Goal: Task Accomplishment & Management: Use online tool/utility

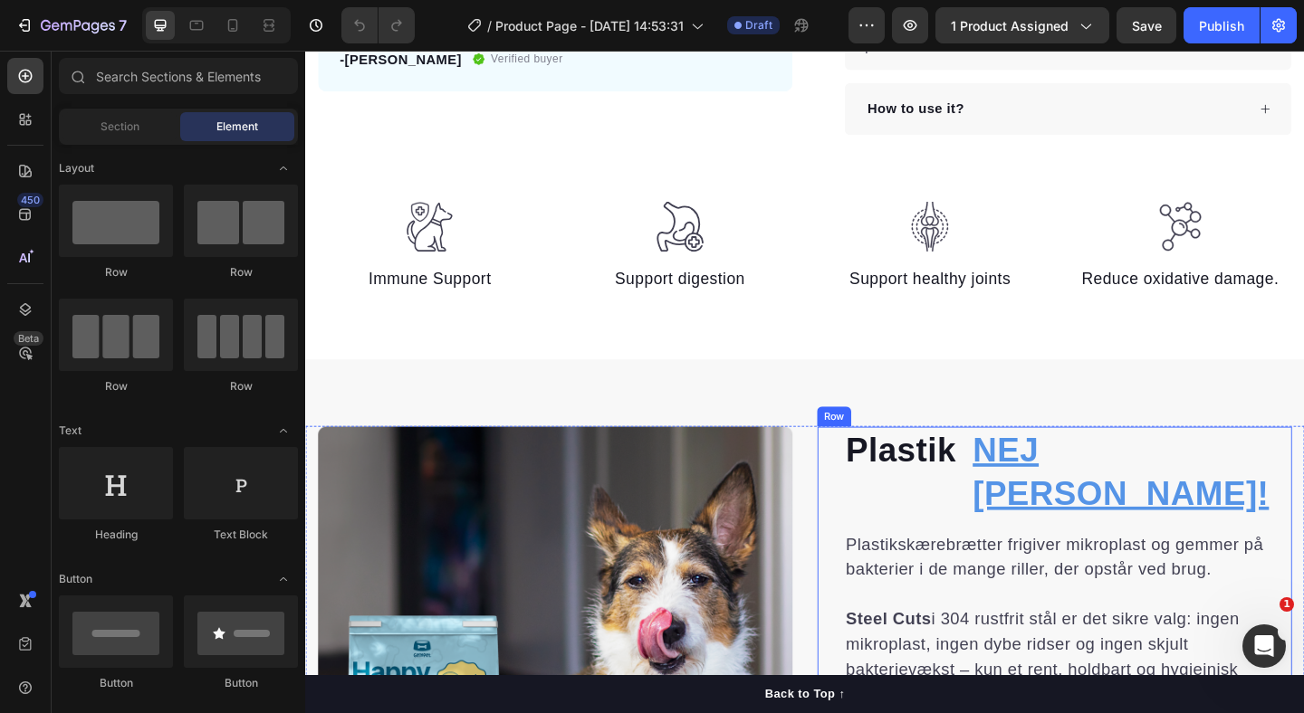
scroll to position [759, 0]
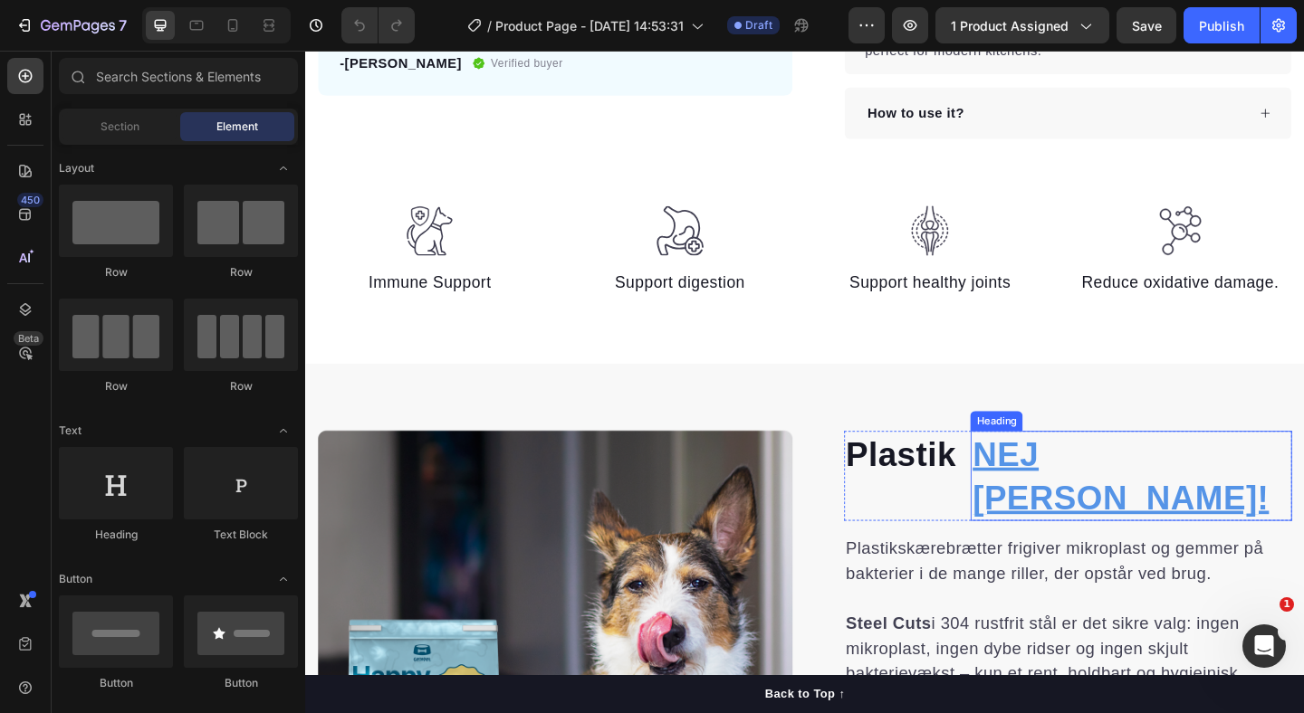
click at [1108, 505] on h2 "NEJ [PERSON_NAME]!" at bounding box center [1203, 513] width 349 height 98
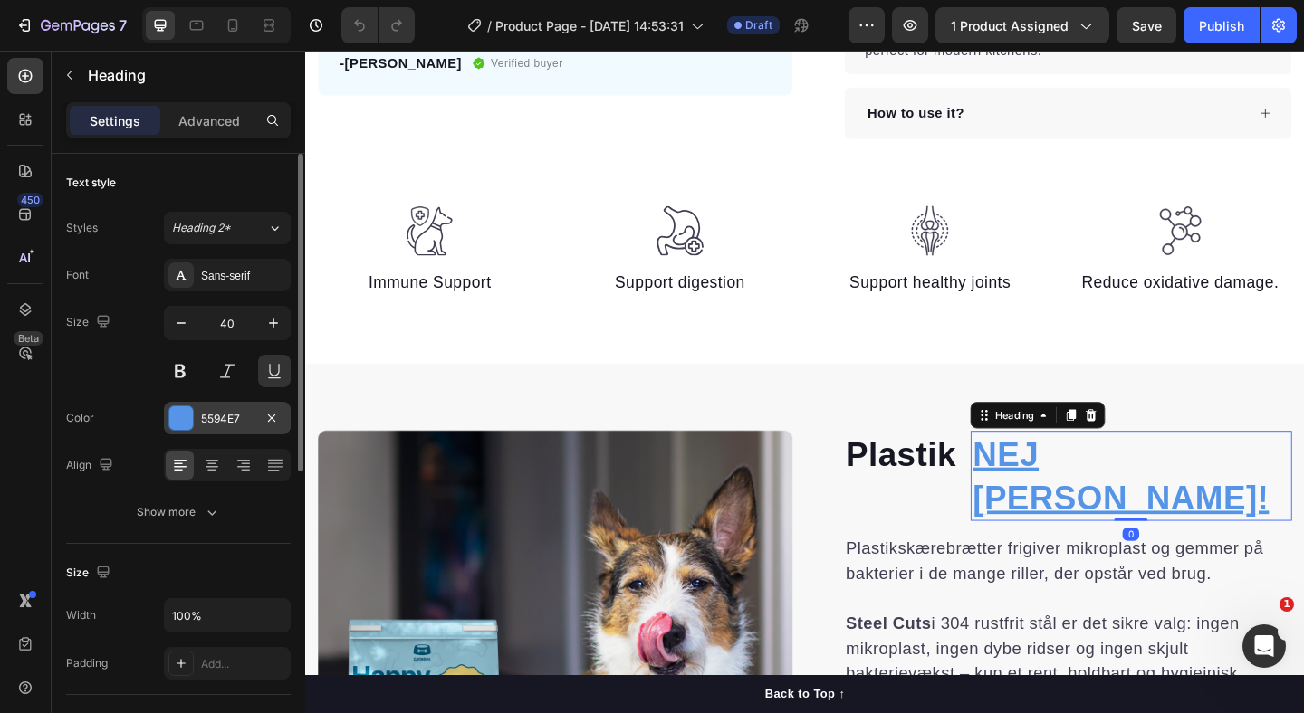
click at [220, 417] on div "5594E7" at bounding box center [227, 419] width 53 height 16
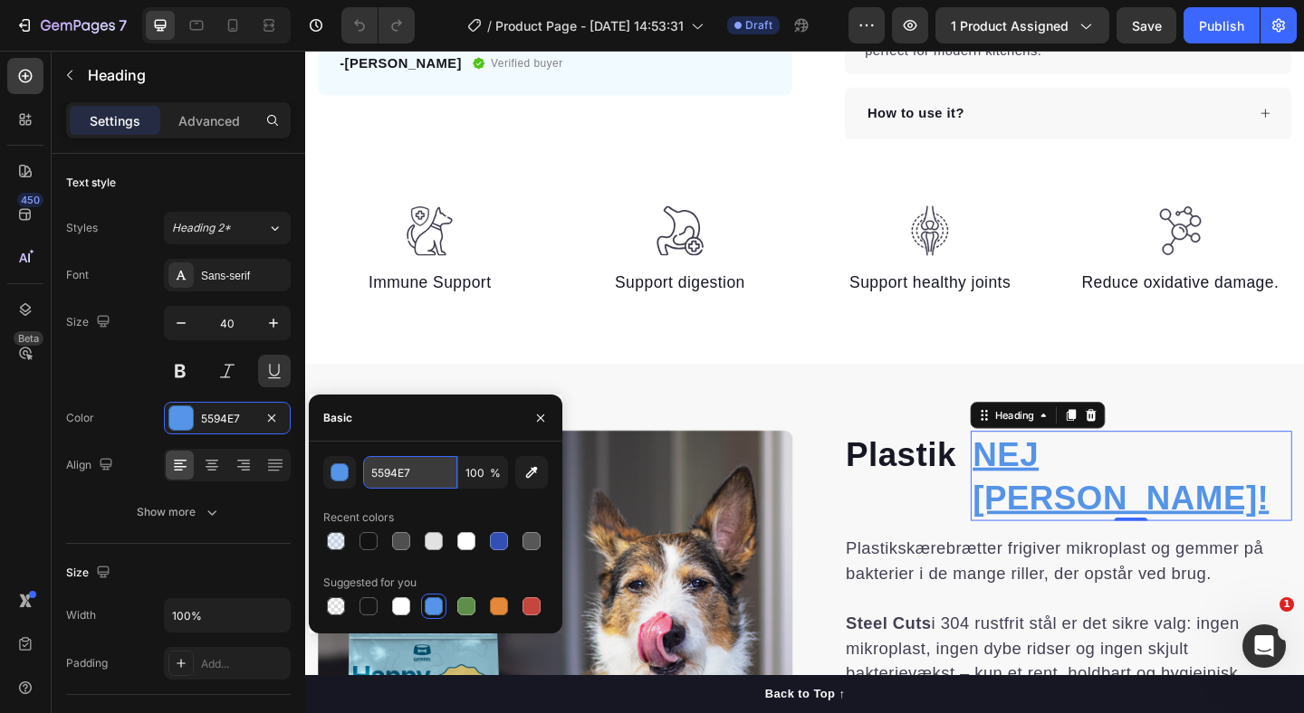
click at [395, 476] on input "5594E7" at bounding box center [410, 472] width 94 height 33
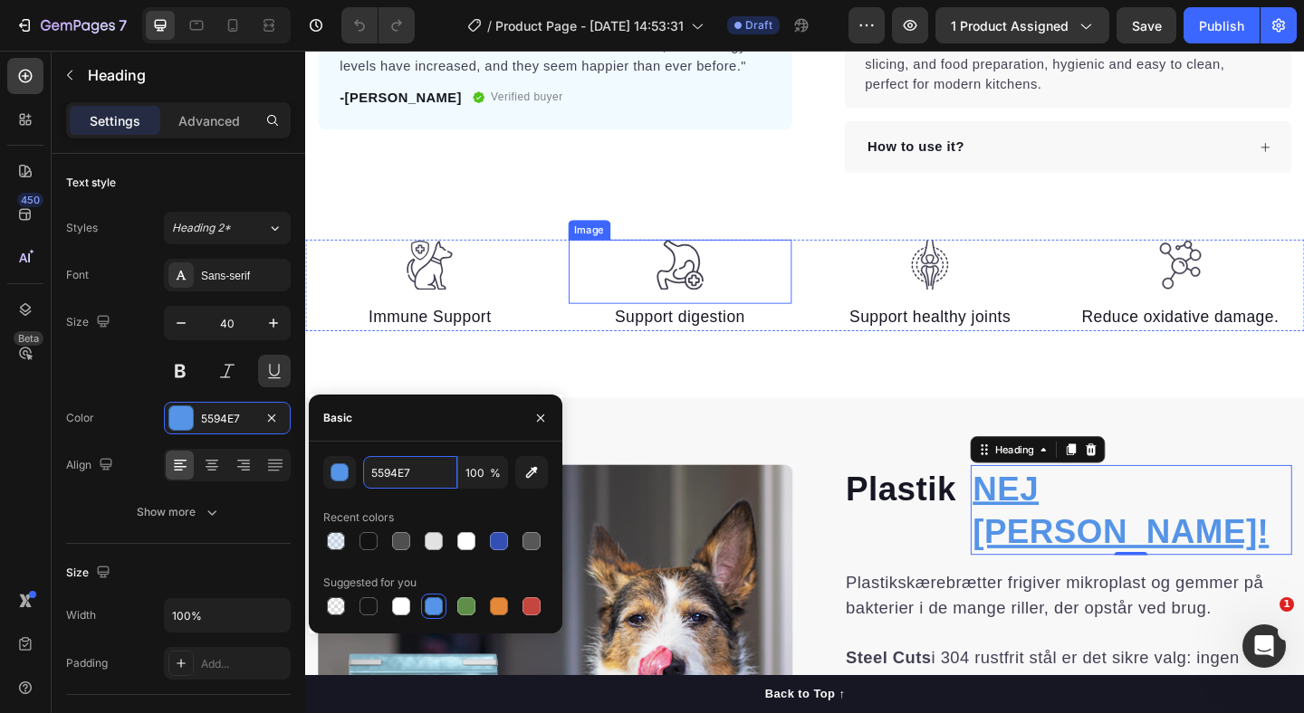
scroll to position [647, 0]
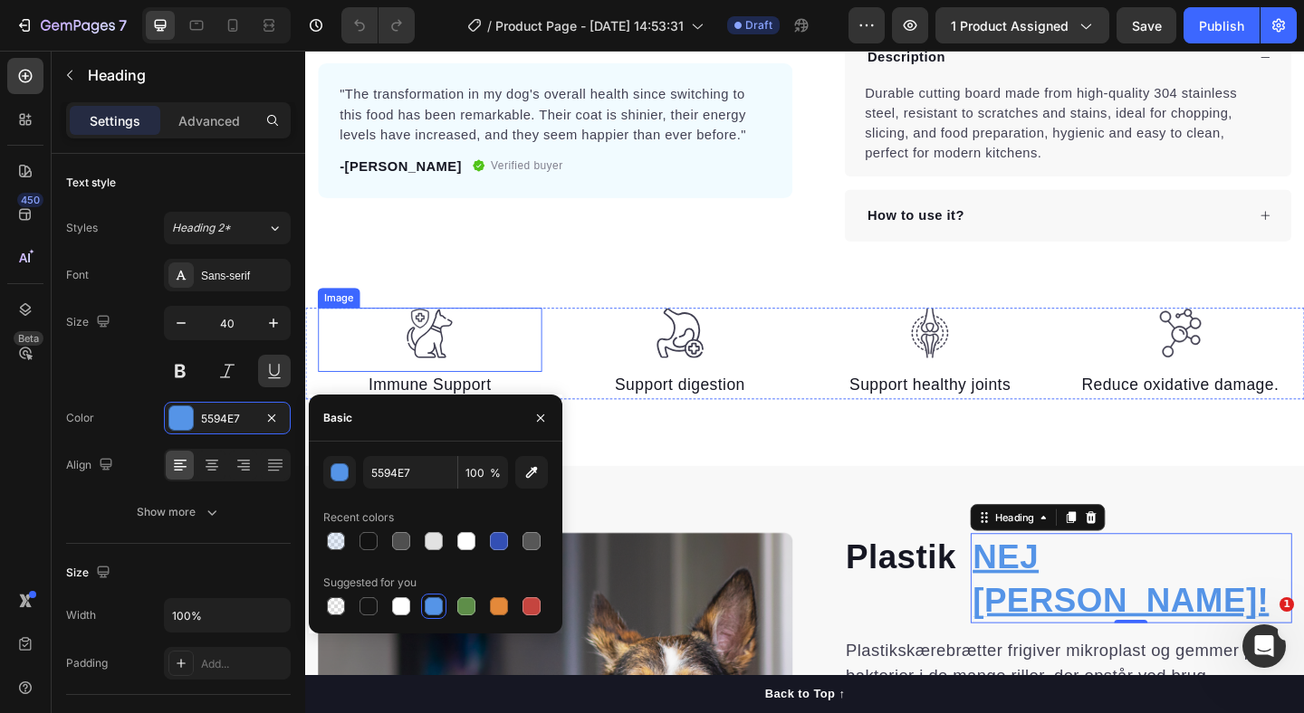
click at [436, 349] on img at bounding box center [440, 357] width 54 height 55
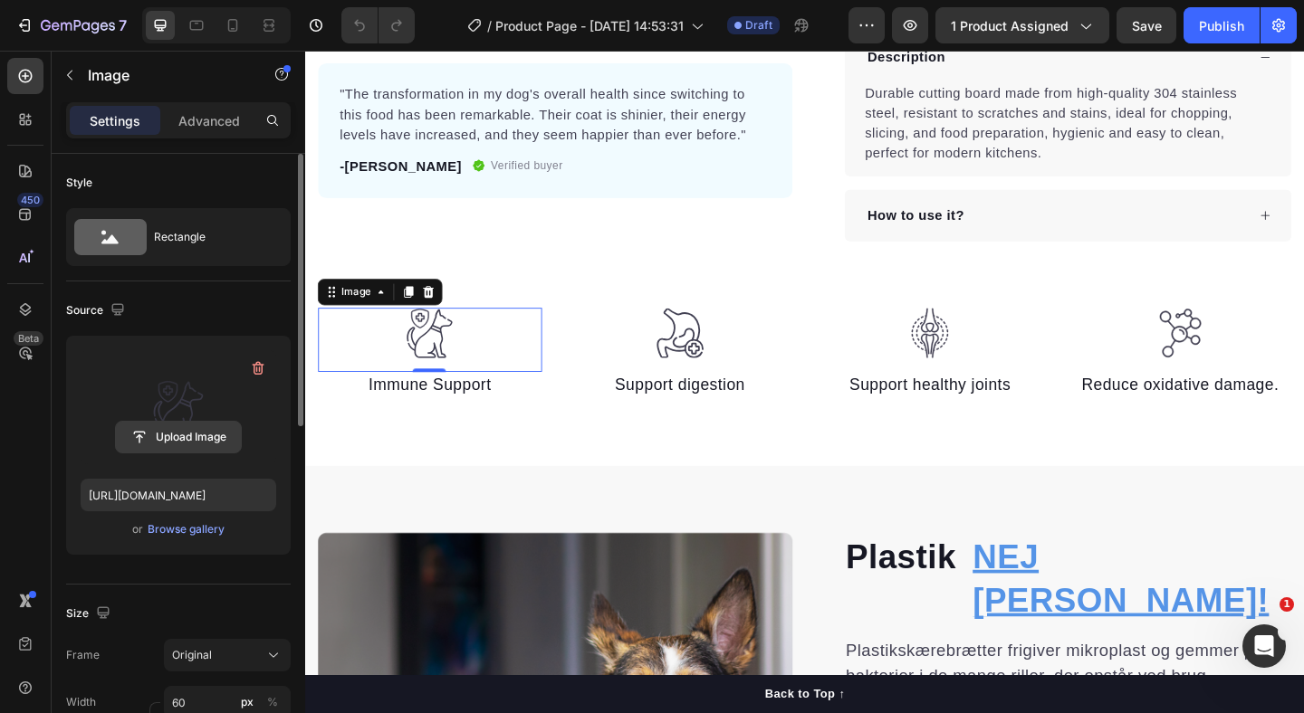
click at [173, 436] on input "file" at bounding box center [178, 437] width 125 height 31
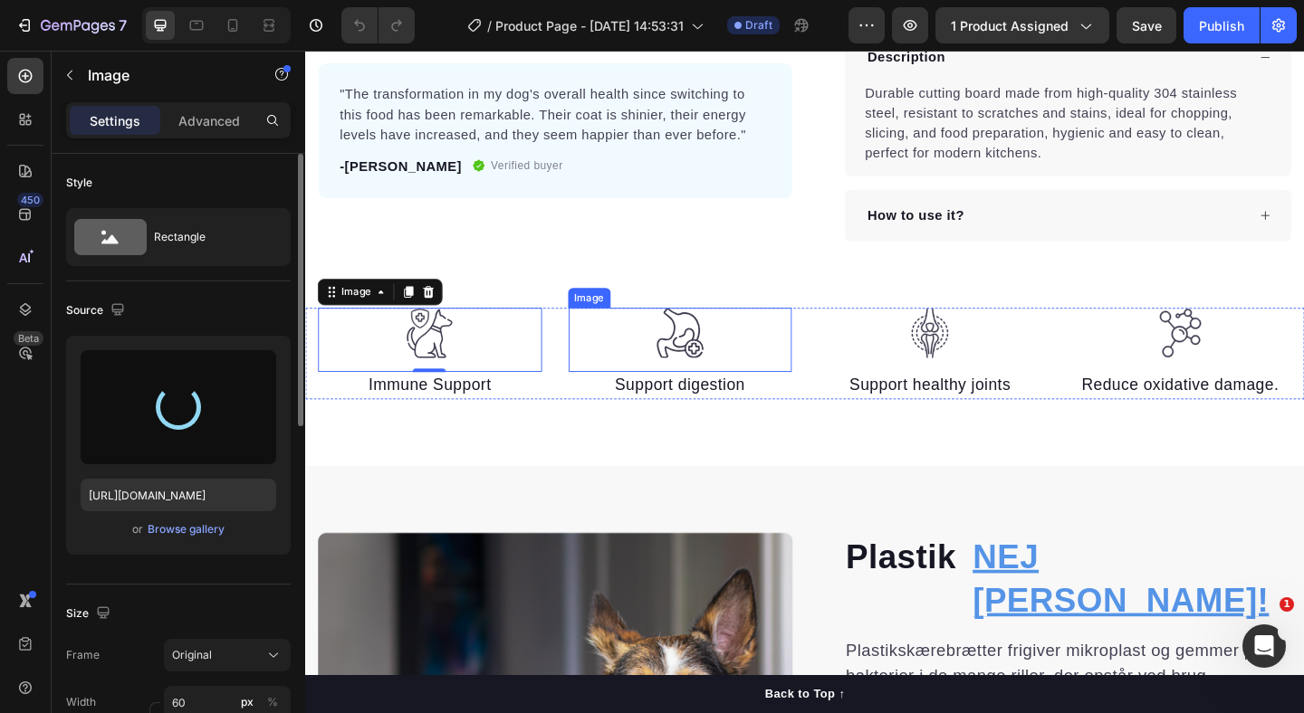
type input "https://cdn.shopify.com/s/files/1/0940/7358/6007/files/gempages_581492367509422…"
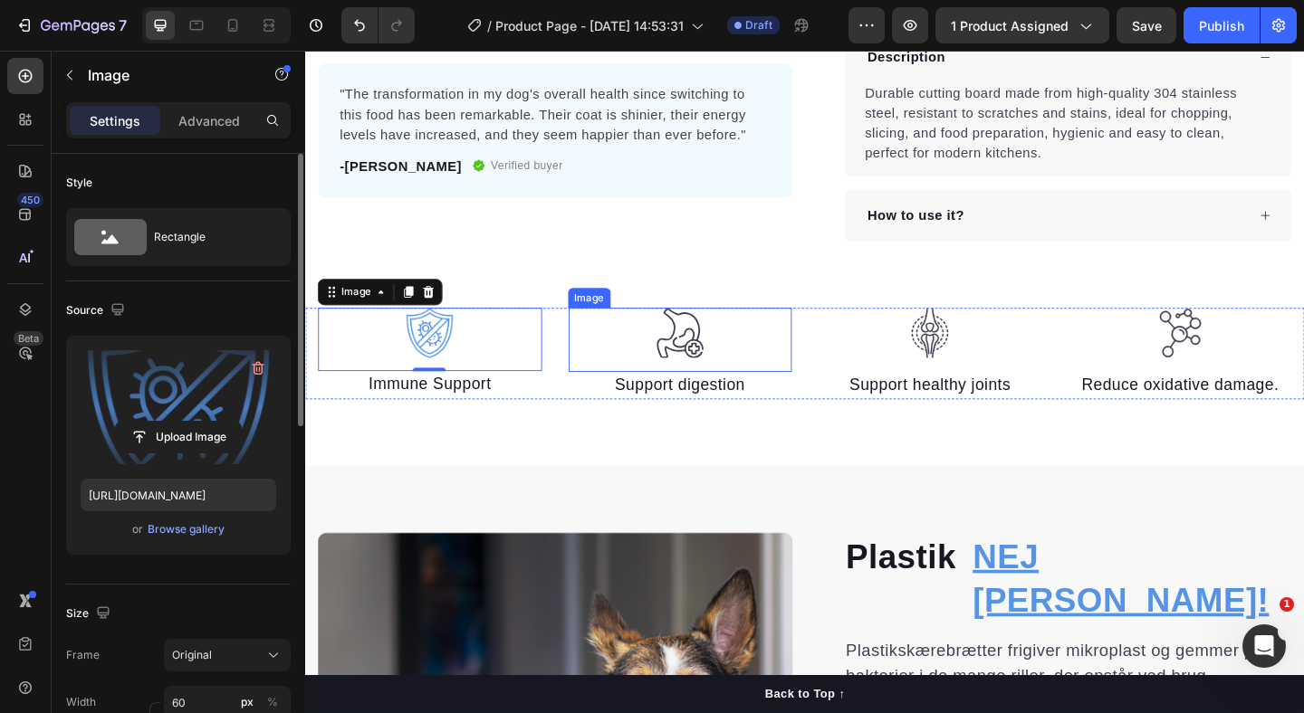
click at [744, 359] on div at bounding box center [713, 357] width 244 height 55
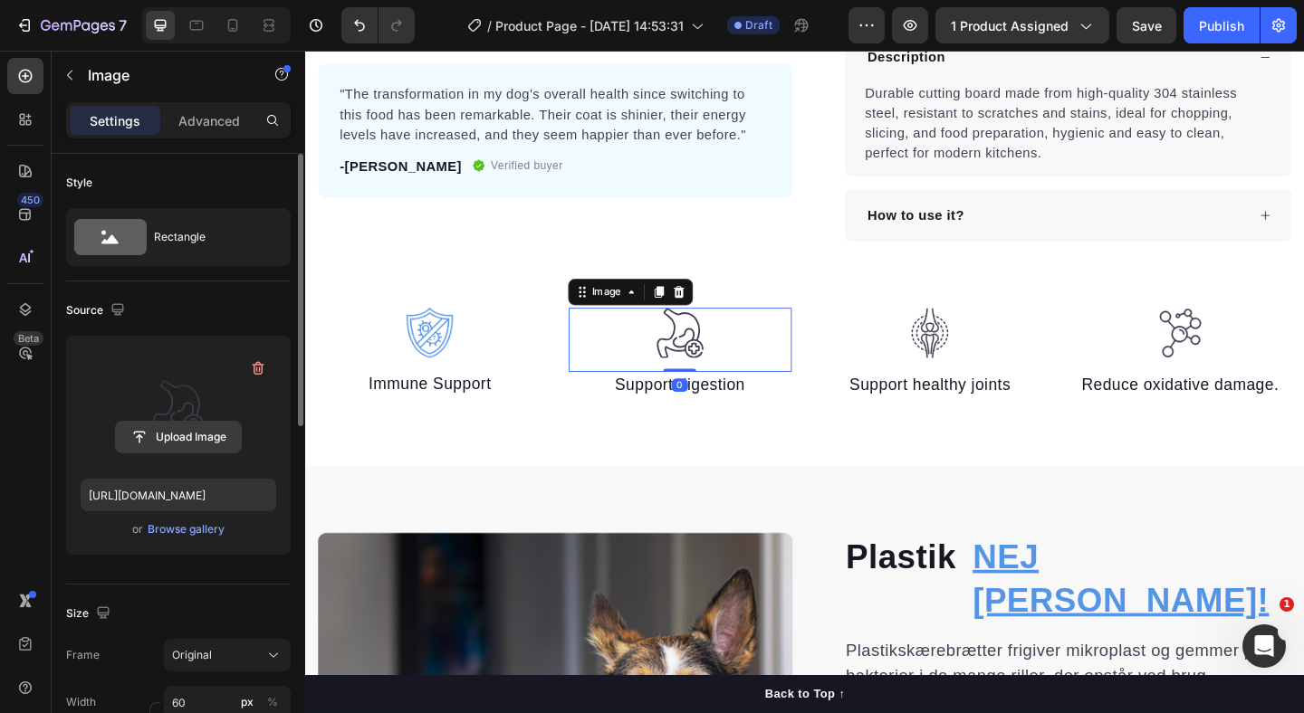
click at [170, 436] on input "file" at bounding box center [178, 437] width 125 height 31
click at [163, 430] on input "file" at bounding box center [178, 437] width 125 height 31
click at [187, 436] on input "file" at bounding box center [178, 437] width 125 height 31
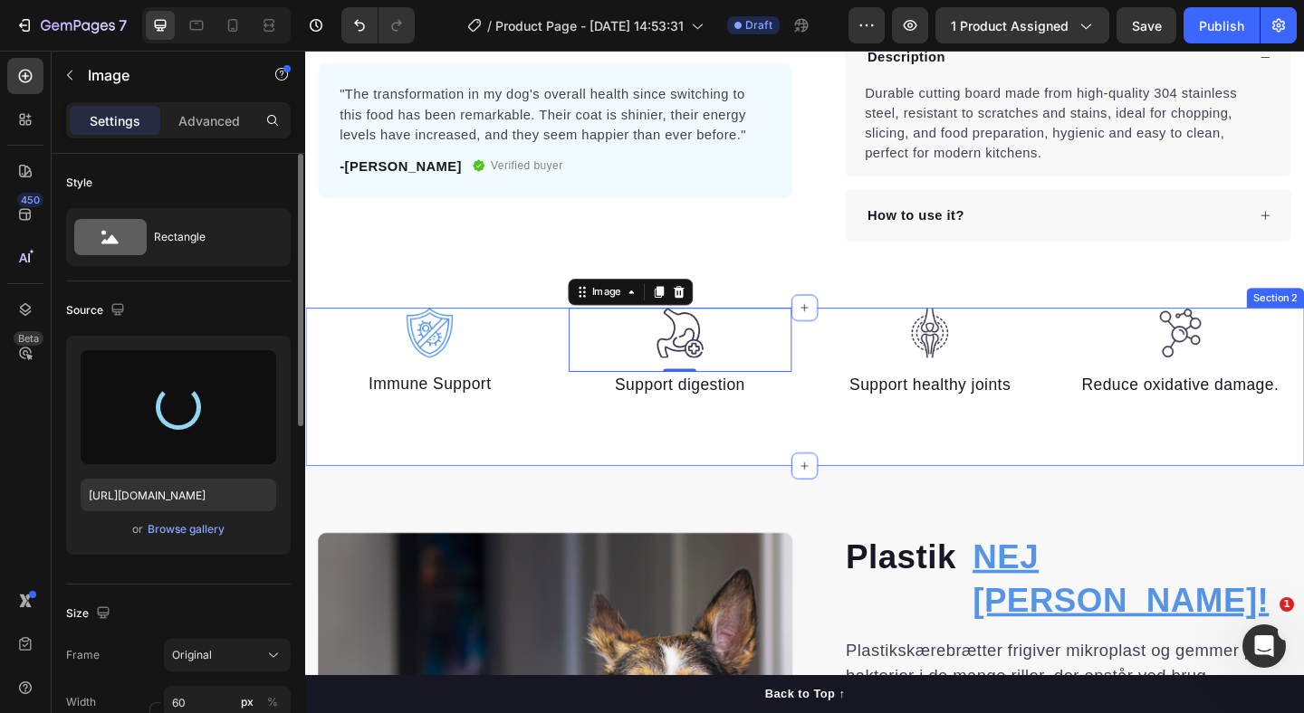
type input "https://cdn.shopify.com/s/files/1/0940/7358/6007/files/gempages_581492367509422…"
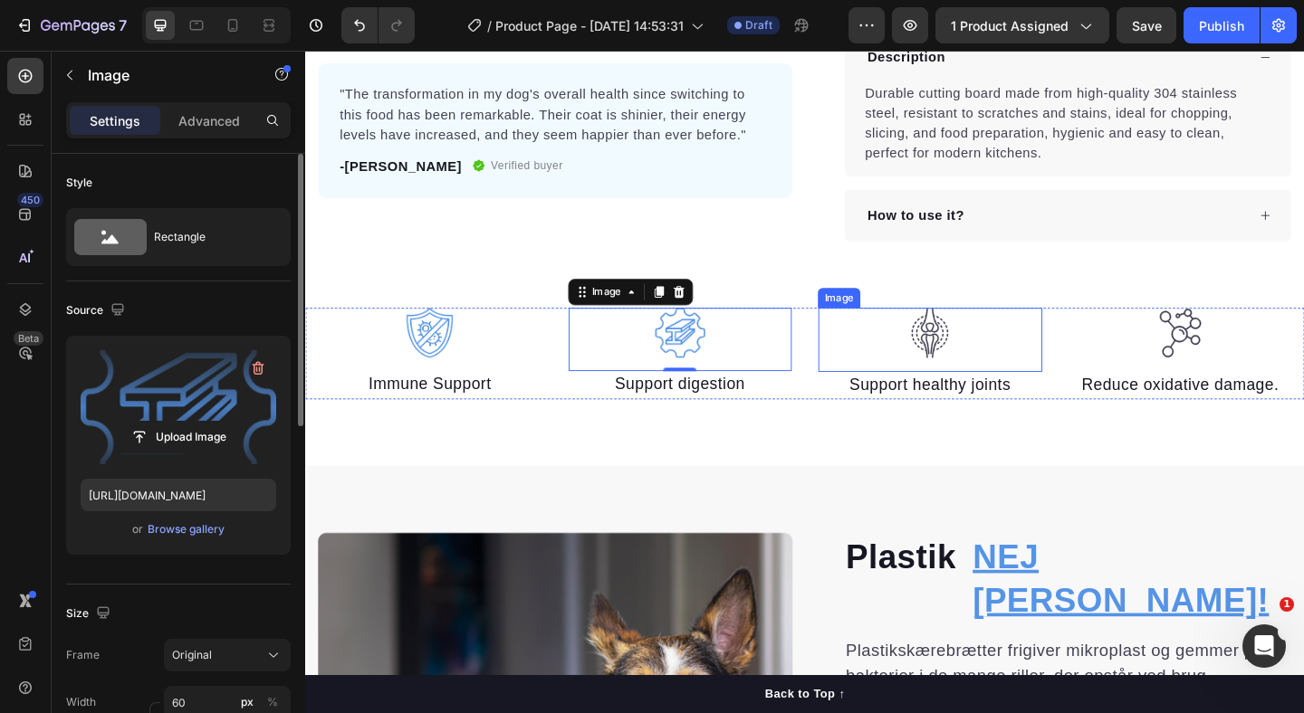
click at [984, 369] on img at bounding box center [984, 357] width 54 height 55
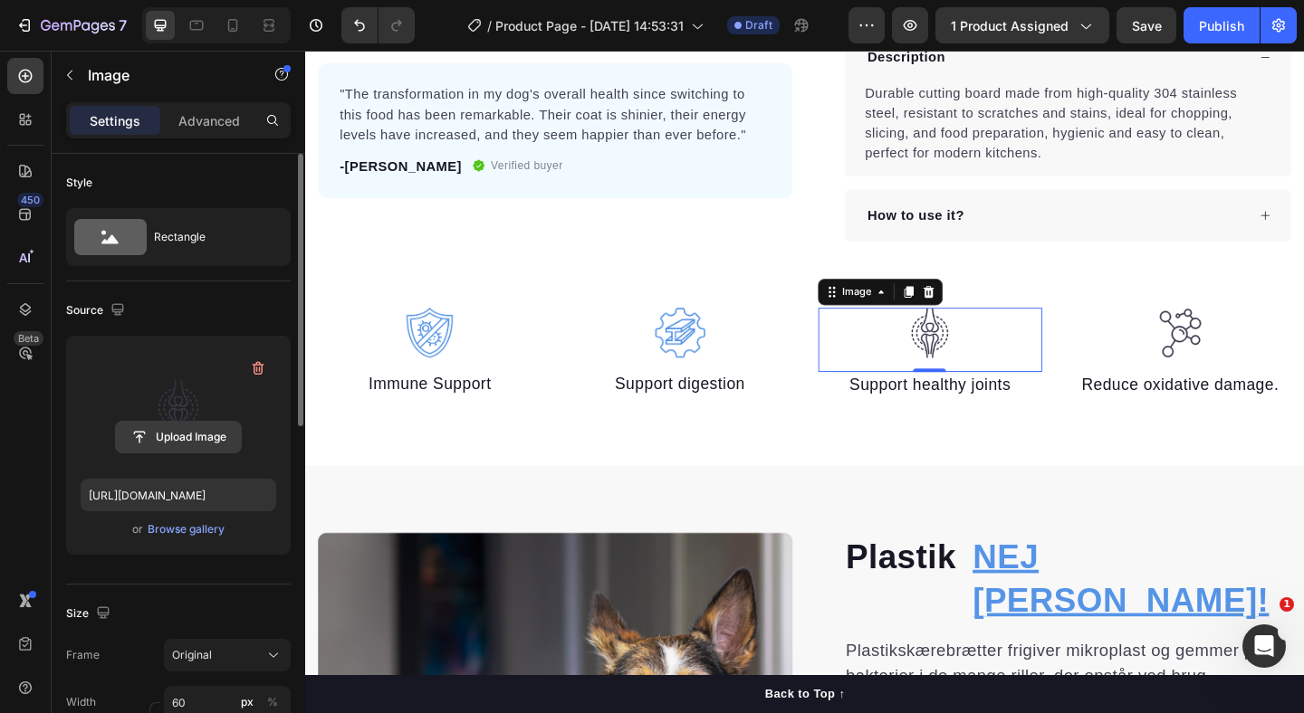
click at [188, 435] on input "file" at bounding box center [178, 437] width 125 height 31
click at [158, 430] on input "file" at bounding box center [178, 437] width 125 height 31
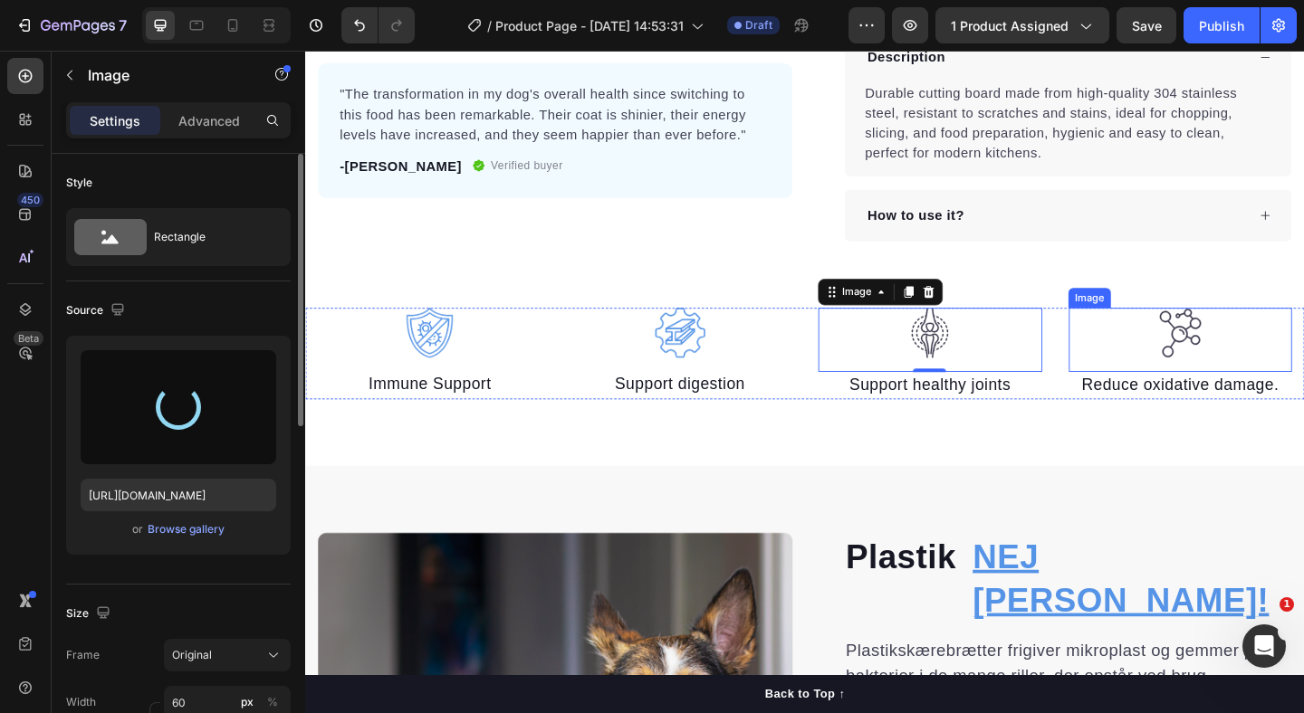
click at [1252, 359] on img at bounding box center [1257, 357] width 54 height 55
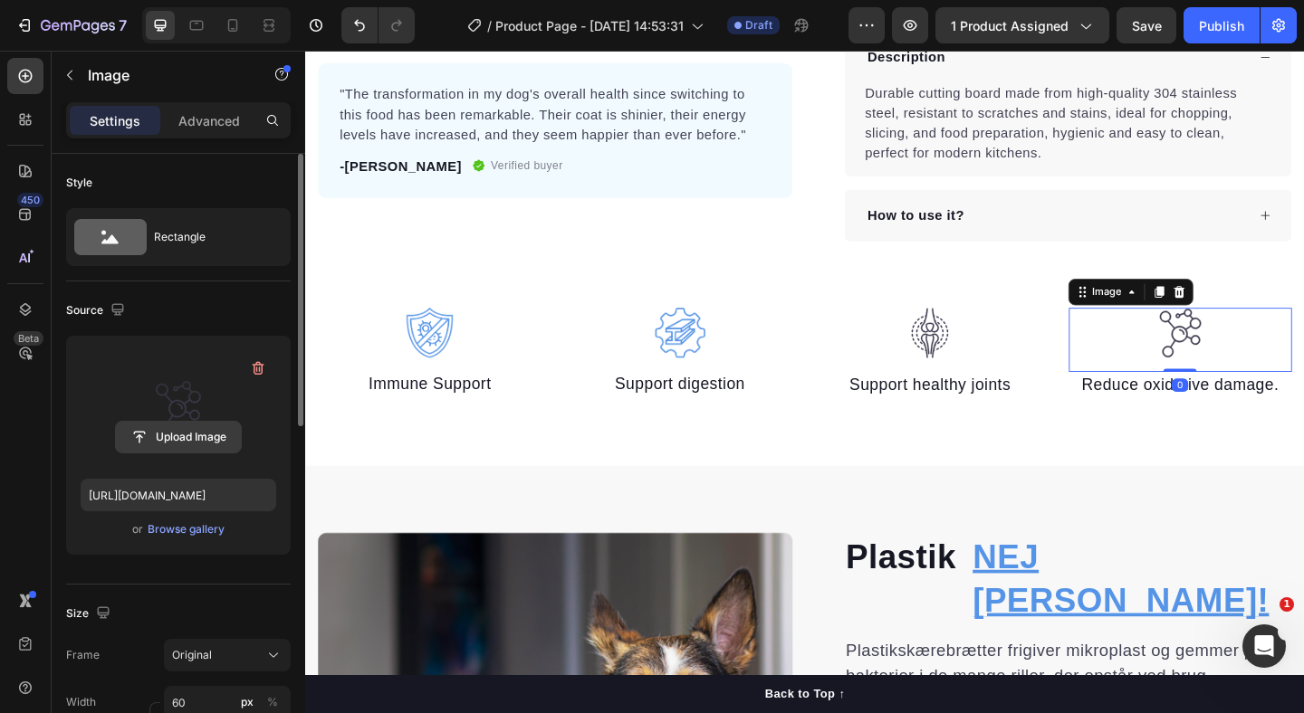
click at [183, 439] on input "file" at bounding box center [178, 437] width 125 height 31
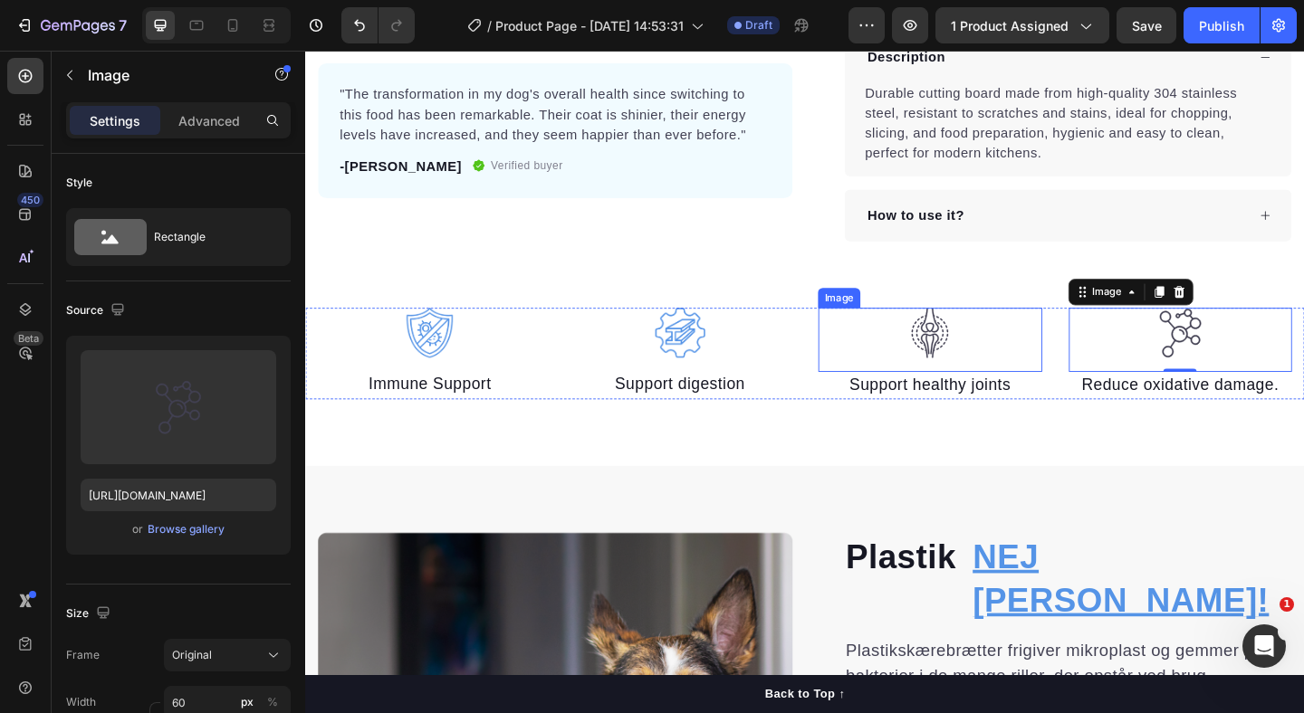
click at [972, 367] on img at bounding box center [984, 357] width 54 height 55
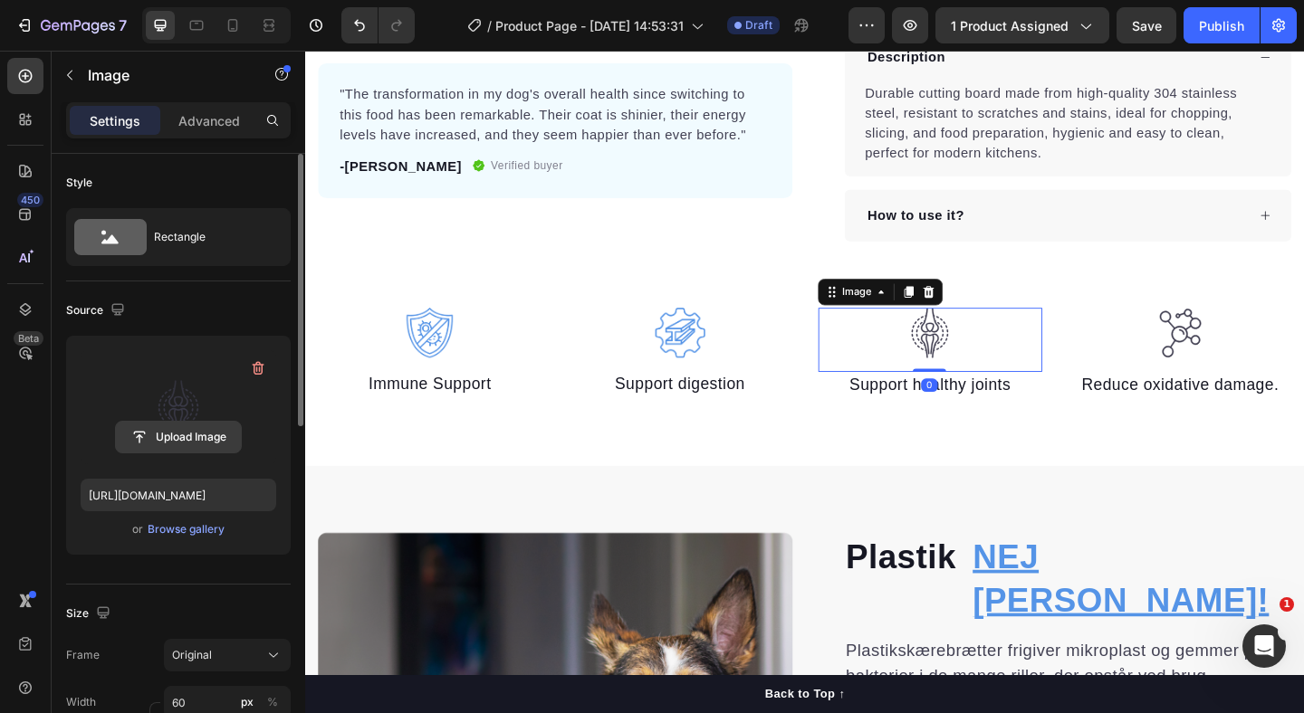
click at [174, 439] on input "file" at bounding box center [178, 437] width 125 height 31
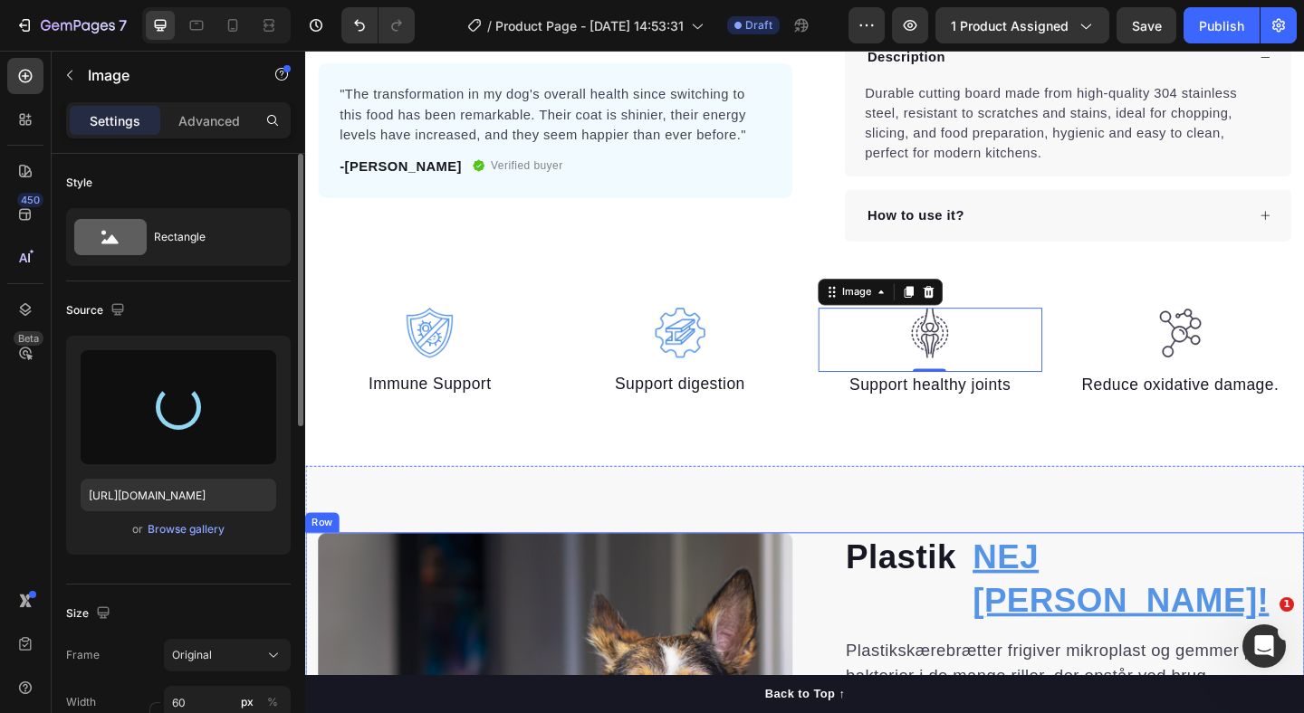
type input "https://cdn.shopify.com/s/files/1/0940/7358/6007/files/gempages_581492367509422…"
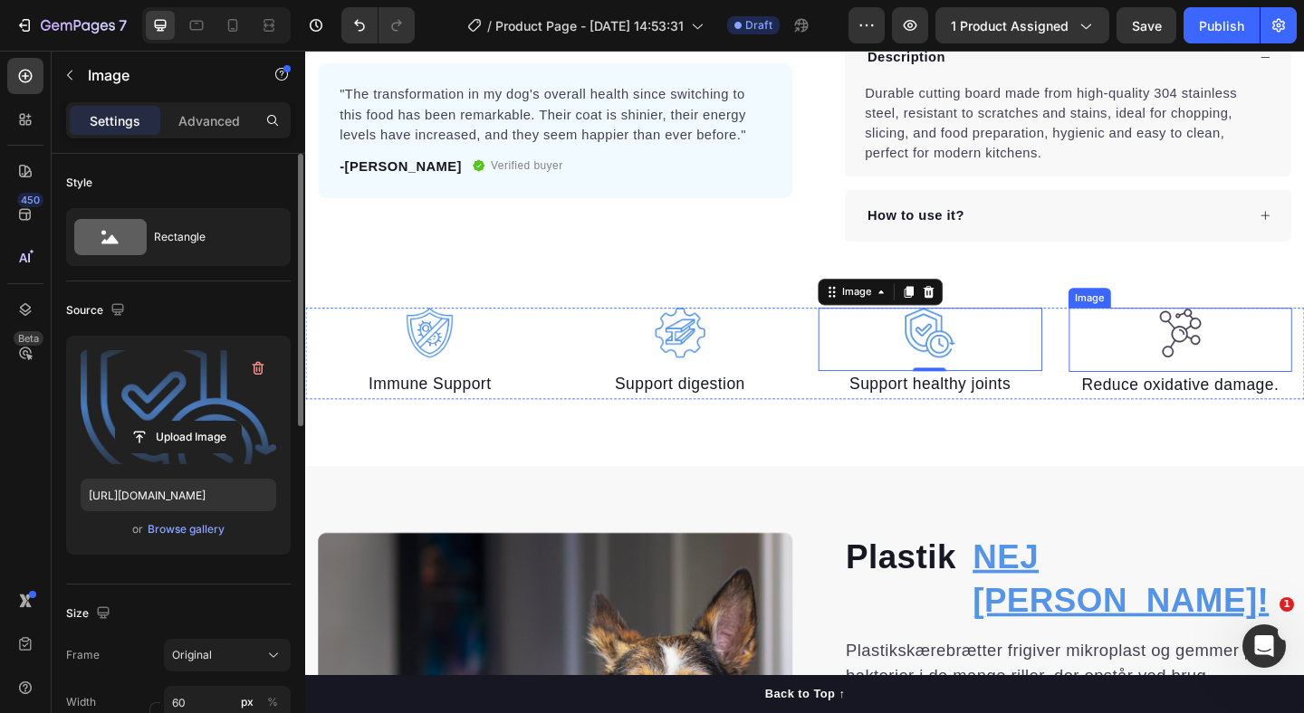
click at [1230, 355] on img at bounding box center [1257, 357] width 54 height 55
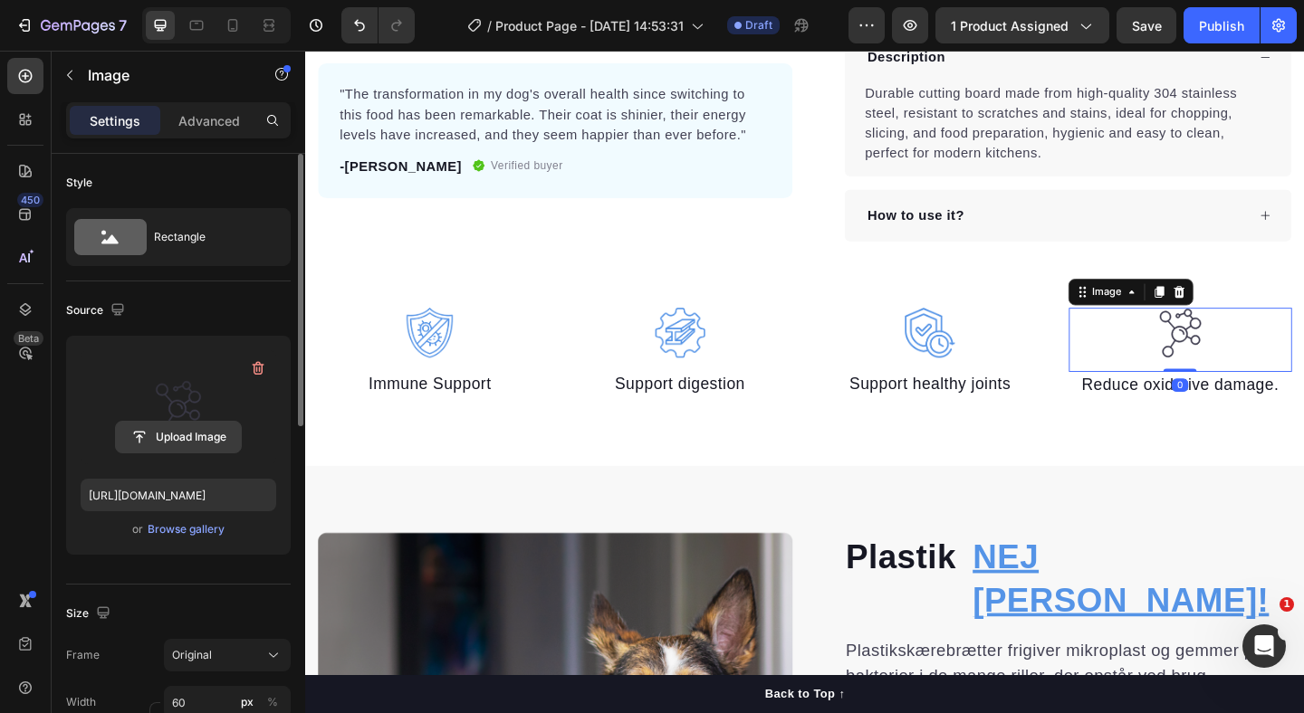
click at [168, 436] on input "file" at bounding box center [178, 437] width 125 height 31
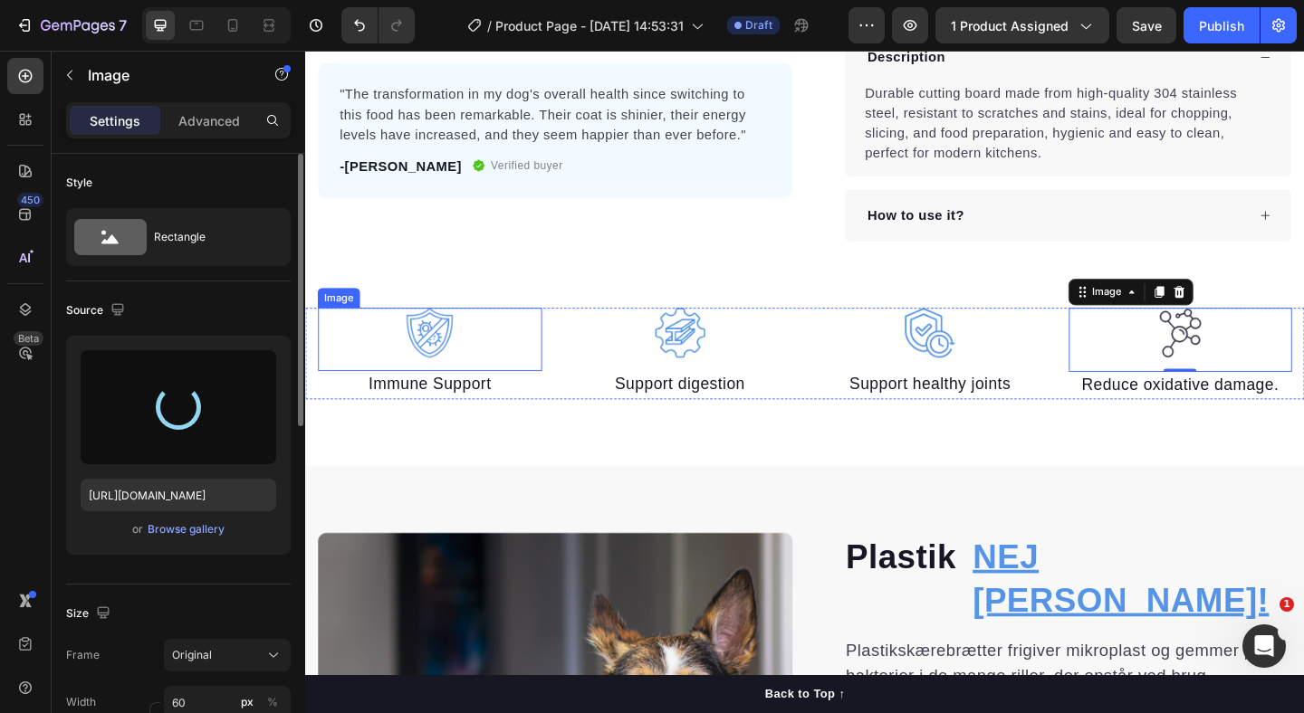
type input "https://cdn.shopify.com/s/files/1/0940/7358/6007/files/gempages_581492367509422…"
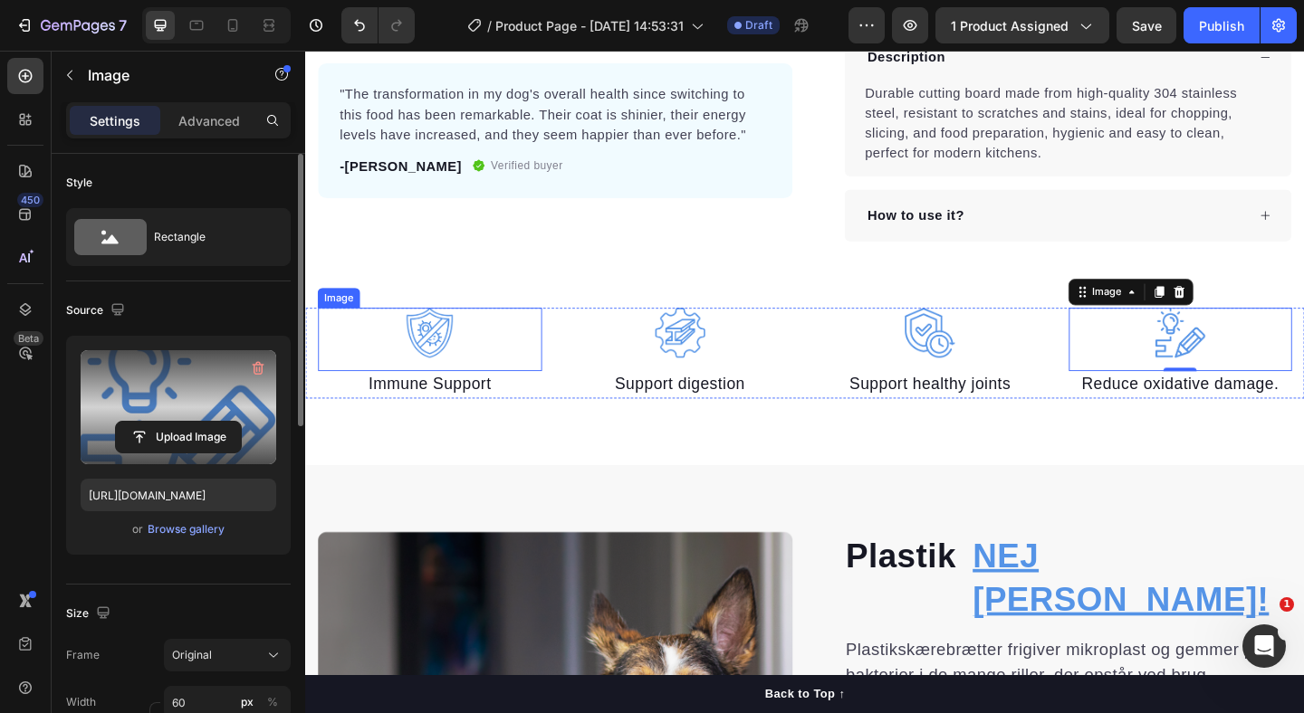
click at [456, 358] on img at bounding box center [440, 357] width 54 height 54
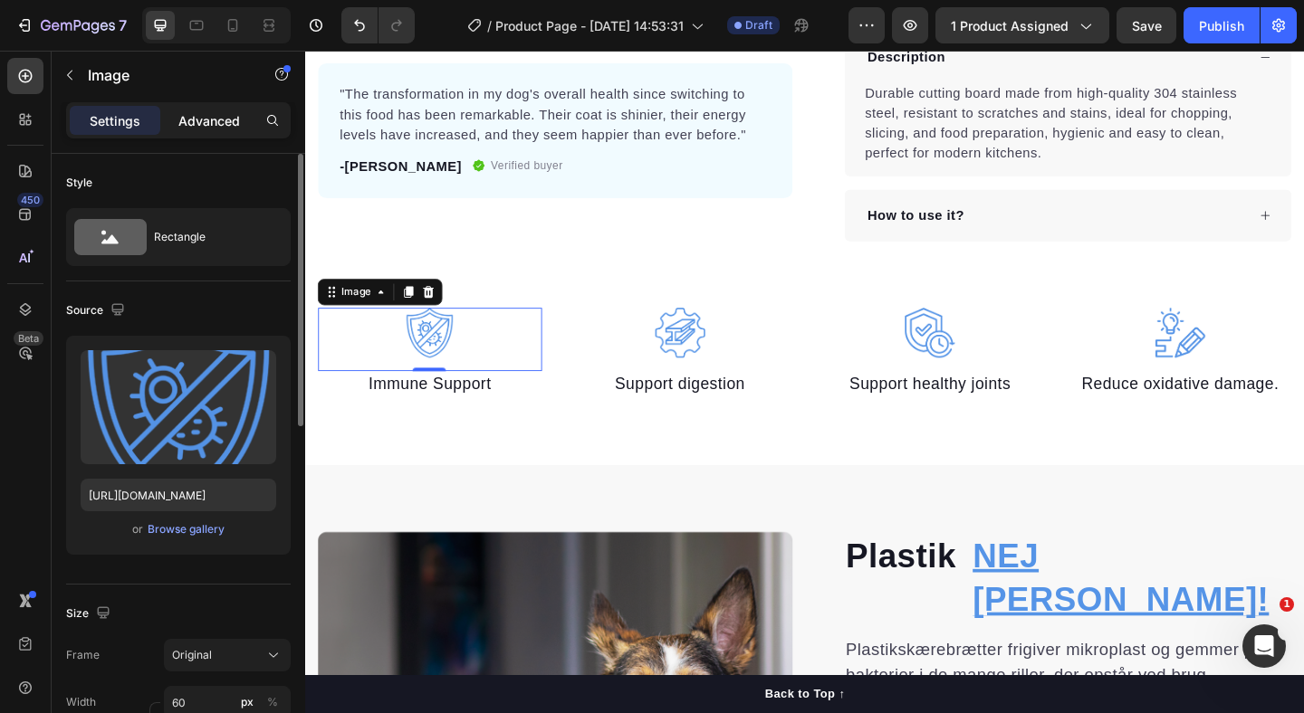
click at [197, 128] on p "Advanced" at bounding box center [209, 120] width 62 height 19
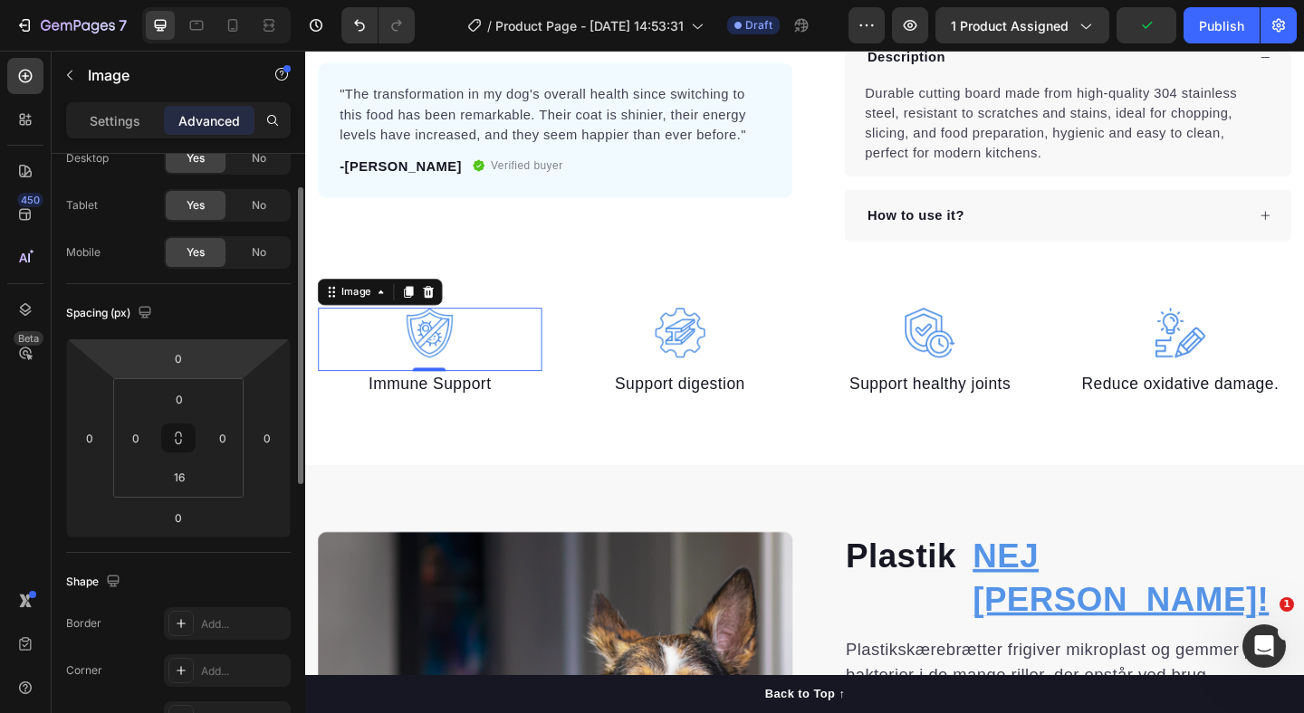
scroll to position [67, 0]
click at [179, 480] on input "16" at bounding box center [179, 476] width 36 height 27
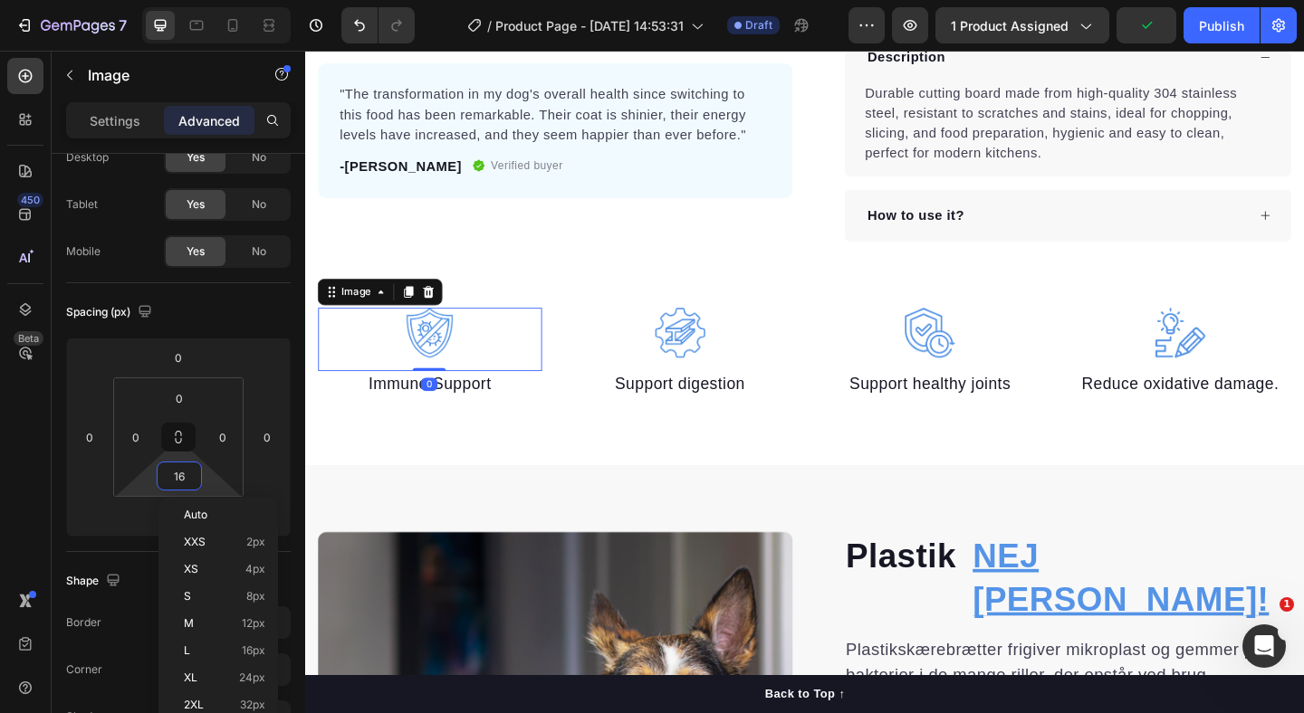
click at [179, 480] on input "16" at bounding box center [179, 476] width 36 height 27
type input "0"
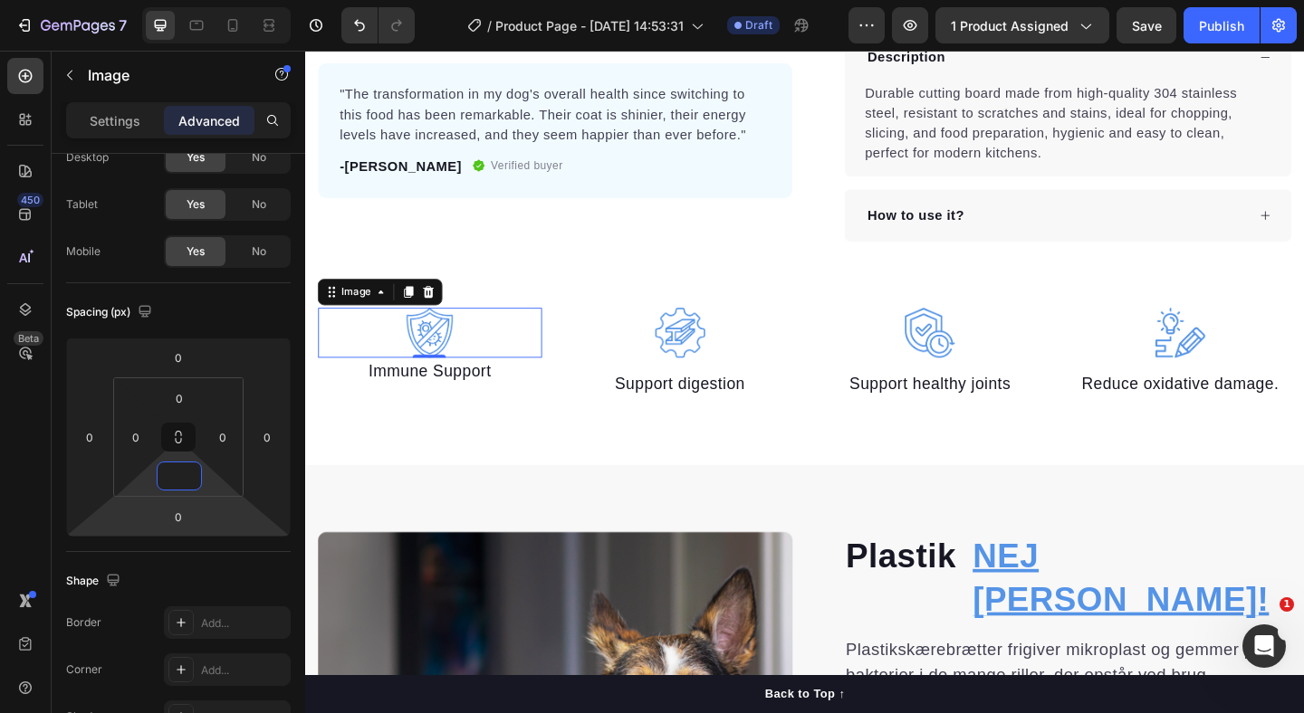
type input "5"
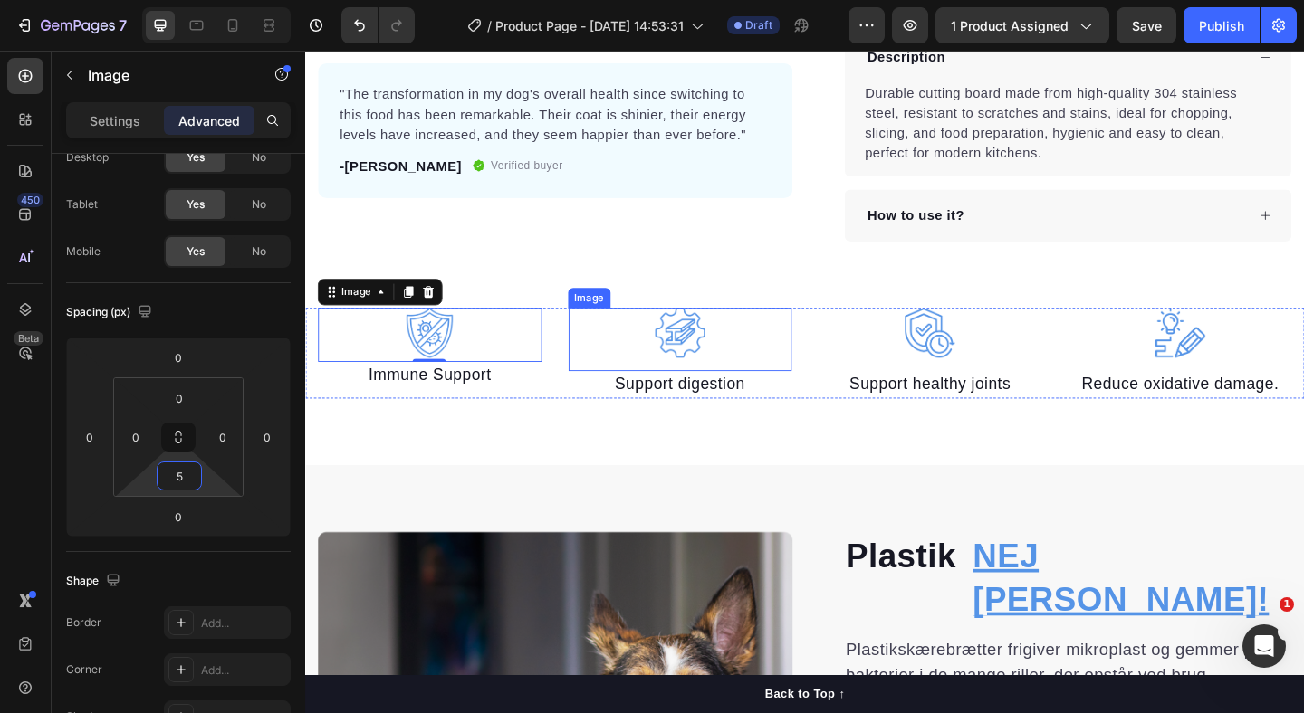
click at [727, 354] on img at bounding box center [712, 357] width 54 height 54
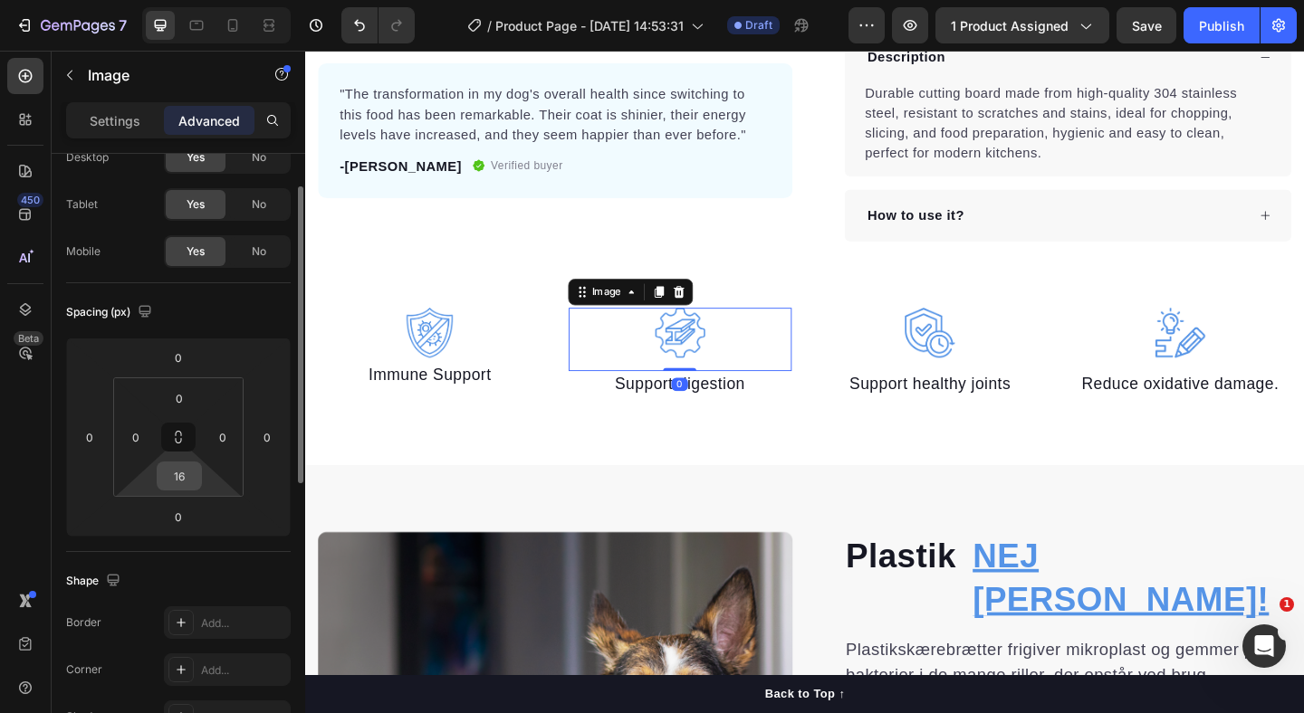
click at [184, 481] on input "16" at bounding box center [179, 476] width 36 height 27
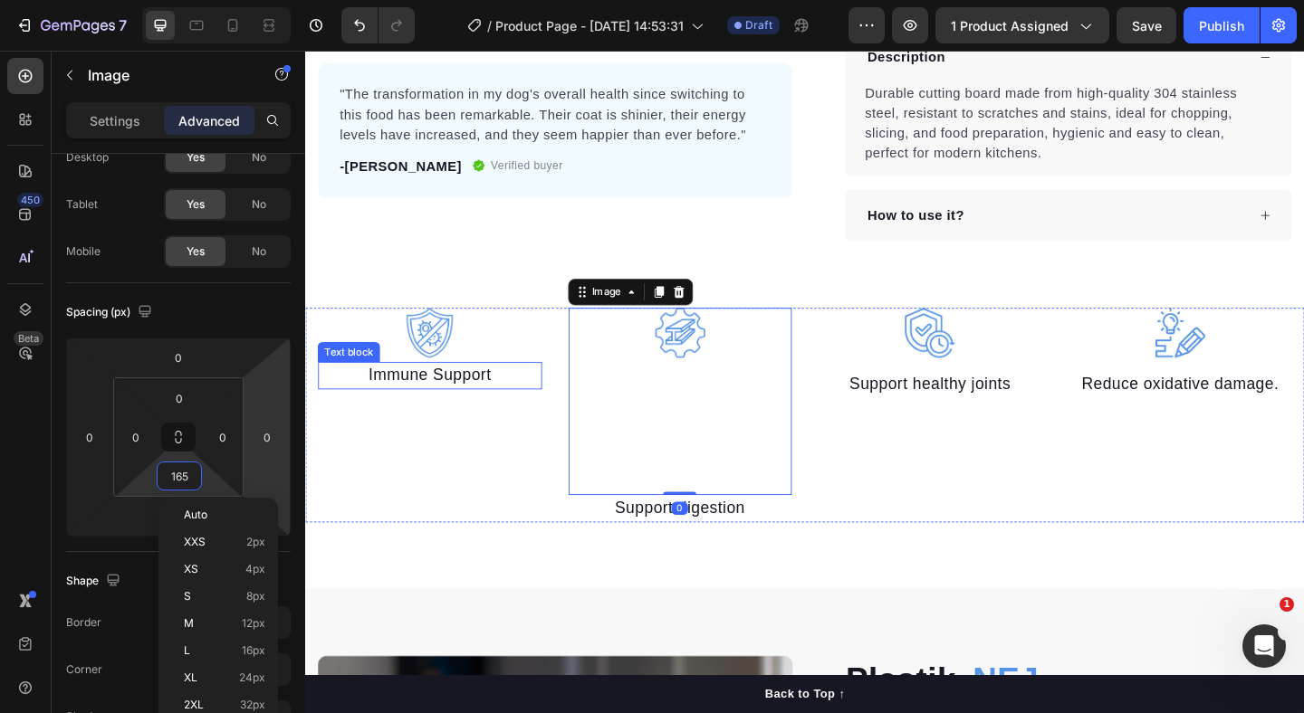
type input "5"
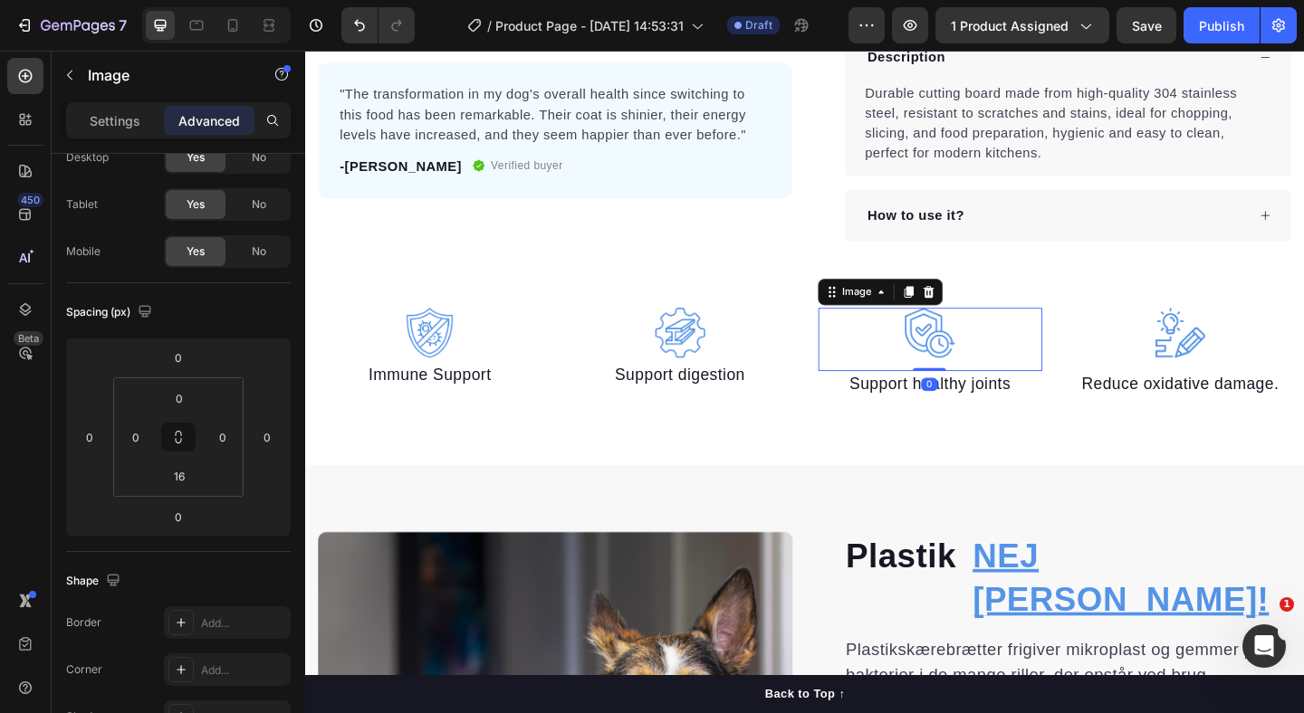
click at [1009, 354] on img at bounding box center [984, 357] width 54 height 54
click at [178, 480] on input "16" at bounding box center [179, 476] width 36 height 27
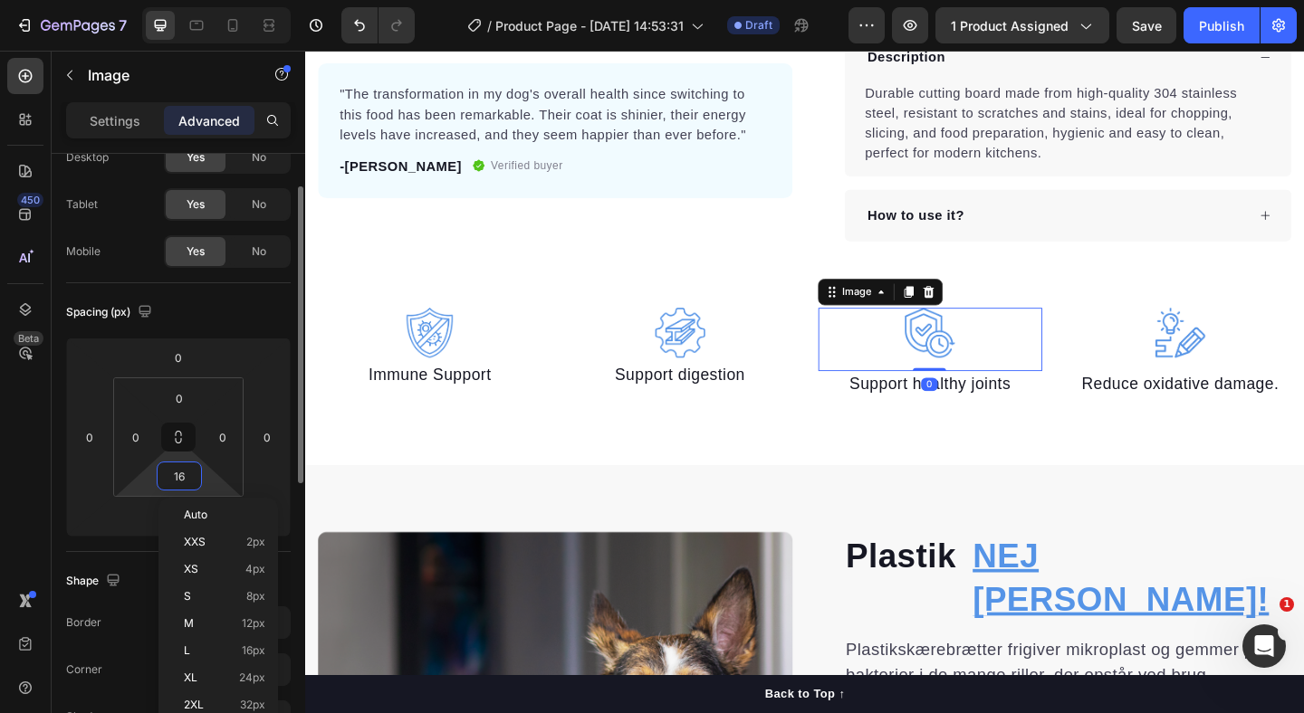
type input "5"
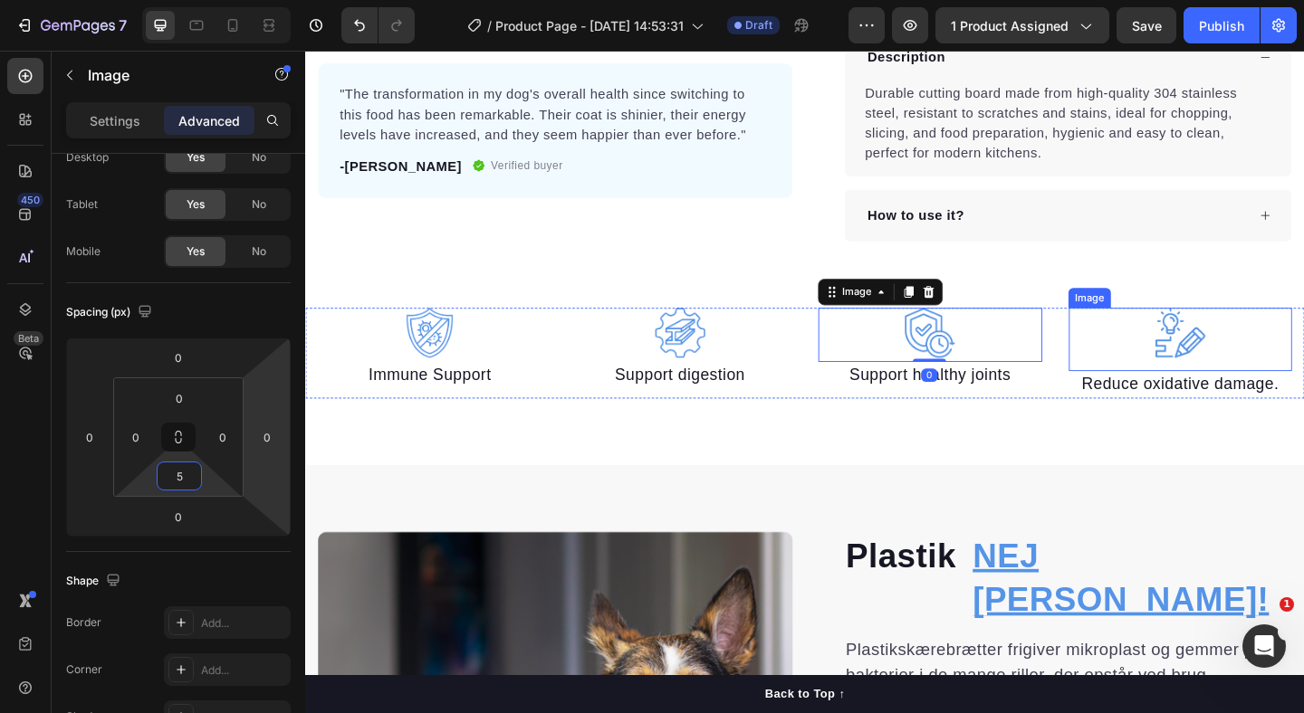
click at [1201, 346] on div at bounding box center [1257, 357] width 244 height 54
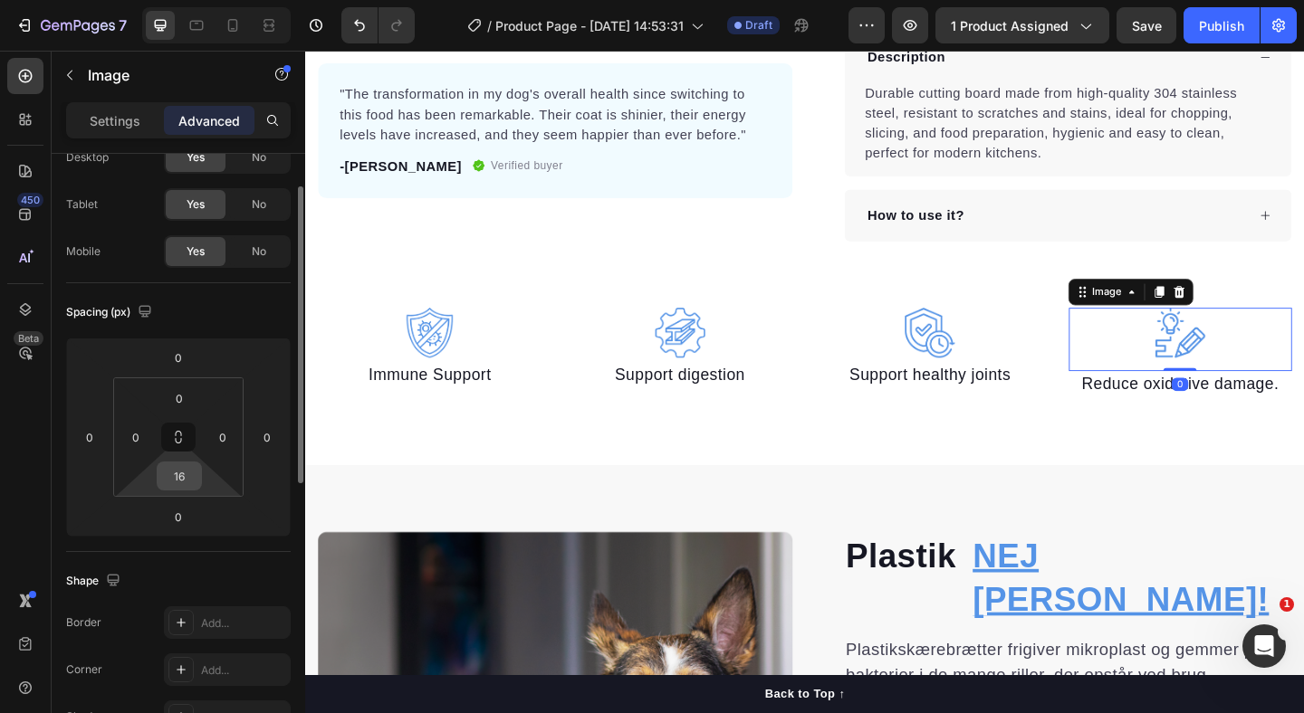
click at [177, 479] on input "16" at bounding box center [179, 476] width 36 height 27
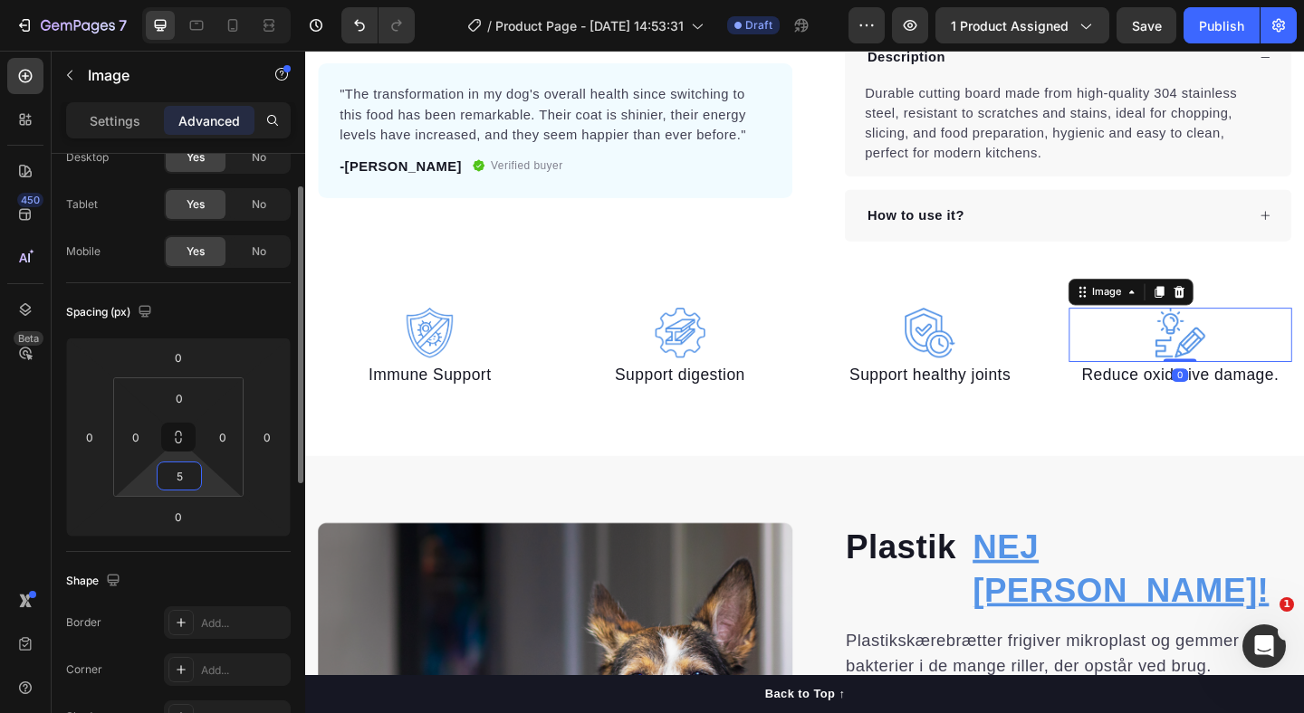
type input "5"
click at [247, 560] on div "Shape Border Add... Corner Add... Shadow Add..." at bounding box center [178, 650] width 225 height 196
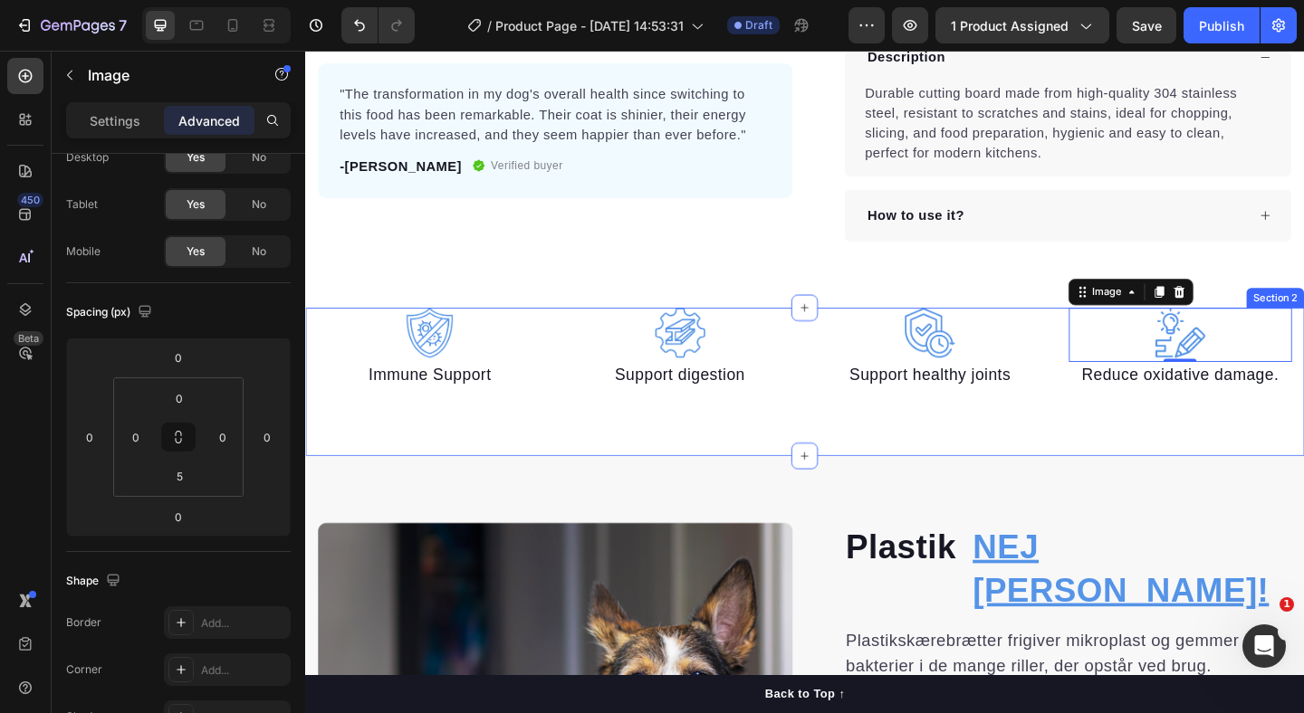
click at [666, 484] on div "Image Immune Support Text block Image Support digestion Text block Image Suppor…" at bounding box center [848, 410] width 1087 height 161
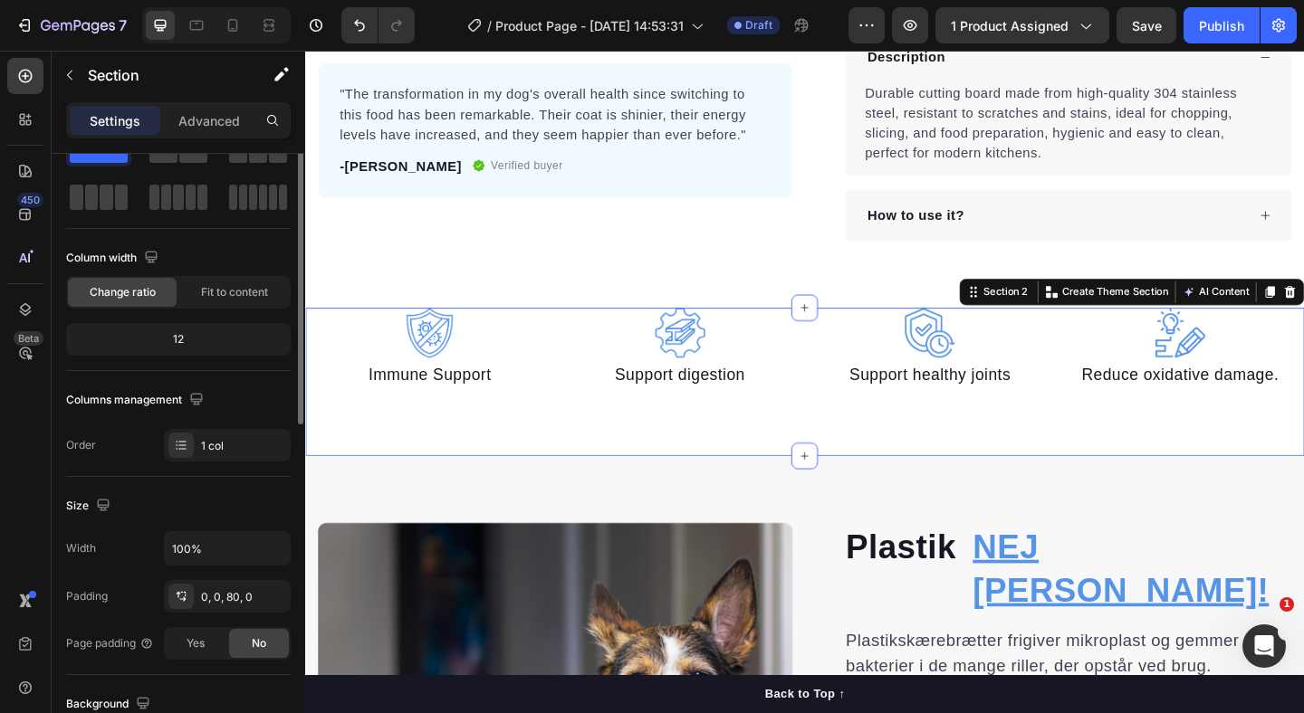
scroll to position [0, 0]
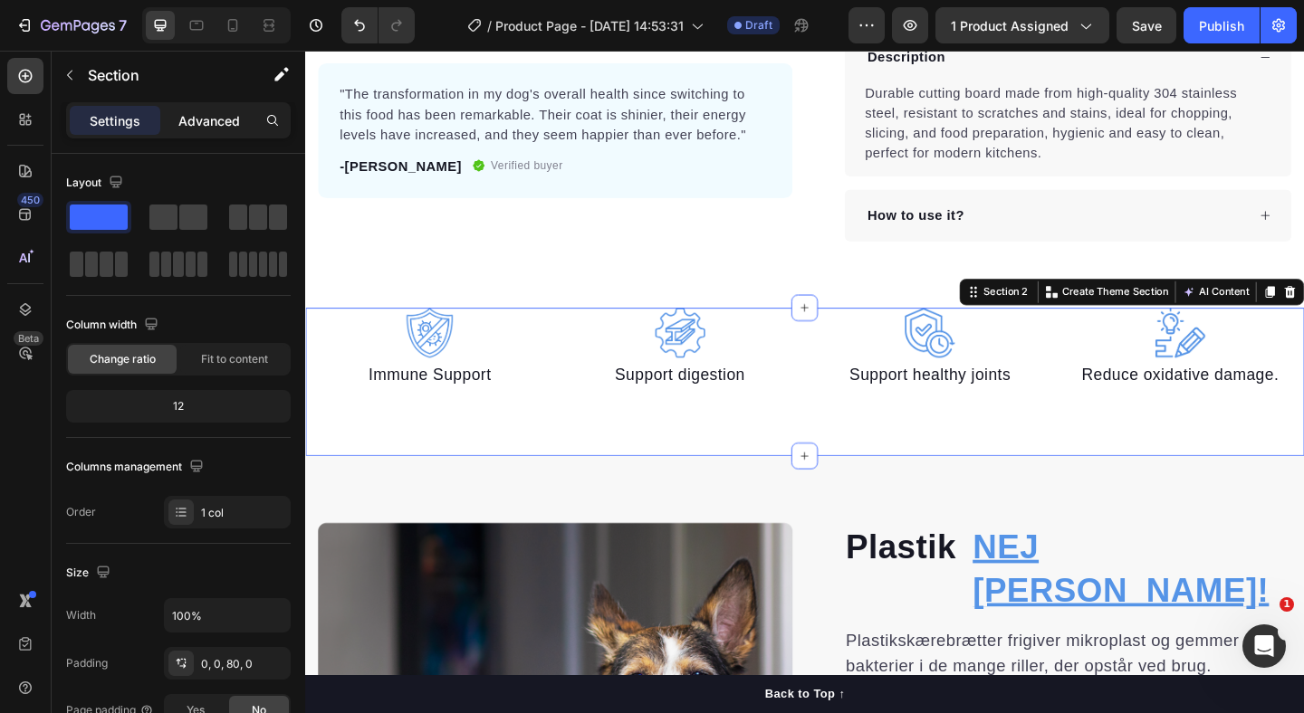
click at [205, 118] on p "Advanced" at bounding box center [209, 120] width 62 height 19
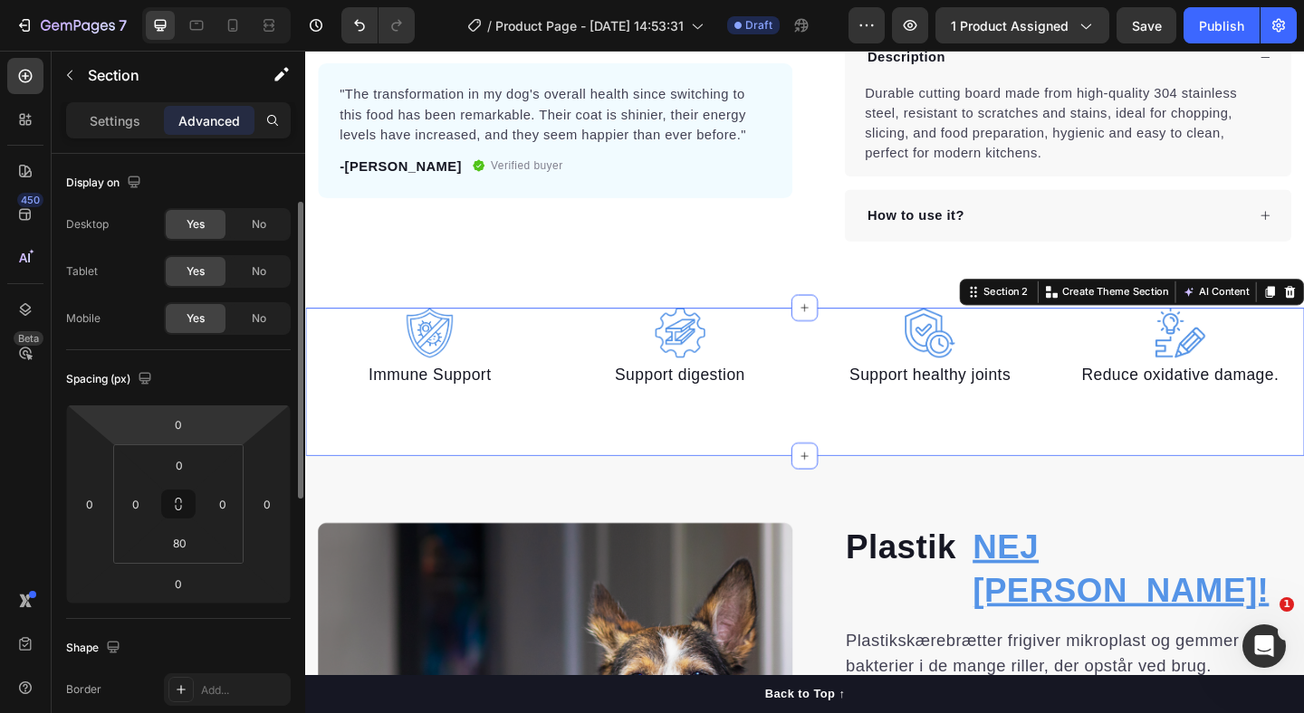
scroll to position [79, 0]
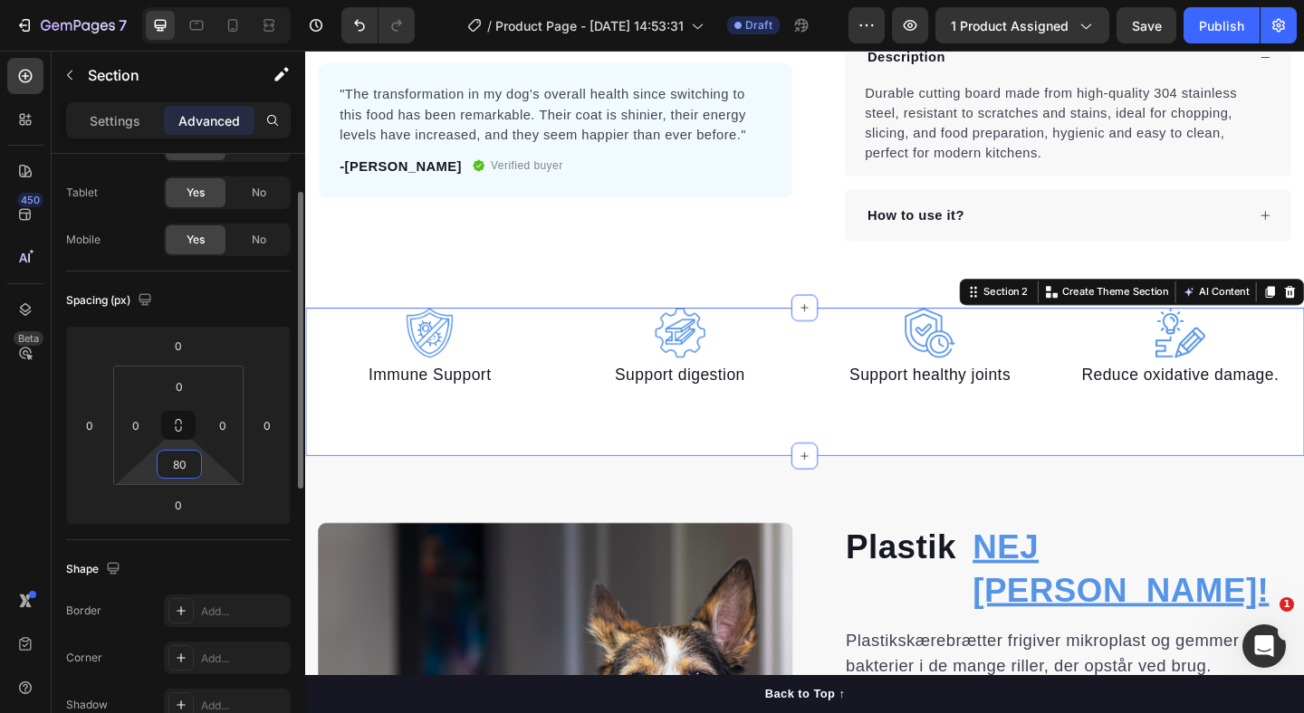
click at [173, 464] on input "80" at bounding box center [179, 464] width 36 height 27
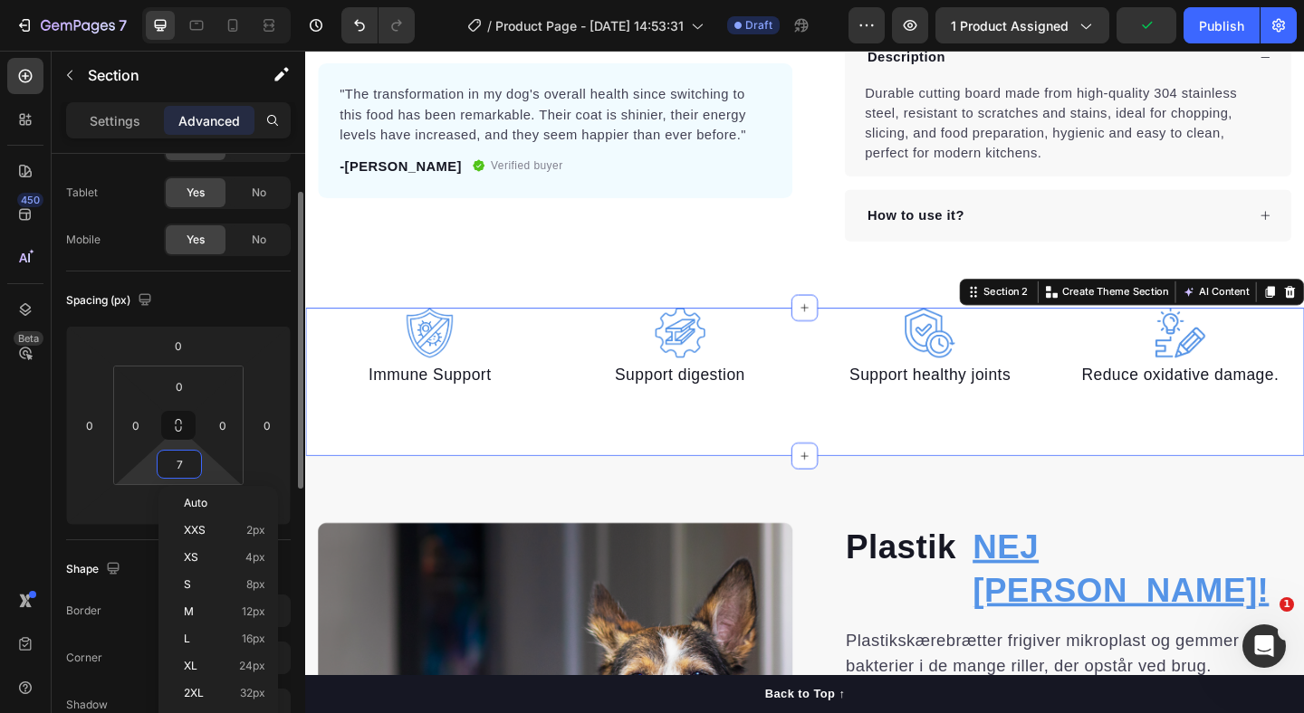
type input "70"
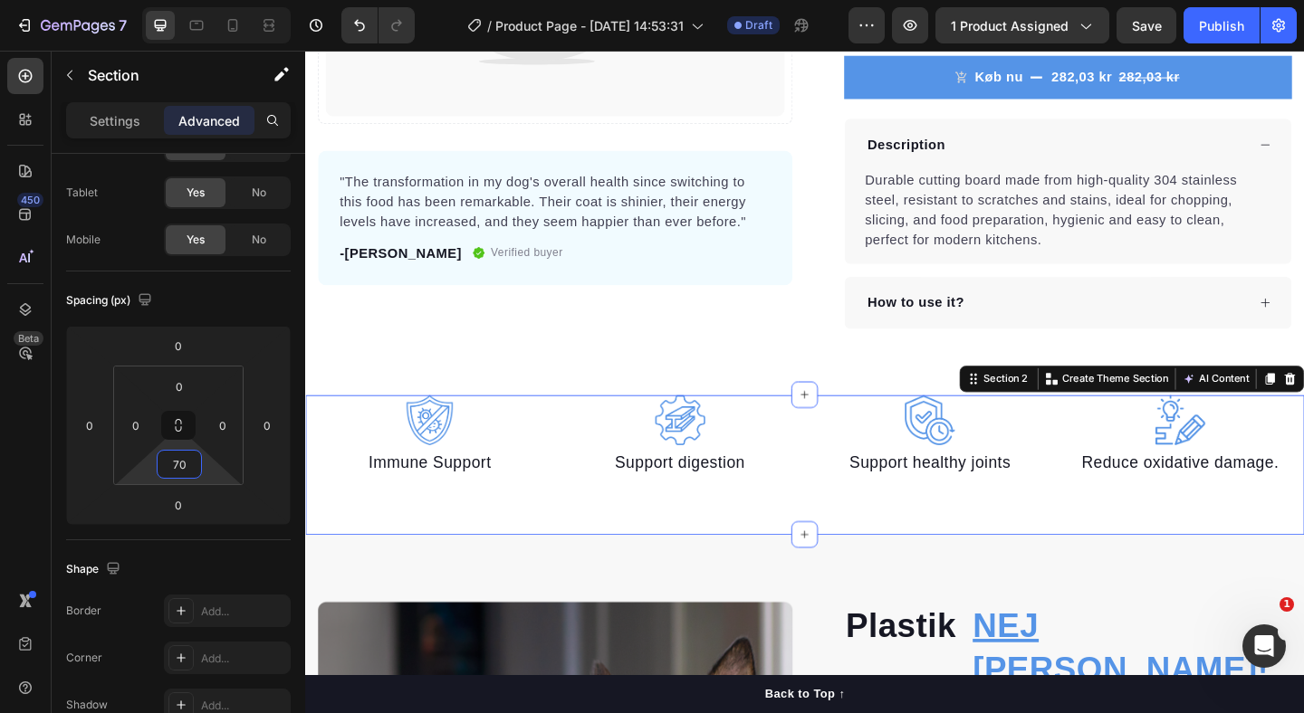
scroll to position [542, 0]
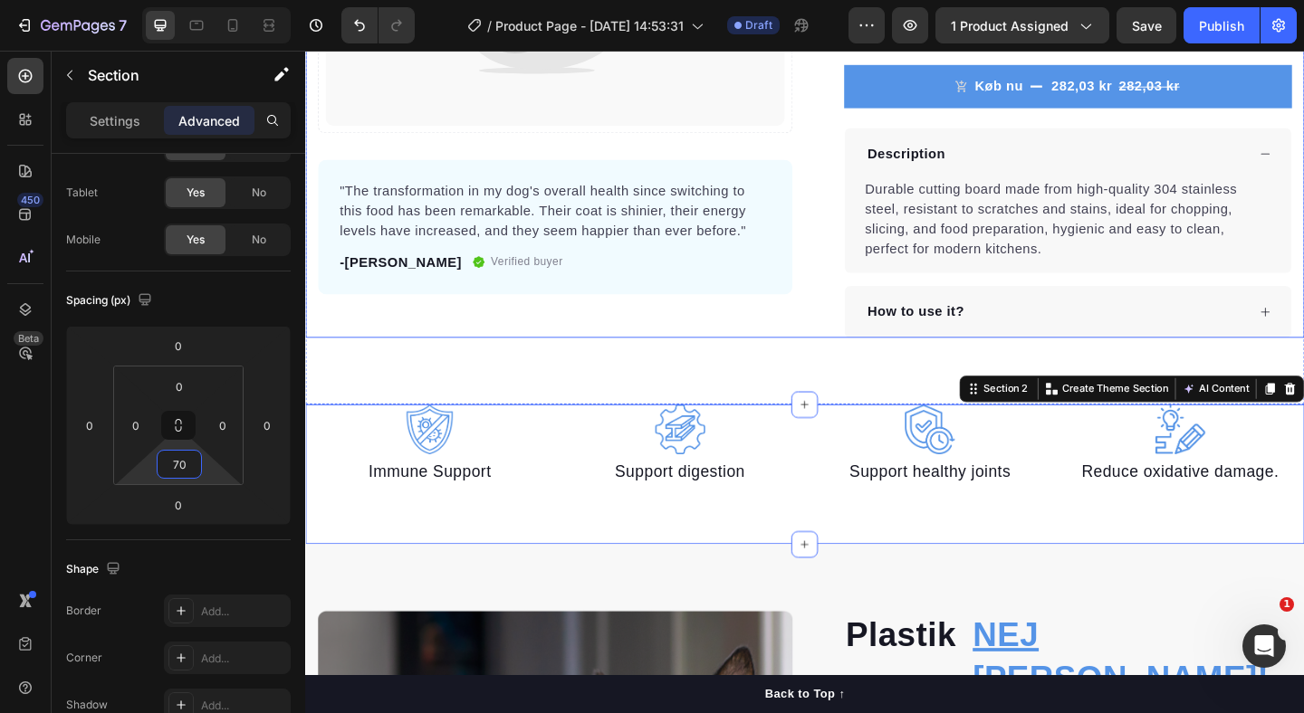
click at [664, 351] on div "Catch your customer's attention with attracted media. Add image or sync data Pr…" at bounding box center [577, 3] width 516 height 722
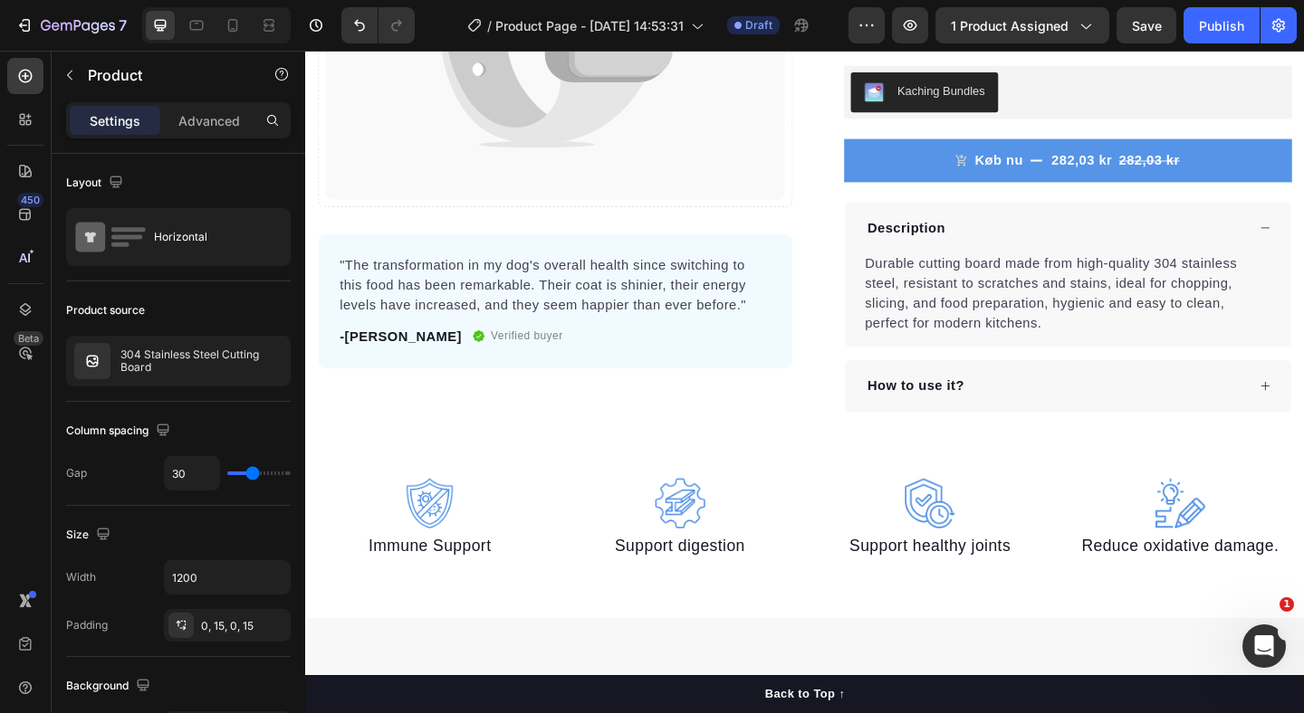
scroll to position [693, 0]
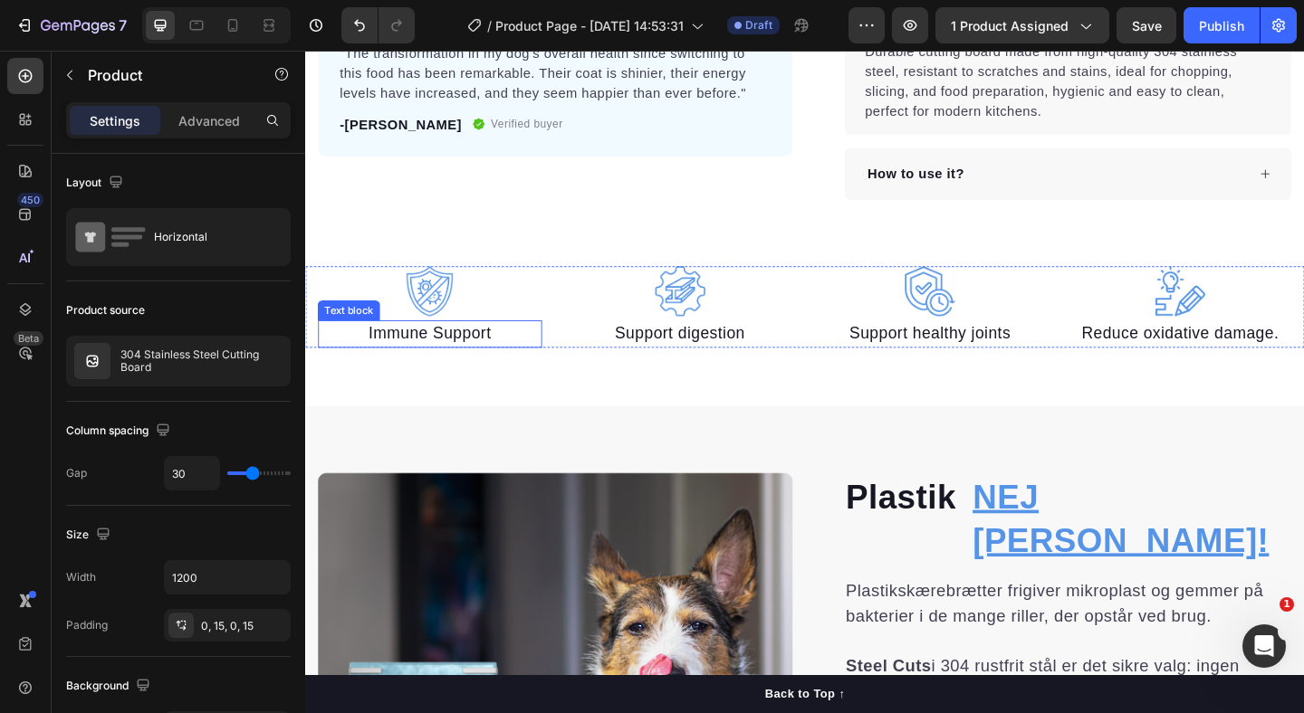
click at [418, 358] on p "Immune Support" at bounding box center [441, 359] width 240 height 26
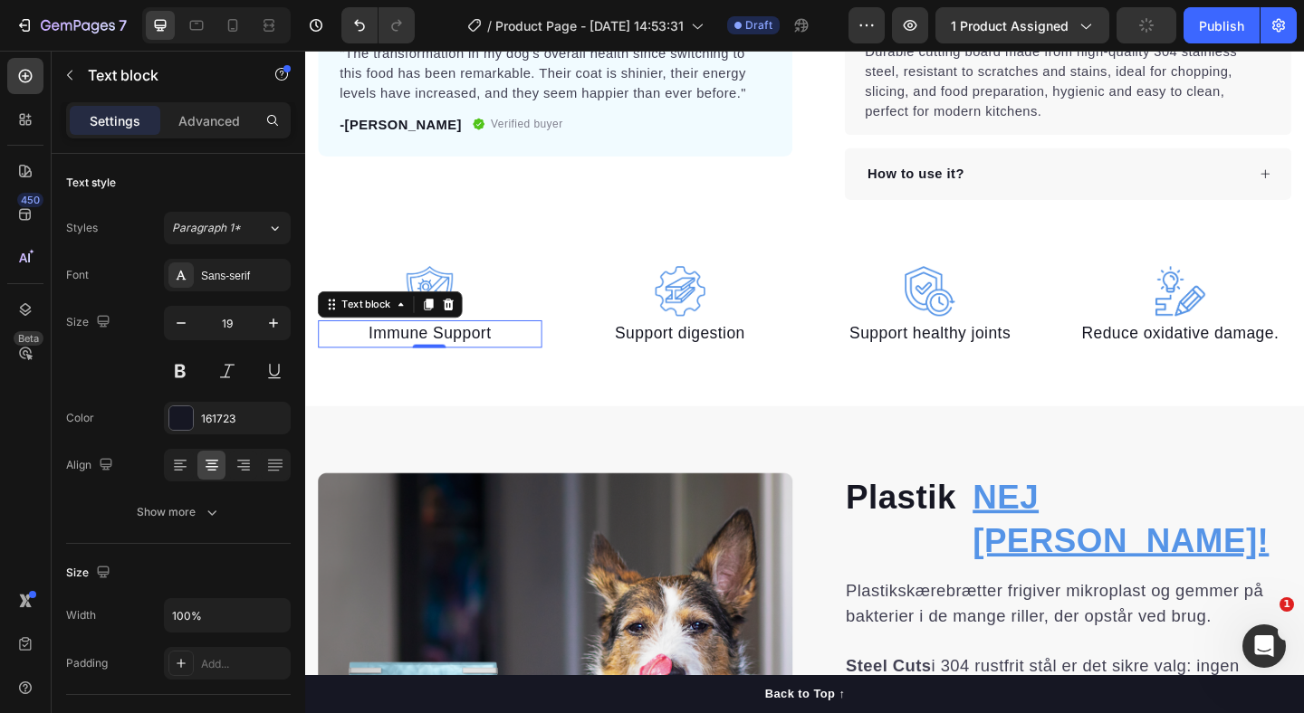
click at [388, 349] on p "Immune Support" at bounding box center [441, 359] width 240 height 26
click at [414, 361] on p "Immune Support" at bounding box center [441, 359] width 240 height 26
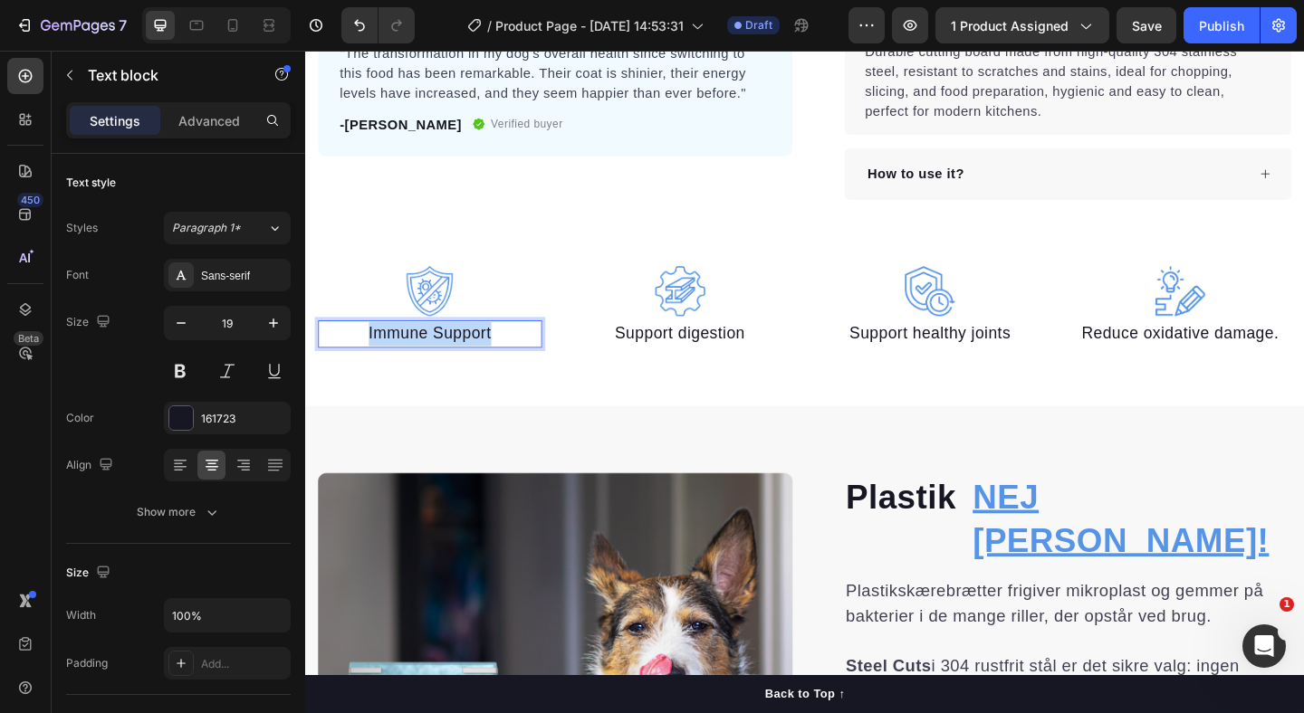
click at [414, 361] on p "Immune Support" at bounding box center [441, 359] width 240 height 26
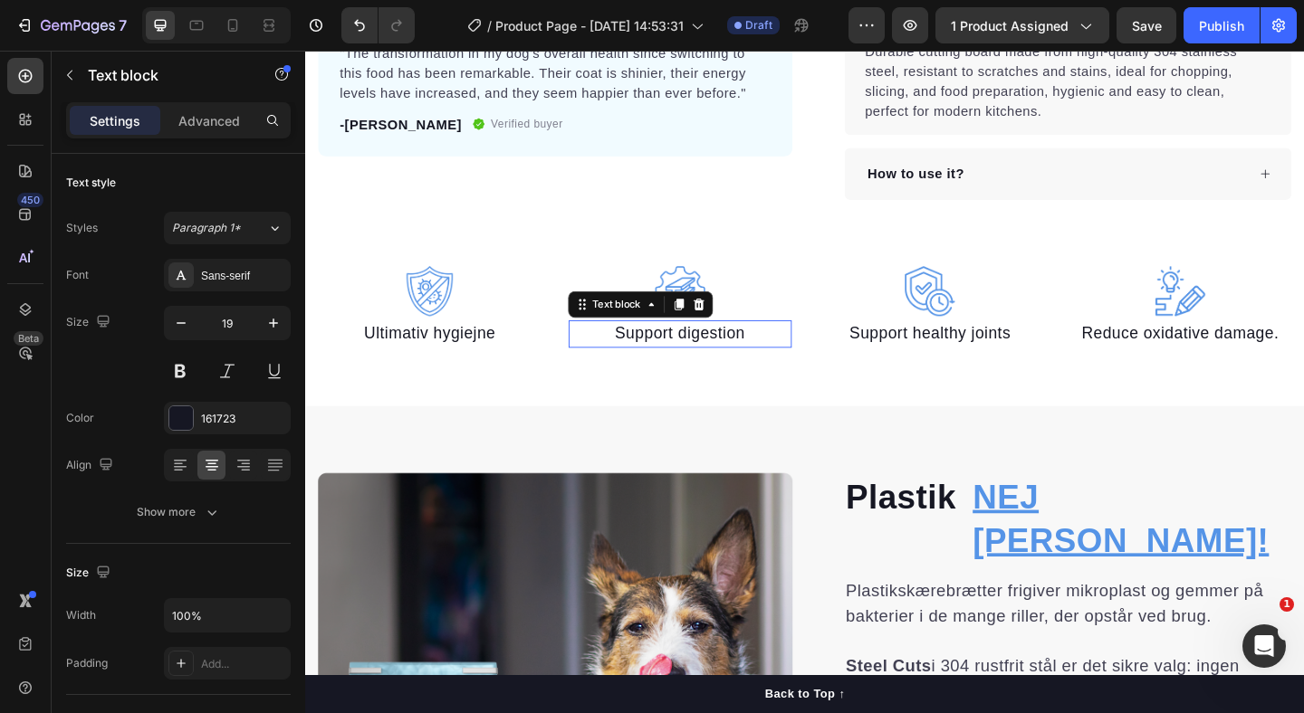
click at [687, 360] on p "Support digestion" at bounding box center [713, 359] width 240 height 26
click at [663, 361] on p "Support digestion" at bounding box center [713, 359] width 240 height 26
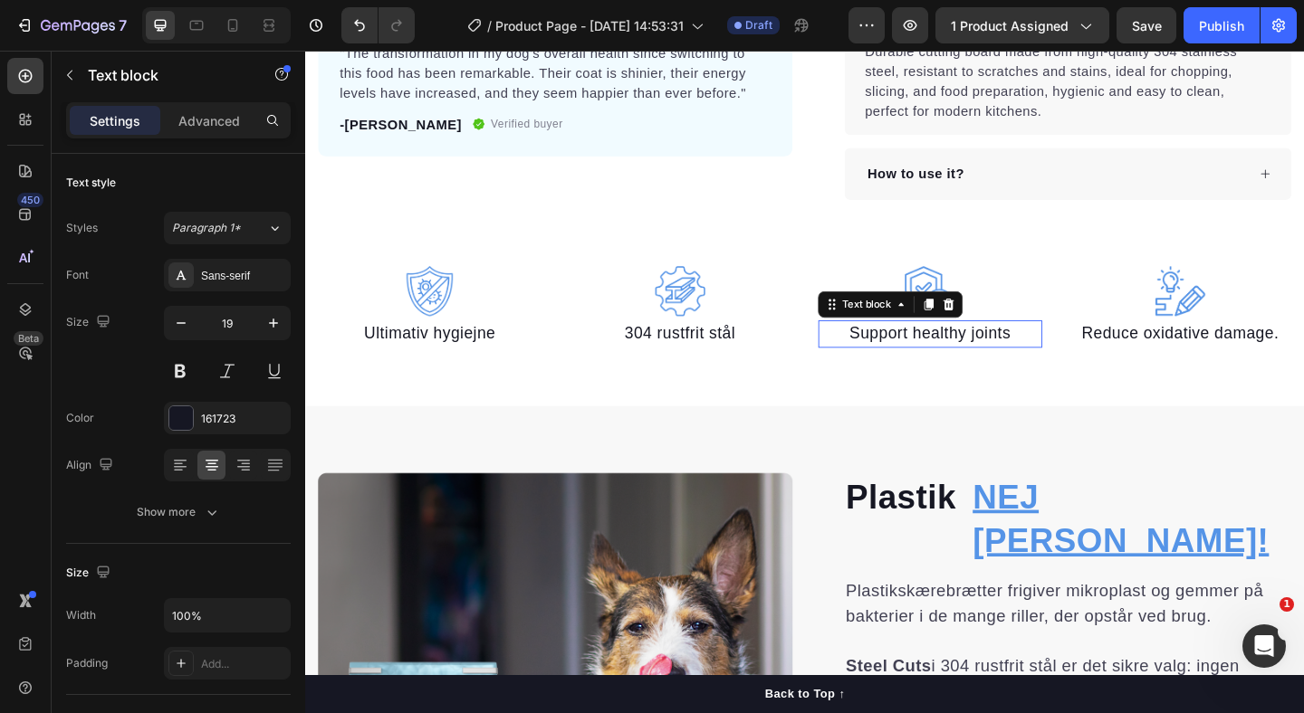
click at [926, 362] on p "Support healthy joints" at bounding box center [985, 359] width 240 height 26
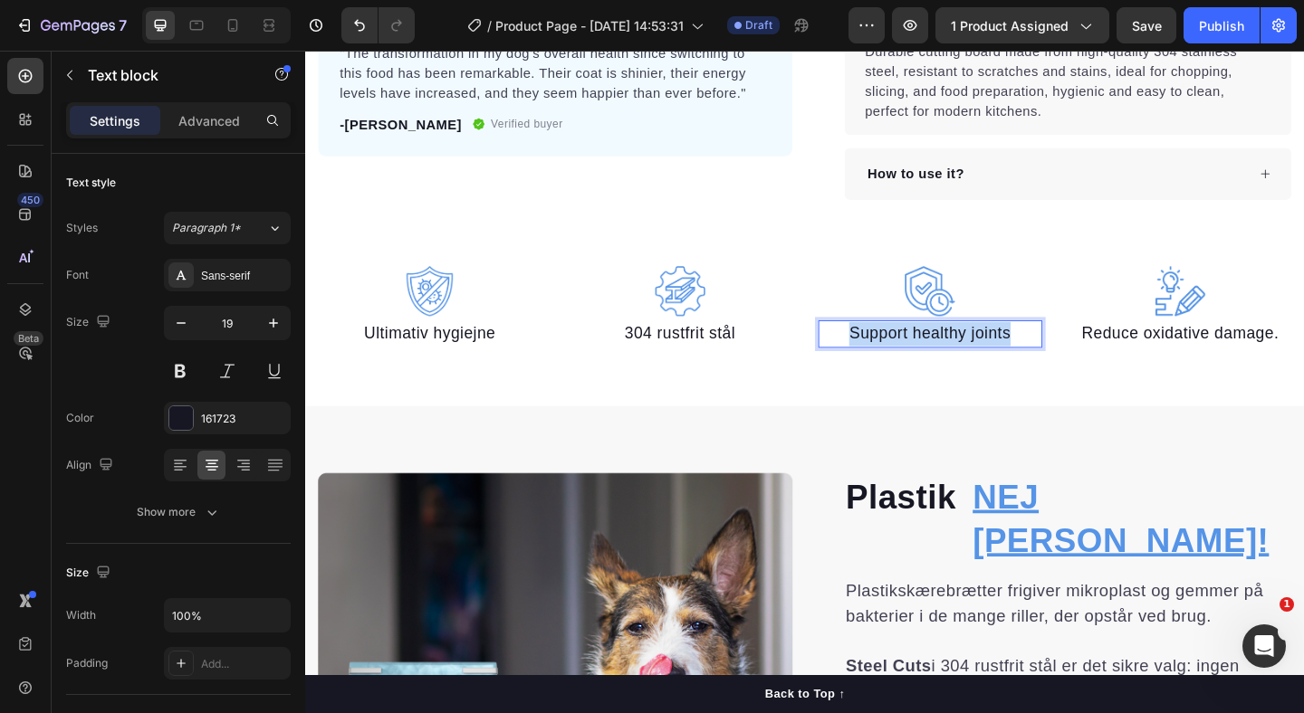
click at [926, 362] on p "Support healthy joints" at bounding box center [985, 359] width 240 height 26
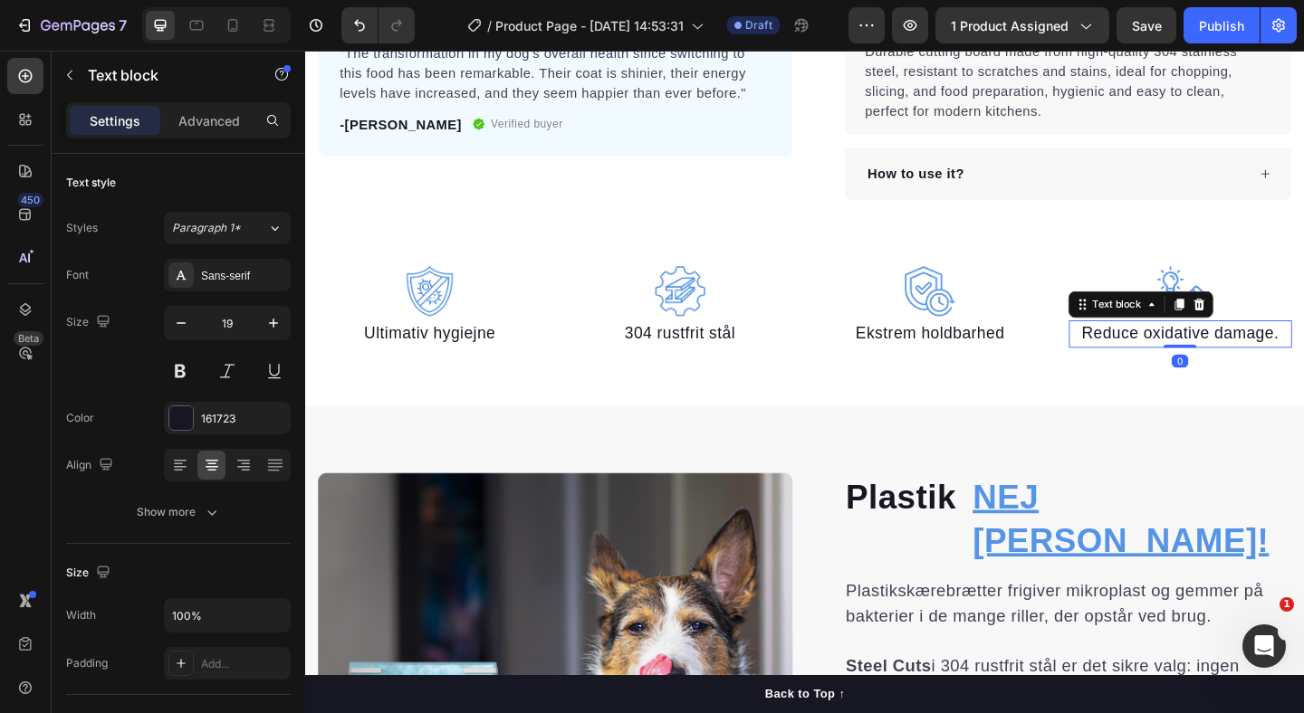
click at [1196, 357] on p "Reduce oxidative damage." at bounding box center [1257, 359] width 240 height 26
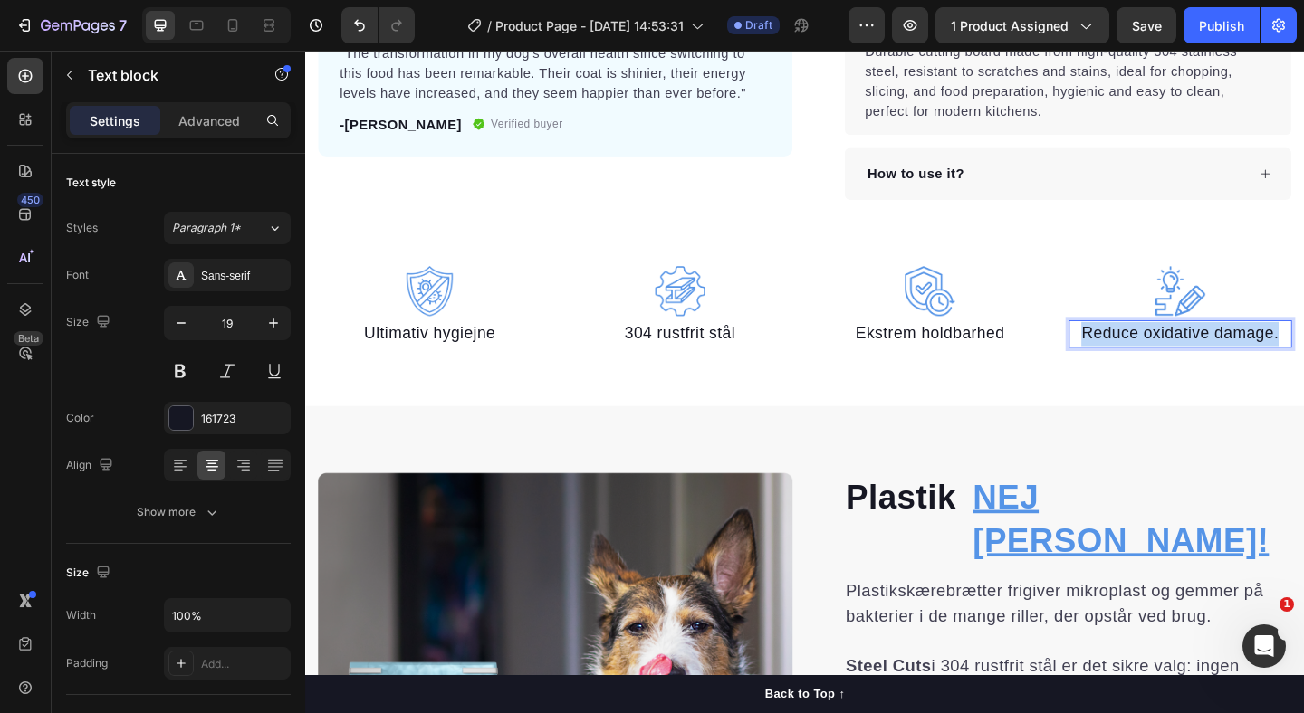
click at [1196, 357] on p "Reduce oxidative damage." at bounding box center [1257, 359] width 240 height 26
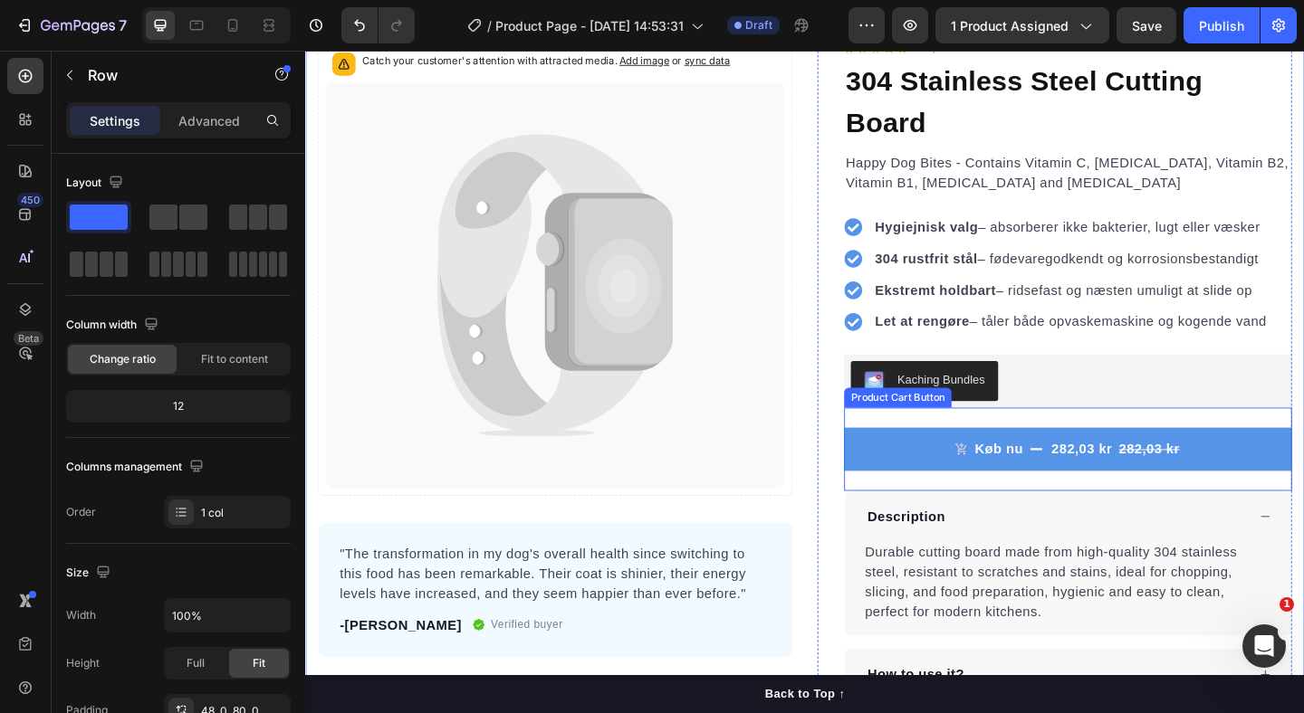
scroll to position [0, 0]
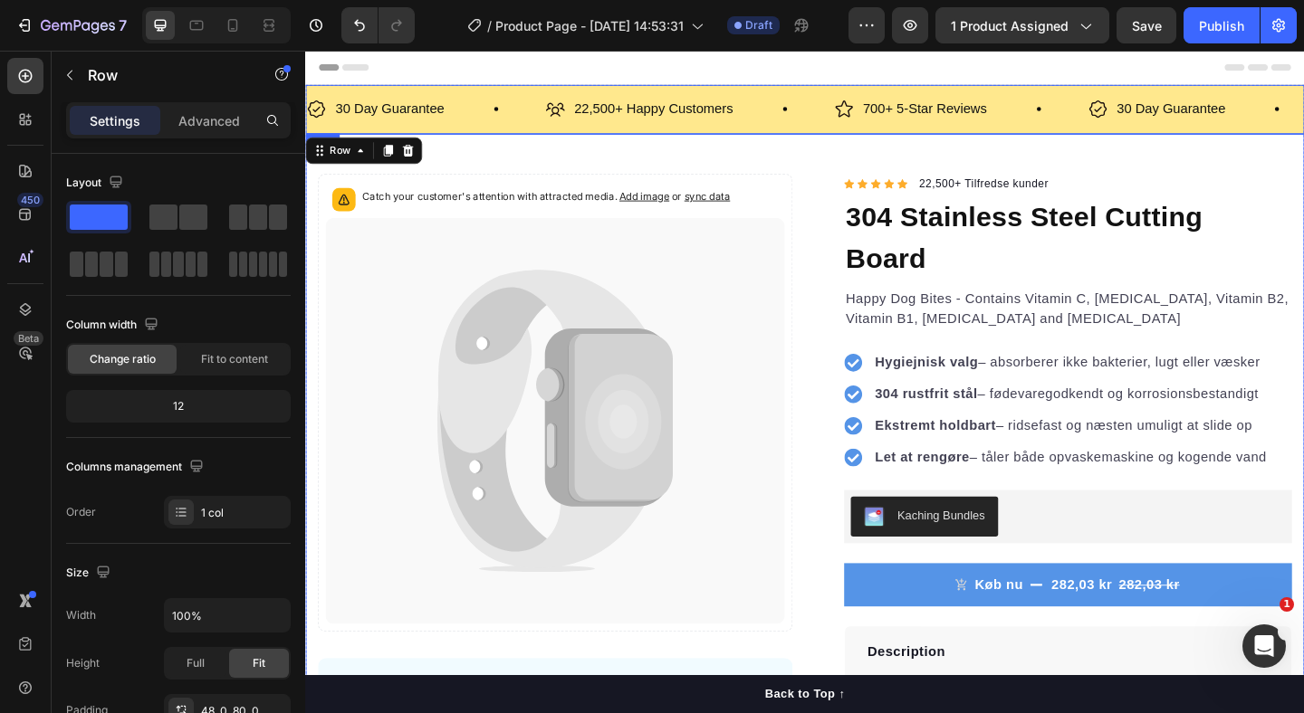
click at [817, 92] on div "30 Day Guarantee Item List 22,500+ Happy Customers Item List 700+ 5-Star Review…" at bounding box center [848, 114] width 1087 height 53
click at [417, 153] on icon at bounding box center [417, 158] width 12 height 13
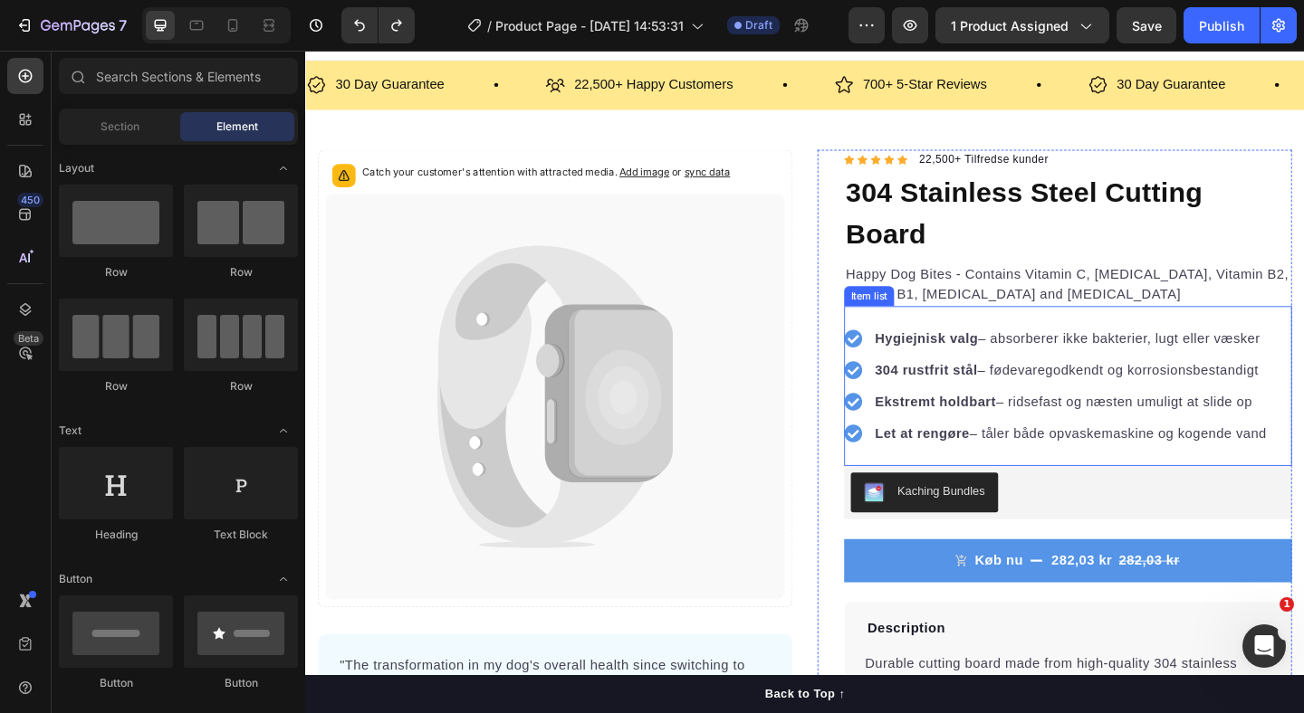
scroll to position [28, 0]
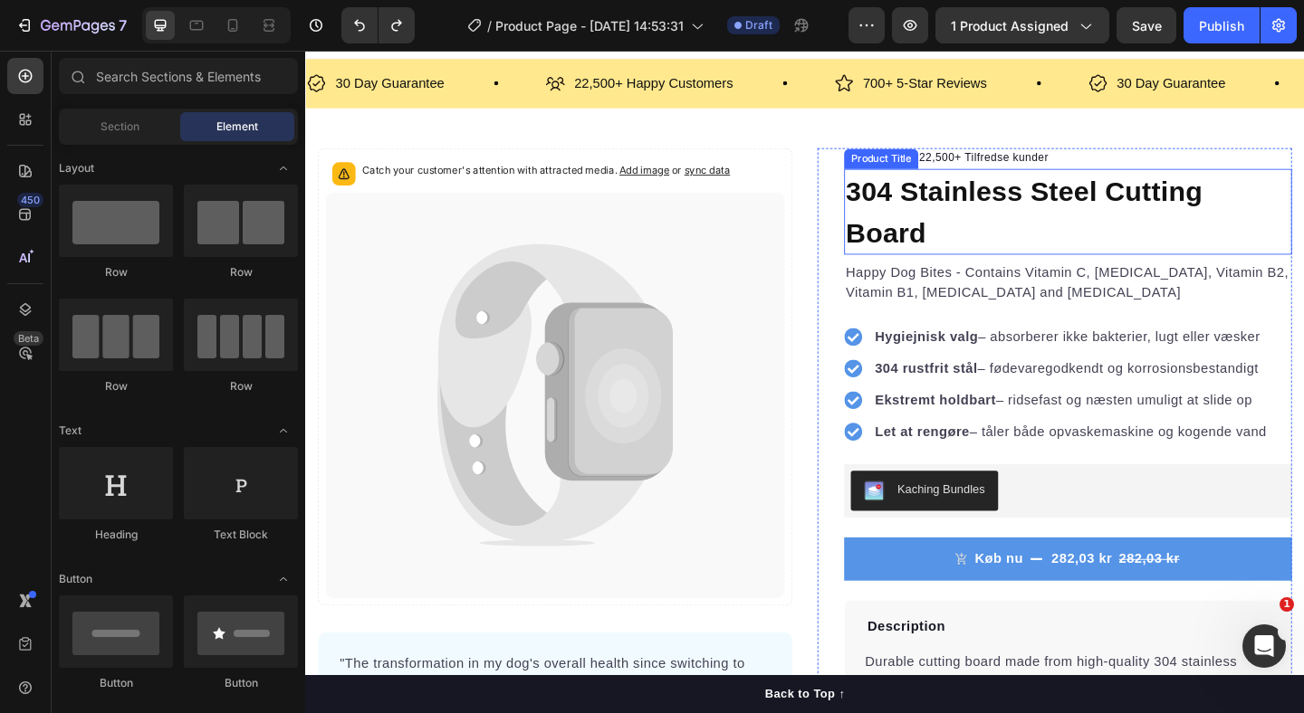
click at [1016, 202] on h1 "304 Stainless Steel Cutting Board" at bounding box center [1134, 225] width 487 height 93
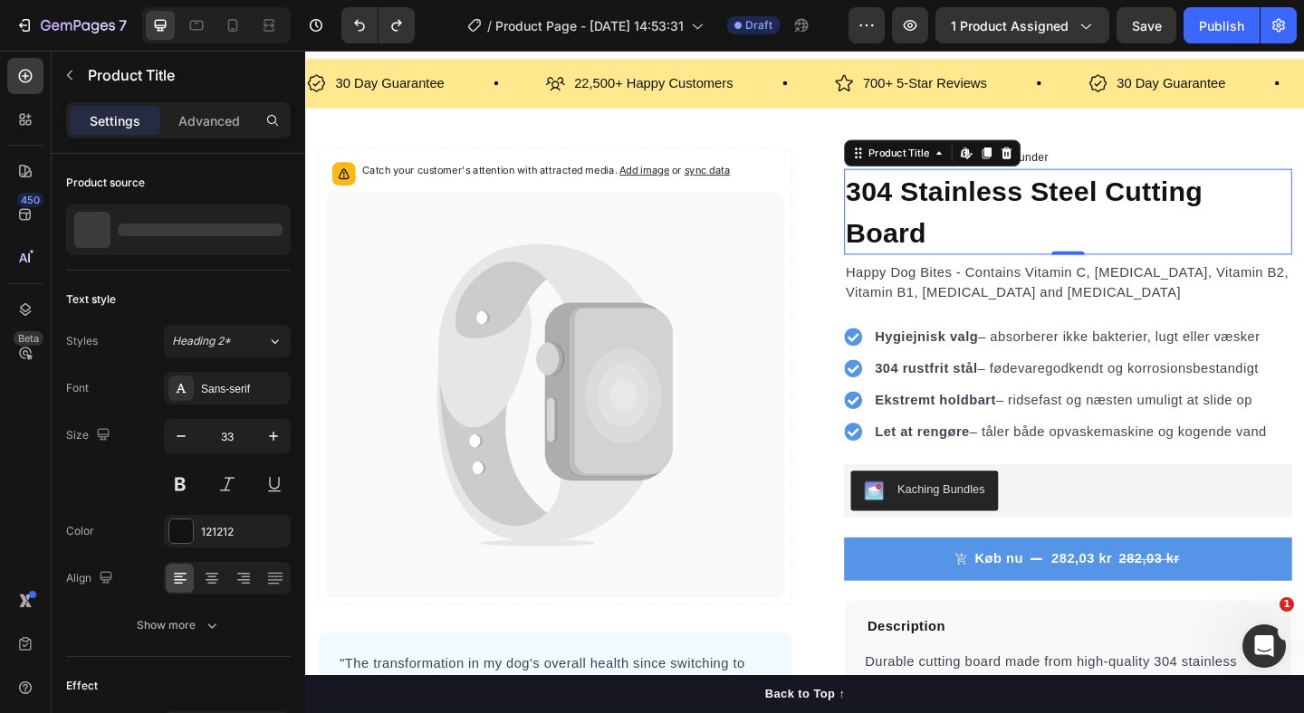
click at [1016, 202] on h1 "304 Stainless Steel Cutting Board" at bounding box center [1134, 225] width 487 height 93
click at [1000, 217] on h1 "304 Stainless Steel Cutting Board" at bounding box center [1134, 225] width 487 height 93
click at [1111, 168] on p "22,500+ Tilfredse kunder" at bounding box center [1042, 167] width 140 height 18
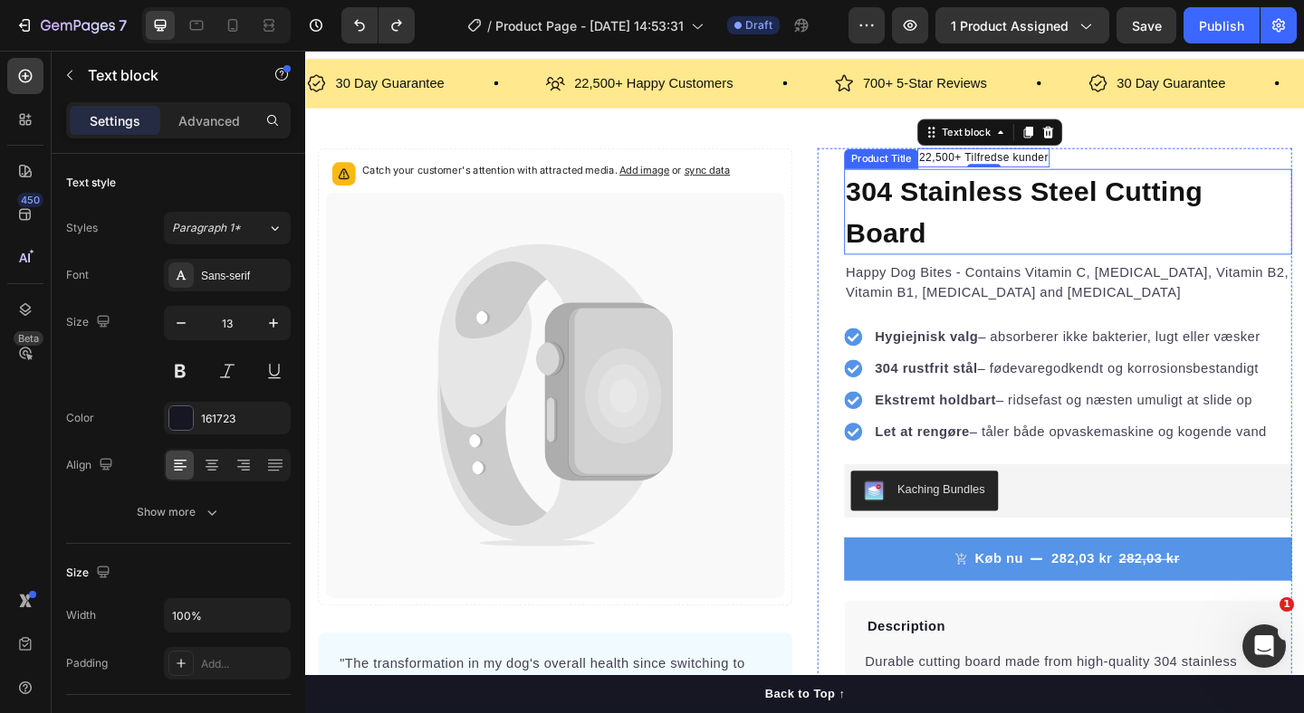
click at [1027, 242] on h1 "304 Stainless Steel Cutting Board" at bounding box center [1134, 225] width 487 height 93
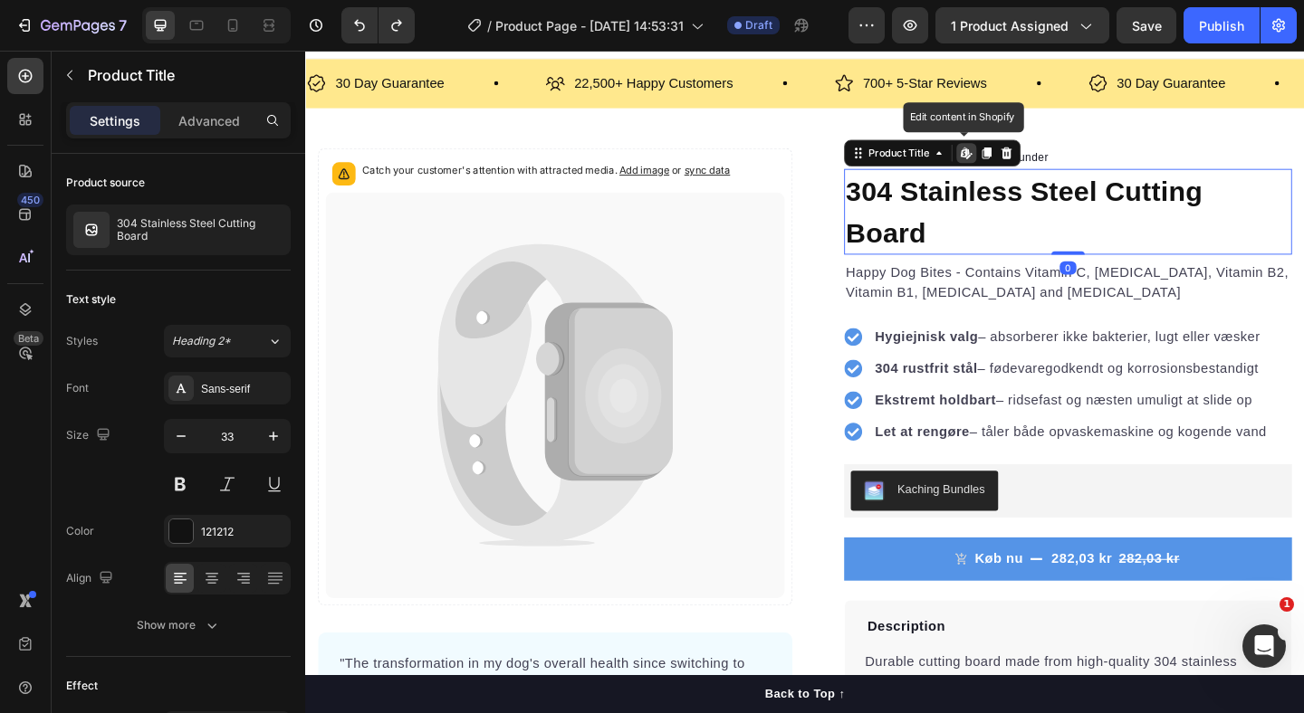
click at [1027, 242] on h1 "304 Stainless Steel Cutting Board" at bounding box center [1134, 225] width 487 height 93
click at [981, 219] on h1 "304 Stainless Steel Cutting Board" at bounding box center [1134, 225] width 487 height 93
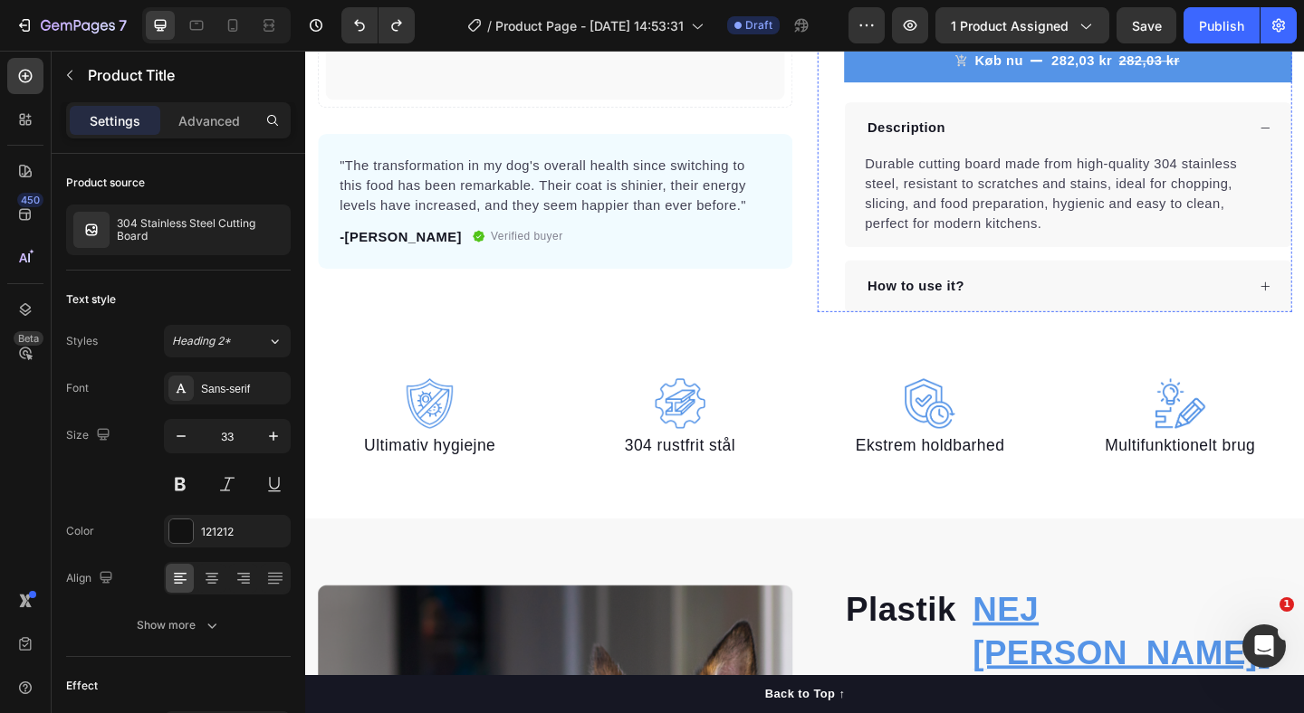
scroll to position [485, 0]
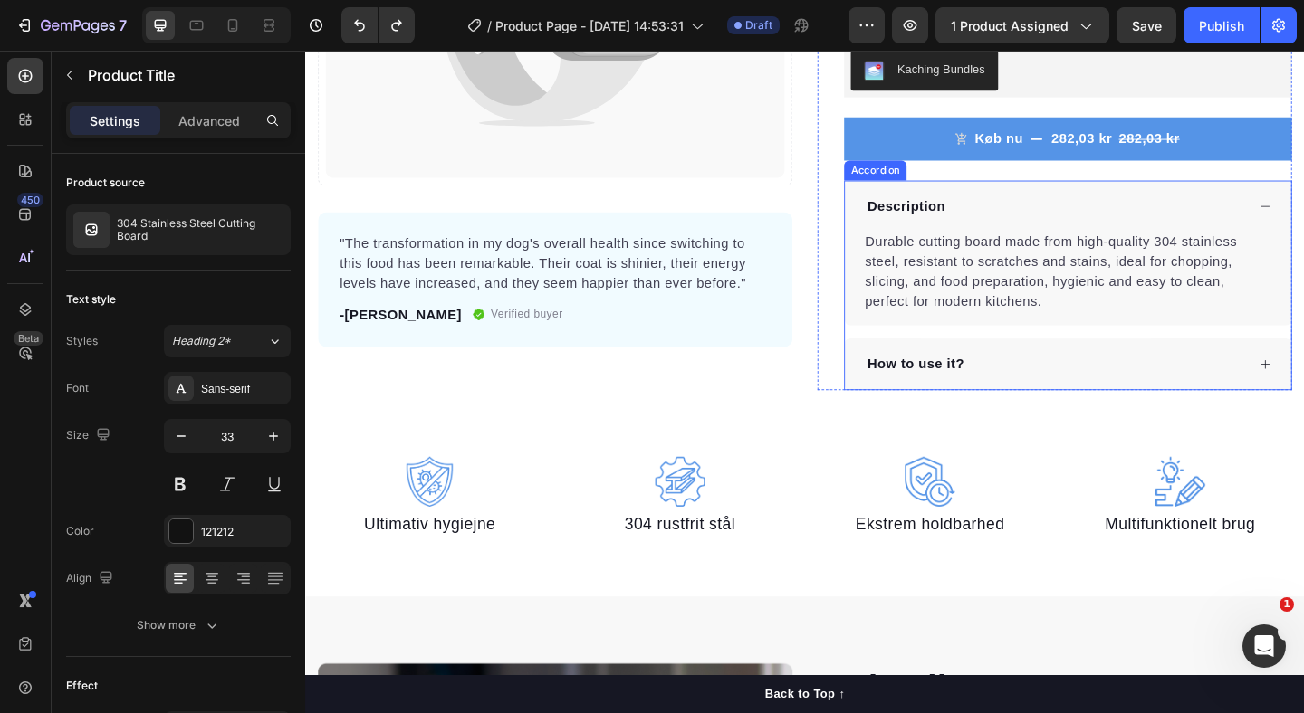
click at [970, 349] on div "Description Durable cutting board made from high-quality 304 stainless steel, r…" at bounding box center [1134, 306] width 487 height 228
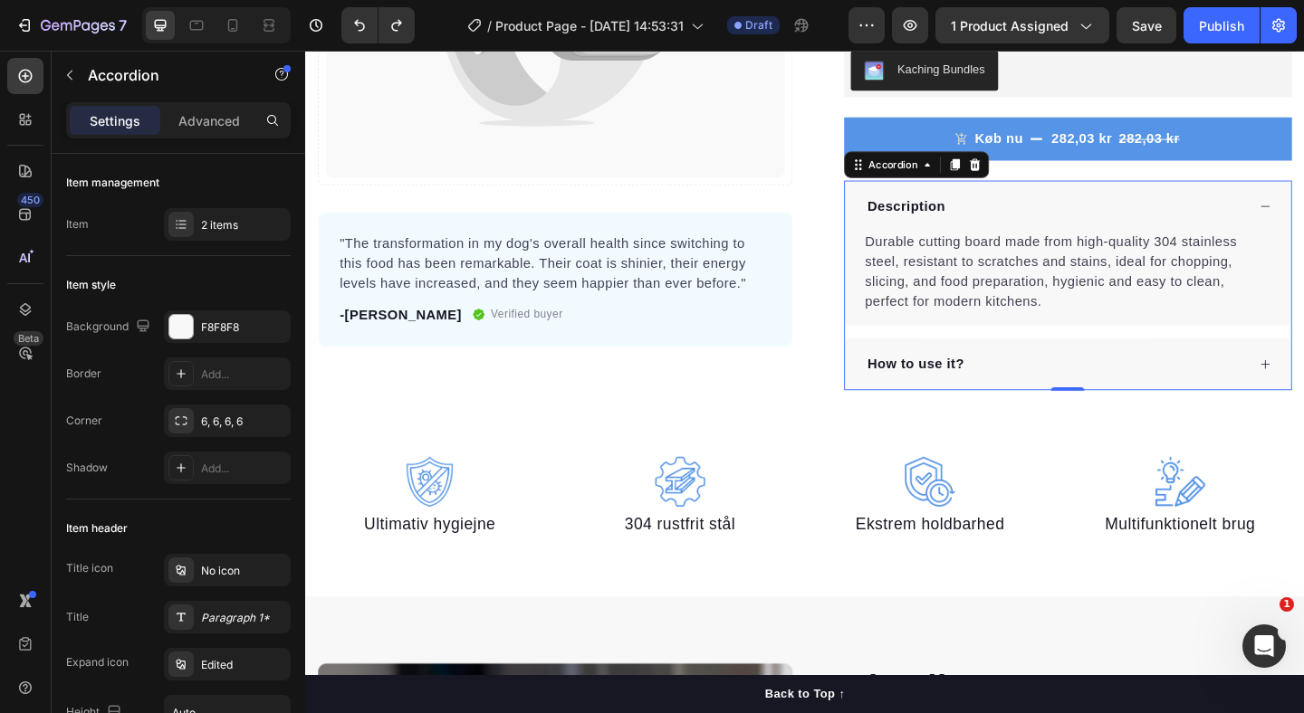
click at [1112, 417] on div "How to use it?" at bounding box center [1134, 392] width 485 height 56
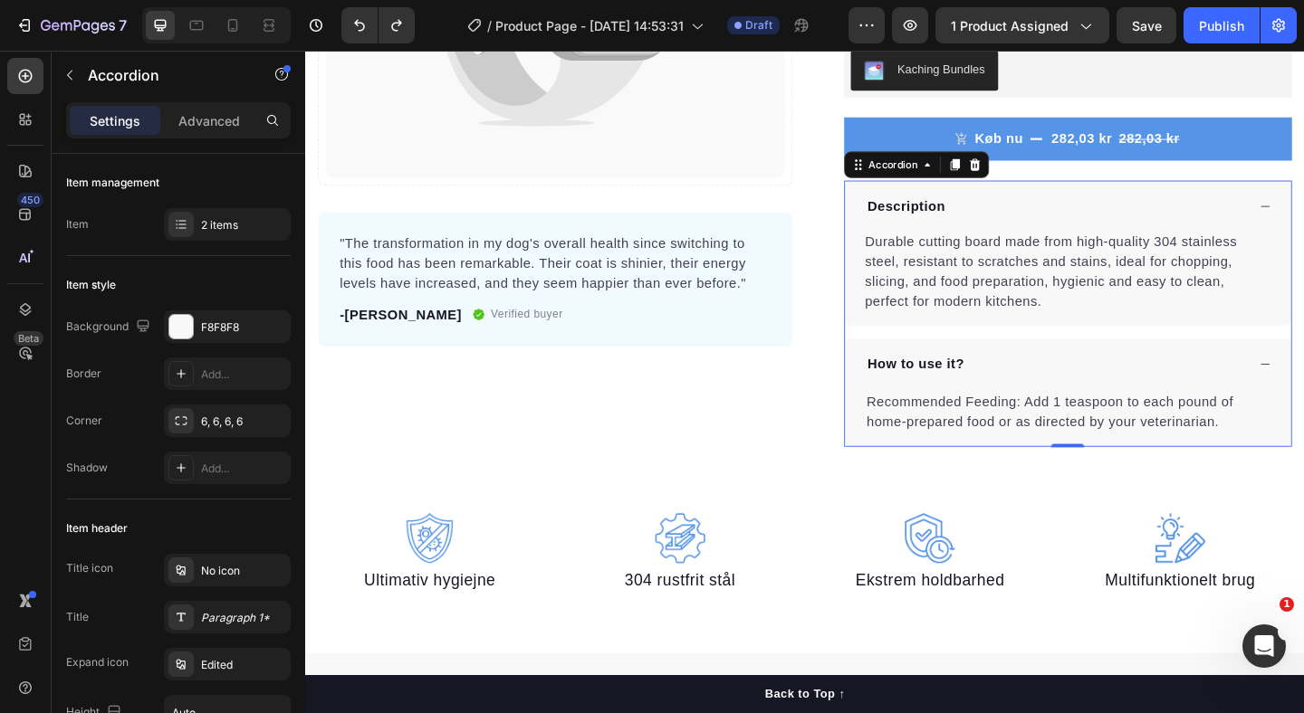
click at [1092, 394] on div "How to use it?" at bounding box center [1121, 391] width 415 height 27
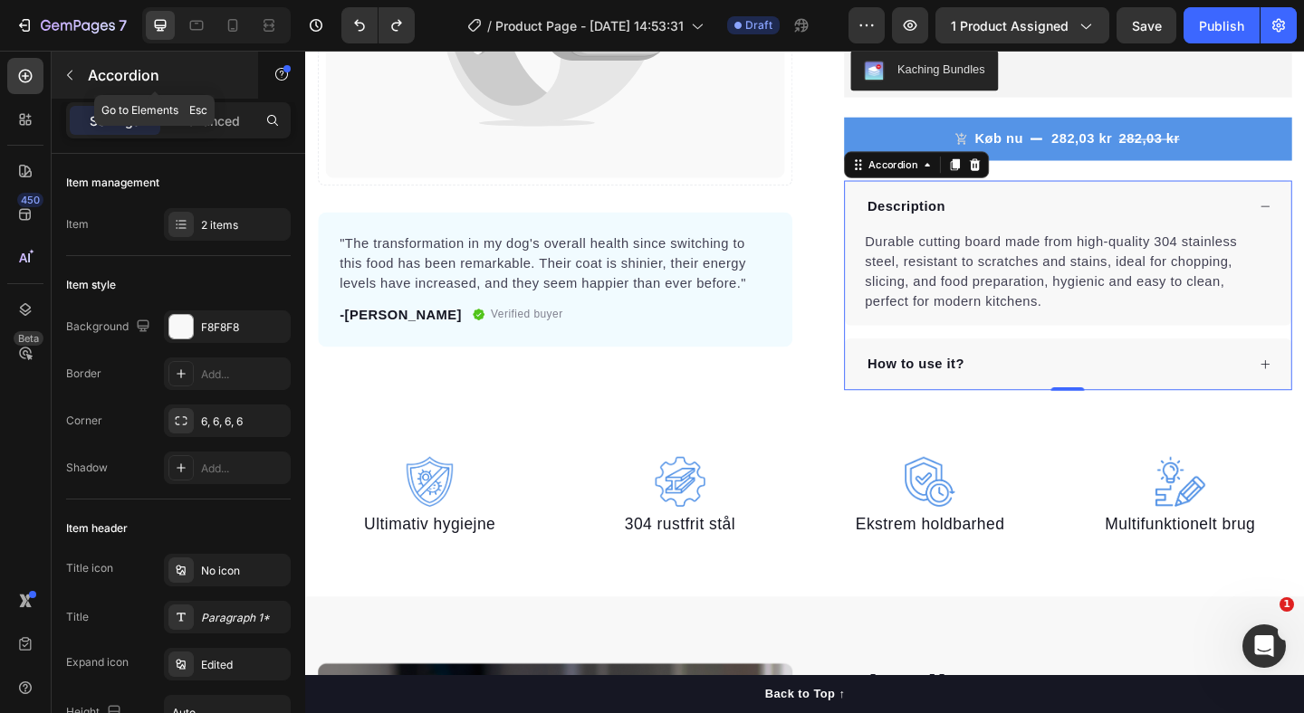
click at [72, 65] on button "button" at bounding box center [69, 75] width 29 height 29
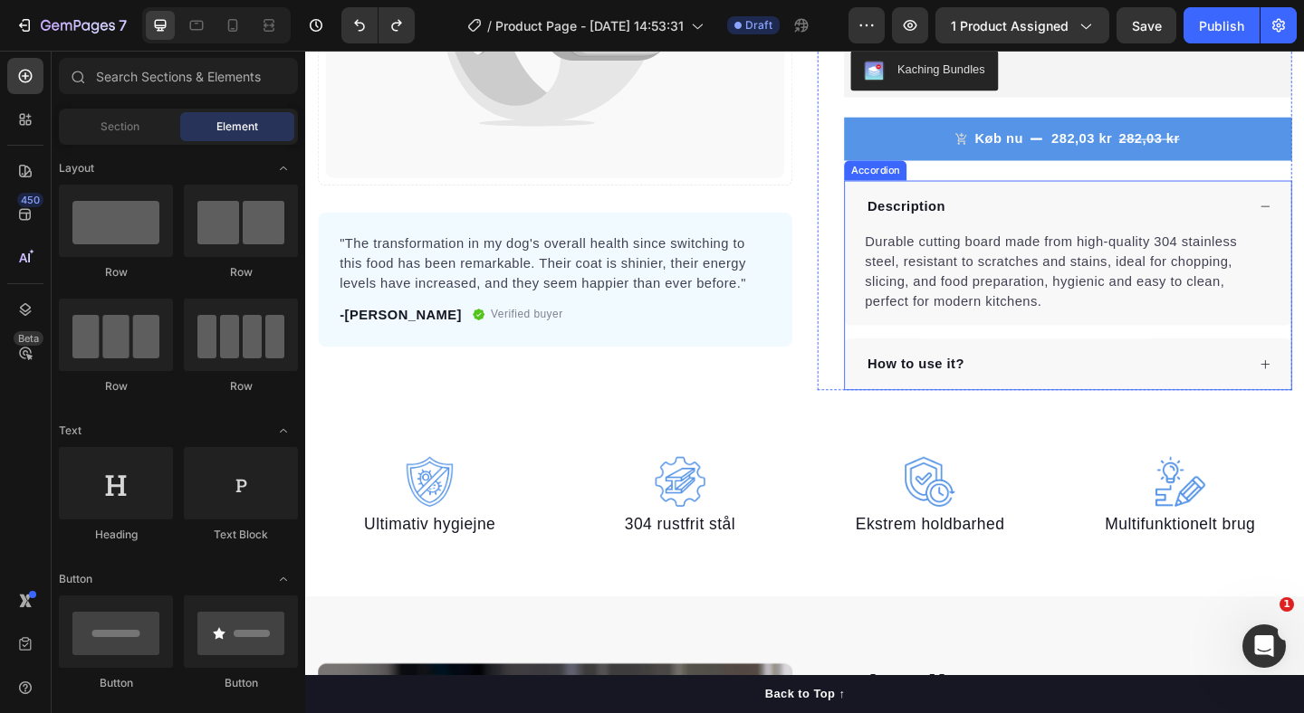
click at [1008, 360] on div "Description Durable cutting board made from high-quality 304 stainless steel, r…" at bounding box center [1134, 306] width 487 height 228
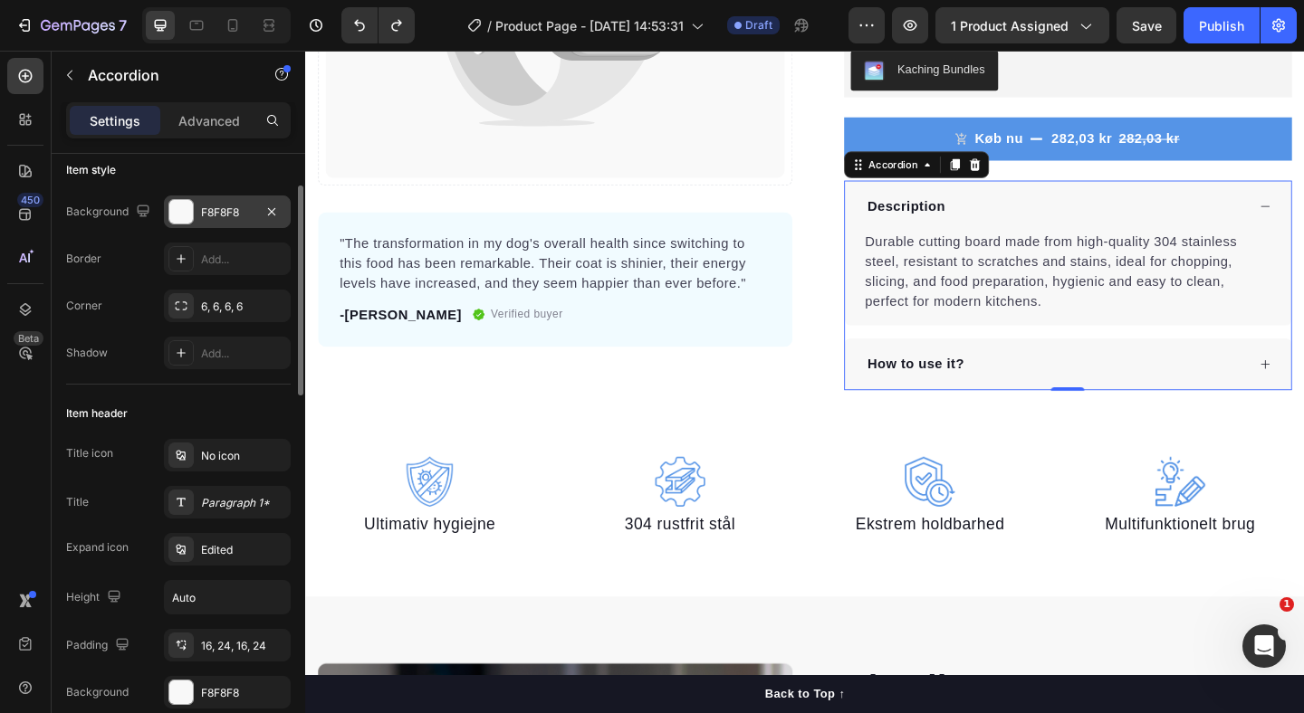
scroll to position [0, 0]
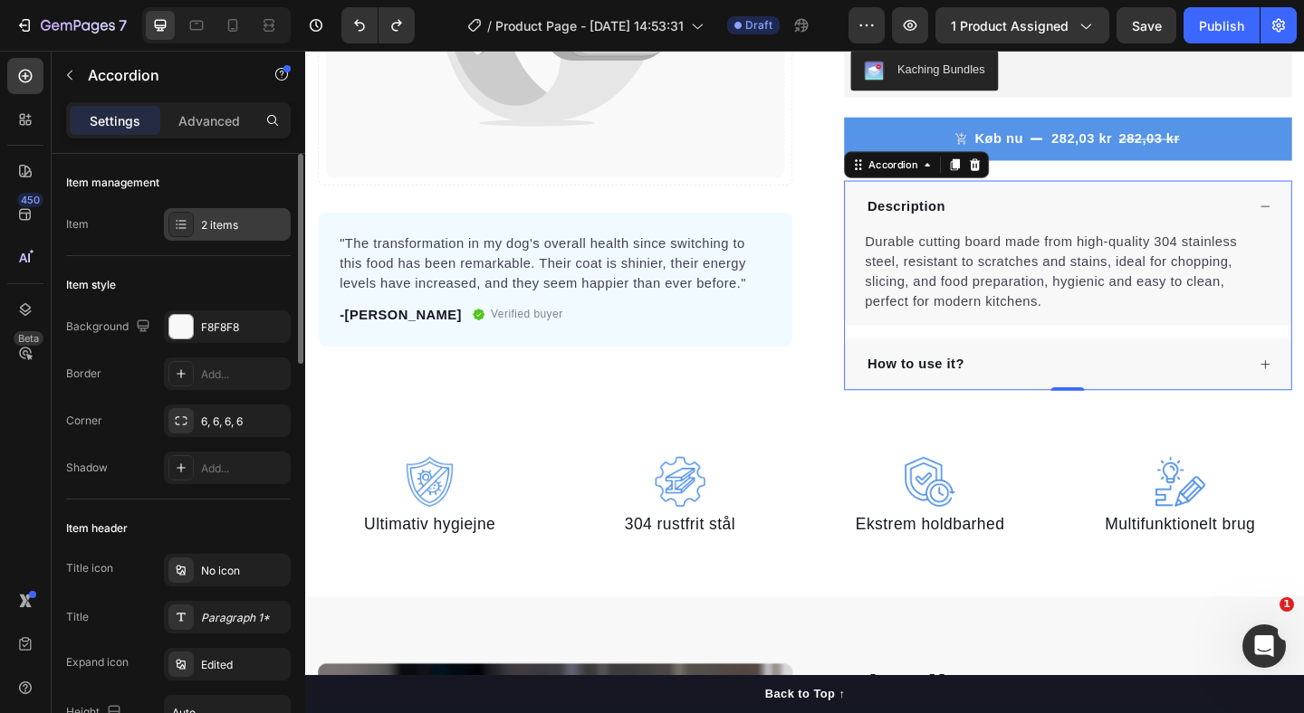
click at [207, 223] on div "2 items" at bounding box center [243, 225] width 85 height 16
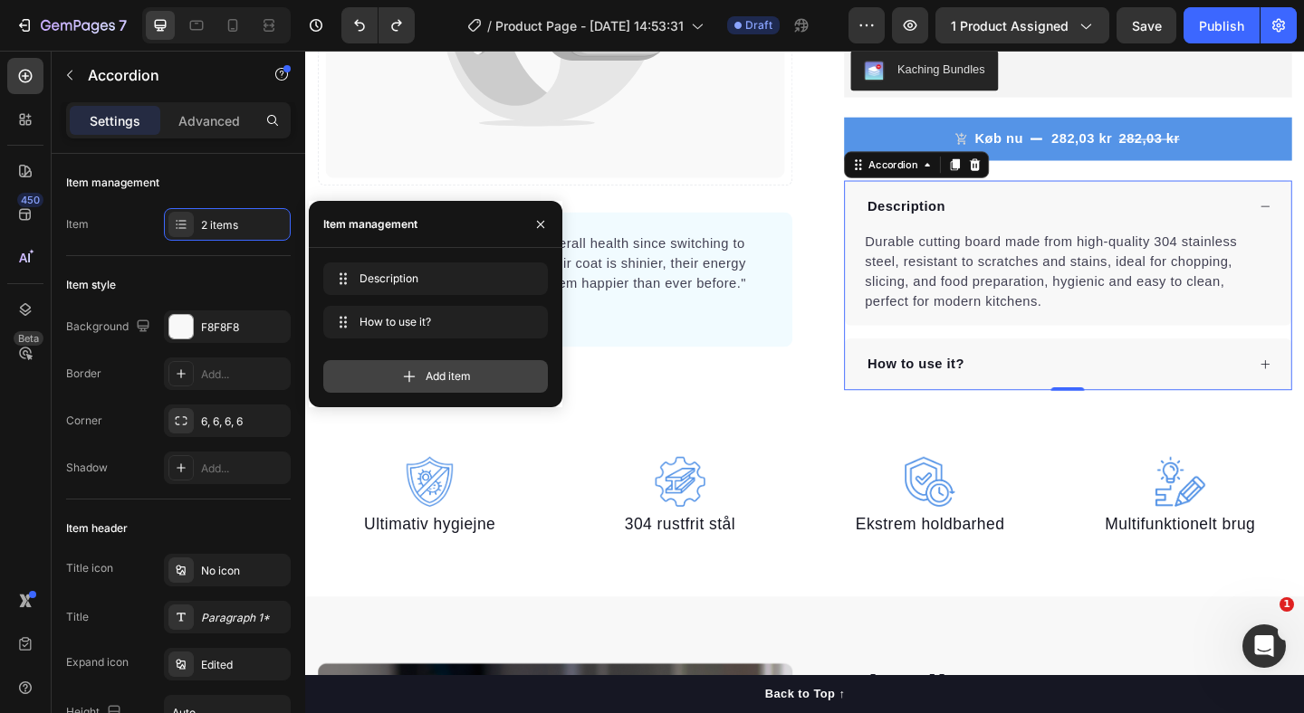
click at [424, 377] on div "Add item" at bounding box center [435, 376] width 225 height 33
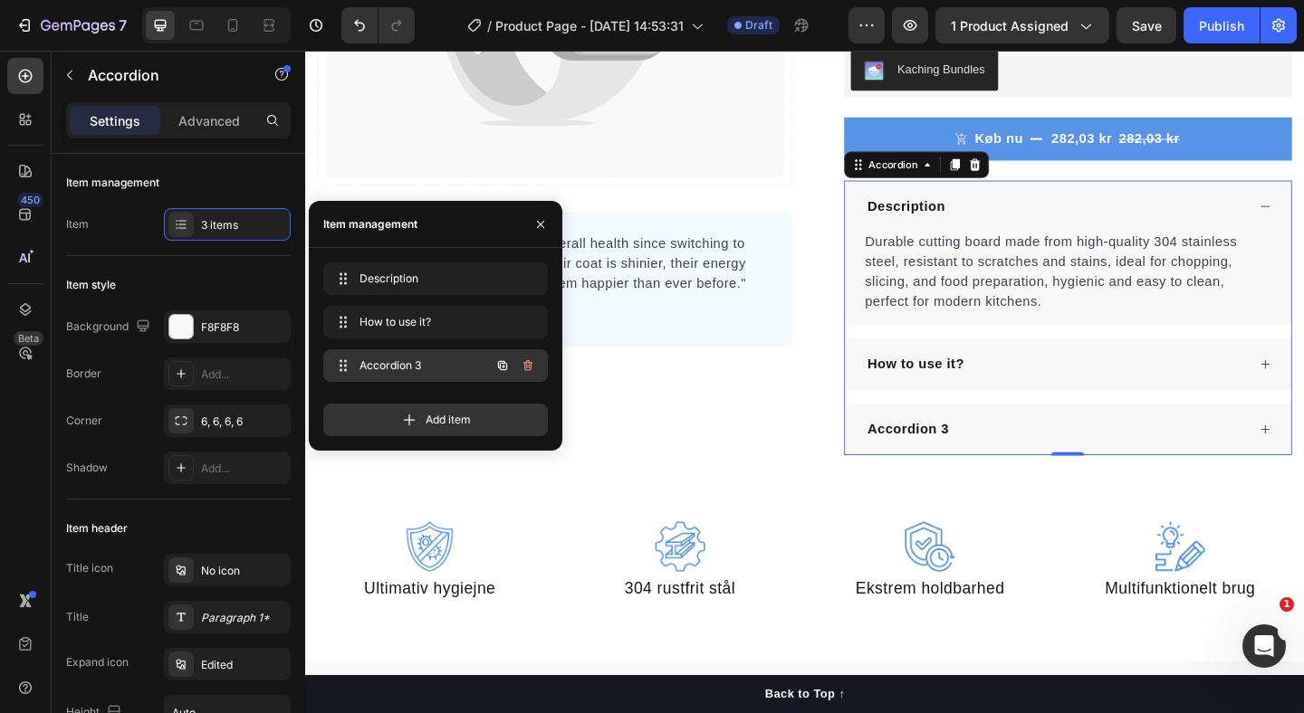
click at [401, 364] on span "Accordion 3" at bounding box center [410, 366] width 102 height 16
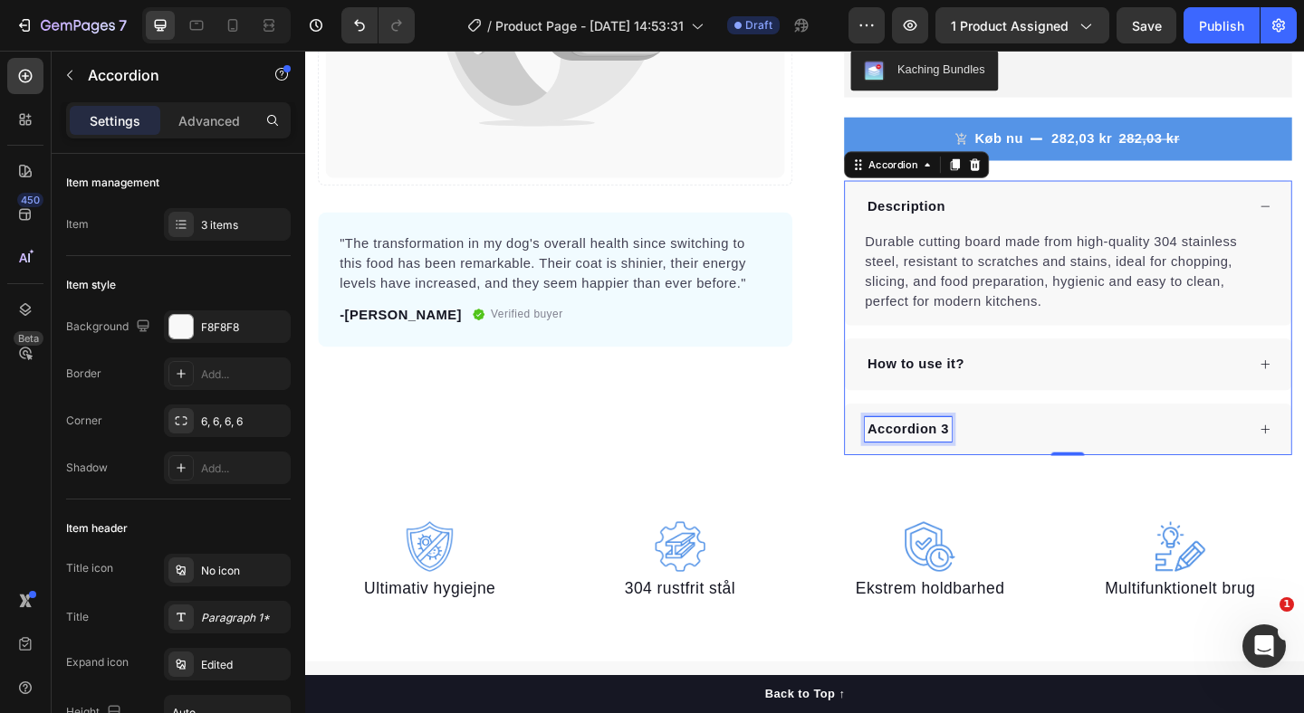
click at [966, 459] on div "Accordion 3" at bounding box center [961, 462] width 94 height 27
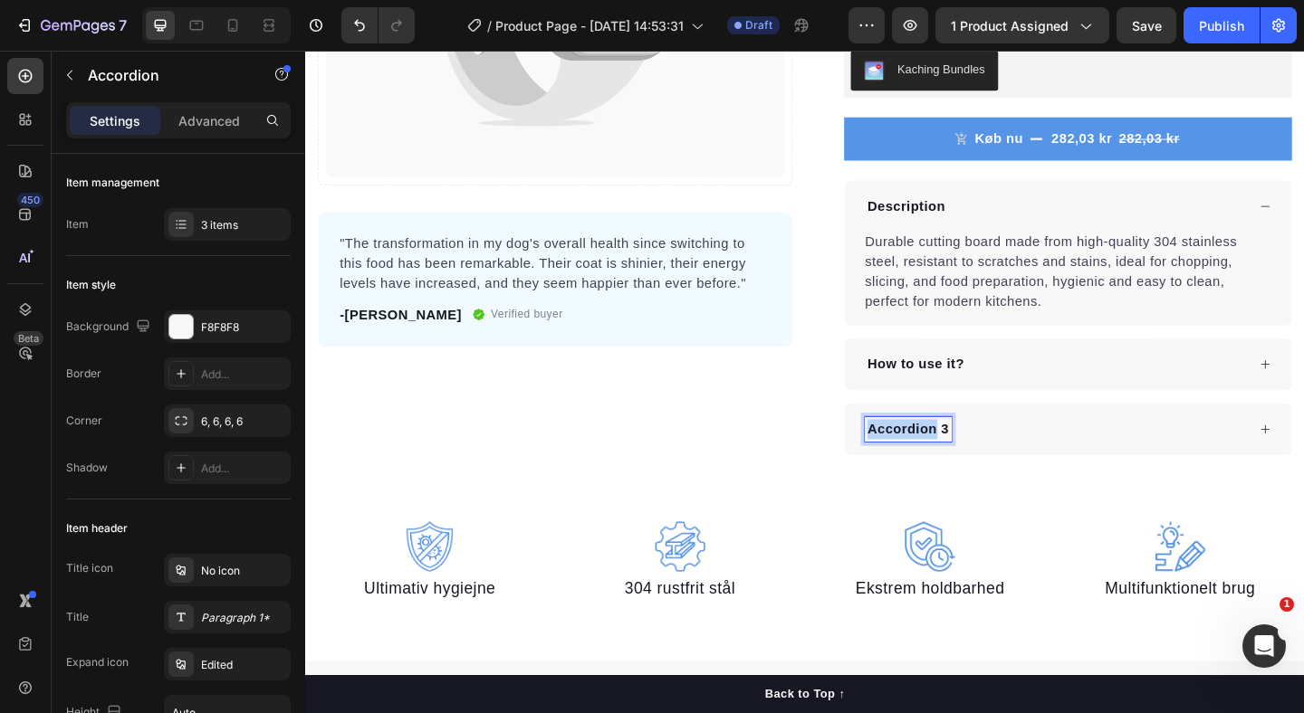
click at [966, 459] on p "Accordion 3" at bounding box center [960, 463] width 89 height 22
click at [954, 394] on p "How to use it?" at bounding box center [968, 392] width 105 height 22
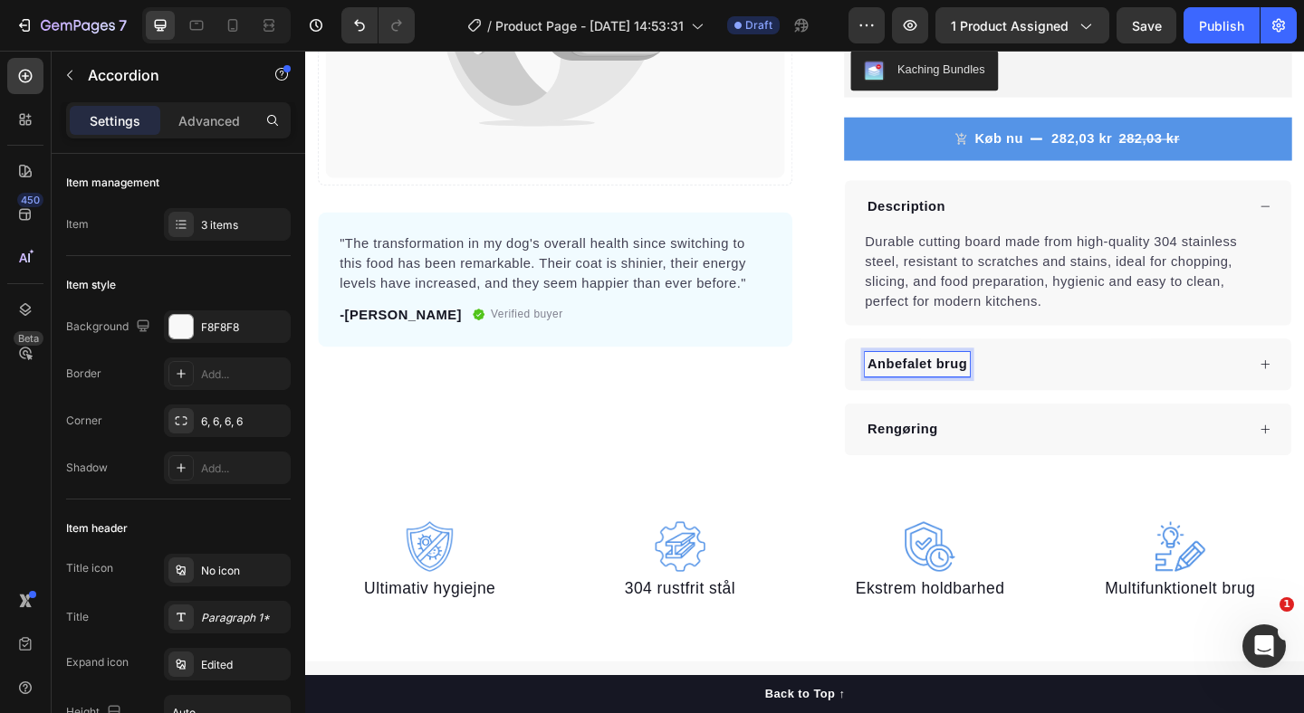
click at [945, 217] on p "Description" at bounding box center [958, 220] width 85 height 22
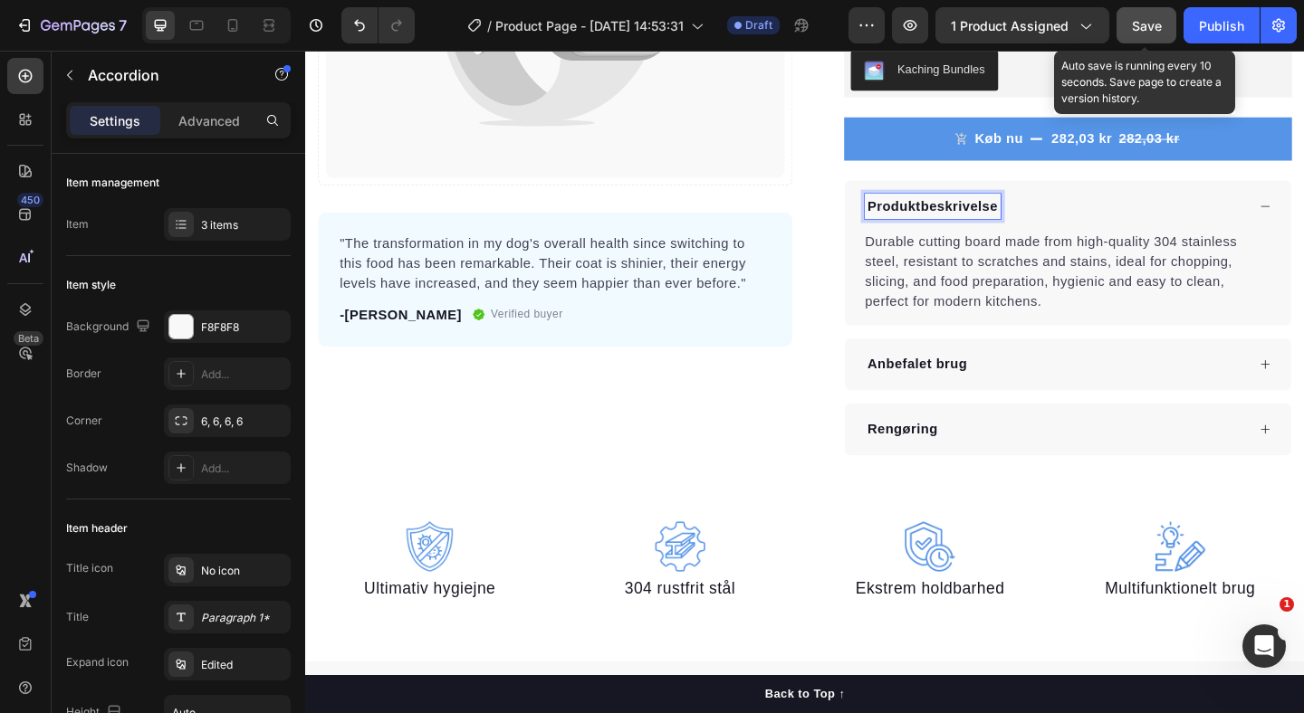
click at [1134, 16] on div "Save" at bounding box center [1147, 25] width 30 height 19
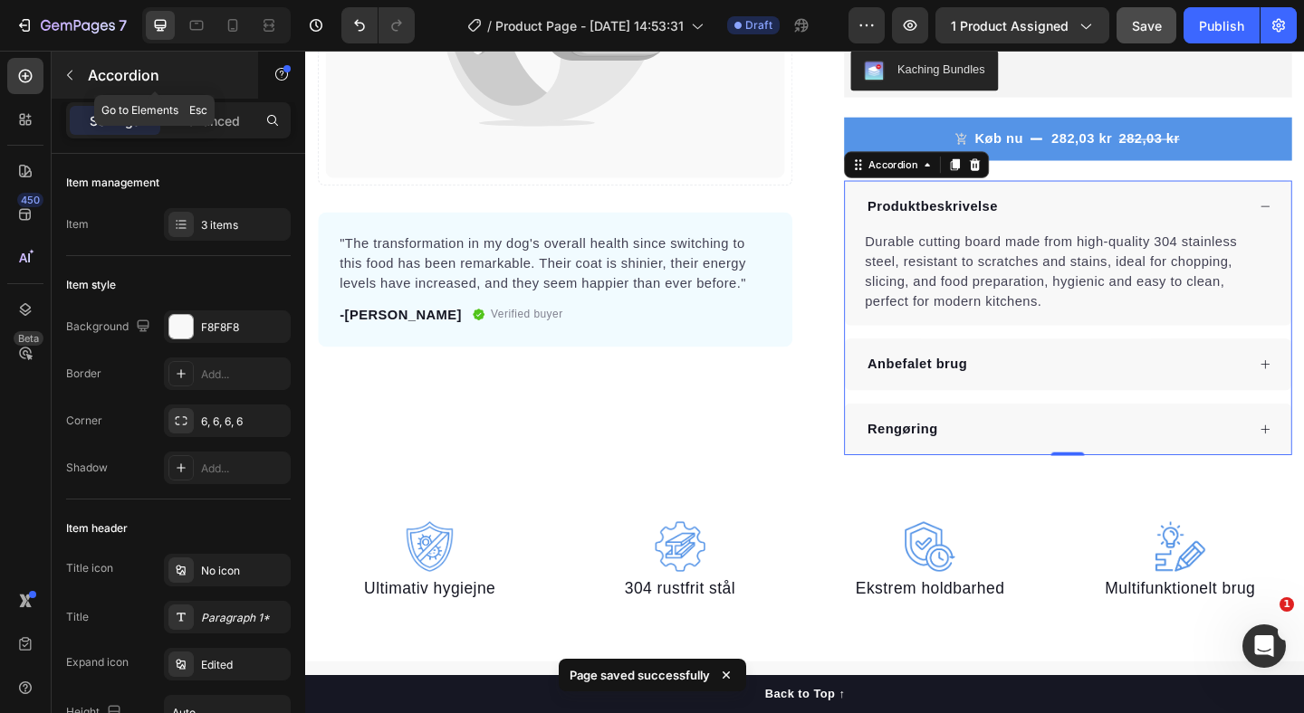
click at [69, 79] on icon "button" at bounding box center [69, 75] width 14 height 14
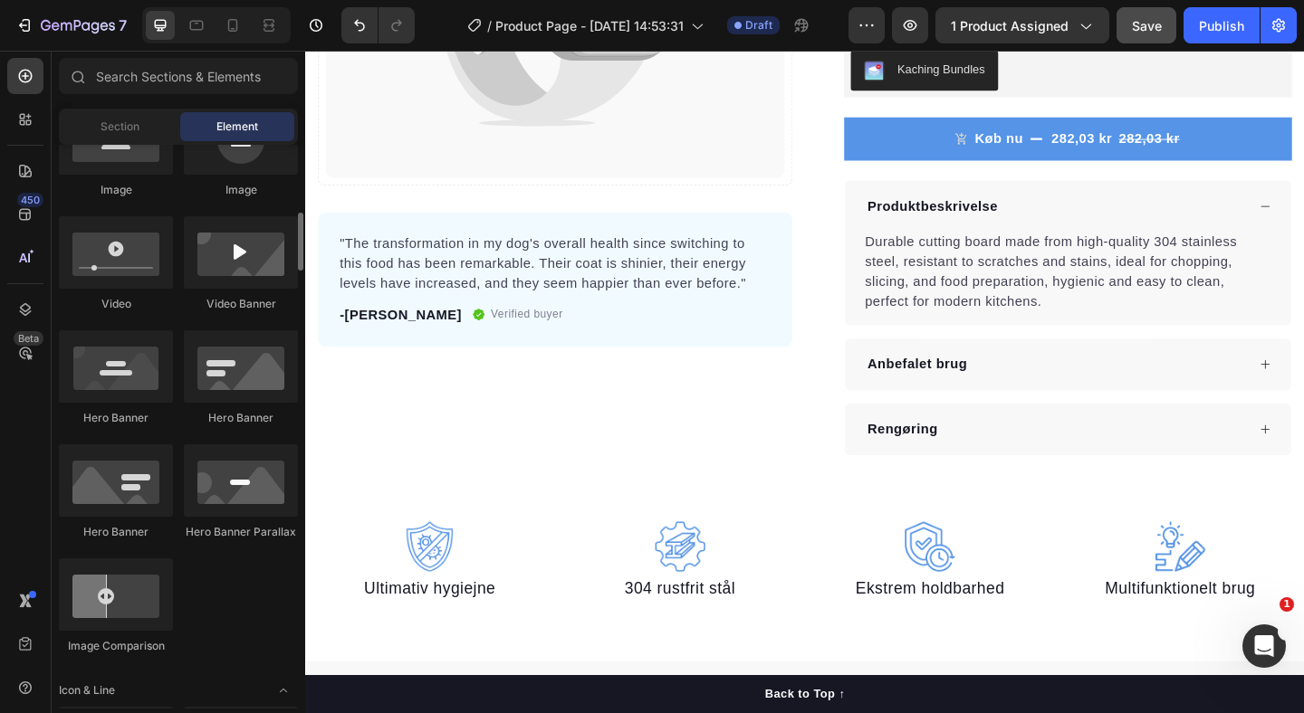
scroll to position [644, 0]
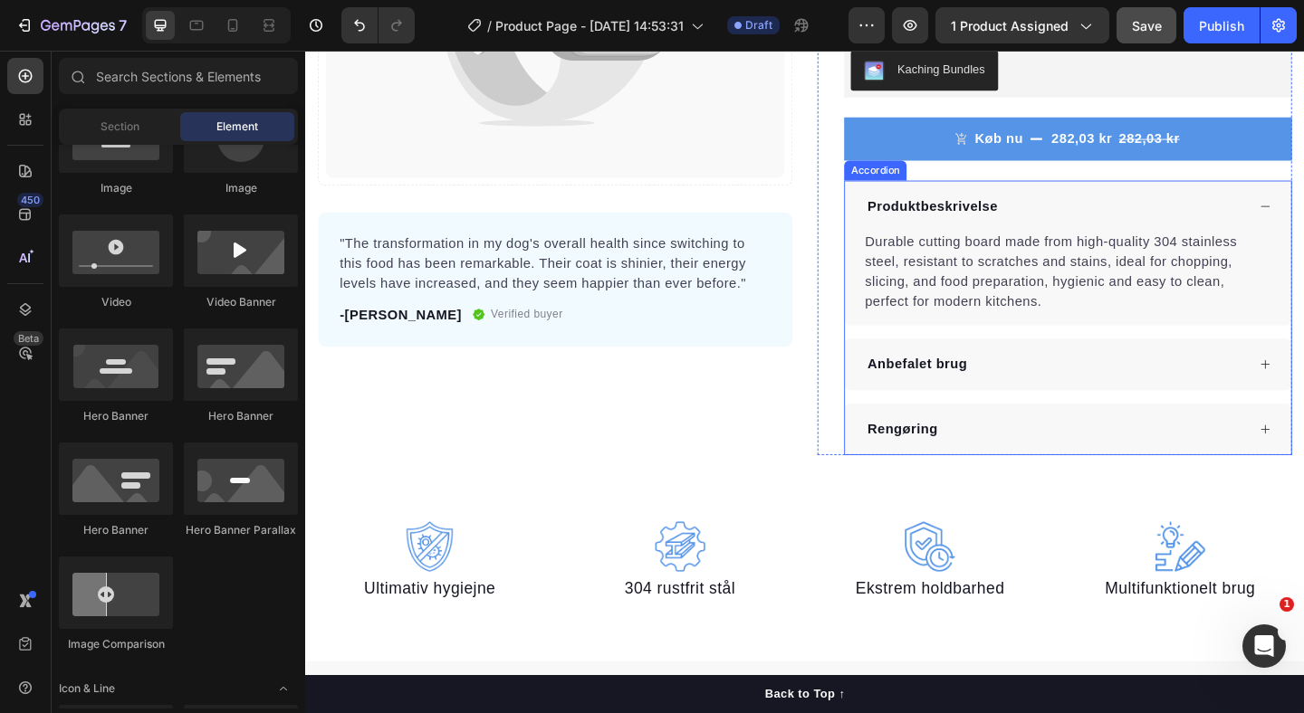
click at [943, 226] on p "Produktbeskrivelse" at bounding box center [987, 220] width 142 height 22
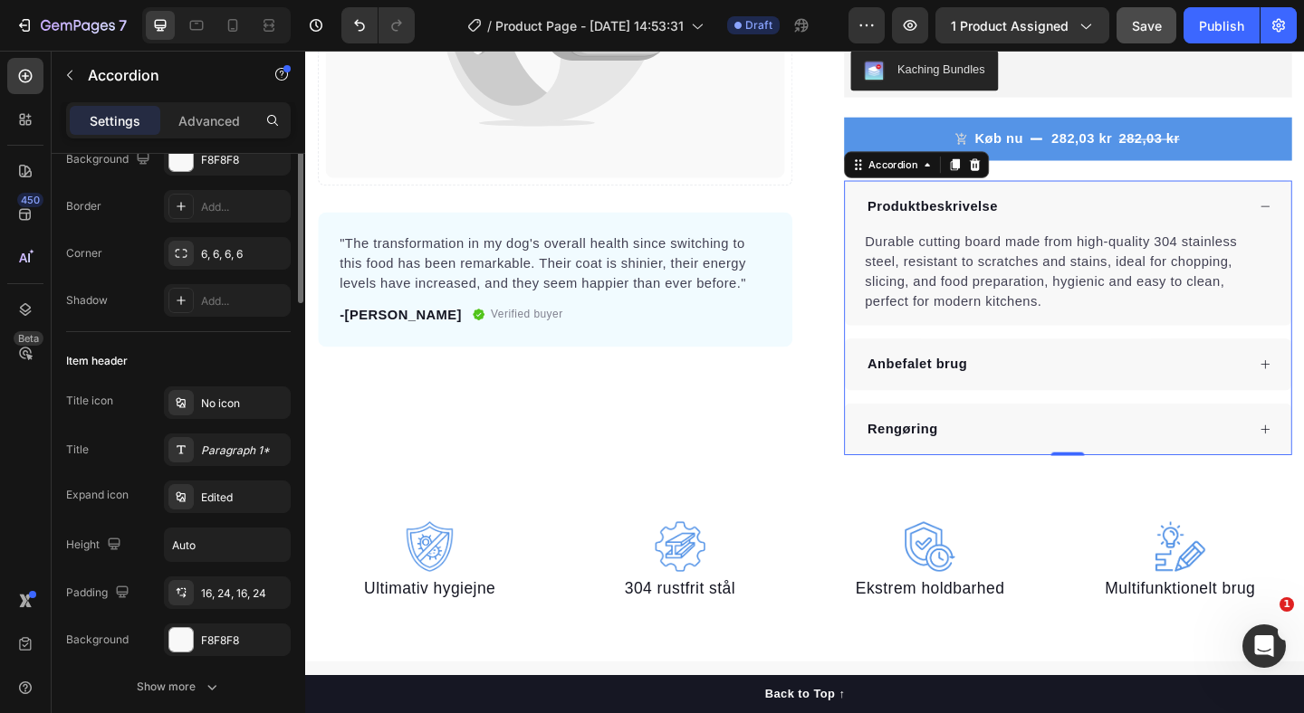
scroll to position [184, 0]
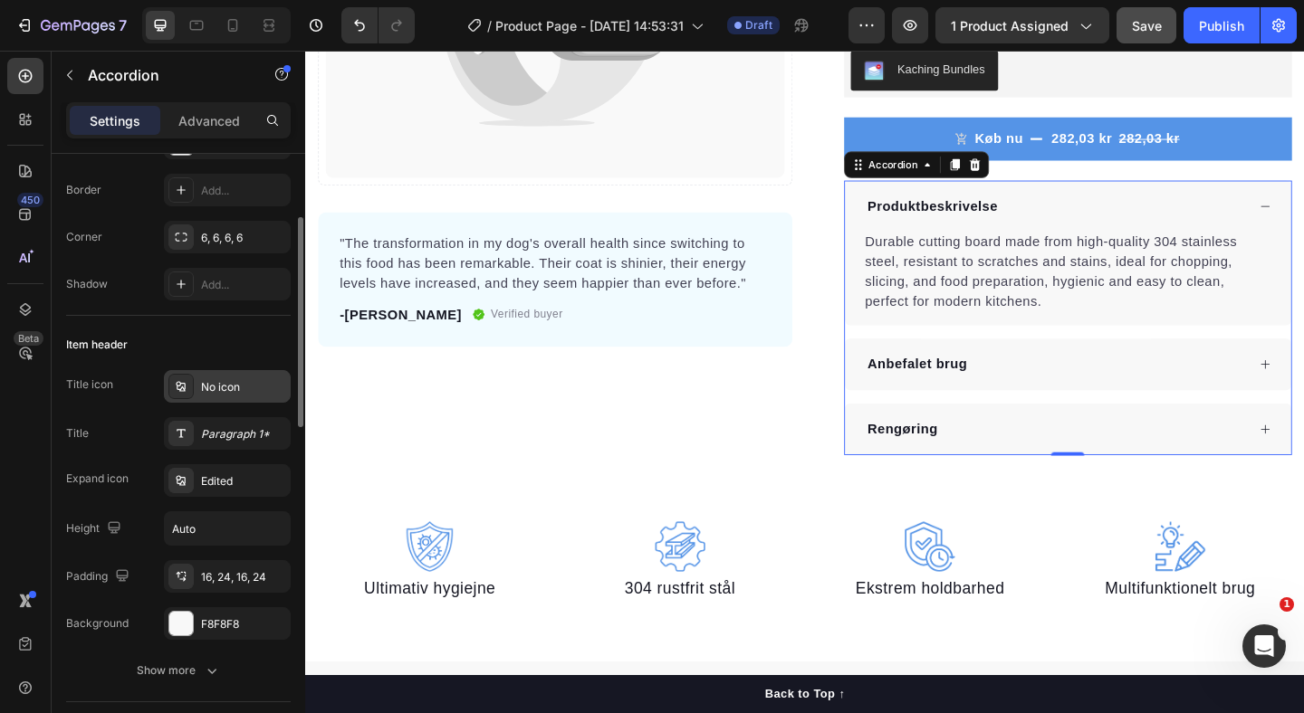
click at [214, 390] on div "No icon" at bounding box center [243, 387] width 85 height 16
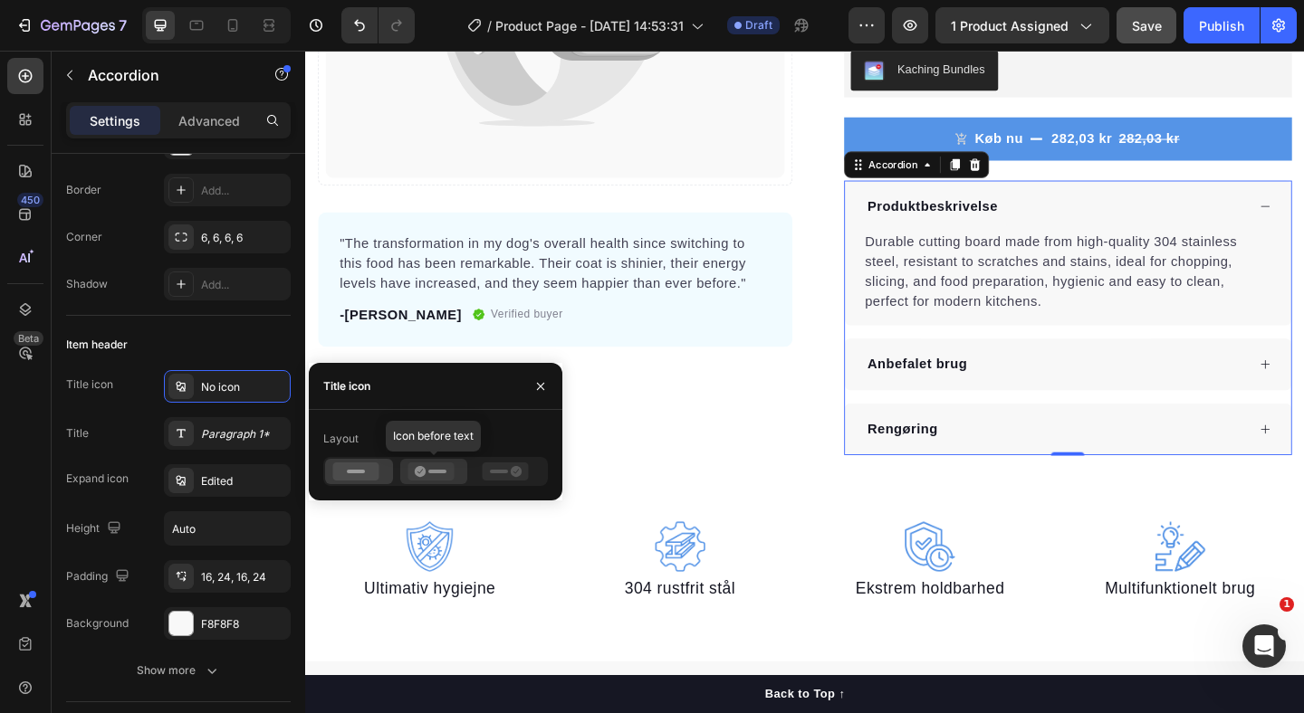
click at [445, 476] on icon at bounding box center [430, 472] width 46 height 18
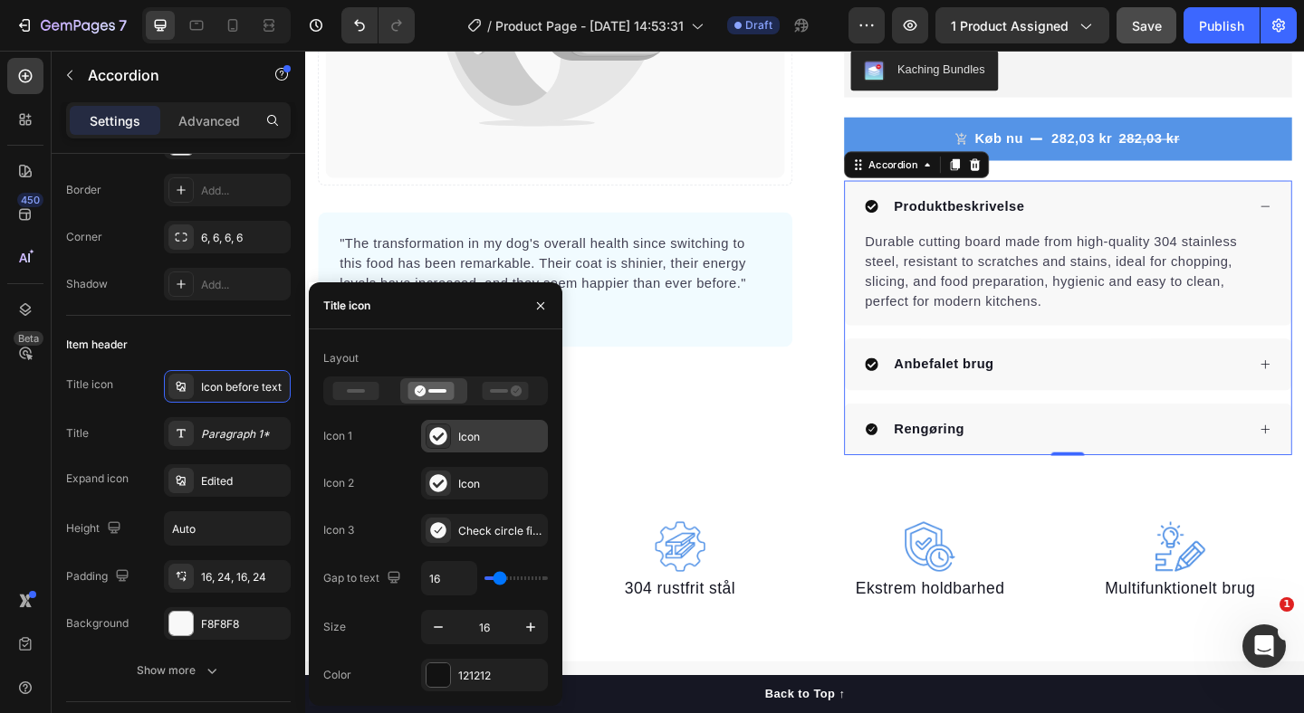
click at [471, 429] on div "Icon" at bounding box center [500, 437] width 85 height 16
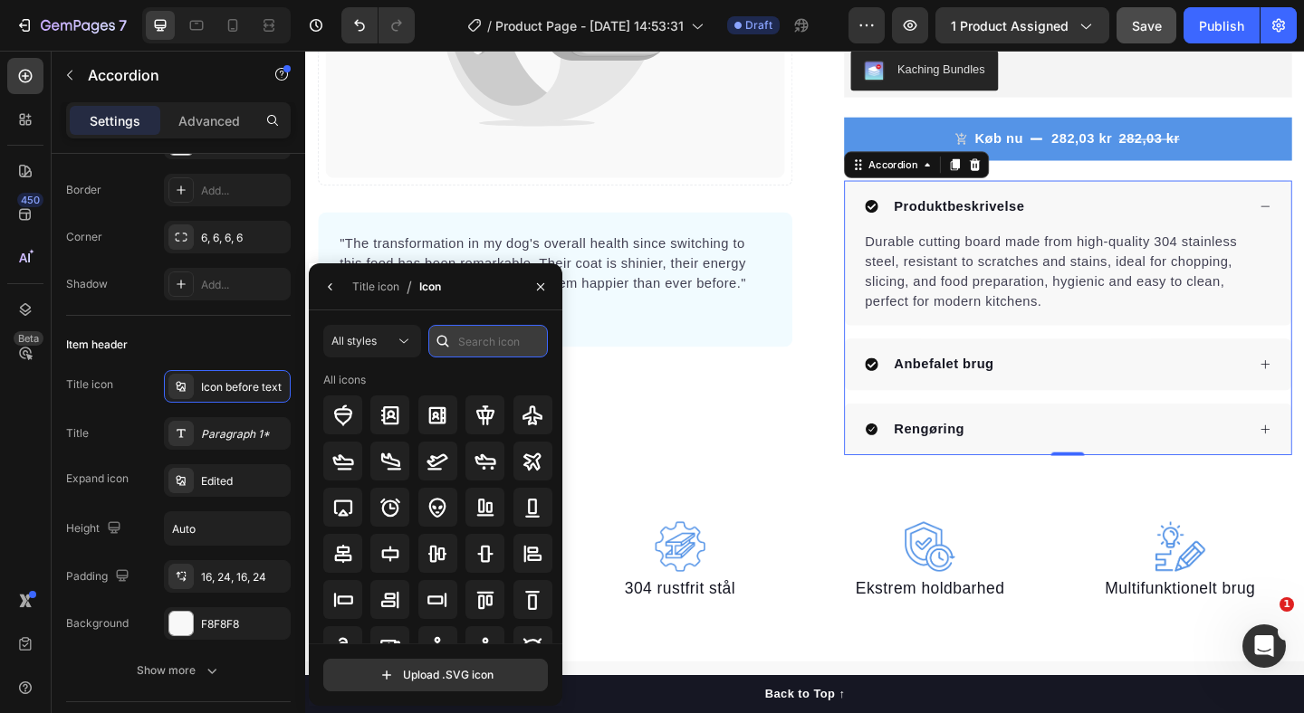
click at [460, 341] on input "text" at bounding box center [488, 341] width 120 height 33
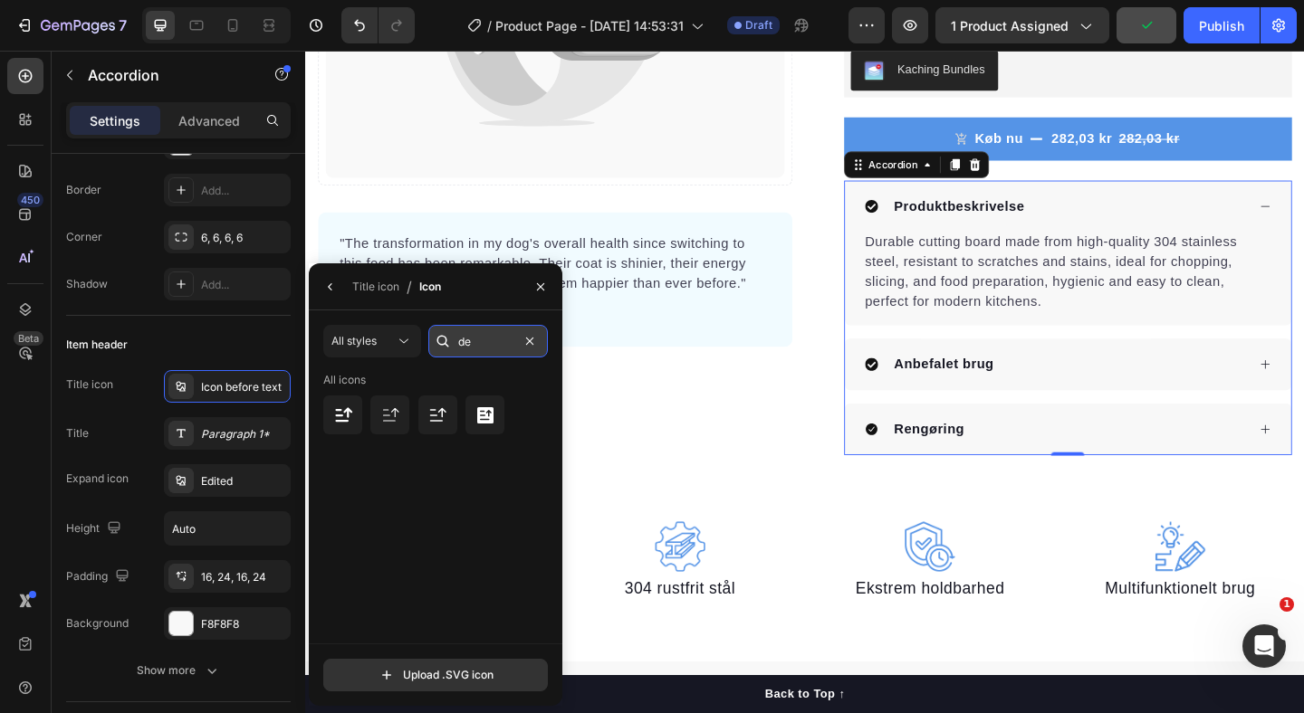
type input "d"
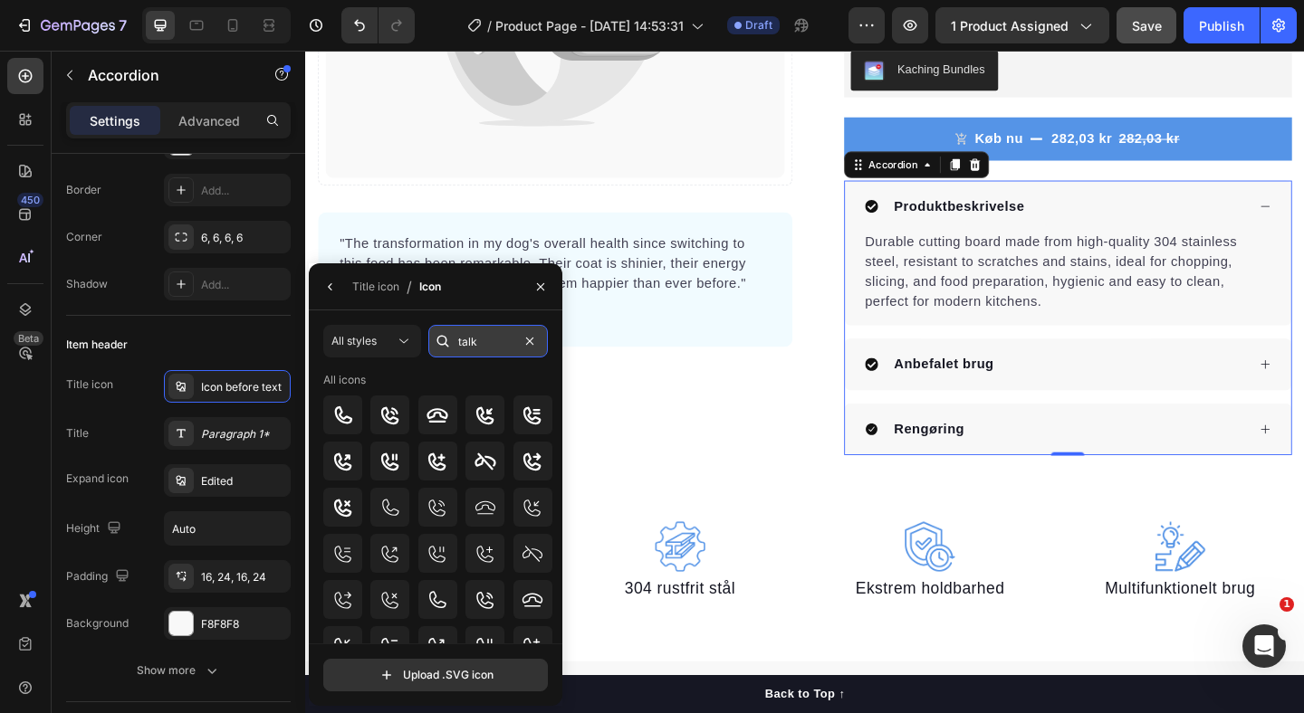
click at [460, 341] on input "talk" at bounding box center [488, 341] width 120 height 33
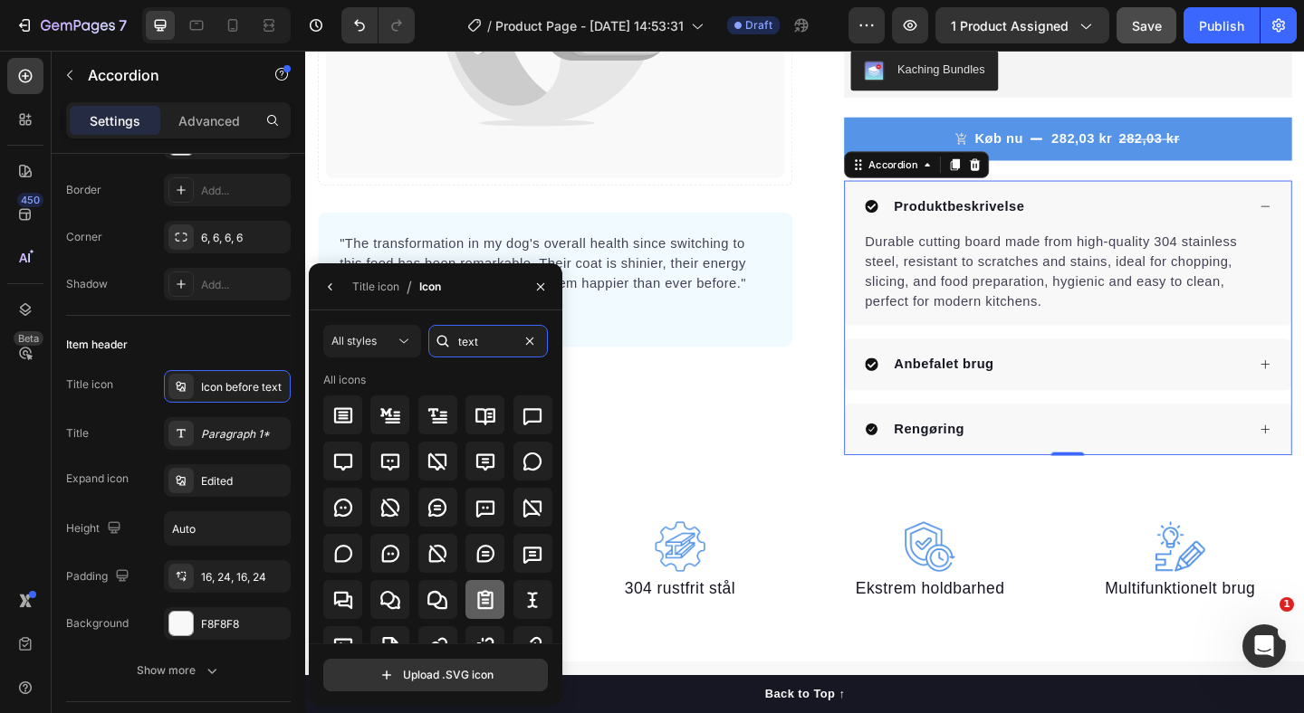
type input "text"
click at [480, 599] on icon at bounding box center [484, 599] width 15 height 19
click at [918, 398] on icon at bounding box center [921, 393] width 14 height 14
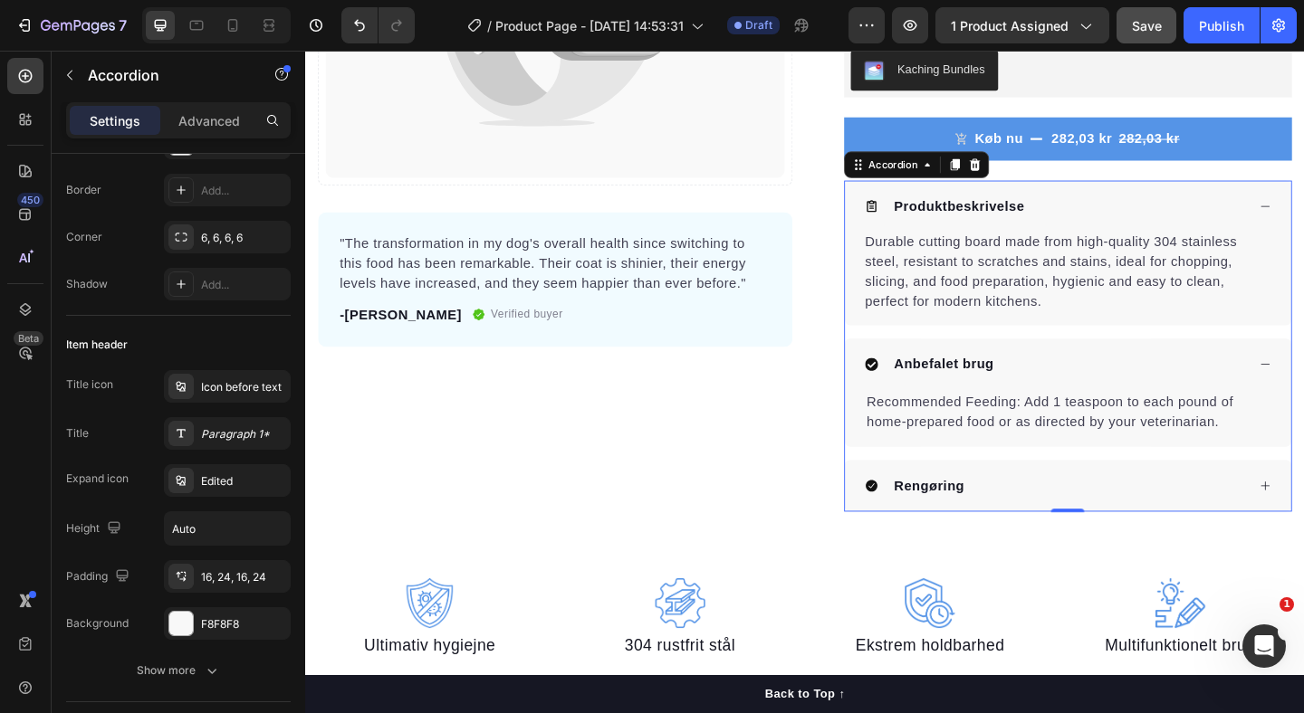
click at [917, 386] on icon at bounding box center [921, 392] width 14 height 14
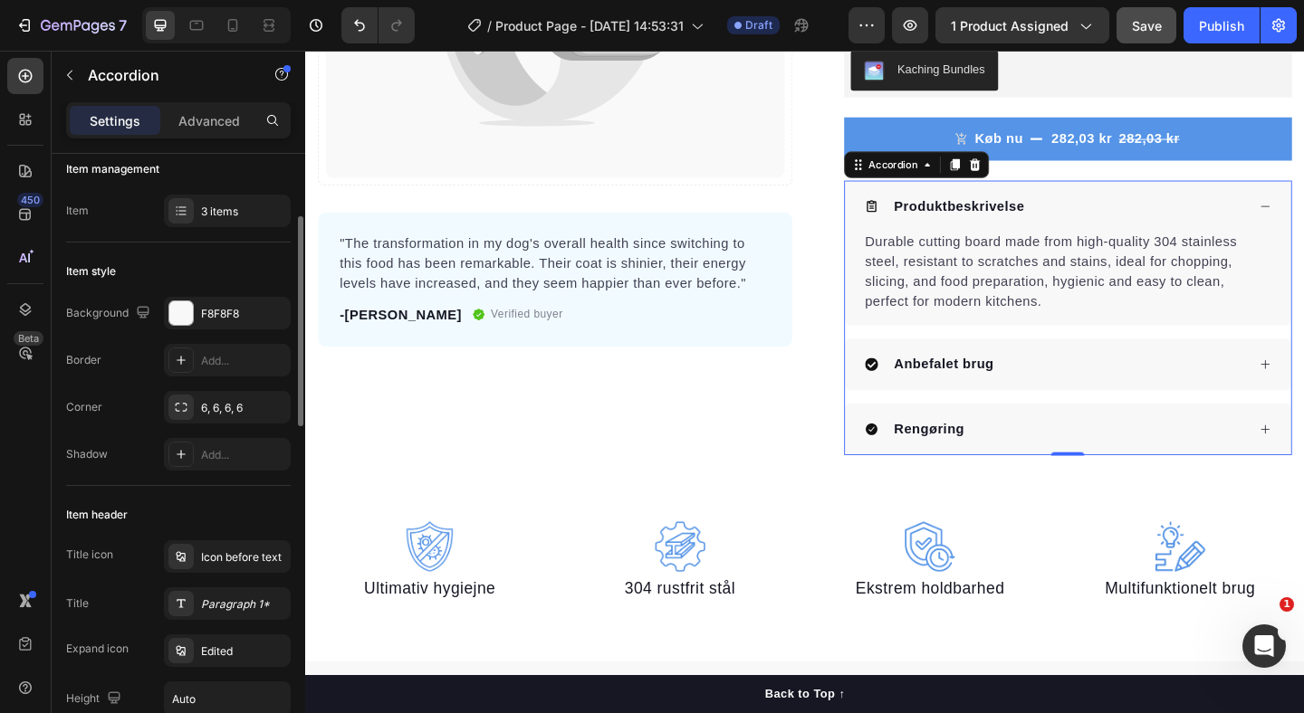
scroll to position [0, 0]
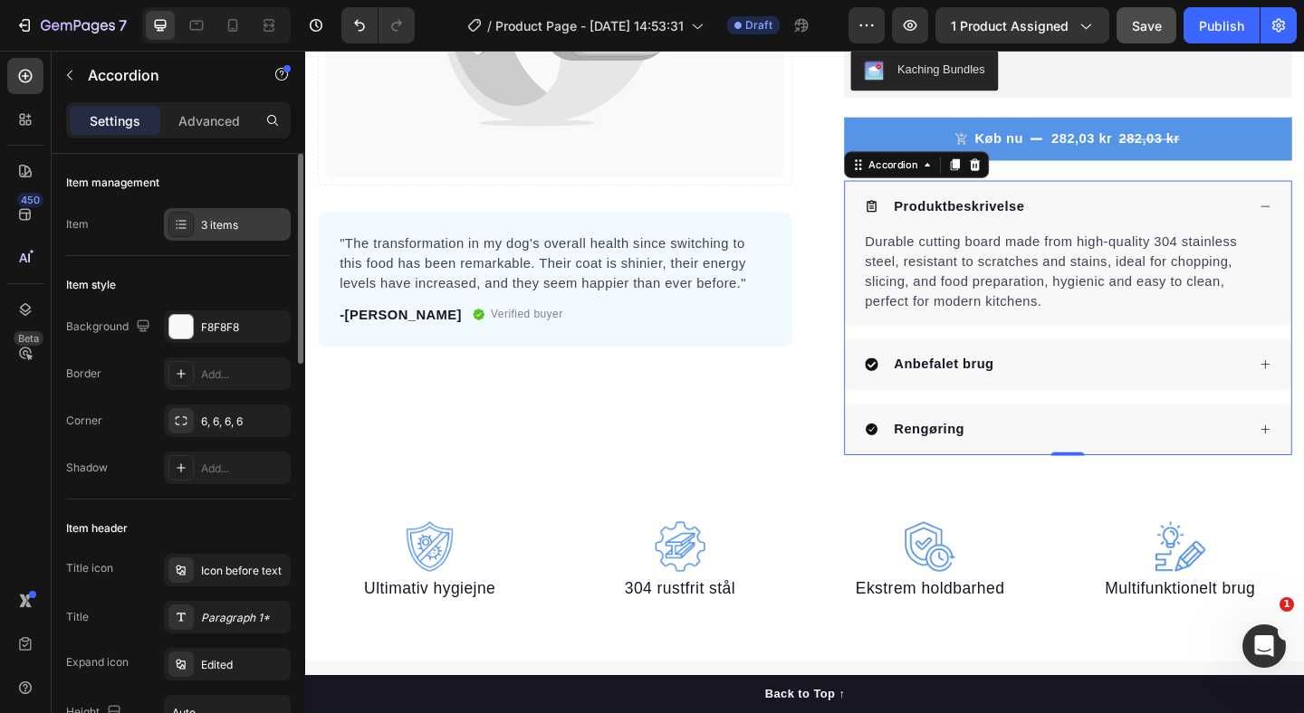
click at [215, 231] on div "3 items" at bounding box center [243, 225] width 85 height 16
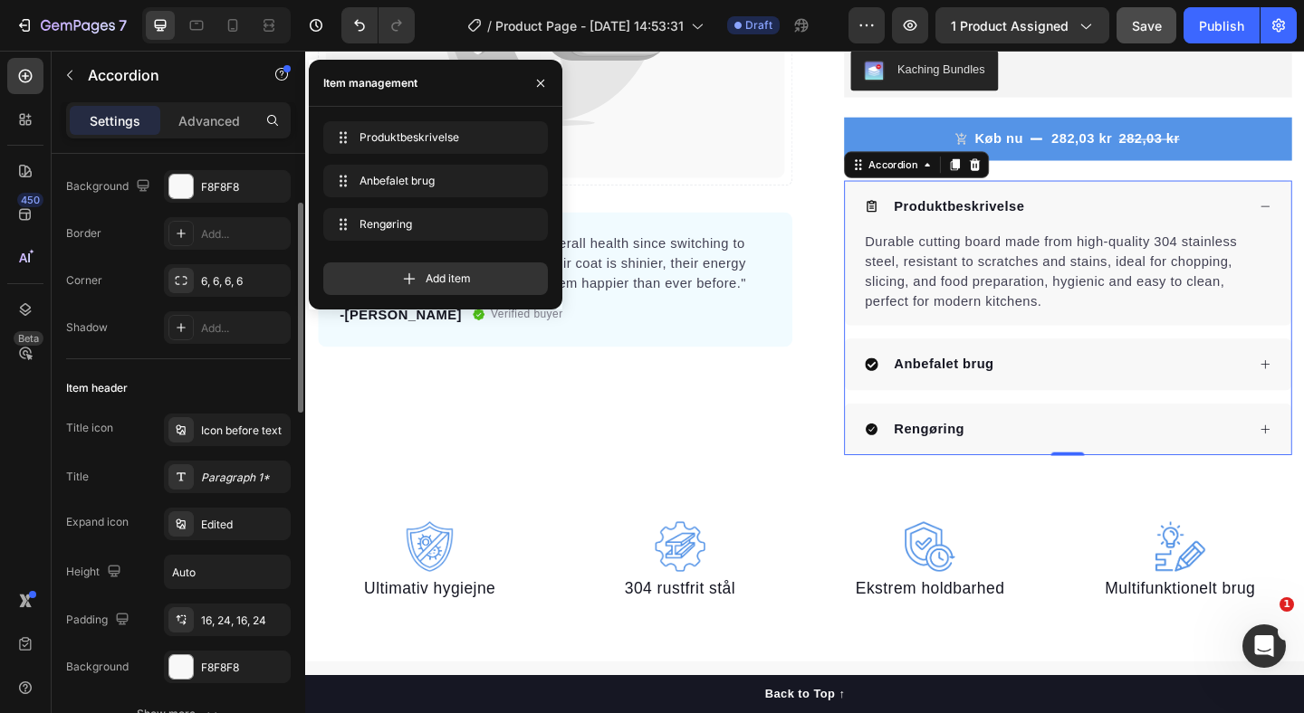
scroll to position [141, 0]
click at [239, 433] on div "Icon before text" at bounding box center [243, 430] width 85 height 16
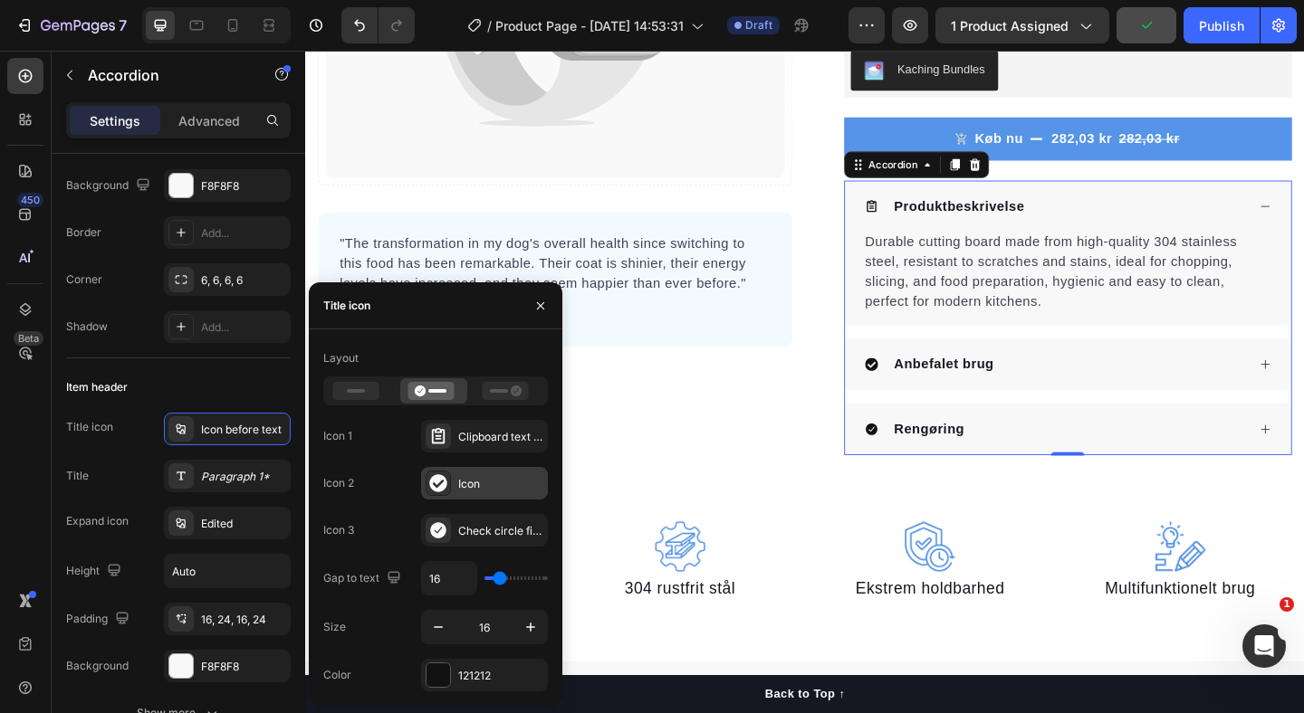
click at [512, 481] on div "Icon" at bounding box center [500, 484] width 85 height 16
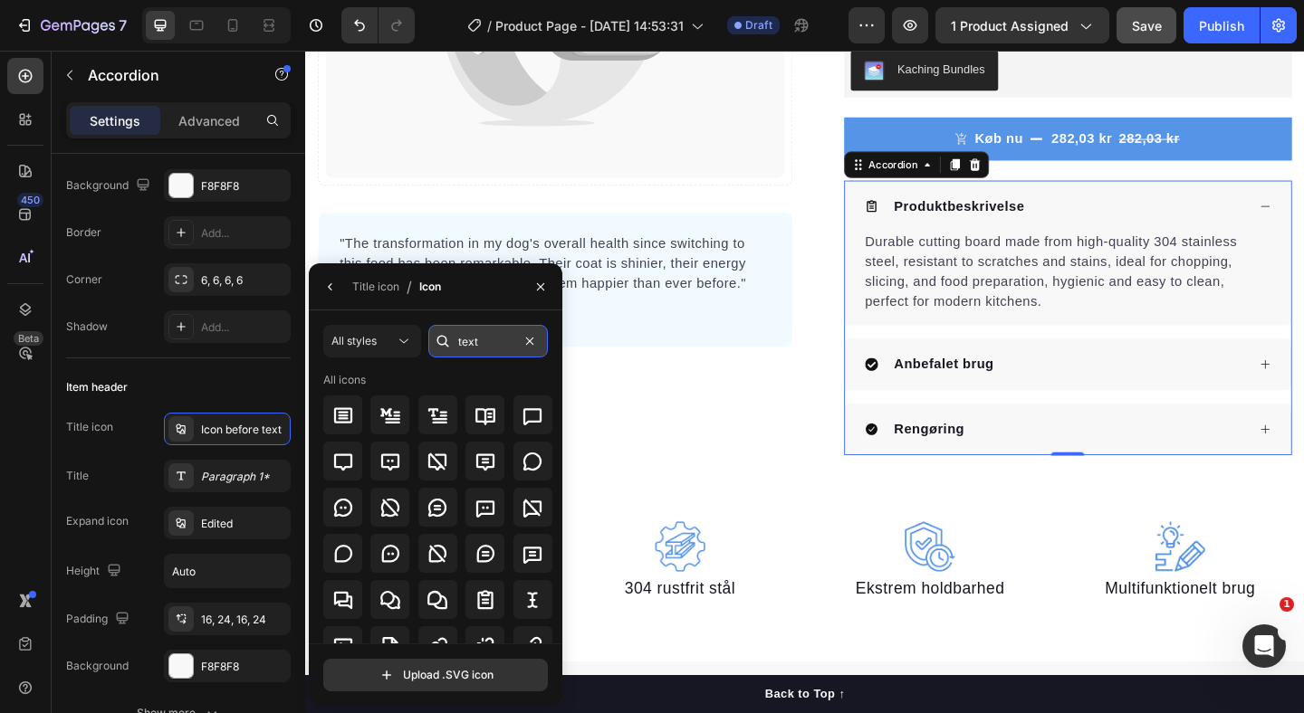
click at [470, 350] on input "text" at bounding box center [488, 341] width 120 height 33
type input "u"
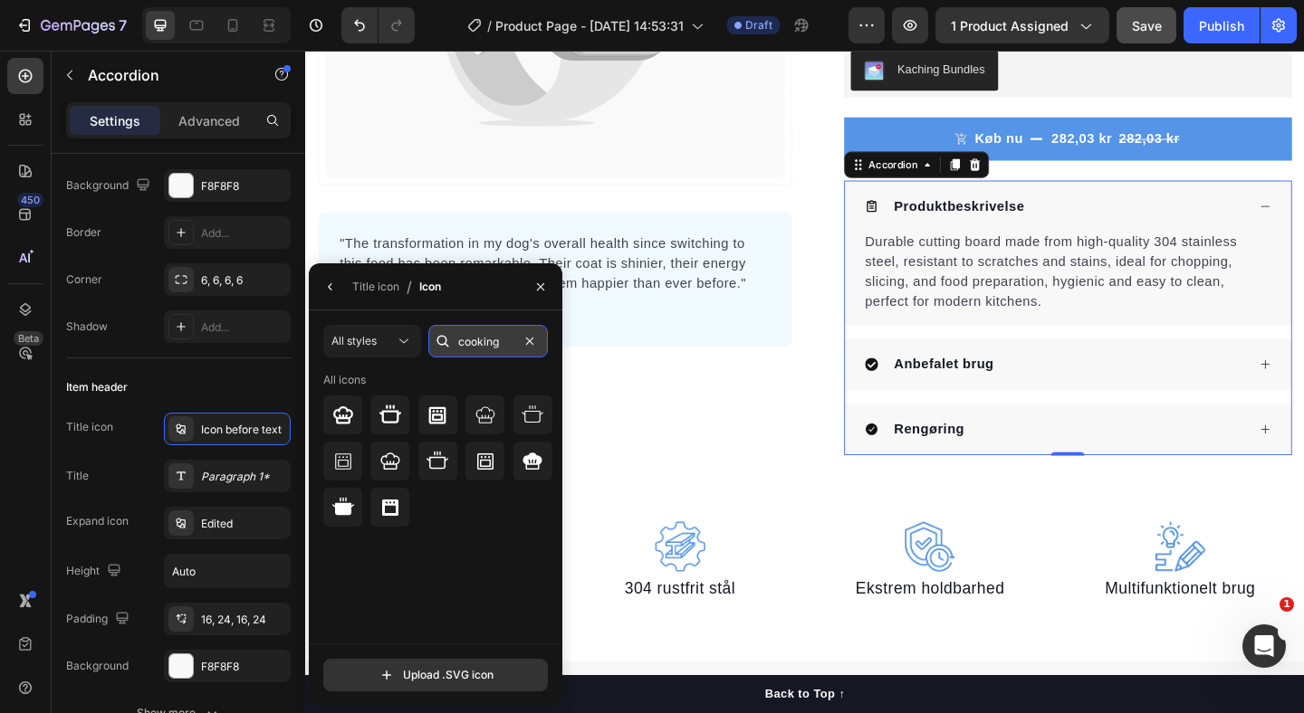
click at [477, 346] on input "cooking" at bounding box center [488, 341] width 120 height 33
click at [477, 346] on input "clean" at bounding box center [488, 341] width 120 height 33
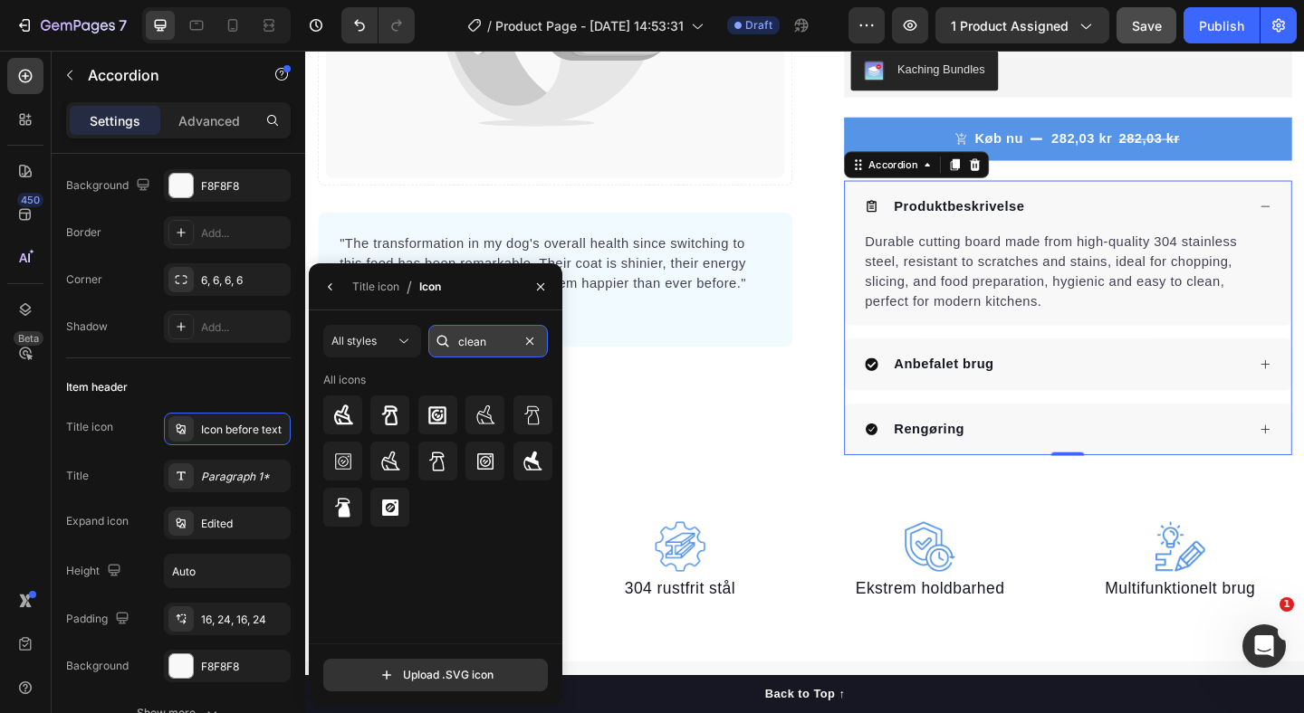
click at [477, 346] on input "clean" at bounding box center [488, 341] width 120 height 33
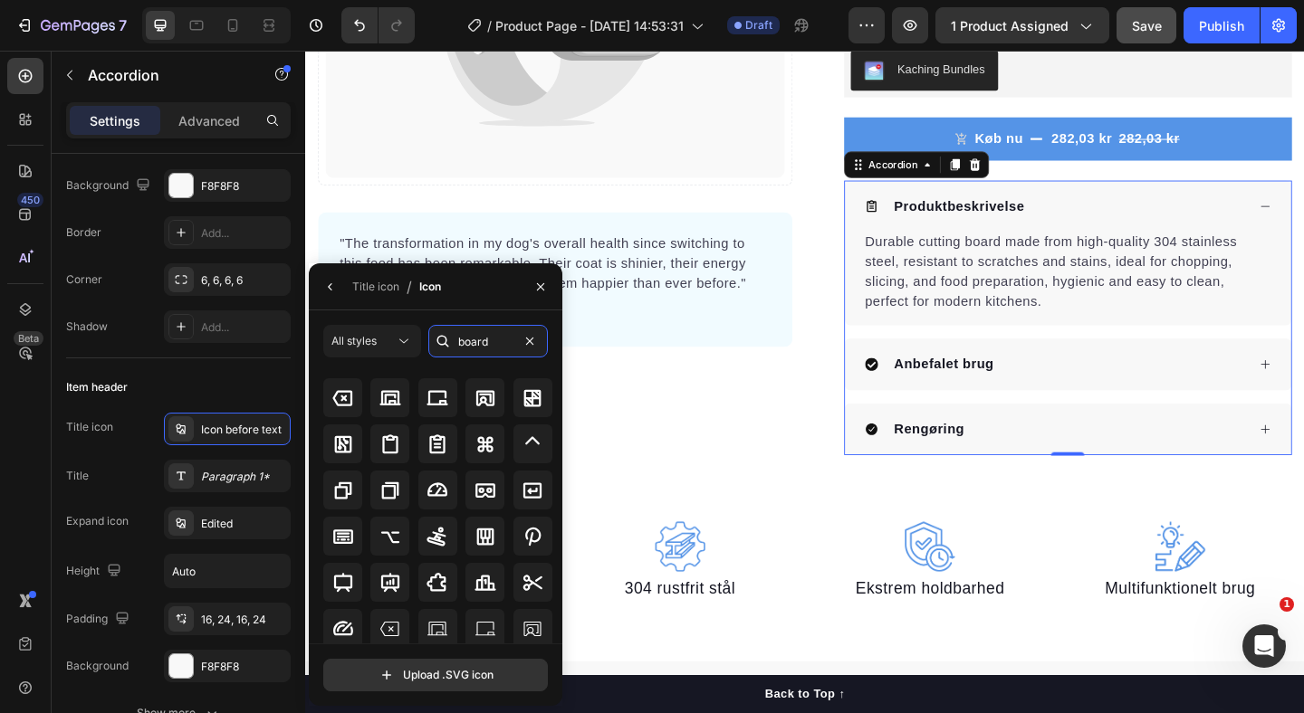
scroll to position [0, 0]
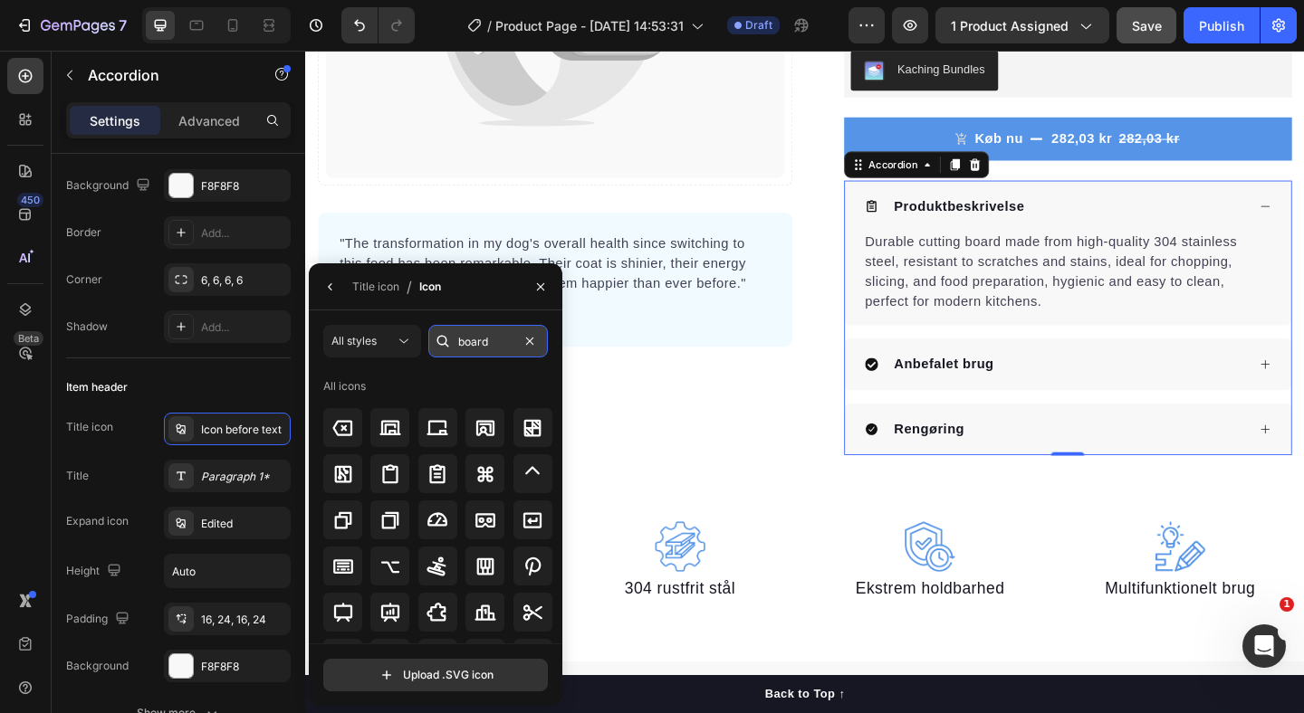
click at [464, 343] on input "board" at bounding box center [488, 341] width 120 height 33
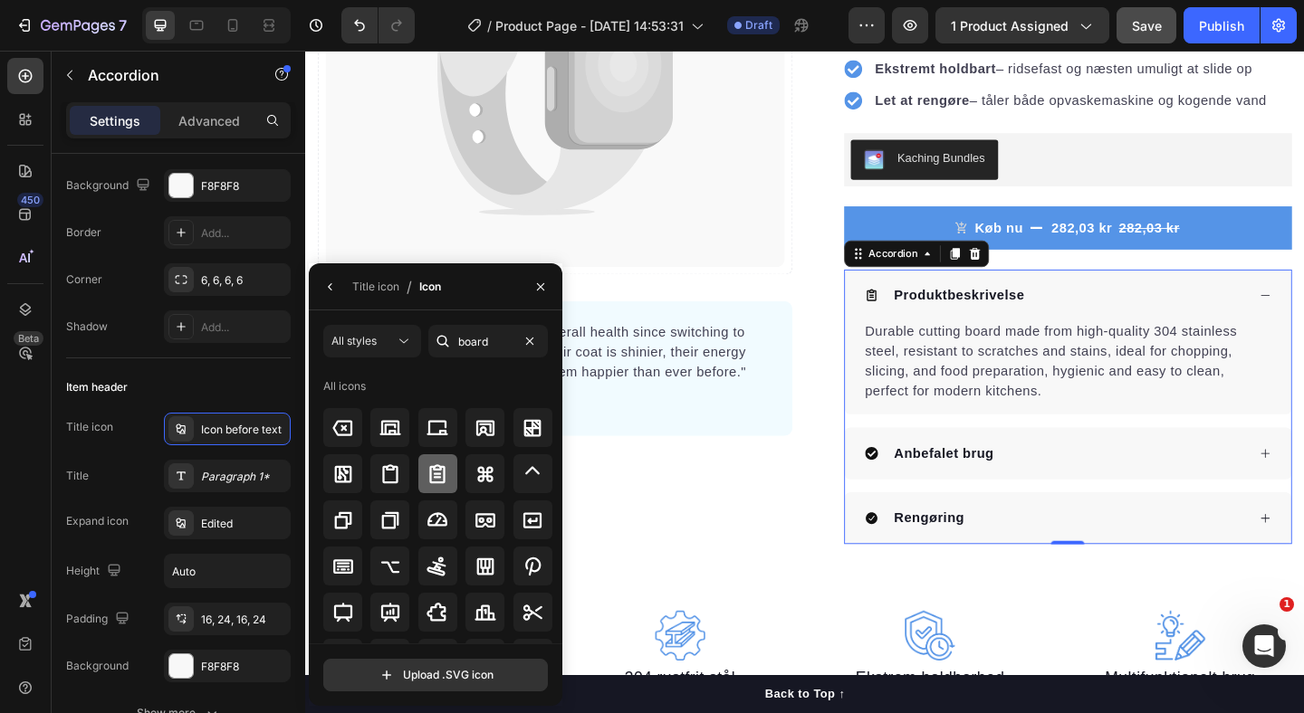
click at [429, 464] on icon at bounding box center [437, 475] width 22 height 22
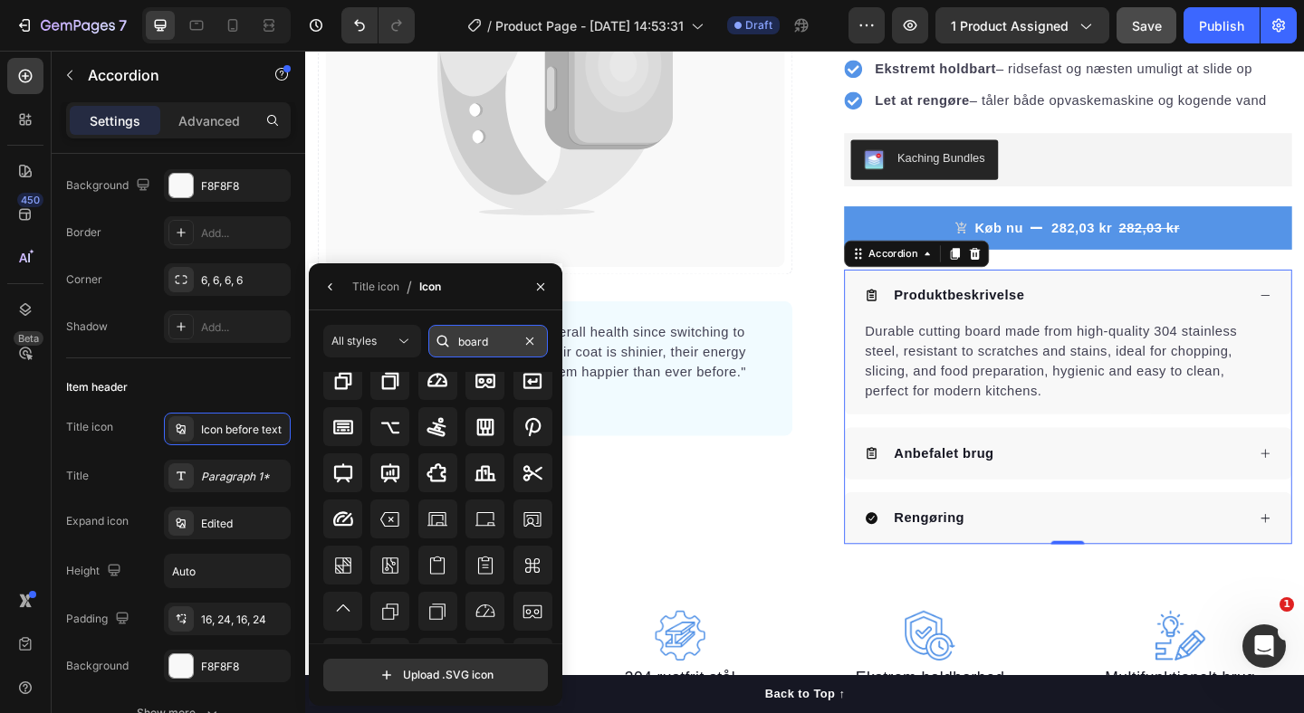
click at [468, 341] on input "board" at bounding box center [488, 341] width 120 height 33
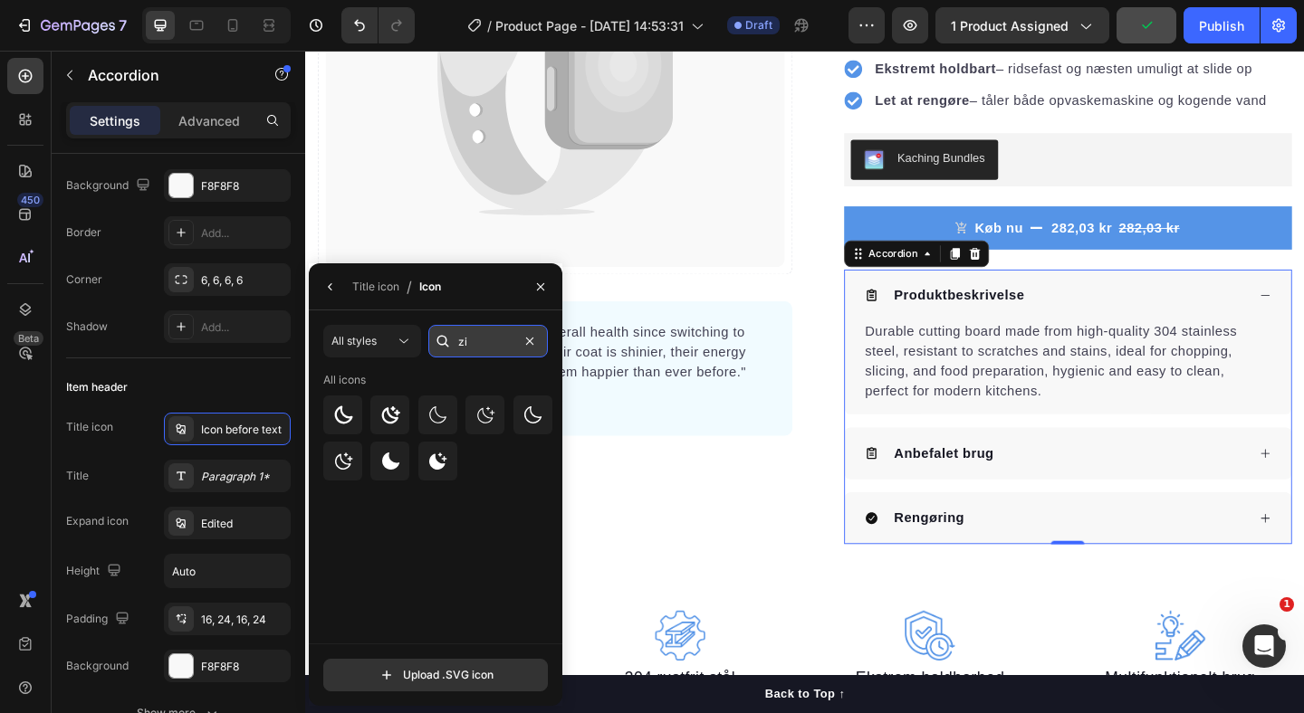
type input "z"
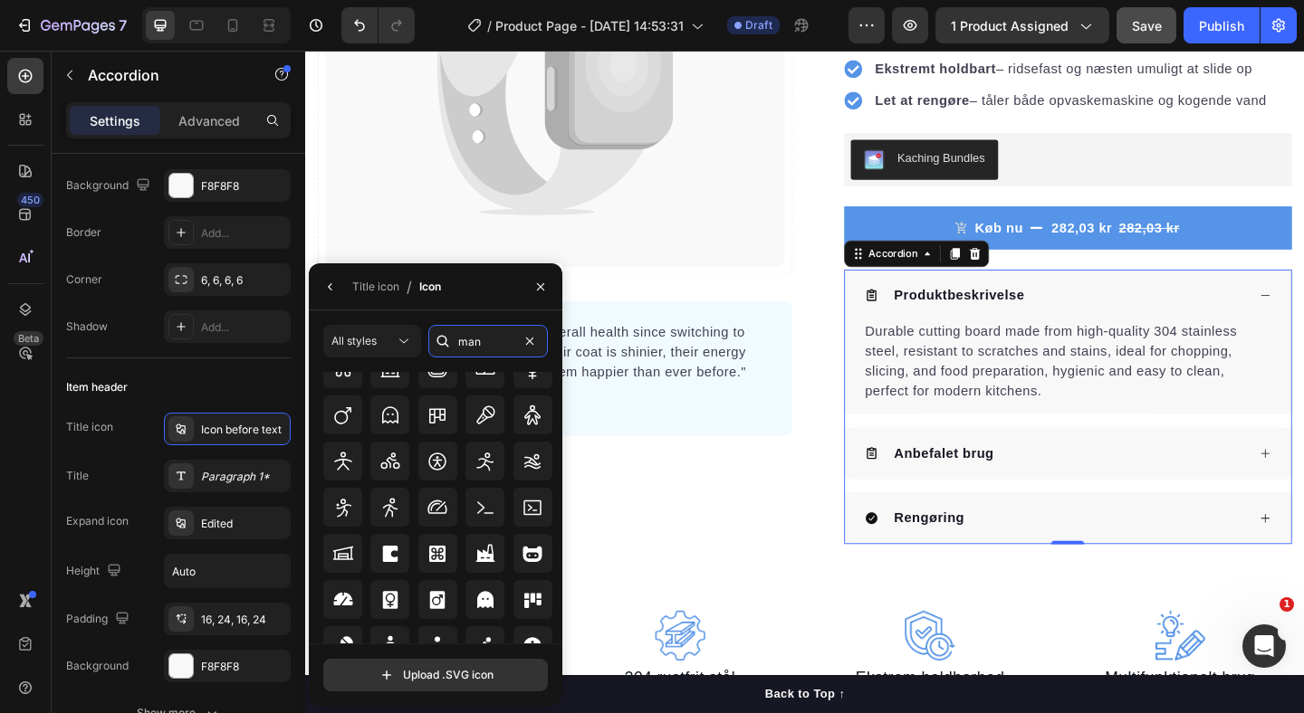
scroll to position [511, 0]
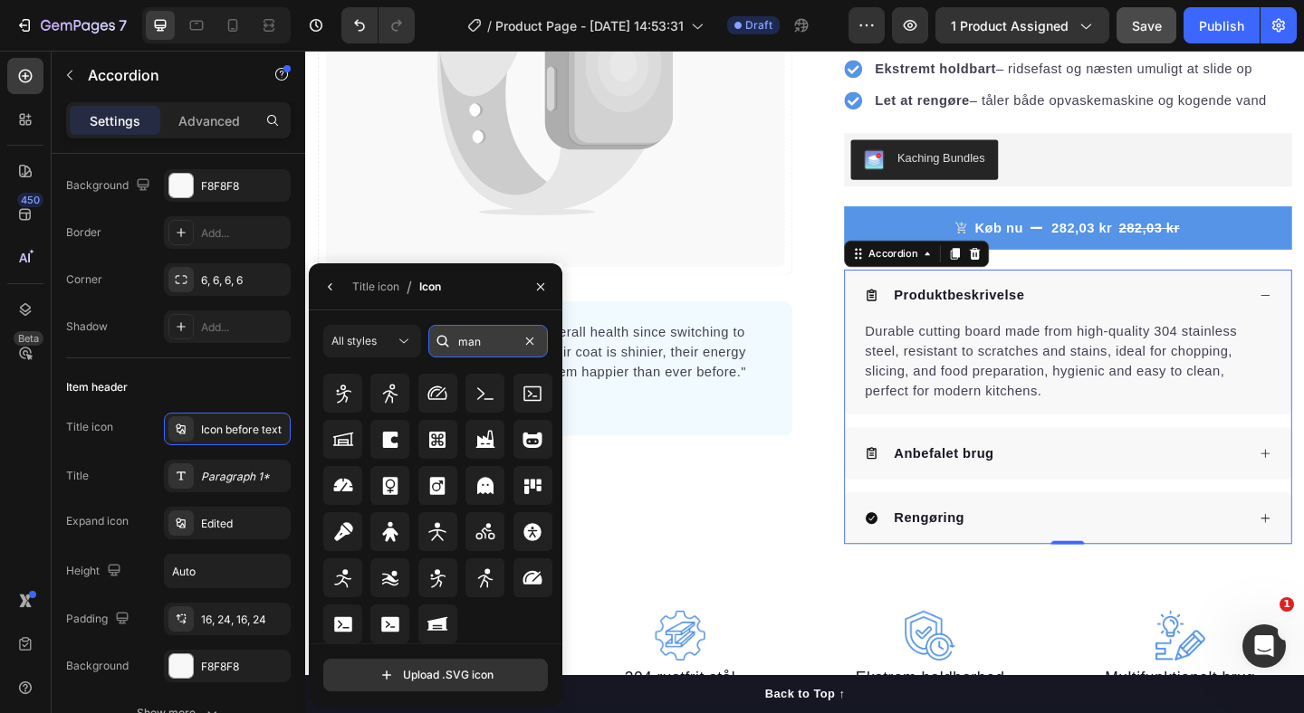
click at [477, 349] on input "man" at bounding box center [488, 341] width 120 height 33
type input "m"
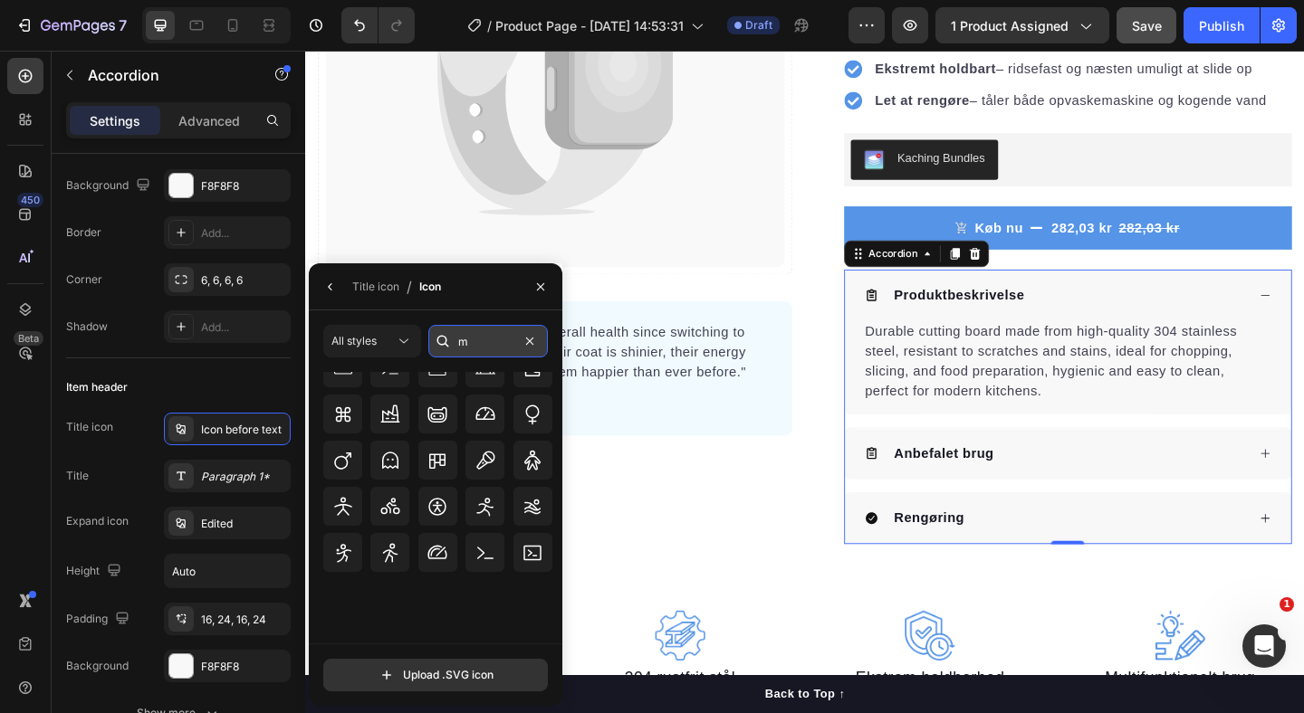
scroll to position [0, 0]
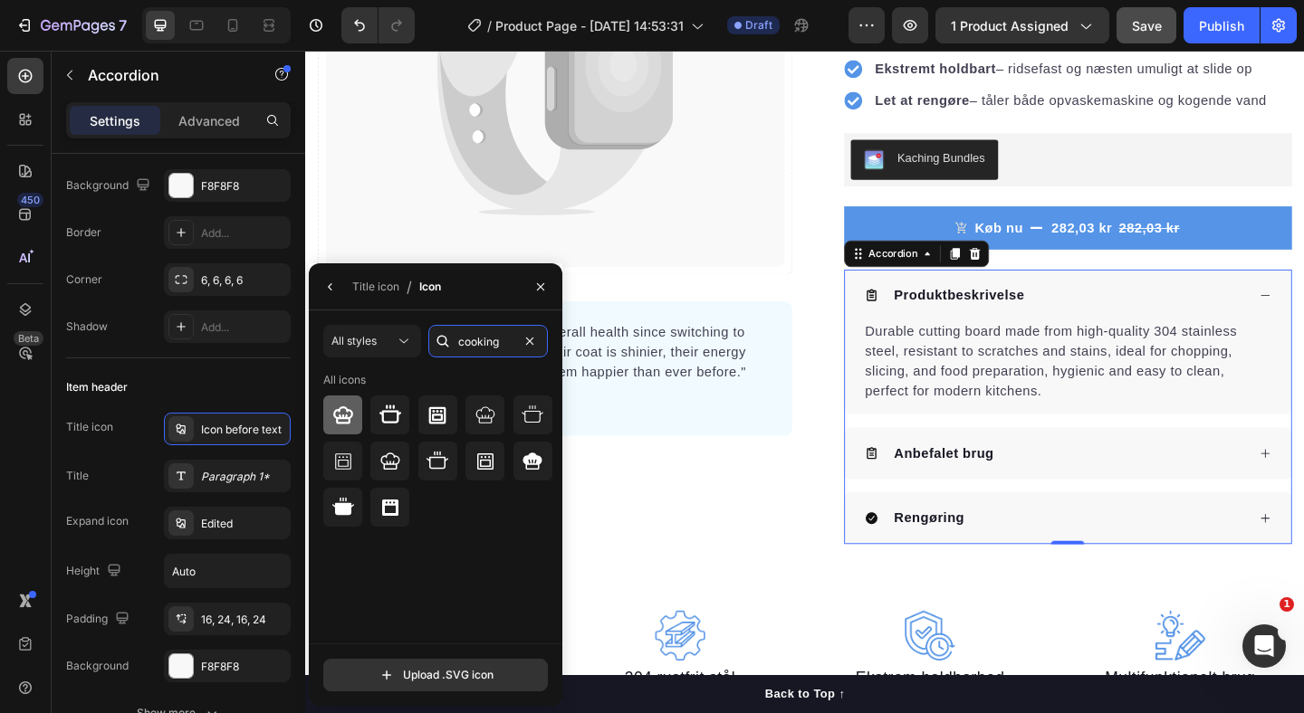
type input "cooking"
click at [329, 419] on div at bounding box center [342, 415] width 39 height 39
click at [403, 426] on div at bounding box center [389, 415] width 39 height 39
click at [441, 460] on icon at bounding box center [437, 462] width 22 height 22
click at [398, 417] on icon at bounding box center [390, 414] width 22 height 18
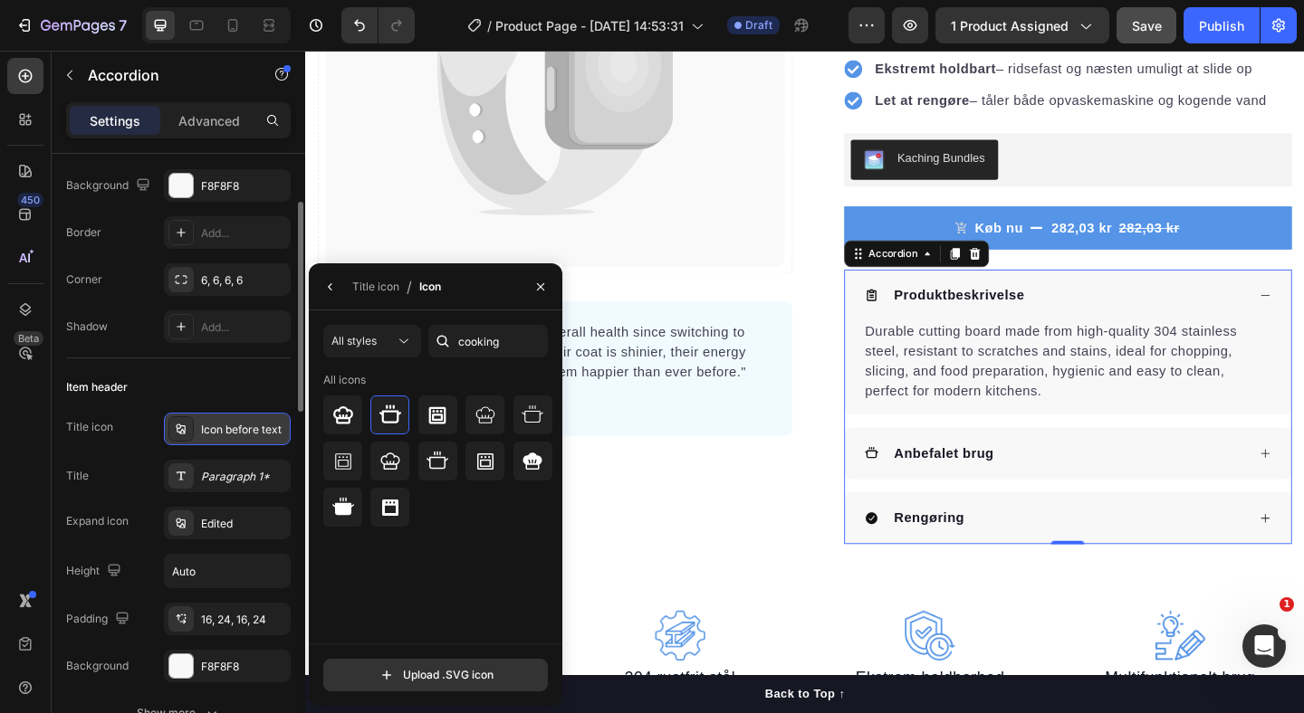
click at [215, 434] on div "Icon before text" at bounding box center [243, 430] width 85 height 16
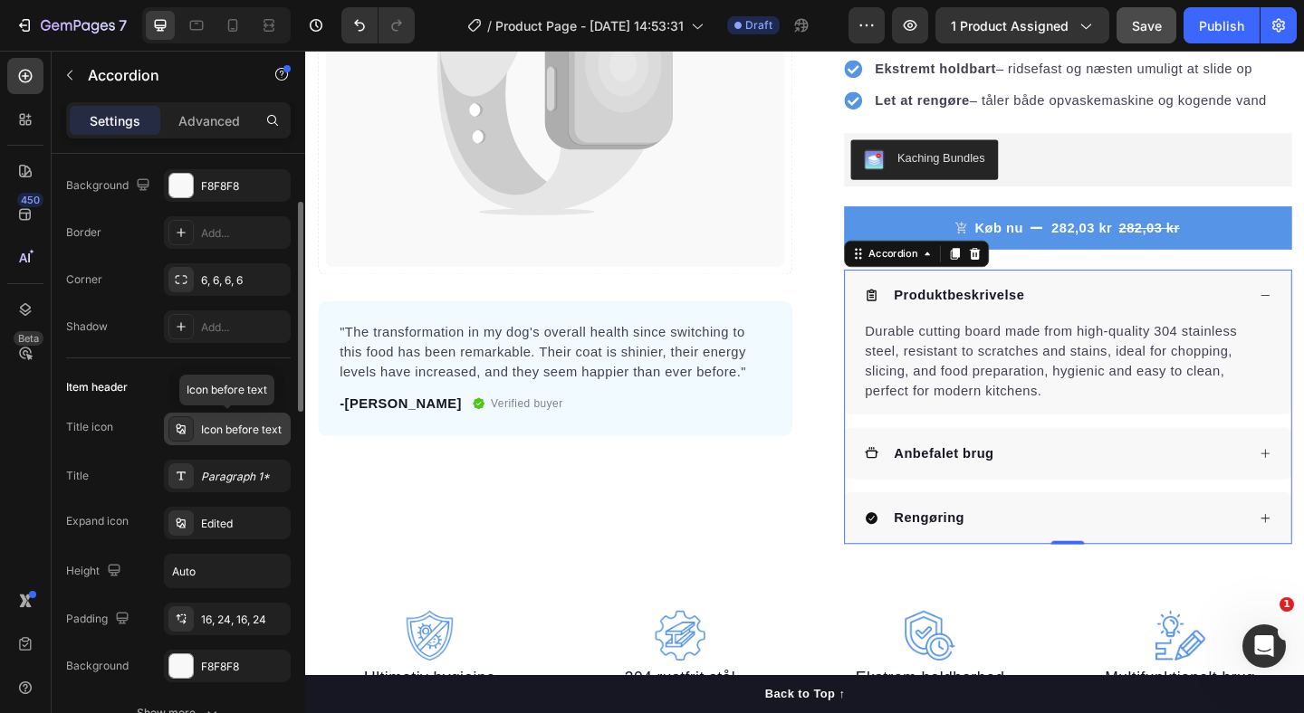
click at [214, 428] on div "Icon before text" at bounding box center [243, 430] width 85 height 16
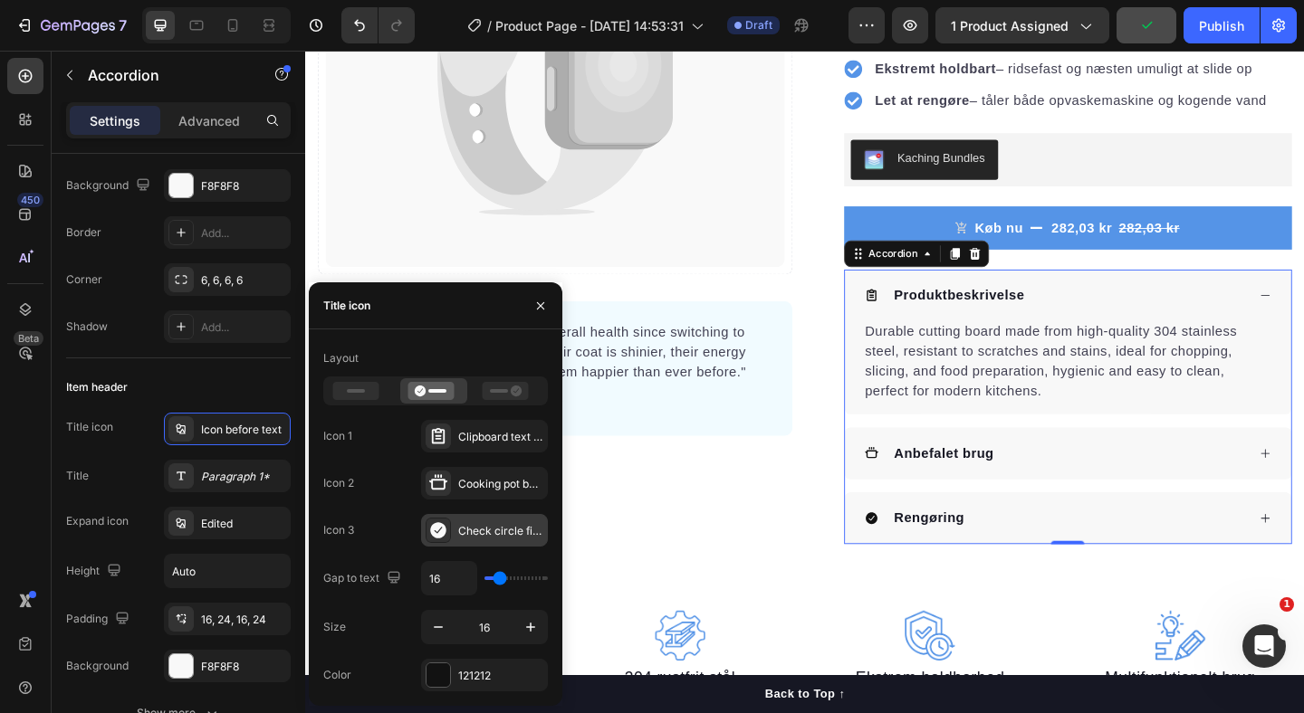
click at [468, 535] on div "Check circle filled" at bounding box center [500, 531] width 85 height 16
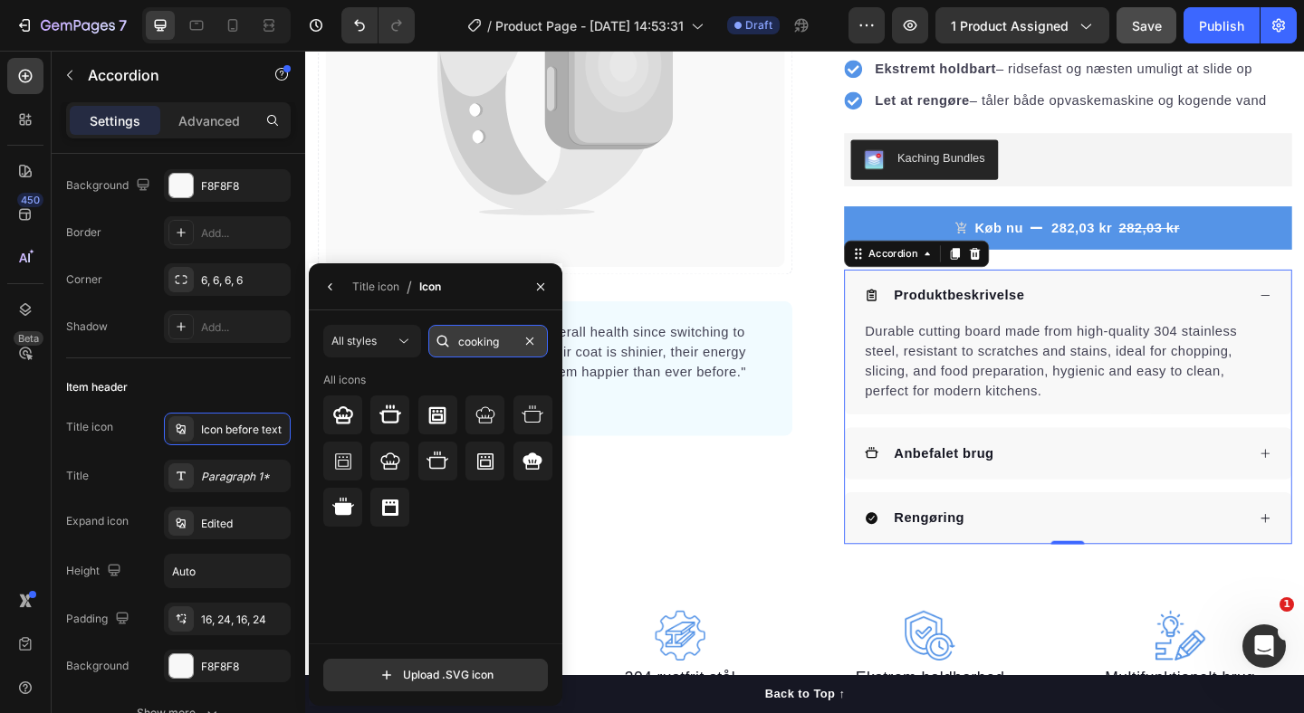
click at [468, 338] on input "cooking" at bounding box center [488, 341] width 120 height 33
type input "c"
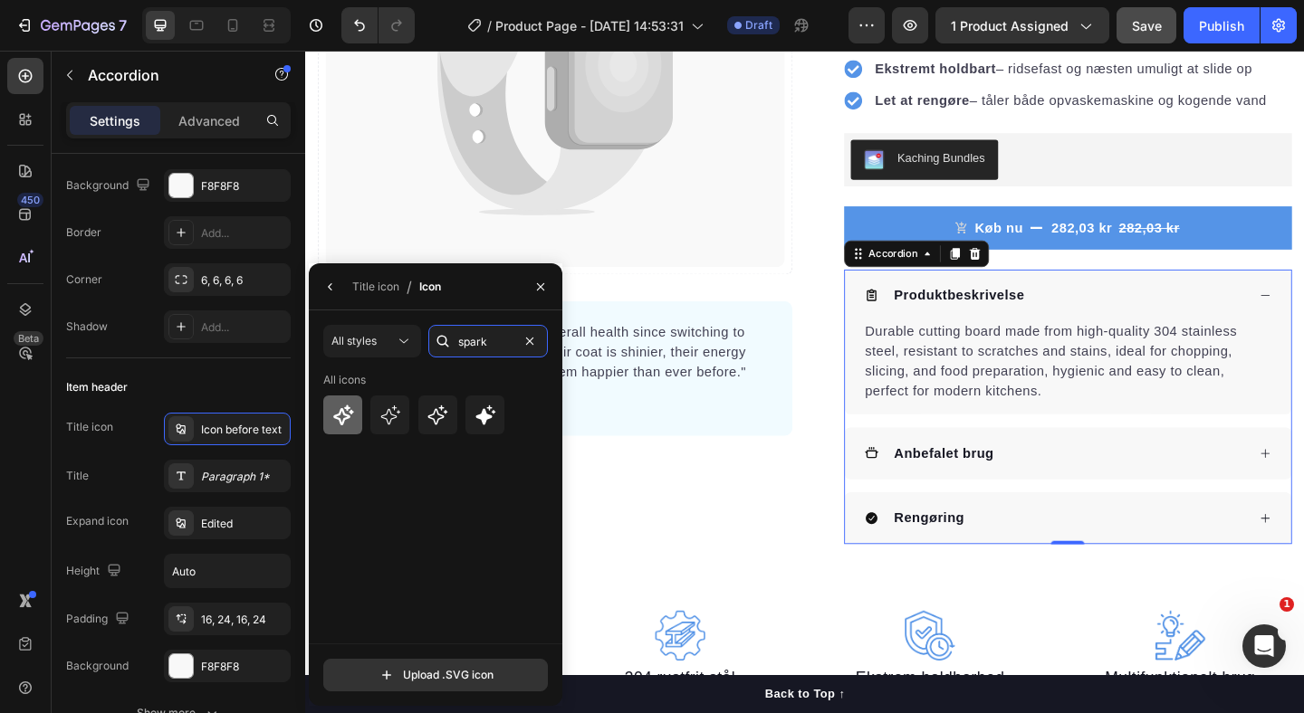
type input "spark"
click at [349, 415] on icon at bounding box center [343, 415] width 21 height 21
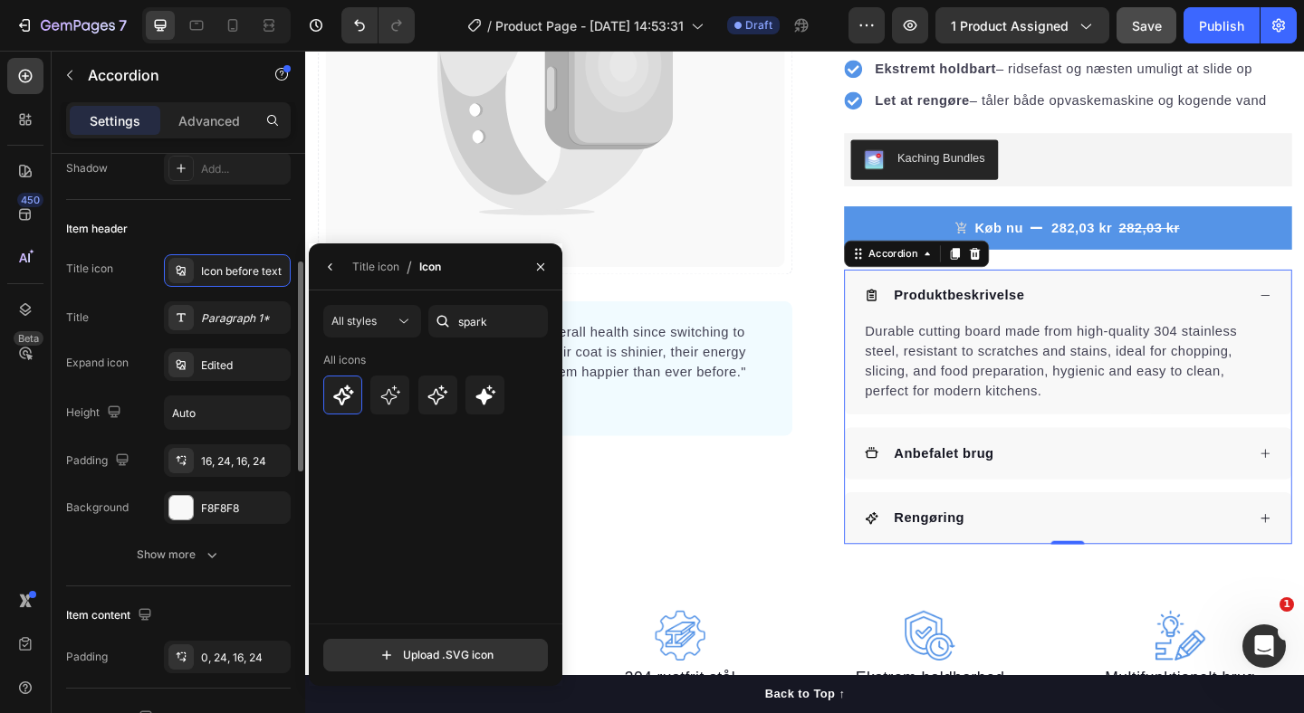
scroll to position [303, 0]
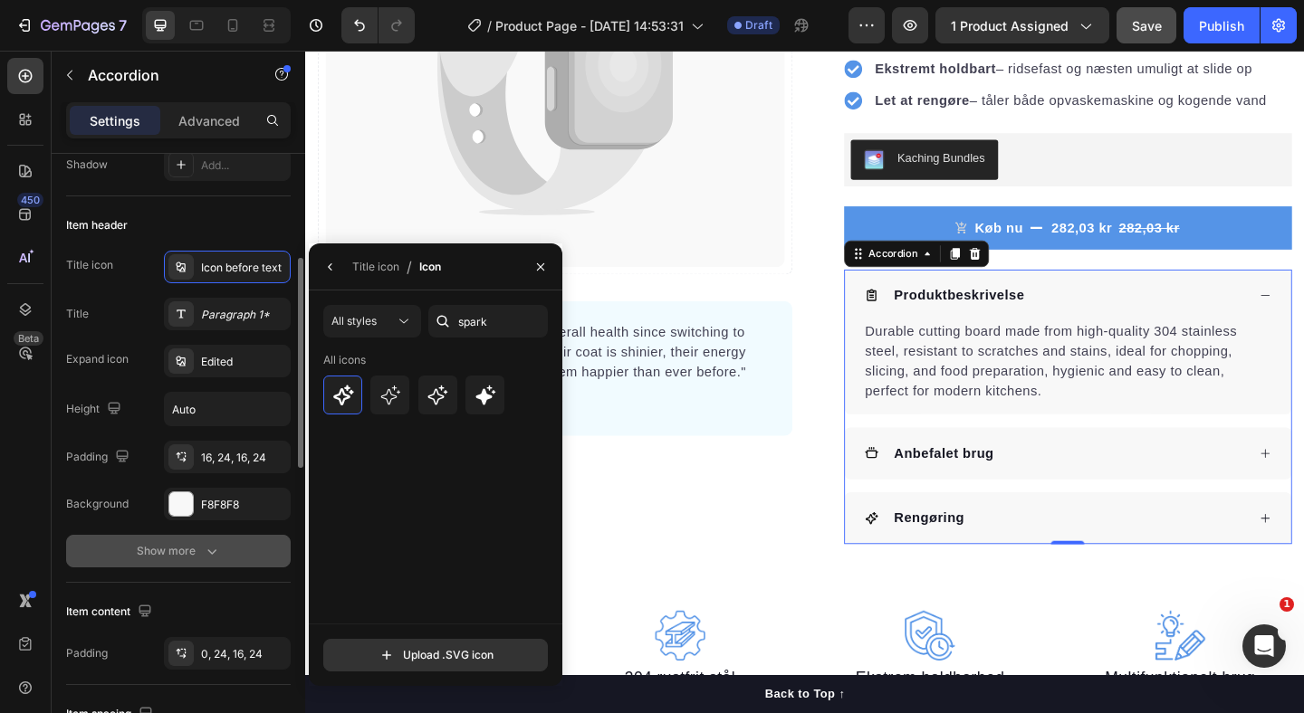
click at [203, 558] on icon "button" at bounding box center [212, 551] width 18 height 18
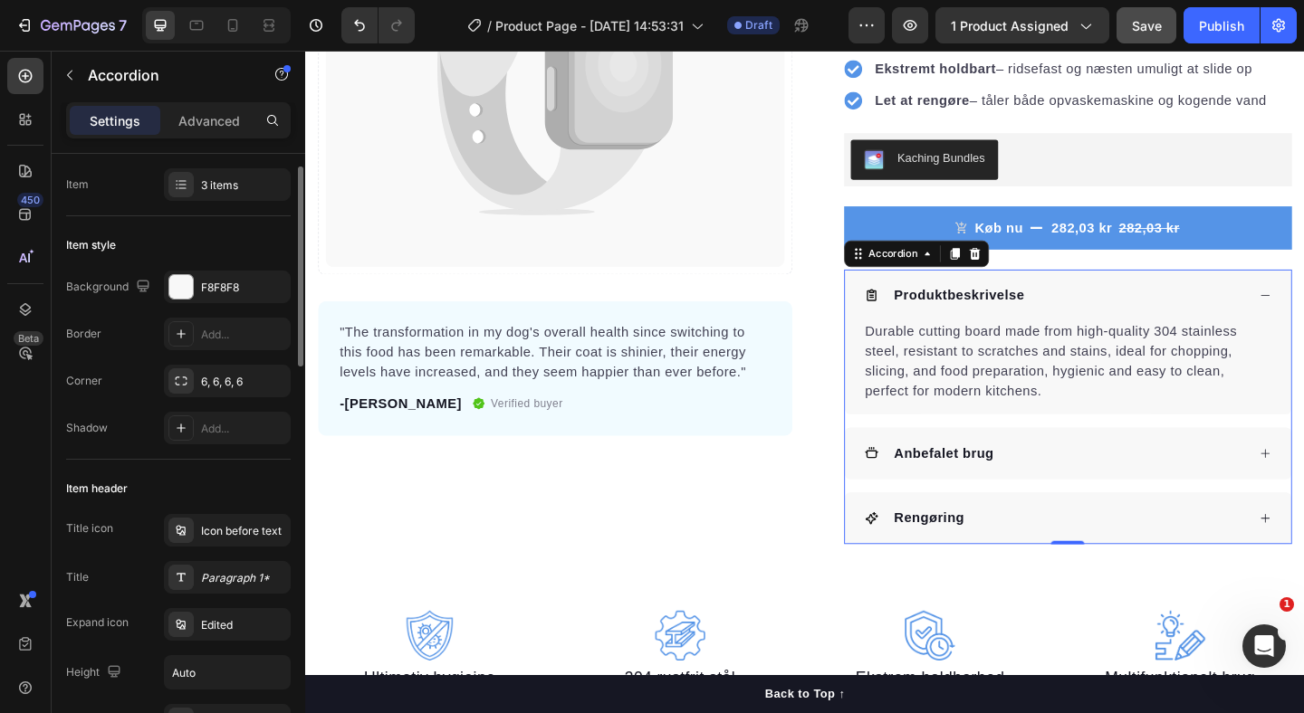
scroll to position [0, 0]
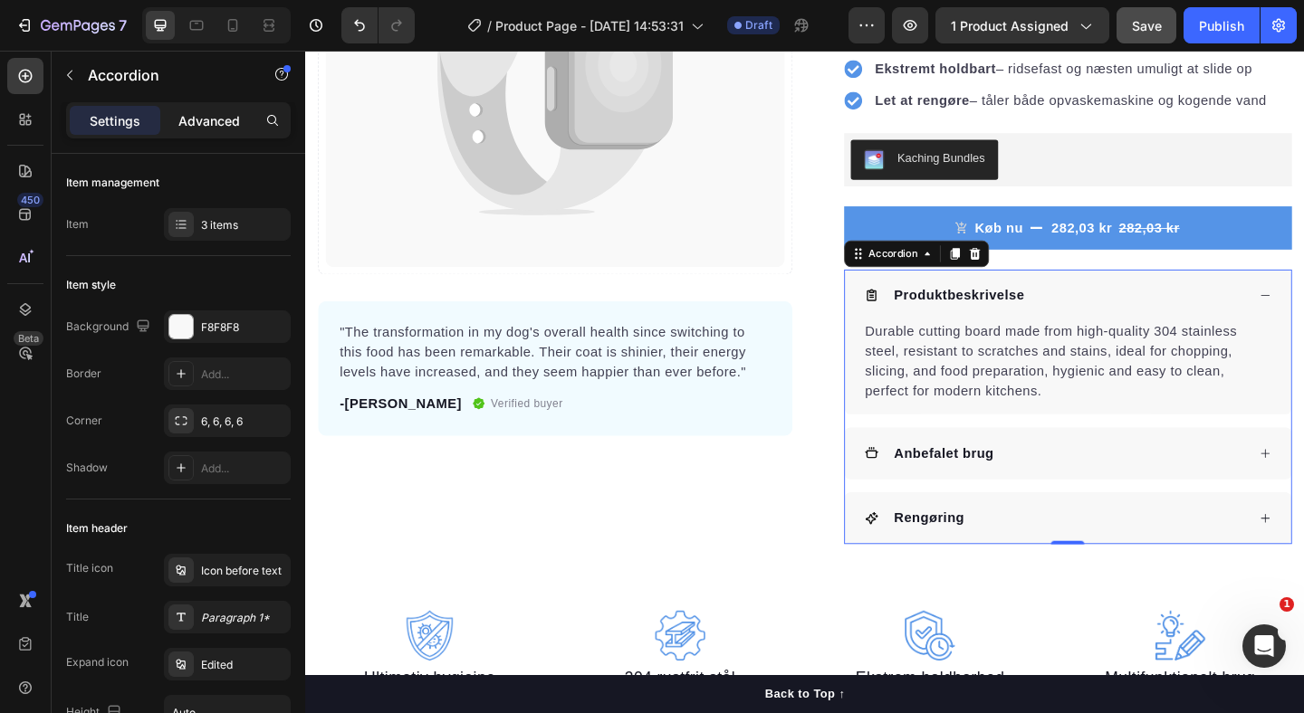
click at [201, 129] on p "Advanced" at bounding box center [209, 120] width 62 height 19
type input "100%"
type input "100"
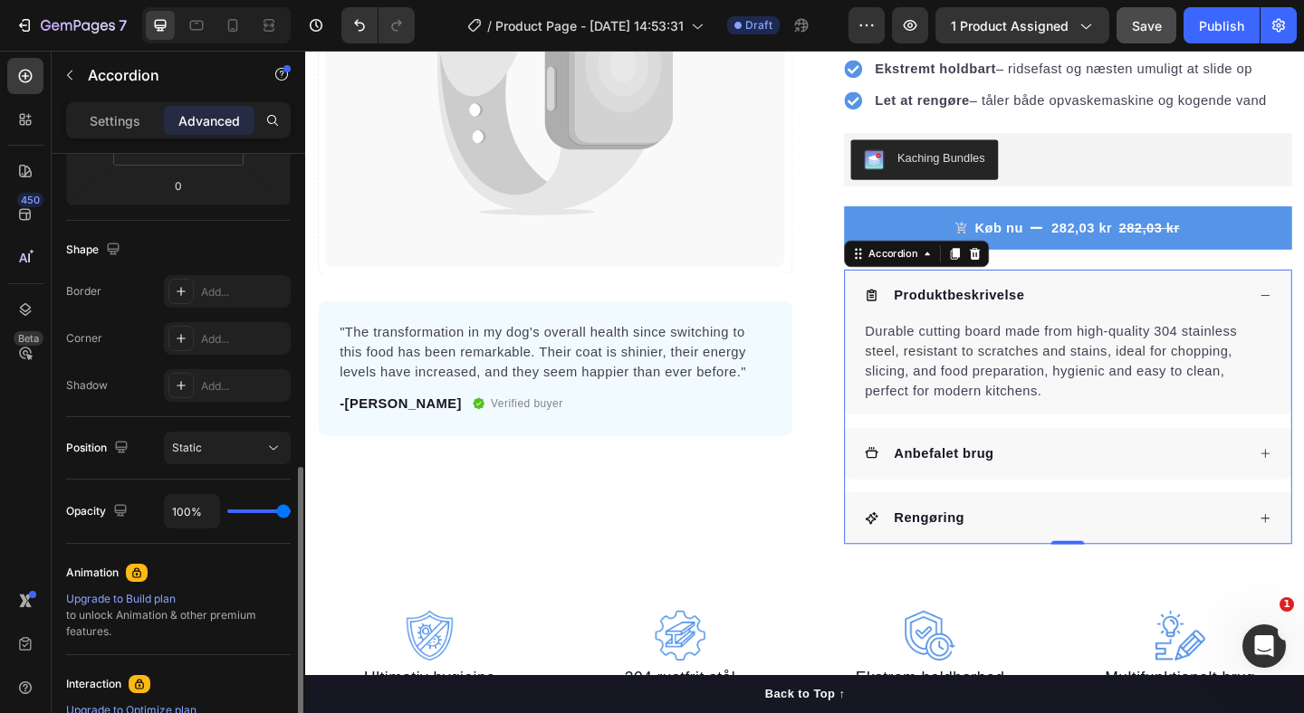
scroll to position [217, 0]
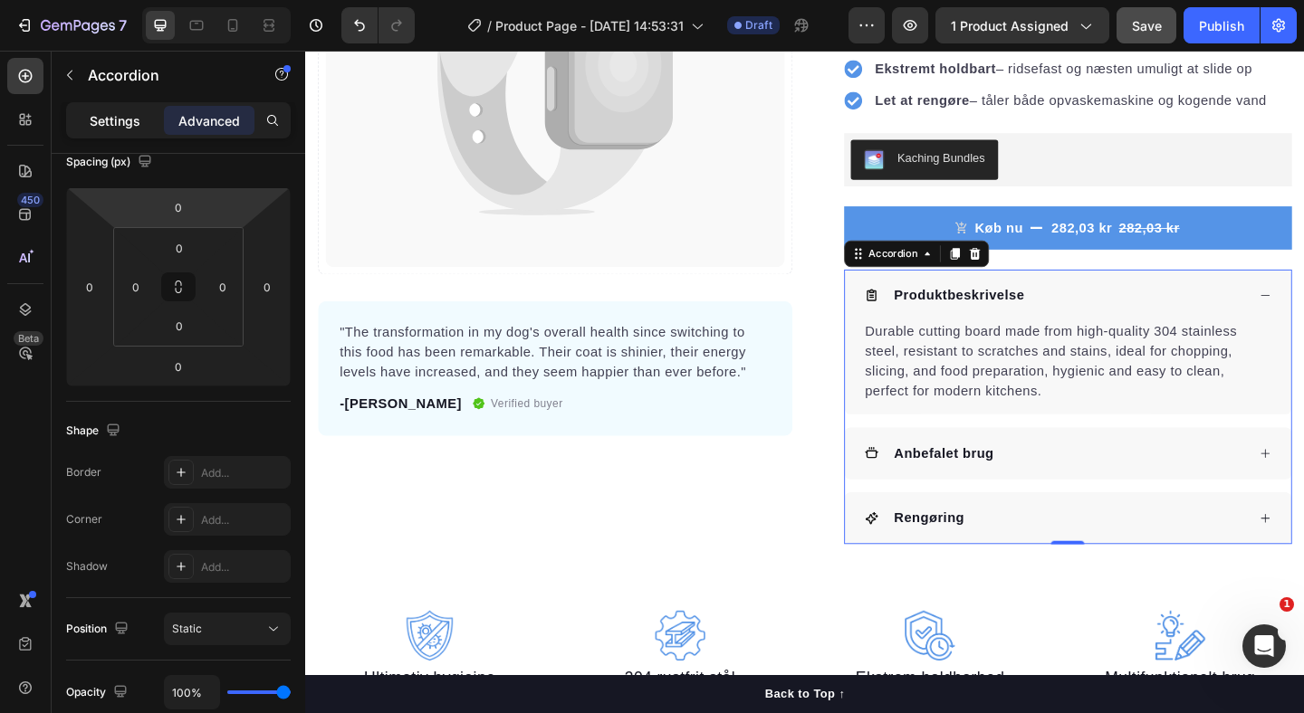
click at [127, 117] on p "Settings" at bounding box center [115, 120] width 51 height 19
type input "16"
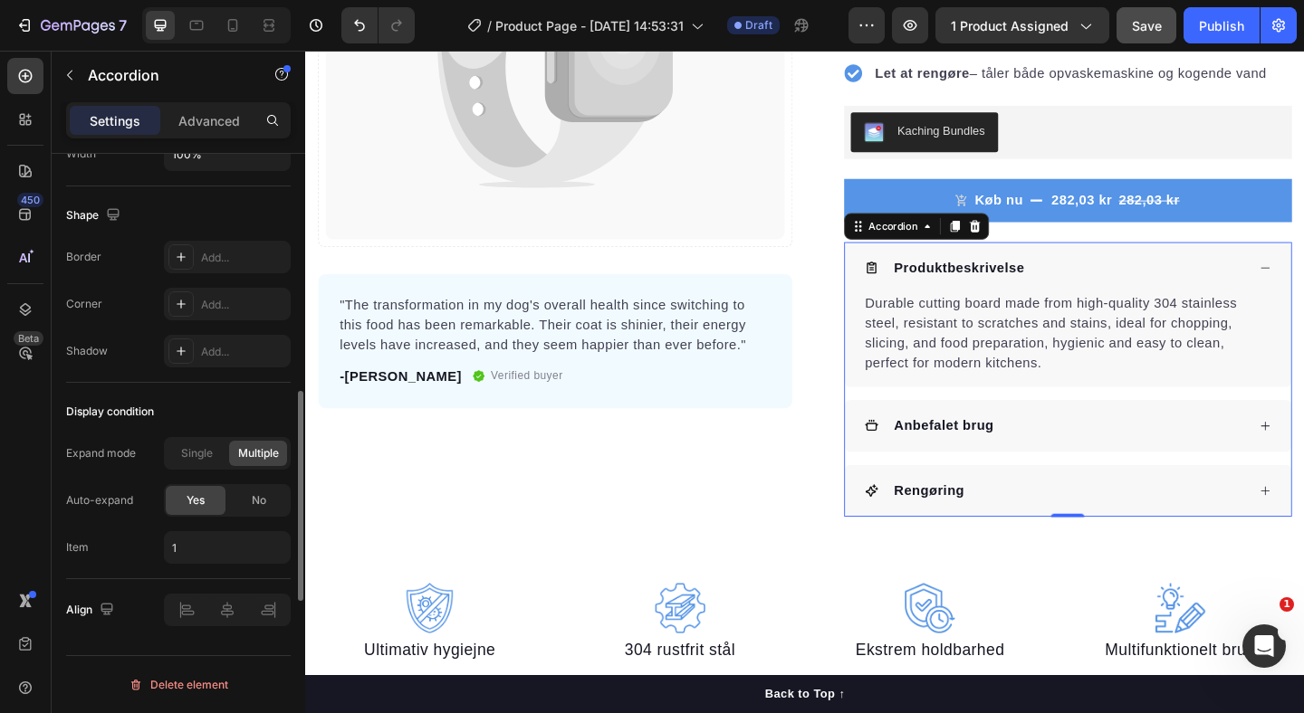
scroll to position [0, 0]
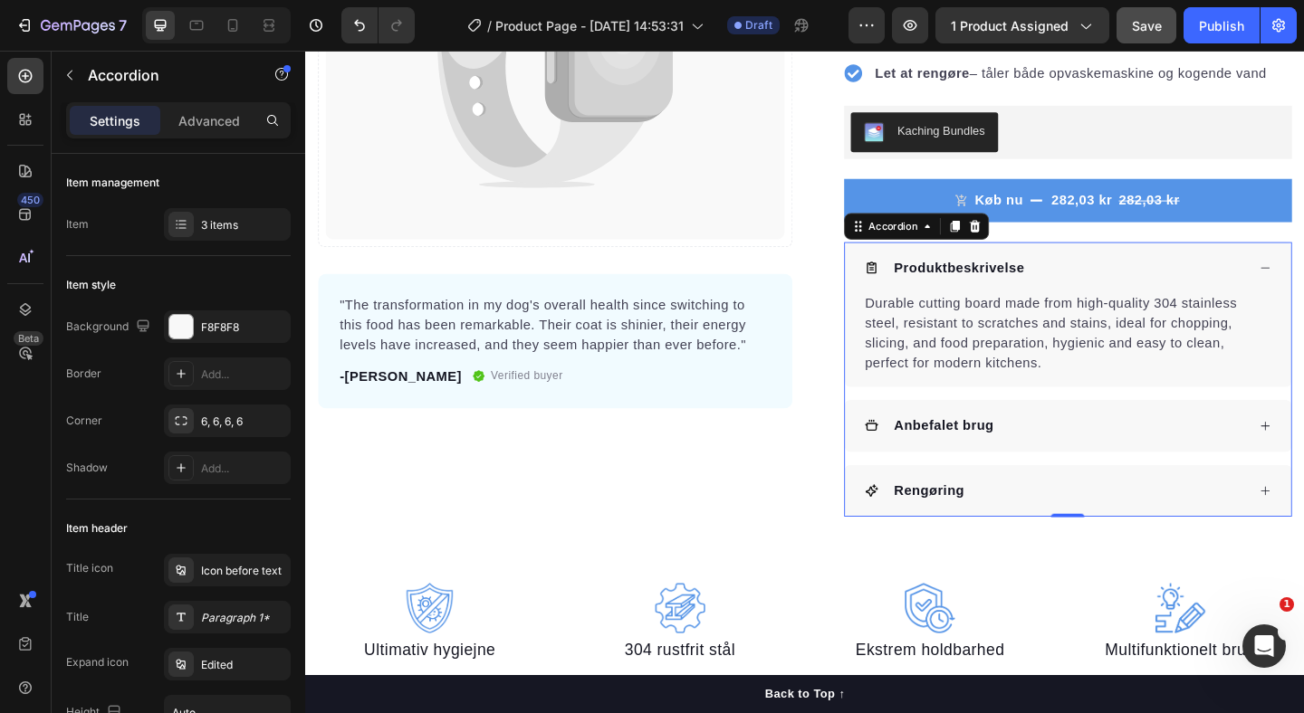
click at [187, 103] on div "Settings Advanced" at bounding box center [178, 120] width 225 height 36
click at [196, 138] on div "Settings Advanced" at bounding box center [178, 120] width 225 height 36
click at [196, 136] on div "Settings Advanced" at bounding box center [178, 120] width 225 height 36
click at [208, 120] on p "Advanced" at bounding box center [209, 120] width 62 height 19
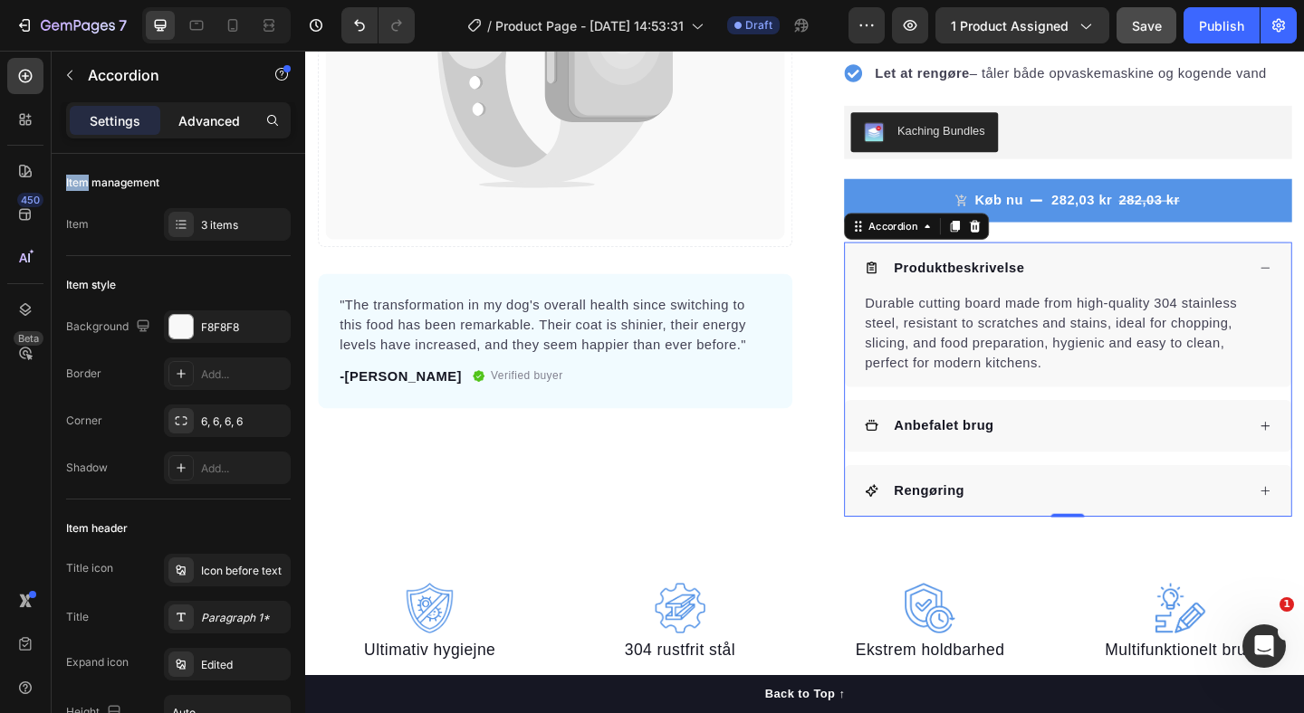
type input "100%"
type input "100"
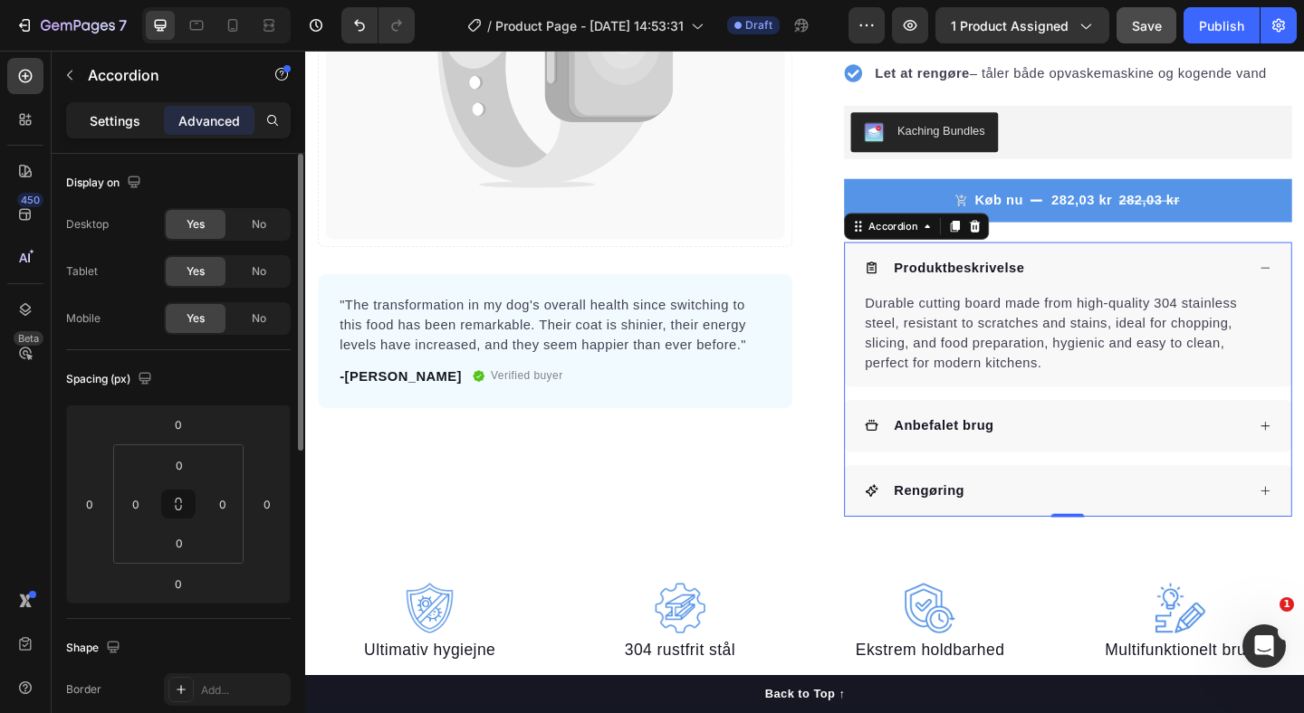
click at [133, 117] on p "Settings" at bounding box center [115, 120] width 51 height 19
type input "16"
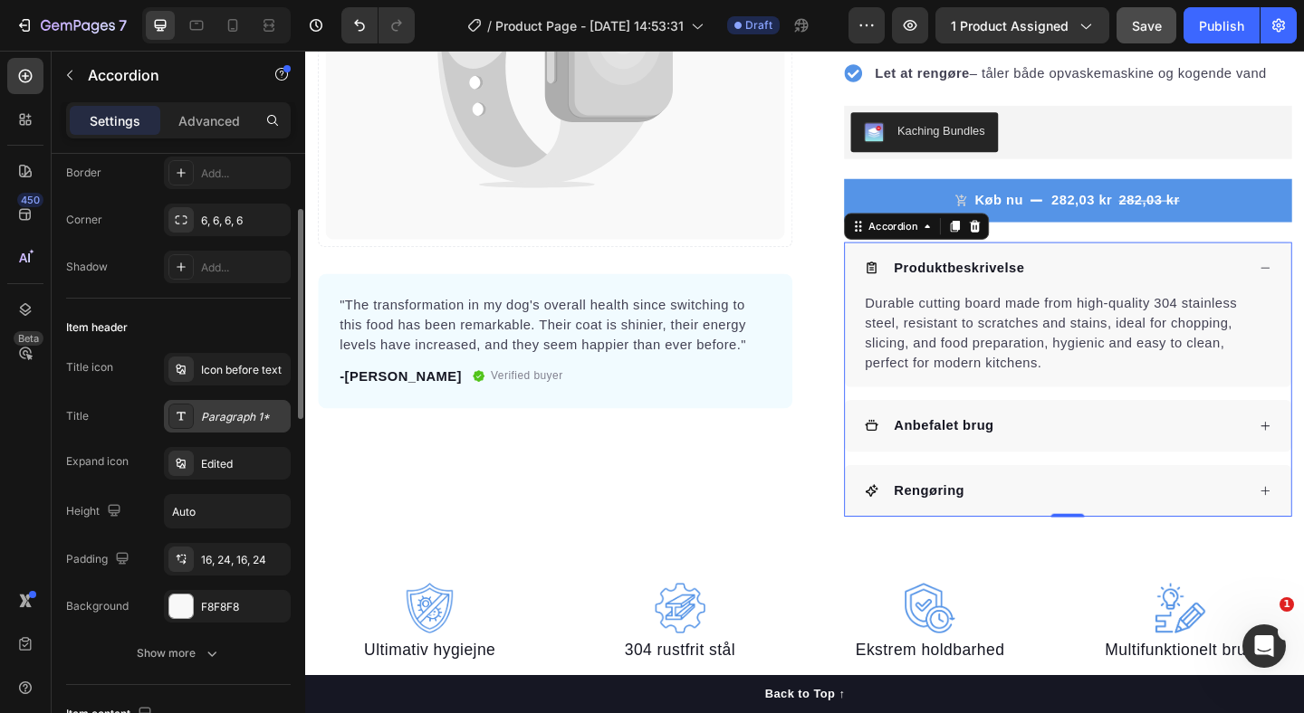
scroll to position [226, 0]
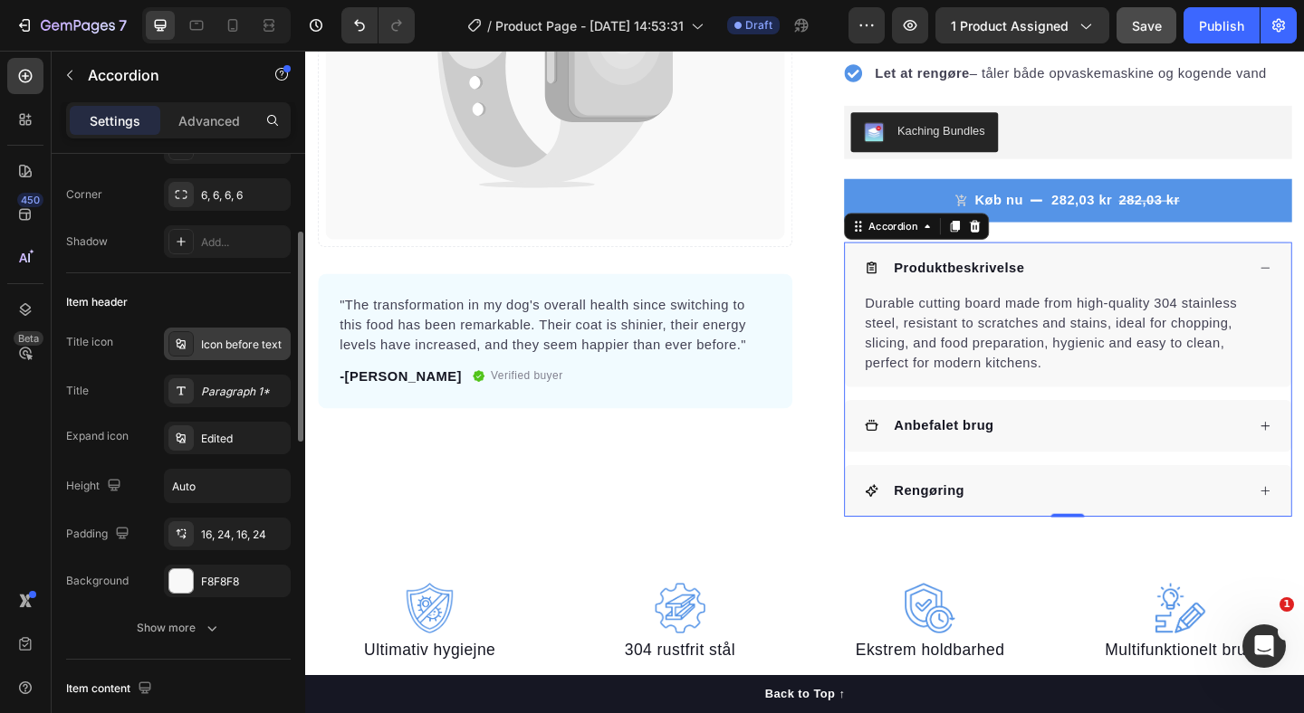
click at [203, 342] on div "Icon before text" at bounding box center [243, 345] width 85 height 16
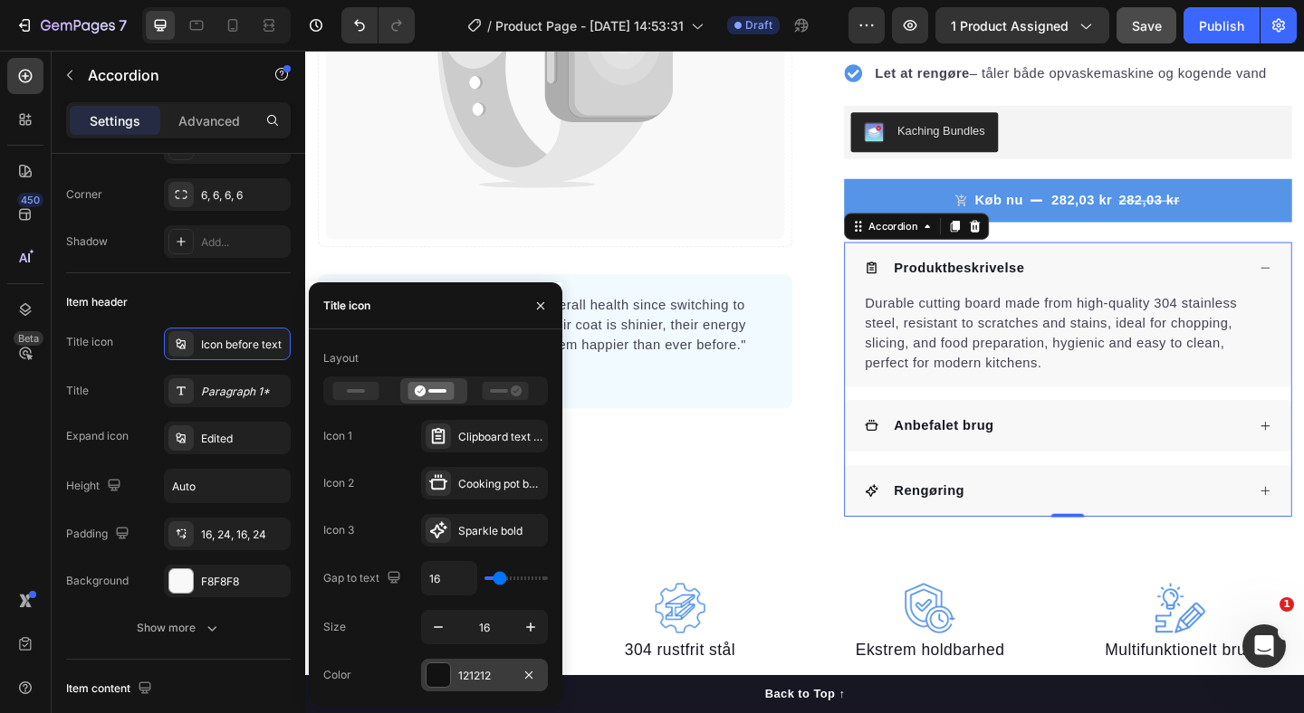
click at [472, 678] on div "121212" at bounding box center [484, 676] width 53 height 16
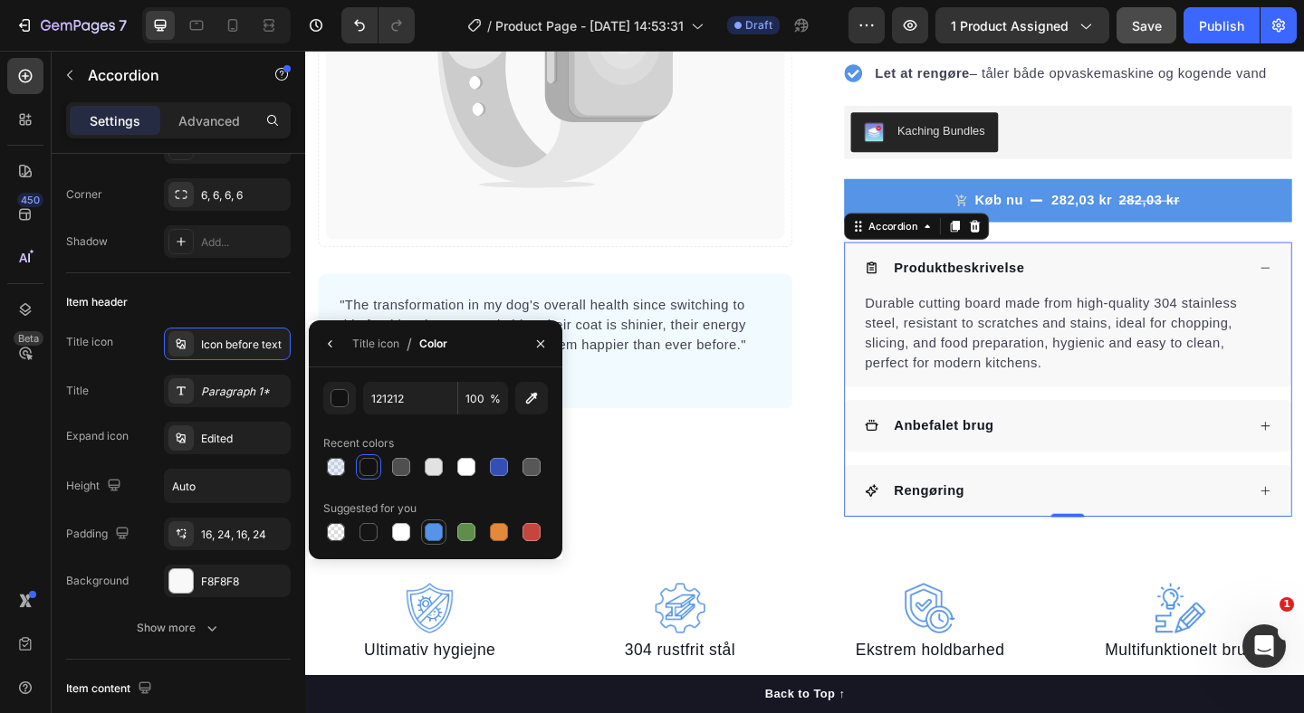
click at [430, 536] on div at bounding box center [434, 532] width 18 height 18
type input "5594E7"
click at [866, 490] on div "Icon Icon Icon Icon Icon Icon List Hoz 22,500+ Tilfredse kunder Text block Row …" at bounding box center [1120, 162] width 516 height 792
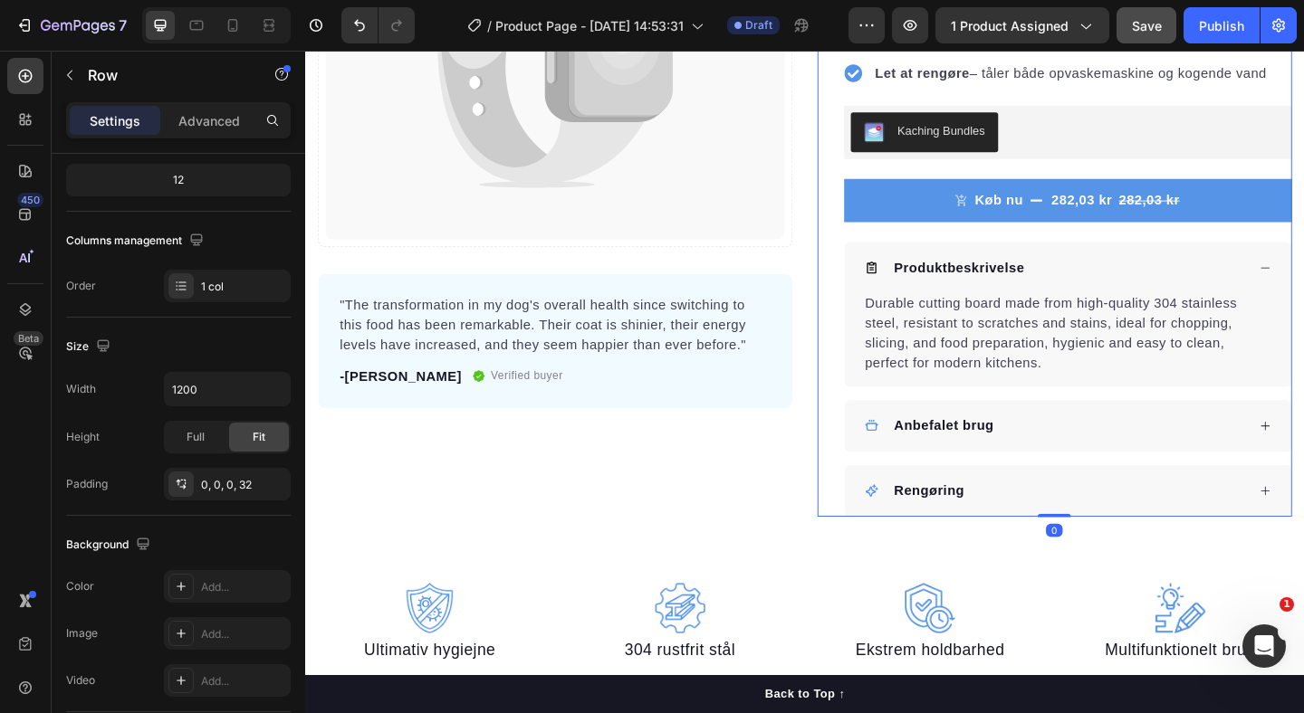
scroll to position [0, 0]
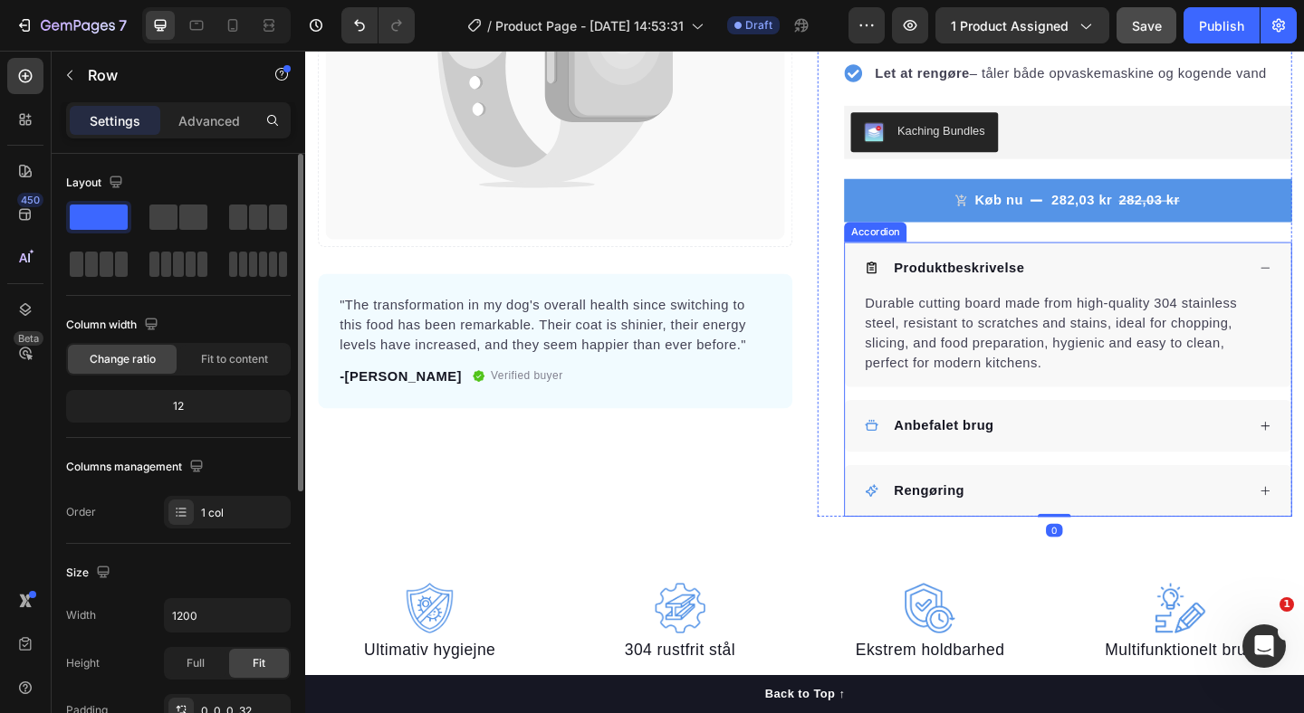
click at [932, 282] on div "Produktbeskrivelse" at bounding box center [1121, 286] width 415 height 27
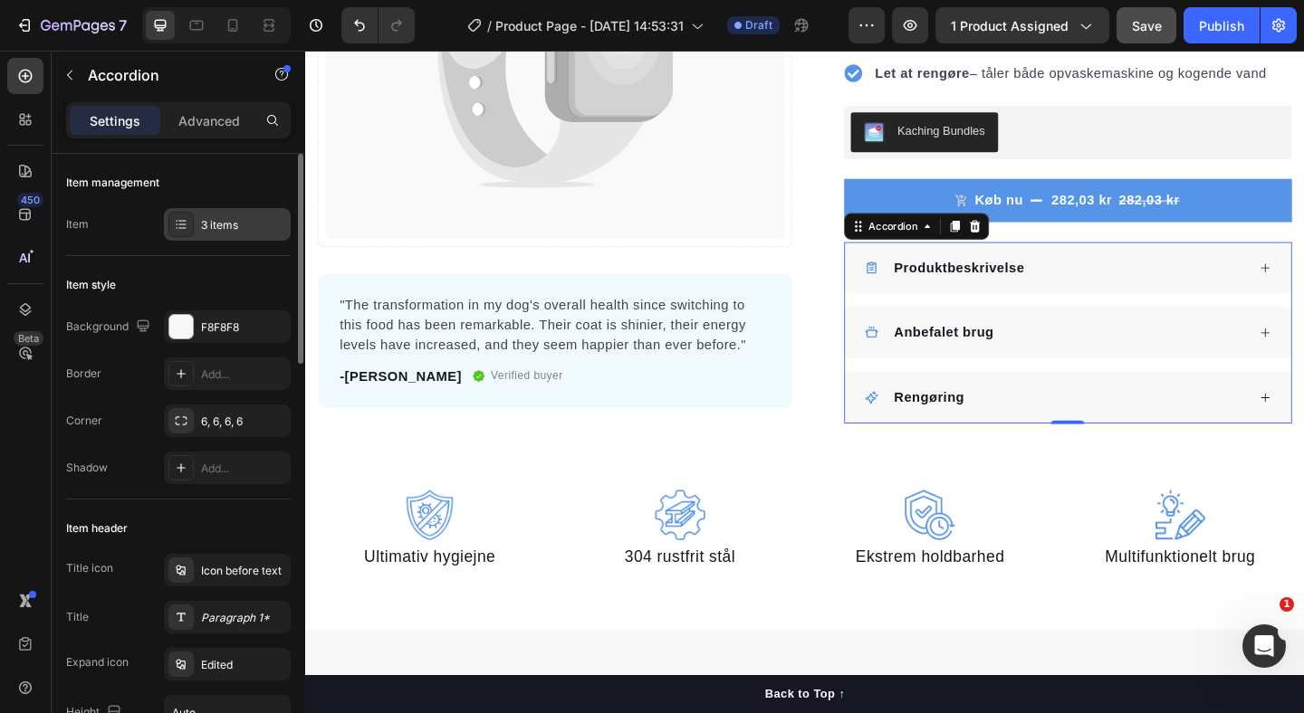
click at [214, 217] on div "3 items" at bounding box center [243, 225] width 85 height 16
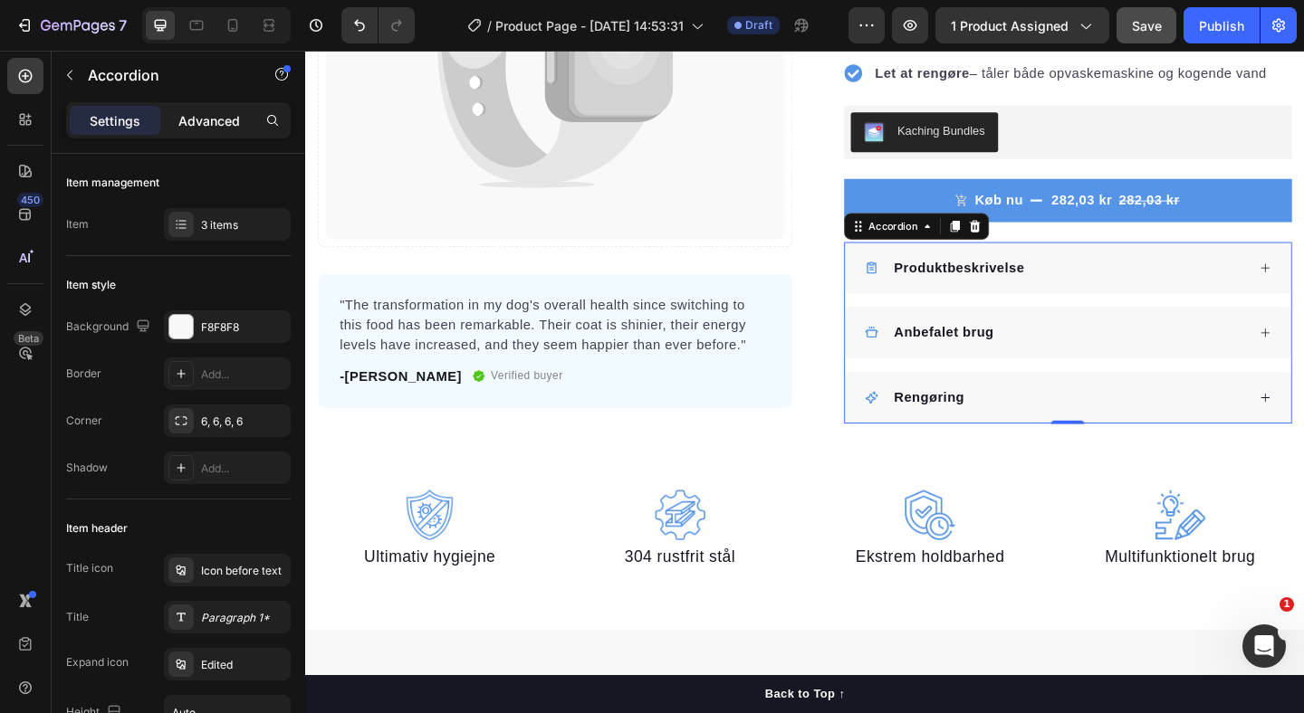
click at [198, 118] on p "Advanced" at bounding box center [209, 120] width 62 height 19
type input "100%"
type input "100"
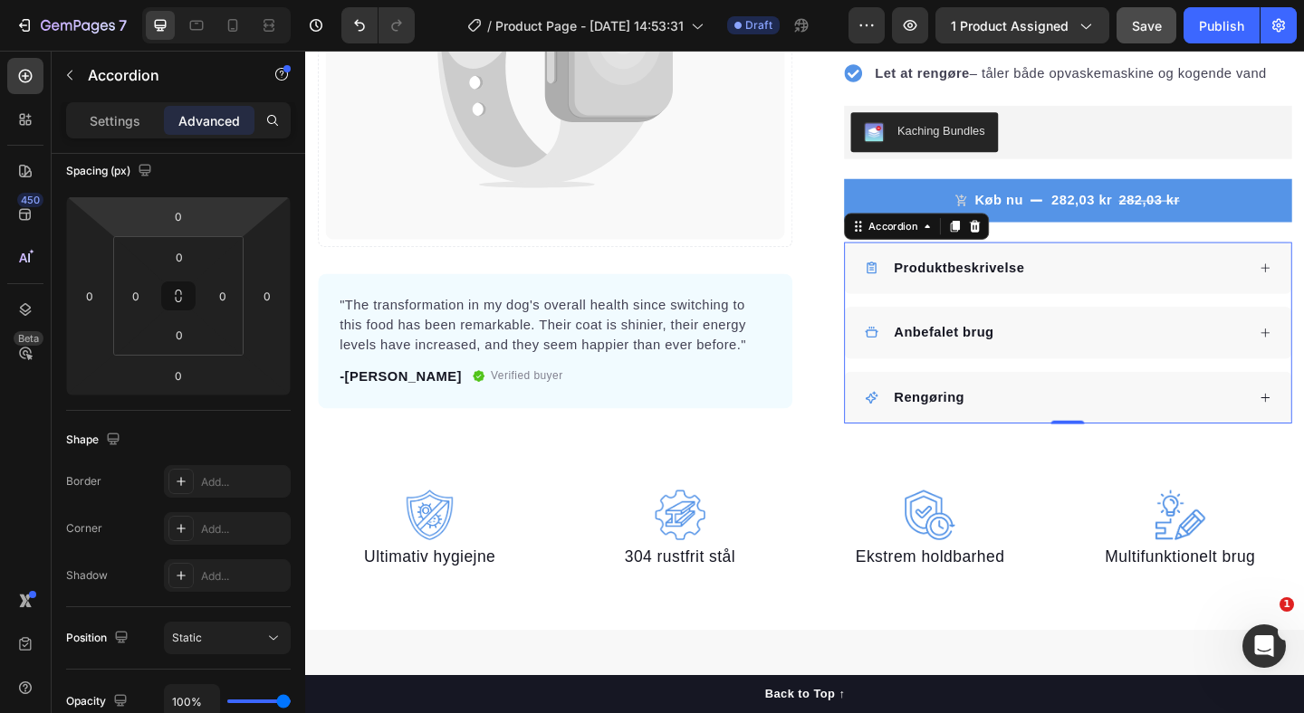
scroll to position [646, 0]
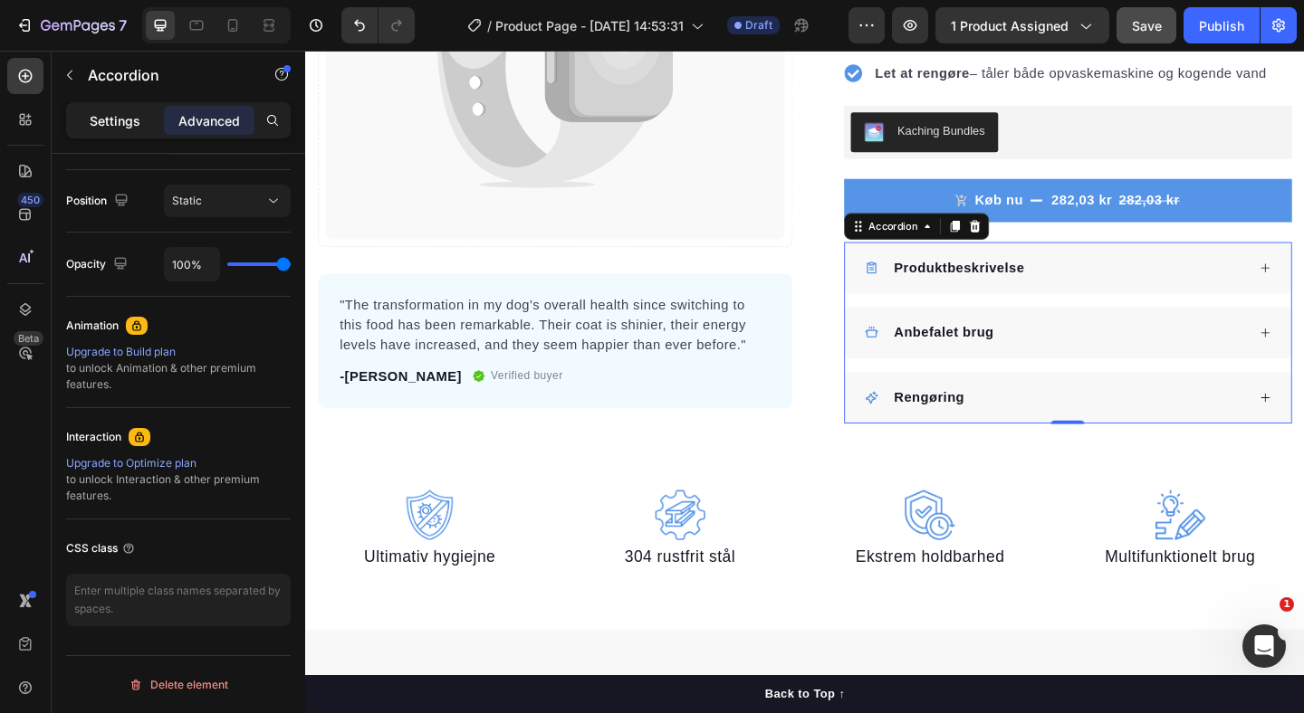
click at [125, 116] on p "Settings" at bounding box center [115, 120] width 51 height 19
type input "16"
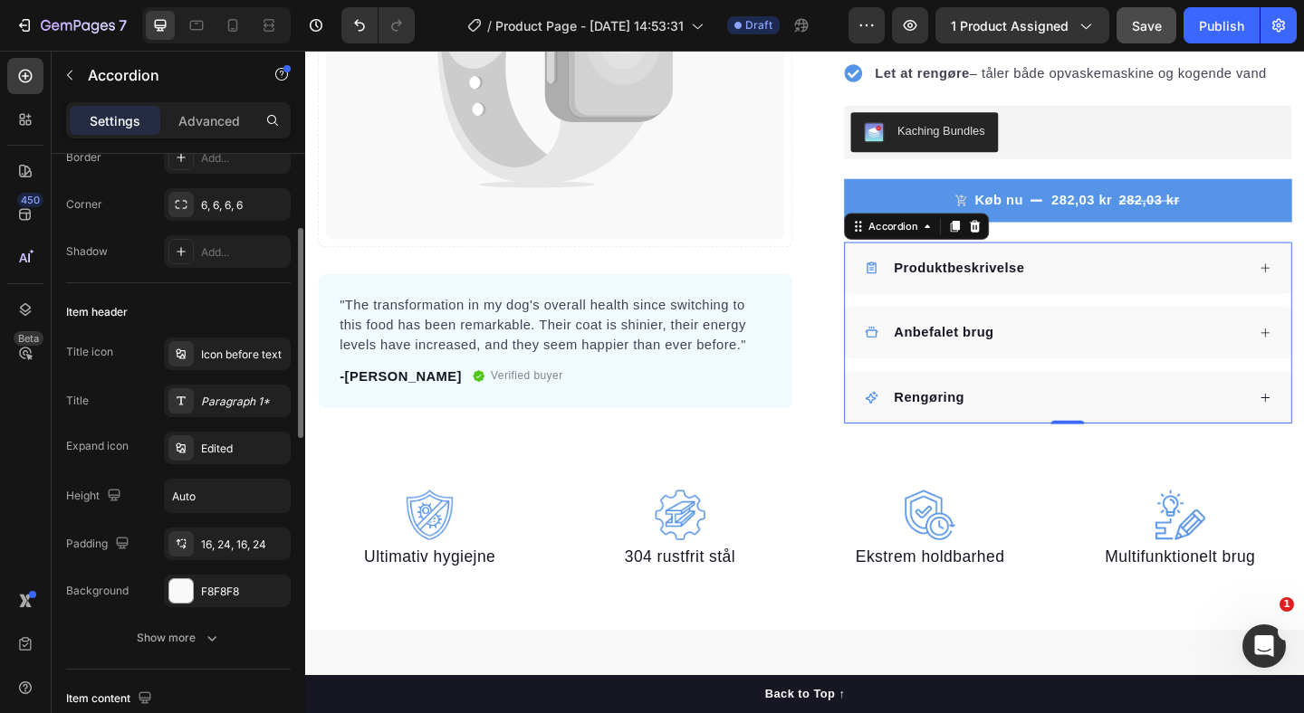
scroll to position [273, 0]
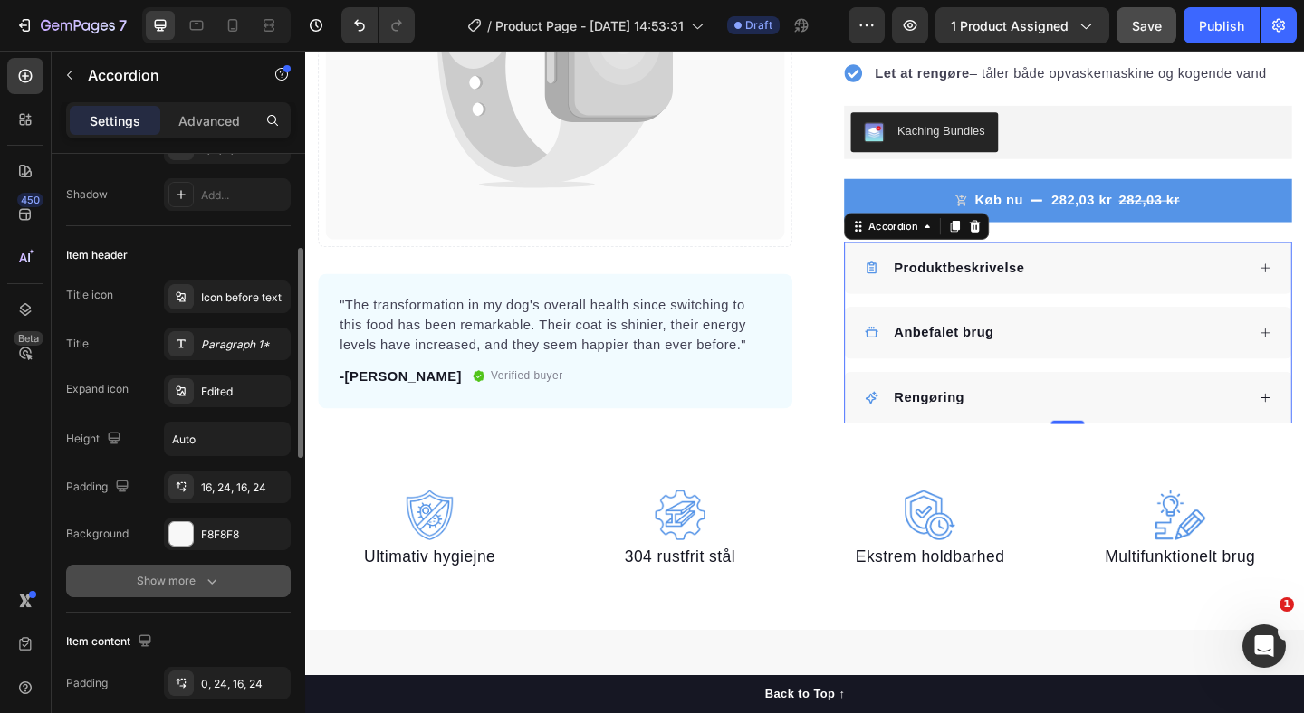
click at [172, 587] on div "Show more" at bounding box center [179, 581] width 84 height 18
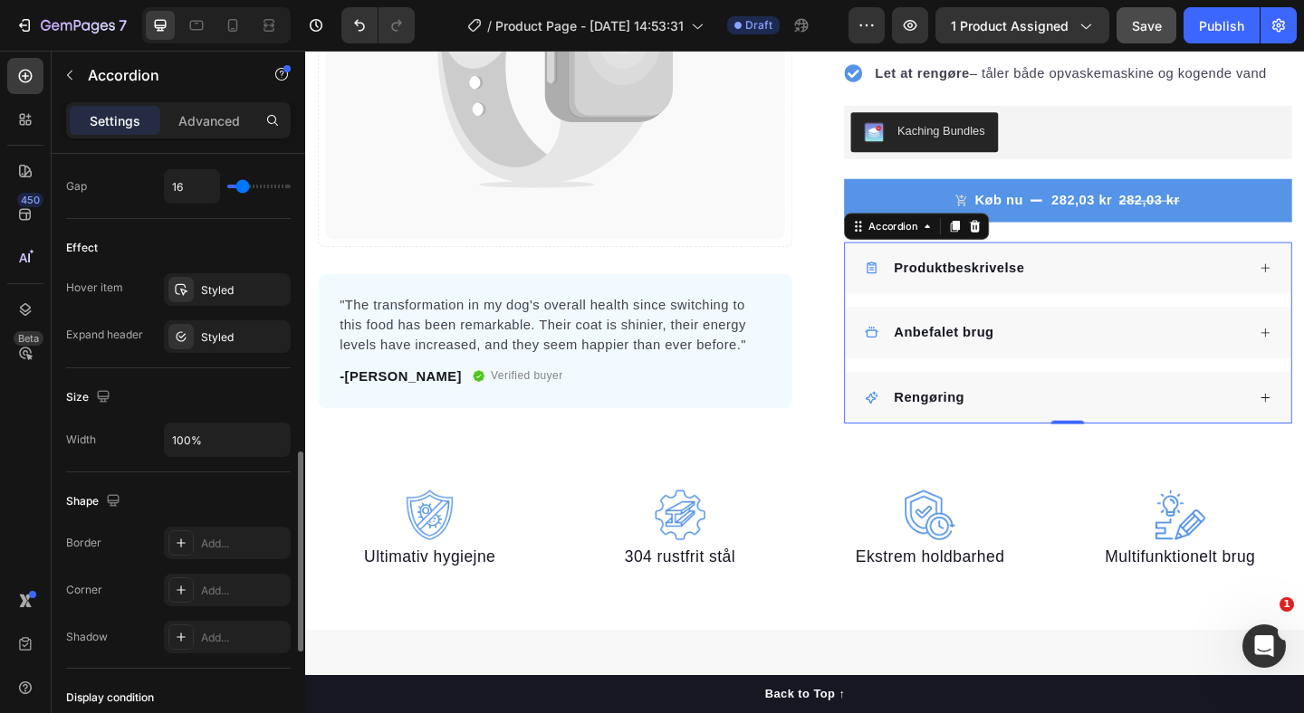
scroll to position [953, 0]
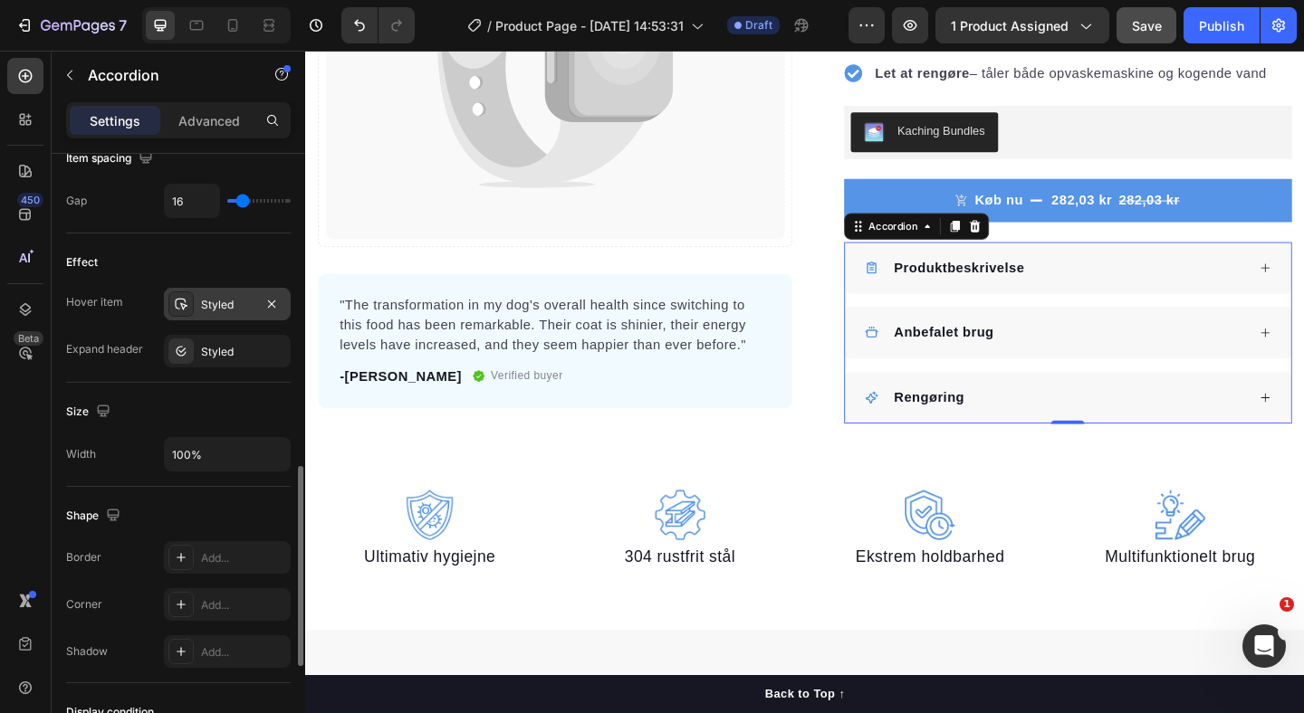
click at [217, 298] on div "Styled" at bounding box center [227, 305] width 53 height 16
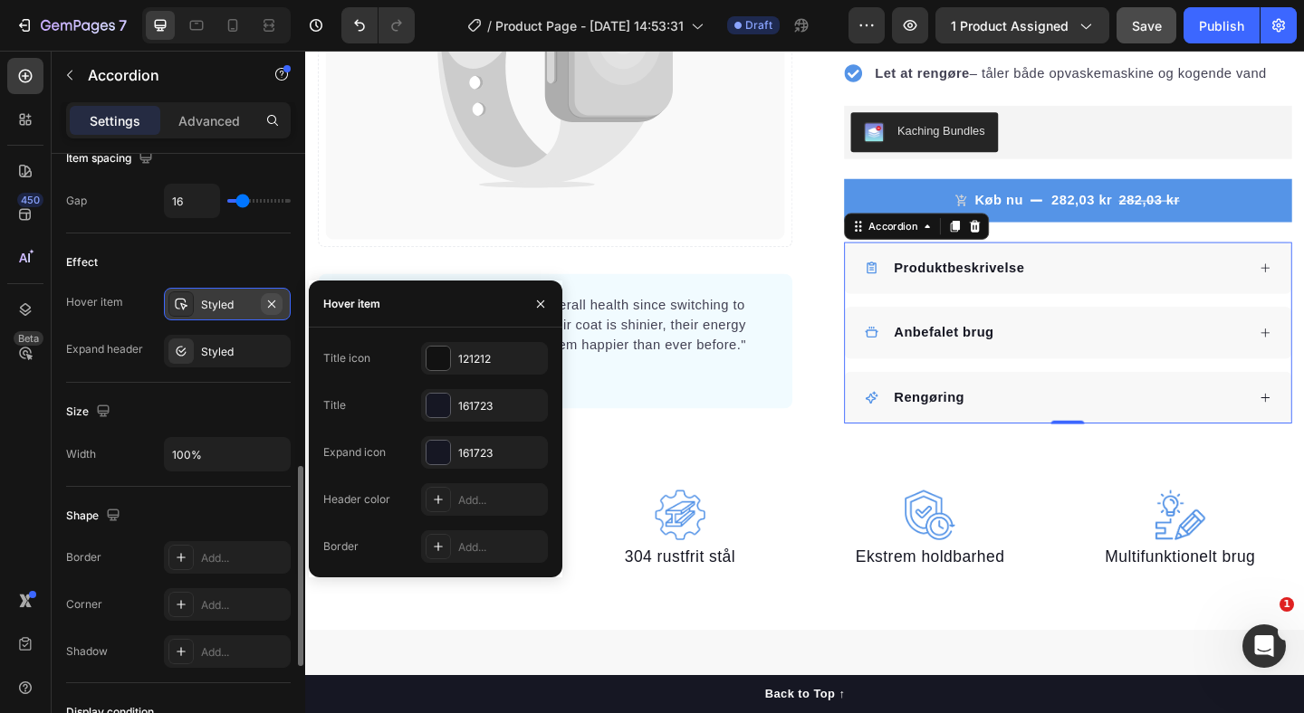
click at [275, 306] on icon "button" at bounding box center [271, 304] width 14 height 14
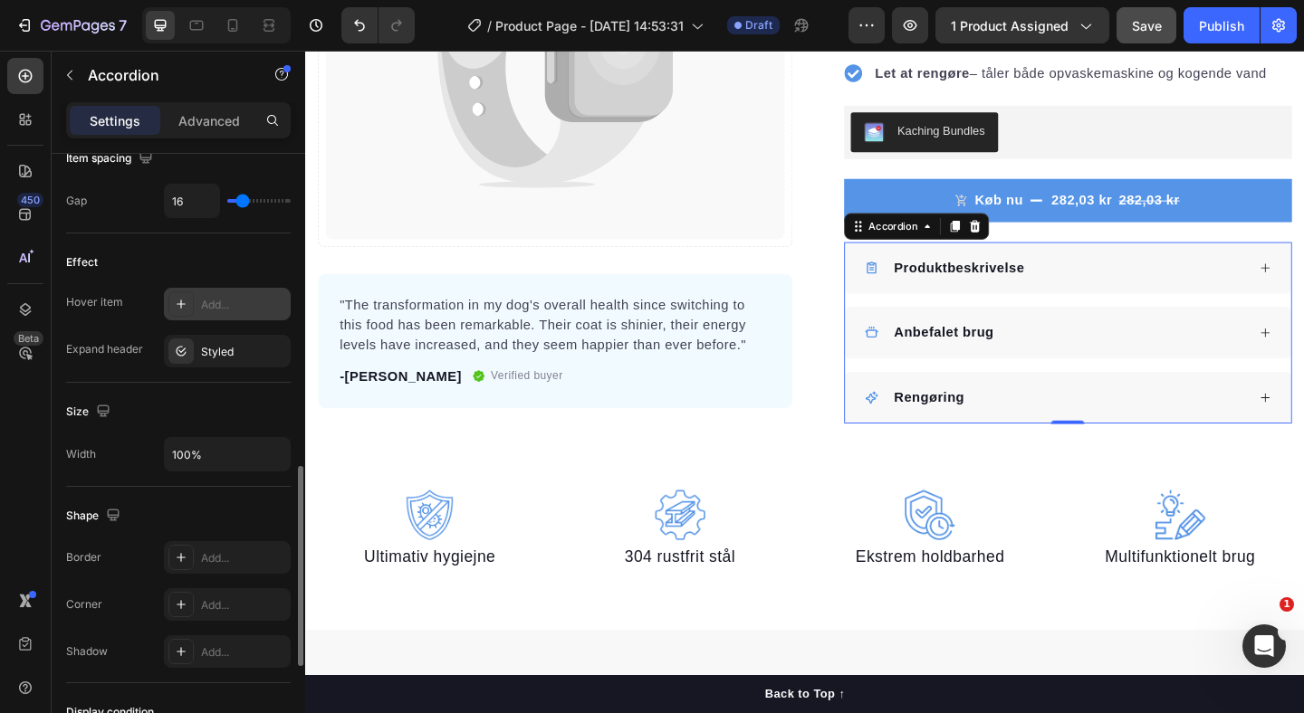
click at [1081, 430] on div "Rengøring" at bounding box center [1121, 428] width 415 height 27
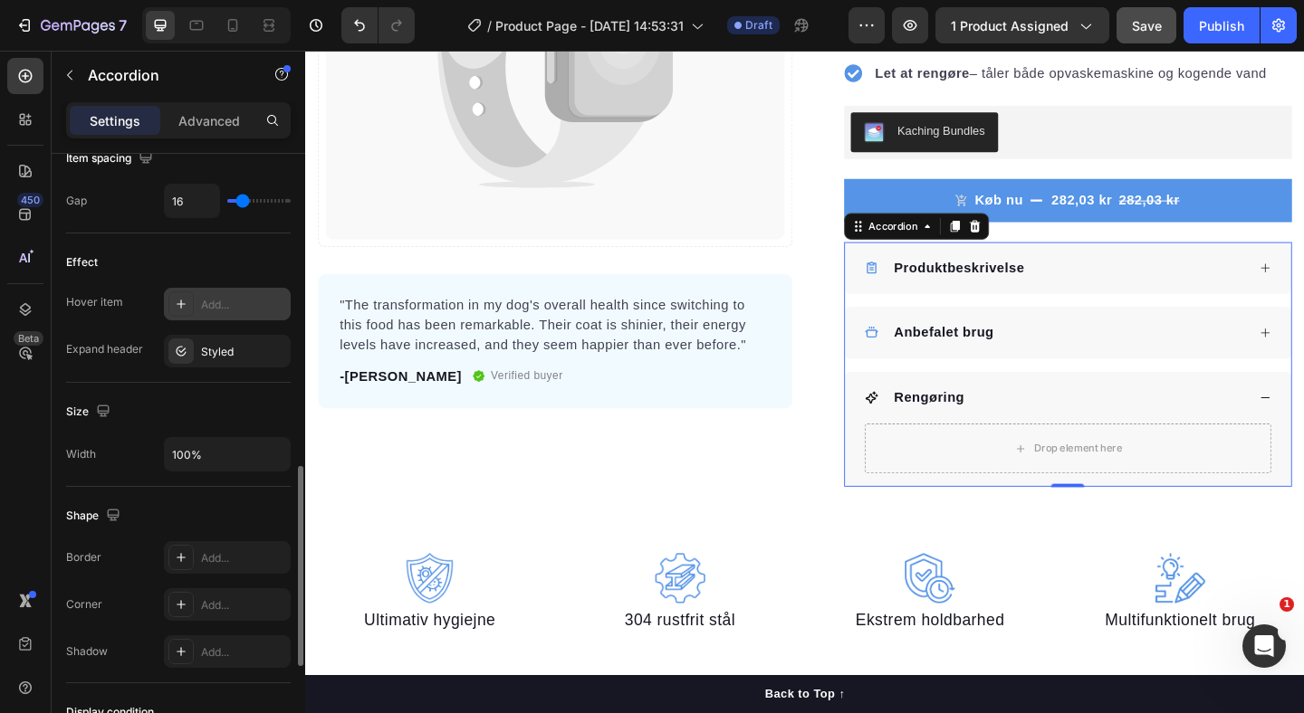
click at [1081, 430] on div "Rengøring" at bounding box center [1121, 428] width 415 height 27
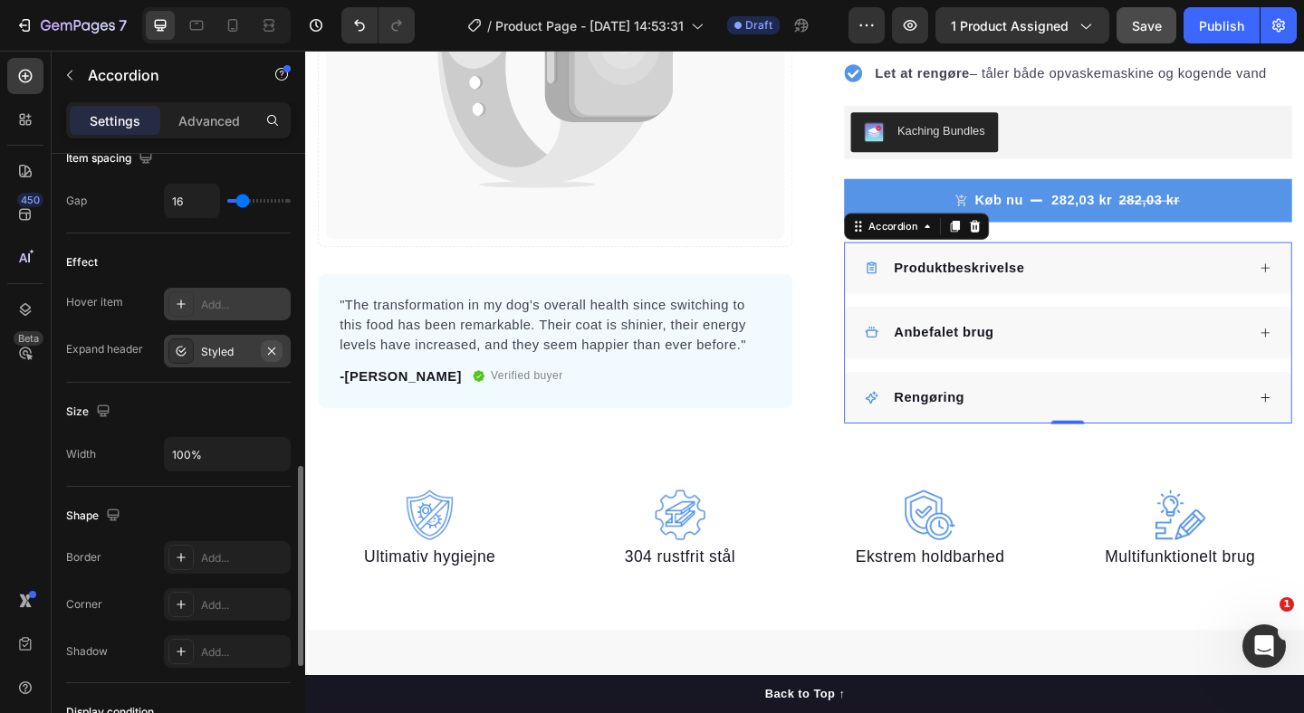
click at [272, 347] on icon "button" at bounding box center [271, 351] width 14 height 14
click at [1117, 432] on div "Rengøring" at bounding box center [1121, 428] width 415 height 27
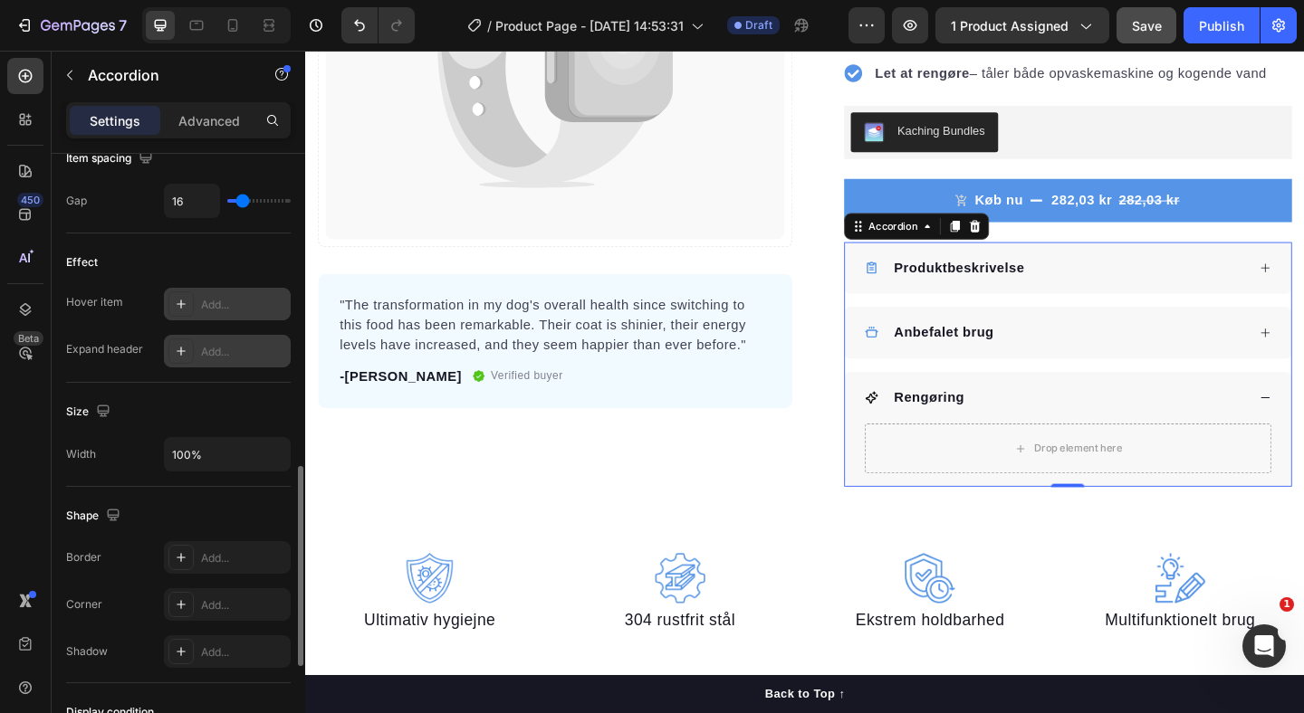
click at [1117, 432] on div "Rengøring" at bounding box center [1121, 428] width 415 height 27
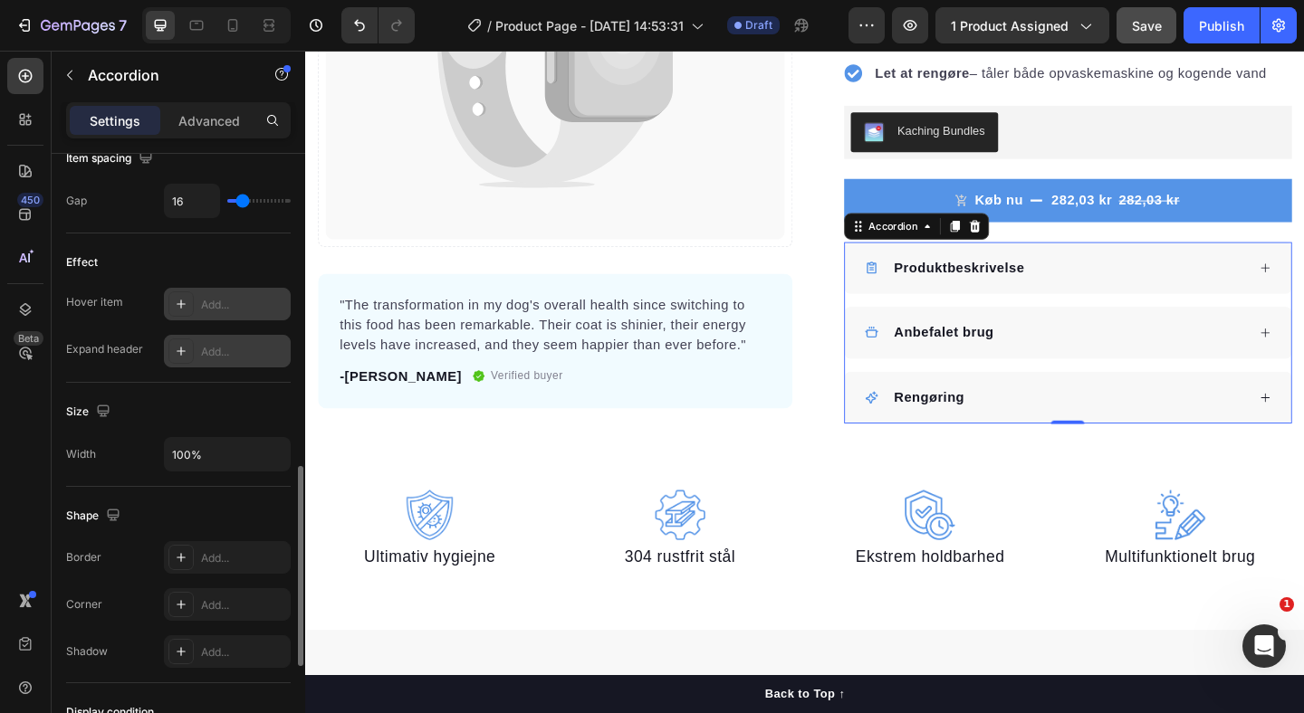
click at [213, 361] on div "Add..." at bounding box center [227, 351] width 127 height 33
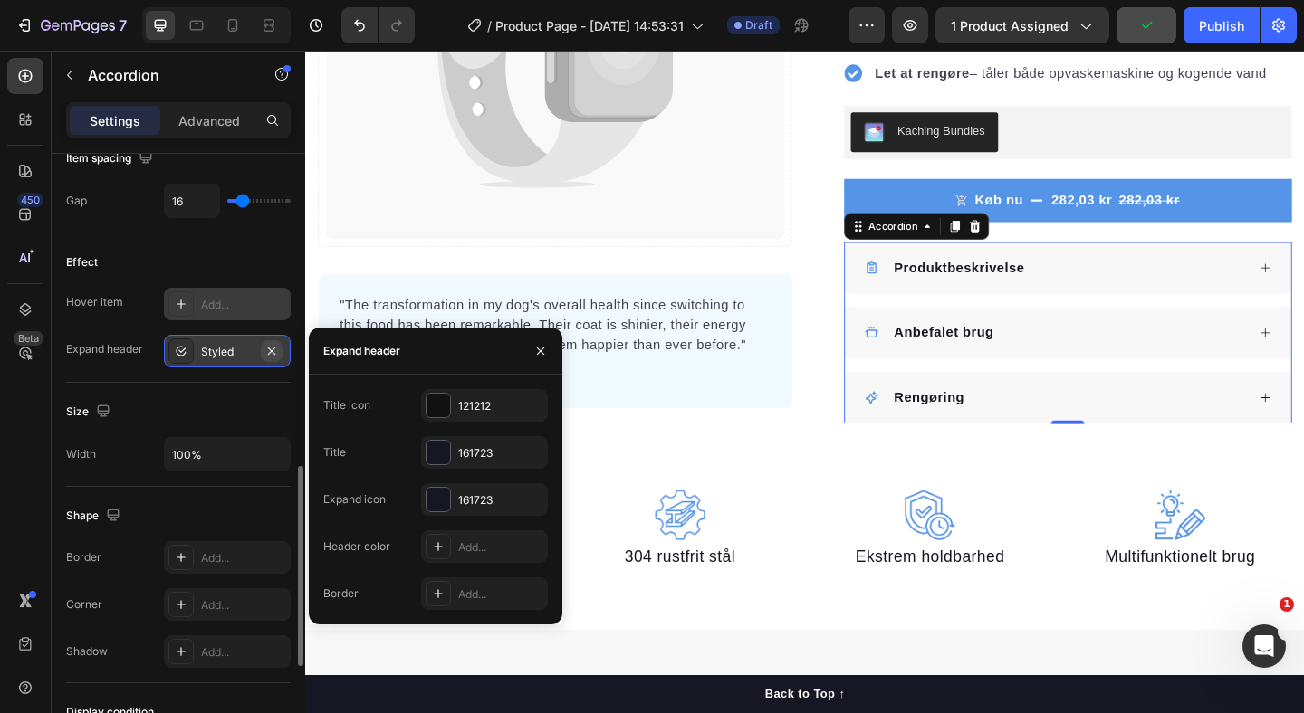
click at [268, 349] on icon "button" at bounding box center [271, 351] width 14 height 14
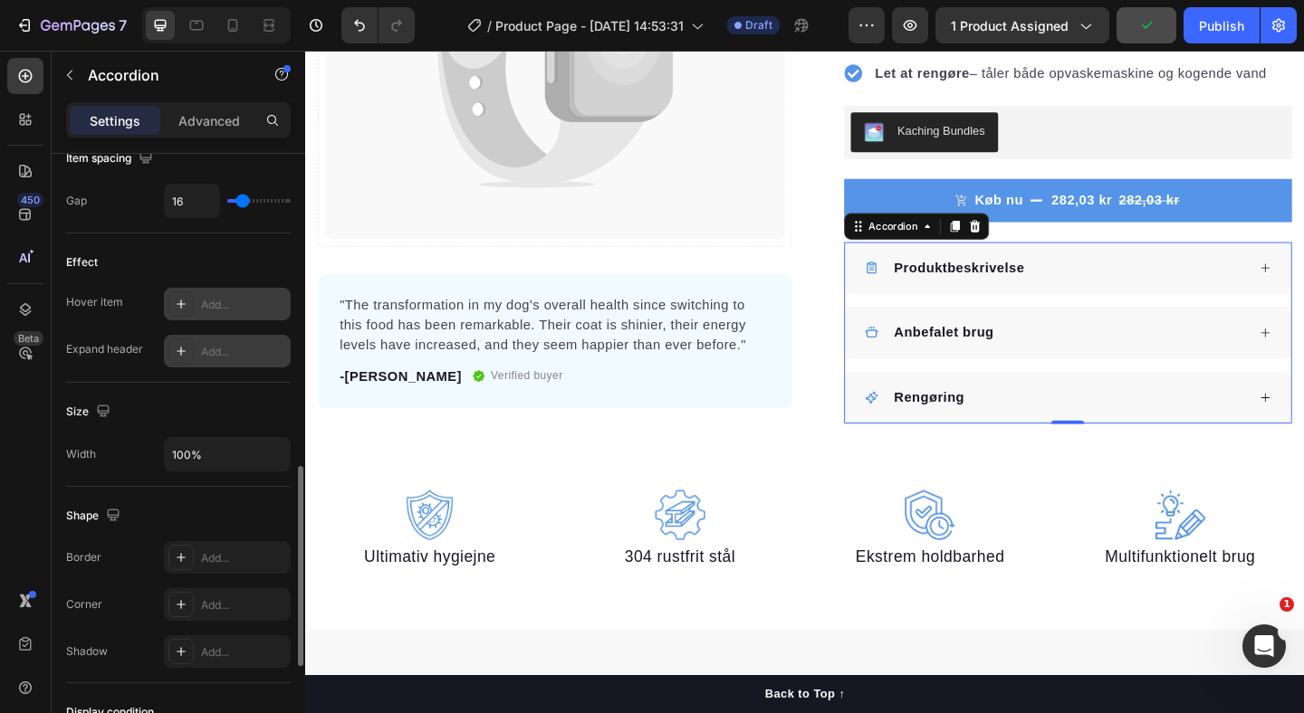
click at [245, 397] on div "Size" at bounding box center [178, 411] width 225 height 29
click at [1168, 292] on div "Produktbeskrivelse" at bounding box center [1121, 286] width 415 height 27
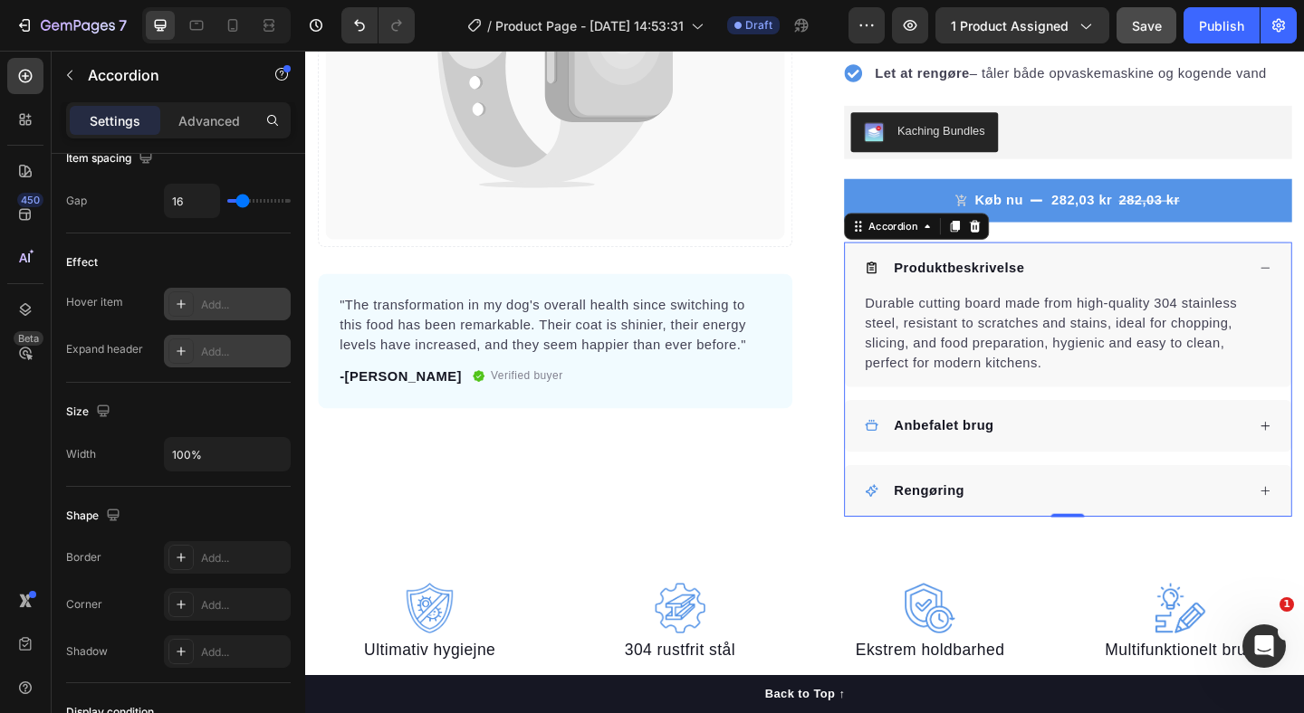
click at [1168, 292] on div "Produktbeskrivelse" at bounding box center [1121, 286] width 415 height 27
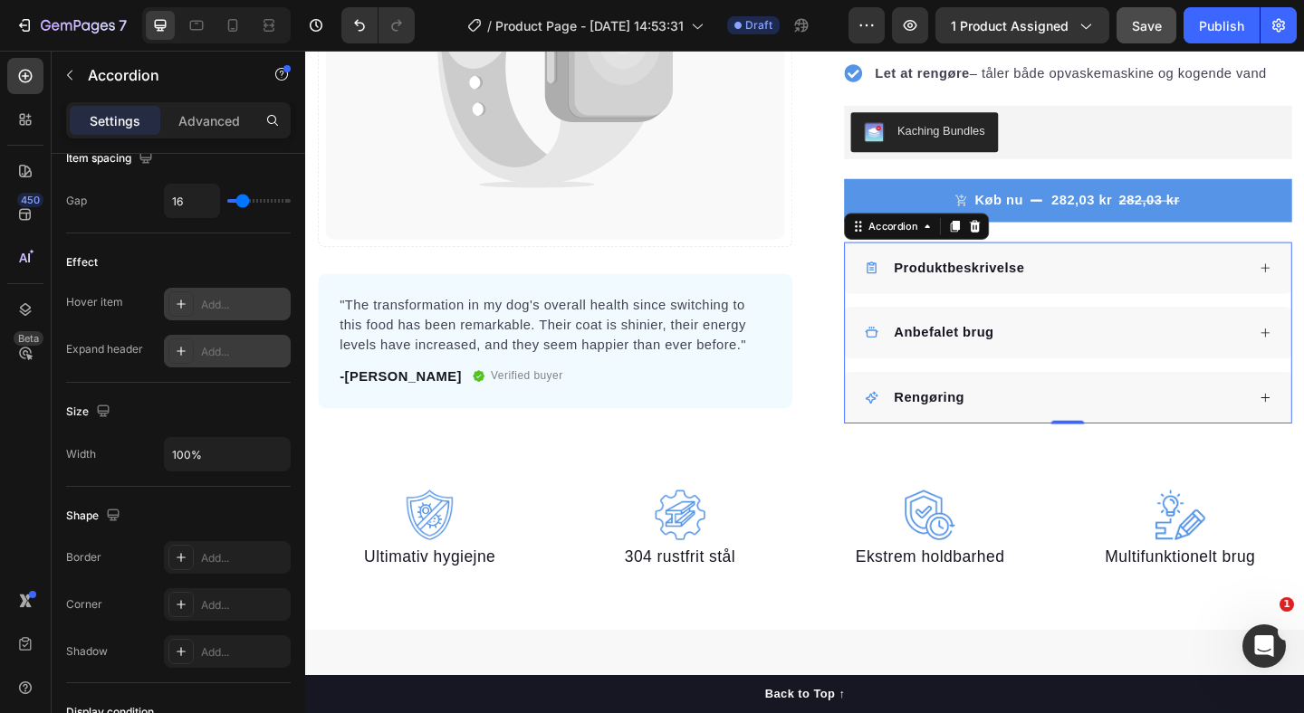
click at [1226, 290] on div "Produktbeskrivelse" at bounding box center [1121, 286] width 415 height 27
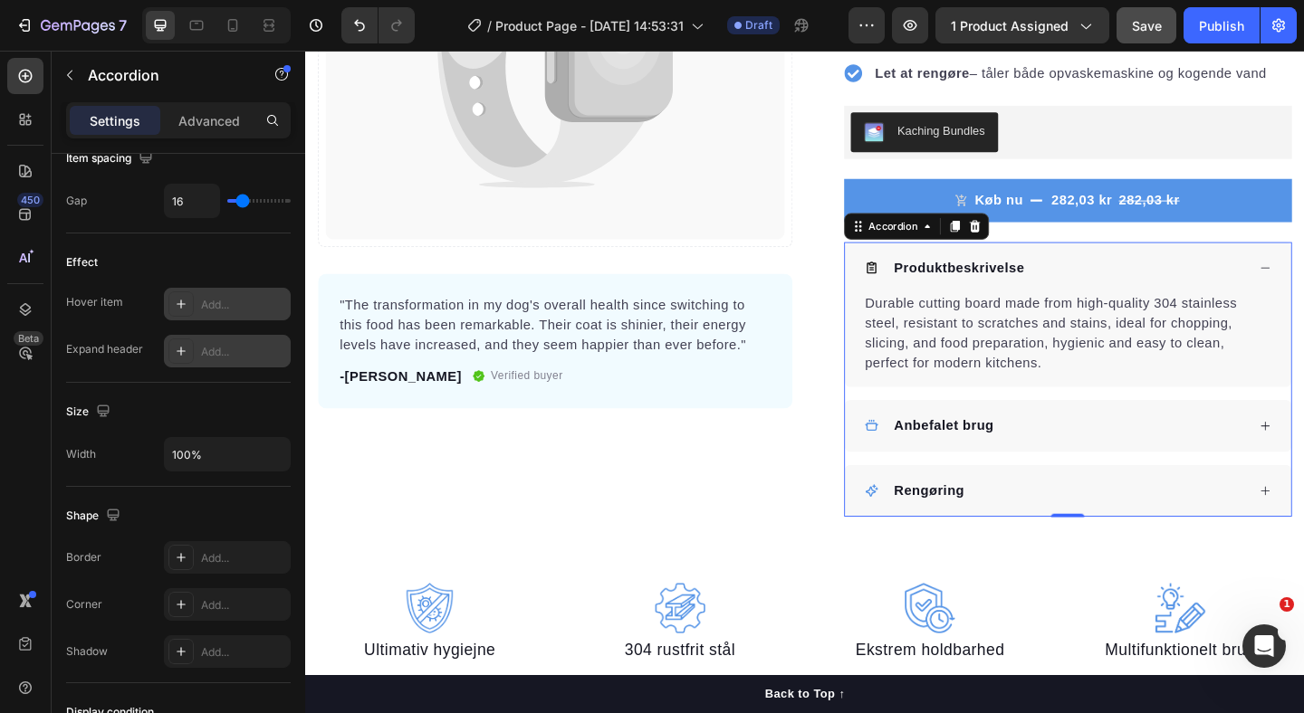
click at [1226, 290] on div "Produktbeskrivelse" at bounding box center [1121, 286] width 415 height 27
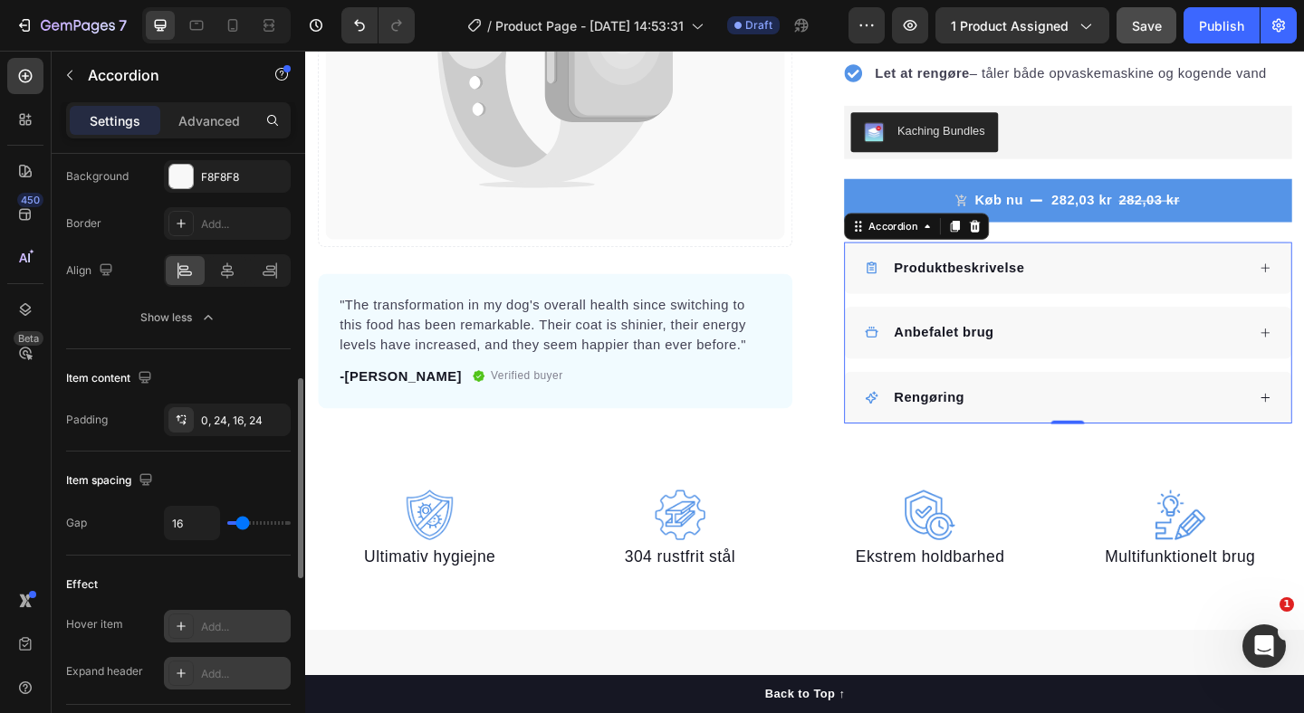
scroll to position [627, 0]
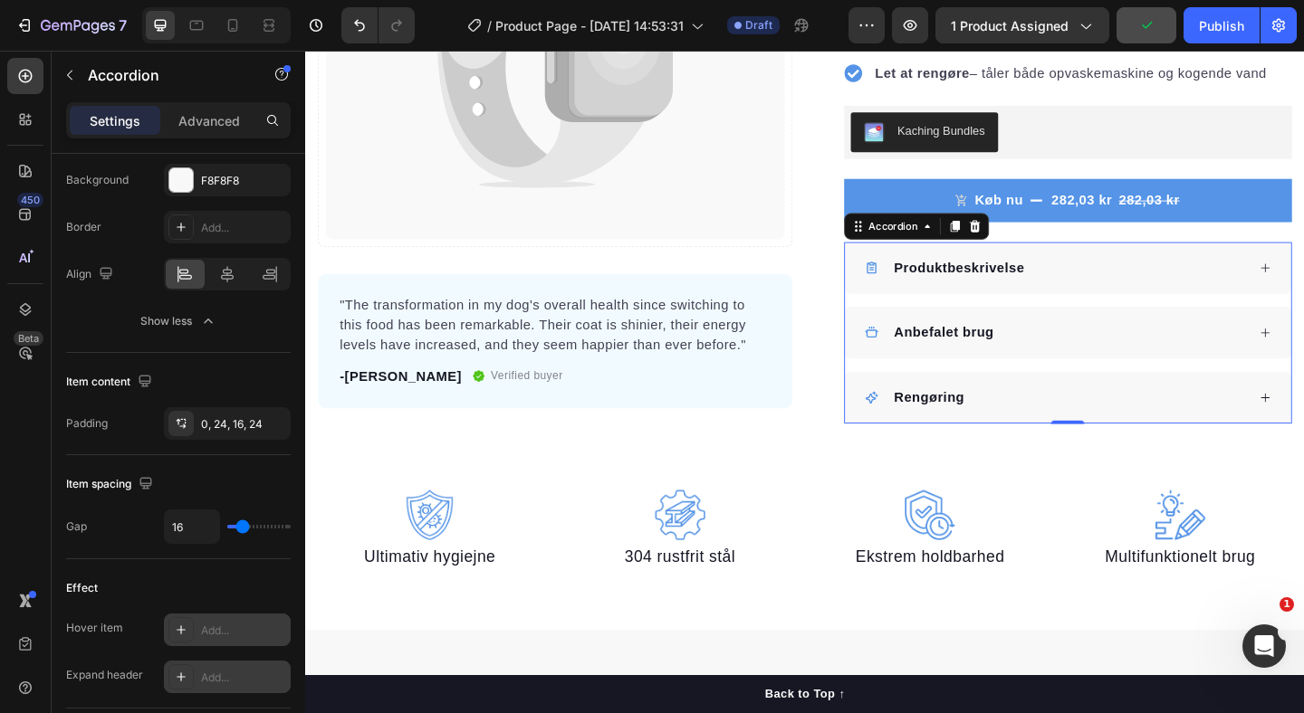
click at [1279, 279] on div "Produktbeskrivelse" at bounding box center [1121, 286] width 415 height 27
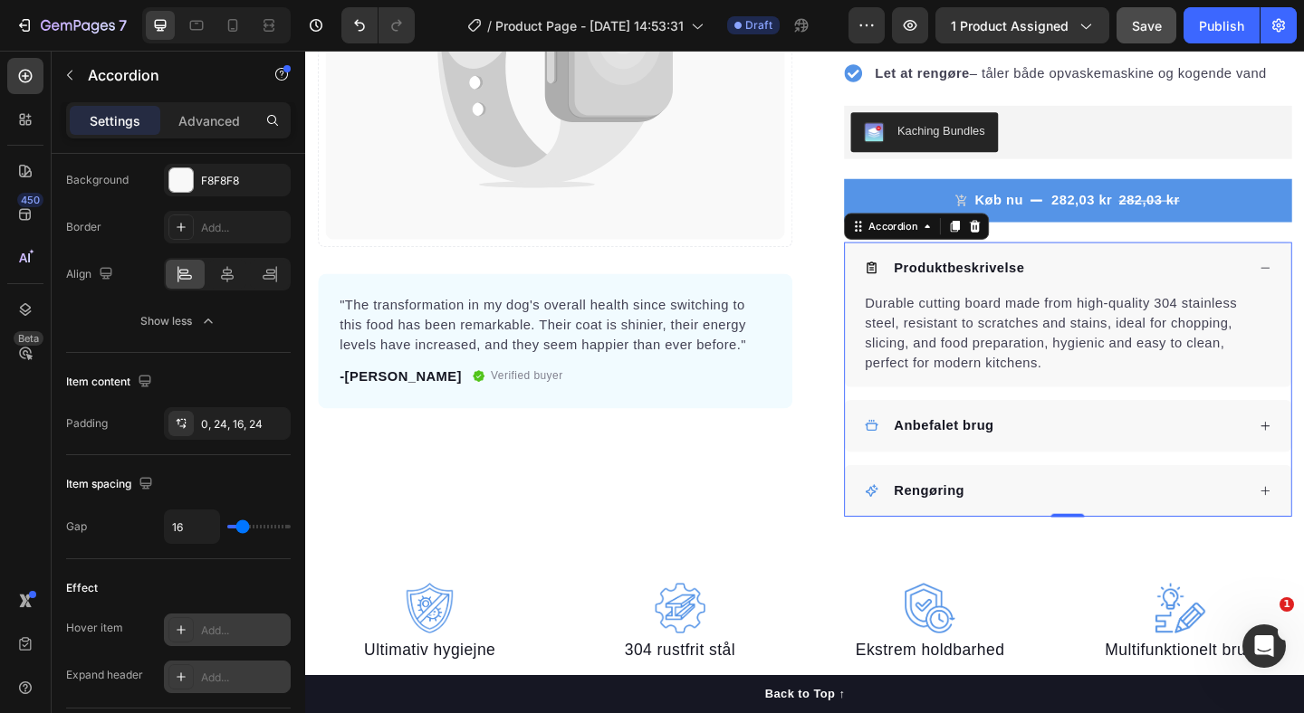
click at [1279, 279] on div "Produktbeskrivelse" at bounding box center [1121, 286] width 415 height 27
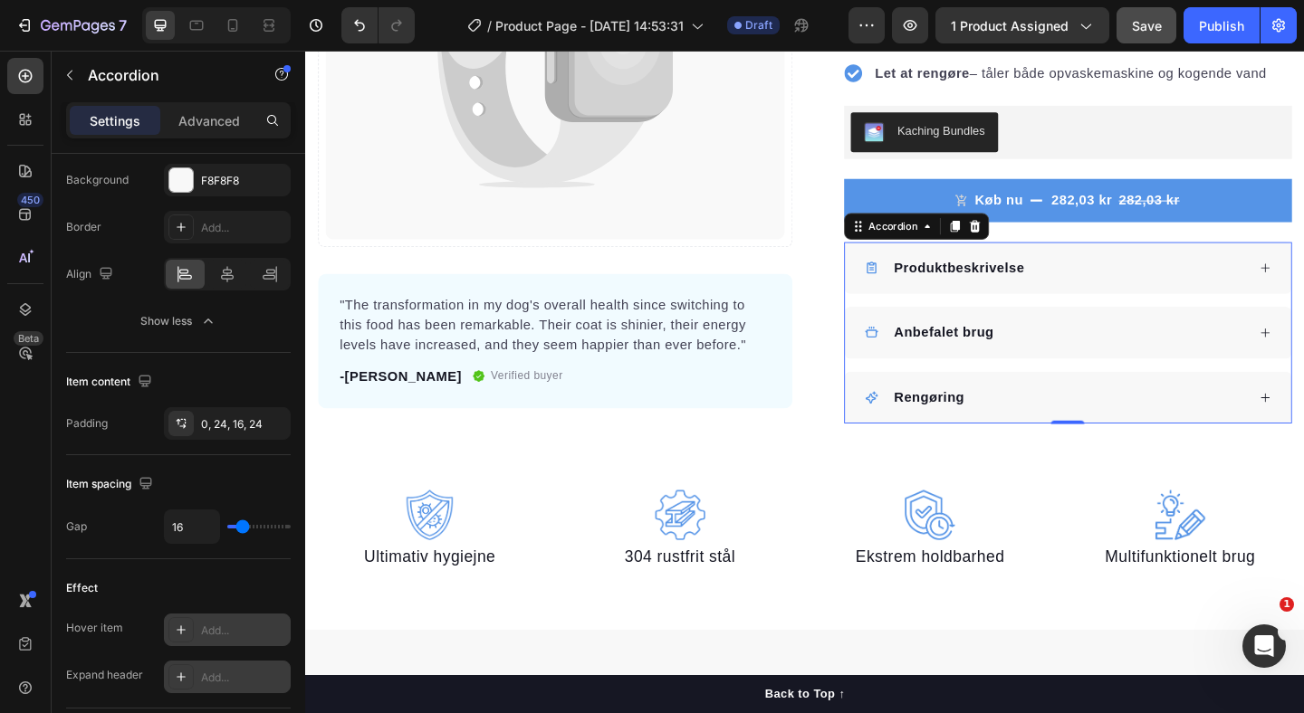
click at [1136, 293] on div "Produktbeskrivelse" at bounding box center [1121, 286] width 415 height 27
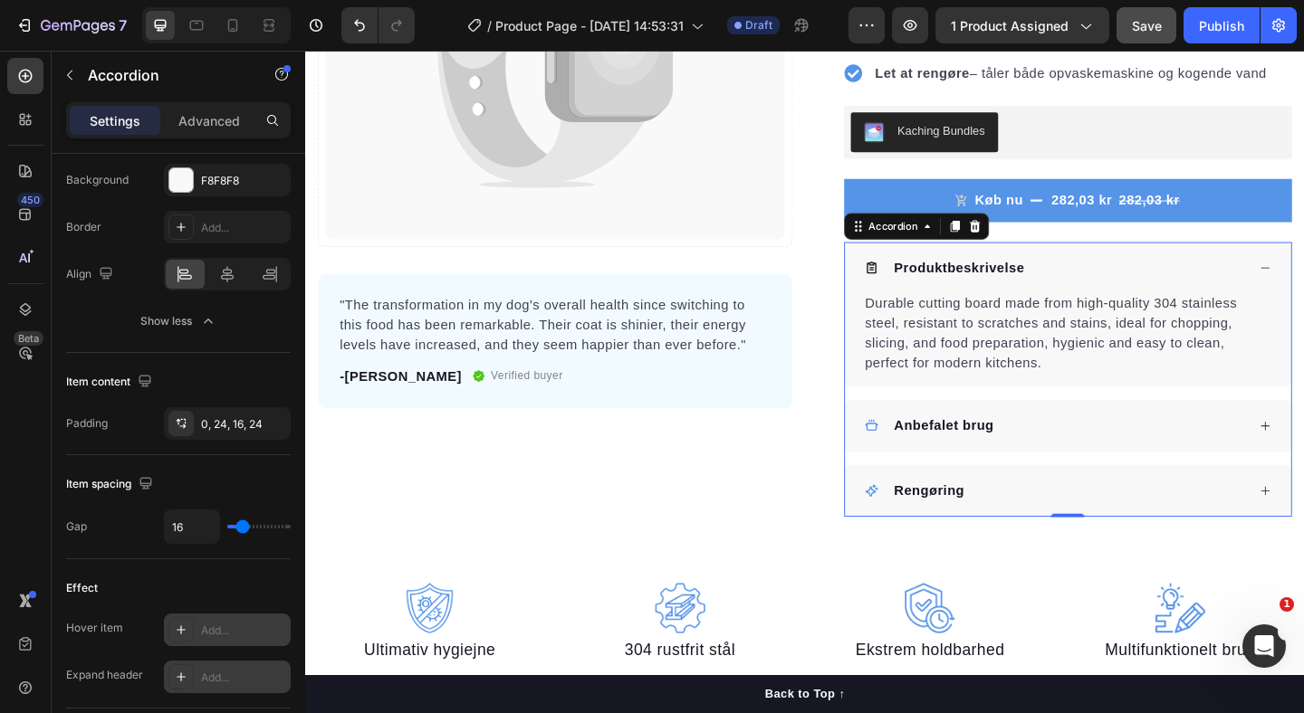
click at [1136, 293] on div "Produktbeskrivelse" at bounding box center [1121, 286] width 415 height 27
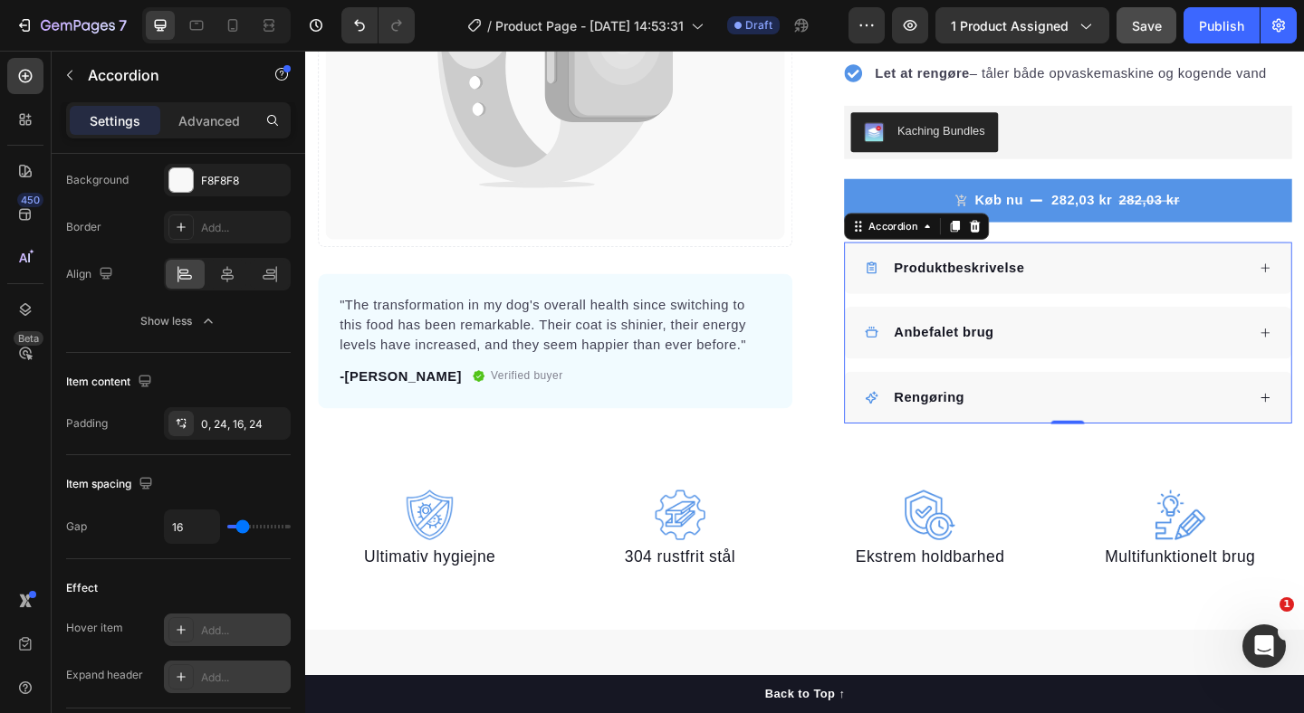
click at [1144, 342] on div "Anbefalet brug" at bounding box center [1134, 358] width 485 height 56
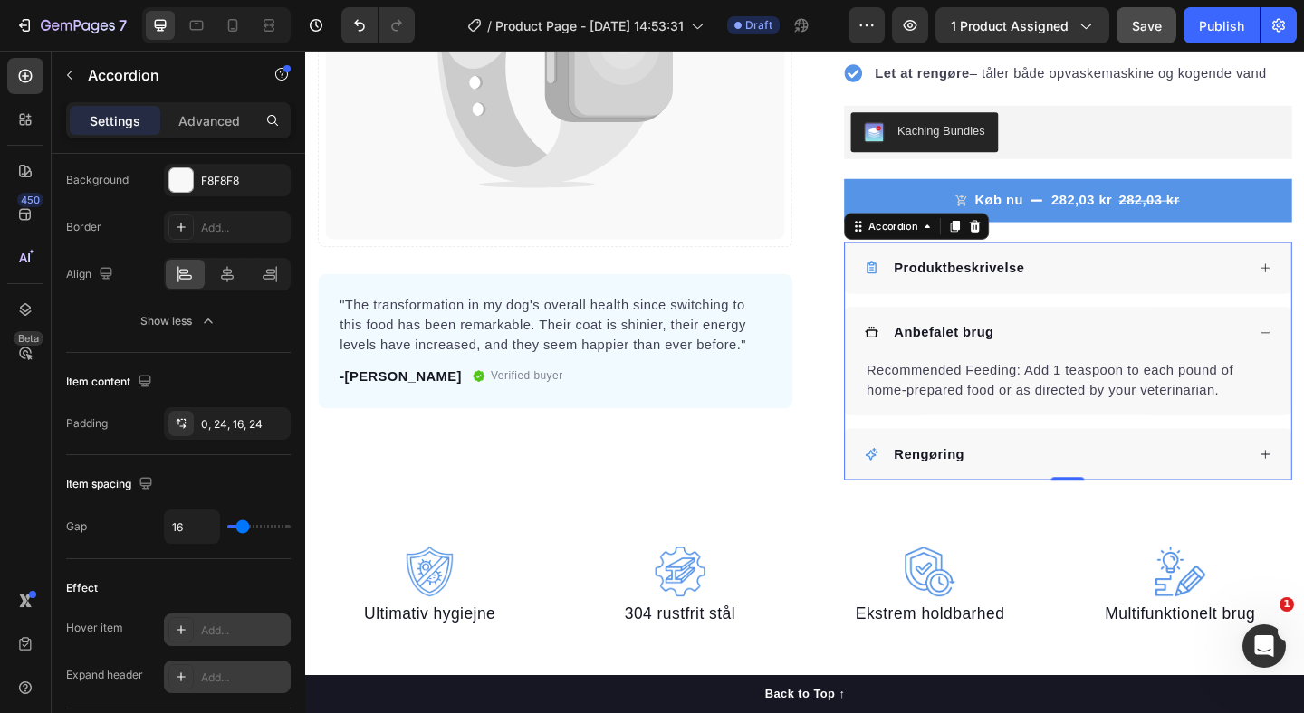
click at [1144, 342] on div "Anbefalet brug" at bounding box center [1134, 358] width 485 height 56
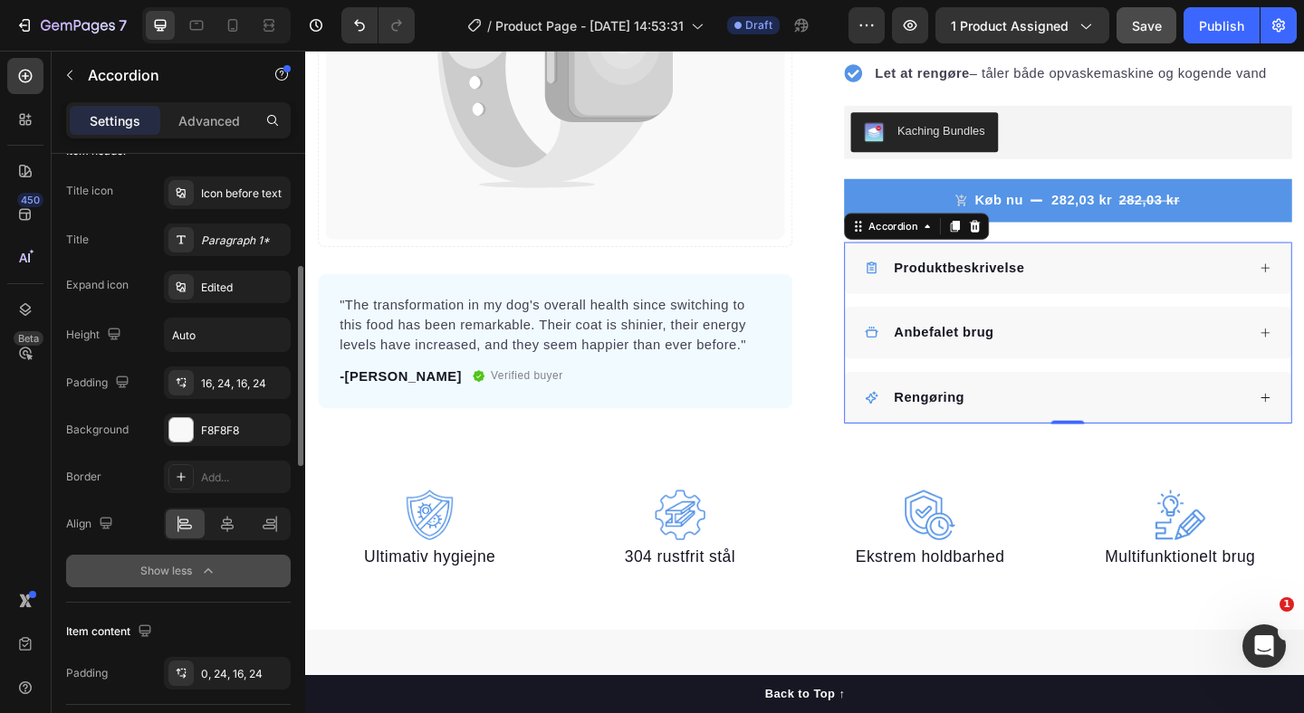
scroll to position [331, 0]
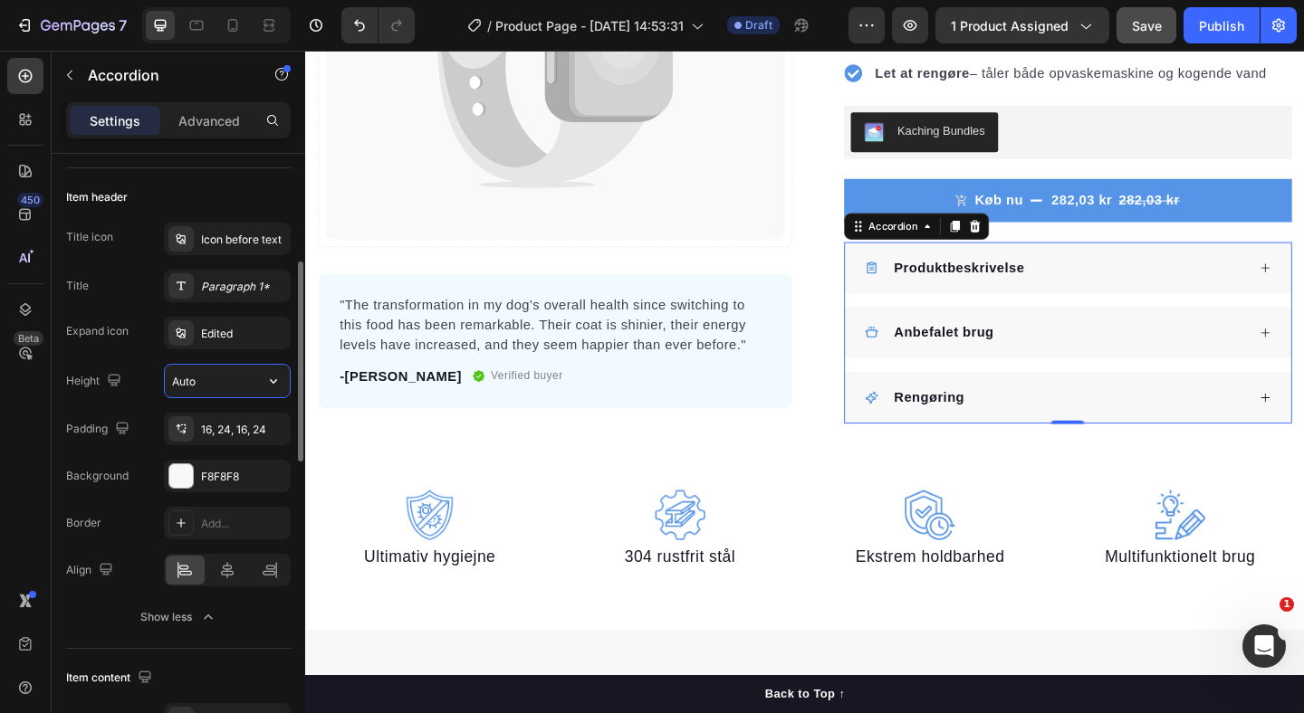
click at [252, 385] on input "Auto" at bounding box center [227, 381] width 125 height 33
click at [276, 382] on icon "button" at bounding box center [273, 381] width 18 height 18
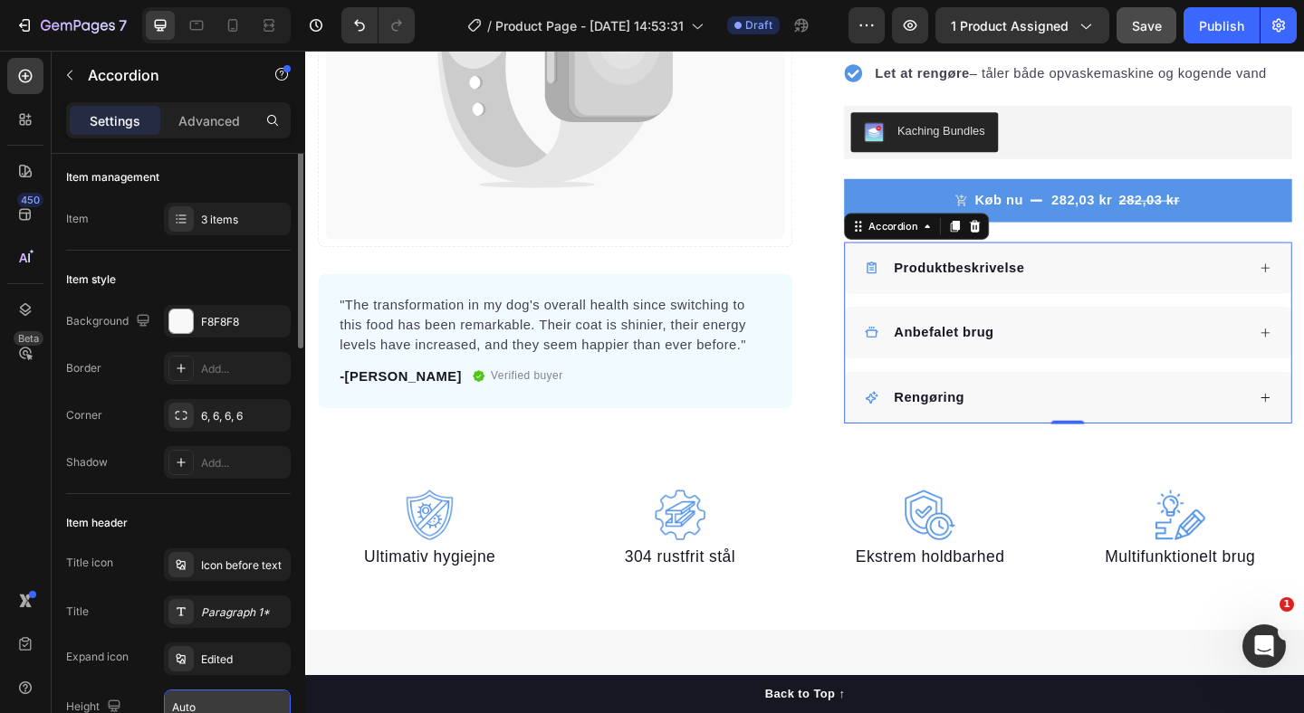
scroll to position [0, 0]
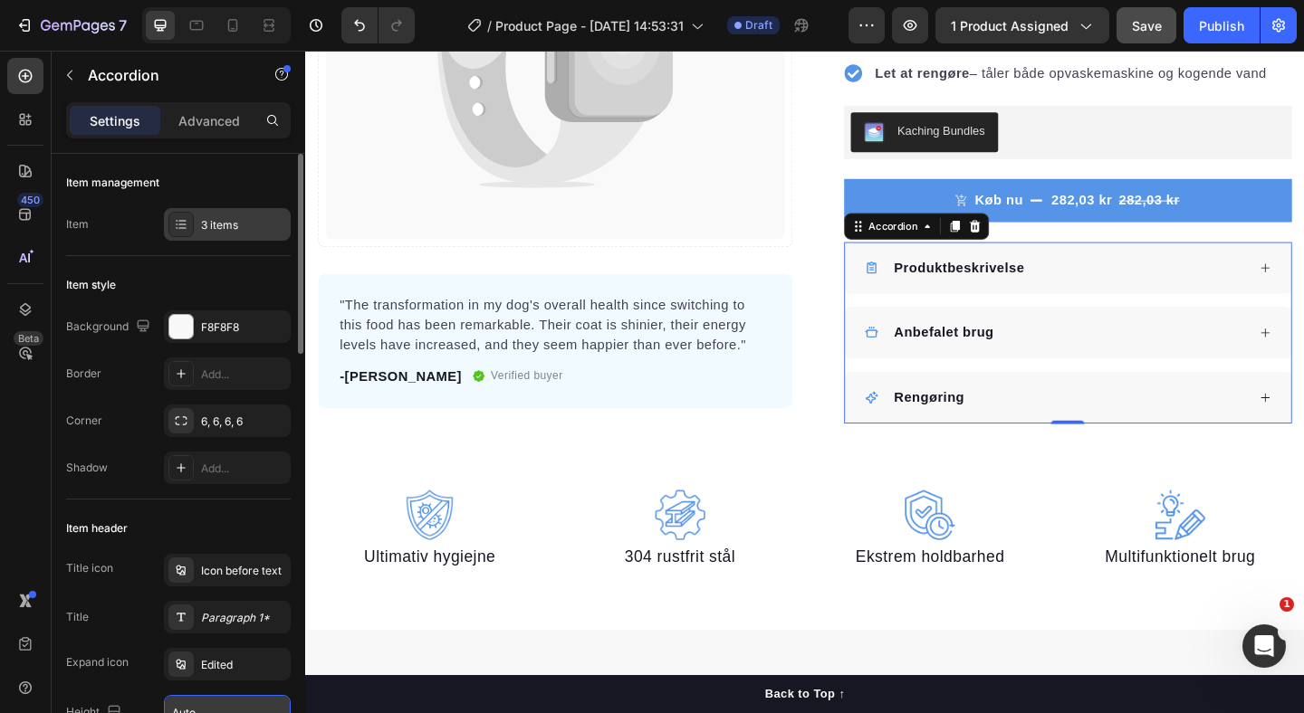
click at [183, 214] on div at bounding box center [180, 224] width 25 height 25
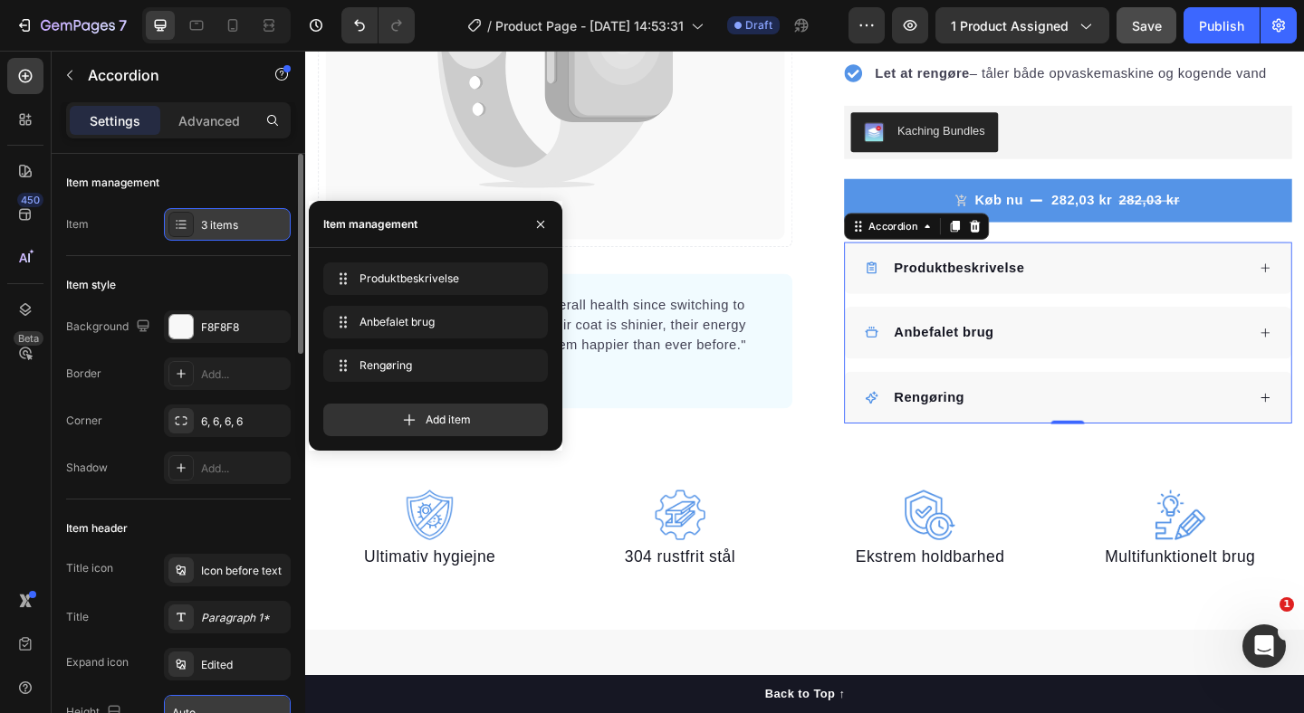
click at [183, 214] on div at bounding box center [180, 224] width 25 height 25
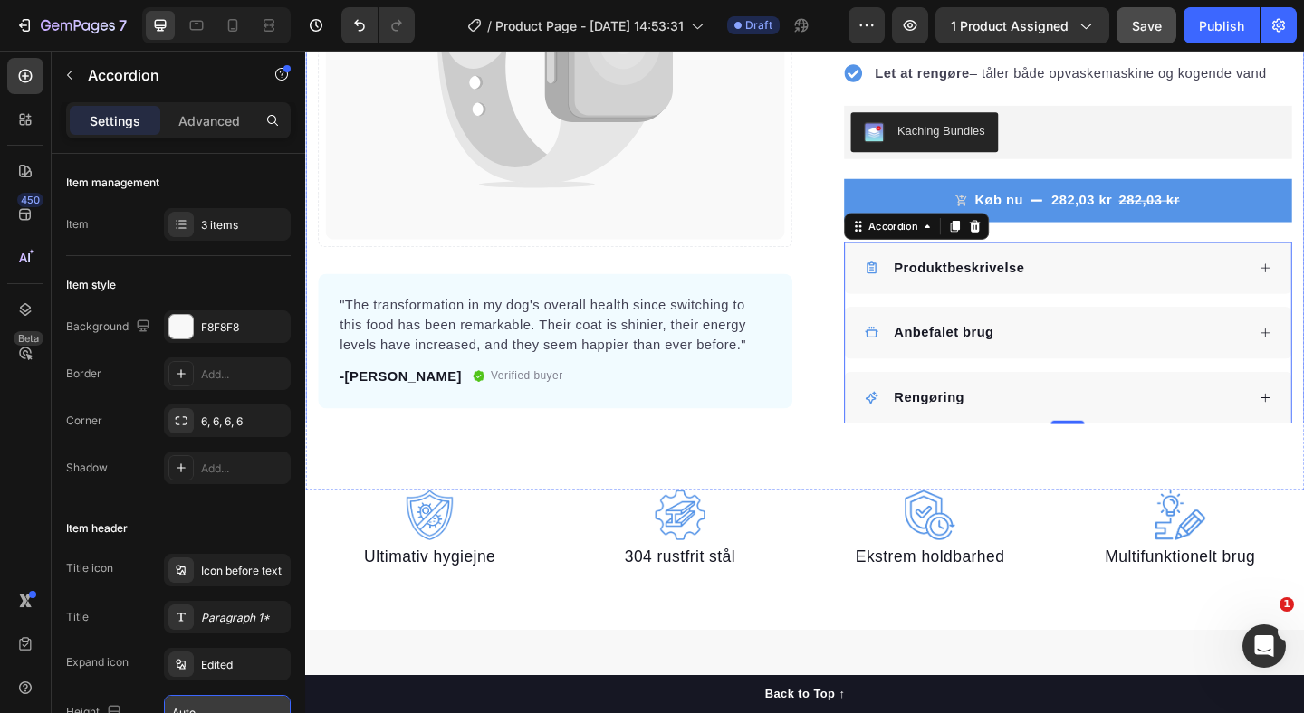
scroll to position [260, 0]
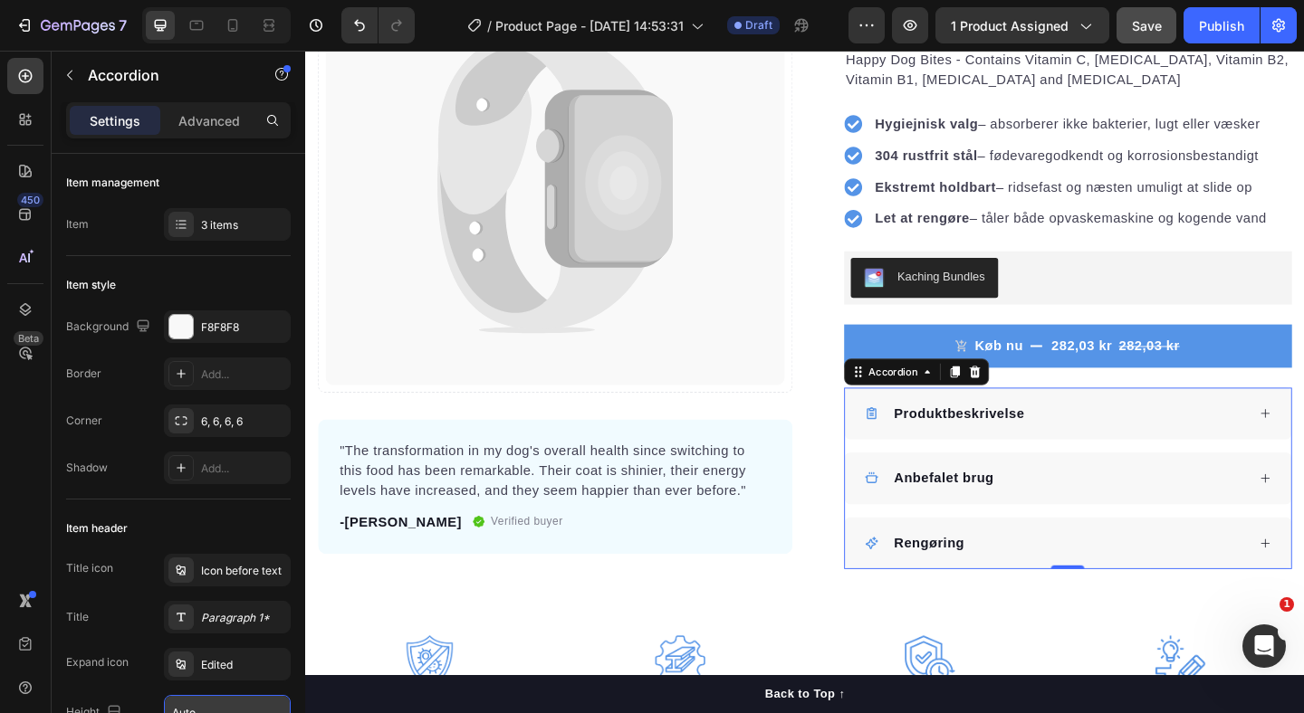
click at [941, 505] on div "Anbefalet brug" at bounding box center [1121, 516] width 415 height 27
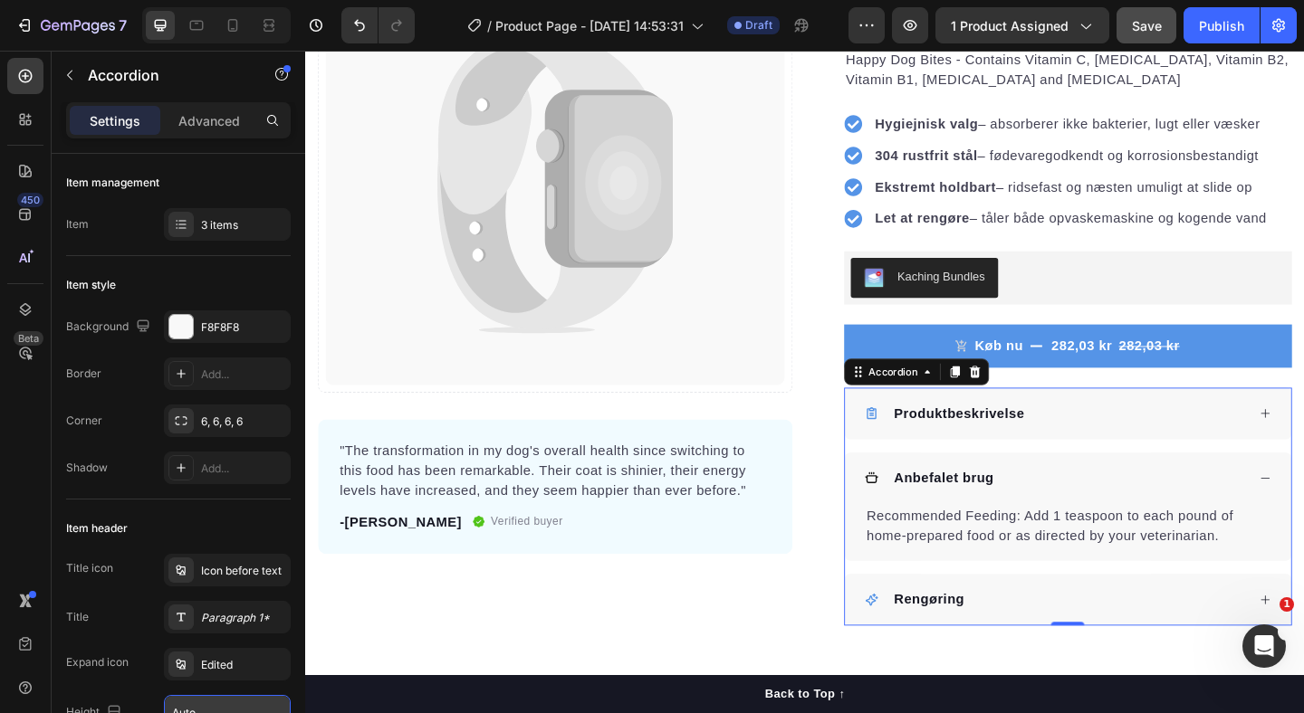
click at [1127, 522] on div "Anbefalet brug" at bounding box center [1121, 516] width 415 height 27
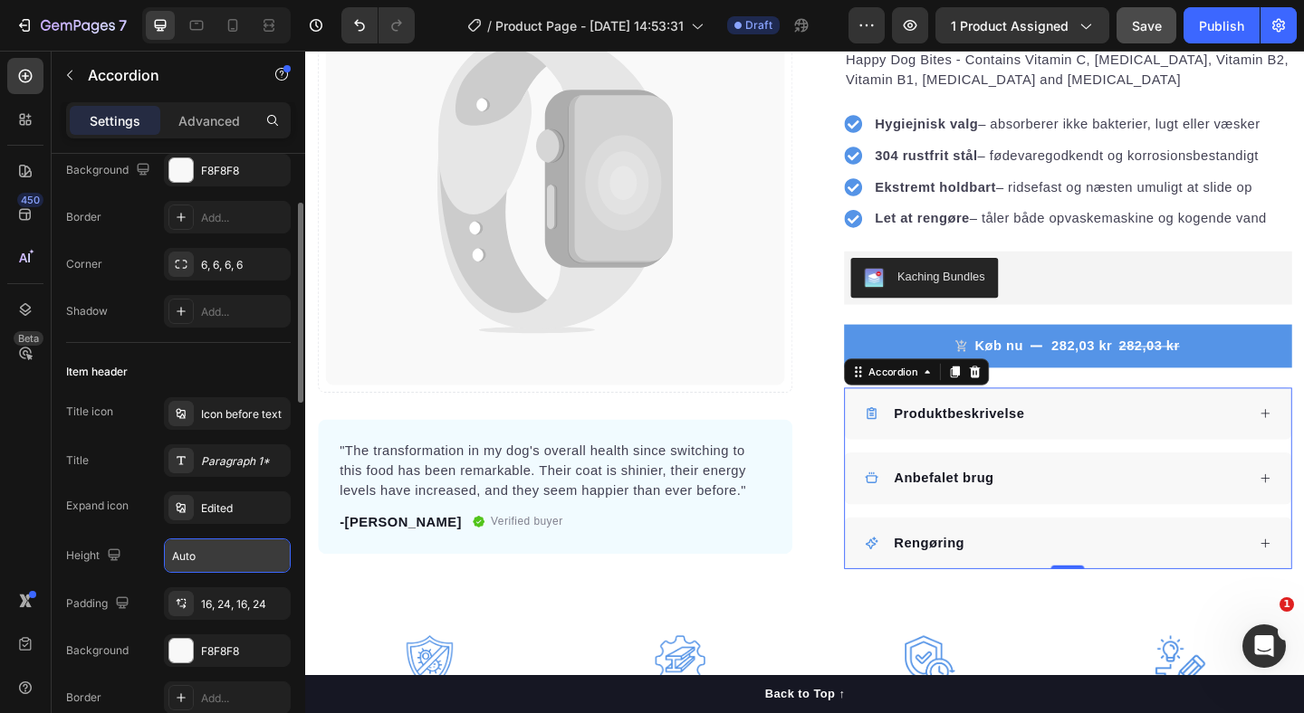
scroll to position [159, 0]
click at [217, 400] on div "Icon before text" at bounding box center [227, 411] width 127 height 33
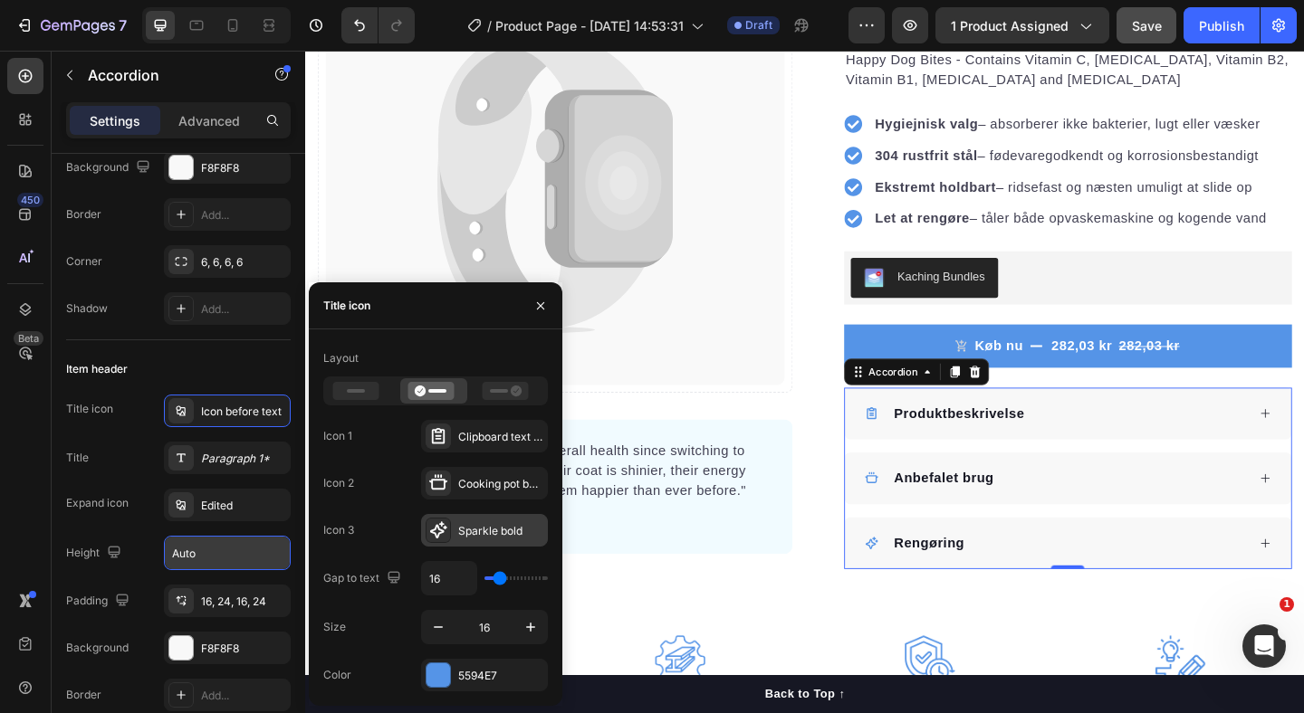
click at [466, 532] on div "Sparkle bold" at bounding box center [500, 531] width 85 height 16
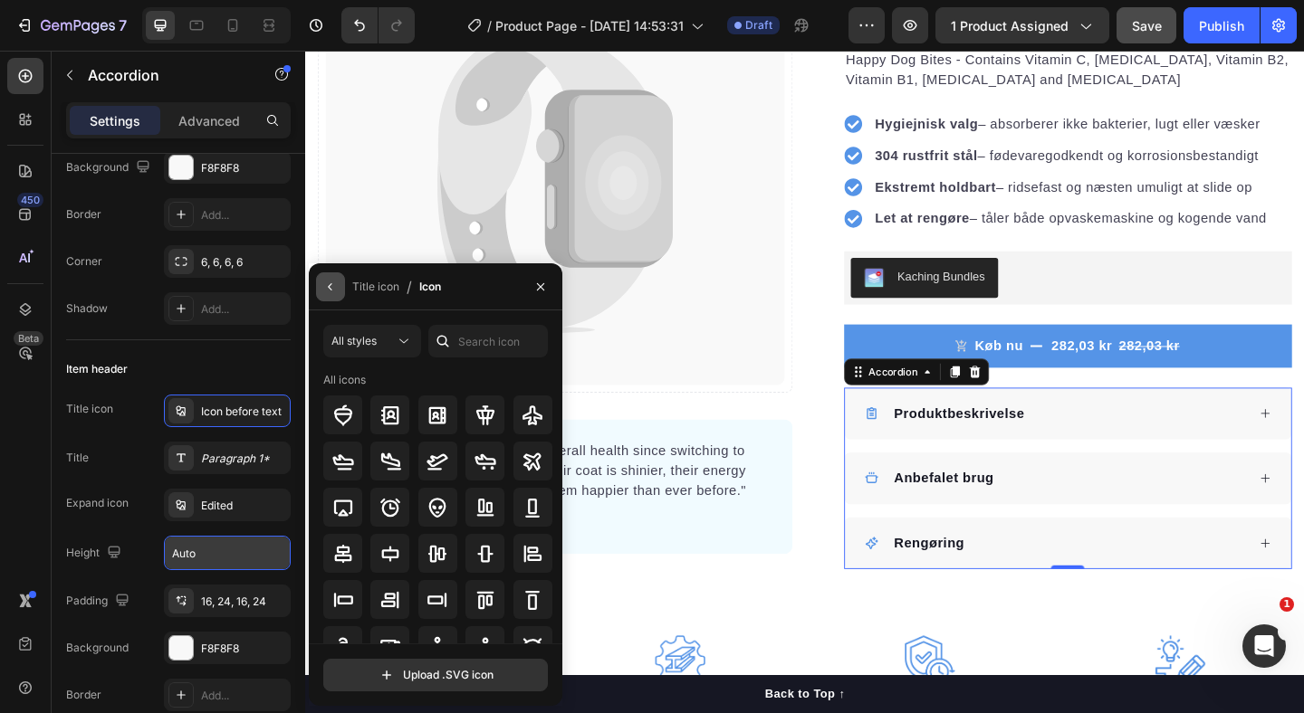
click at [331, 287] on icon "button" at bounding box center [330, 287] width 14 height 14
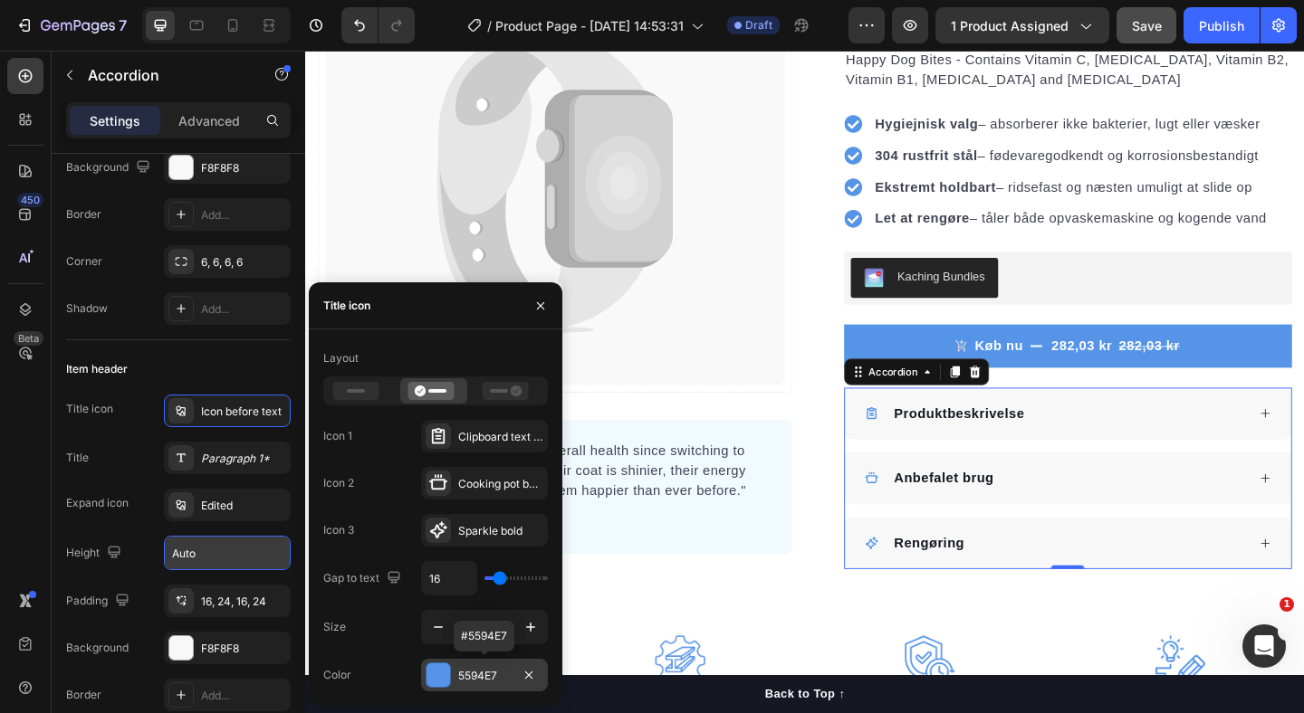
click at [484, 675] on div "5594E7" at bounding box center [484, 676] width 53 height 16
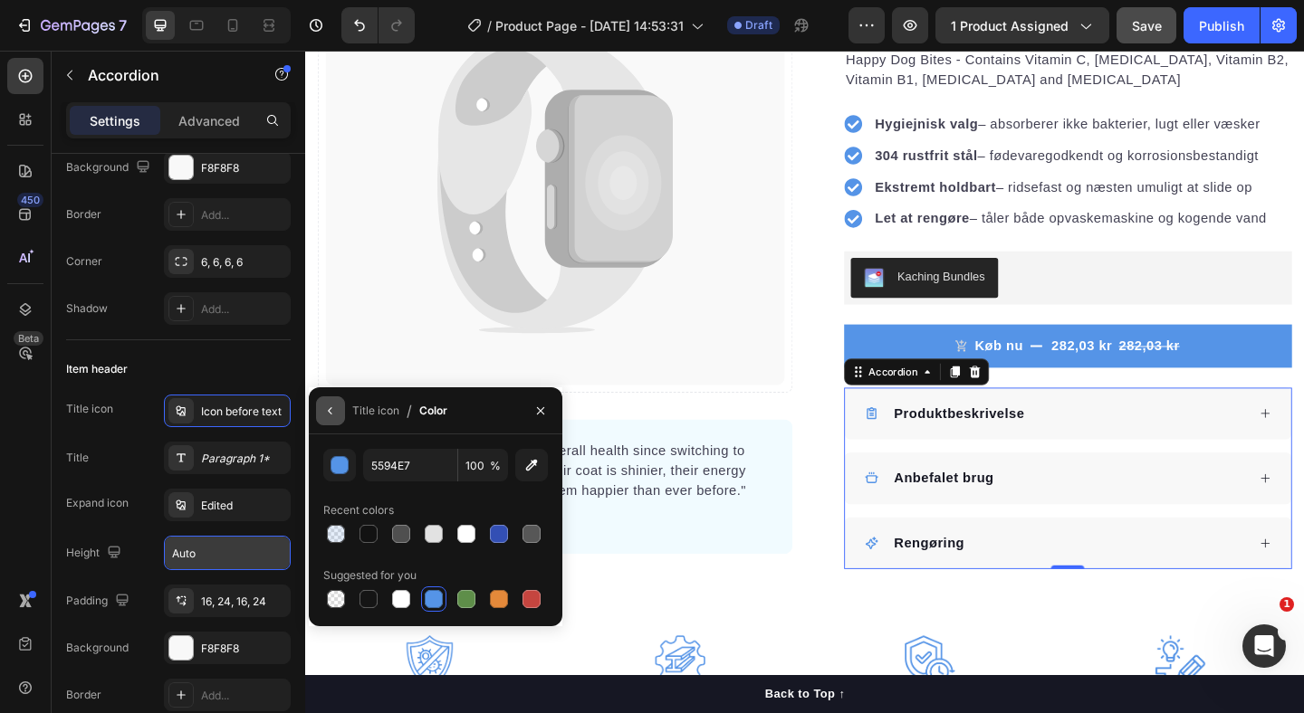
click at [334, 414] on icon "button" at bounding box center [330, 411] width 14 height 14
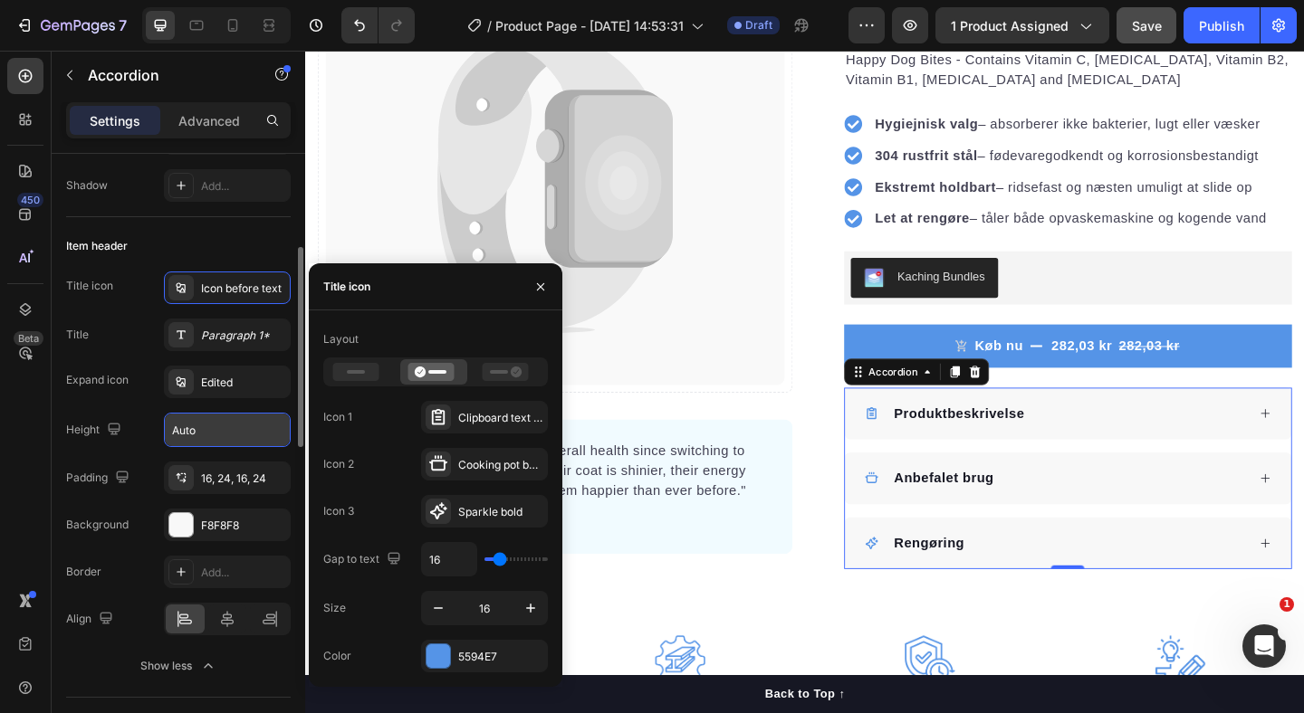
scroll to position [284, 0]
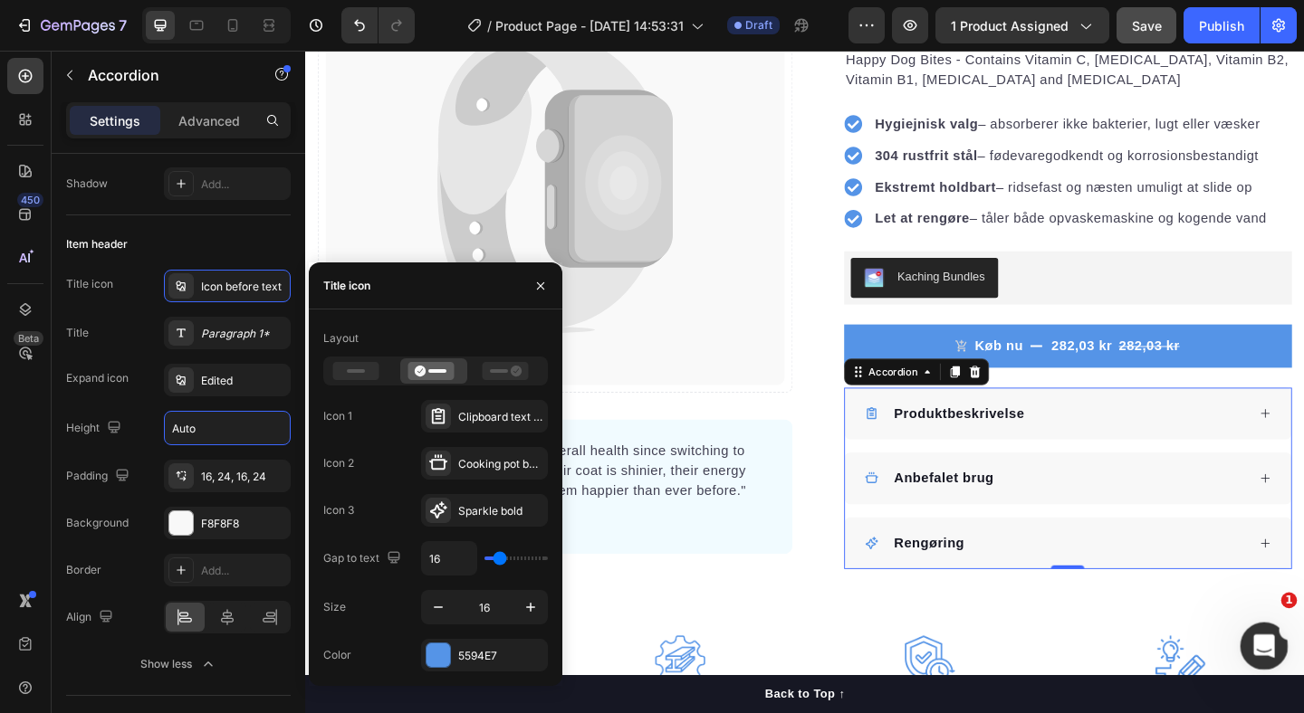
click at [1279, 653] on div "Open Intercom Messenger" at bounding box center [1261, 644] width 60 height 60
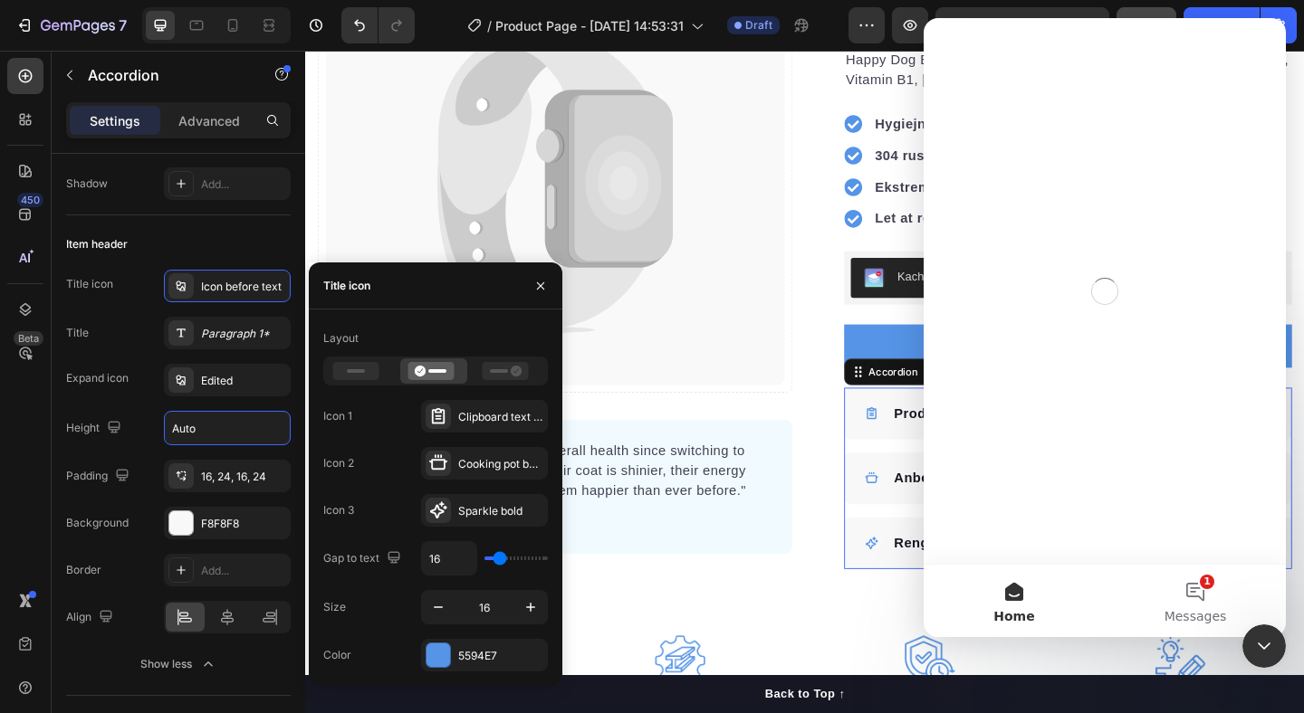
scroll to position [0, 0]
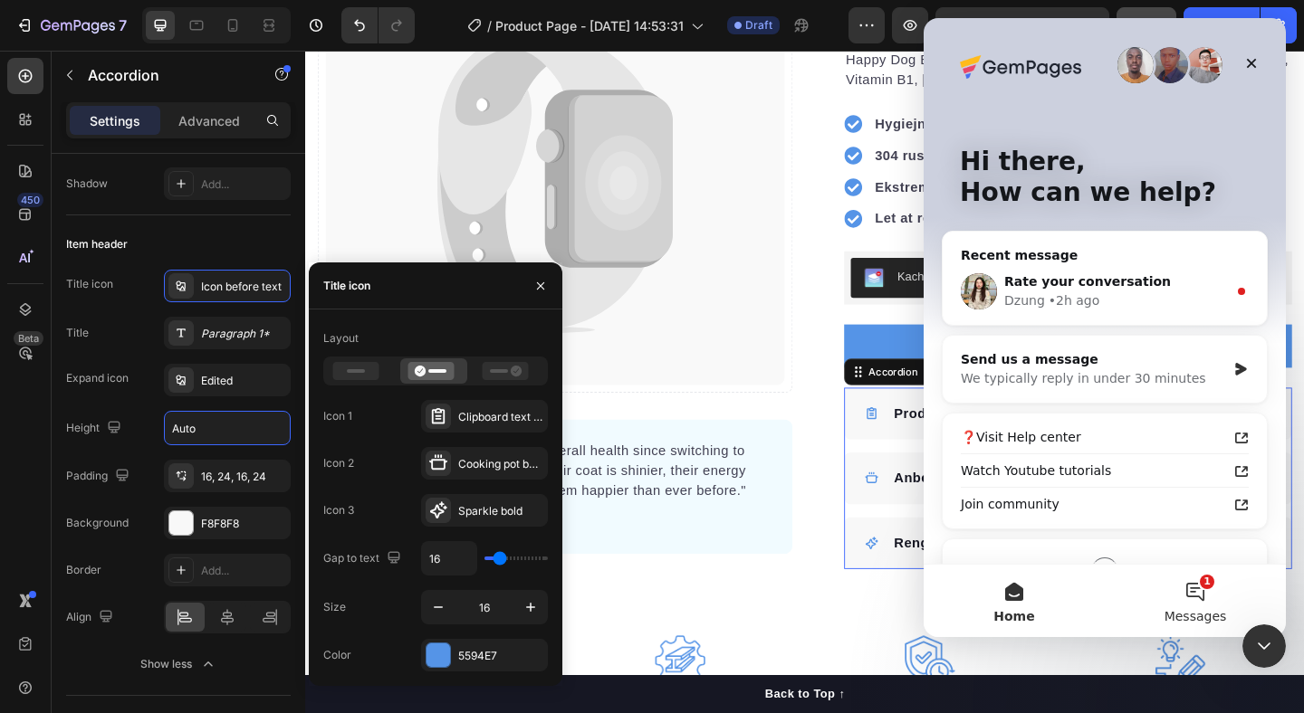
click at [1190, 584] on button "1 Messages" at bounding box center [1195, 601] width 181 height 72
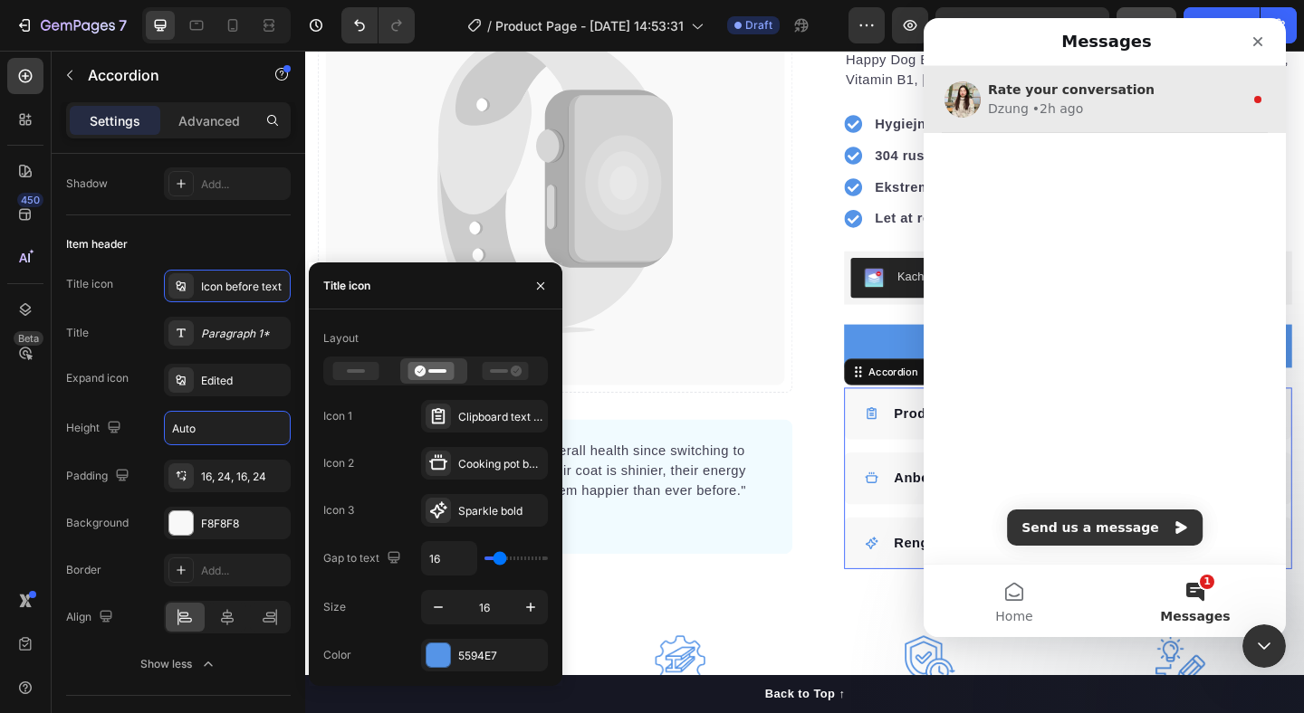
click at [1049, 81] on div "Rate your conversation" at bounding box center [1115, 90] width 255 height 19
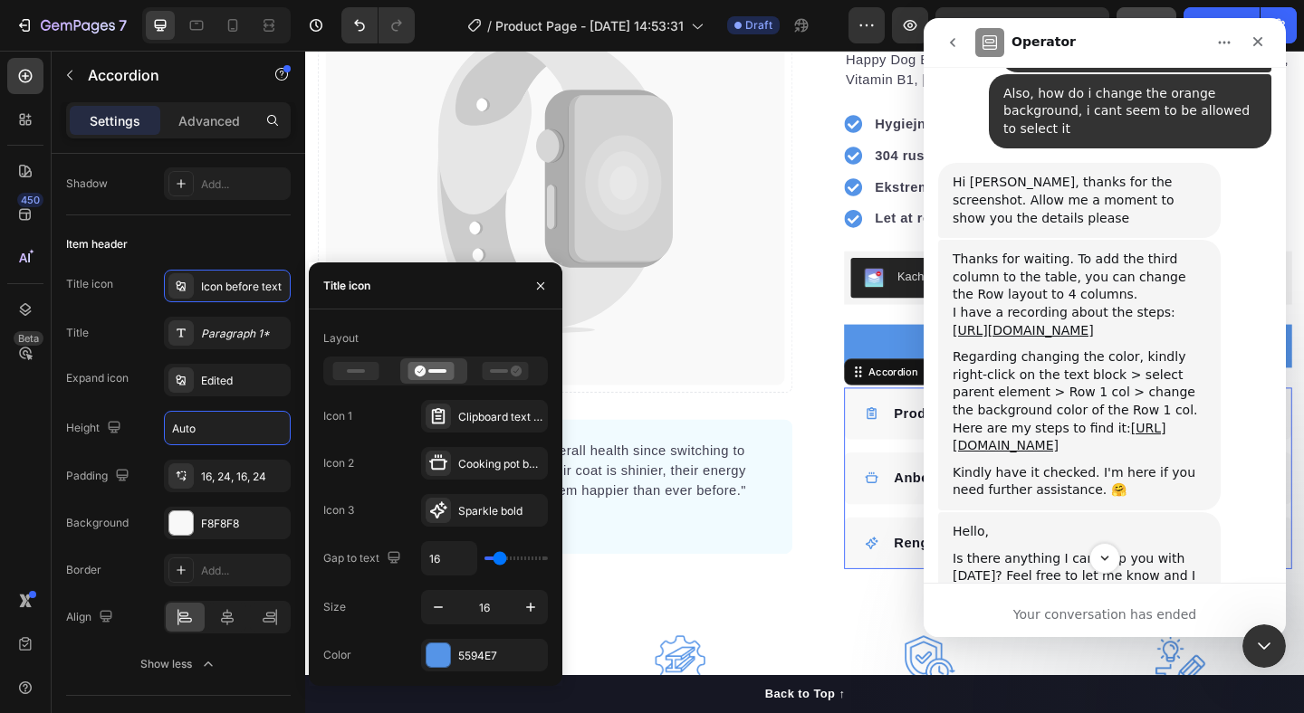
scroll to position [1038, 0]
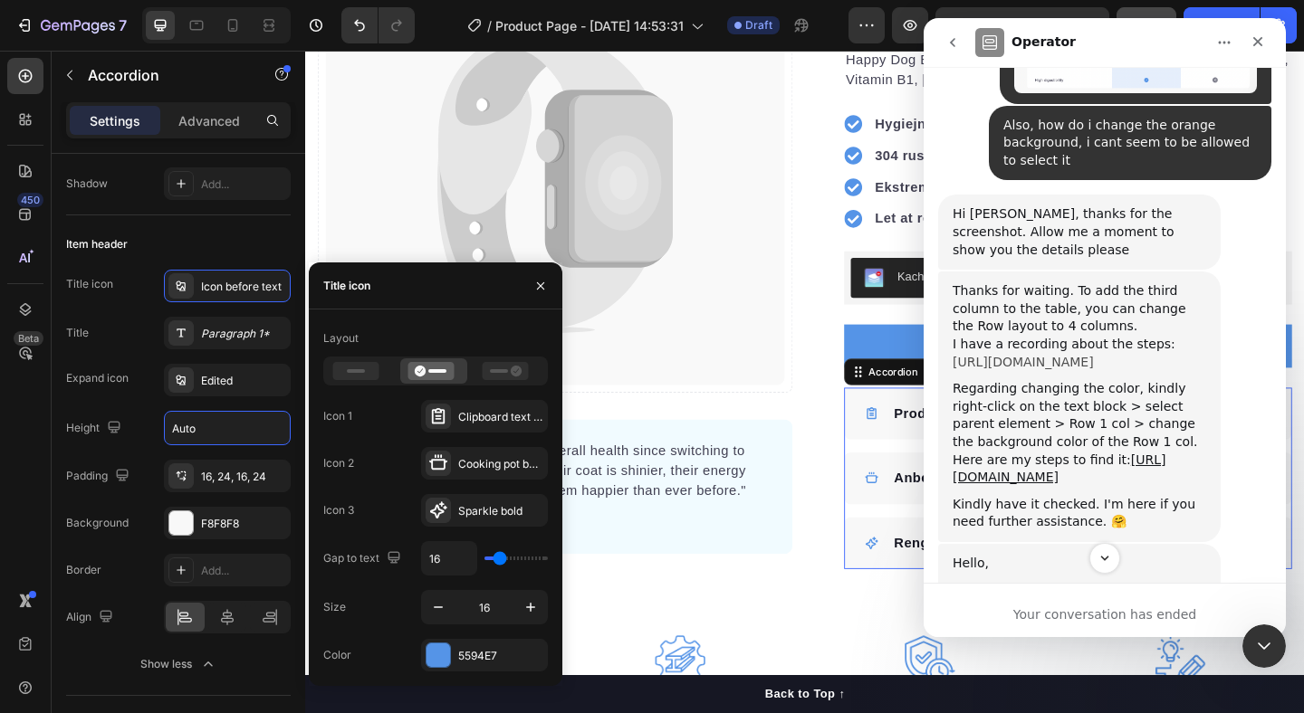
click at [1017, 355] on link "https://www.loom.com/share/4988df87cff54a519c01cc914d304292" at bounding box center [1023, 362] width 141 height 14
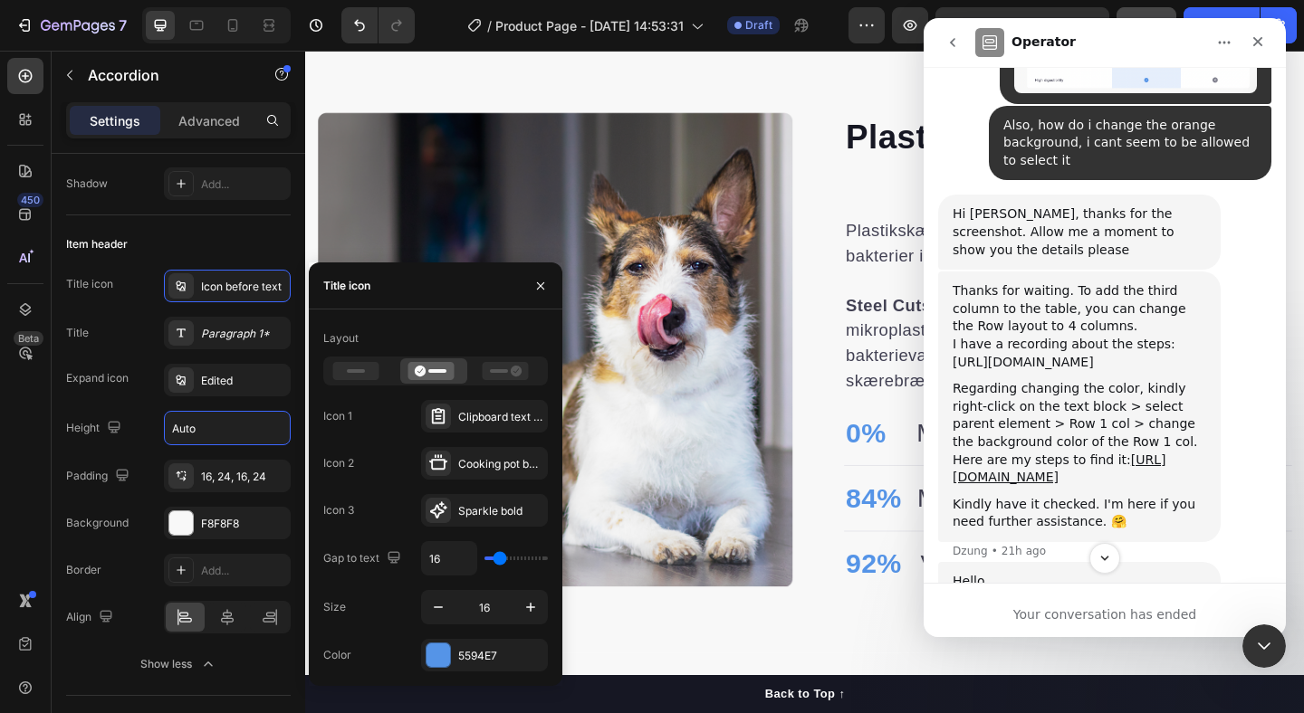
scroll to position [1656, 0]
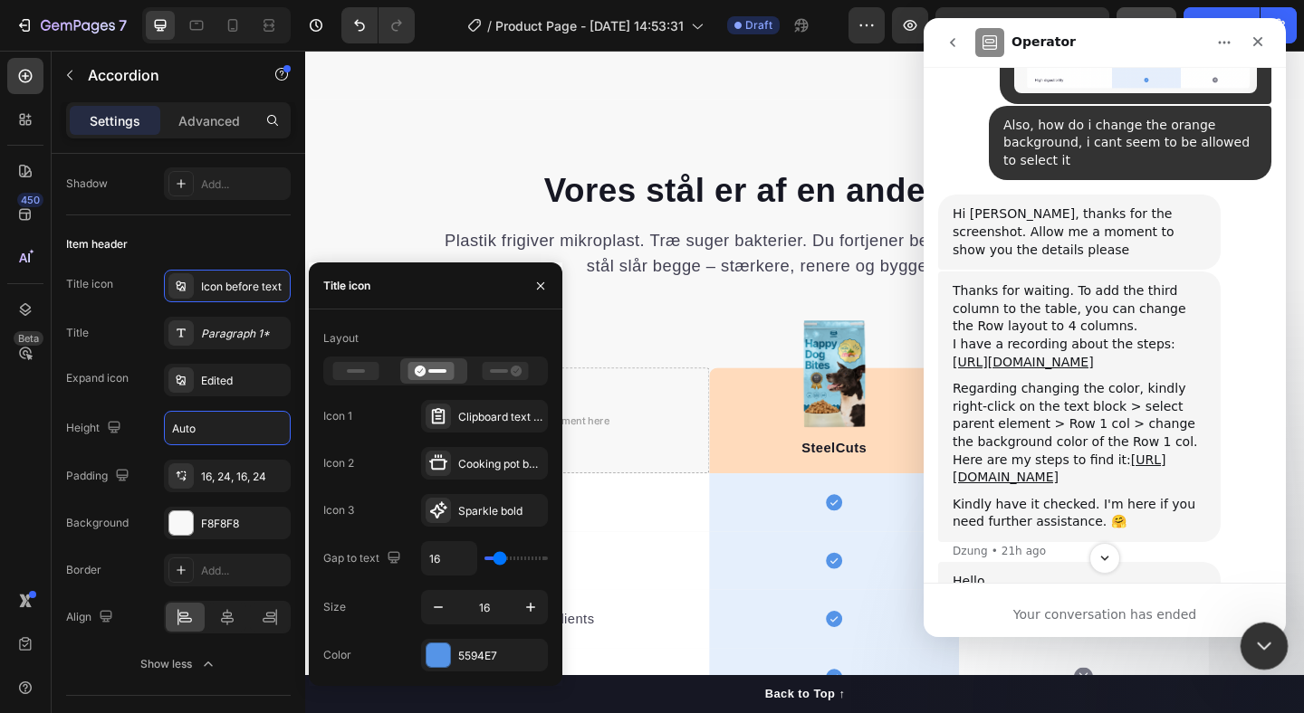
click at [1253, 639] on icon "Close Intercom Messenger" at bounding box center [1261, 644] width 22 height 22
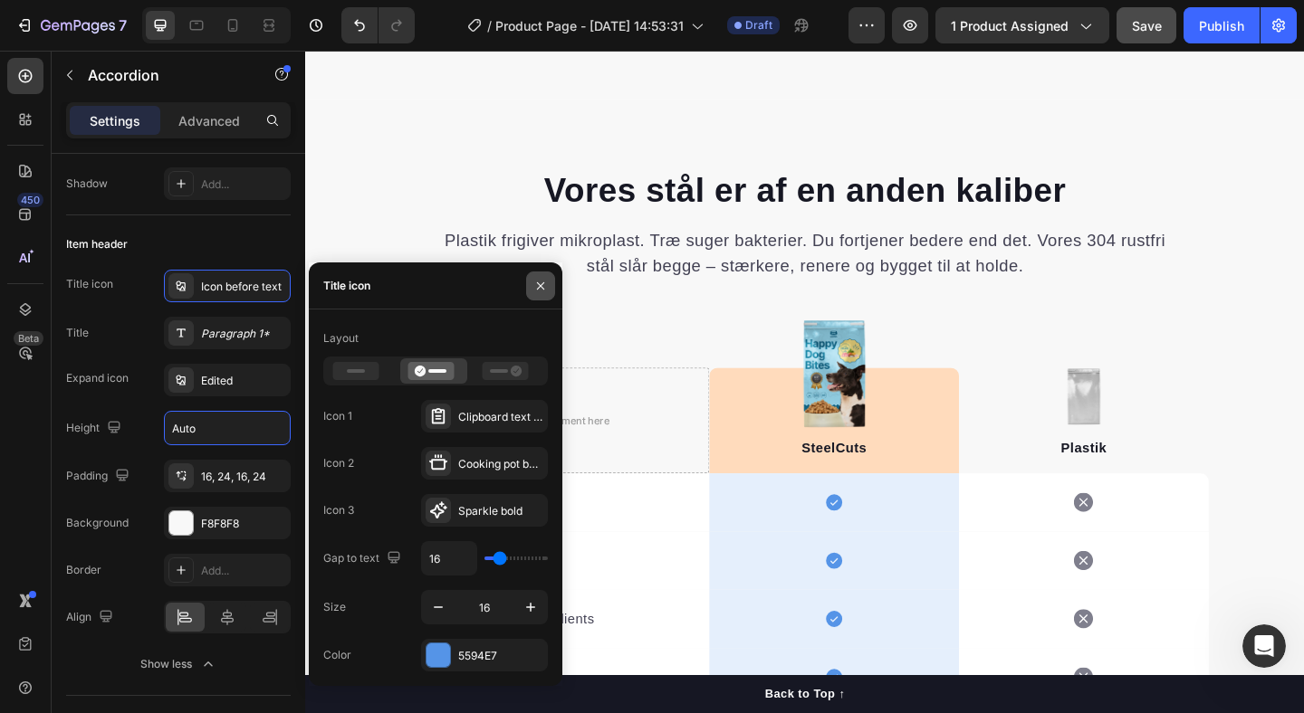
scroll to position [1866, 0]
click at [539, 286] on icon "button" at bounding box center [540, 285] width 7 height 7
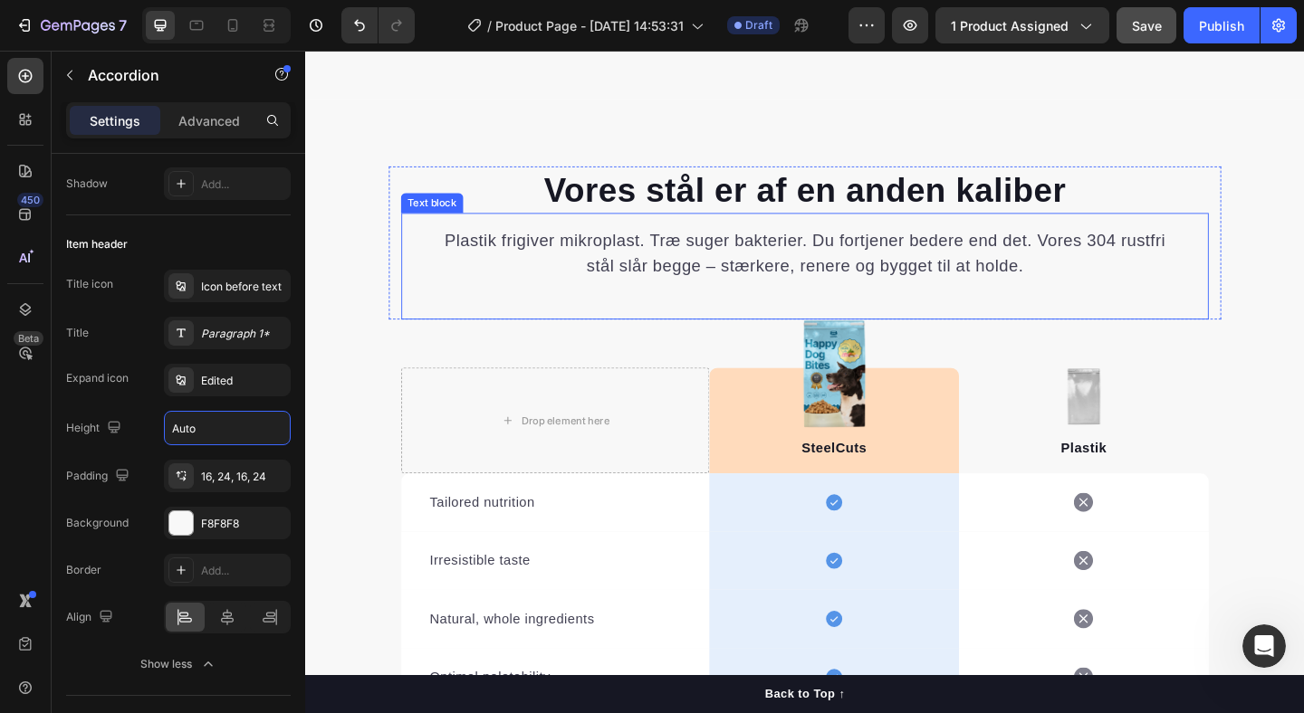
scroll to position [1713, 0]
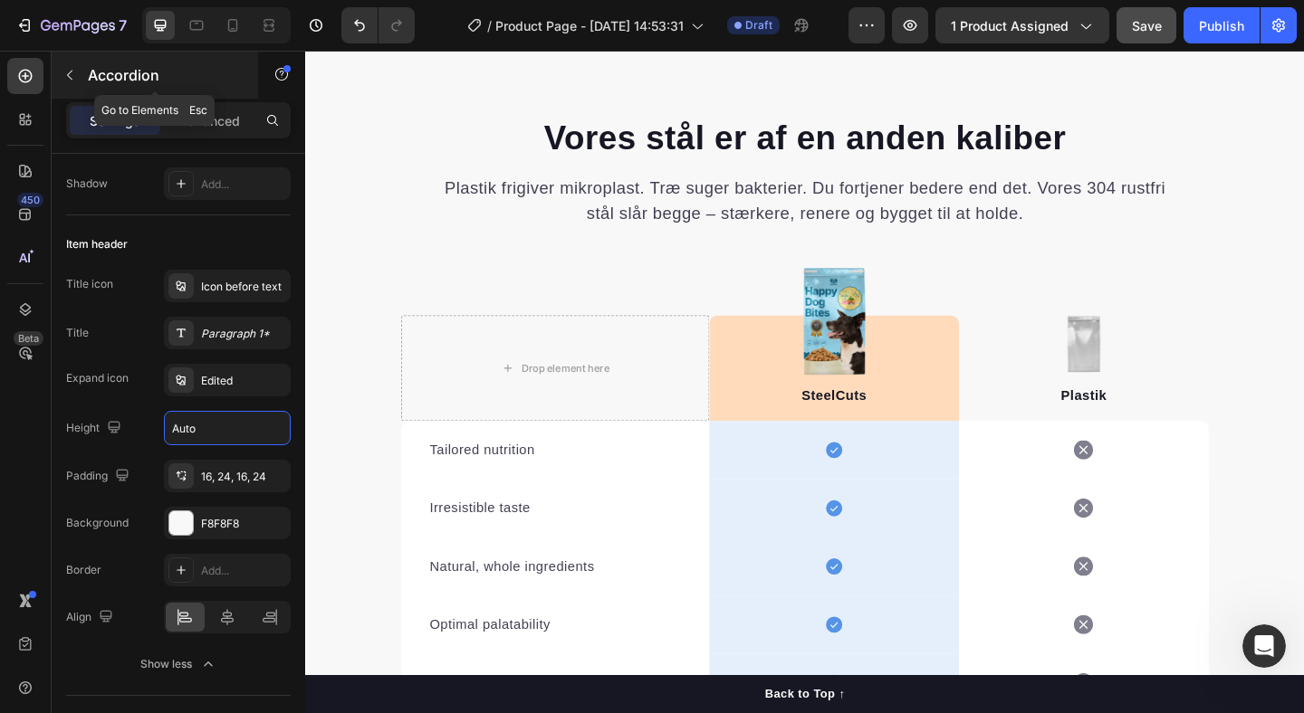
click at [76, 72] on icon "button" at bounding box center [69, 75] width 14 height 14
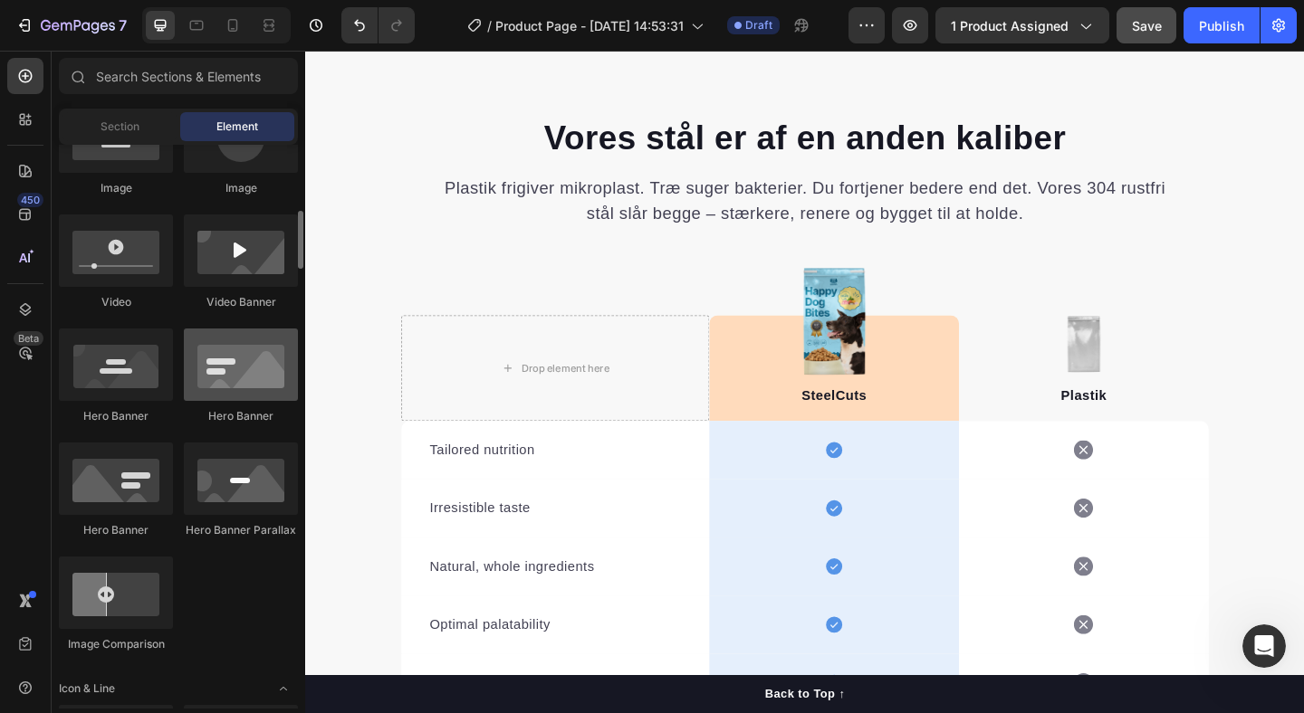
scroll to position [0, 0]
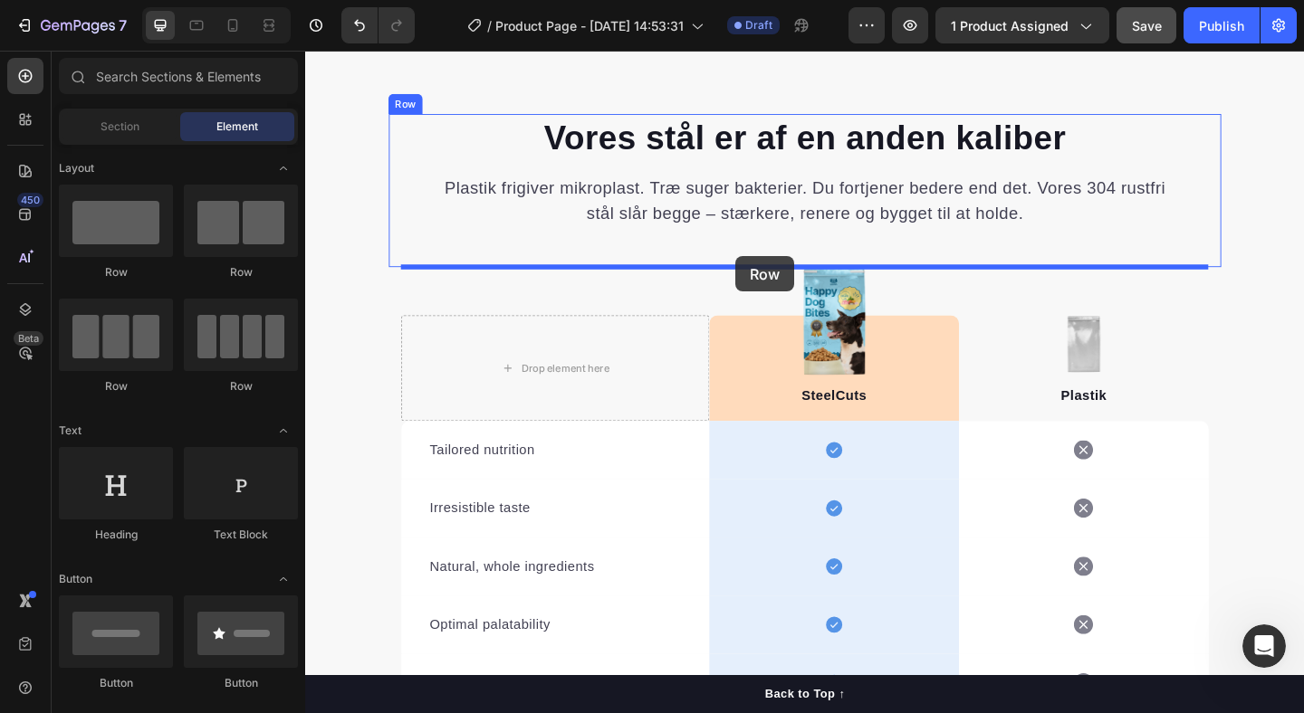
drag, startPoint x: 509, startPoint y: 391, endPoint x: 773, endPoint y: 274, distance: 289.0
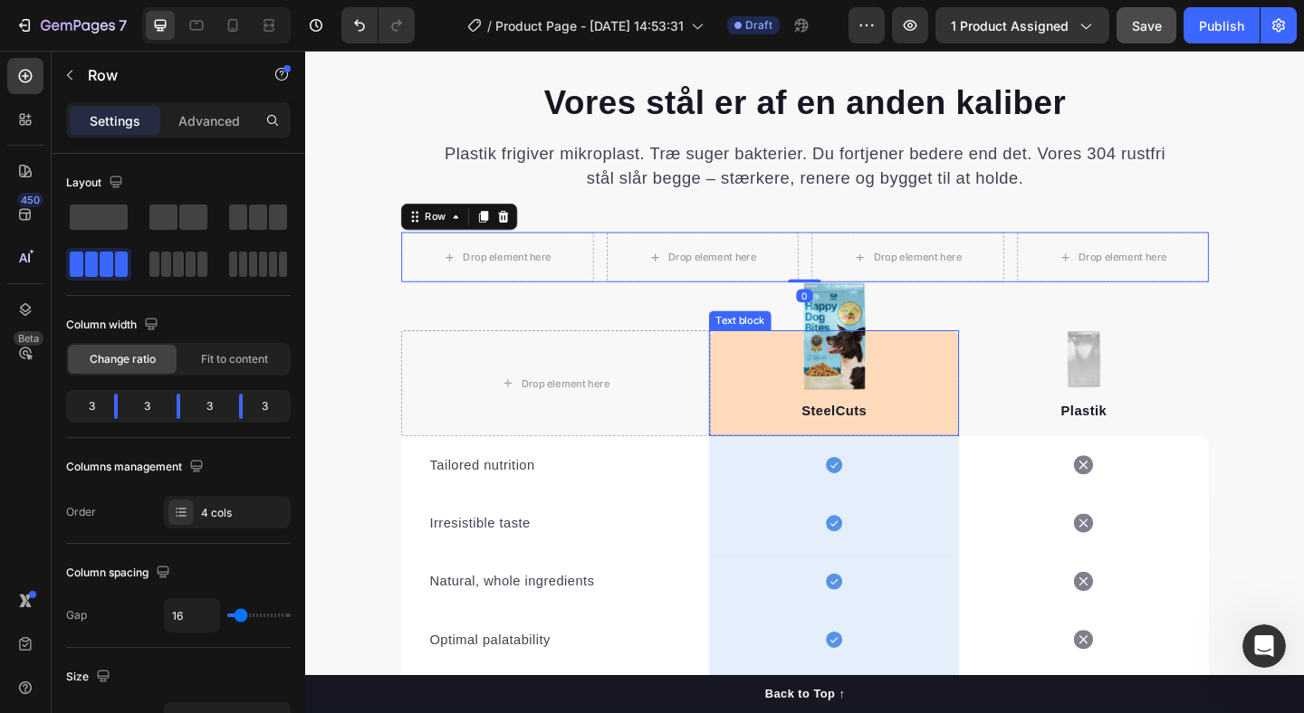
scroll to position [1777, 0]
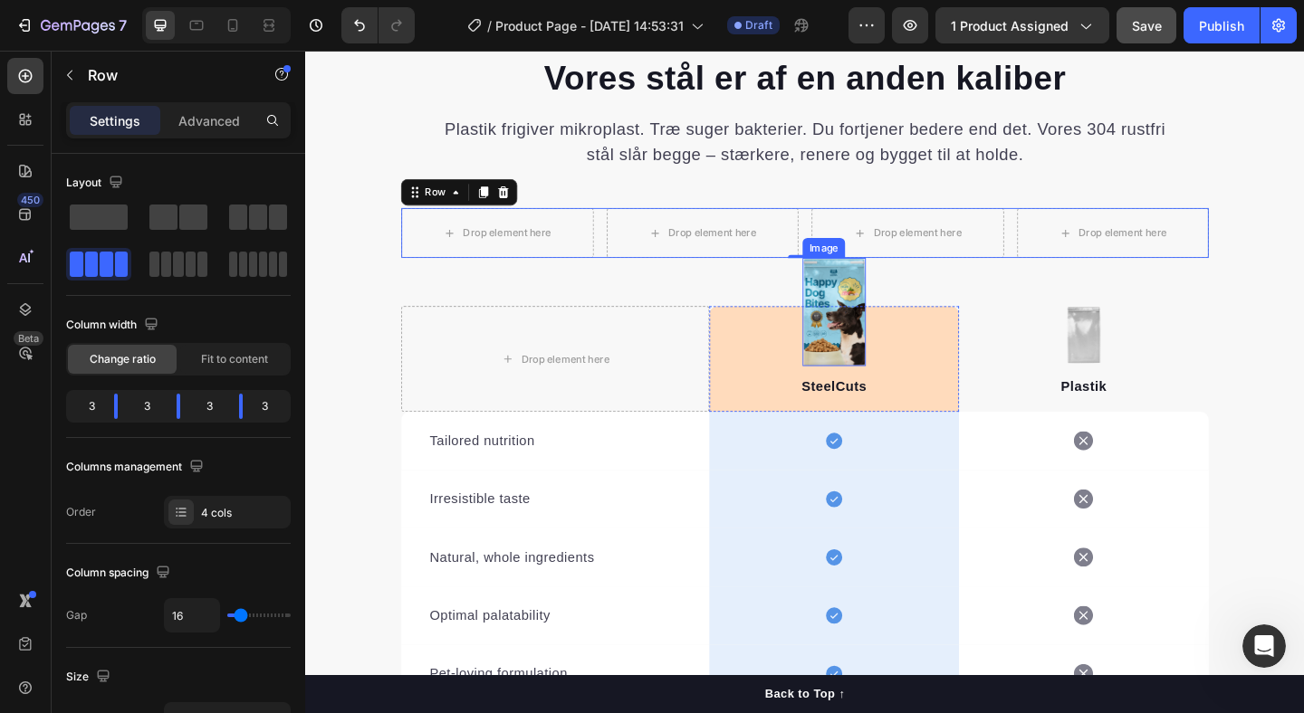
click at [876, 310] on img at bounding box center [880, 335] width 69 height 118
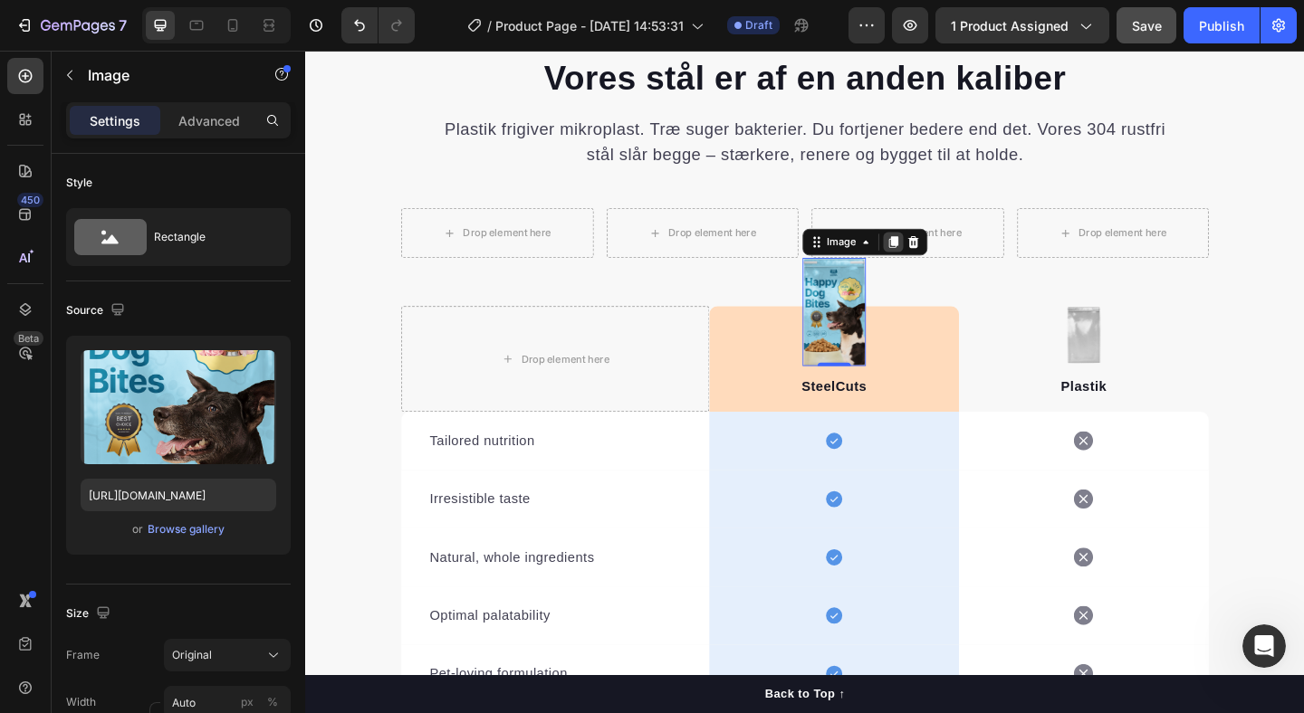
click at [944, 257] on icon at bounding box center [945, 259] width 10 height 13
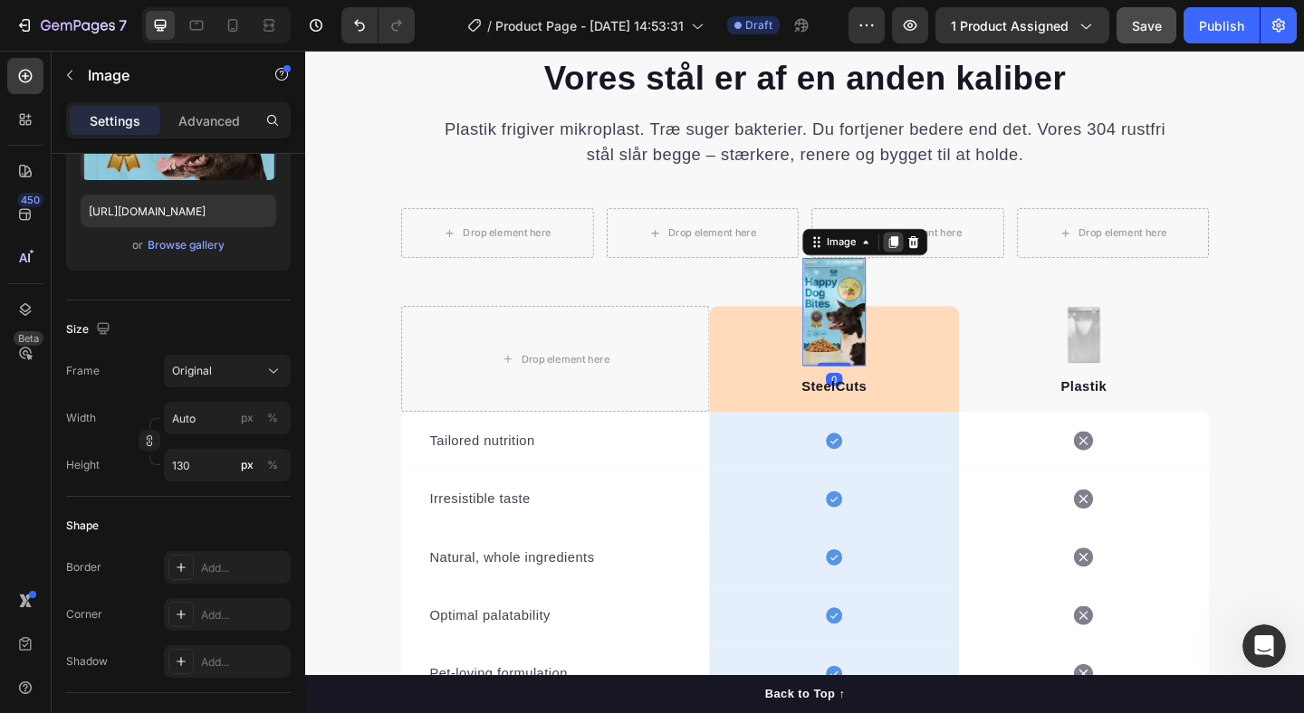
click at [942, 260] on icon at bounding box center [945, 259] width 10 height 13
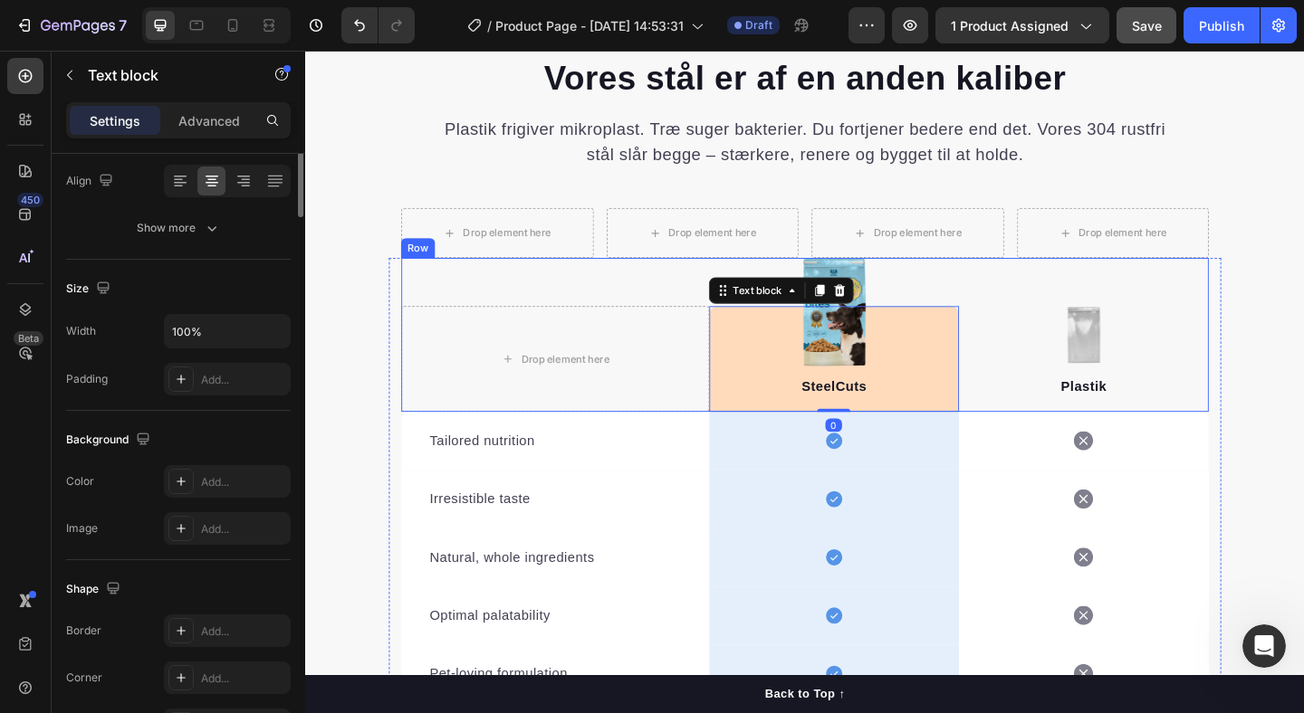
scroll to position [0, 0]
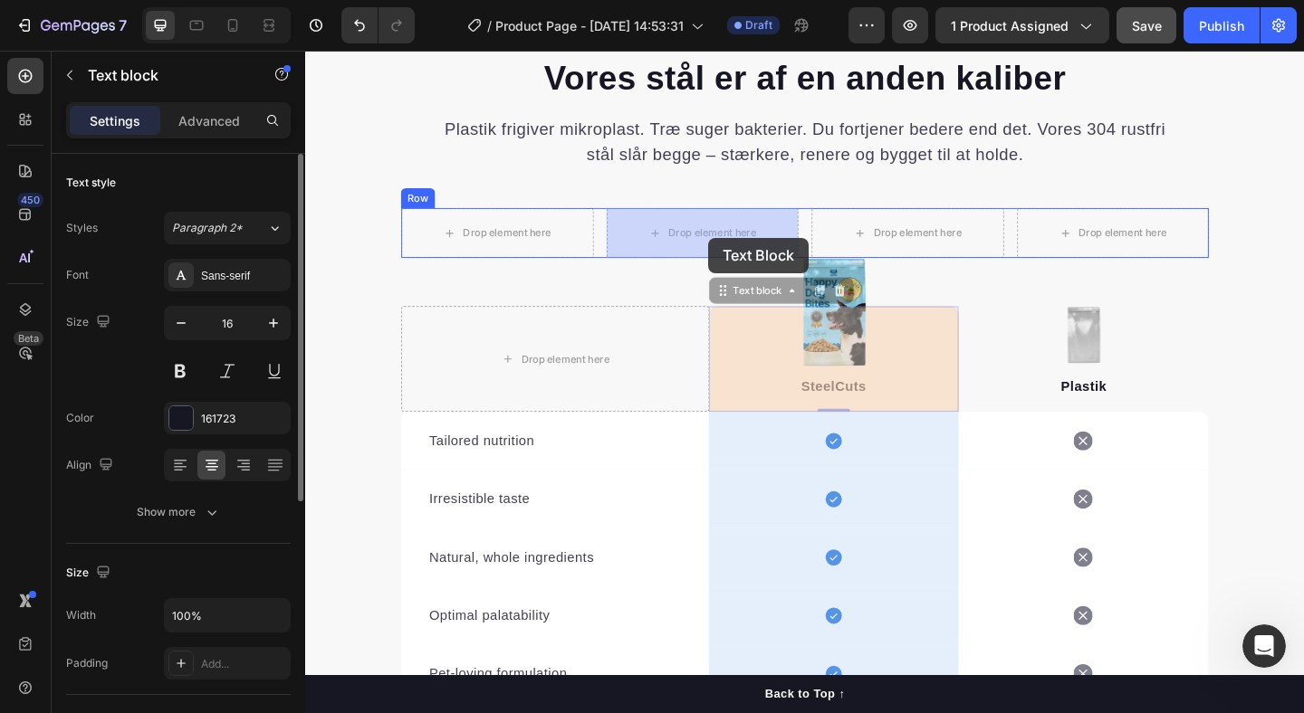
drag, startPoint x: 873, startPoint y: 331, endPoint x: 743, endPoint y: 254, distance: 150.6
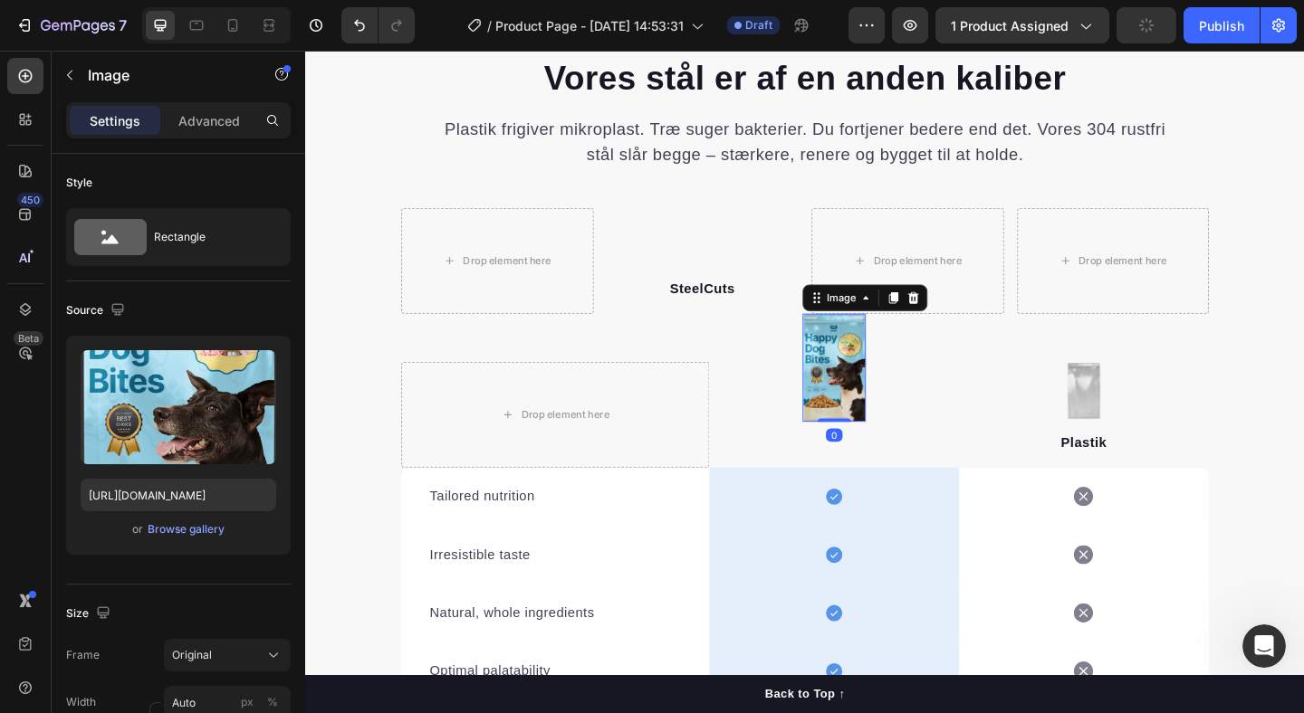
click at [875, 356] on img at bounding box center [880, 396] width 69 height 118
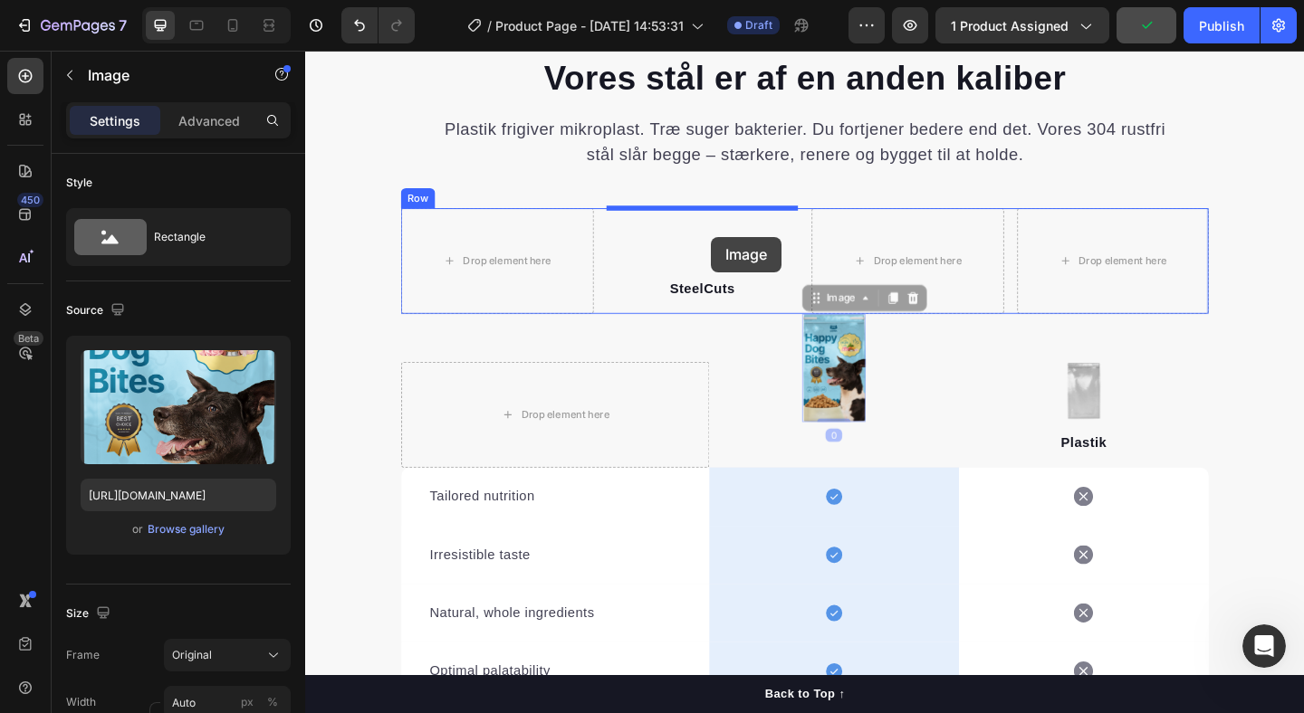
drag, startPoint x: 874, startPoint y: 365, endPoint x: 746, endPoint y: 254, distance: 169.4
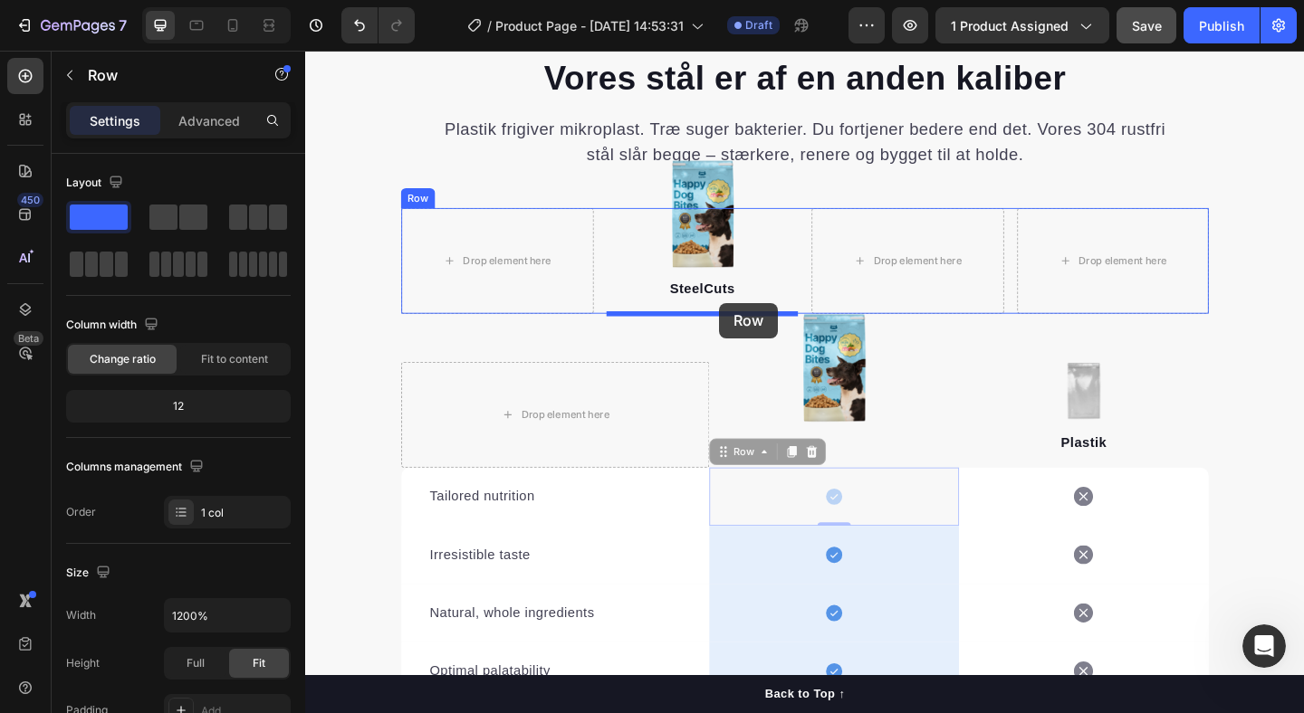
drag, startPoint x: 943, startPoint y: 520, endPoint x: 755, endPoint y: 325, distance: 270.9
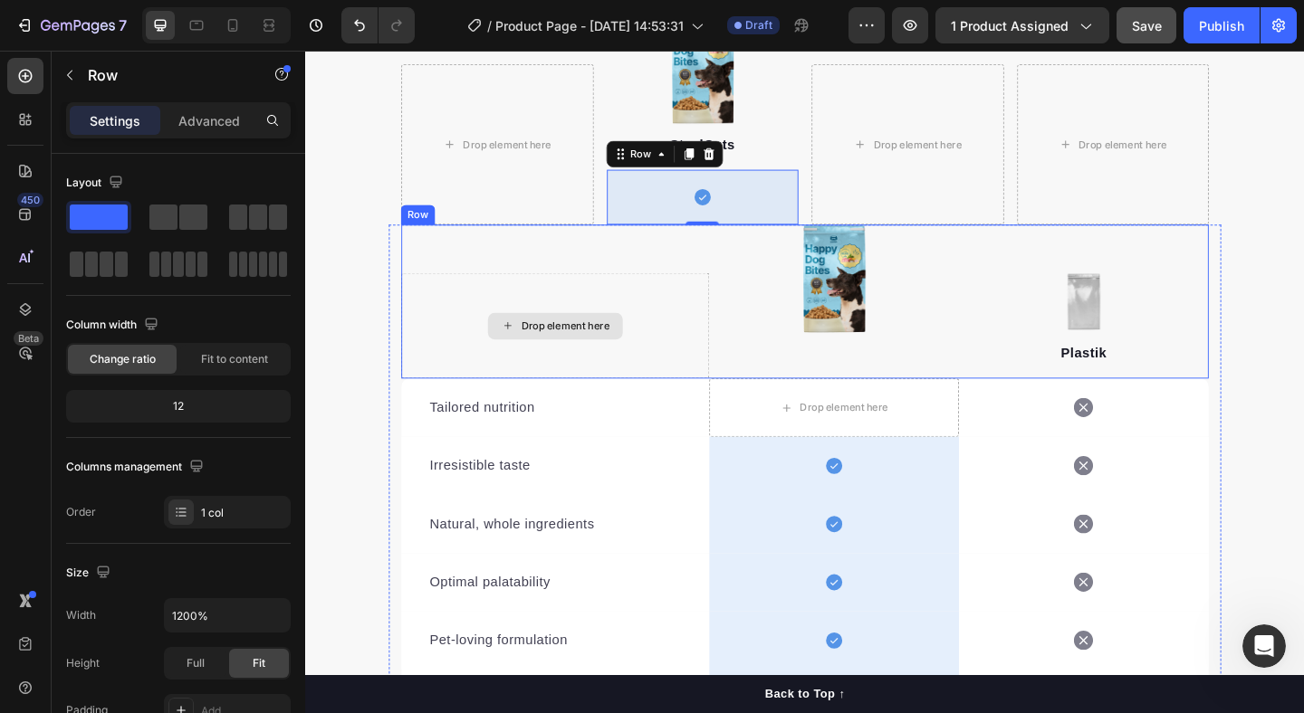
scroll to position [1912, 0]
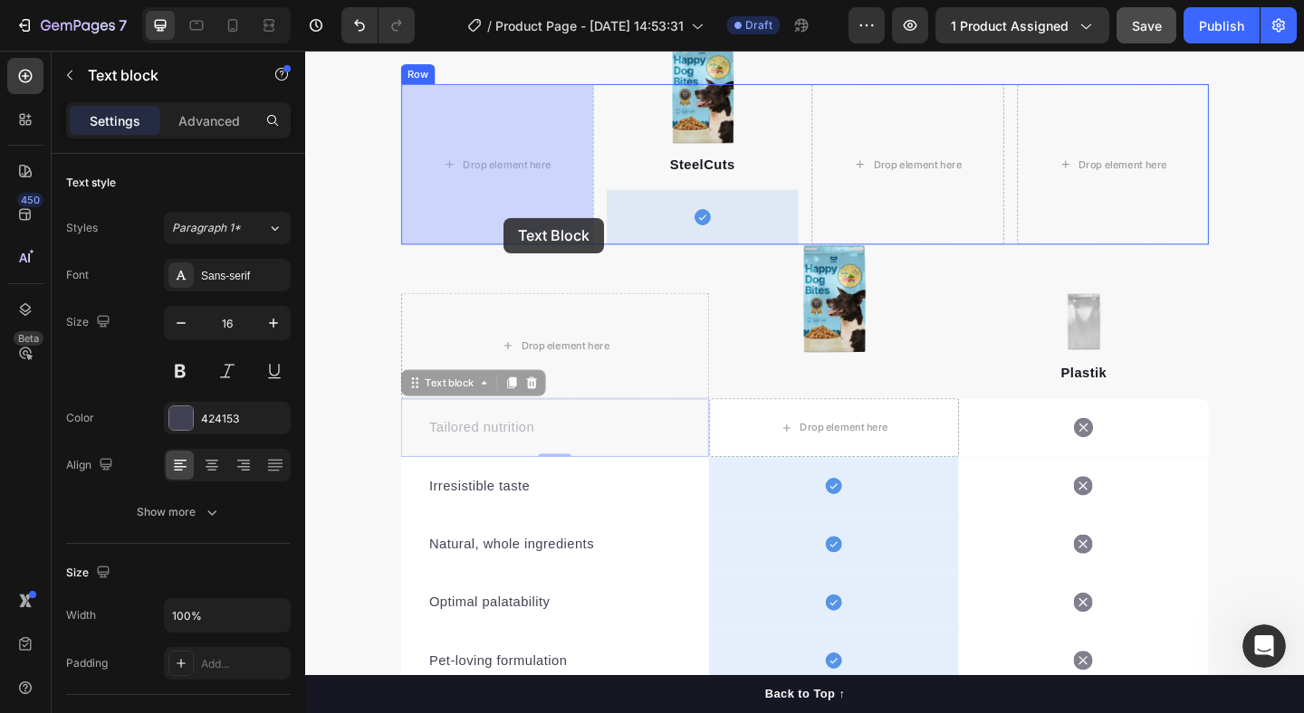
drag, startPoint x: 561, startPoint y: 466, endPoint x: 521, endPoint y: 233, distance: 237.1
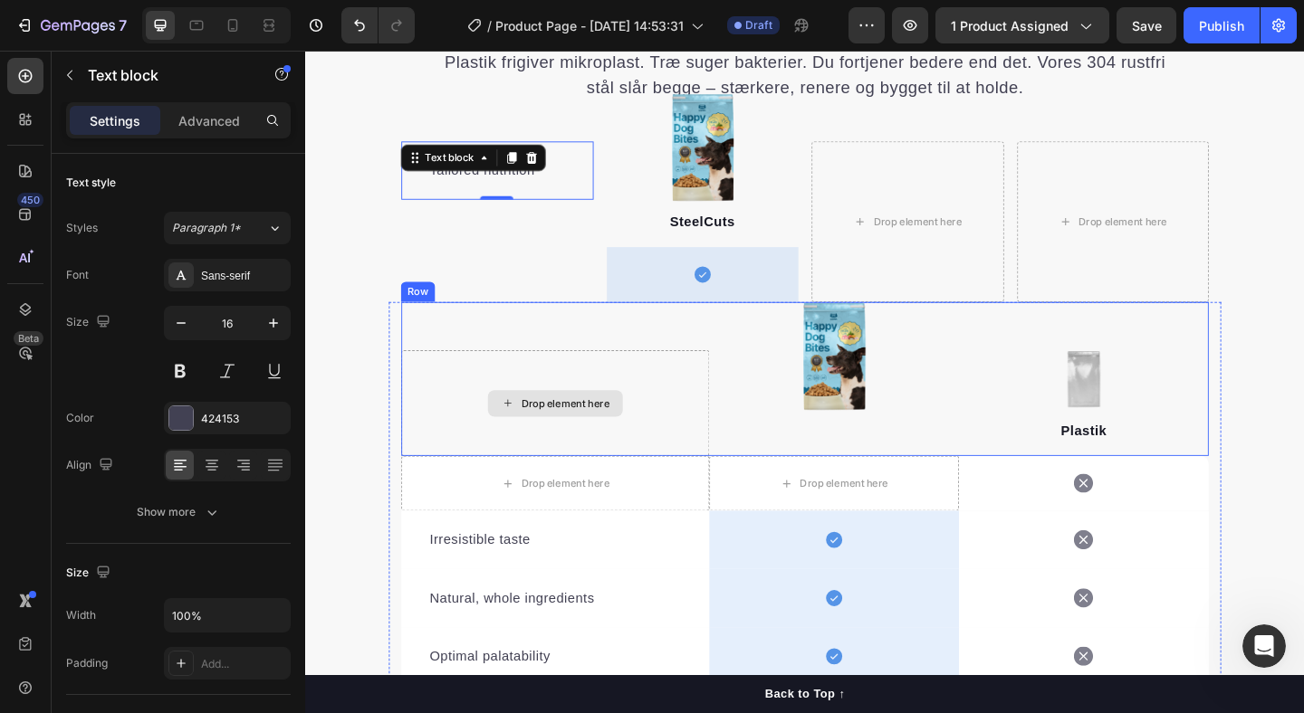
scroll to position [1840, 0]
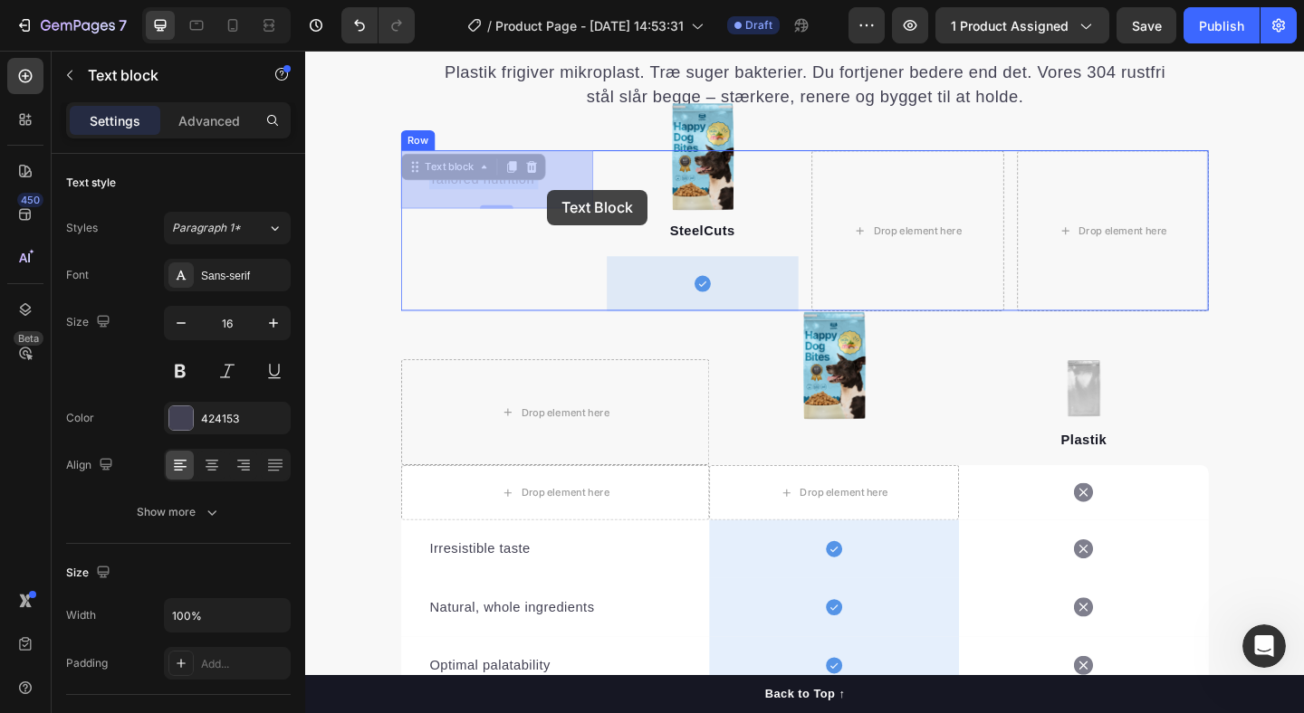
drag, startPoint x: 583, startPoint y: 188, endPoint x: 568, endPoint y: 202, distance: 20.5
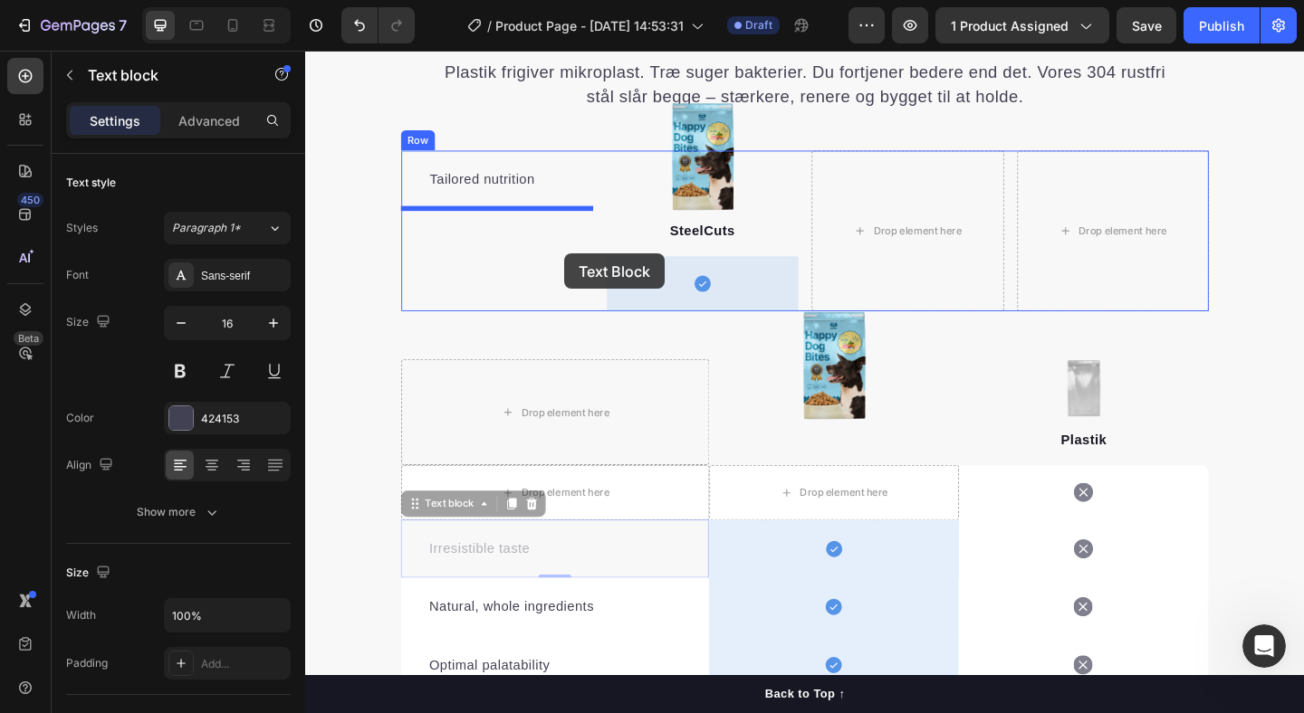
drag, startPoint x: 672, startPoint y: 589, endPoint x: 587, endPoint y: 272, distance: 328.1
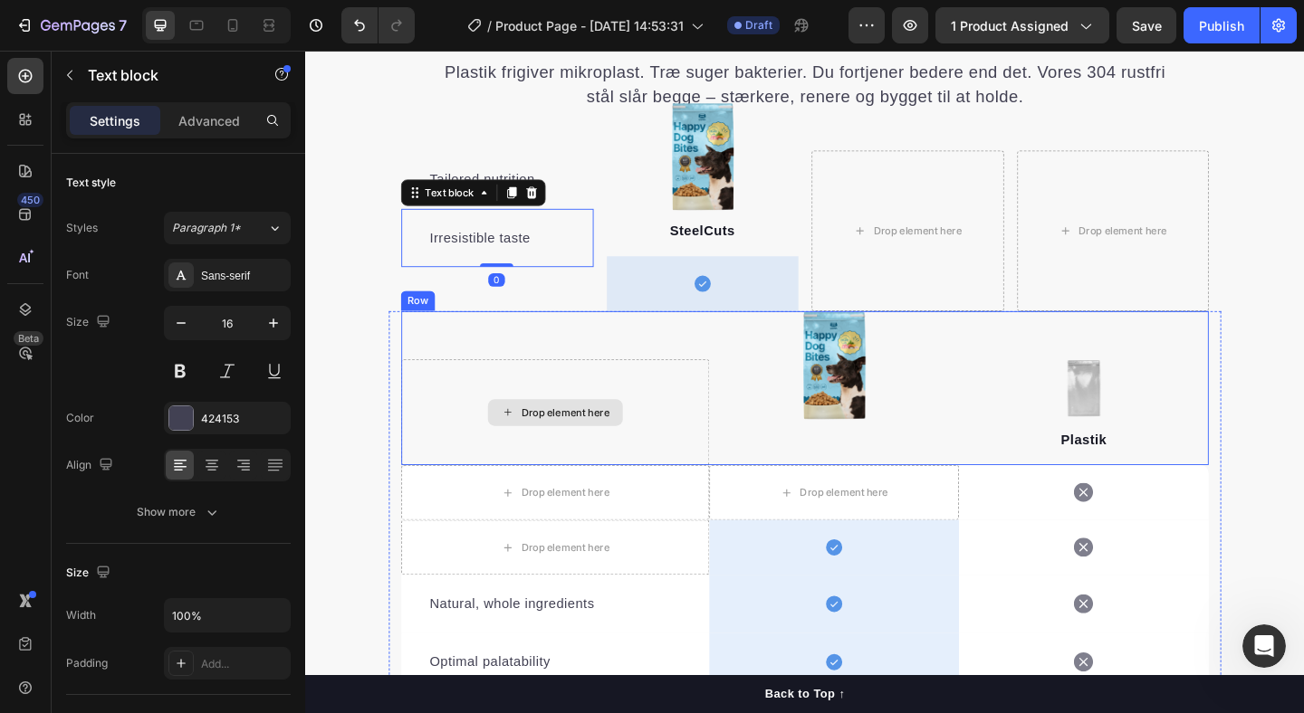
click at [675, 439] on div "Drop element here" at bounding box center [576, 444] width 335 height 115
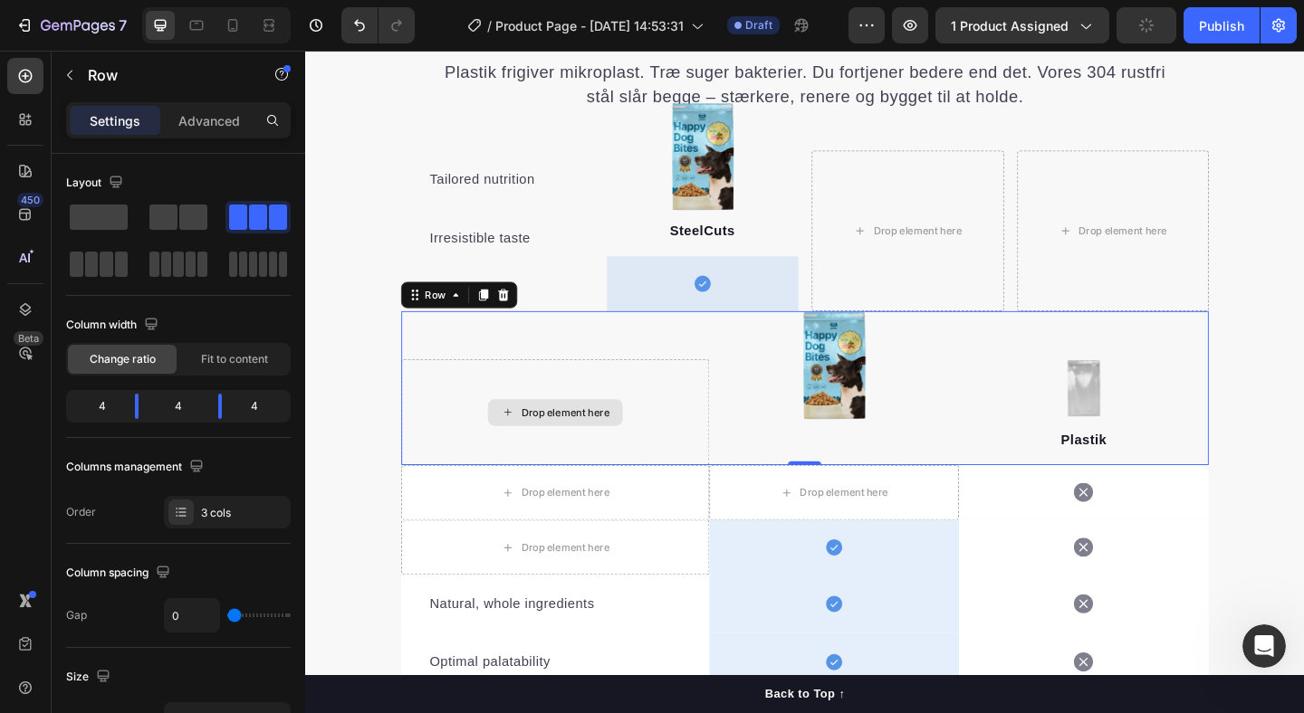
scroll to position [1802, 0]
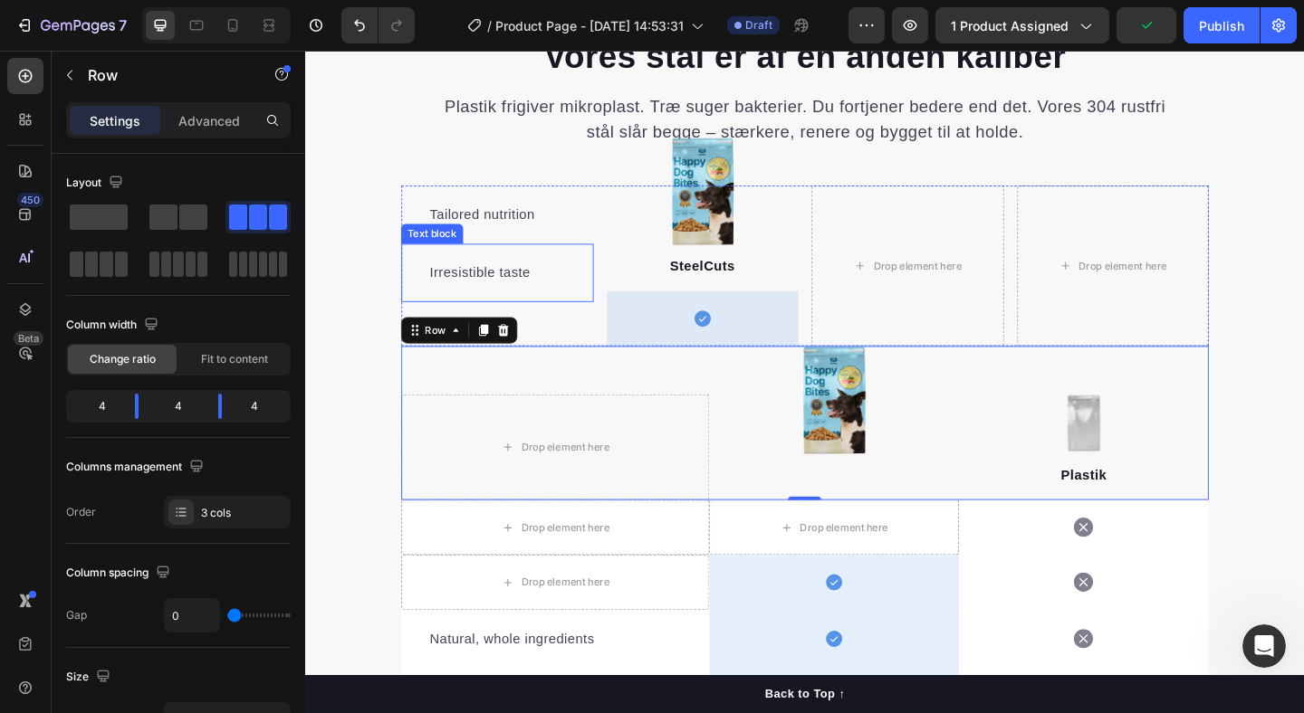
click at [510, 289] on p "Irresistible taste" at bounding box center [514, 293] width 148 height 22
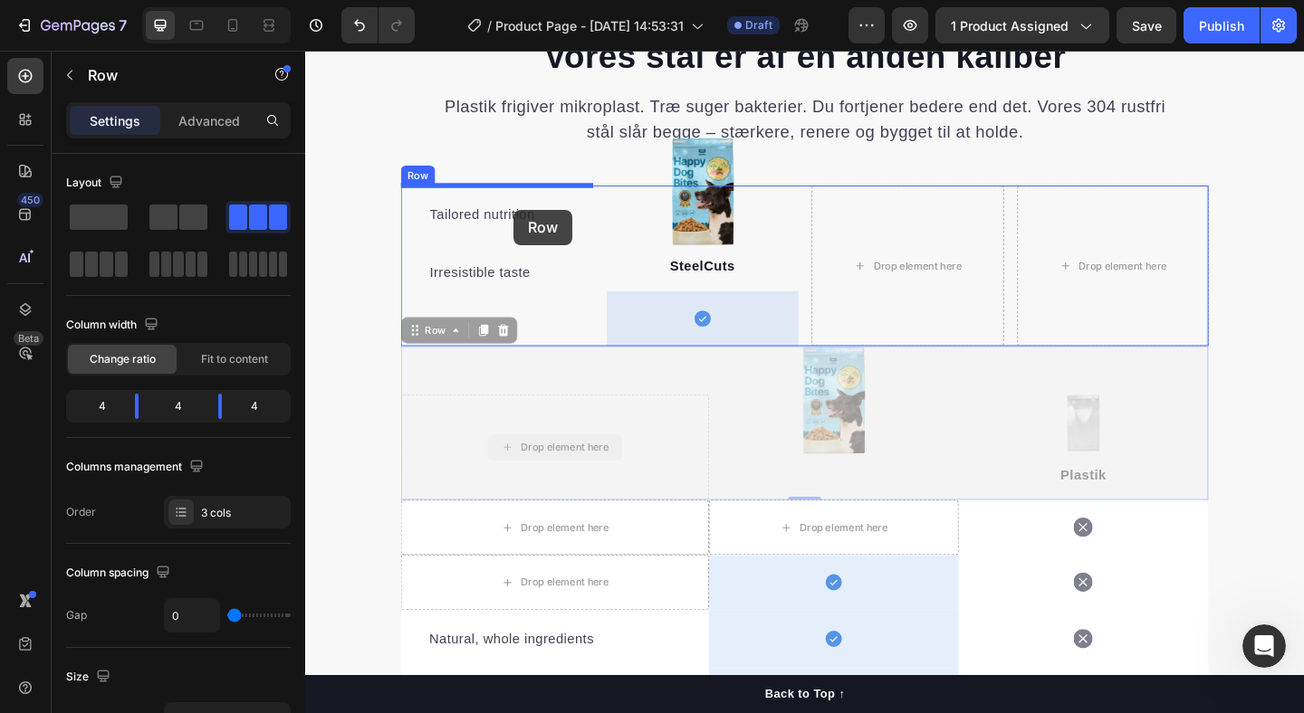
drag, startPoint x: 672, startPoint y: 494, endPoint x: 528, endPoint y: 215, distance: 313.8
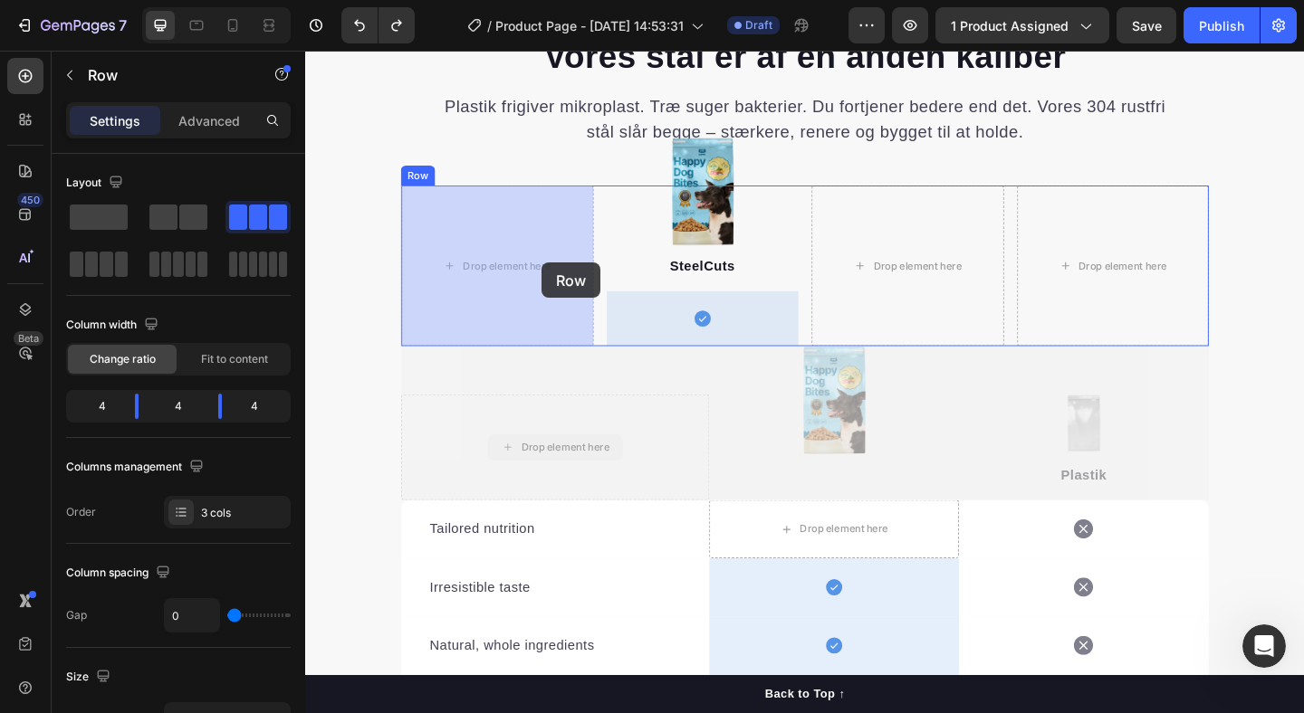
drag, startPoint x: 685, startPoint y: 471, endPoint x: 562, endPoint y: 282, distance: 225.3
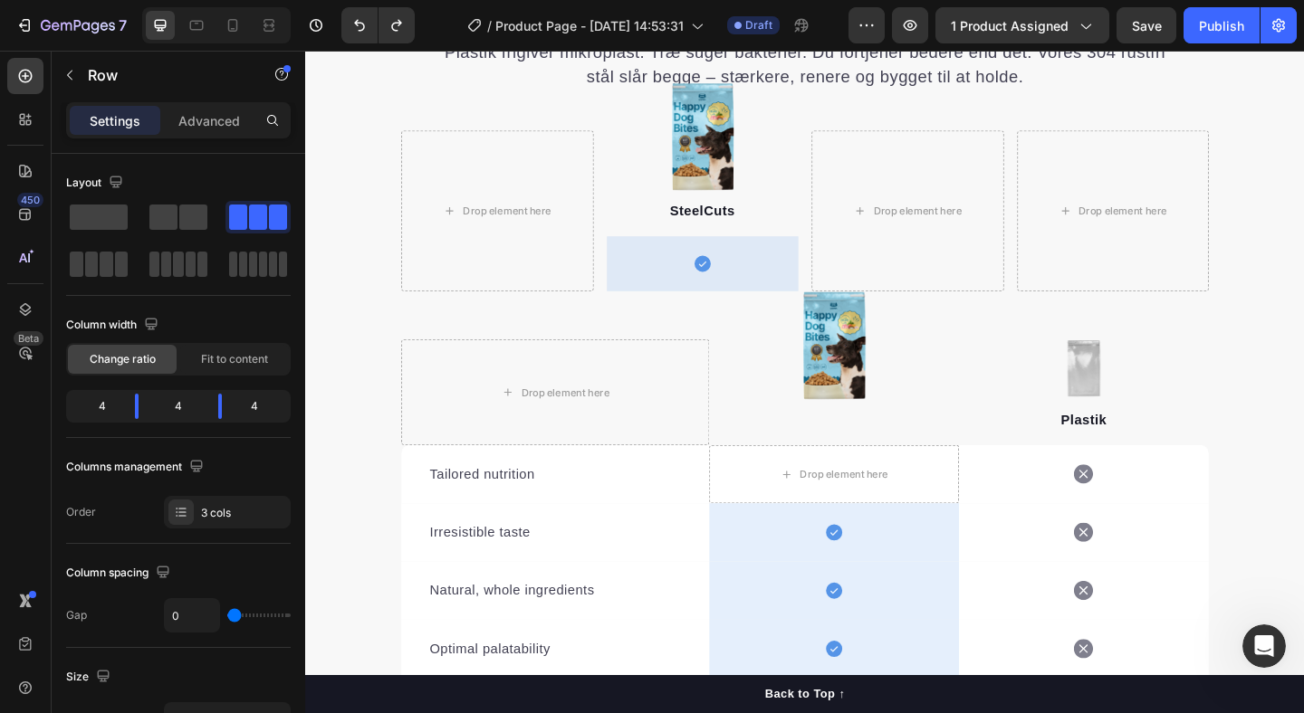
scroll to position [1863, 0]
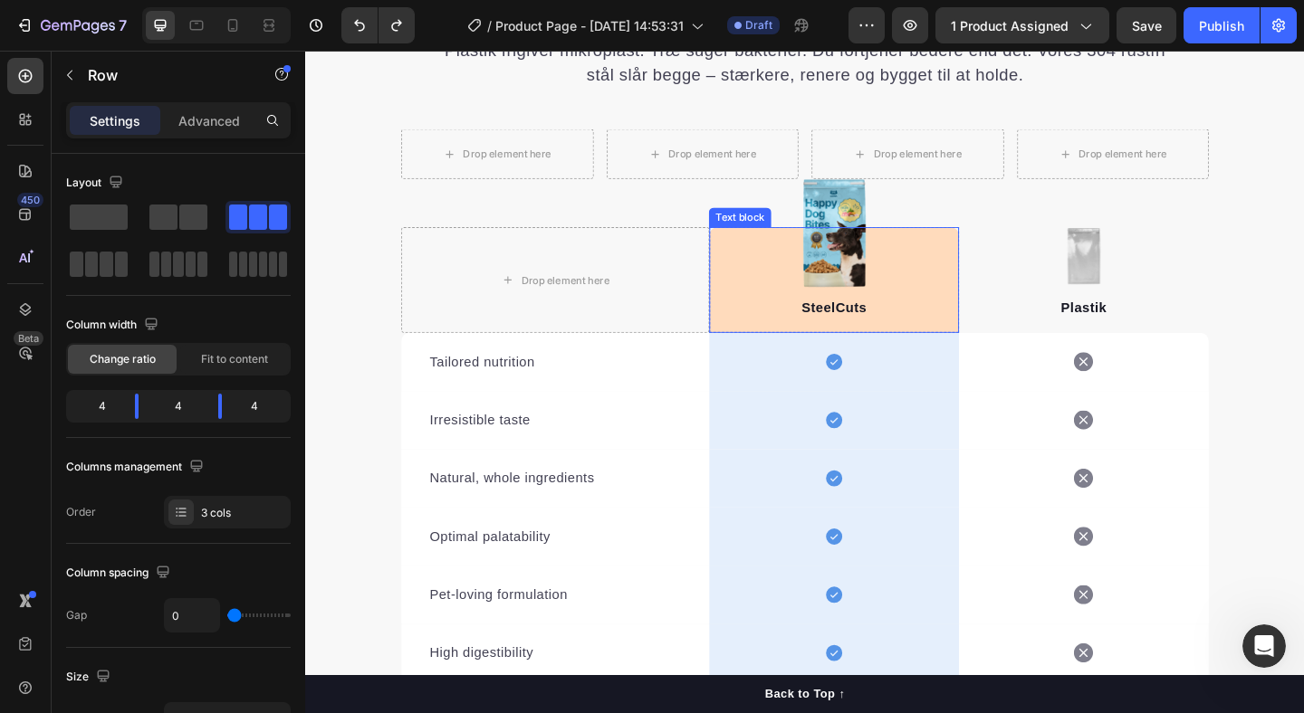
click at [942, 255] on div "SteelCuts Text block" at bounding box center [880, 300] width 272 height 115
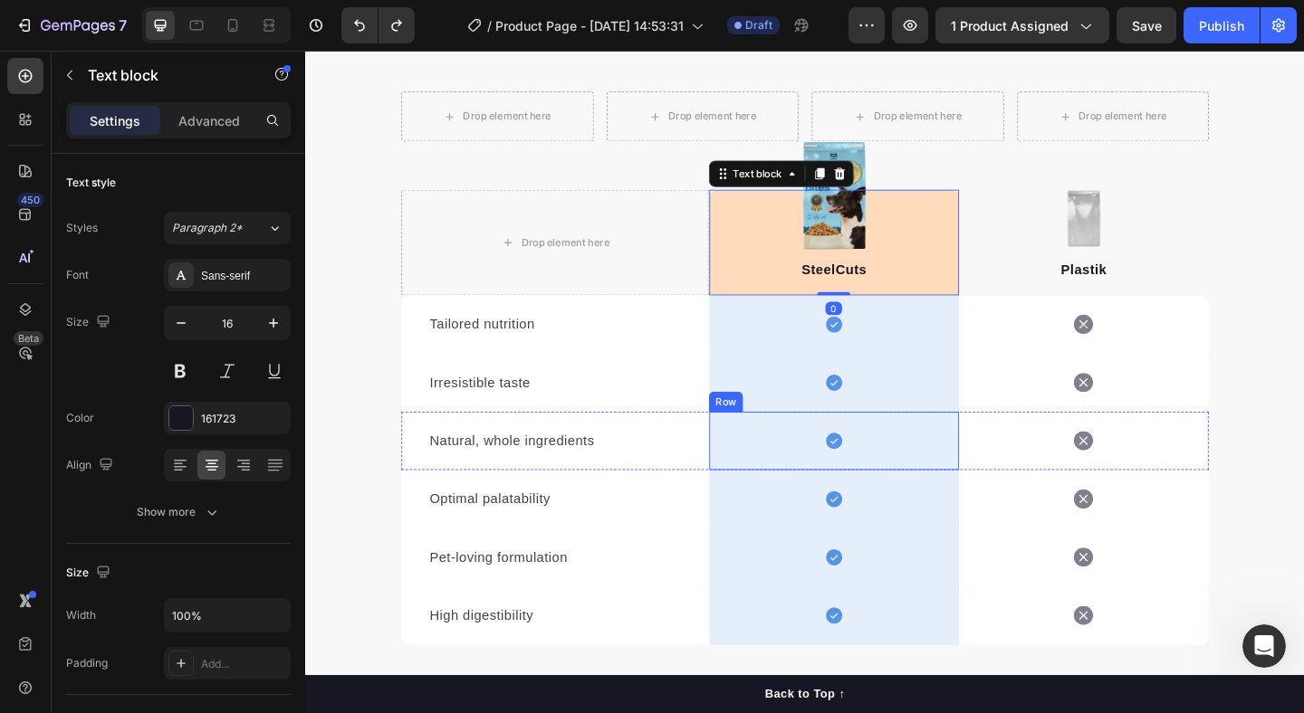
scroll to position [1941, 0]
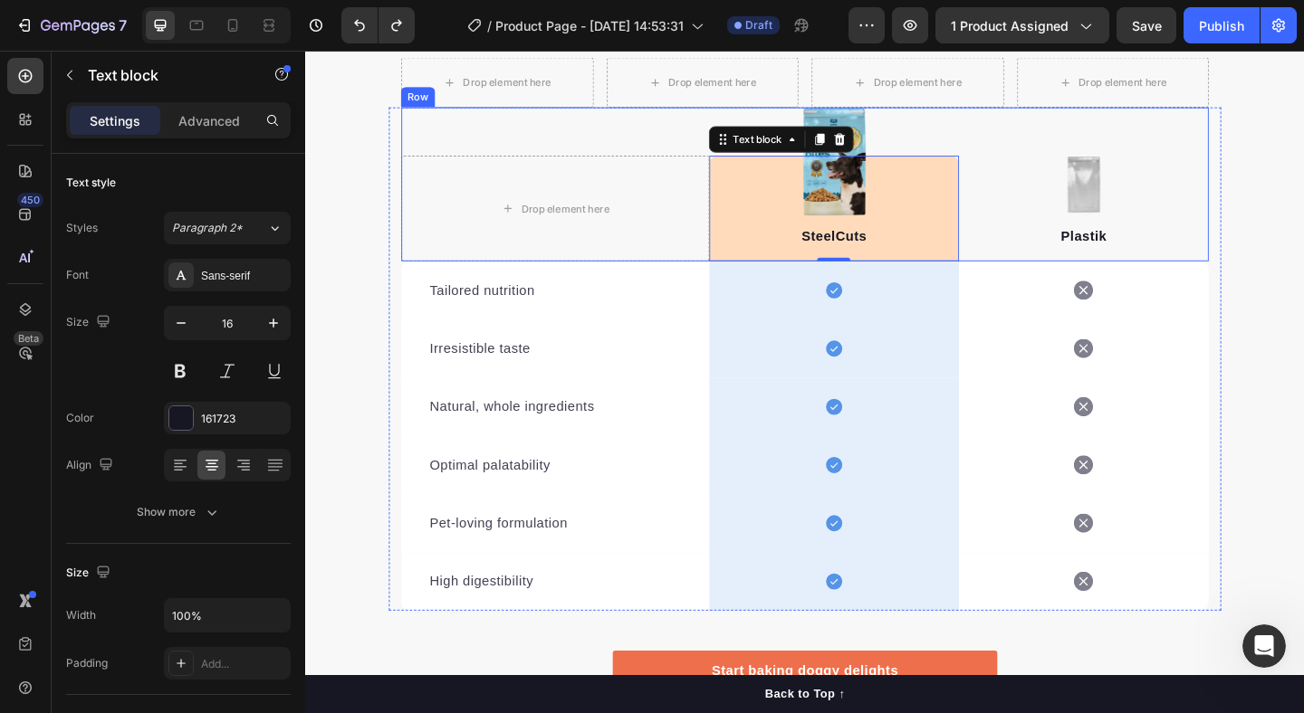
click at [956, 140] on div "Drop element here Image Image Image SteelCuts Text block 0 Row Image Plastik Te…" at bounding box center [848, 196] width 878 height 168
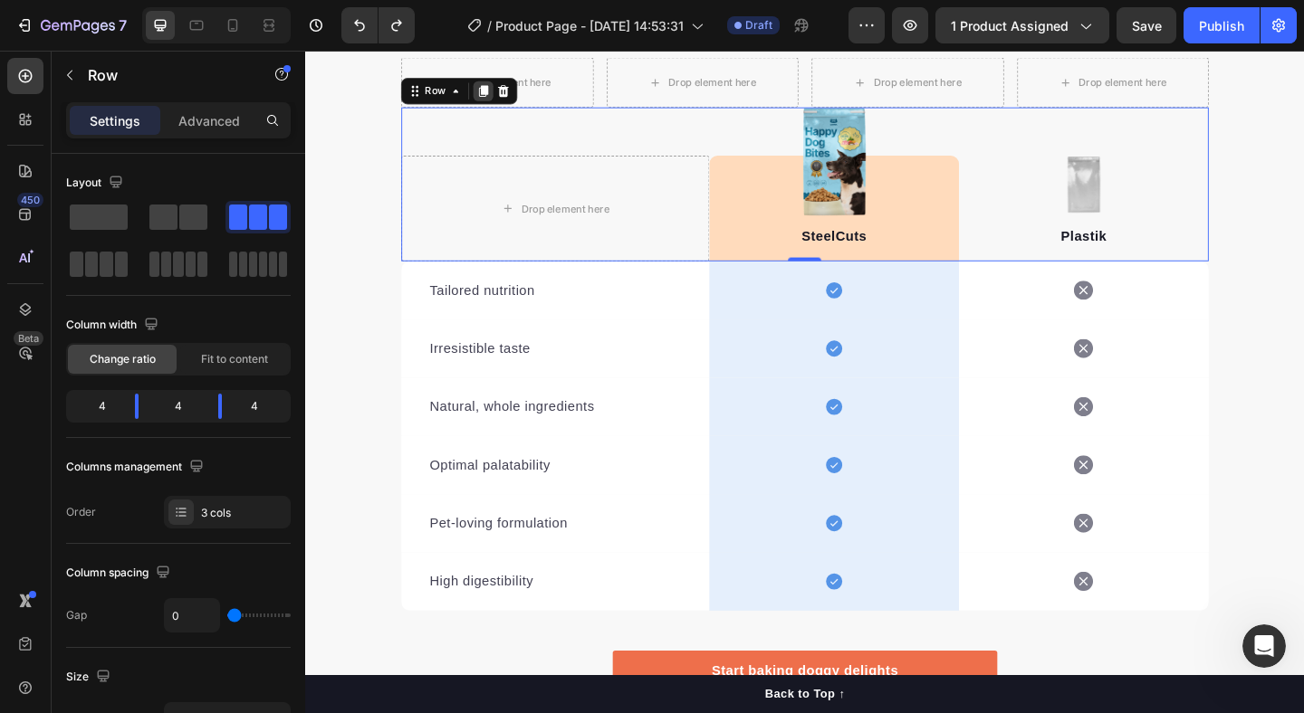
click at [498, 97] on icon at bounding box center [499, 95] width 10 height 13
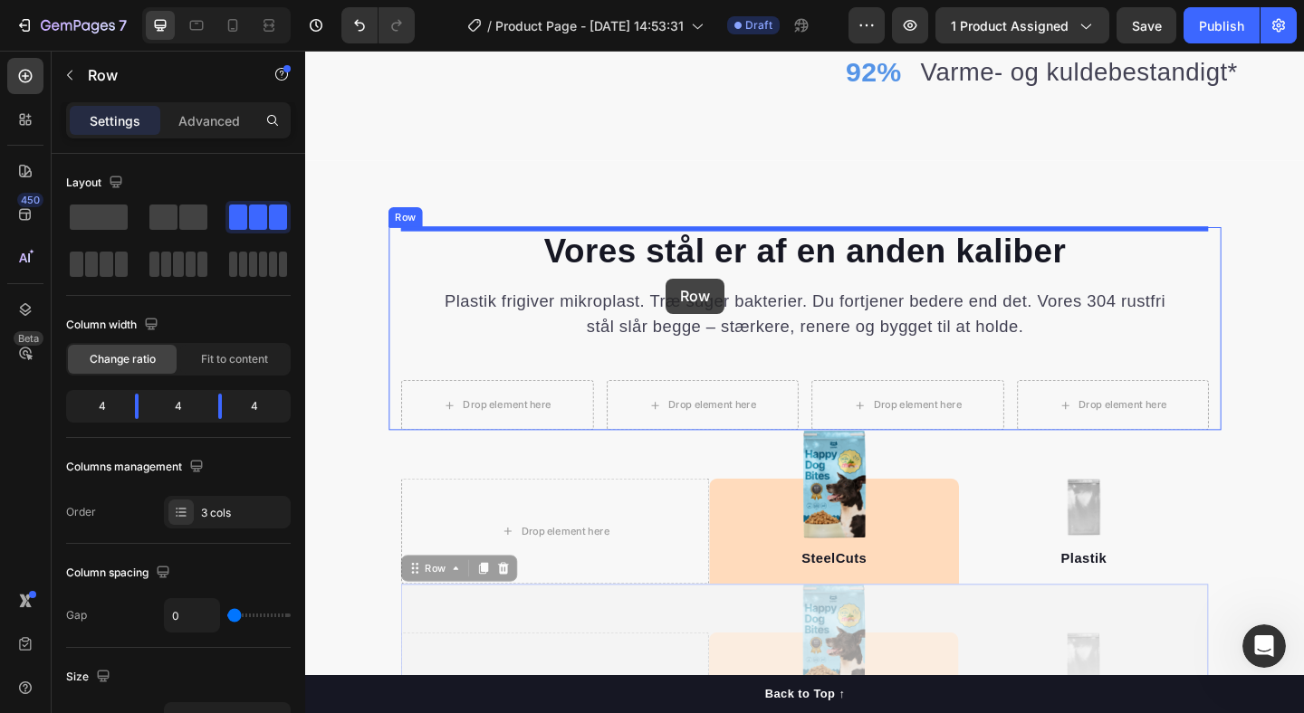
scroll to position [1528, 0]
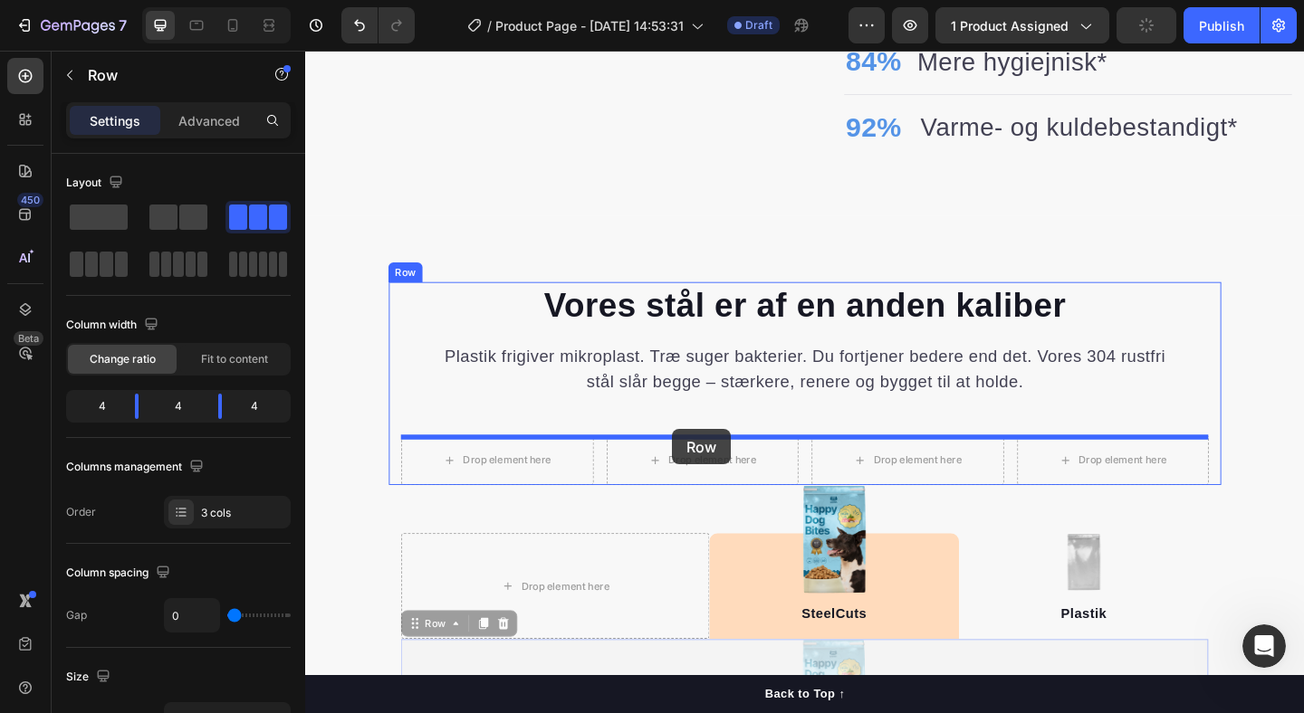
drag, startPoint x: 696, startPoint y: 310, endPoint x: 704, endPoint y: 463, distance: 153.2
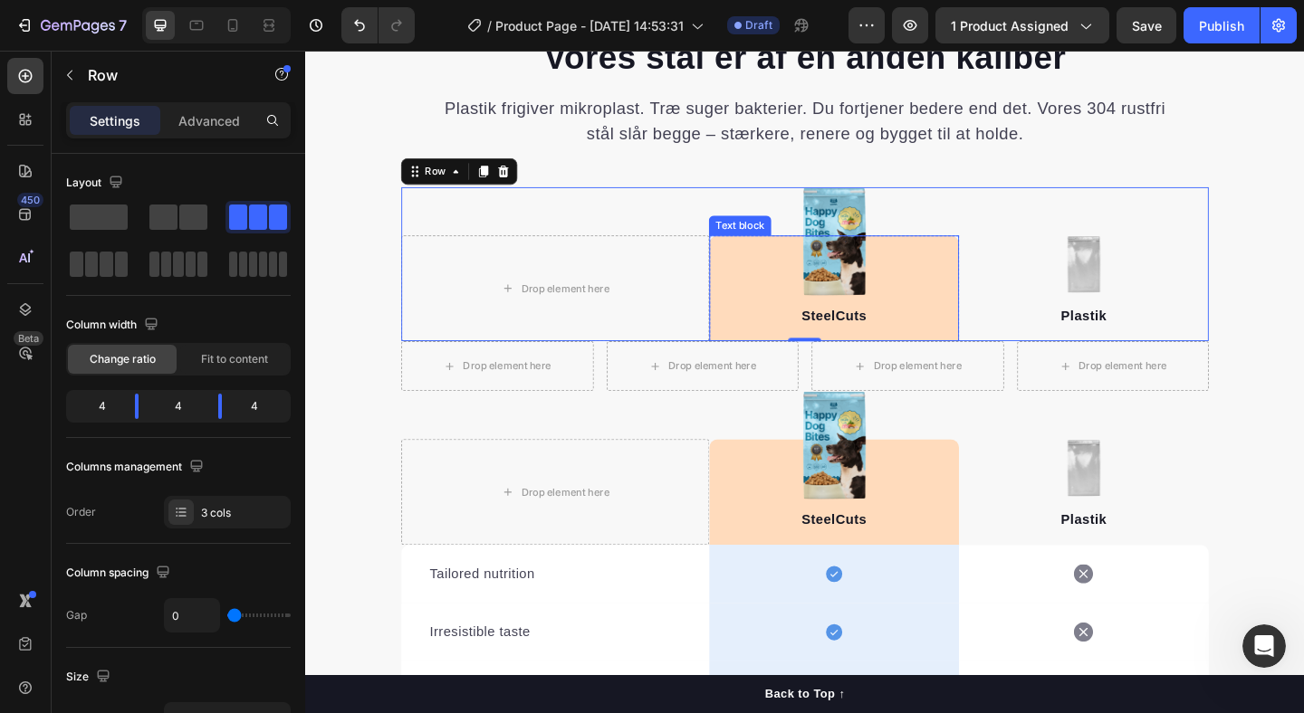
scroll to position [1809, 0]
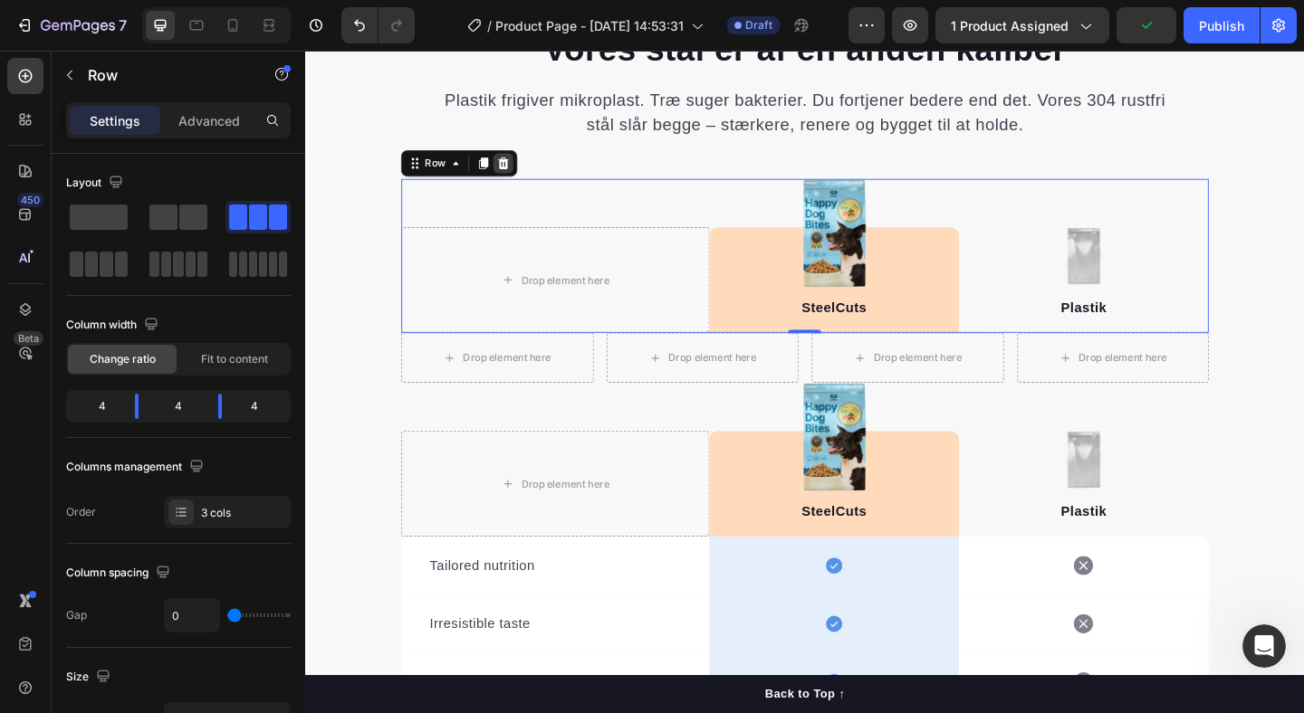
click at [527, 171] on icon at bounding box center [520, 173] width 14 height 14
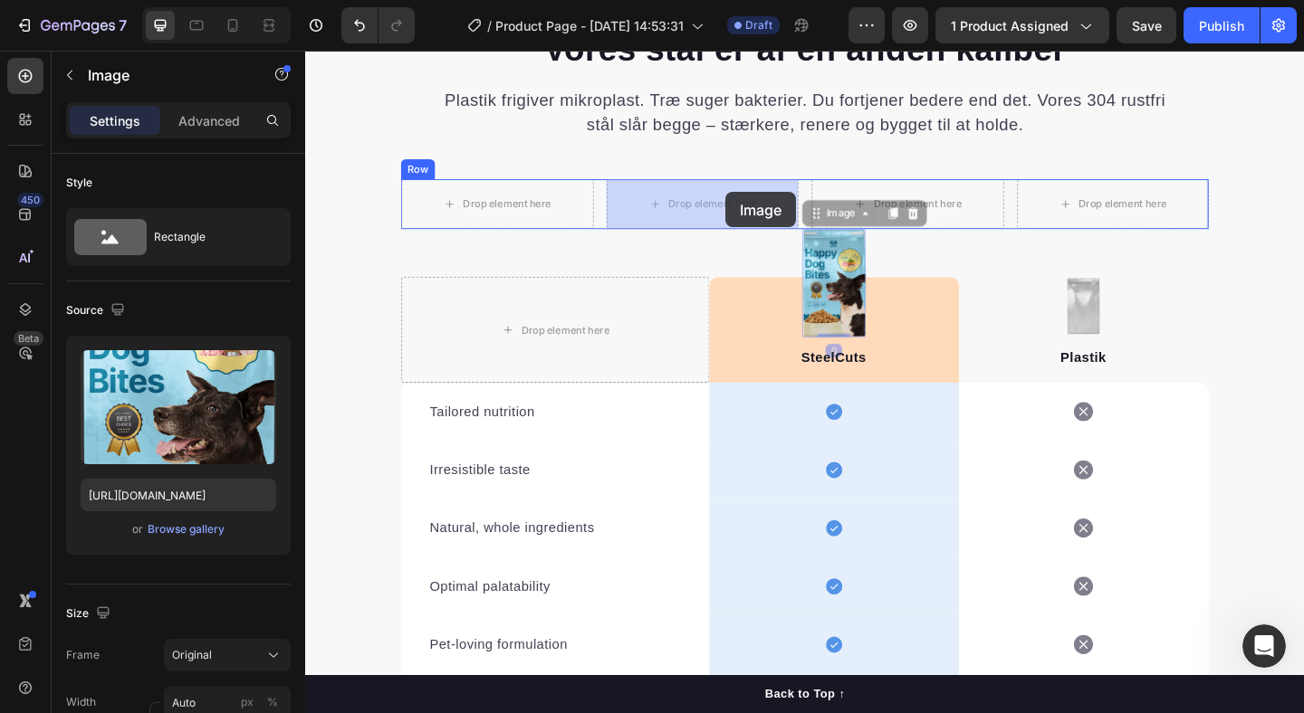
drag, startPoint x: 877, startPoint y: 267, endPoint x: 762, endPoint y: 205, distance: 130.9
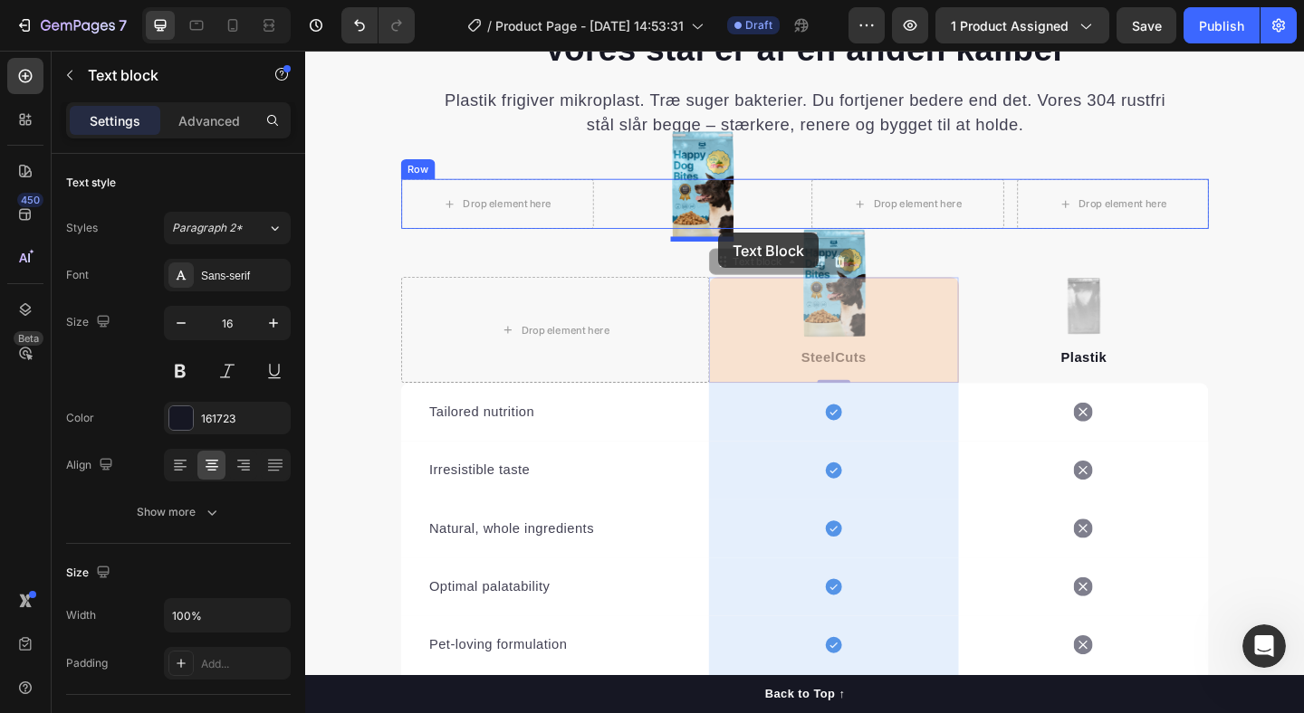
drag, startPoint x: 969, startPoint y: 393, endPoint x: 754, endPoint y: 249, distance: 258.4
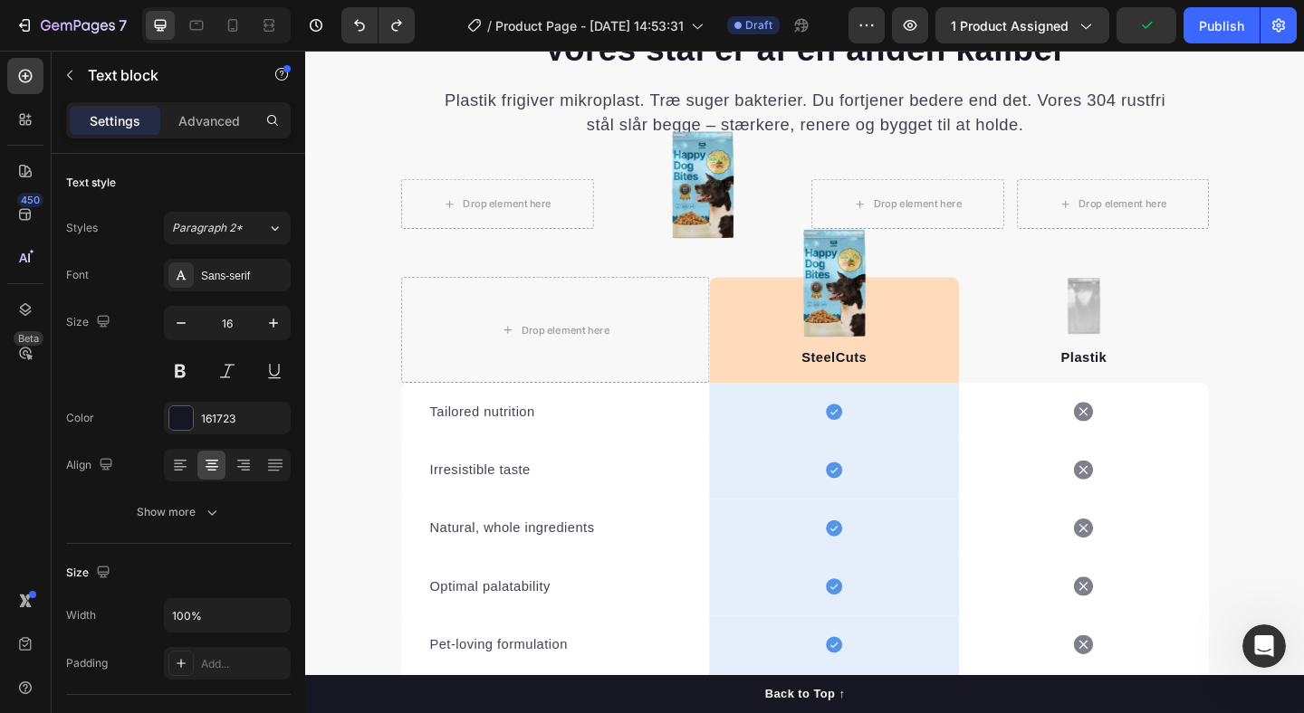
click at [1024, 386] on p "Plastik" at bounding box center [1152, 385] width 268 height 22
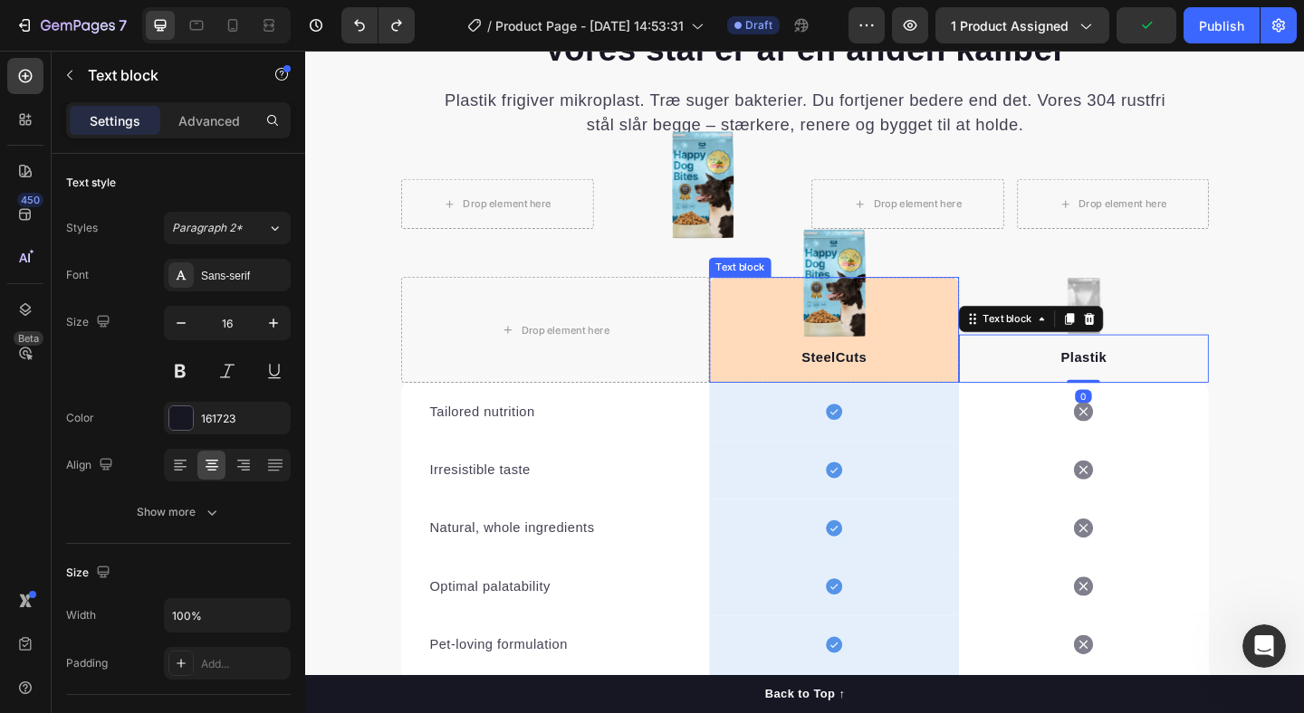
click at [958, 359] on div "SteelCuts Text block" at bounding box center [880, 354] width 272 height 115
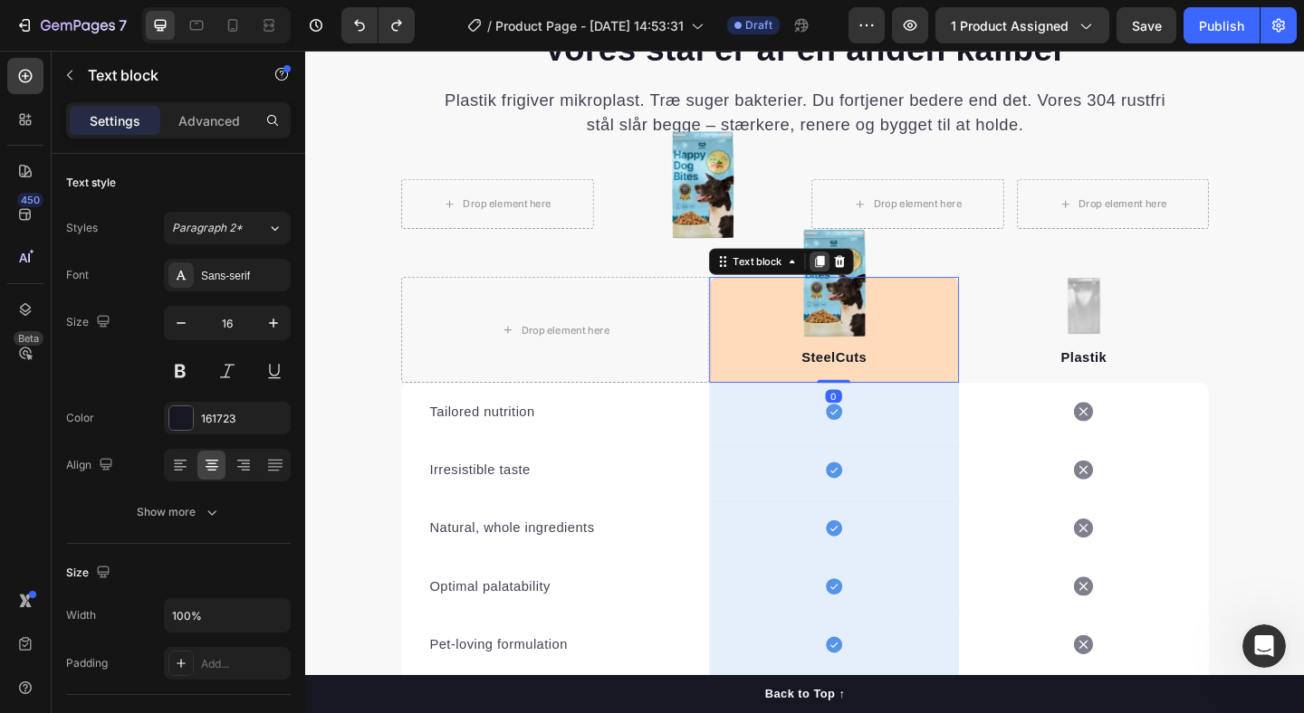
click at [868, 282] on icon at bounding box center [865, 279] width 10 height 13
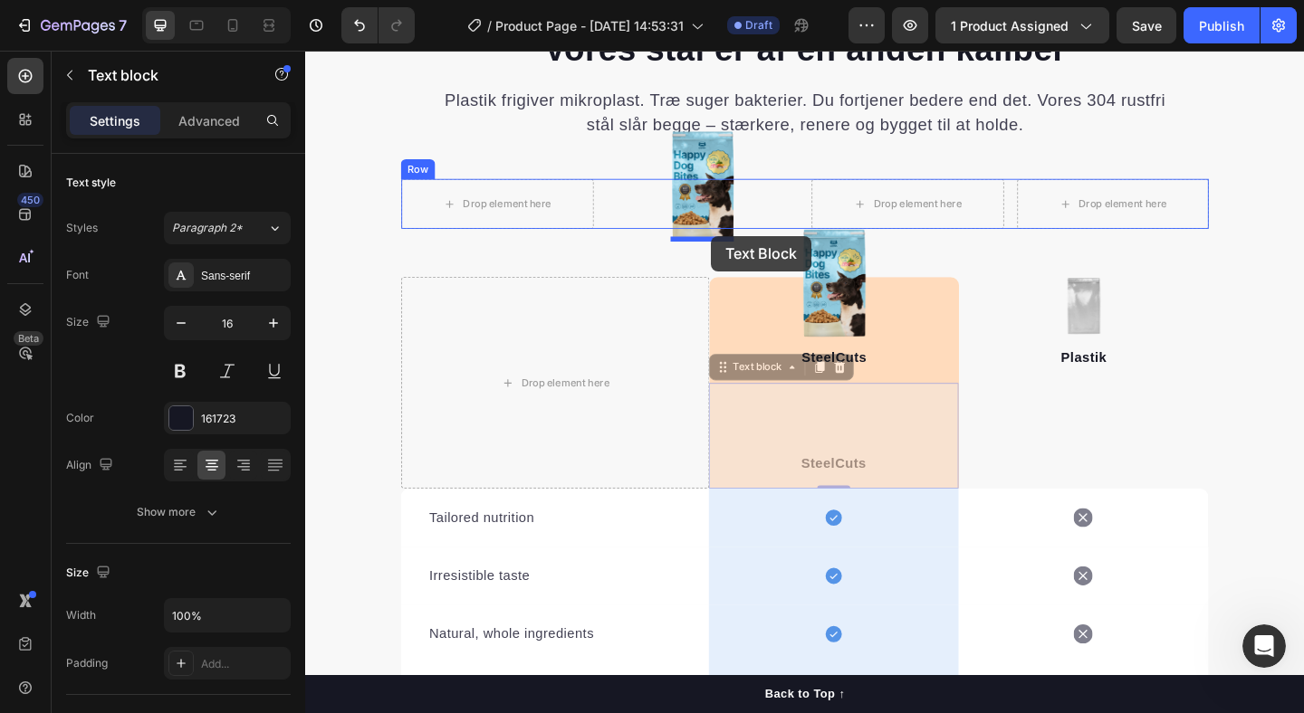
drag, startPoint x: 972, startPoint y: 455, endPoint x: 746, endPoint y: 253, distance: 303.3
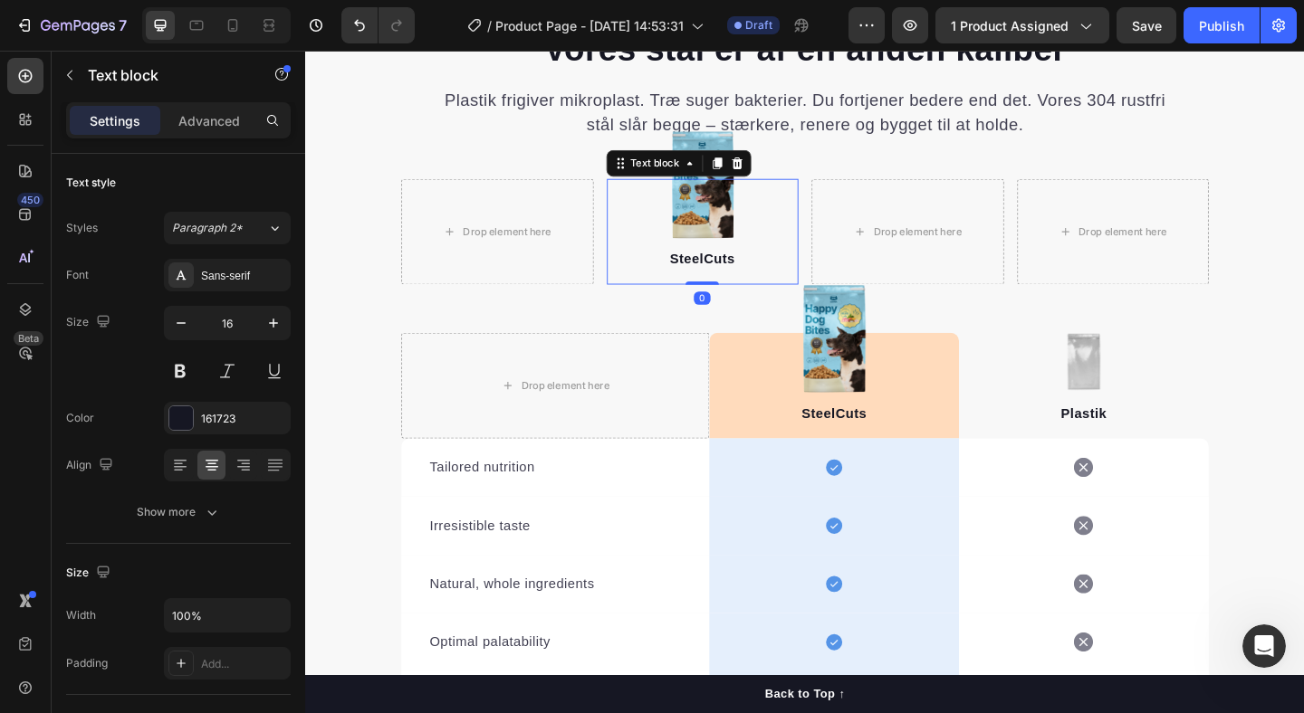
click at [661, 260] on div "SteelCuts Text block 0" at bounding box center [737, 247] width 209 height 115
click at [286, 282] on div "Sans-serif" at bounding box center [227, 275] width 127 height 33
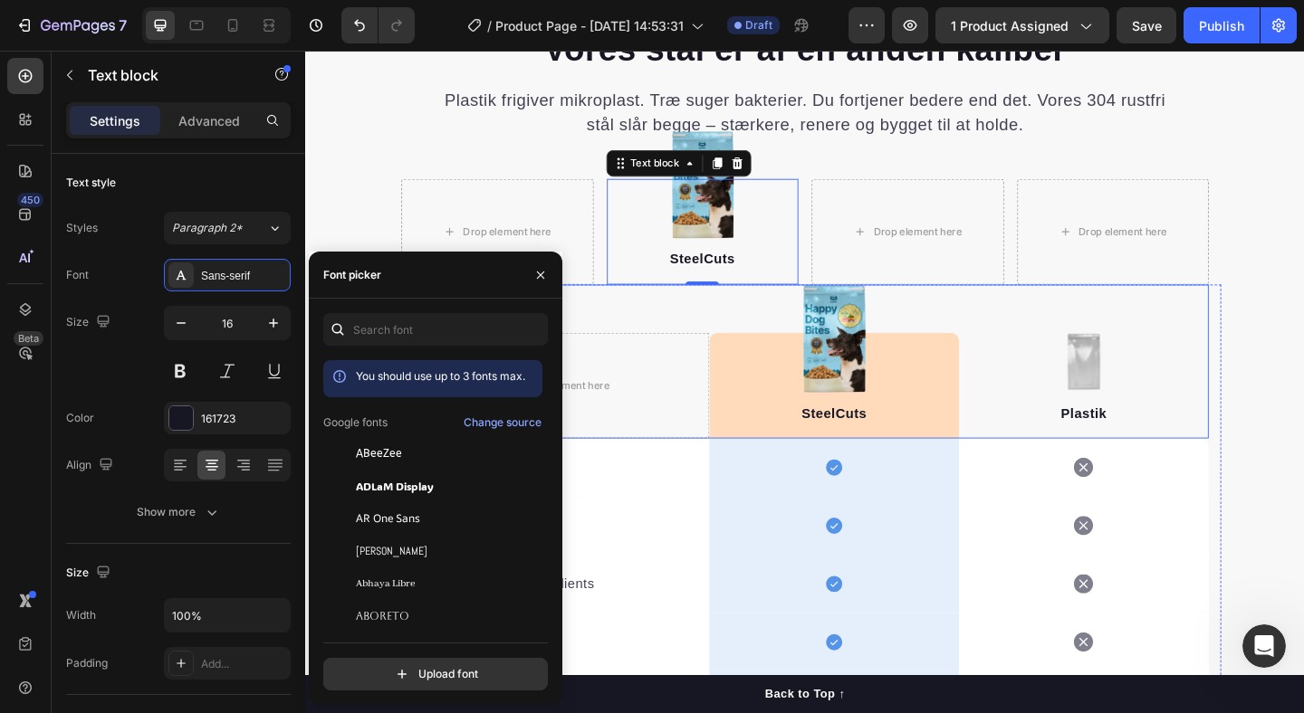
click at [693, 310] on div "Drop element here Image Image SteelCuts Text block Row Image Plastik Text block…" at bounding box center [848, 389] width 878 height 168
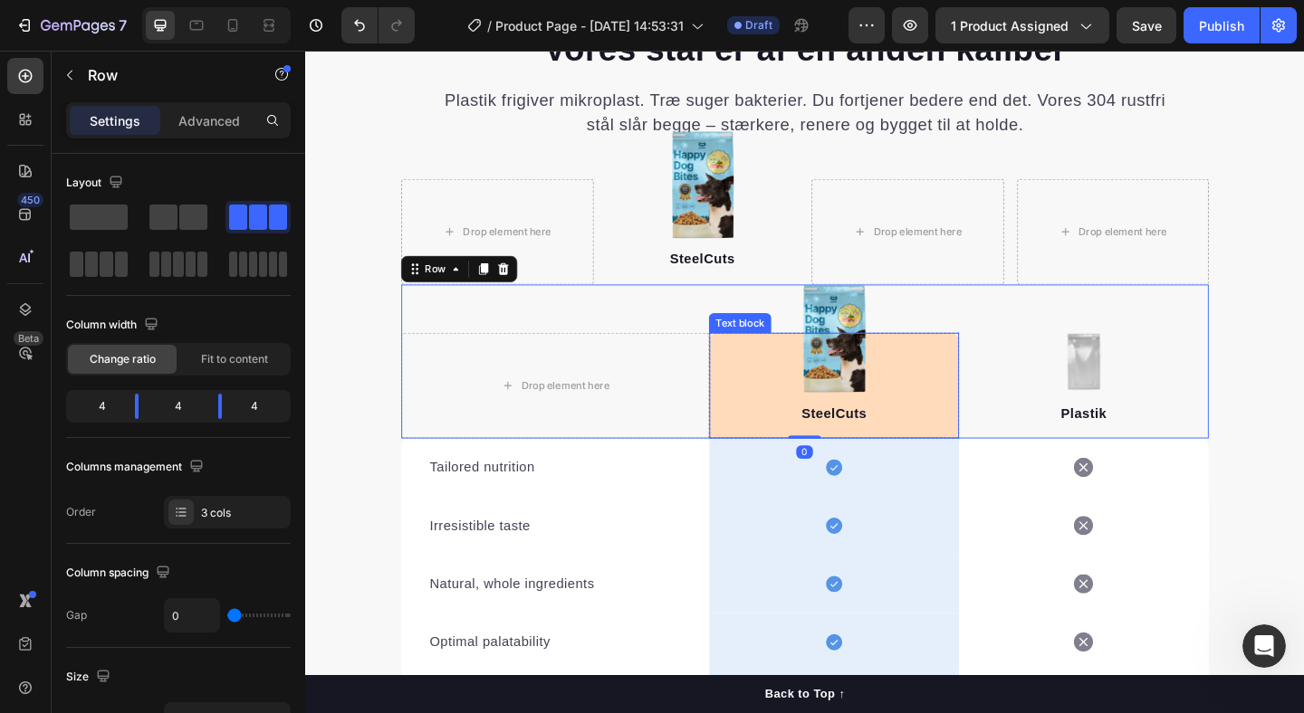
click at [807, 455] on p "SteelCuts" at bounding box center [880, 446] width 268 height 22
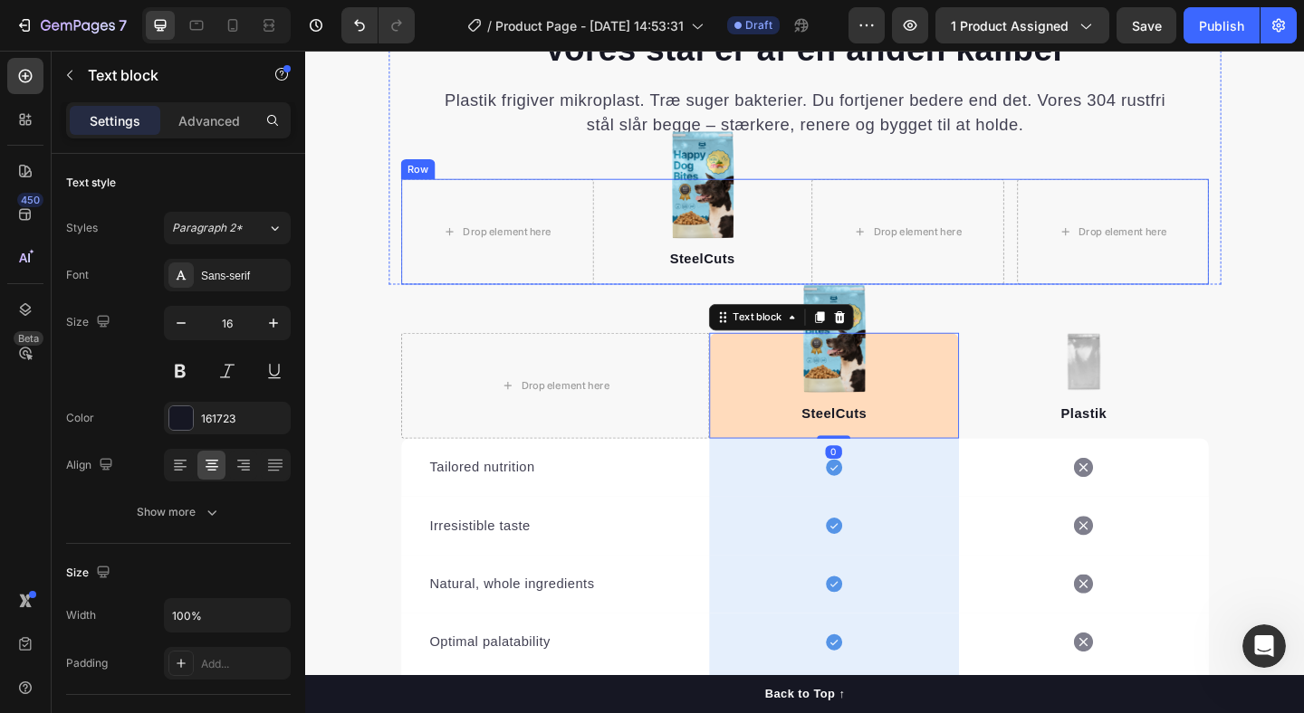
click at [629, 259] on div "Drop element here Image SteelCuts Text block Drop element here Drop element her…" at bounding box center [848, 247] width 878 height 115
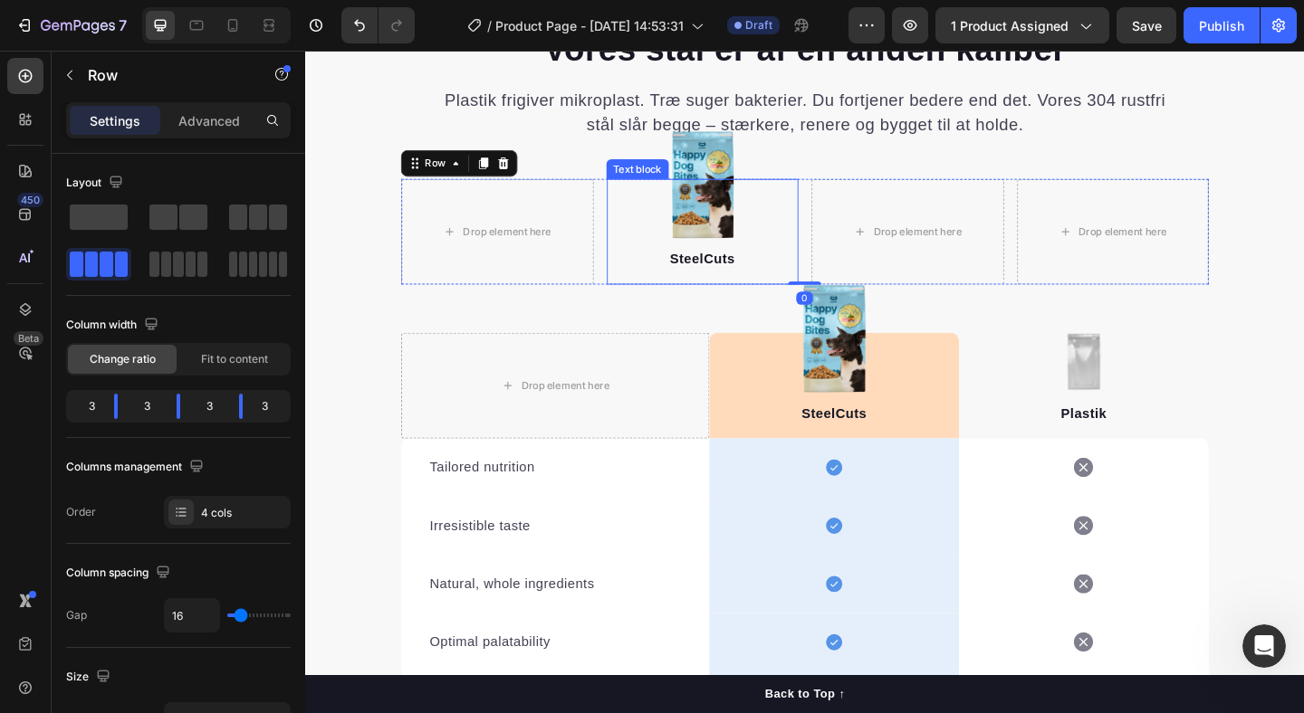
click at [662, 255] on div "SteelCuts Text block" at bounding box center [737, 247] width 209 height 115
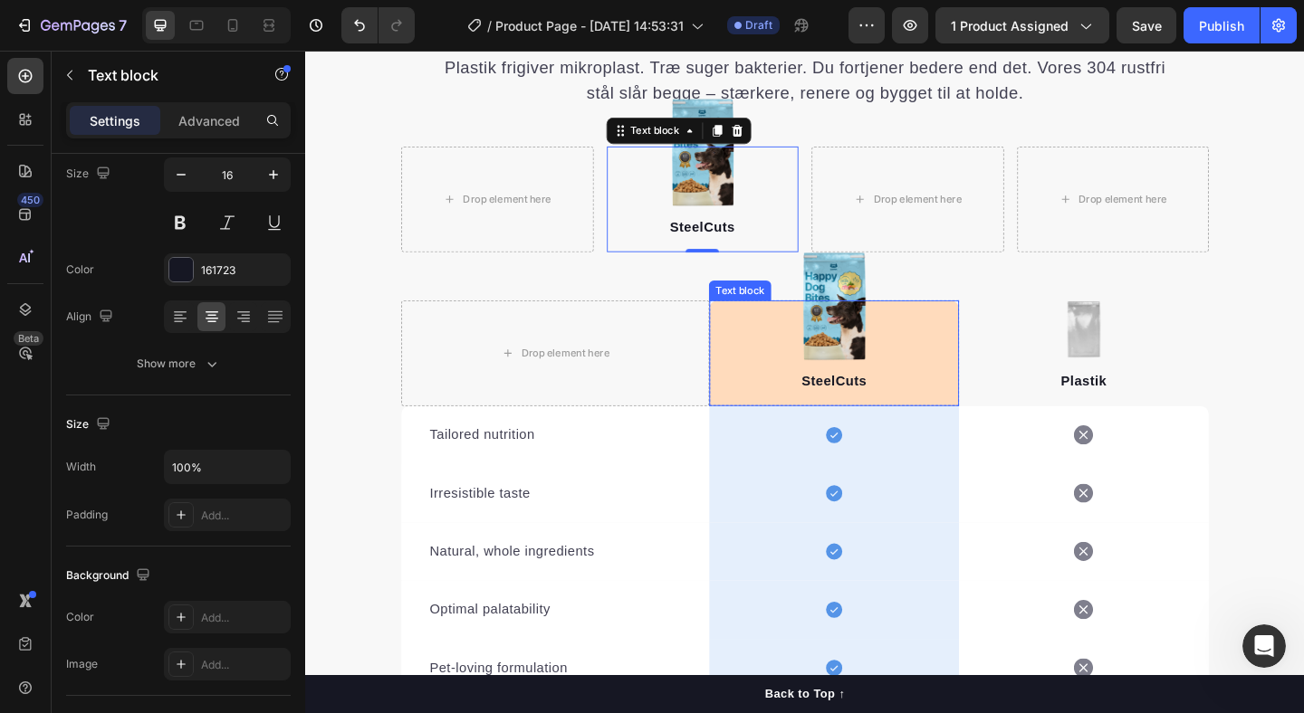
scroll to position [1872, 0]
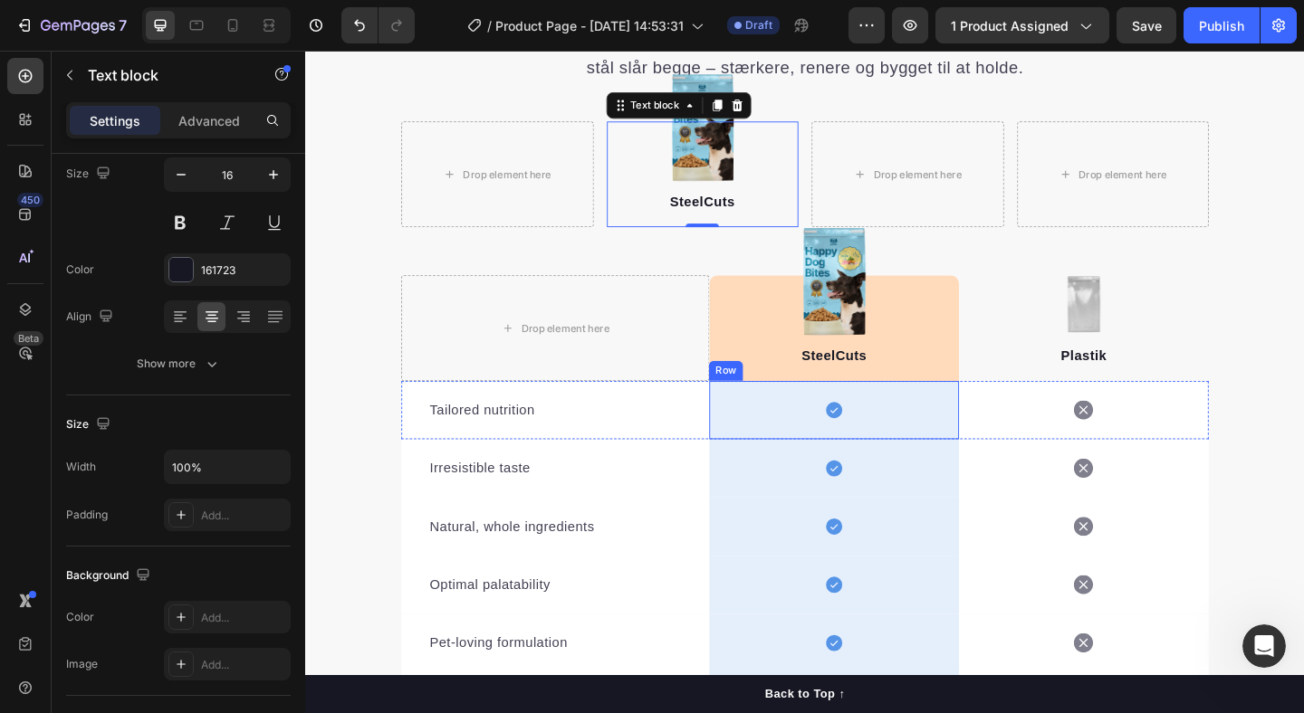
click at [972, 463] on div "Icon Row" at bounding box center [880, 441] width 272 height 63
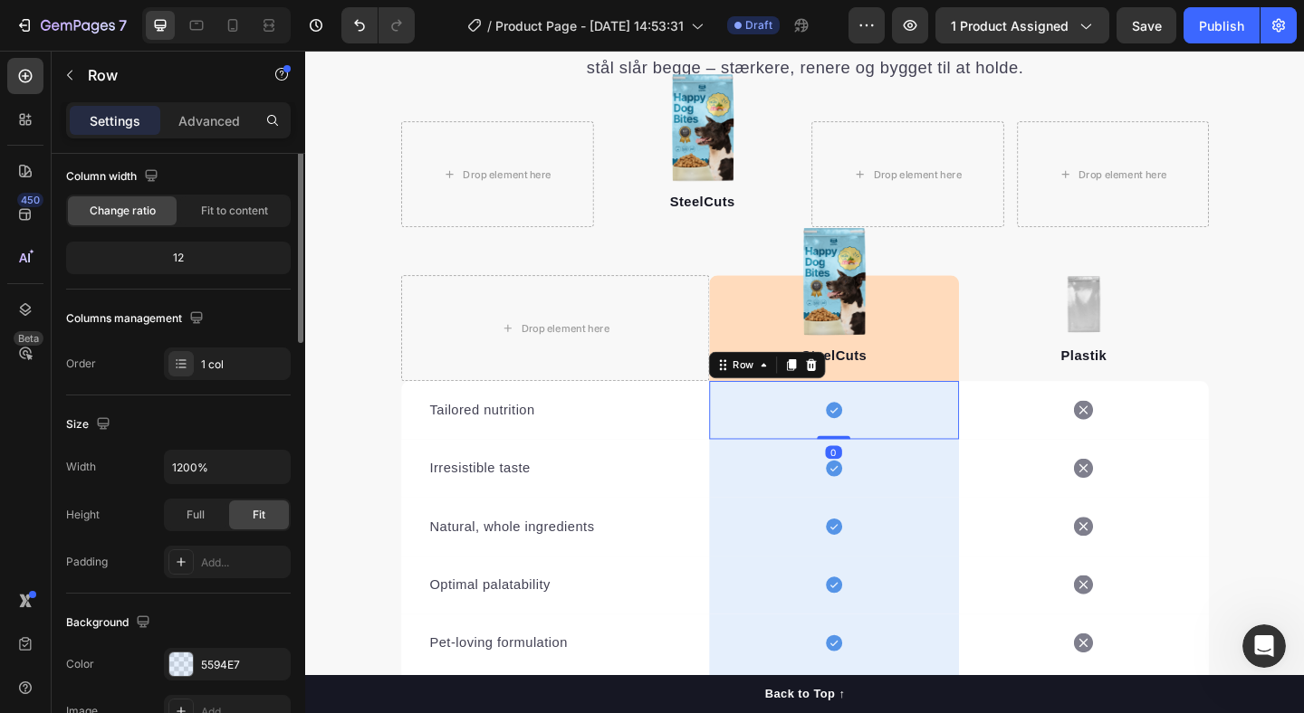
scroll to position [0, 0]
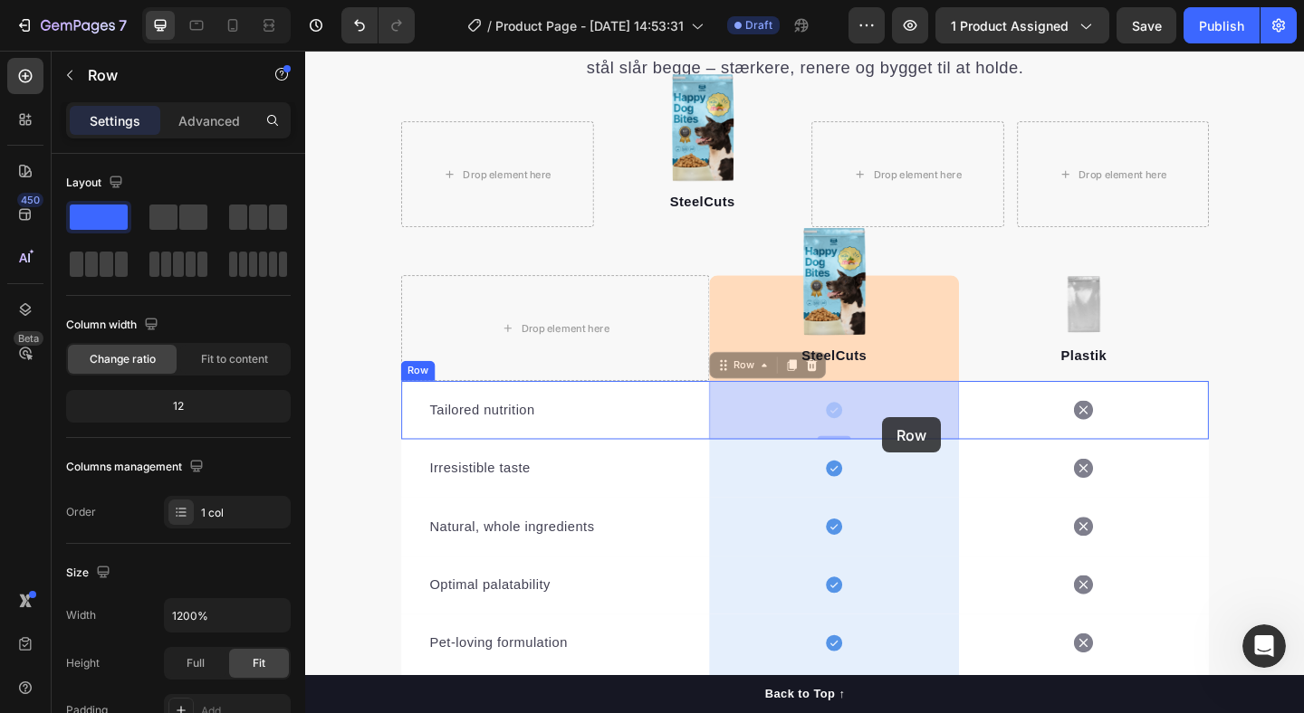
drag, startPoint x: 972, startPoint y: 463, endPoint x: 933, endPoint y: 450, distance: 40.9
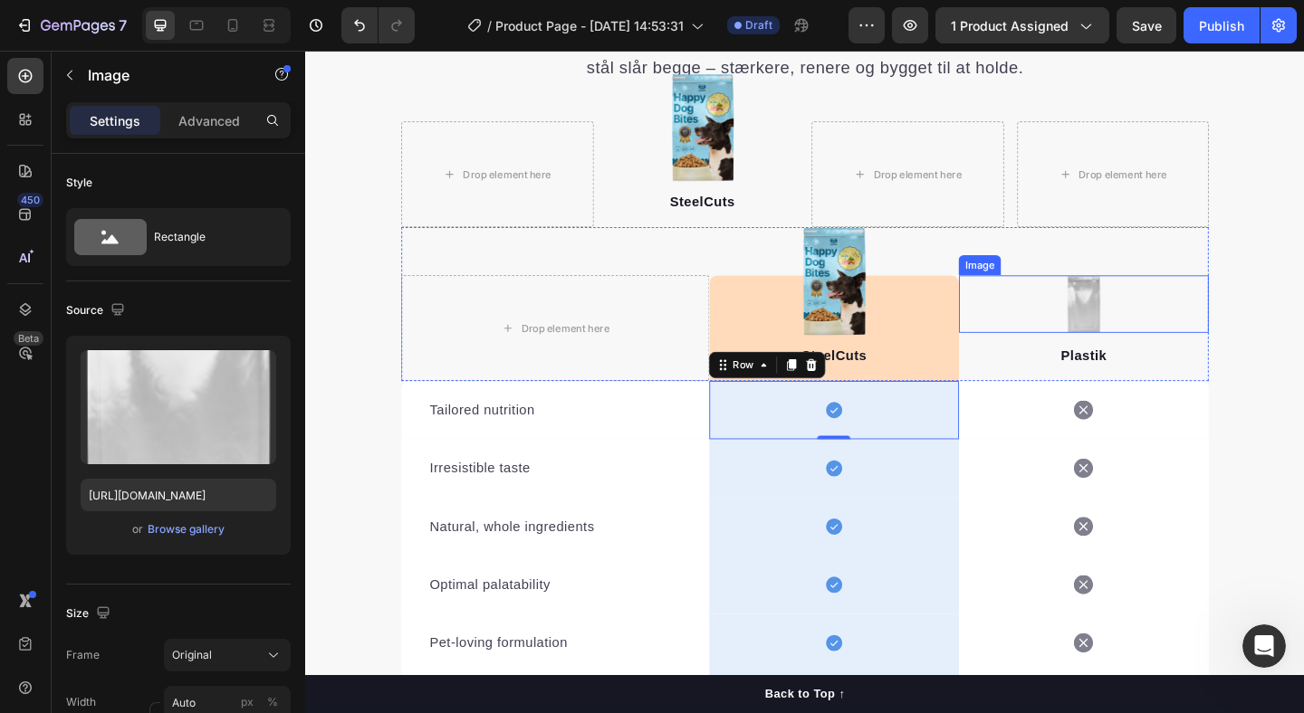
click at [1192, 334] on div at bounding box center [1152, 326] width 272 height 62
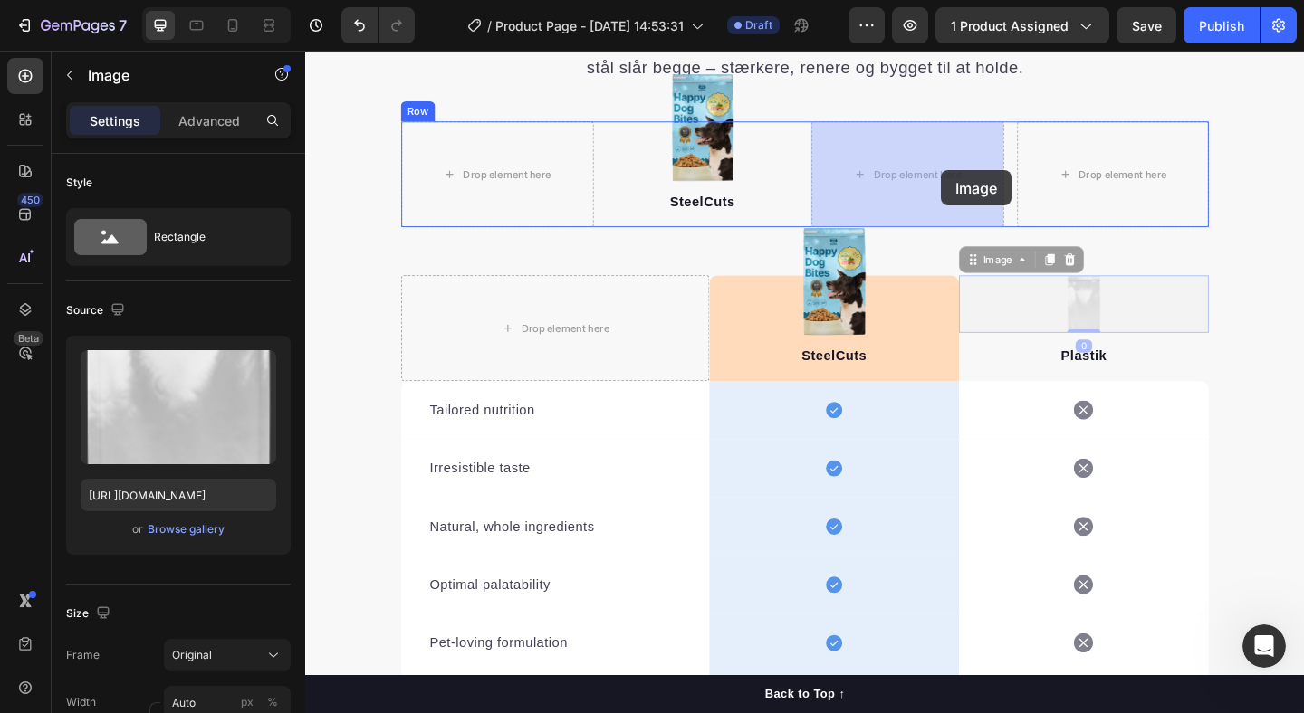
drag, startPoint x: 1215, startPoint y: 330, endPoint x: 997, endPoint y: 181, distance: 264.5
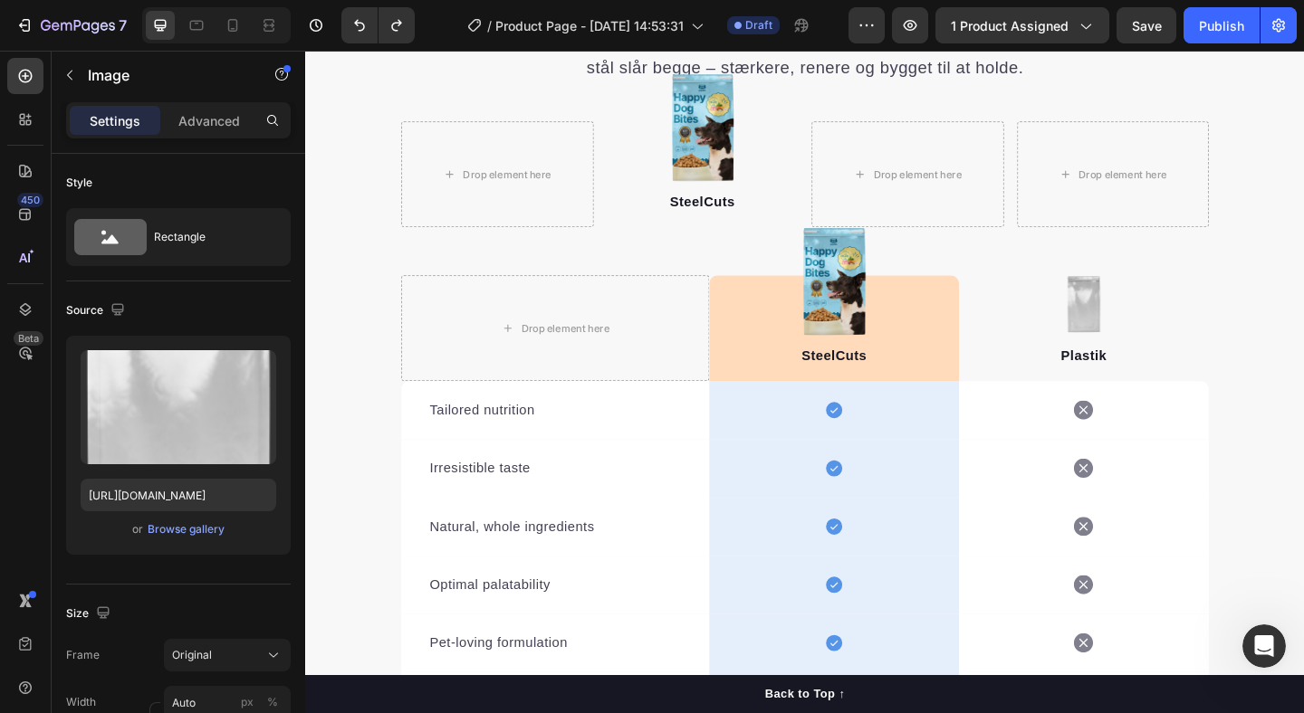
click at [1140, 328] on img at bounding box center [1152, 326] width 38 height 62
click at [1212, 323] on div at bounding box center [1152, 326] width 272 height 62
click at [1138, 303] on img at bounding box center [1152, 326] width 38 height 62
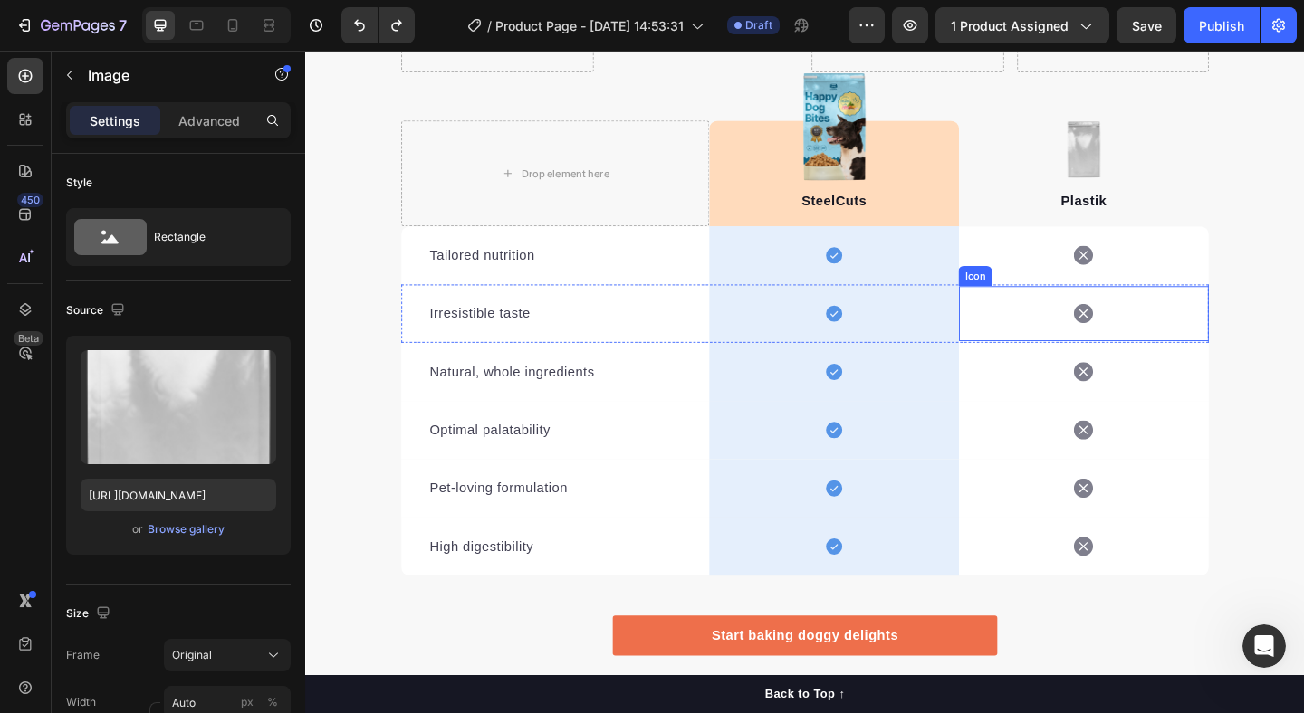
click at [1179, 383] on div "Icon" at bounding box center [1152, 400] width 272 height 60
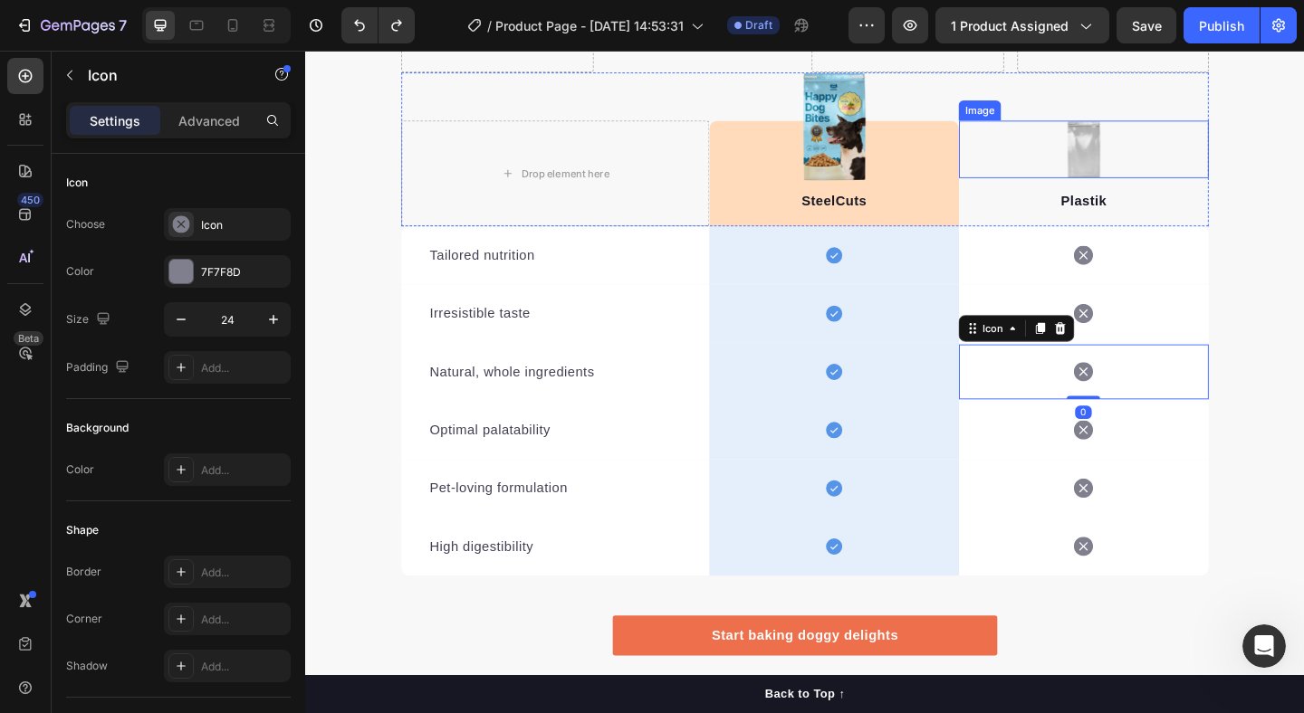
click at [1144, 171] on img at bounding box center [1152, 158] width 38 height 62
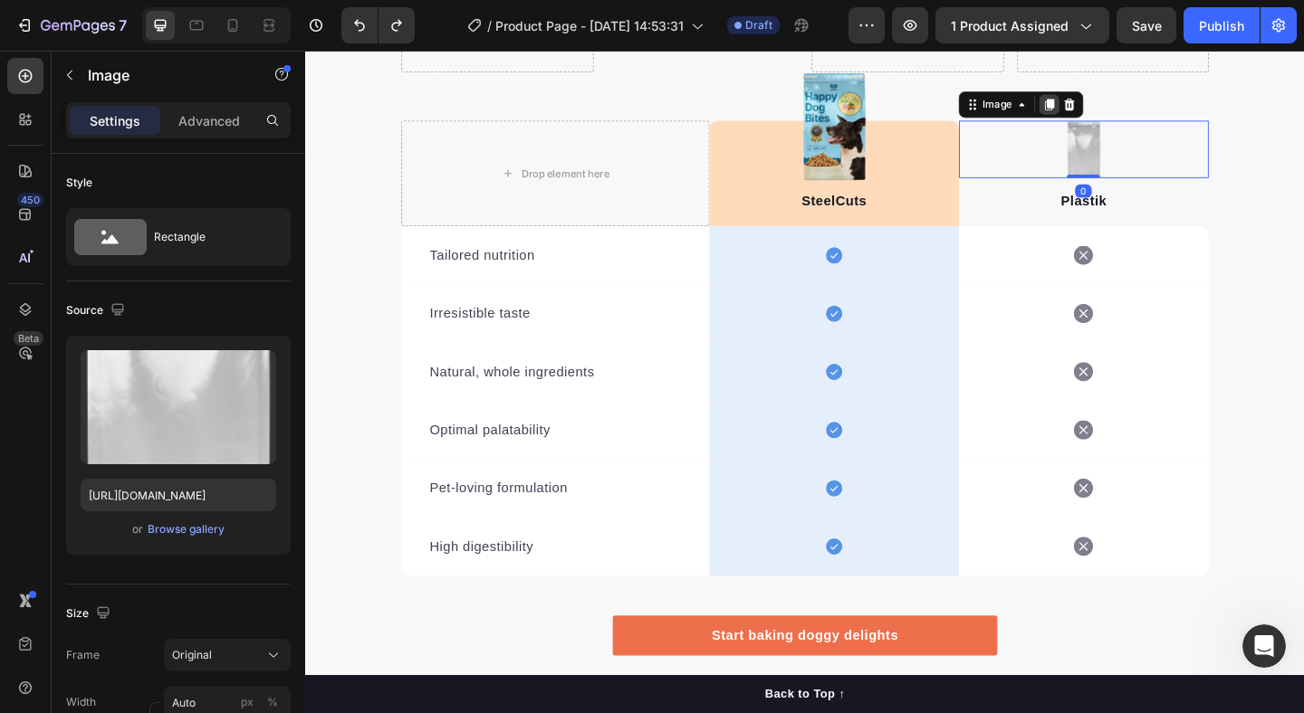
click at [1115, 119] on div at bounding box center [1115, 110] width 22 height 22
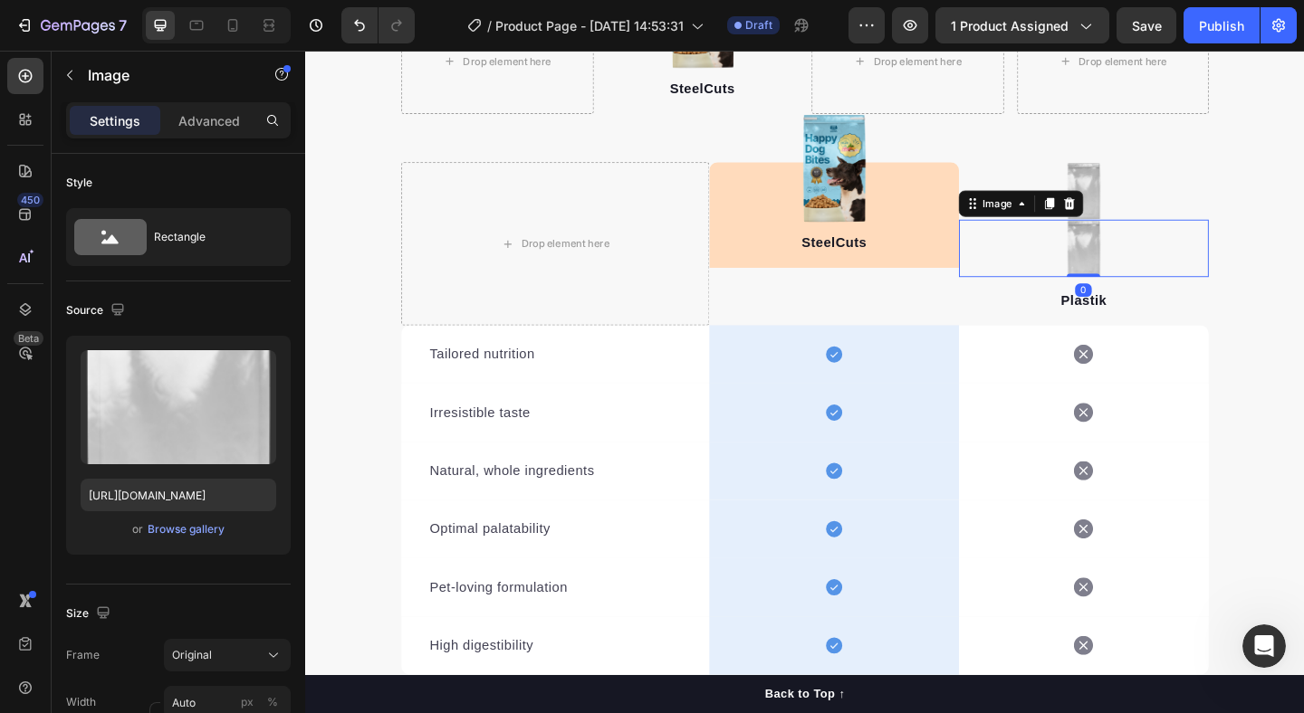
scroll to position [1938, 0]
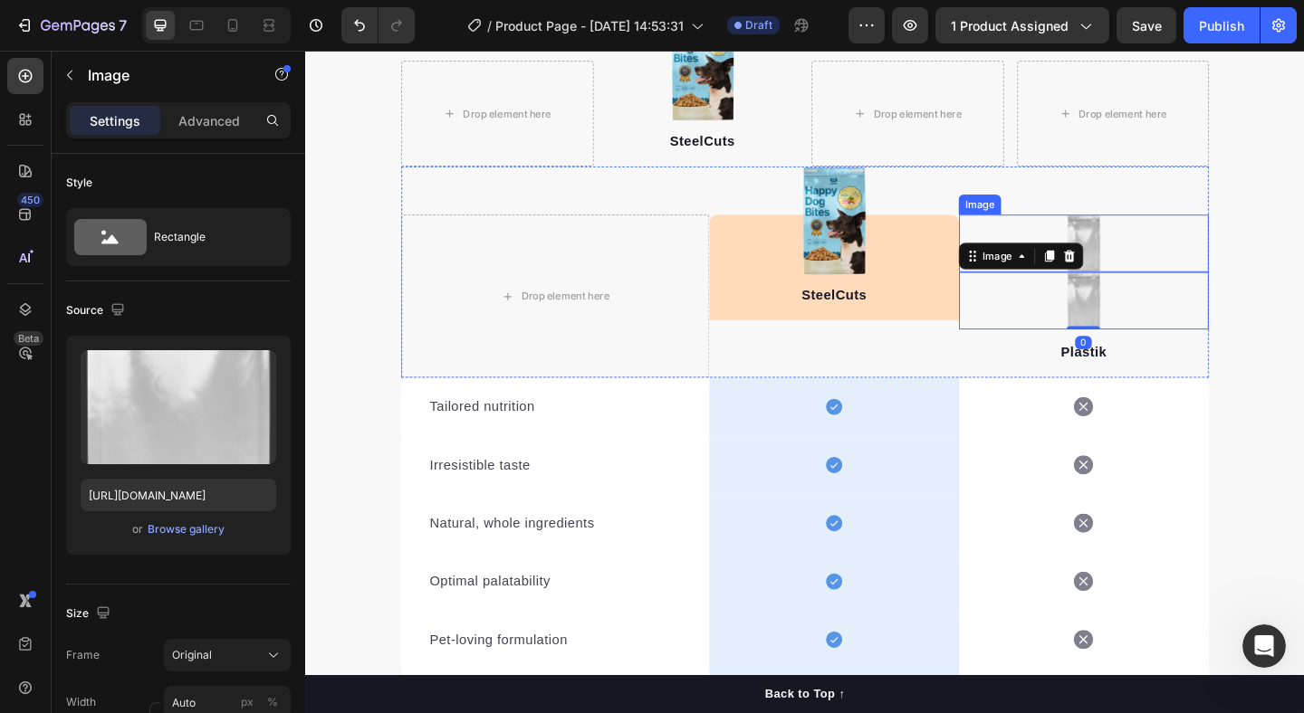
click at [1162, 247] on img at bounding box center [1152, 260] width 38 height 62
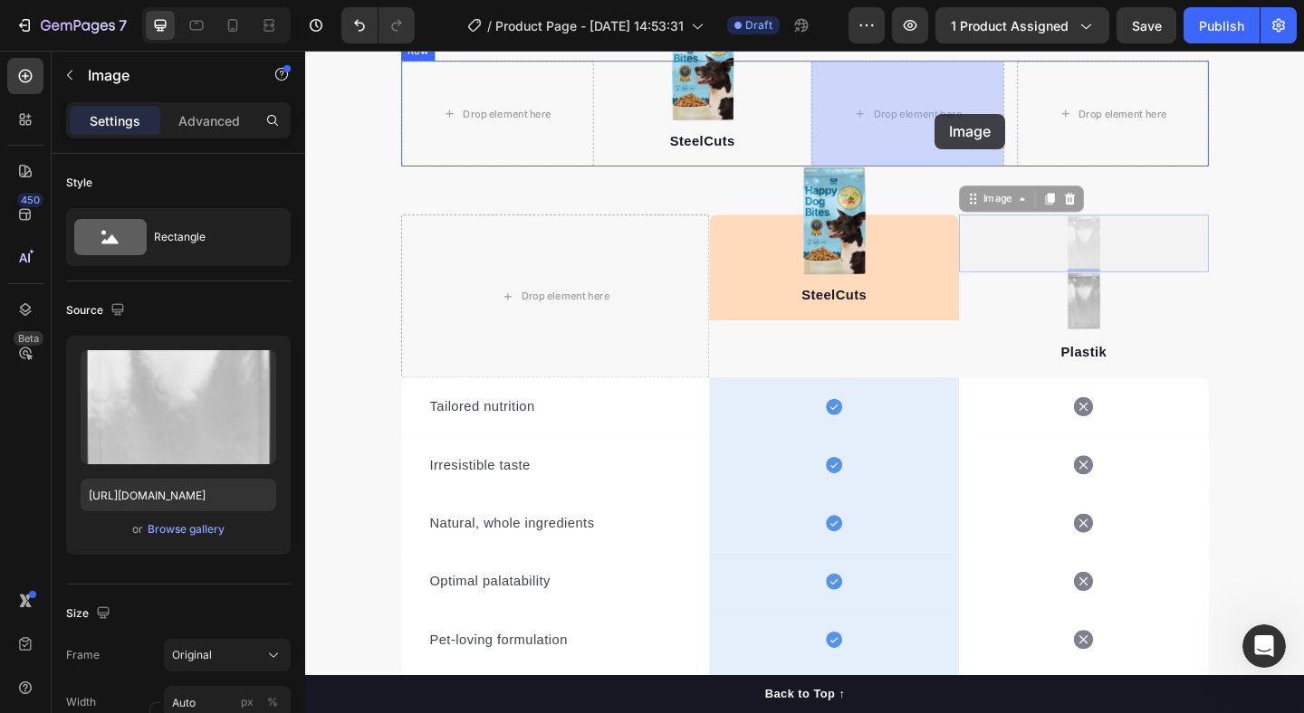
drag, startPoint x: 1183, startPoint y: 253, endPoint x: 989, endPoint y: 120, distance: 235.1
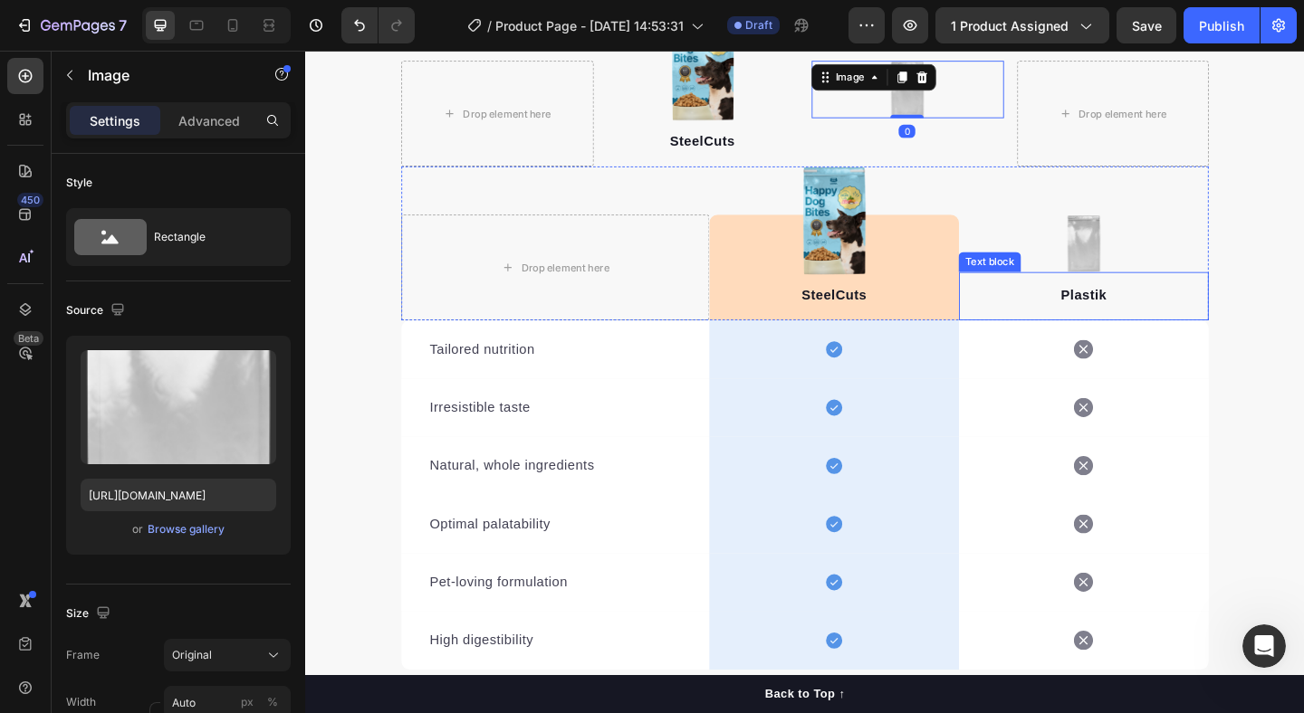
click at [1194, 327] on p "Plastik" at bounding box center [1152, 317] width 268 height 22
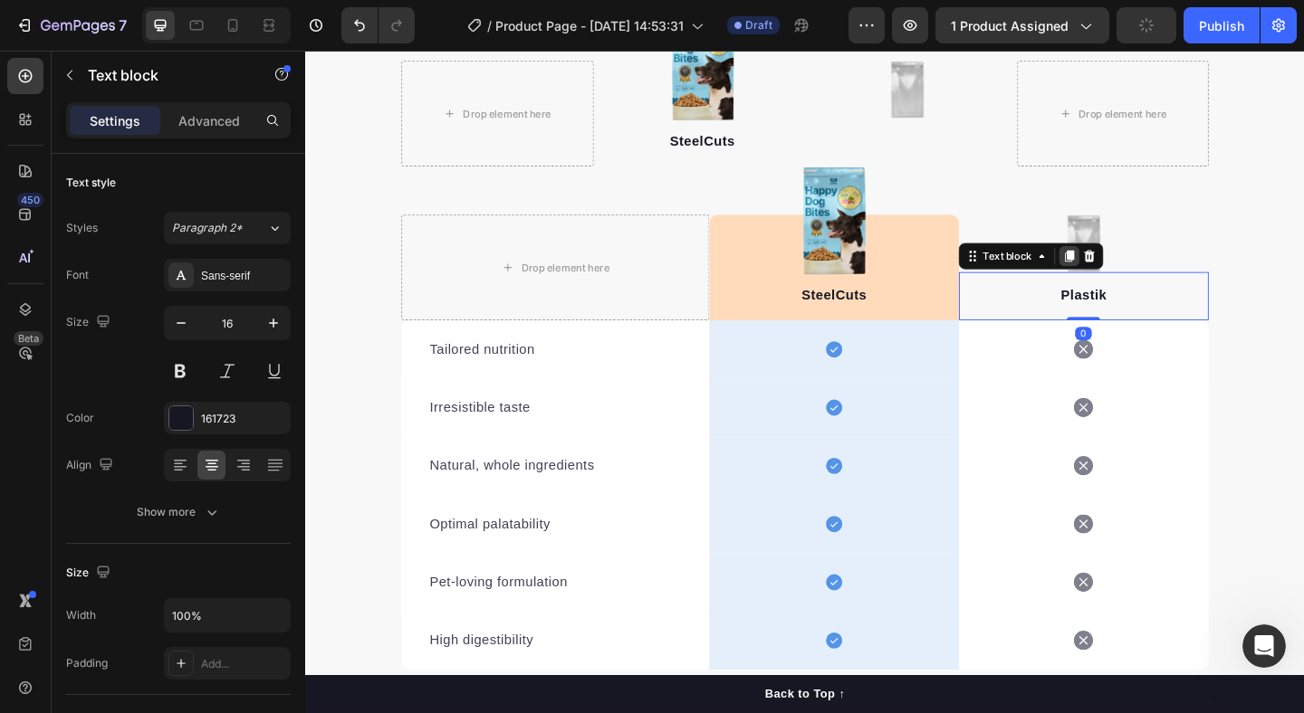
click at [1129, 280] on icon at bounding box center [1136, 274] width 14 height 14
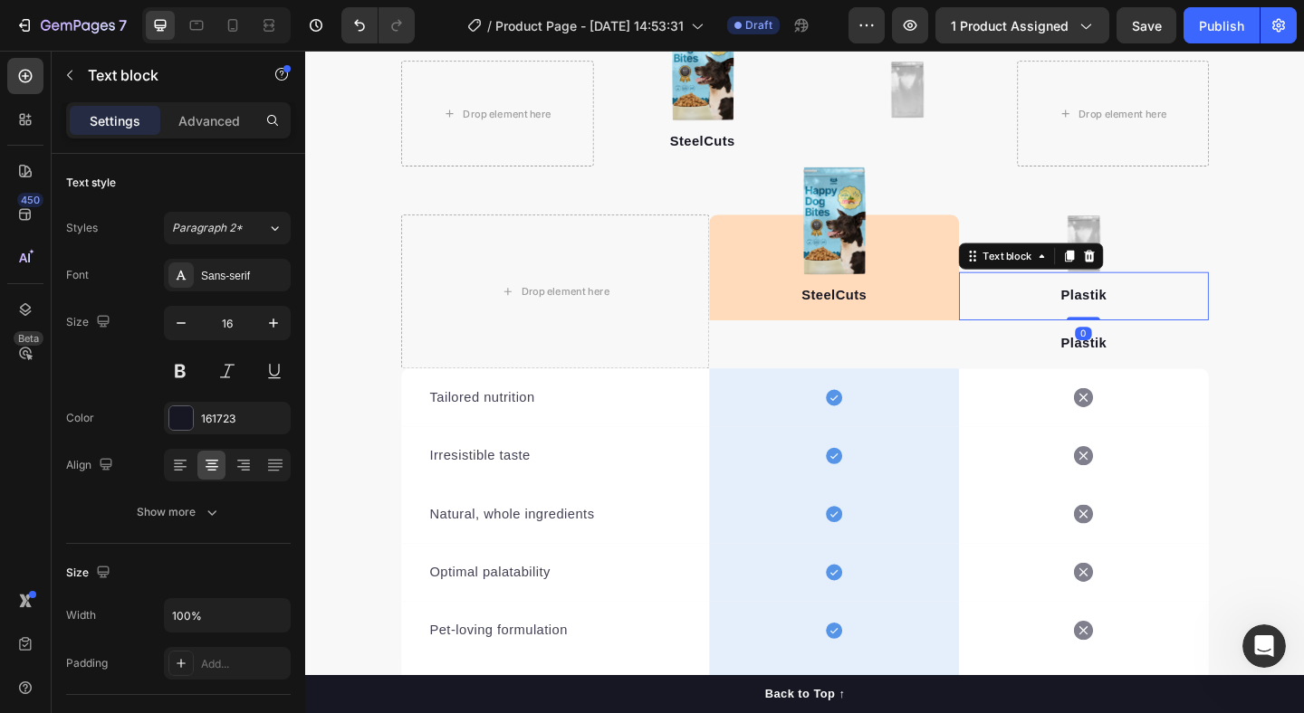
click at [1202, 319] on p "Plastik" at bounding box center [1152, 317] width 268 height 22
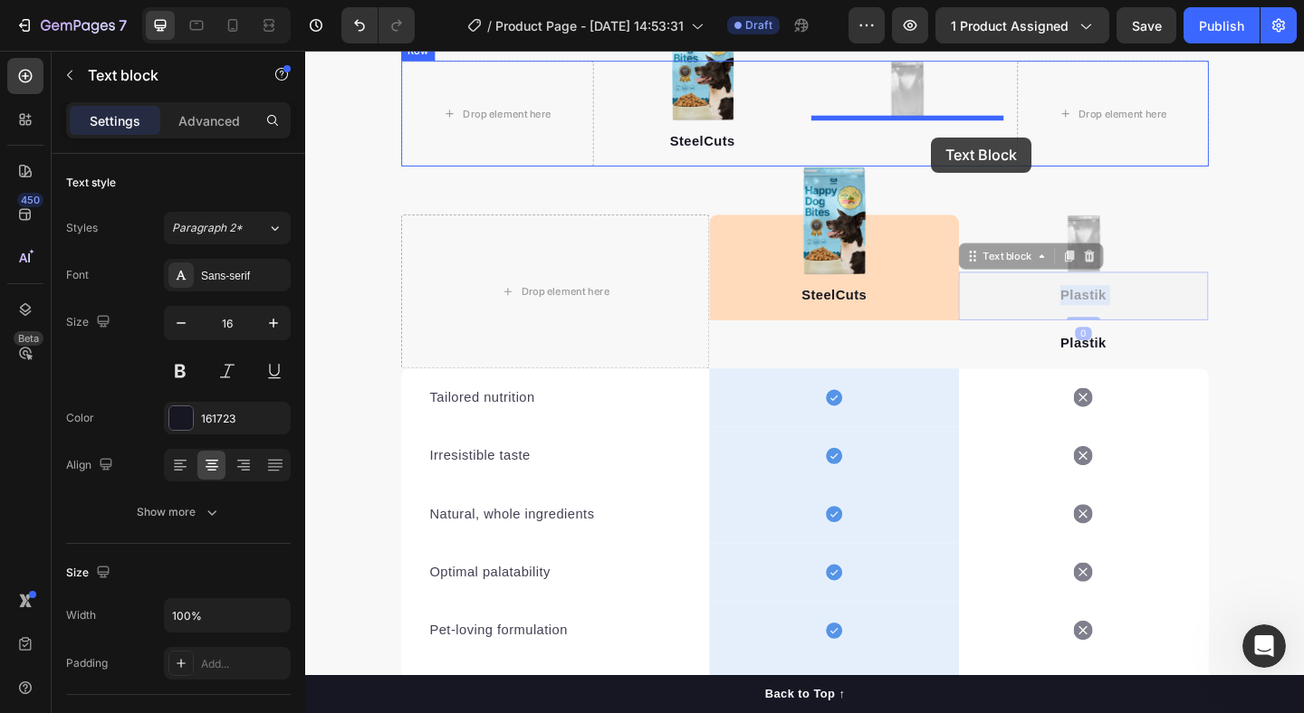
drag, startPoint x: 1225, startPoint y: 320, endPoint x: 986, endPoint y: 145, distance: 296.1
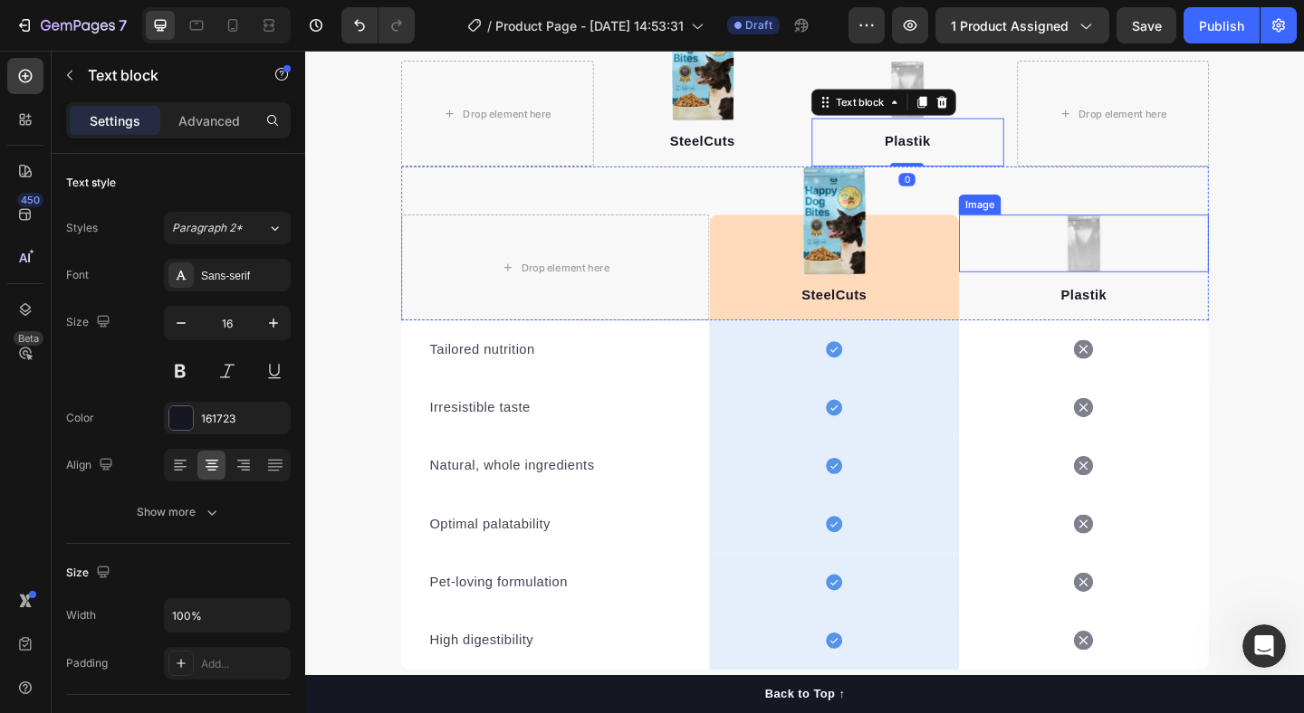
click at [1183, 250] on div at bounding box center [1152, 260] width 272 height 62
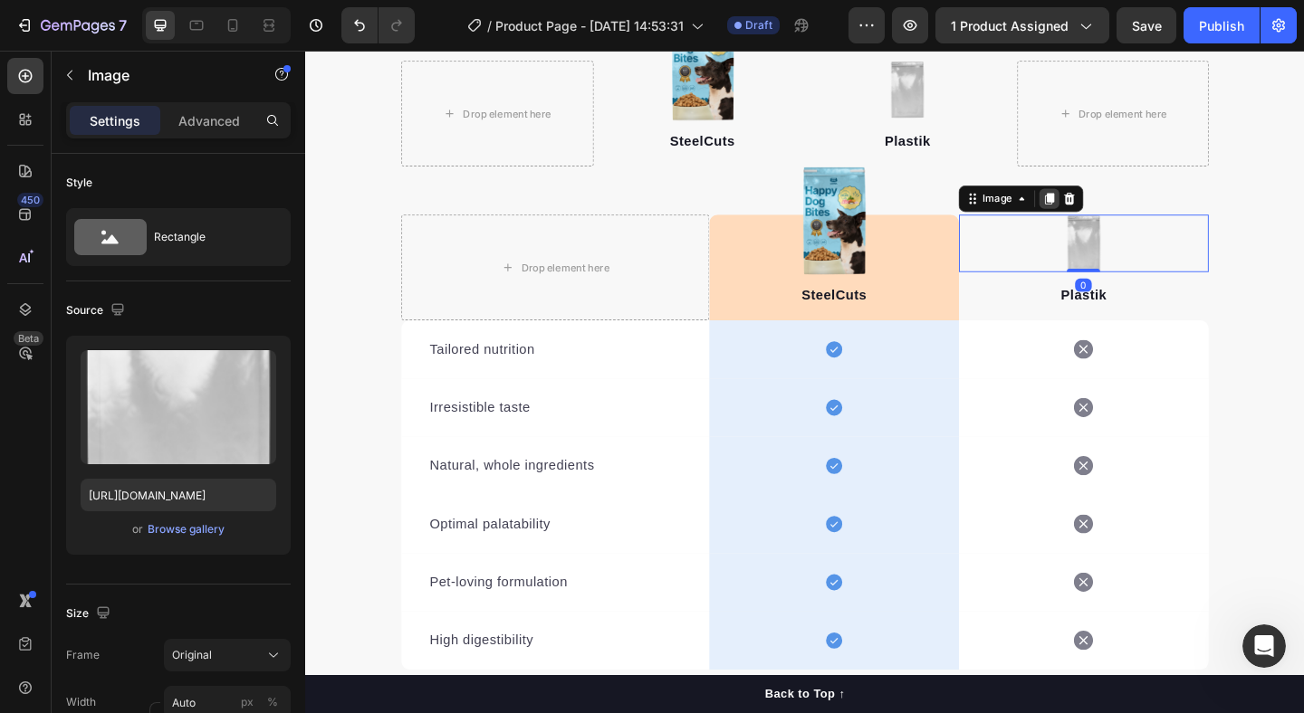
click at [1107, 215] on icon at bounding box center [1114, 212] width 14 height 14
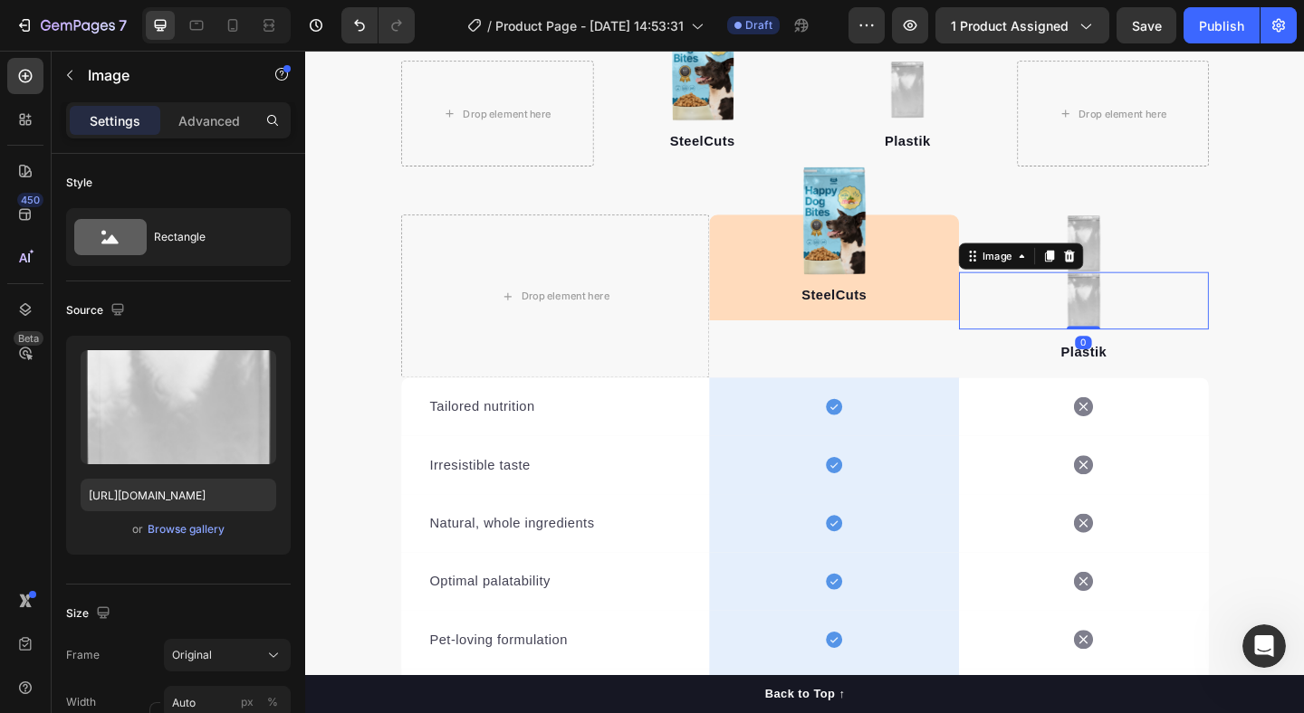
click at [1226, 319] on div at bounding box center [1152, 323] width 272 height 62
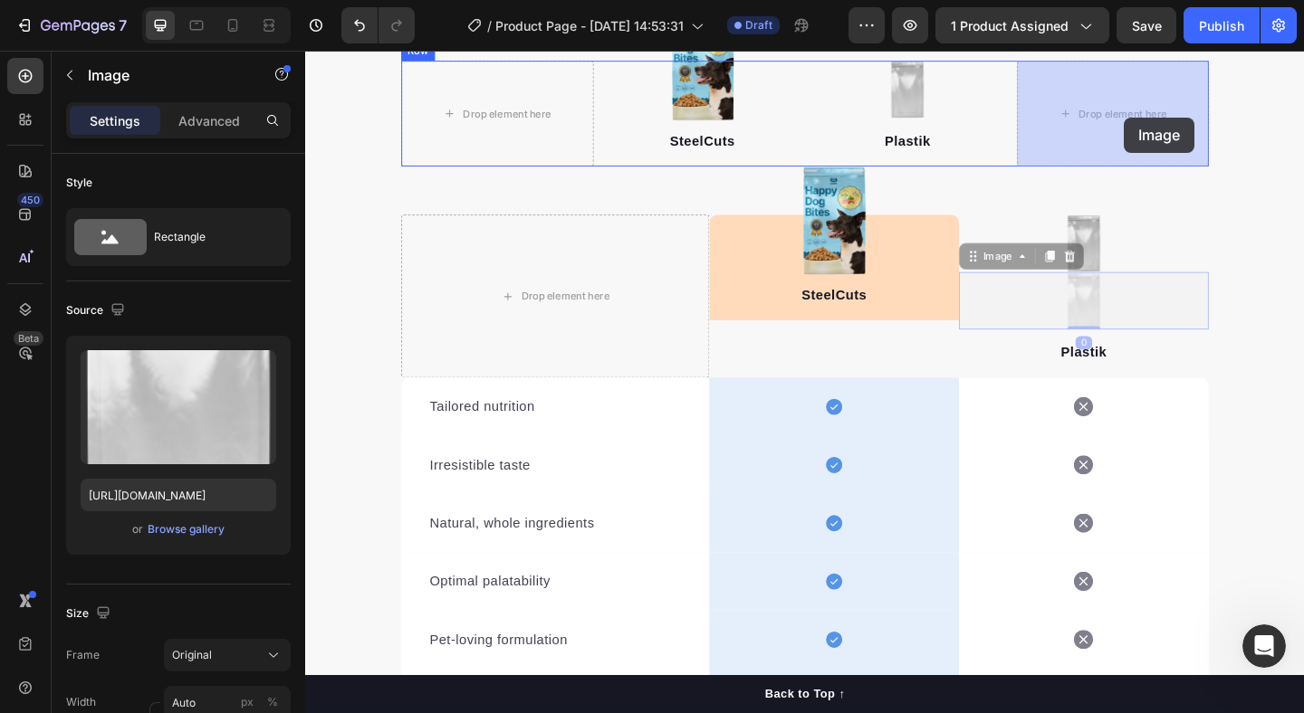
drag, startPoint x: 1172, startPoint y: 317, endPoint x: 1195, endPoint y: 130, distance: 188.0
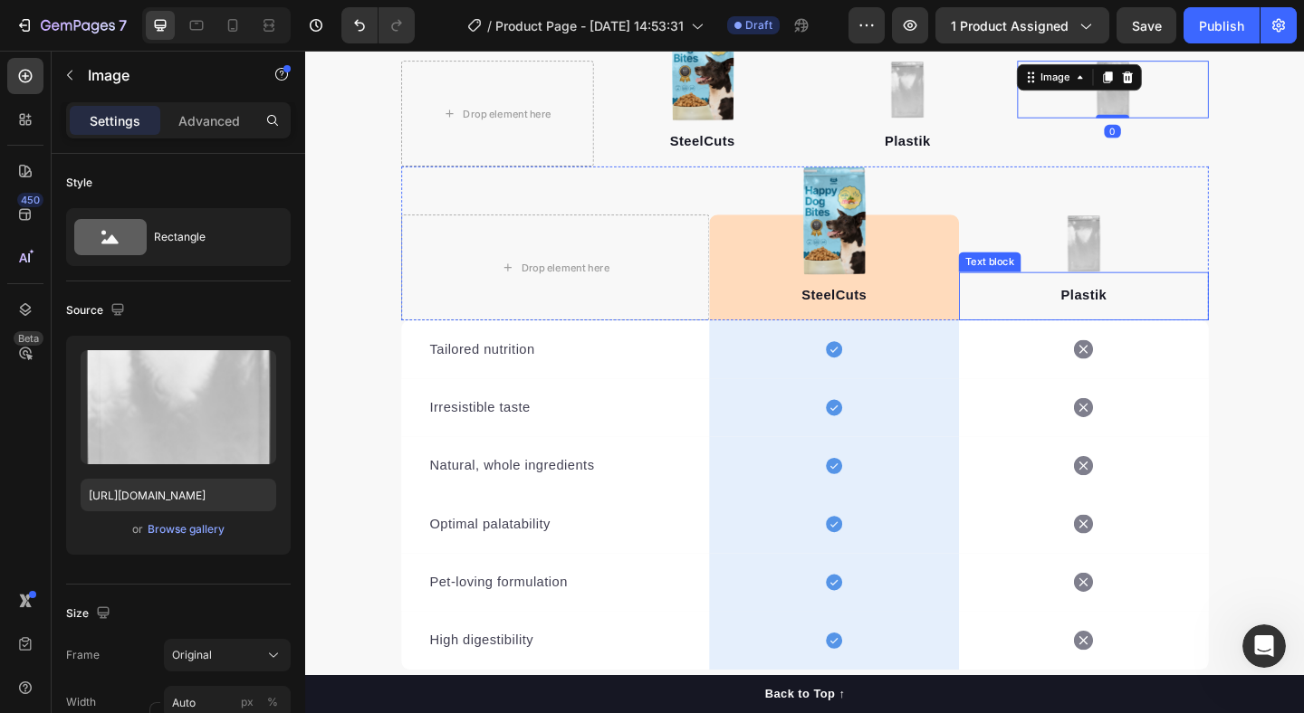
click at [1221, 319] on p "Plastik" at bounding box center [1152, 317] width 268 height 22
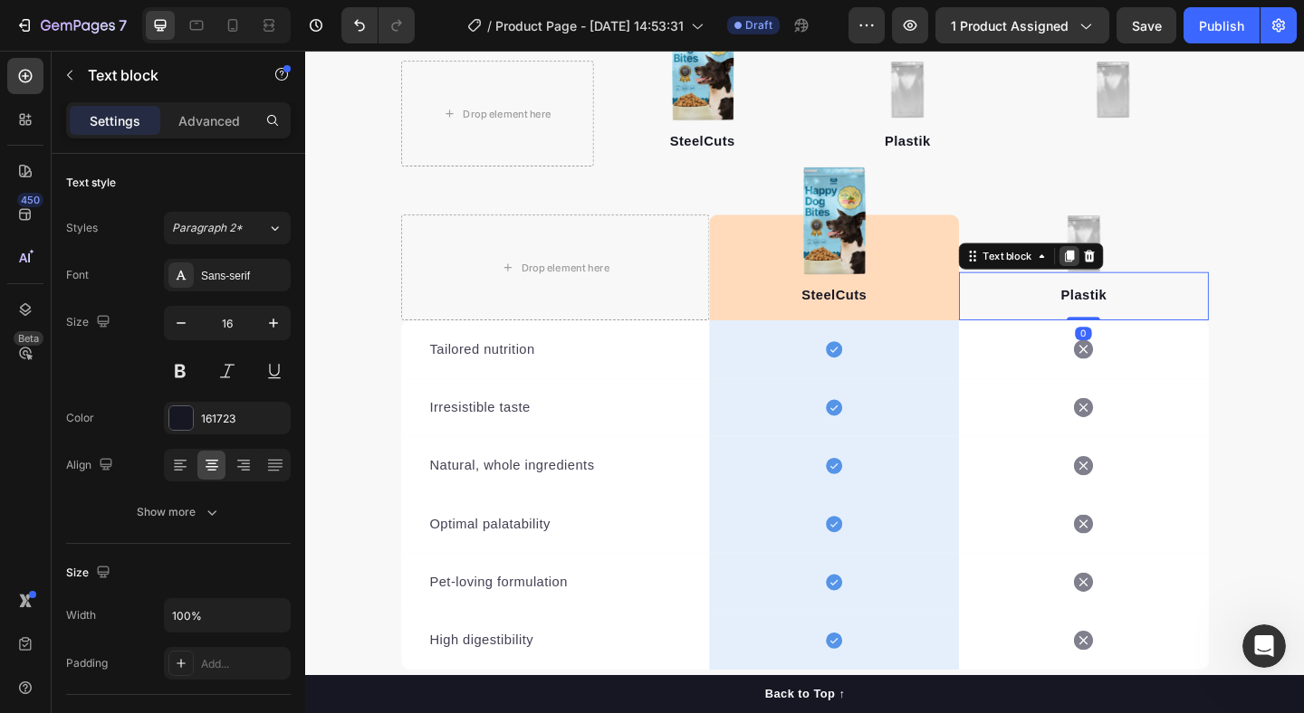
click at [1134, 281] on icon at bounding box center [1136, 274] width 14 height 14
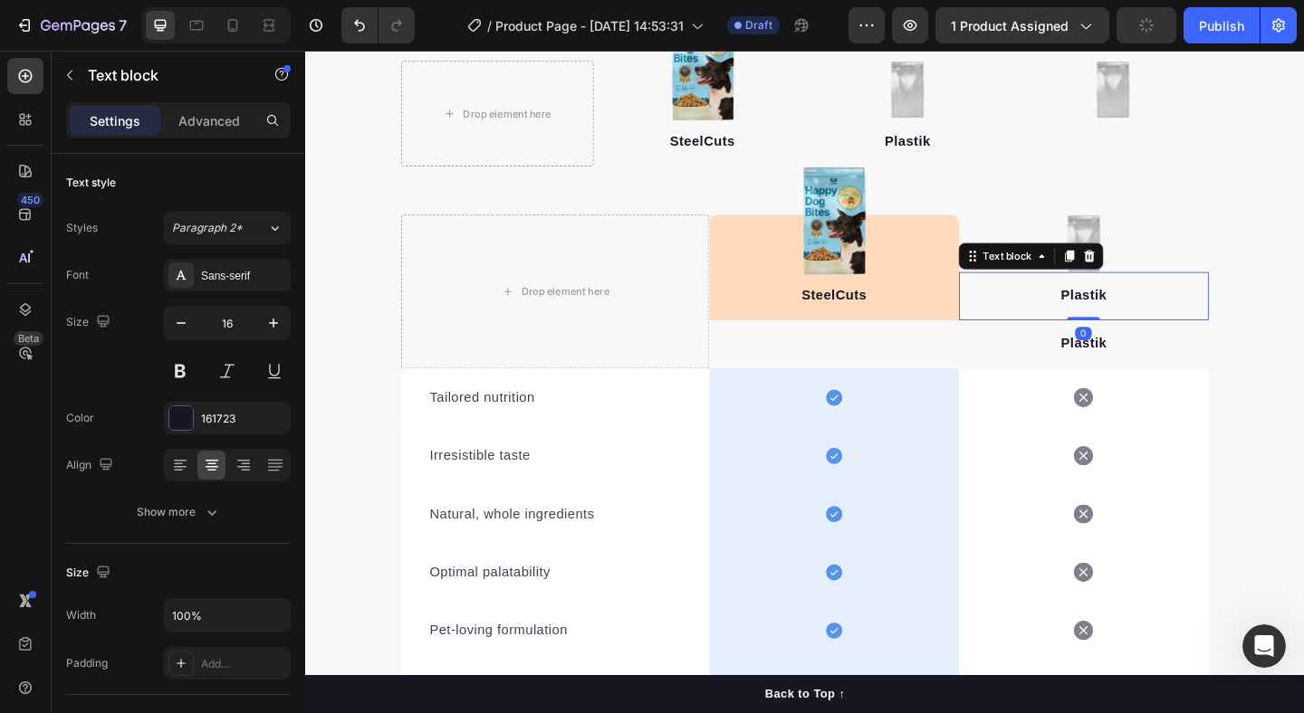
click at [1211, 313] on p "Plastik" at bounding box center [1152, 317] width 268 height 22
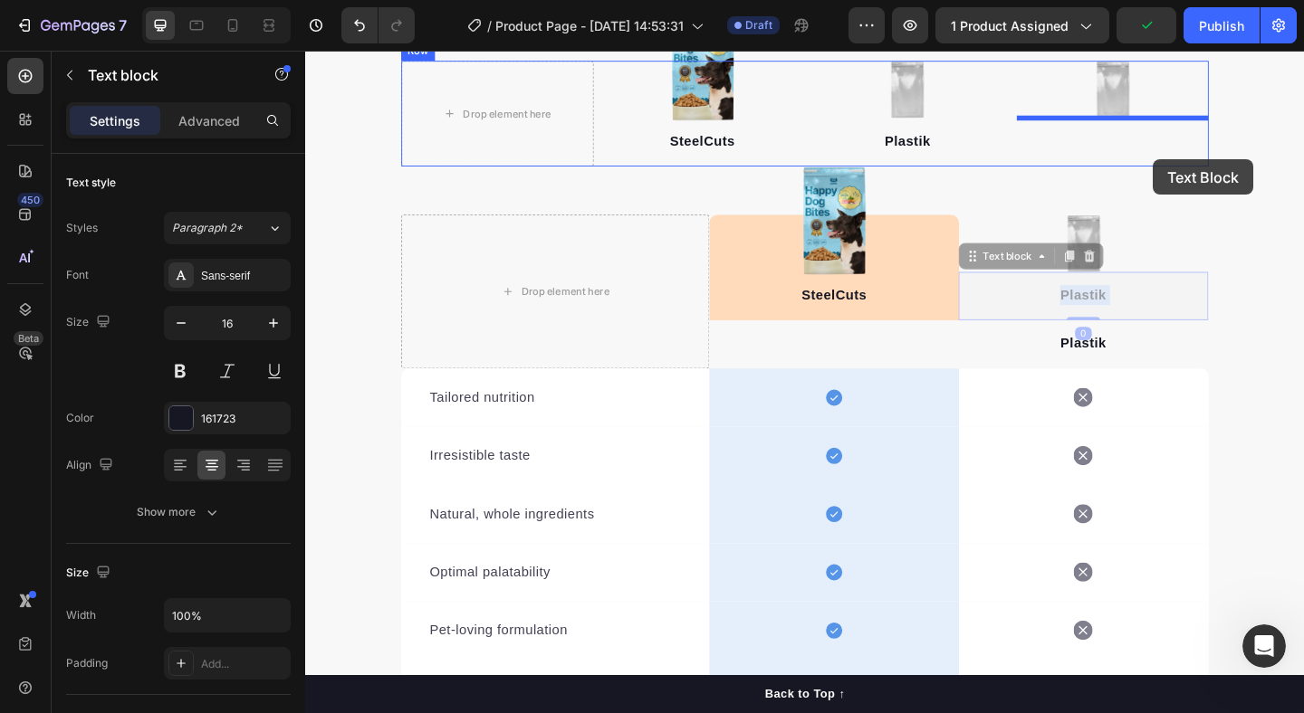
drag, startPoint x: 1236, startPoint y: 317, endPoint x: 1227, endPoint y: 169, distance: 147.9
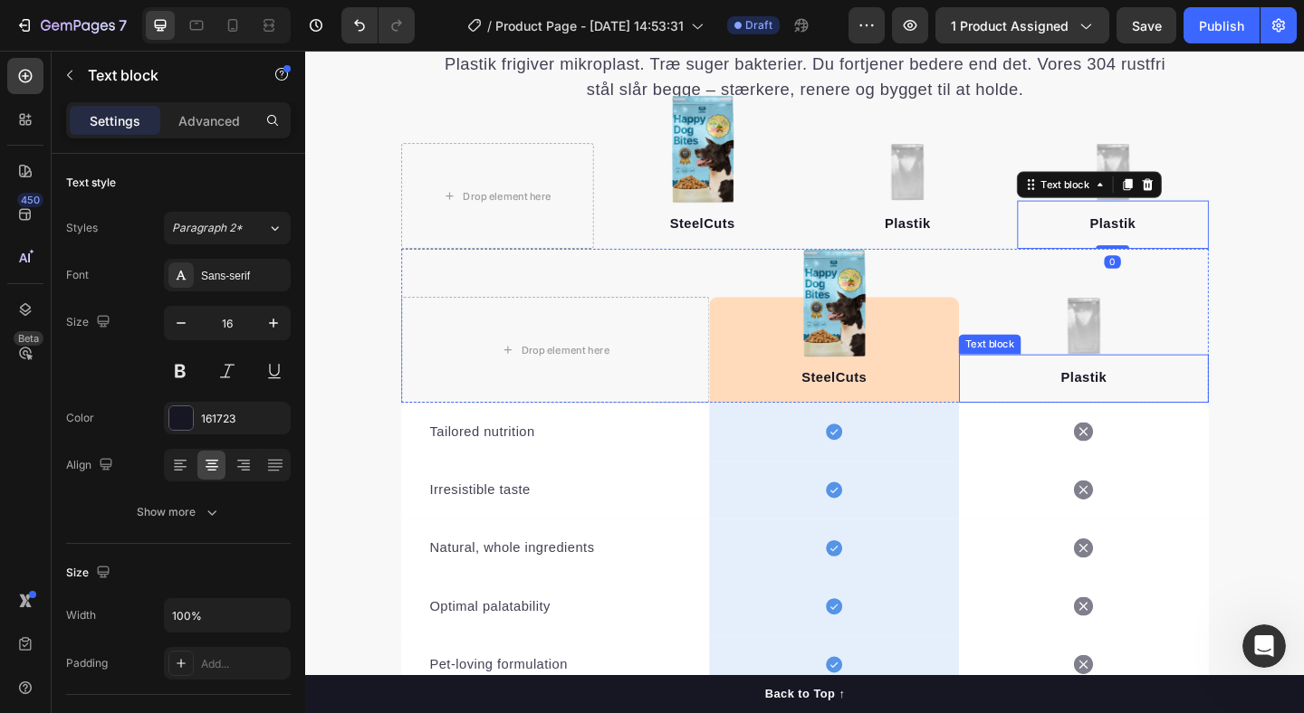
scroll to position [1841, 0]
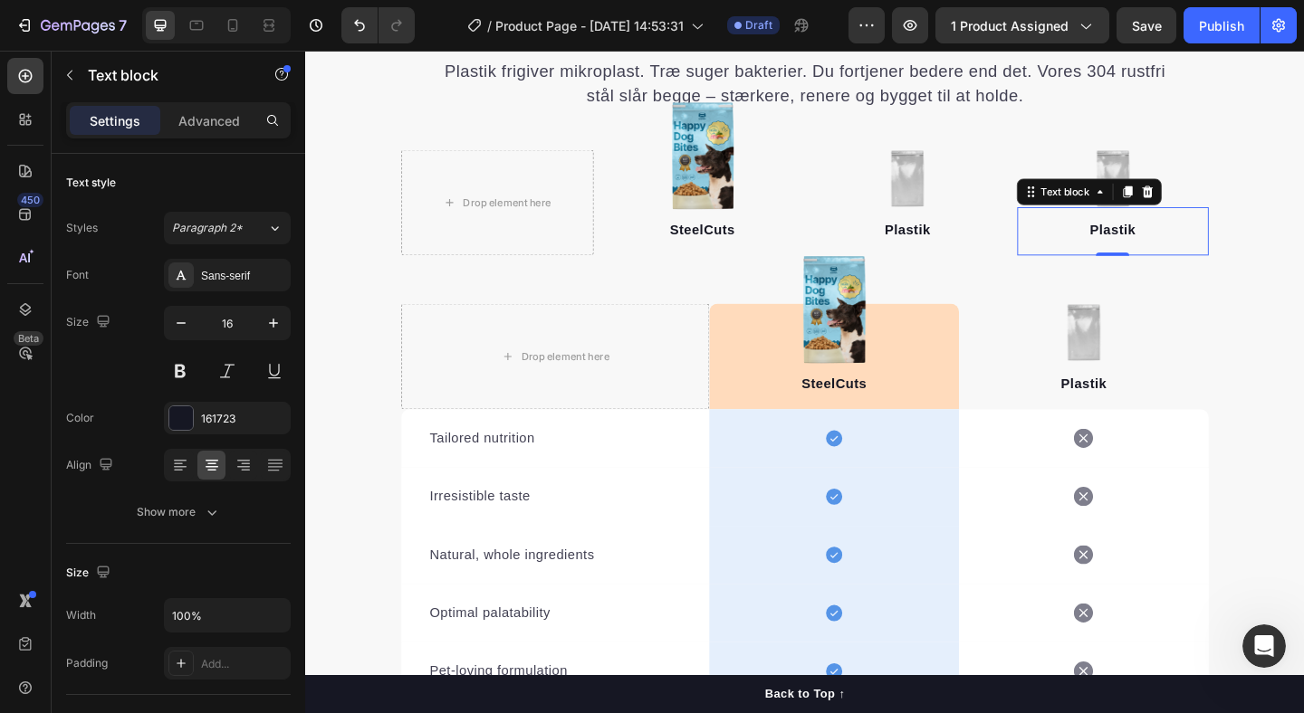
click at [1181, 244] on p "Plastik" at bounding box center [1184, 246] width 206 height 22
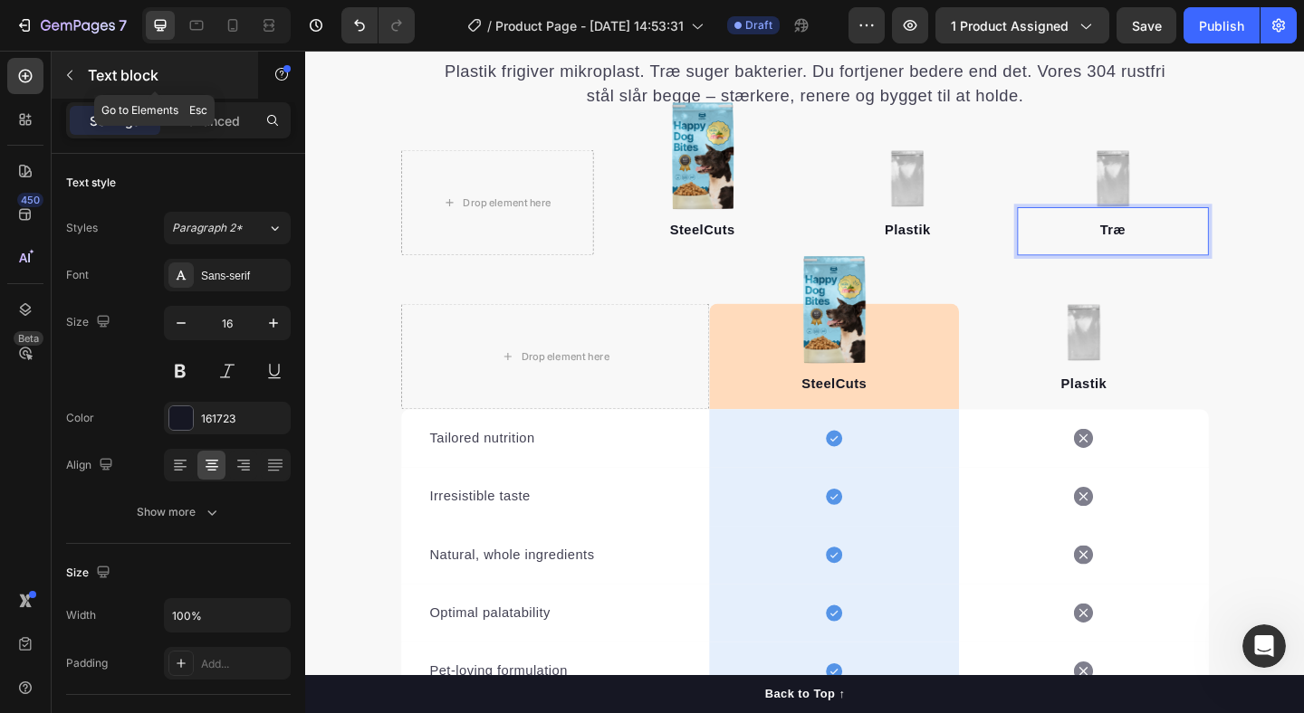
click at [72, 78] on icon "button" at bounding box center [69, 75] width 14 height 14
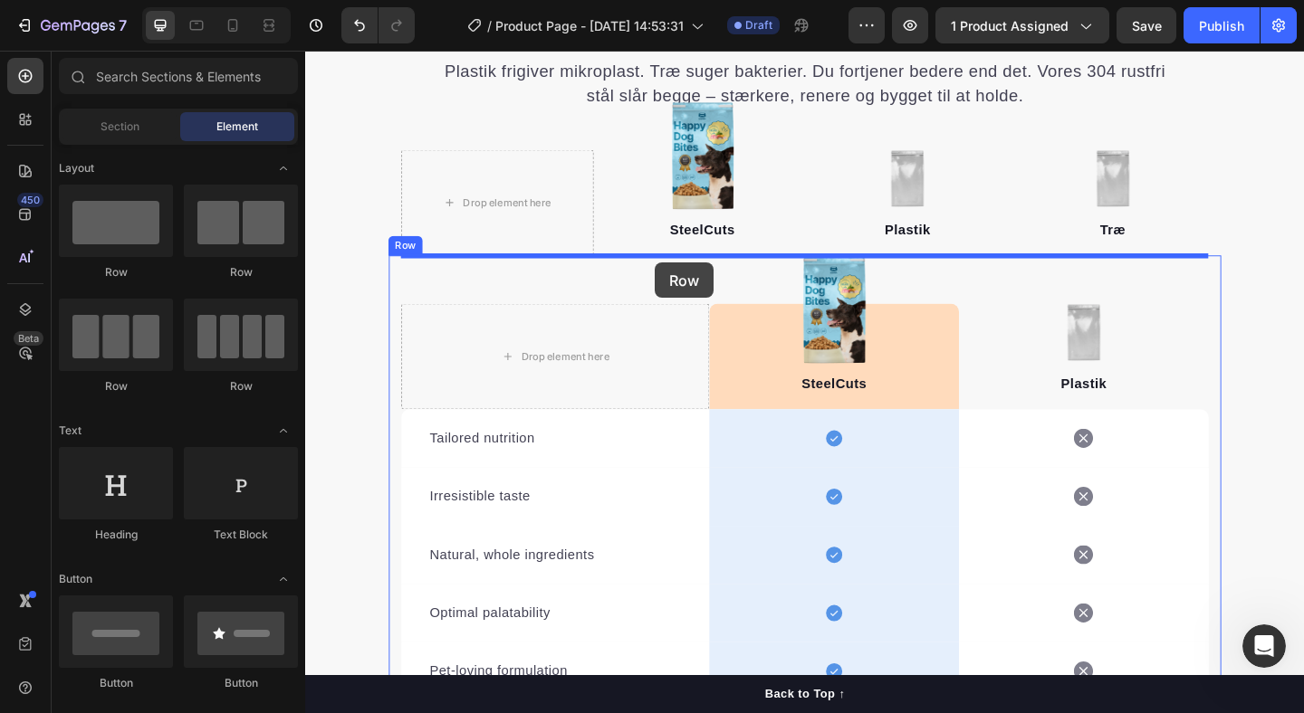
drag, startPoint x: 551, startPoint y: 416, endPoint x: 685, endPoint y: 282, distance: 189.5
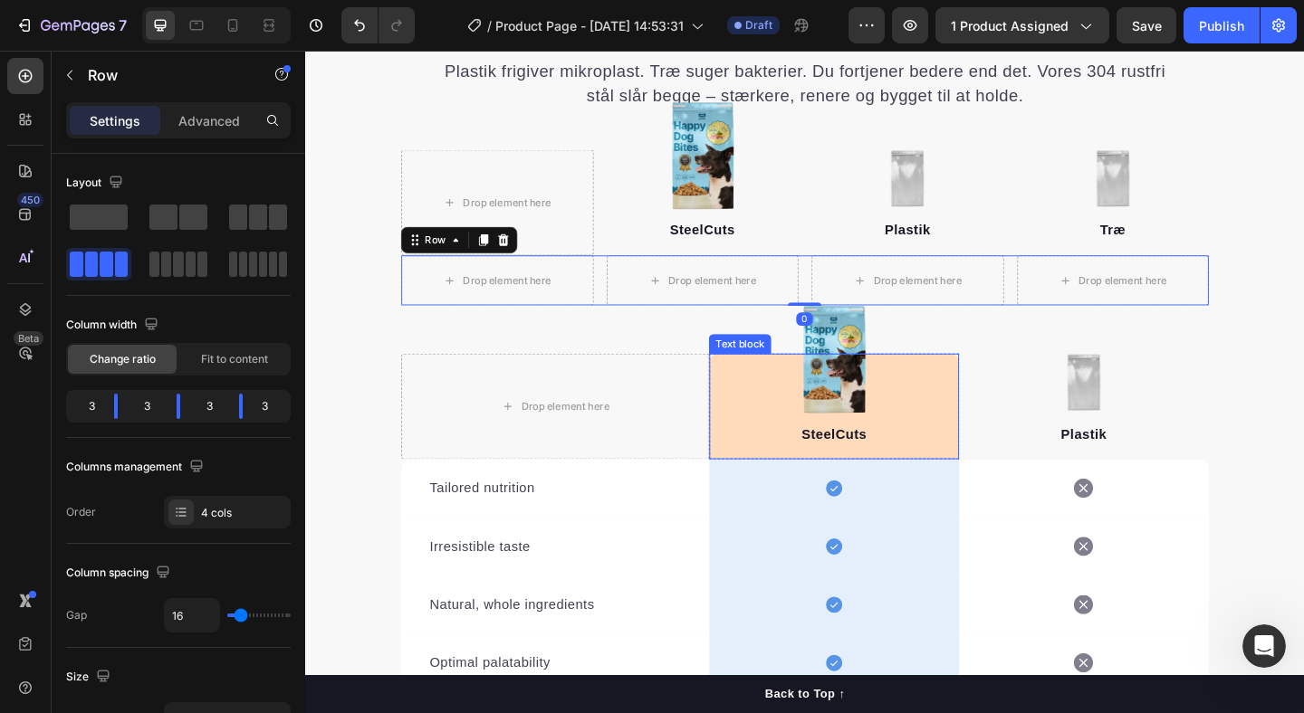
scroll to position [1855, 0]
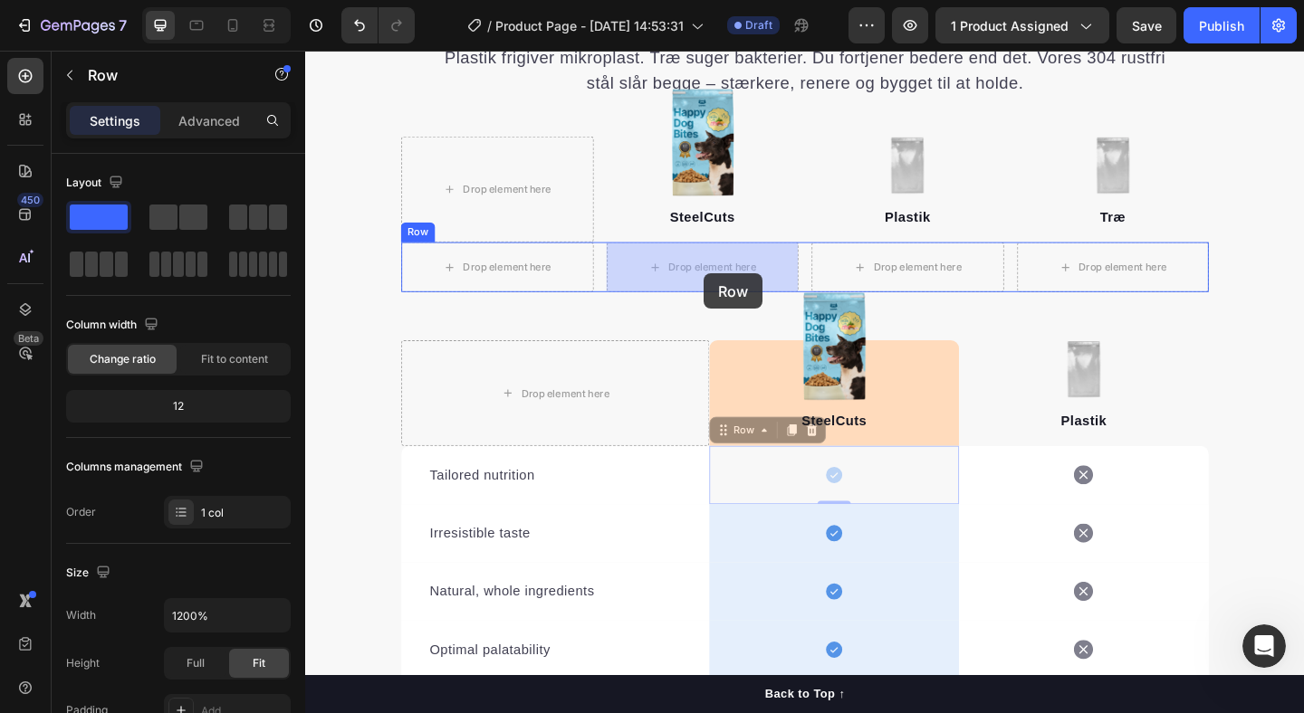
drag, startPoint x: 817, startPoint y: 502, endPoint x: 739, endPoint y: 293, distance: 222.3
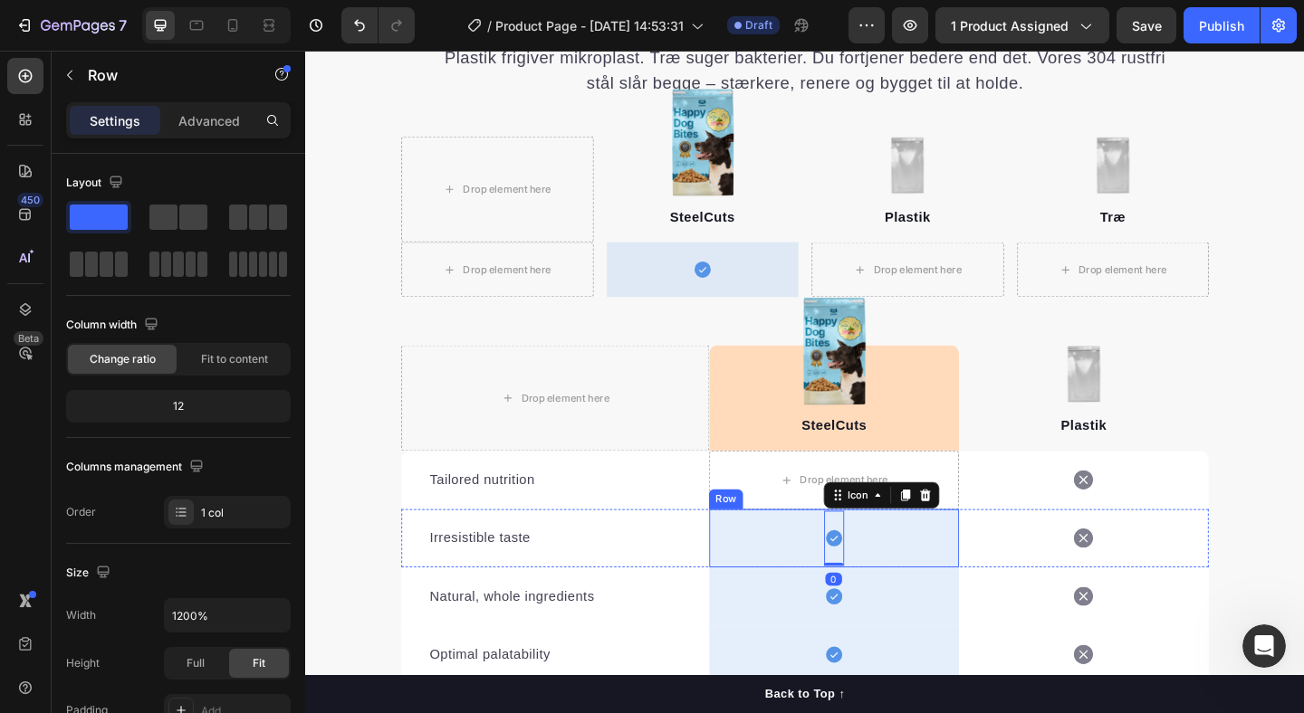
click at [809, 576] on div "Icon 0 Row" at bounding box center [880, 581] width 272 height 63
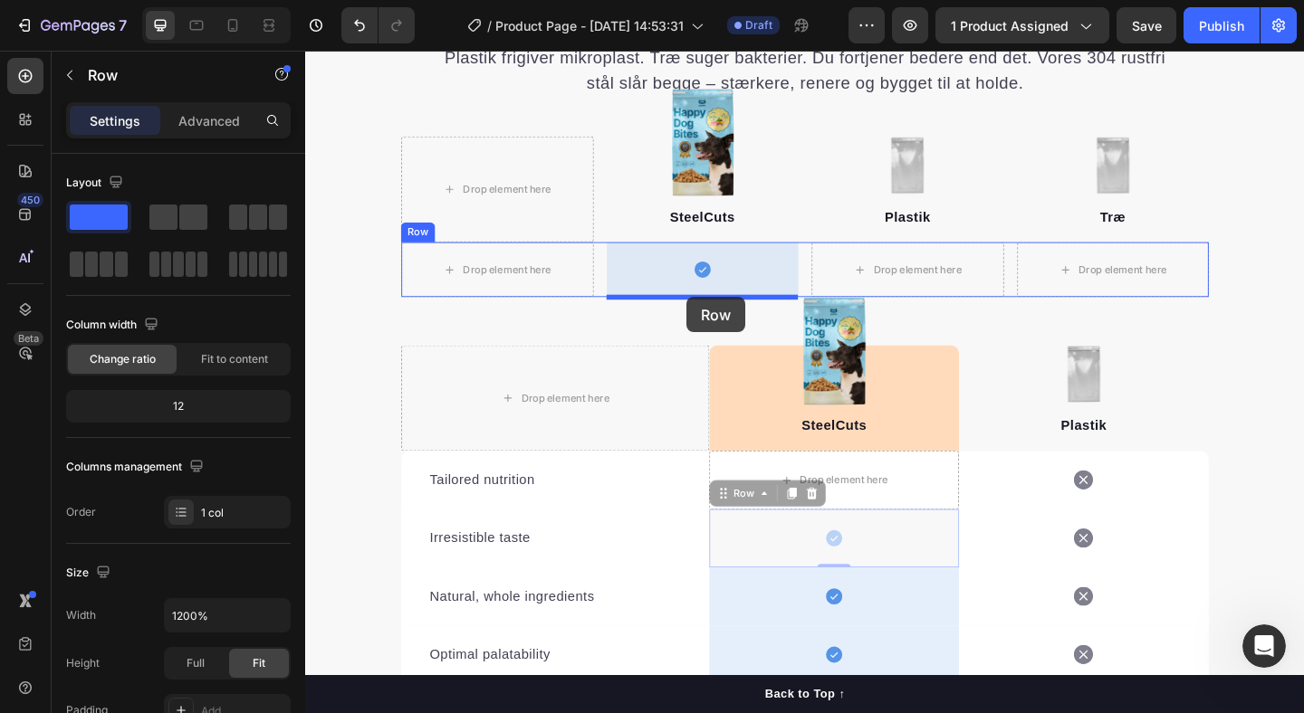
drag, startPoint x: 806, startPoint y: 582, endPoint x: 720, endPoint y: 319, distance: 277.2
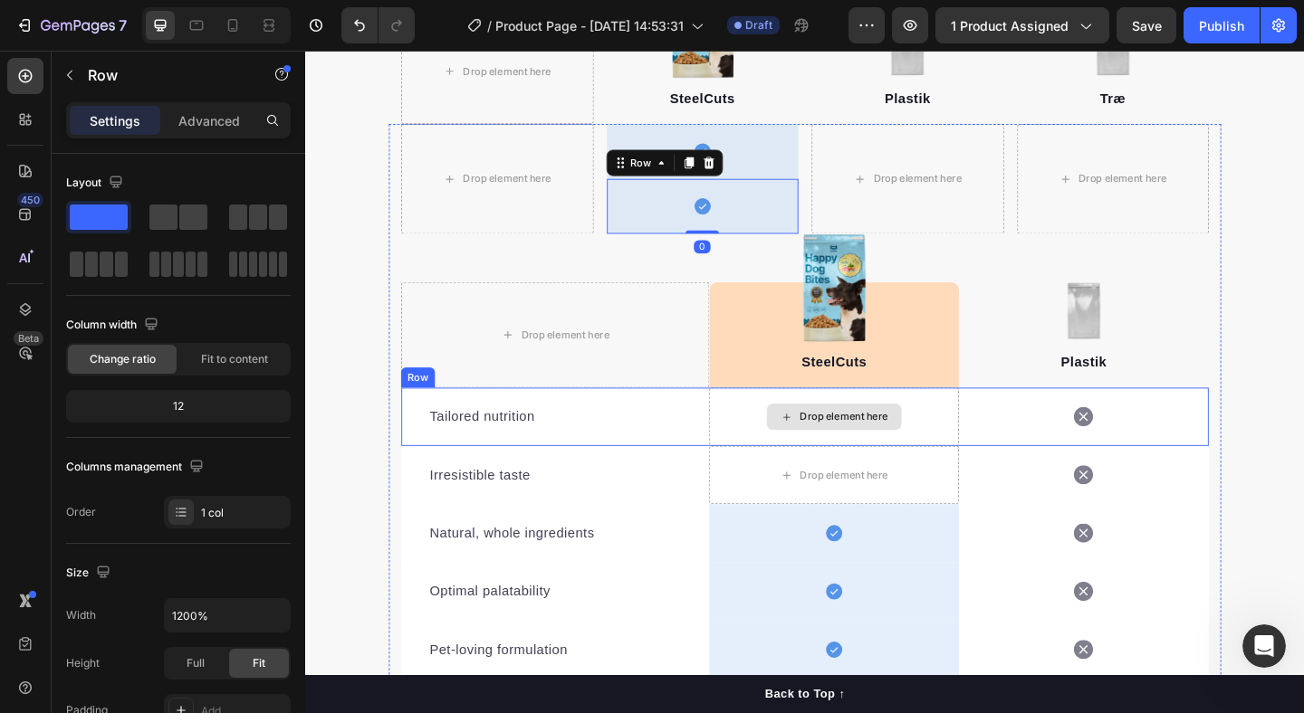
scroll to position [2012, 0]
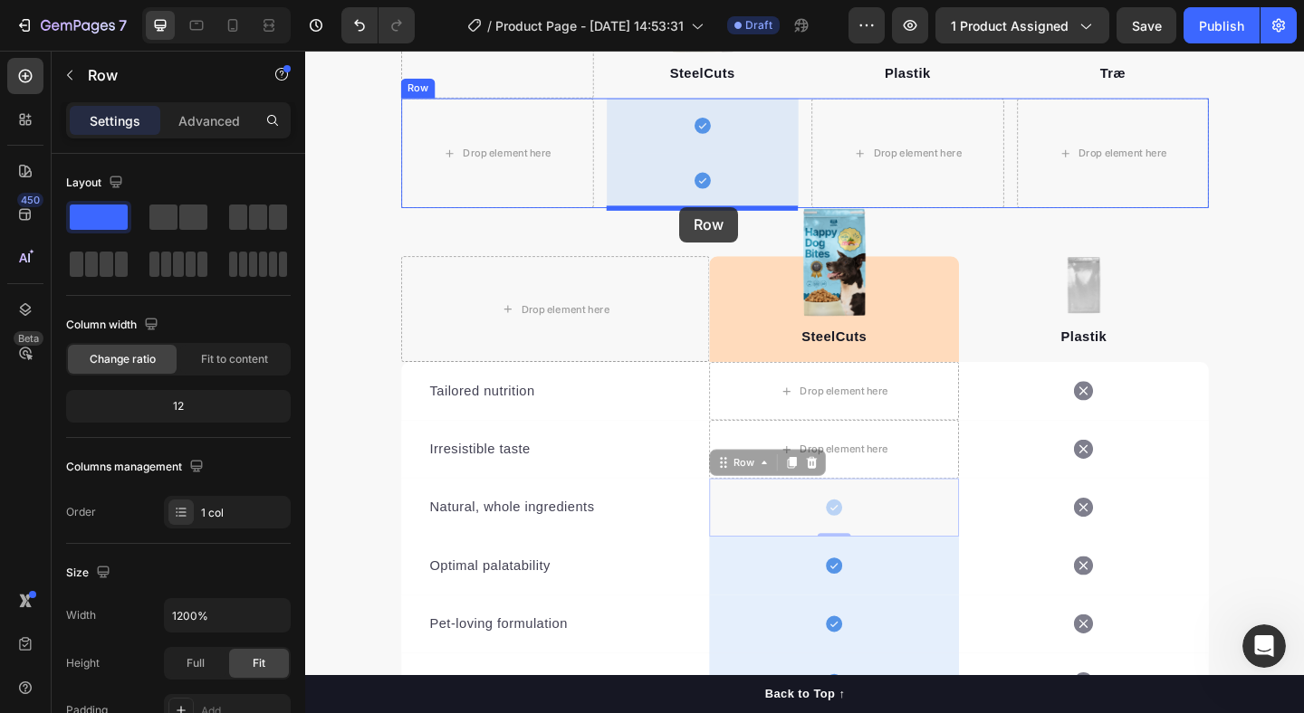
drag, startPoint x: 818, startPoint y: 549, endPoint x: 712, endPoint y: 221, distance: 344.5
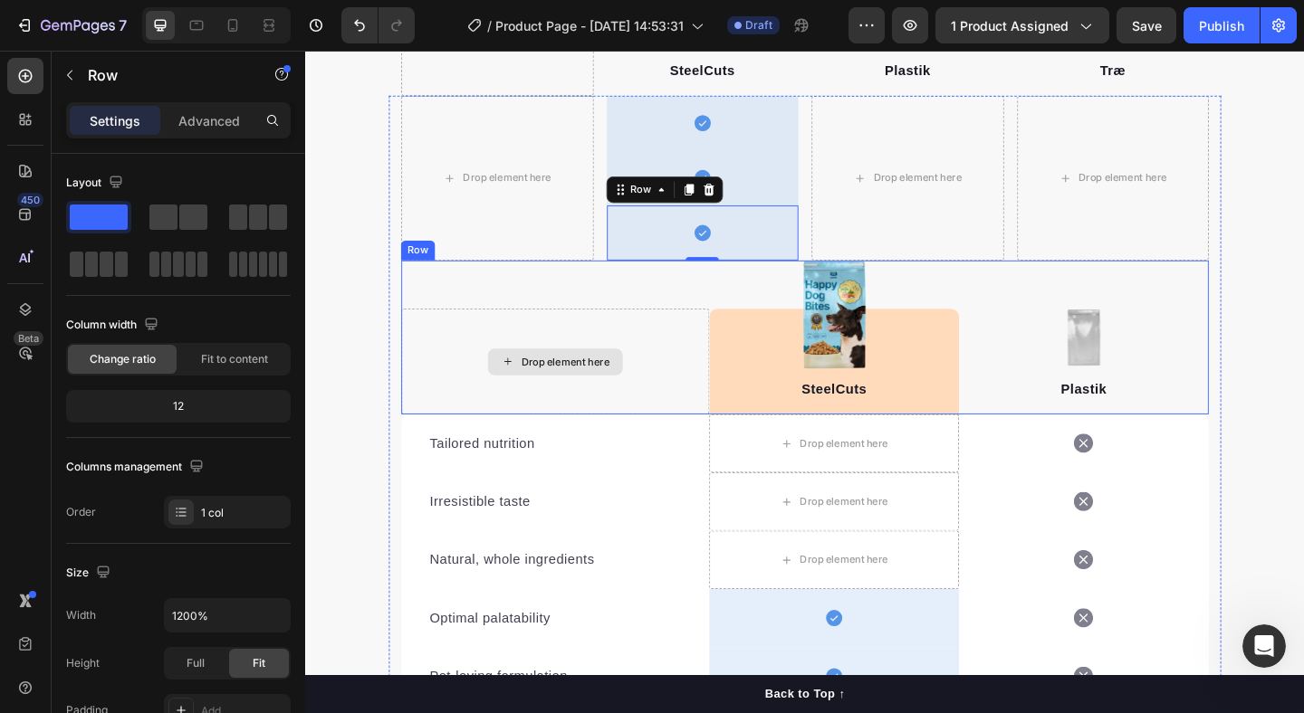
scroll to position [2000, 0]
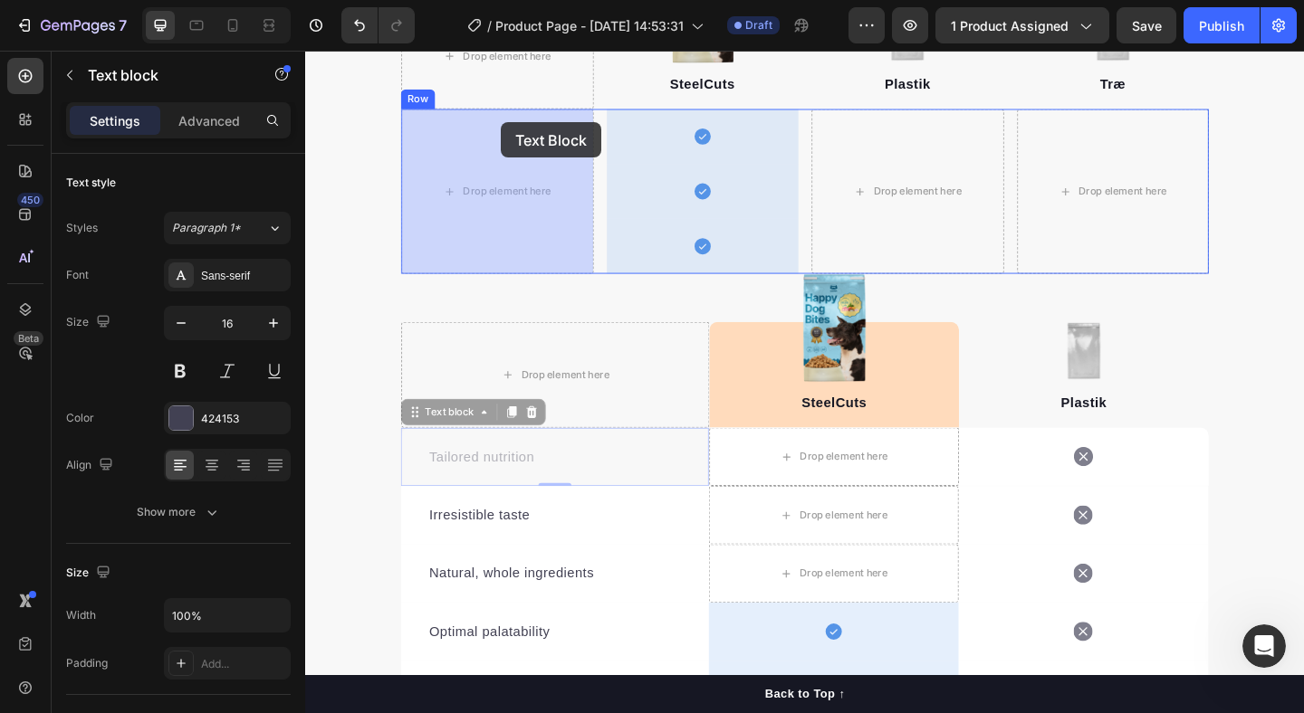
drag, startPoint x: 619, startPoint y: 493, endPoint x: 518, endPoint y: 129, distance: 378.7
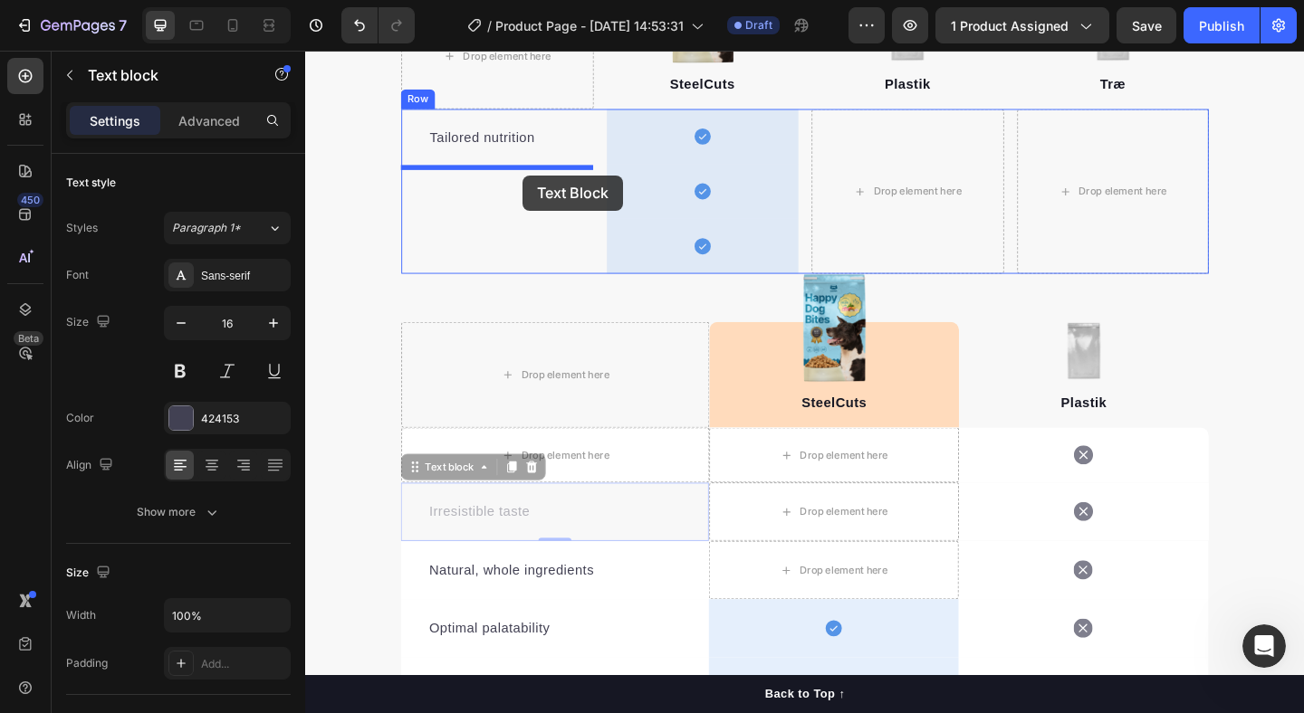
drag, startPoint x: 626, startPoint y: 548, endPoint x: 541, endPoint y: 187, distance: 371.0
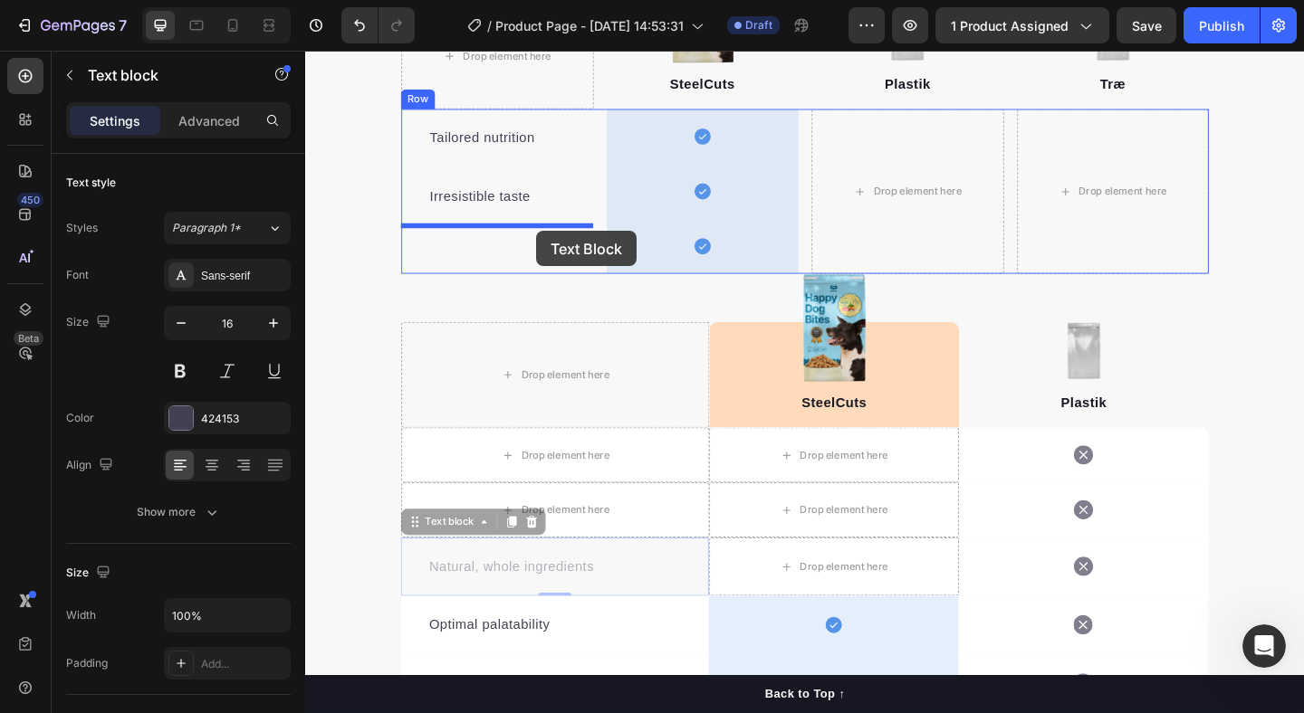
drag, startPoint x: 666, startPoint y: 602, endPoint x: 556, endPoint y: 247, distance: 371.7
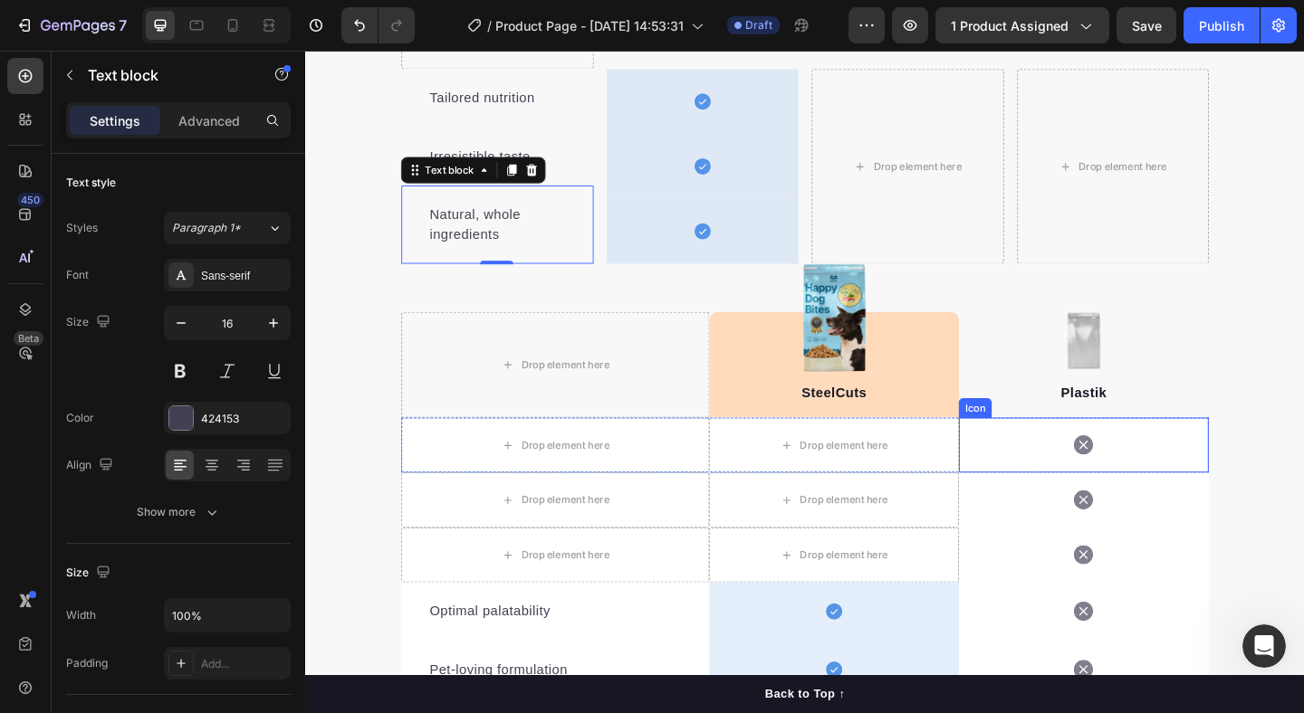
scroll to position [1977, 0]
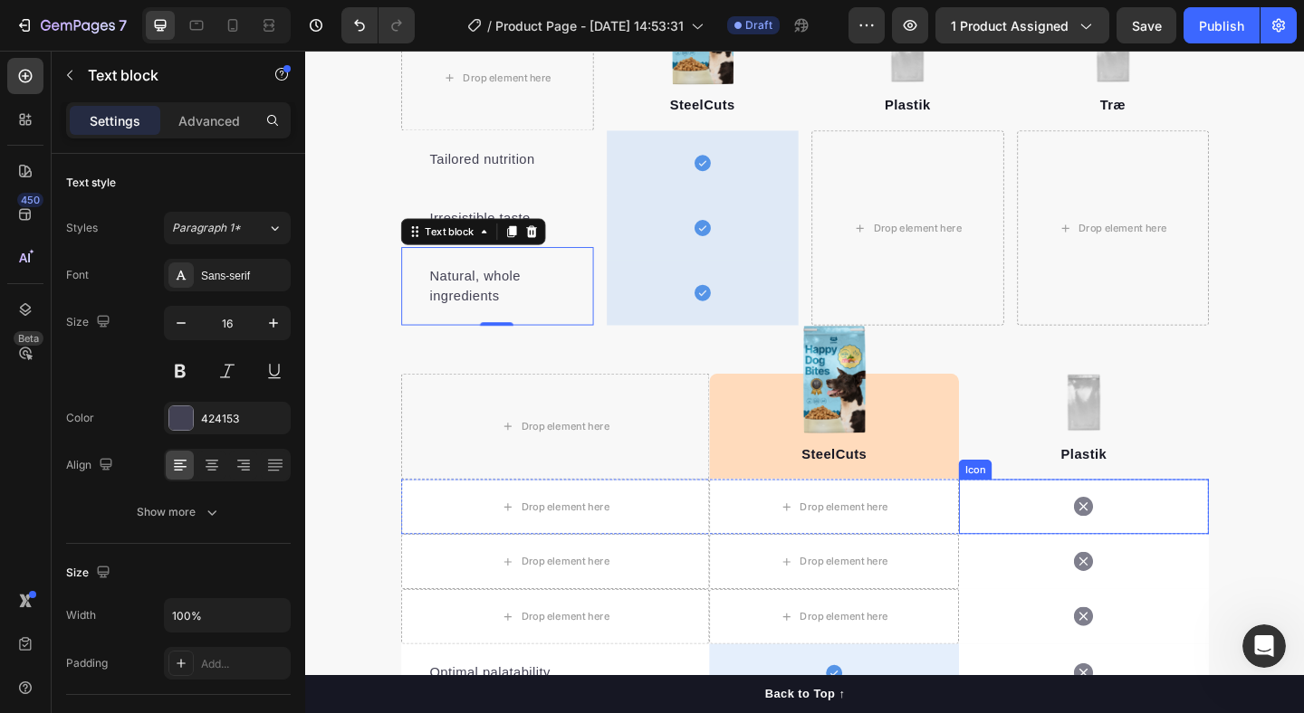
click at [1089, 551] on div "Icon" at bounding box center [1152, 547] width 272 height 60
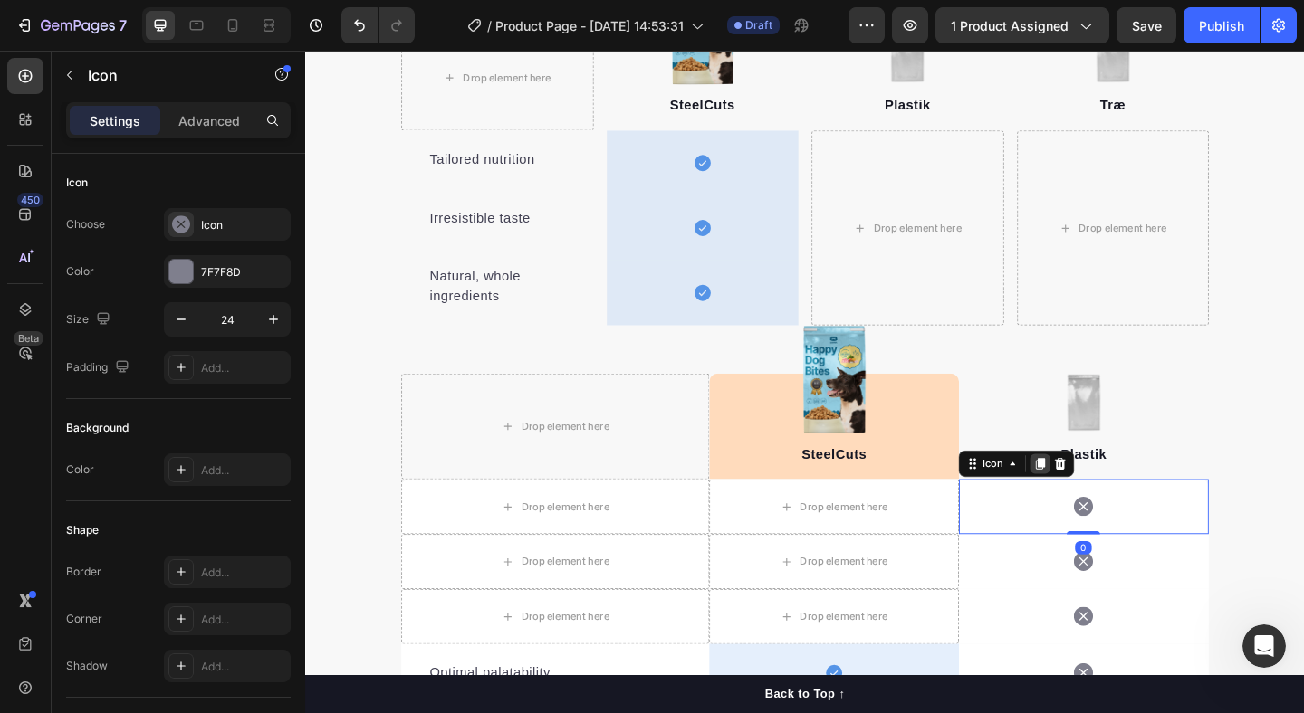
click at [1110, 504] on icon at bounding box center [1104, 500] width 14 height 14
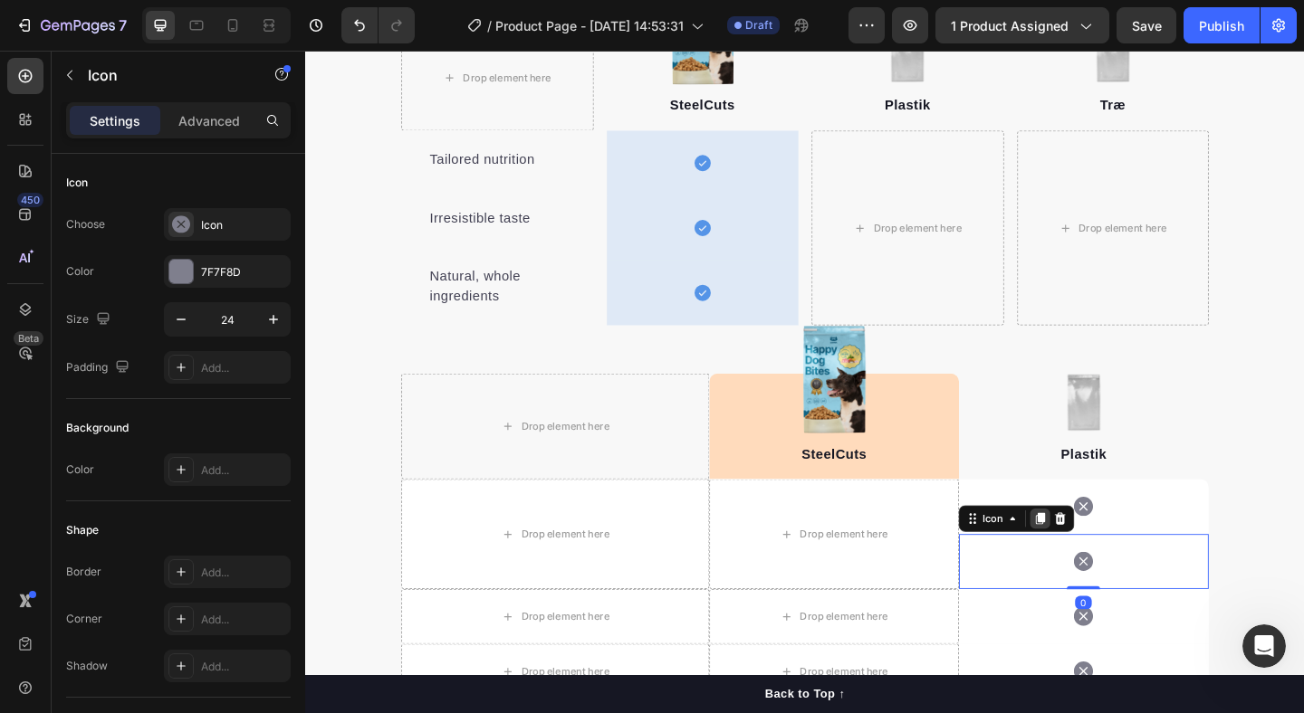
click at [1111, 558] on icon at bounding box center [1104, 559] width 14 height 14
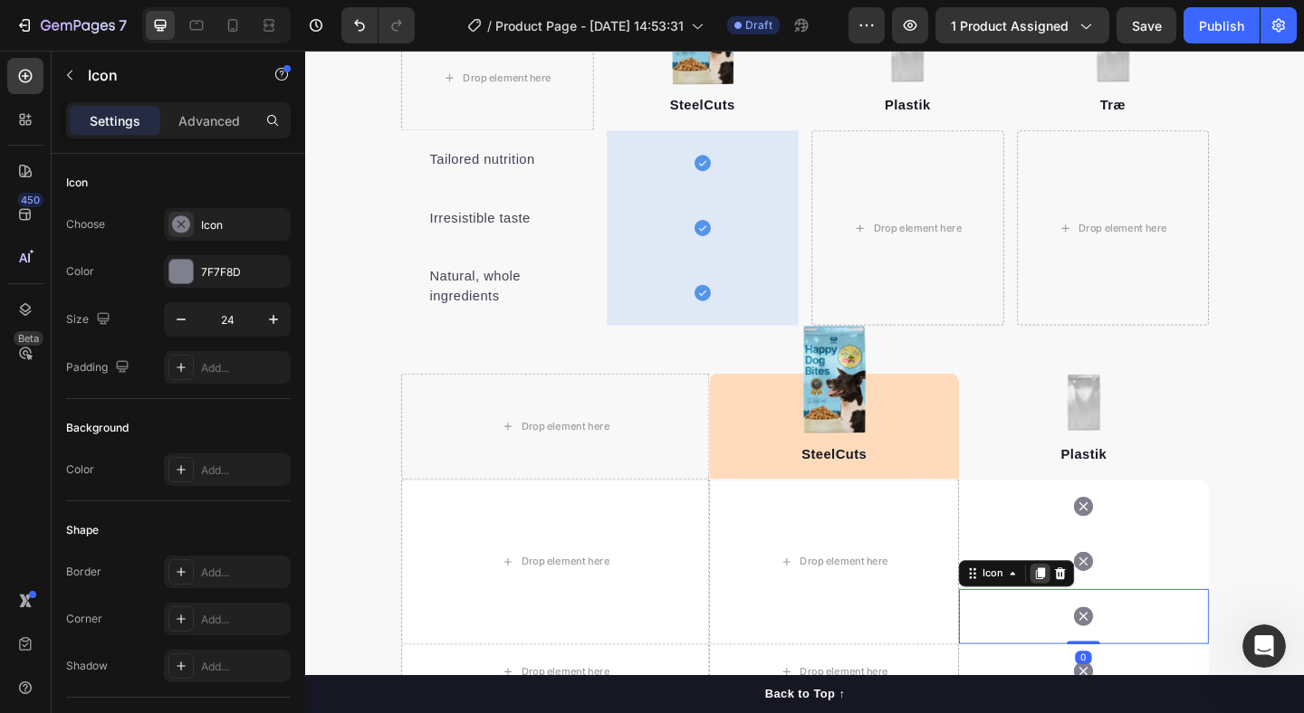
click at [1111, 613] on icon at bounding box center [1104, 619] width 14 height 14
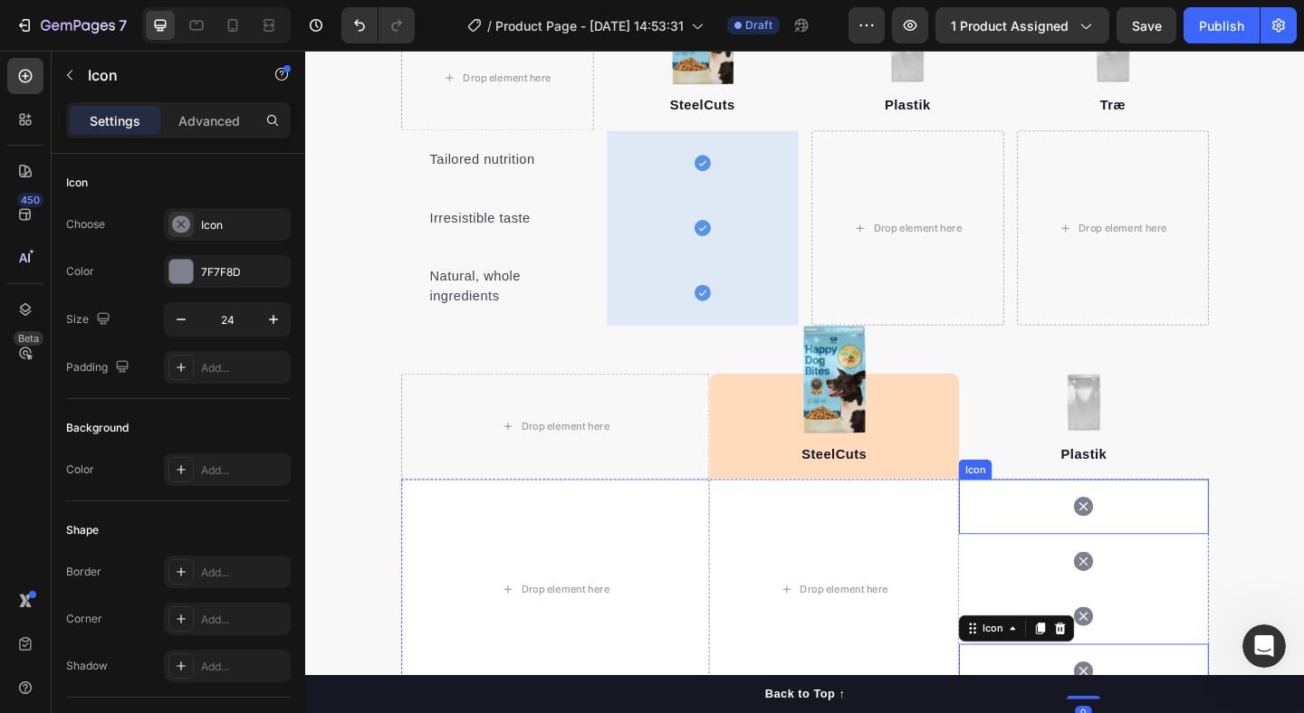
click at [1079, 534] on div "Icon" at bounding box center [1152, 547] width 272 height 60
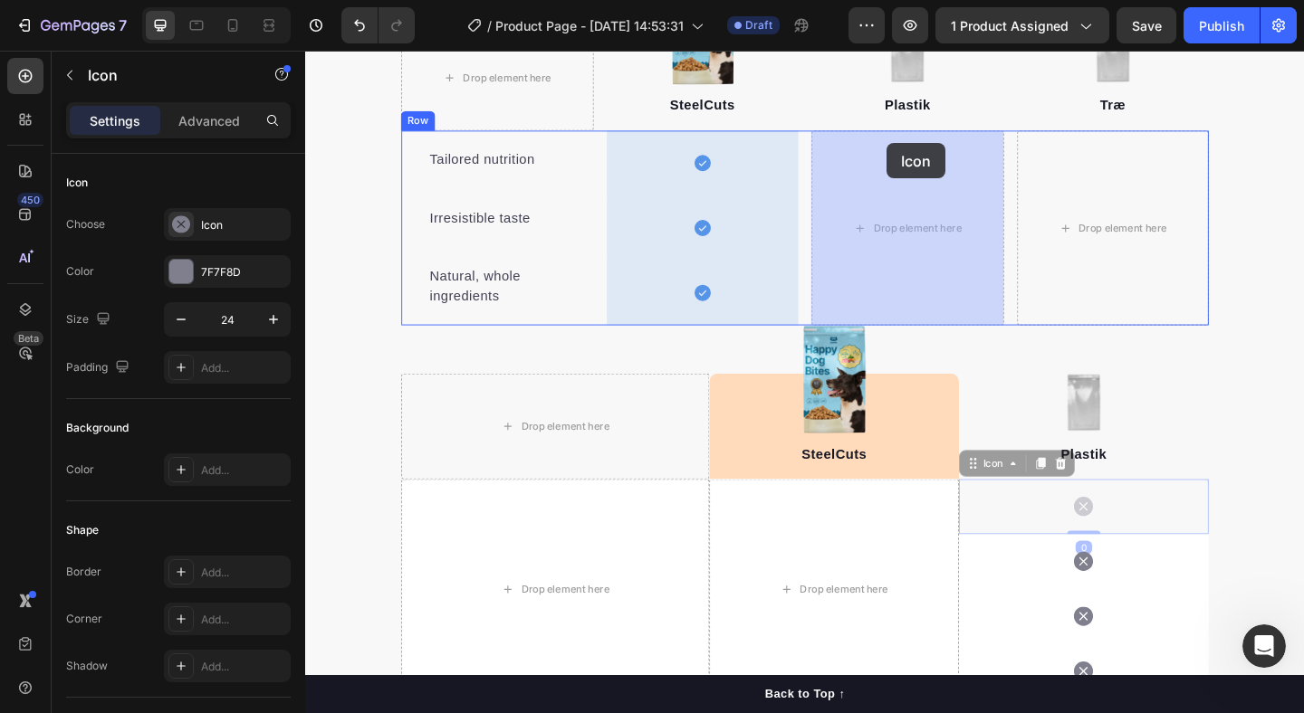
drag, startPoint x: 1063, startPoint y: 536, endPoint x: 938, endPoint y: 151, distance: 404.6
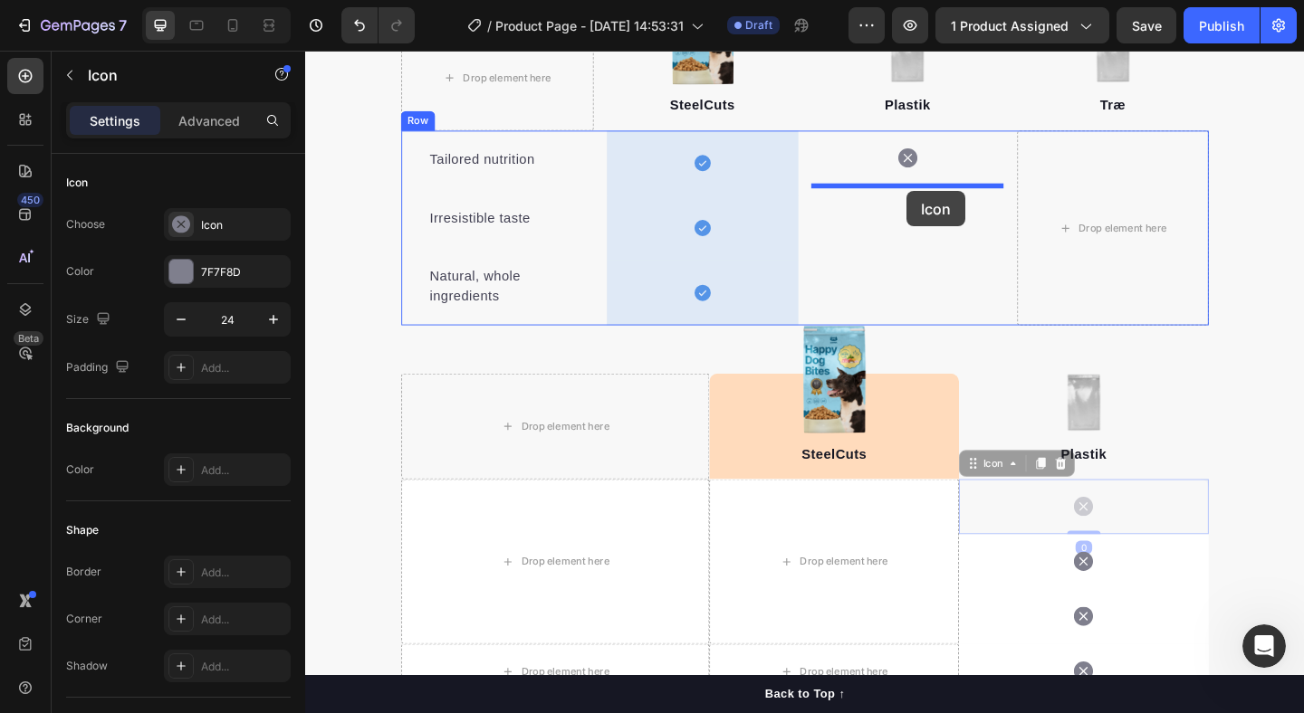
drag, startPoint x: 1087, startPoint y: 542, endPoint x: 959, endPoint y: 204, distance: 362.2
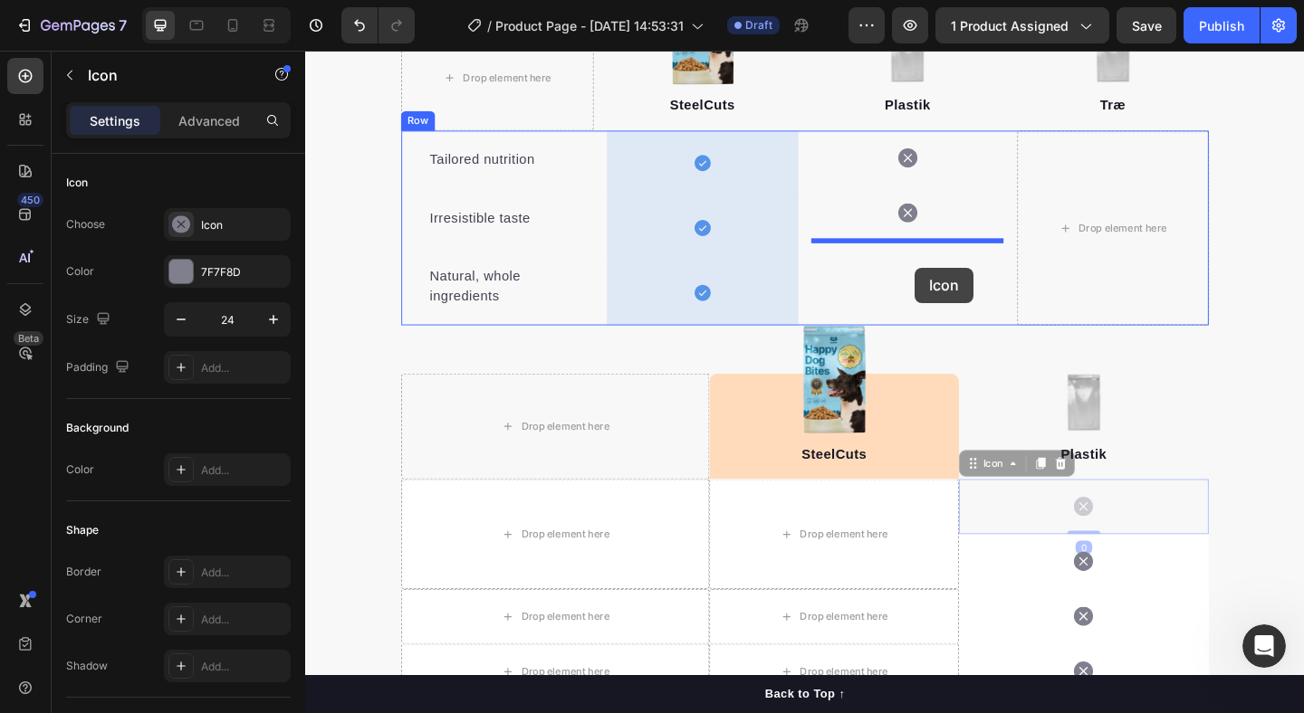
drag, startPoint x: 1092, startPoint y: 563, endPoint x: 967, endPoint y: 285, distance: 304.8
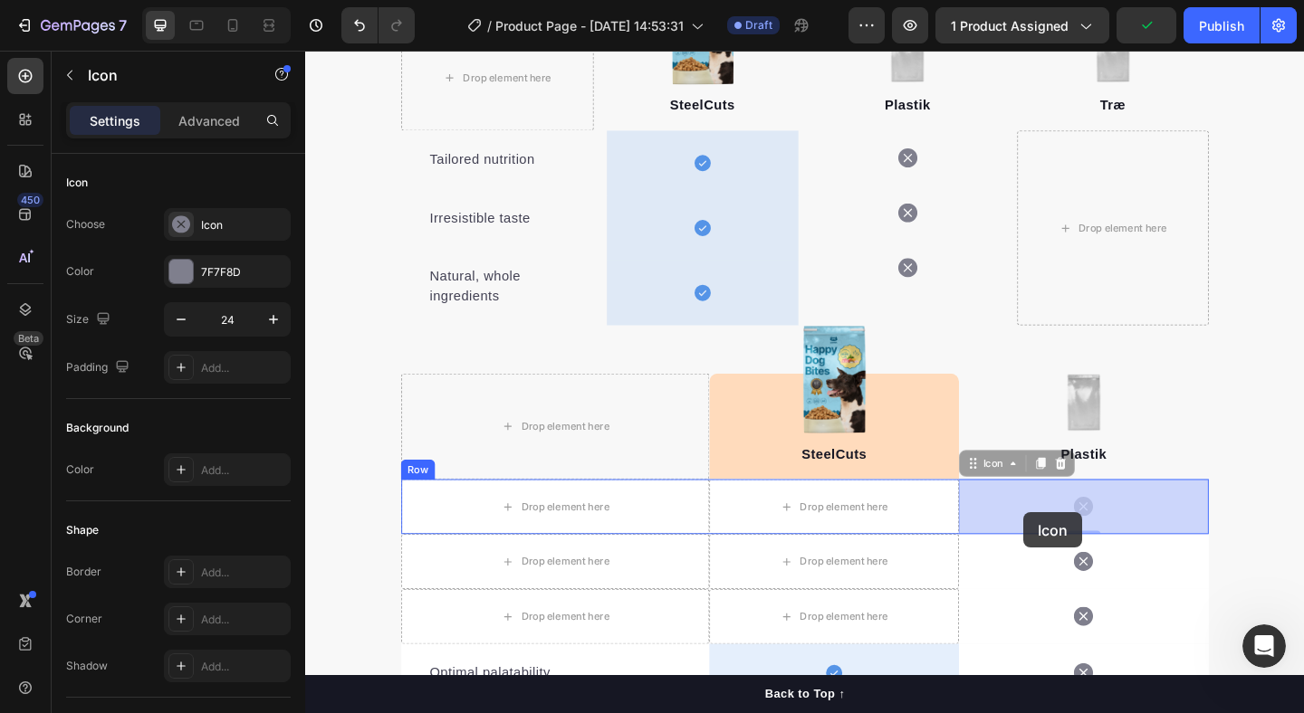
drag, startPoint x: 1096, startPoint y: 547, endPoint x: 1087, endPoint y: 553, distance: 11.1
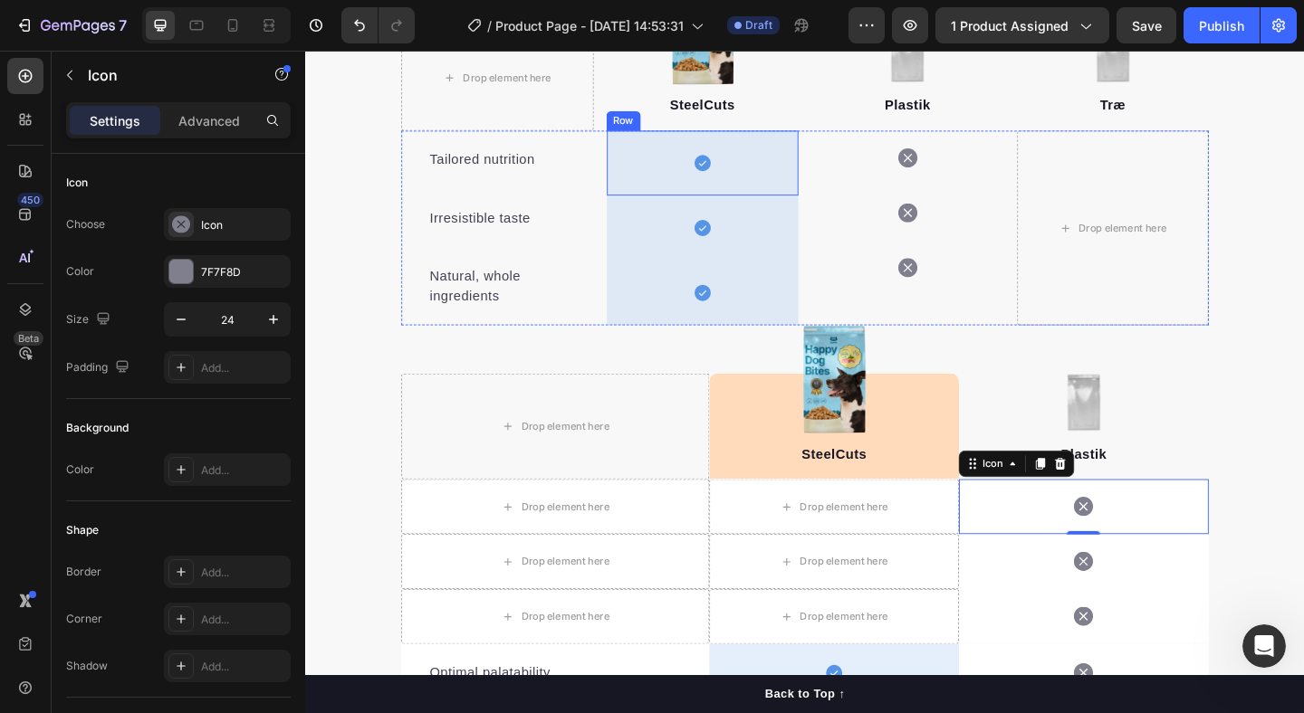
click at [816, 179] on div "Icon Row" at bounding box center [737, 173] width 209 height 71
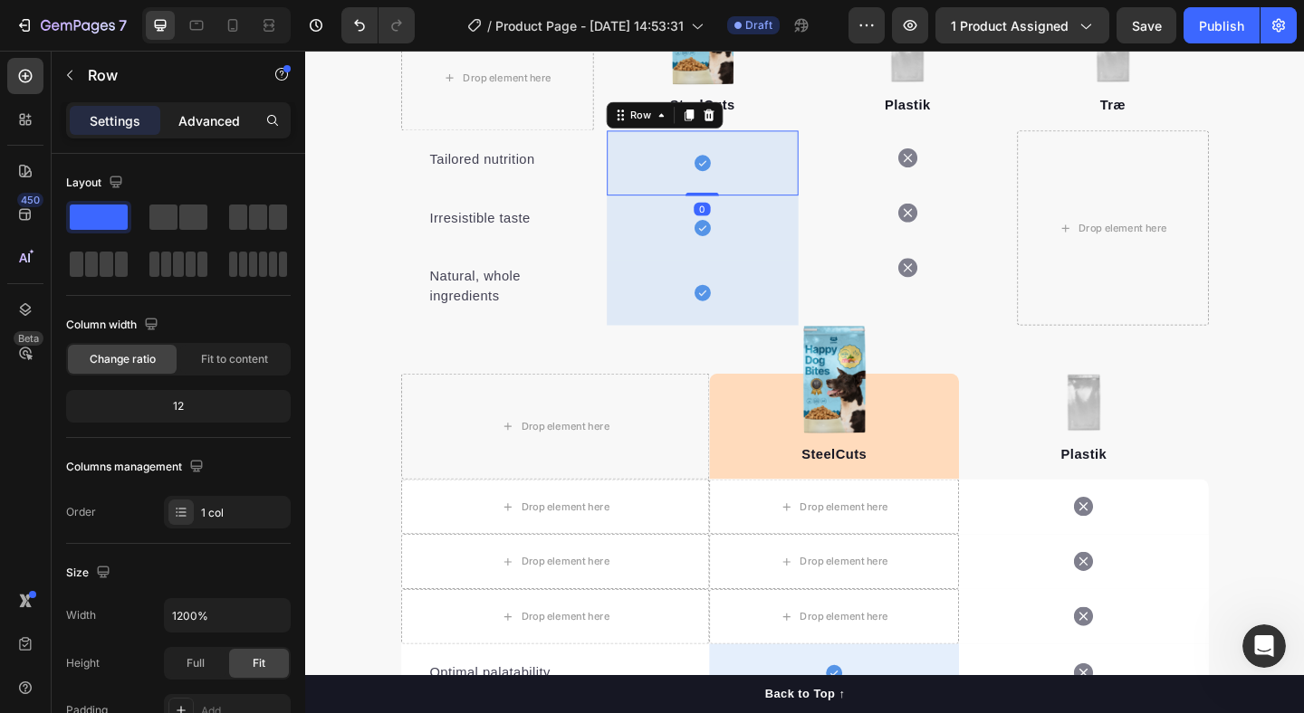
click at [201, 121] on p "Advanced" at bounding box center [209, 120] width 62 height 19
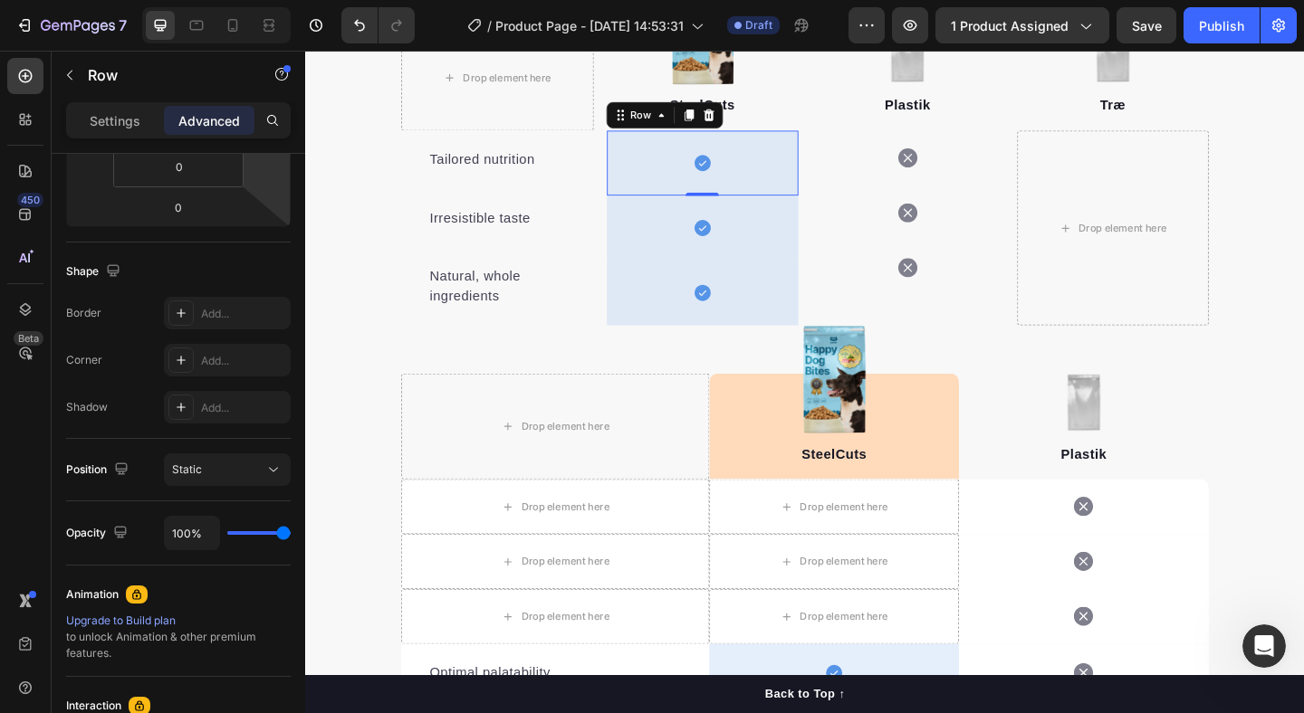
scroll to position [646, 0]
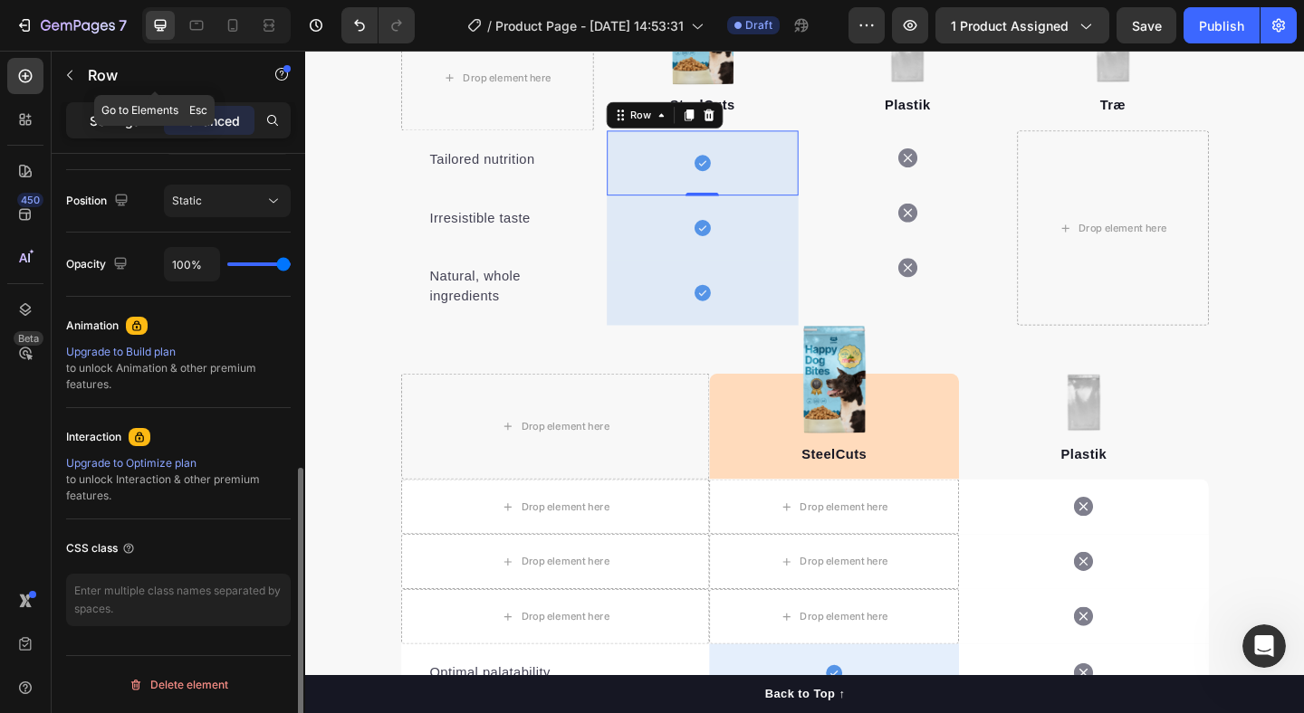
click at [112, 118] on p "Settings" at bounding box center [115, 120] width 51 height 19
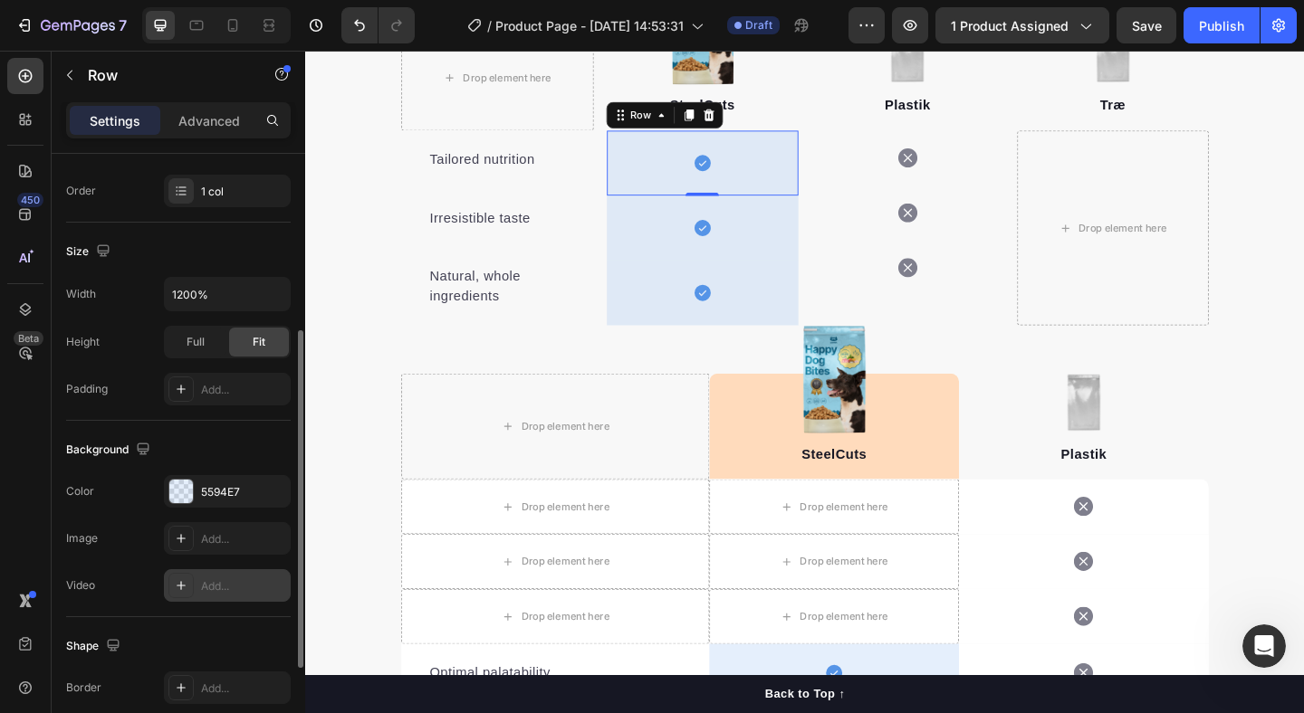
scroll to position [321, 0]
click at [203, 339] on span "Full" at bounding box center [196, 343] width 18 height 16
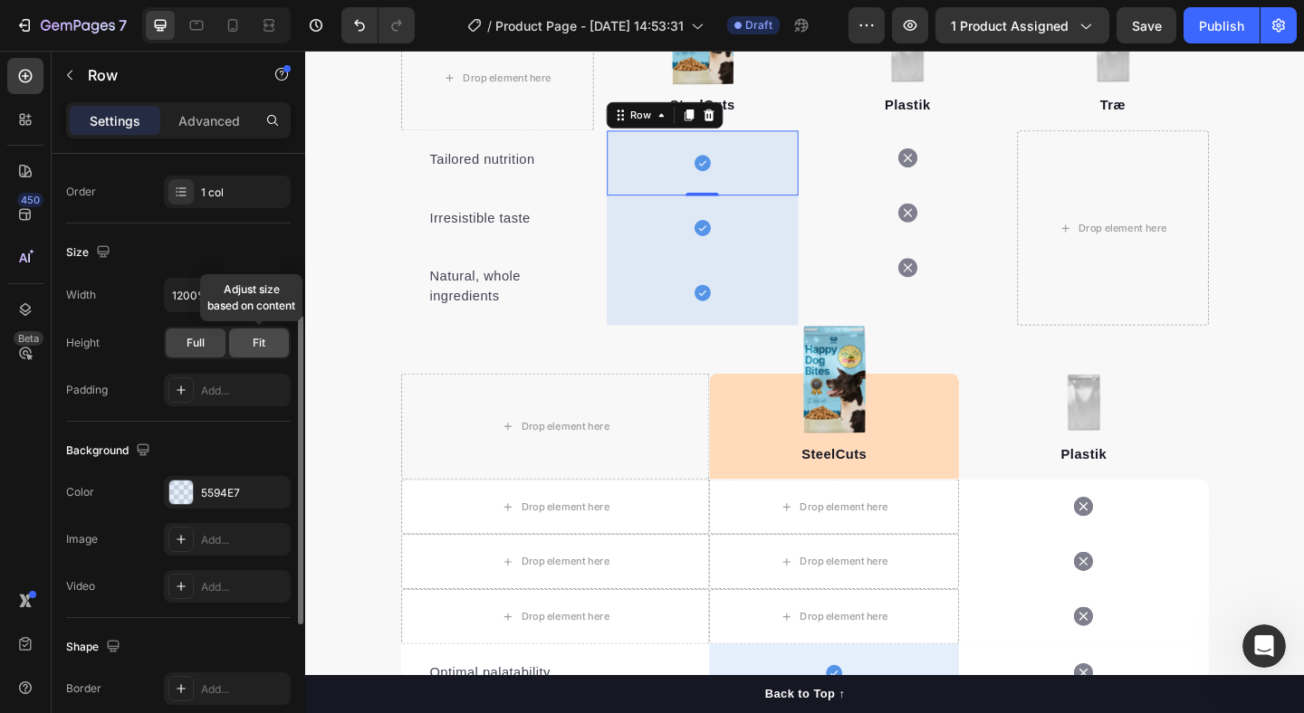
click at [259, 345] on span "Fit" at bounding box center [259, 343] width 13 height 16
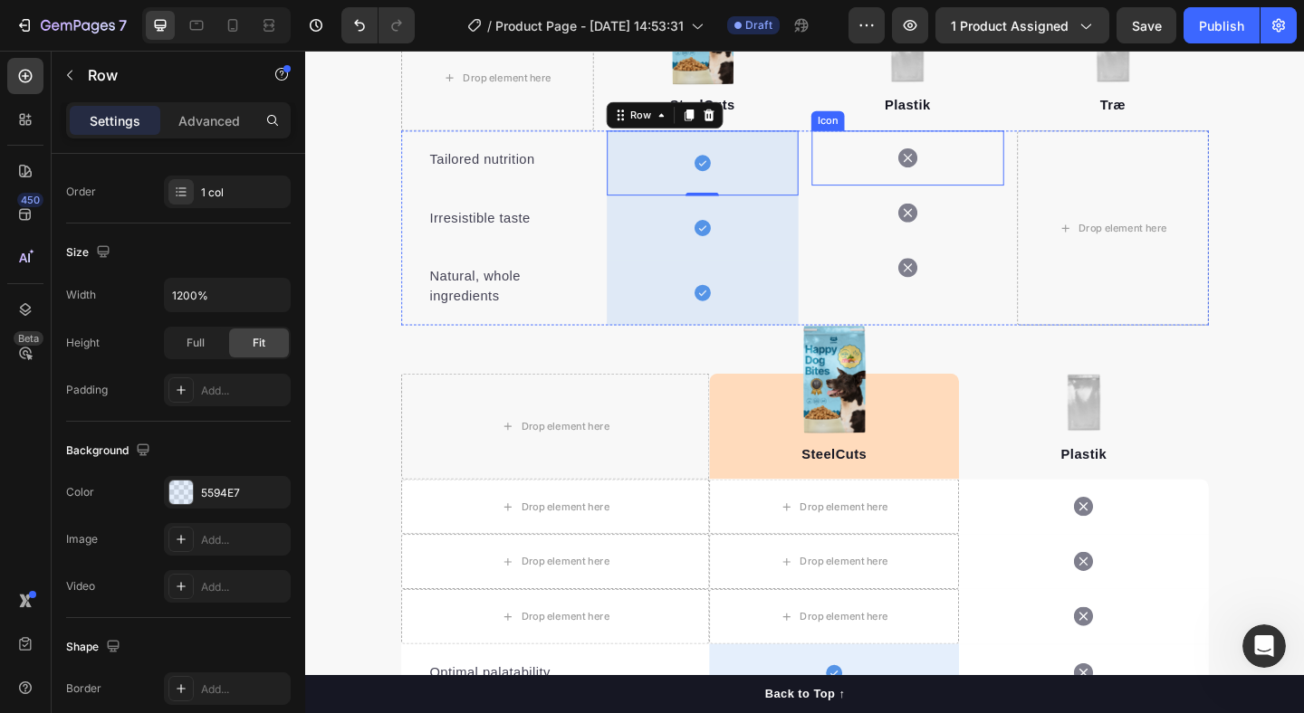
click at [907, 177] on div "Icon" at bounding box center [960, 168] width 209 height 60
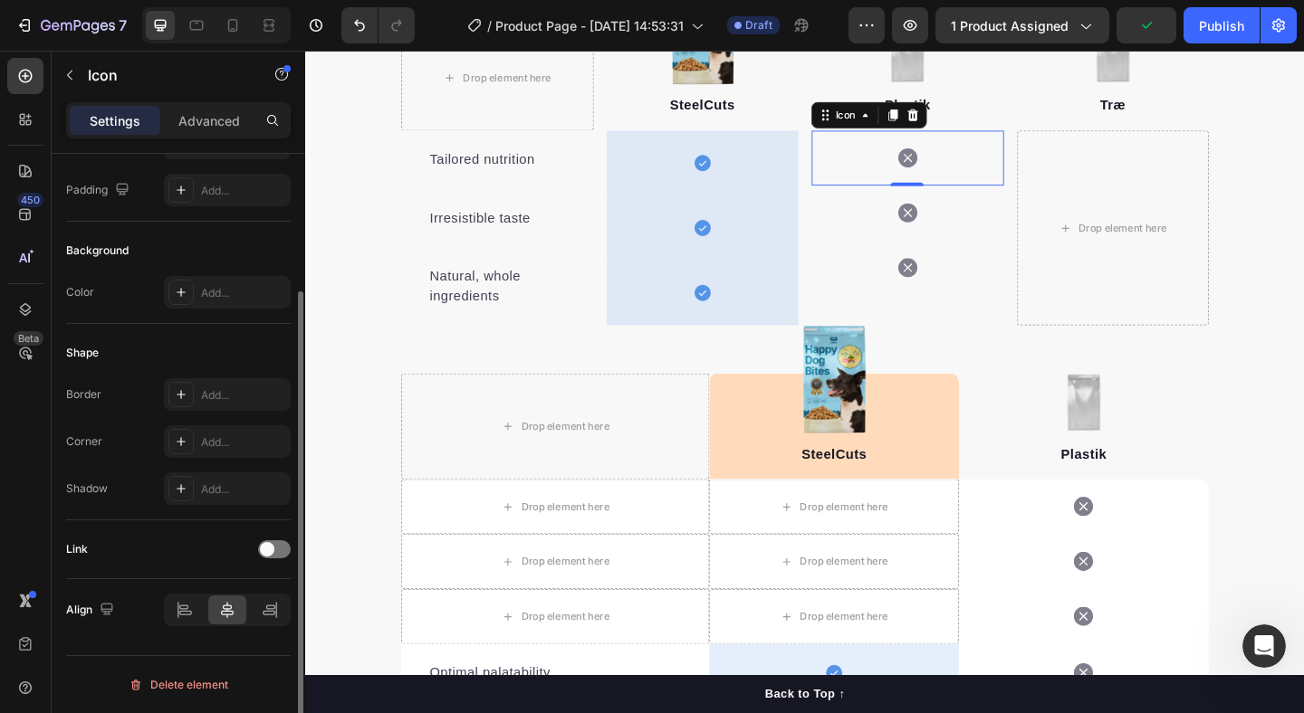
scroll to position [0, 0]
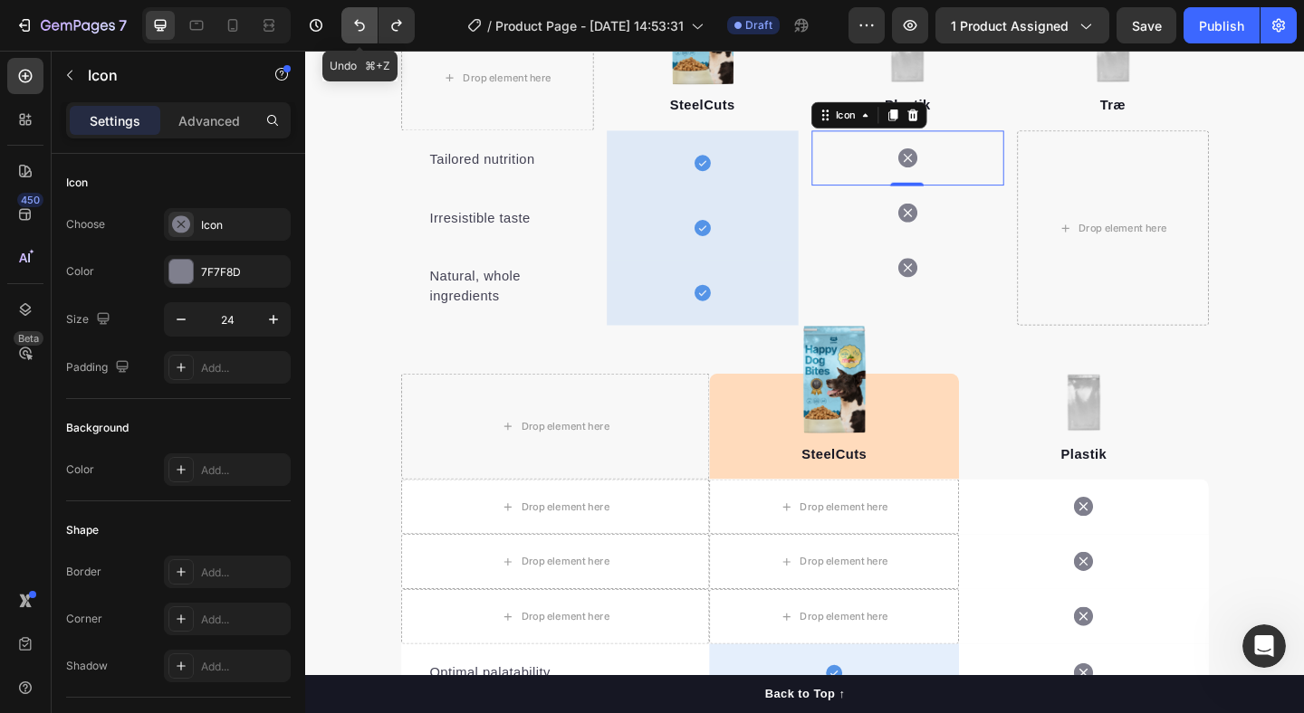
click at [352, 21] on icon "Undo/Redo" at bounding box center [359, 25] width 18 height 18
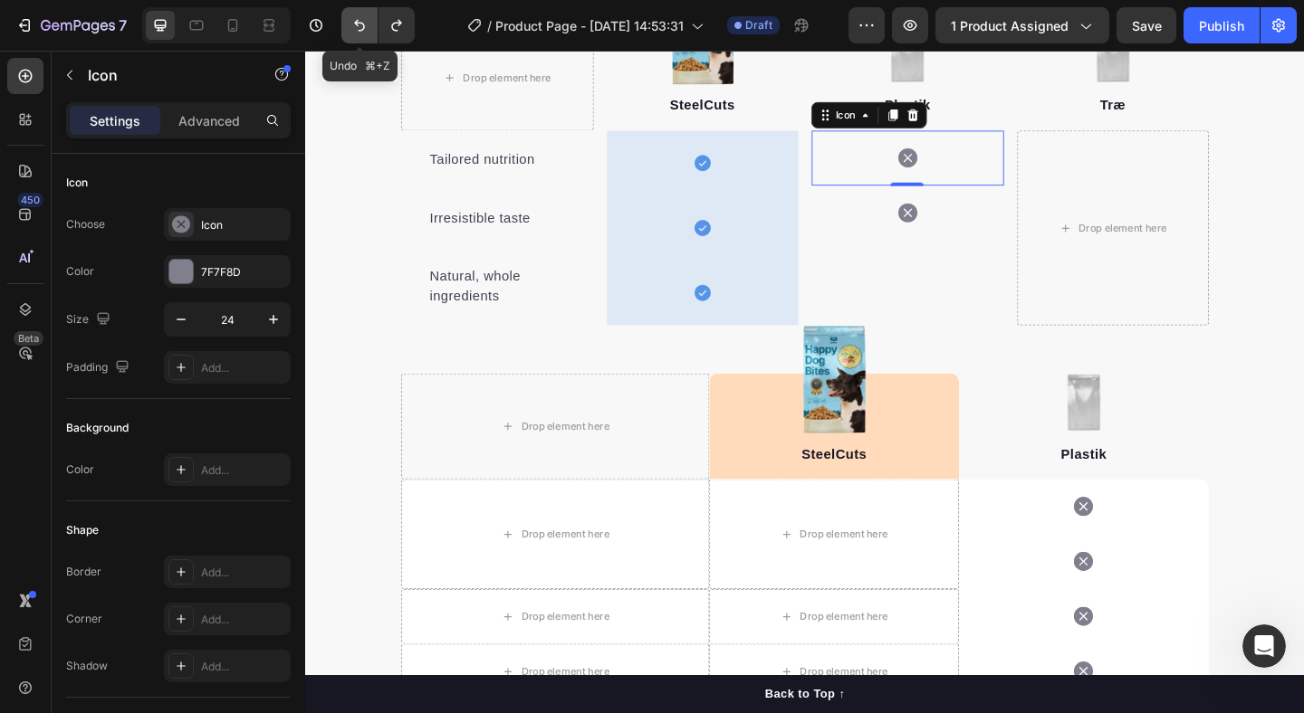
click at [352, 21] on icon "Undo/Redo" at bounding box center [359, 25] width 18 height 18
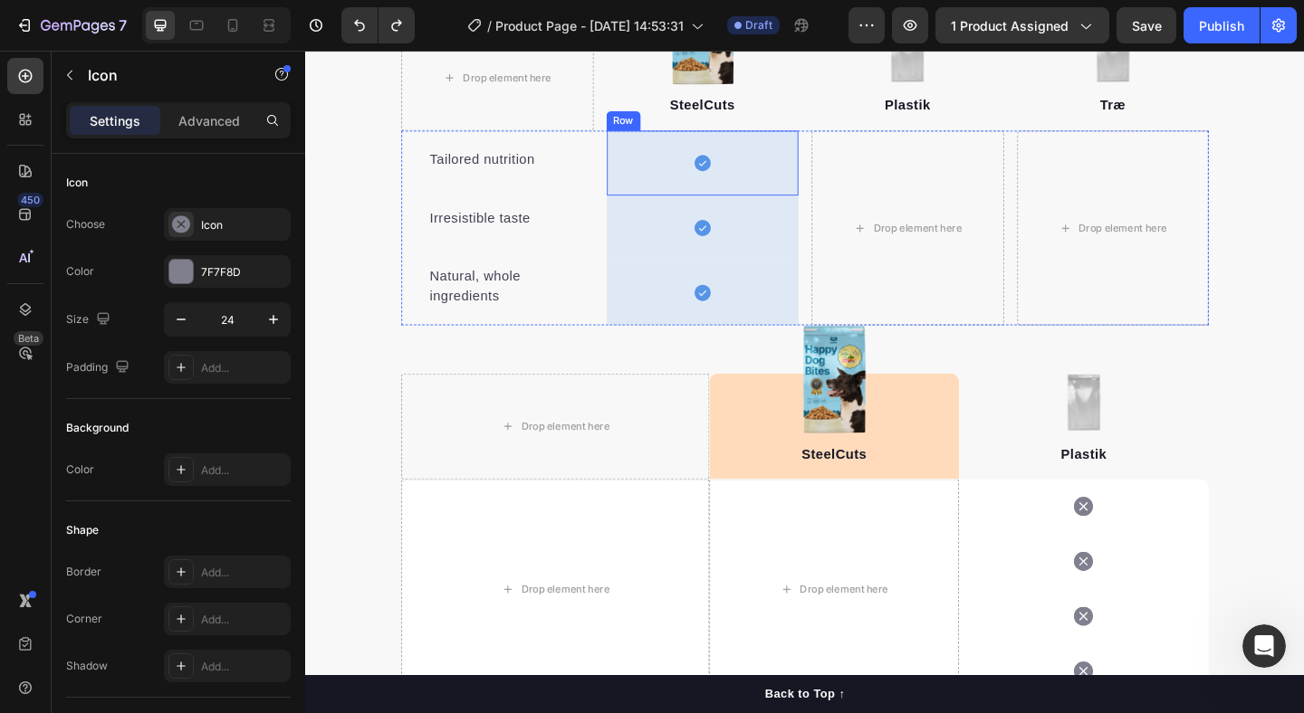
click at [770, 168] on div "Icon Row" at bounding box center [737, 173] width 209 height 71
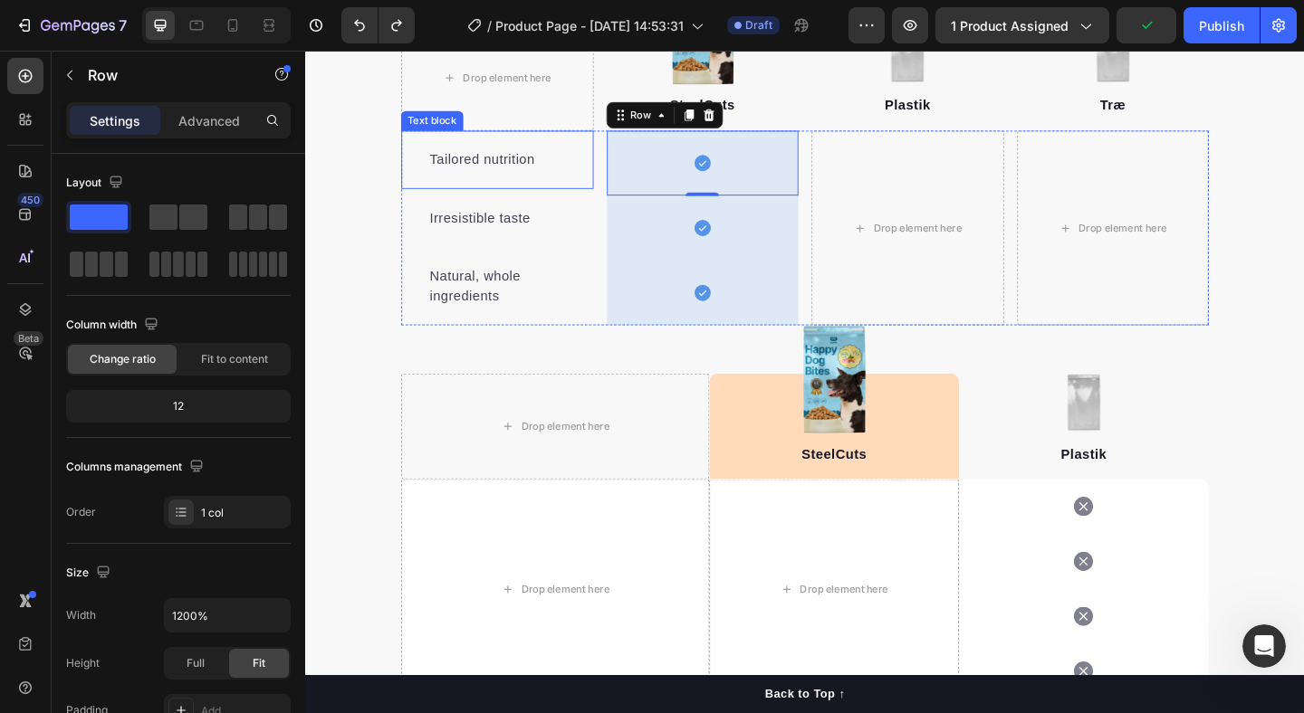
click at [551, 152] on div "Tailored nutrition Text block" at bounding box center [513, 169] width 209 height 63
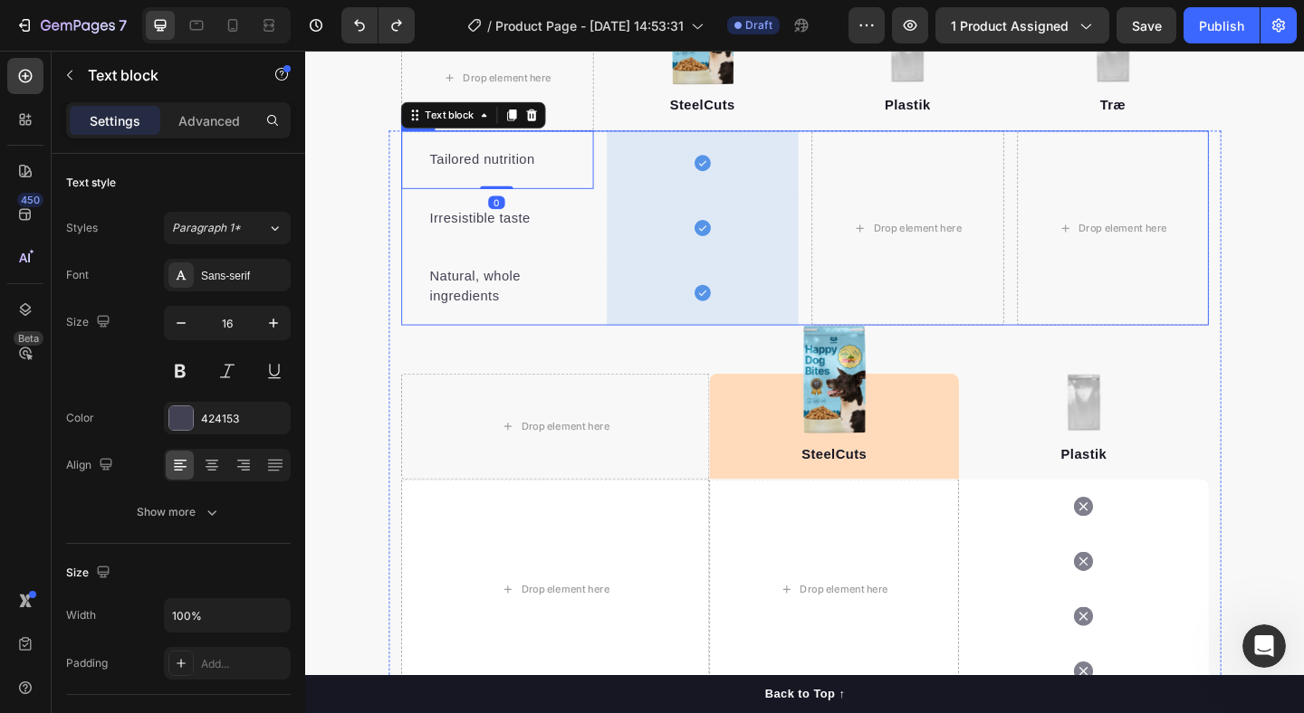
click at [673, 170] on div "Icon Row" at bounding box center [737, 173] width 209 height 71
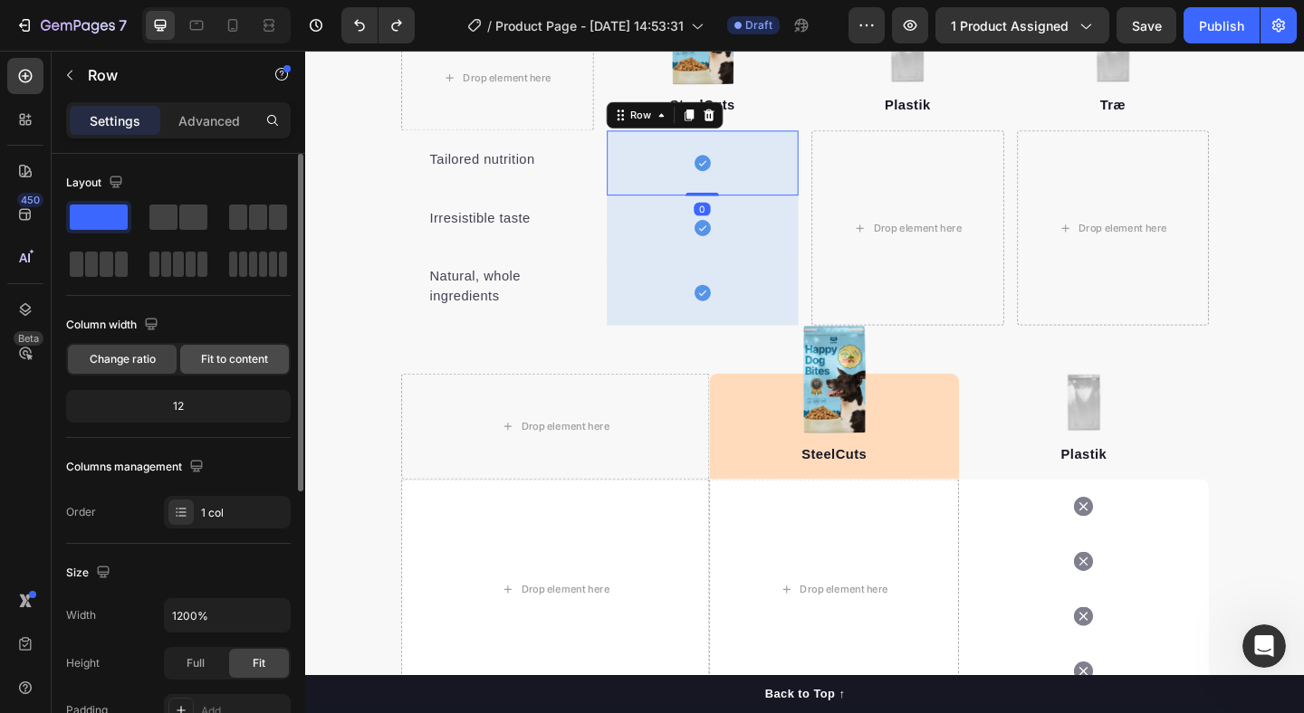
click at [205, 354] on span "Fit to content" at bounding box center [234, 359] width 67 height 16
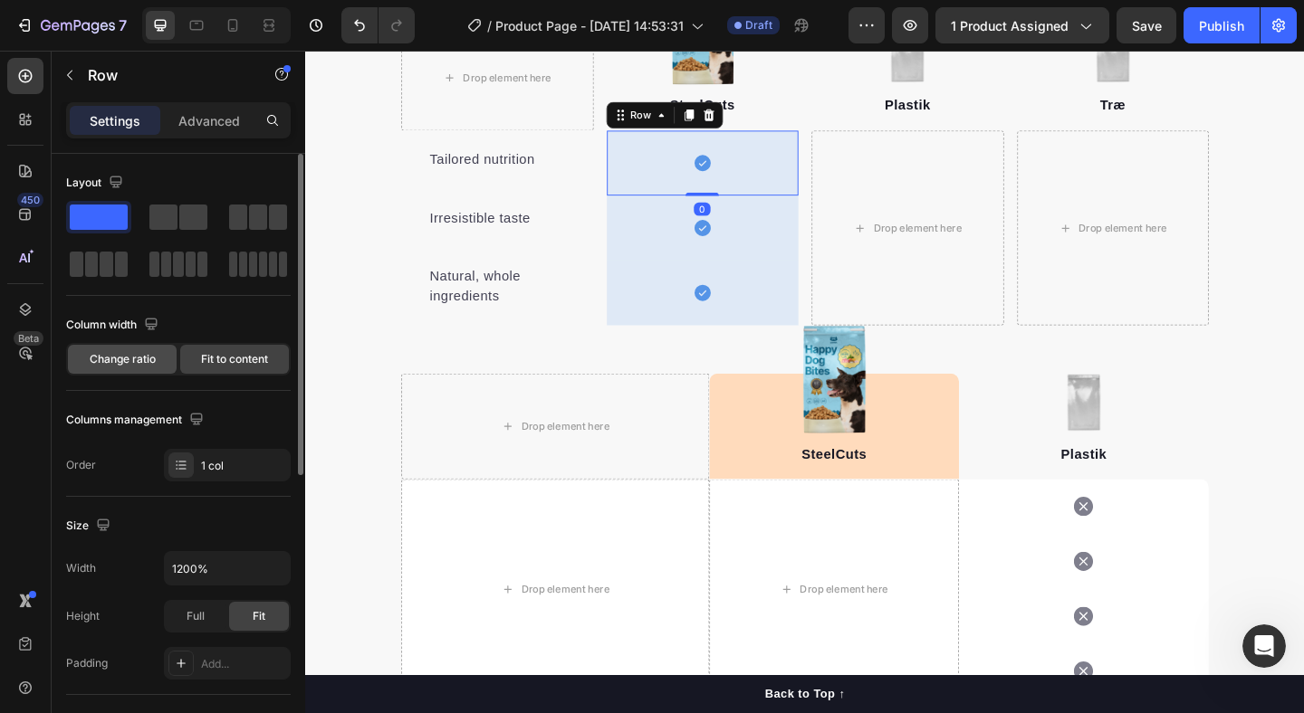
click at [141, 359] on span "Change ratio" at bounding box center [123, 359] width 66 height 16
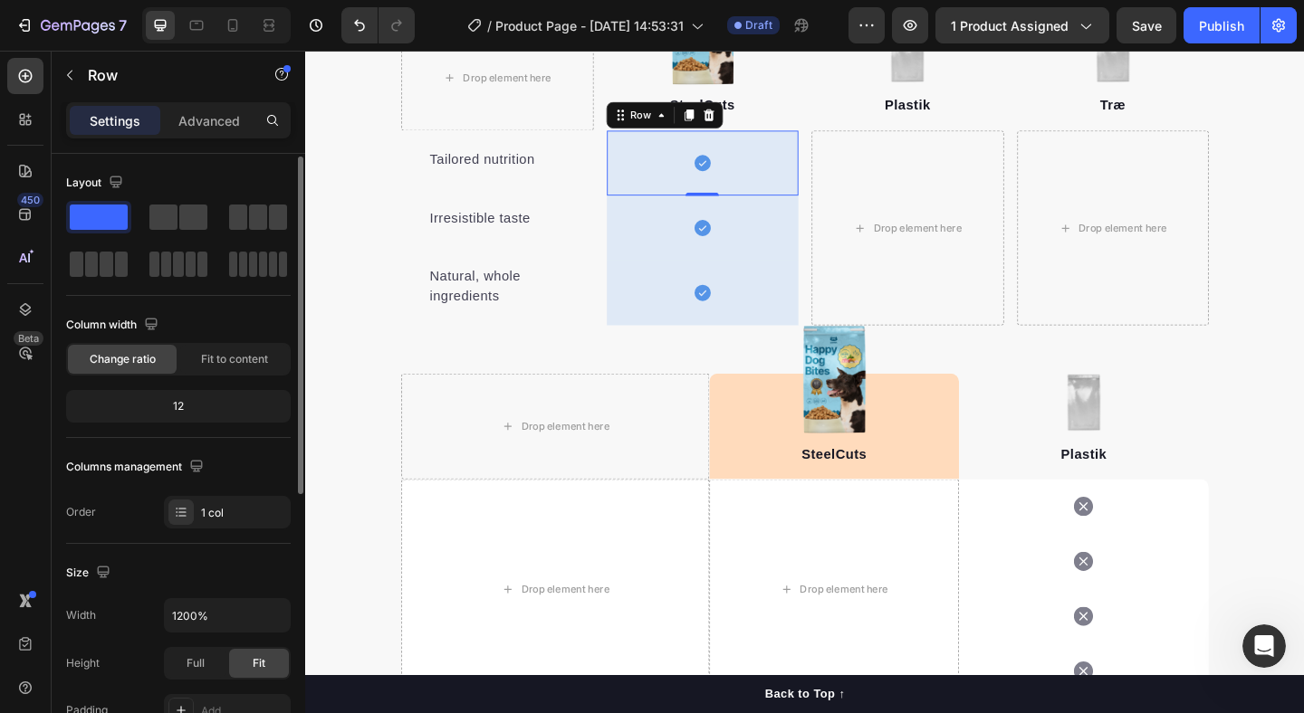
scroll to position [24, 0]
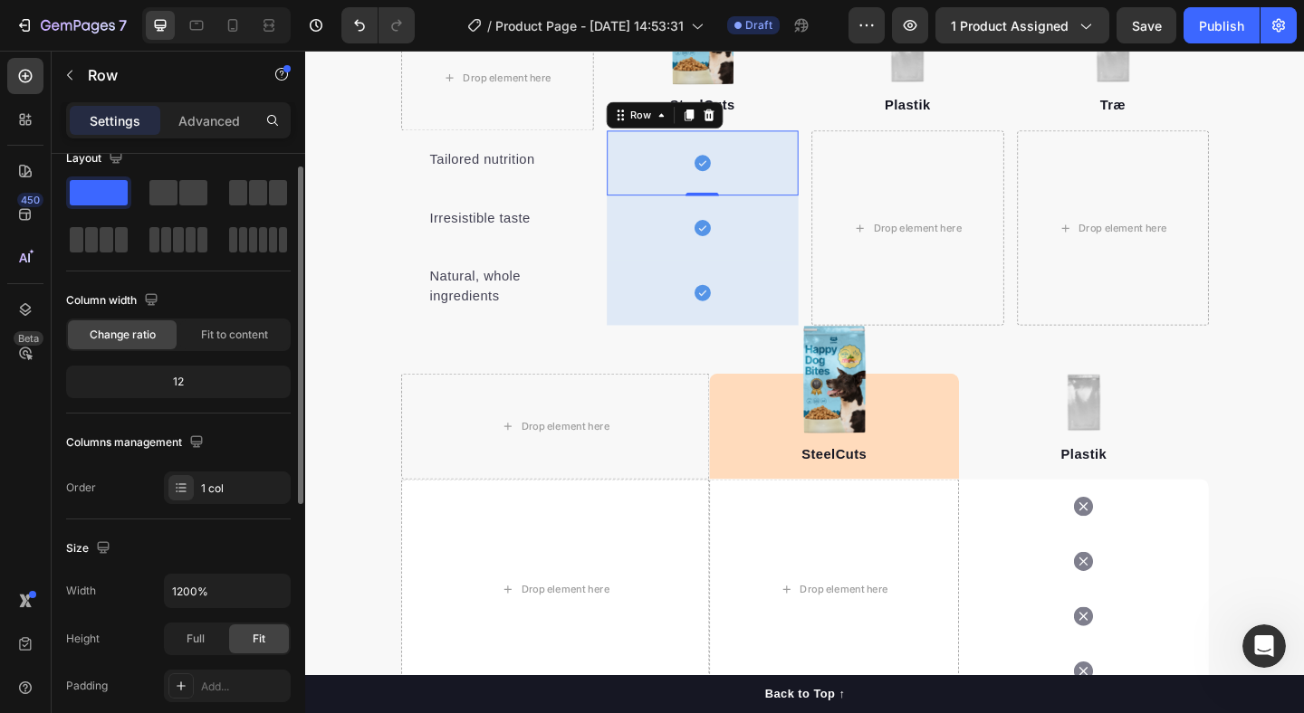
click at [181, 387] on div "12" at bounding box center [178, 381] width 217 height 25
click at [194, 123] on p "Advanced" at bounding box center [209, 120] width 62 height 19
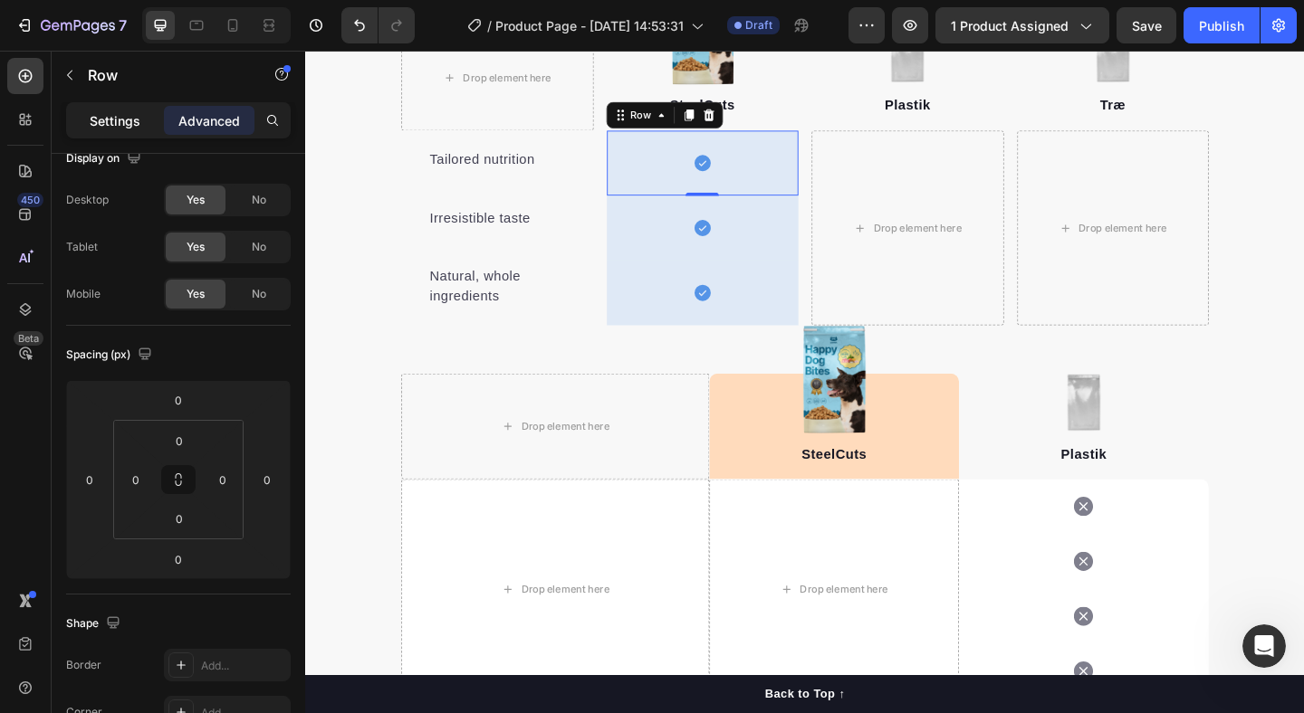
click at [130, 113] on p "Settings" at bounding box center [115, 120] width 51 height 19
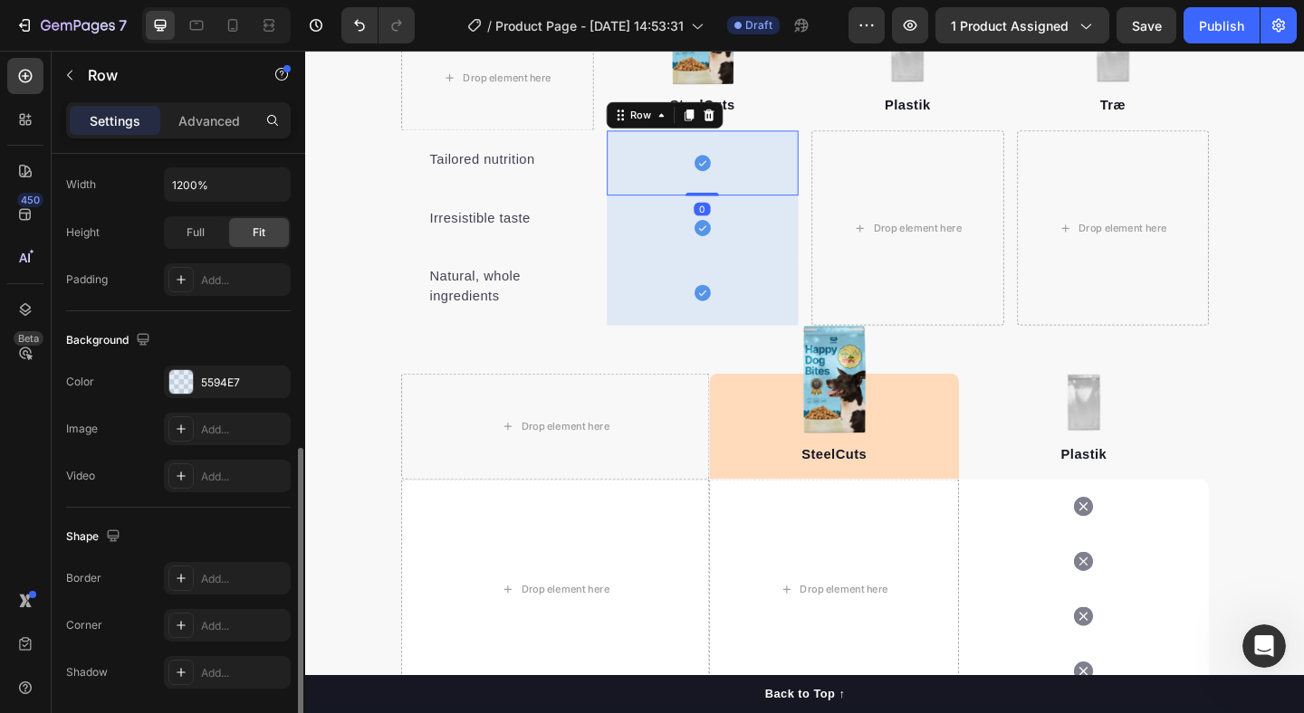
scroll to position [426, 0]
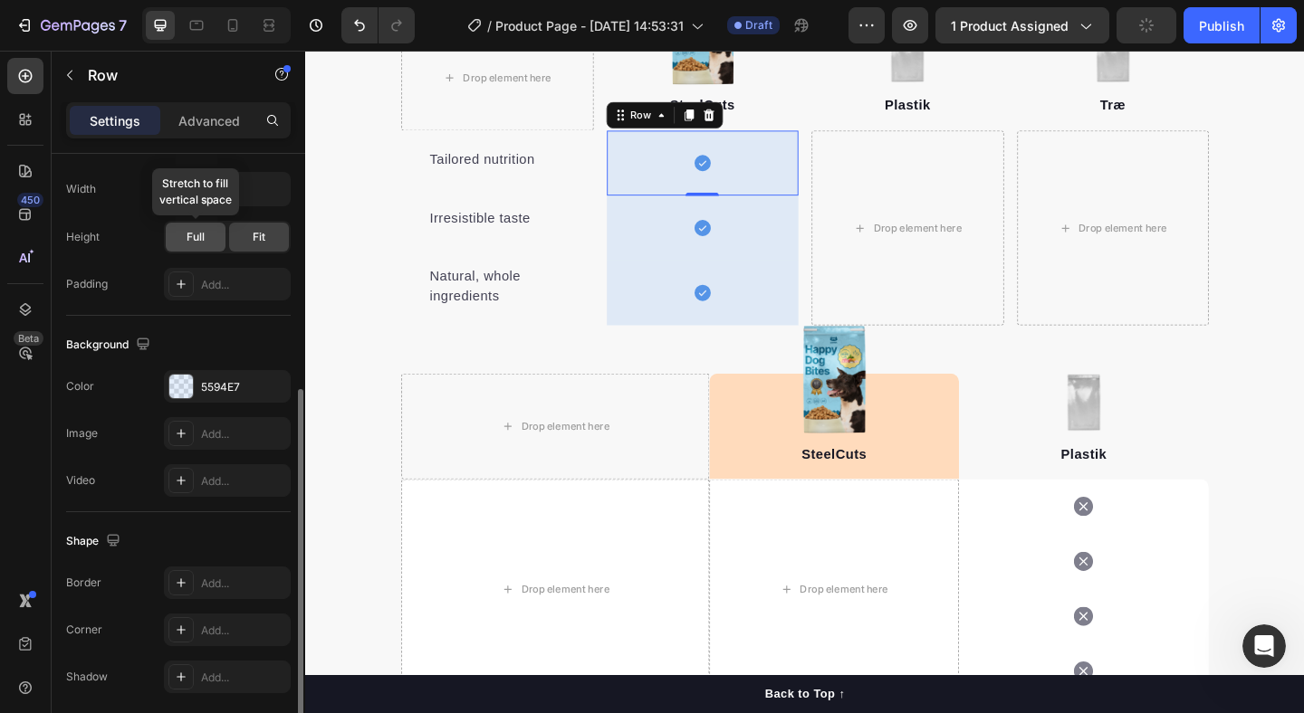
click at [186, 243] on div "Full" at bounding box center [196, 237] width 60 height 29
click at [253, 247] on div "Fit" at bounding box center [259, 237] width 60 height 29
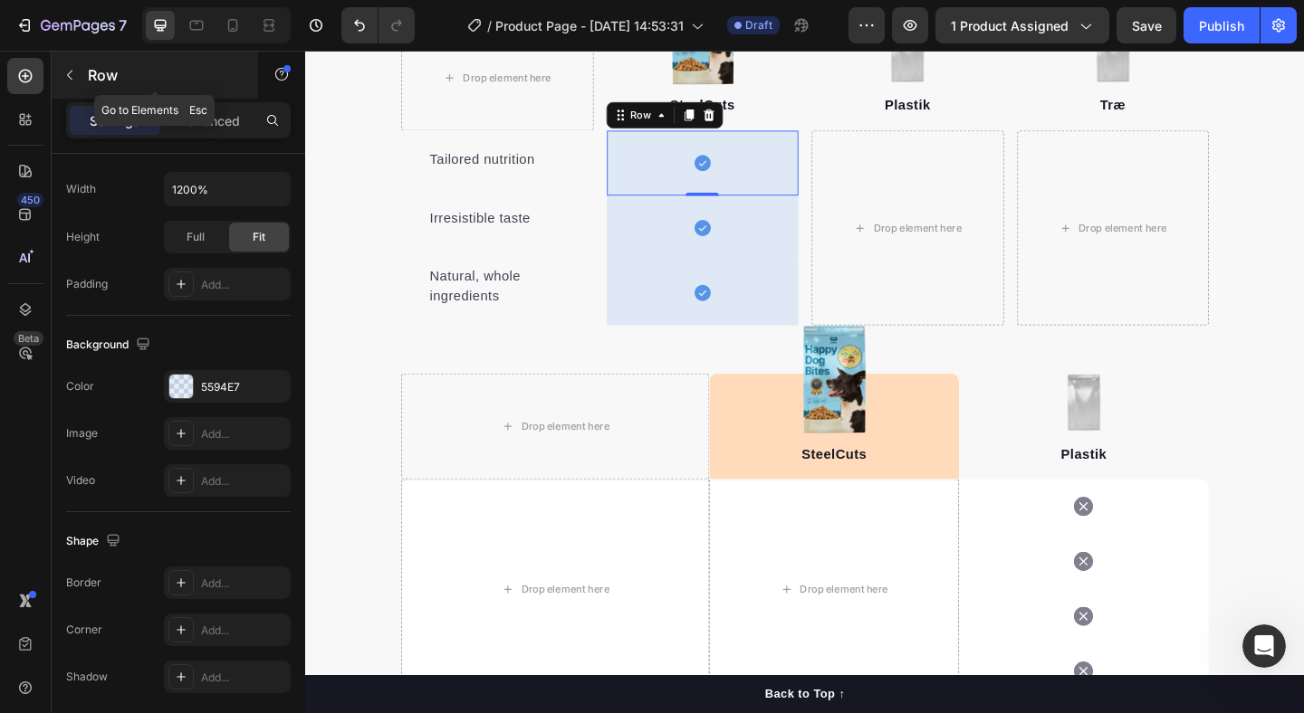
click at [72, 68] on icon "button" at bounding box center [69, 75] width 14 height 14
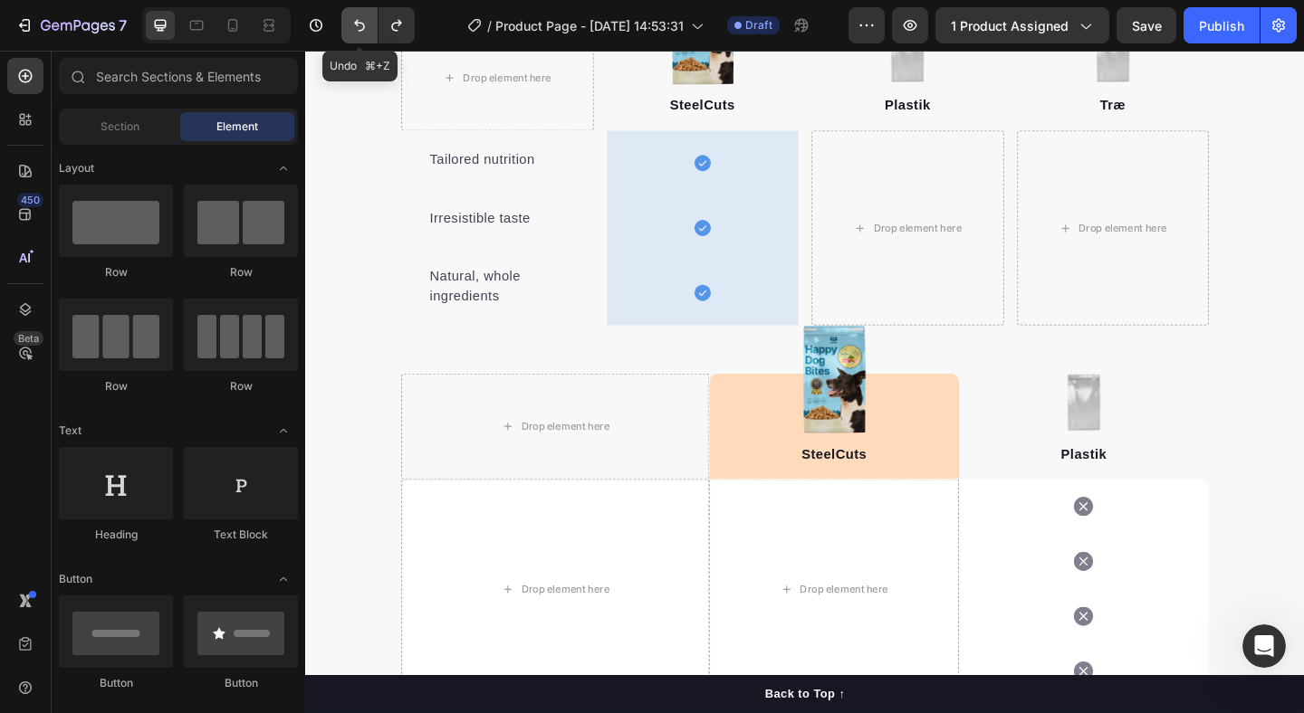
click at [349, 21] on button "Undo/Redo" at bounding box center [359, 25] width 36 height 36
click at [360, 23] on icon "Undo/Redo" at bounding box center [359, 26] width 11 height 12
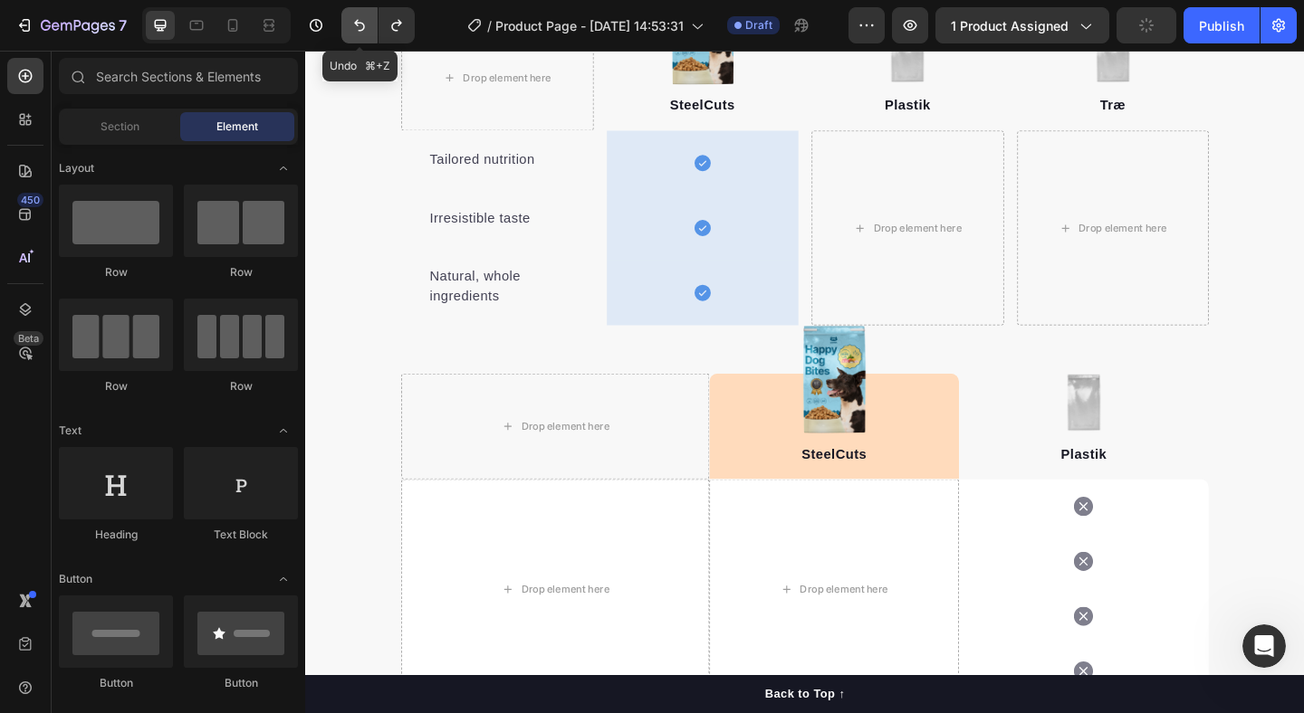
click at [360, 23] on icon "Undo/Redo" at bounding box center [359, 26] width 11 height 12
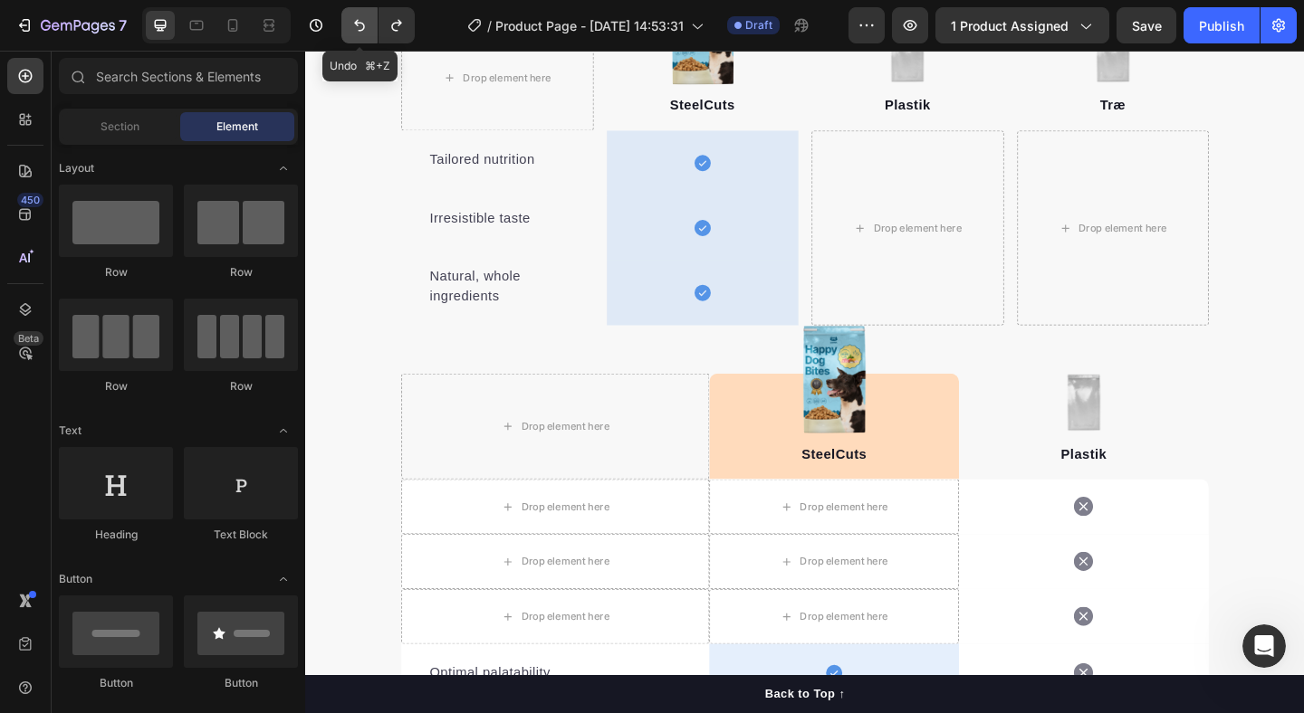
click at [360, 23] on icon "Undo/Redo" at bounding box center [359, 26] width 11 height 12
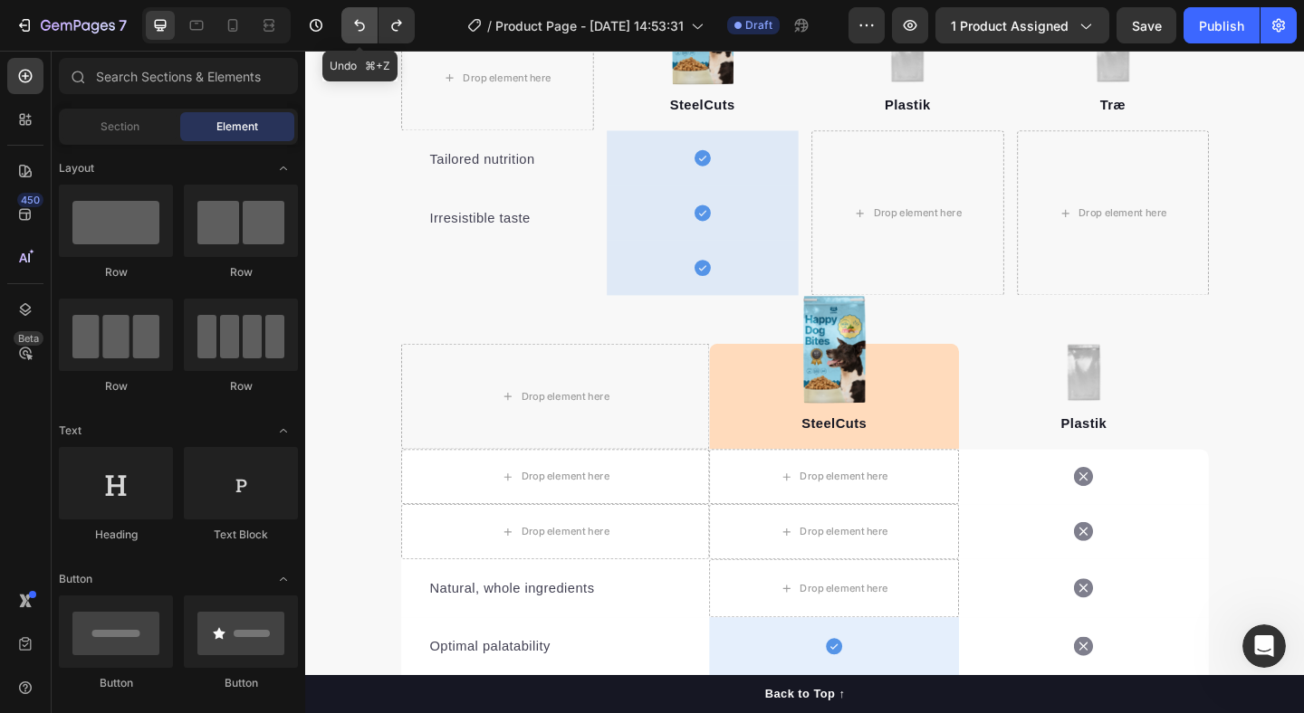
click at [360, 23] on icon "Undo/Redo" at bounding box center [359, 26] width 11 height 12
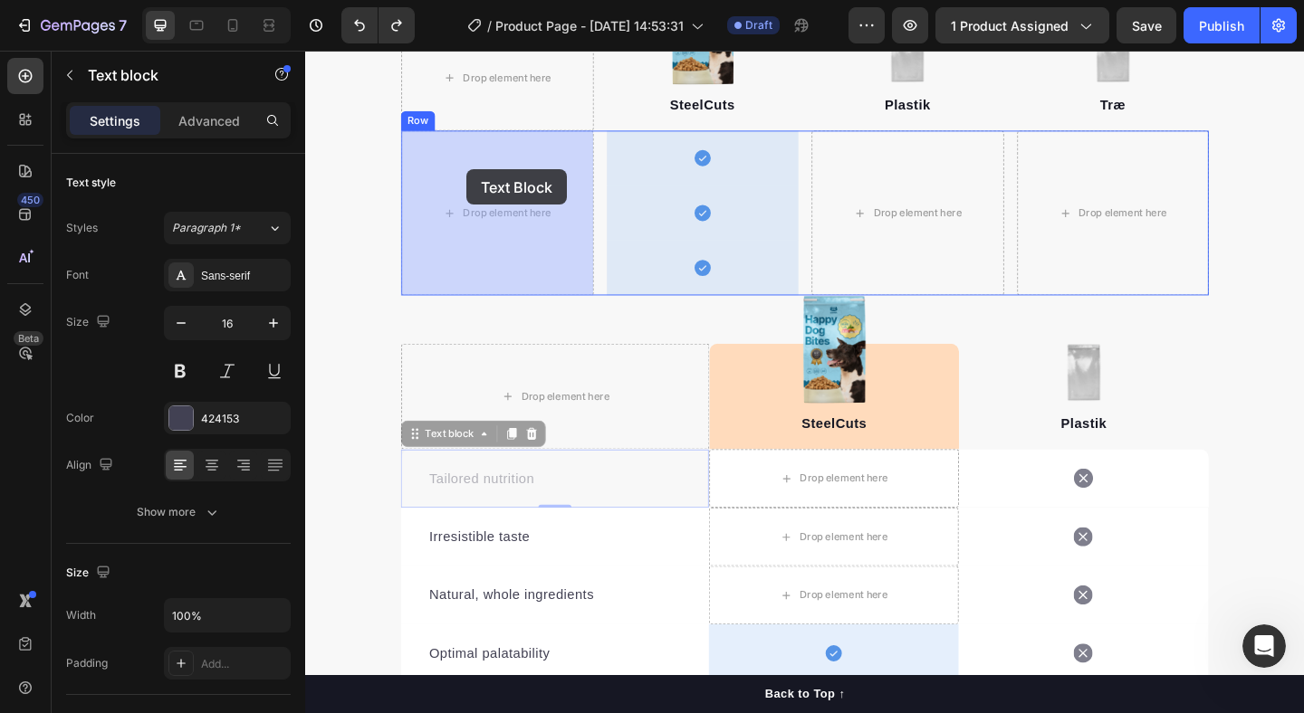
drag, startPoint x: 590, startPoint y: 510, endPoint x: 481, endPoint y: 180, distance: 347.3
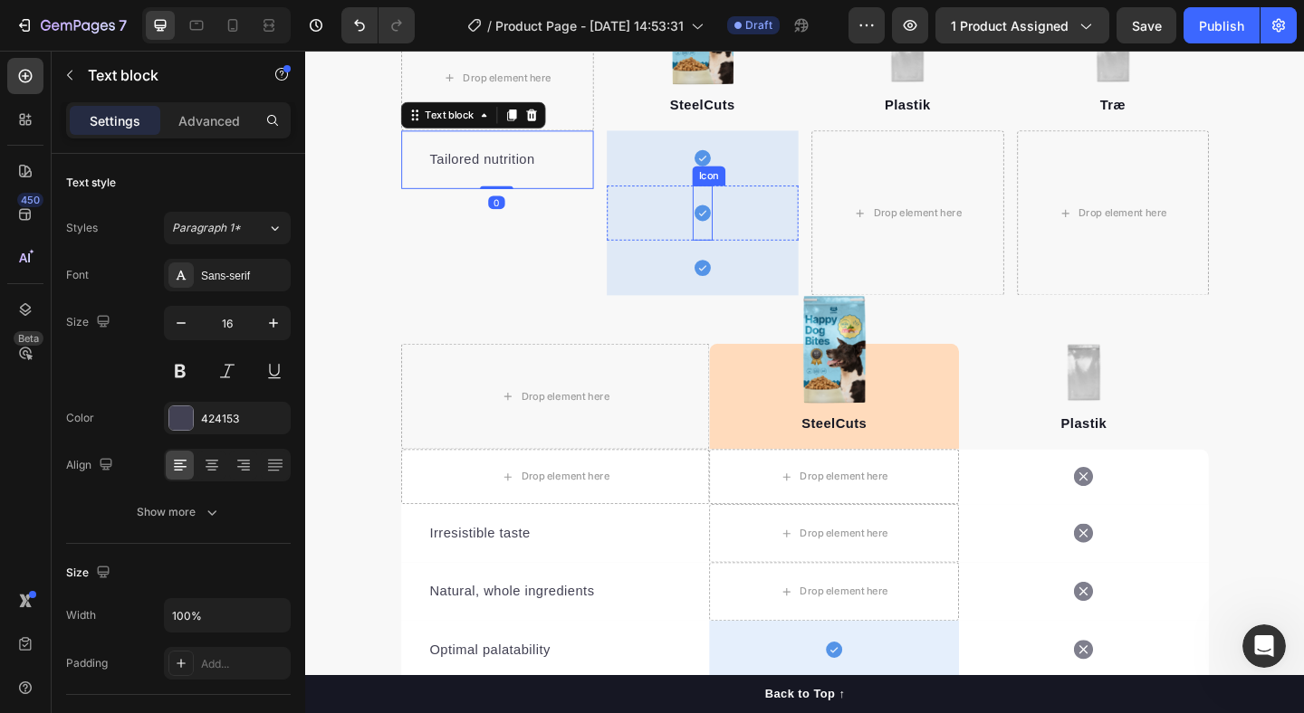
click at [729, 224] on icon at bounding box center [737, 227] width 18 height 18
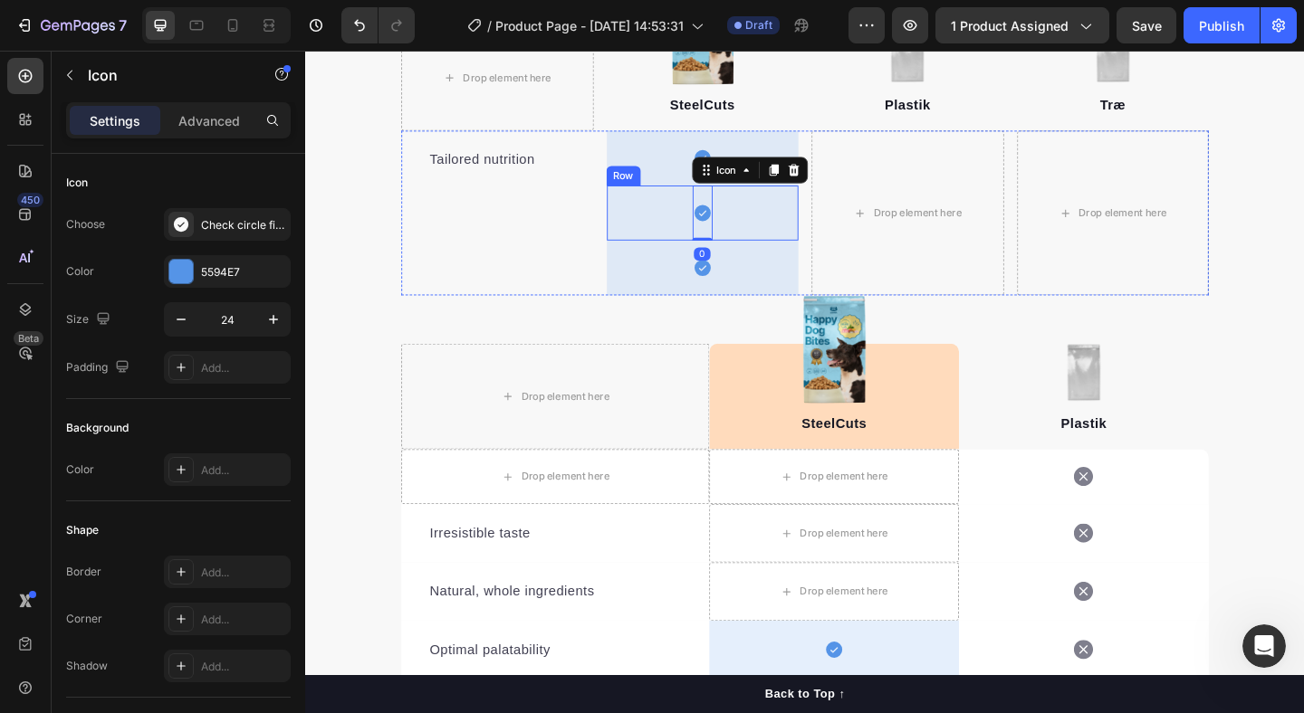
click at [794, 215] on div "Icon 0 Row" at bounding box center [737, 227] width 209 height 60
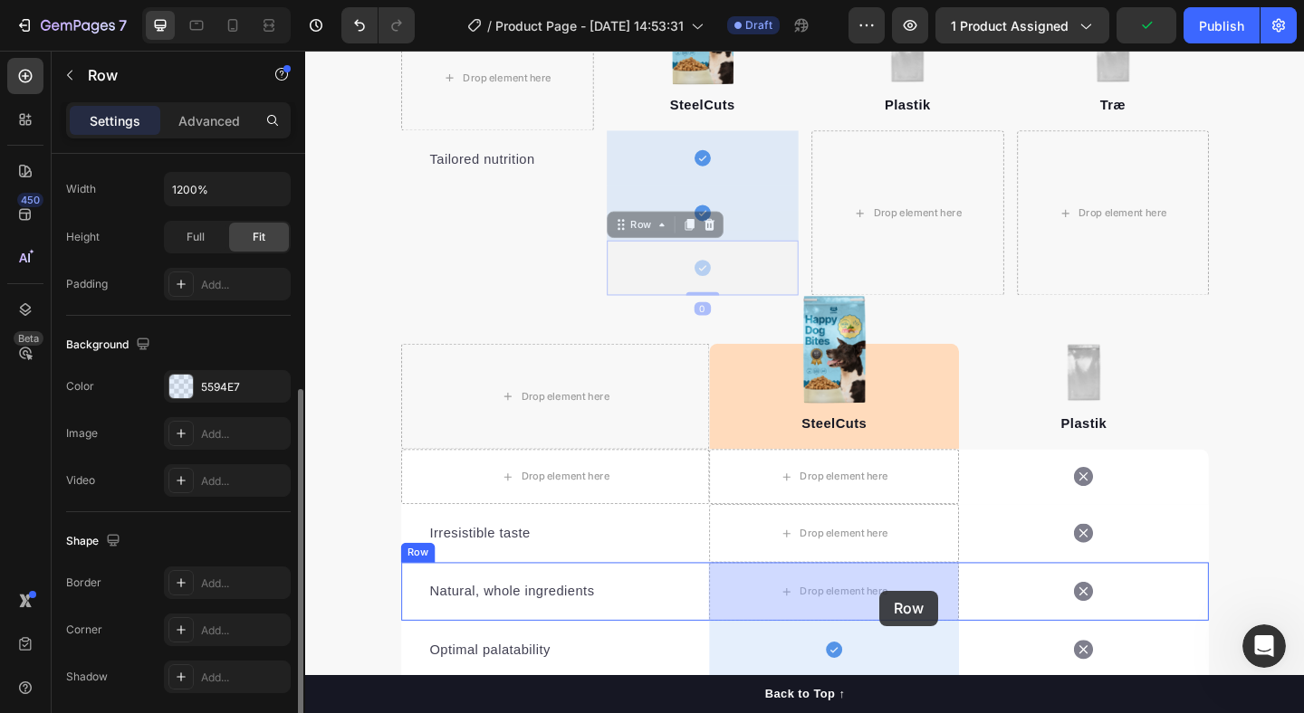
drag, startPoint x: 786, startPoint y: 281, endPoint x: 930, endPoint y: 638, distance: 385.5
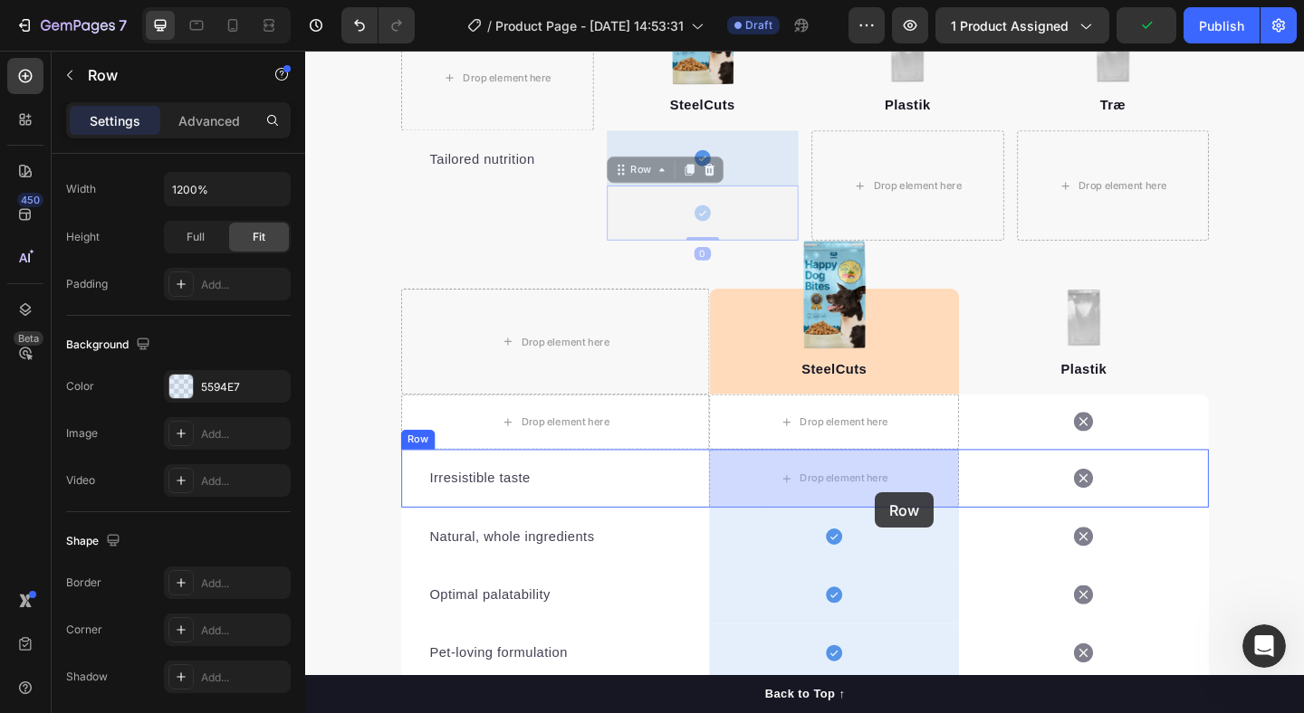
drag, startPoint x: 775, startPoint y: 235, endPoint x: 924, endPoint y: 529, distance: 329.2
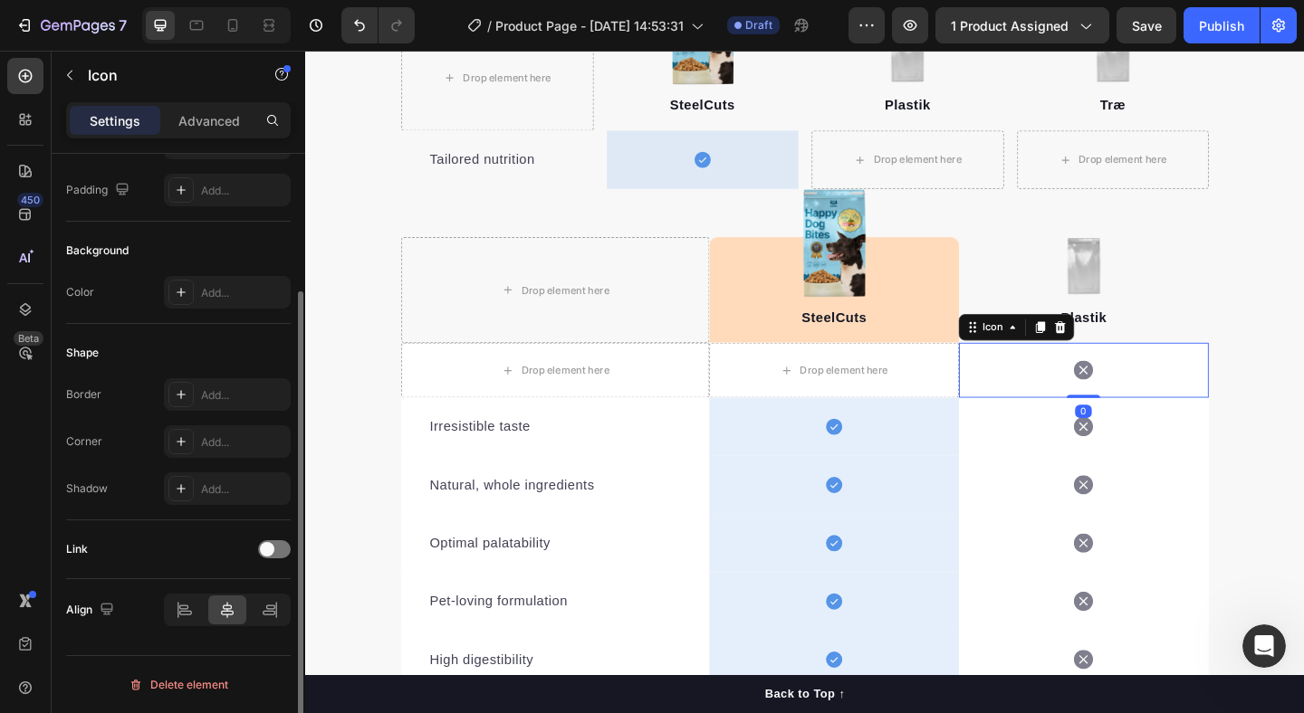
scroll to position [0, 0]
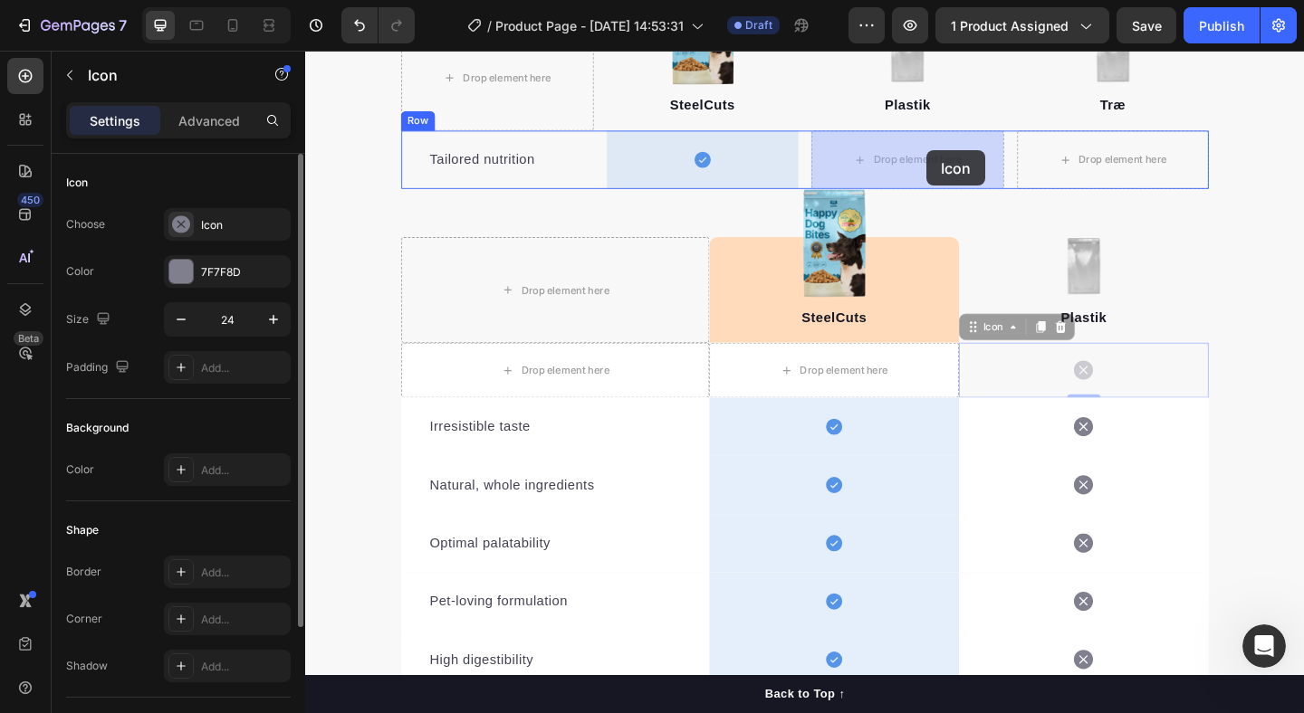
drag, startPoint x: 1126, startPoint y: 403, endPoint x: 981, endPoint y: 159, distance: 283.9
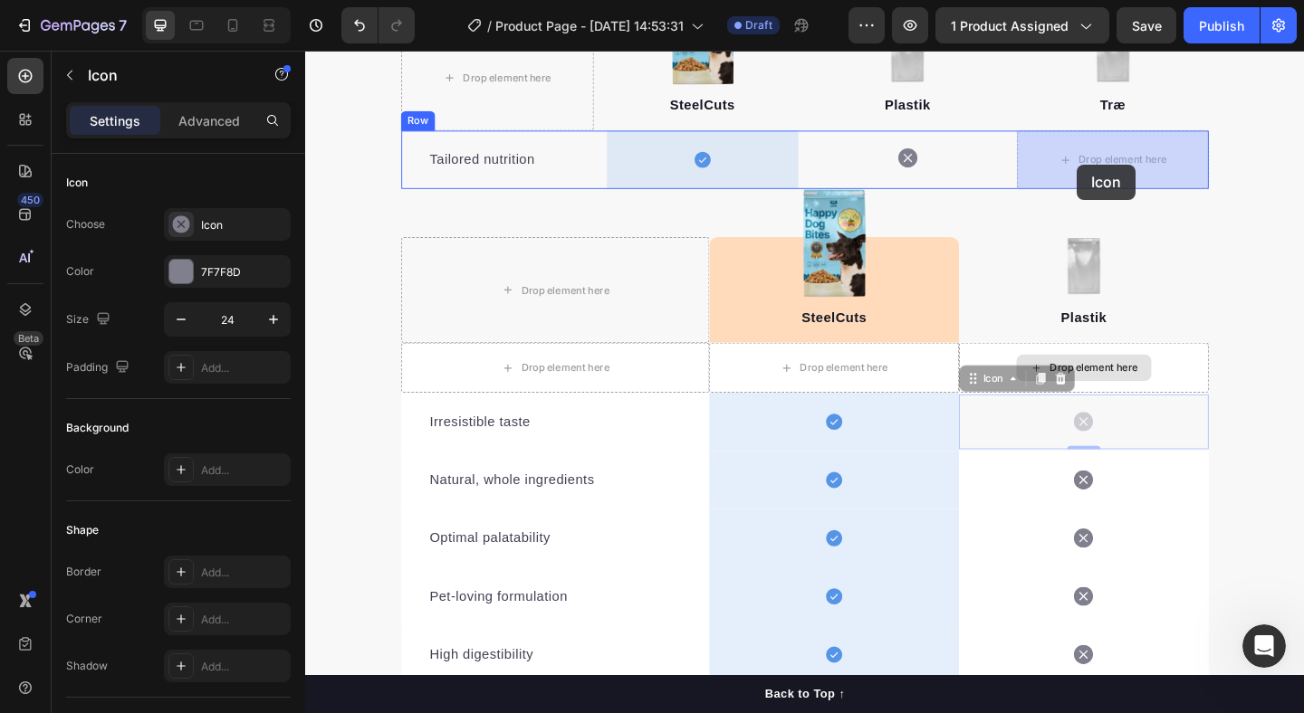
drag, startPoint x: 1076, startPoint y: 445, endPoint x: 1144, endPoint y: 175, distance: 278.5
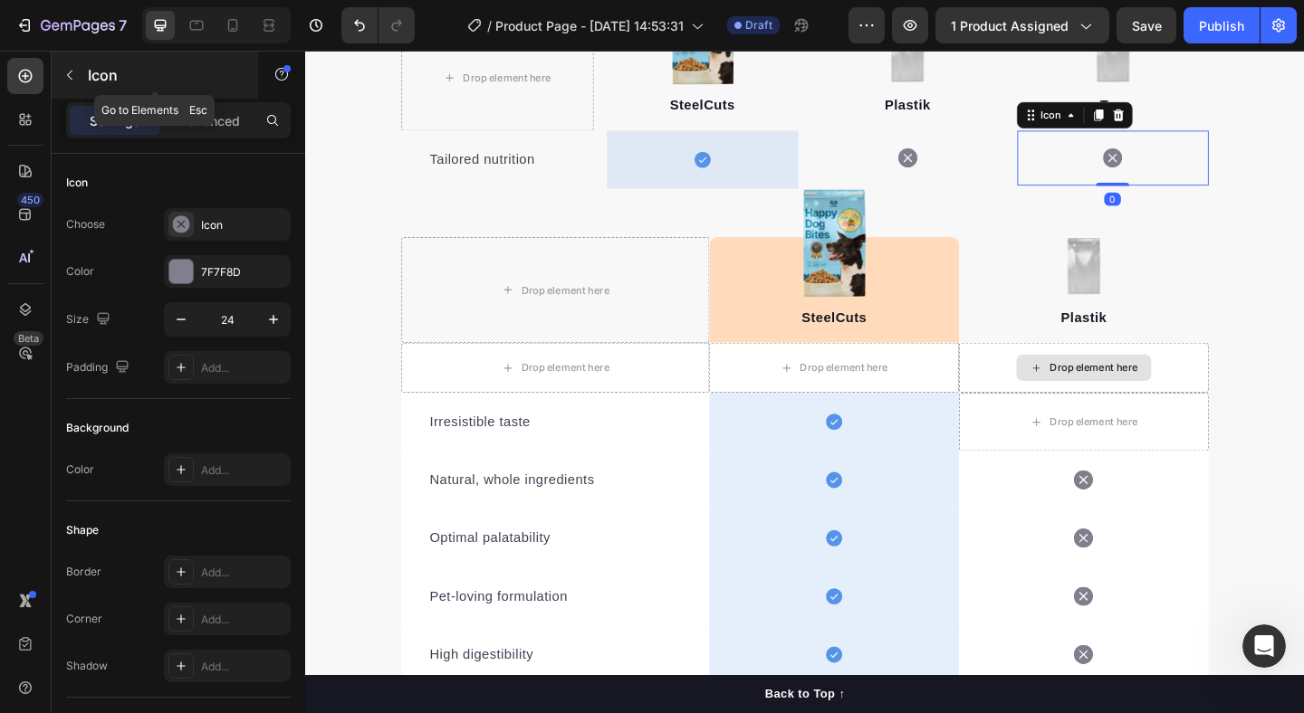
click at [65, 72] on icon "button" at bounding box center [69, 75] width 14 height 14
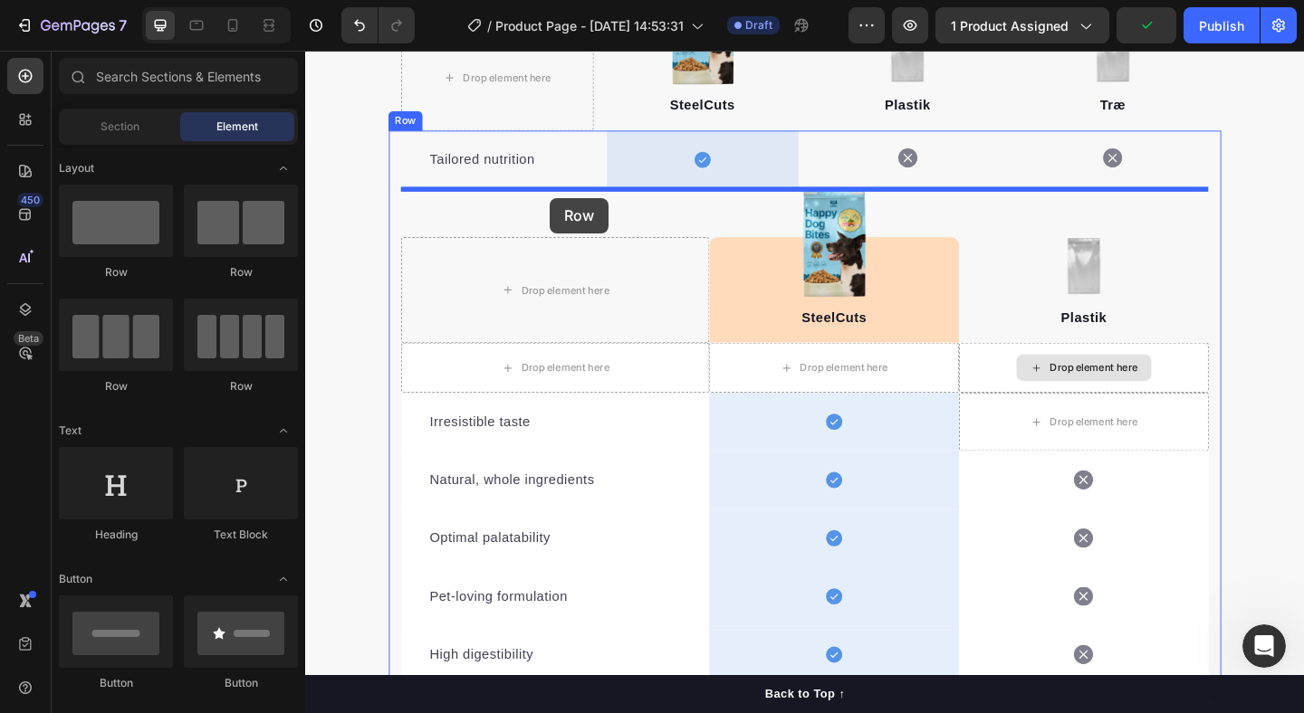
drag, startPoint x: 545, startPoint y: 394, endPoint x: 571, endPoint y: 211, distance: 184.8
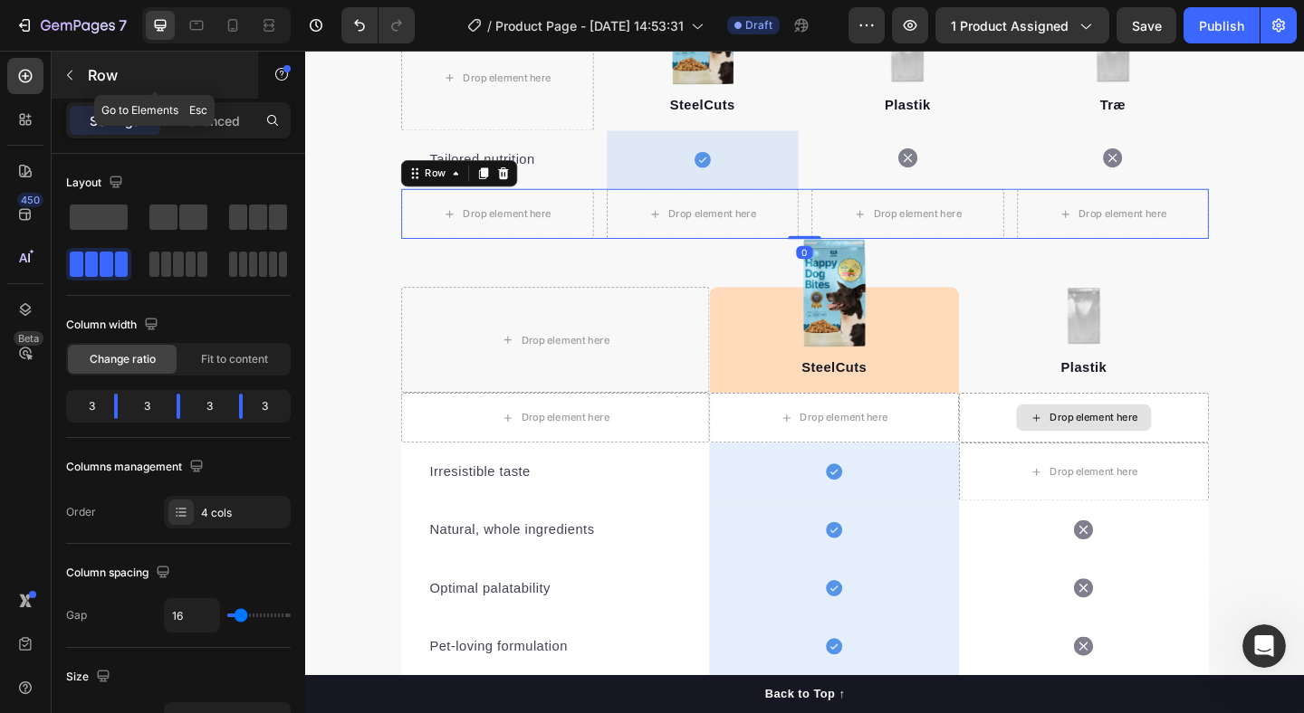
click at [70, 74] on icon "button" at bounding box center [69, 75] width 14 height 14
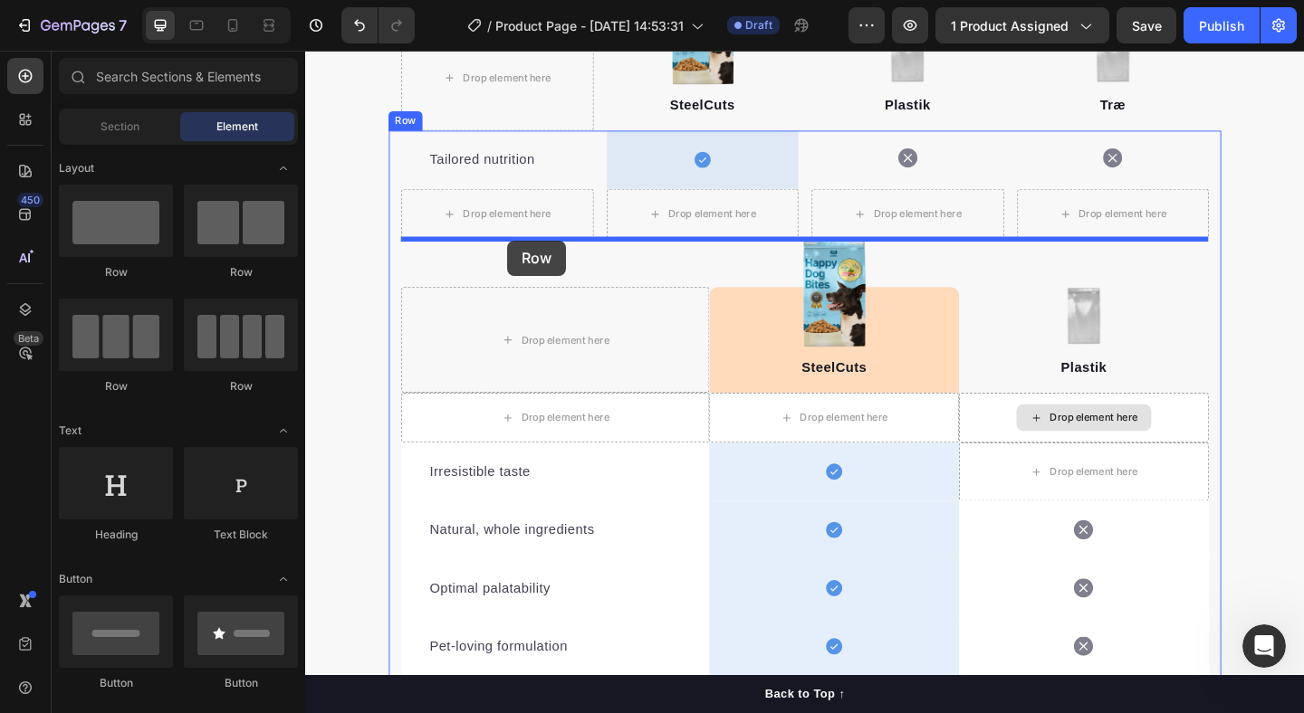
drag, startPoint x: 536, startPoint y: 401, endPoint x: 519, endPoint y: 258, distance: 144.1
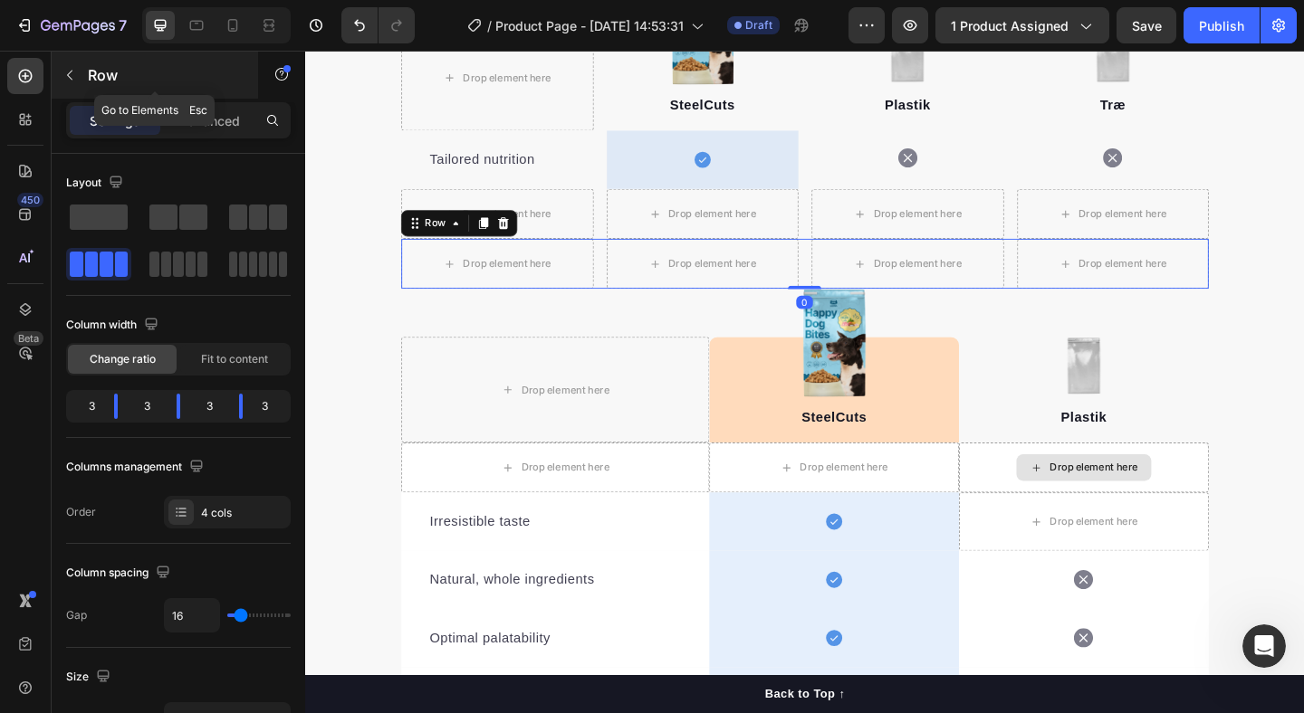
click at [68, 75] on icon "button" at bounding box center [69, 76] width 5 height 10
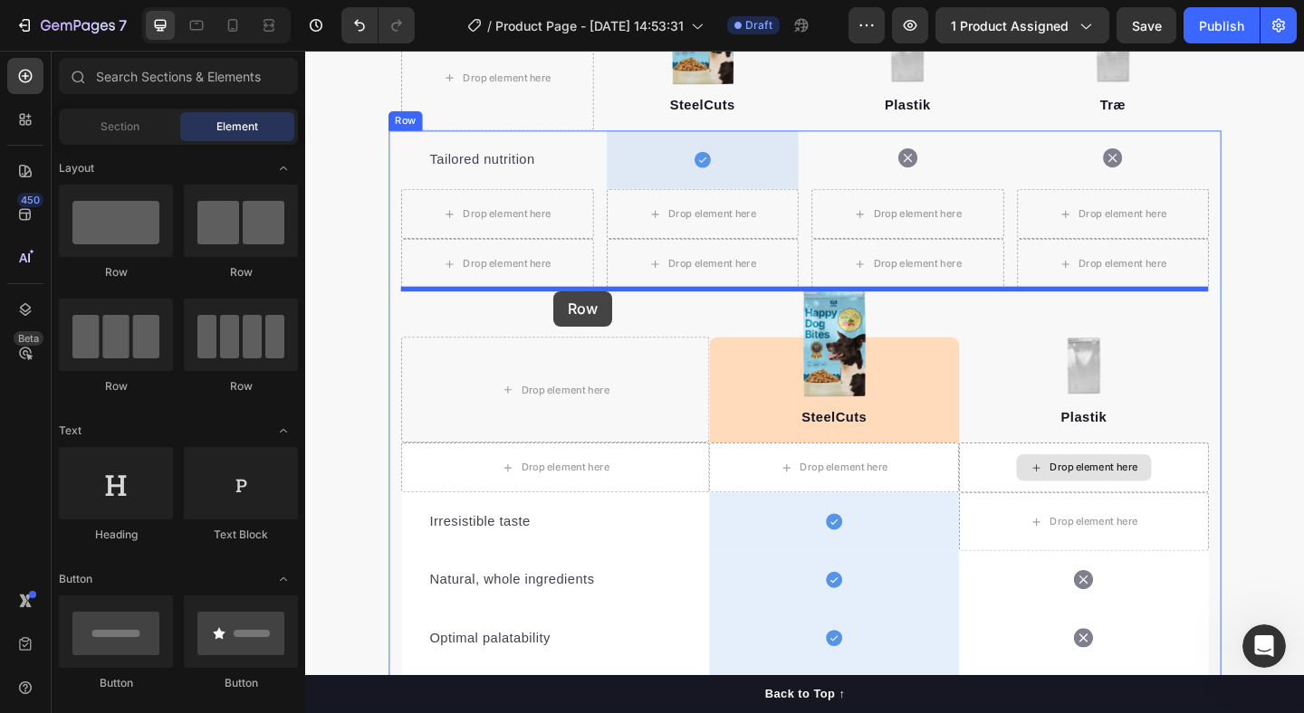
drag, startPoint x: 535, startPoint y: 374, endPoint x: 575, endPoint y: 312, distance: 73.3
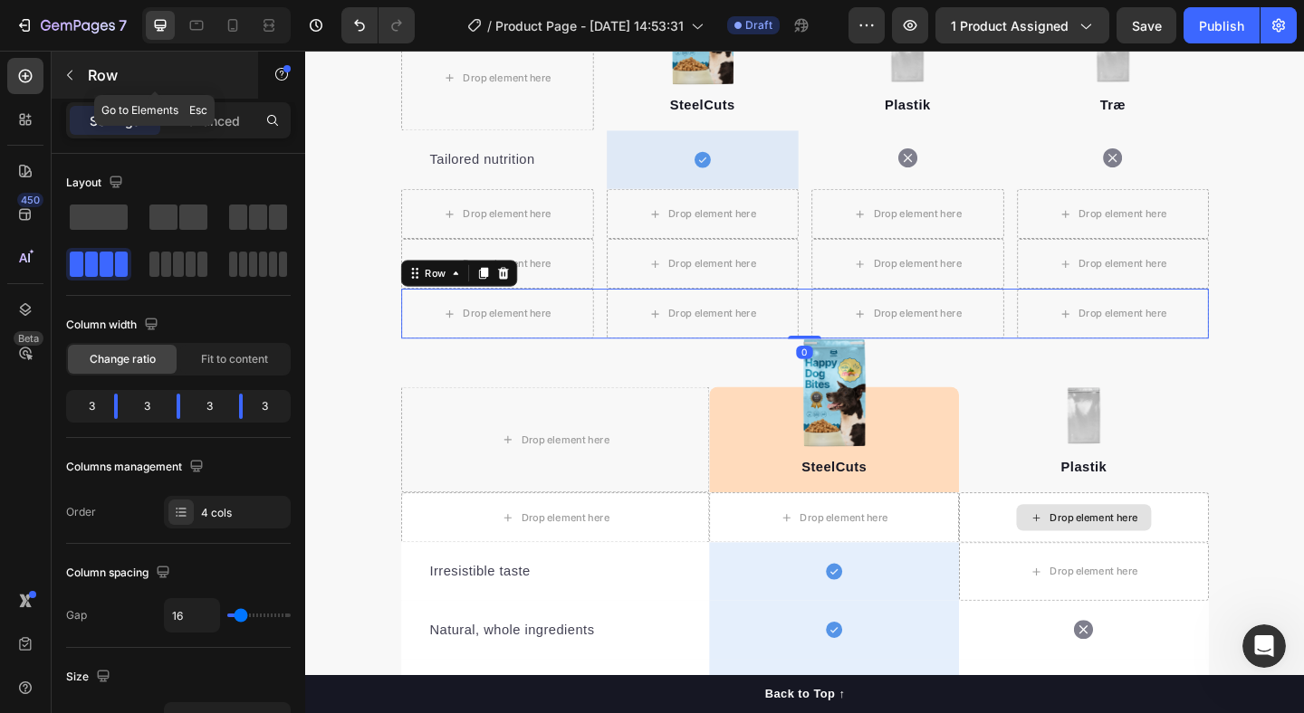
click at [69, 76] on icon "button" at bounding box center [69, 76] width 5 height 10
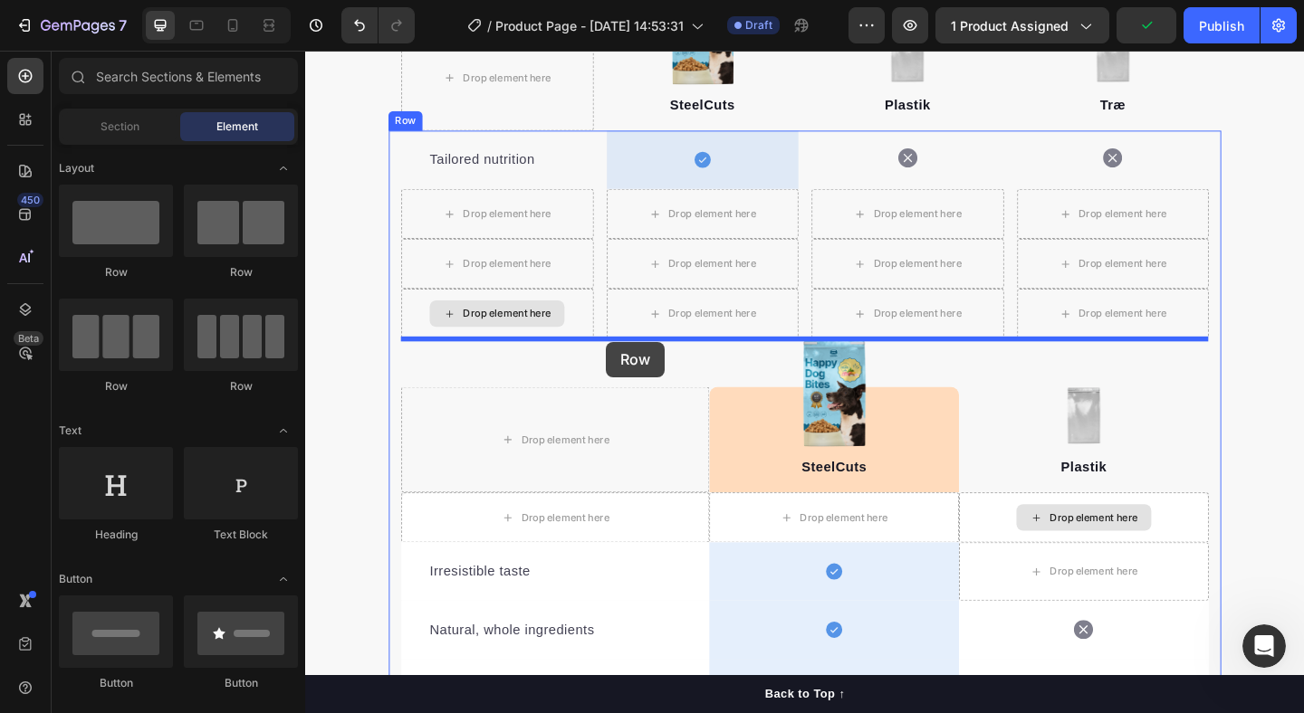
drag, startPoint x: 531, startPoint y: 378, endPoint x: 632, endPoint y: 368, distance: 101.0
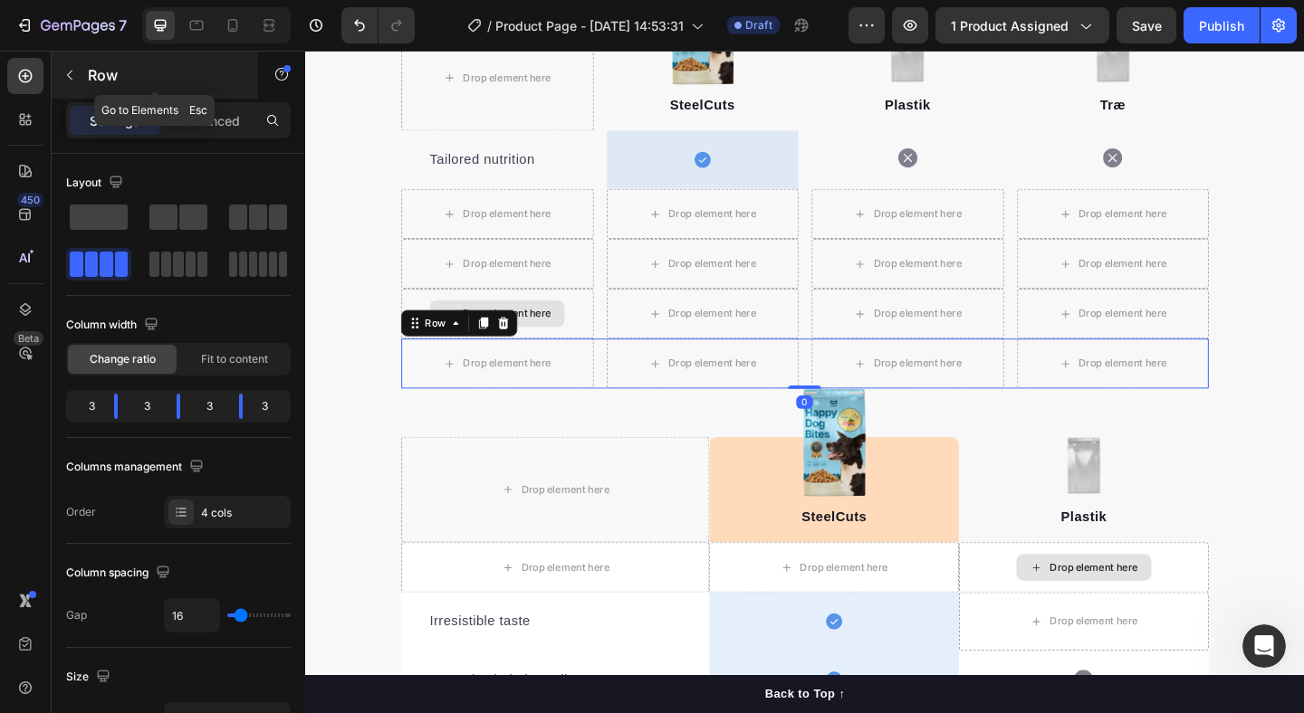
click at [78, 88] on button "button" at bounding box center [69, 75] width 29 height 29
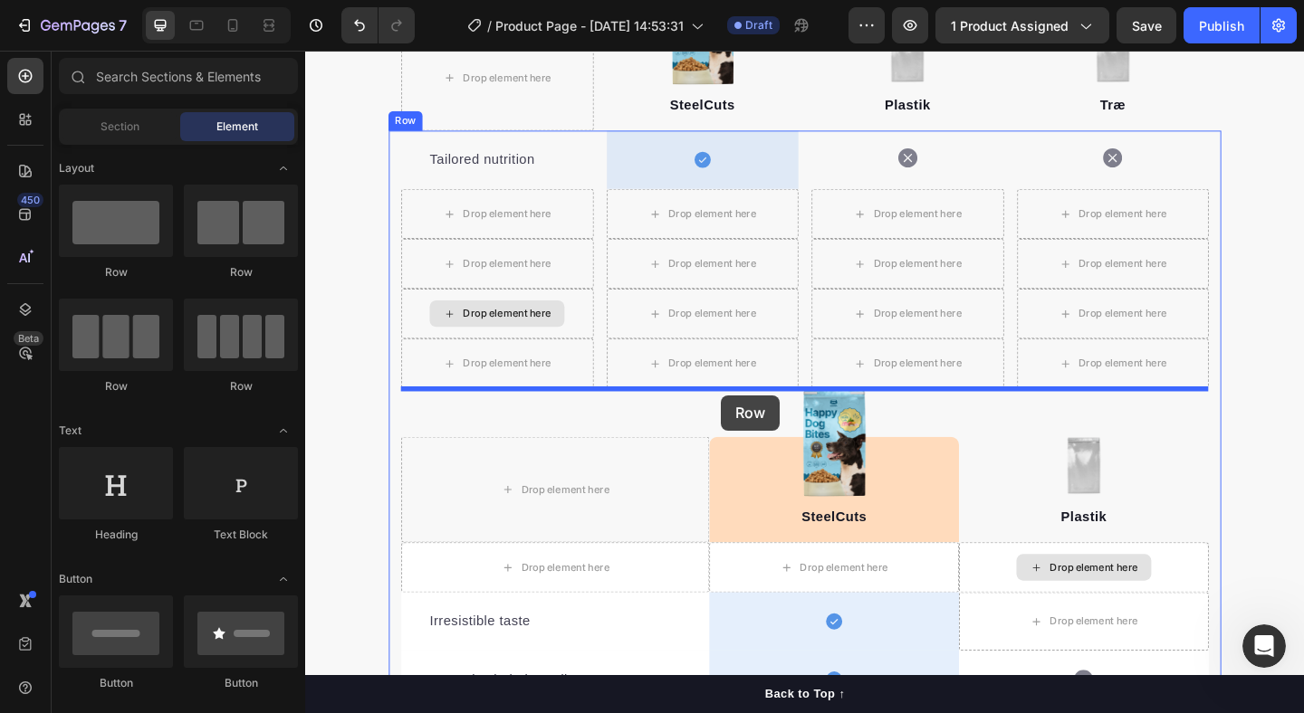
drag, startPoint x: 544, startPoint y: 395, endPoint x: 757, endPoint y: 423, distance: 214.6
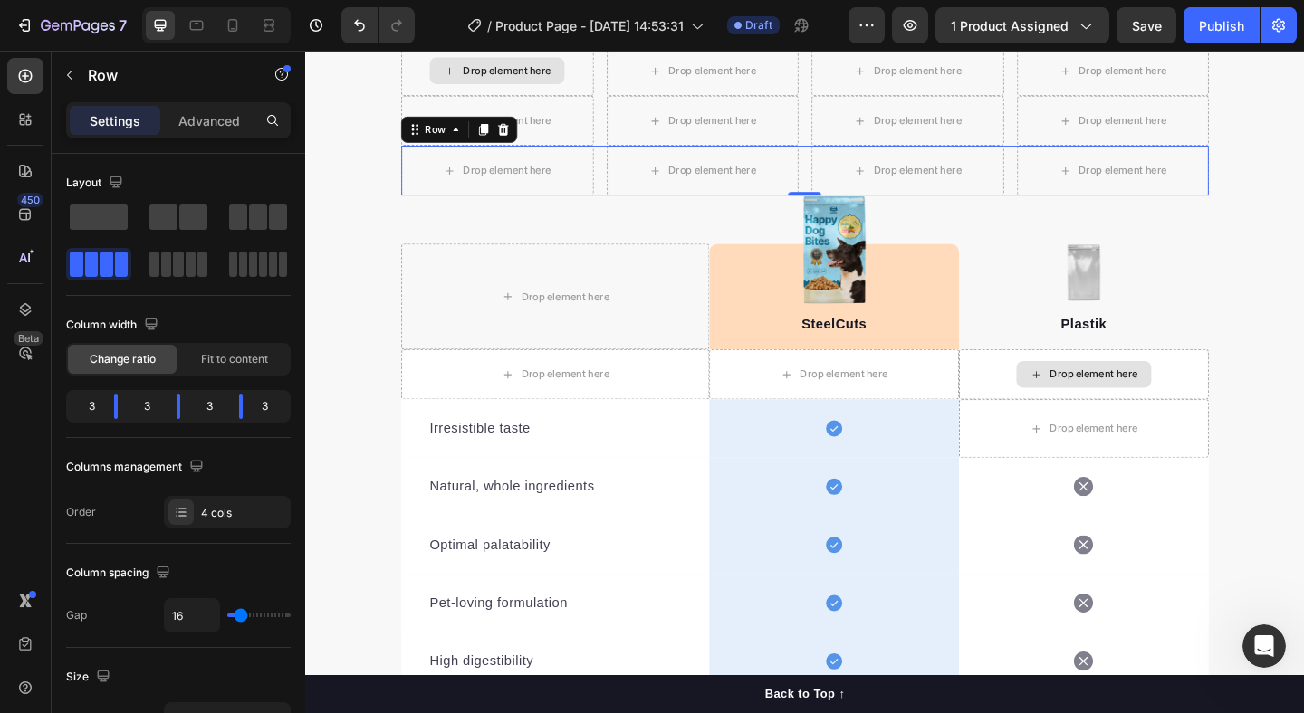
scroll to position [2231, 0]
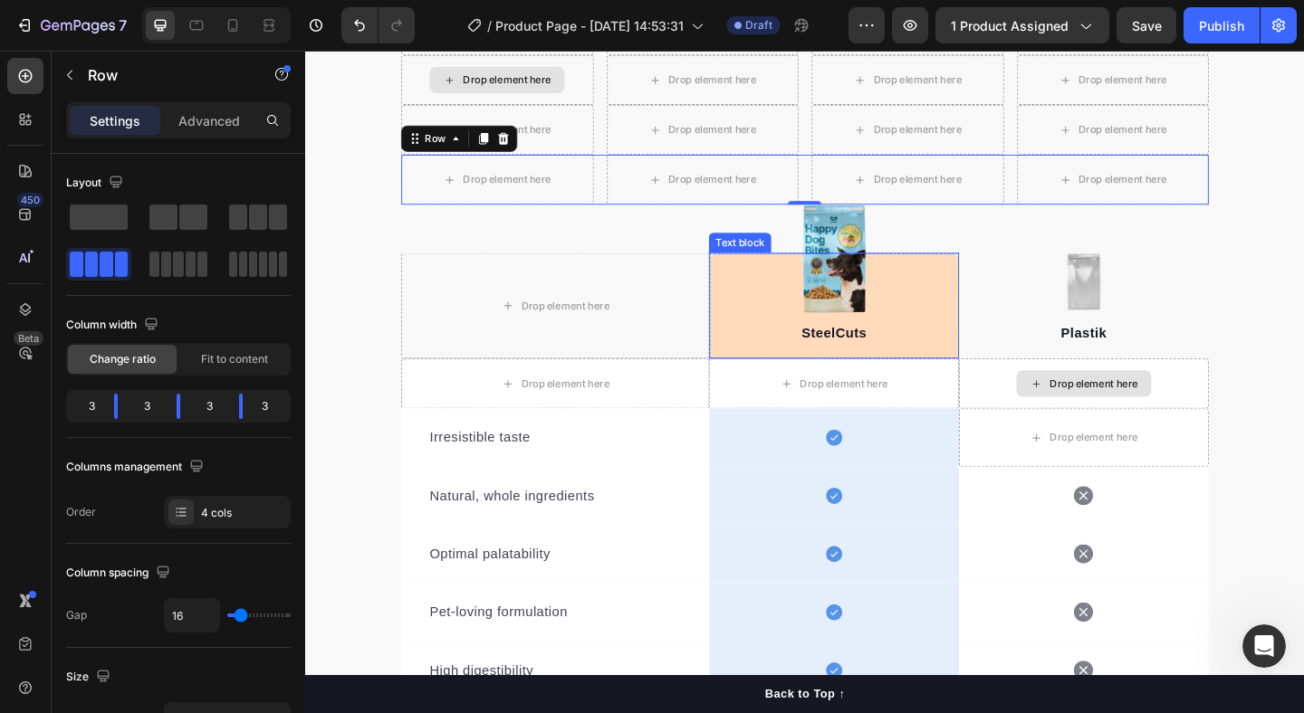
click at [778, 284] on div "SteelCuts Text block" at bounding box center [880, 328] width 272 height 115
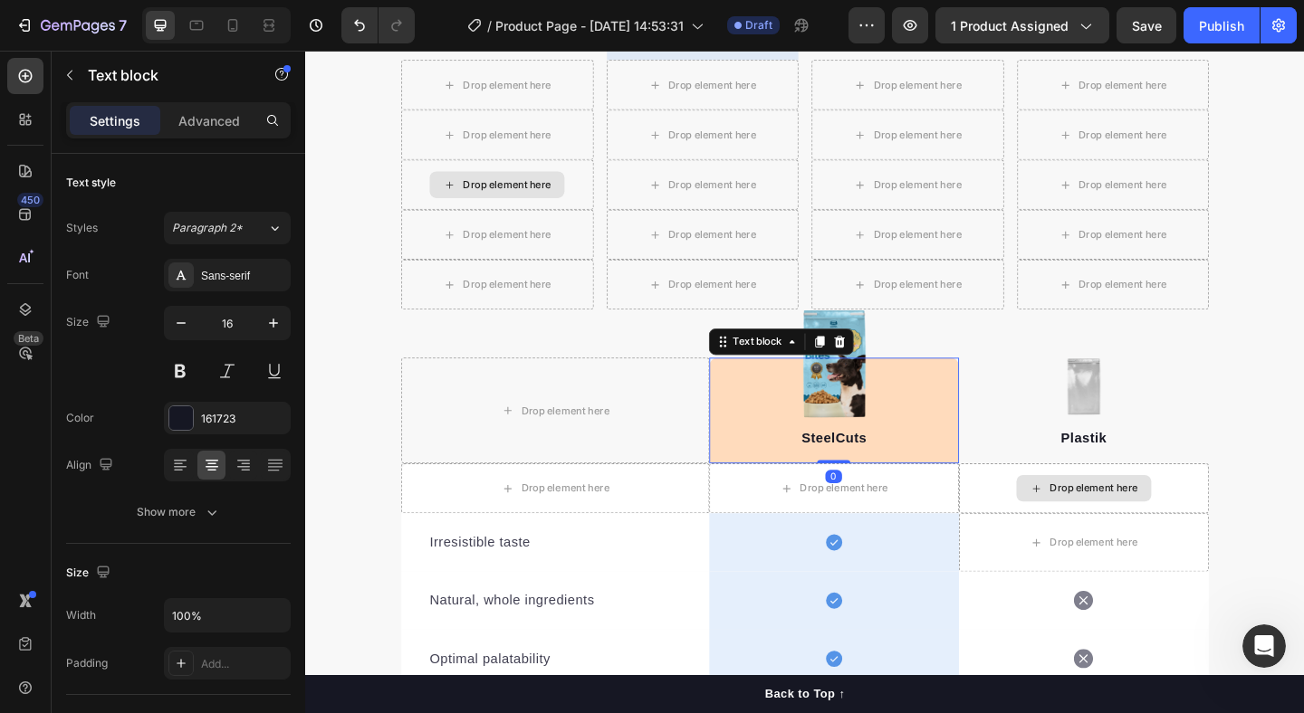
scroll to position [1853, 0]
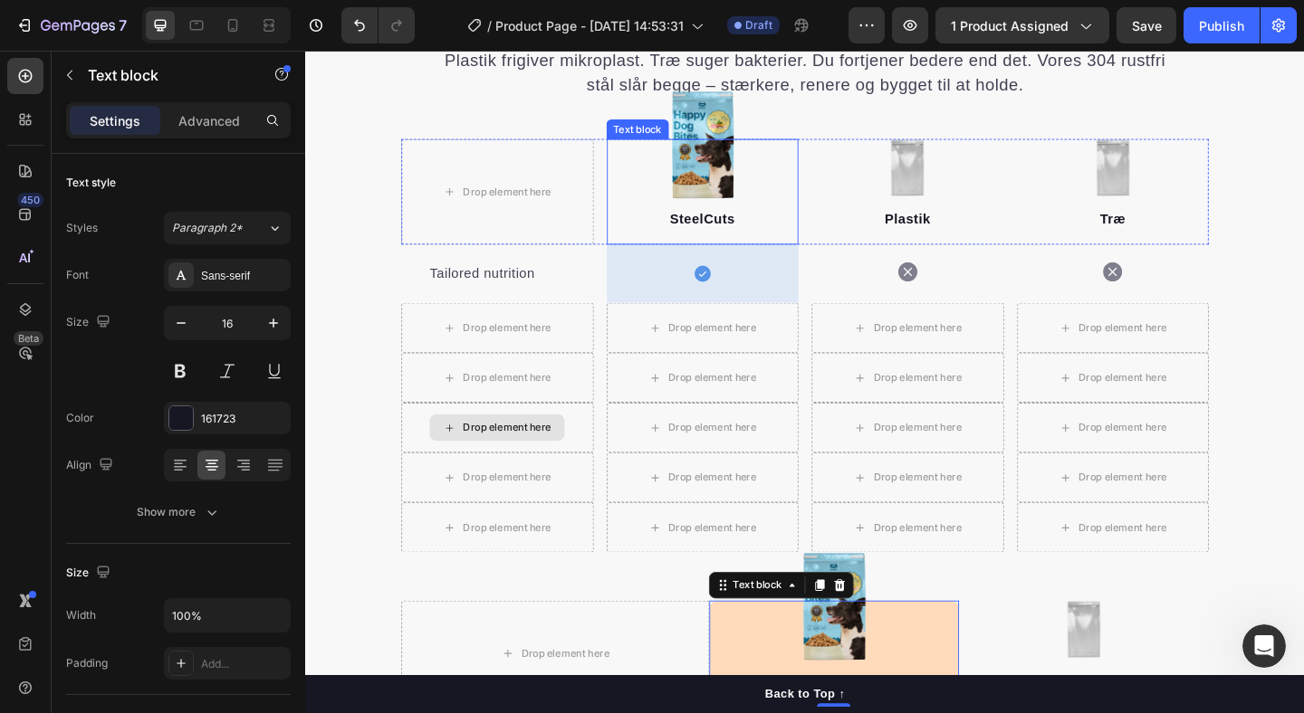
click at [640, 190] on div "SteelCuts Text block" at bounding box center [737, 204] width 209 height 115
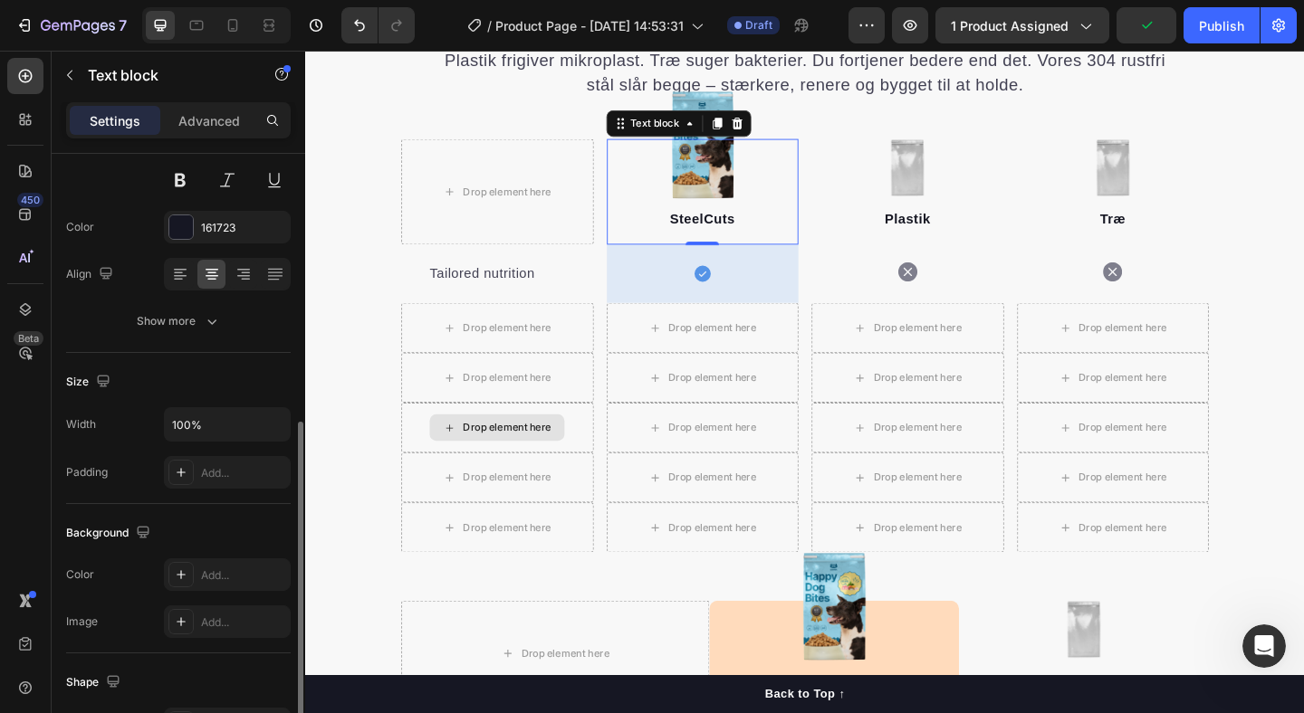
scroll to position [462, 0]
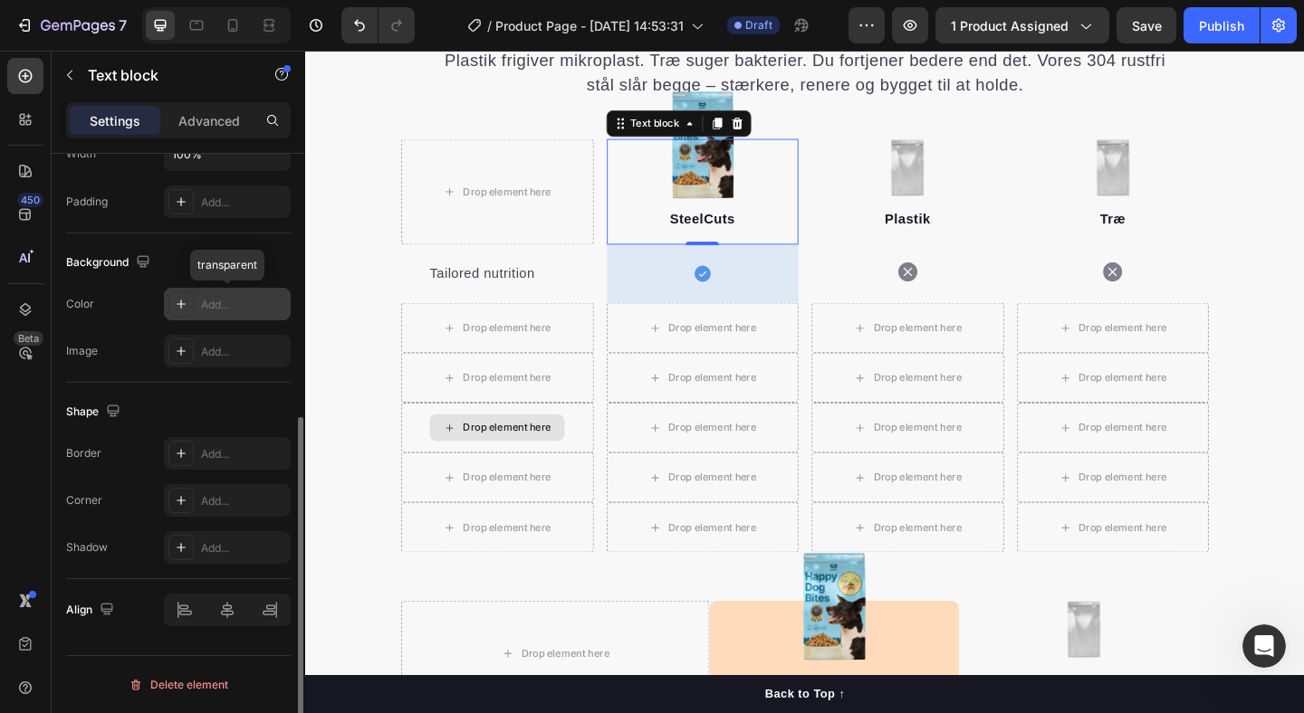
click at [206, 300] on div "Add..." at bounding box center [243, 305] width 85 height 16
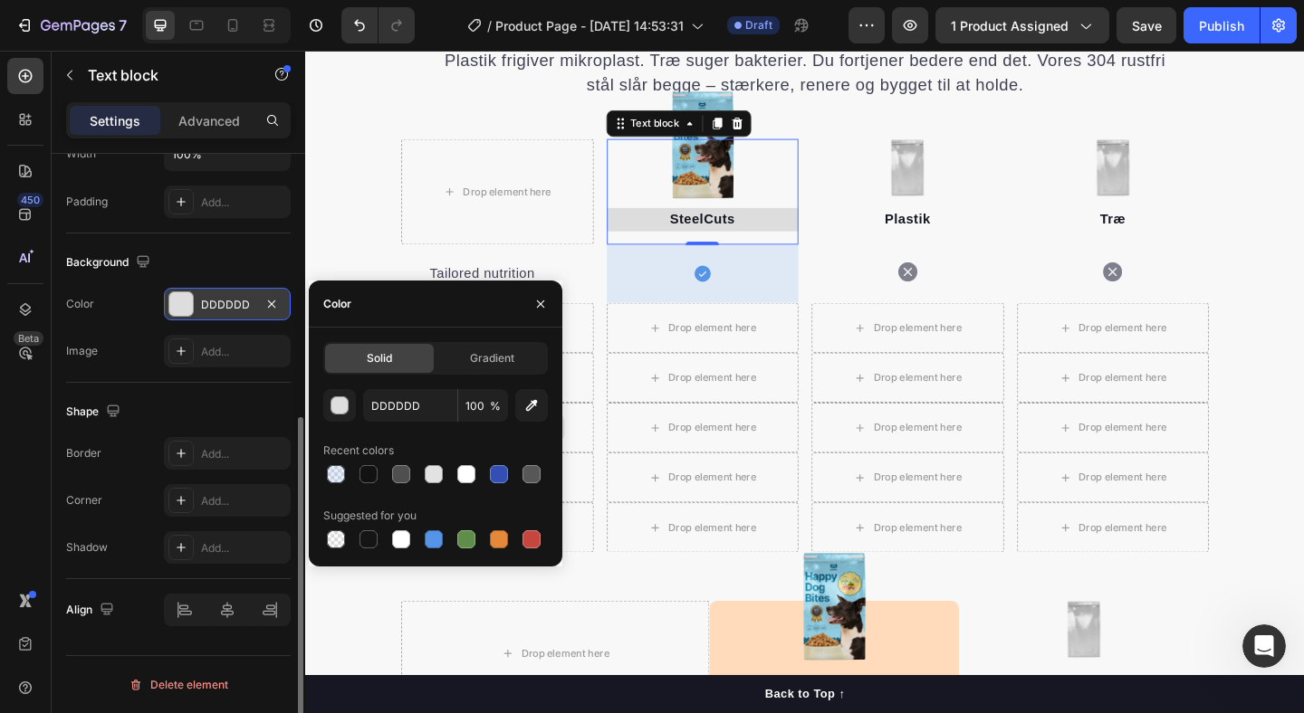
type input "000000"
click at [1259, 639] on icon "Open Intercom Messenger" at bounding box center [1262, 644] width 30 height 30
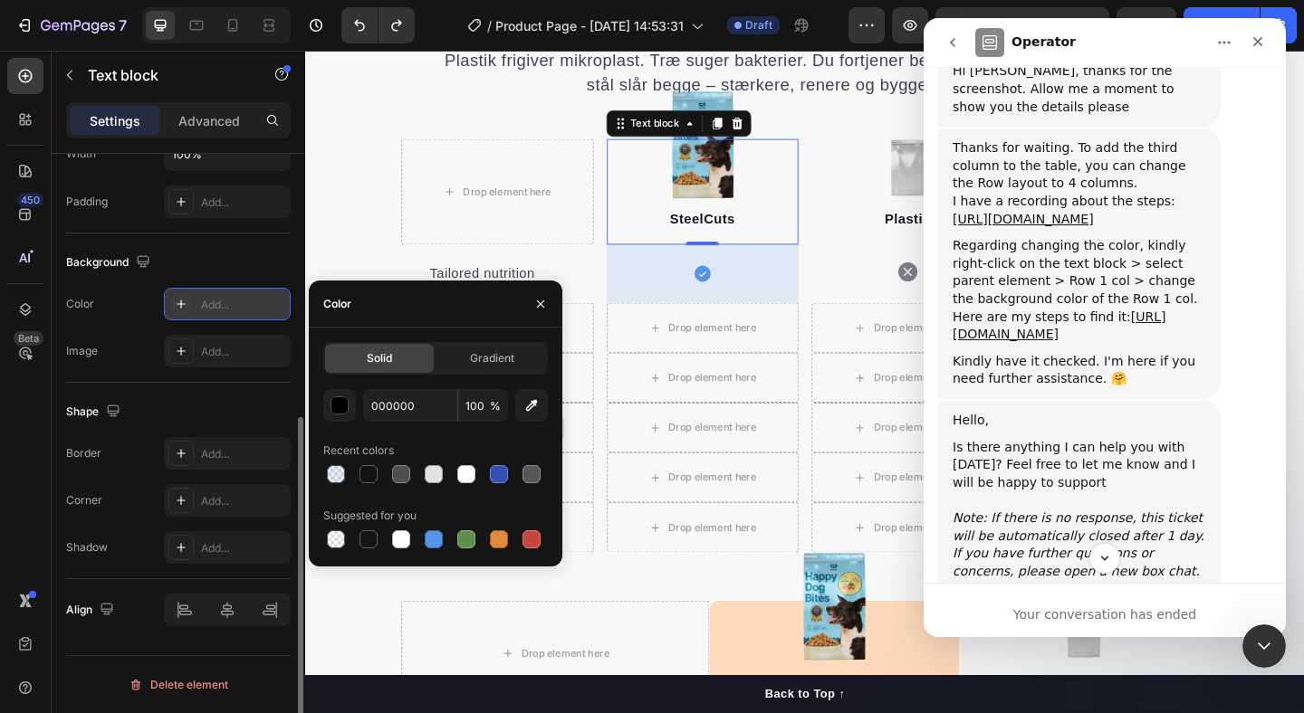
scroll to position [1142, 0]
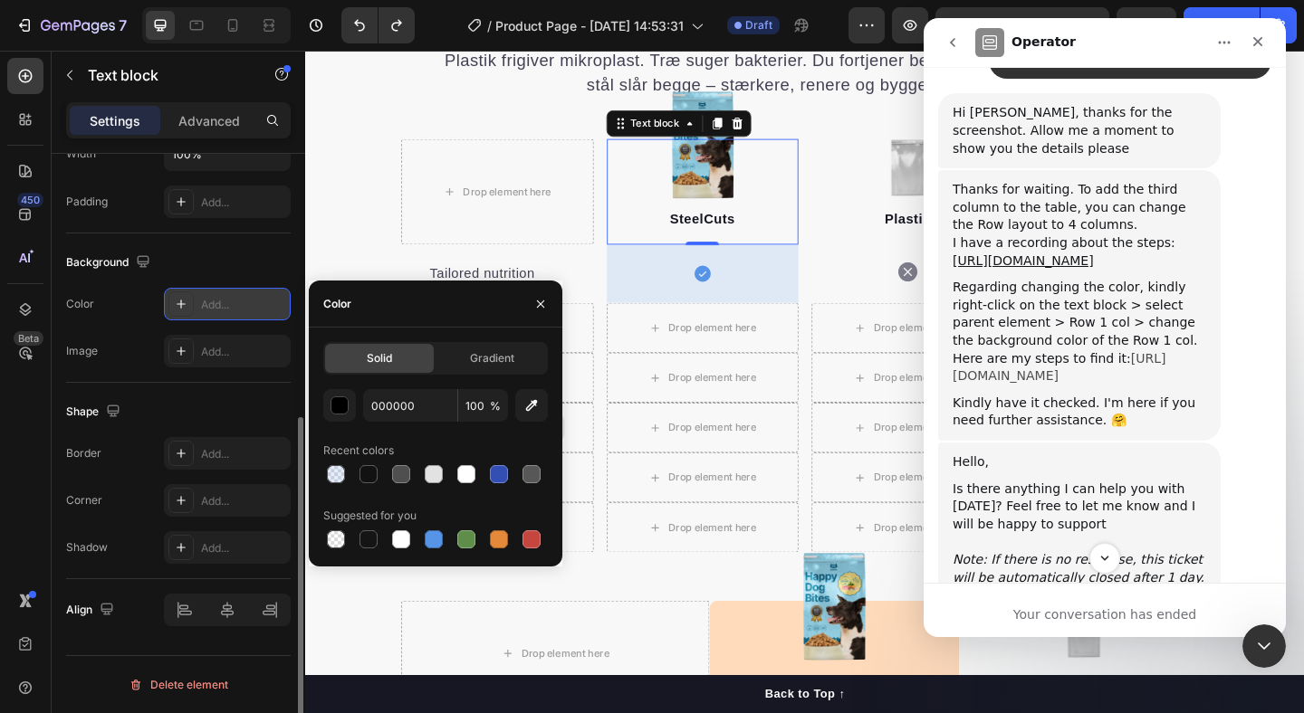
click at [1029, 351] on link "https://www.loom.com/share/13283d0ccb9a44d0b87b496dd526e641" at bounding box center [1059, 367] width 213 height 33
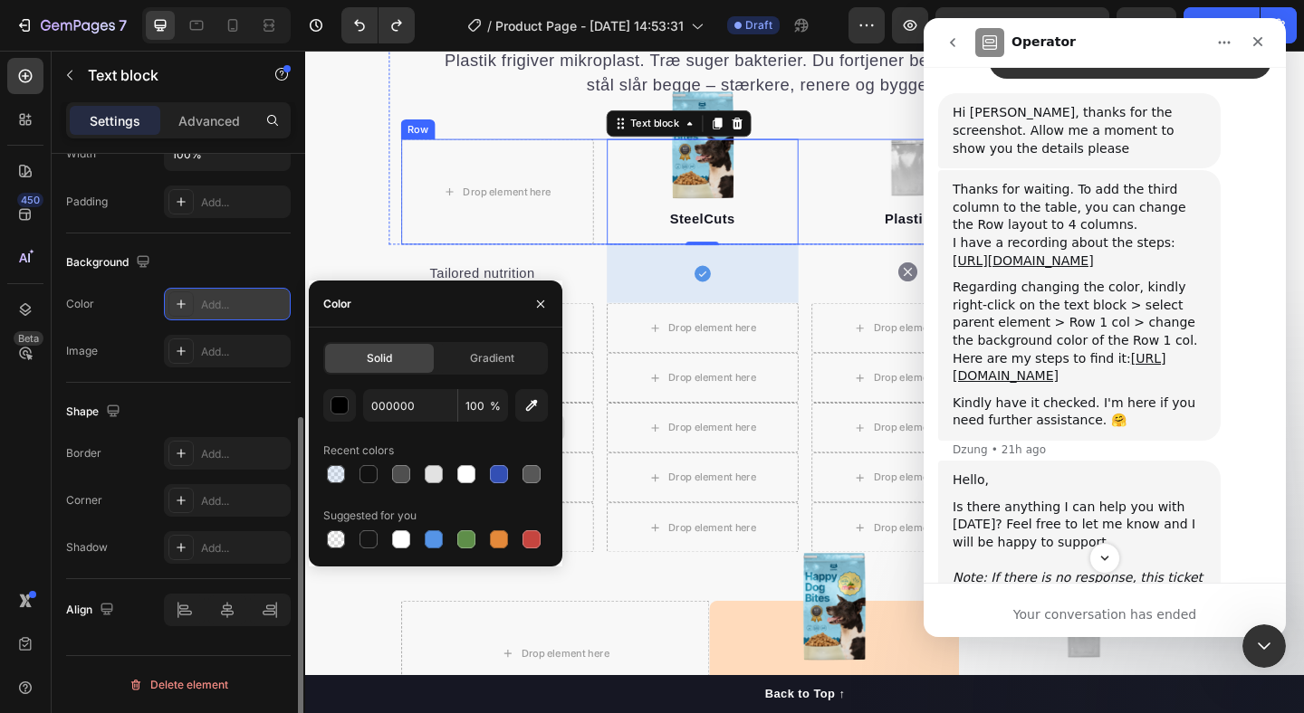
click at [624, 168] on div "Drop element here Image SteelCuts Text block 0 Image Plastik Text block Image T…" at bounding box center [848, 204] width 878 height 115
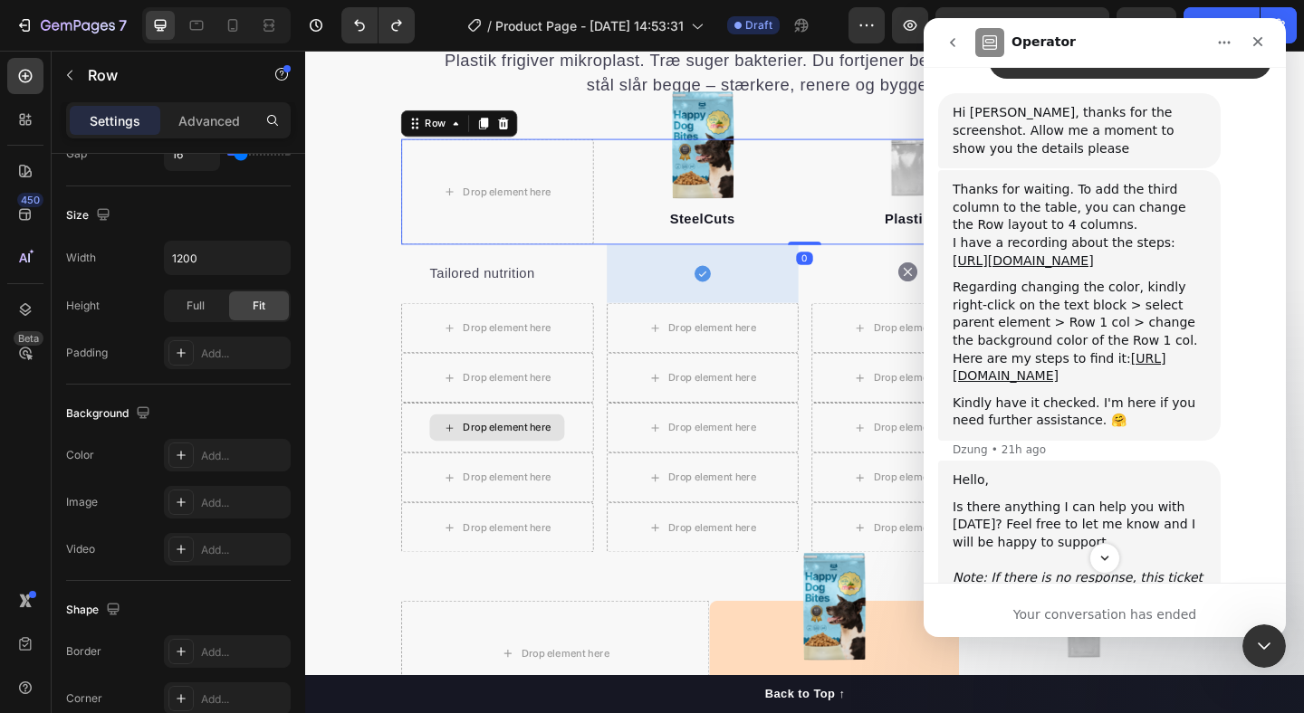
scroll to position [0, 0]
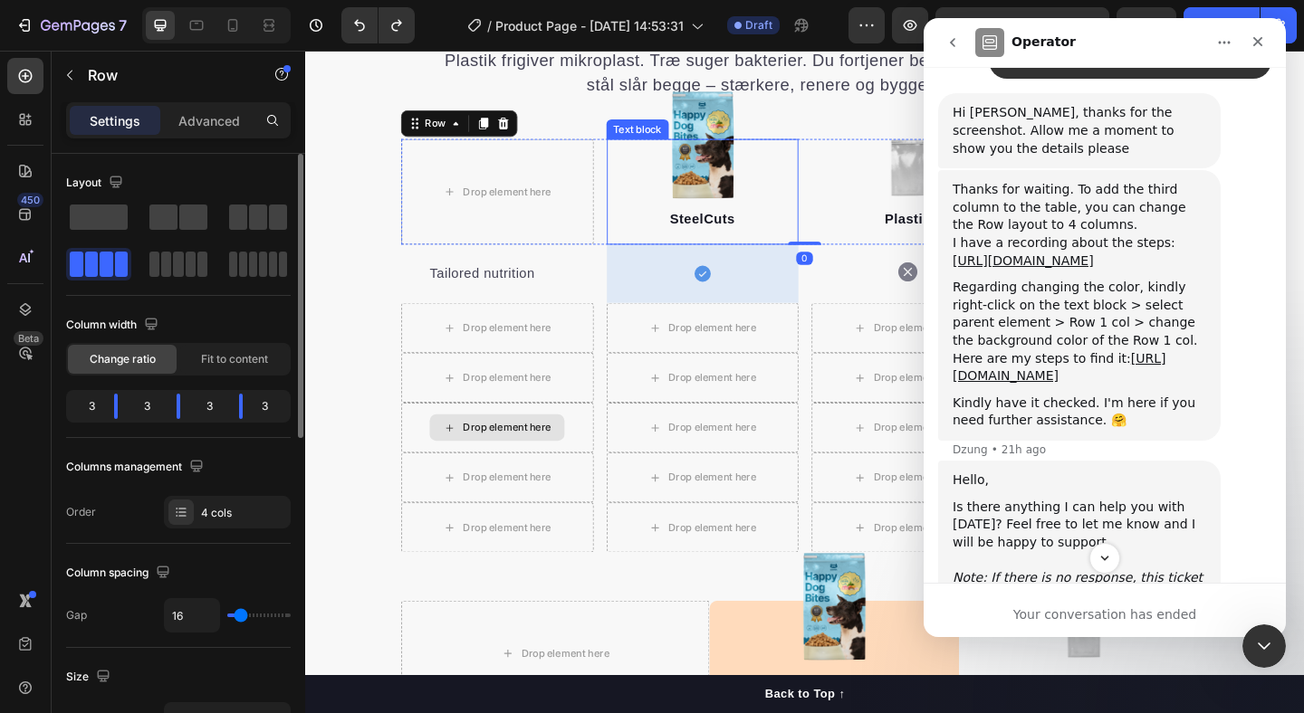
click at [662, 176] on div "SteelCuts Text block" at bounding box center [737, 204] width 209 height 115
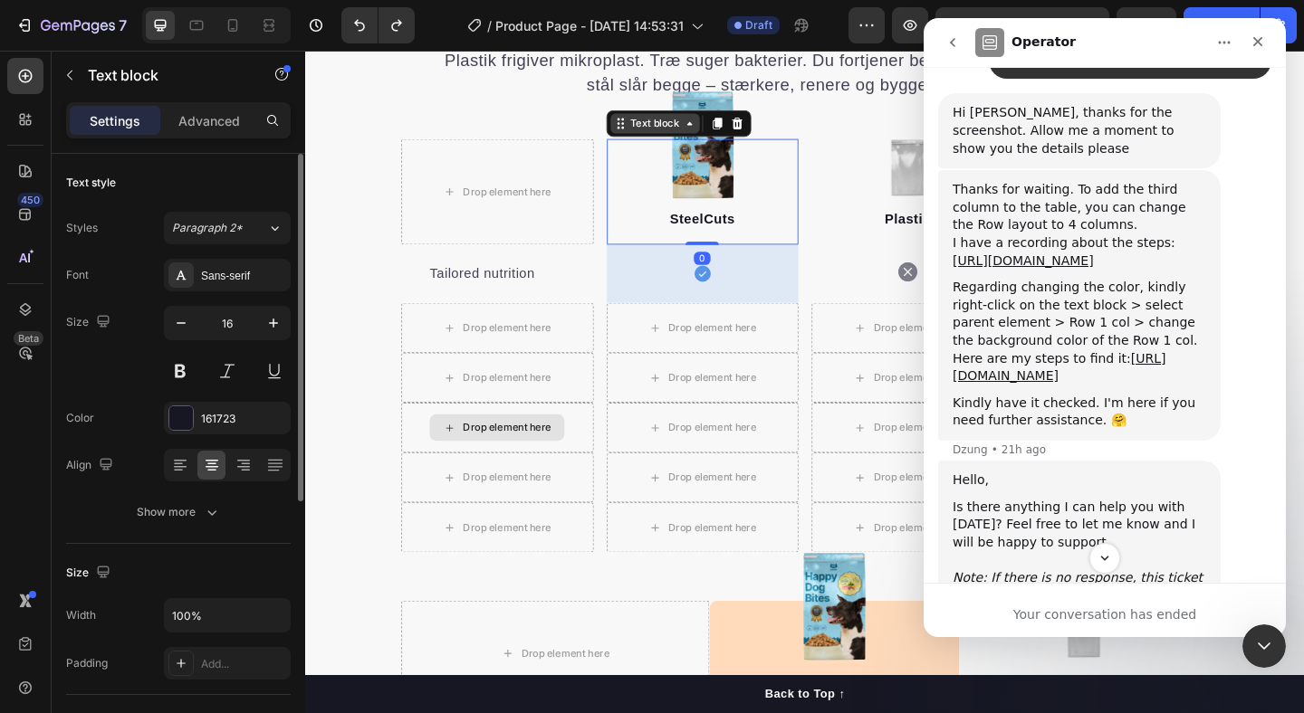
click at [676, 133] on div "Text block" at bounding box center [686, 129] width 61 height 16
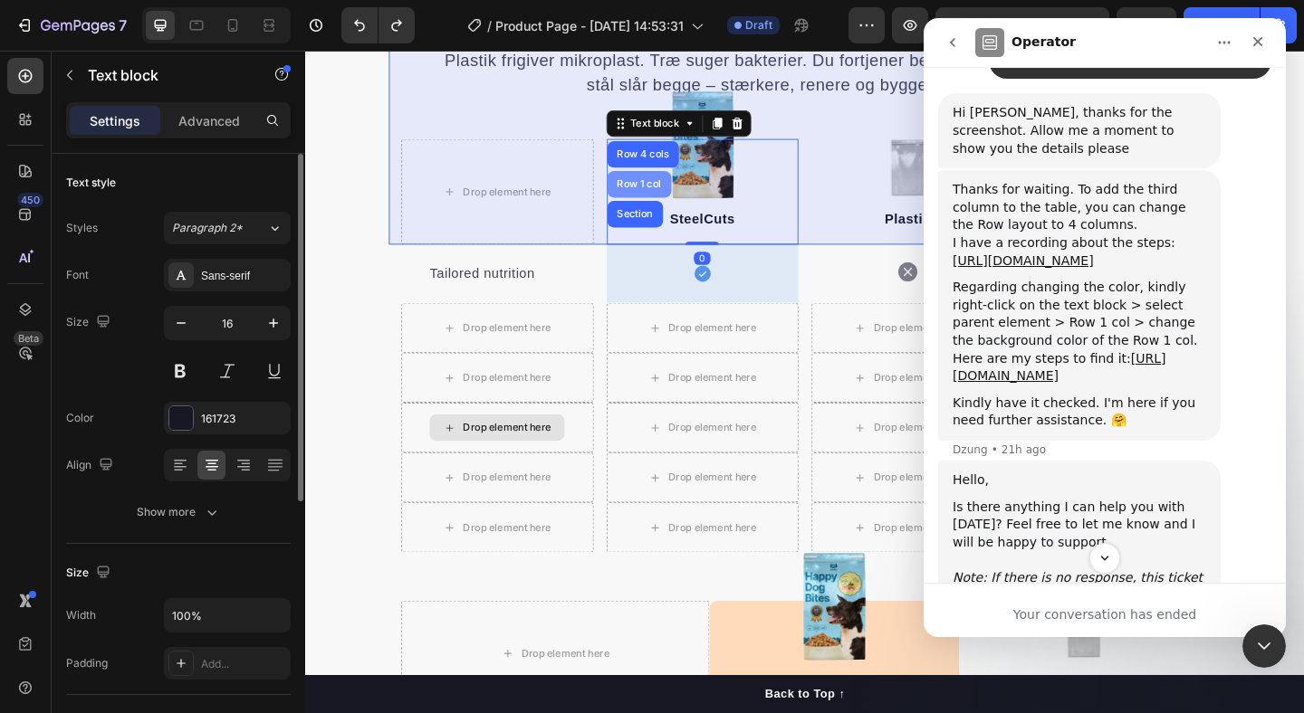
click at [670, 197] on div "Row 1 col" at bounding box center [668, 195] width 55 height 11
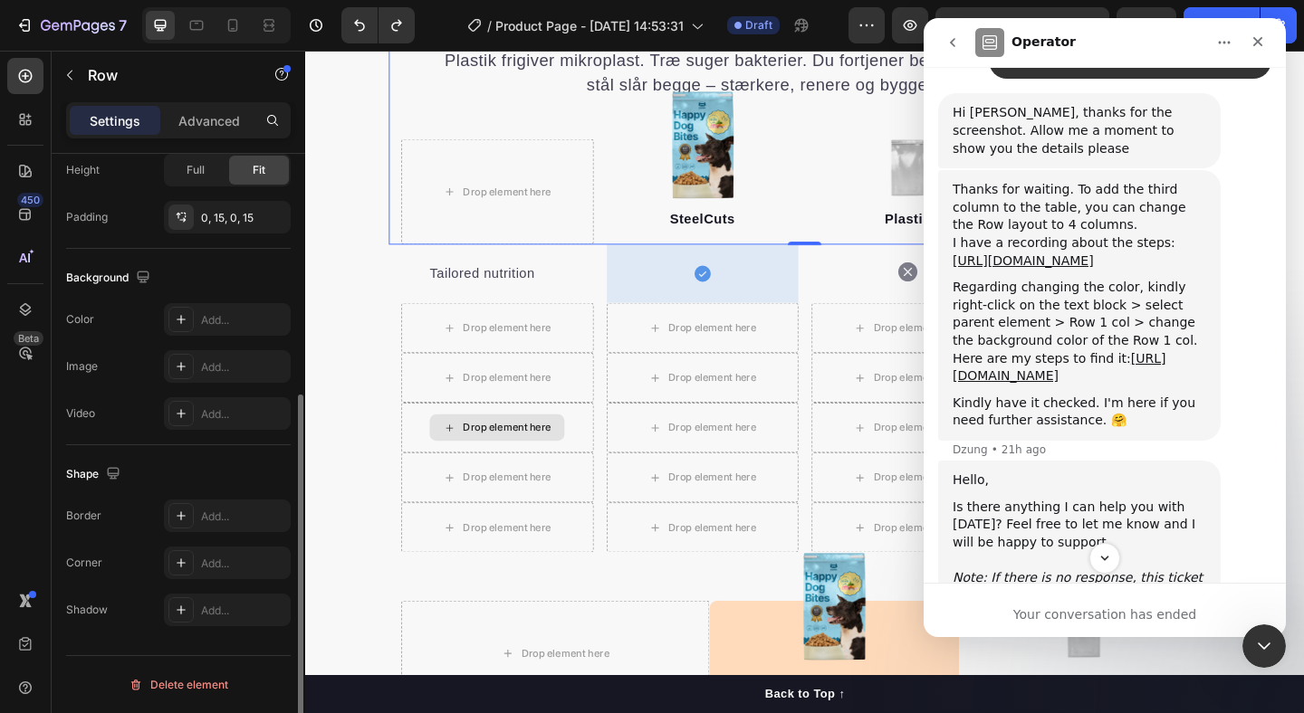
scroll to position [466, 0]
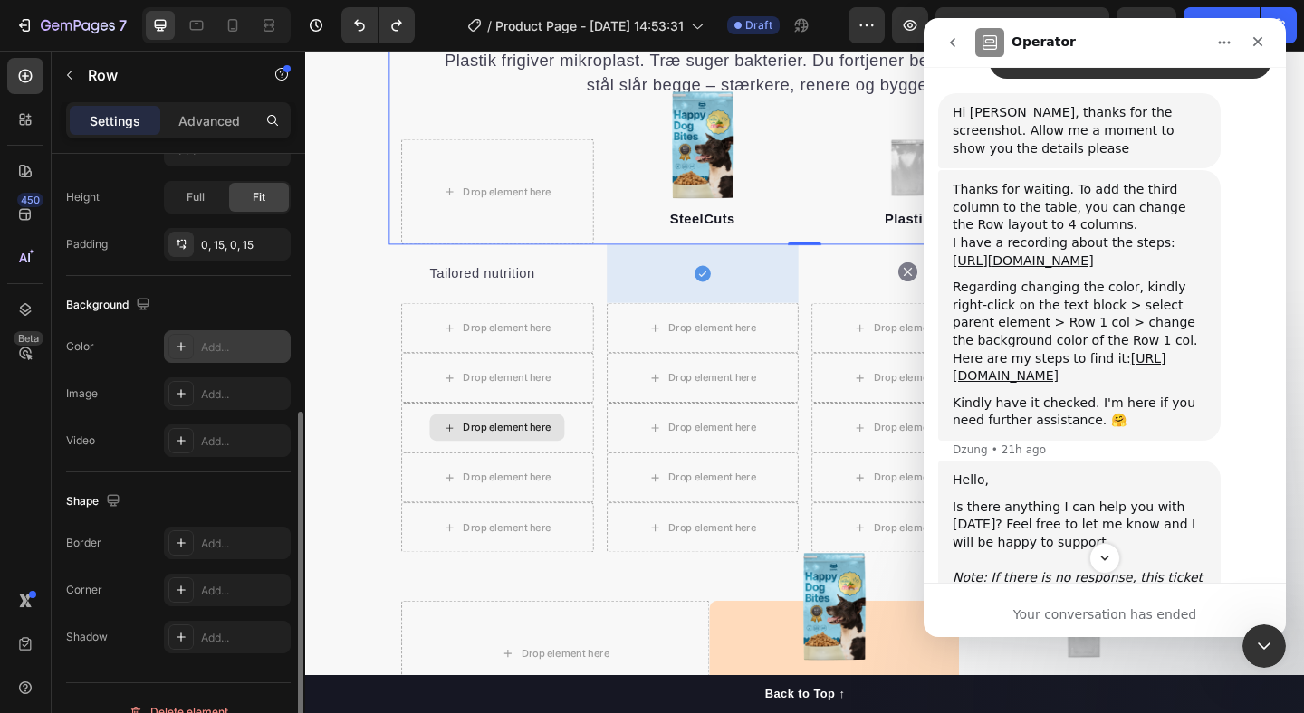
click at [236, 342] on div "Add..." at bounding box center [243, 348] width 85 height 16
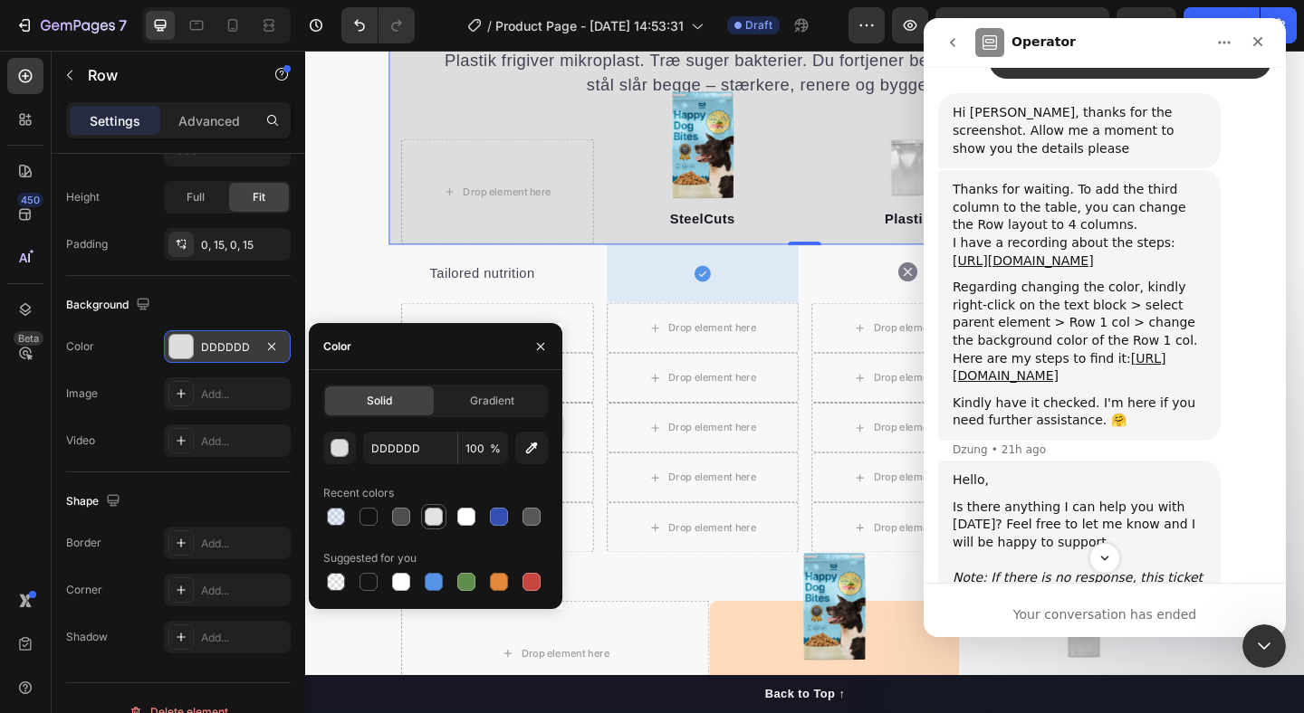
click at [438, 518] on div at bounding box center [434, 517] width 18 height 18
click at [374, 584] on div at bounding box center [368, 582] width 18 height 18
type input "000000"
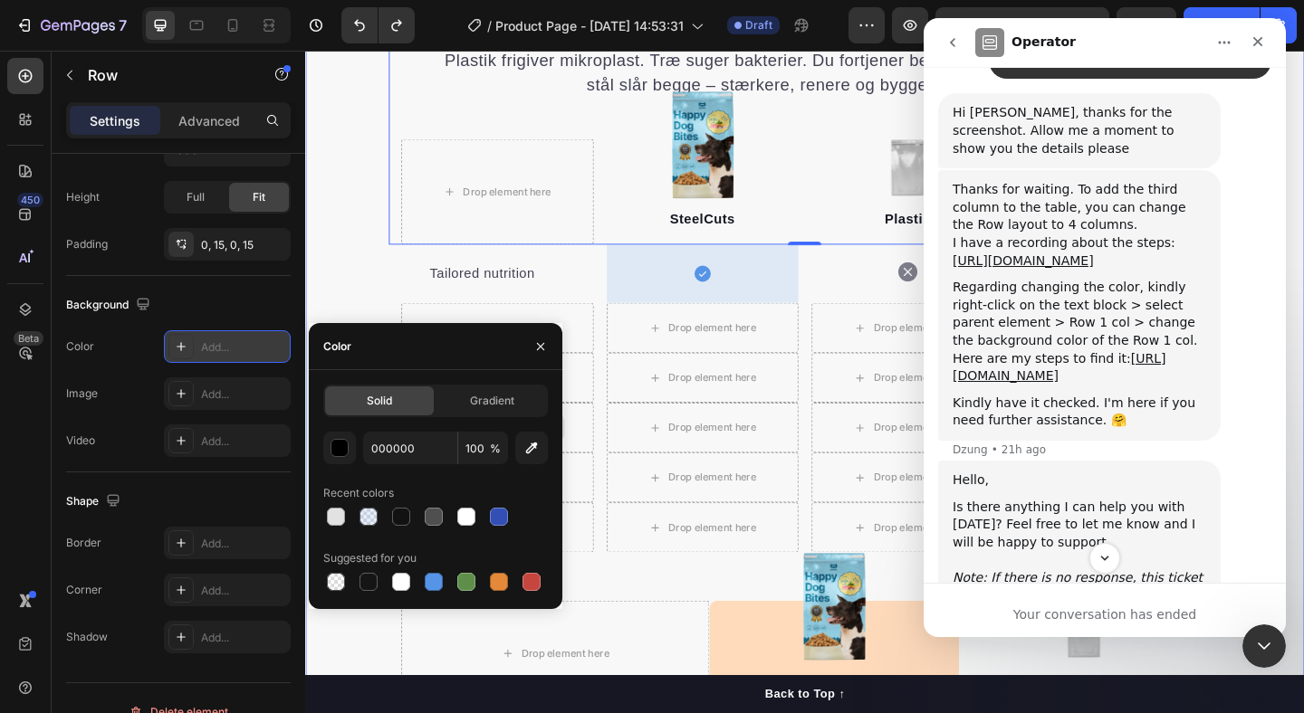
click at [388, 221] on div "Vores stål er af en anden kaliber Heading Plastik frigiver mikroplast. Træ suge…" at bounding box center [848, 621] width 1087 height 1282
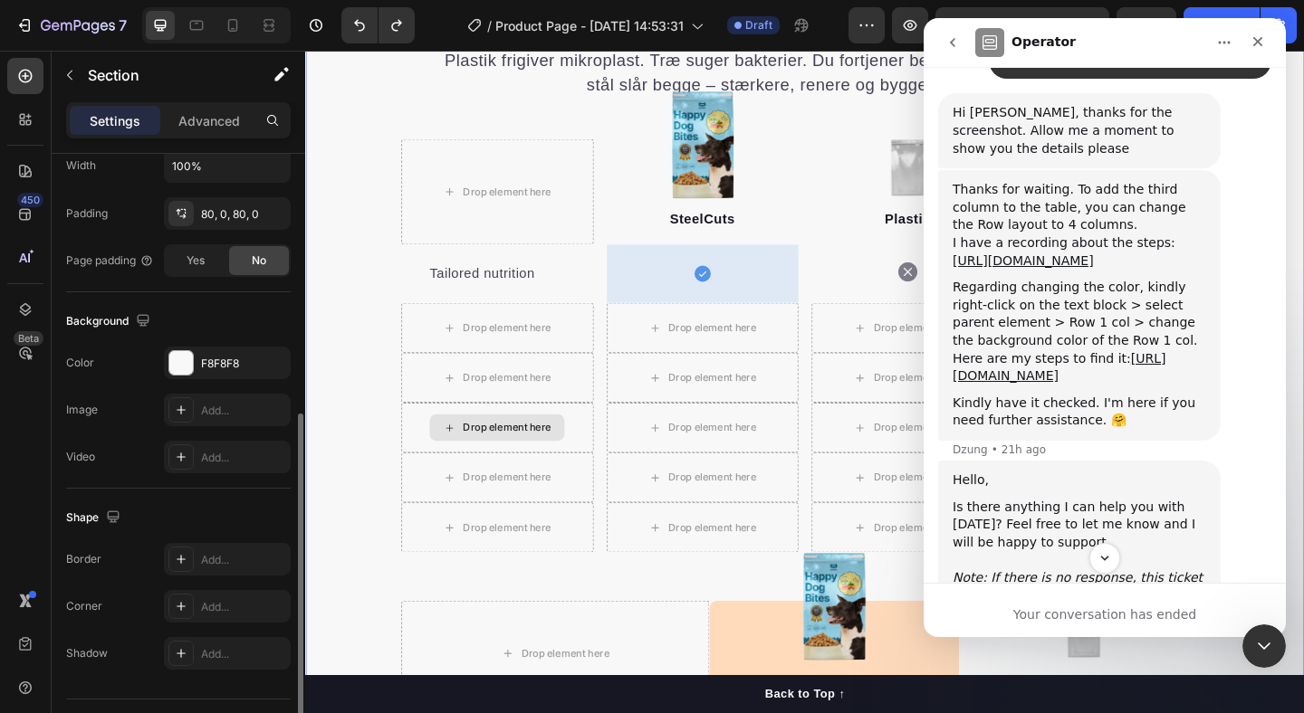
scroll to position [472, 0]
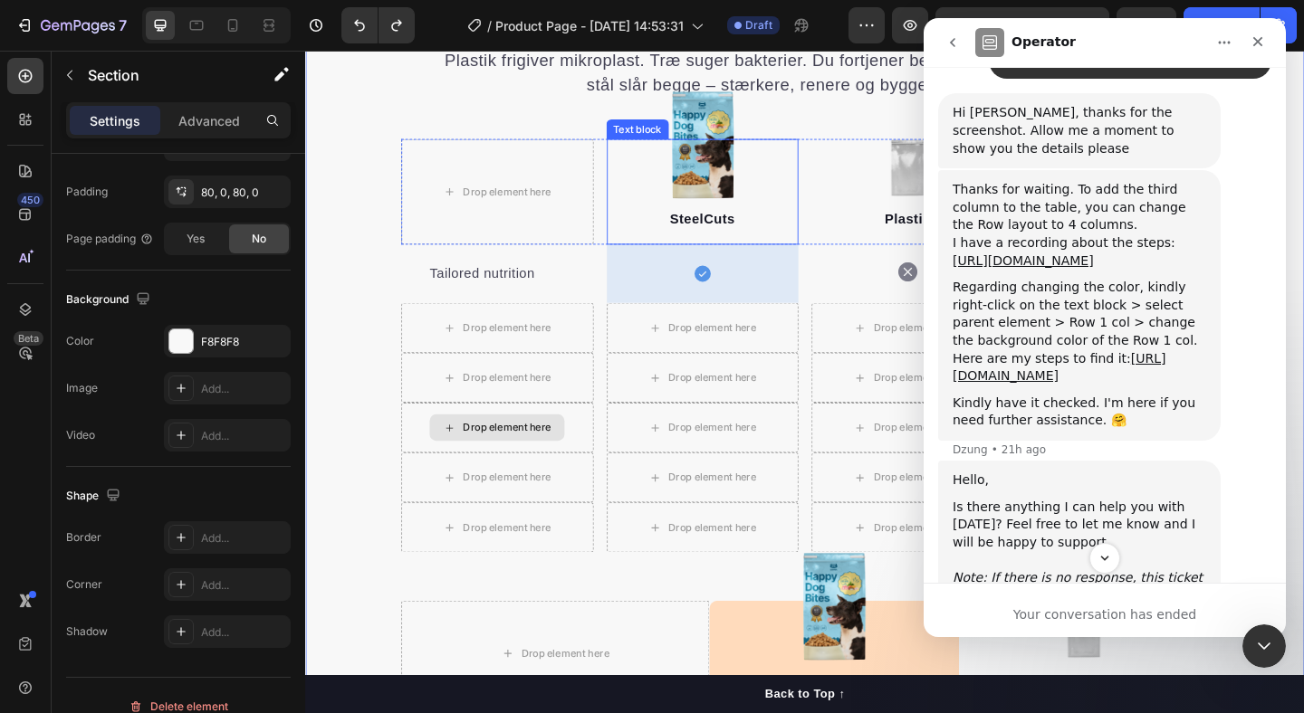
click at [649, 219] on div "SteelCuts Text block" at bounding box center [737, 204] width 209 height 115
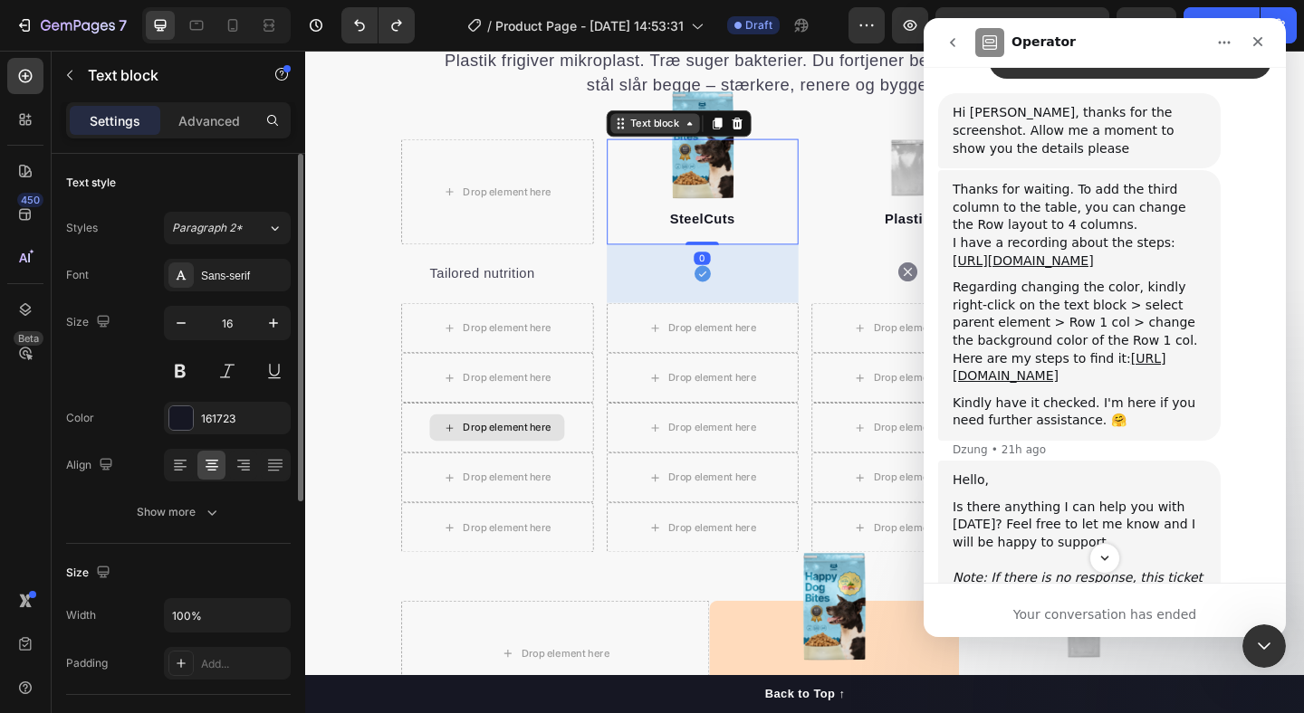
click at [688, 125] on div "Text block" at bounding box center [686, 129] width 61 height 16
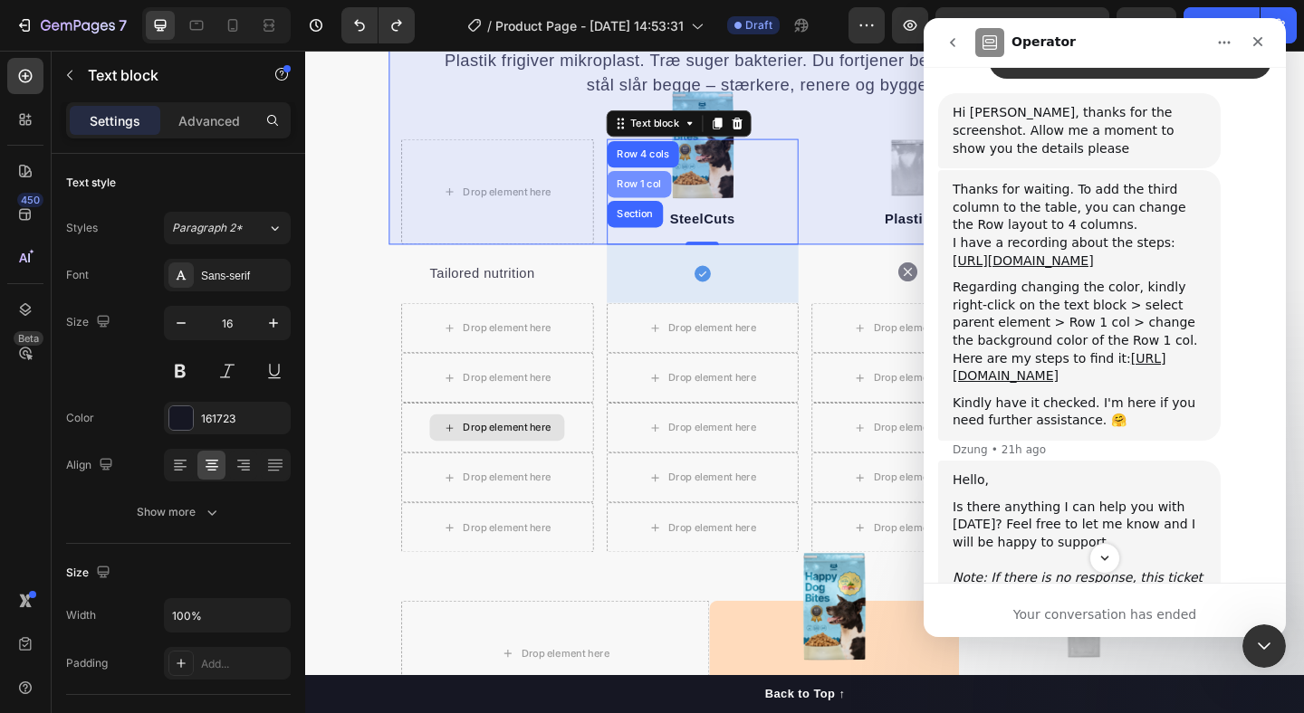
click at [675, 196] on div "Row 1 col" at bounding box center [668, 195] width 55 height 11
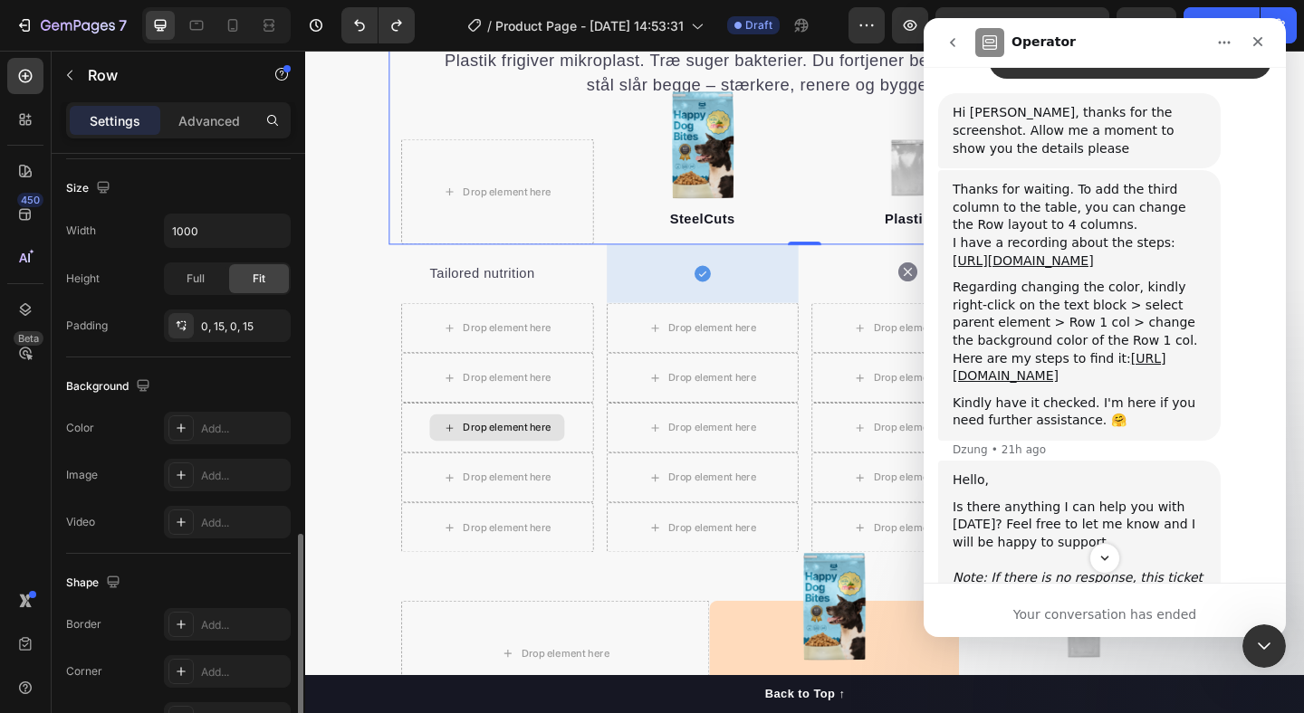
scroll to position [493, 0]
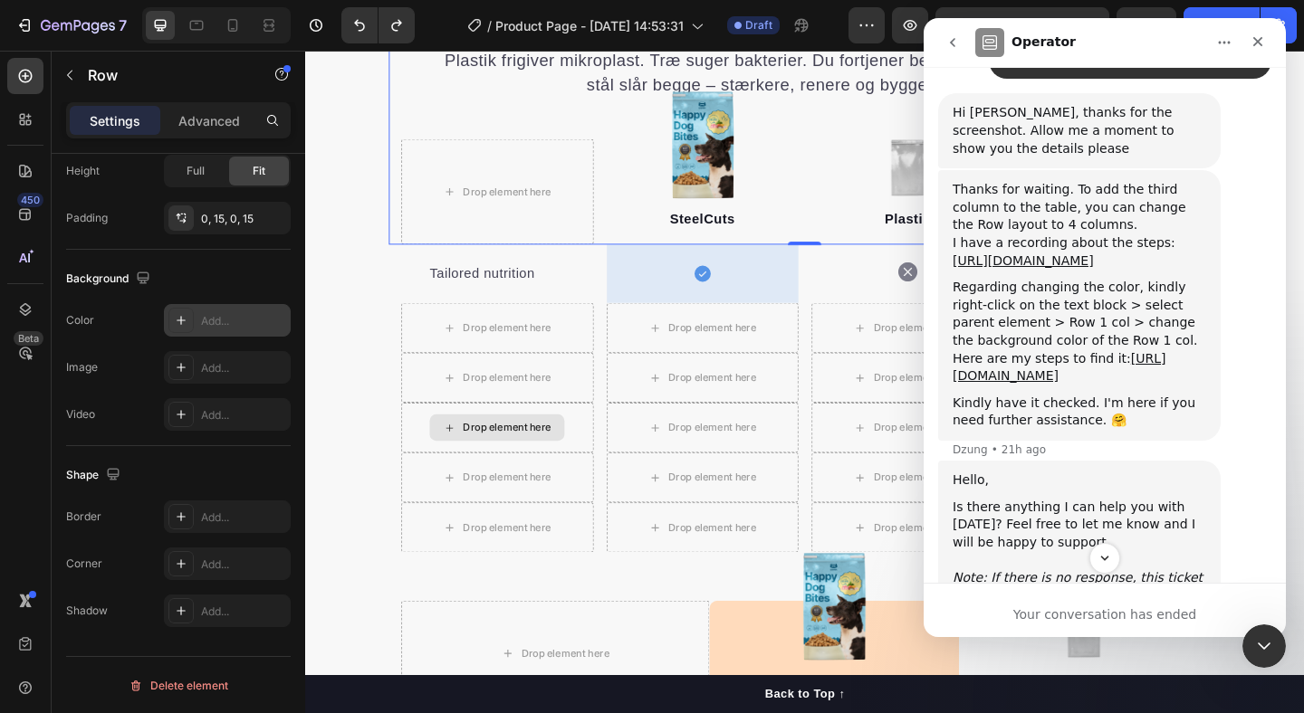
click at [210, 311] on div "Add..." at bounding box center [227, 320] width 127 height 33
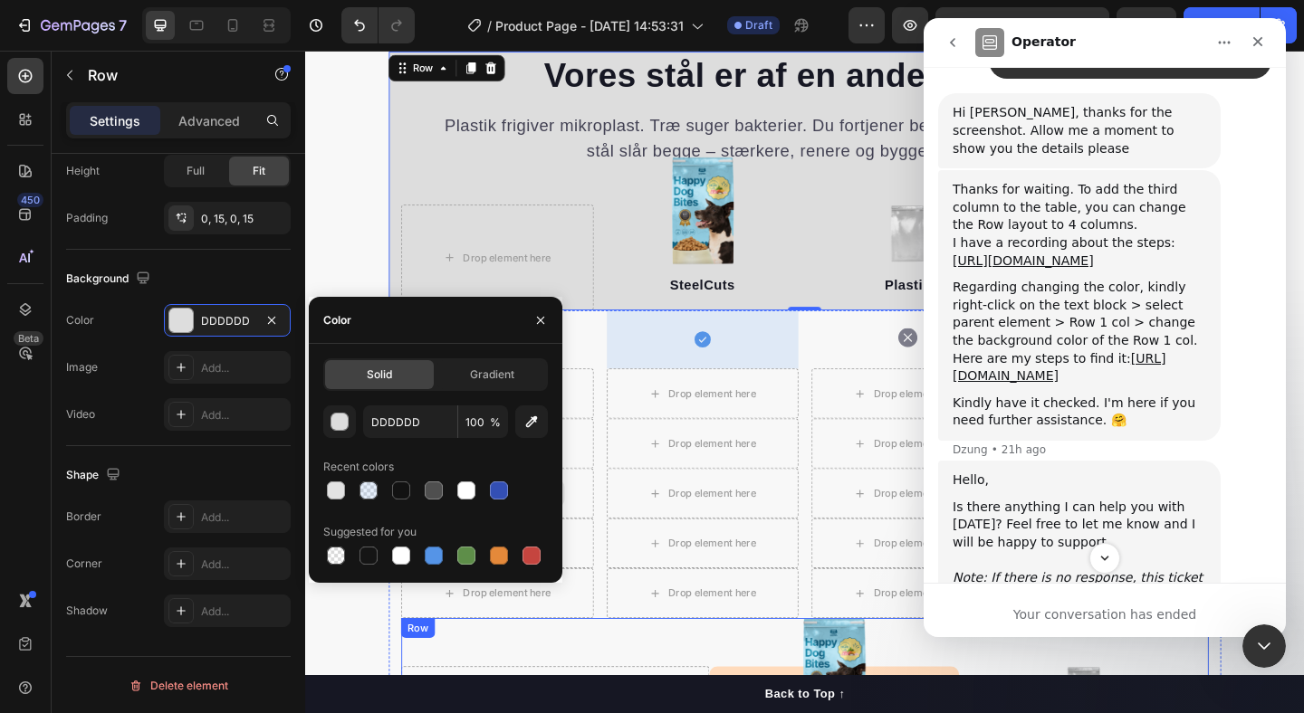
scroll to position [1780, 0]
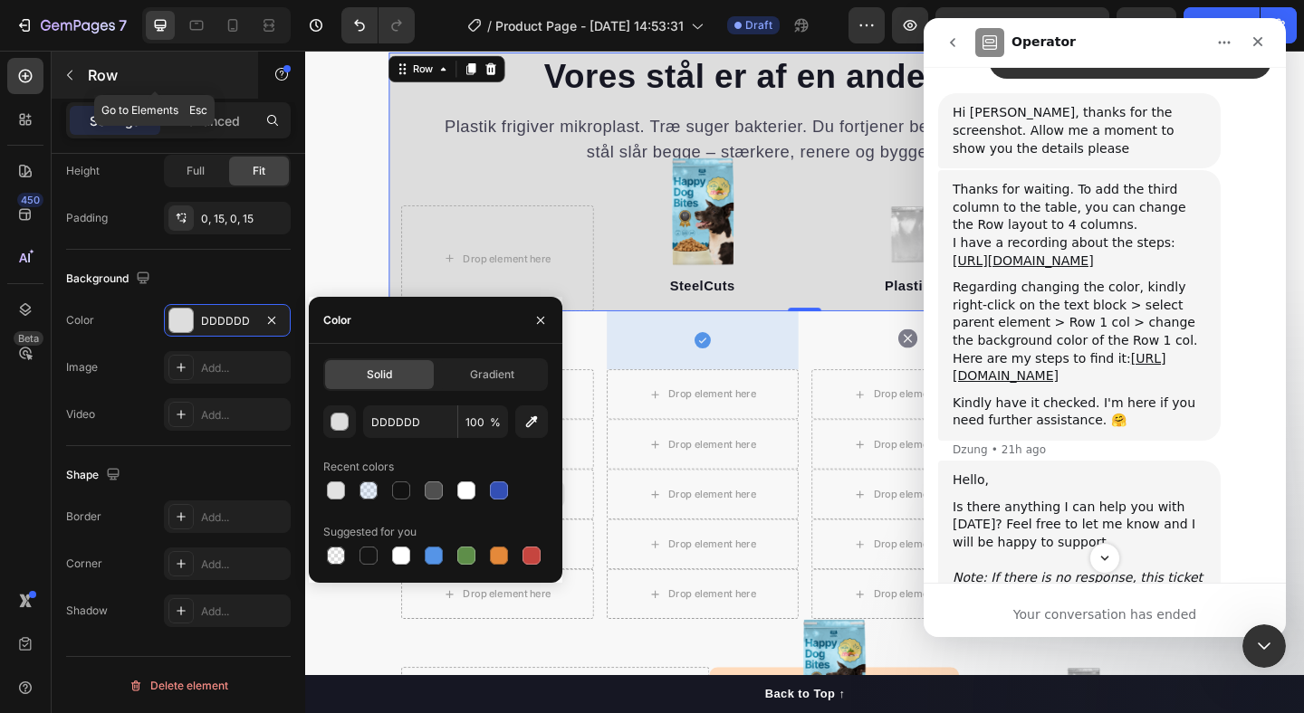
click at [73, 75] on icon "button" at bounding box center [69, 75] width 14 height 14
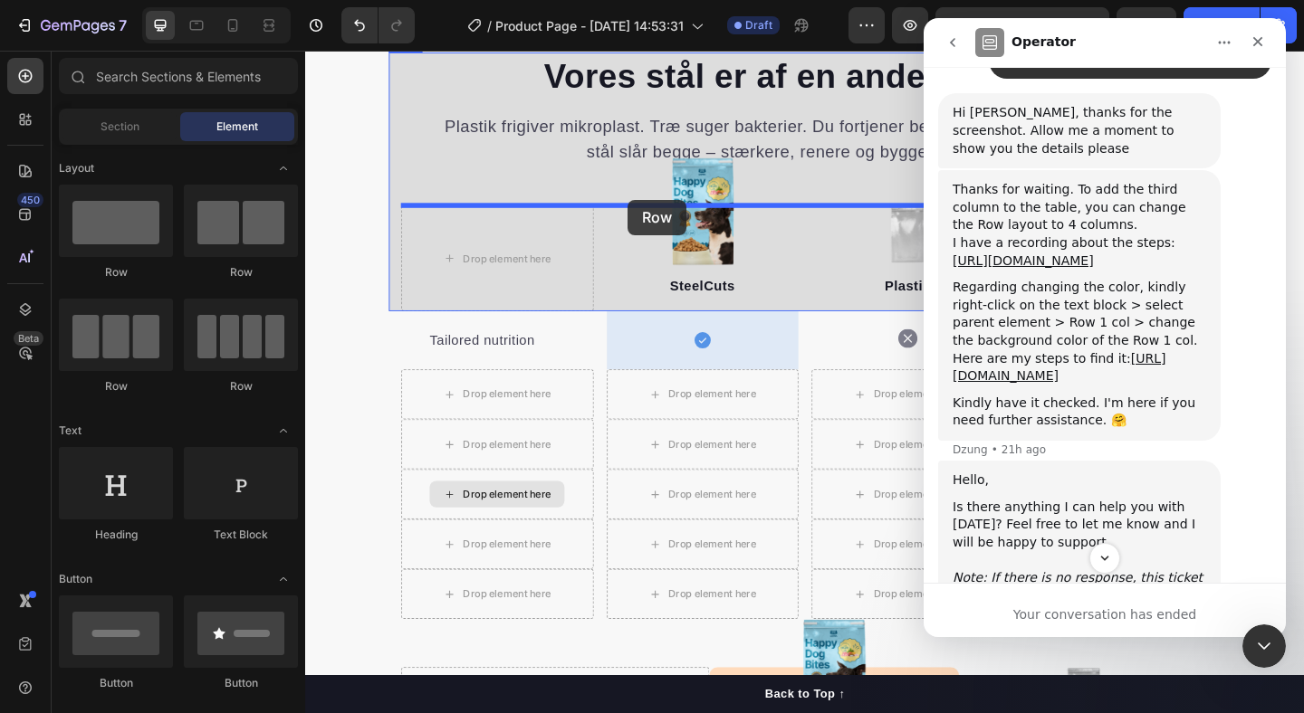
drag, startPoint x: 529, startPoint y: 392, endPoint x: 656, endPoint y: 213, distance: 219.6
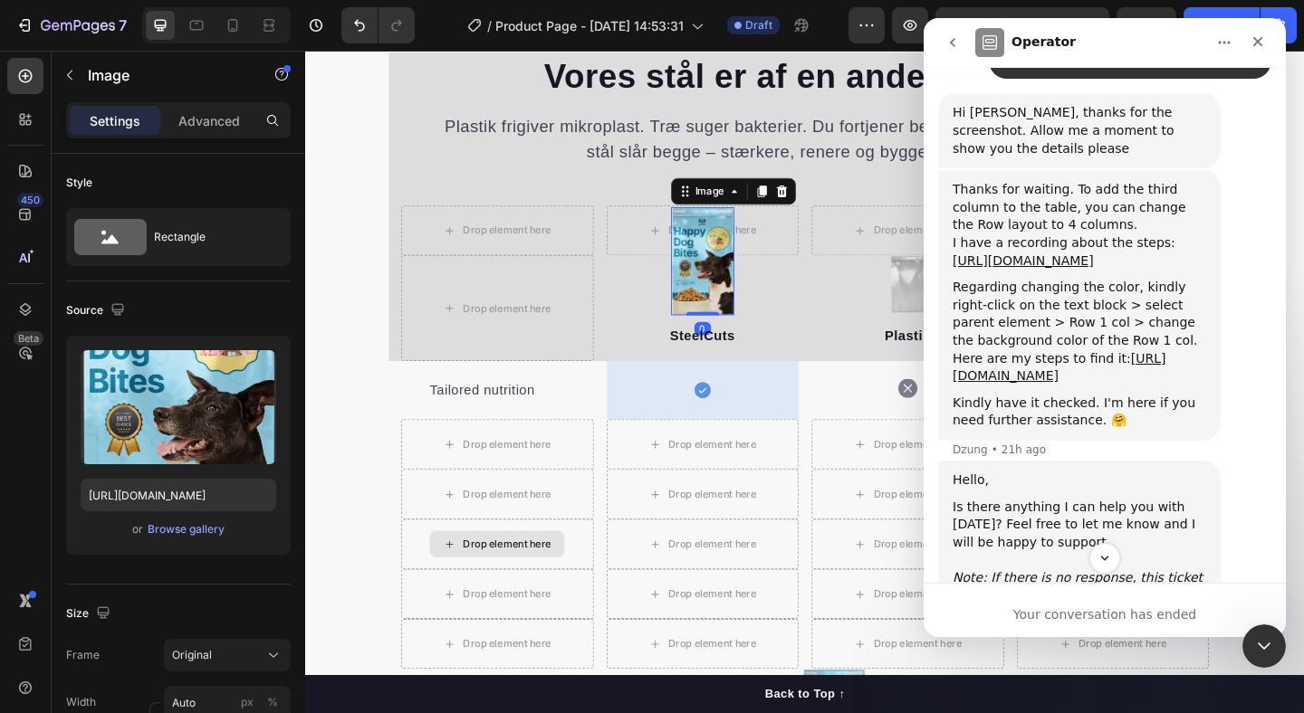
click at [734, 244] on img at bounding box center [737, 280] width 69 height 118
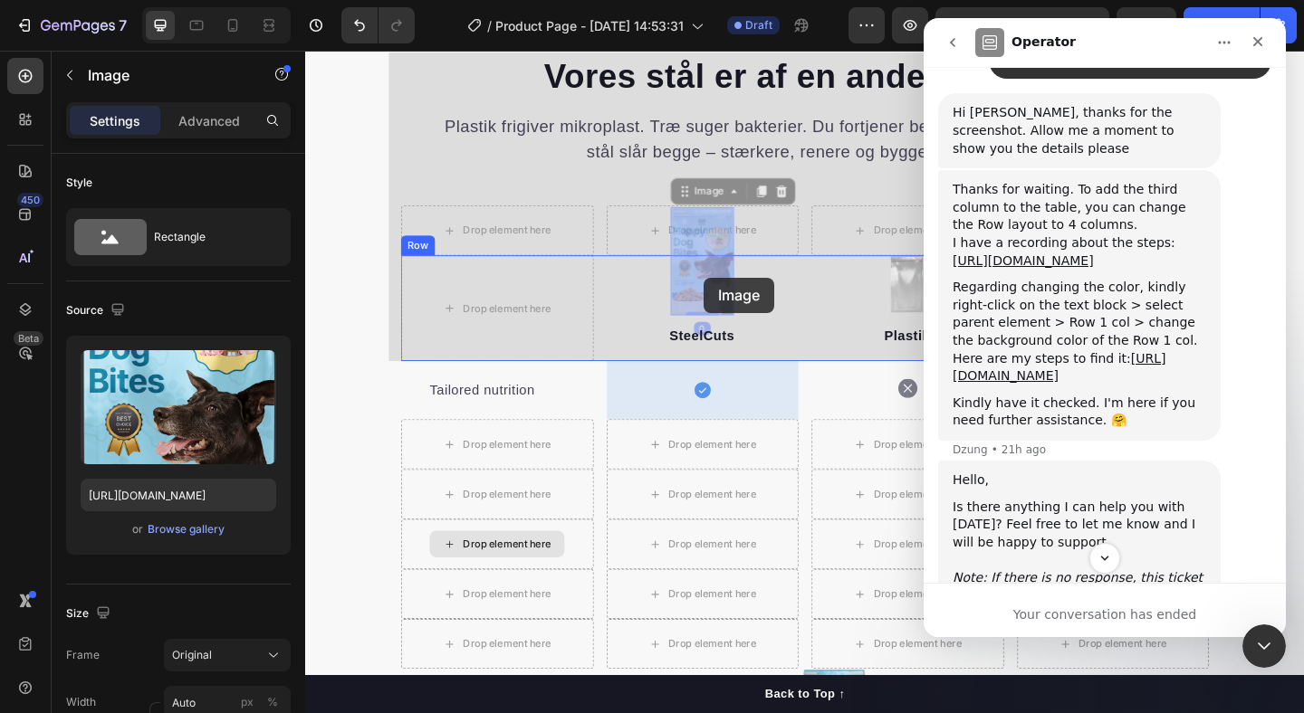
drag, startPoint x: 734, startPoint y: 255, endPoint x: 739, endPoint y: 298, distance: 42.8
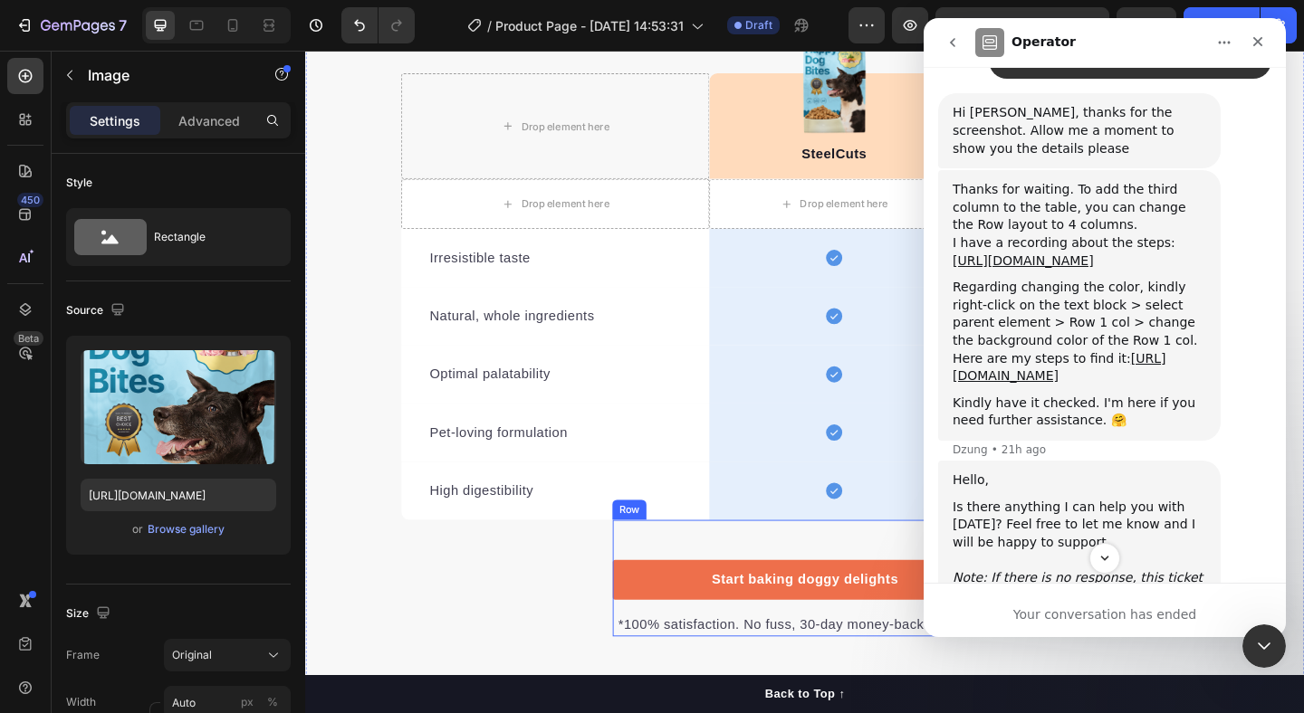
scroll to position [2329, 0]
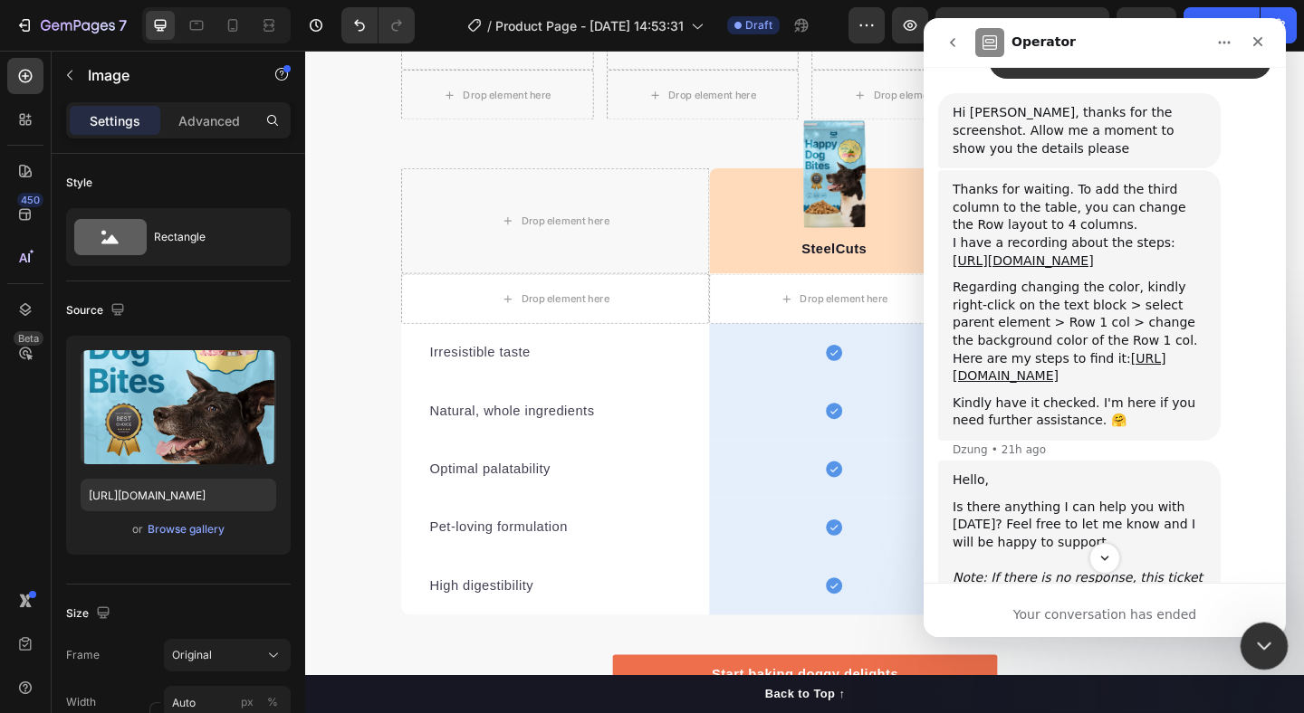
click at [1251, 644] on icon "Close Intercom Messenger" at bounding box center [1261, 644] width 22 height 22
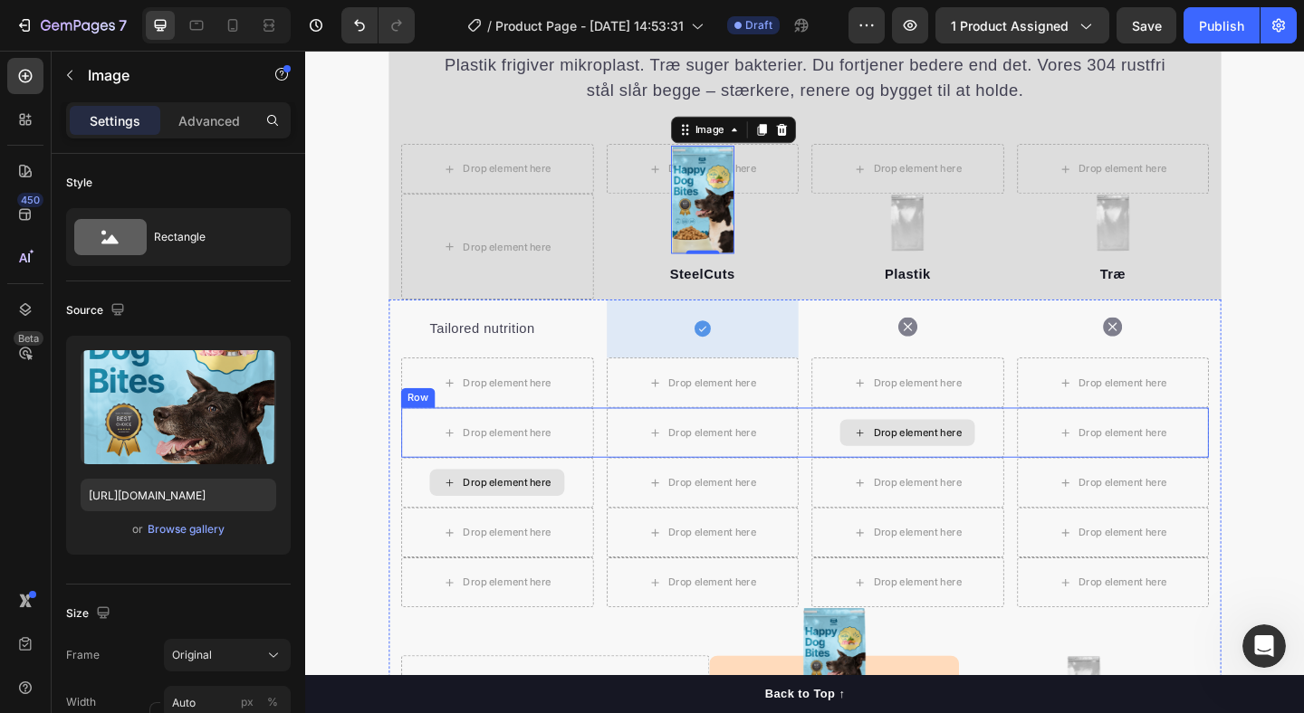
scroll to position [1684, 0]
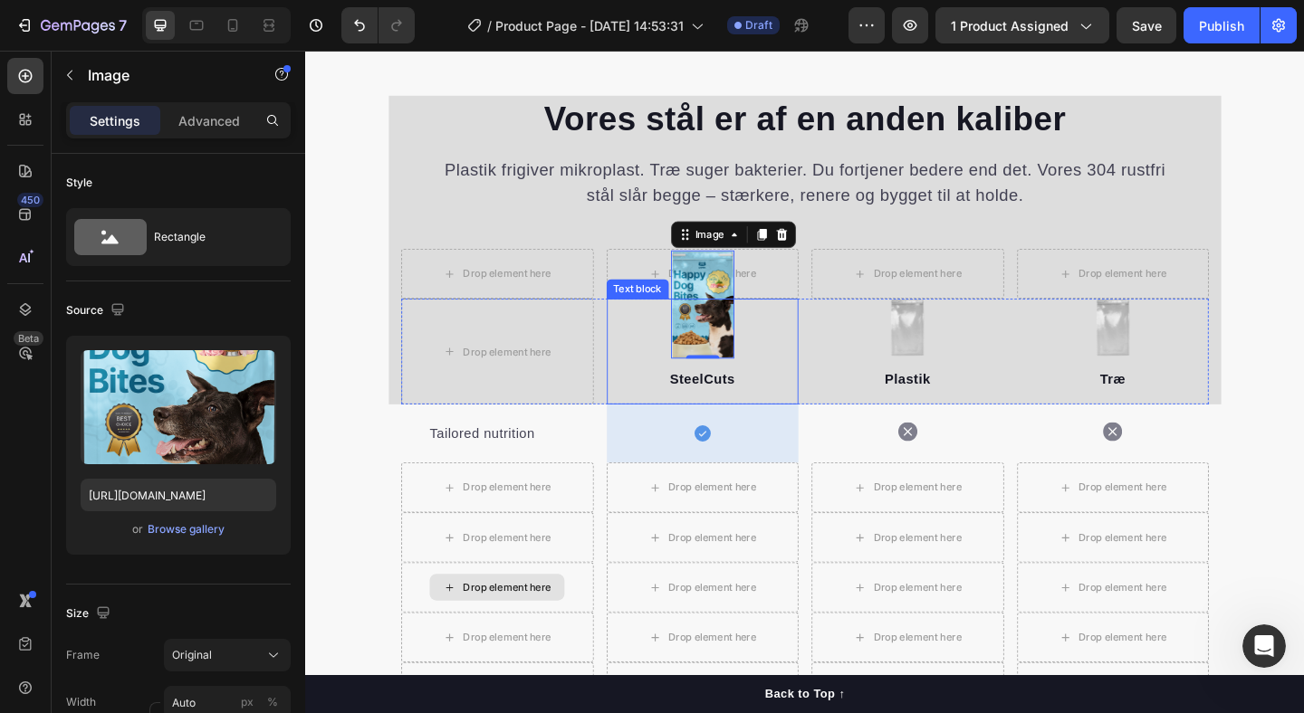
click at [829, 406] on p "SteelCuts" at bounding box center [738, 408] width 206 height 22
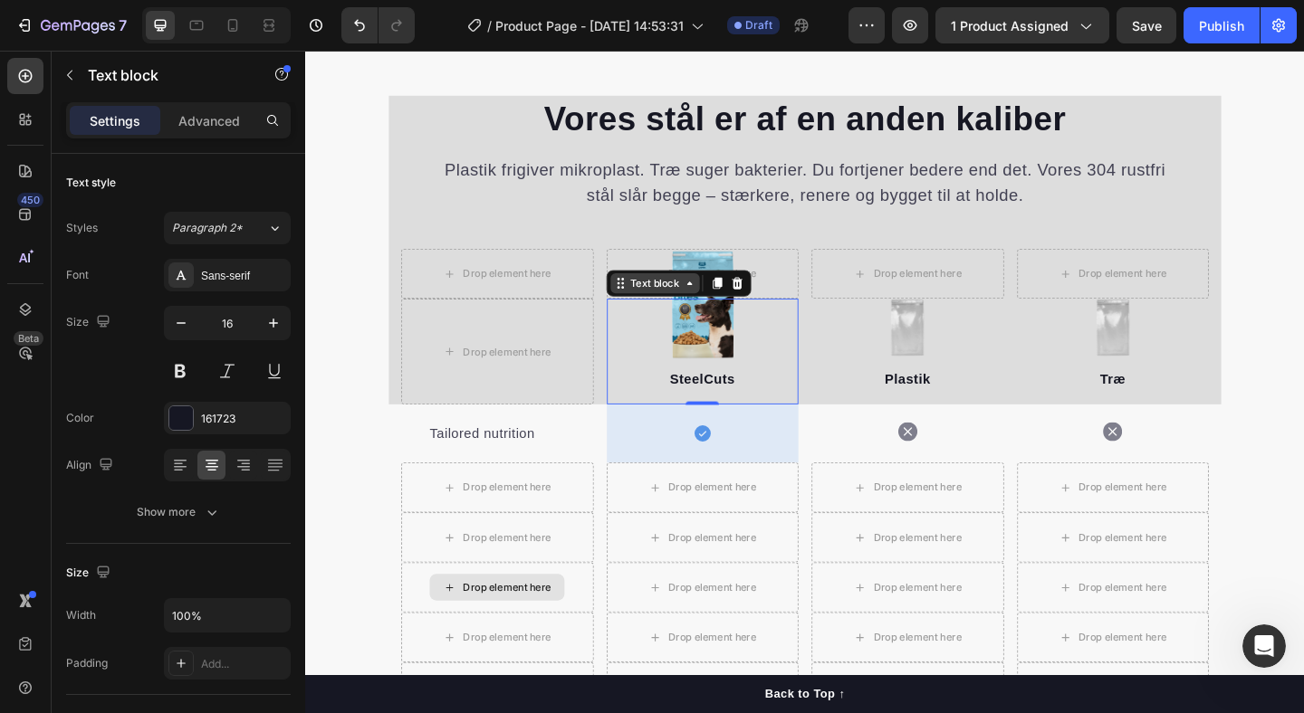
click at [656, 308] on div "Text block" at bounding box center [686, 303] width 61 height 16
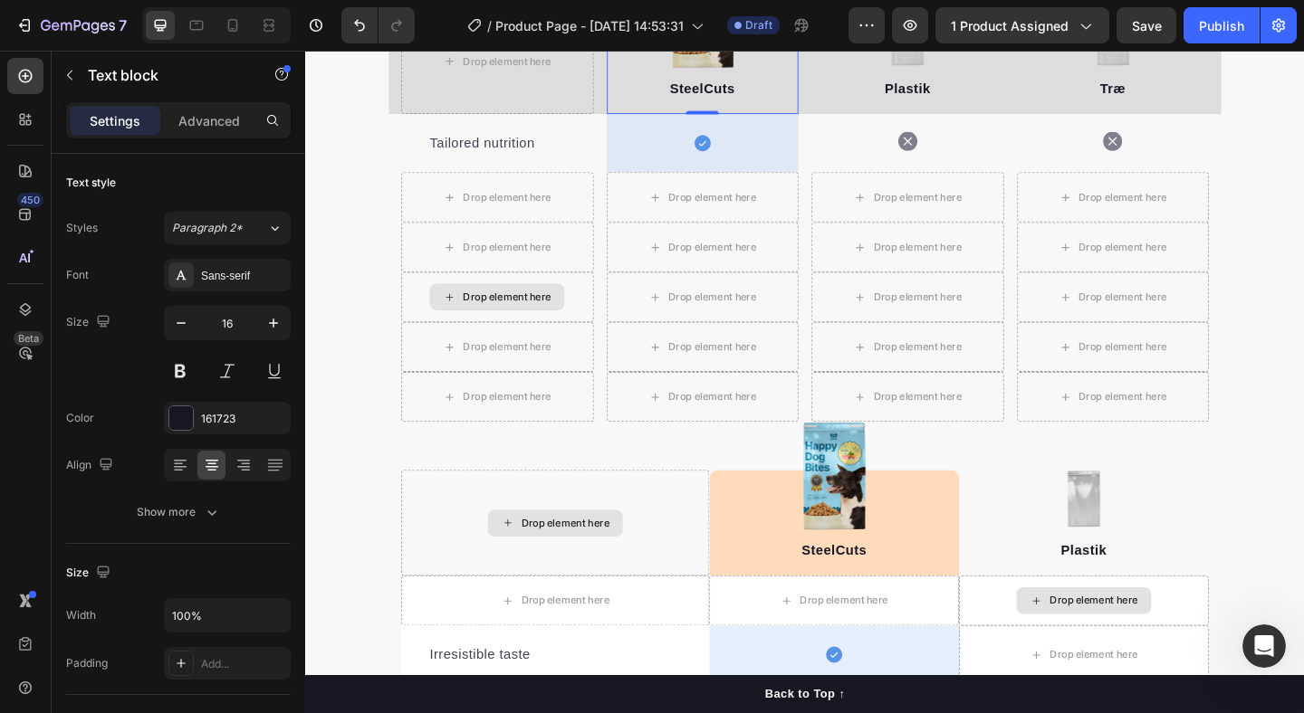
scroll to position [2089, 0]
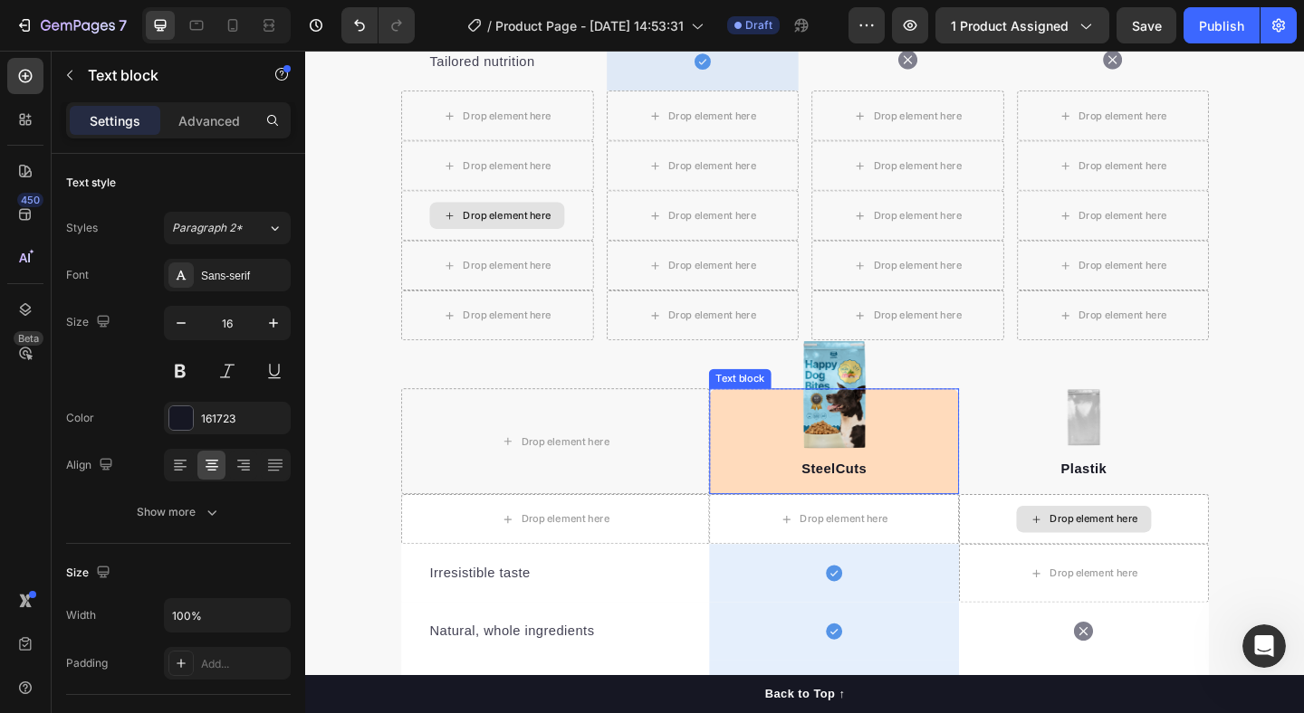
click at [801, 477] on div "SteelCuts Text block" at bounding box center [880, 475] width 272 height 115
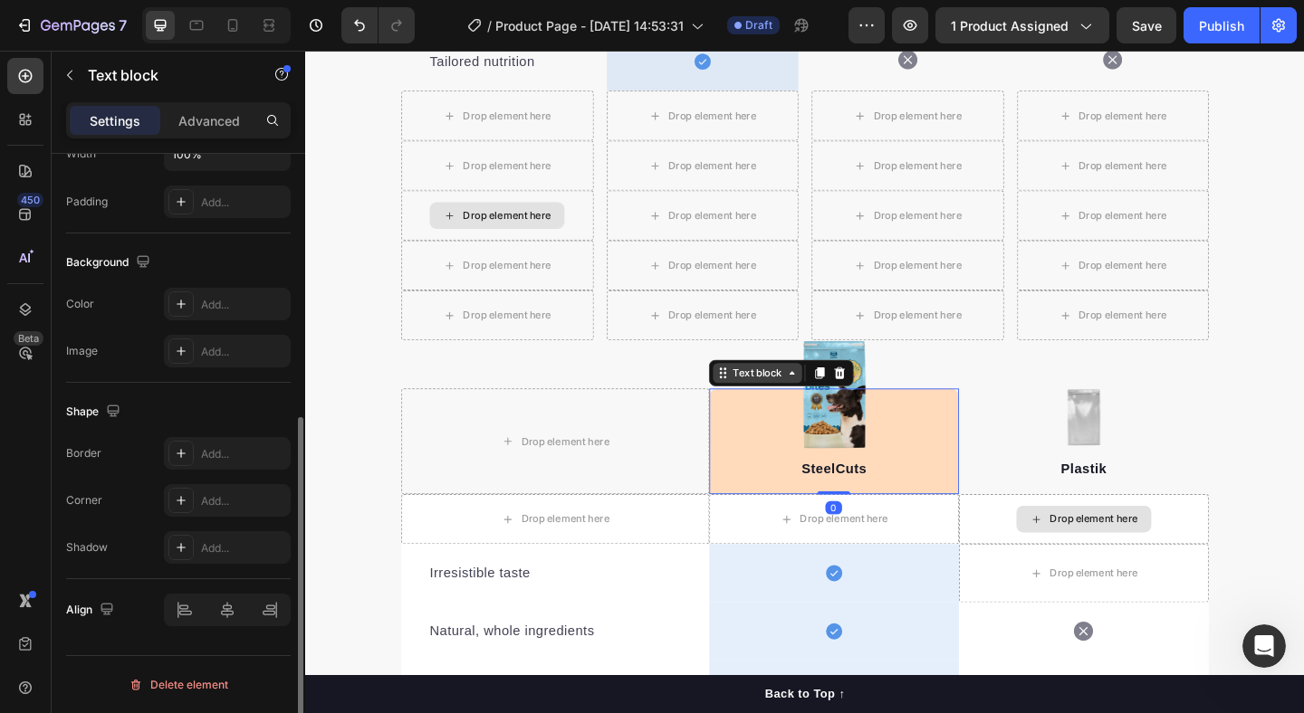
click at [809, 410] on div "Text block" at bounding box center [797, 401] width 97 height 22
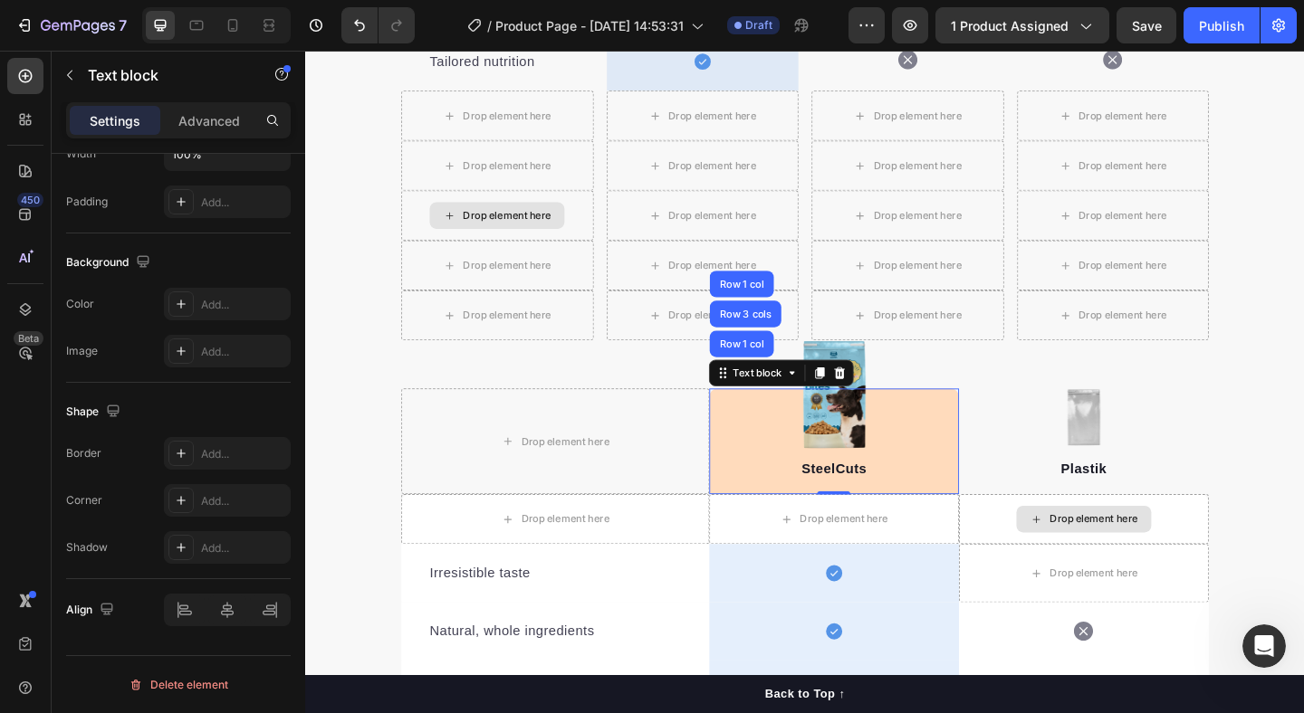
click at [809, 512] on p "SteelCuts" at bounding box center [880, 506] width 268 height 22
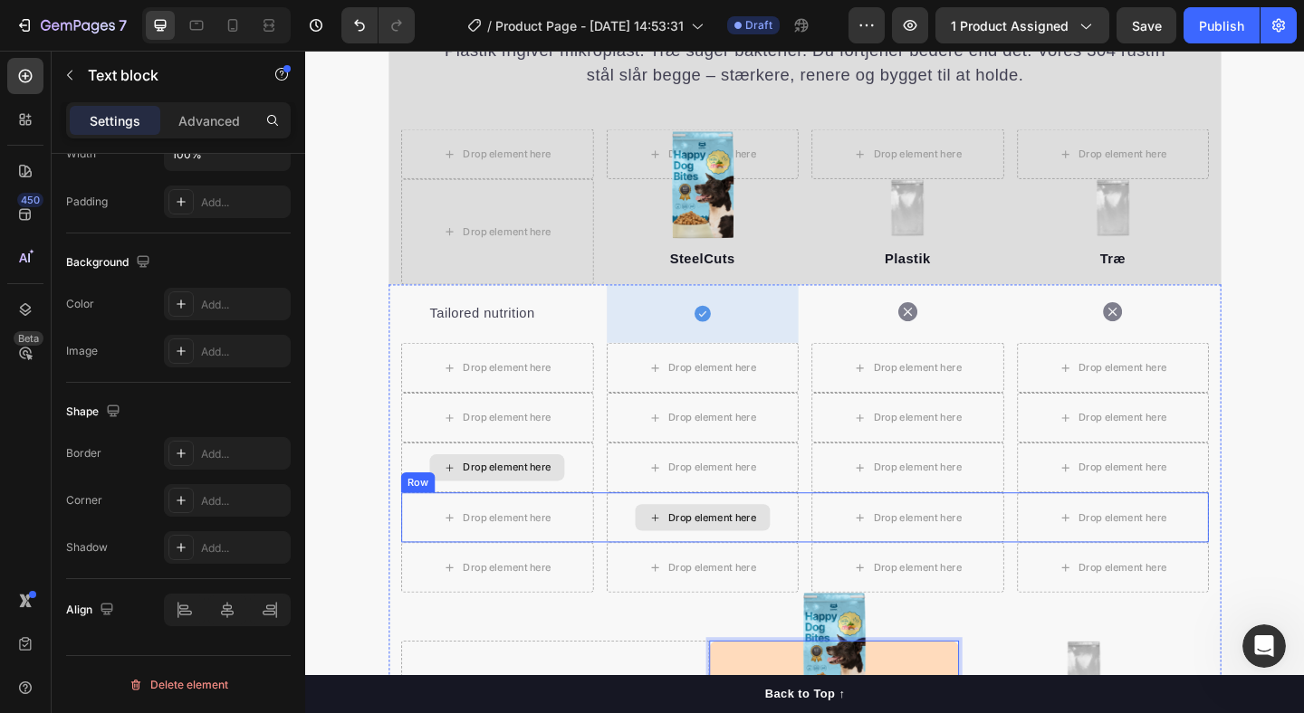
scroll to position [1713, 0]
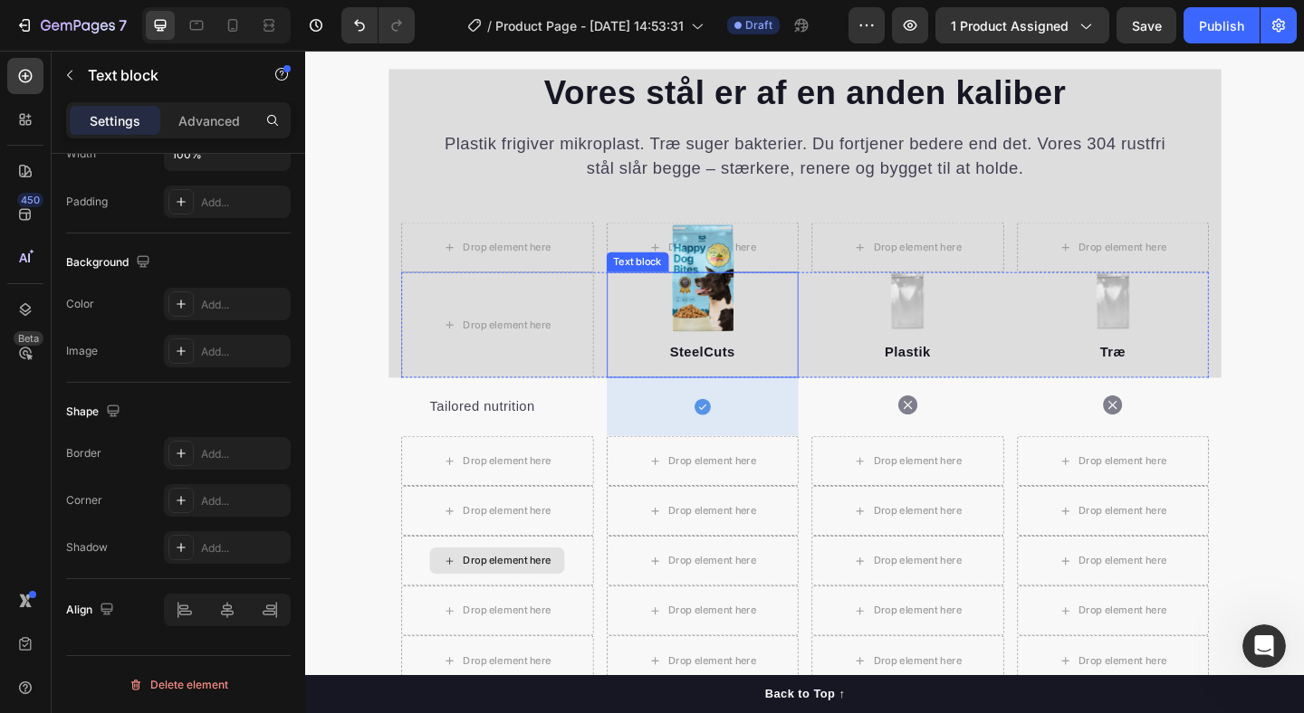
click at [674, 338] on div "SteelCuts Text block" at bounding box center [737, 349] width 209 height 115
click at [687, 274] on div "Text block" at bounding box center [686, 274] width 61 height 16
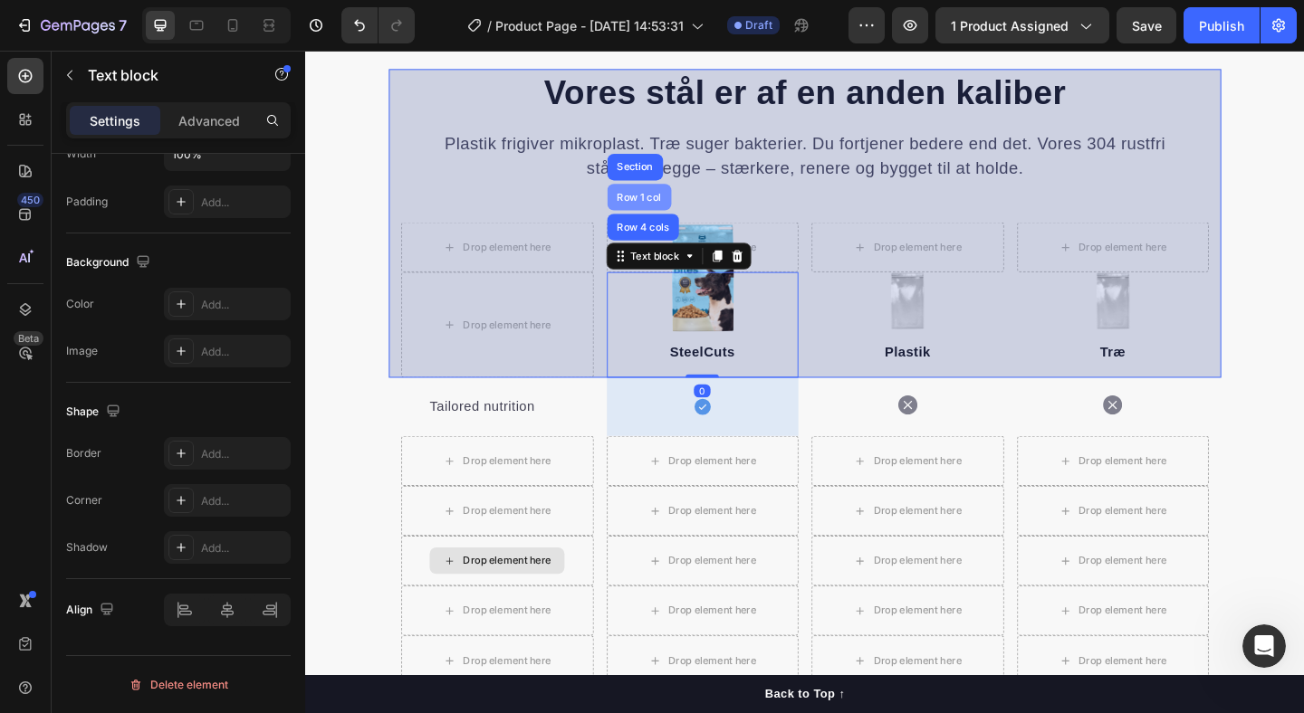
click at [659, 216] on div "Row 1 col" at bounding box center [669, 210] width 70 height 29
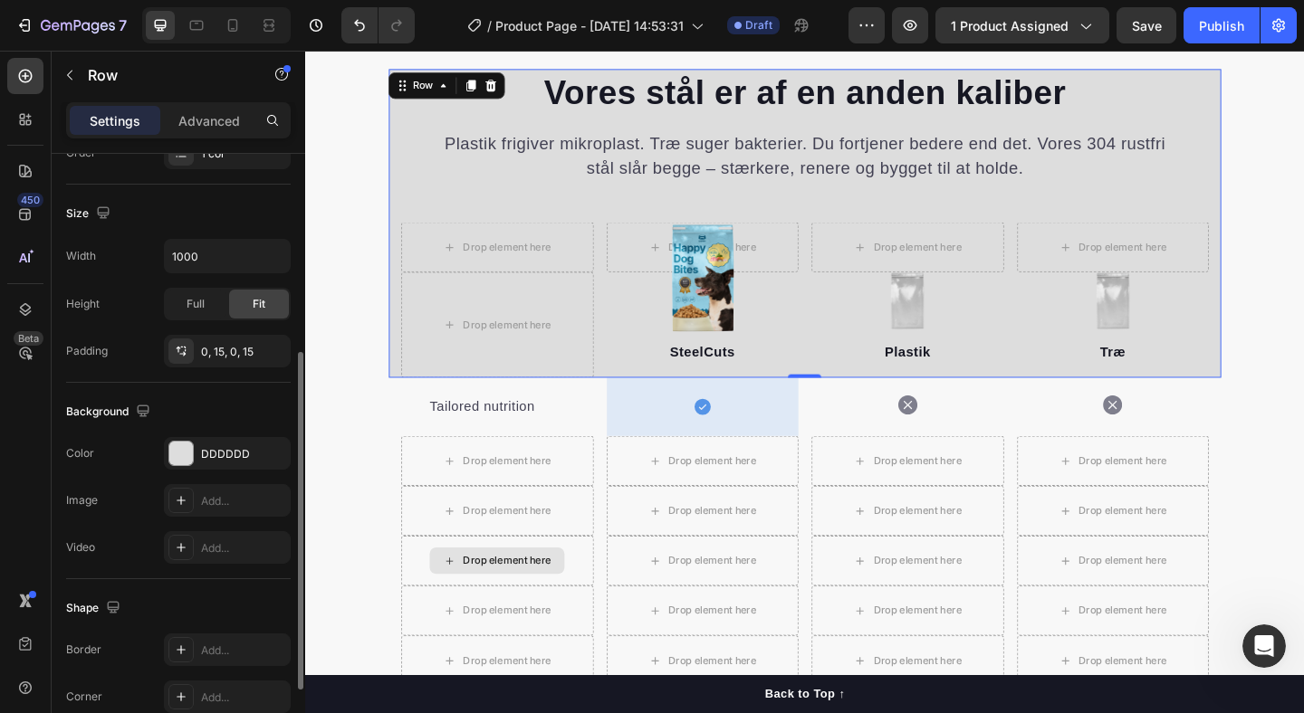
scroll to position [378, 0]
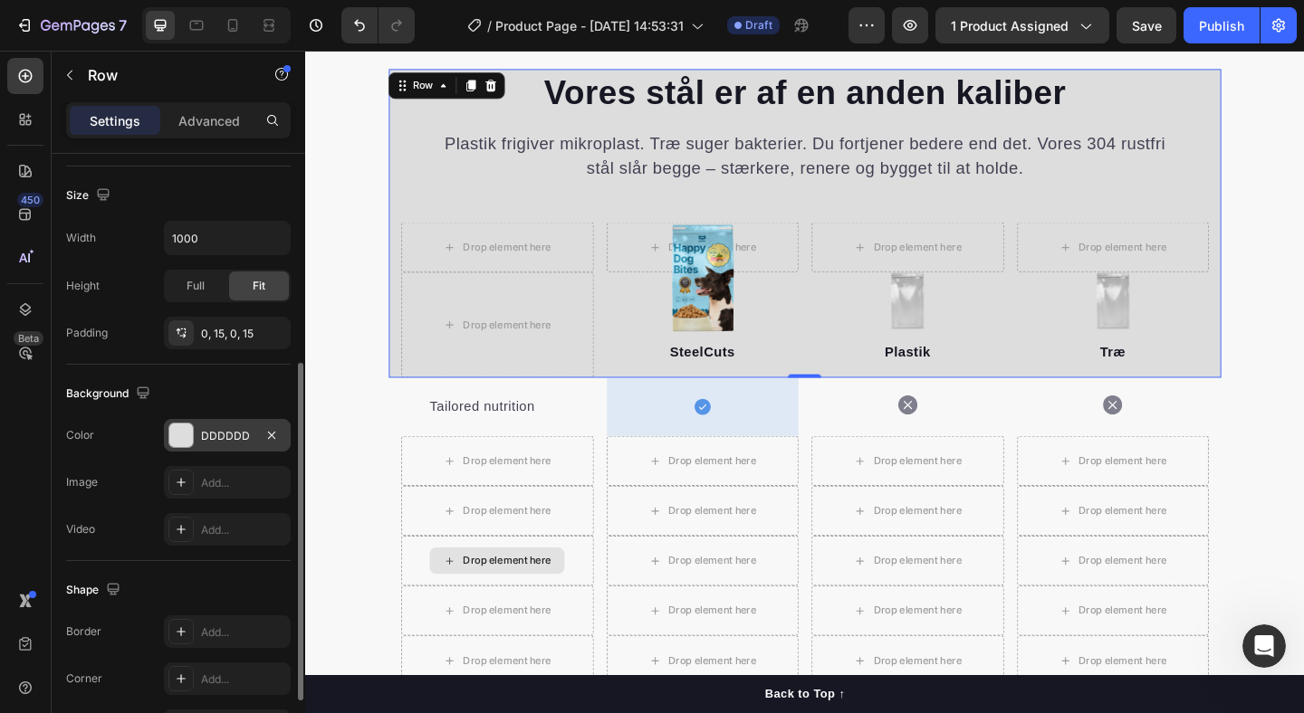
click at [214, 435] on div "DDDDDD" at bounding box center [227, 436] width 53 height 16
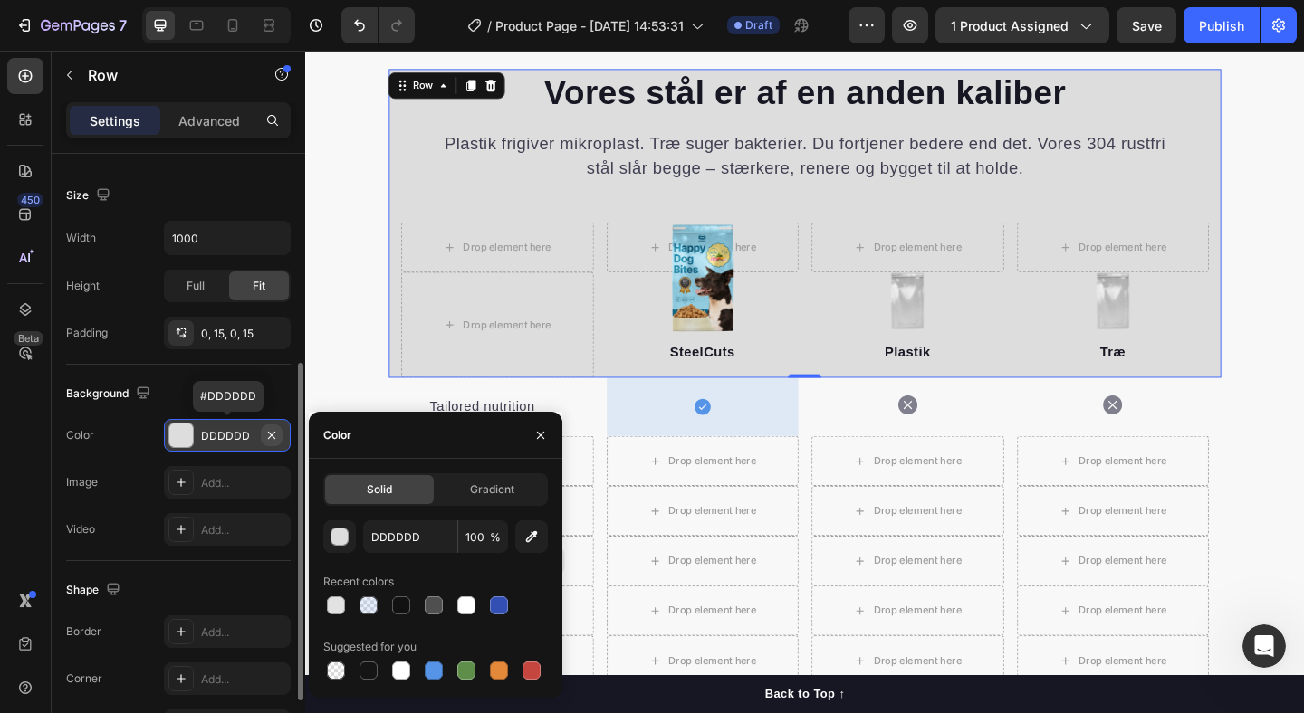
click at [270, 436] on icon "button" at bounding box center [271, 434] width 7 height 7
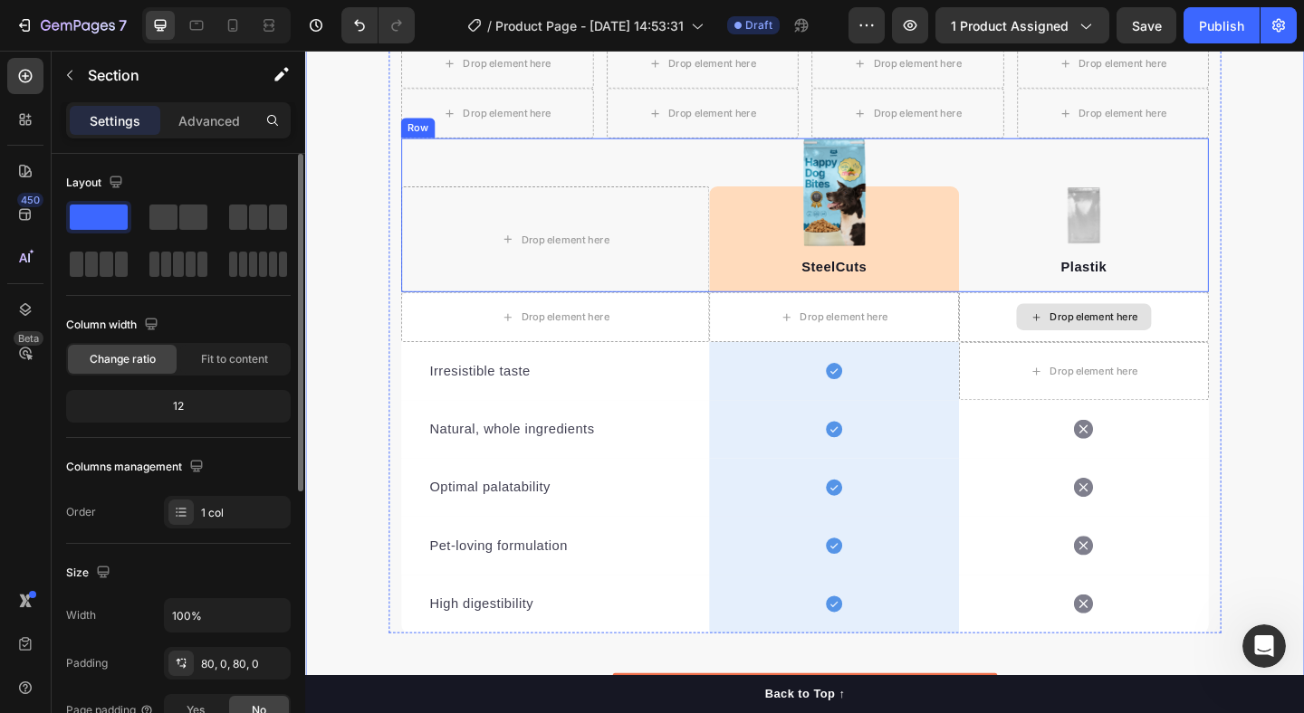
scroll to position [2322, 0]
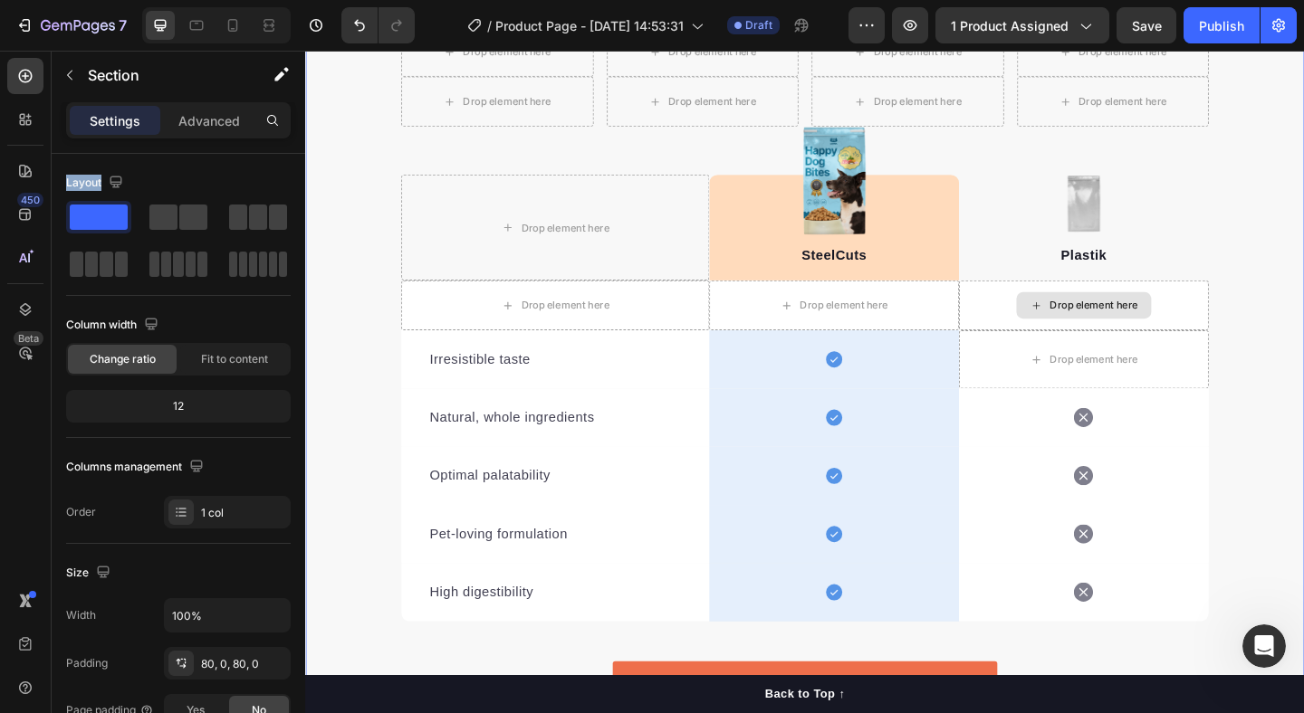
drag, startPoint x: 103, startPoint y: 265, endPoint x: 75, endPoint y: 131, distance: 136.9
click at [93, 153] on div "Settings Advanced Layout Column width Change ratio Fit to content 12 Columns ma…" at bounding box center [179, 433] width 254 height 663
click at [71, 71] on icon "button" at bounding box center [69, 76] width 5 height 10
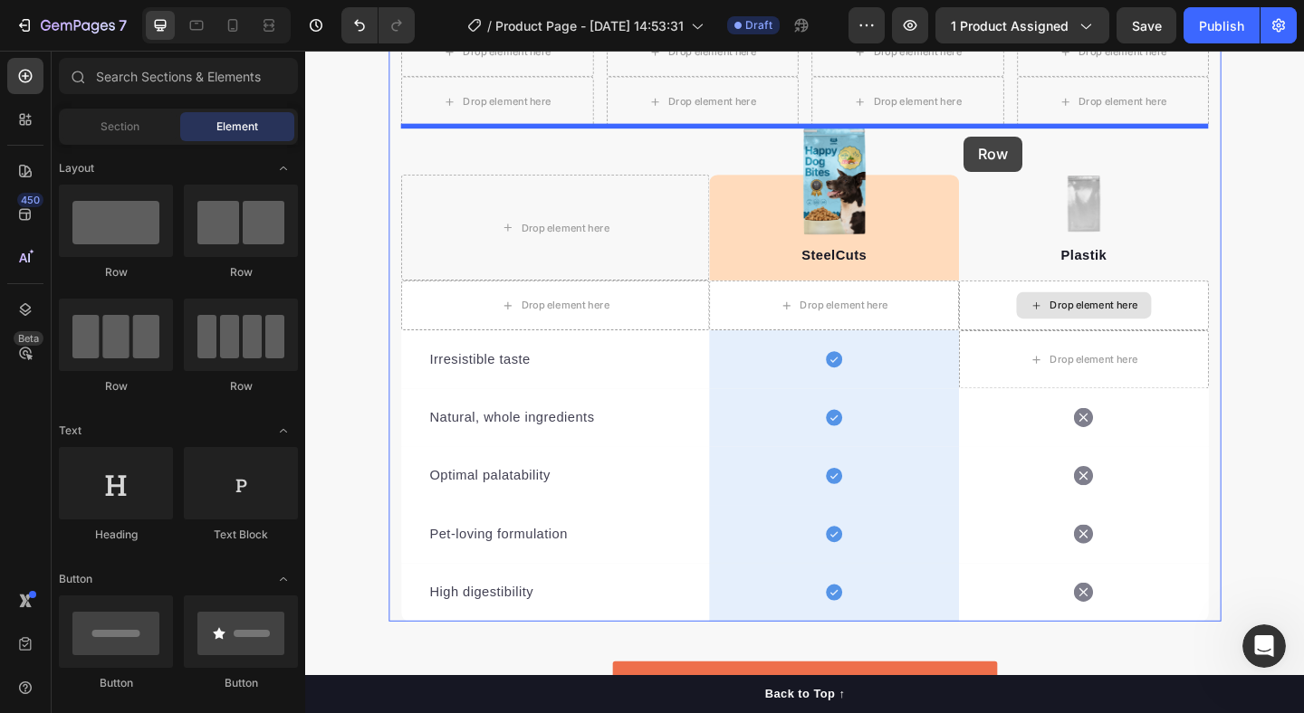
drag, startPoint x: 545, startPoint y: 397, endPoint x: 1021, endPoint y: 144, distance: 539.5
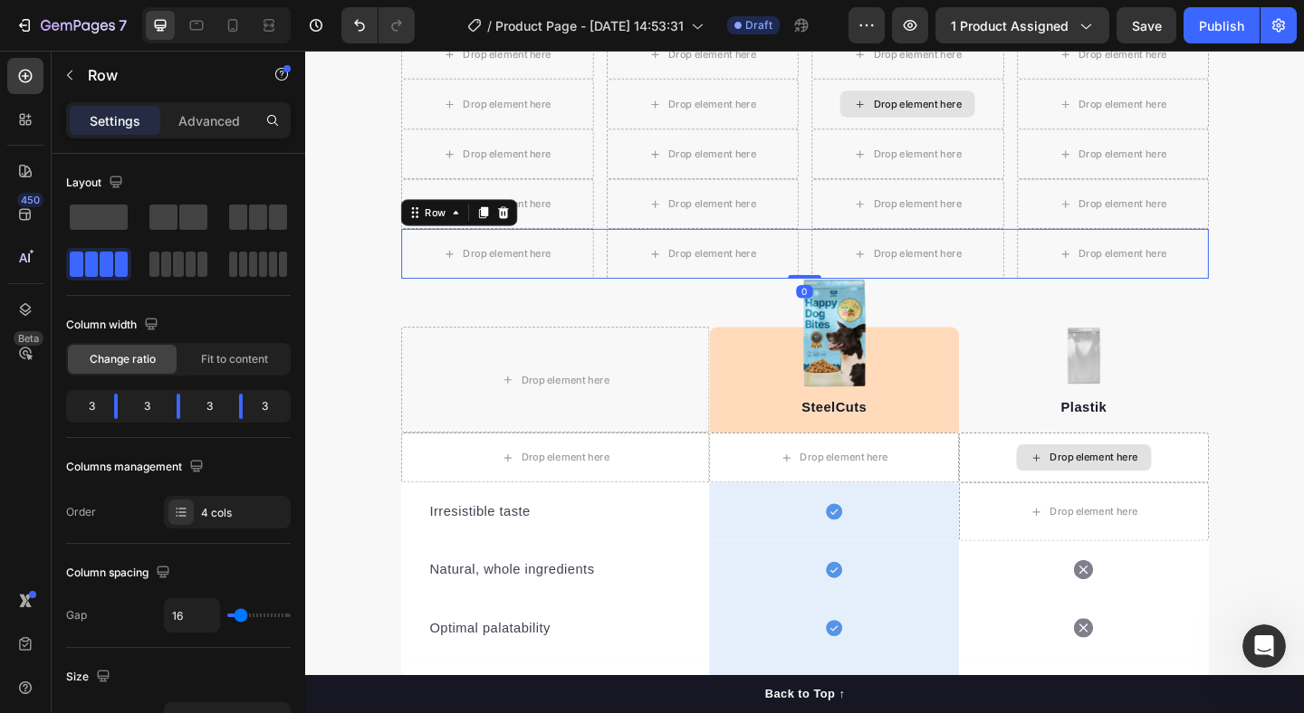
scroll to position [2178, 0]
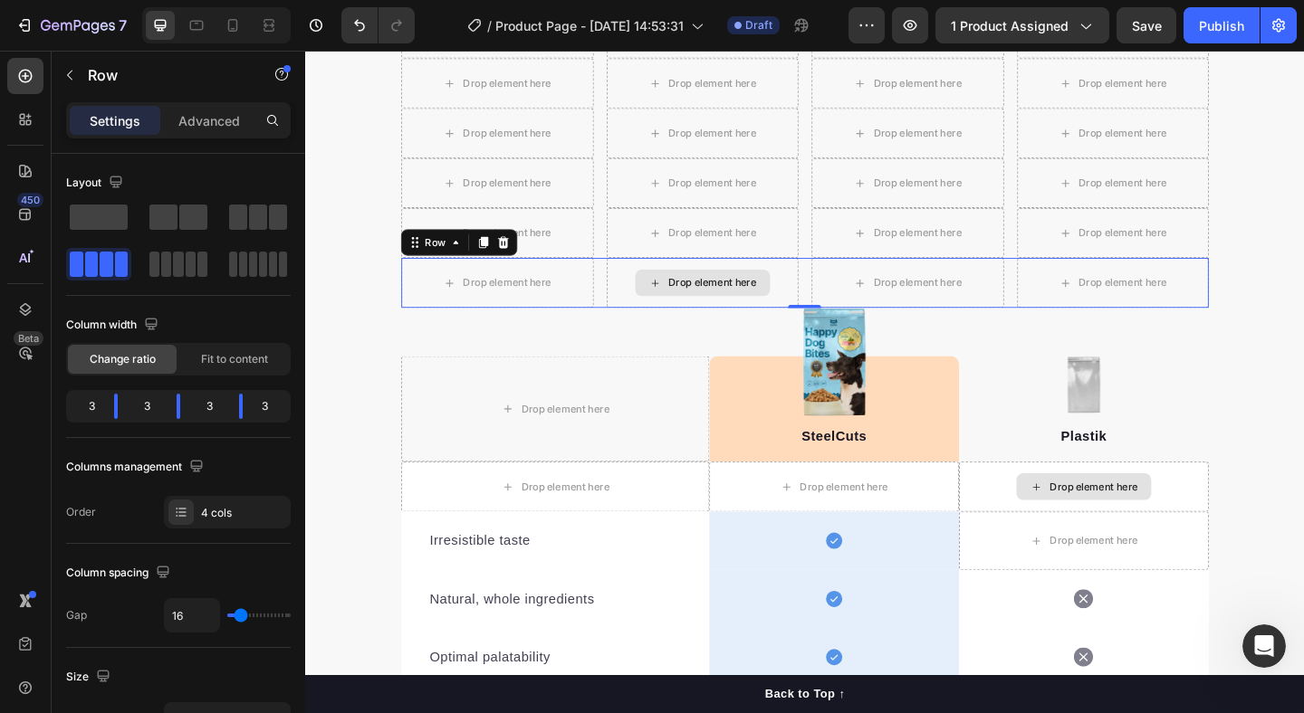
click at [814, 292] on div "Drop element here" at bounding box center [737, 303] width 209 height 54
click at [671, 301] on div "Drop element here" at bounding box center [737, 303] width 147 height 29
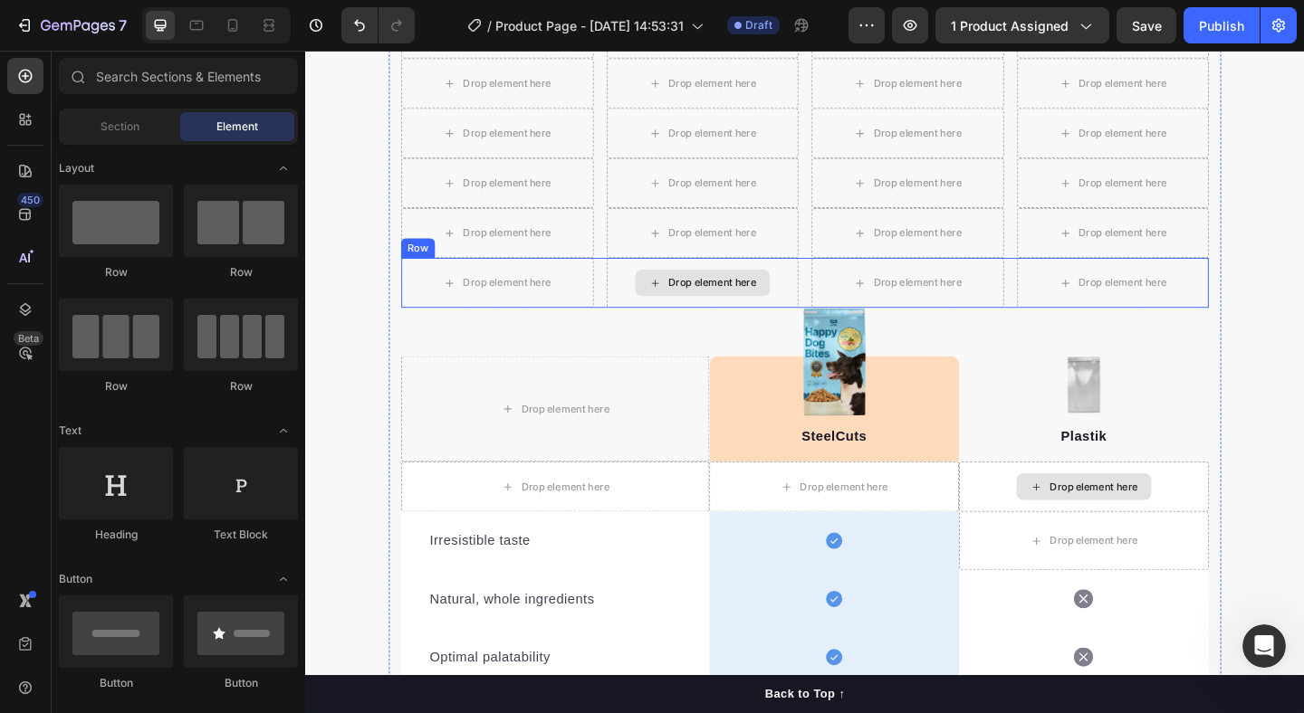
click at [652, 308] on div "Drop element here" at bounding box center [737, 303] width 209 height 54
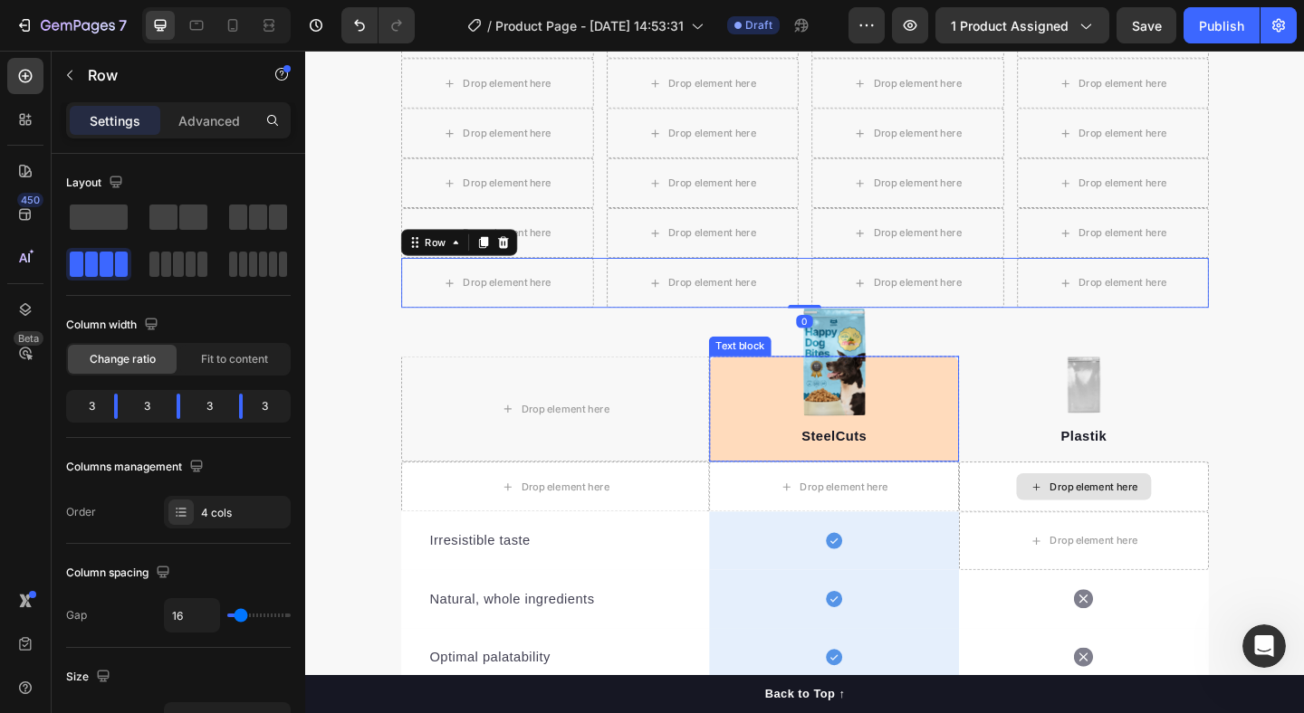
click at [787, 441] on div "SteelCuts Text block" at bounding box center [880, 440] width 272 height 115
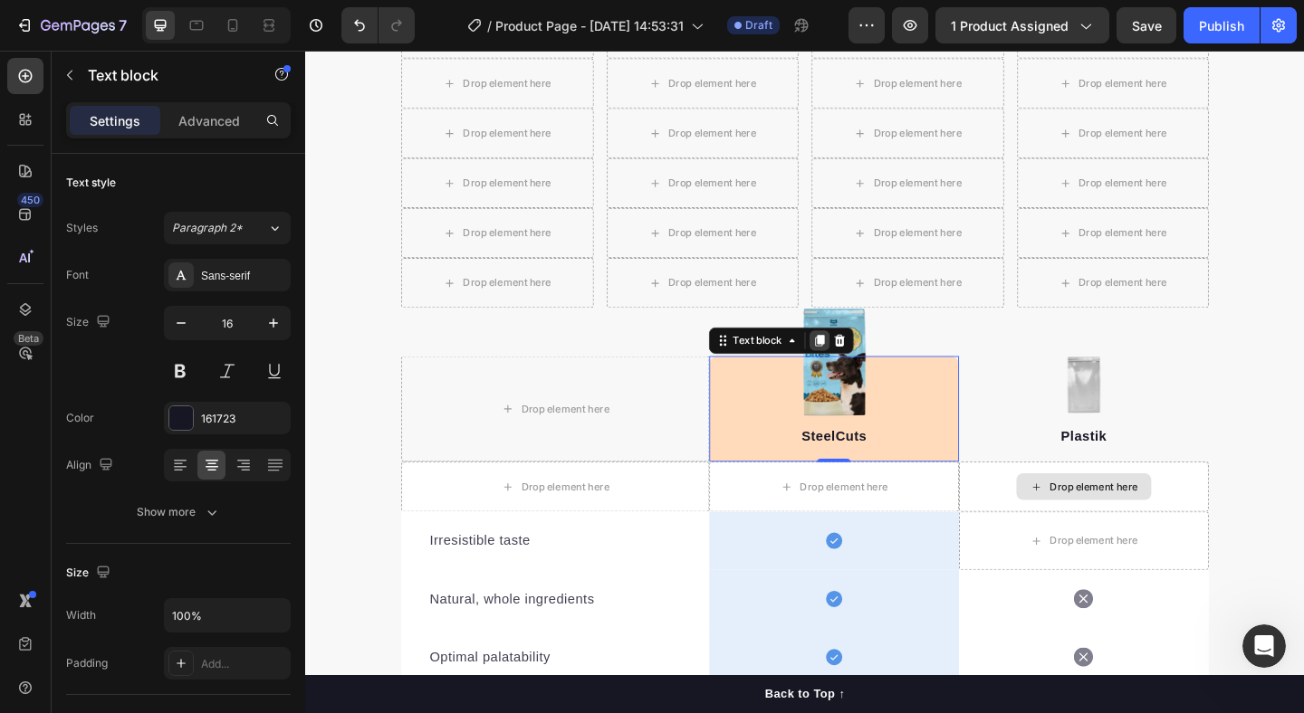
click at [867, 369] on icon at bounding box center [865, 366] width 10 height 13
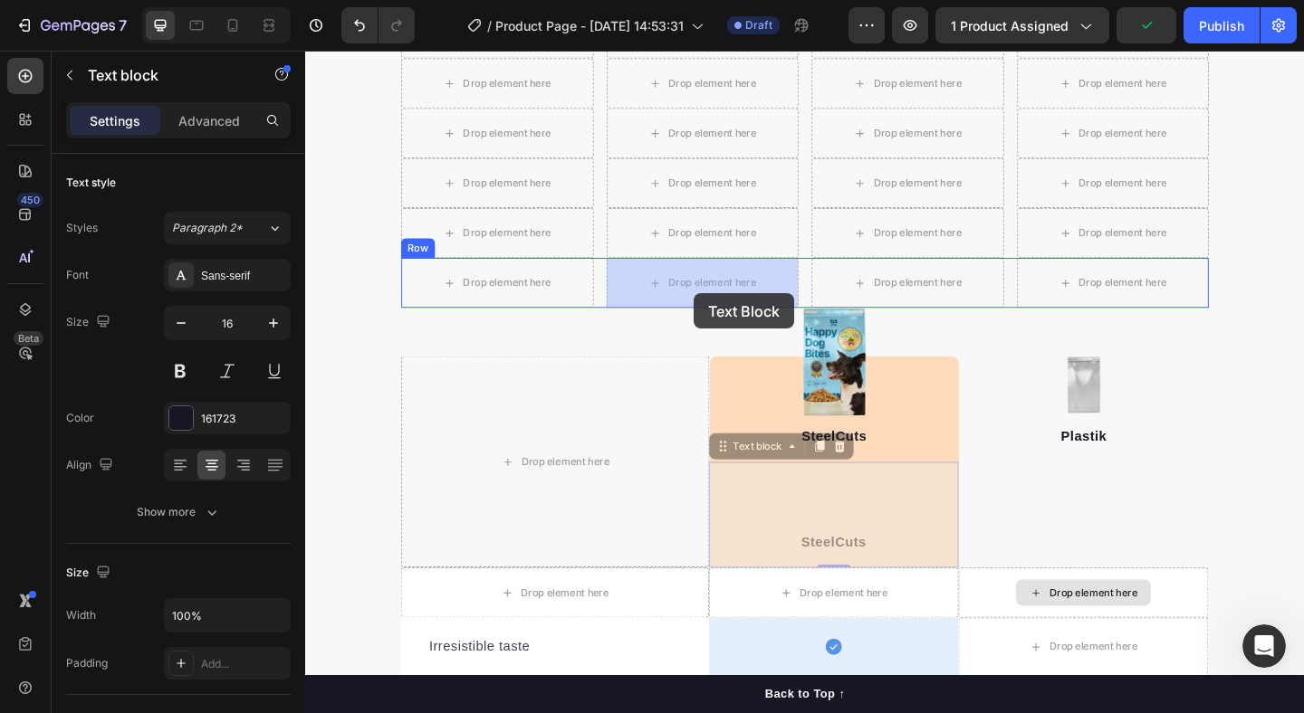
drag, startPoint x: 805, startPoint y: 560, endPoint x: 726, endPoint y: 311, distance: 262.0
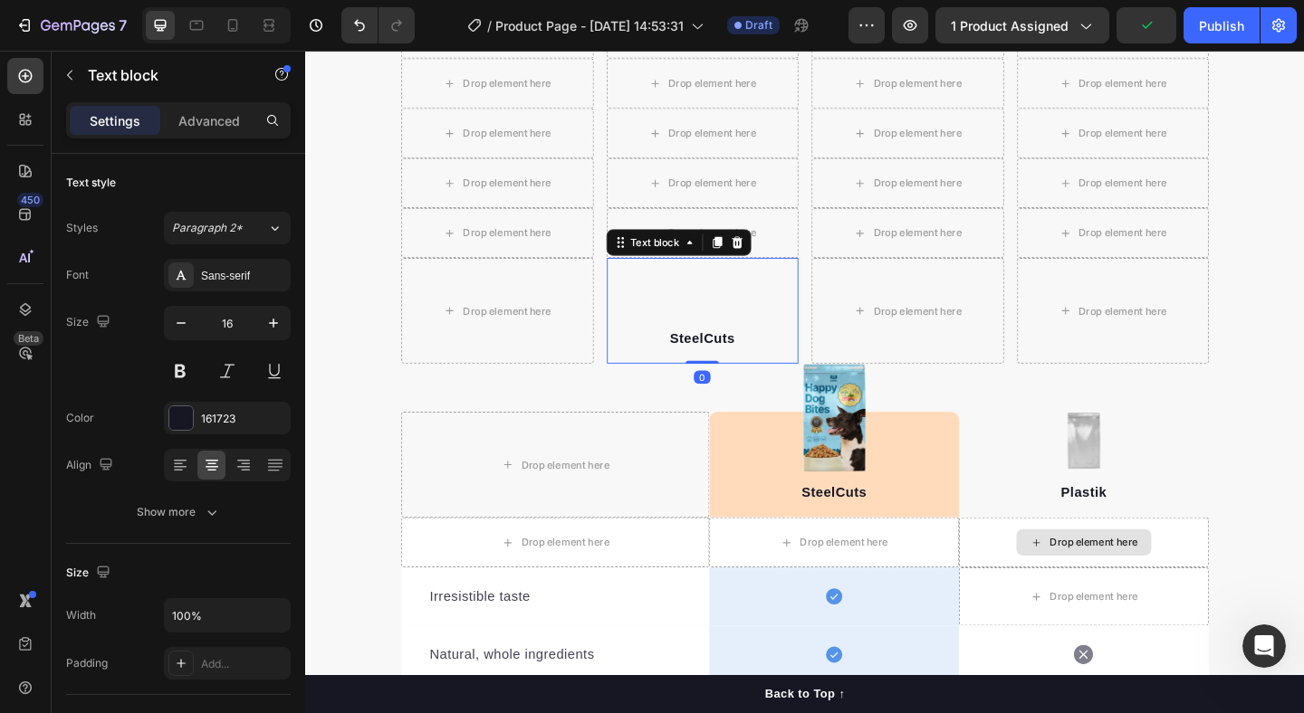
click at [678, 324] on div "SteelCuts Text block 0" at bounding box center [737, 333] width 209 height 115
click at [678, 265] on div "Text block" at bounding box center [686, 259] width 61 height 16
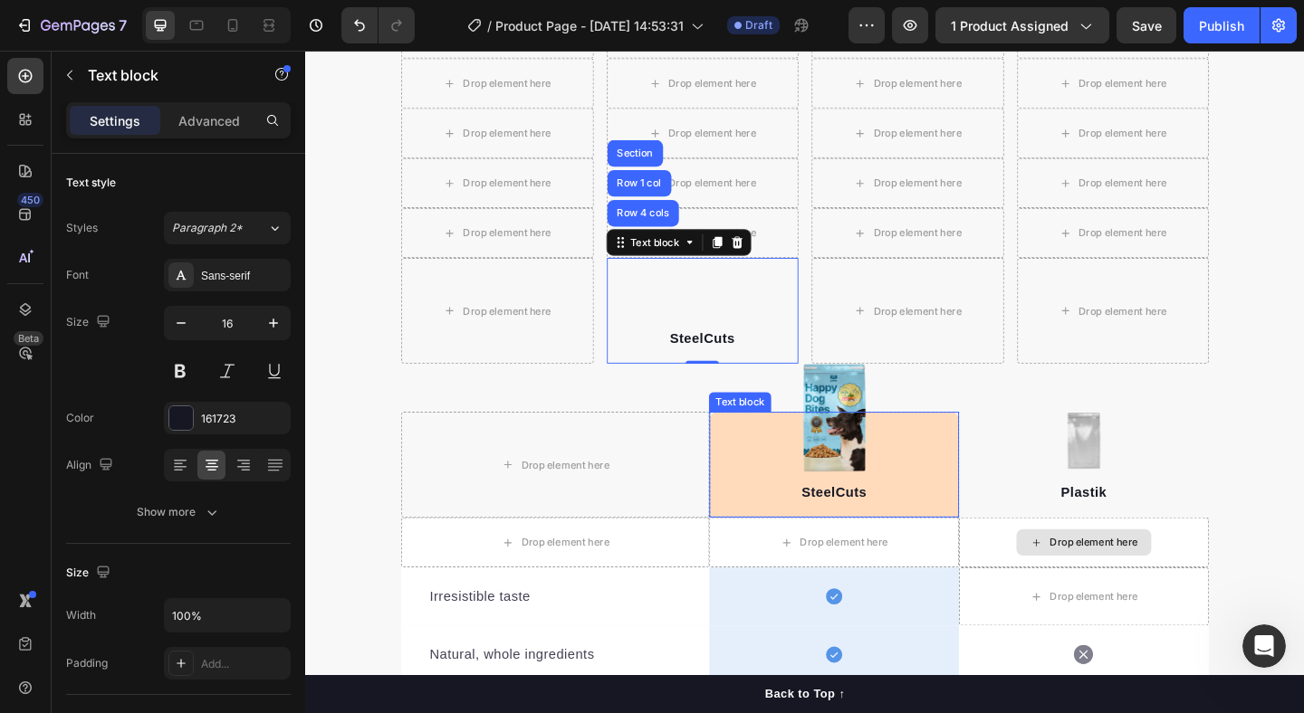
click at [779, 492] on div "SteelCuts Text block" at bounding box center [880, 501] width 272 height 115
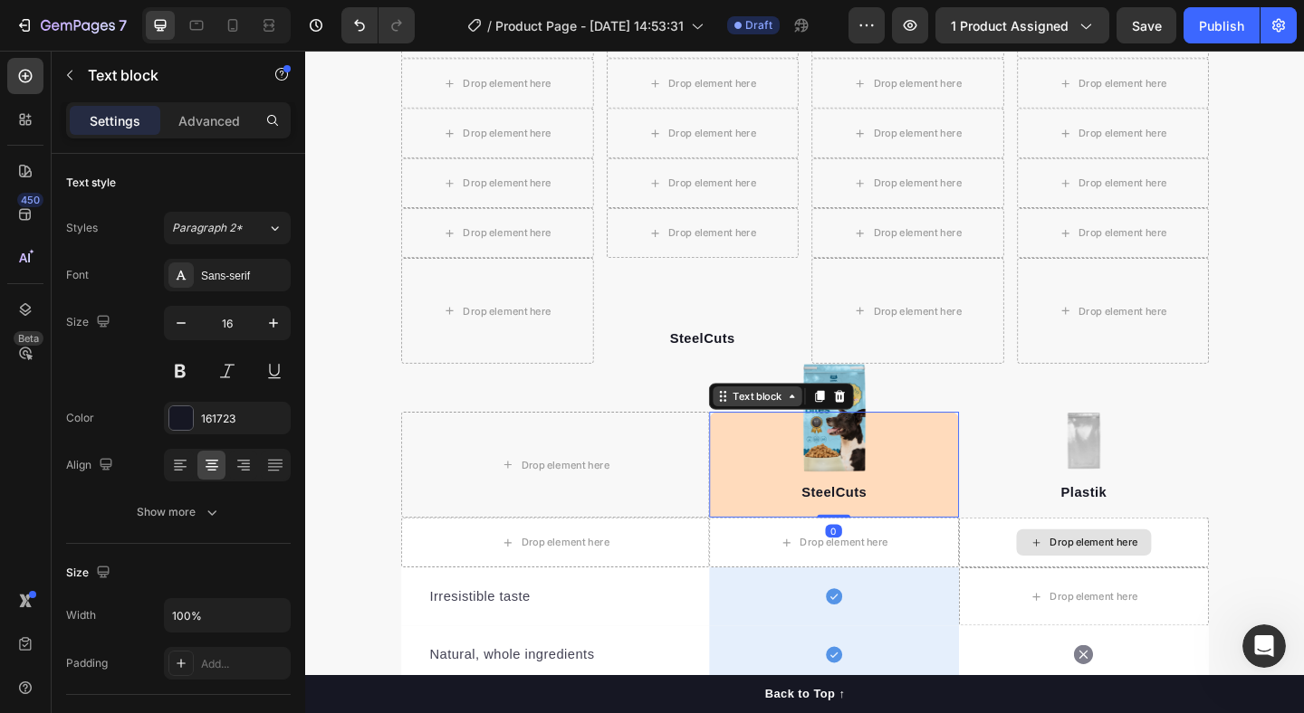
click at [786, 430] on div "Text block" at bounding box center [797, 426] width 61 height 16
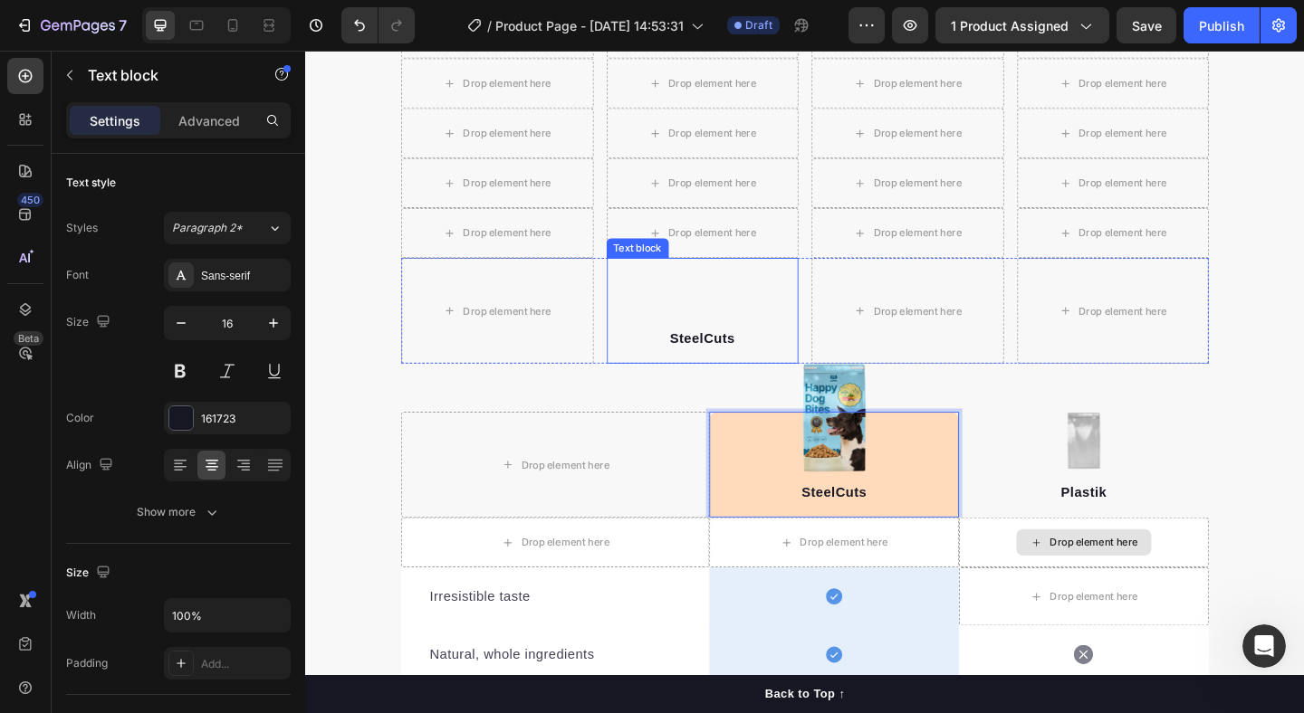
click at [683, 346] on div "SteelCuts Text block" at bounding box center [737, 333] width 209 height 115
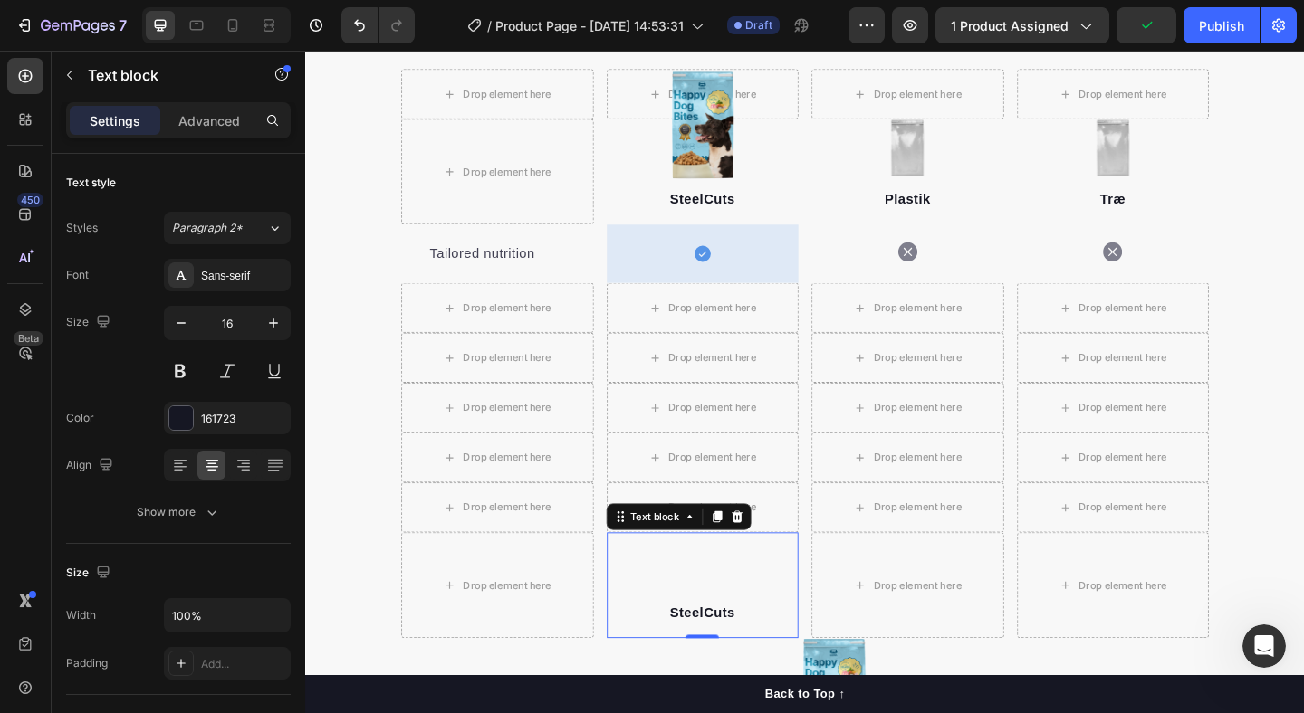
scroll to position [2091, 0]
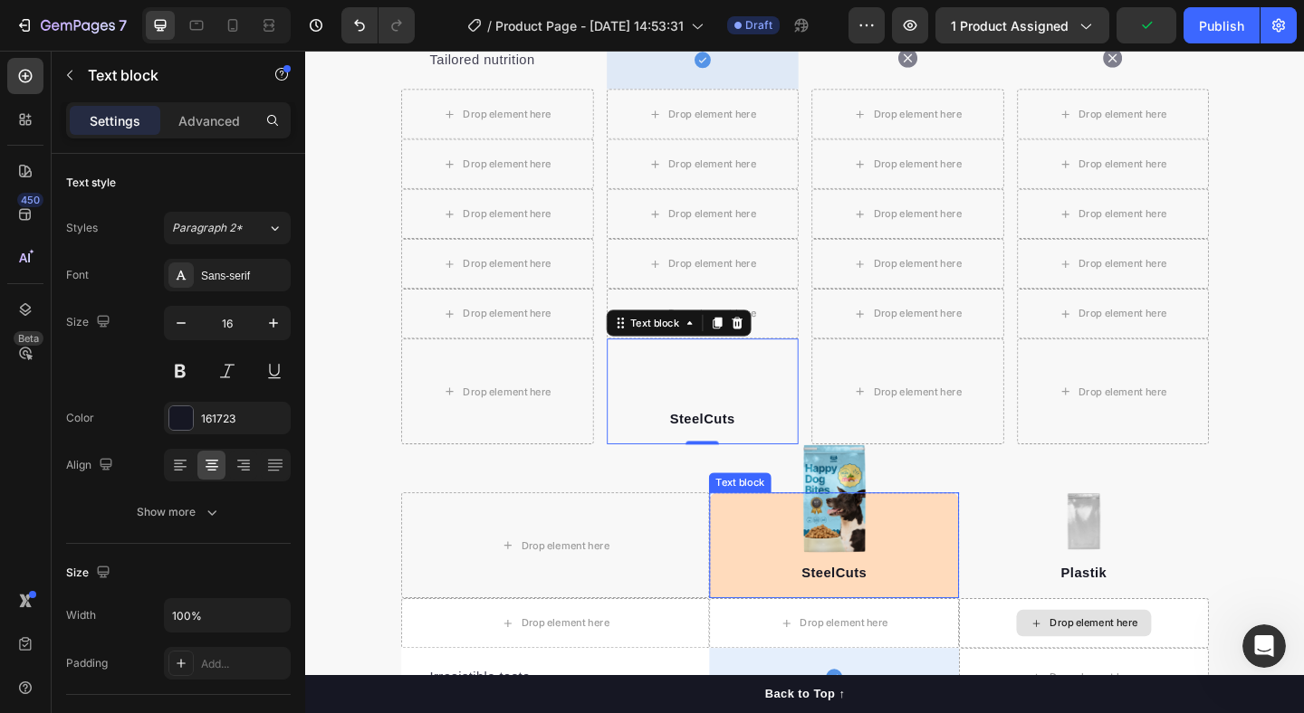
click at [782, 593] on div "SteelCuts Text block" at bounding box center [880, 588] width 272 height 115
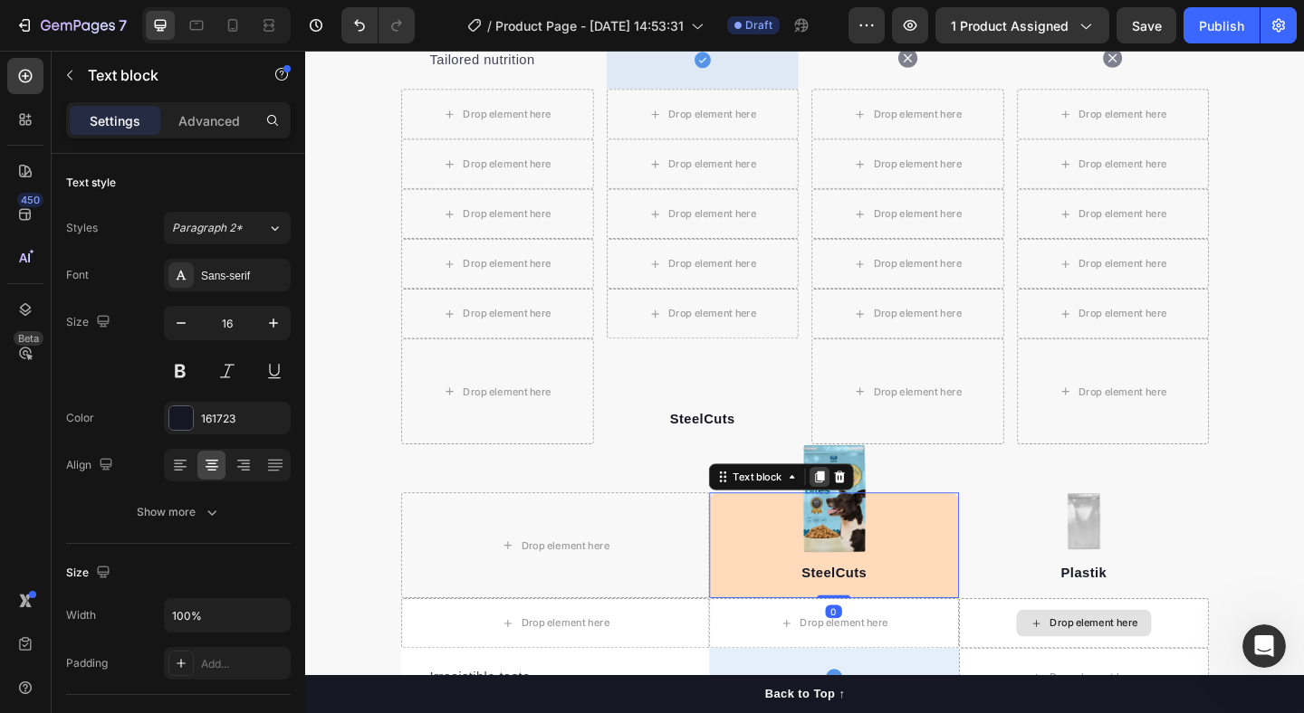
click at [860, 517] on icon at bounding box center [864, 514] width 14 height 14
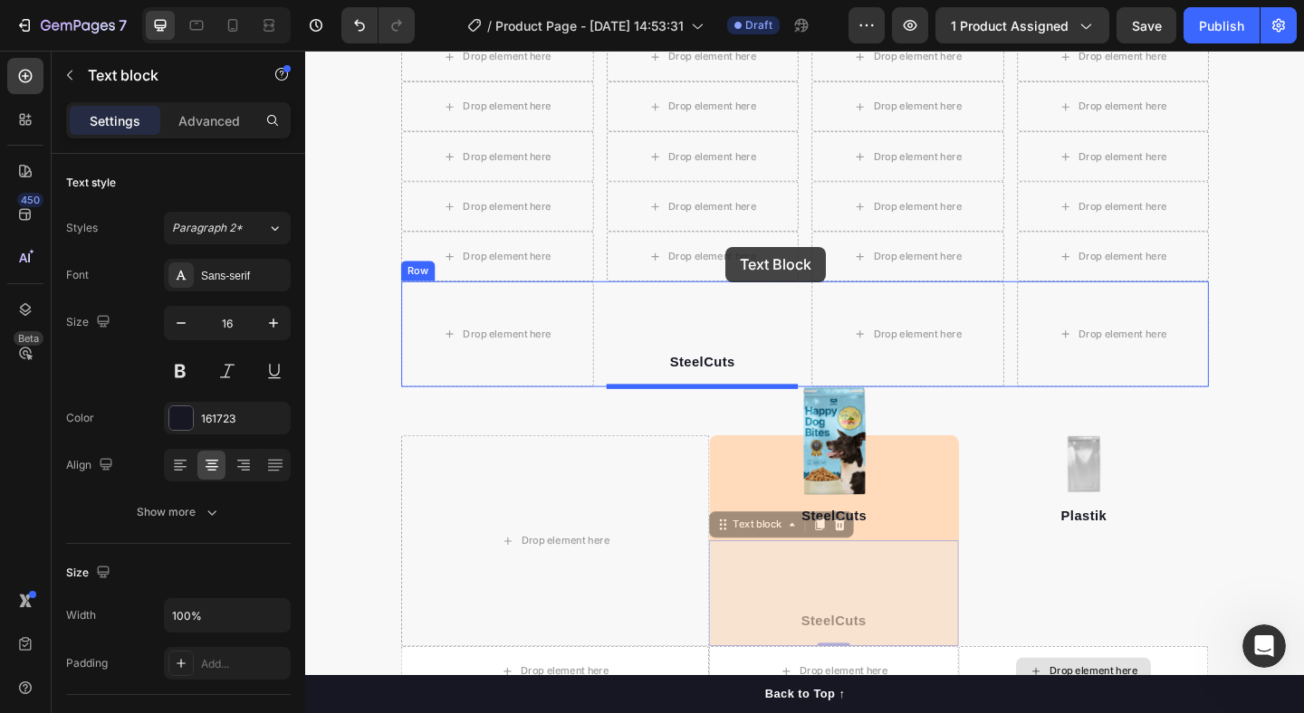
scroll to position [1815, 0]
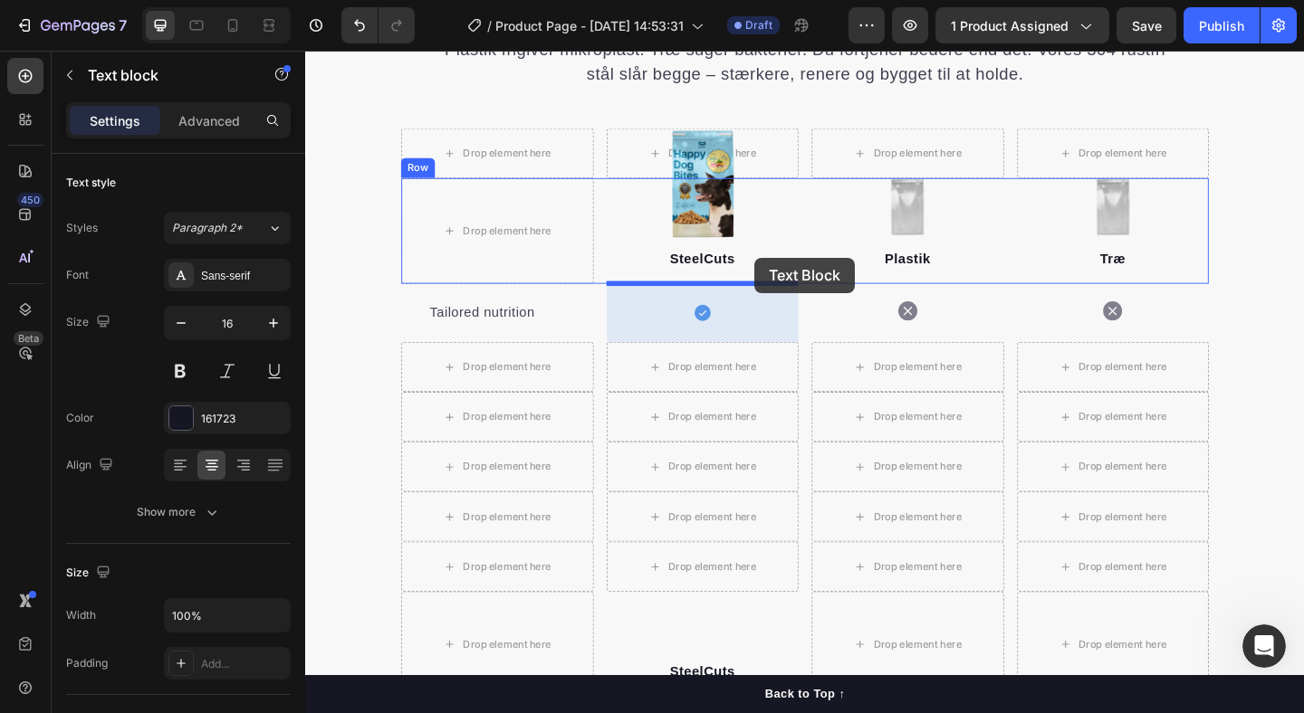
drag, startPoint x: 781, startPoint y: 503, endPoint x: 794, endPoint y: 276, distance: 226.7
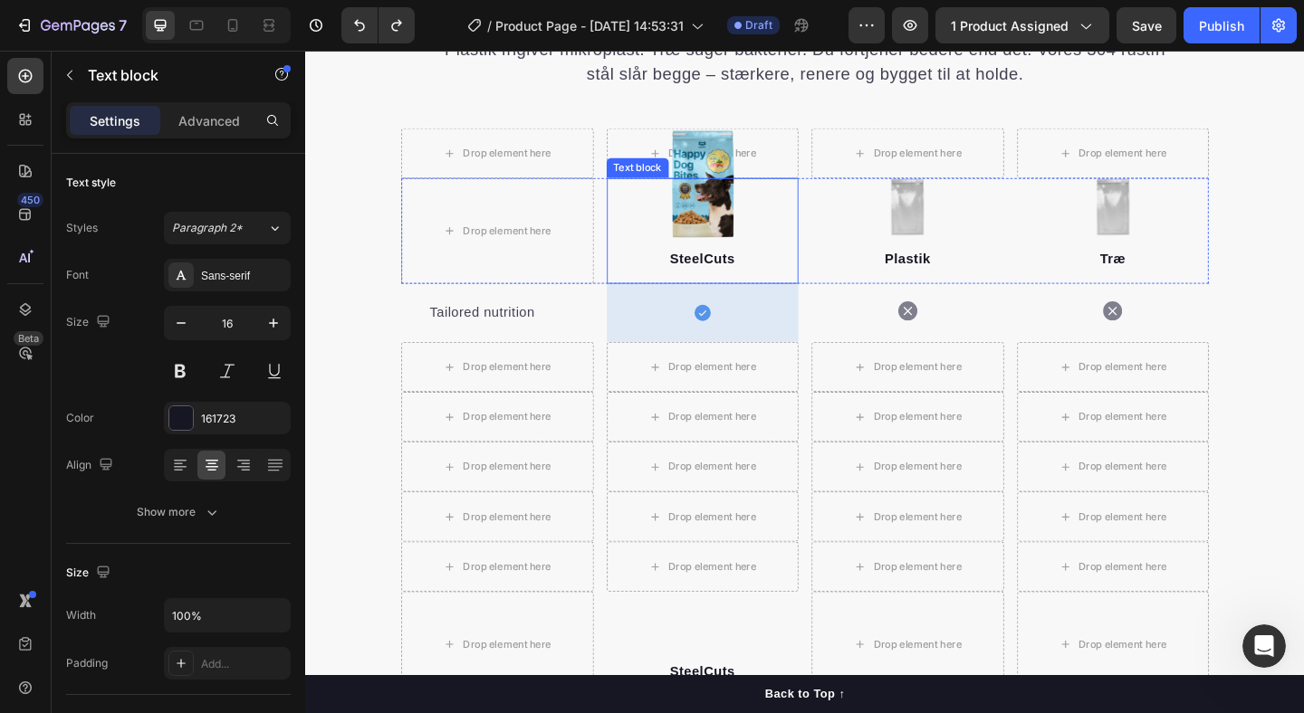
click at [809, 278] on p "SteelCuts" at bounding box center [738, 277] width 206 height 22
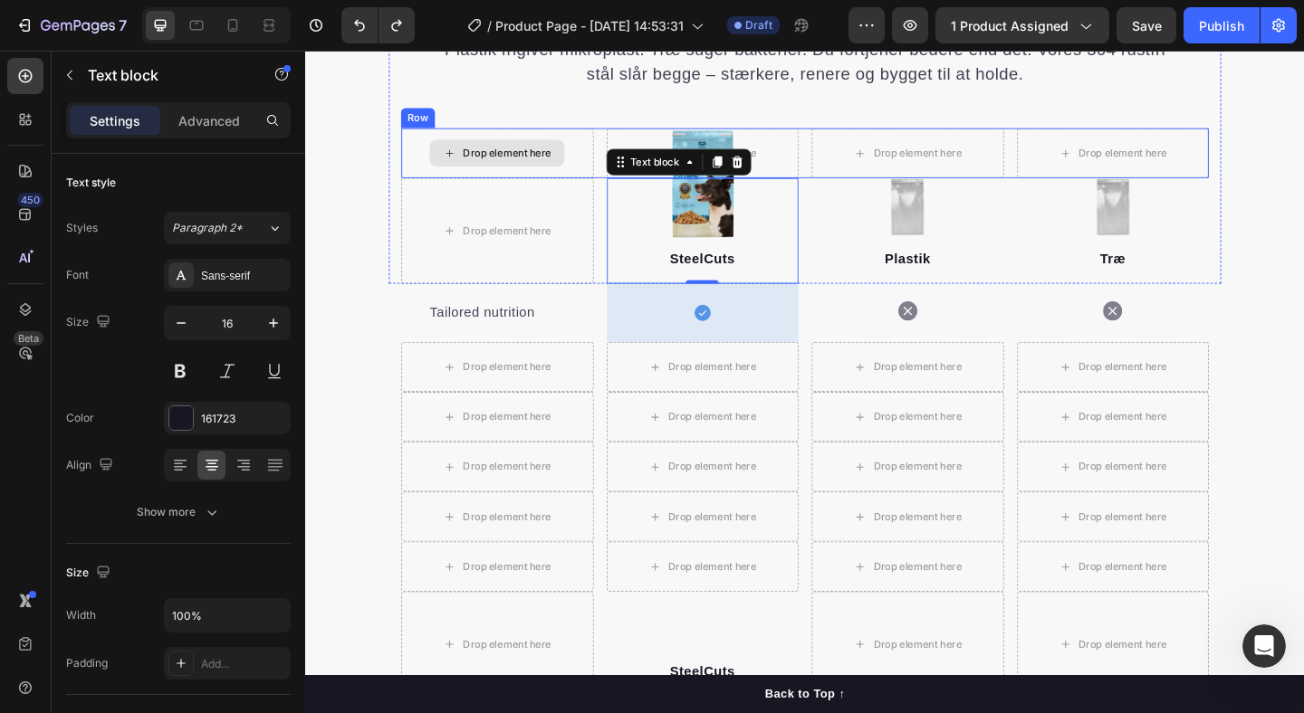
click at [519, 143] on div "Drop element here" at bounding box center [513, 162] width 209 height 54
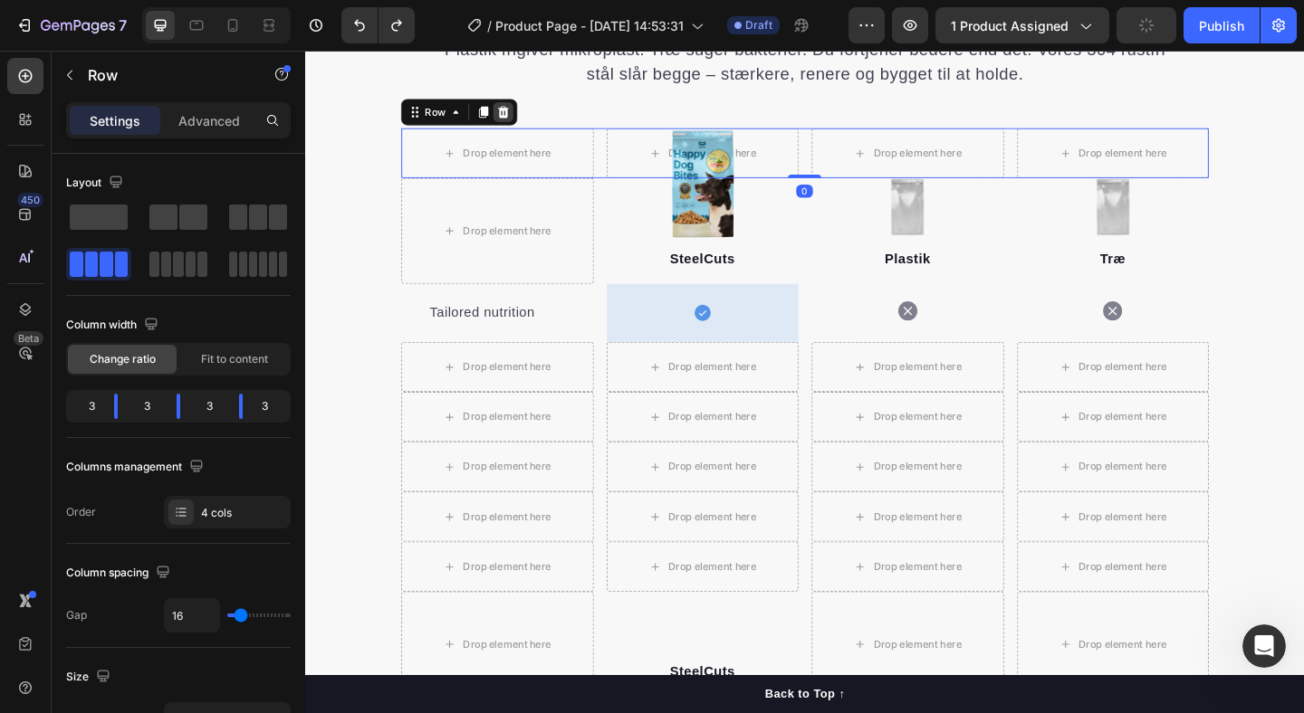
click at [520, 117] on icon at bounding box center [521, 117] width 12 height 13
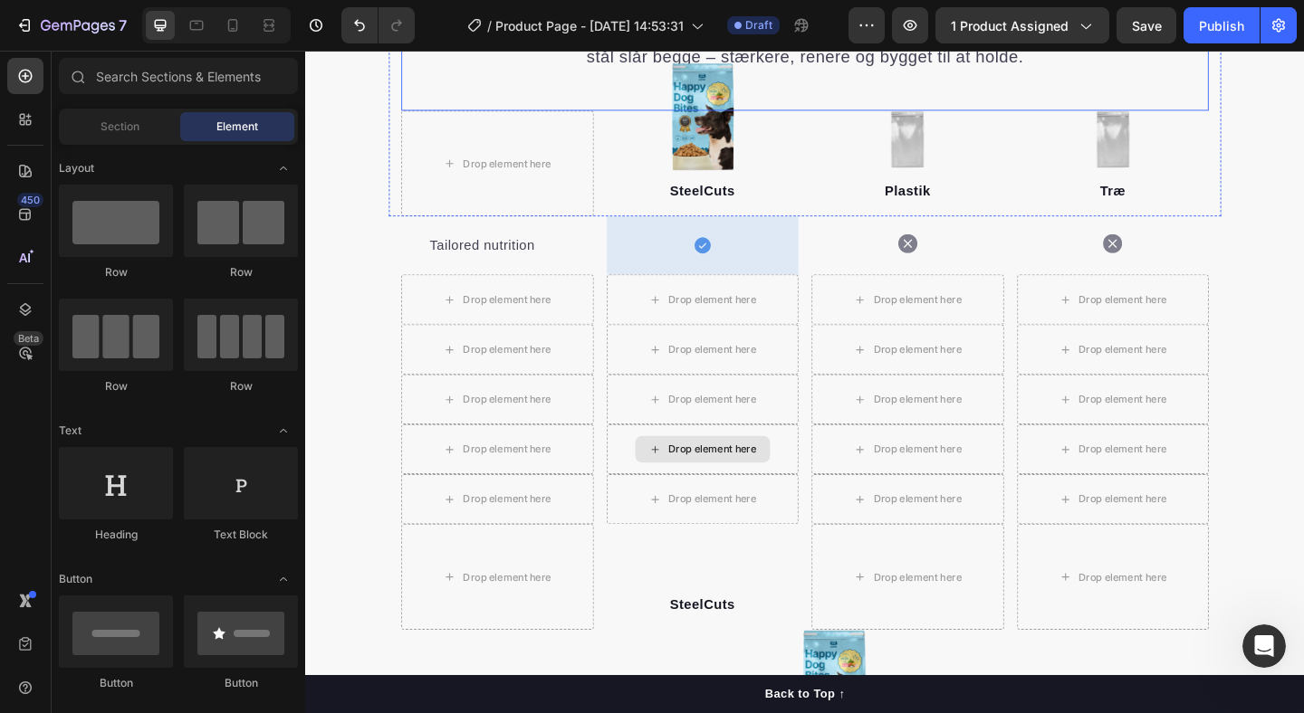
scroll to position [1793, 0]
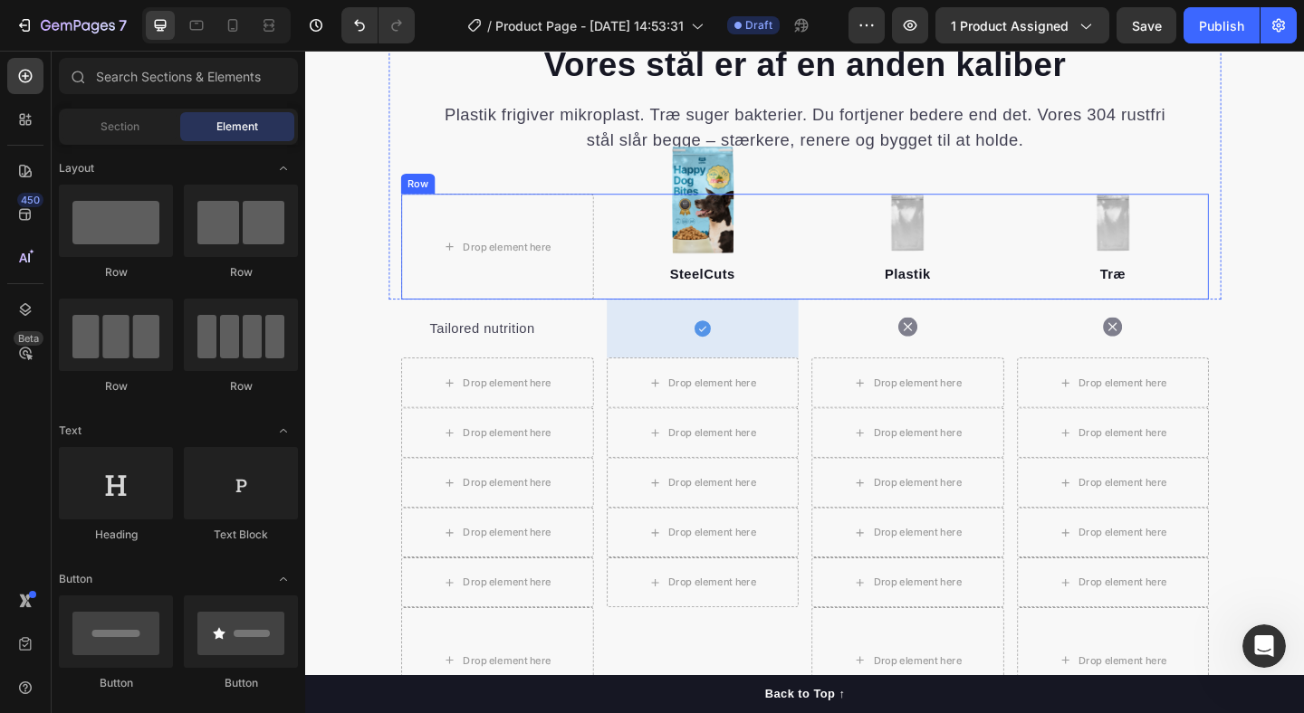
click at [622, 219] on div "Drop element here Image SteelCuts Text block Image Plastik Text block Image Træ…" at bounding box center [848, 263] width 878 height 115
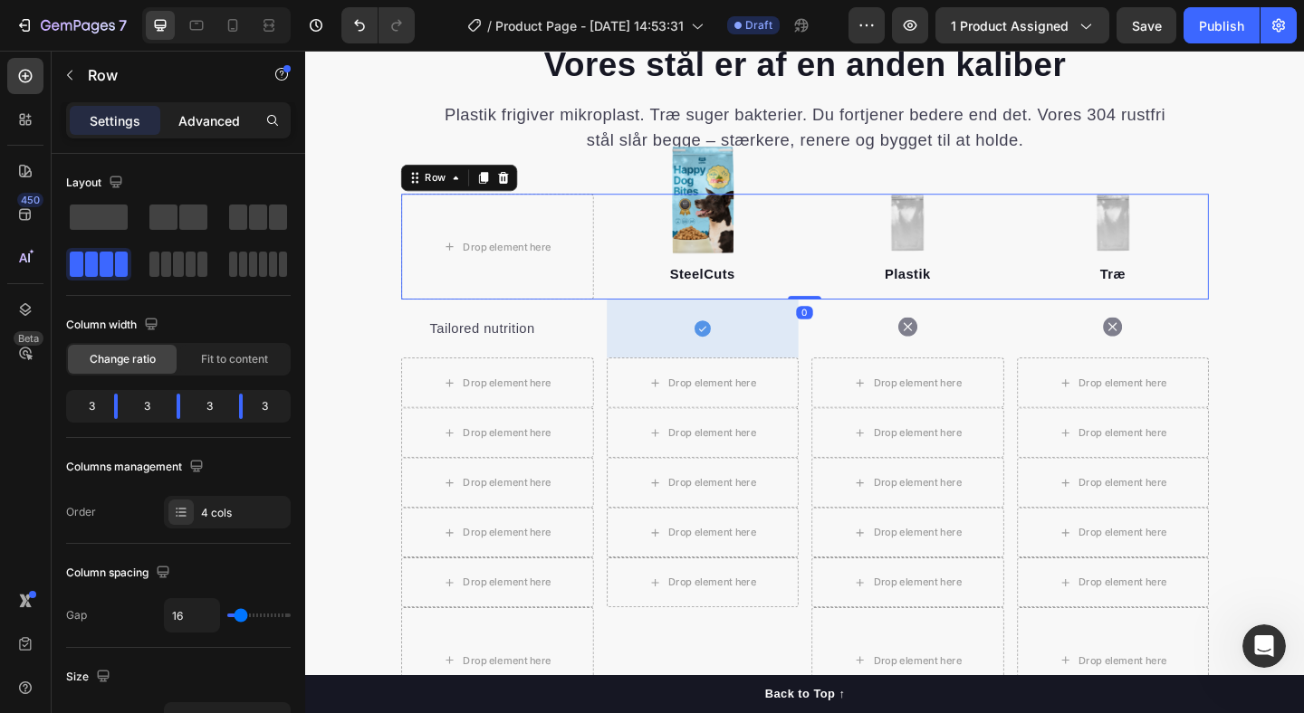
click at [188, 128] on p "Advanced" at bounding box center [209, 120] width 62 height 19
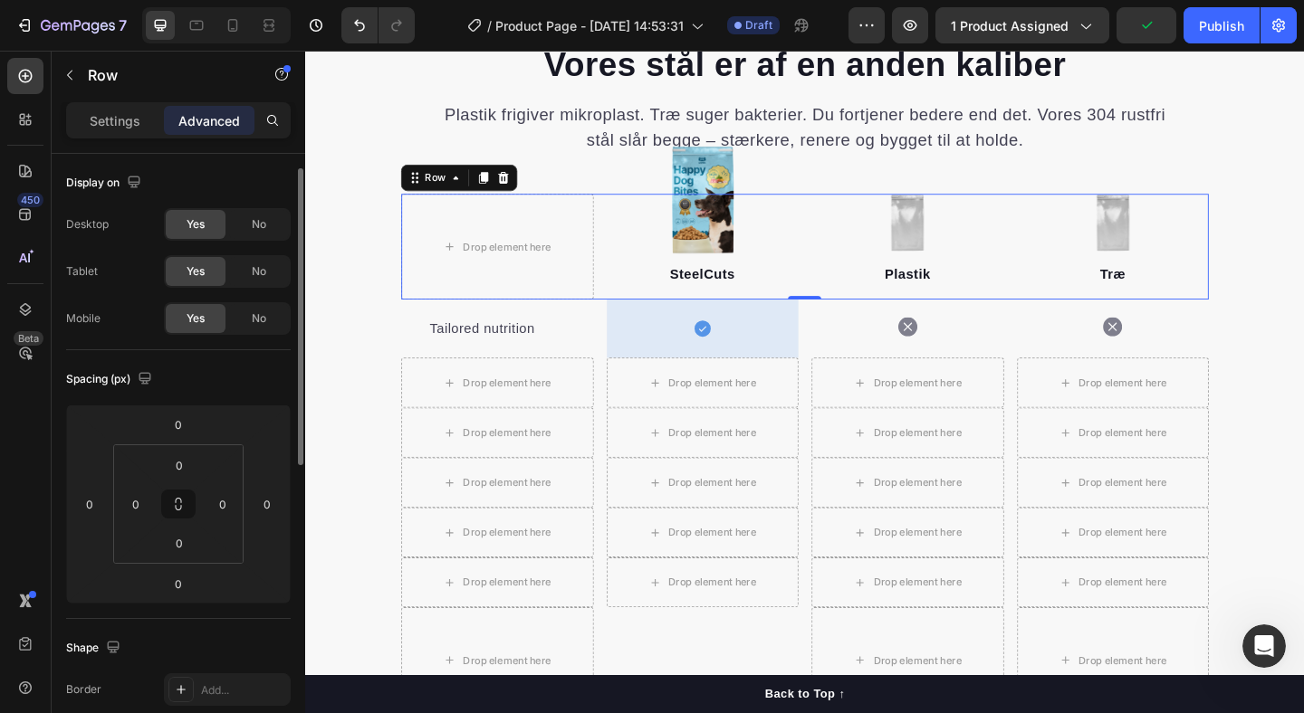
scroll to position [22, 0]
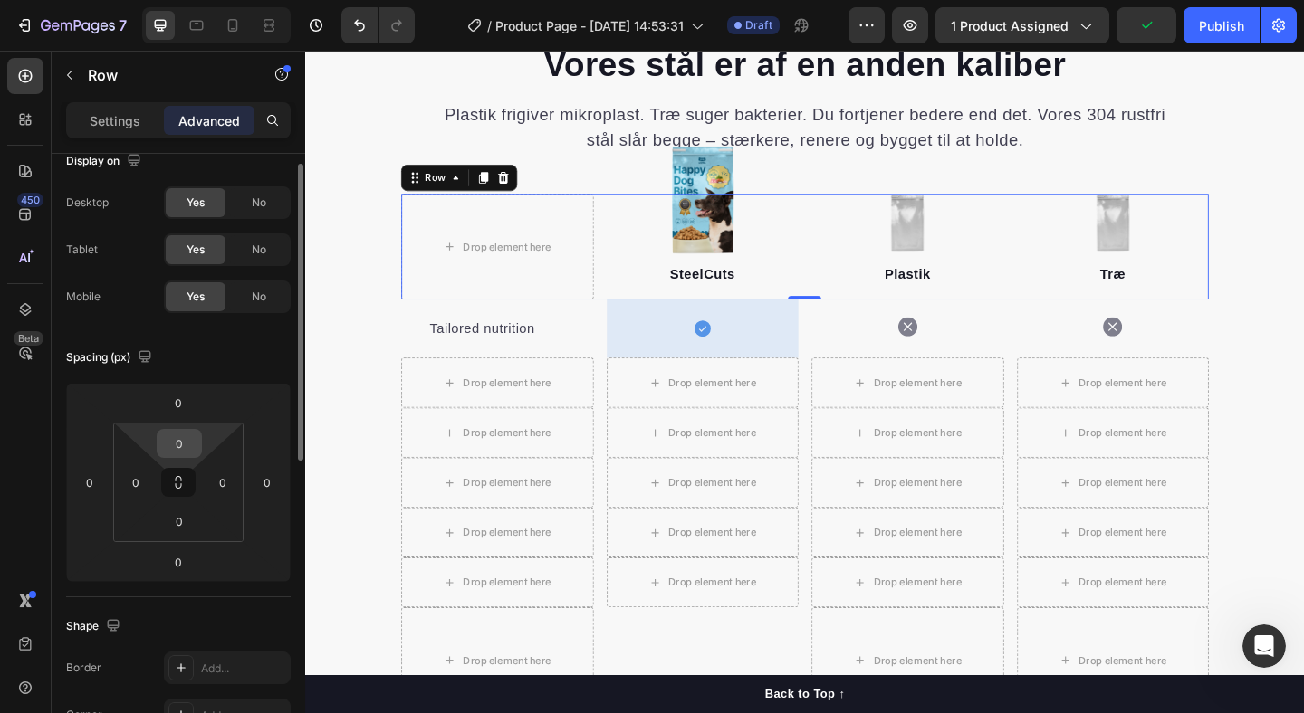
click at [175, 436] on input "0" at bounding box center [179, 443] width 36 height 27
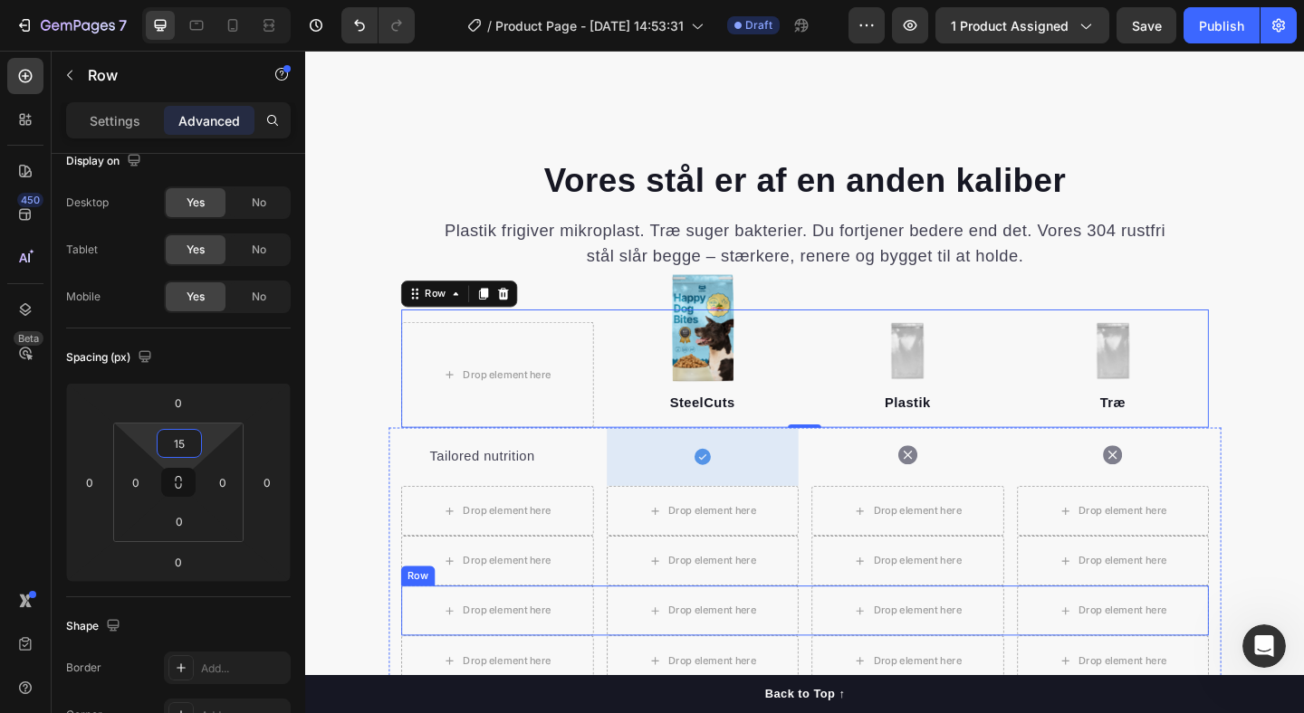
scroll to position [1579, 0]
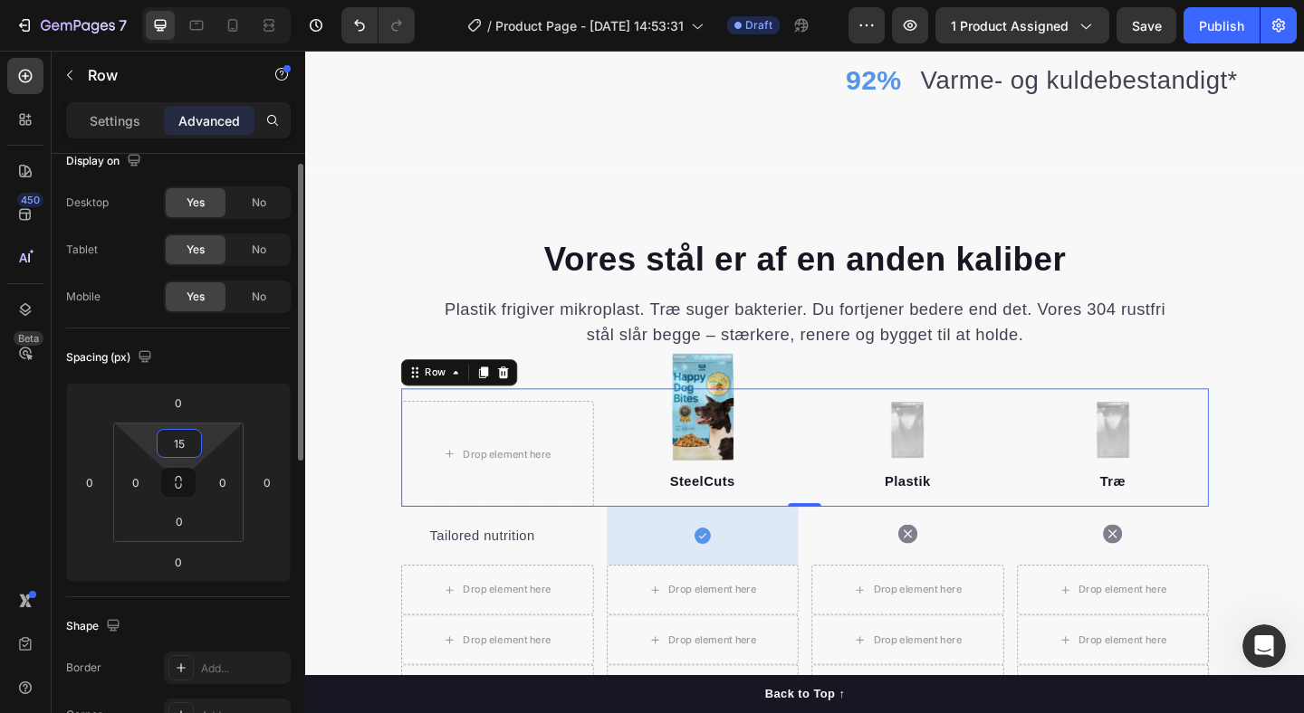
click at [183, 448] on input "15" at bounding box center [179, 443] width 36 height 27
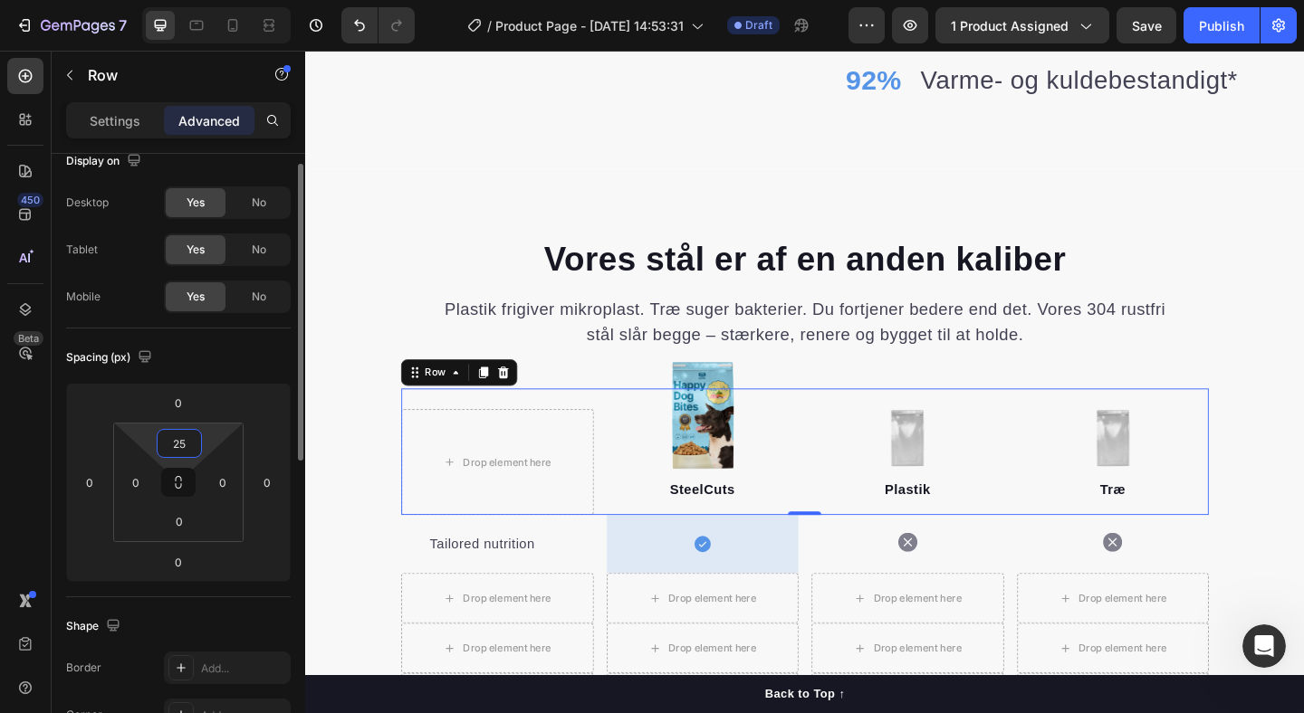
type input "2"
type input "35"
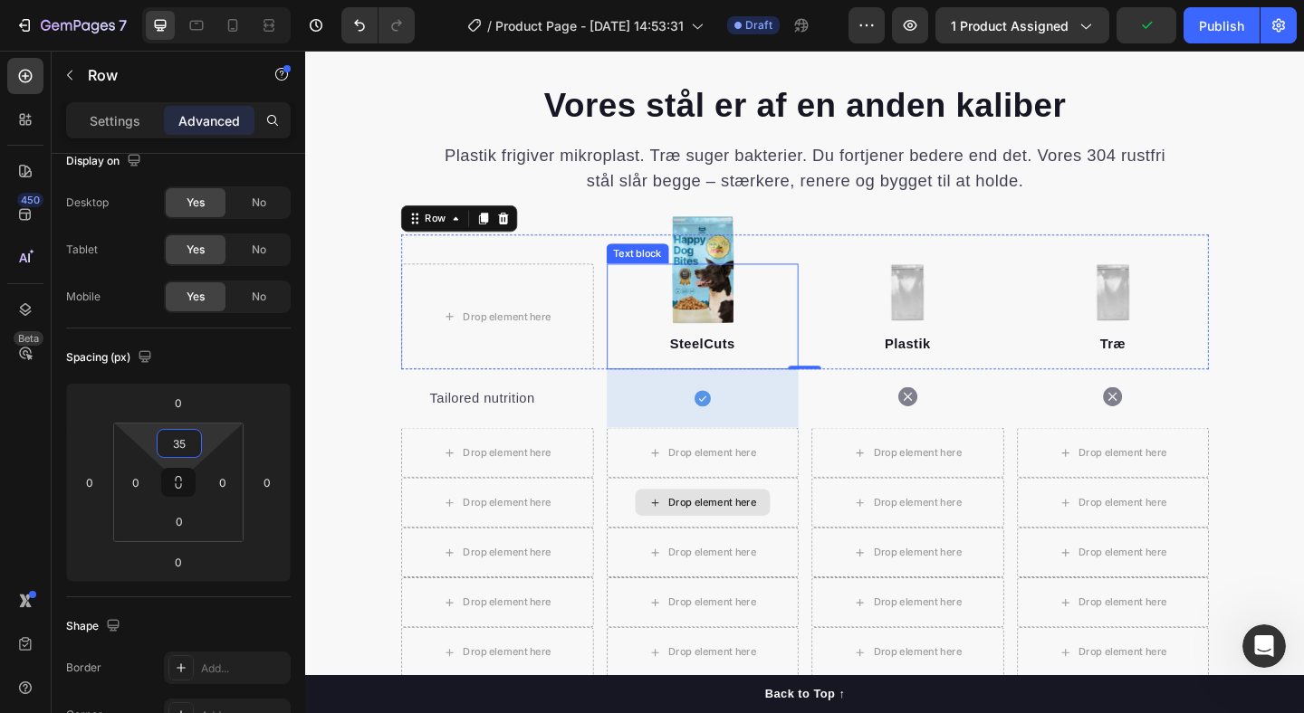
scroll to position [1792, 0]
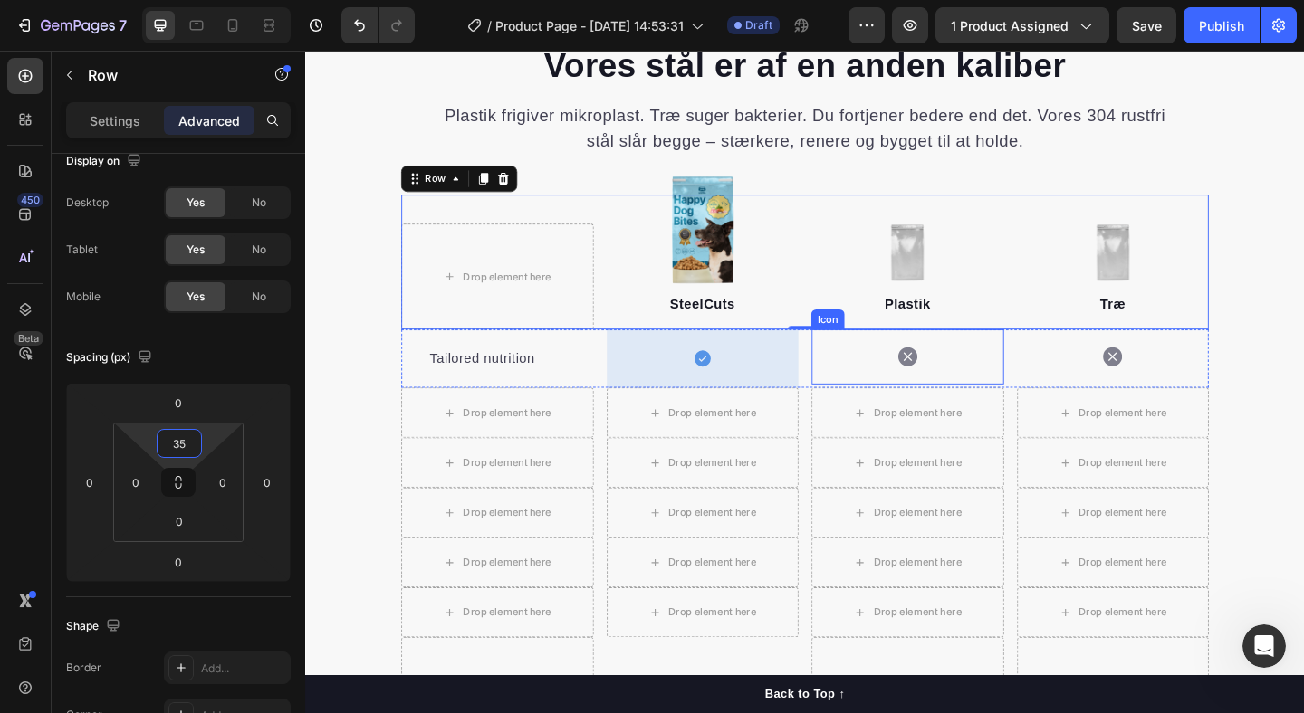
click at [925, 380] on div "Icon" at bounding box center [960, 384] width 209 height 60
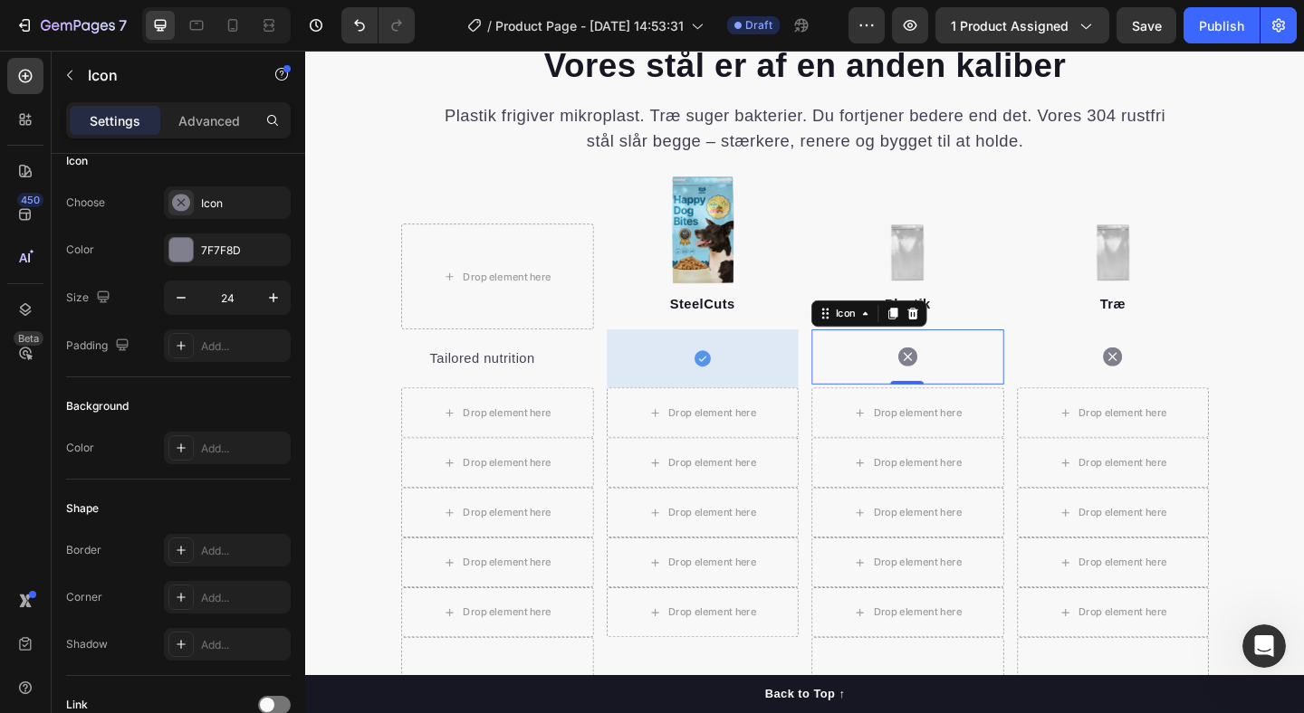
scroll to position [0, 0]
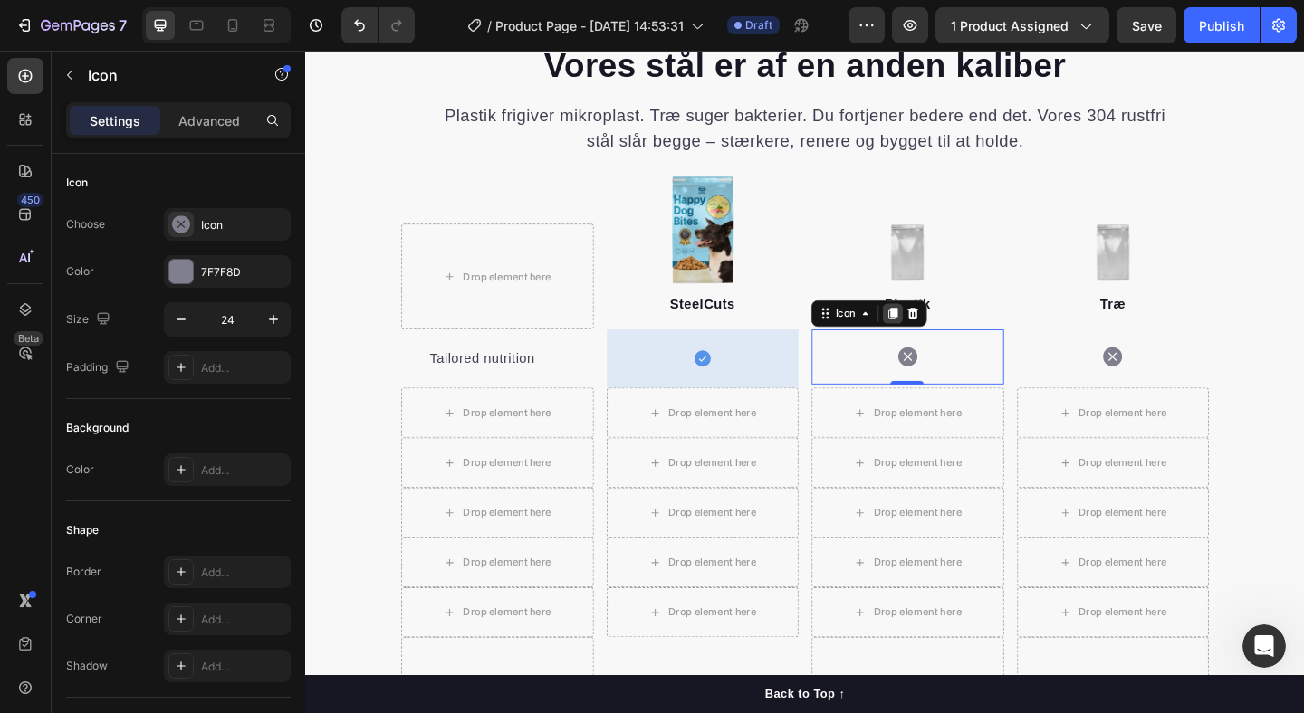
click at [943, 336] on icon at bounding box center [945, 336] width 10 height 13
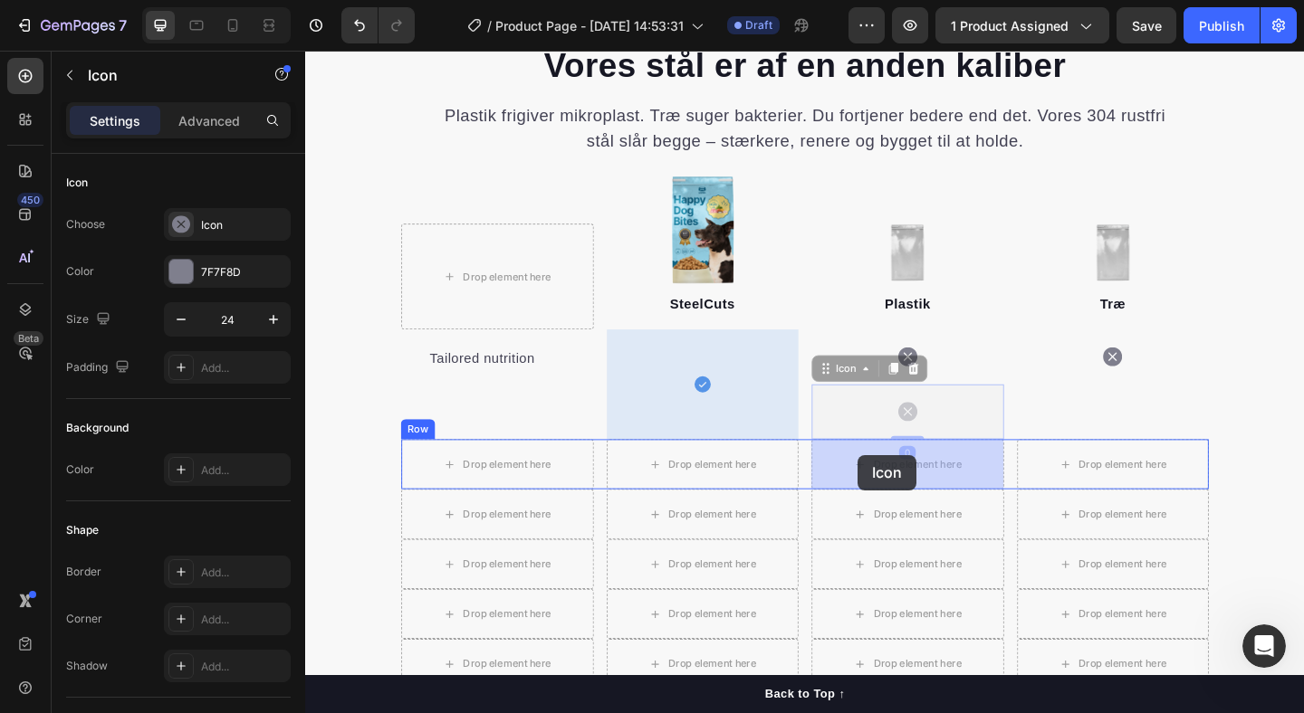
drag, startPoint x: 908, startPoint y: 445, endPoint x: 906, endPoint y: 491, distance: 45.3
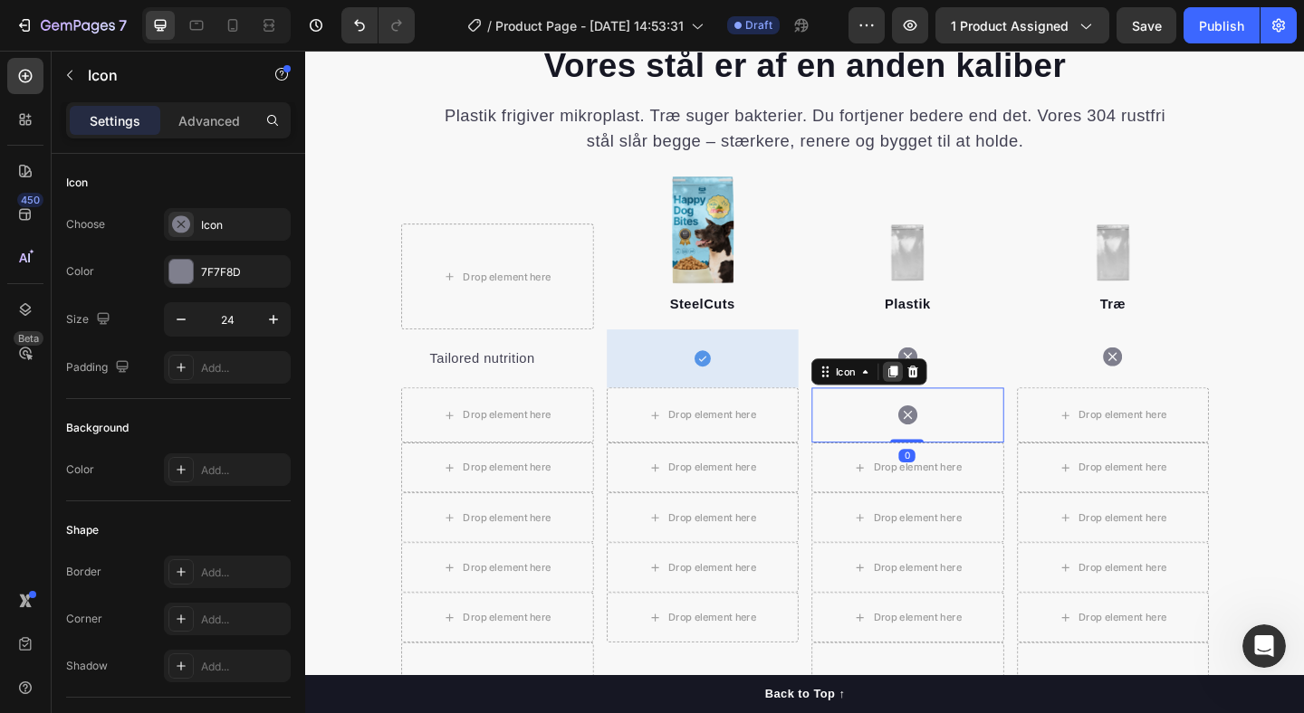
click at [944, 409] on div at bounding box center [945, 400] width 22 height 22
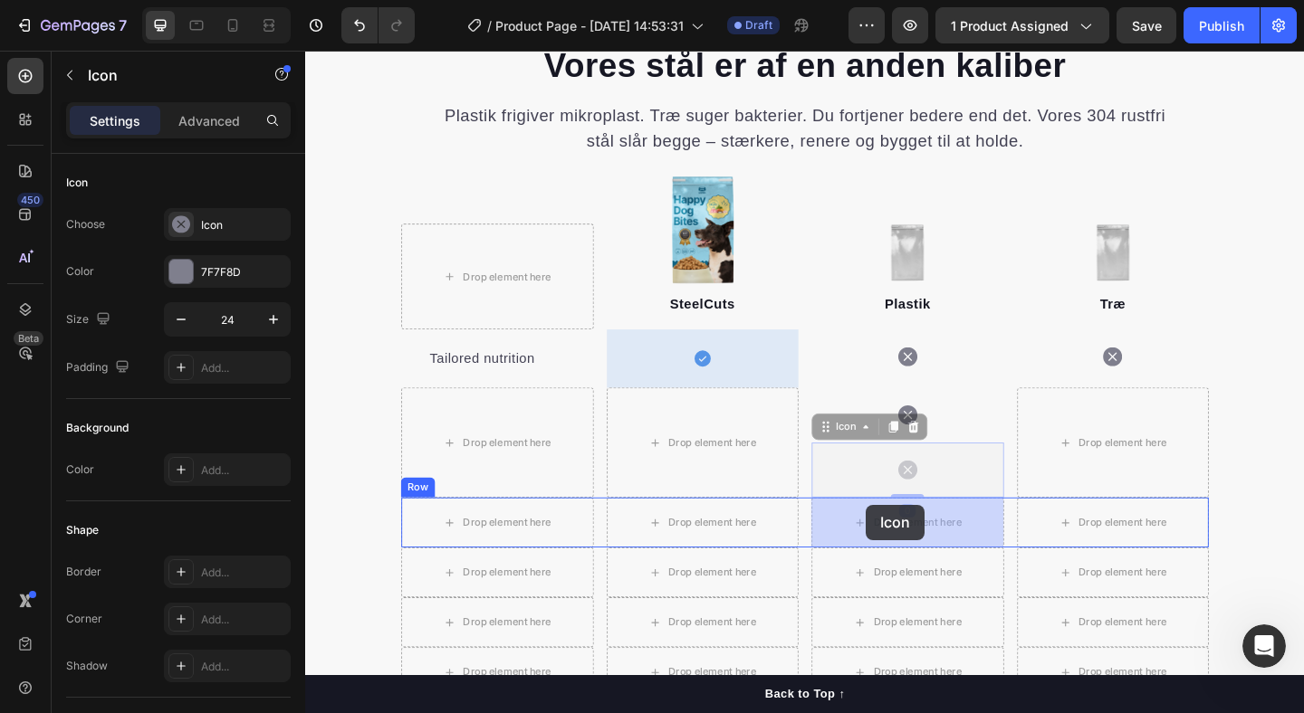
drag, startPoint x: 917, startPoint y: 499, endPoint x: 914, endPoint y: 545, distance: 46.3
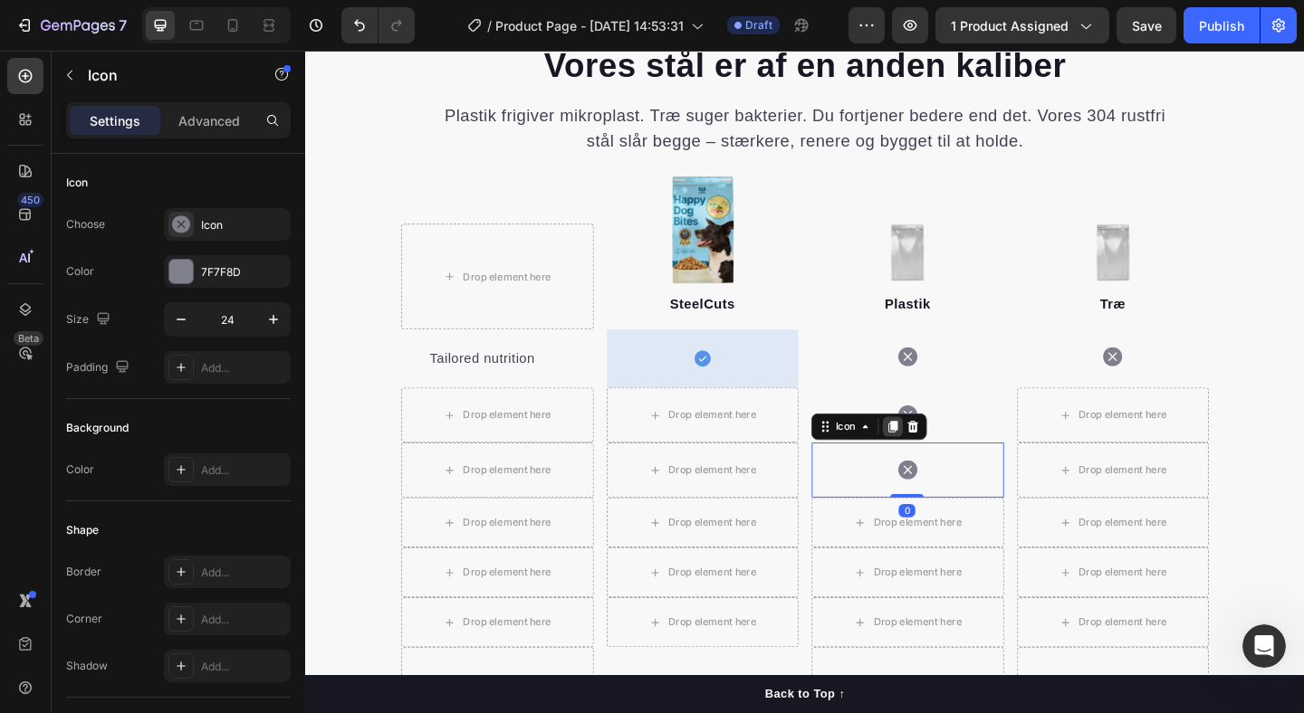
click at [943, 459] on icon at bounding box center [945, 460] width 10 height 13
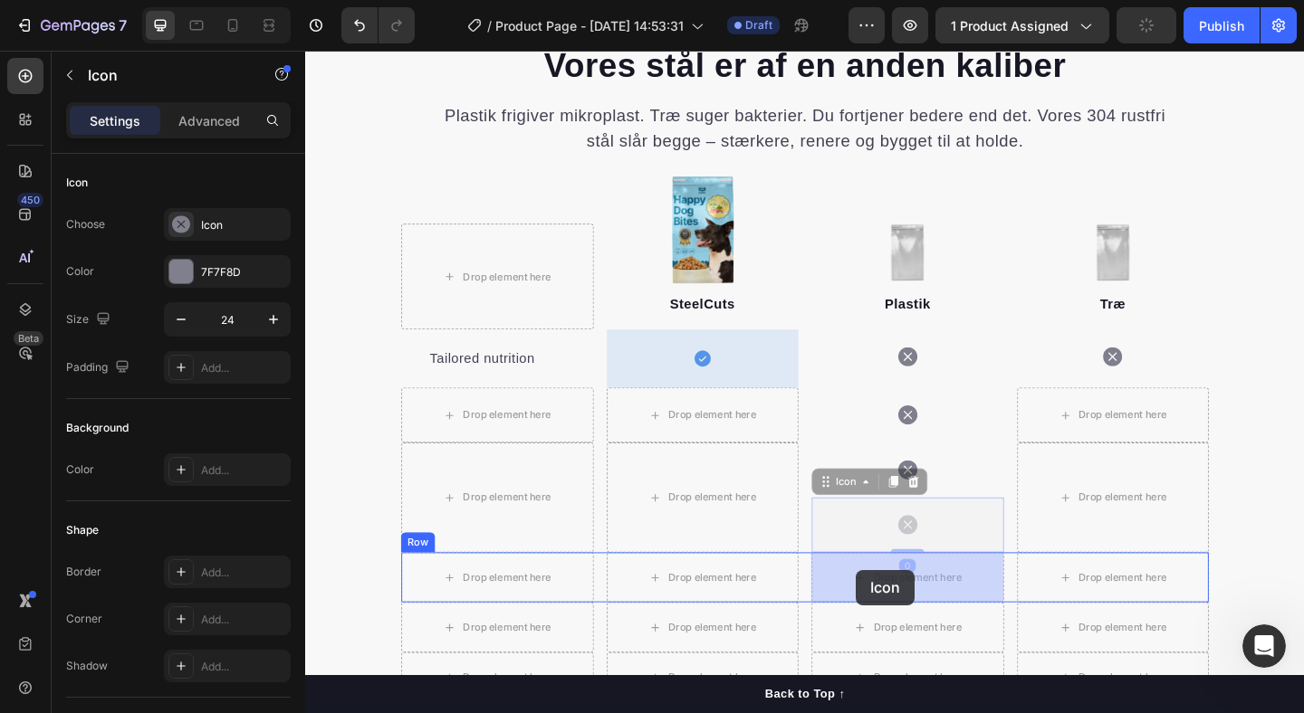
drag, startPoint x: 905, startPoint y: 559, endPoint x: 905, endPoint y: 616, distance: 57.0
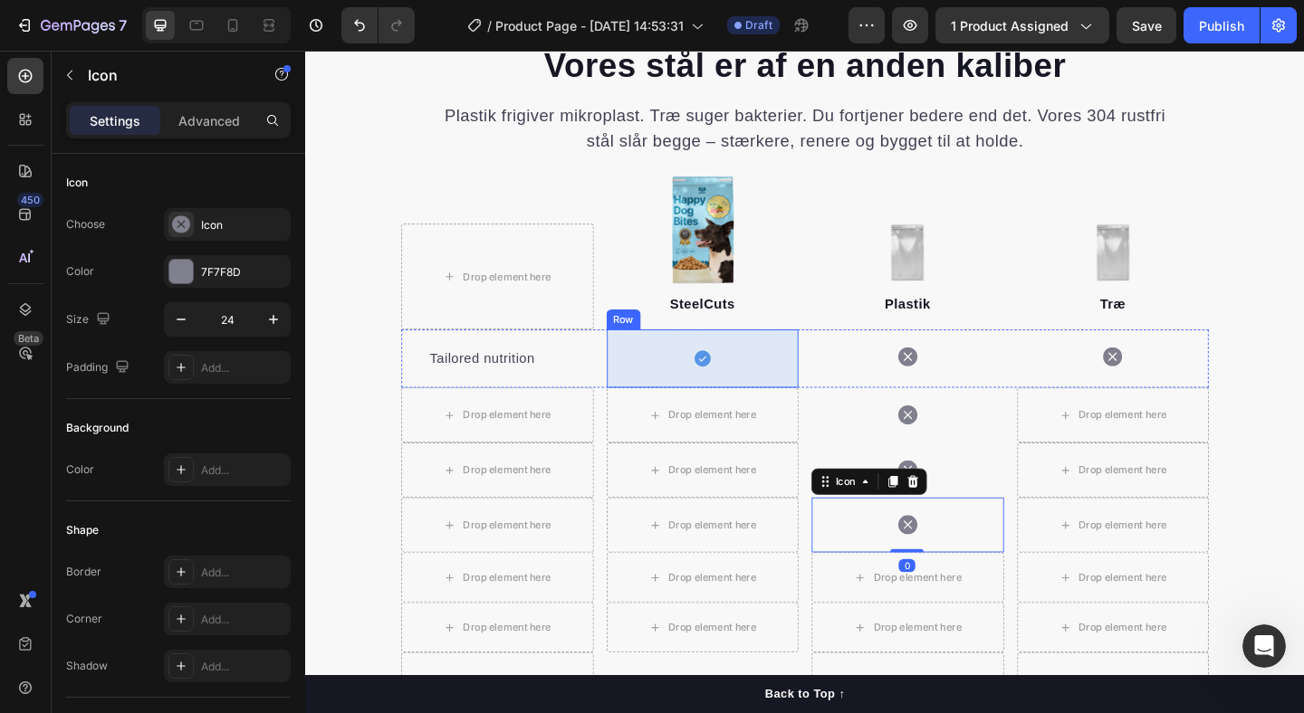
click at [666, 380] on div "Icon Row" at bounding box center [737, 385] width 209 height 63
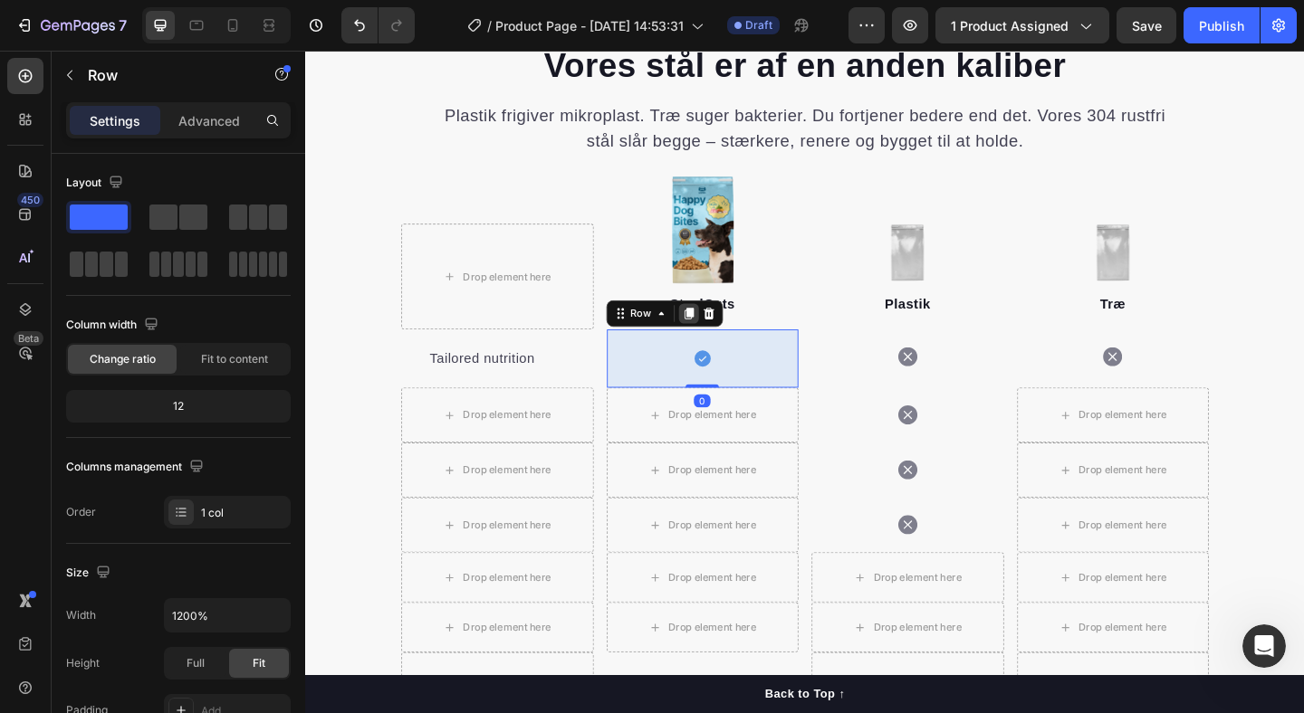
click at [724, 340] on icon at bounding box center [722, 336] width 10 height 13
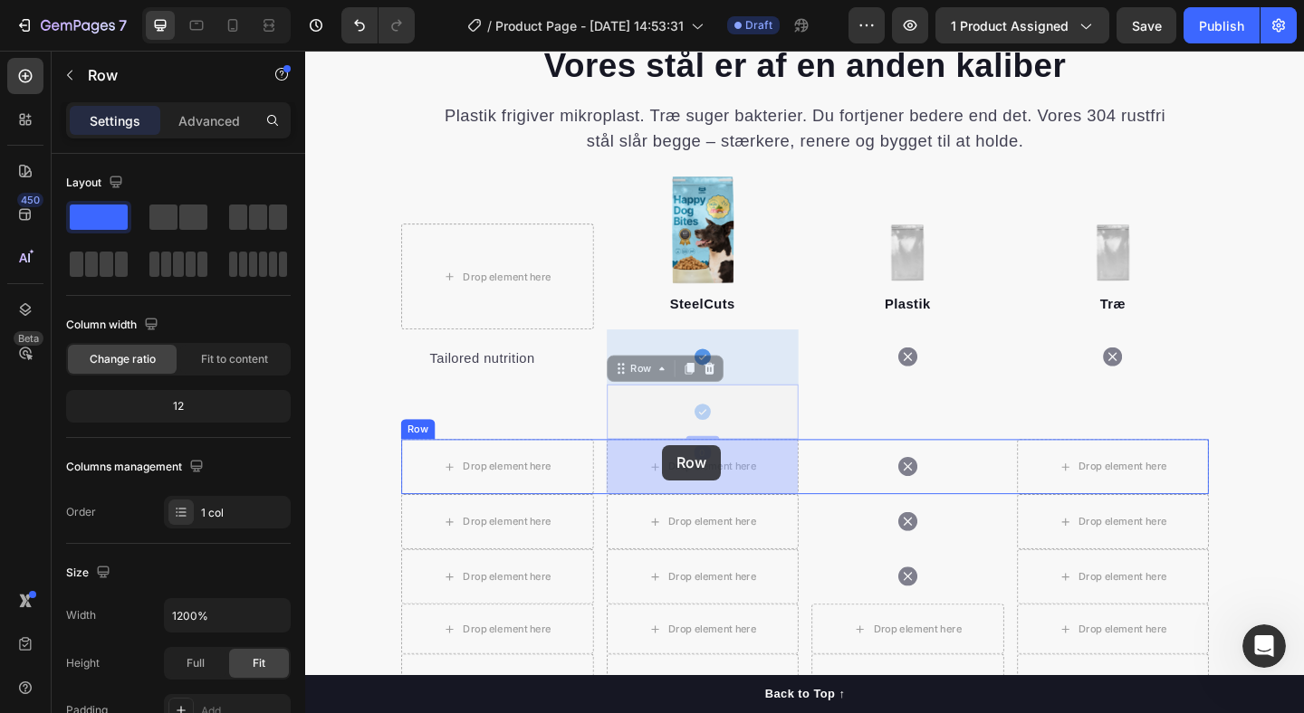
drag, startPoint x: 697, startPoint y: 433, endPoint x: 691, endPoint y: 484, distance: 52.0
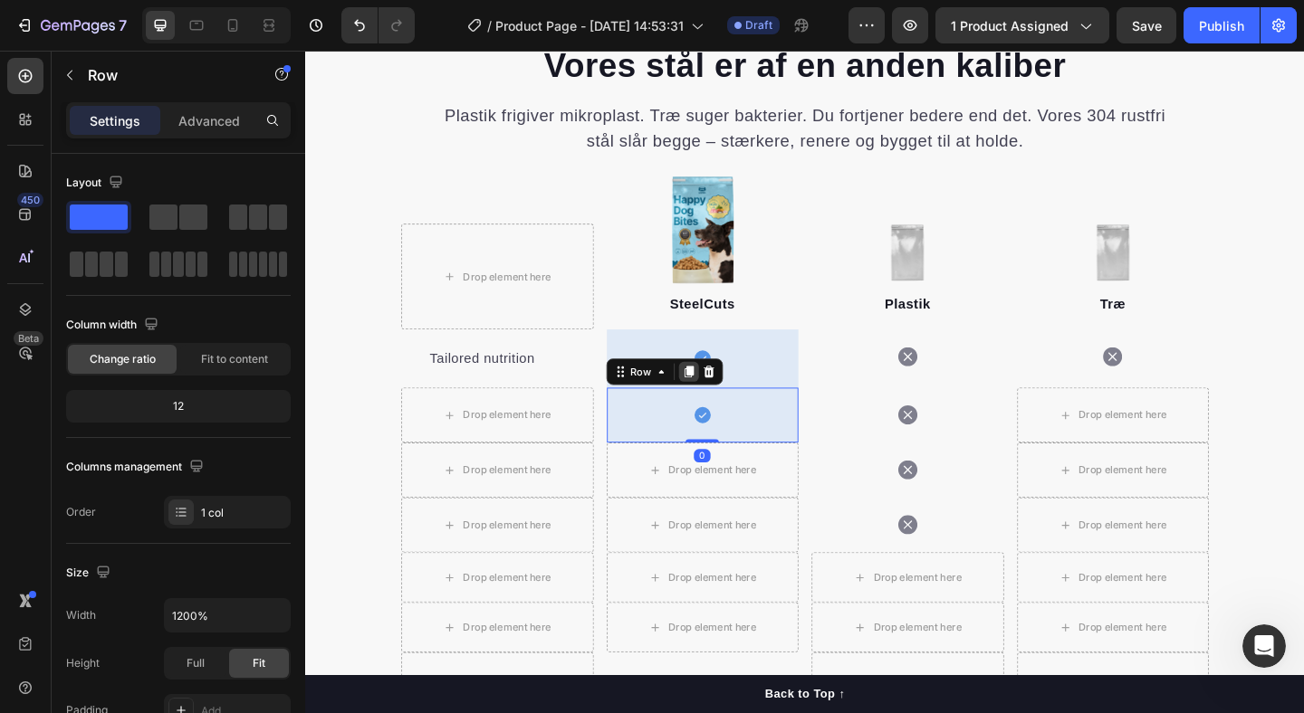
click at [723, 400] on icon at bounding box center [722, 400] width 10 height 13
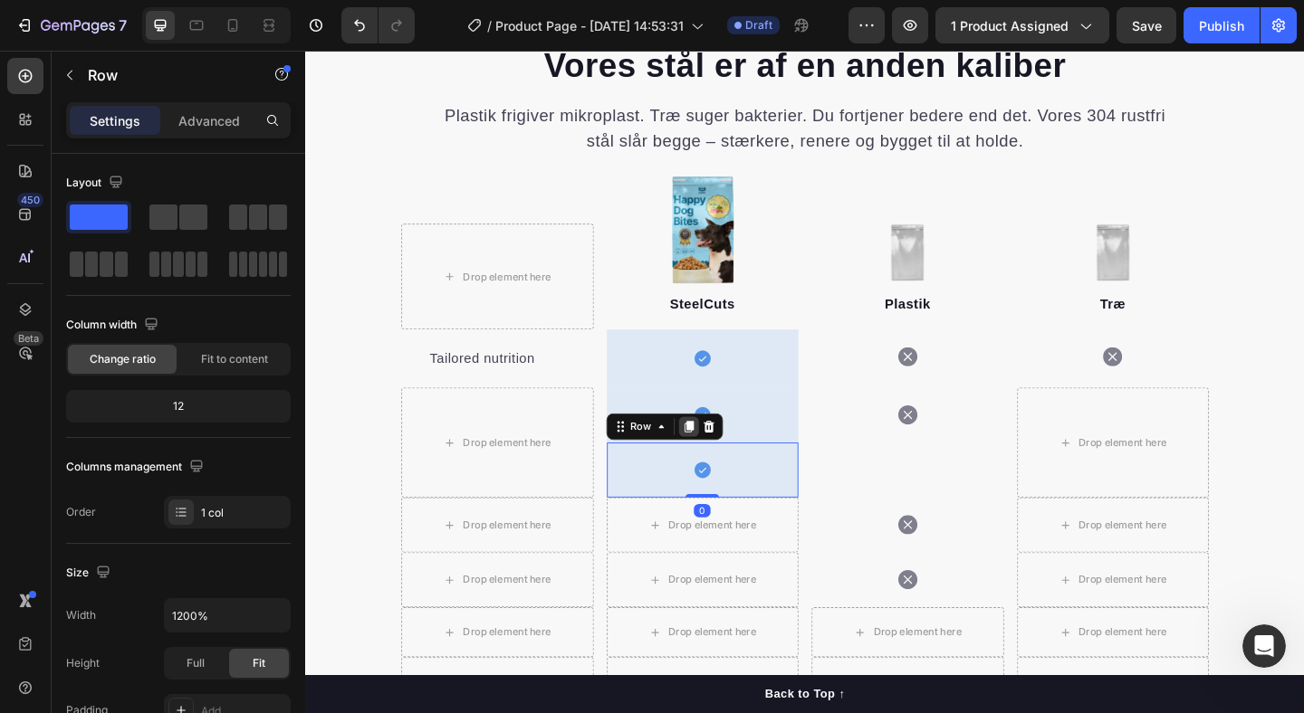
click at [720, 458] on icon at bounding box center [722, 460] width 10 height 13
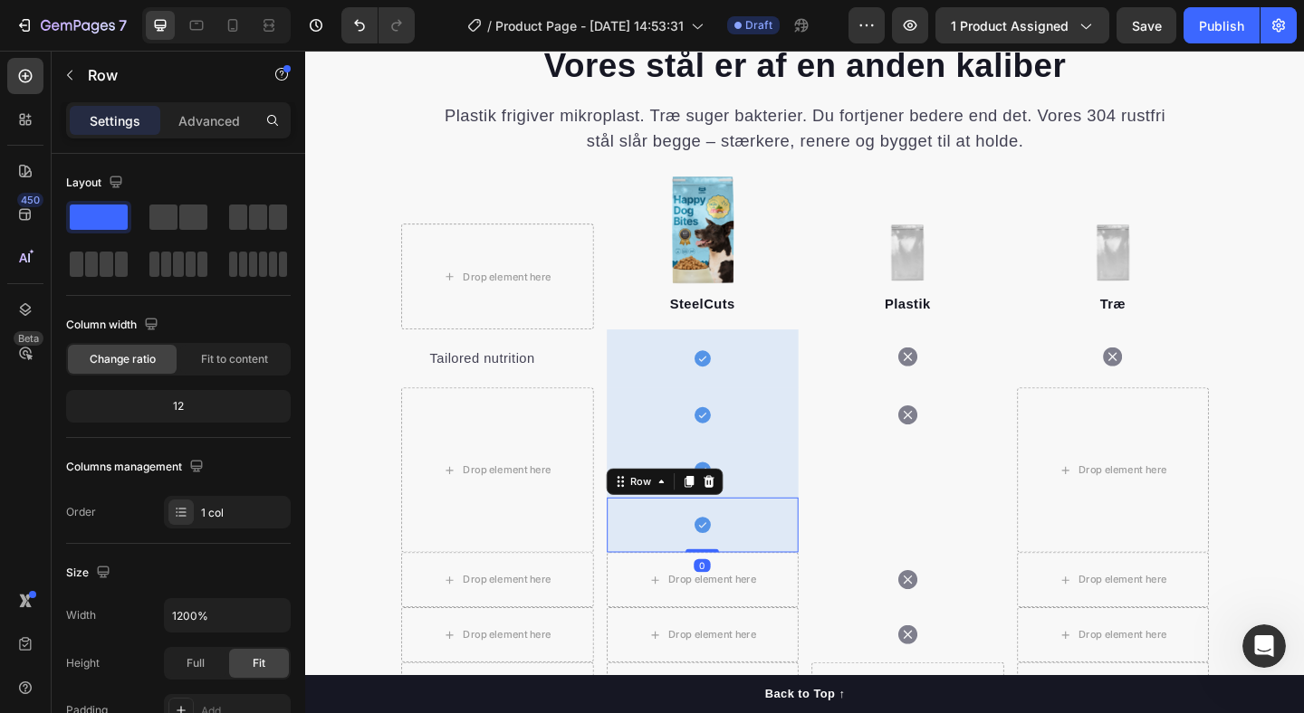
scroll to position [2002, 0]
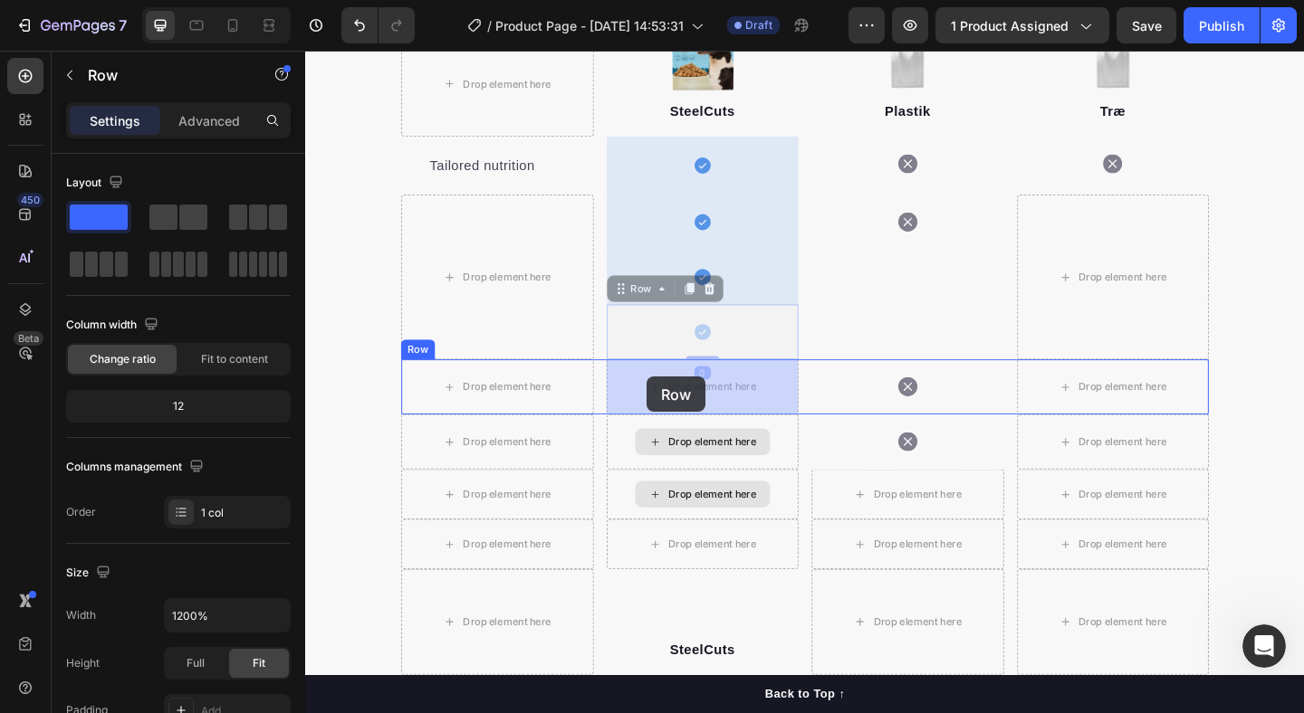
drag, startPoint x: 681, startPoint y: 354, endPoint x: 678, endPoint y: 401, distance: 47.2
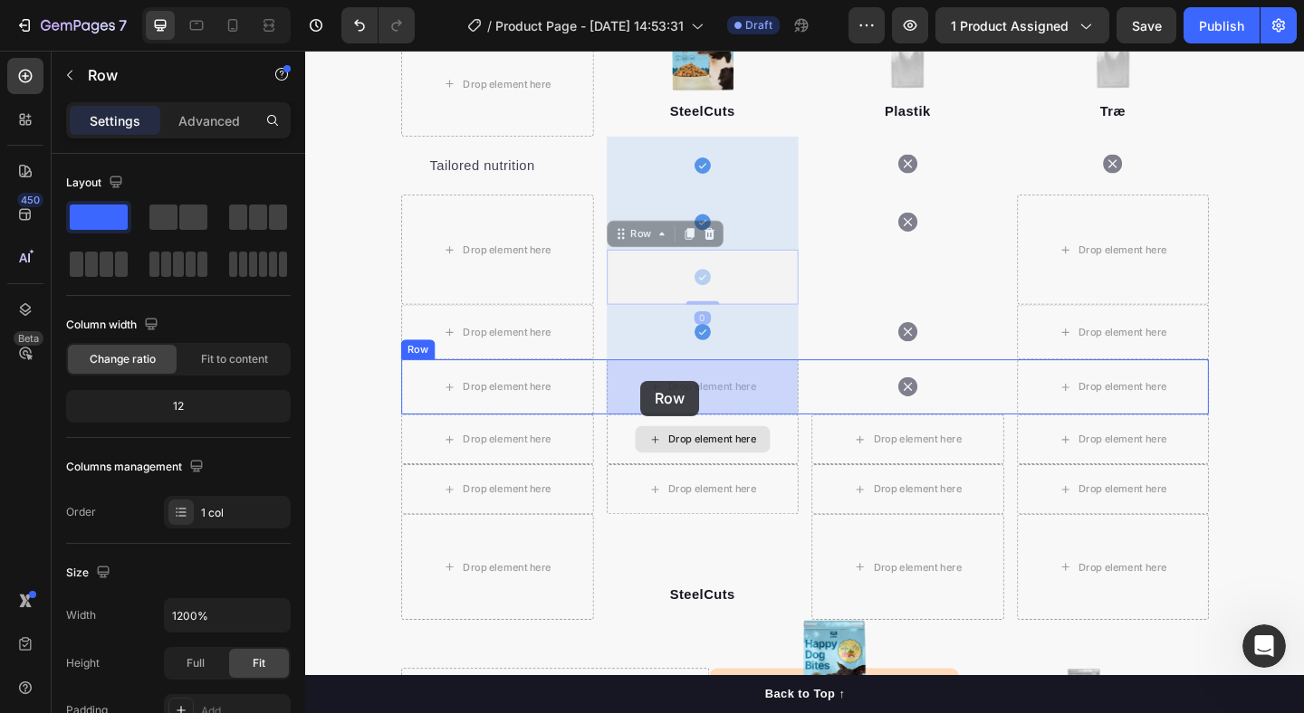
drag, startPoint x: 674, startPoint y: 280, endPoint x: 670, endPoint y: 410, distance: 130.4
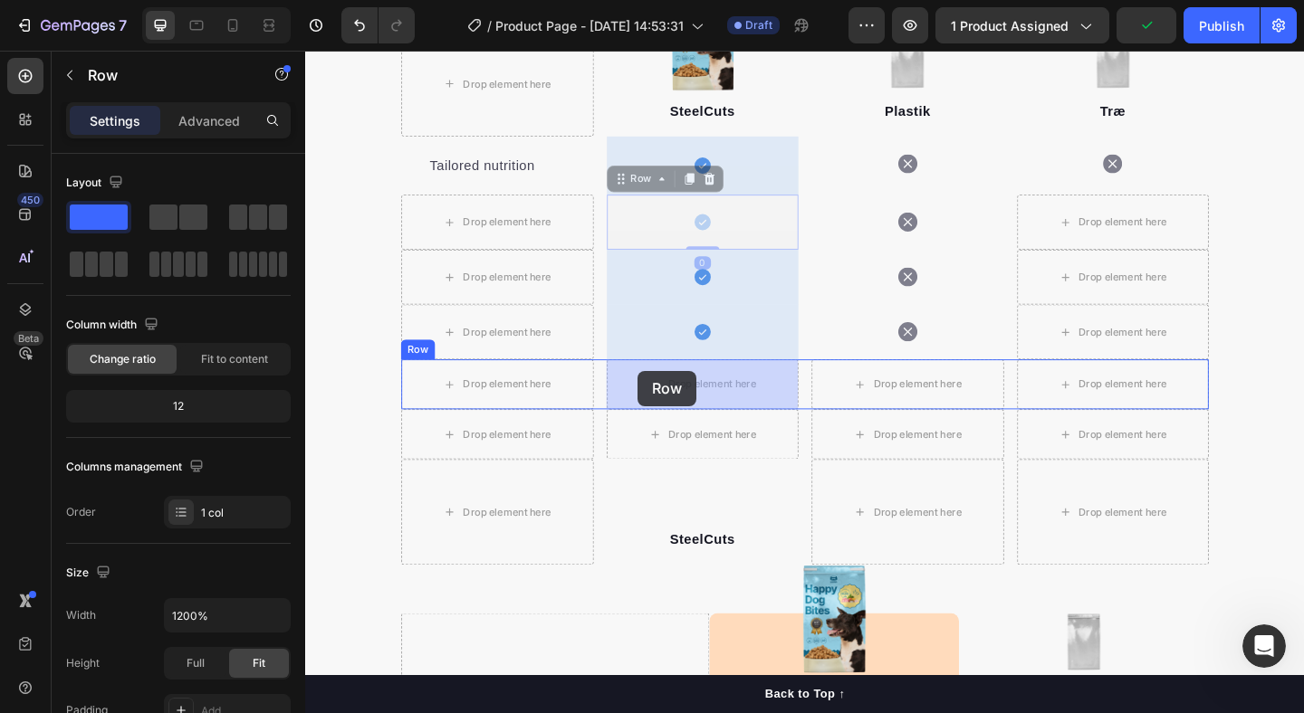
drag, startPoint x: 668, startPoint y: 234, endPoint x: 665, endPoint y: 400, distance: 166.6
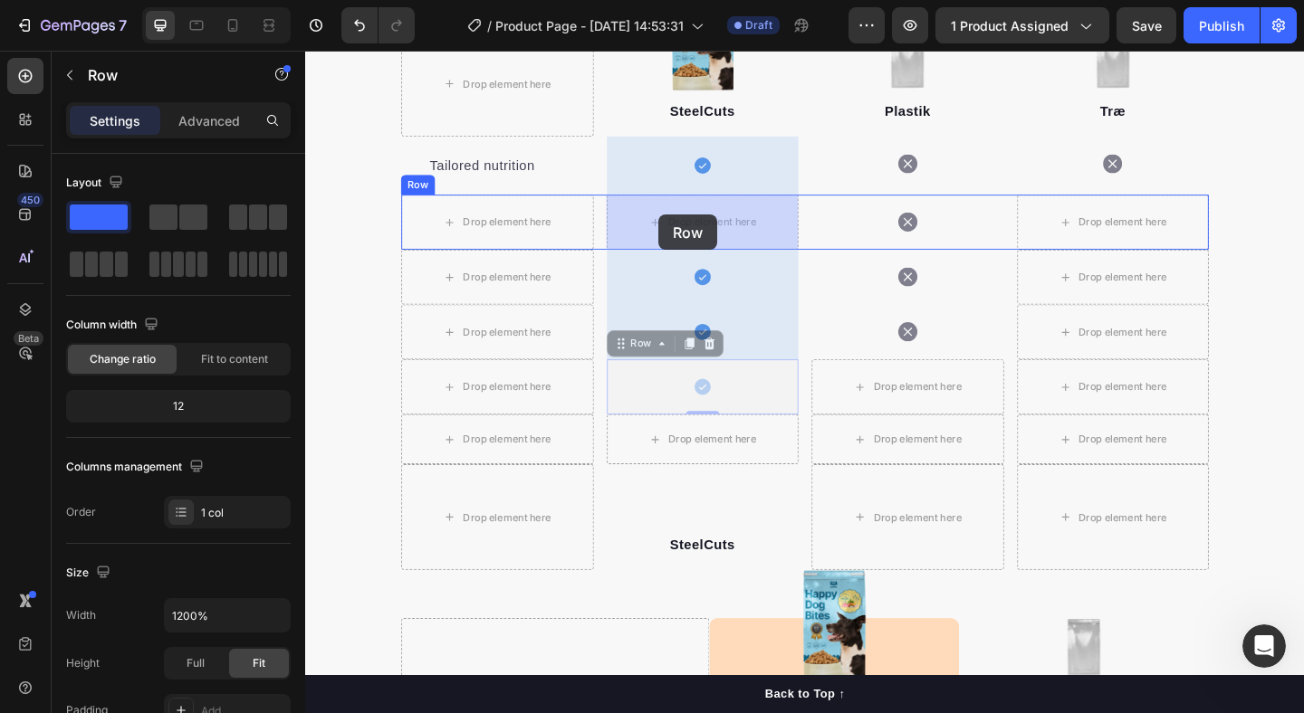
drag, startPoint x: 690, startPoint y: 418, endPoint x: 689, endPoint y: 229, distance: 189.2
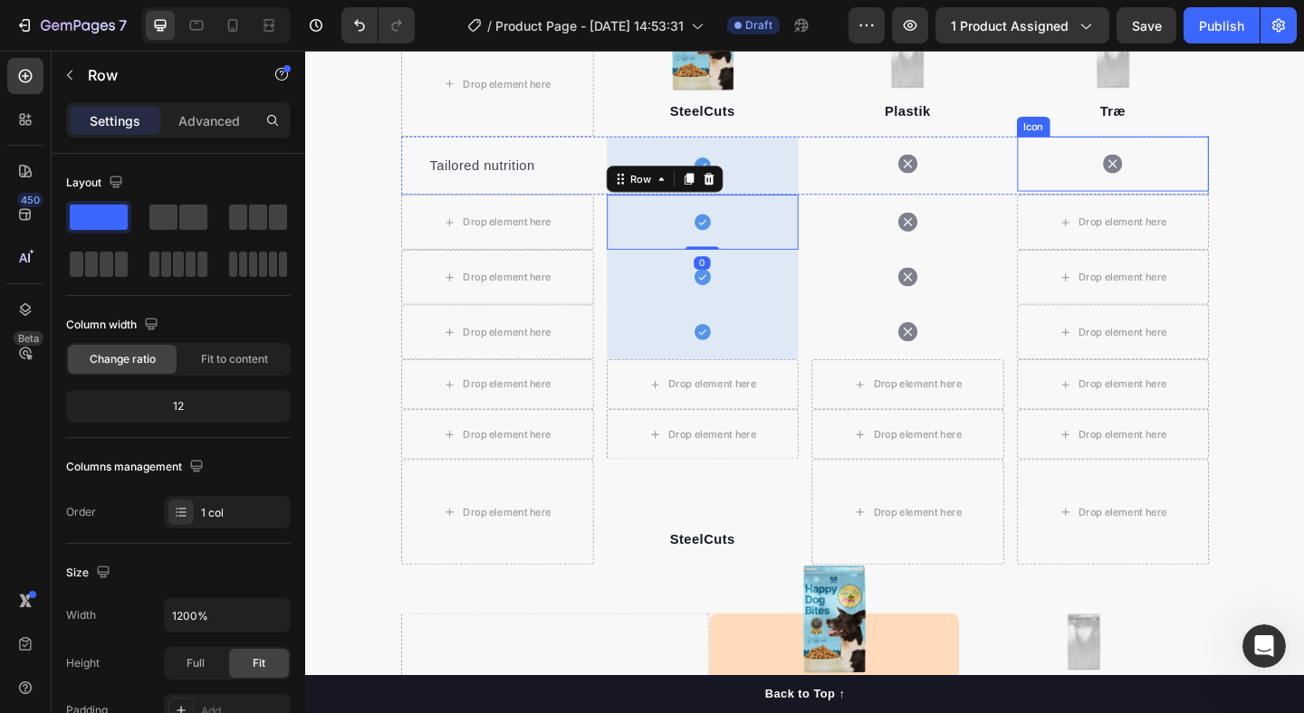
click at [1163, 176] on div "Icon" at bounding box center [1183, 174] width 209 height 60
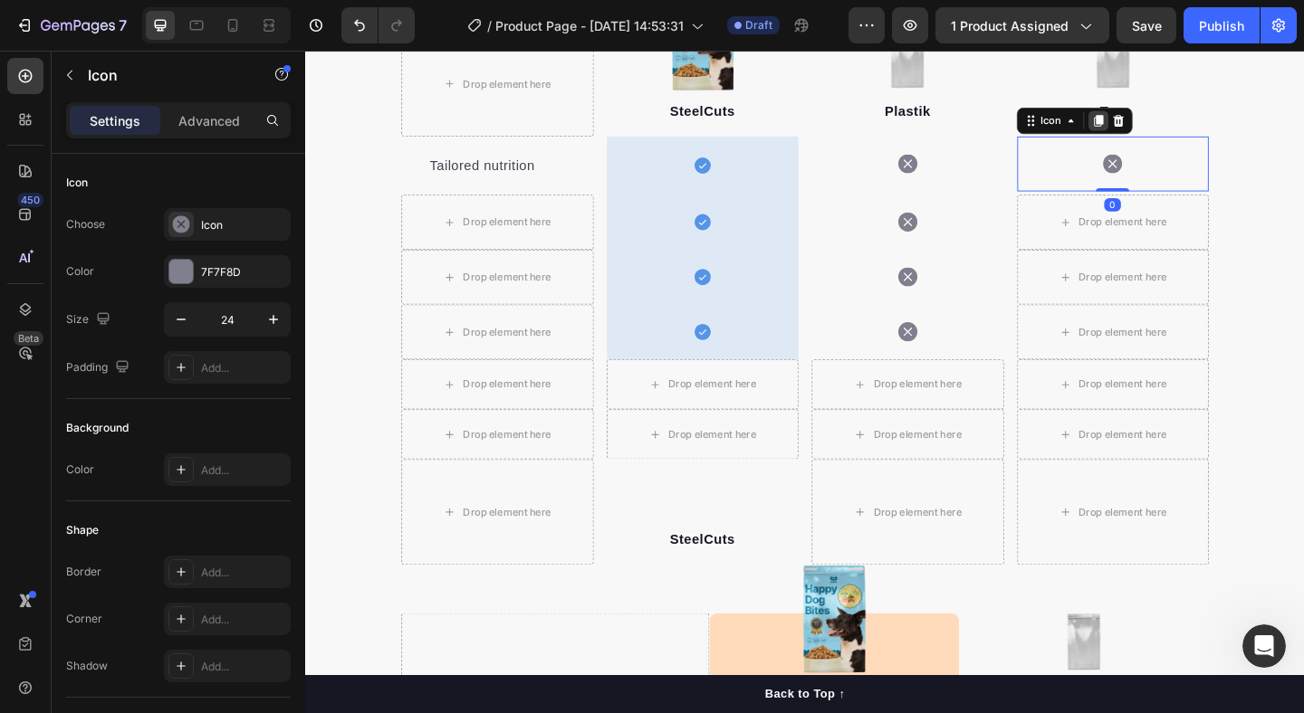
click at [1169, 132] on icon at bounding box center [1168, 126] width 10 height 13
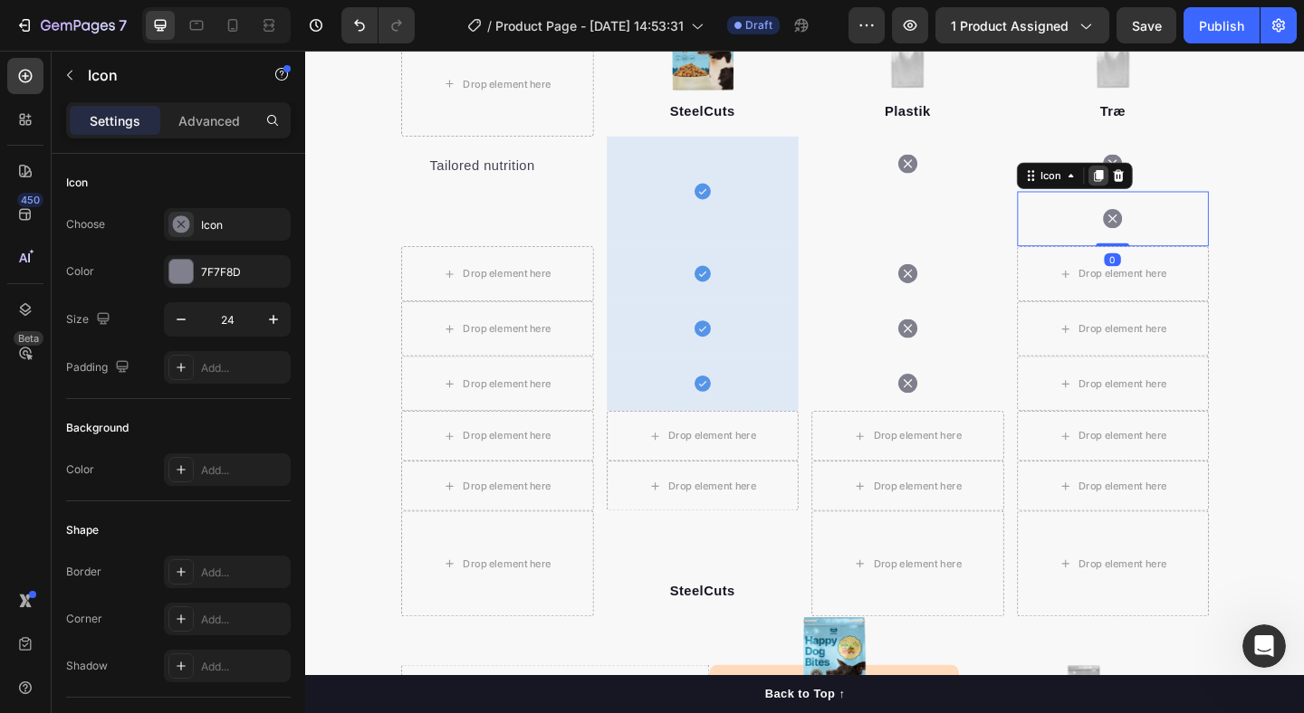
click at [1169, 184] on icon at bounding box center [1168, 186] width 10 height 13
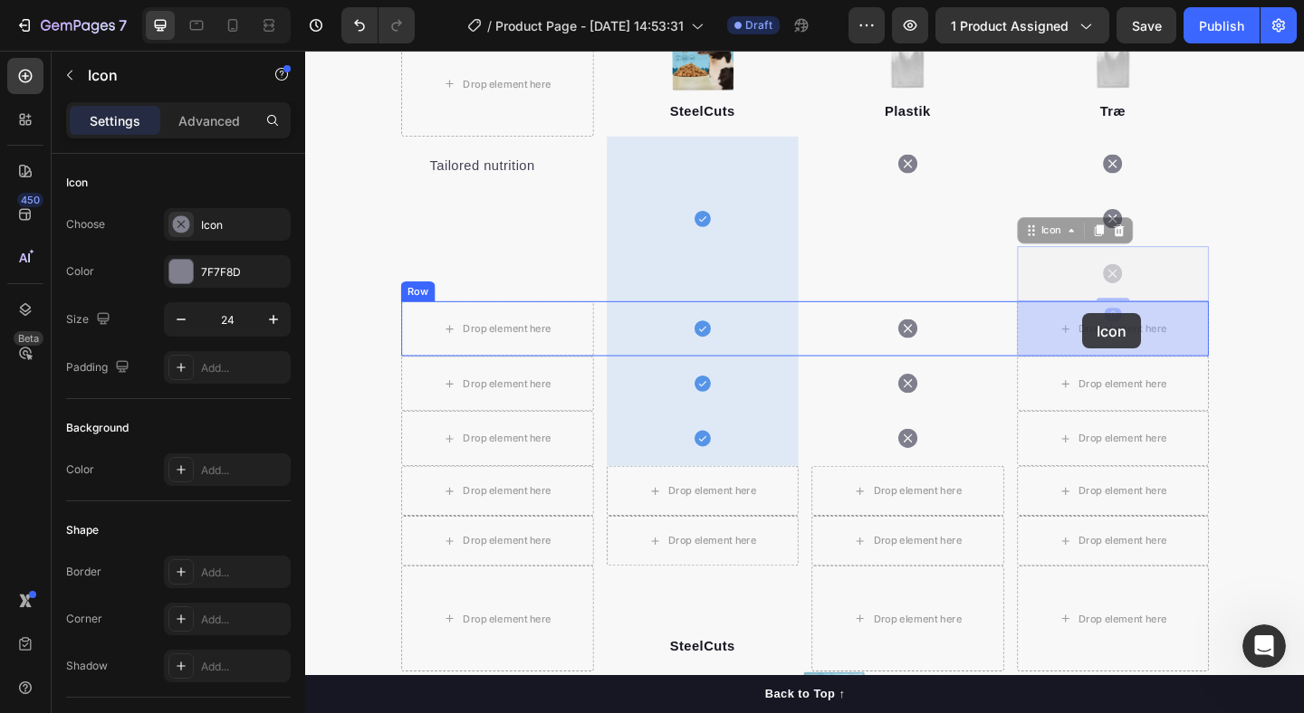
drag, startPoint x: 1152, startPoint y: 292, endPoint x: 1150, endPoint y: 337, distance: 44.4
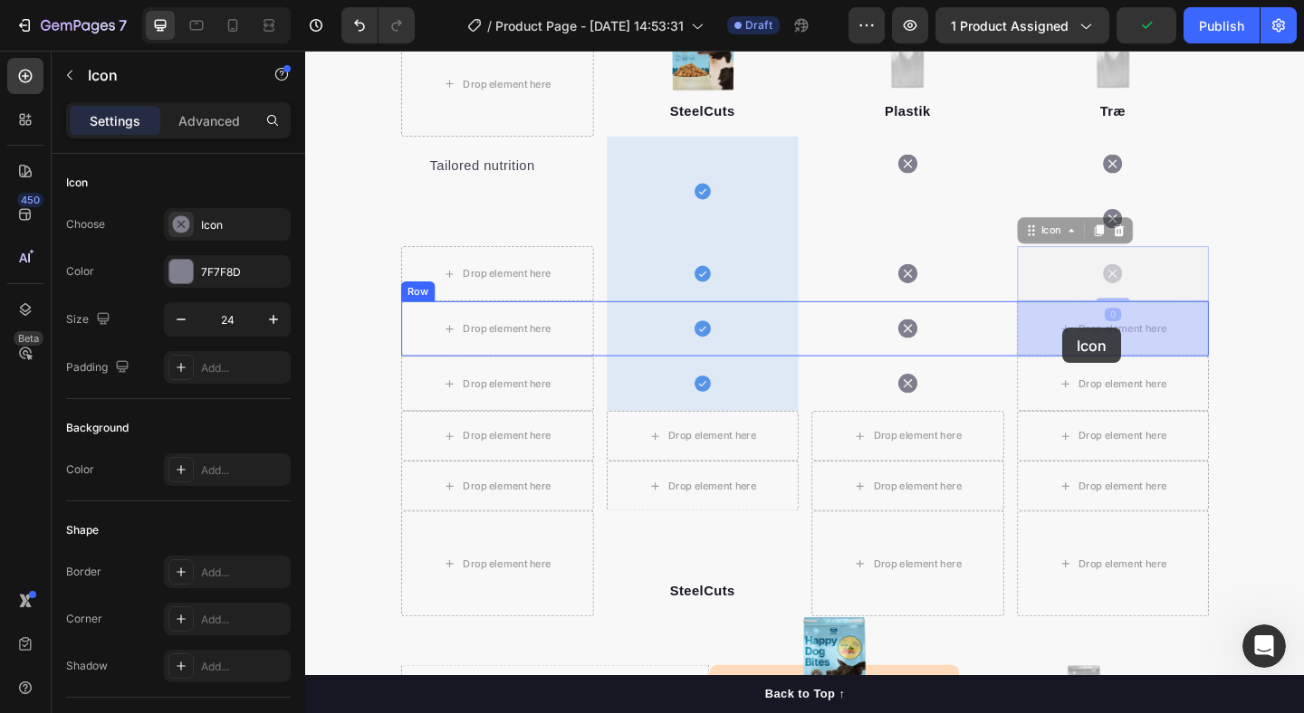
drag, startPoint x: 1129, startPoint y: 292, endPoint x: 1129, endPoint y: 352, distance: 59.8
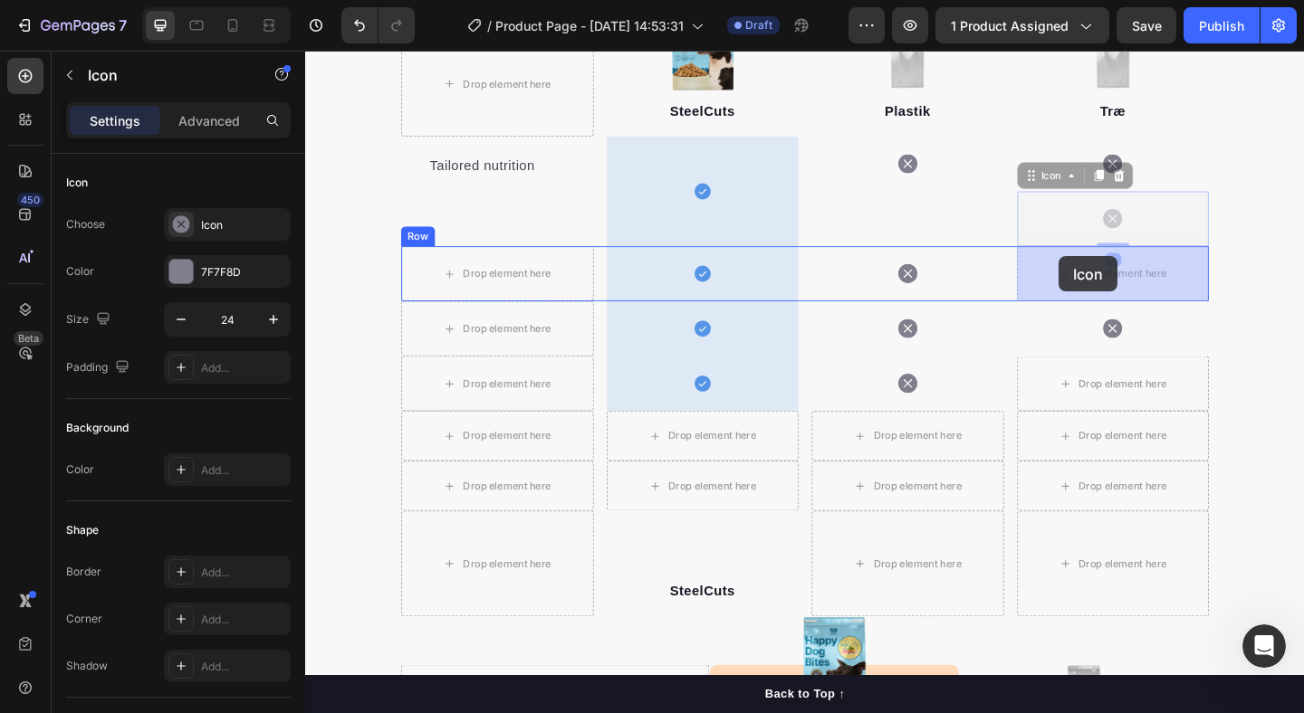
drag, startPoint x: 1127, startPoint y: 225, endPoint x: 1124, endPoint y: 274, distance: 49.9
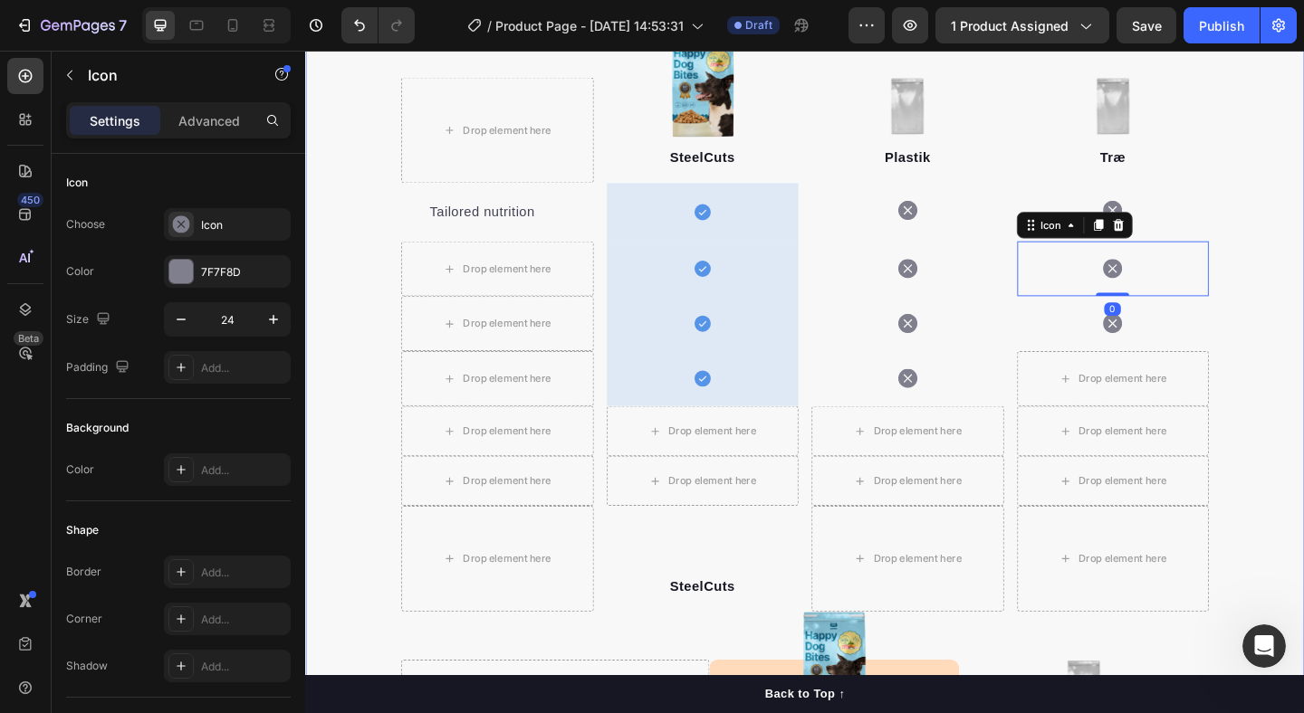
scroll to position [1946, 0]
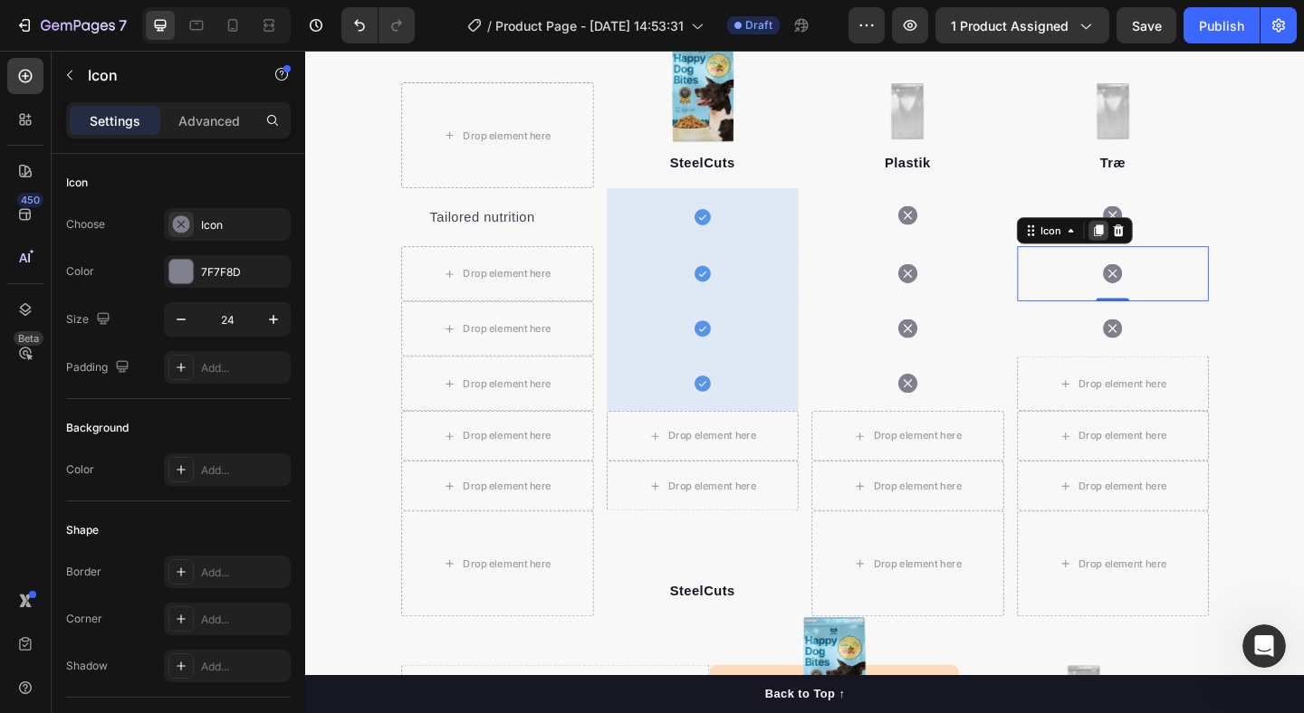
click at [1170, 246] on icon at bounding box center [1168, 246] width 10 height 13
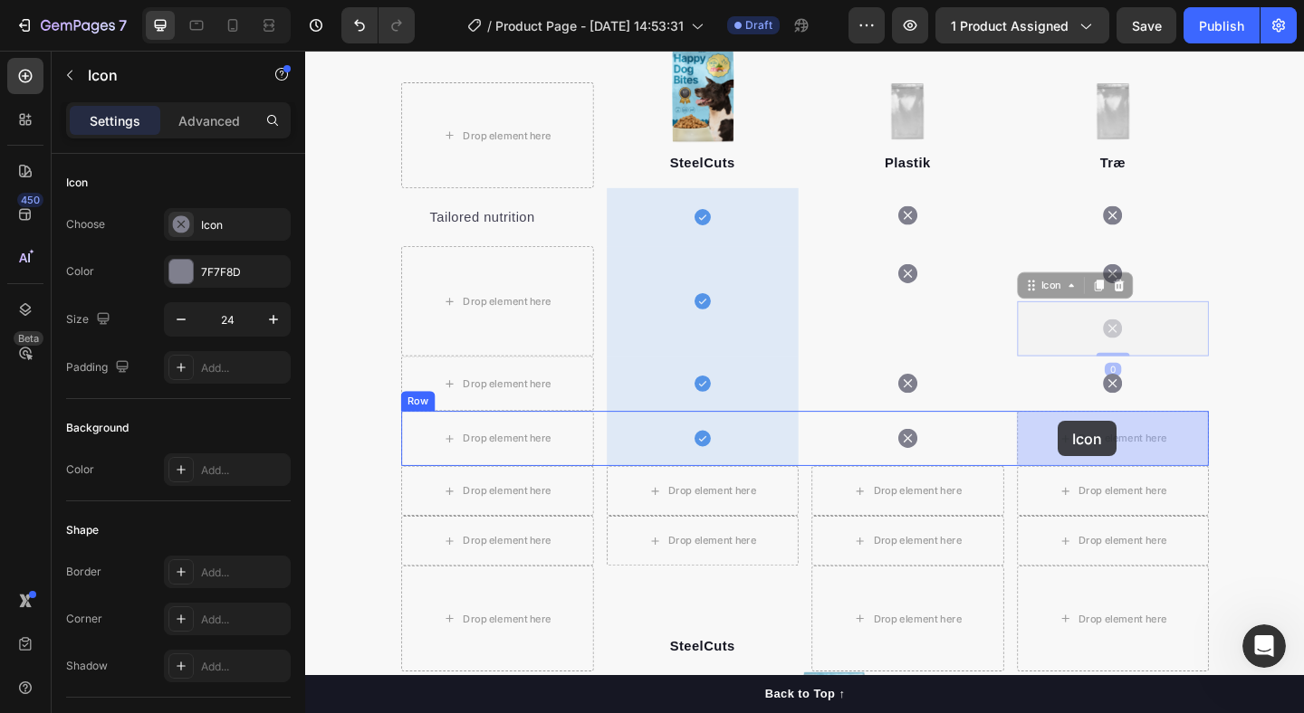
drag, startPoint x: 1126, startPoint y: 345, endPoint x: 1124, endPoint y: 454, distance: 108.7
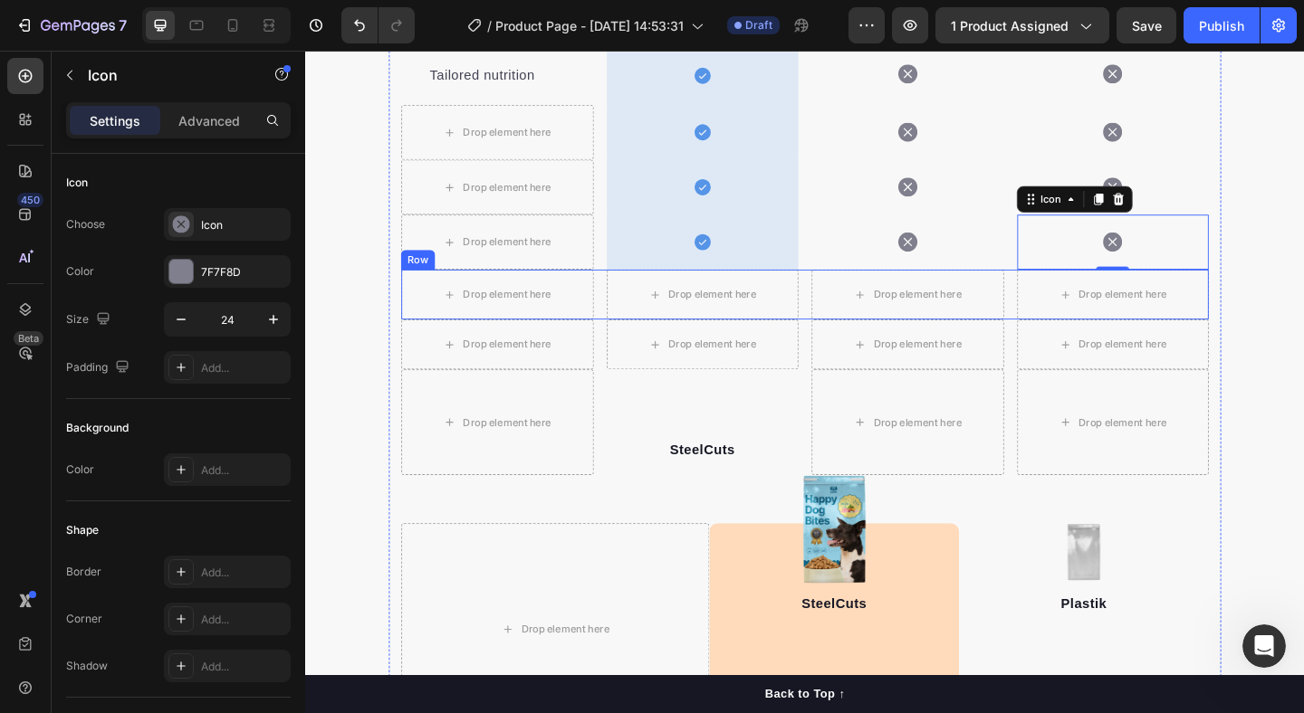
scroll to position [1989, 0]
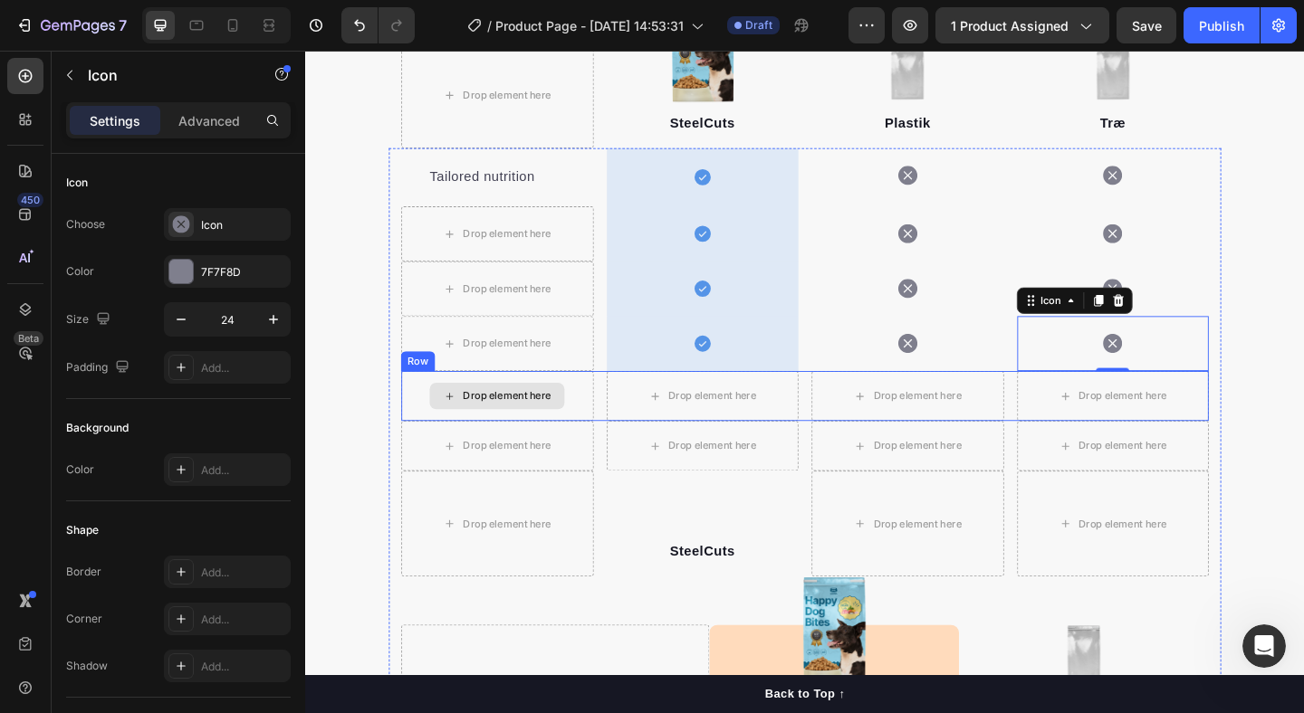
click at [412, 415] on div "Drop element here" at bounding box center [513, 426] width 209 height 54
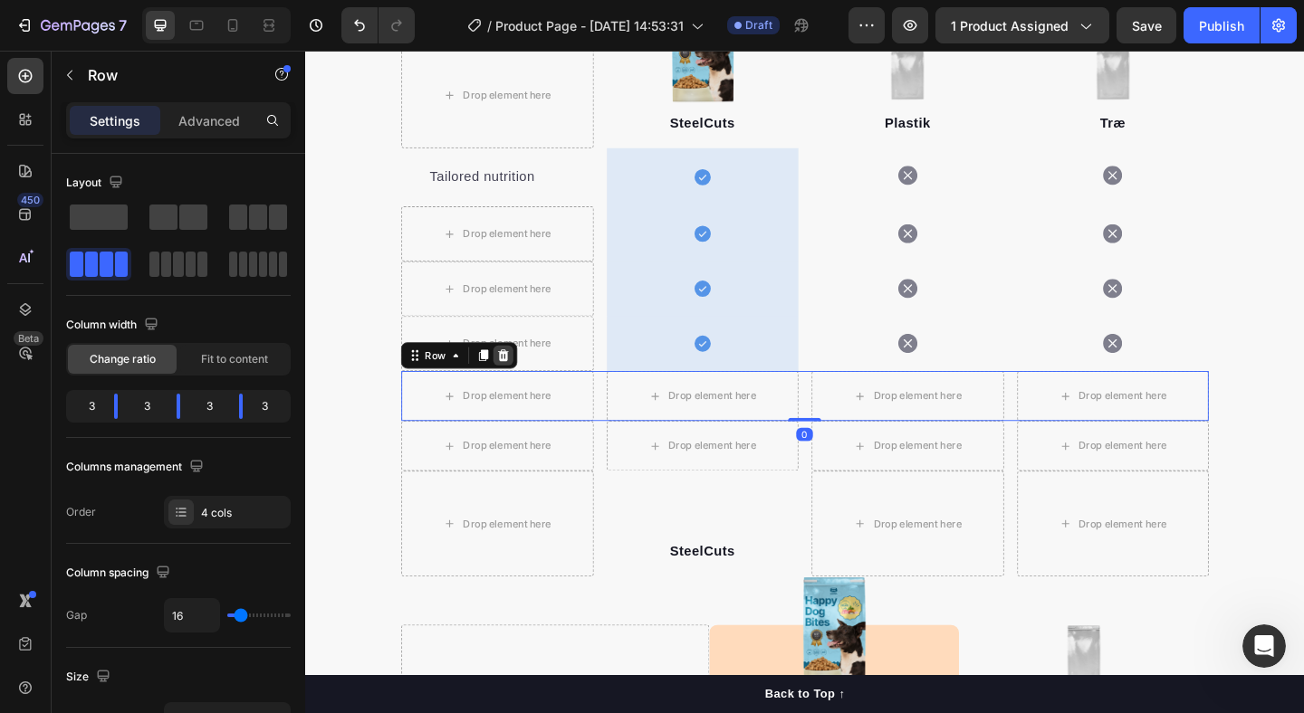
click at [522, 382] on icon at bounding box center [521, 382] width 12 height 13
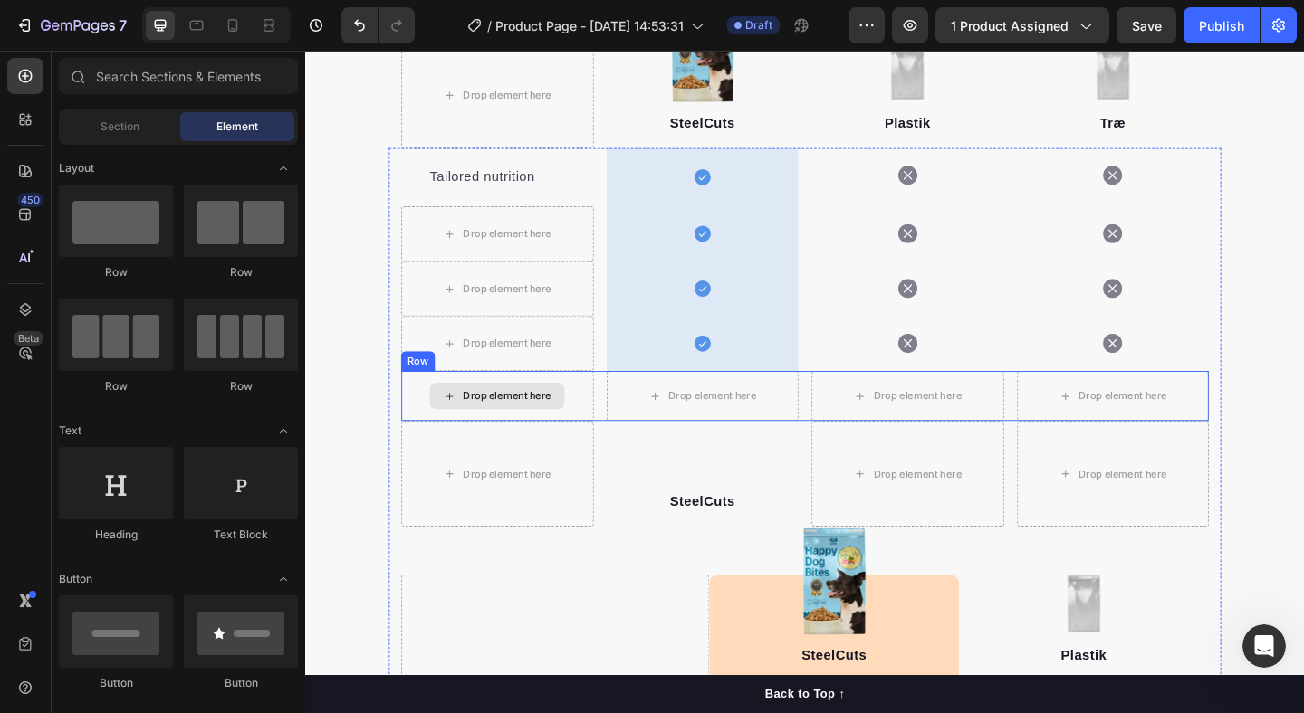
click at [412, 423] on div "Drop element here" at bounding box center [513, 426] width 209 height 54
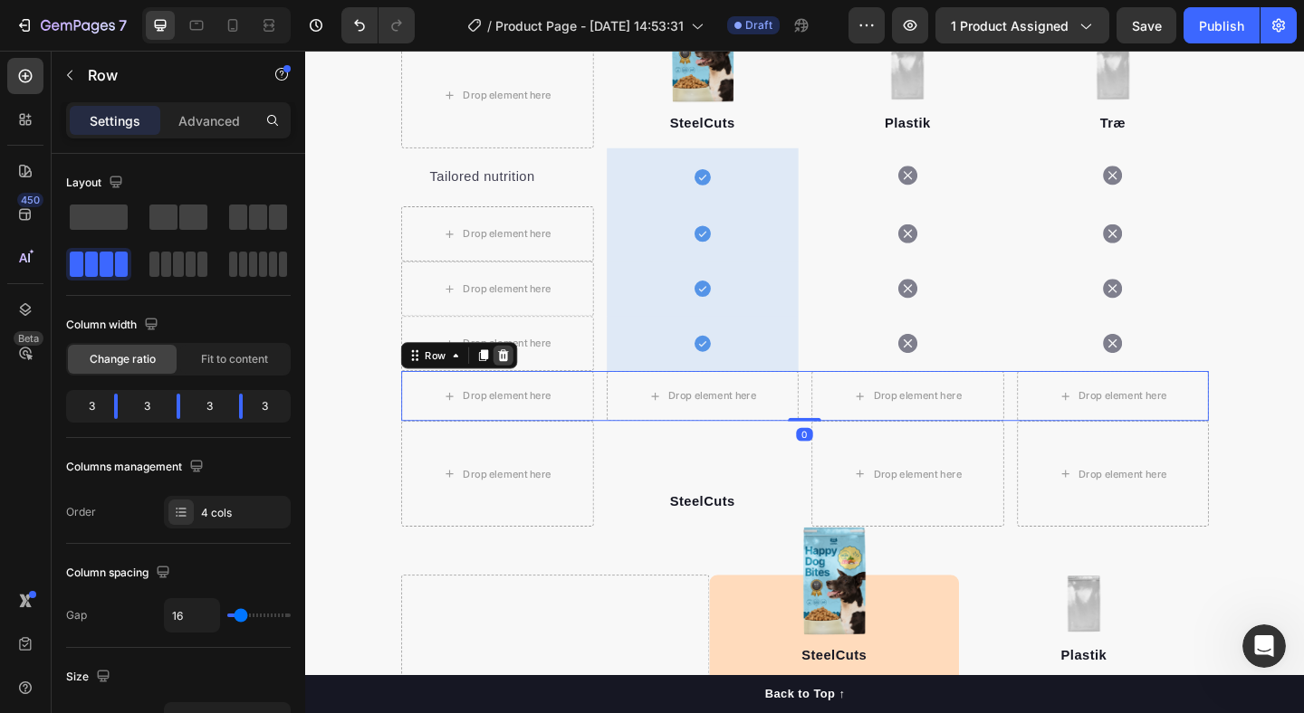
click at [517, 381] on icon at bounding box center [521, 382] width 12 height 13
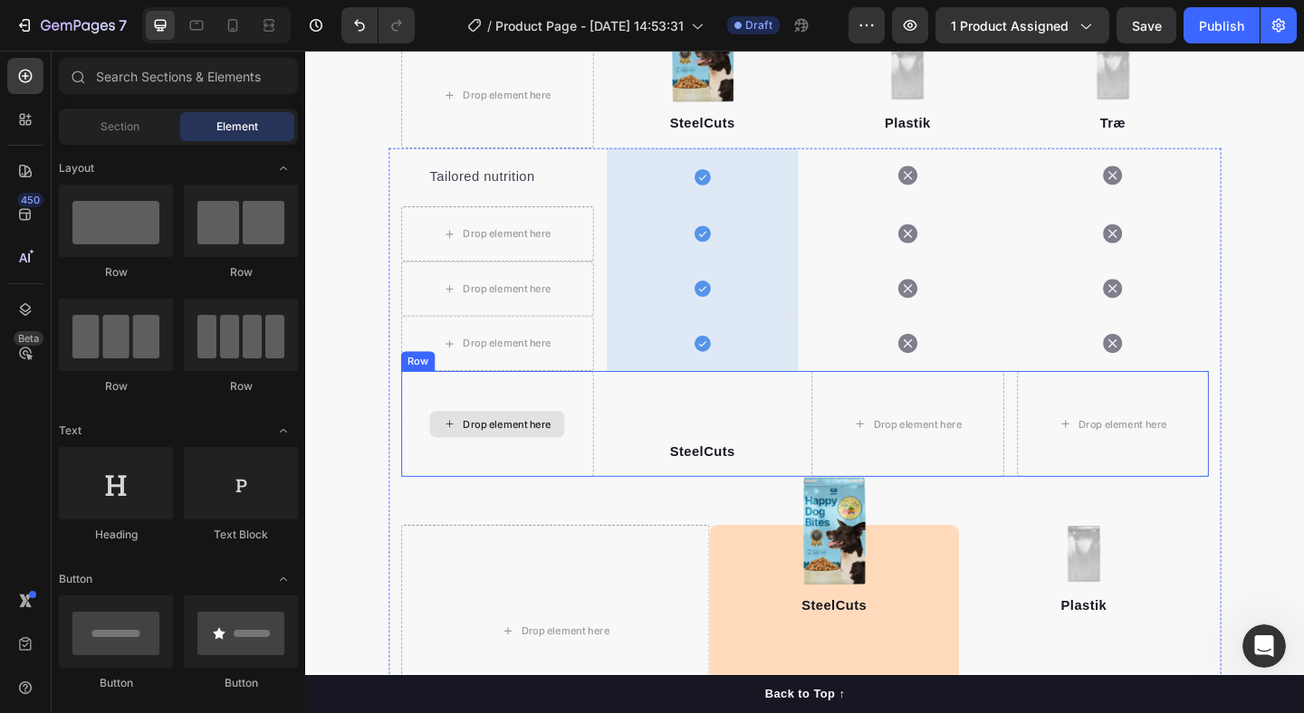
click at [416, 419] on div "Drop element here" at bounding box center [513, 456] width 209 height 115
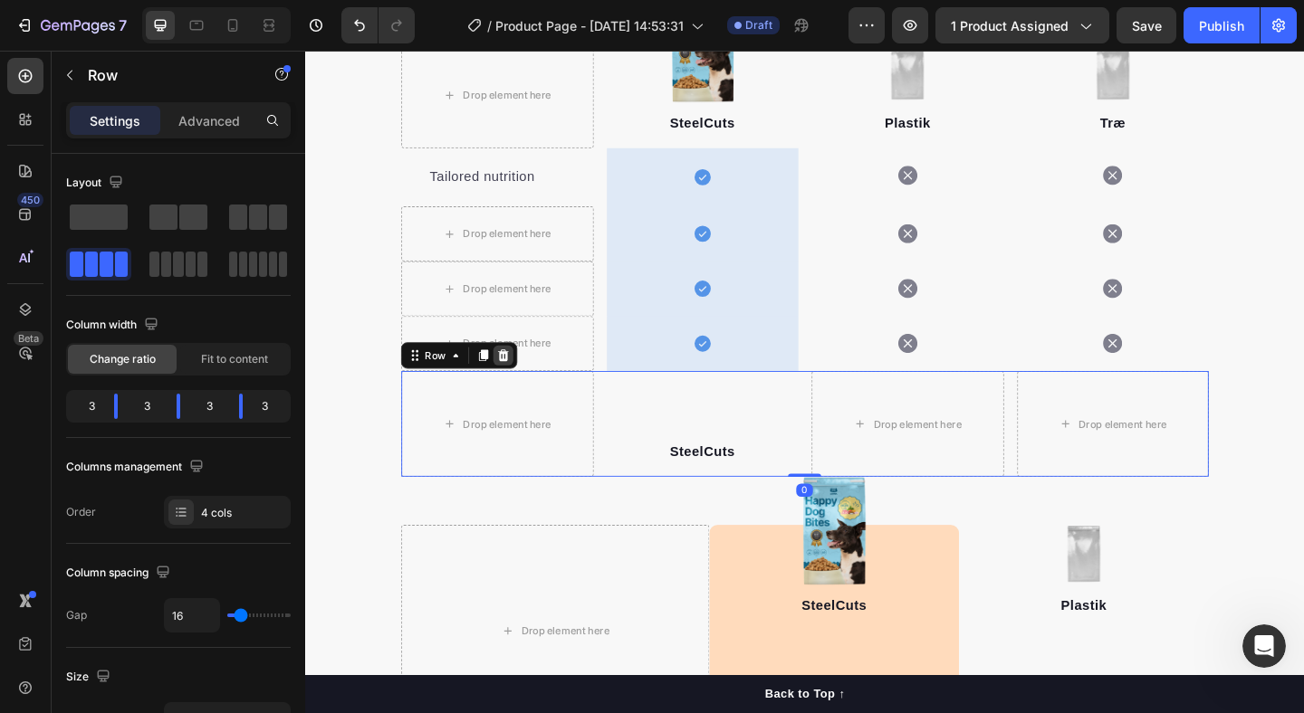
click at [525, 381] on icon at bounding box center [520, 382] width 14 height 14
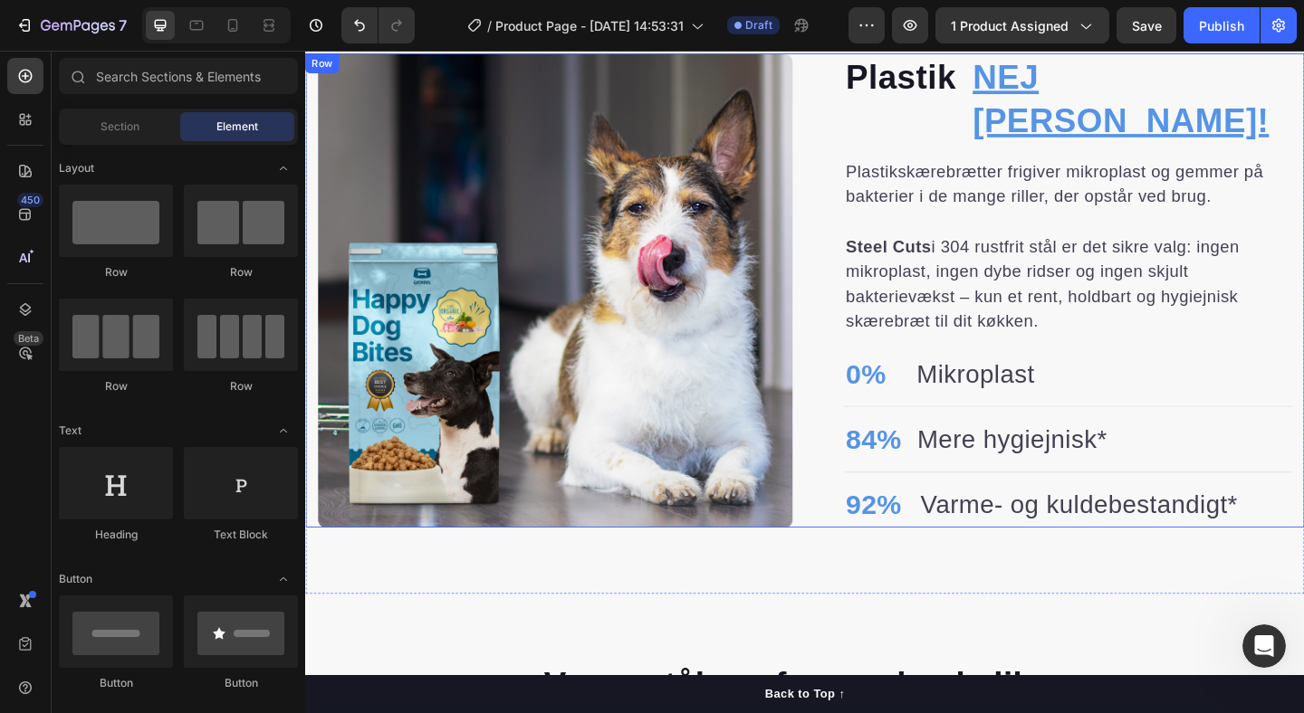
scroll to position [1508, 0]
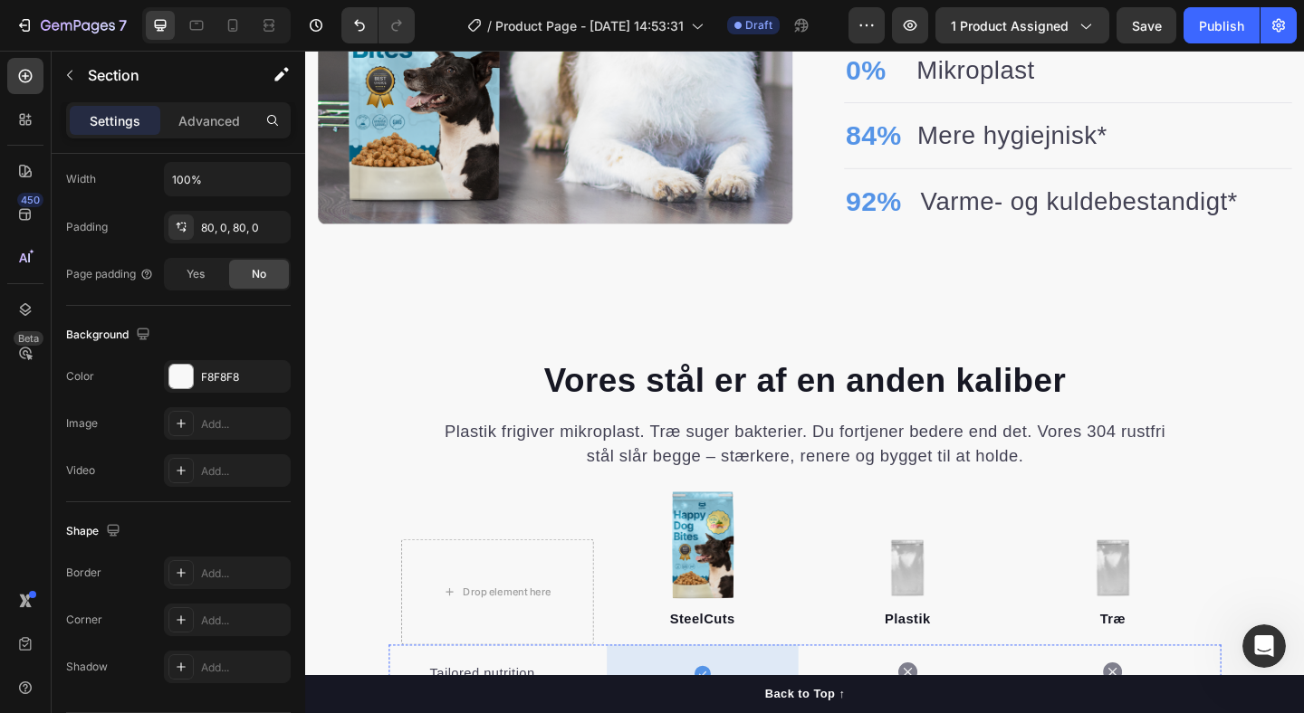
scroll to position [1592, 0]
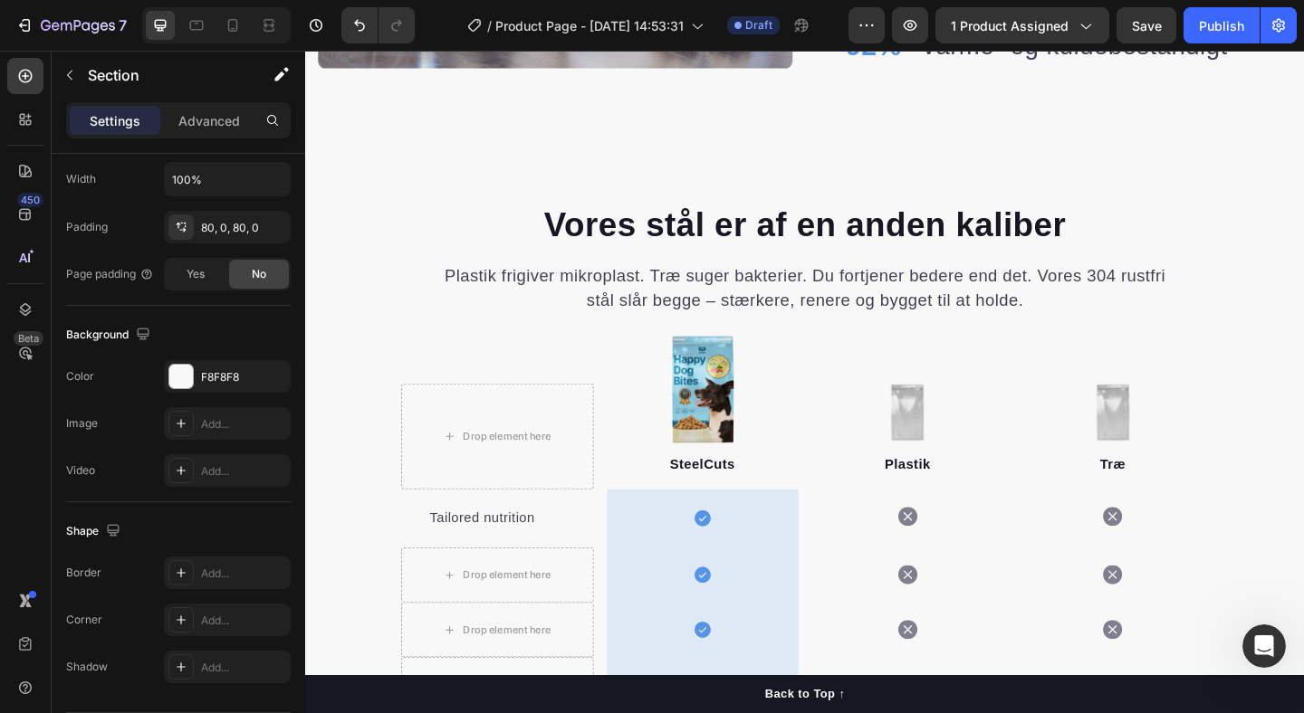
scroll to position [1929, 0]
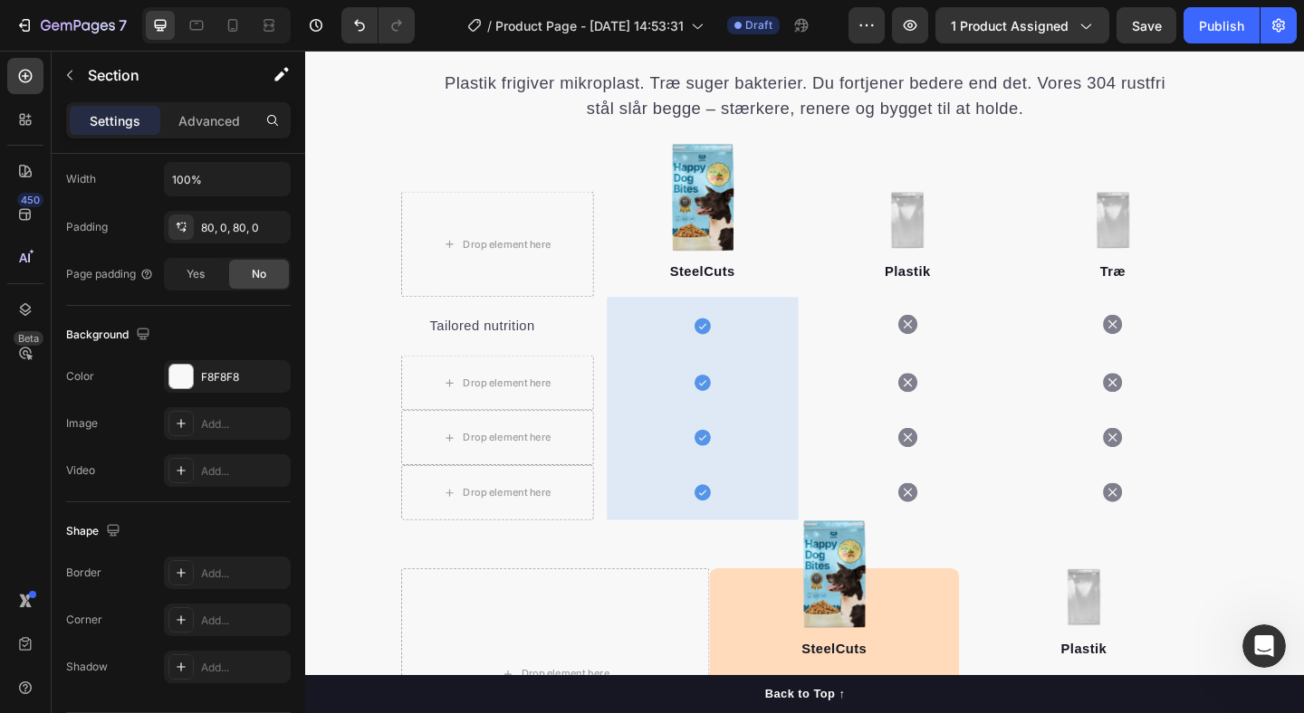
click at [1303, 292] on div "Vores stål er af en anden kaliber Heading Plastik frigiver mikroplast. Træ suge…" at bounding box center [848, 673] width 1087 height 1336
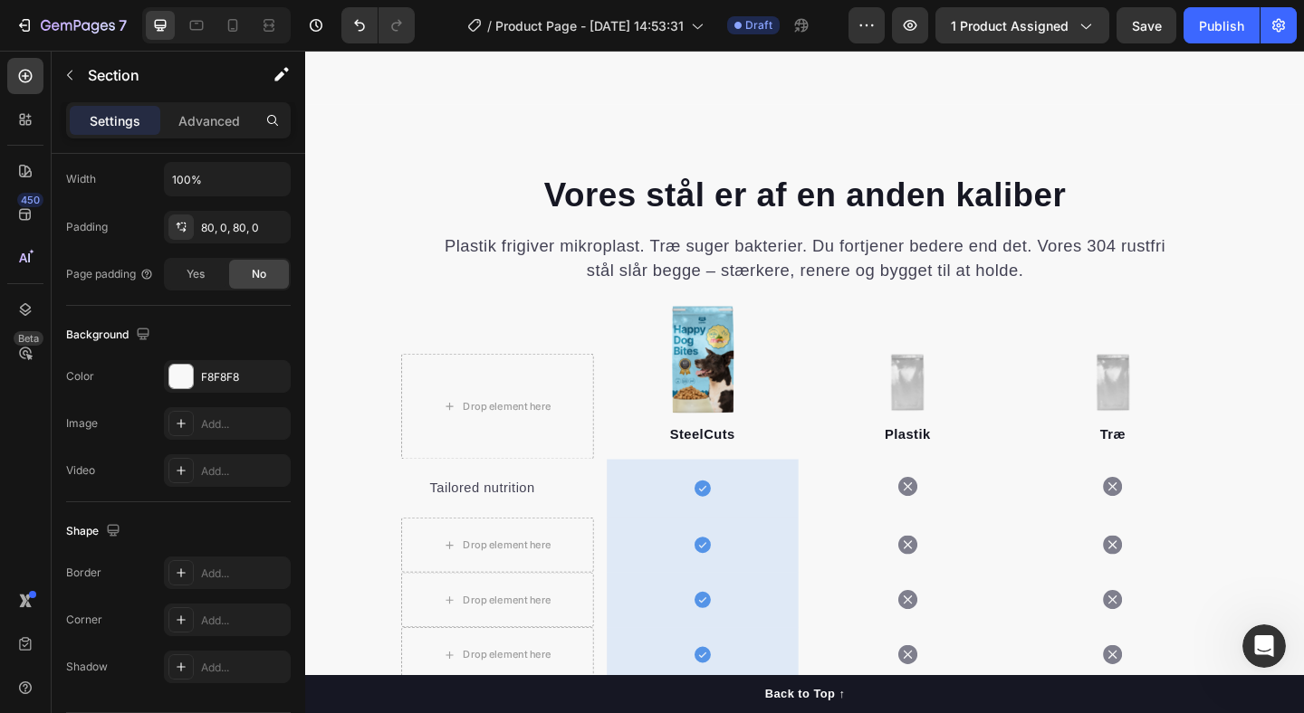
scroll to position [1425, 0]
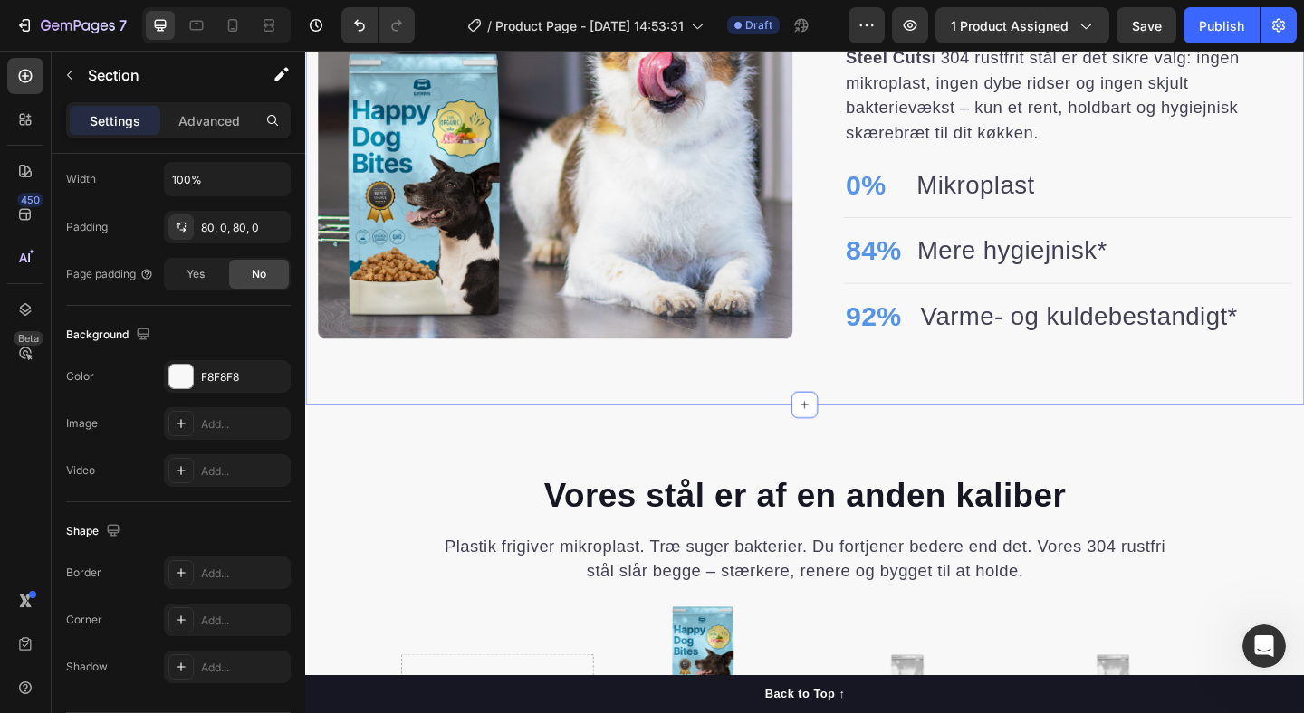
click at [985, 411] on div "Plastik Heading NEJ TAK! Heading Row Plastikskærebrætter frigiver mikroplast og…" at bounding box center [848, 105] width 1087 height 661
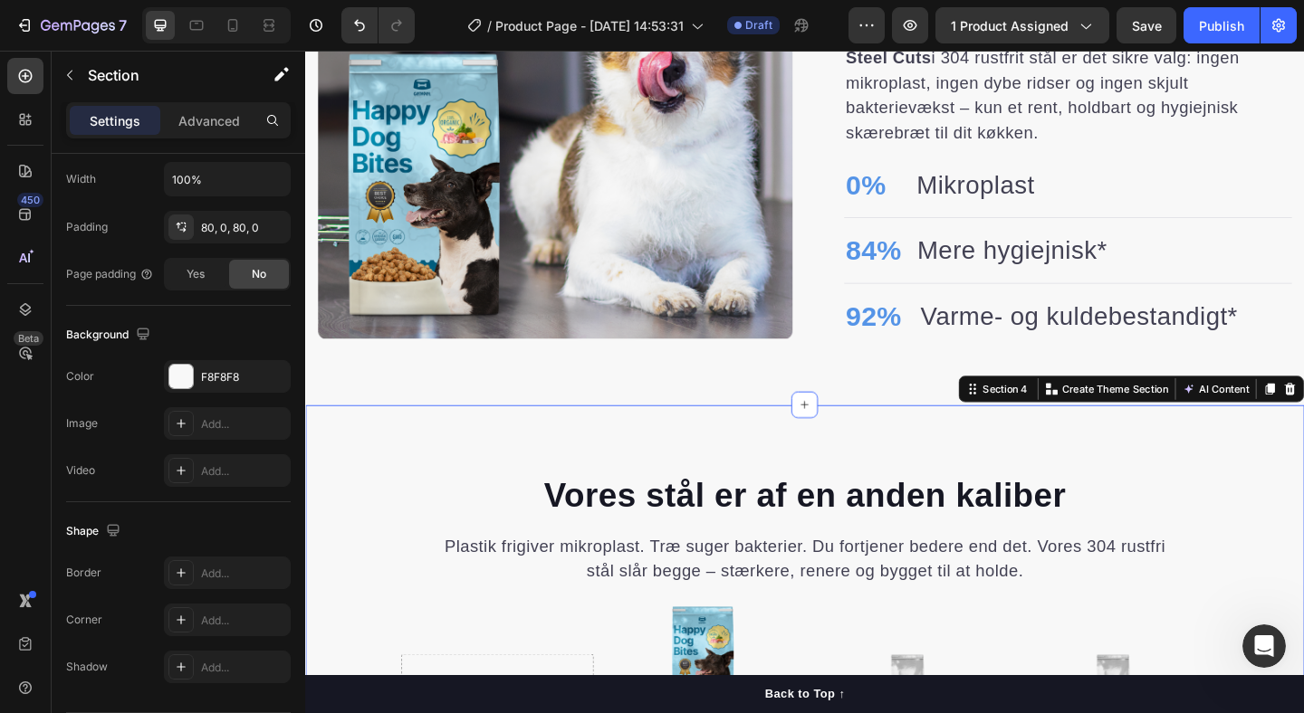
click at [270, 373] on icon "button" at bounding box center [271, 376] width 14 height 14
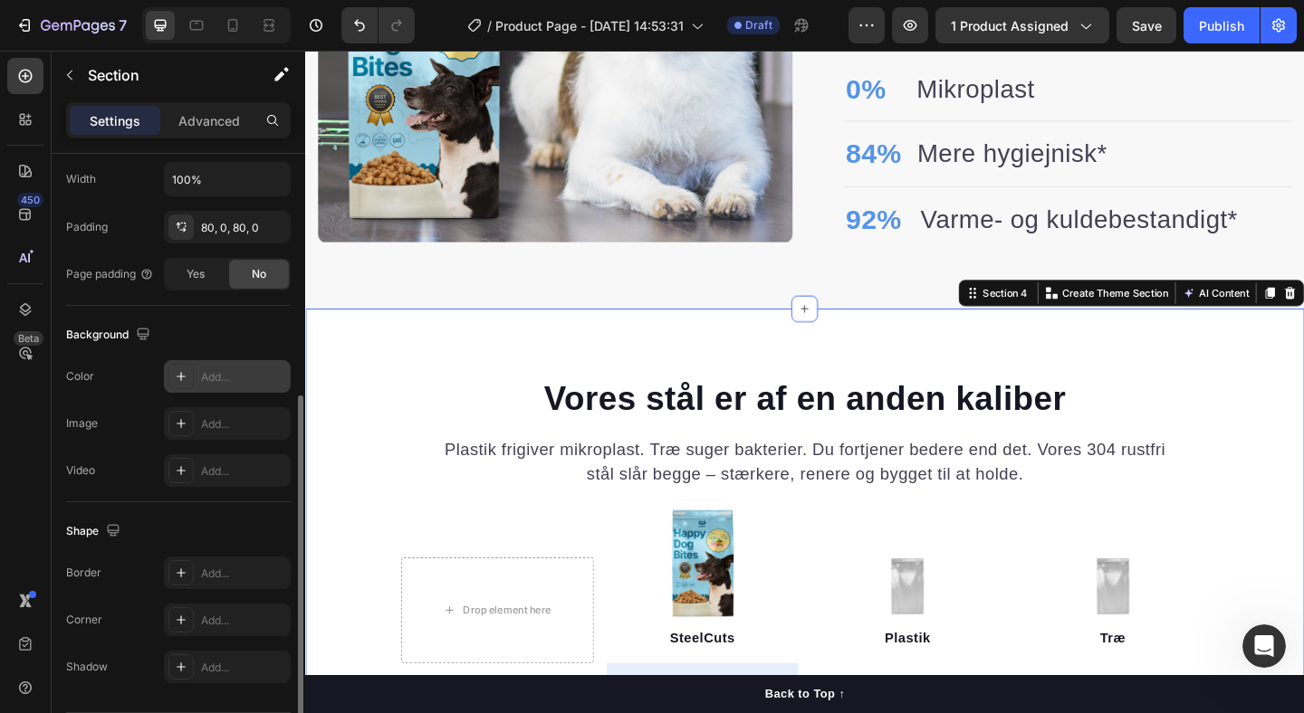
scroll to position [1502, 0]
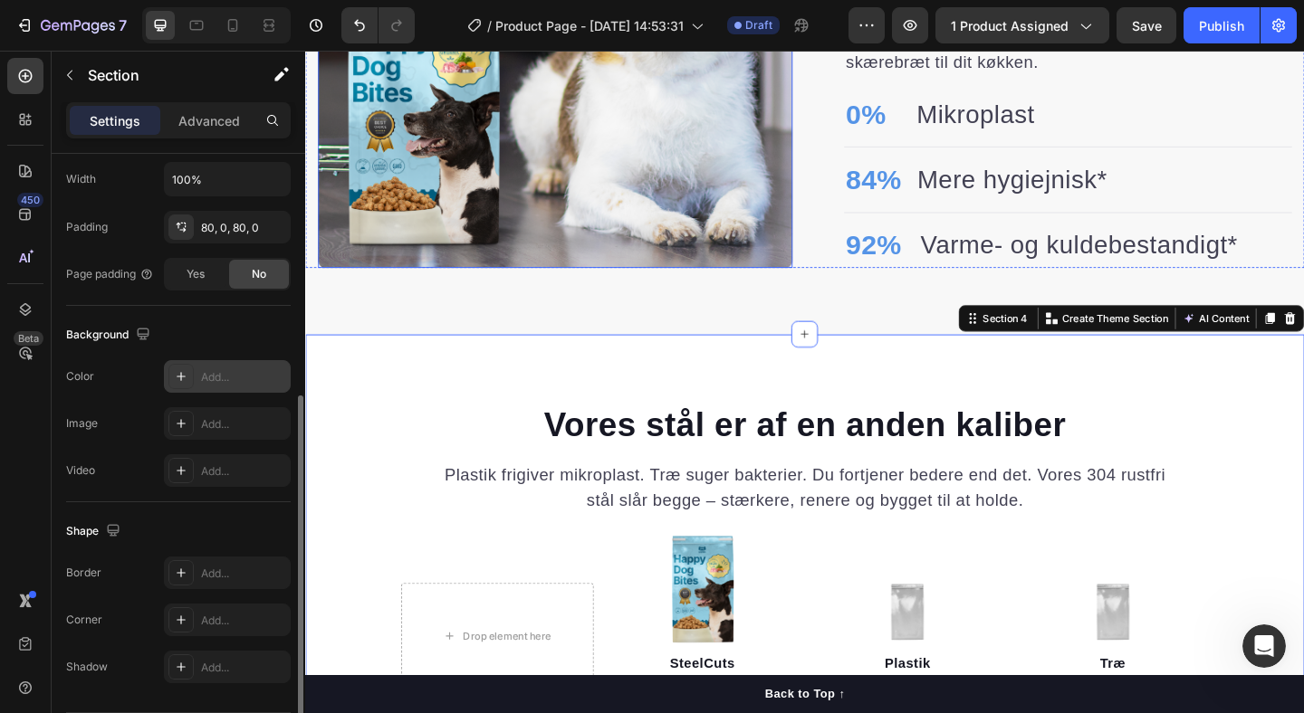
click at [834, 158] on img at bounding box center [577, 29] width 516 height 516
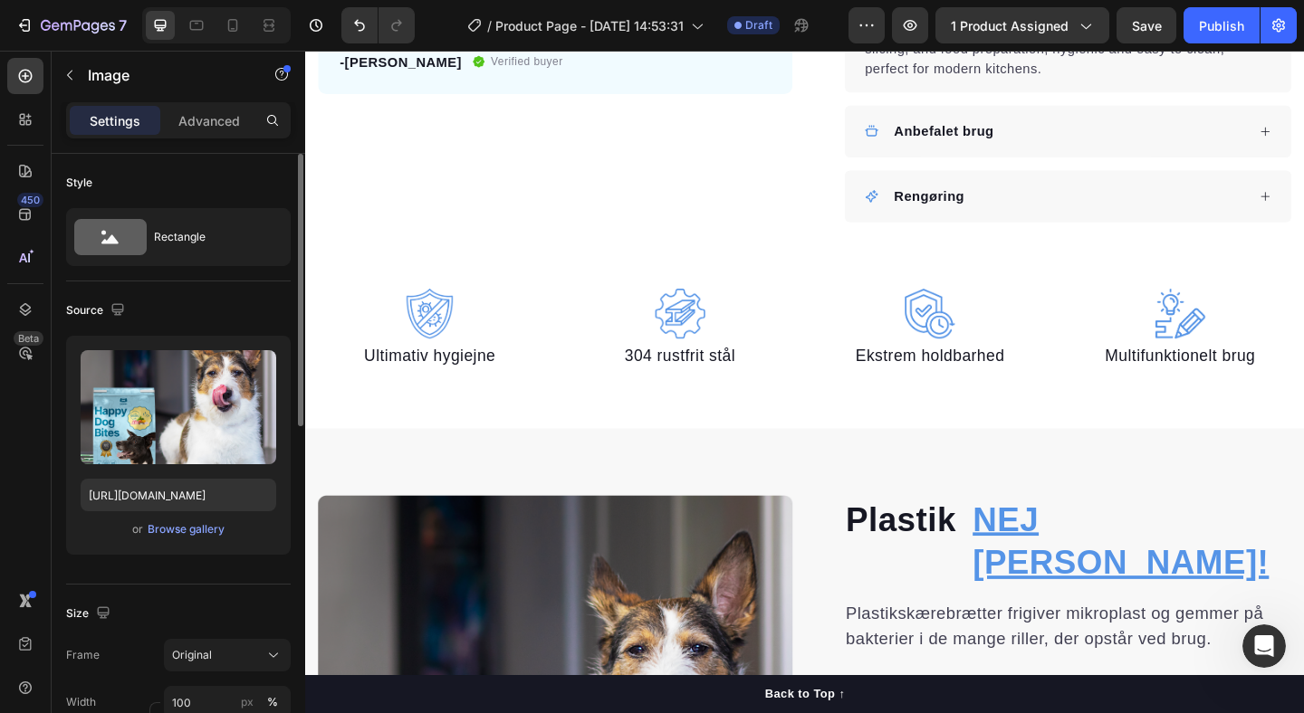
scroll to position [806, 0]
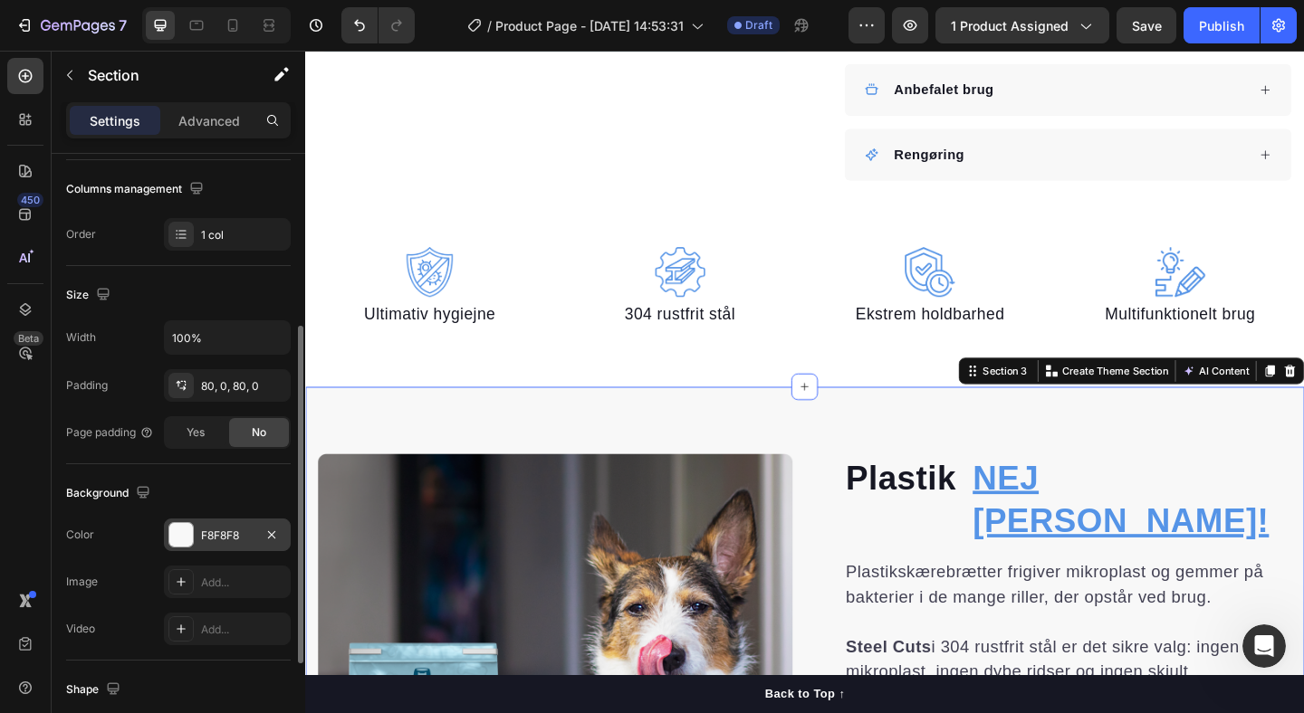
scroll to position [290, 0]
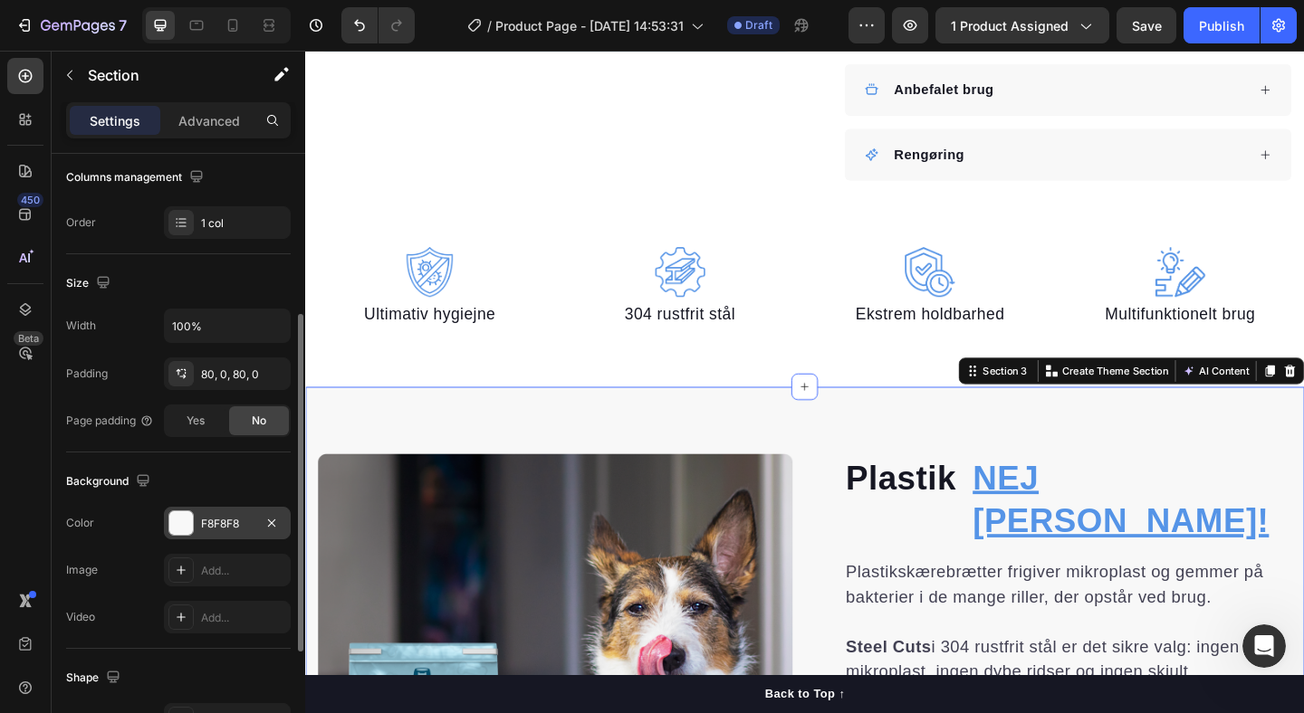
click at [225, 528] on div "F8F8F8" at bounding box center [227, 524] width 53 height 16
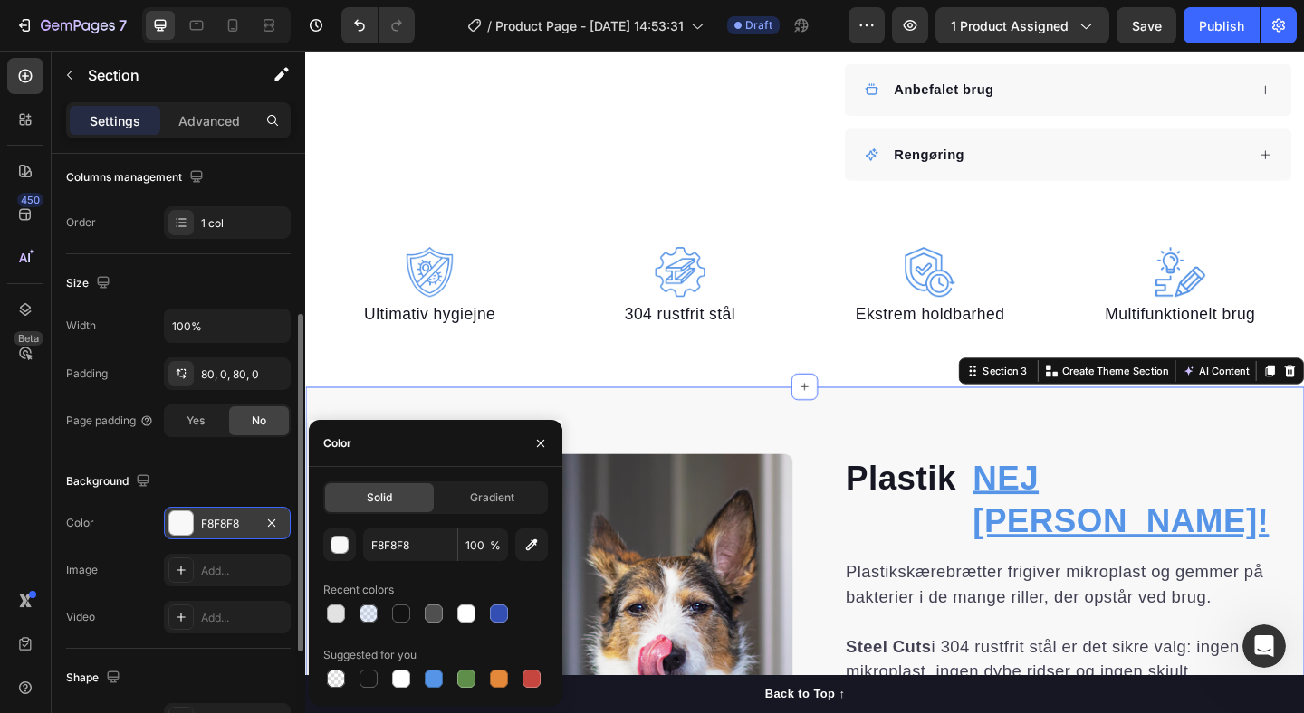
click at [225, 528] on div "F8F8F8" at bounding box center [227, 524] width 53 height 16
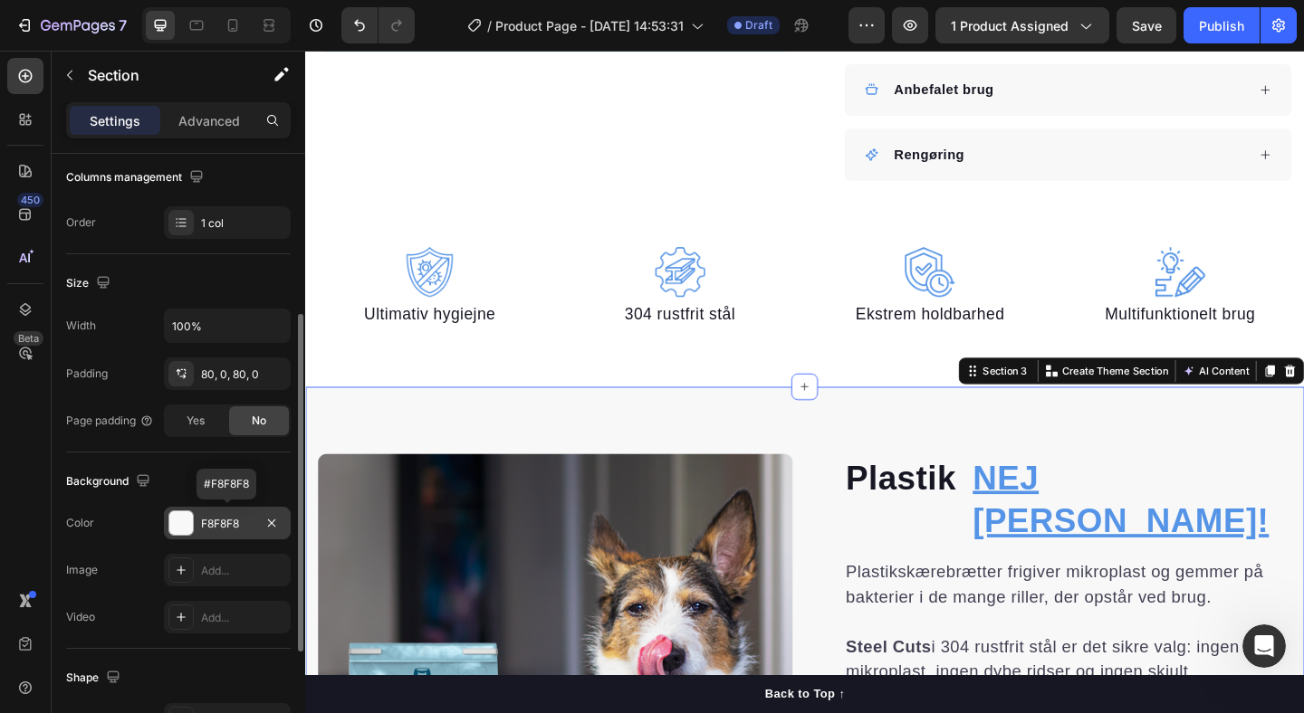
click at [225, 528] on div "F8F8F8" at bounding box center [227, 524] width 53 height 16
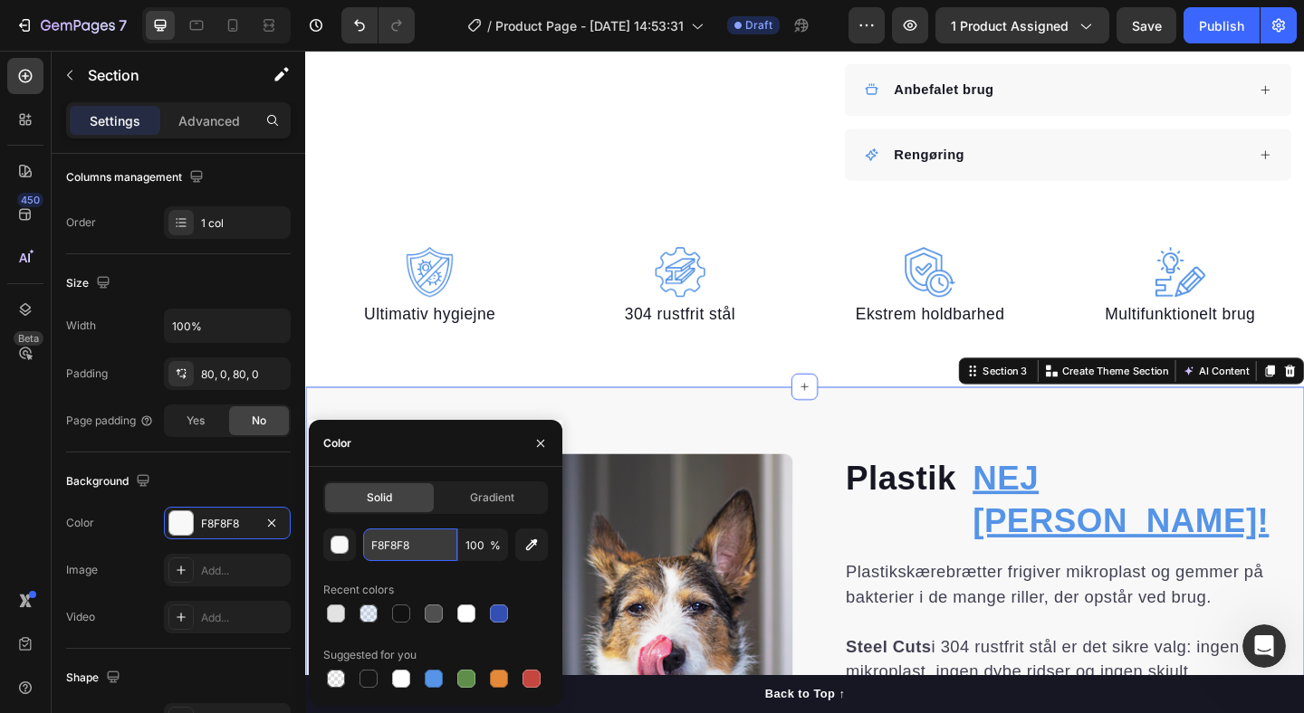
click at [391, 543] on input "F8F8F8" at bounding box center [410, 545] width 94 height 33
click at [407, 544] on input "F8F8F8" at bounding box center [410, 545] width 94 height 33
click at [407, 545] on input "F8F8F8" at bounding box center [410, 545] width 94 height 33
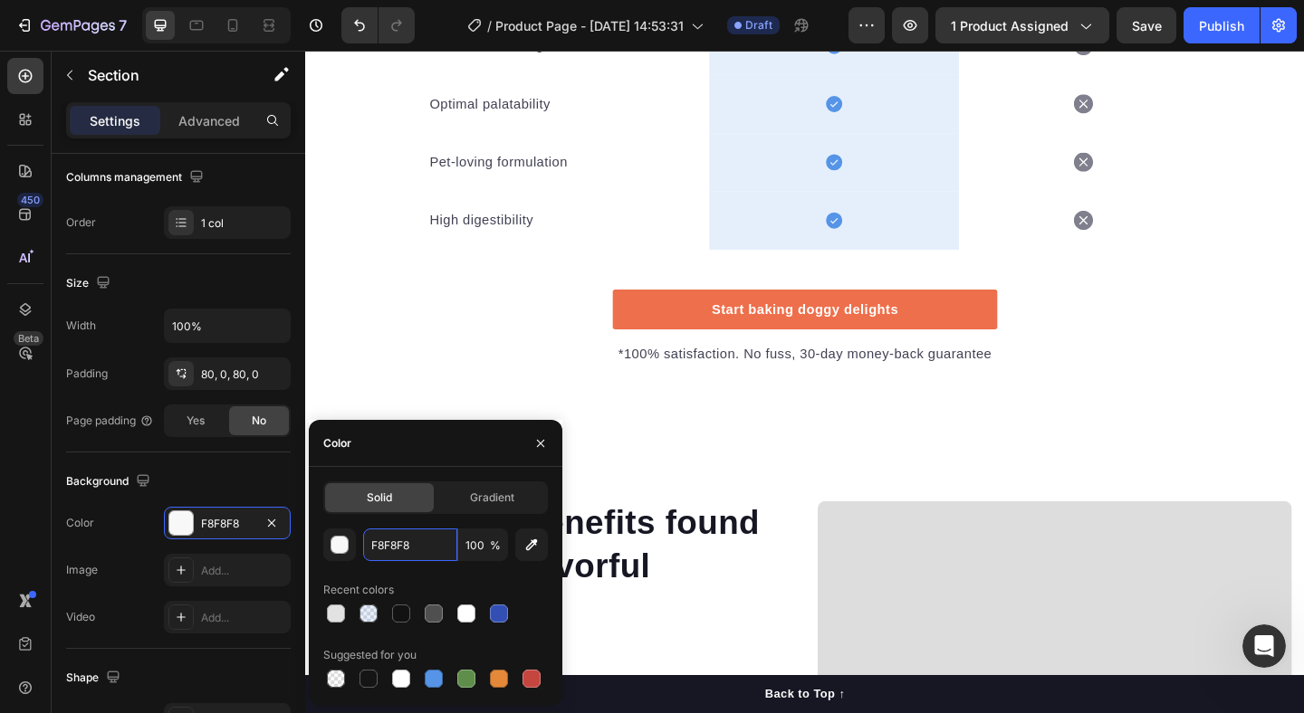
scroll to position [3009, 0]
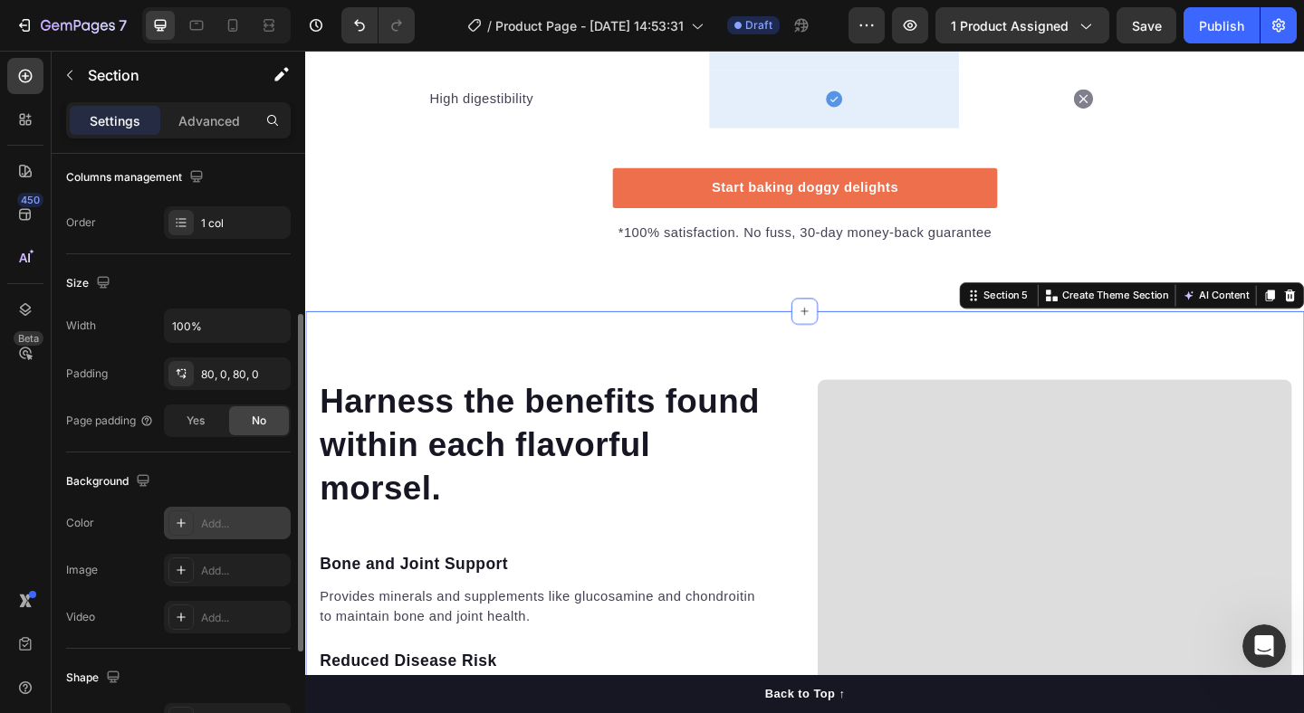
click at [210, 520] on div "Add..." at bounding box center [243, 524] width 85 height 16
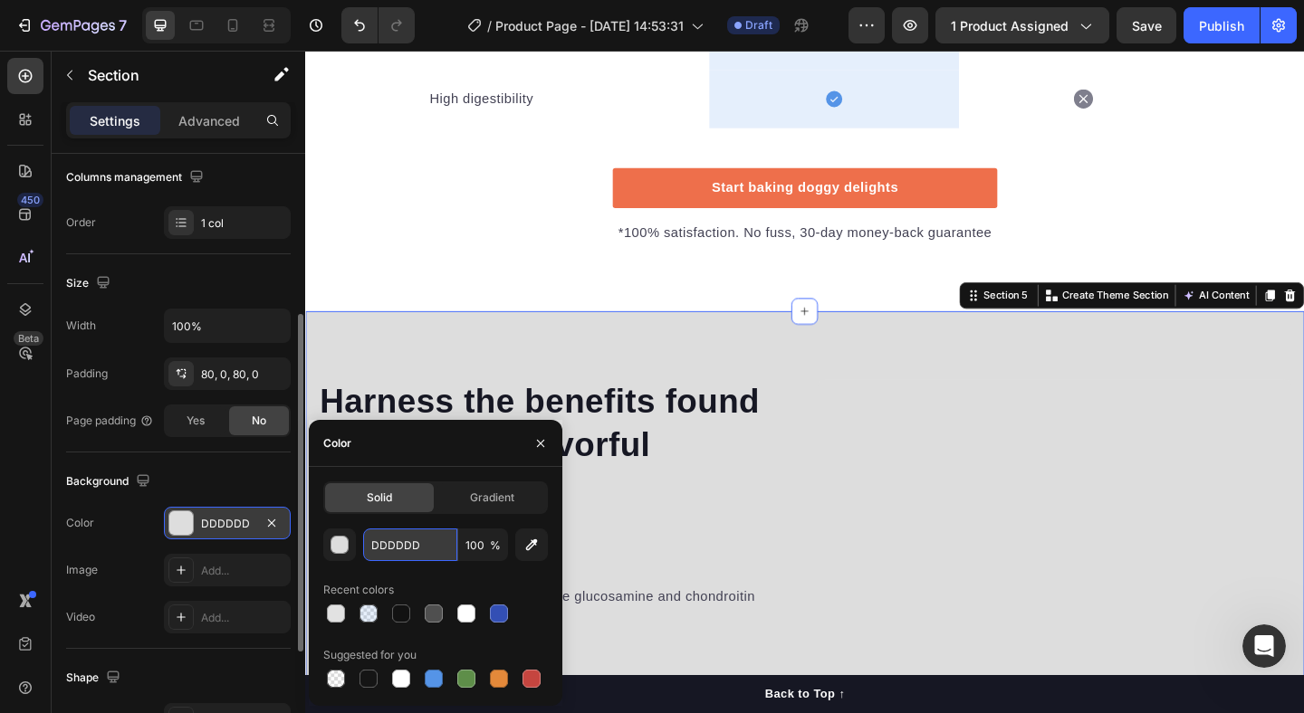
click at [403, 551] on input "DDDDDD" at bounding box center [410, 545] width 94 height 33
paste input "F8F8F8"
type input "F8F8F8"
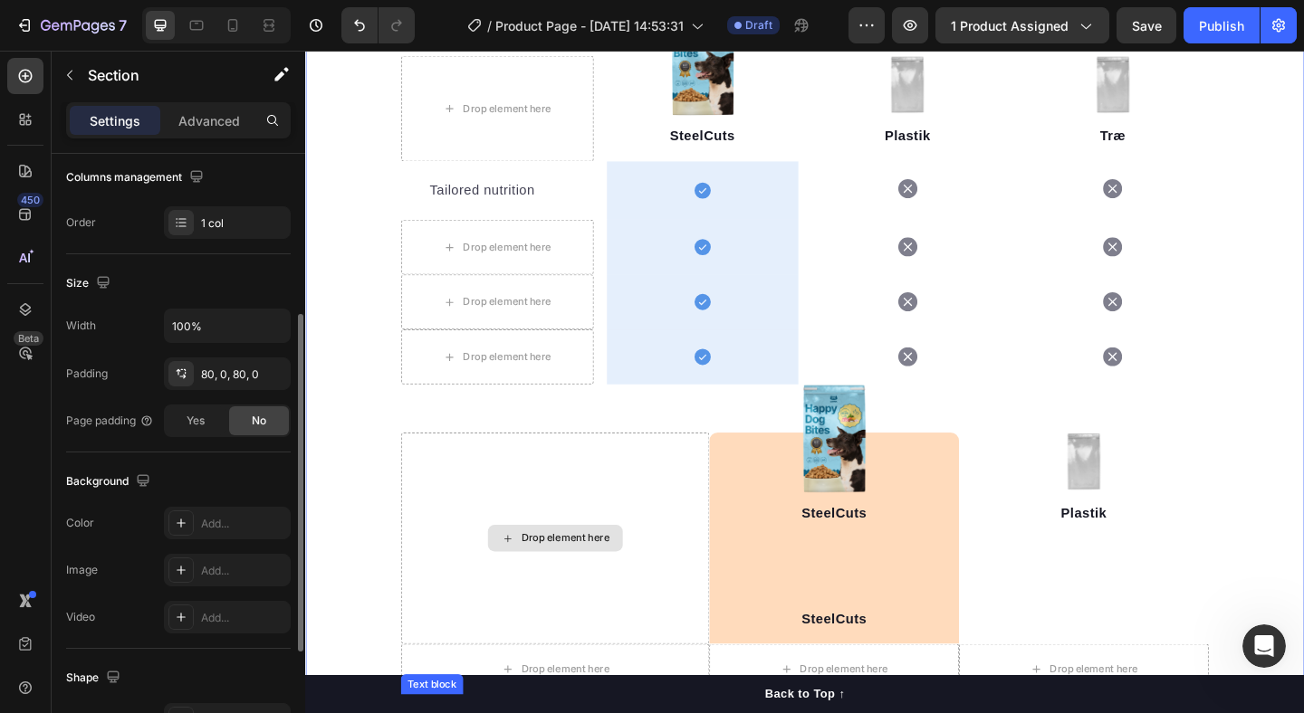
scroll to position [2075, 0]
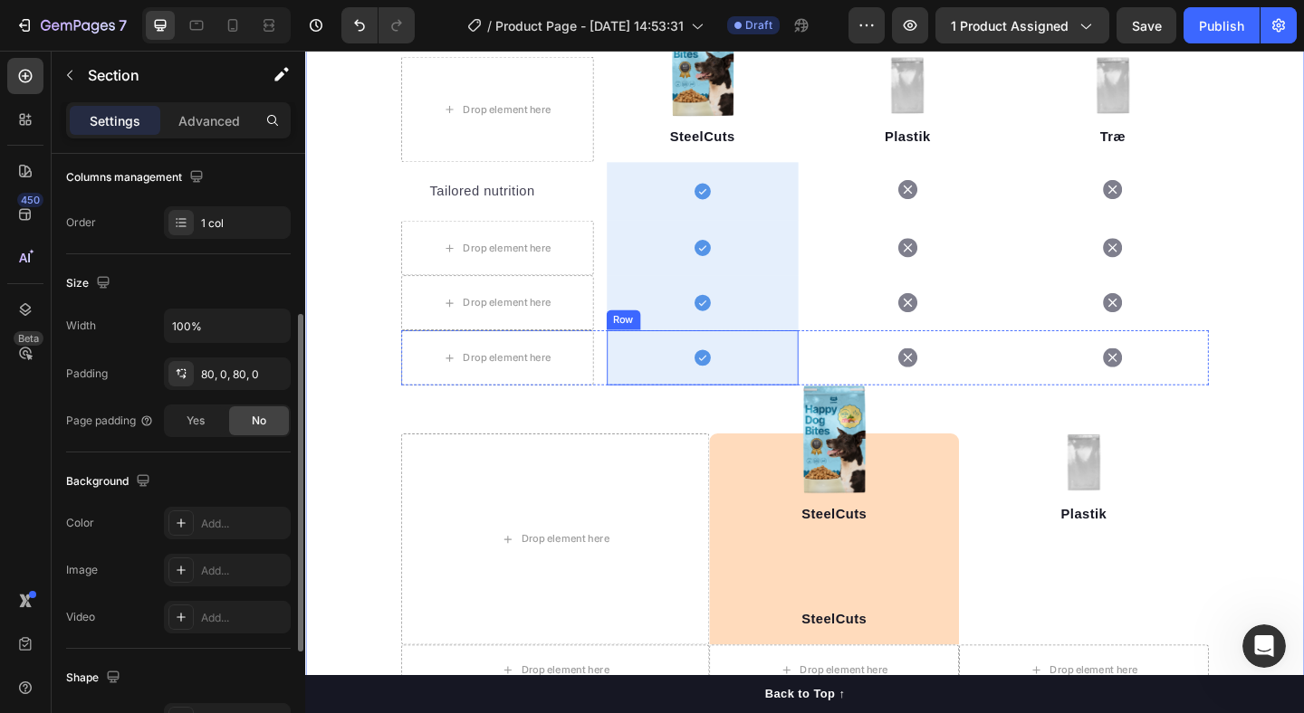
click at [693, 381] on div "Icon Row" at bounding box center [737, 385] width 209 height 60
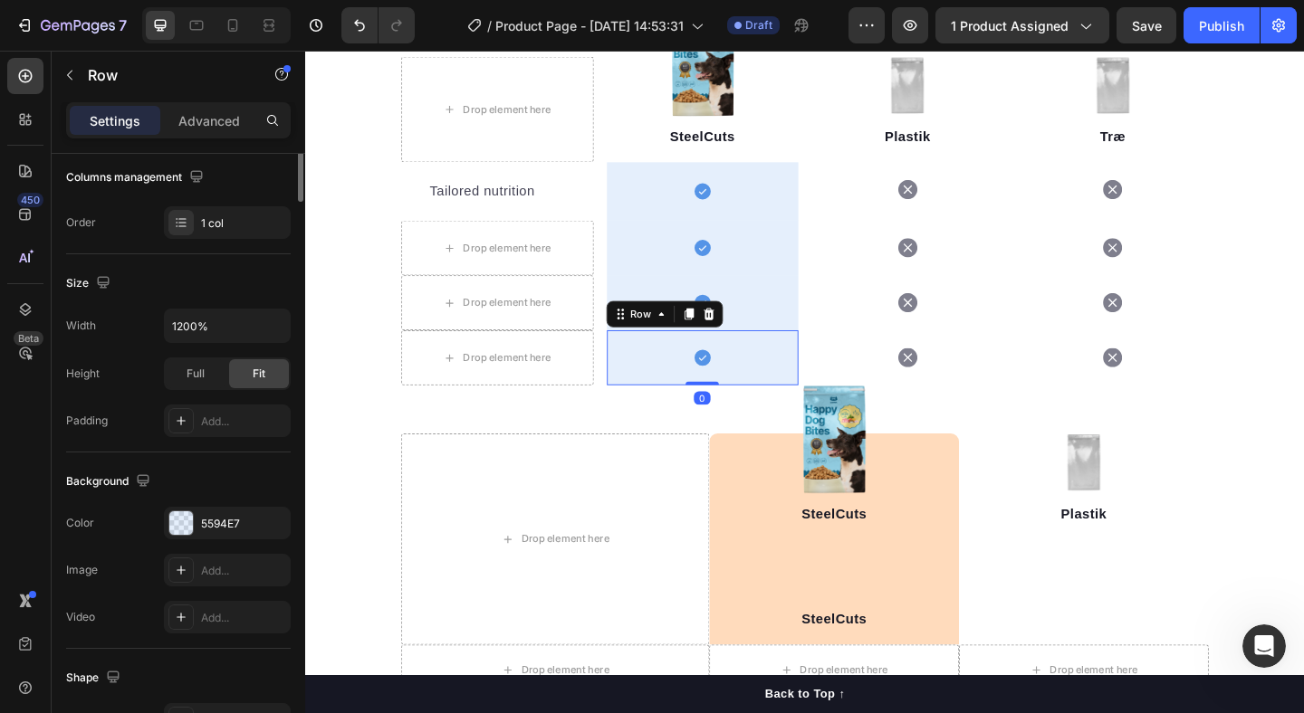
scroll to position [0, 0]
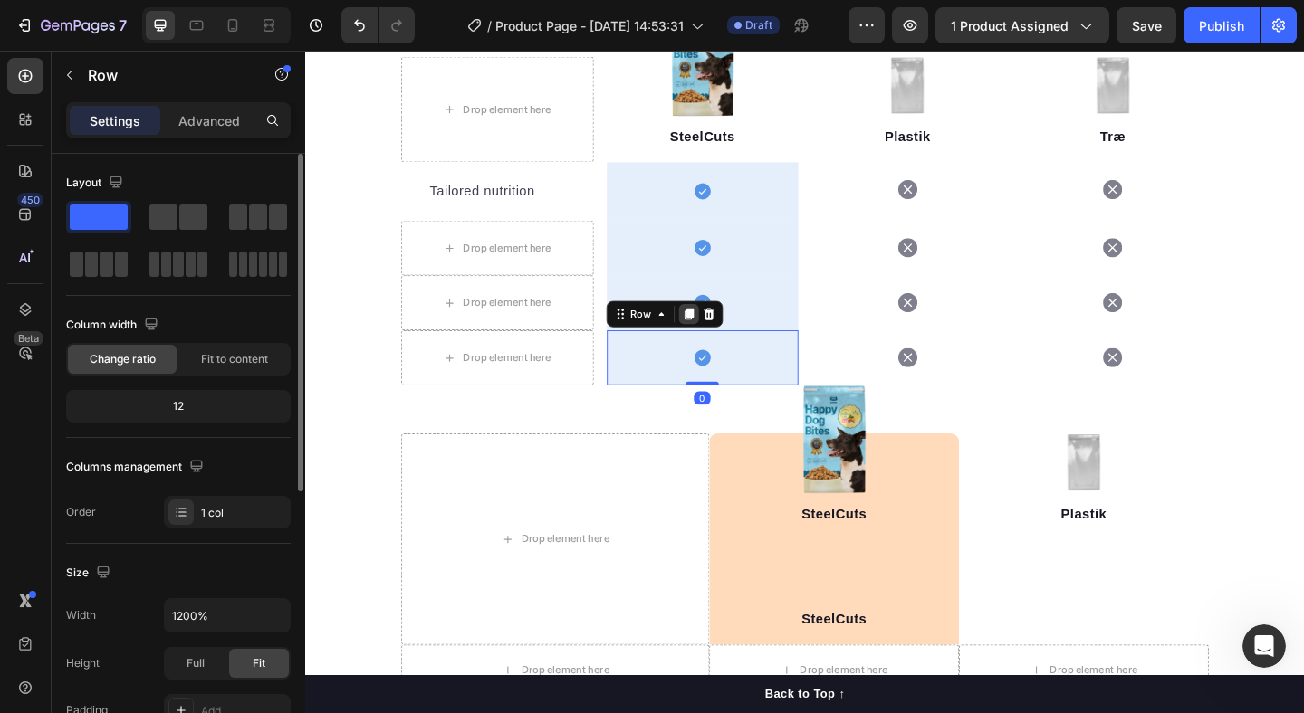
click at [725, 339] on icon at bounding box center [722, 337] width 10 height 13
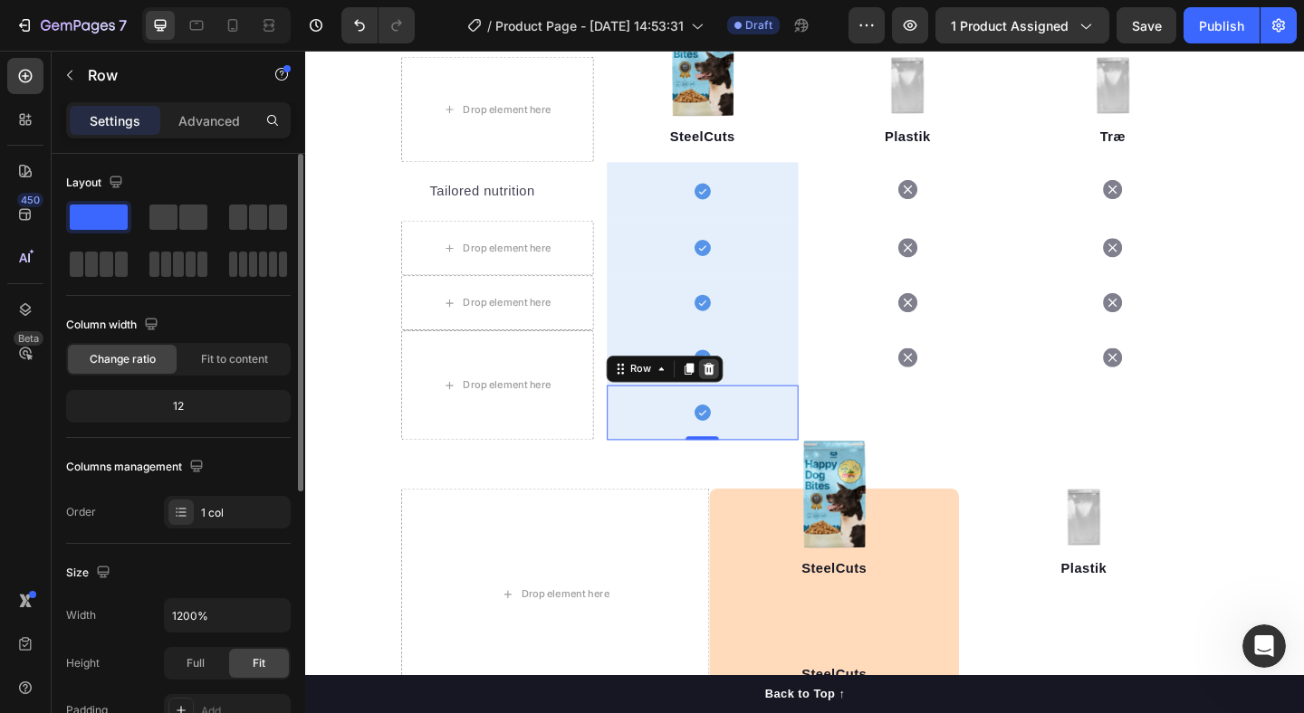
click at [742, 401] on icon at bounding box center [744, 397] width 12 height 13
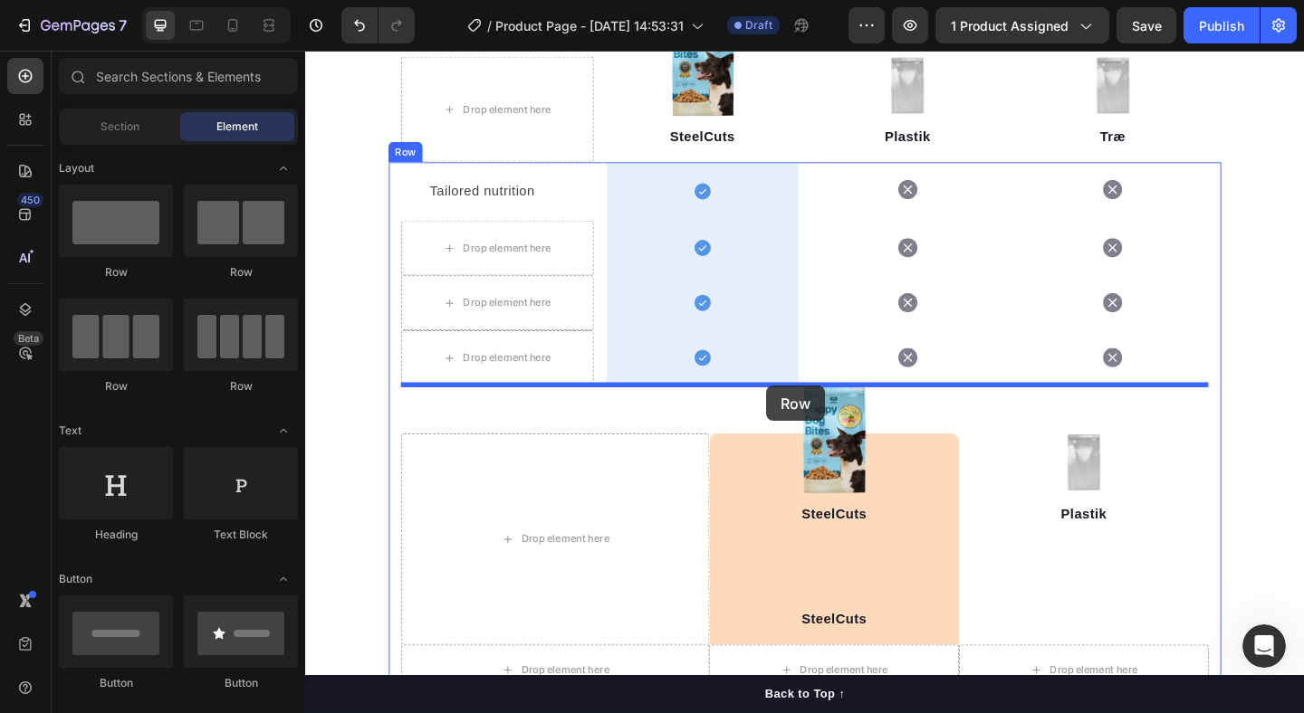
drag, startPoint x: 527, startPoint y: 388, endPoint x: 807, endPoint y: 416, distance: 281.2
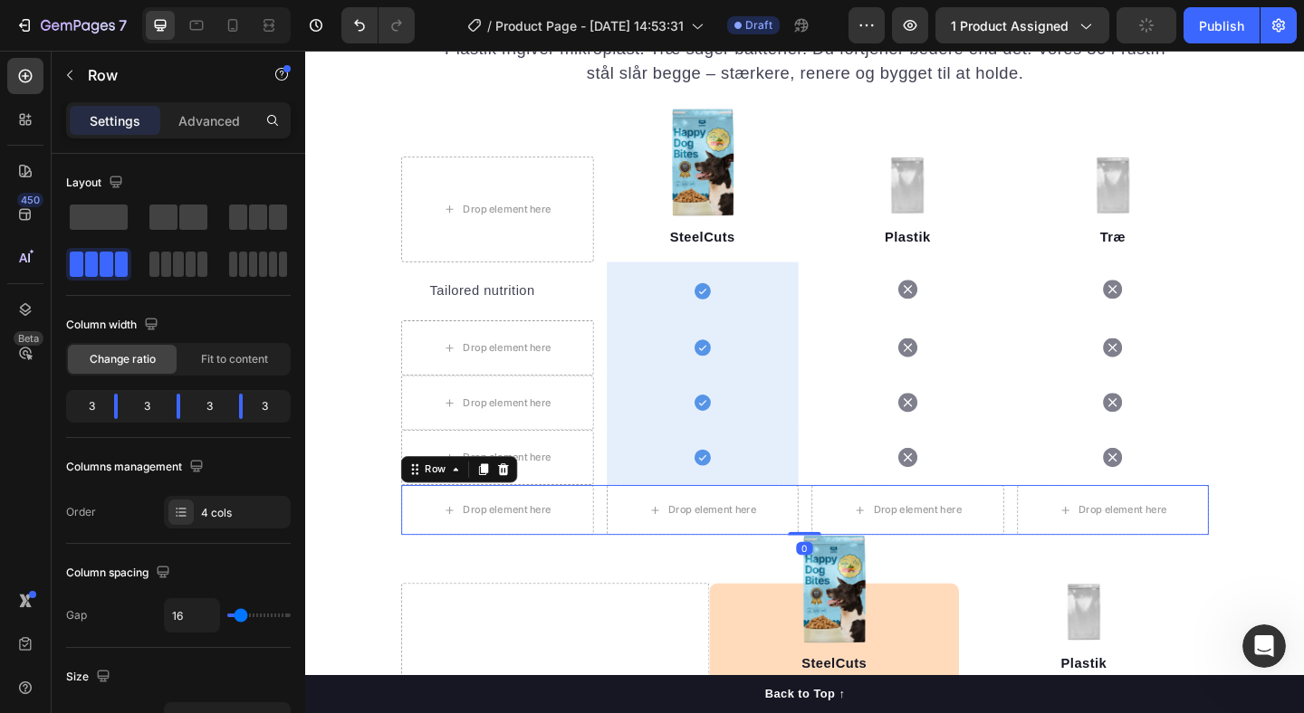
scroll to position [1871, 0]
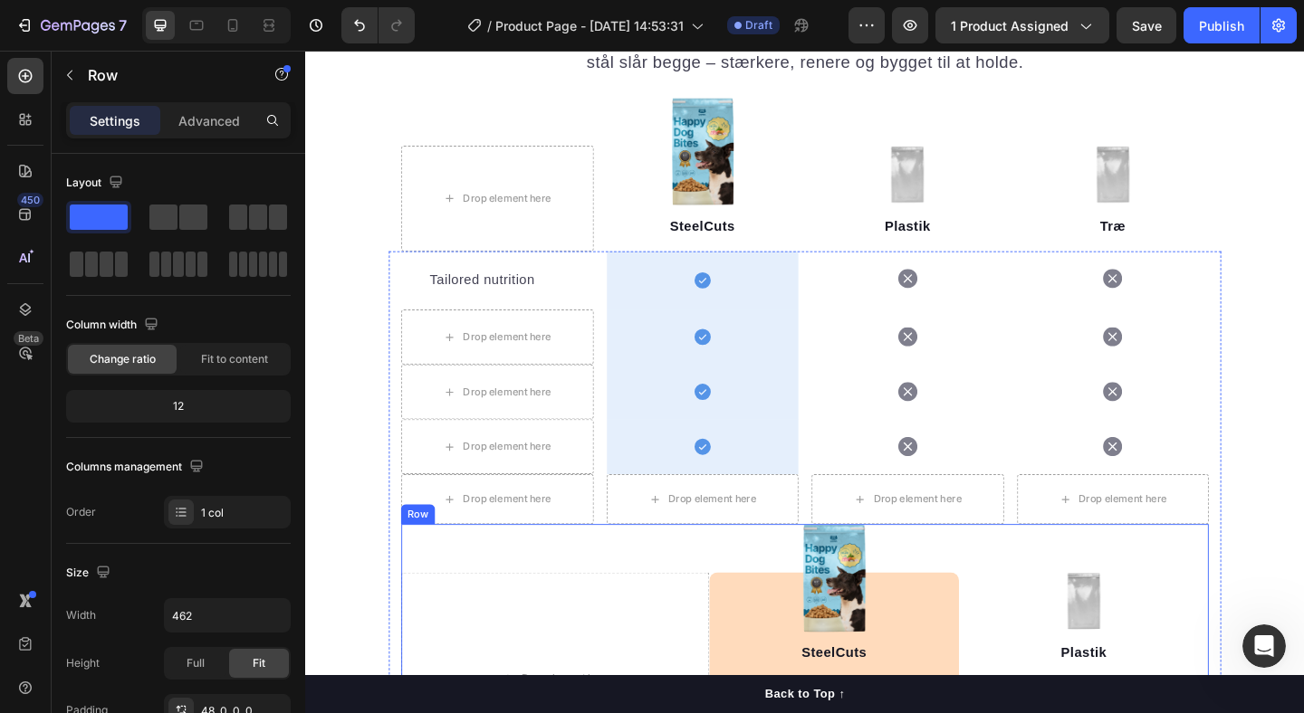
scroll to position [1973, 0]
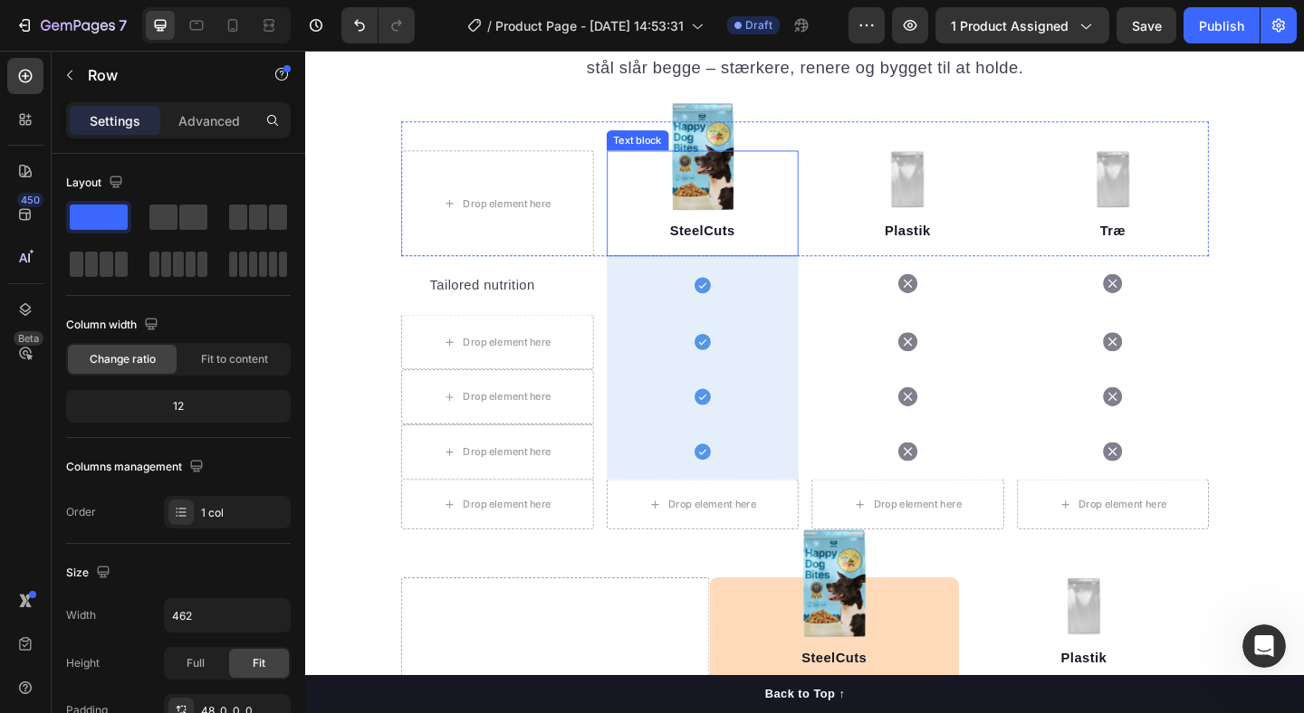
click at [816, 244] on p "SteelCuts" at bounding box center [738, 247] width 206 height 22
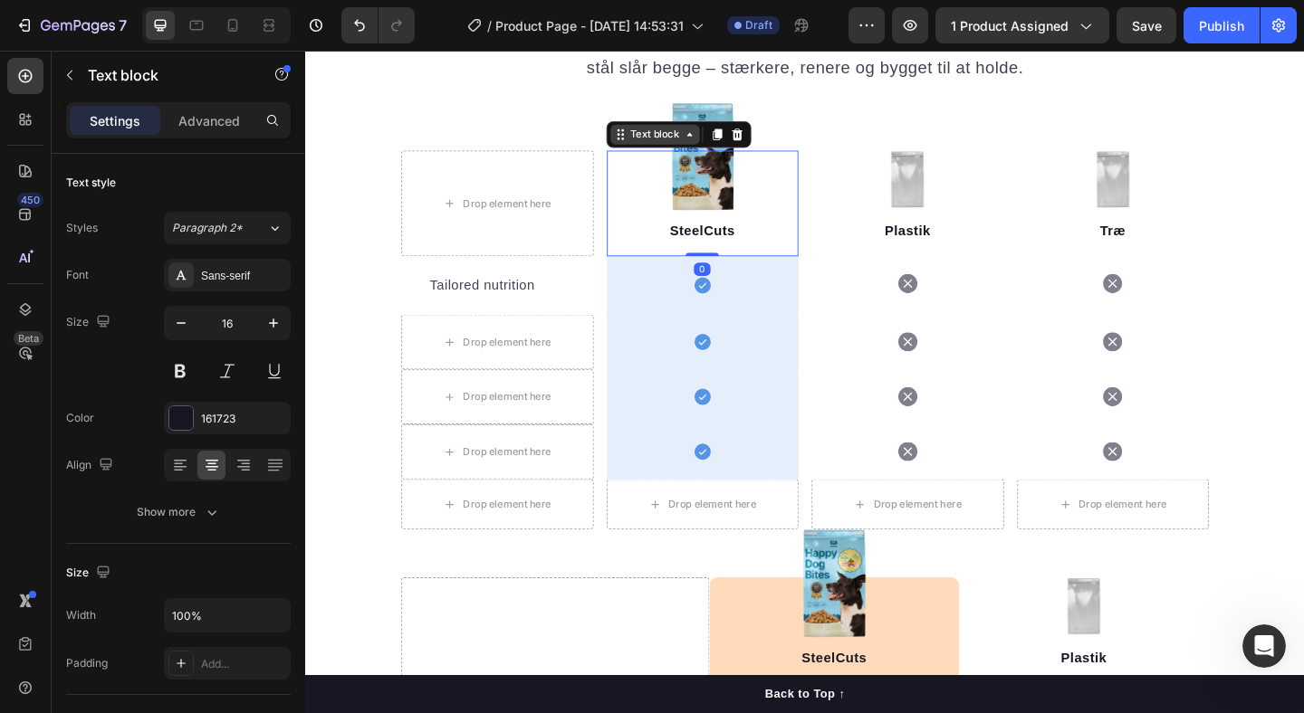
click at [661, 151] on div "Text block" at bounding box center [685, 142] width 97 height 22
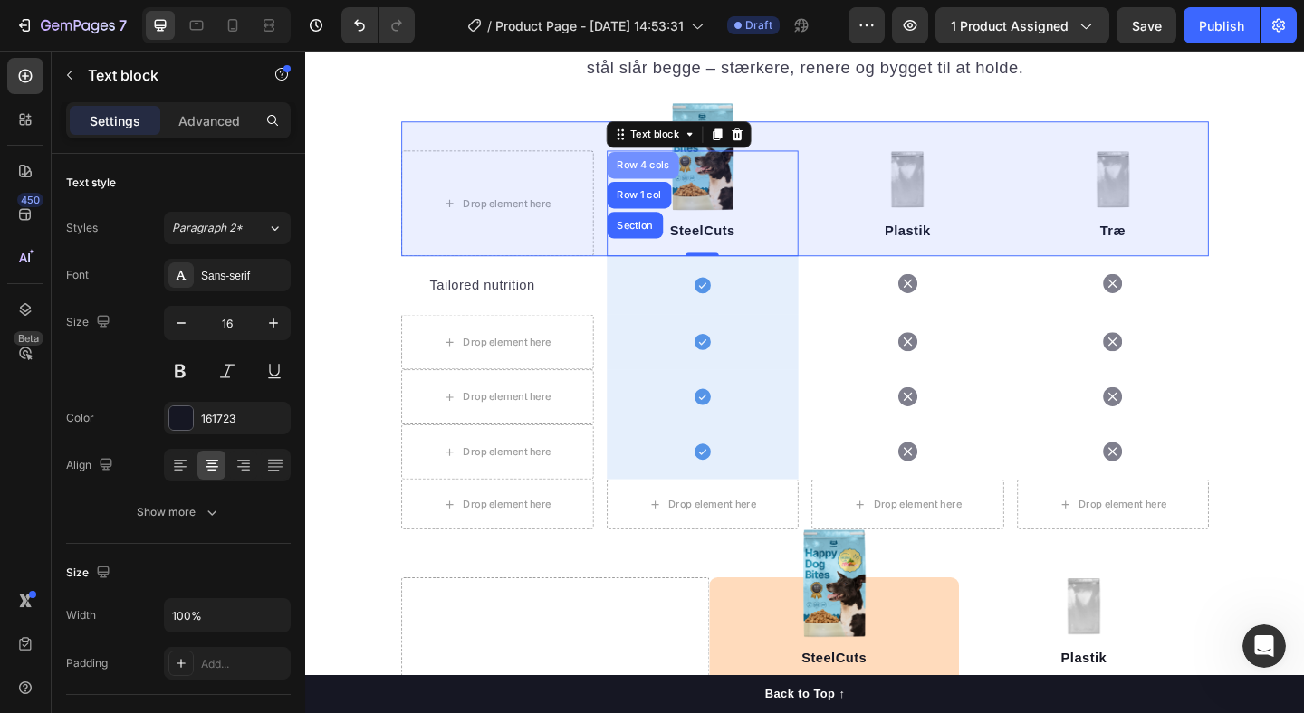
click at [665, 178] on div "Row 4 cols" at bounding box center [672, 175] width 63 height 11
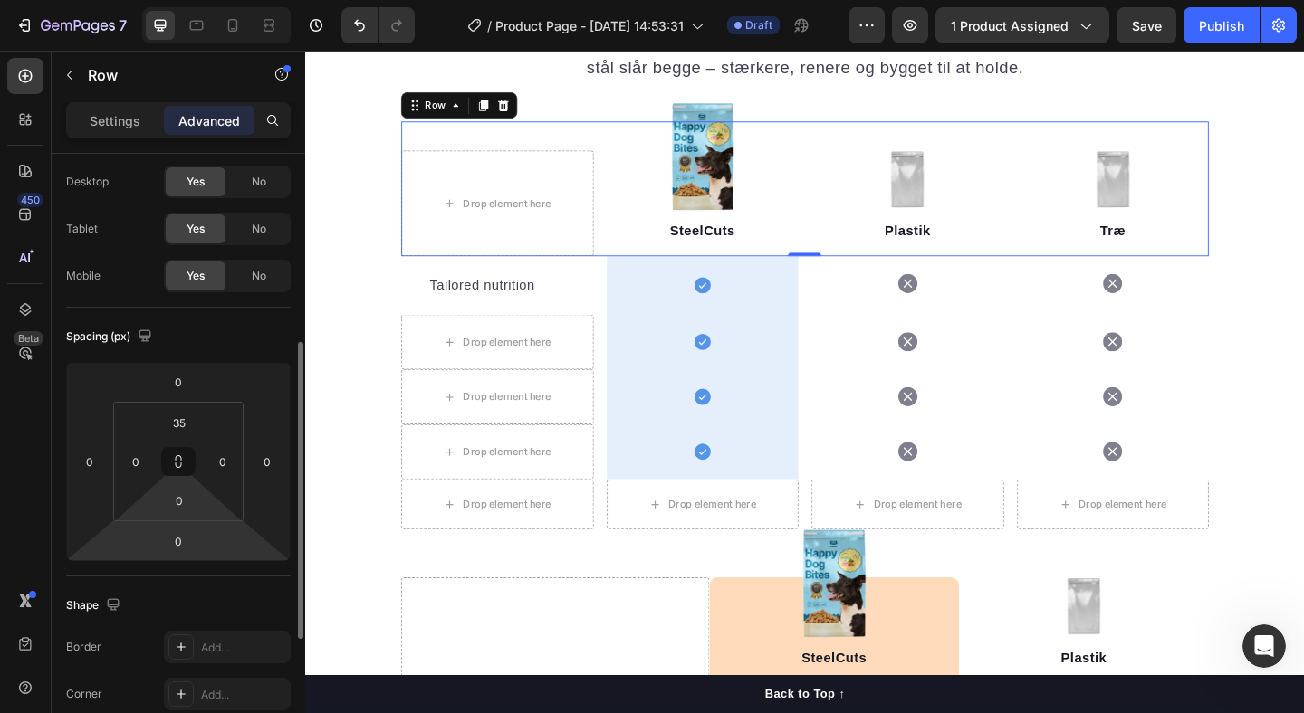
scroll to position [0, 0]
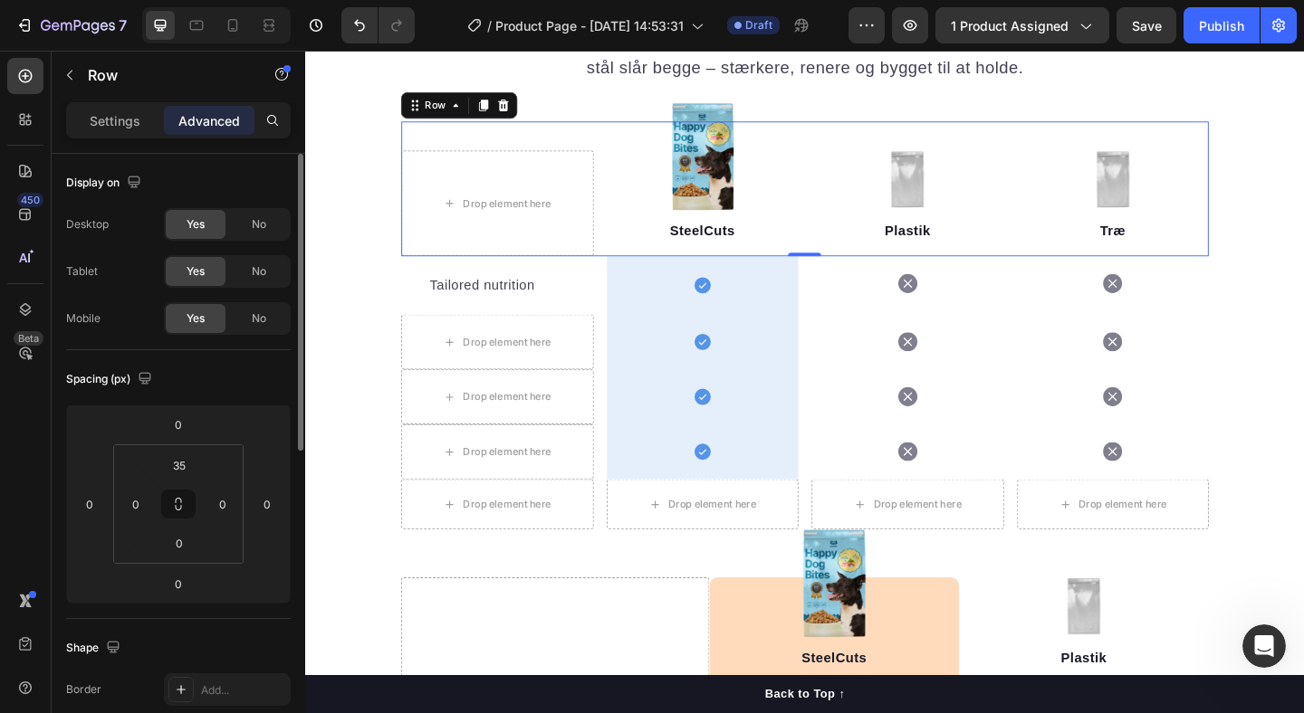
click at [120, 105] on div "Settings Advanced" at bounding box center [178, 120] width 225 height 36
click at [120, 118] on p "Settings" at bounding box center [115, 120] width 51 height 19
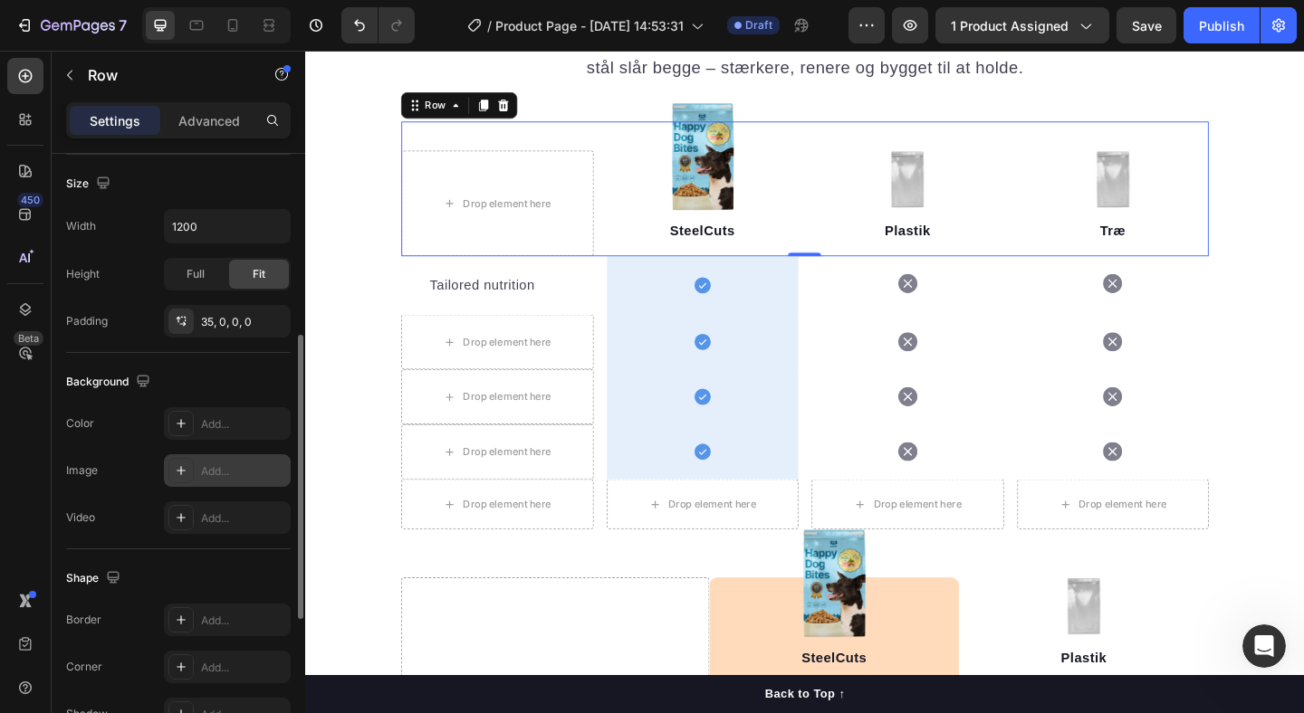
scroll to position [512, 0]
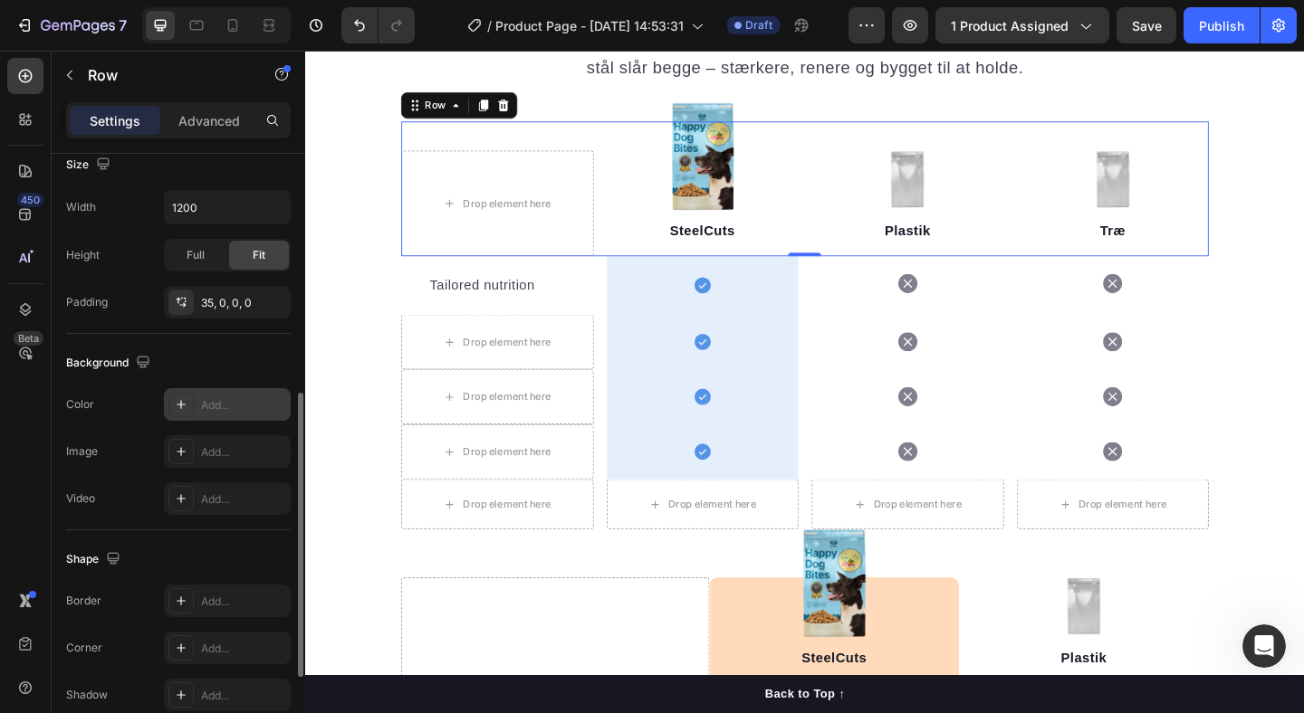
click at [213, 404] on div "Add..." at bounding box center [243, 405] width 85 height 16
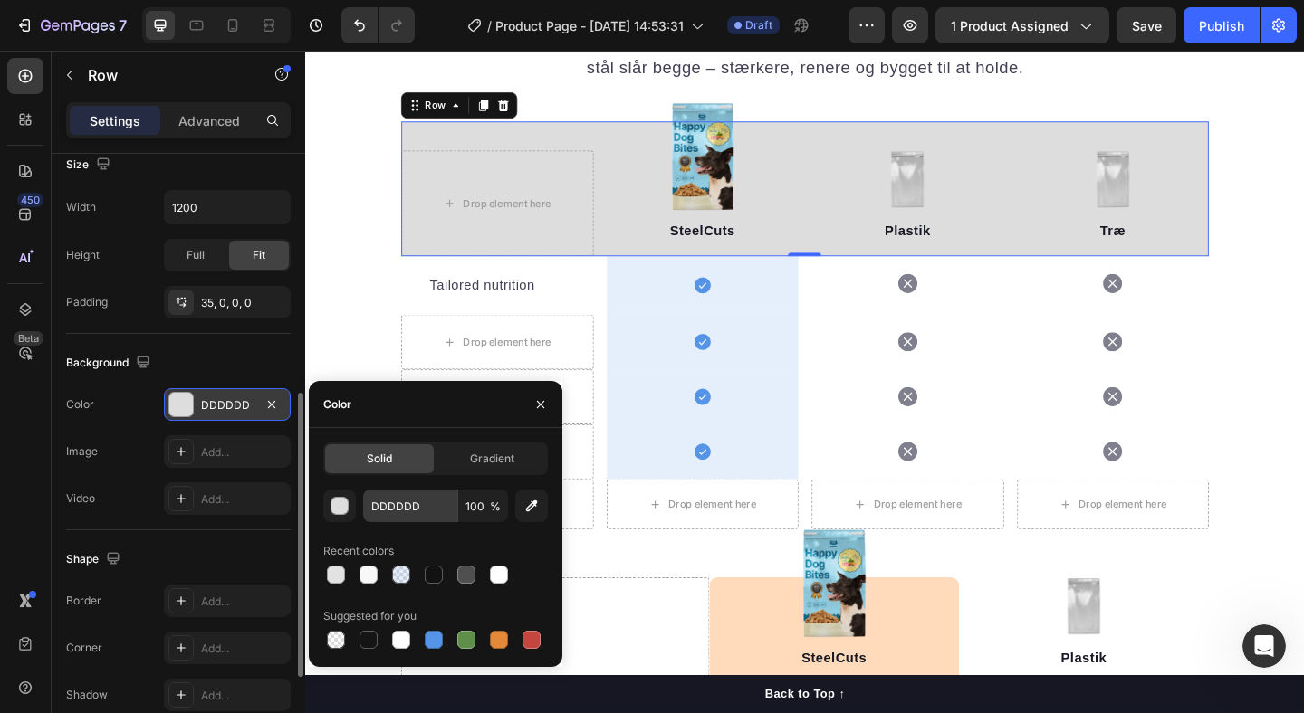
type input "000000"
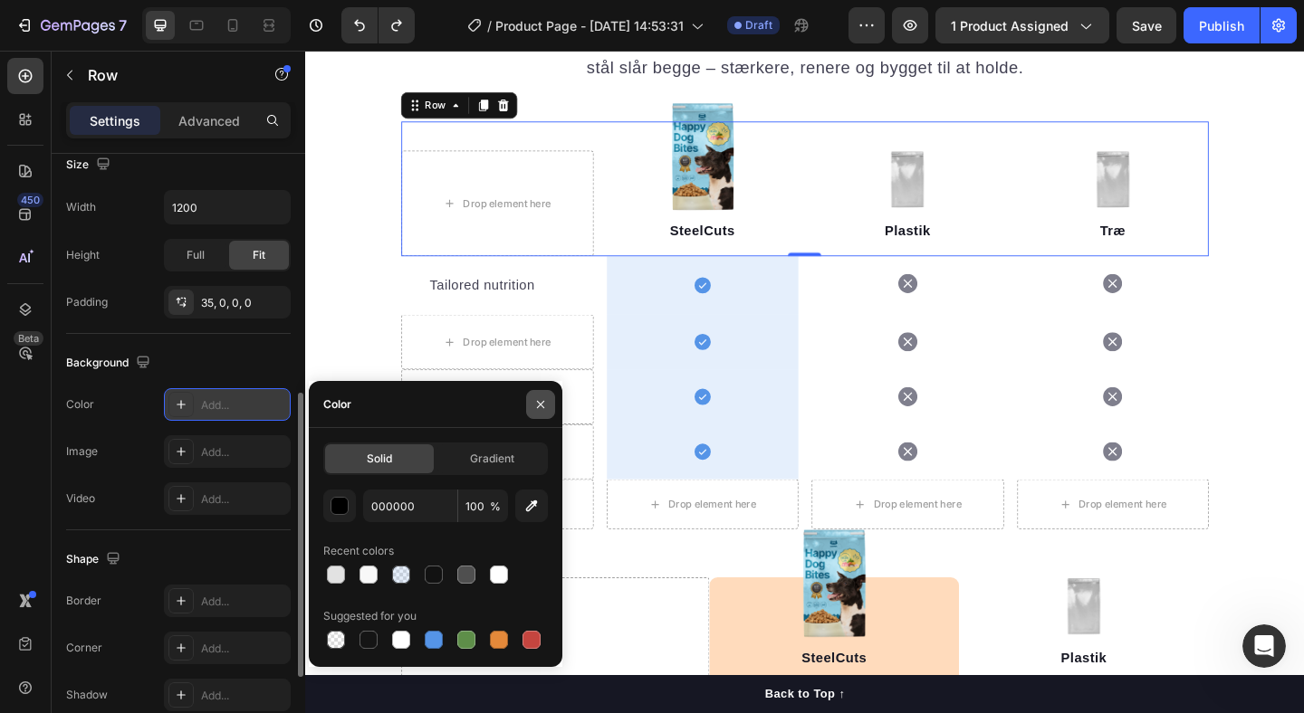
click at [542, 406] on icon "button" at bounding box center [540, 403] width 7 height 7
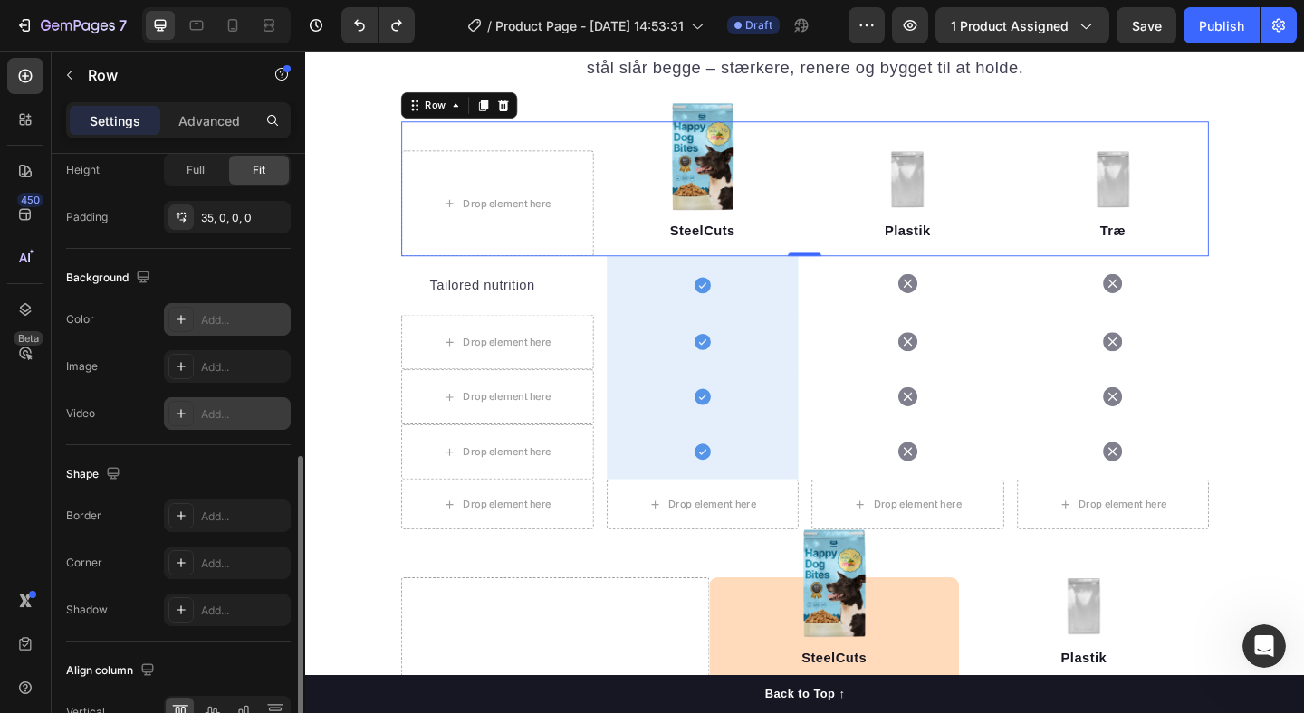
scroll to position [700, 0]
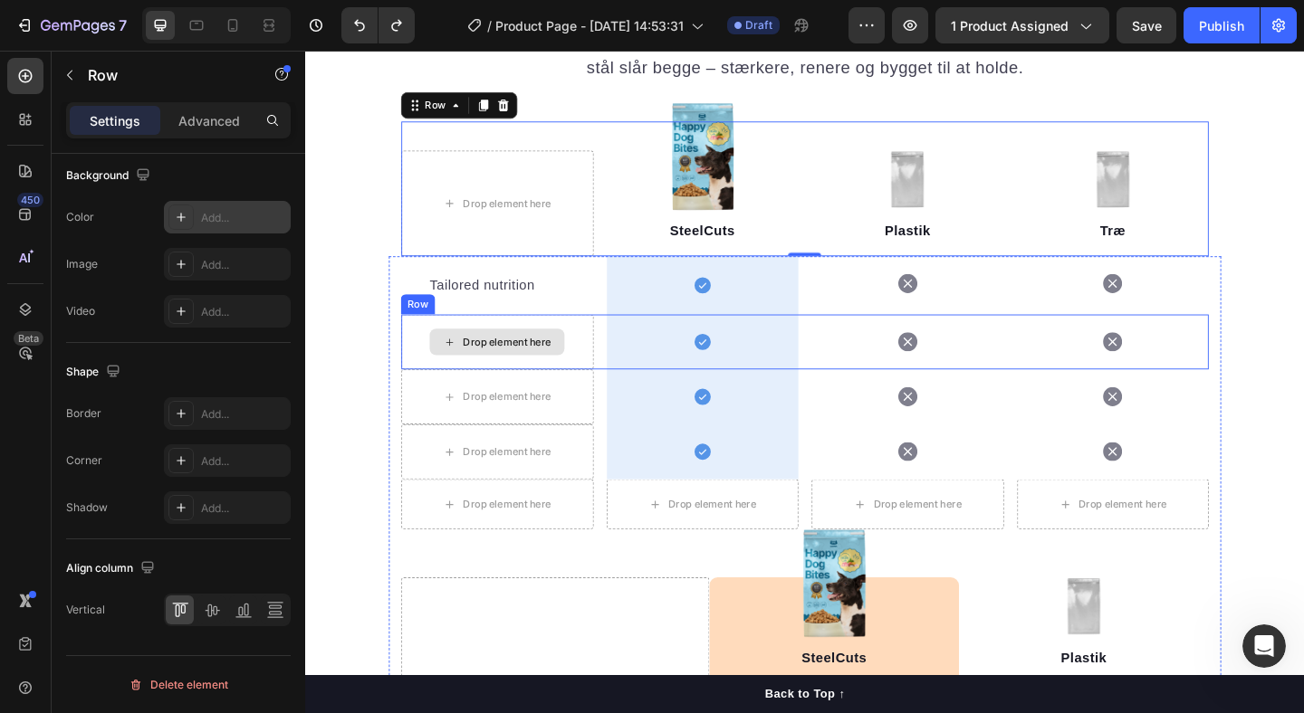
click at [533, 360] on div "Drop element here" at bounding box center [524, 367] width 96 height 14
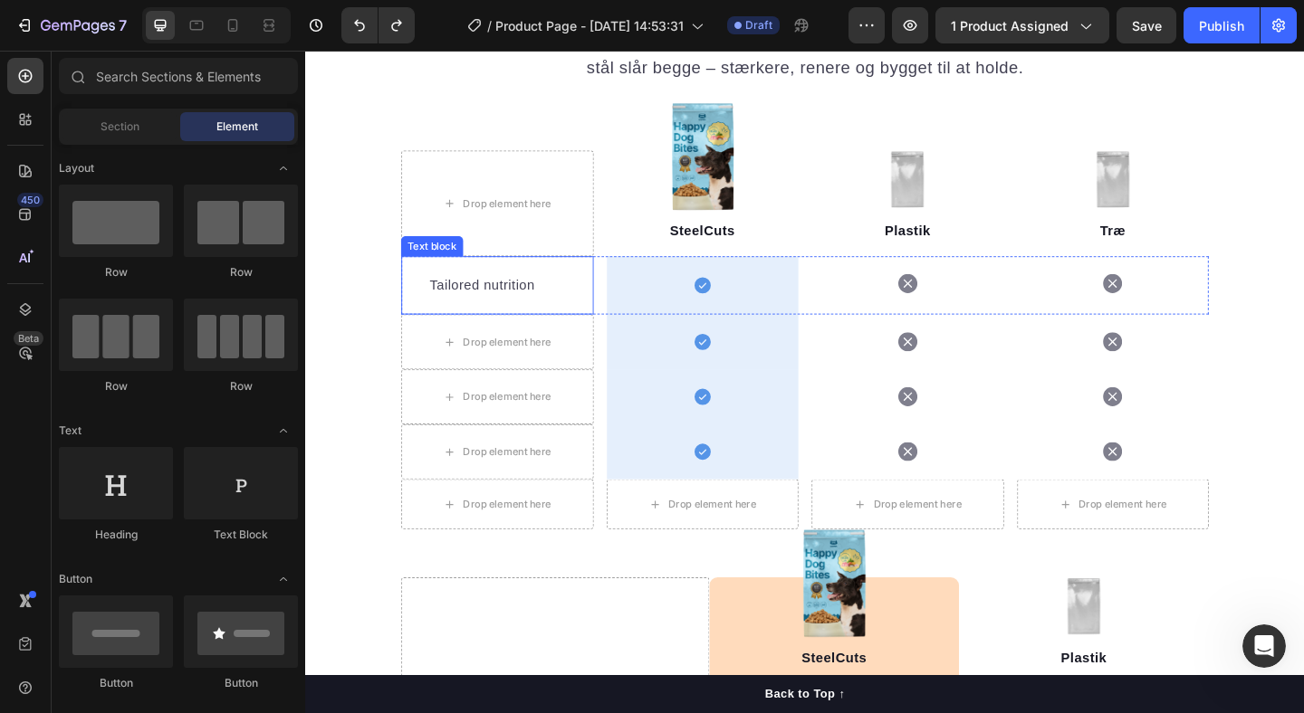
click at [501, 297] on p "Tailored nutrition" at bounding box center [514, 306] width 148 height 22
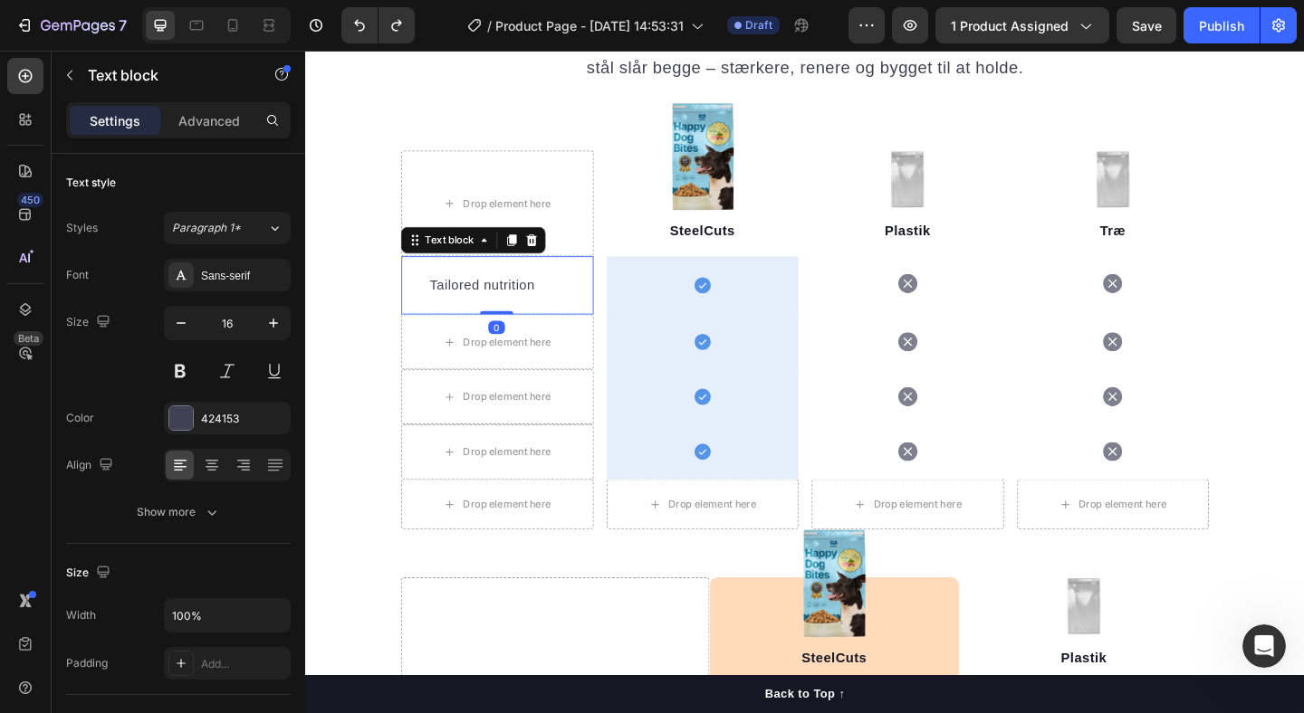
click at [499, 302] on p "Tailored nutrition" at bounding box center [514, 306] width 148 height 22
click at [218, 119] on p "Advanced" at bounding box center [209, 120] width 62 height 19
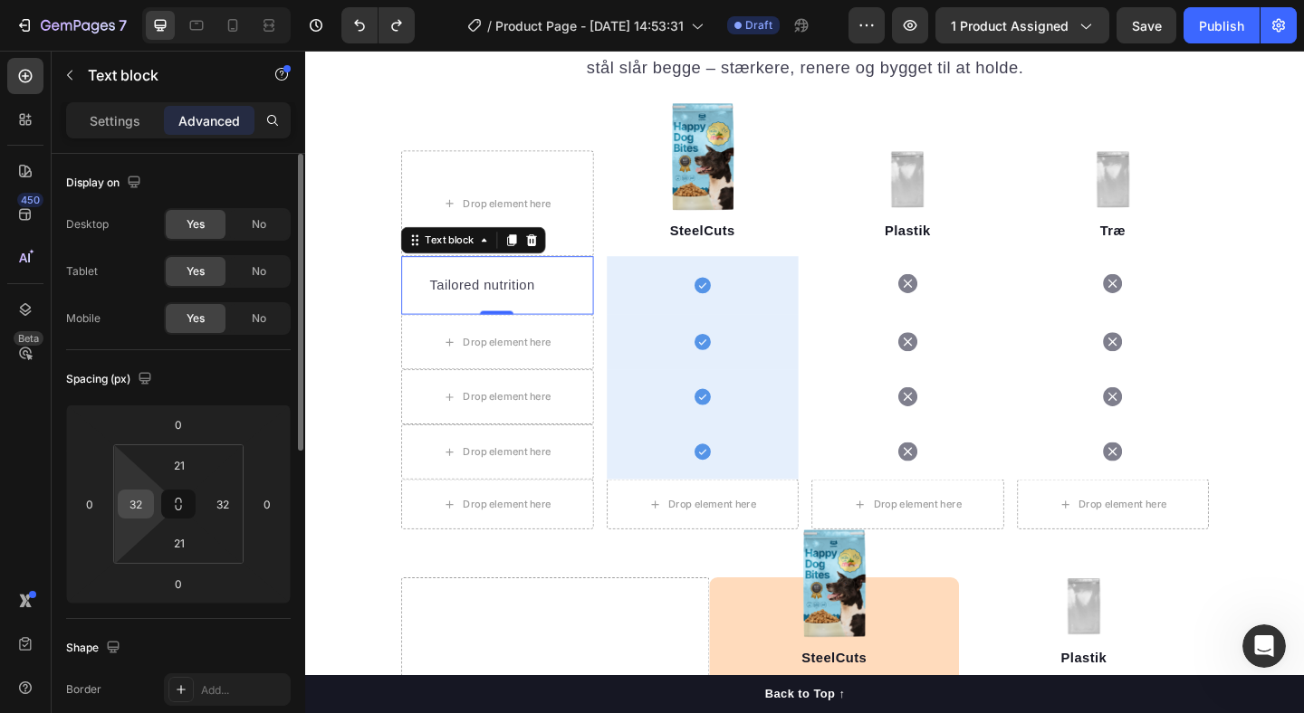
click at [129, 510] on input "32" at bounding box center [135, 504] width 27 height 27
type input "0"
click at [219, 503] on input "32" at bounding box center [222, 504] width 27 height 27
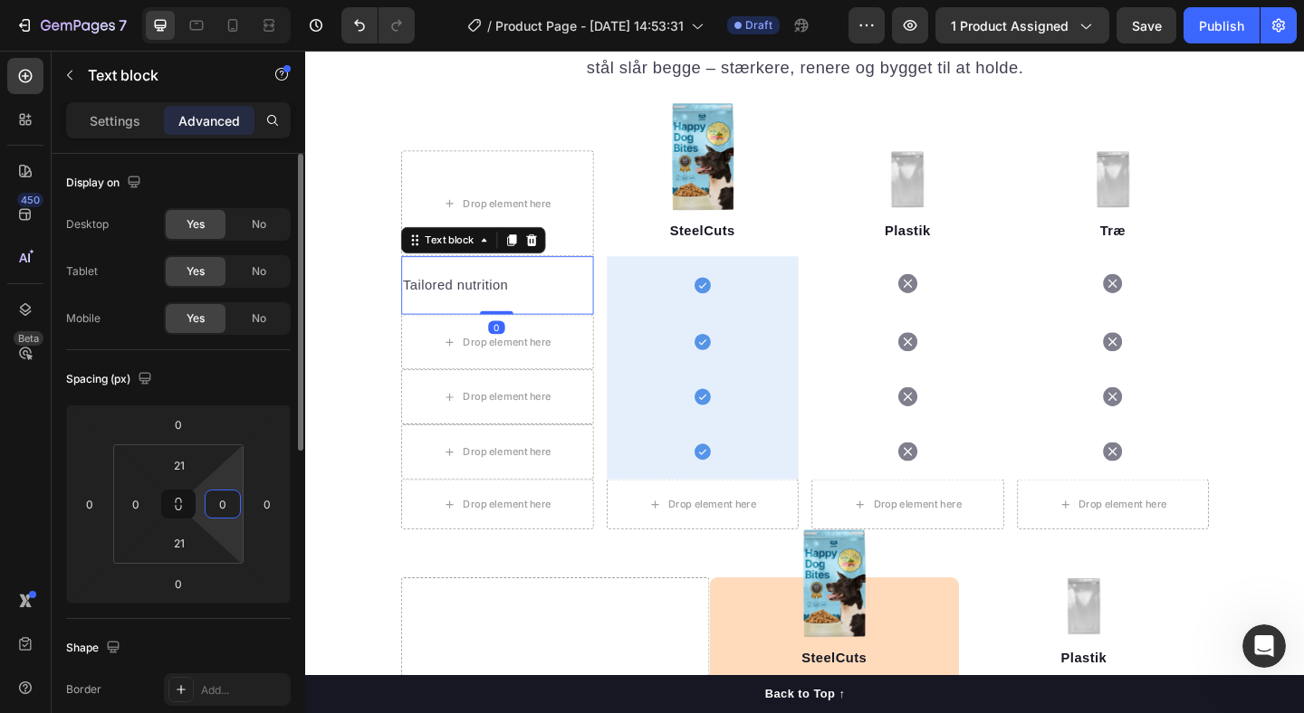
type input "0"
click at [218, 389] on div "Spacing (px)" at bounding box center [178, 379] width 225 height 29
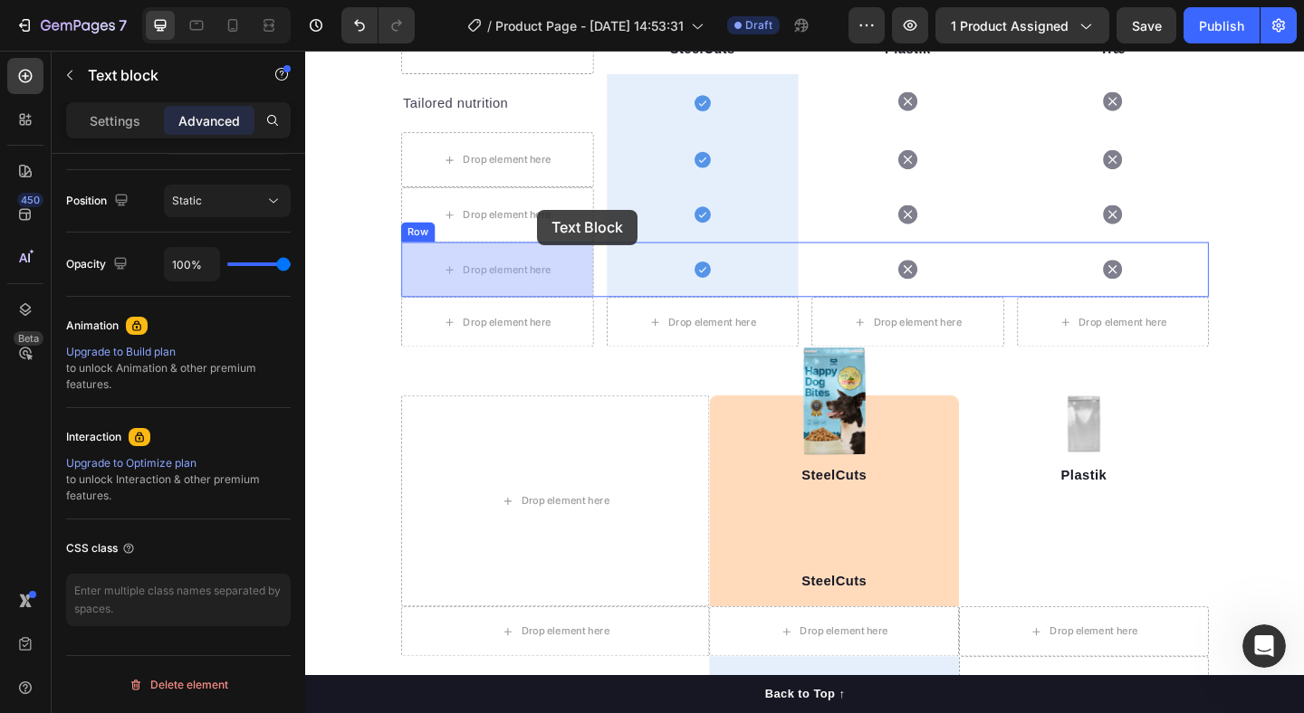
scroll to position [2083, 0]
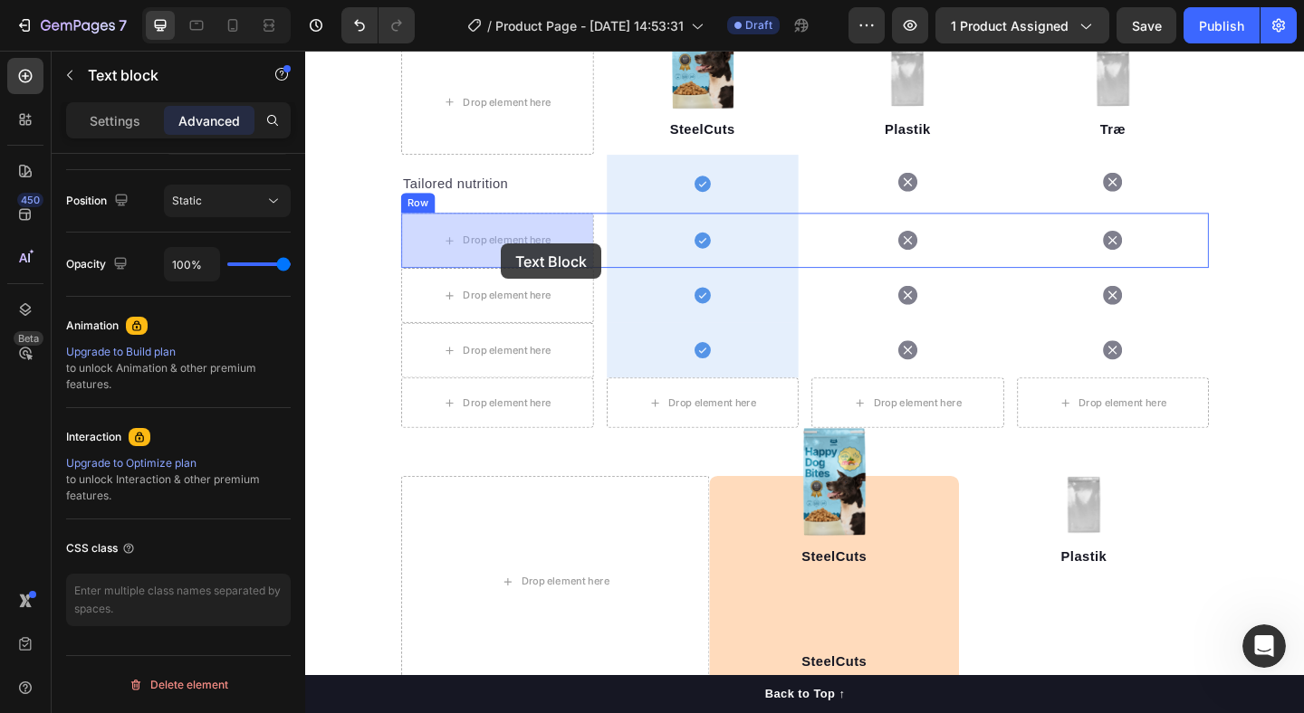
drag, startPoint x: 607, startPoint y: 508, endPoint x: 518, endPoint y: 261, distance: 262.6
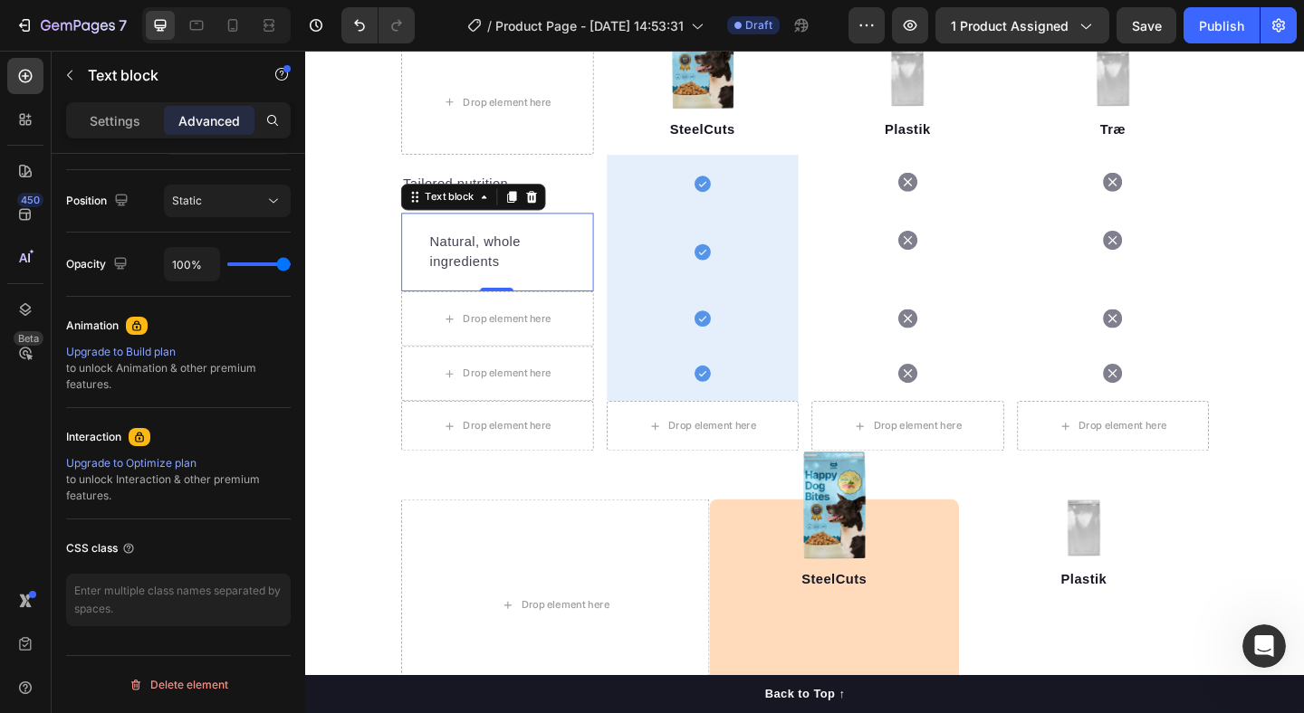
click at [487, 260] on p "Natural, whole ingredients" at bounding box center [514, 269] width 148 height 43
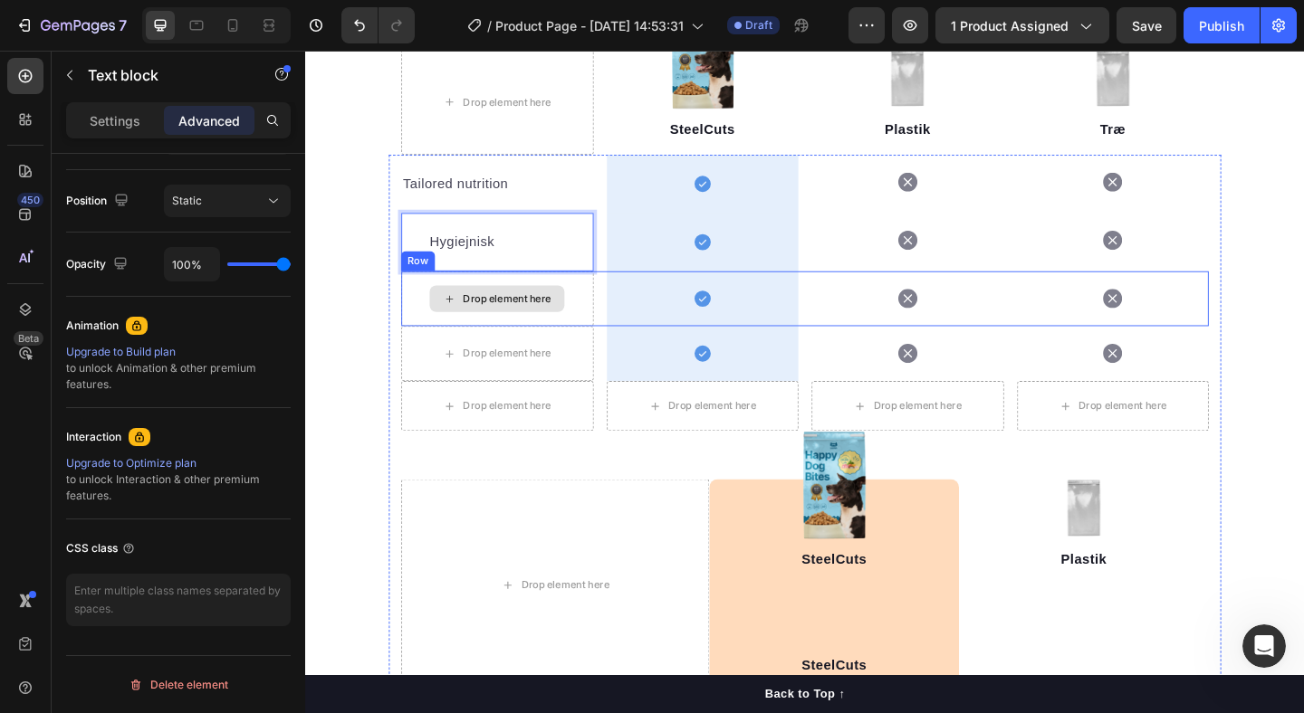
click at [502, 295] on div "Drop element here" at bounding box center [513, 321] width 209 height 60
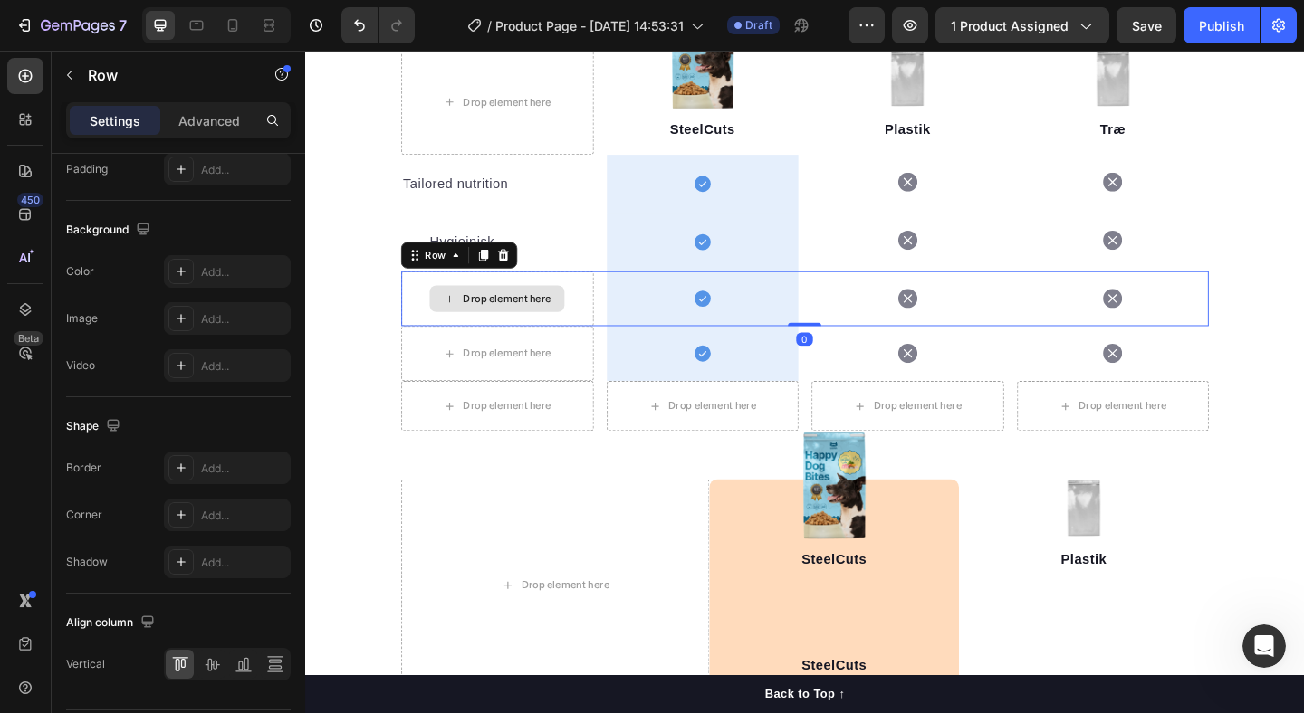
scroll to position [0, 0]
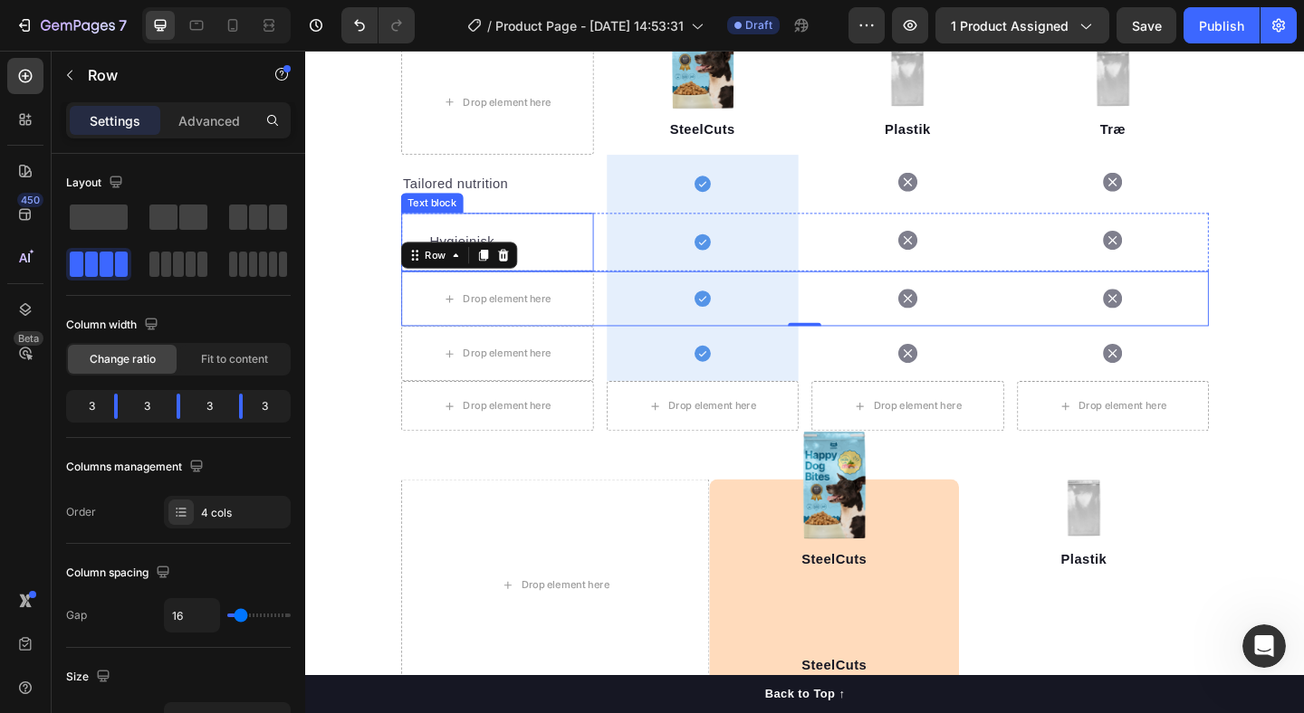
click at [546, 273] on div "Hygiejnisk Text block" at bounding box center [513, 258] width 209 height 63
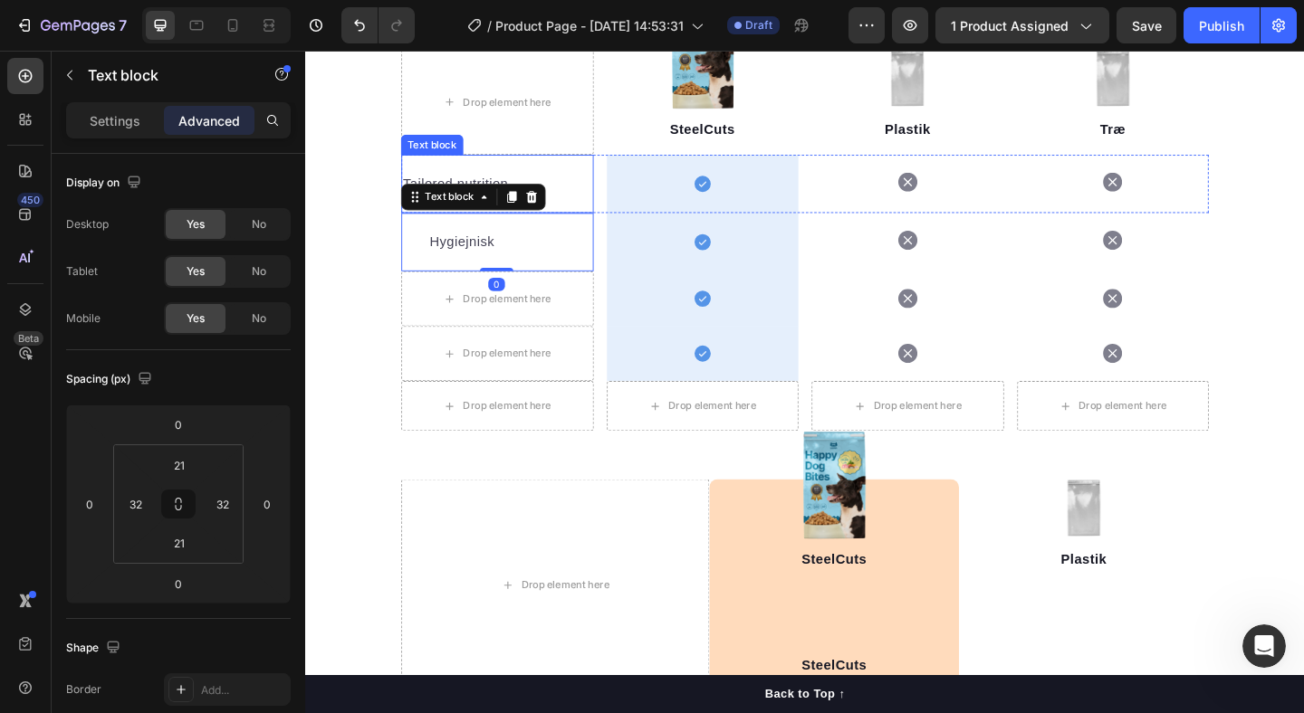
click at [587, 201] on p "Tailored nutrition" at bounding box center [514, 196] width 206 height 22
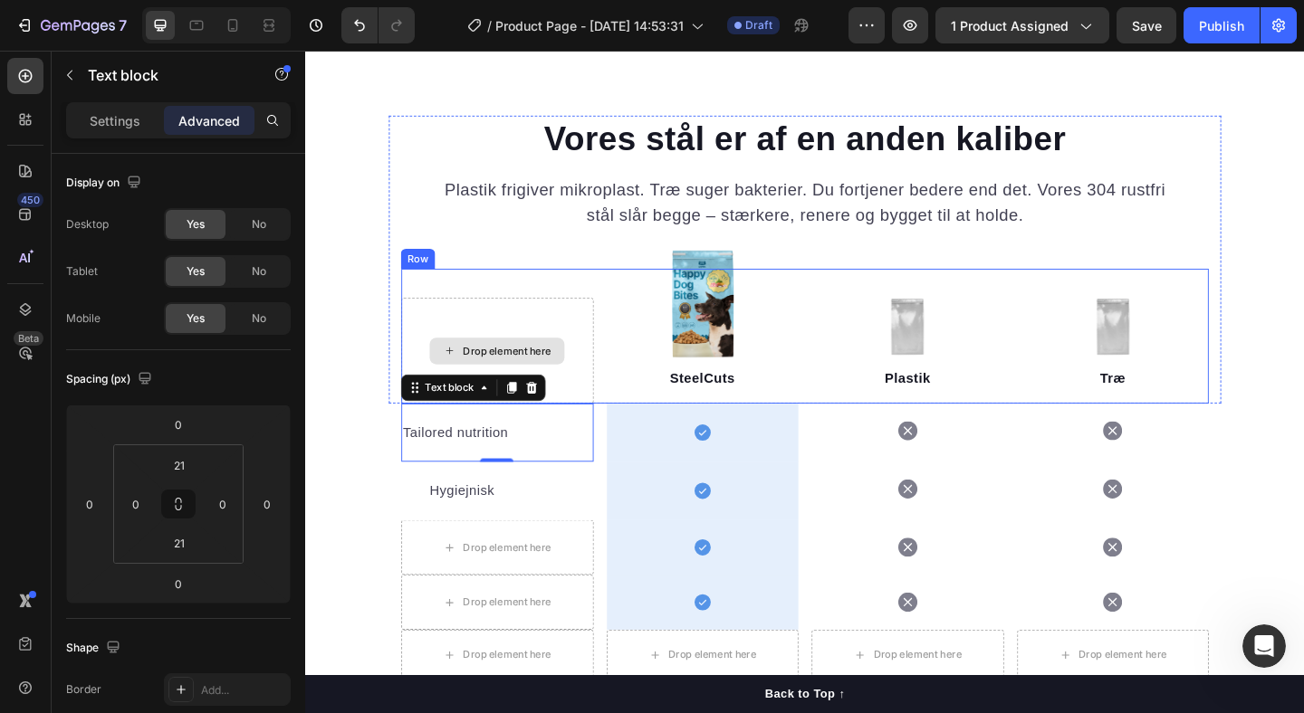
scroll to position [1913, 0]
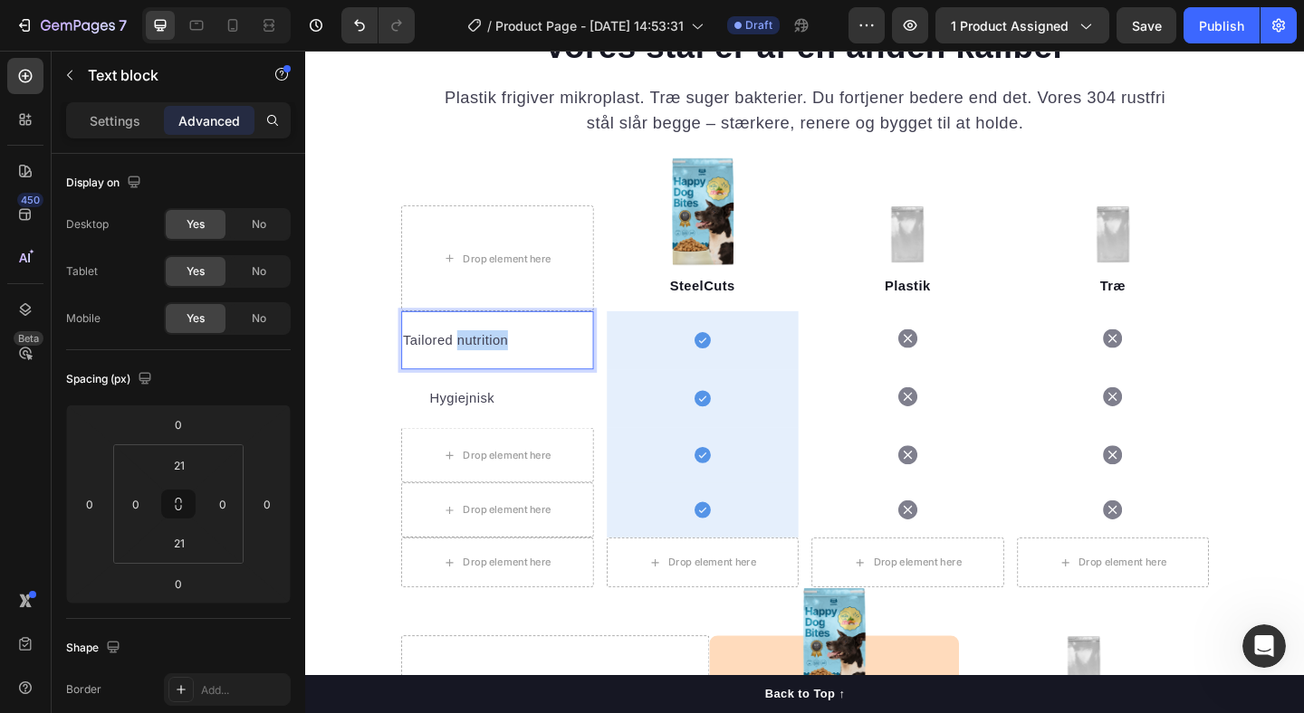
click at [484, 370] on p "Tailored nutrition" at bounding box center [514, 366] width 206 height 22
click at [474, 421] on p "Hygiejnisk" at bounding box center [514, 429] width 148 height 22
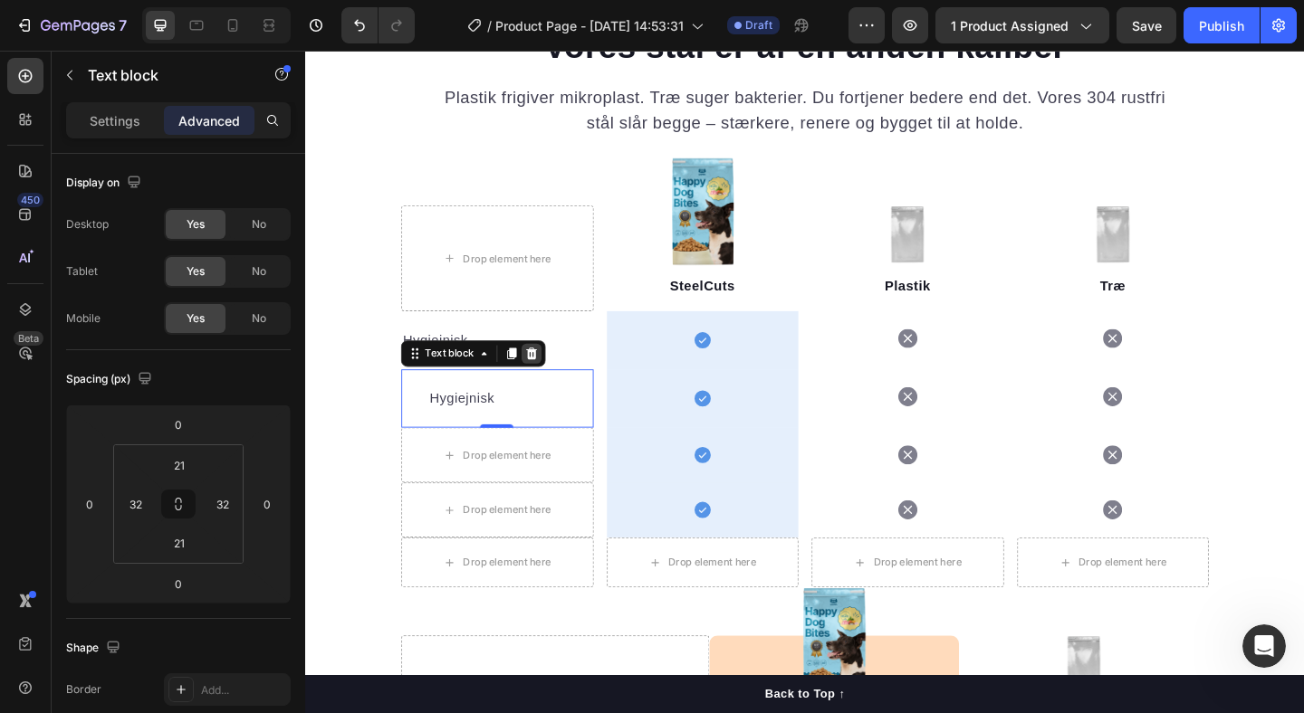
click at [551, 381] on icon at bounding box center [552, 380] width 12 height 13
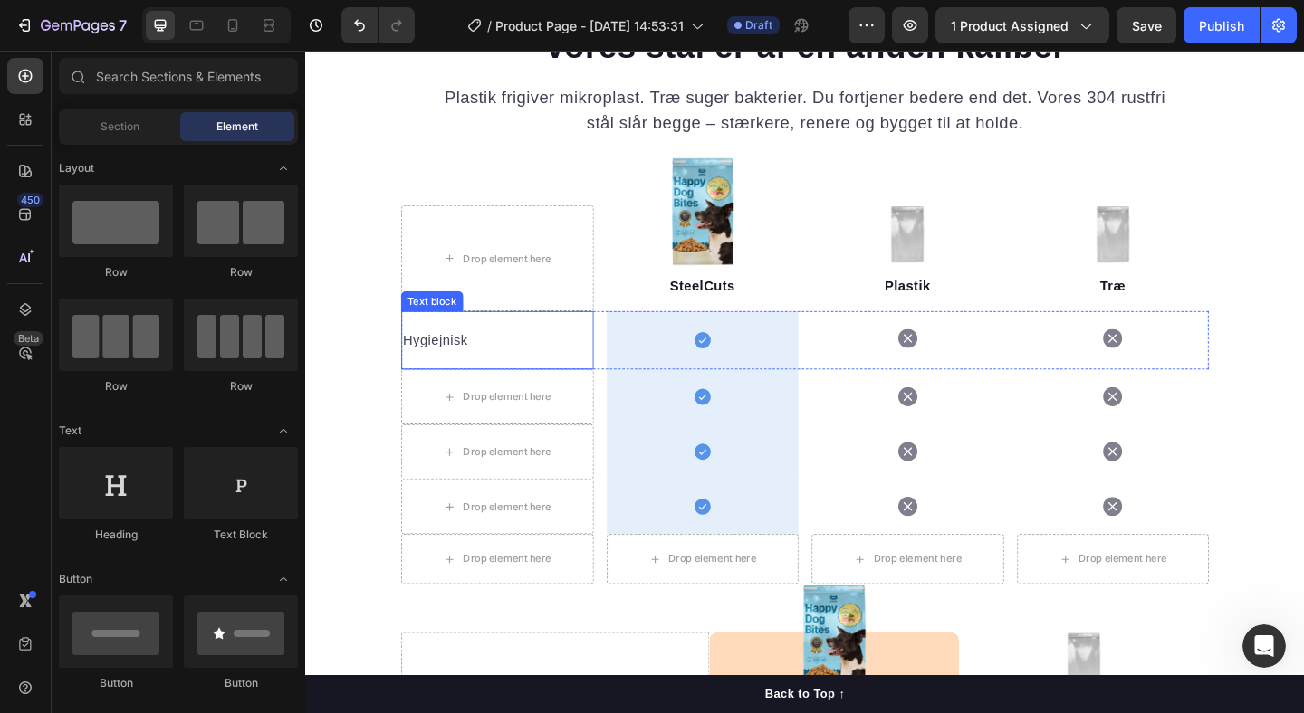
click at [458, 360] on p "Hygiejnisk" at bounding box center [514, 366] width 206 height 22
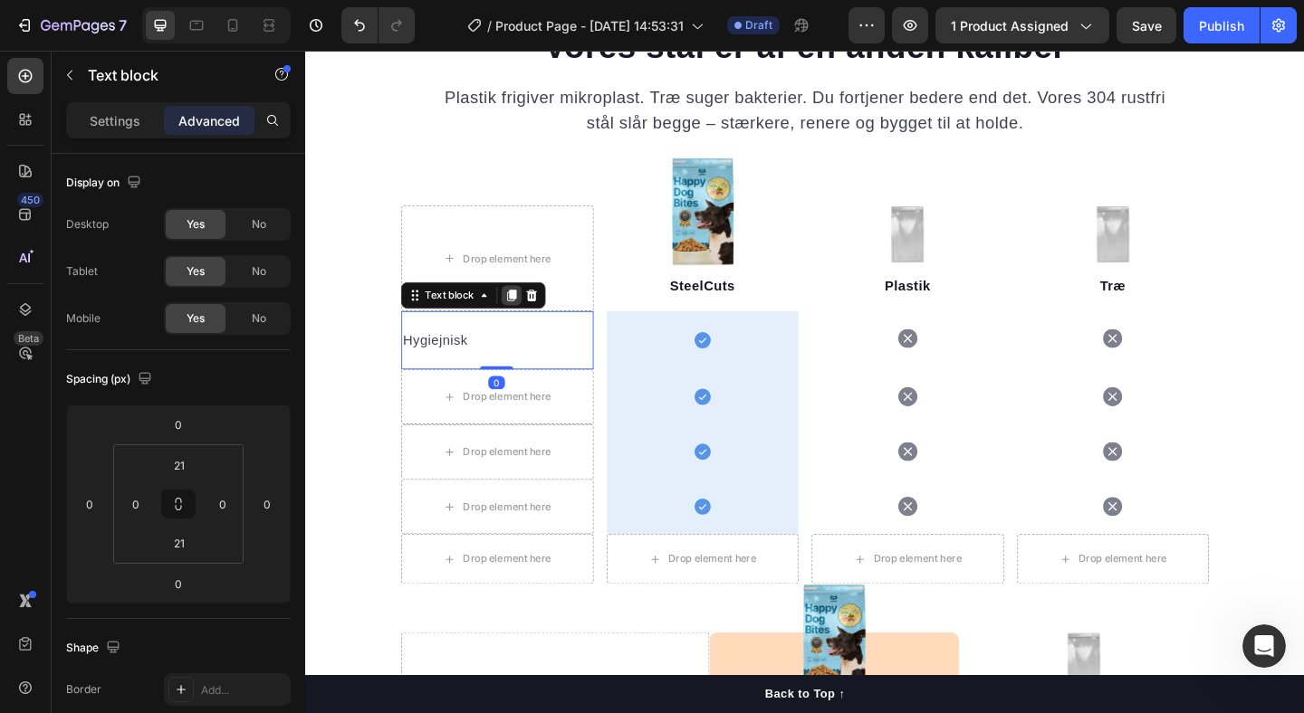
click at [531, 311] on icon at bounding box center [530, 317] width 10 height 13
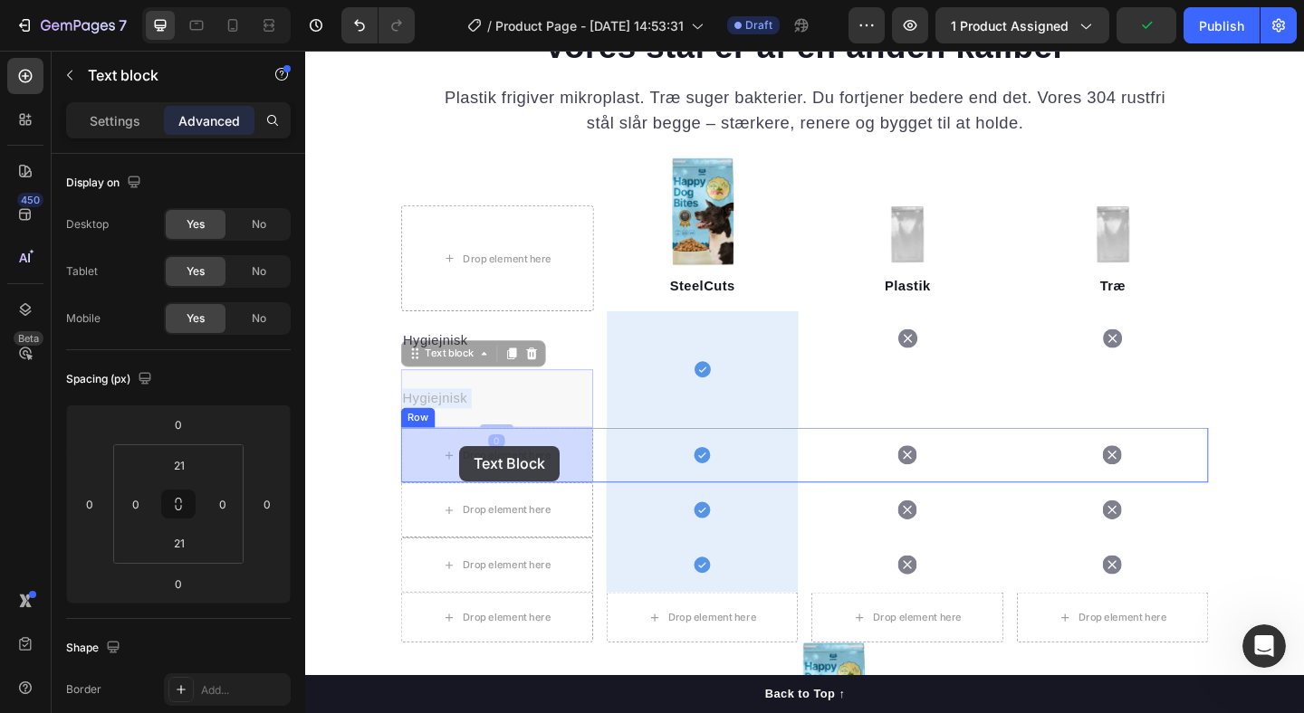
drag, startPoint x: 485, startPoint y: 428, endPoint x: 473, endPoint y: 481, distance: 54.0
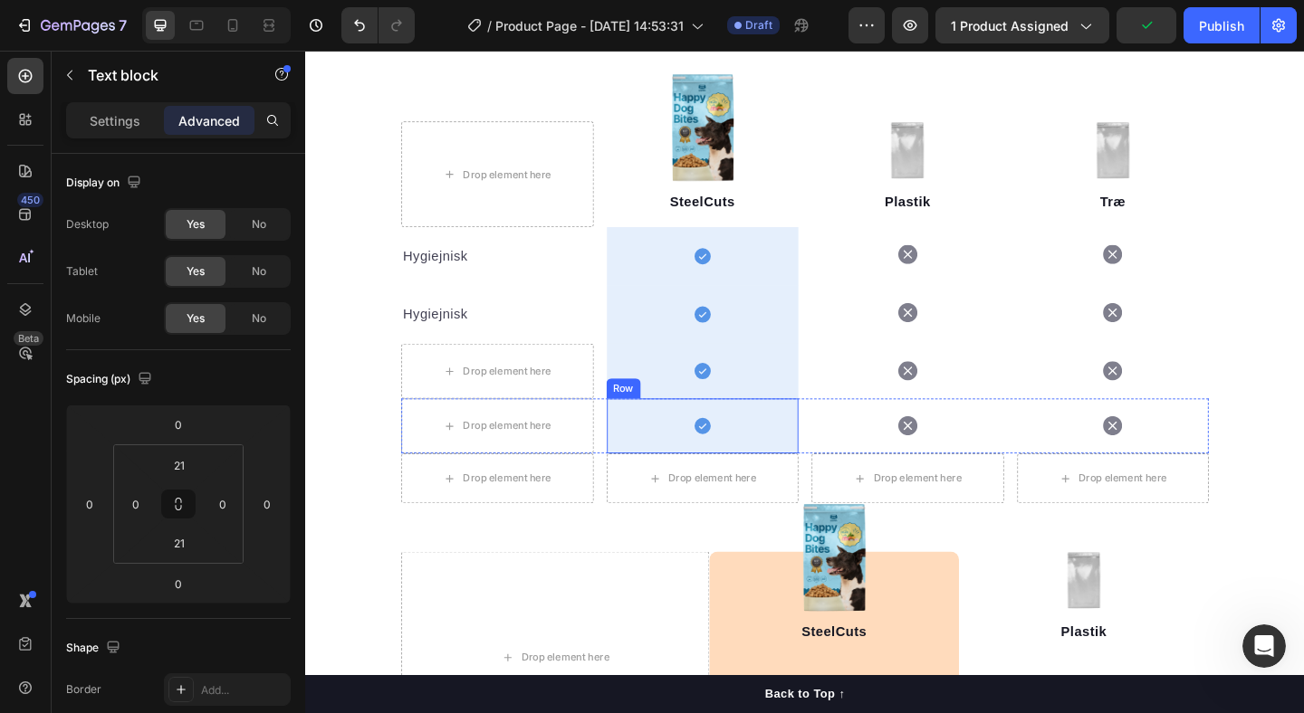
scroll to position [1989, 0]
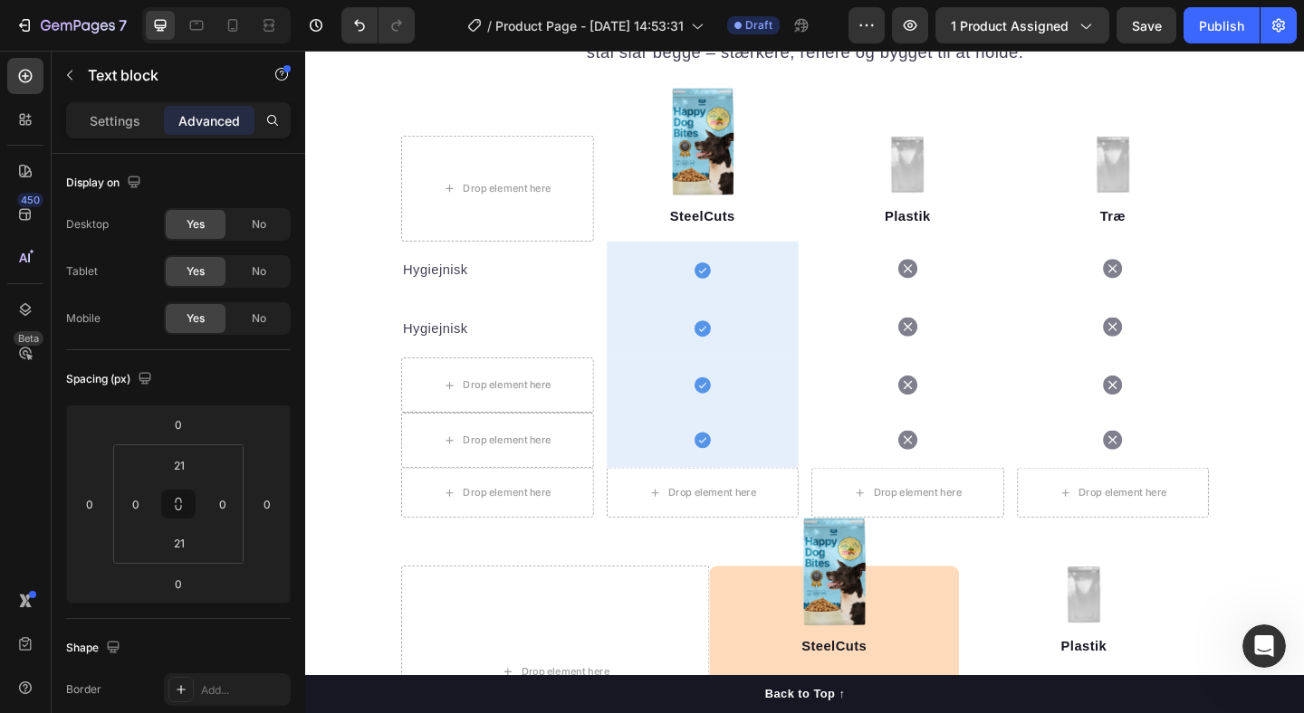
click at [452, 350] on p "Hygiejnisk" at bounding box center [514, 353] width 206 height 22
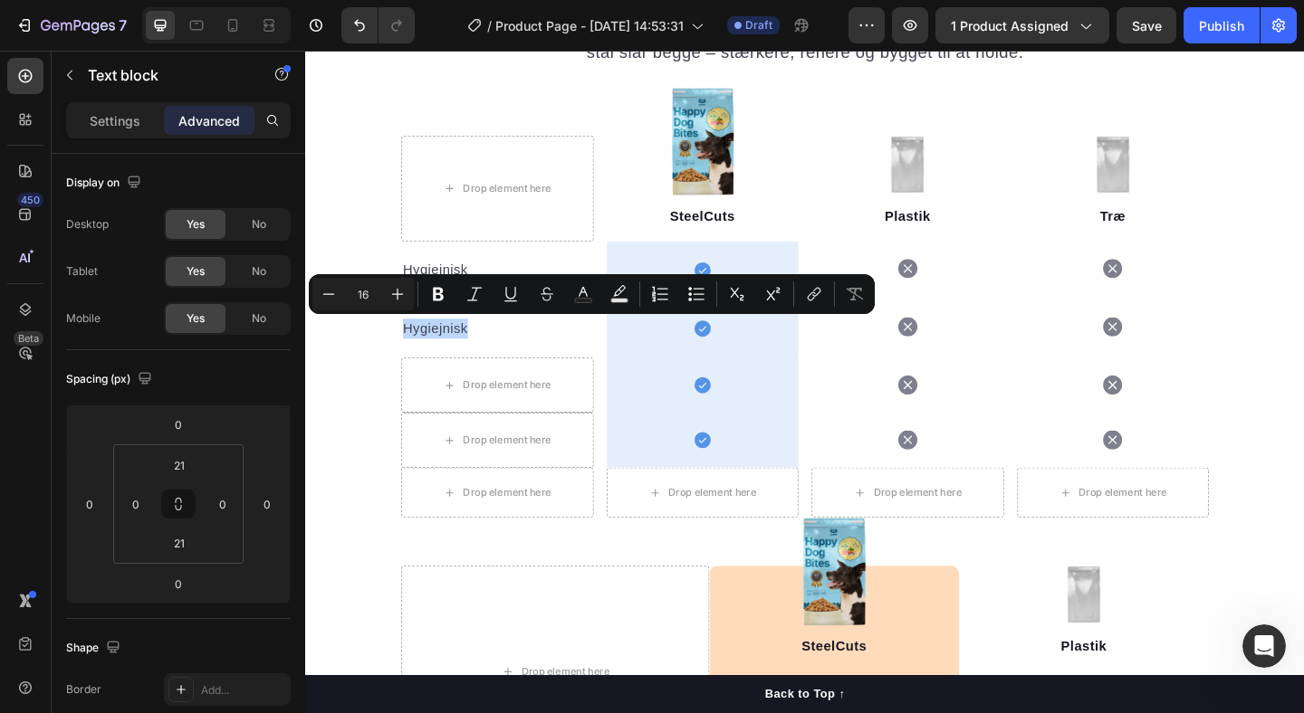
click at [452, 350] on p "Hygiejnisk" at bounding box center [514, 353] width 206 height 22
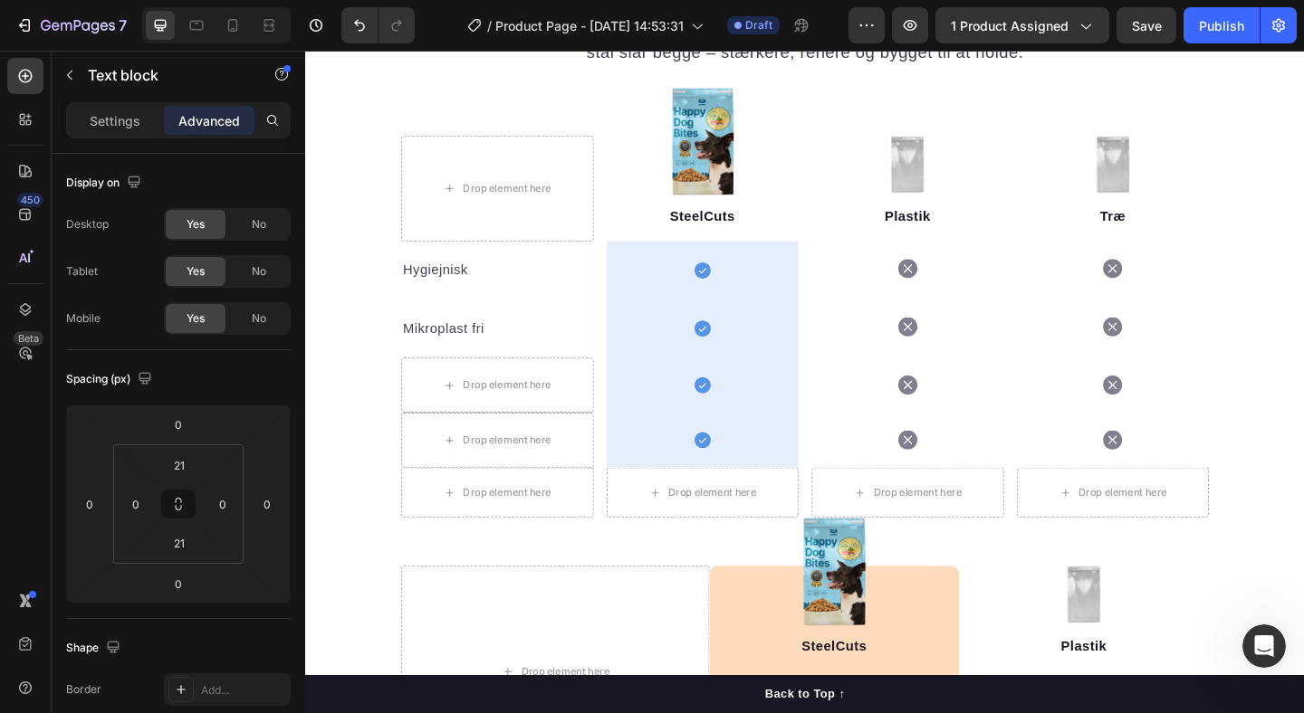
click at [542, 349] on p "Mikroplast fri" at bounding box center [514, 353] width 206 height 22
click at [536, 307] on div "Hygiejnisk Text block" at bounding box center [513, 289] width 209 height 63
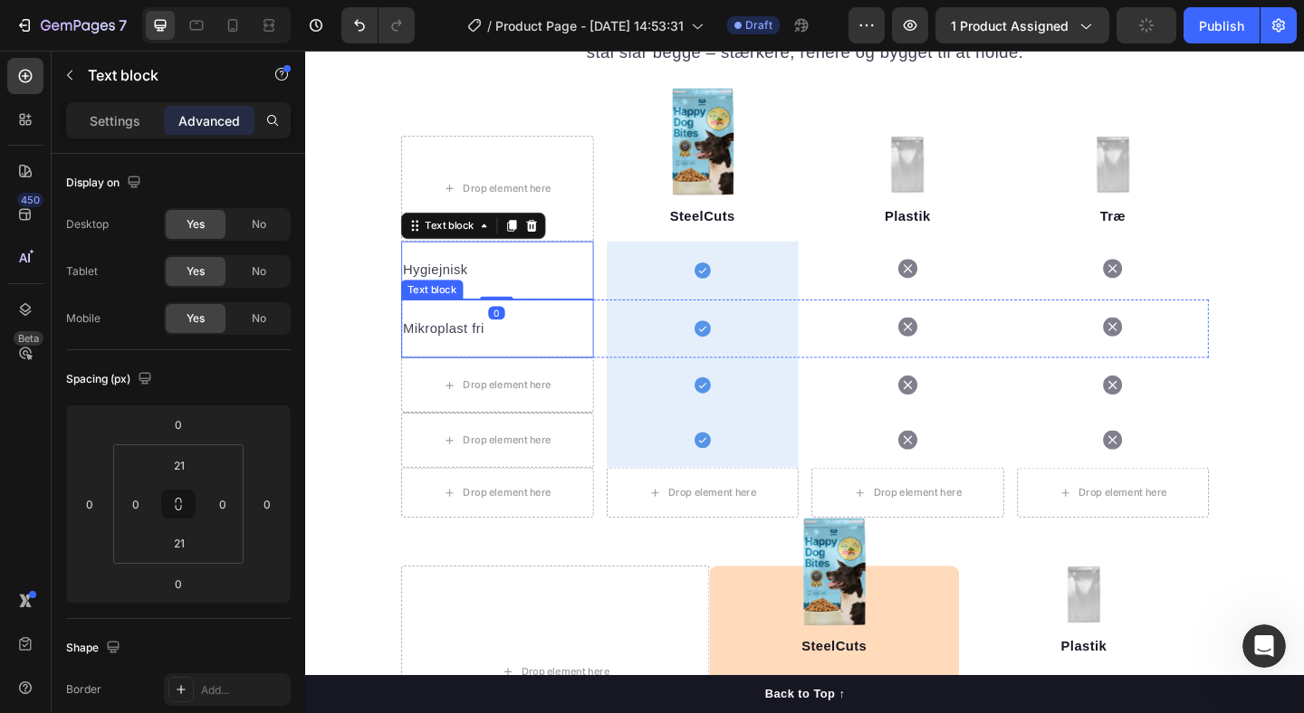
click at [549, 351] on p "Mikroplast fri" at bounding box center [514, 353] width 206 height 22
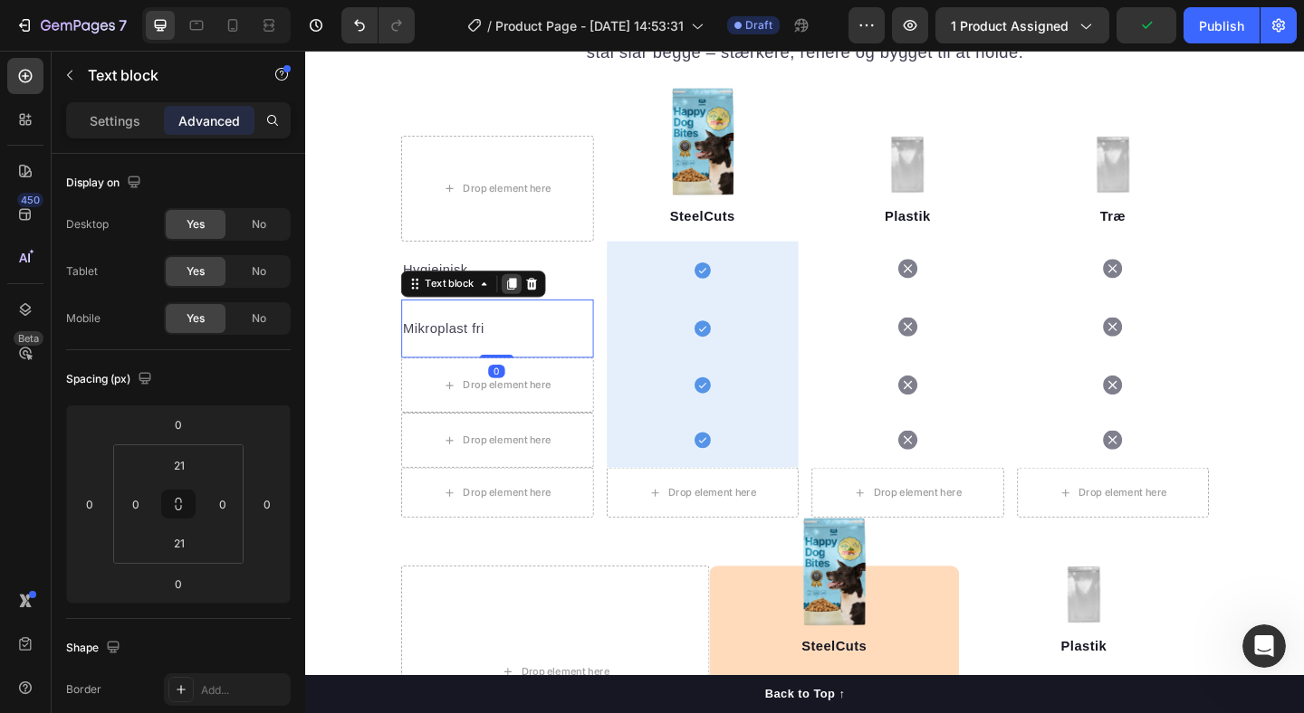
click at [530, 304] on icon at bounding box center [530, 304] width 10 height 13
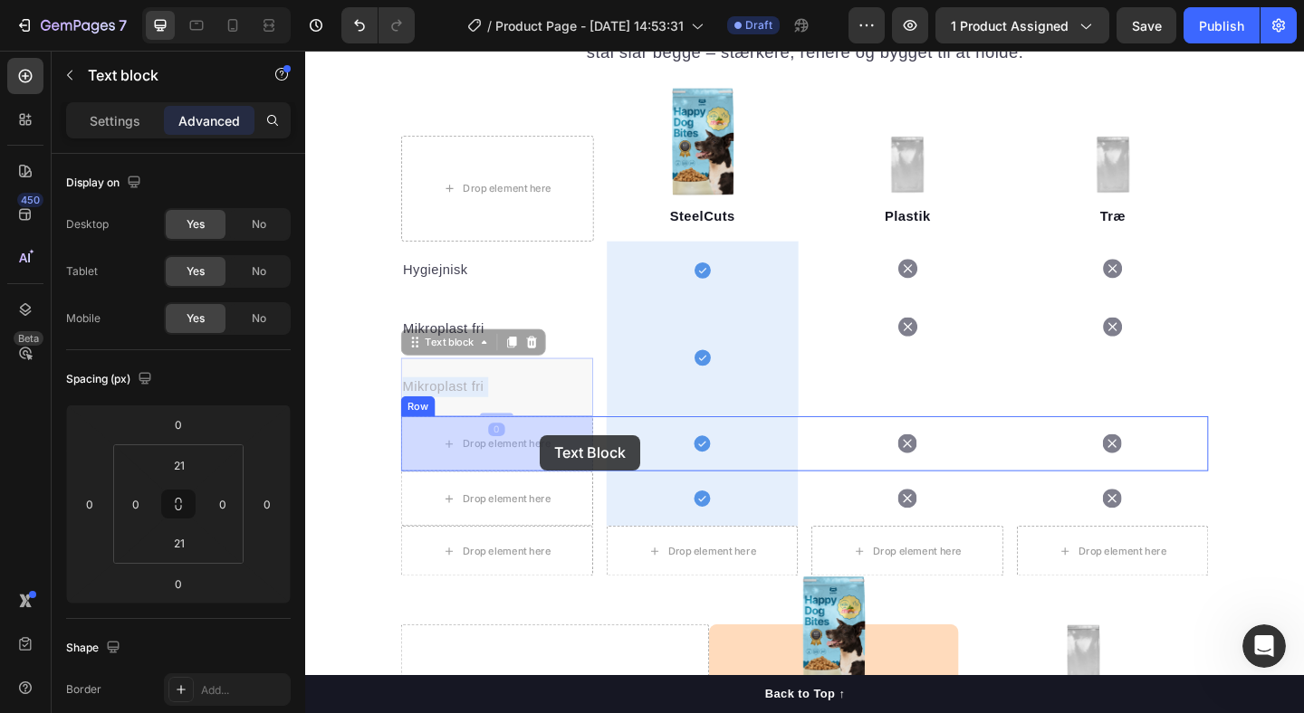
drag, startPoint x: 561, startPoint y: 413, endPoint x: 560, endPoint y: 469, distance: 56.1
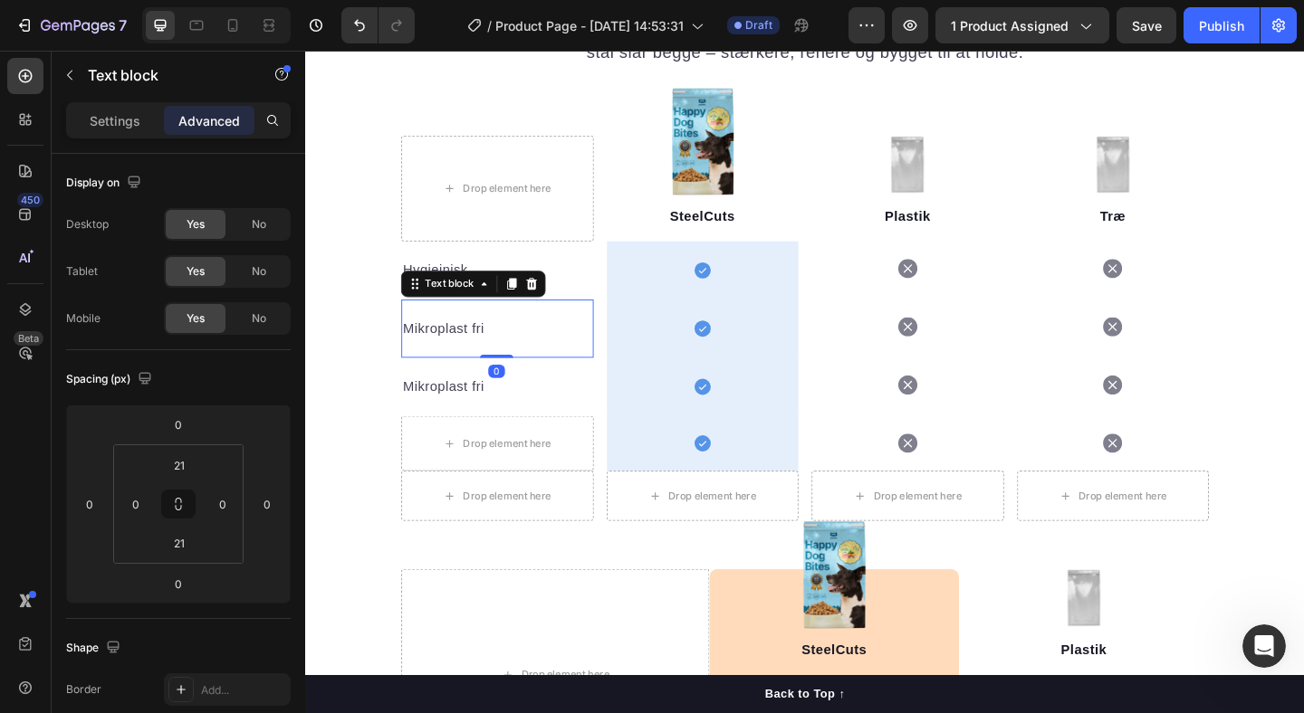
click at [583, 359] on p "Mikroplast fri" at bounding box center [514, 353] width 206 height 22
click at [456, 351] on p "Mikroplast fri" at bounding box center [514, 353] width 206 height 22
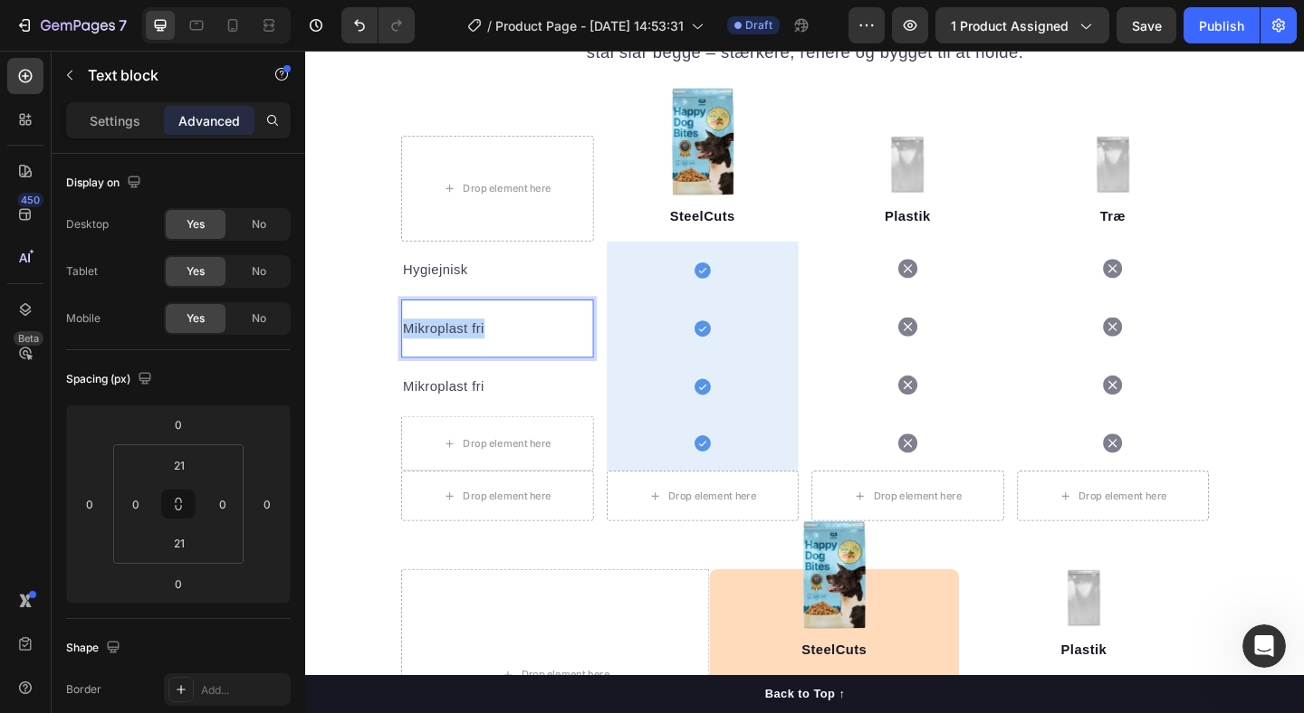
click at [456, 351] on p "Mikroplast fri" at bounding box center [514, 353] width 206 height 22
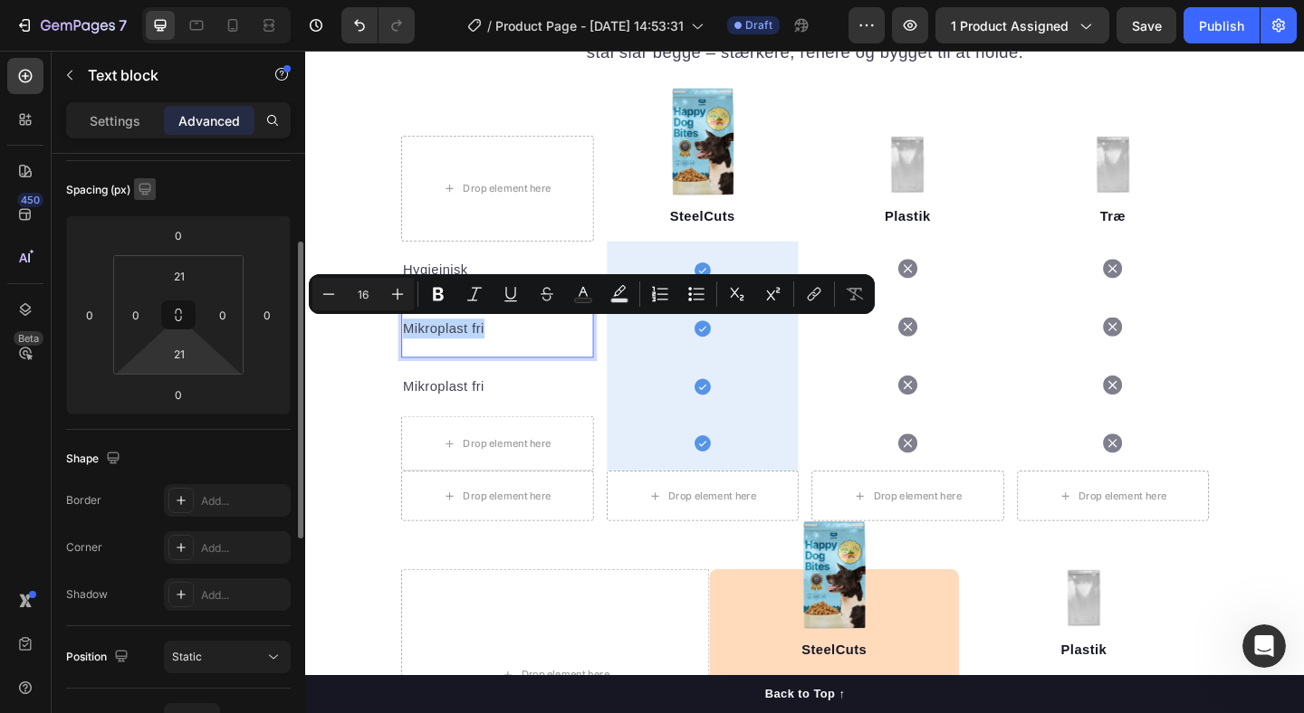
scroll to position [0, 0]
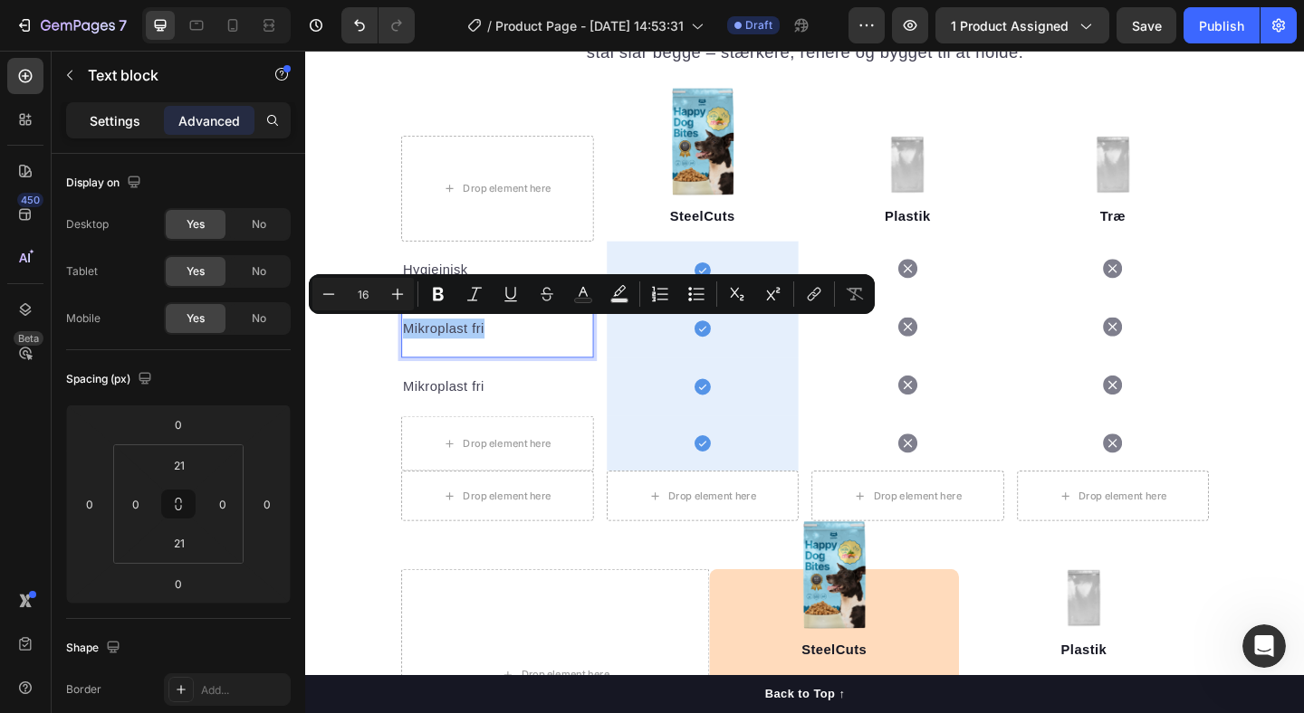
click at [110, 121] on p "Settings" at bounding box center [115, 120] width 51 height 19
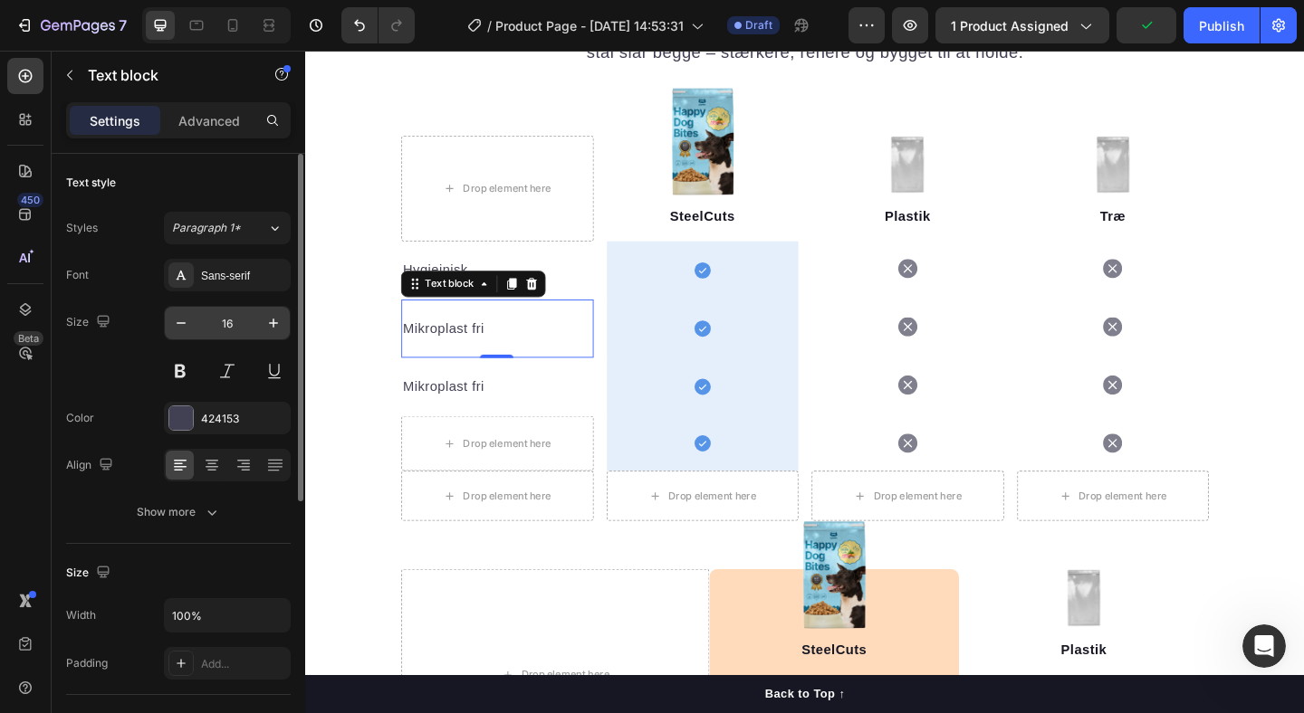
click at [229, 329] on input "16" at bounding box center [227, 323] width 60 height 33
click at [229, 328] on input "16" at bounding box center [227, 323] width 60 height 33
click at [230, 322] on input "16" at bounding box center [227, 323] width 60 height 33
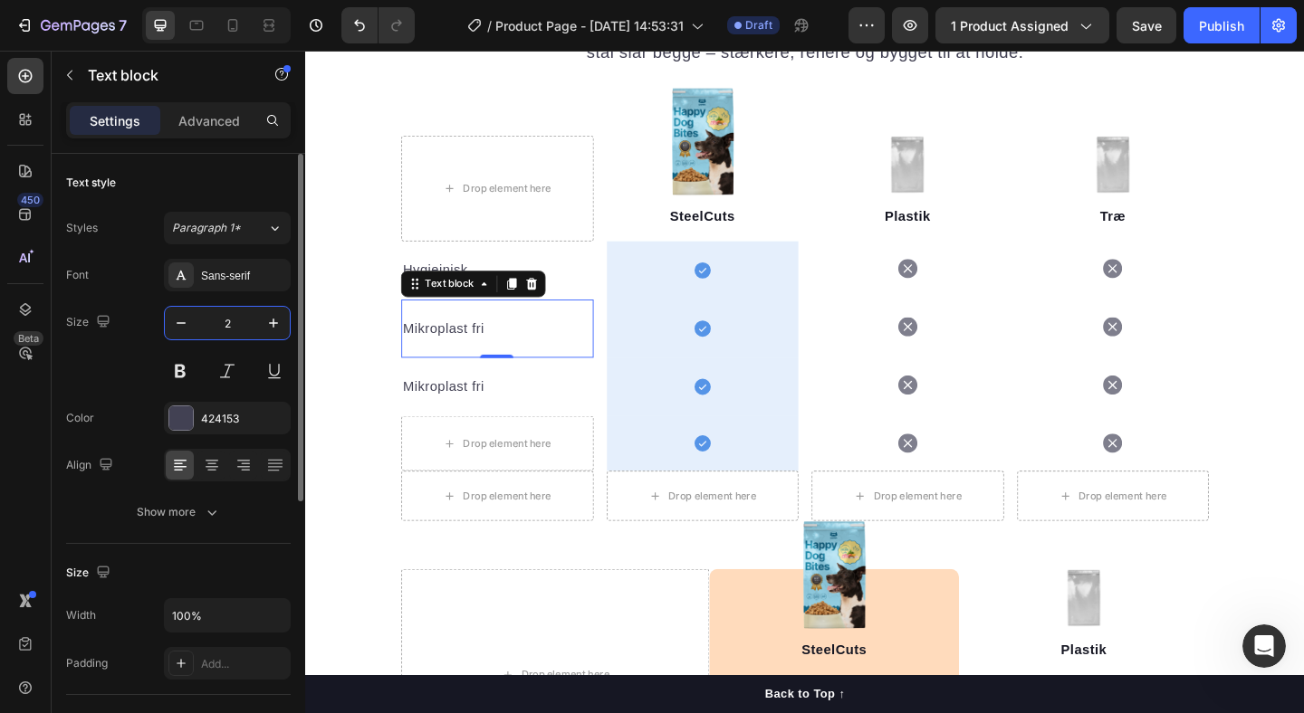
type input "20"
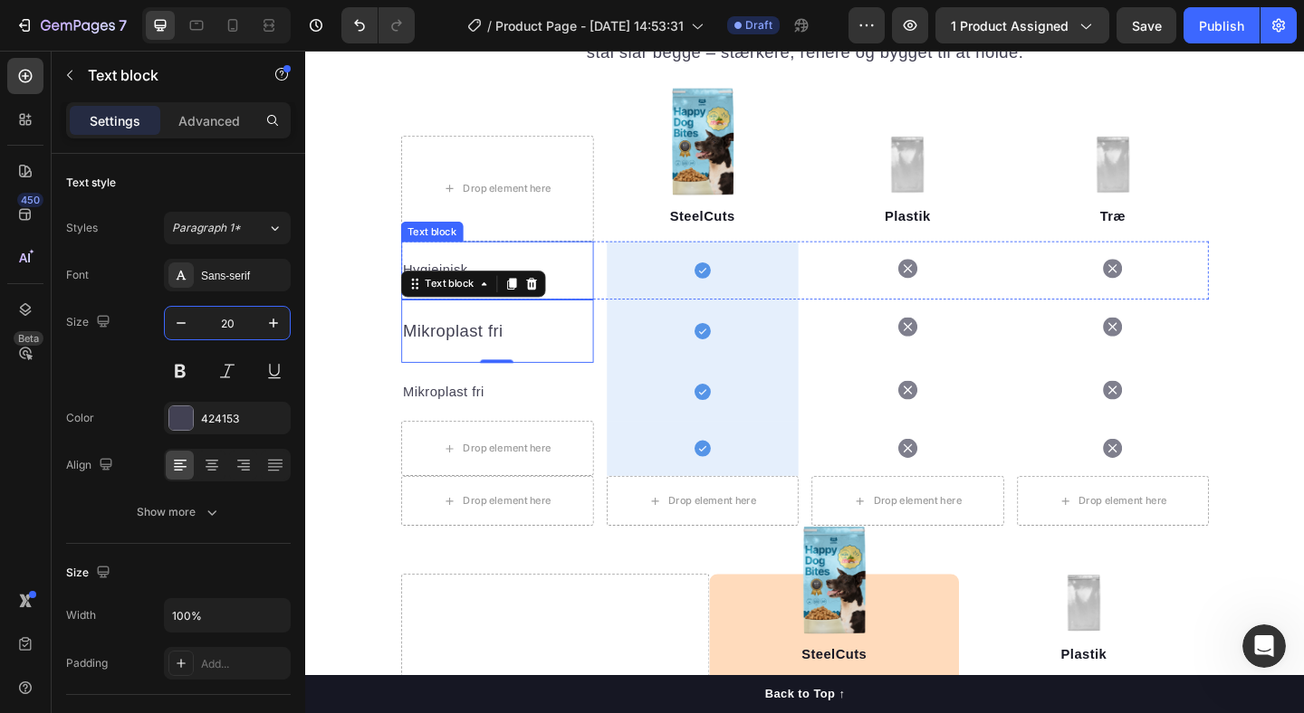
click at [464, 281] on p "Hygiejnisk" at bounding box center [514, 290] width 206 height 22
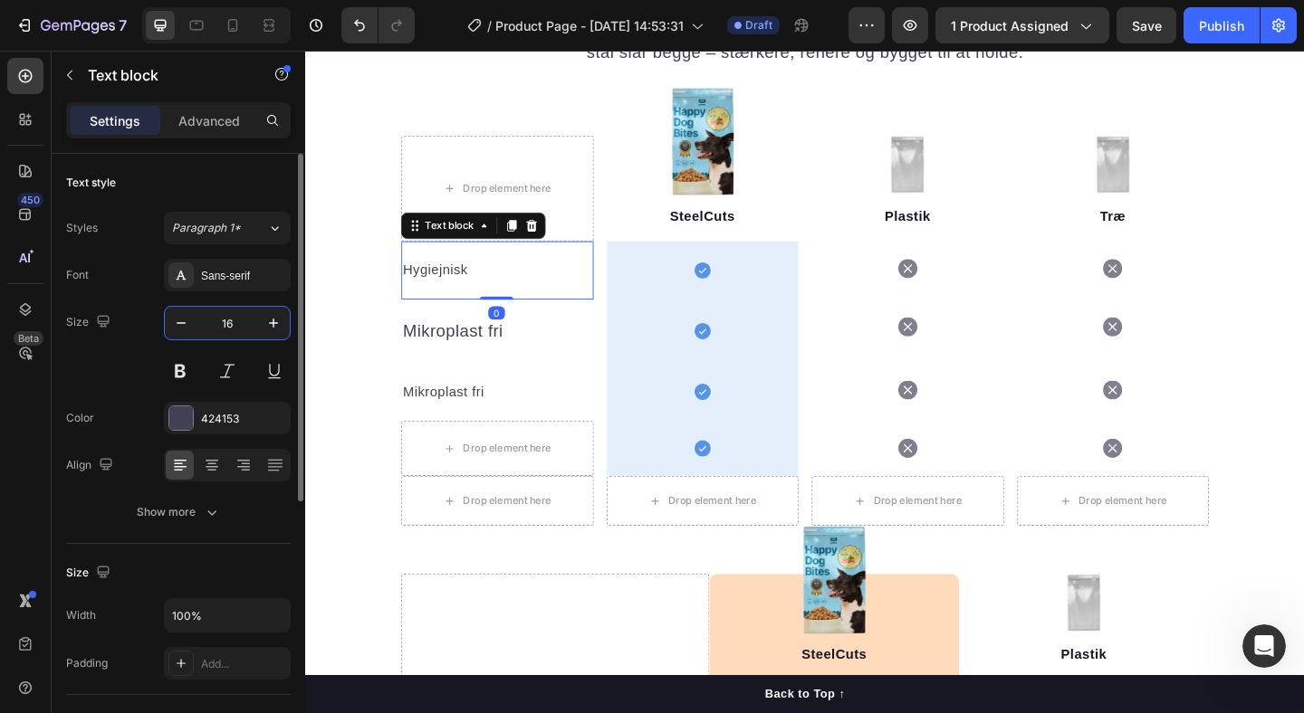
click at [237, 323] on input "16" at bounding box center [227, 323] width 60 height 33
click at [236, 323] on input "16" at bounding box center [227, 323] width 60 height 33
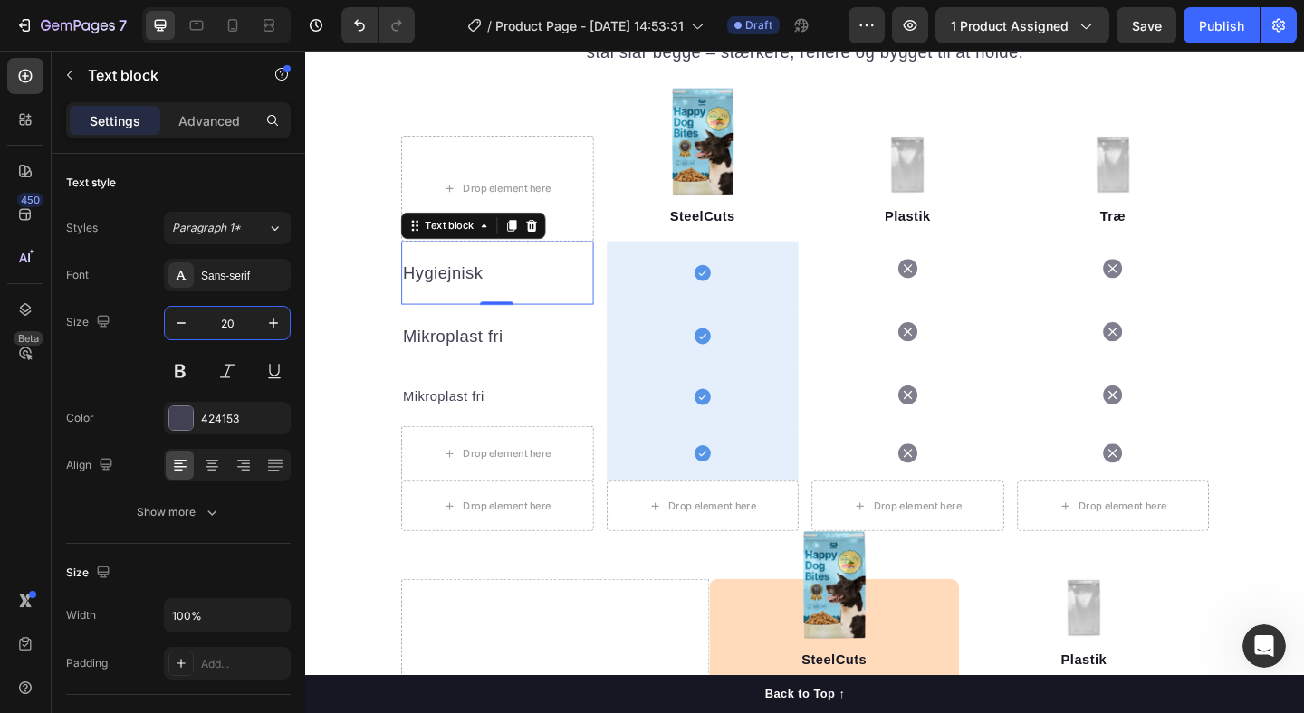
type input "20"
click at [459, 437] on p "Mikroplast fri" at bounding box center [514, 428] width 206 height 22
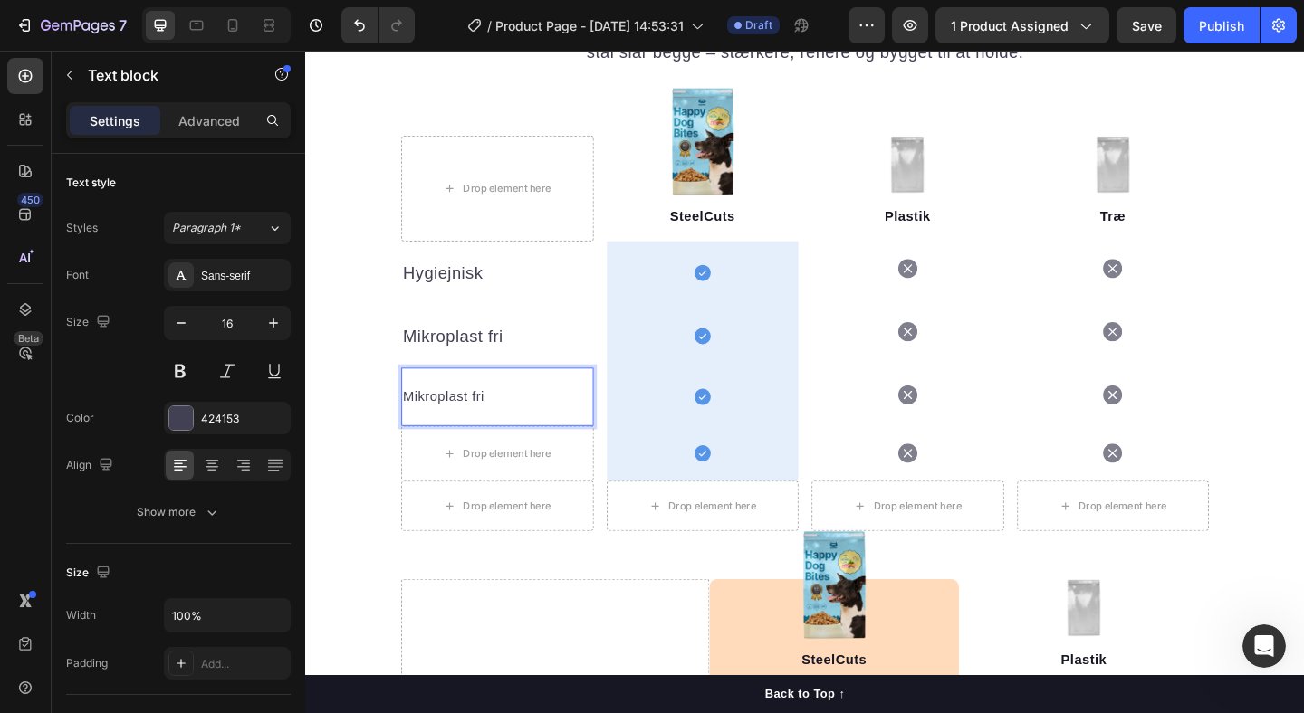
click at [476, 434] on p "Mikroplast fri" at bounding box center [514, 428] width 206 height 22
click at [436, 419] on p "Holdbar" at bounding box center [514, 428] width 206 height 22
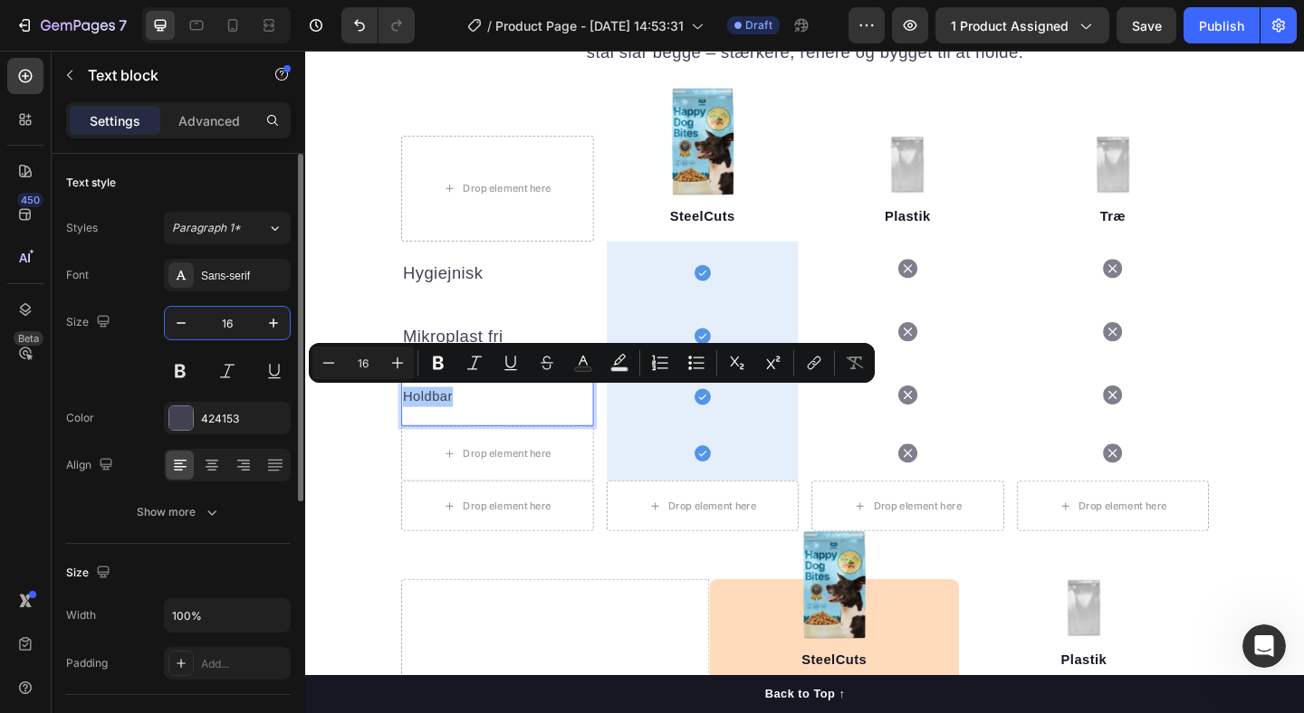
click at [228, 329] on input "16" at bounding box center [227, 323] width 60 height 33
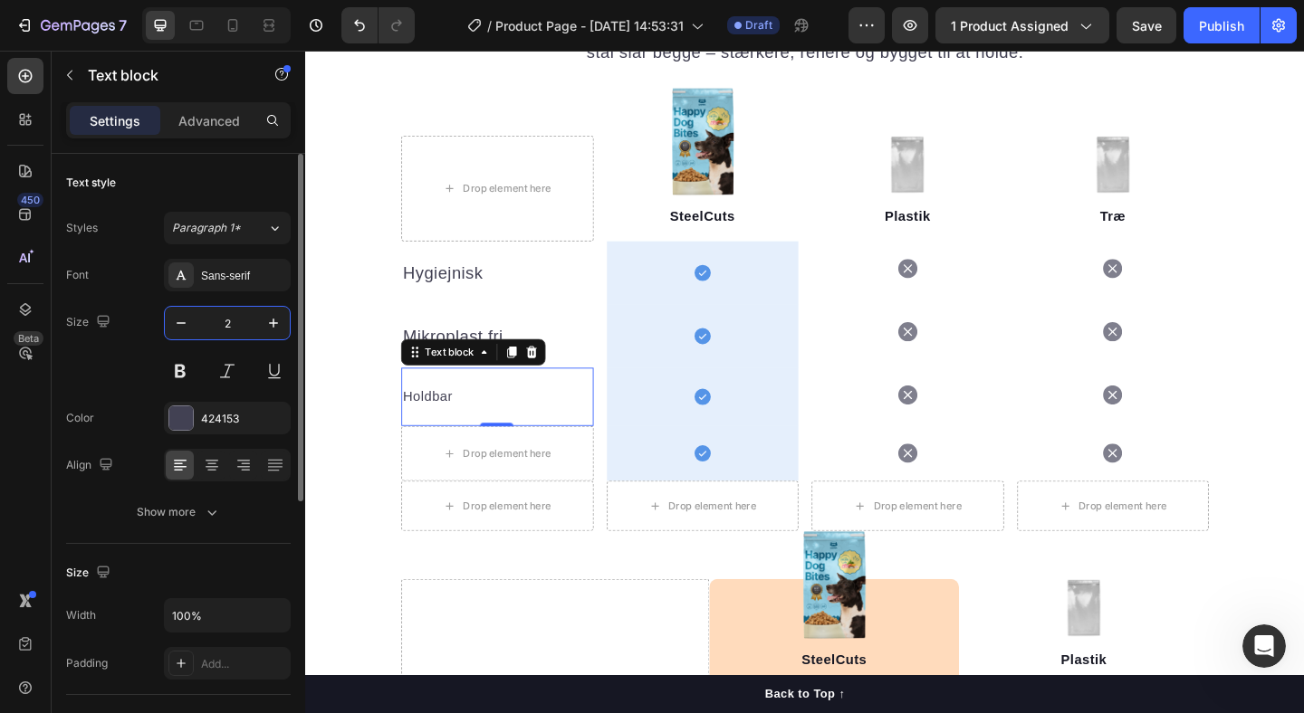
type input "20"
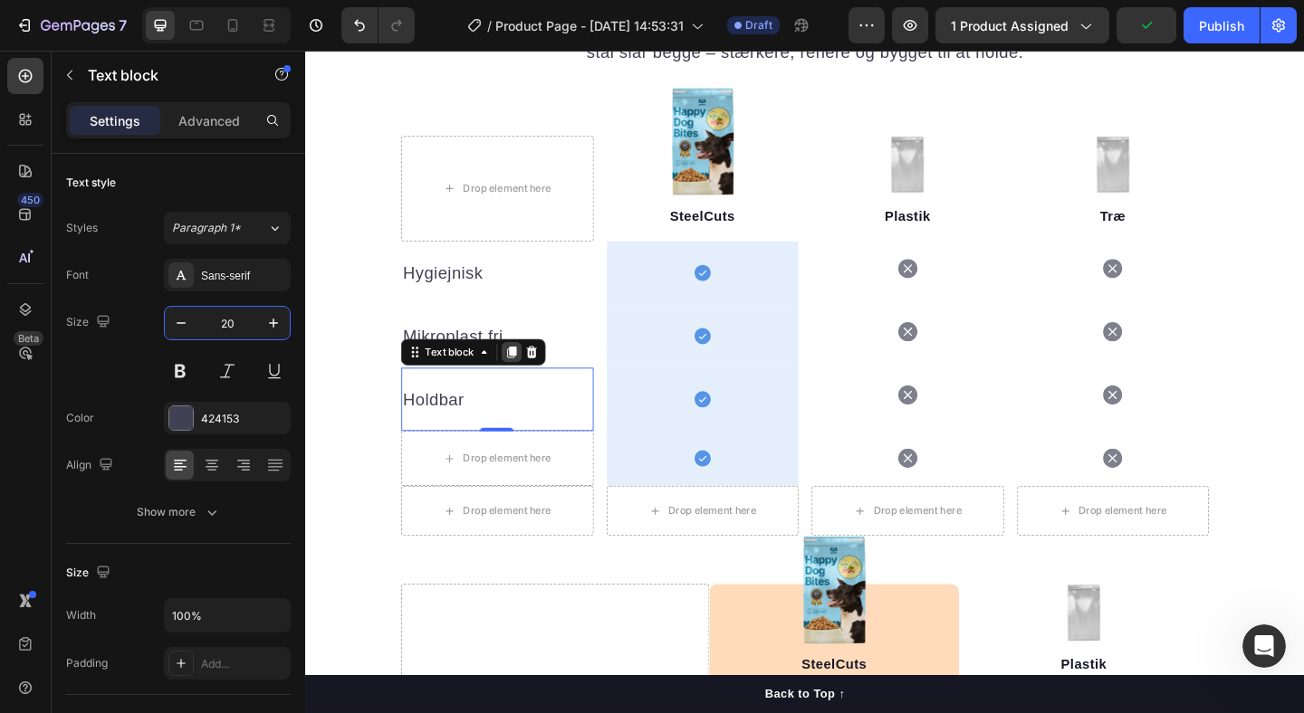
click at [534, 377] on icon at bounding box center [530, 378] width 10 height 13
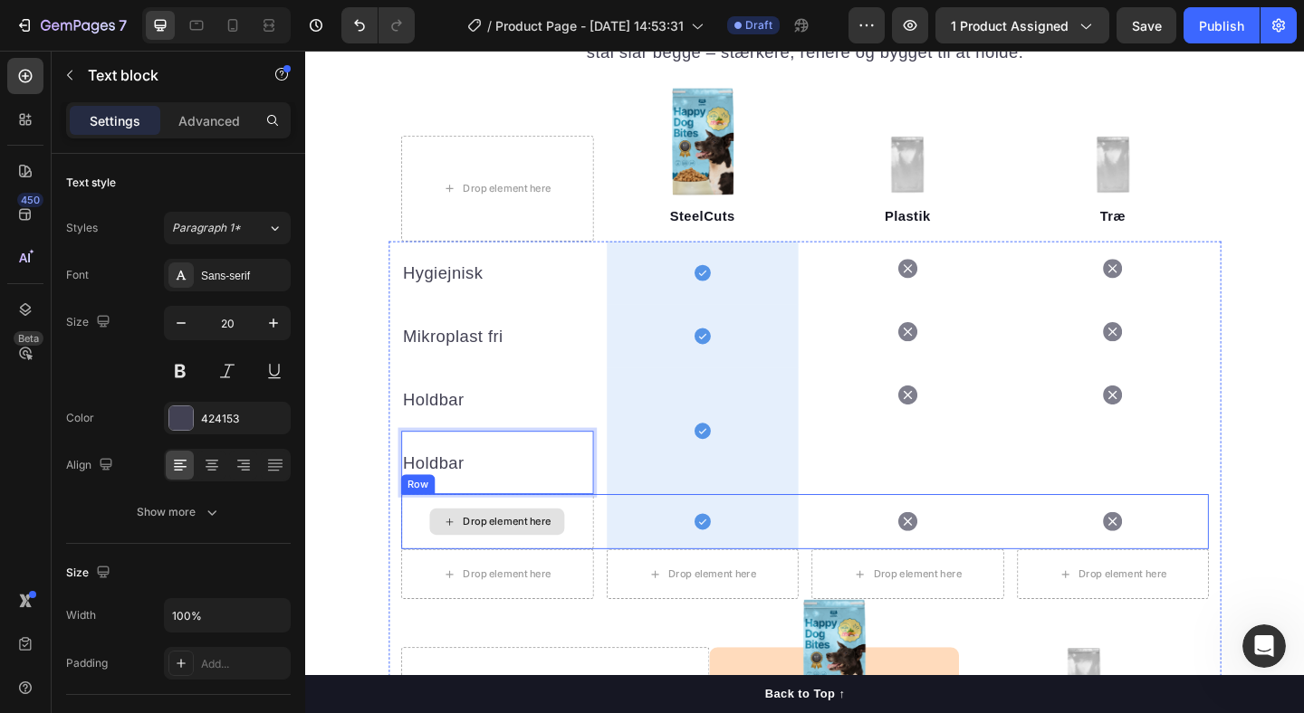
drag, startPoint x: 503, startPoint y: 503, endPoint x: 495, endPoint y: 532, distance: 30.7
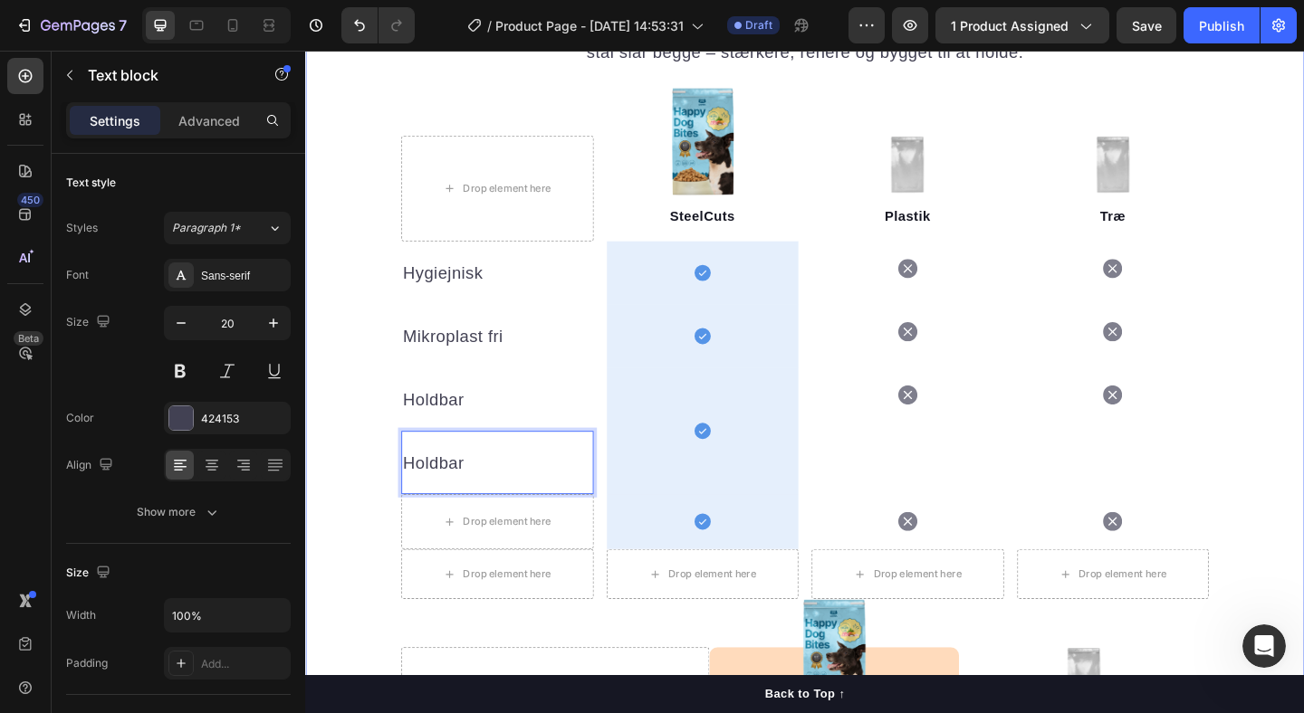
click at [374, 557] on div "Vores stål er af en anden kaliber Heading Plastik frigiver mikroplast. Træ suge…" at bounding box center [848, 684] width 1087 height 1479
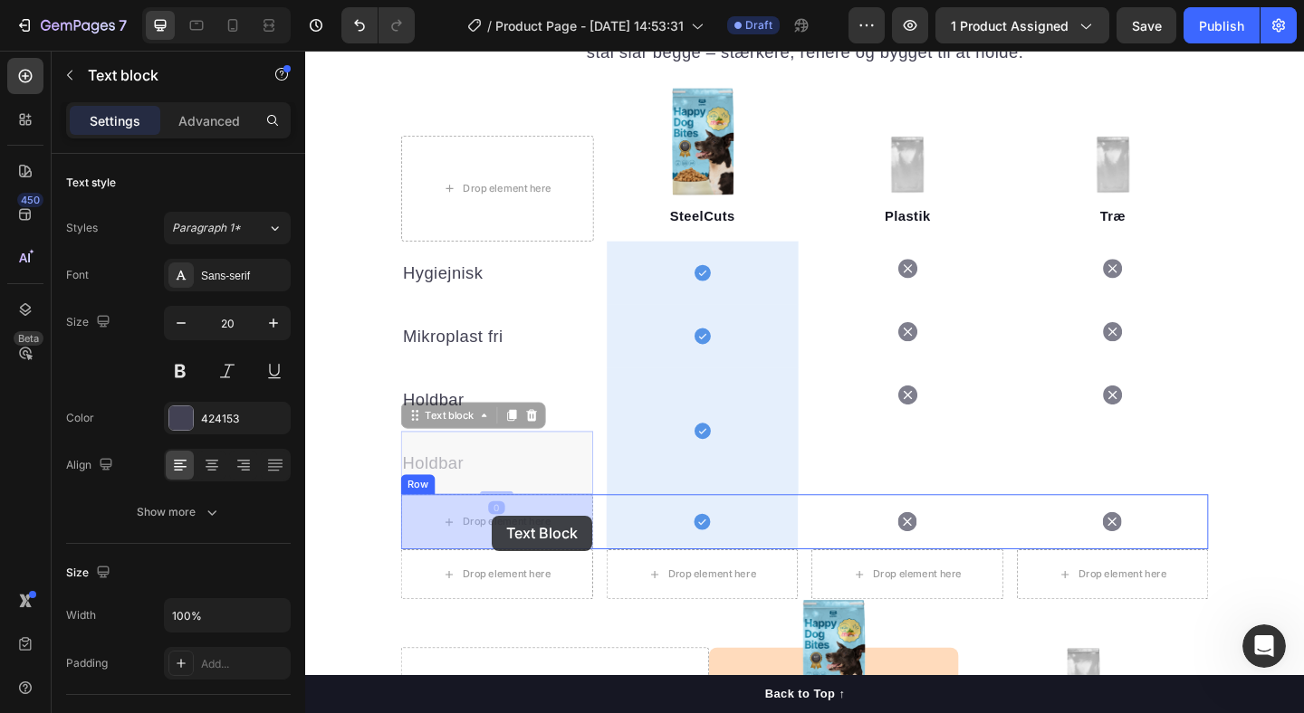
drag, startPoint x: 513, startPoint y: 497, endPoint x: 507, endPoint y: 557, distance: 60.1
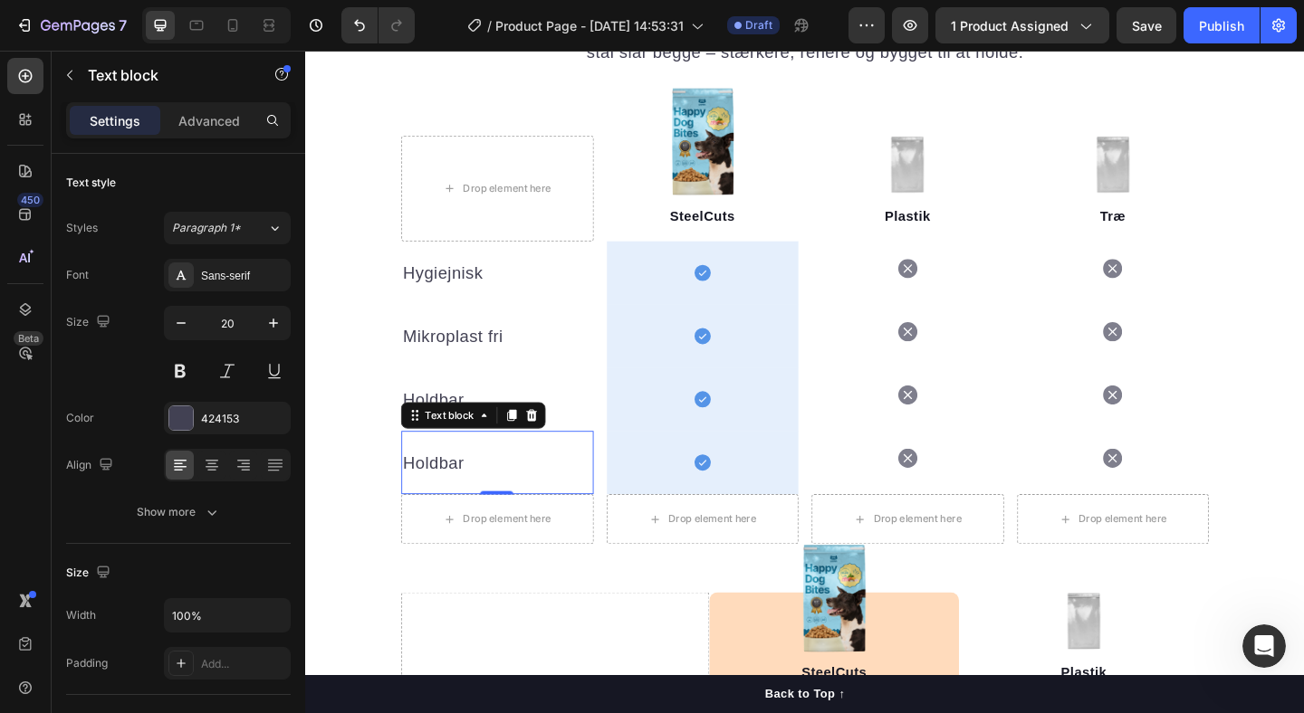
click at [447, 493] on p "Holdbar" at bounding box center [514, 498] width 206 height 27
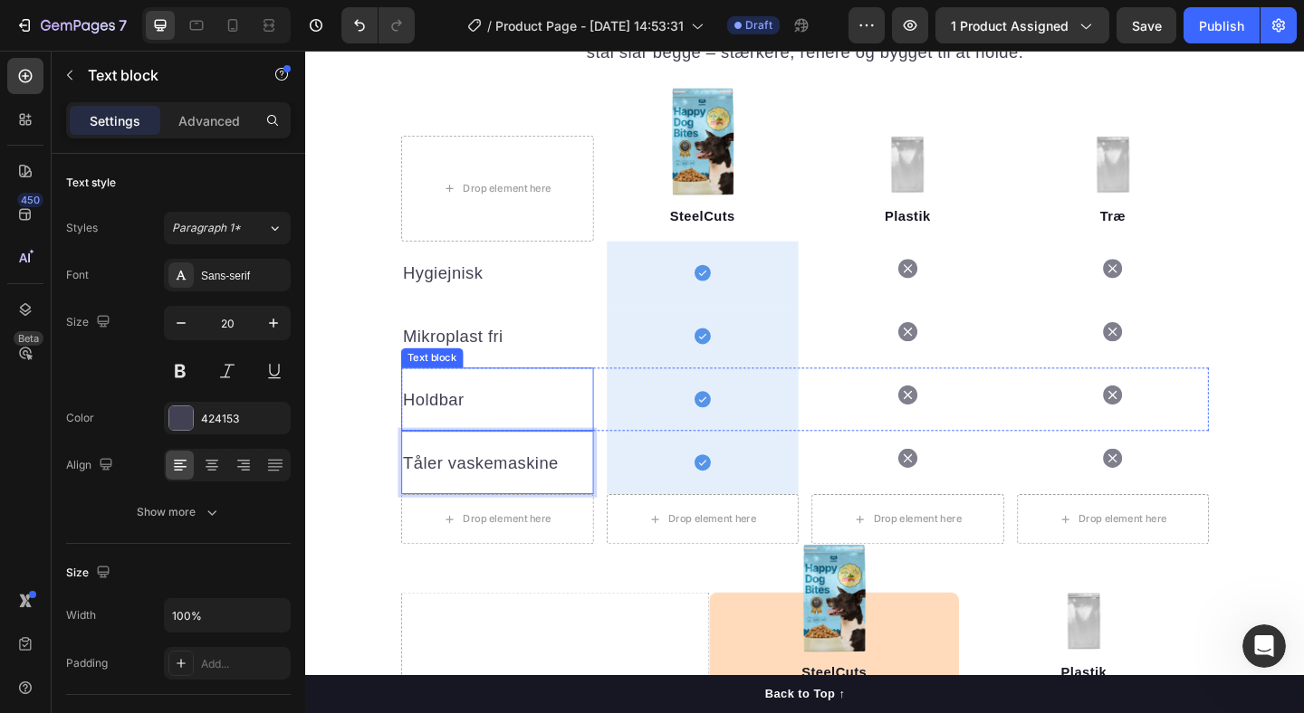
click at [458, 439] on p "Holdbar" at bounding box center [514, 430] width 206 height 27
click at [493, 436] on p "Holdbar" at bounding box center [514, 430] width 206 height 27
click at [415, 432] on p "Holdbar" at bounding box center [514, 430] width 206 height 27
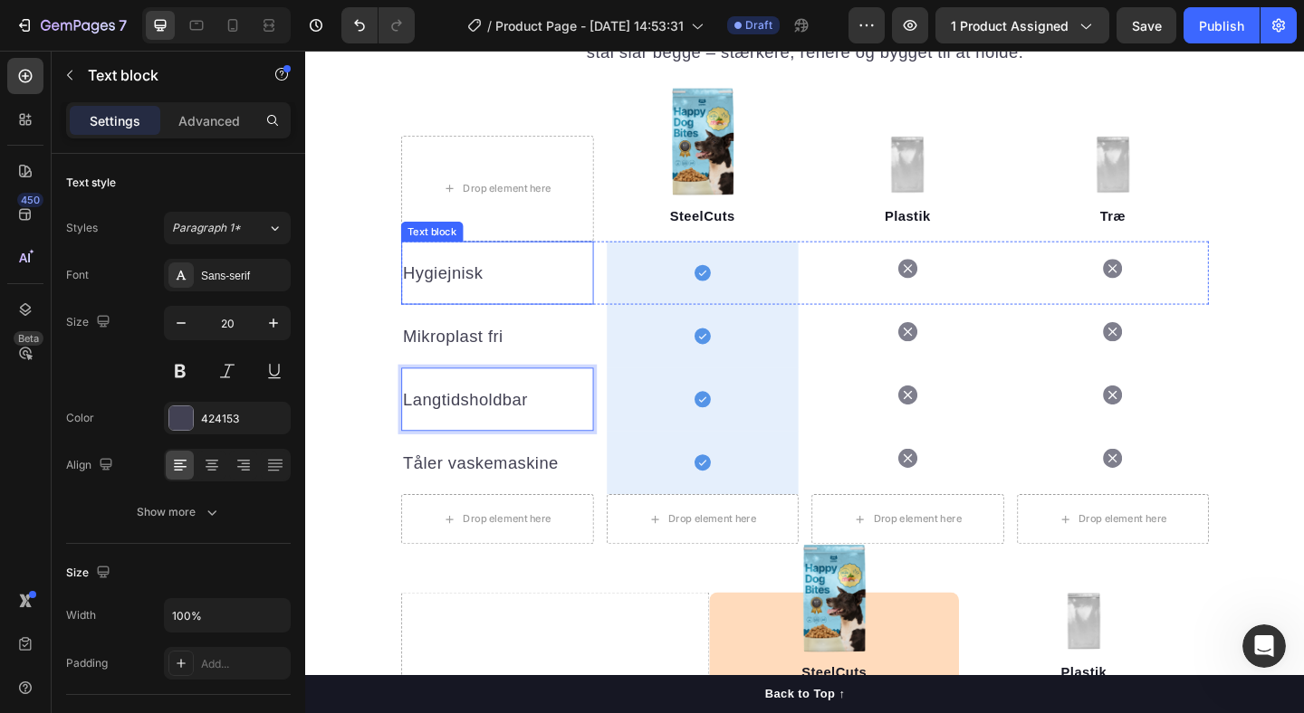
click at [522, 289] on p "Hygiejnisk" at bounding box center [514, 292] width 206 height 27
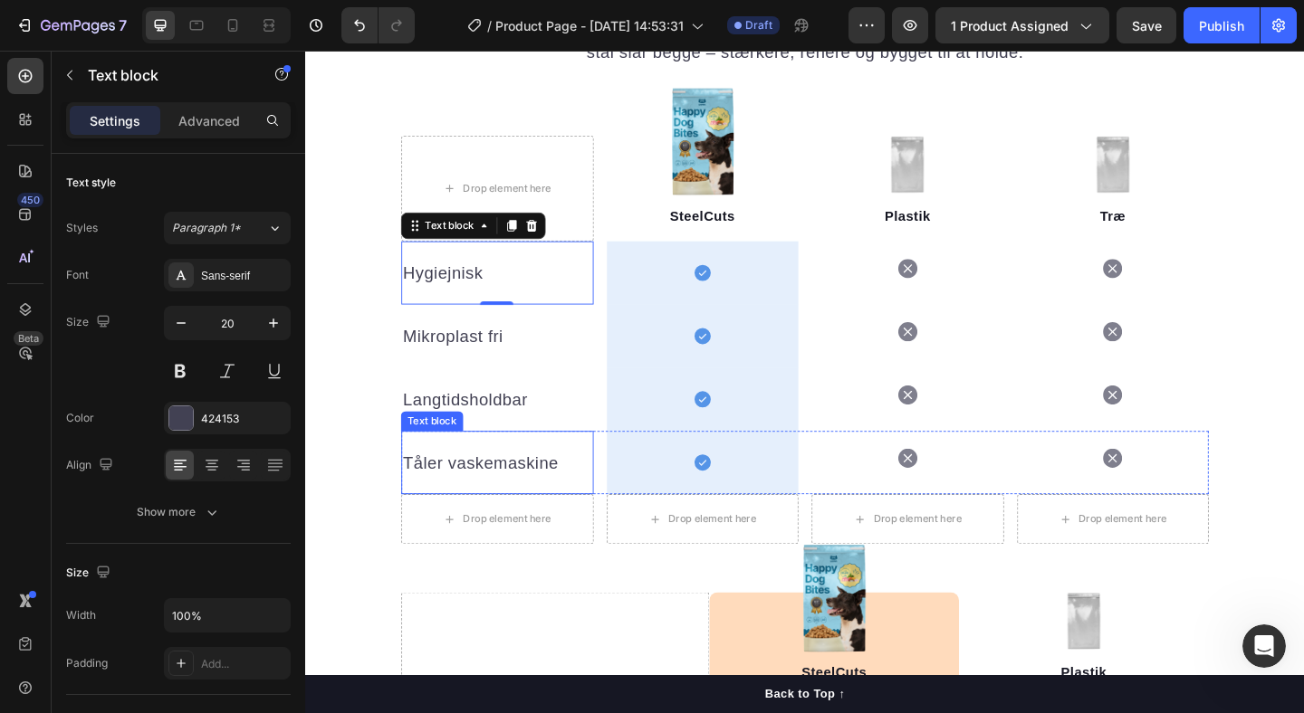
click at [474, 499] on p "Tåler vaskemaskine" at bounding box center [514, 498] width 206 height 27
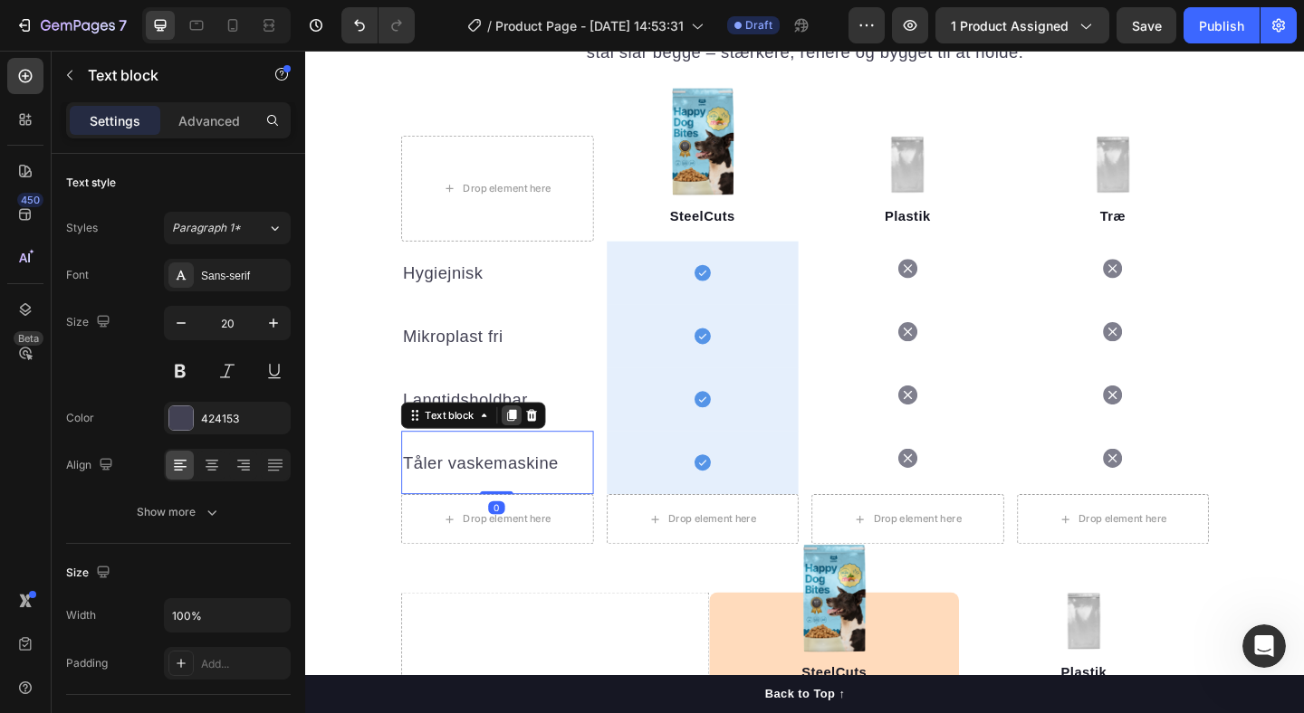
click at [539, 448] on div at bounding box center [530, 447] width 22 height 22
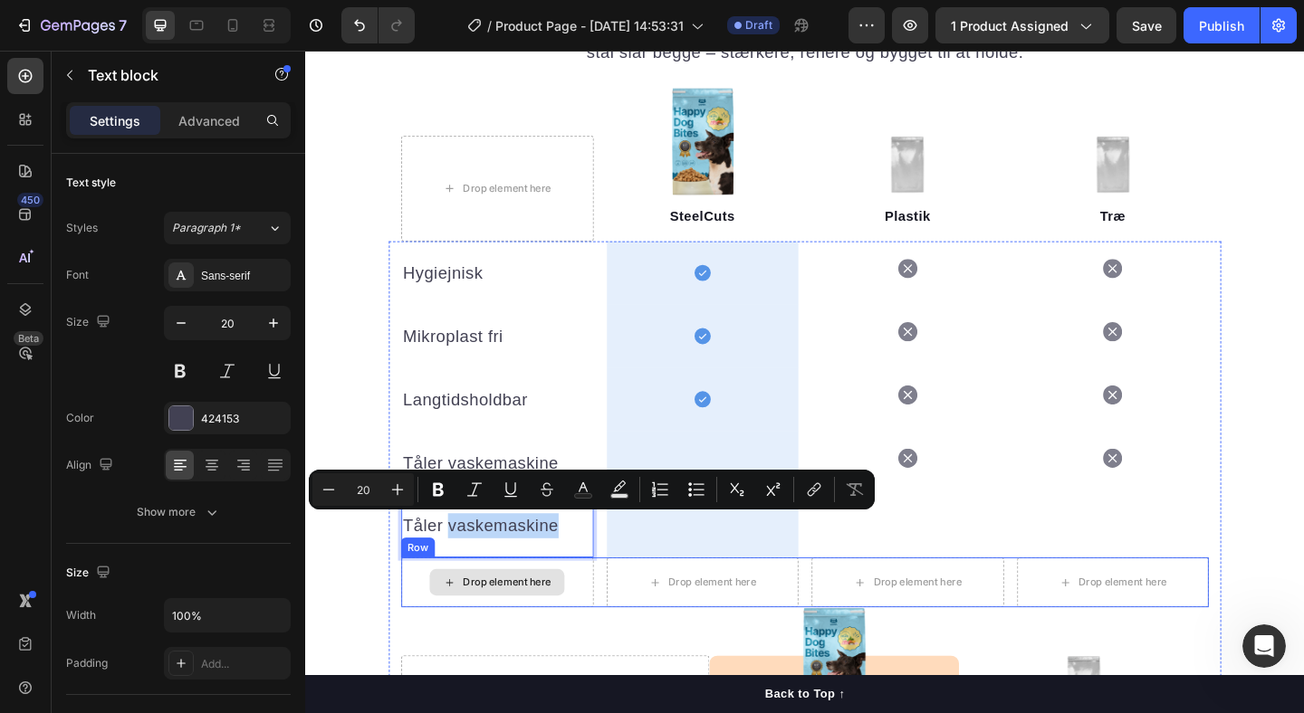
drag, startPoint x: 462, startPoint y: 570, endPoint x: 462, endPoint y: 602, distance: 32.6
click at [462, 571] on p "Tåler vaskemaskine" at bounding box center [514, 567] width 206 height 27
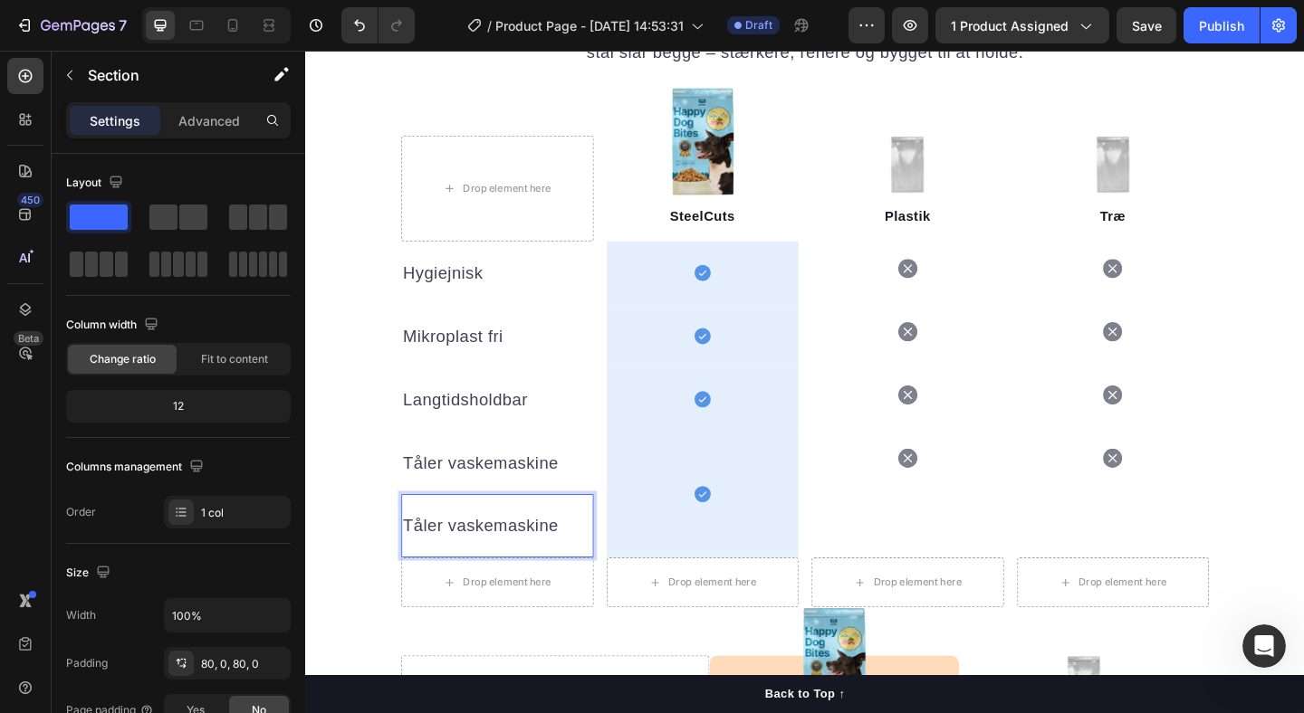
click at [315, 561] on div "Vores stål er af en anden kaliber Heading Plastik frigiver mikroplast. Træ suge…" at bounding box center [848, 689] width 1087 height 1489
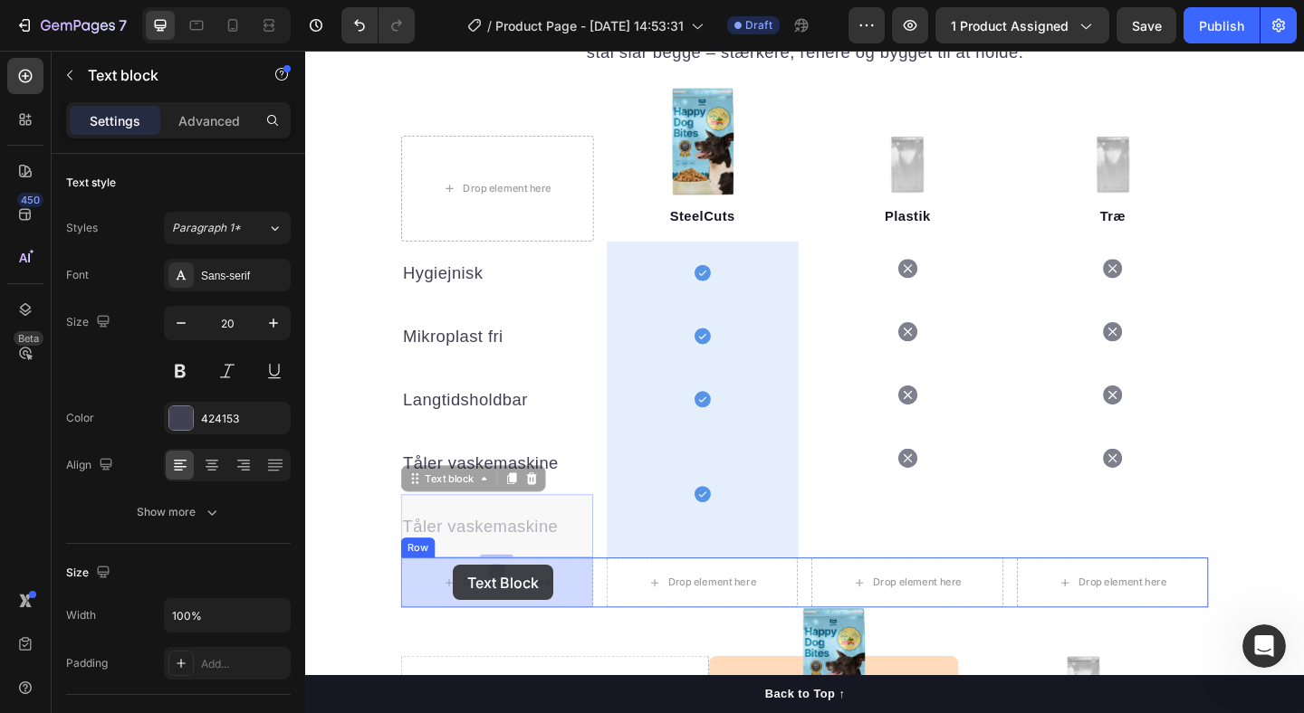
drag, startPoint x: 489, startPoint y: 554, endPoint x: 464, endPoint y: 618, distance: 68.8
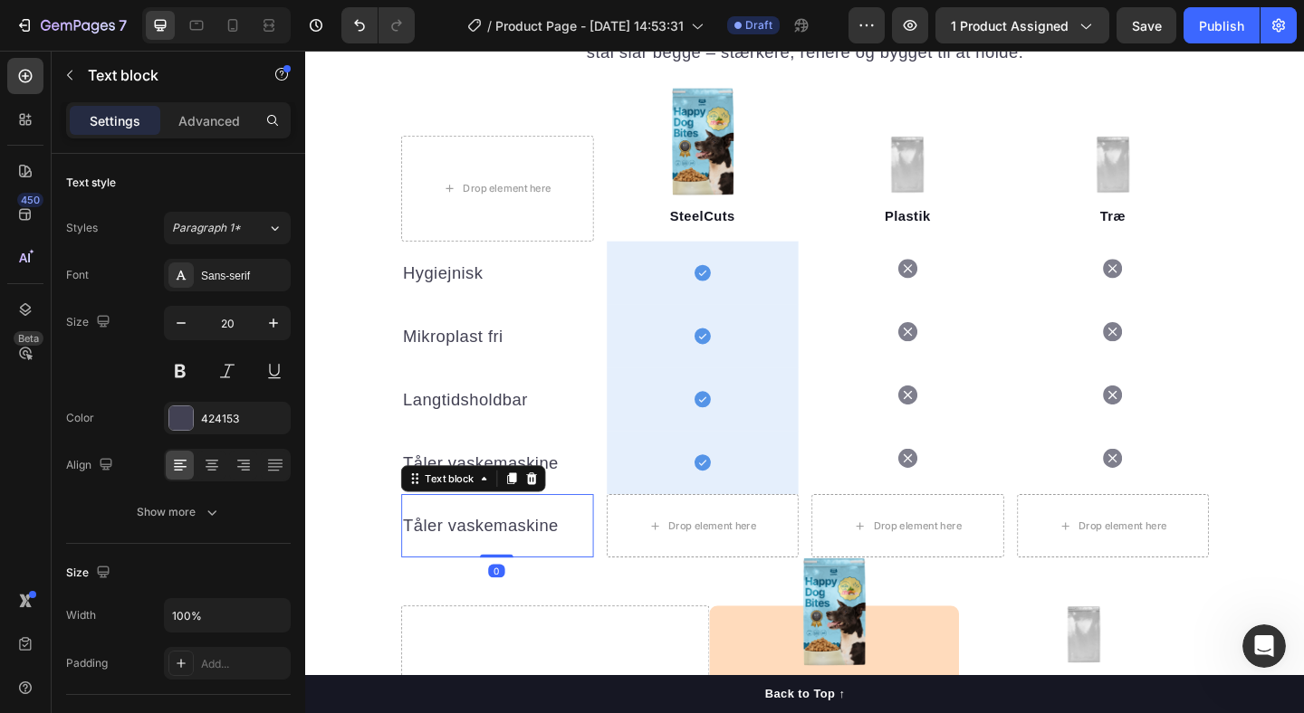
click at [474, 559] on p "Tåler vaskemaskine" at bounding box center [514, 567] width 206 height 27
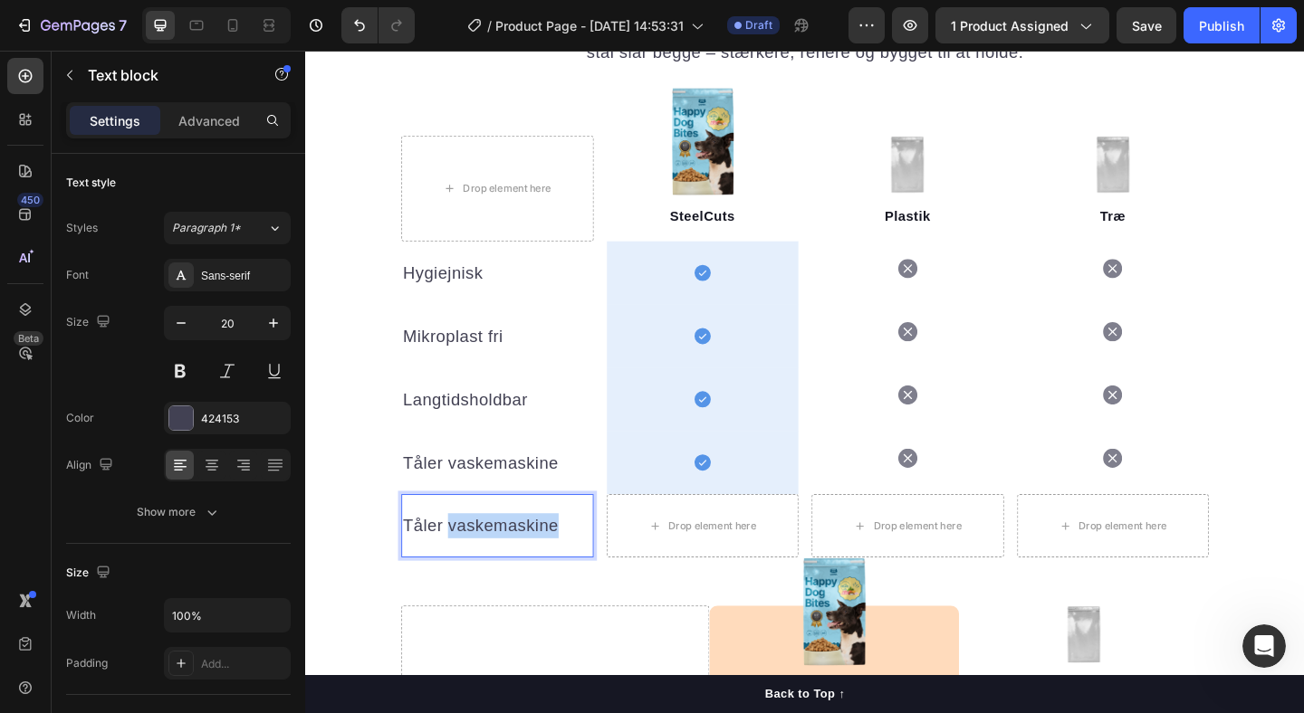
click at [474, 559] on p "Tåler vaskemaskine" at bounding box center [514, 567] width 206 height 27
click at [699, 501] on div "Icon Row" at bounding box center [737, 498] width 209 height 69
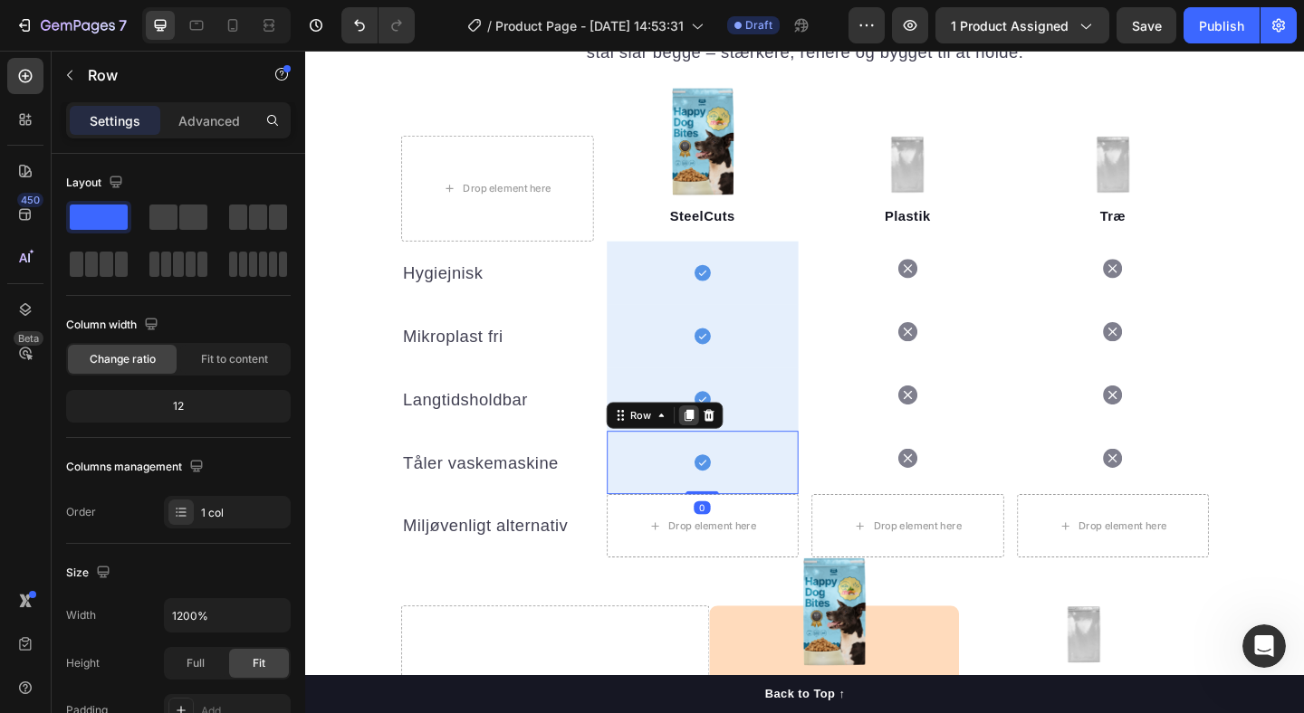
click at [720, 452] on icon at bounding box center [722, 447] width 14 height 14
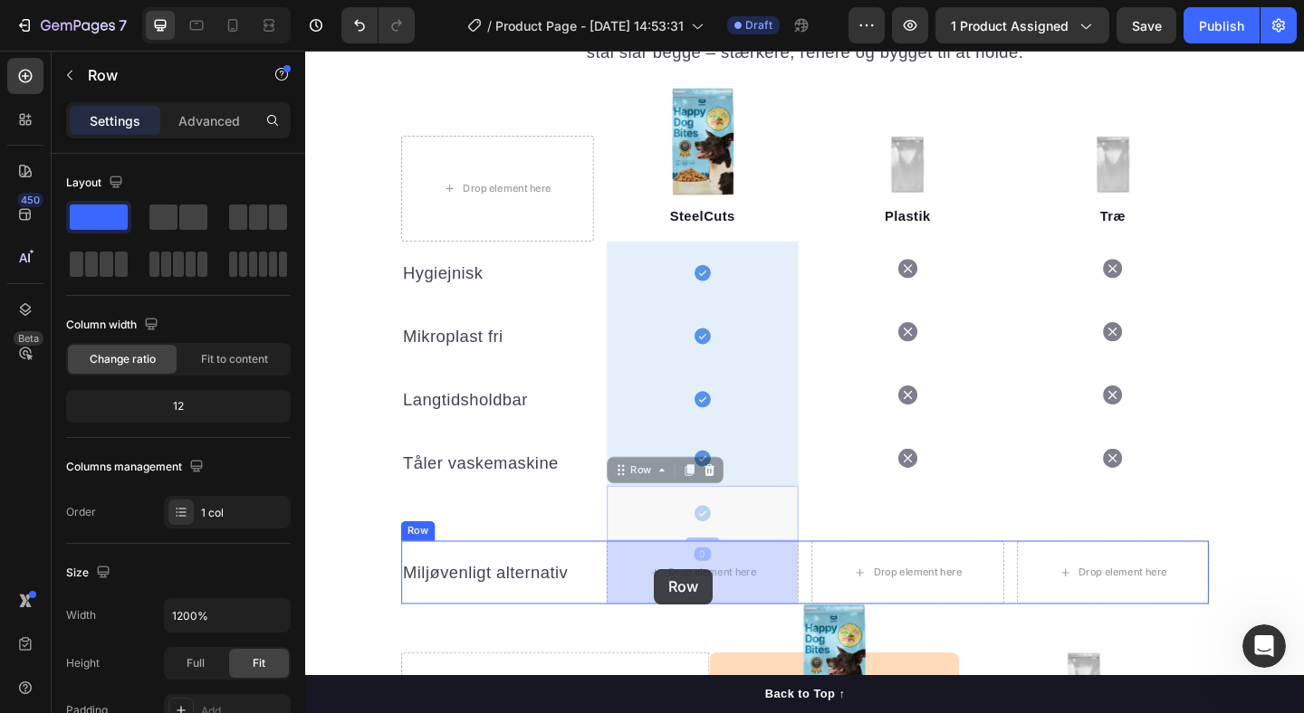
drag, startPoint x: 690, startPoint y: 560, endPoint x: 685, endPoint y: 615, distance: 54.6
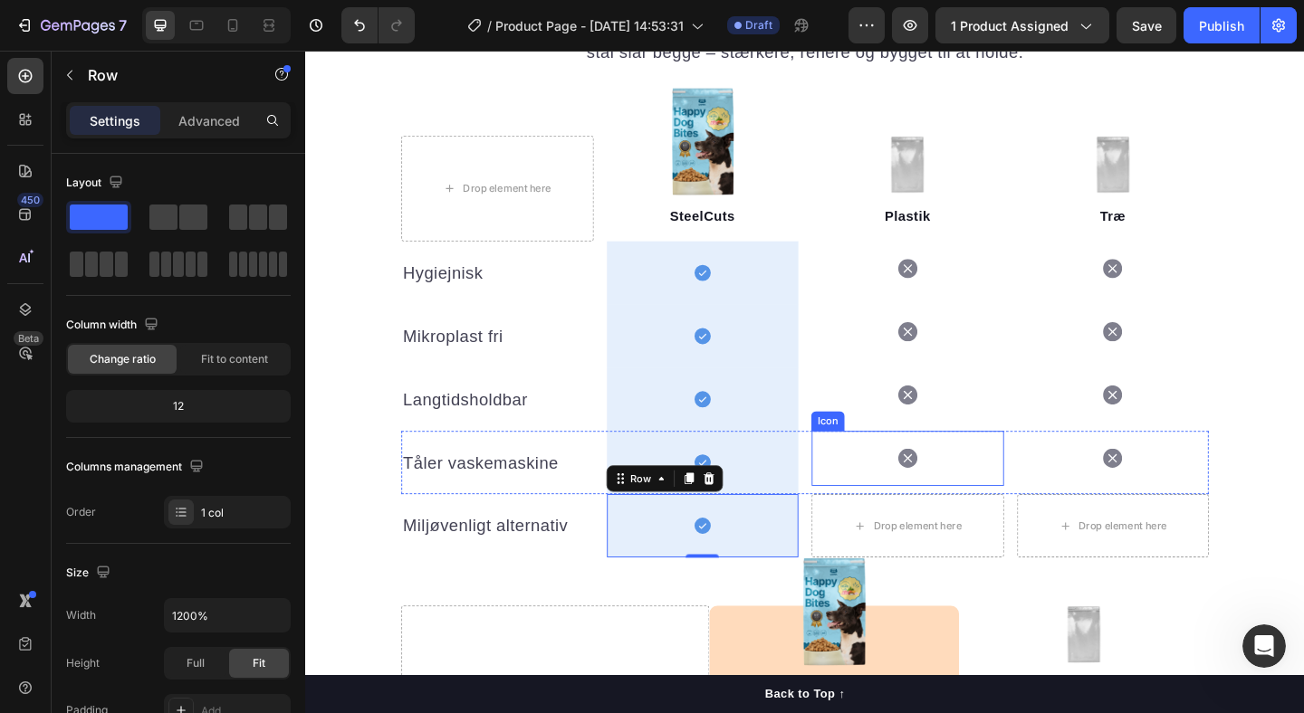
click at [886, 492] on div "Icon" at bounding box center [960, 494] width 209 height 60
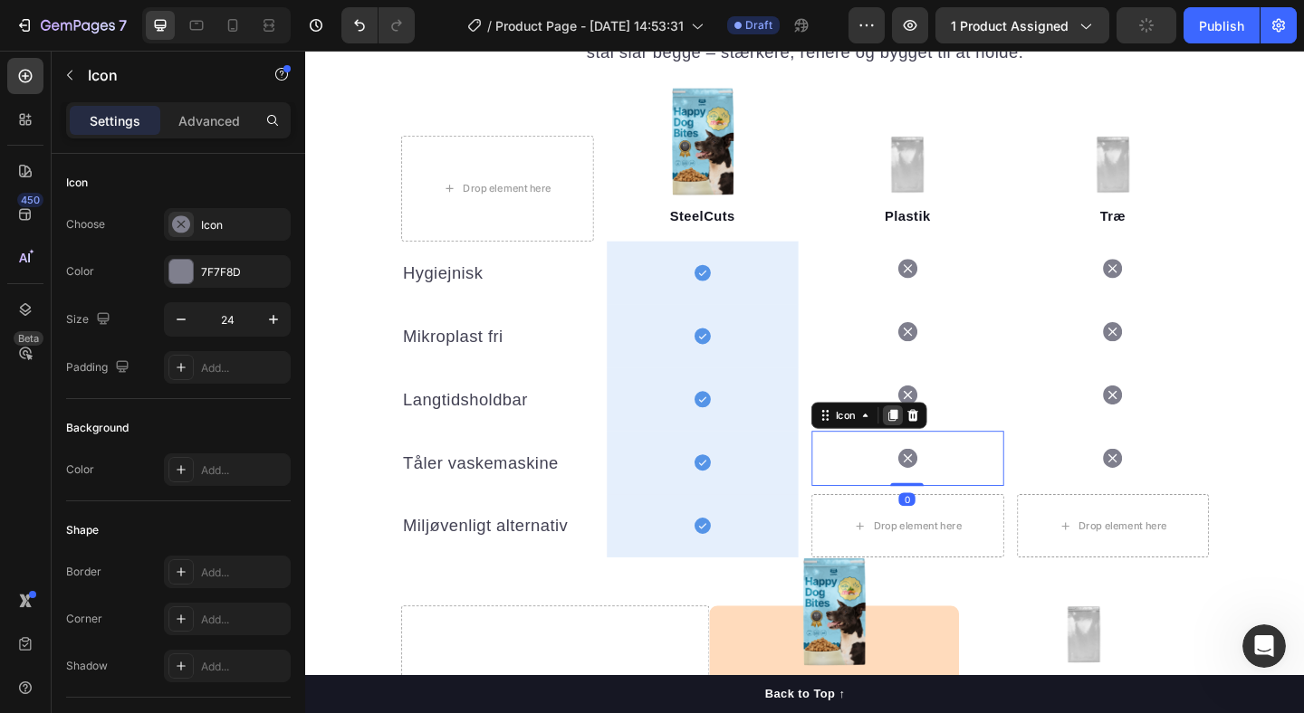
click at [953, 447] on div at bounding box center [945, 447] width 22 height 22
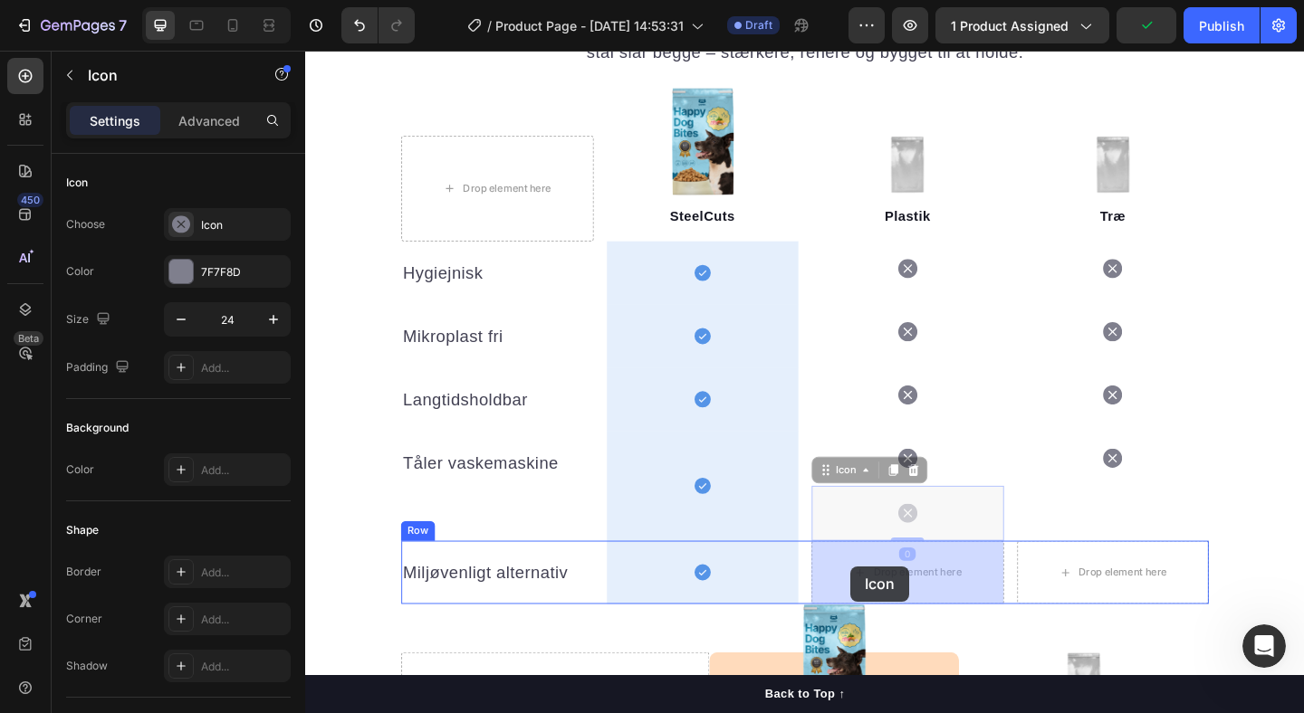
drag, startPoint x: 903, startPoint y: 556, endPoint x: 897, endPoint y: 612, distance: 56.4
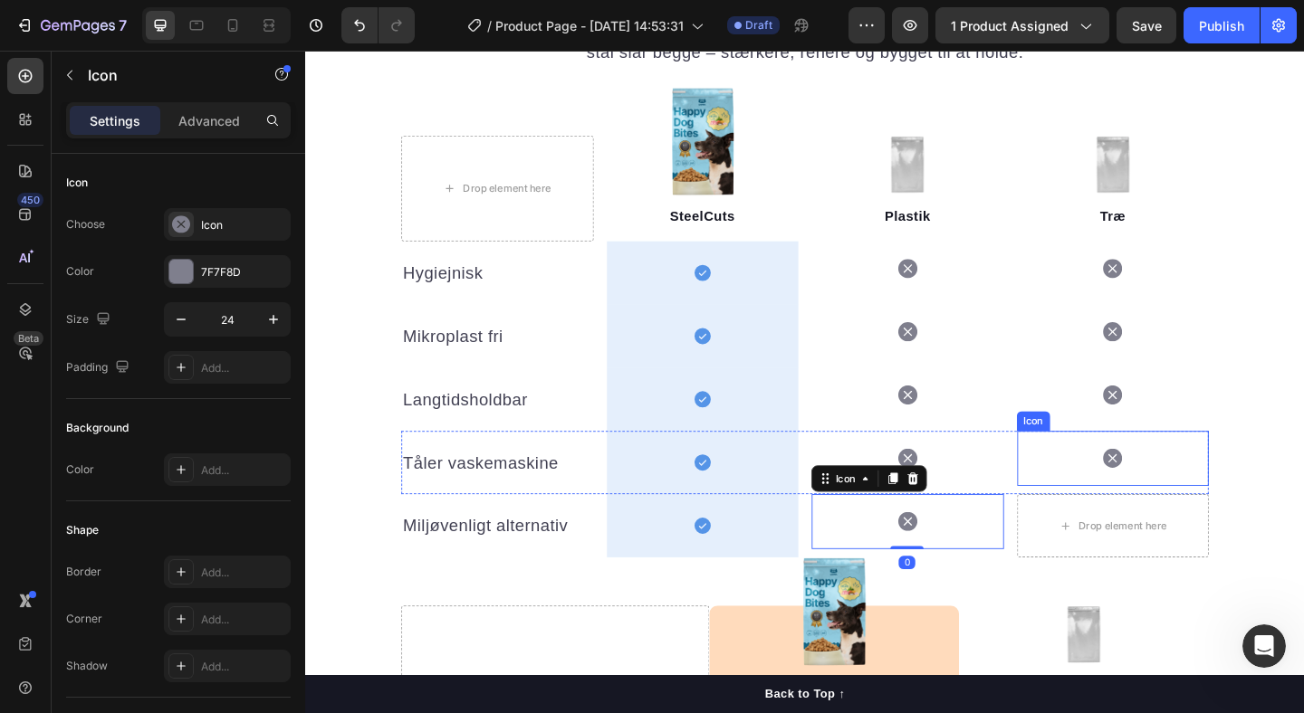
click at [1123, 500] on div "Icon" at bounding box center [1183, 494] width 209 height 60
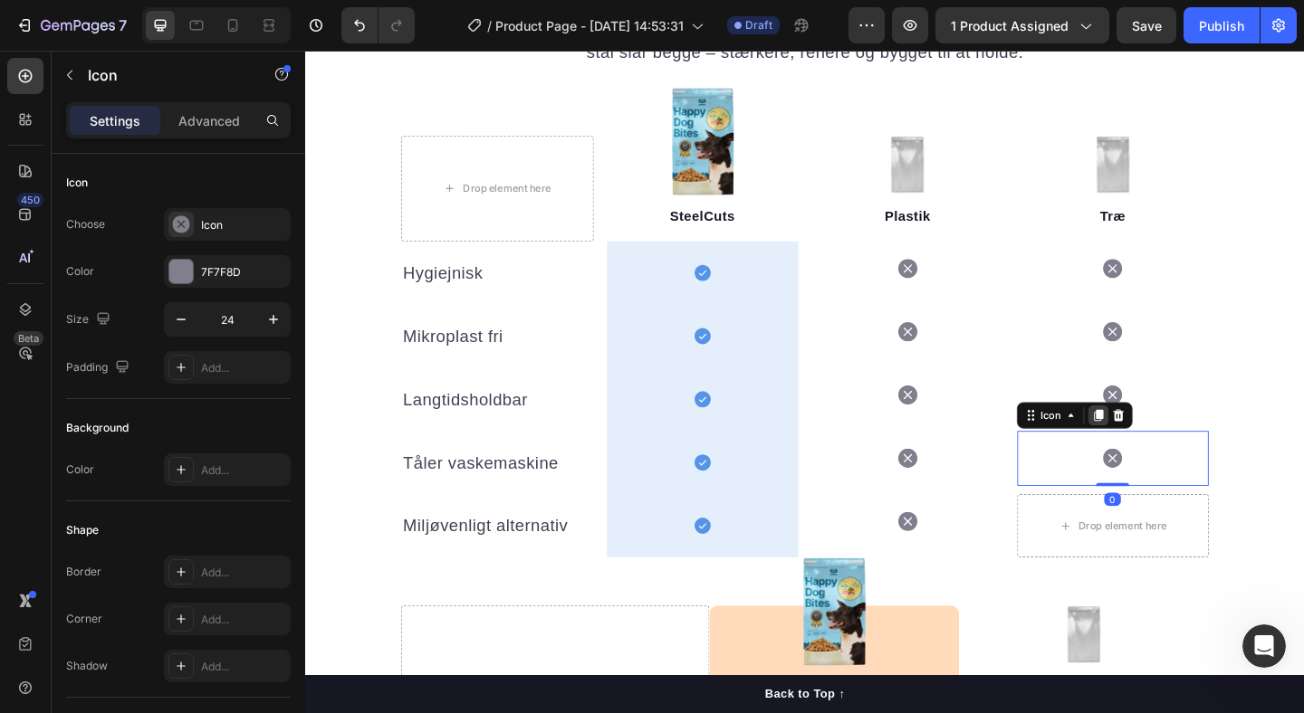
click at [1170, 445] on icon at bounding box center [1168, 447] width 10 height 13
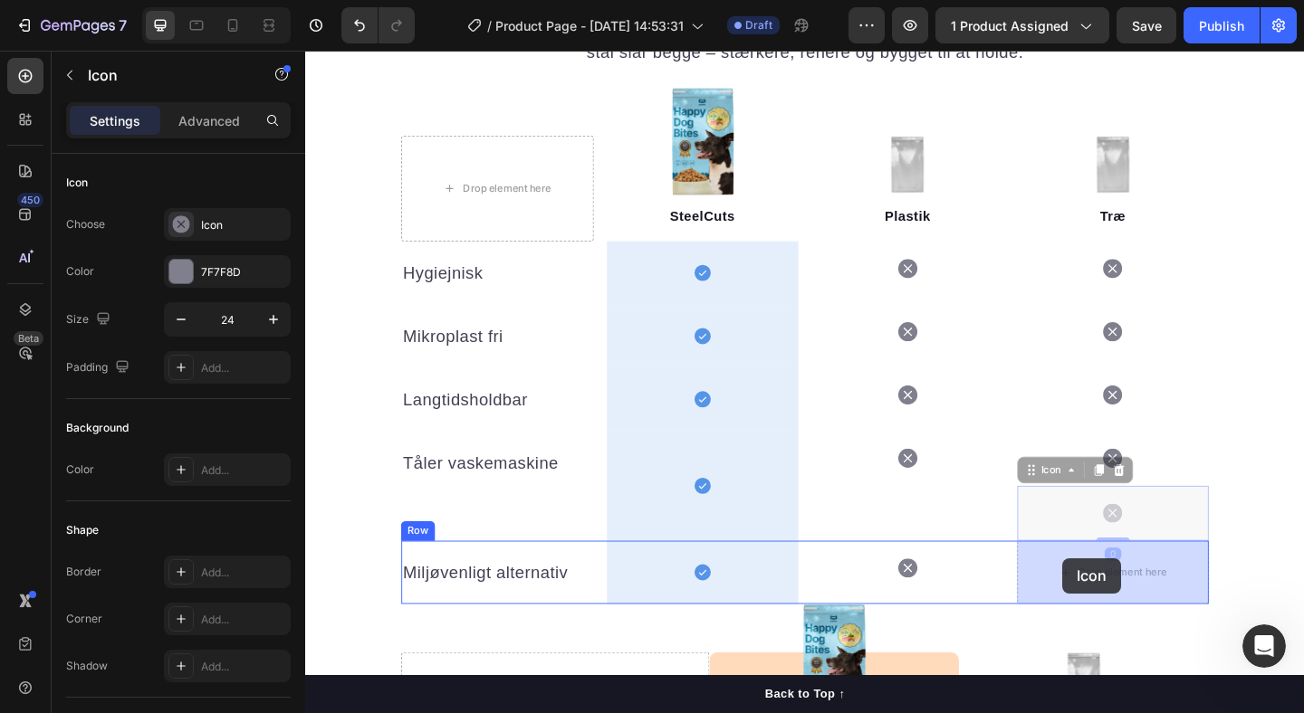
drag, startPoint x: 1129, startPoint y: 561, endPoint x: 1128, endPoint y: 600, distance: 38.9
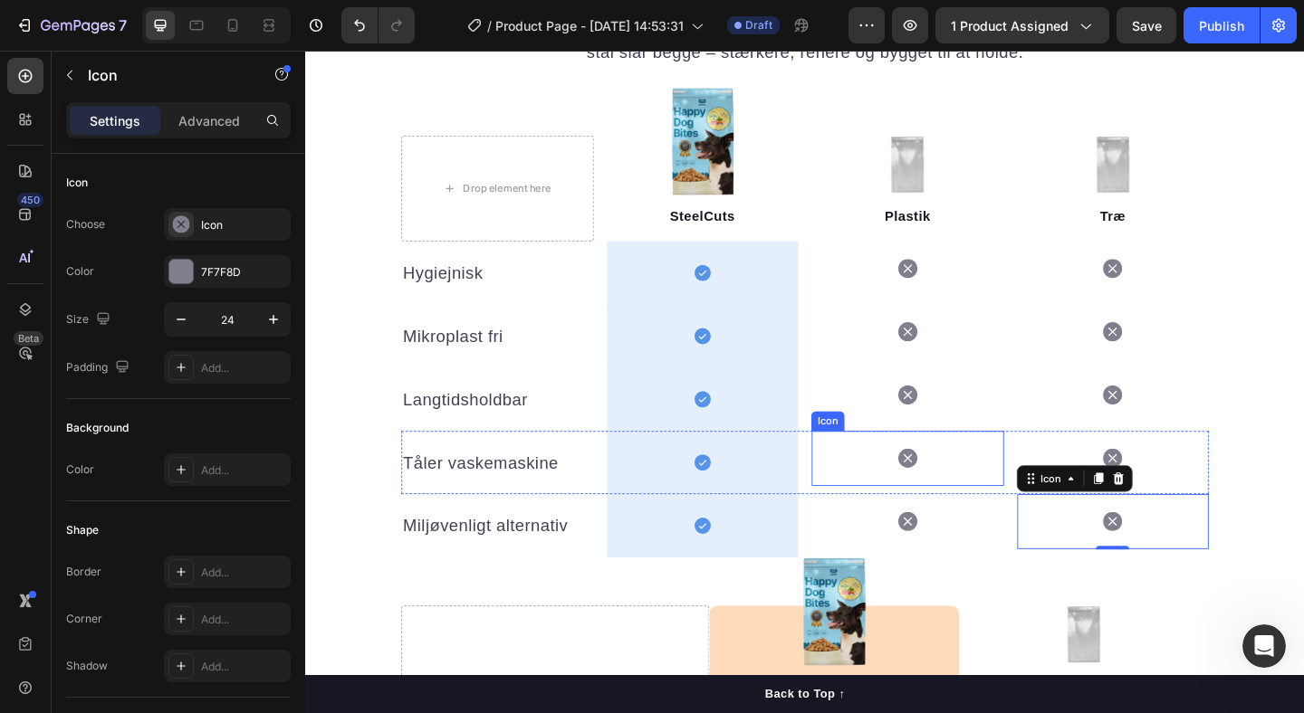
click at [907, 494] on div "Icon" at bounding box center [960, 494] width 209 height 60
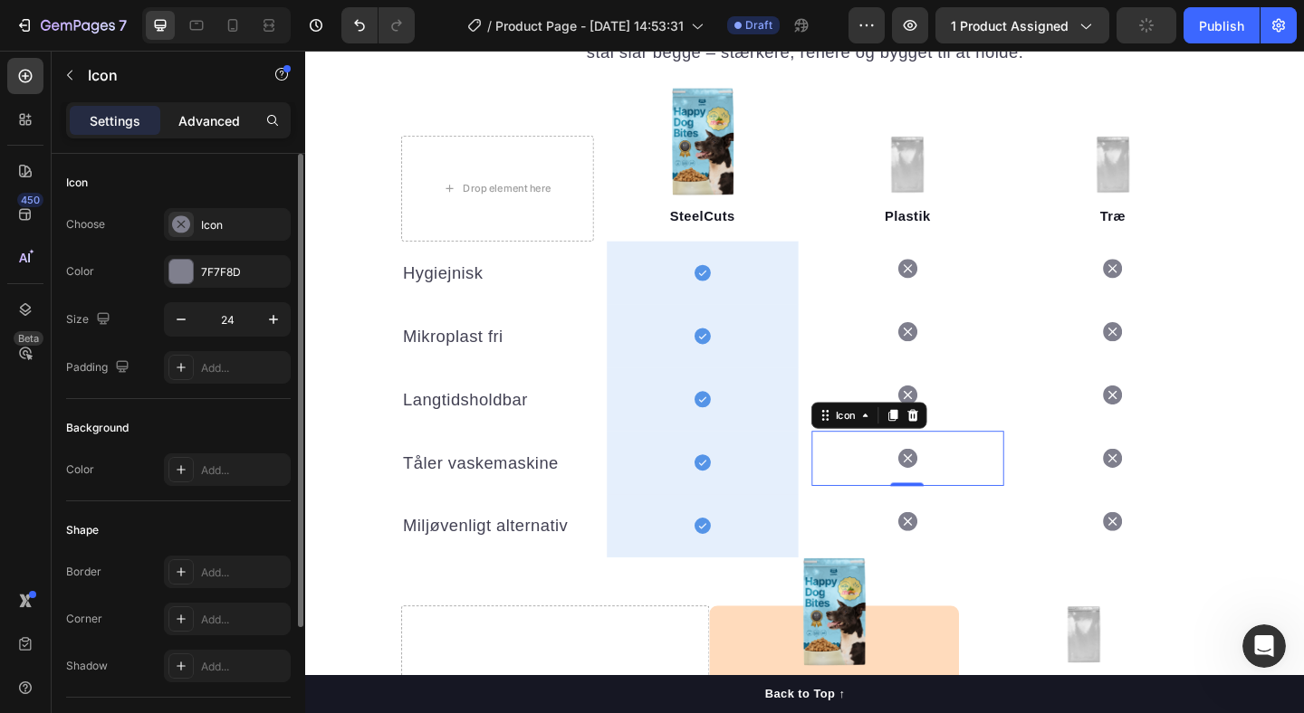
click at [206, 127] on p "Advanced" at bounding box center [209, 120] width 62 height 19
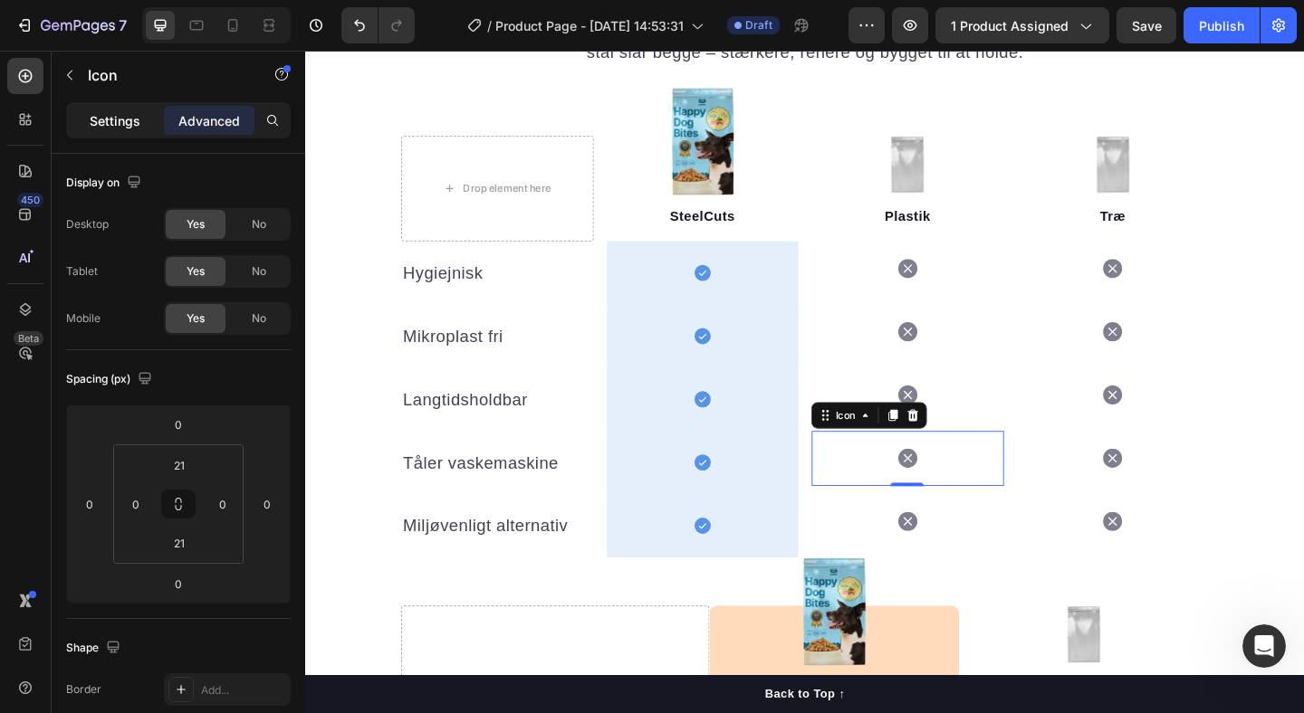
click at [110, 109] on div "Settings" at bounding box center [115, 120] width 91 height 29
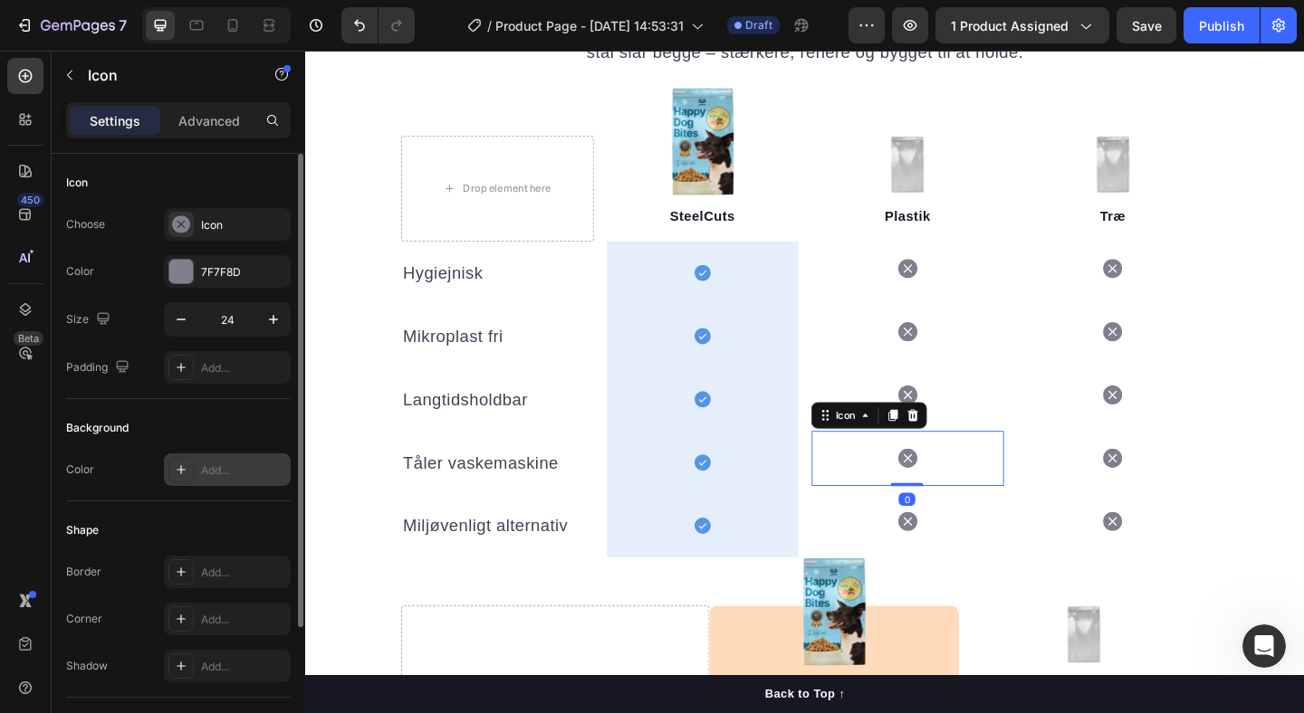
scroll to position [177, 0]
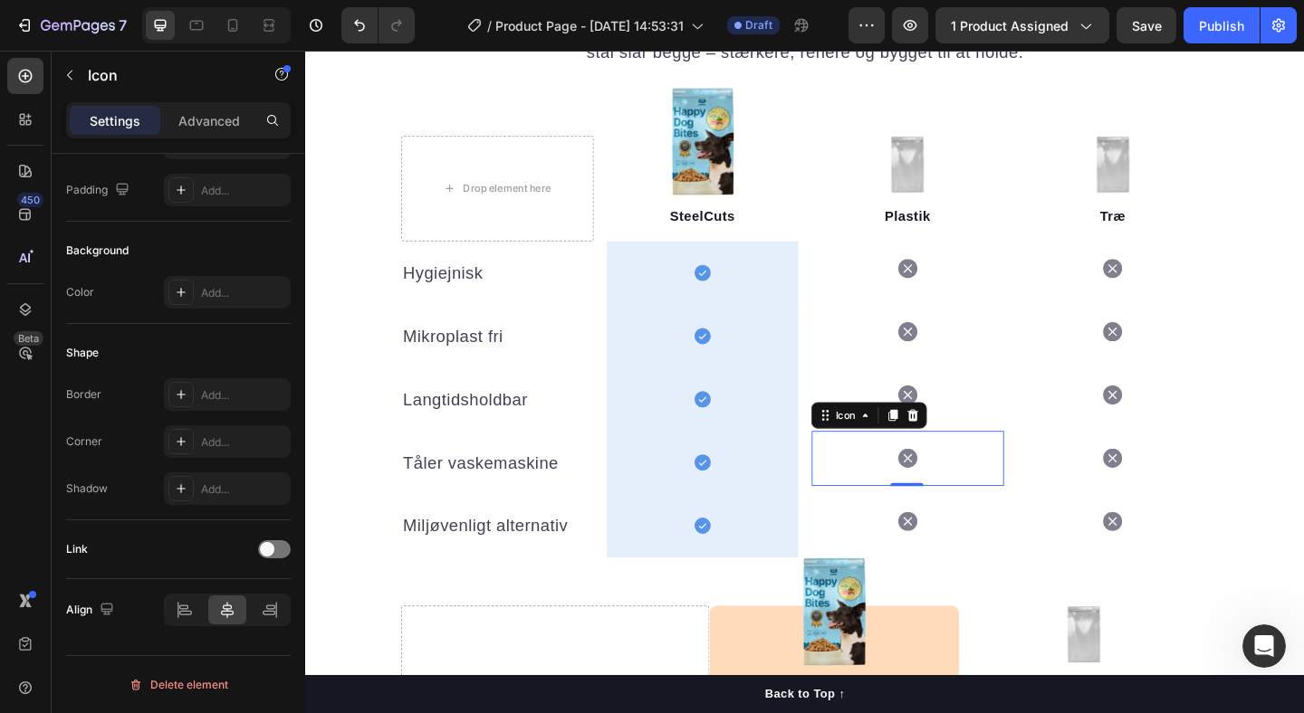
click at [897, 493] on div "Icon 0" at bounding box center [960, 494] width 209 height 60
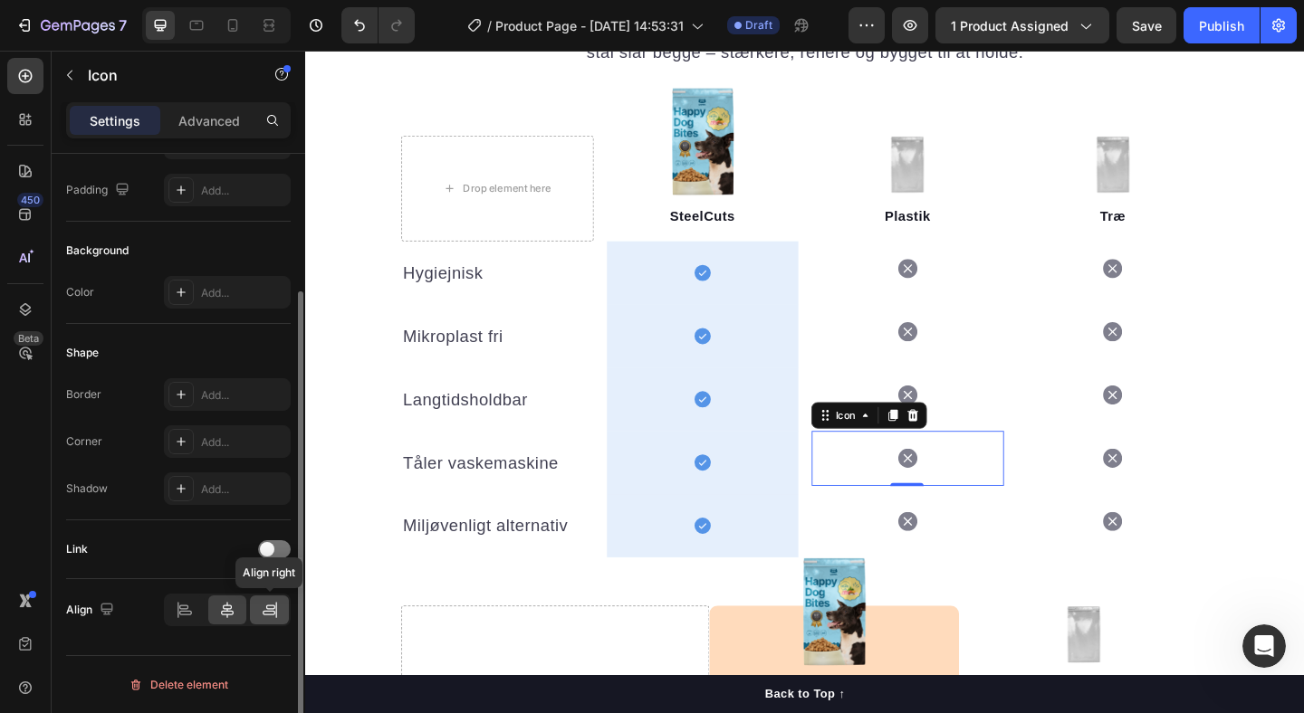
click at [279, 612] on div at bounding box center [269, 610] width 39 height 29
click at [242, 615] on div at bounding box center [227, 610] width 39 height 29
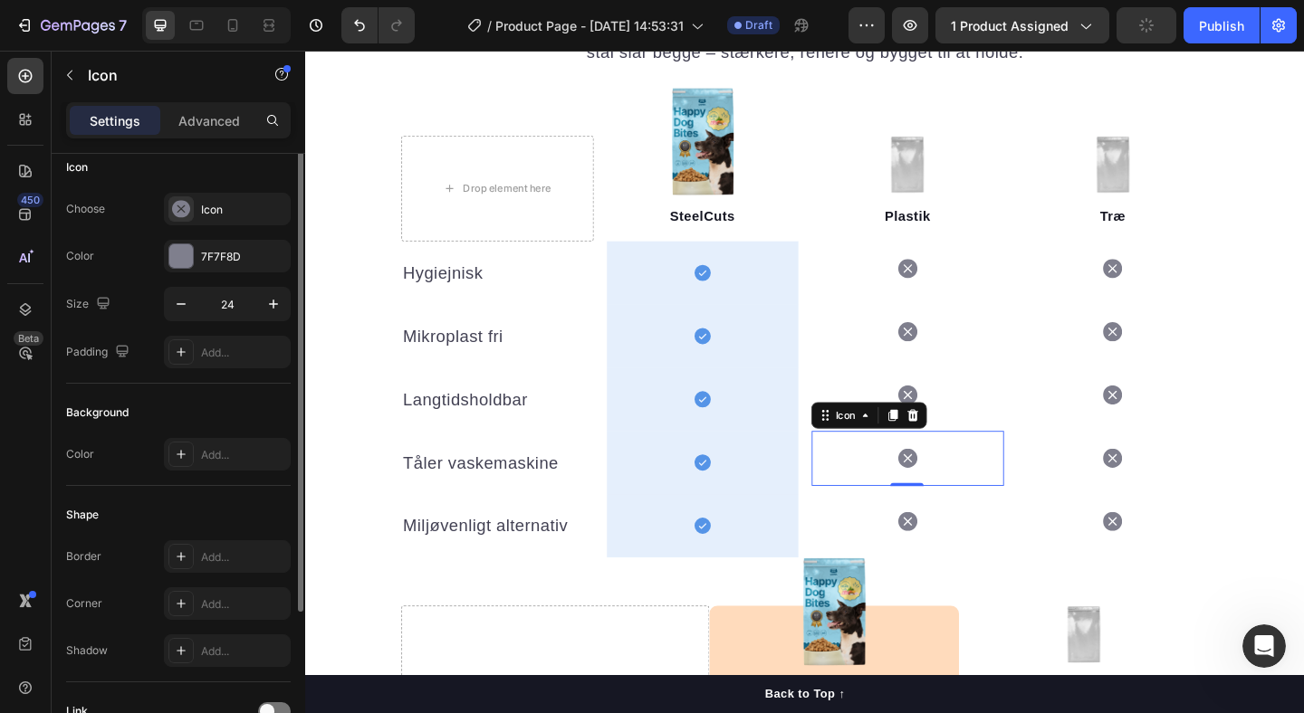
scroll to position [0, 0]
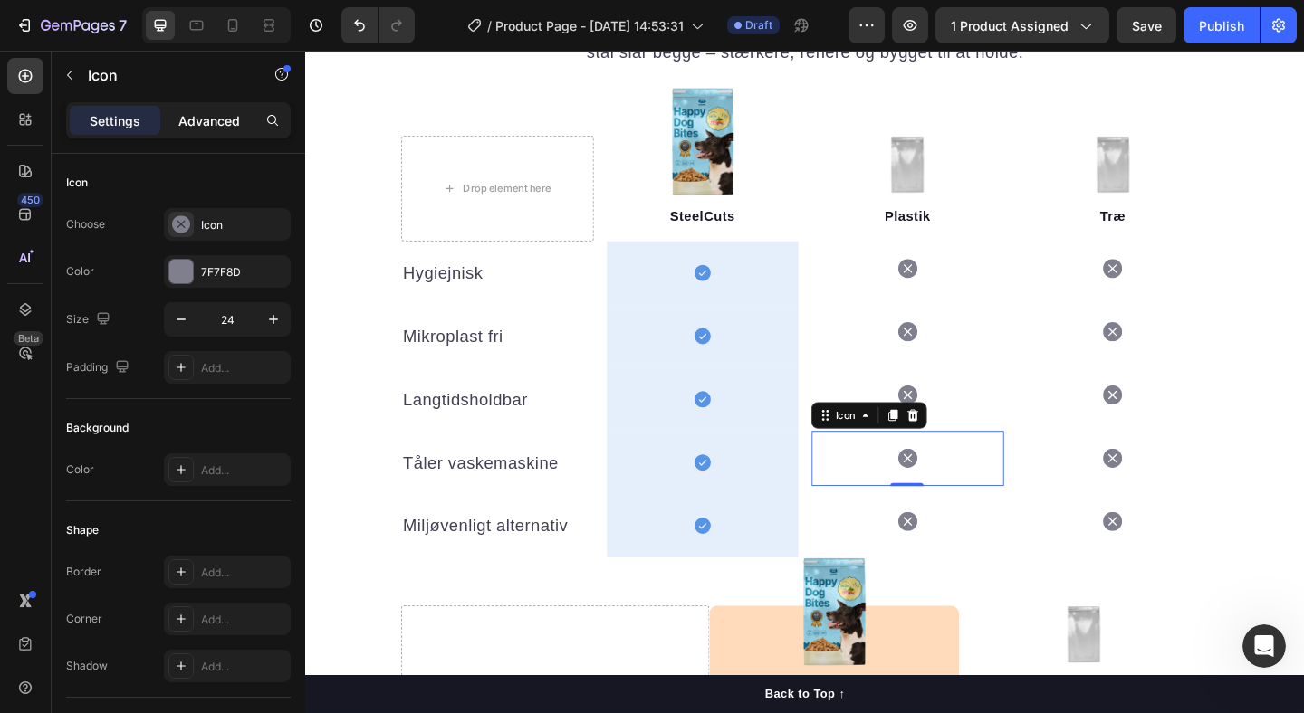
click at [204, 123] on p "Advanced" at bounding box center [209, 120] width 62 height 19
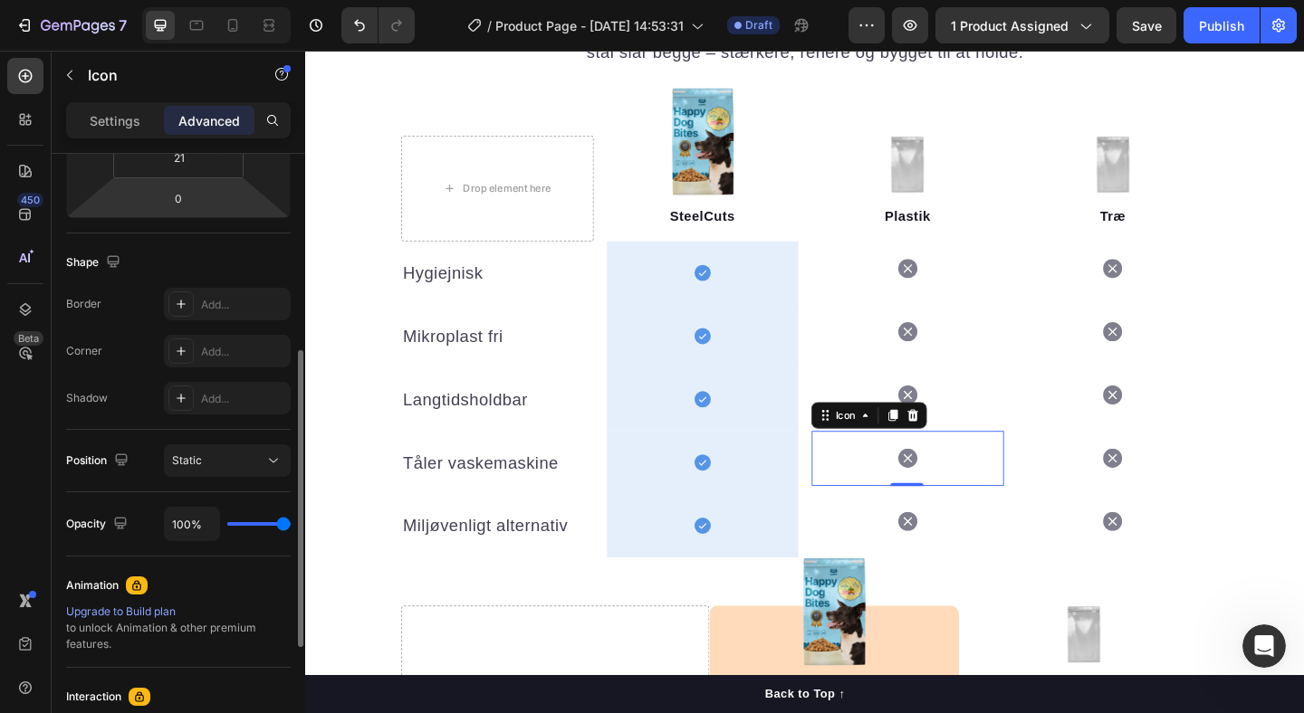
scroll to position [439, 0]
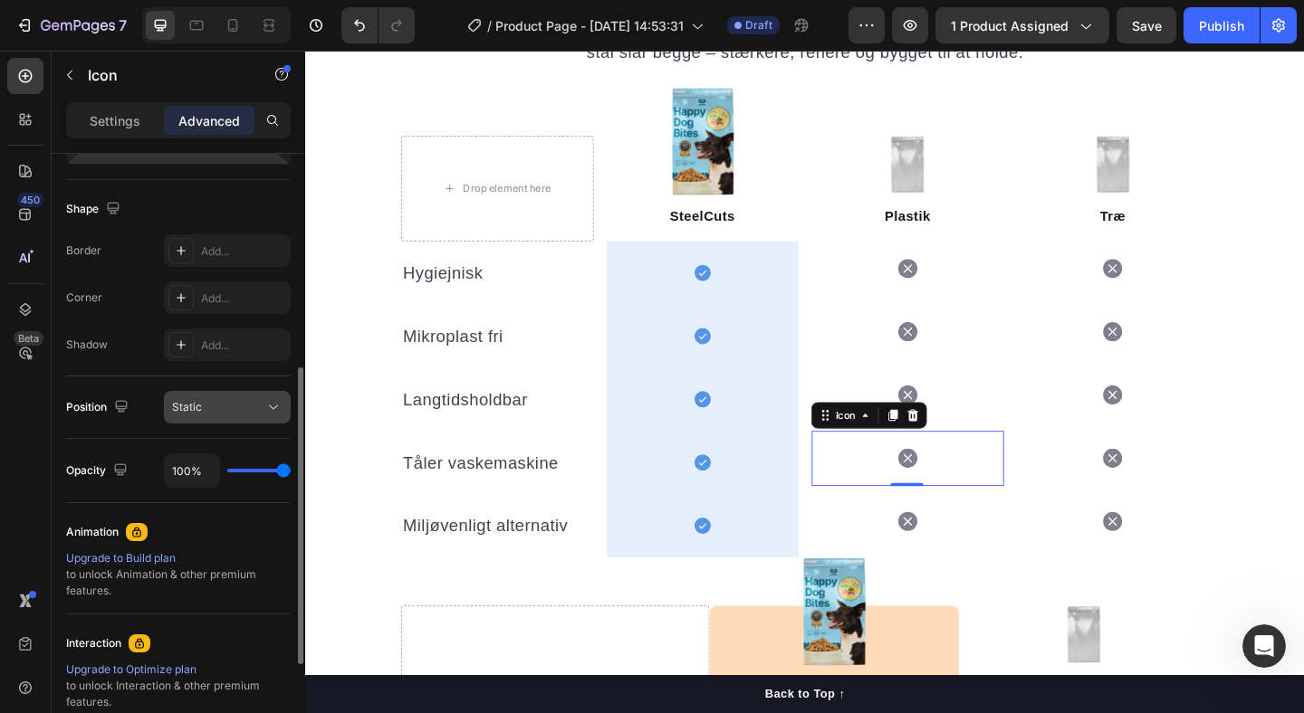
click at [251, 403] on div "Static" at bounding box center [218, 407] width 92 height 16
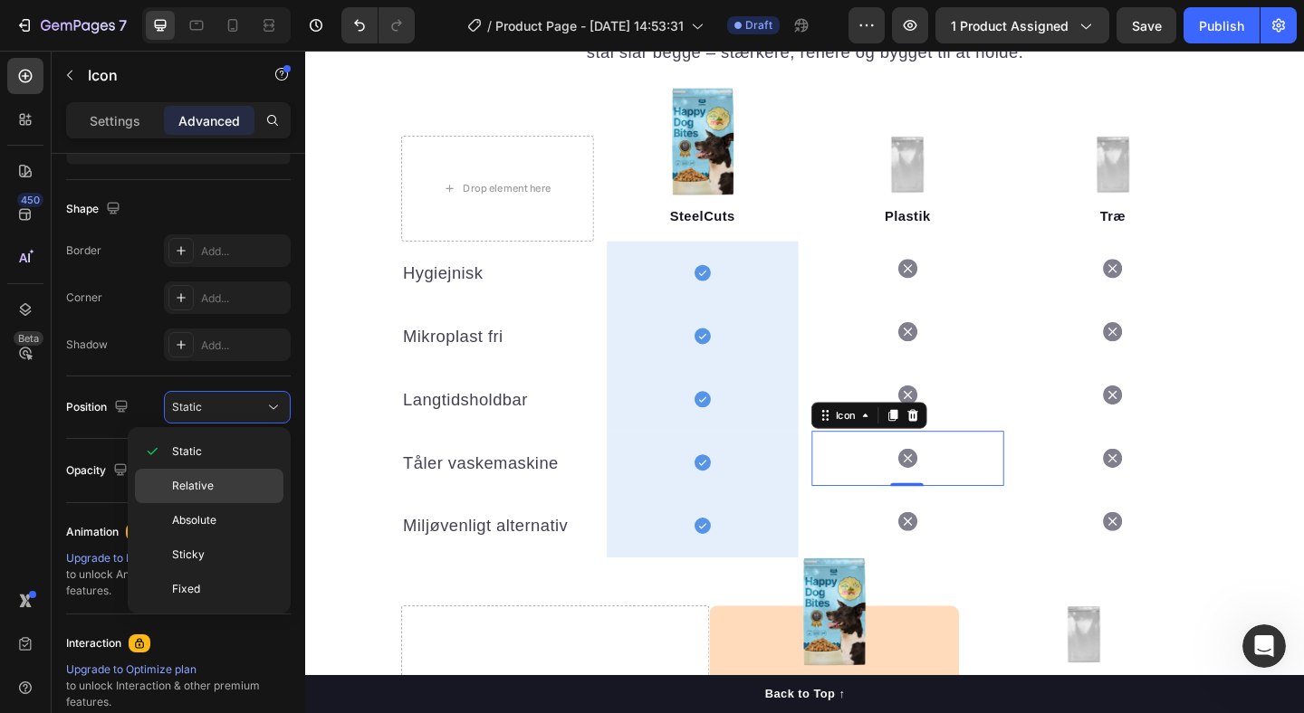
click at [230, 483] on p "Relative" at bounding box center [223, 486] width 103 height 16
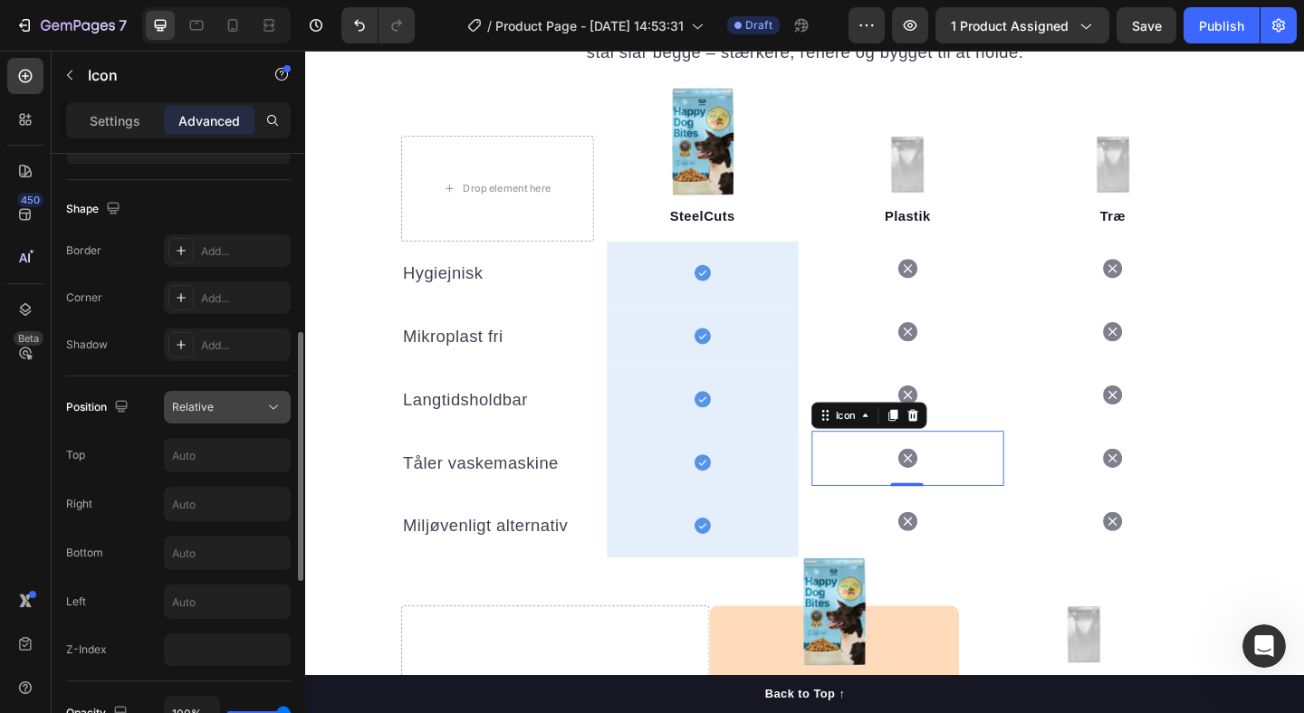
click at [243, 413] on div "Relative" at bounding box center [218, 407] width 92 height 16
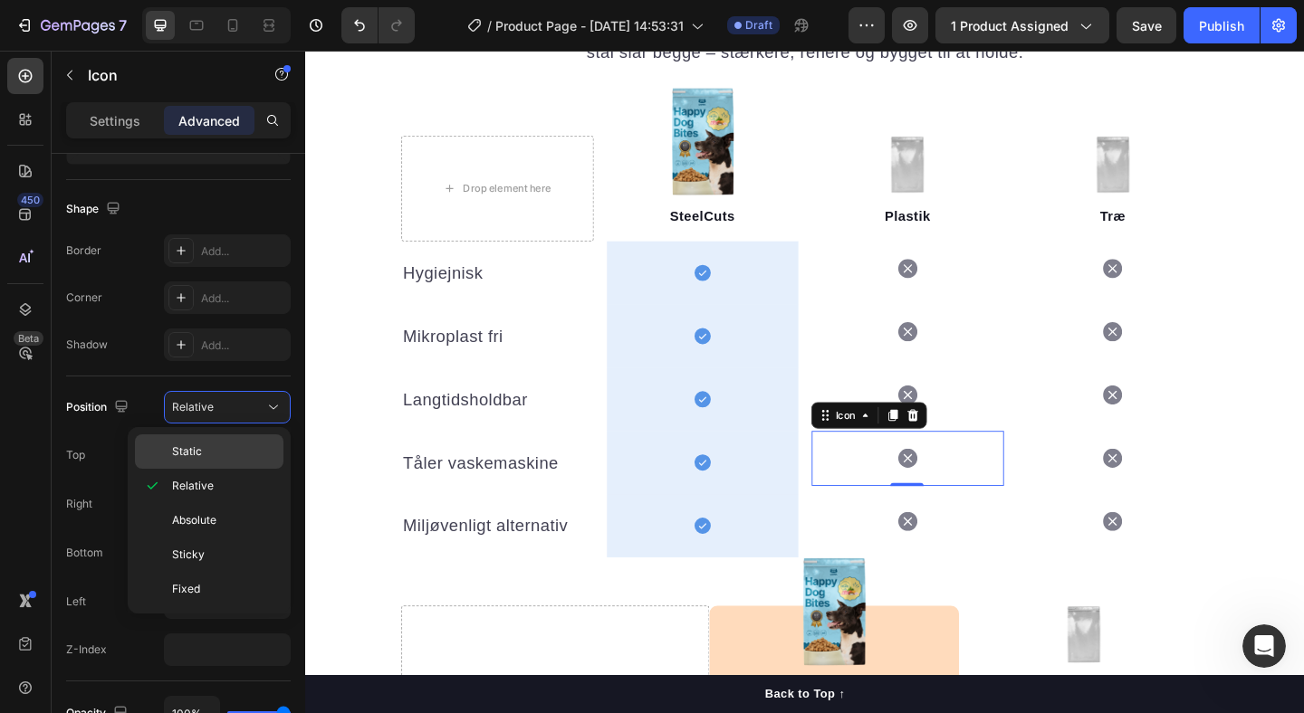
click at [220, 451] on p "Static" at bounding box center [223, 452] width 103 height 16
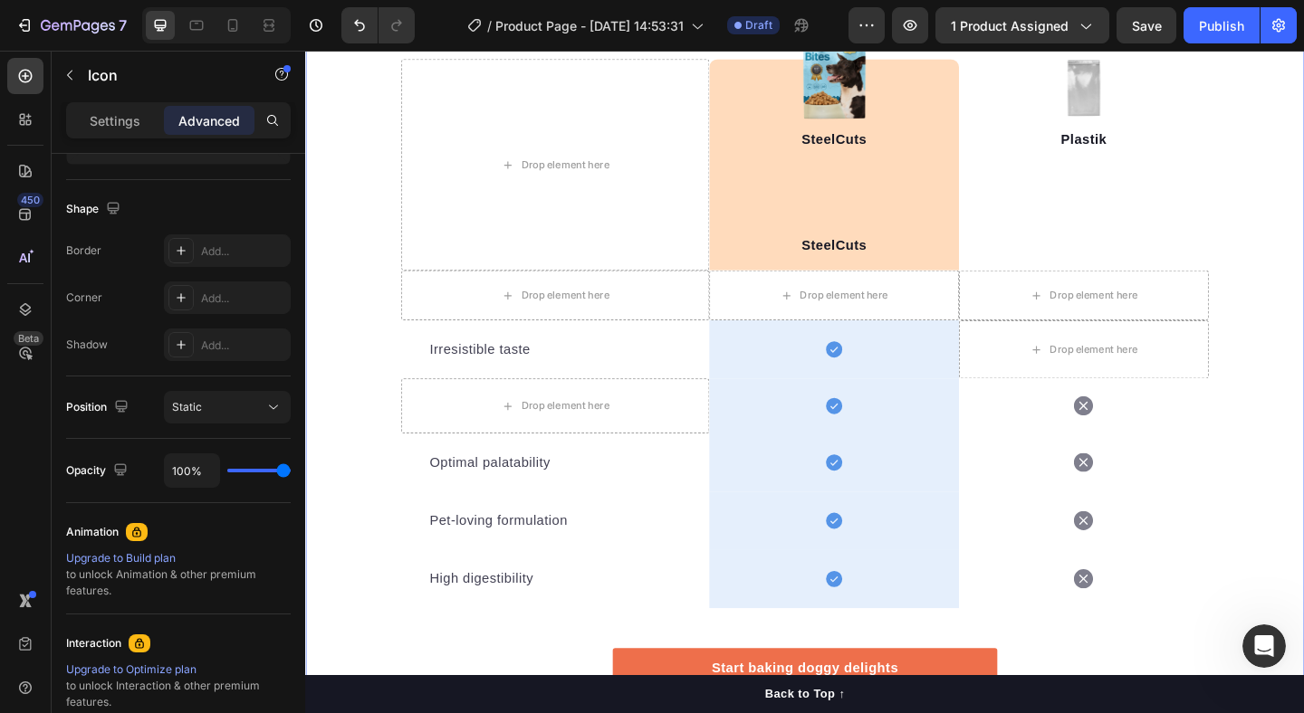
scroll to position [2139, 0]
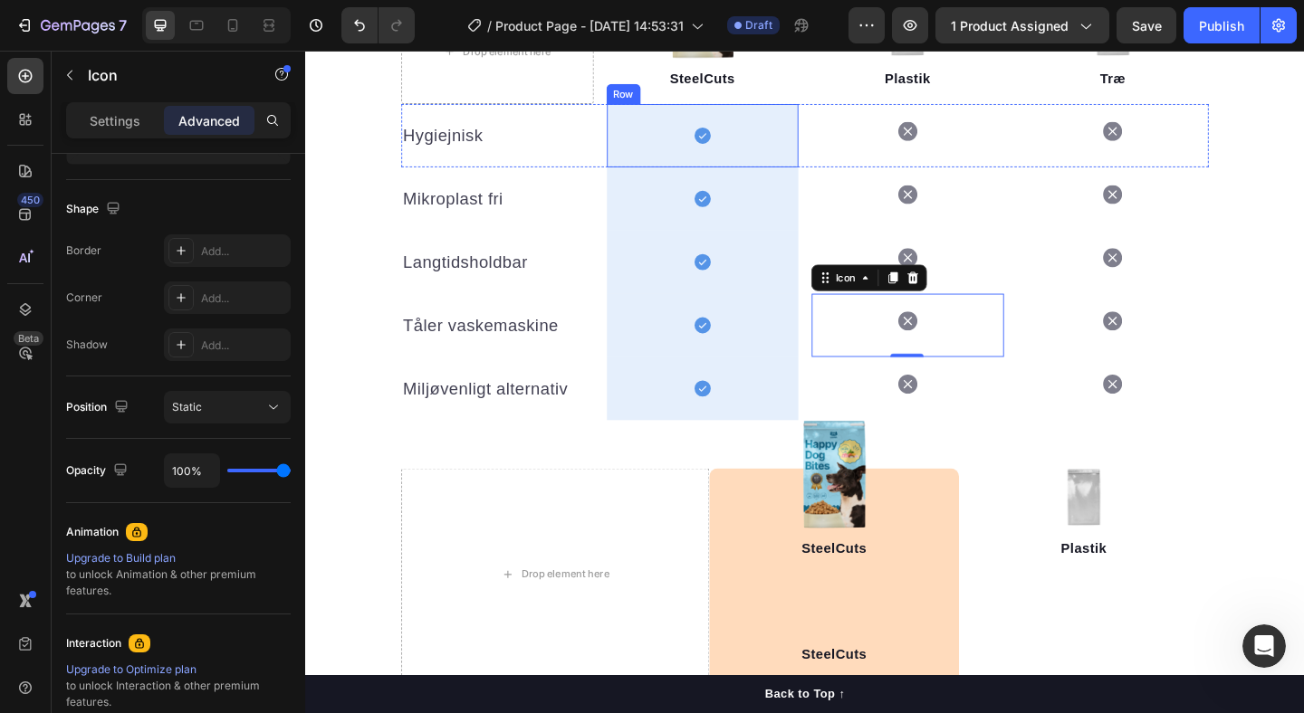
click at [756, 138] on div "Icon Row" at bounding box center [737, 143] width 209 height 69
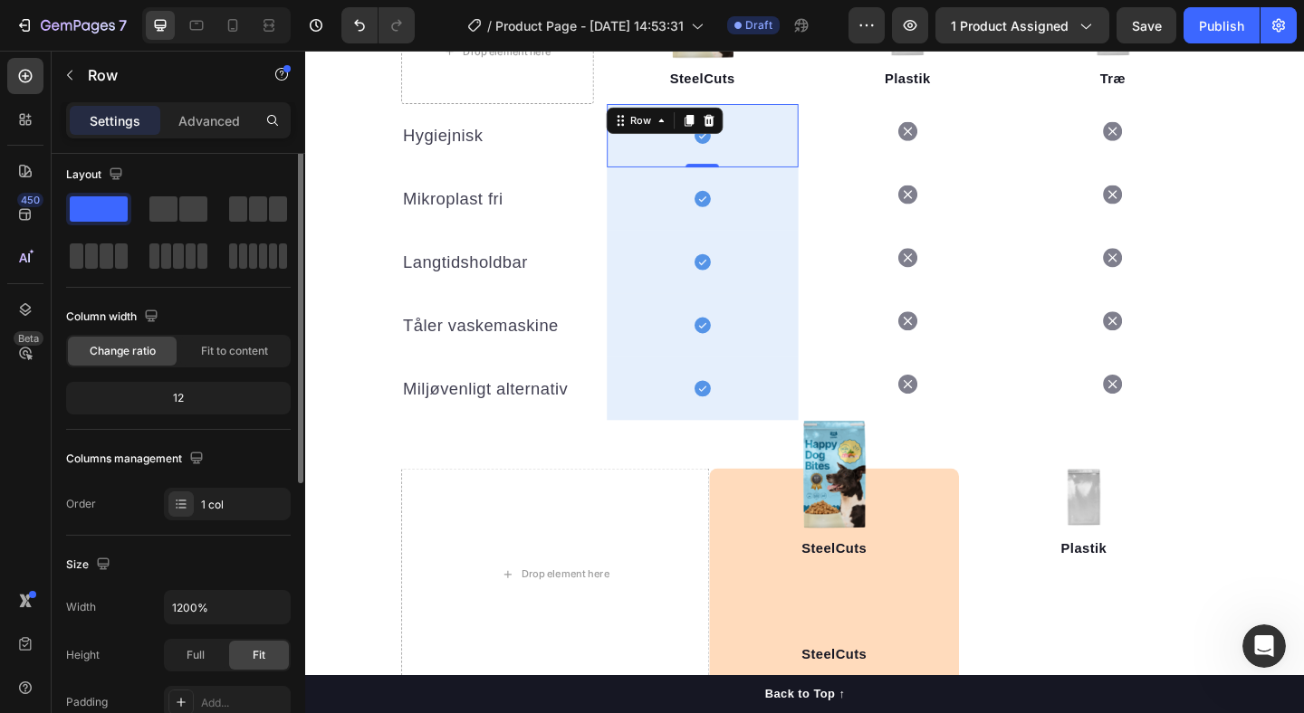
scroll to position [0, 0]
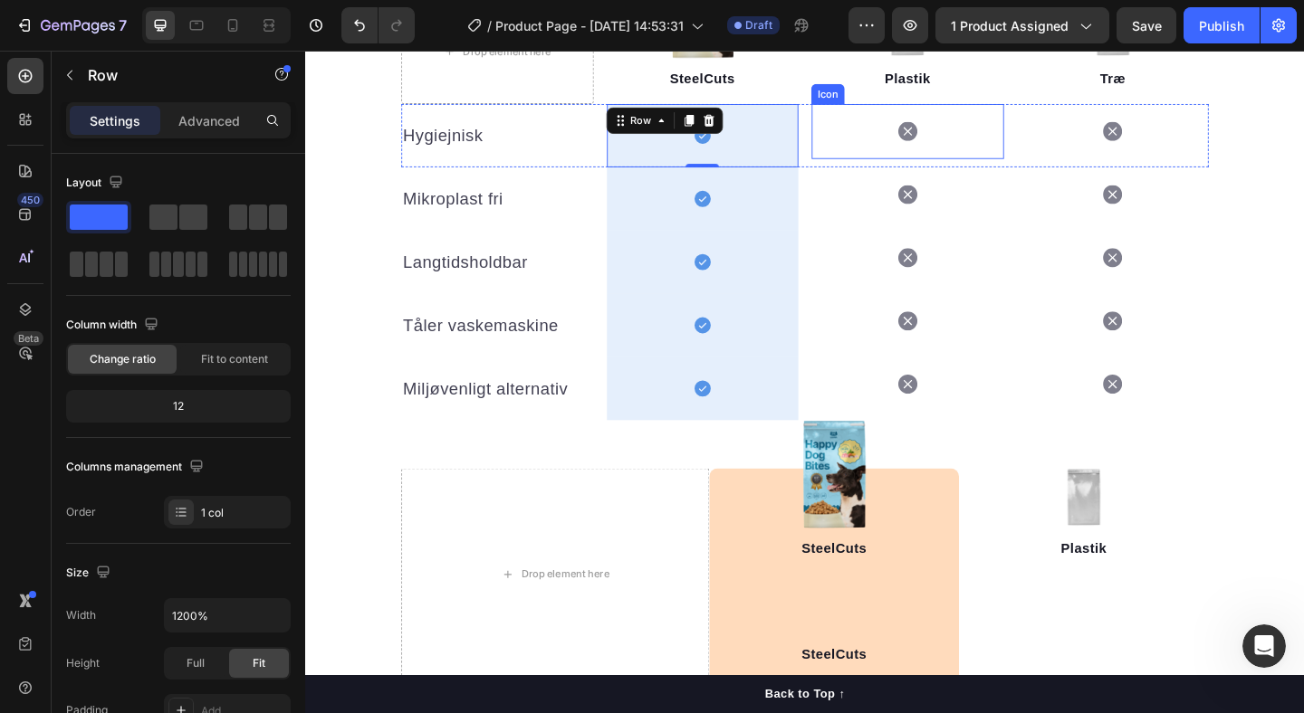
click at [969, 141] on icon at bounding box center [960, 138] width 21 height 21
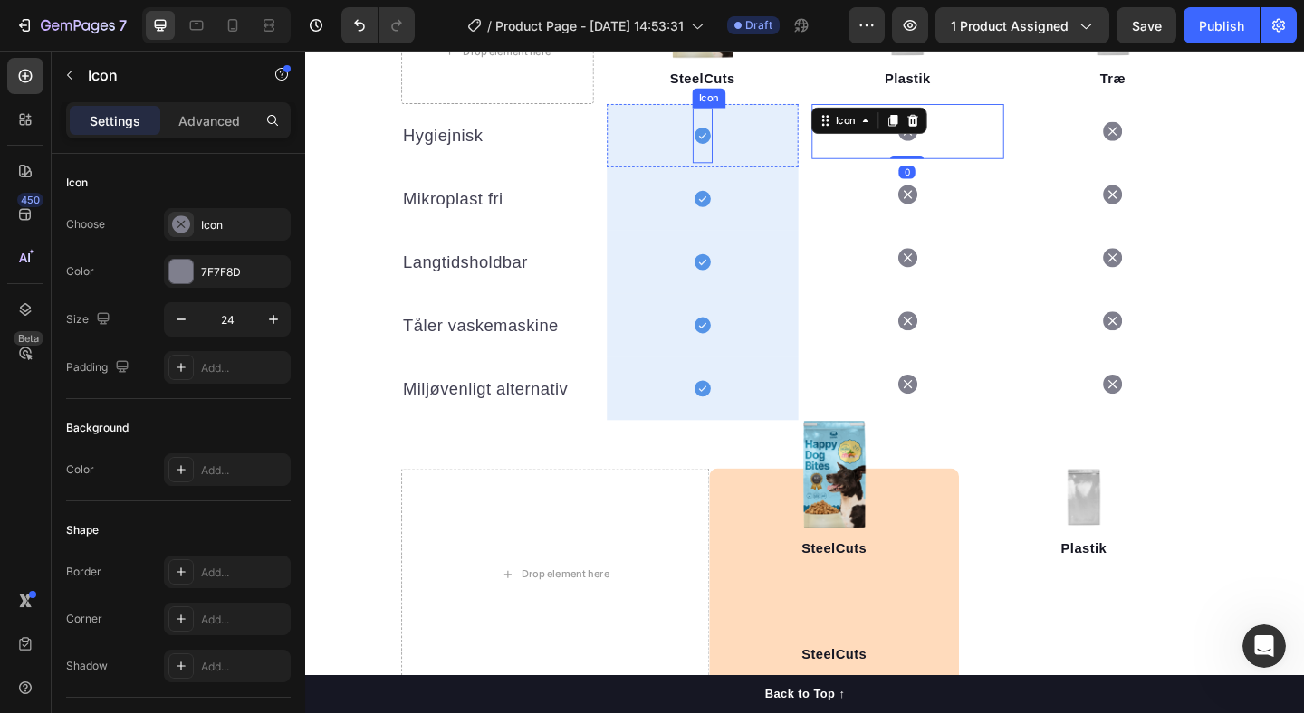
click at [745, 142] on icon at bounding box center [737, 143] width 18 height 18
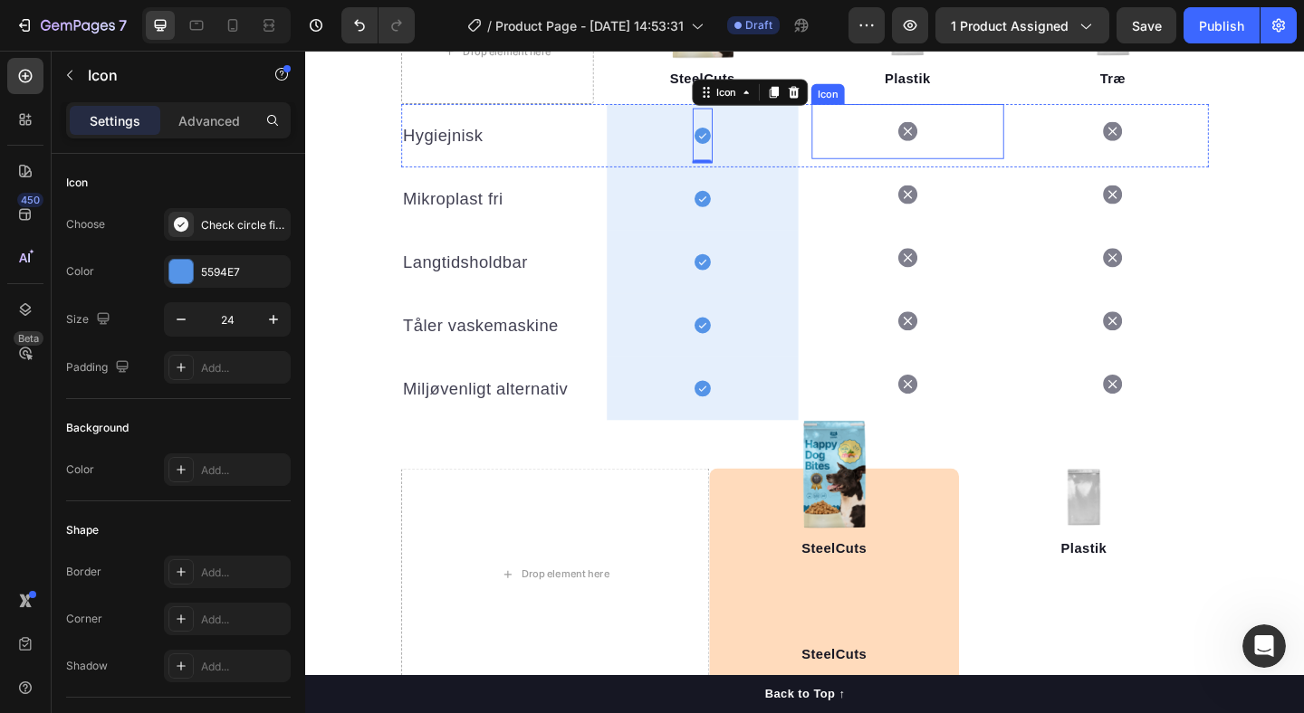
click at [954, 130] on icon at bounding box center [960, 138] width 21 height 21
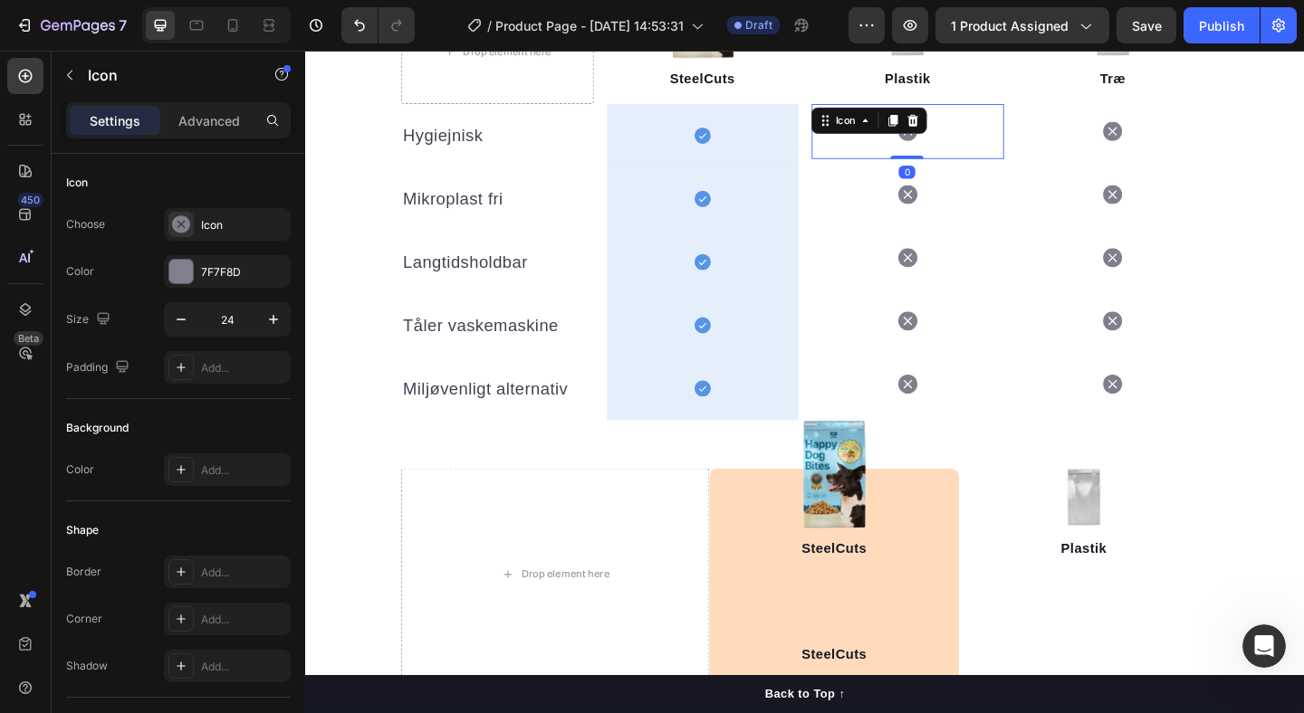
click at [960, 142] on icon at bounding box center [960, 138] width 21 height 21
click at [738, 143] on icon at bounding box center [737, 143] width 22 height 22
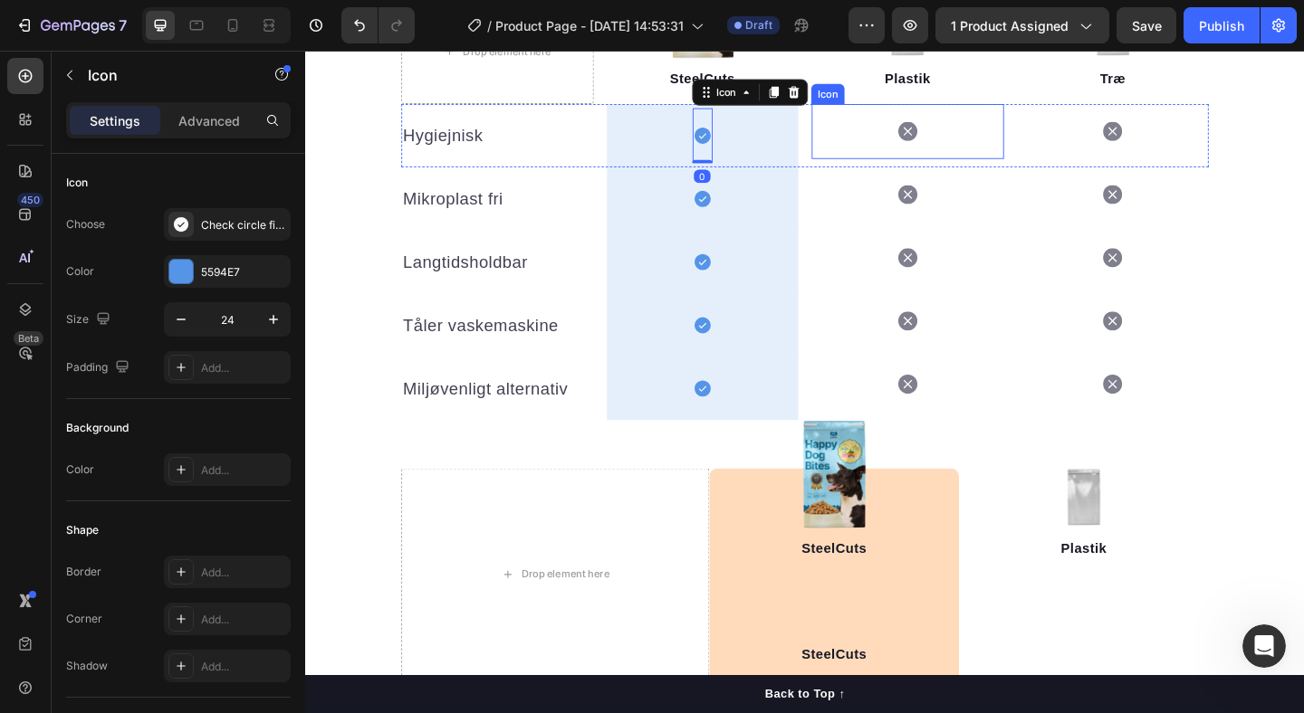
click at [964, 139] on div "Icon" at bounding box center [960, 139] width 209 height 60
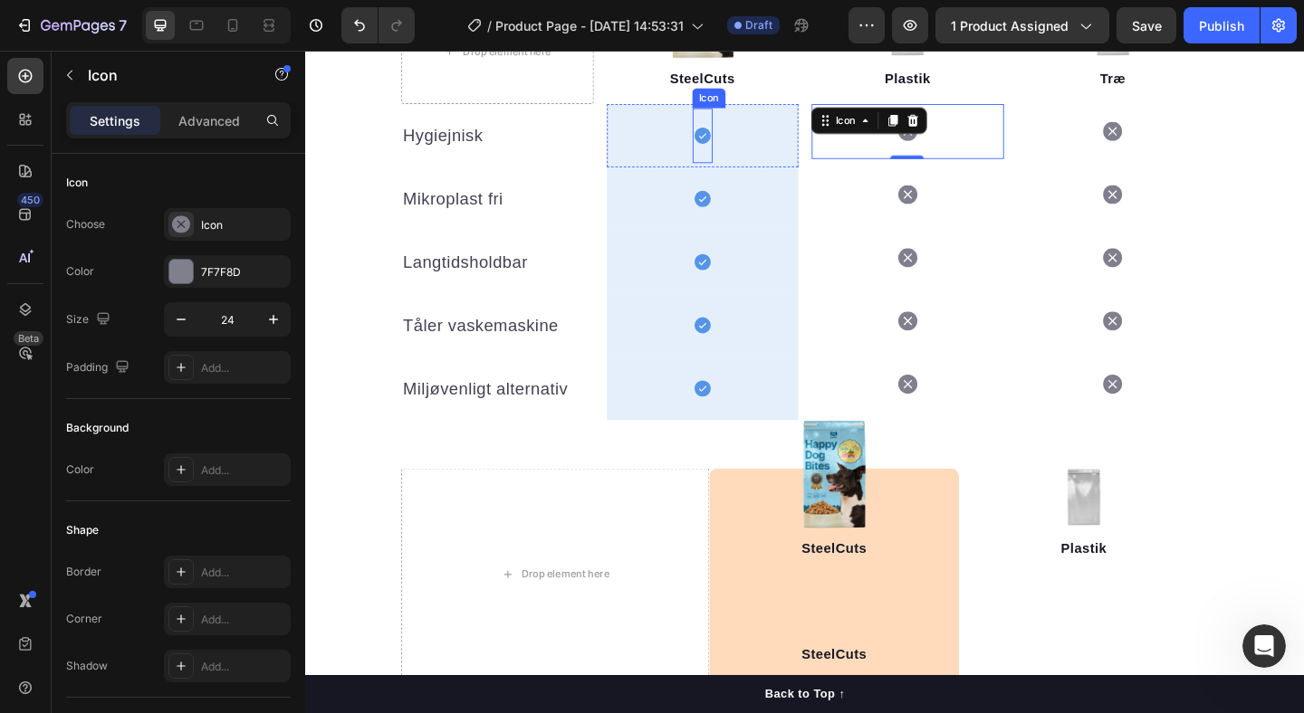
click at [740, 136] on icon at bounding box center [737, 143] width 18 height 18
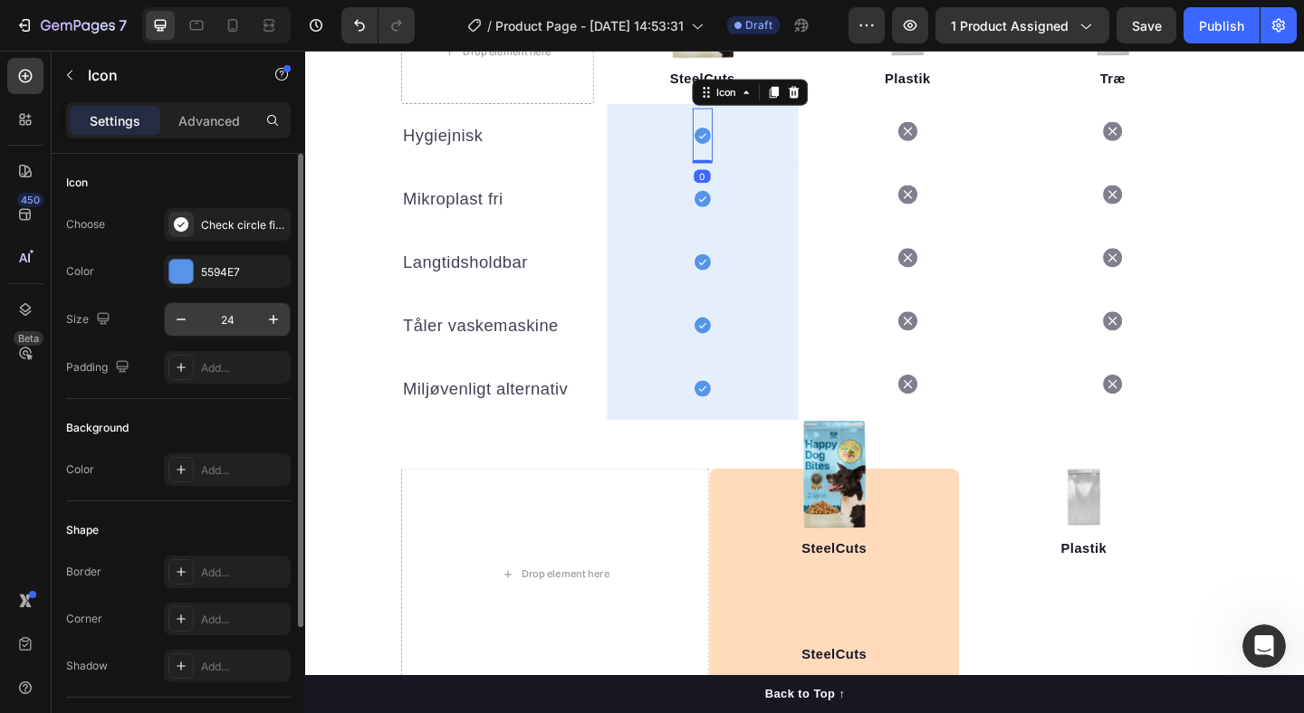
click at [225, 321] on input "24" at bounding box center [227, 319] width 60 height 33
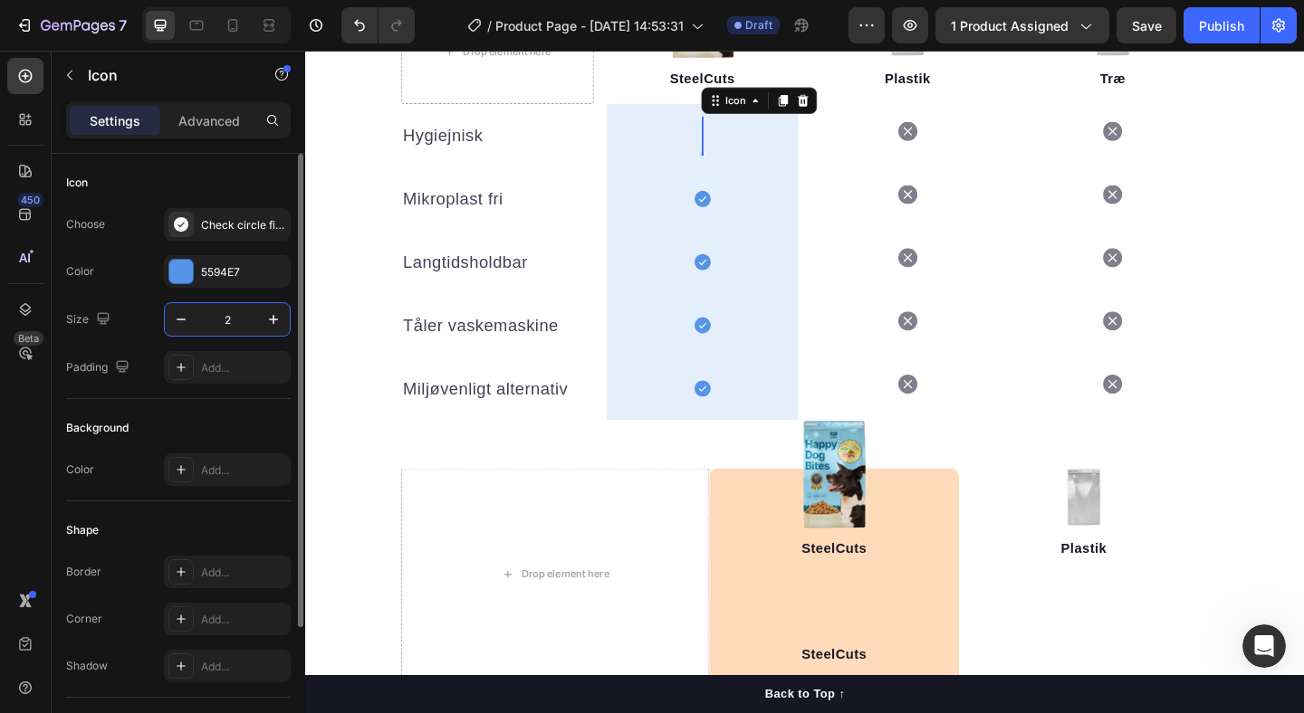
type input "28"
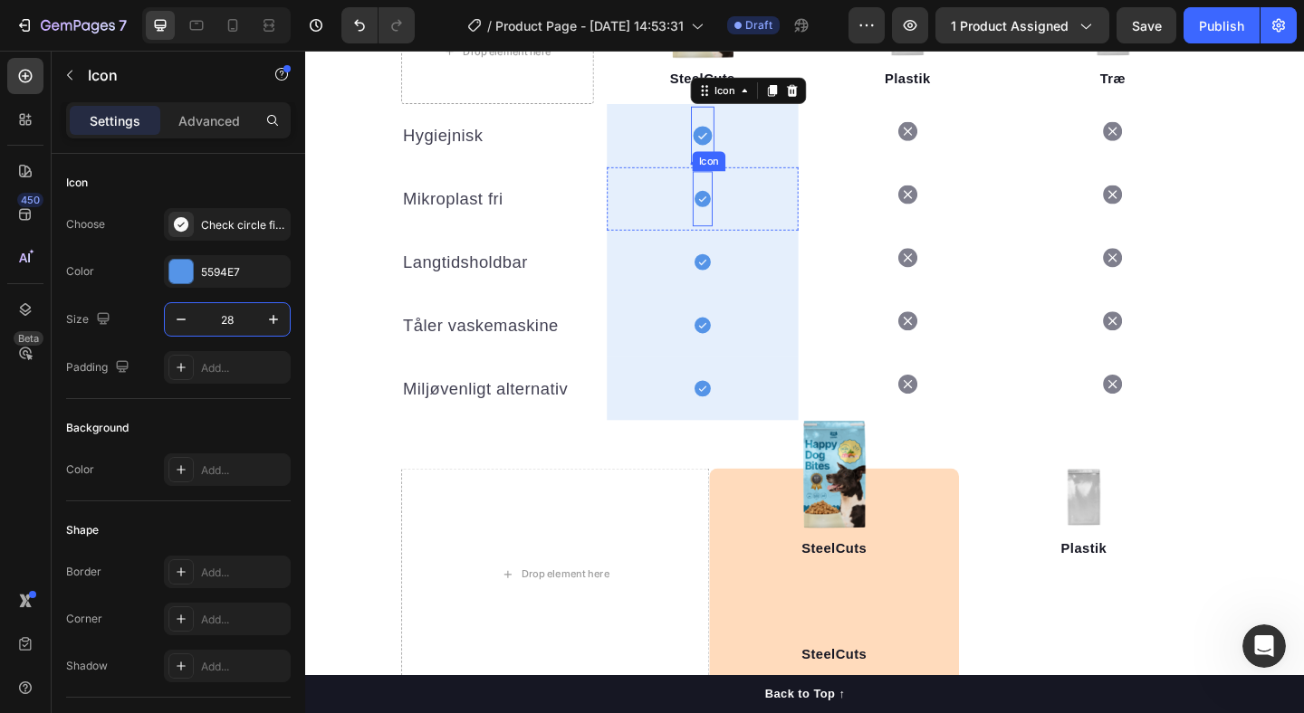
click at [742, 213] on icon at bounding box center [737, 212] width 18 height 18
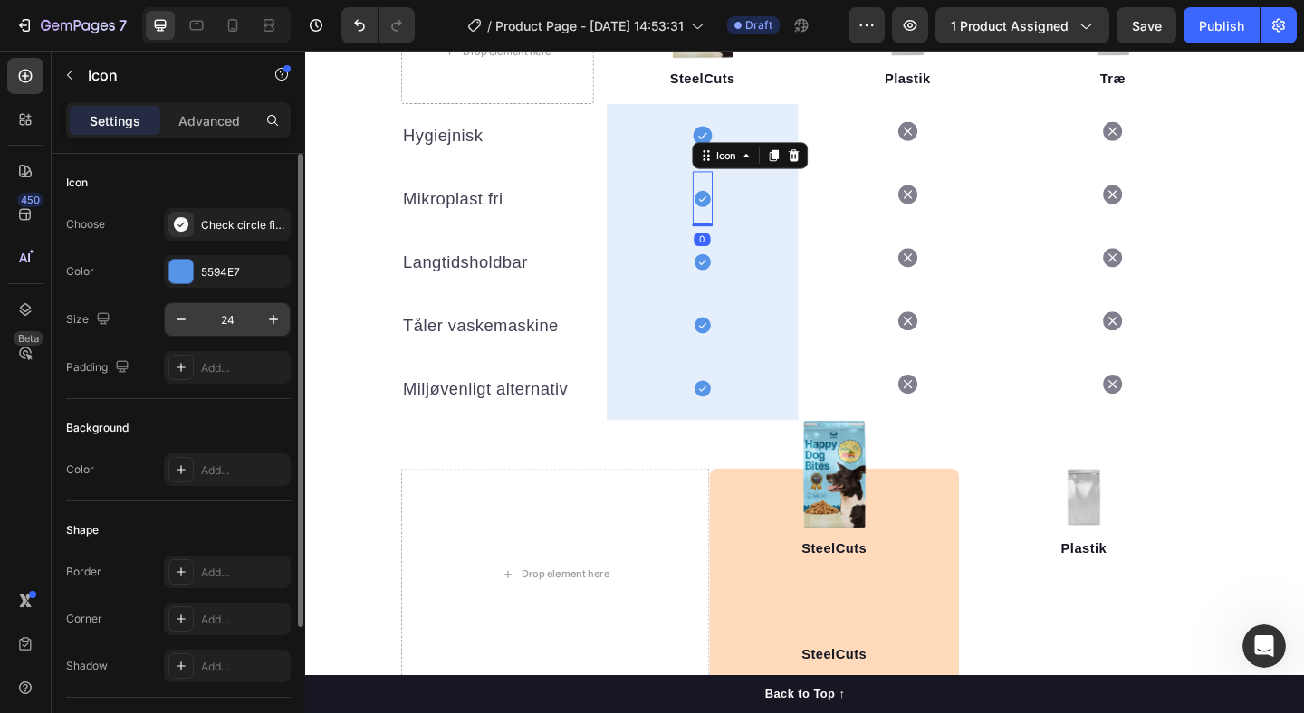
click at [223, 319] on input "24" at bounding box center [227, 319] width 60 height 33
type input "28"
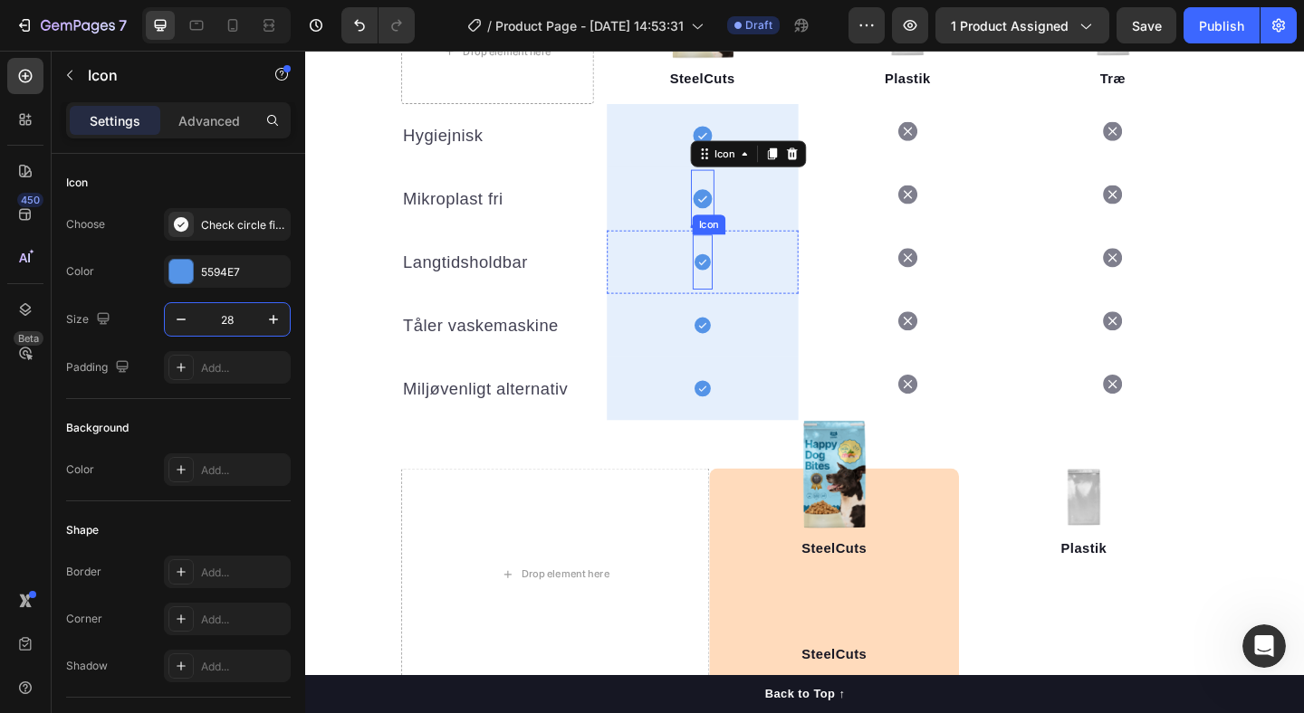
click at [740, 281] on icon at bounding box center [737, 281] width 18 height 18
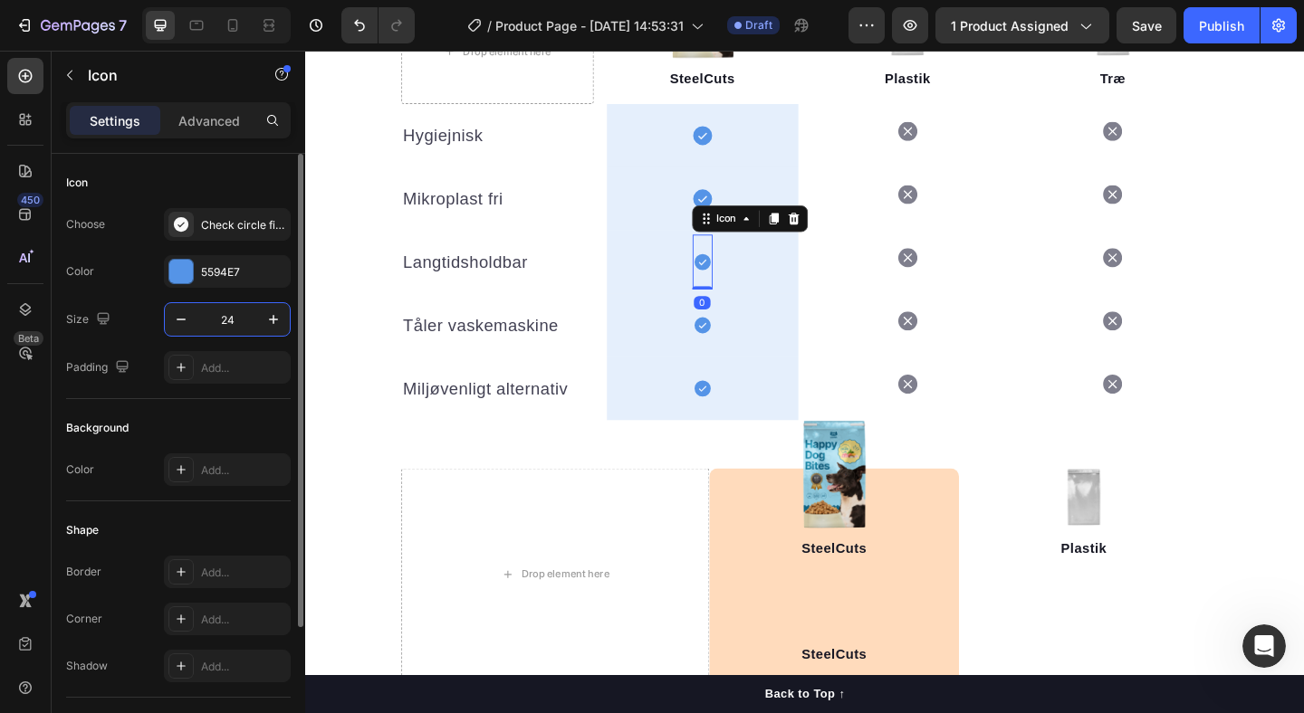
click at [227, 315] on input "24" at bounding box center [227, 319] width 60 height 33
type input "28"
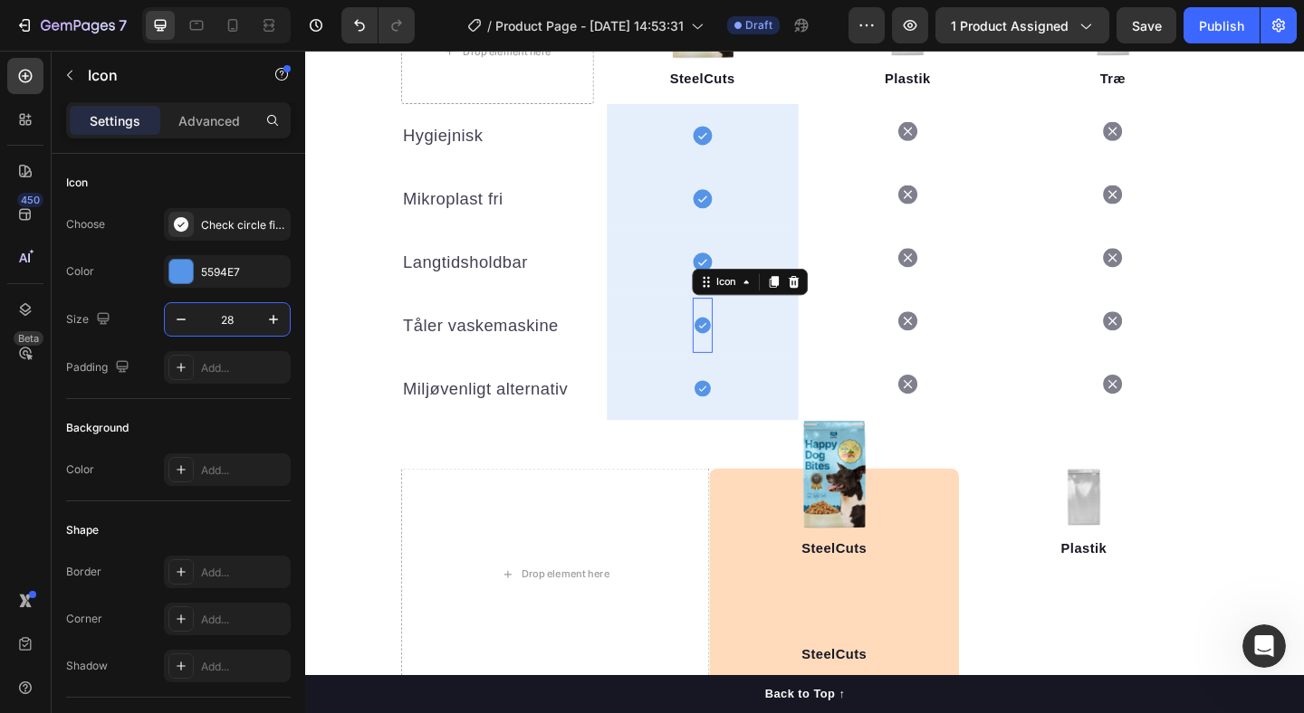
click at [732, 349] on icon at bounding box center [737, 349] width 18 height 18
click at [233, 313] on input "24" at bounding box center [227, 319] width 60 height 33
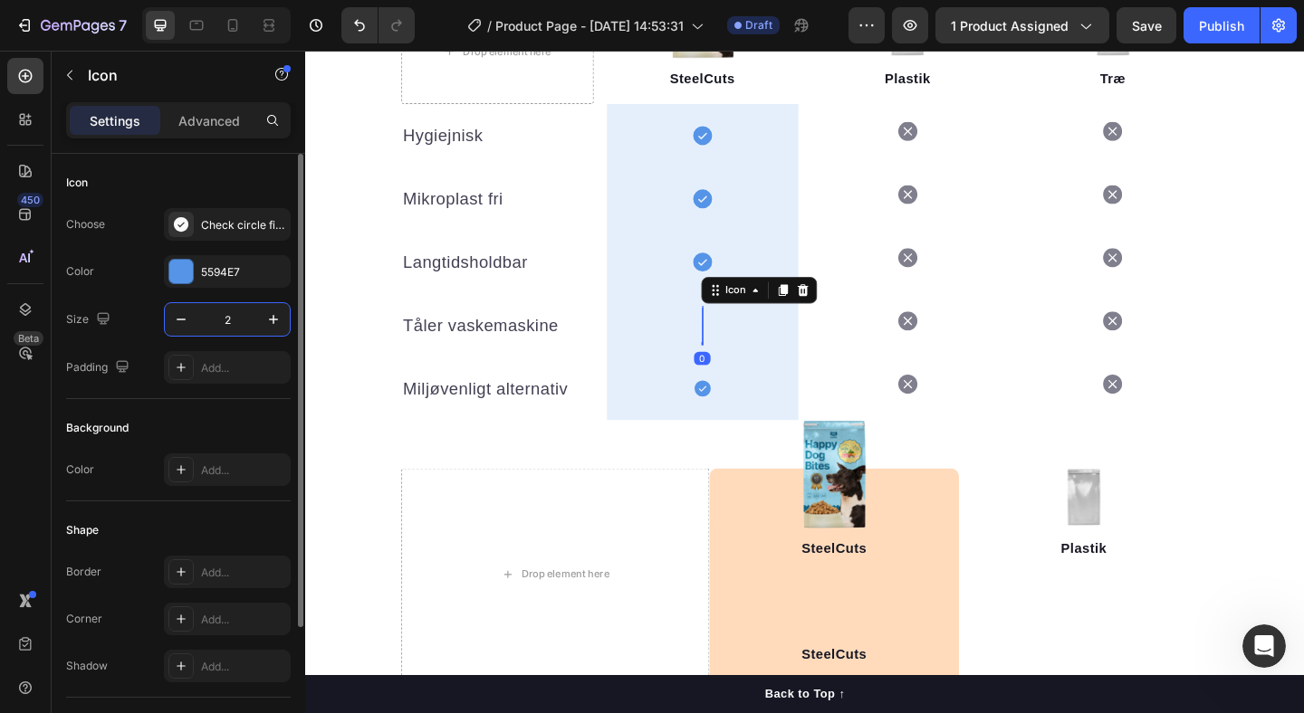
type input "28"
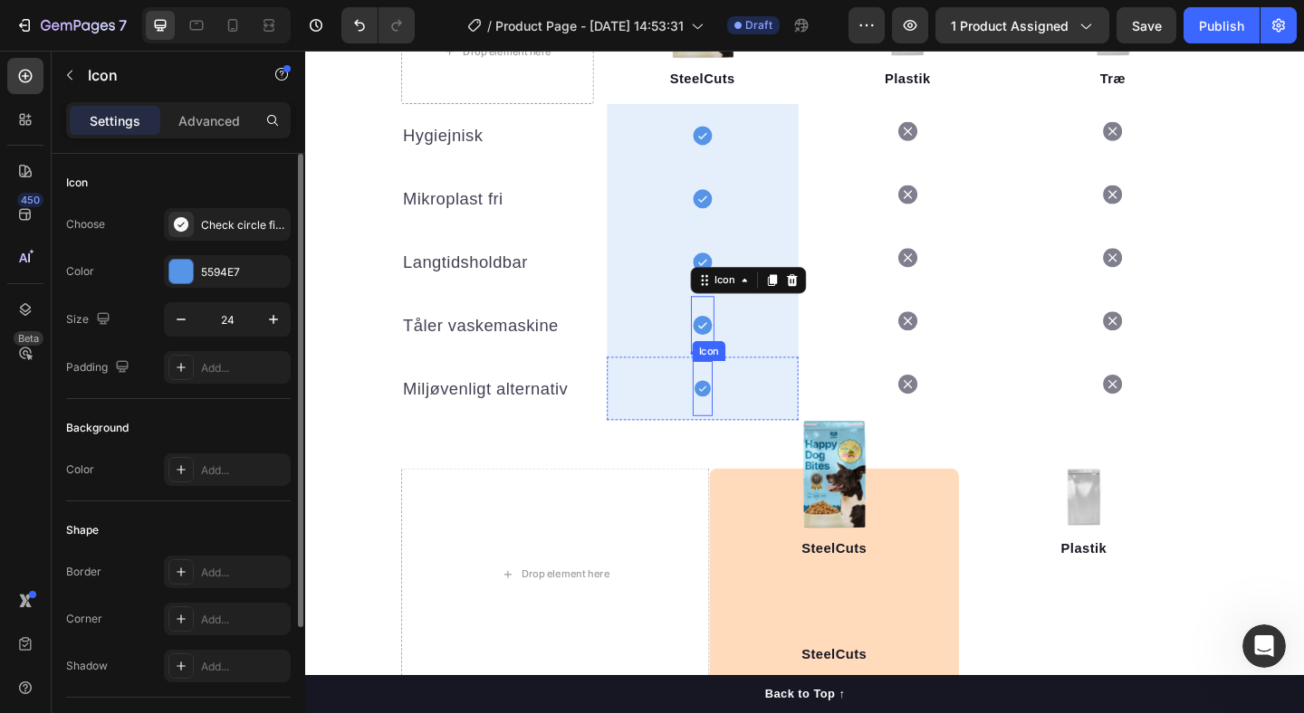
click at [732, 418] on icon at bounding box center [737, 418] width 18 height 18
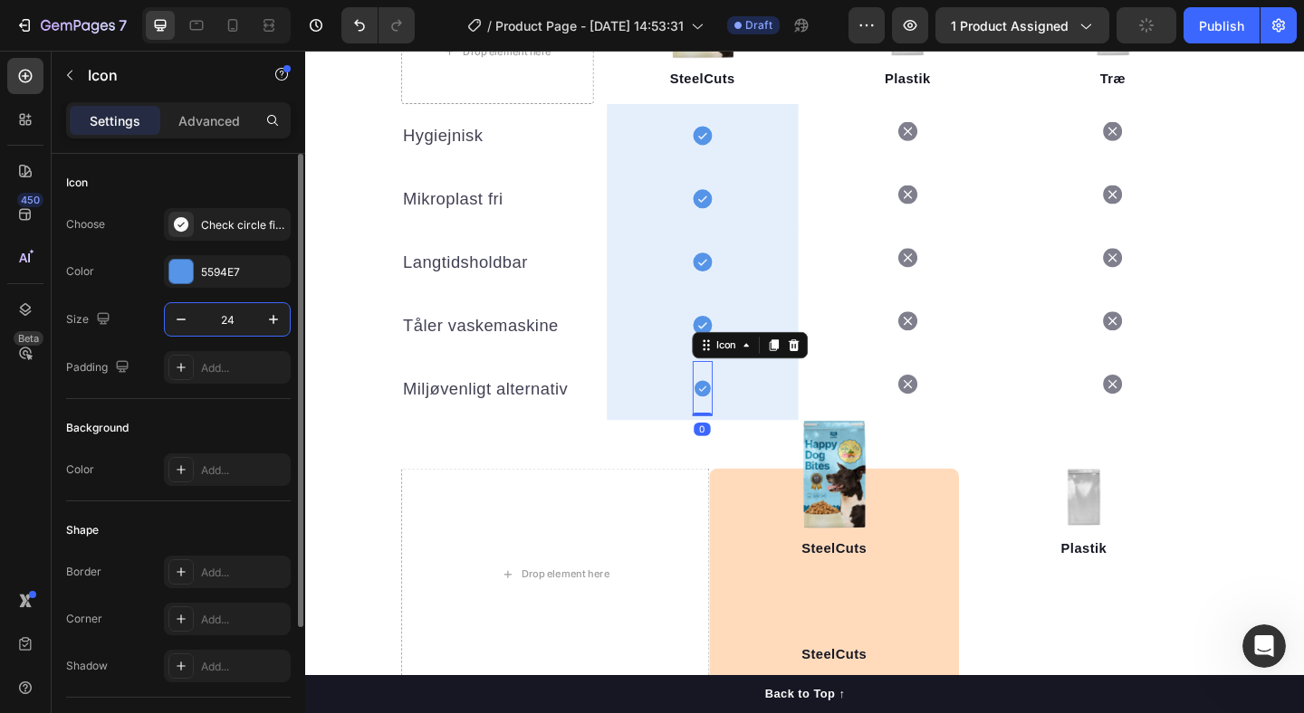
click at [233, 321] on input "24" at bounding box center [227, 319] width 60 height 33
type input "28"
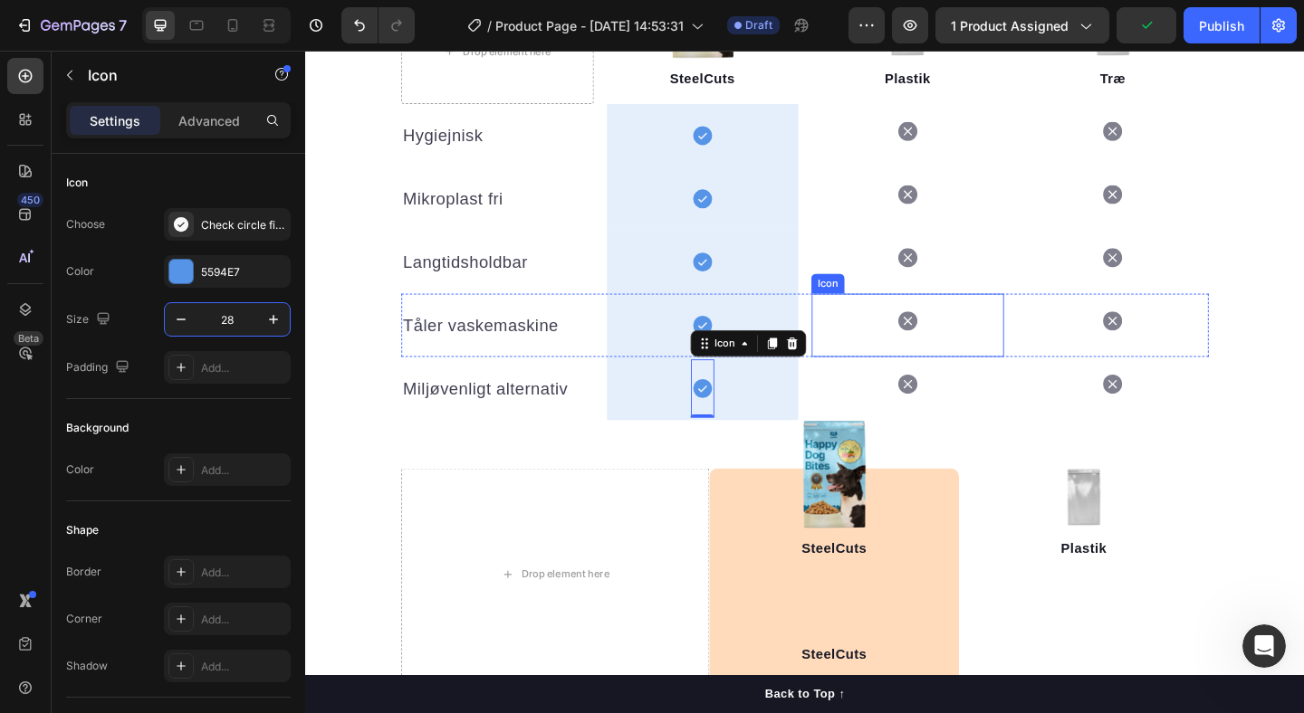
click at [960, 348] on icon at bounding box center [960, 344] width 21 height 21
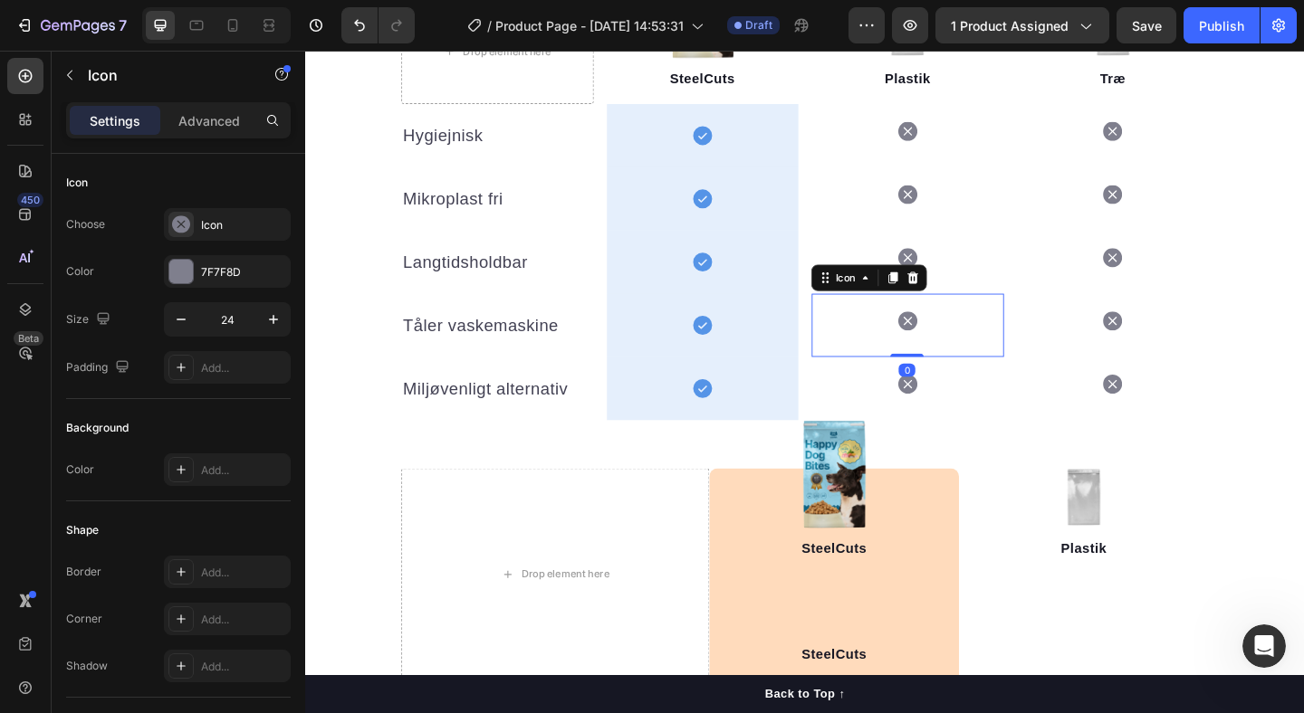
click at [960, 348] on icon at bounding box center [960, 344] width 21 height 21
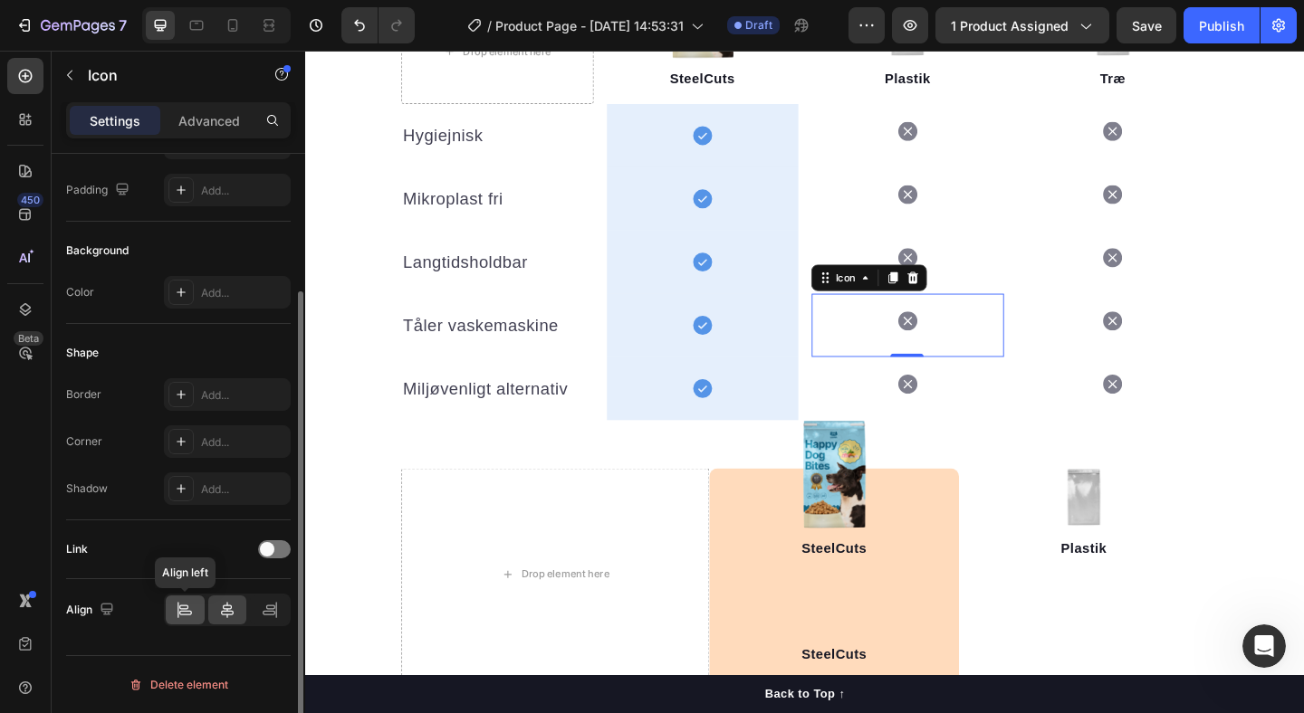
click at [185, 614] on icon at bounding box center [185, 613] width 13 height 5
click at [239, 614] on div at bounding box center [227, 610] width 39 height 29
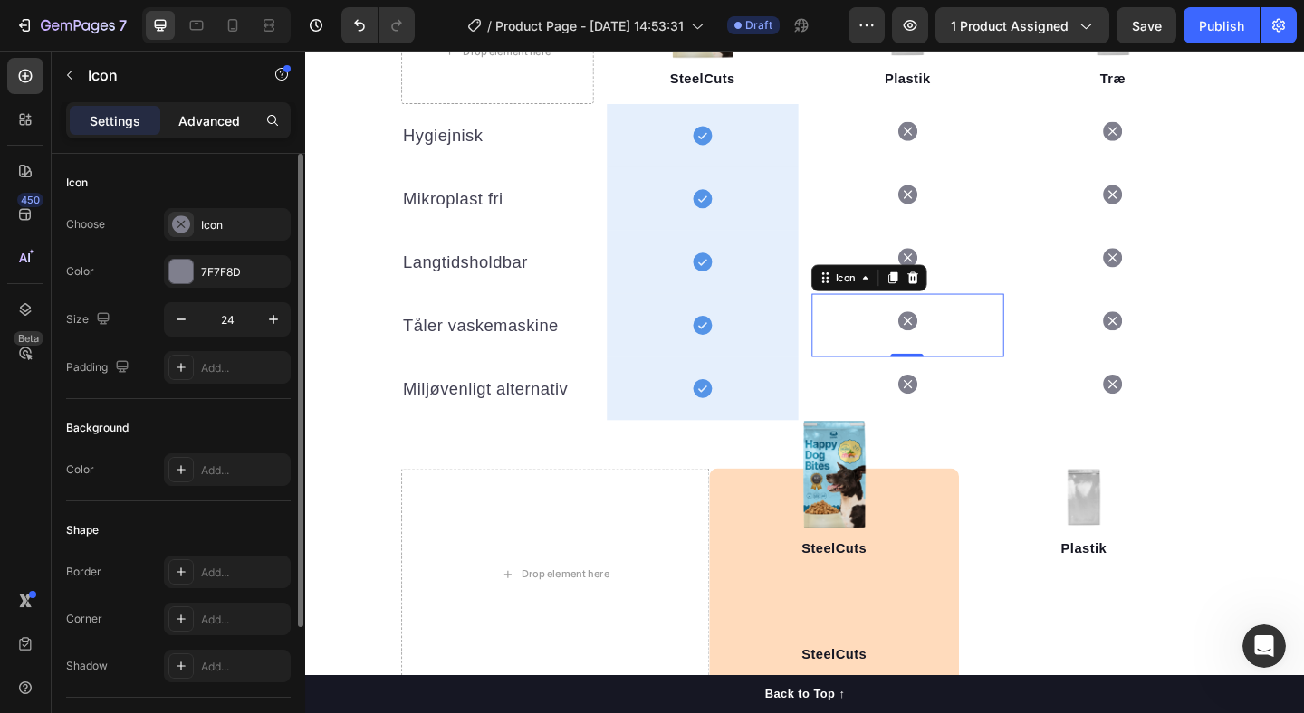
click at [221, 134] on div "Advanced" at bounding box center [209, 120] width 91 height 29
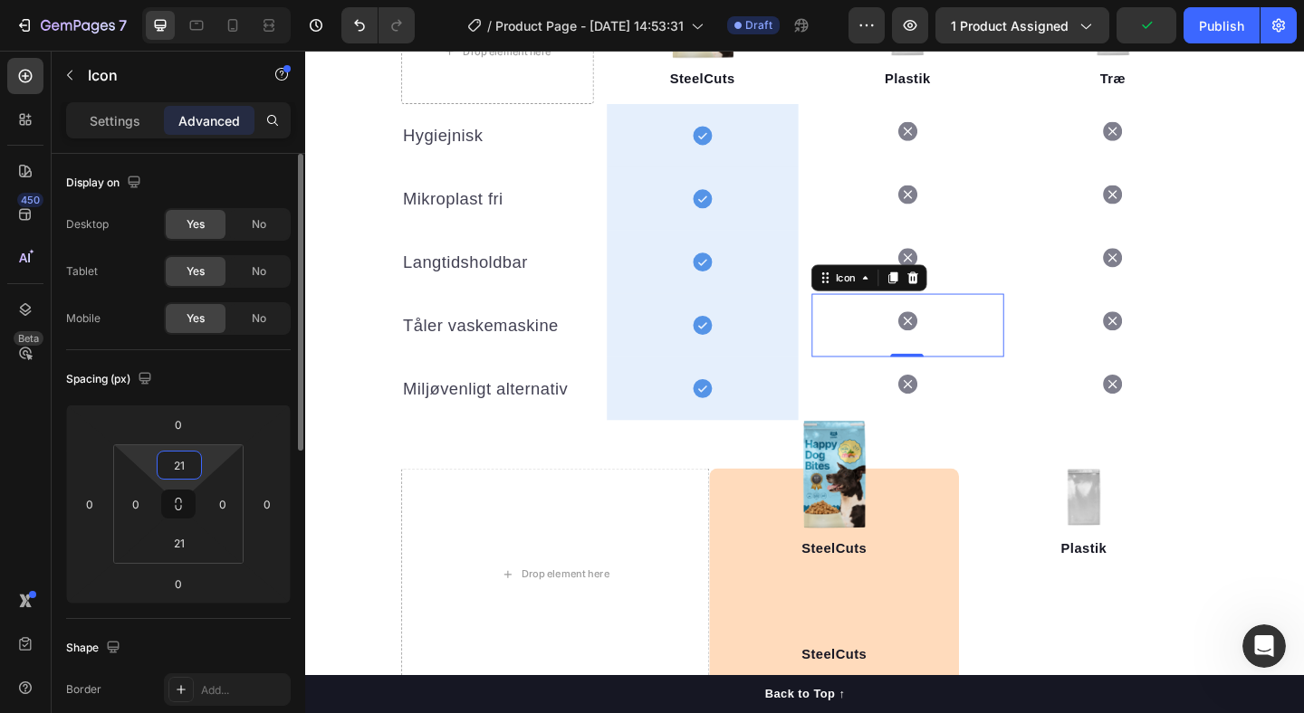
click at [177, 462] on input "21" at bounding box center [179, 465] width 36 height 27
type input "30"
click at [180, 549] on input "21" at bounding box center [179, 543] width 36 height 27
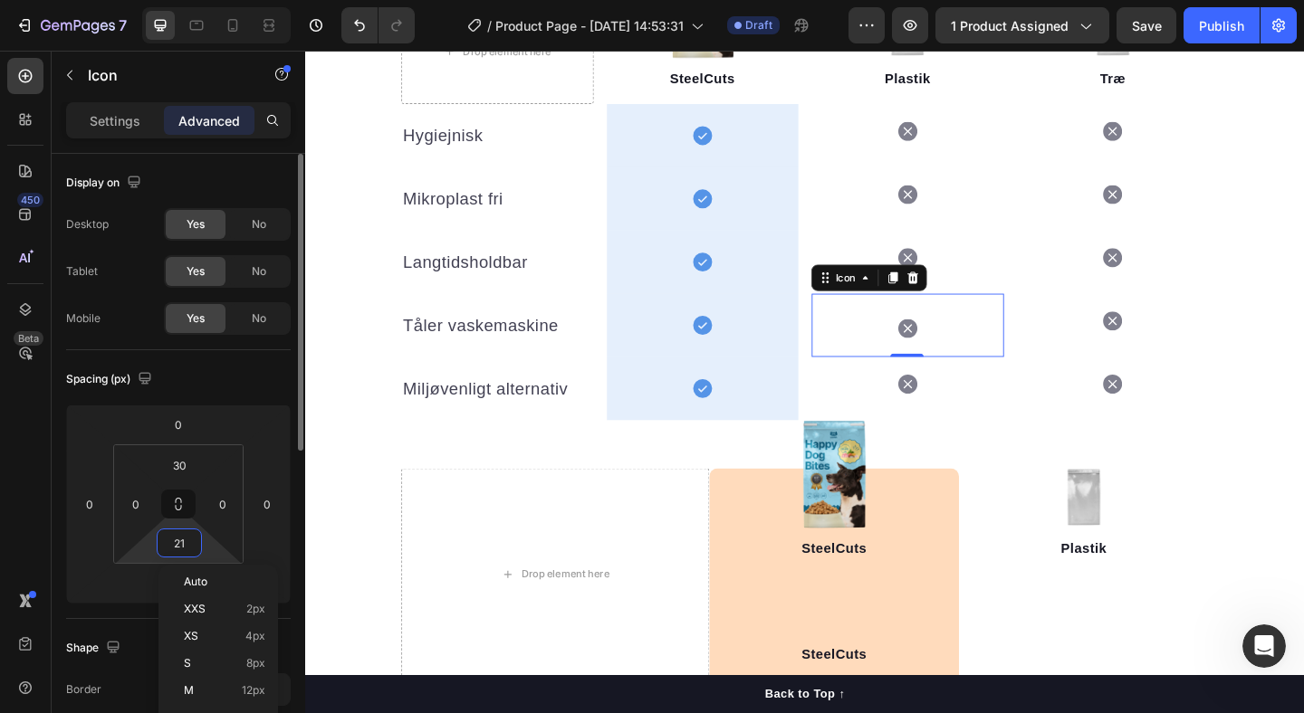
click at [180, 549] on input "21" at bounding box center [179, 543] width 36 height 27
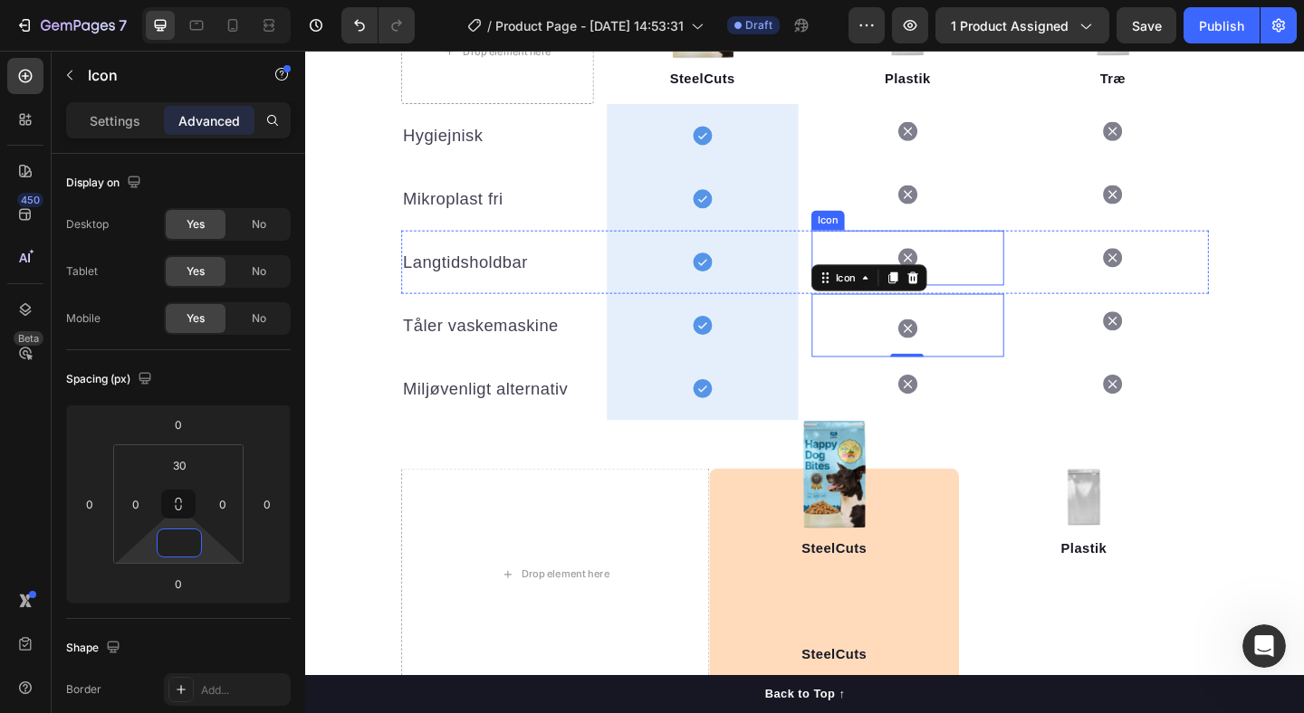
click at [983, 277] on div "Icon" at bounding box center [960, 276] width 209 height 60
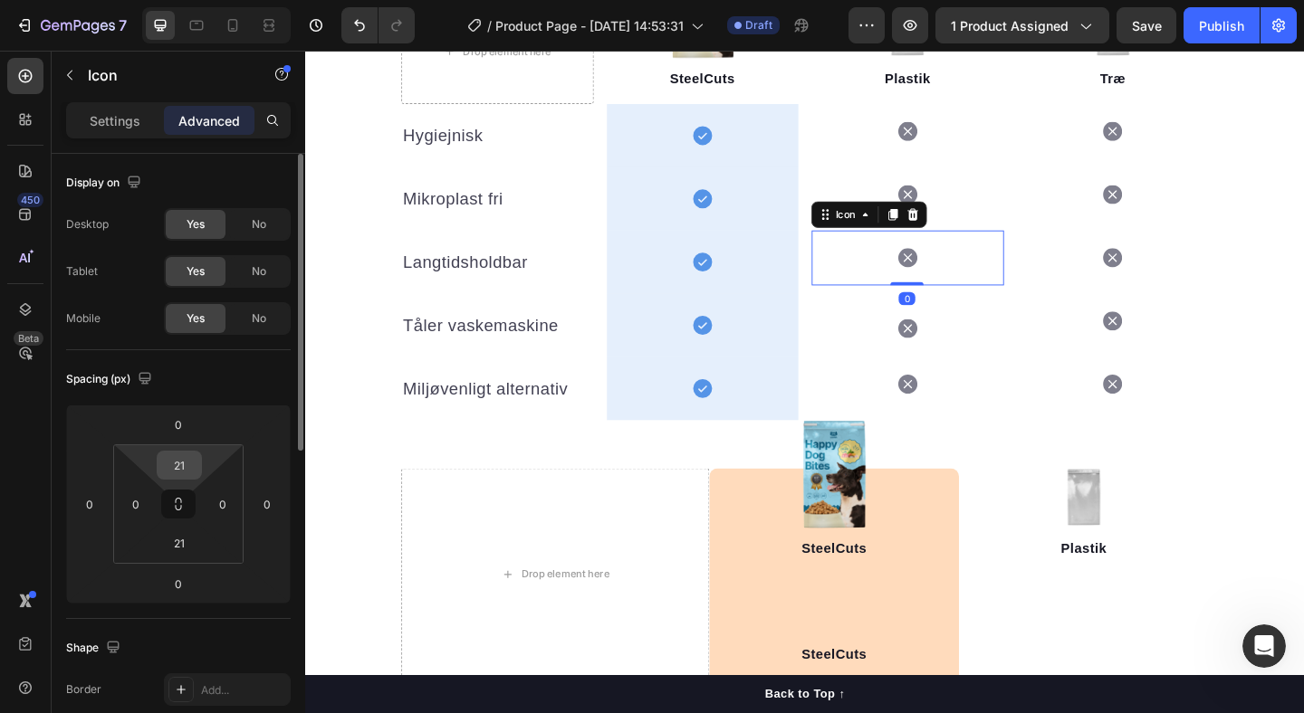
click at [179, 463] on input "21" at bounding box center [179, 465] width 36 height 27
click at [180, 463] on input "21" at bounding box center [179, 465] width 36 height 27
type input "30"
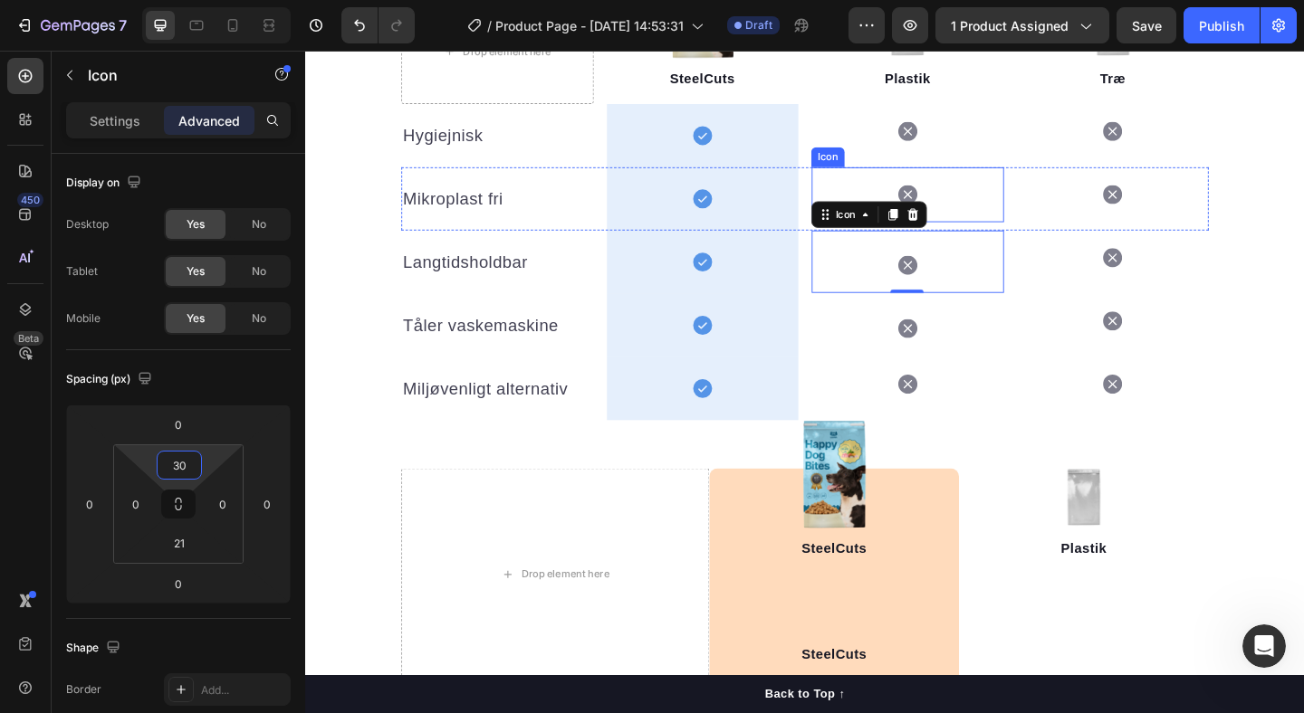
click at [983, 206] on div "Icon" at bounding box center [960, 207] width 209 height 60
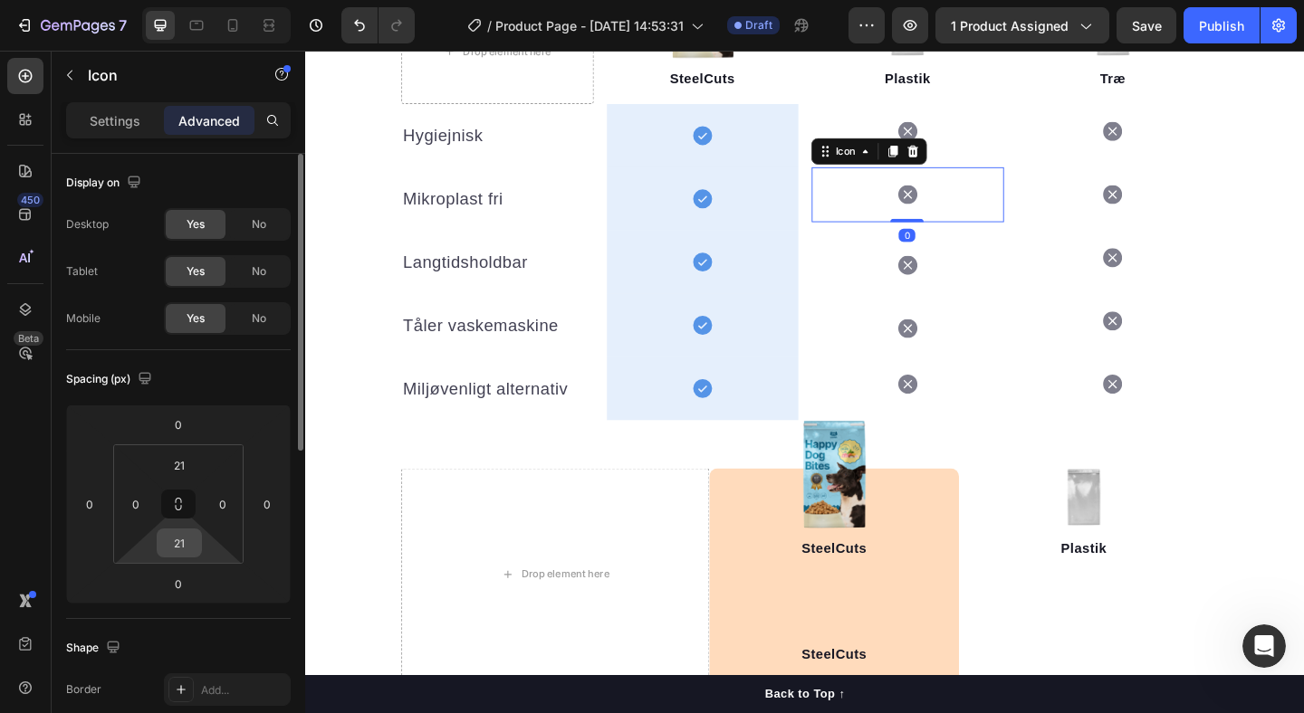
click at [185, 537] on input "21" at bounding box center [179, 543] width 36 height 27
type input "0"
click at [186, 462] on input "21" at bounding box center [179, 465] width 36 height 27
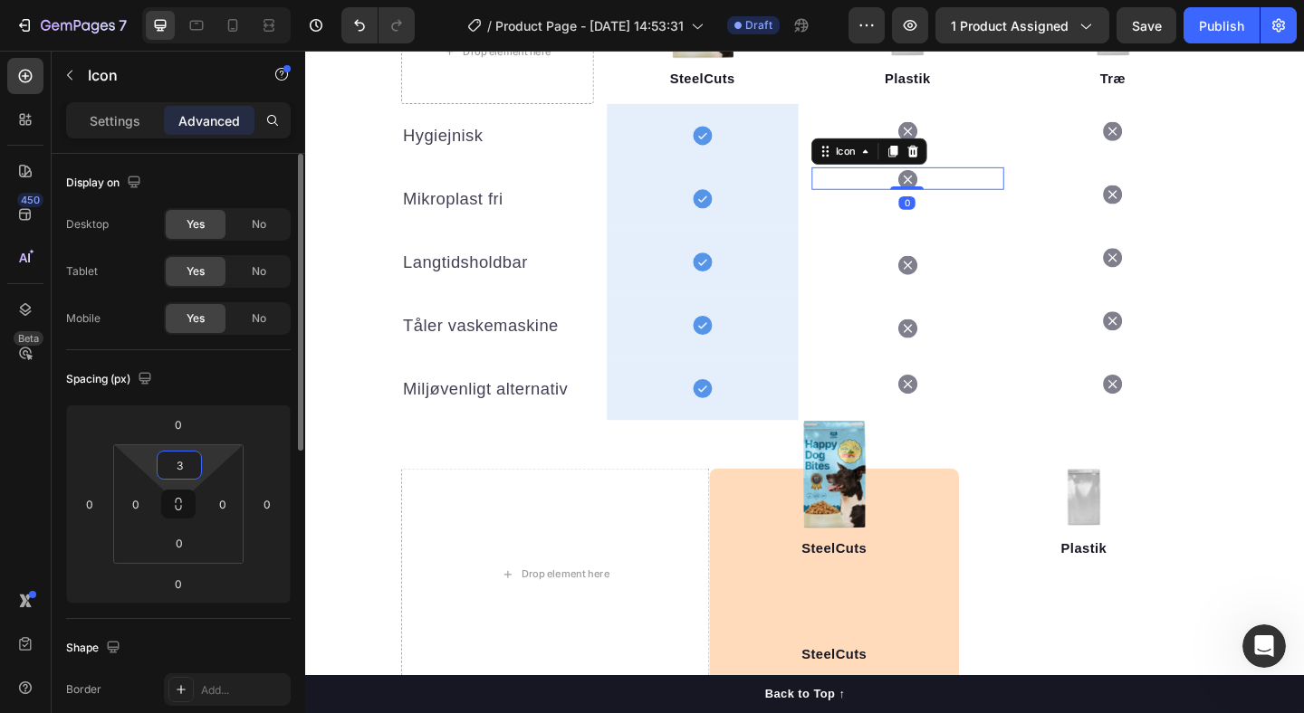
type input "30"
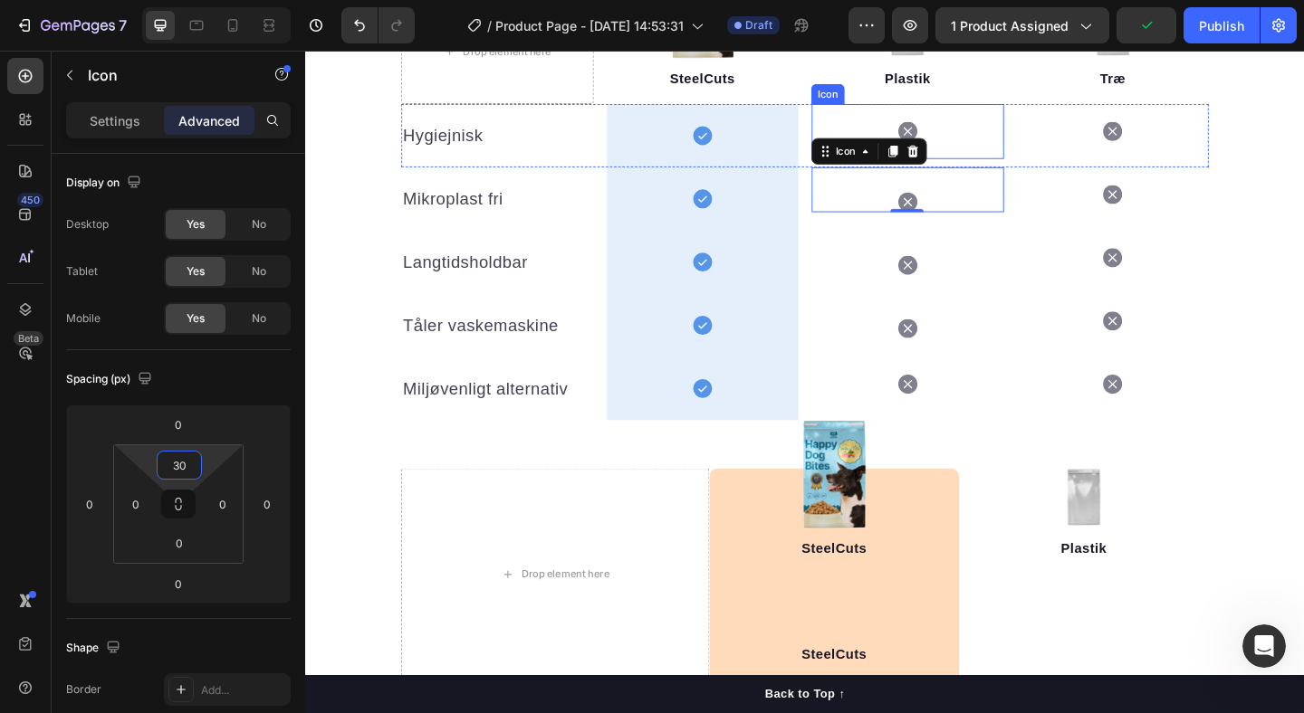
click at [969, 128] on icon at bounding box center [960, 139] width 21 height 22
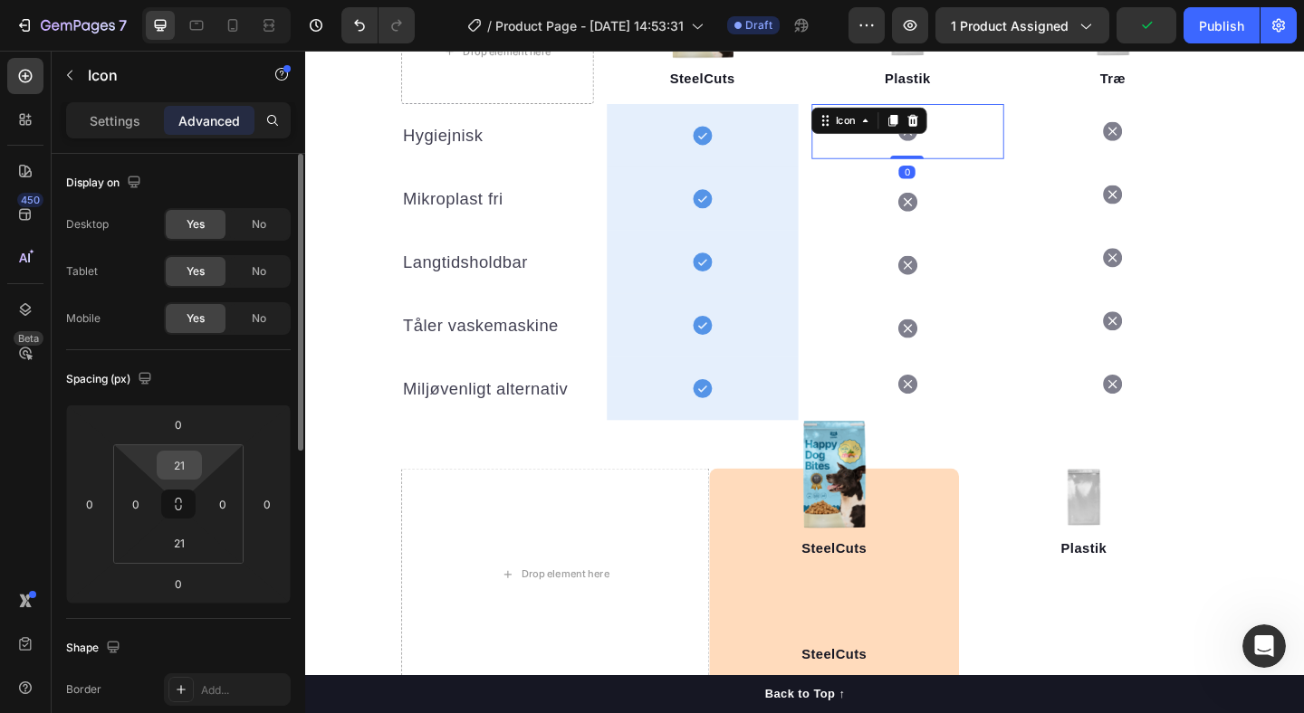
click at [179, 460] on input "21" at bounding box center [179, 465] width 36 height 27
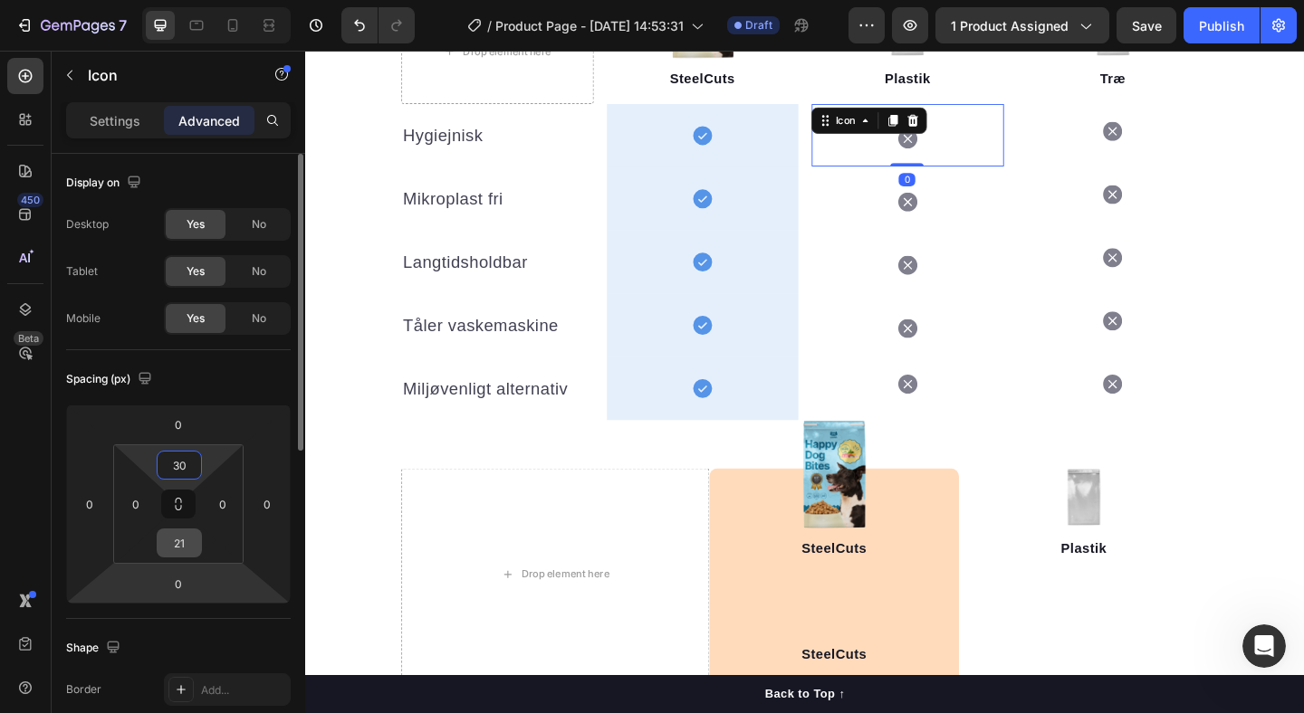
type input "30"
click at [187, 546] on input "21" at bounding box center [179, 543] width 36 height 27
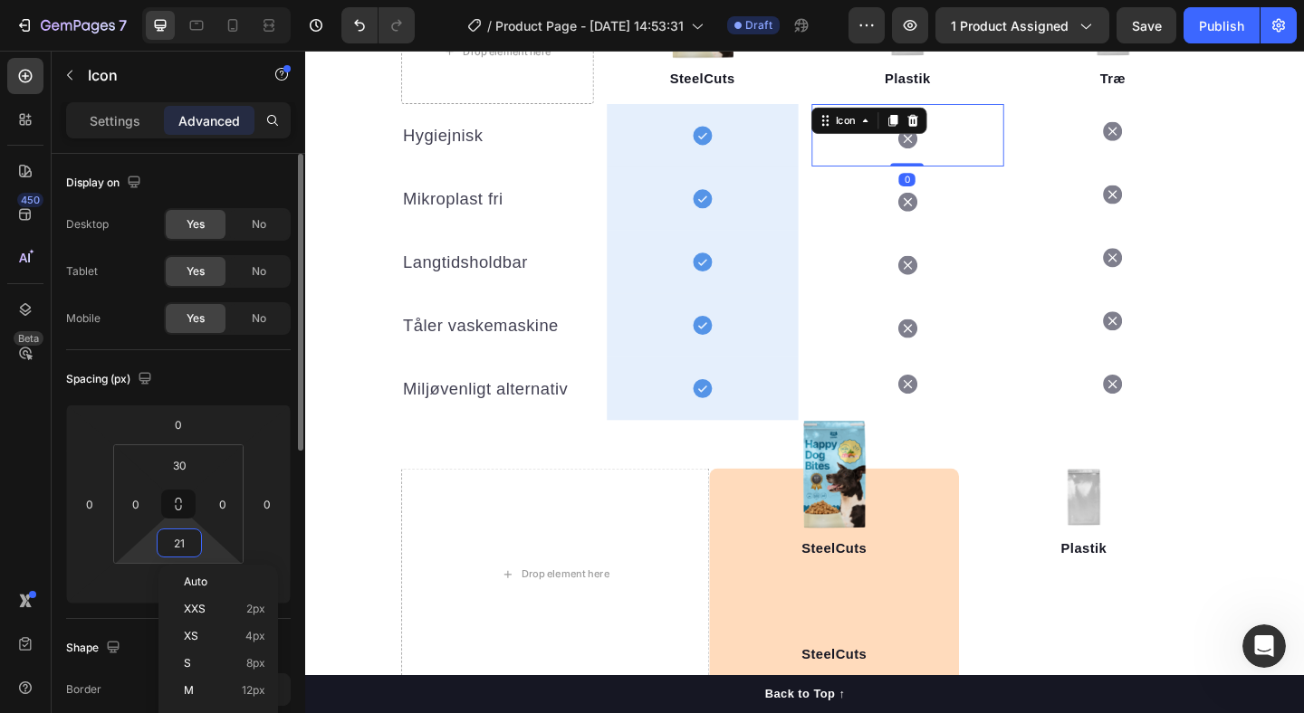
click at [187, 546] on input "21" at bounding box center [179, 543] width 36 height 27
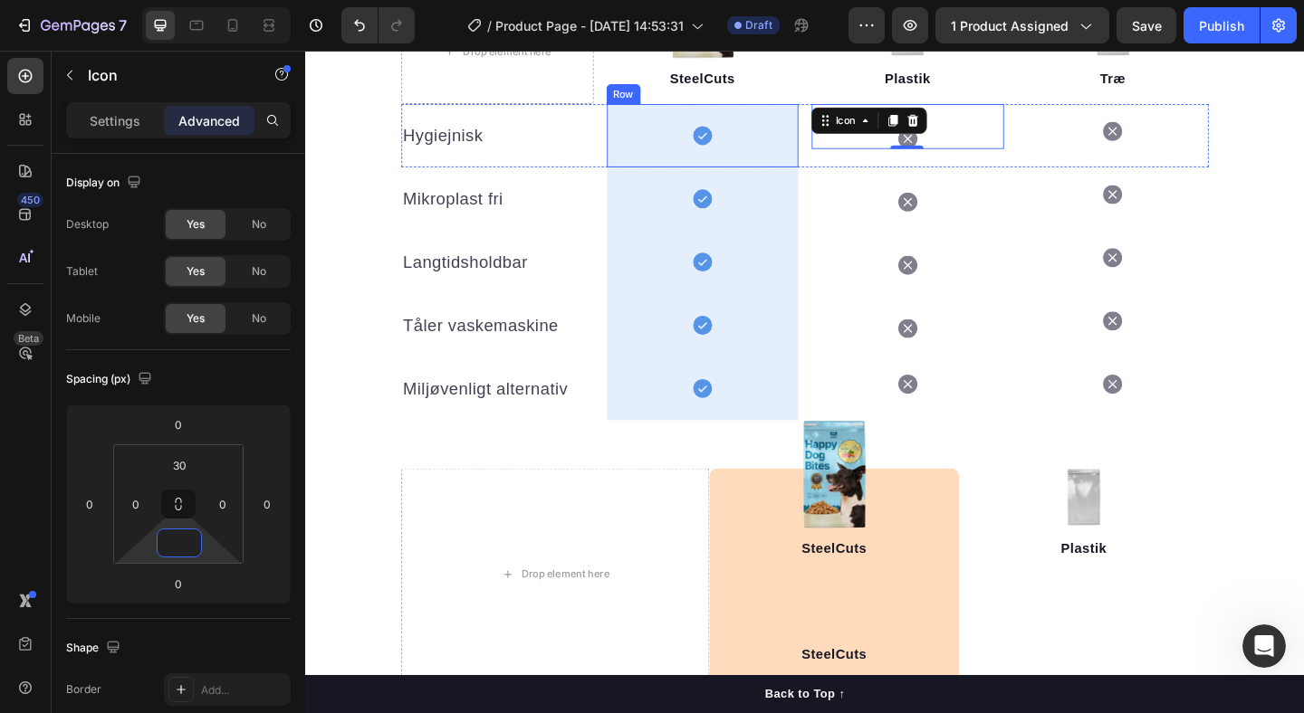
click at [767, 139] on div "Icon Row" at bounding box center [737, 143] width 209 height 69
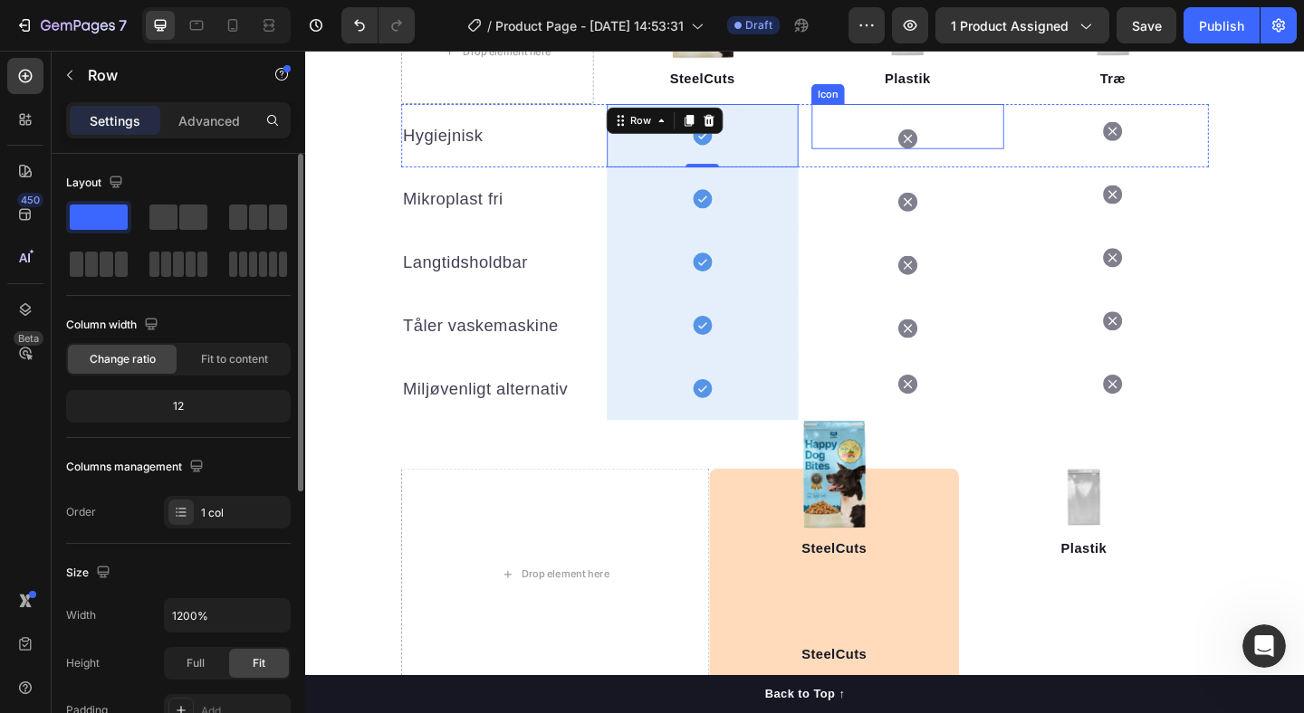
click at [944, 139] on div "Icon" at bounding box center [960, 133] width 209 height 49
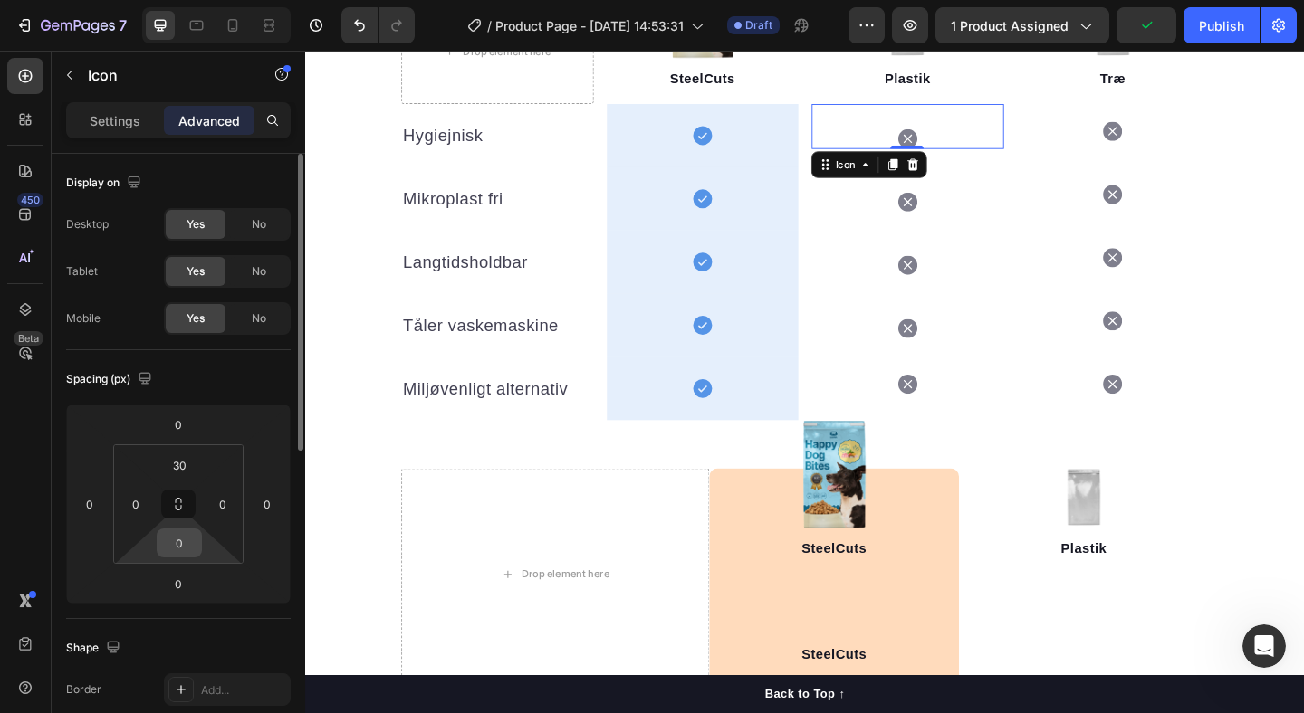
click at [180, 536] on input "0" at bounding box center [179, 543] width 36 height 27
type input "30"
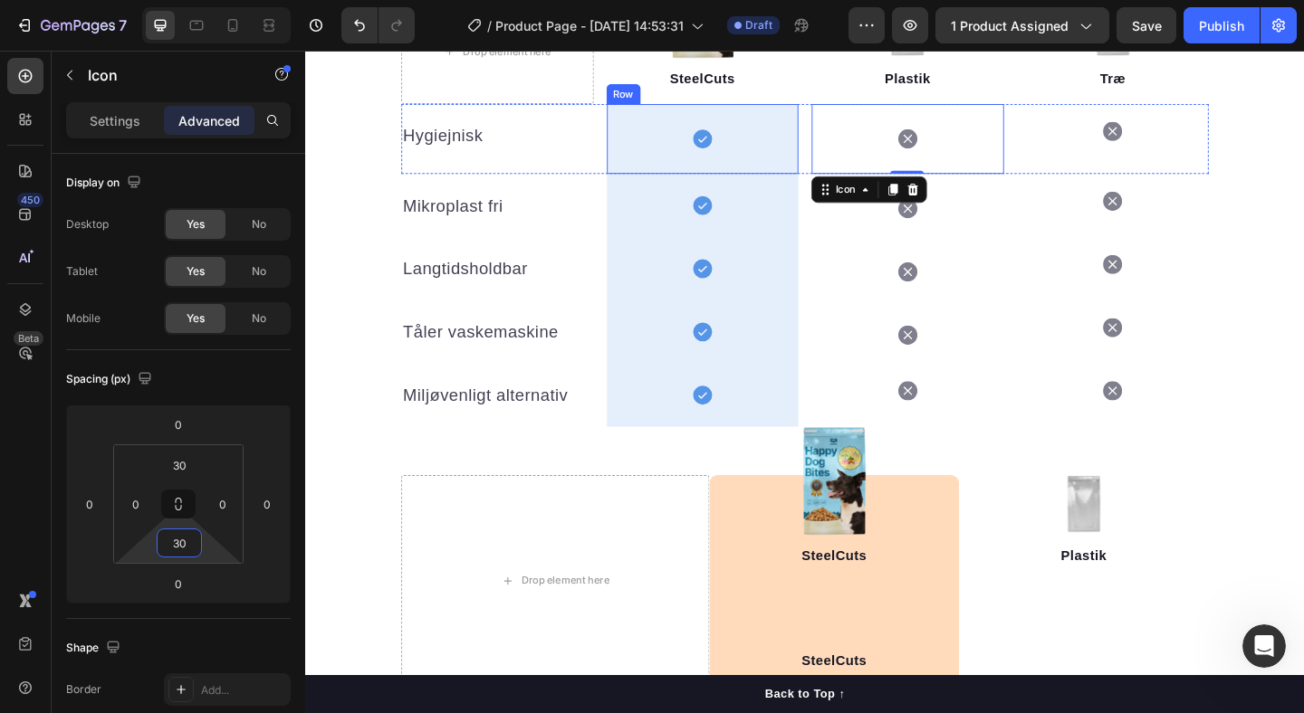
click at [703, 148] on div "Icon Row" at bounding box center [737, 147] width 209 height 76
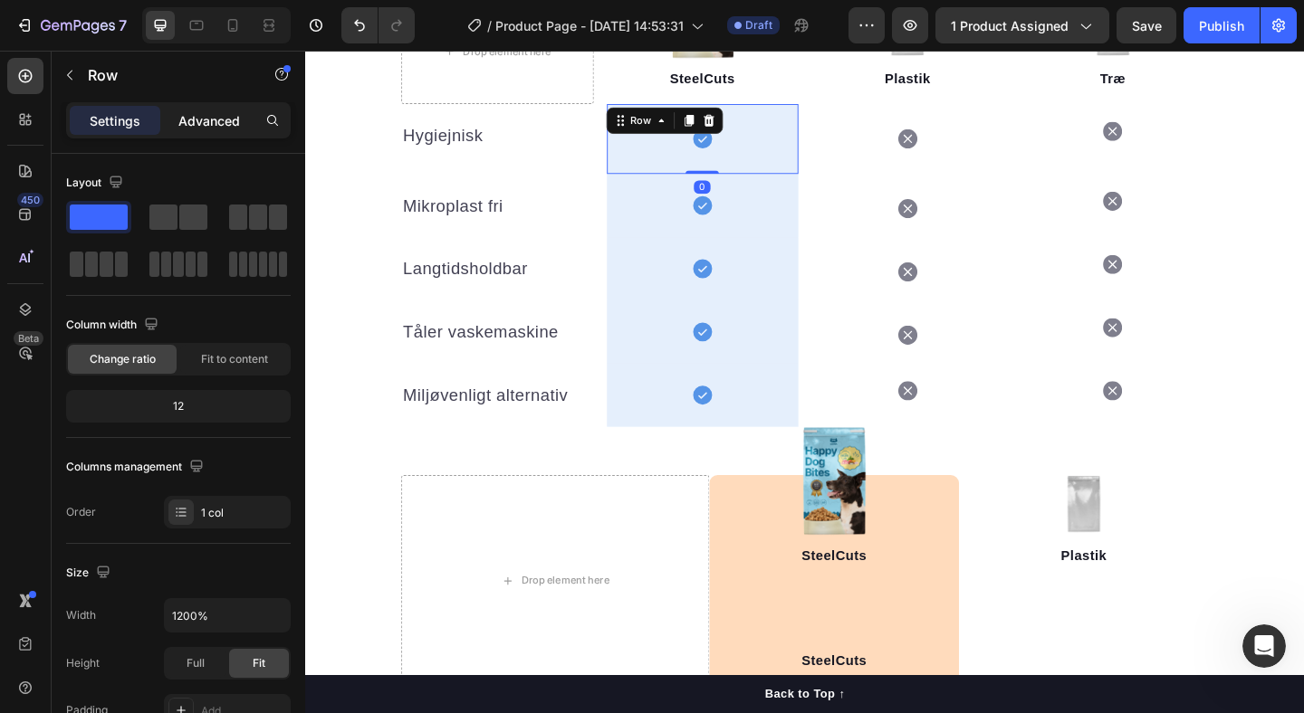
click at [215, 127] on p "Advanced" at bounding box center [209, 120] width 62 height 19
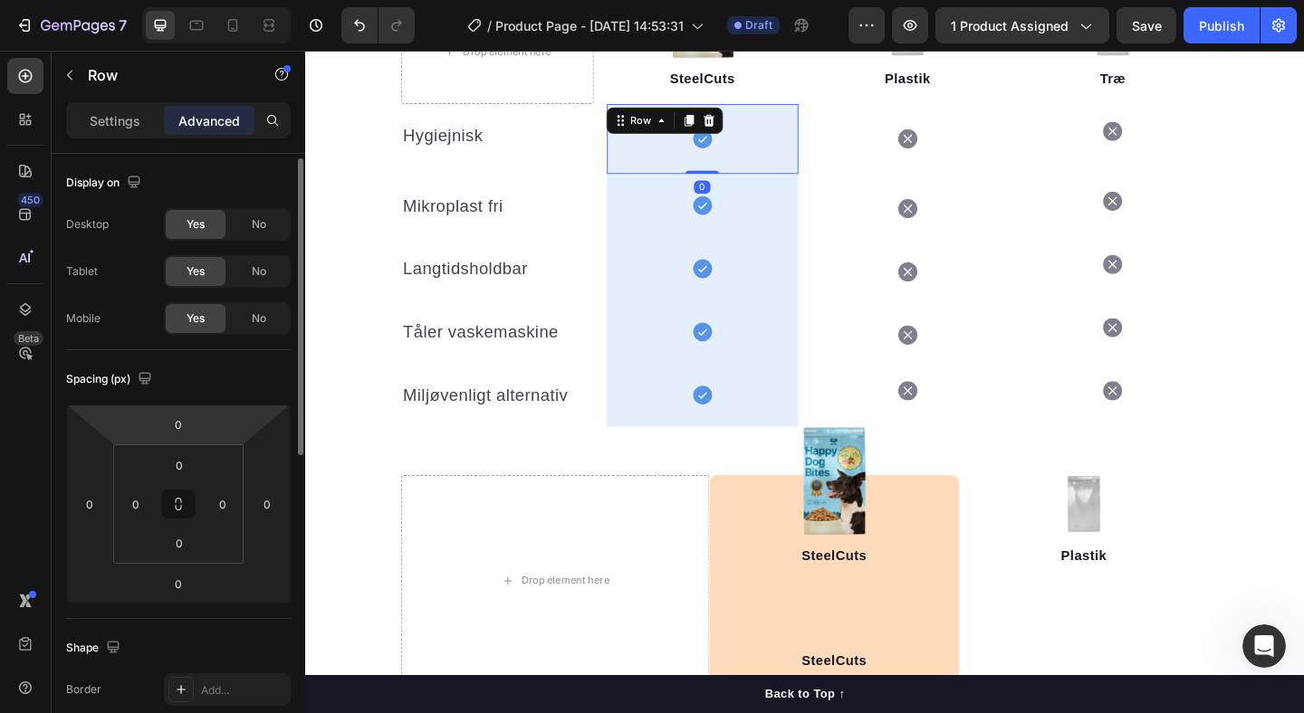
scroll to position [31, 0]
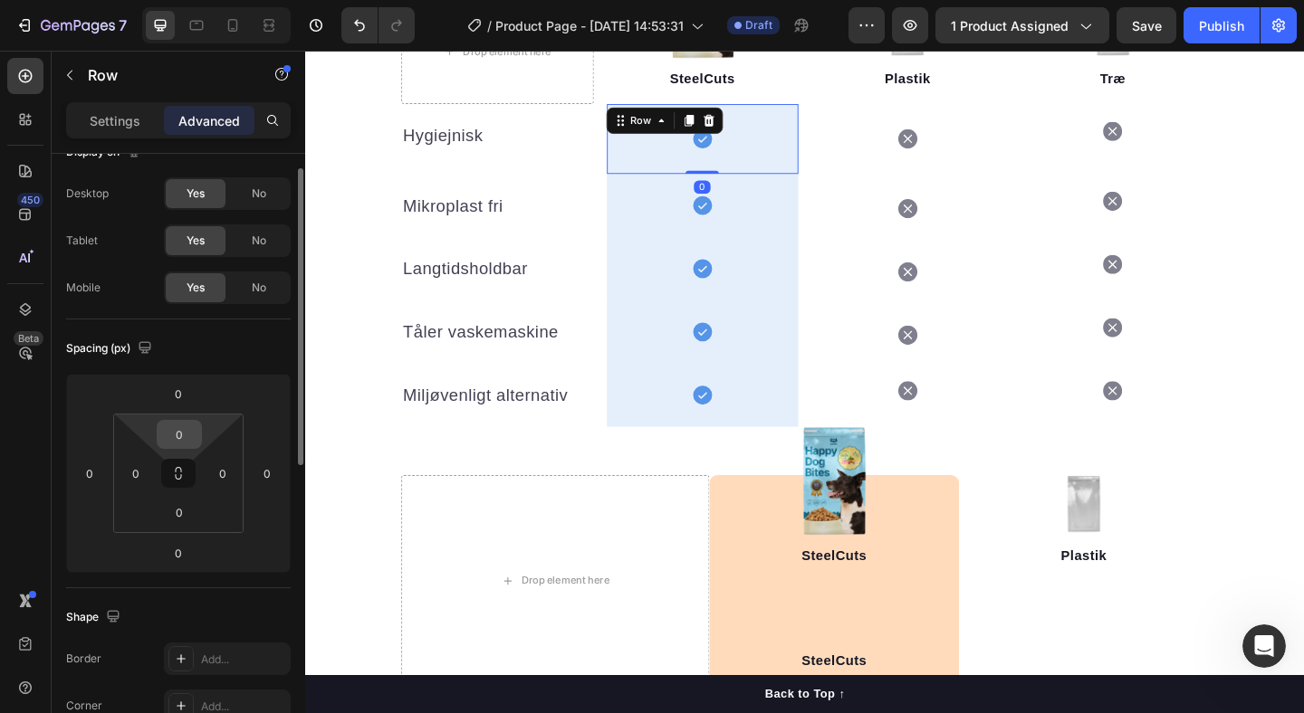
click at [179, 443] on input "0" at bounding box center [179, 434] width 36 height 27
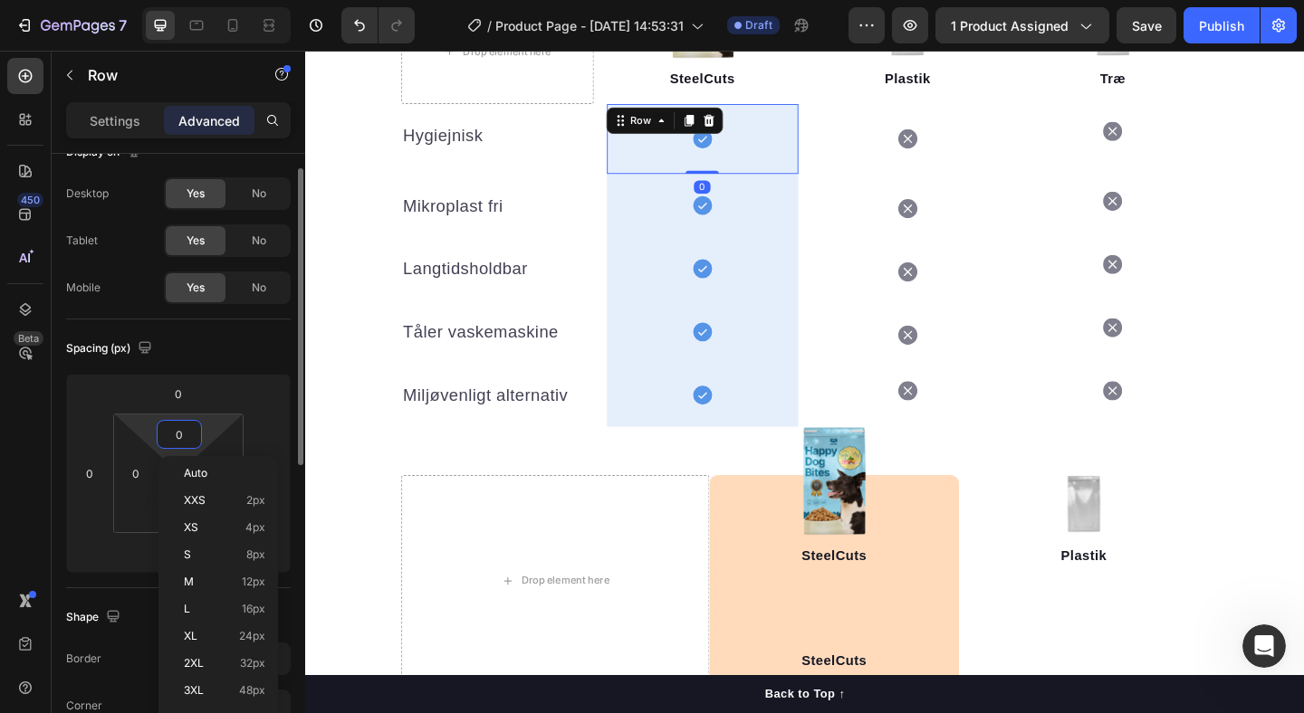
click at [179, 443] on input "0" at bounding box center [179, 434] width 36 height 27
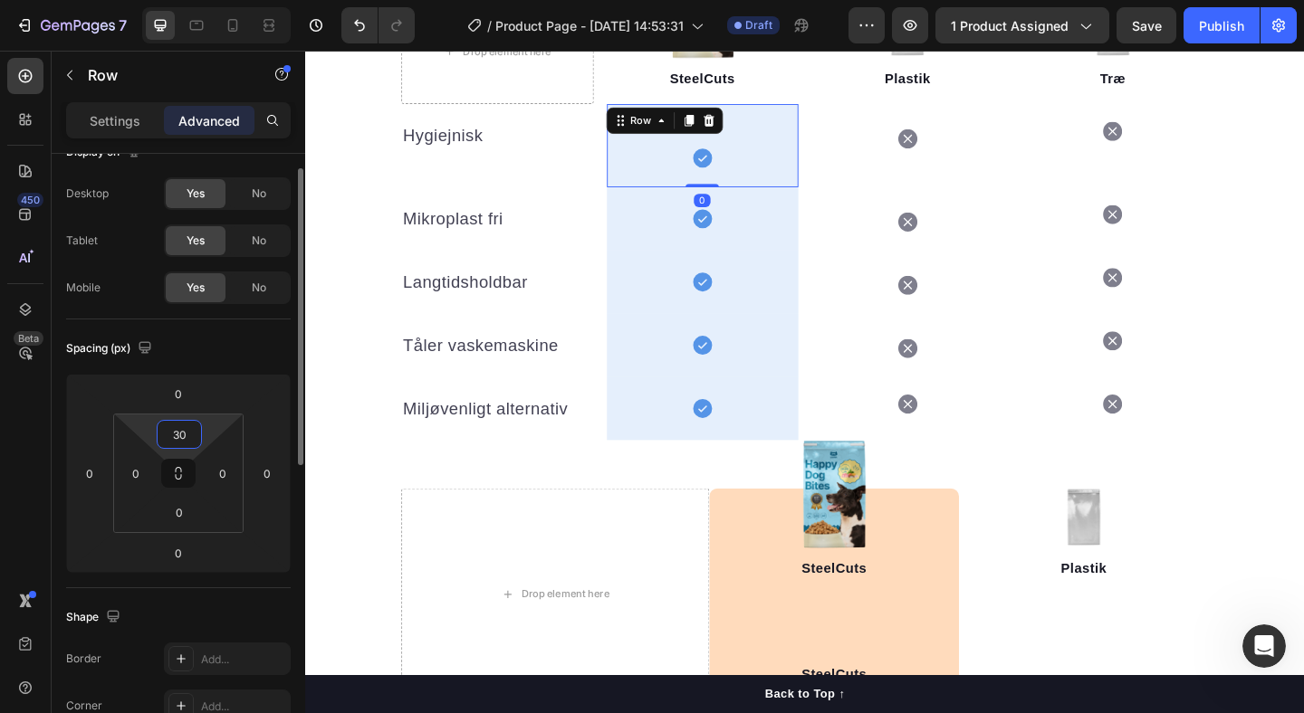
type input "0"
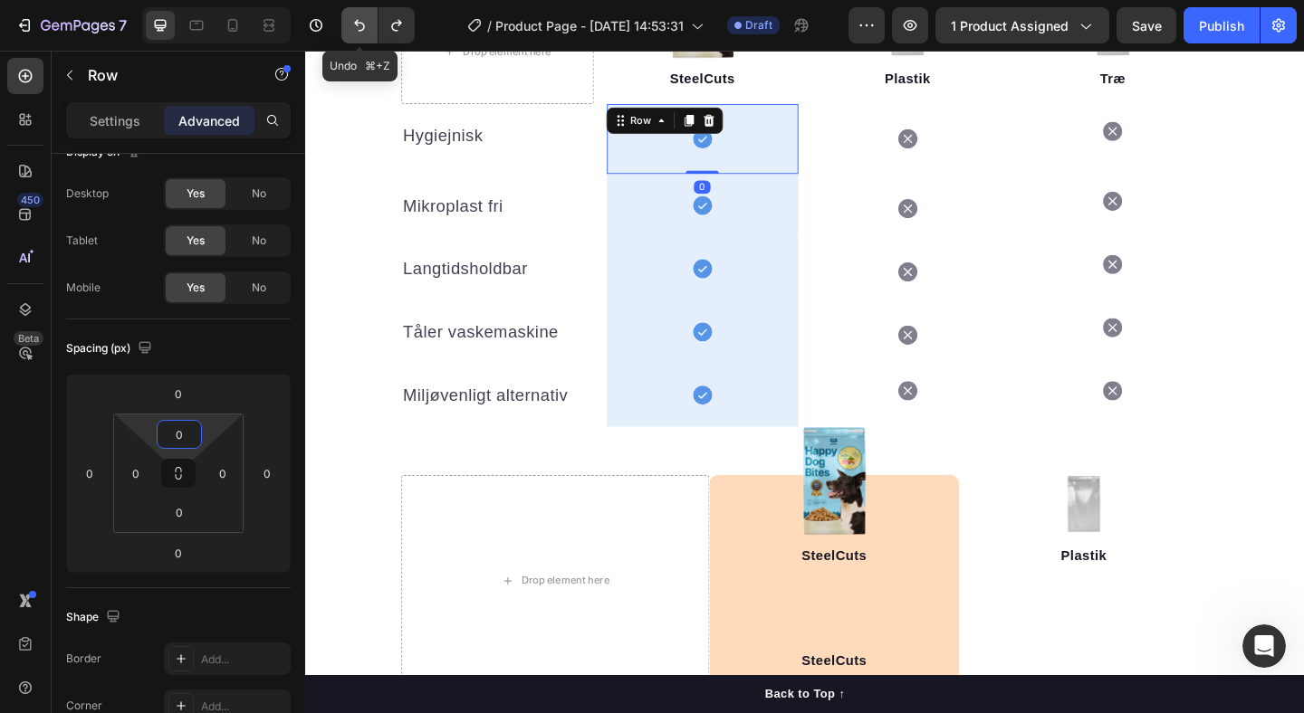
click at [350, 24] on icon "Undo/Redo" at bounding box center [359, 25] width 18 height 18
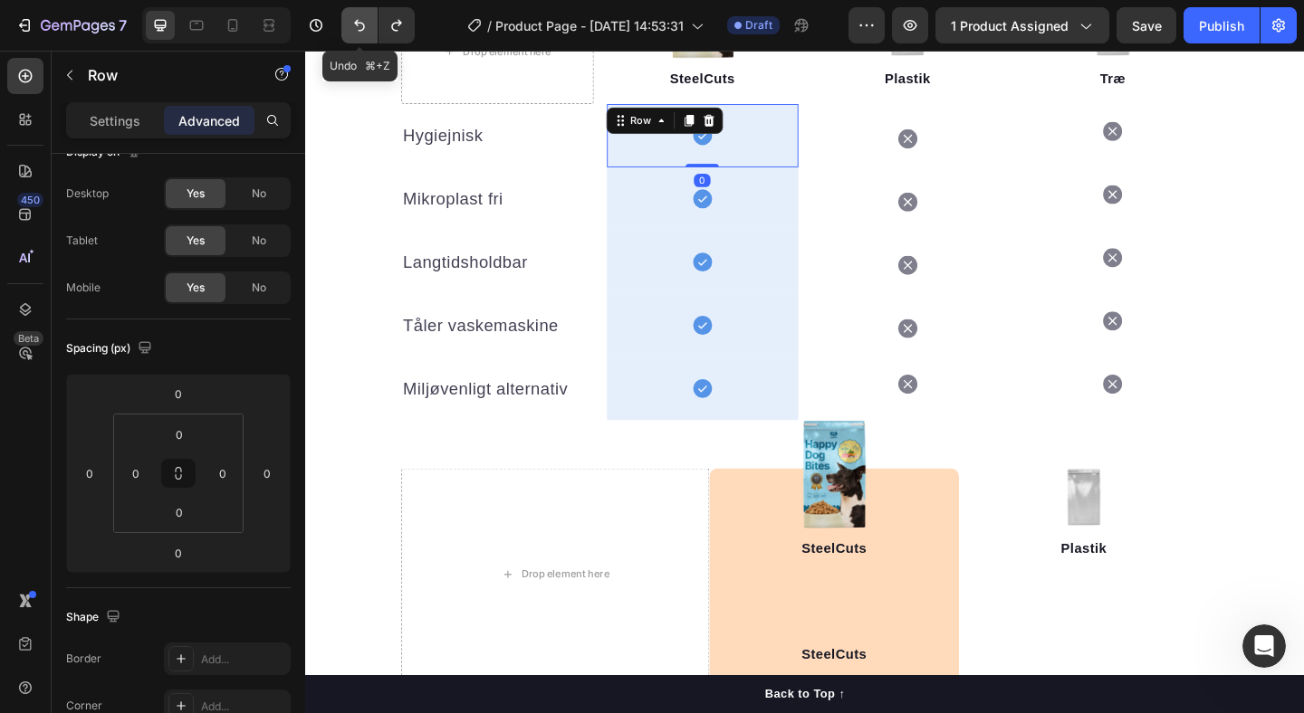
click at [350, 24] on icon "Undo/Redo" at bounding box center [359, 25] width 18 height 18
click at [350, 36] on button "Undo/Redo" at bounding box center [359, 25] width 36 height 36
click at [363, 19] on icon "Undo/Redo" at bounding box center [359, 25] width 18 height 18
click at [362, 22] on icon "Undo/Redo" at bounding box center [359, 25] width 18 height 18
click at [362, 19] on icon "Undo/Redo" at bounding box center [359, 25] width 18 height 18
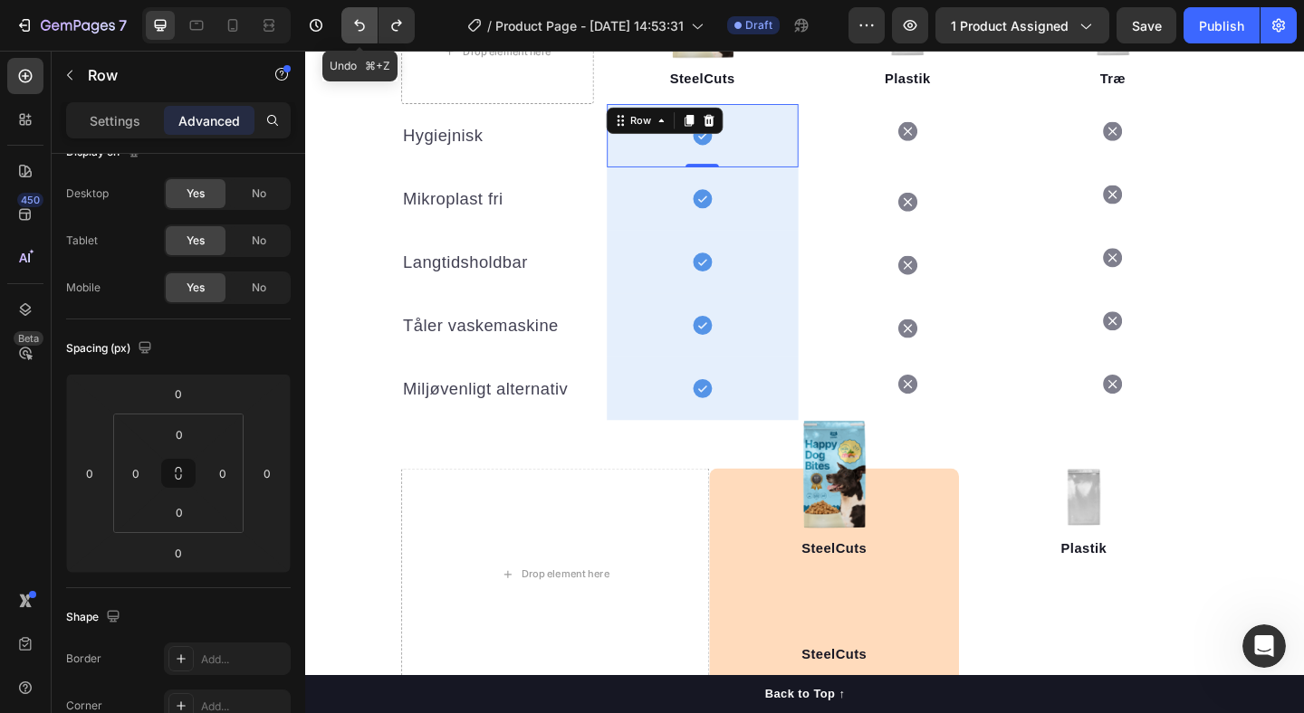
click at [366, 24] on icon "Undo/Redo" at bounding box center [359, 25] width 18 height 18
click at [362, 37] on button "Undo/Redo" at bounding box center [359, 25] width 36 height 36
click at [355, 24] on icon "Undo/Redo" at bounding box center [359, 26] width 11 height 12
click at [362, 27] on icon "Undo/Redo" at bounding box center [359, 25] width 18 height 18
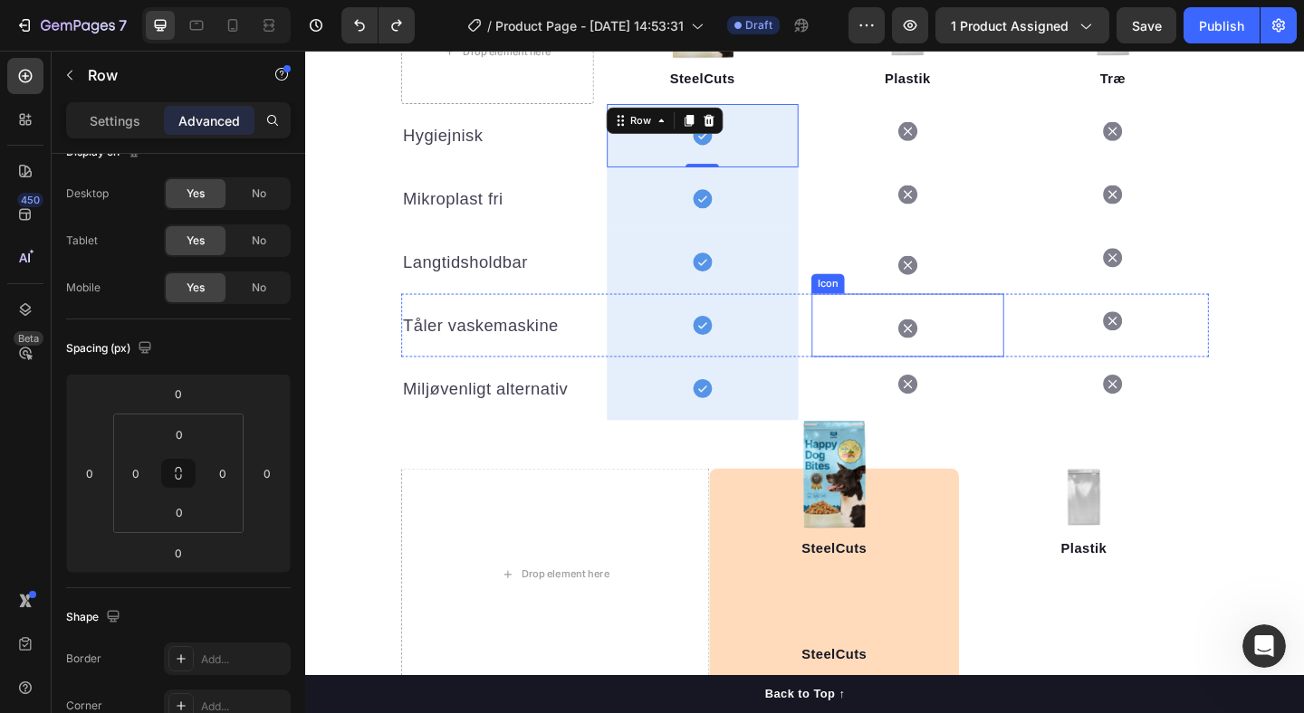
click at [897, 351] on div "Icon" at bounding box center [960, 339] width 209 height 49
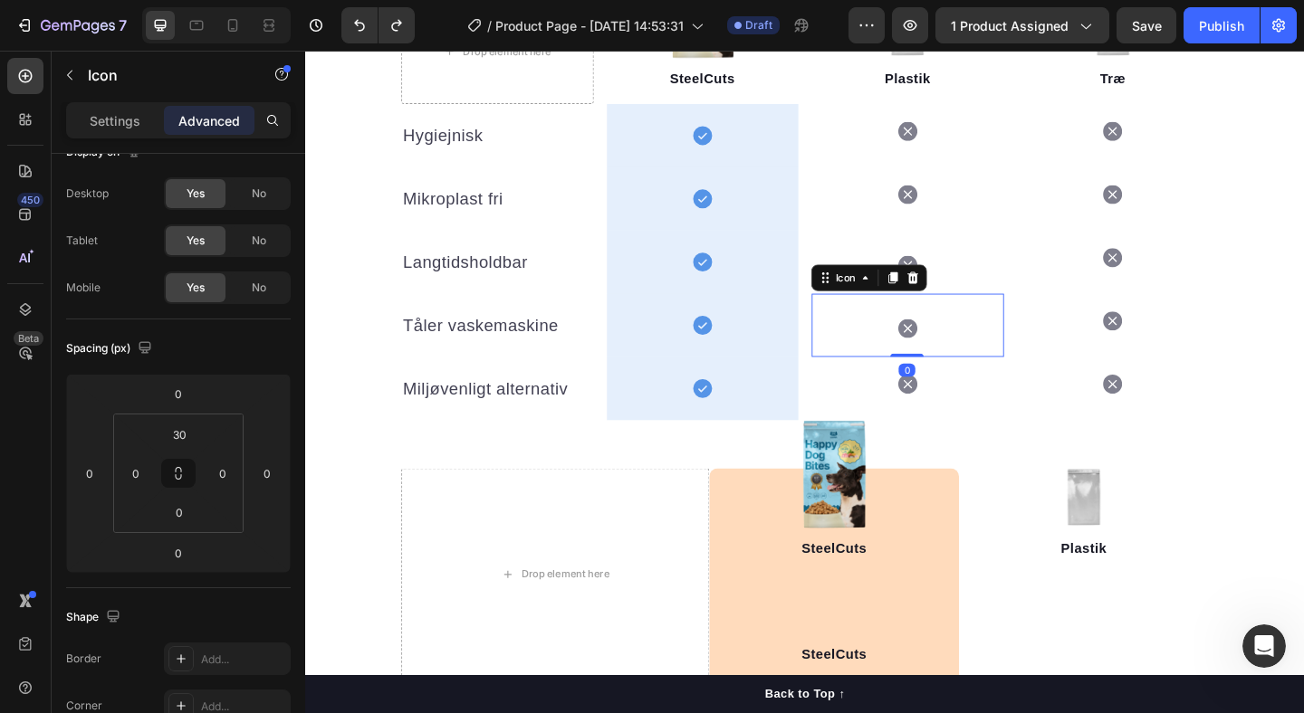
scroll to position [0, 0]
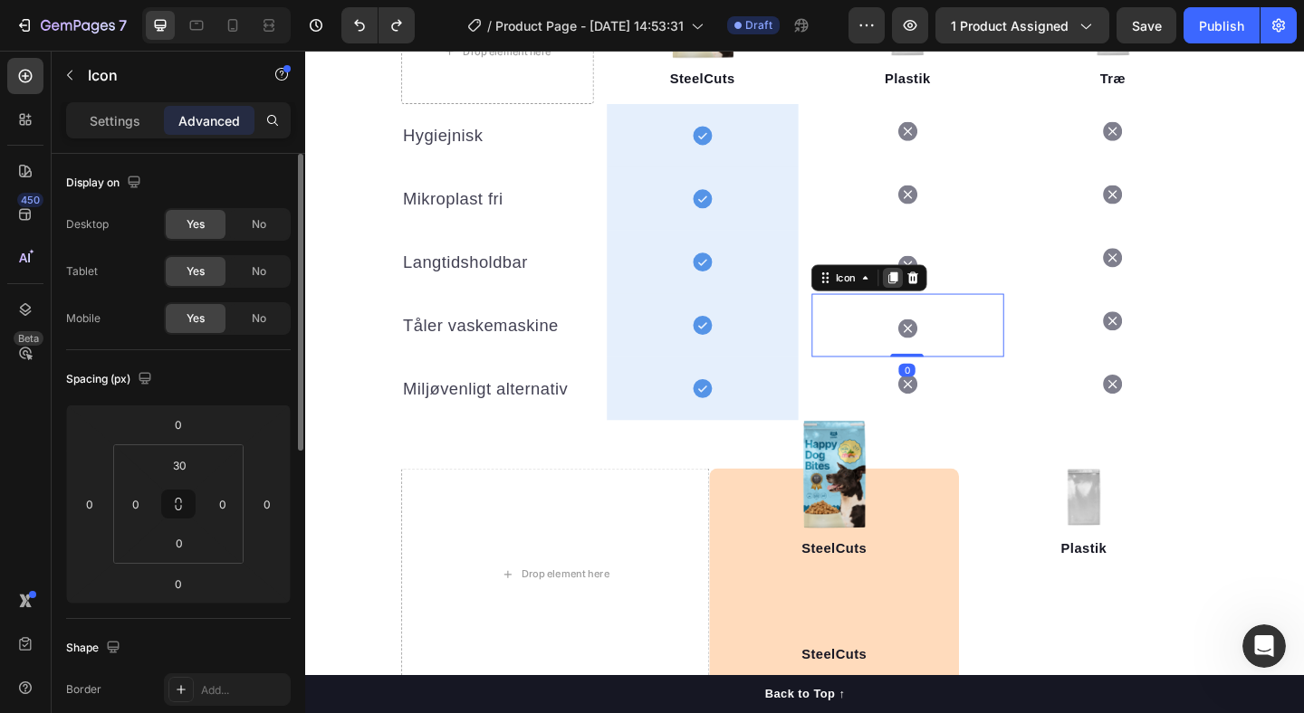
click at [944, 299] on icon at bounding box center [945, 298] width 10 height 13
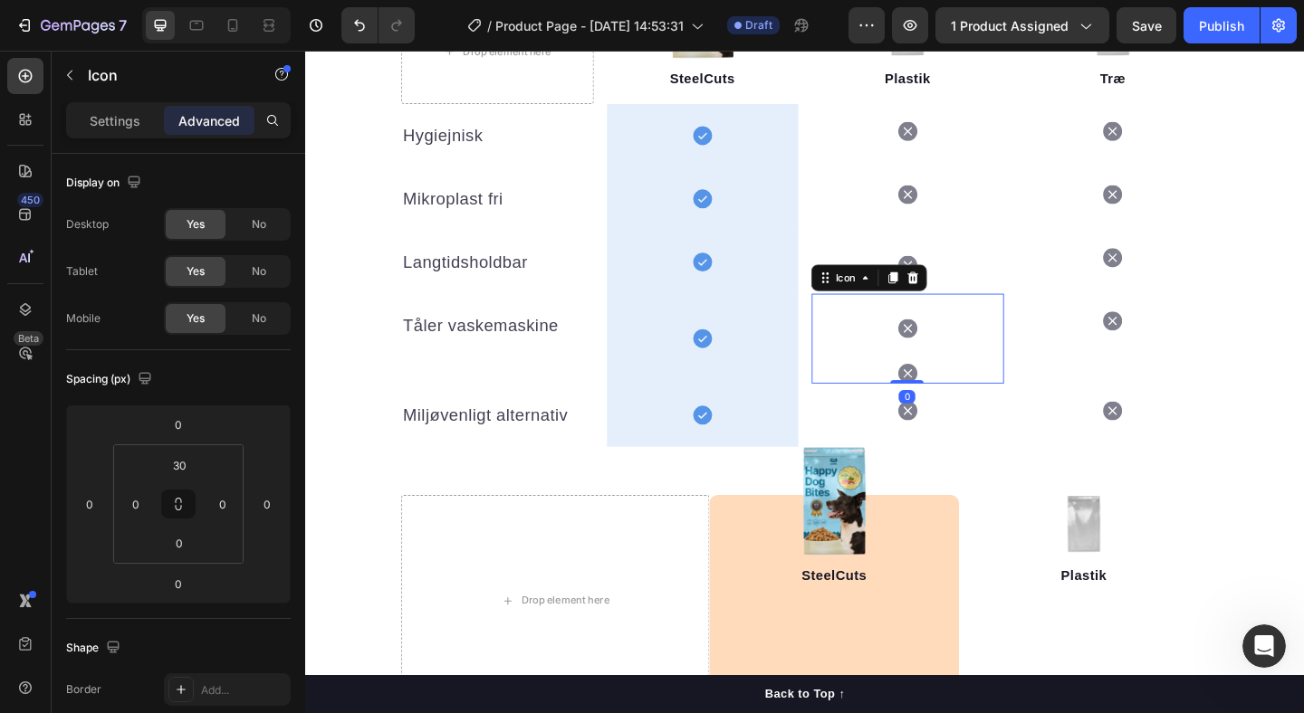
click at [962, 398] on icon at bounding box center [960, 402] width 21 height 22
click at [996, 357] on div "Icon 0" at bounding box center [960, 339] width 209 height 49
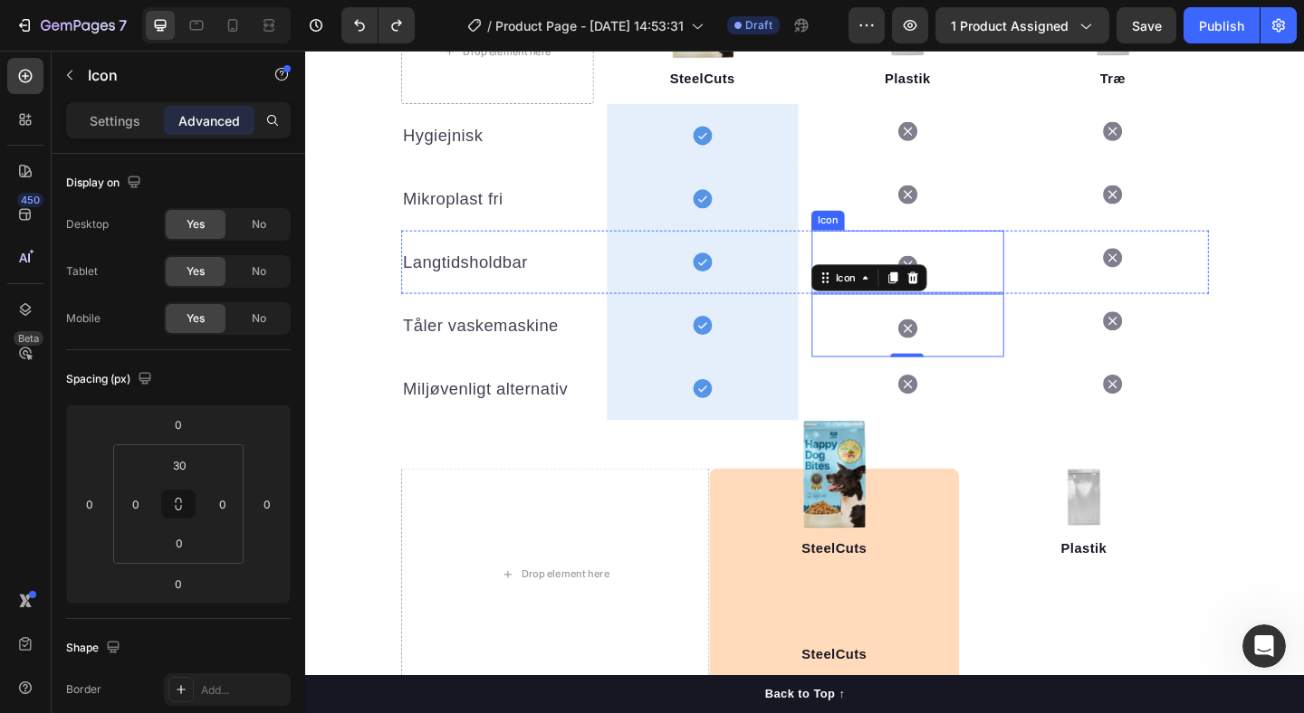
click at [1010, 301] on div "Icon" at bounding box center [960, 280] width 209 height 68
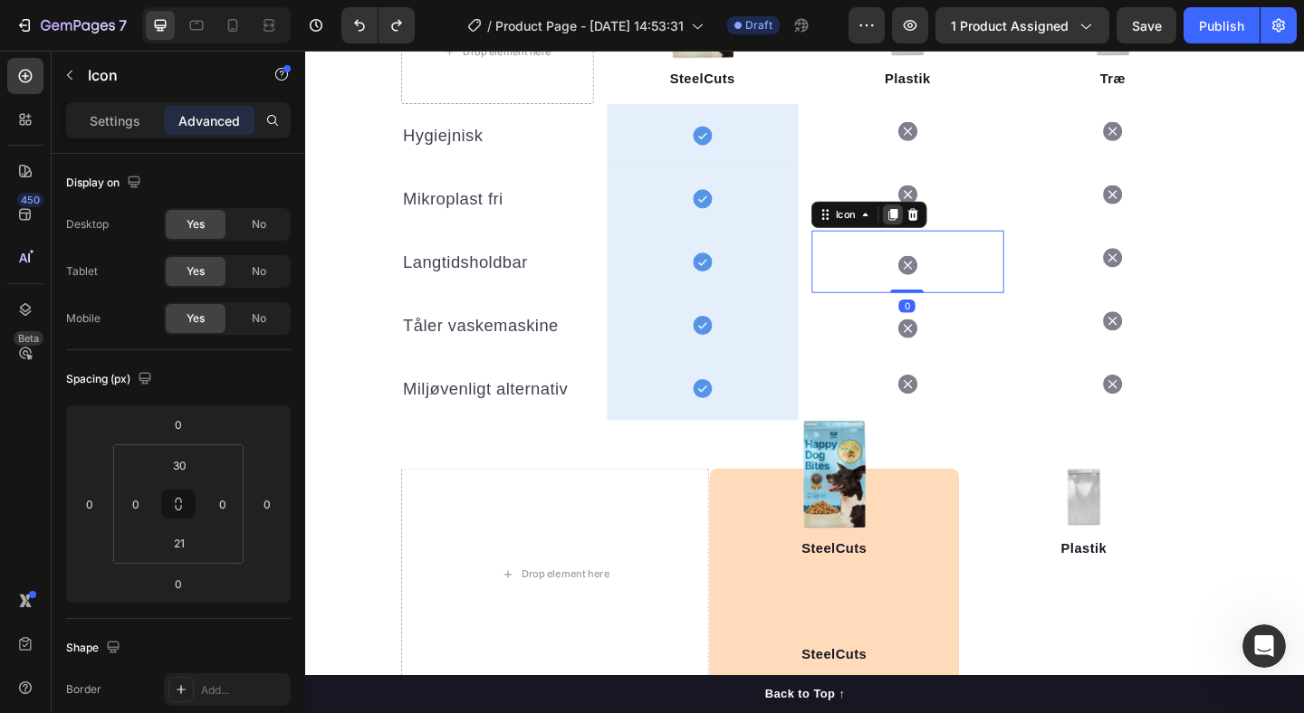
click at [944, 225] on icon at bounding box center [945, 229] width 10 height 13
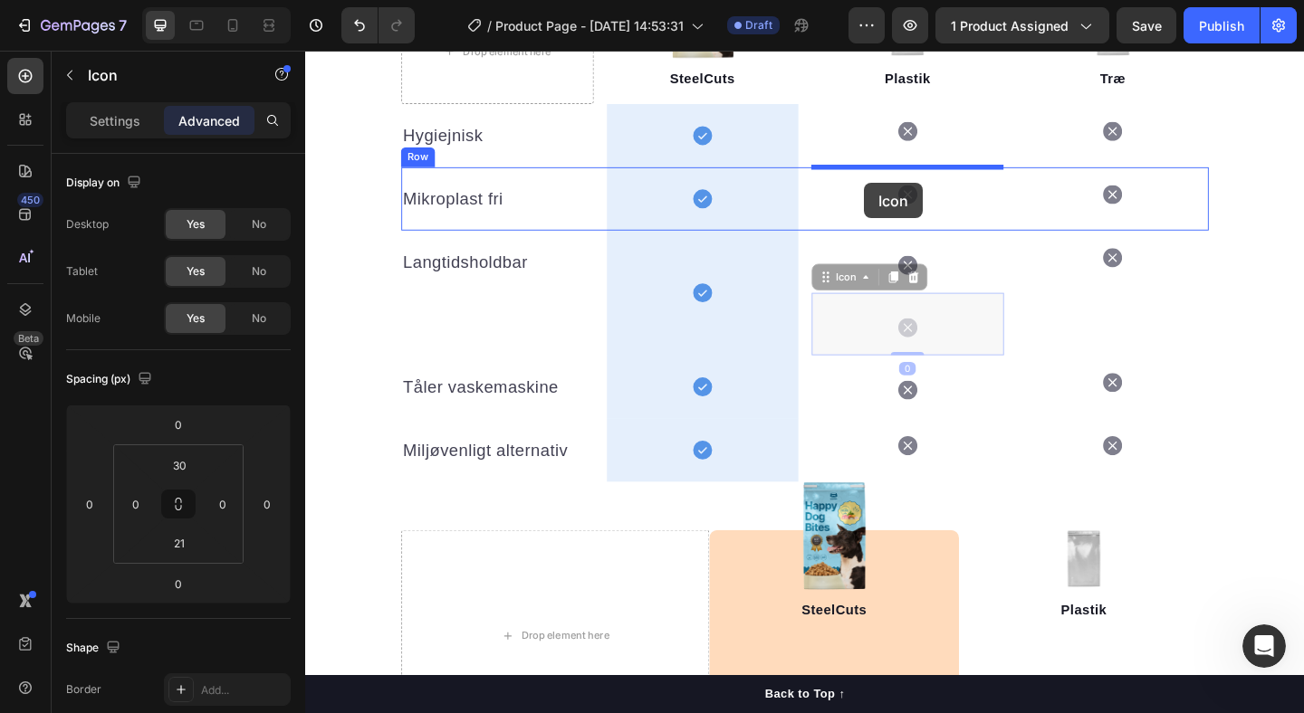
drag, startPoint x: 913, startPoint y: 360, endPoint x: 913, endPoint y: 195, distance: 165.7
type input "16"
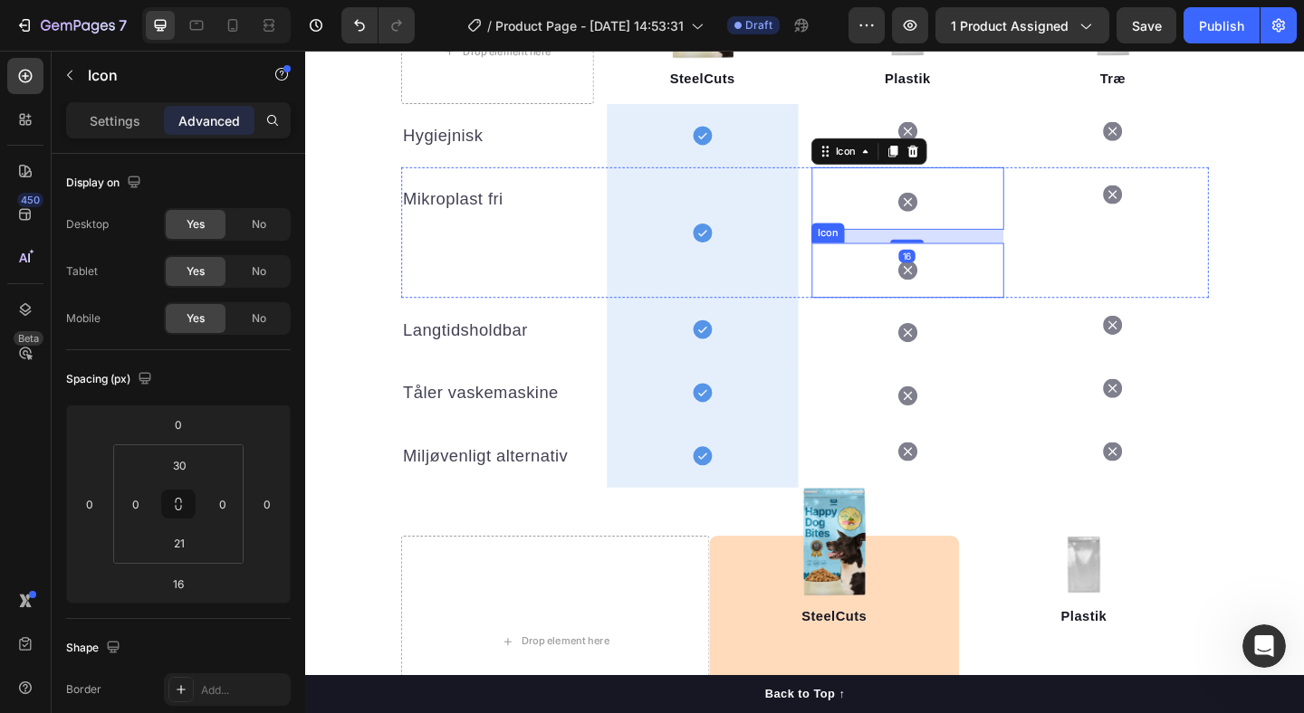
click at [923, 277] on div "Icon" at bounding box center [960, 290] width 209 height 60
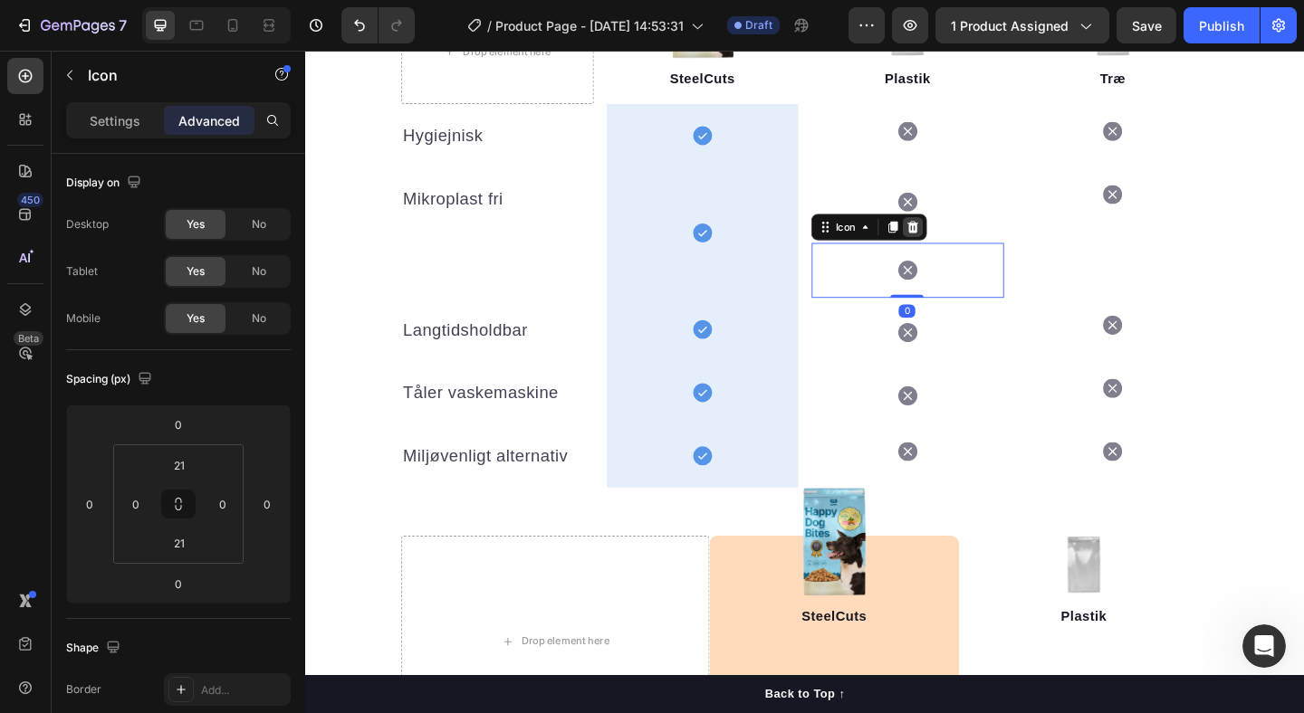
click at [965, 243] on icon at bounding box center [967, 242] width 12 height 13
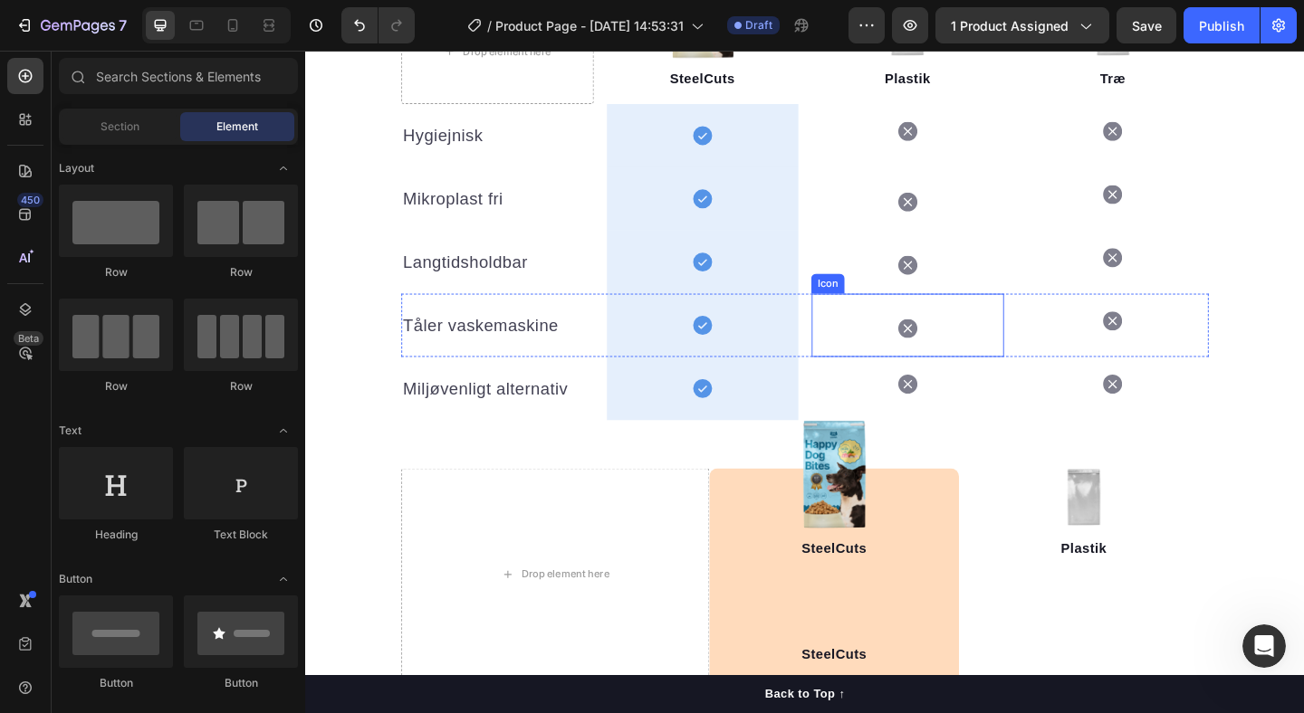
click at [898, 349] on div "Icon" at bounding box center [960, 339] width 209 height 49
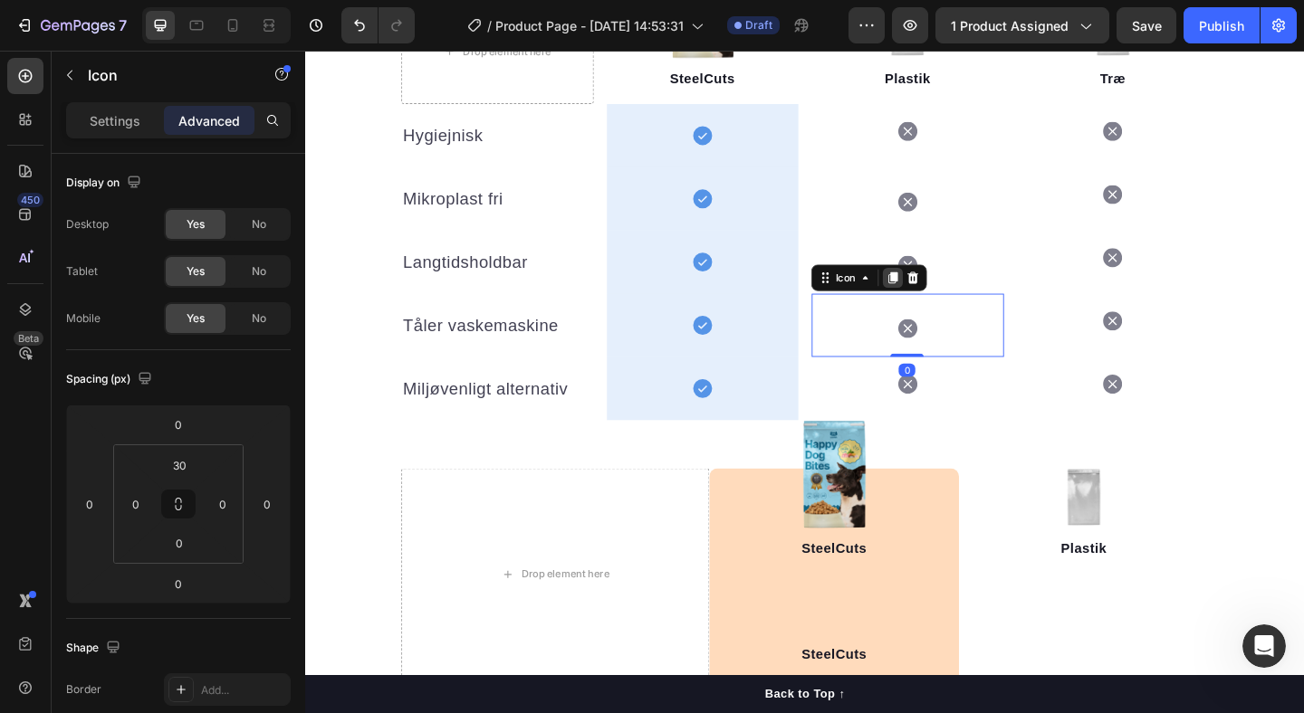
click at [949, 292] on icon at bounding box center [945, 298] width 10 height 13
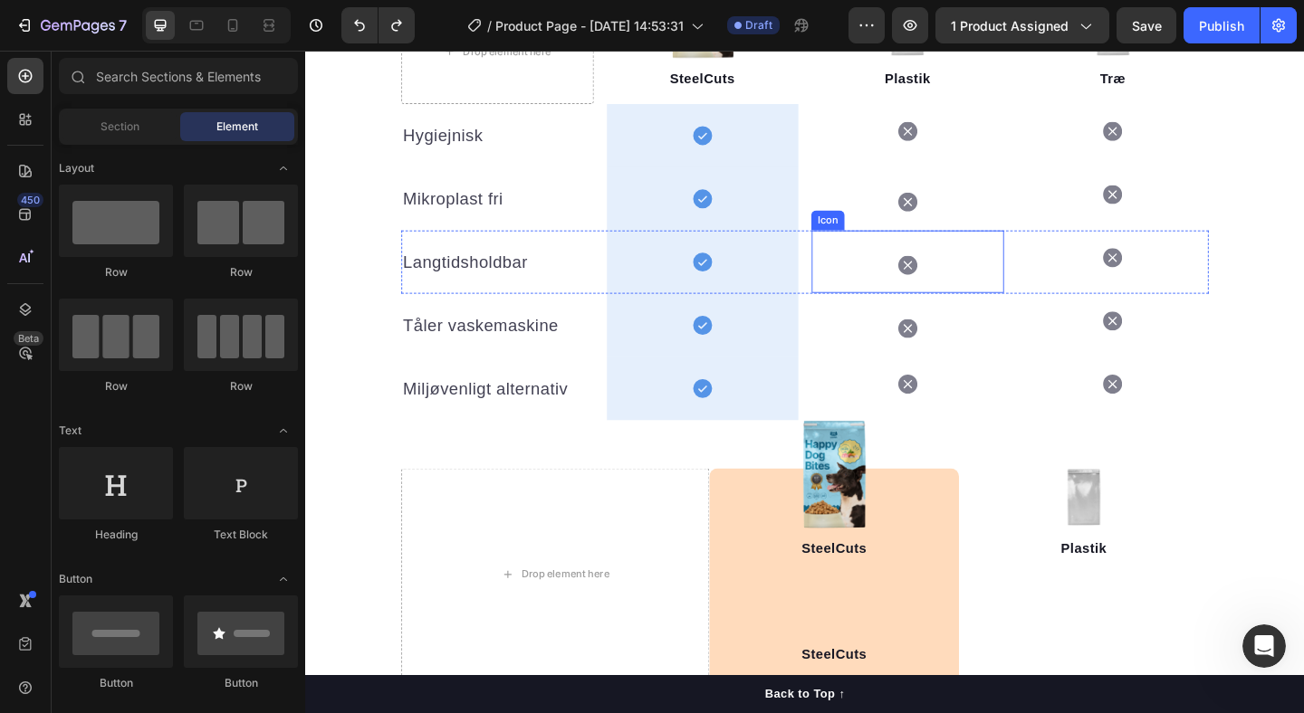
click at [931, 279] on div "Icon" at bounding box center [960, 280] width 209 height 68
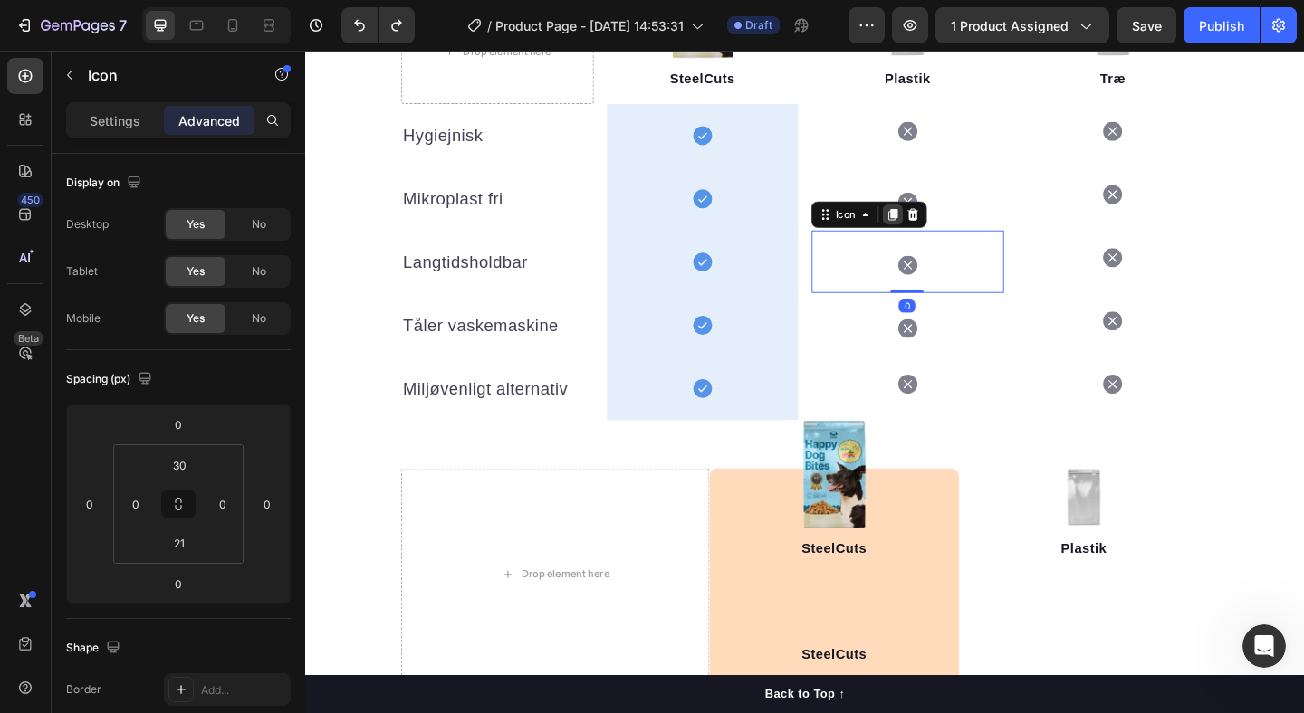
click at [942, 231] on icon at bounding box center [945, 229] width 10 height 13
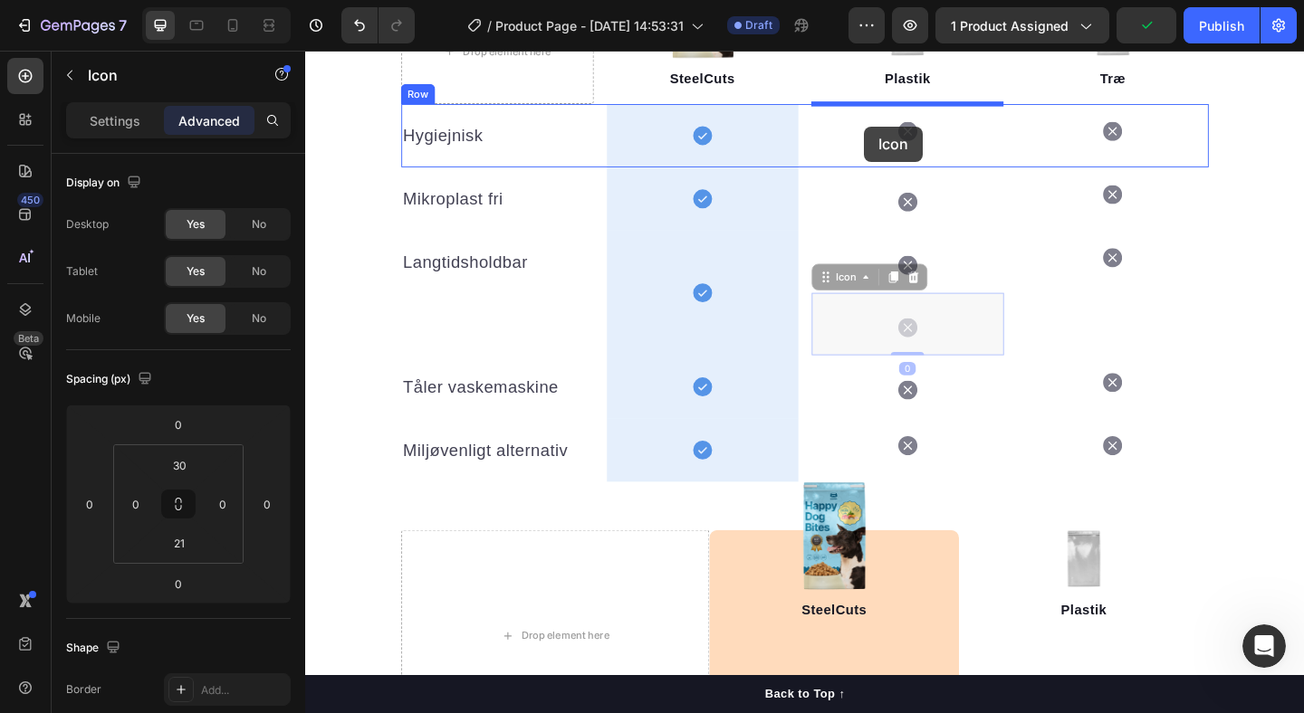
drag, startPoint x: 916, startPoint y: 343, endPoint x: 912, endPoint y: 130, distance: 212.8
type input "16"
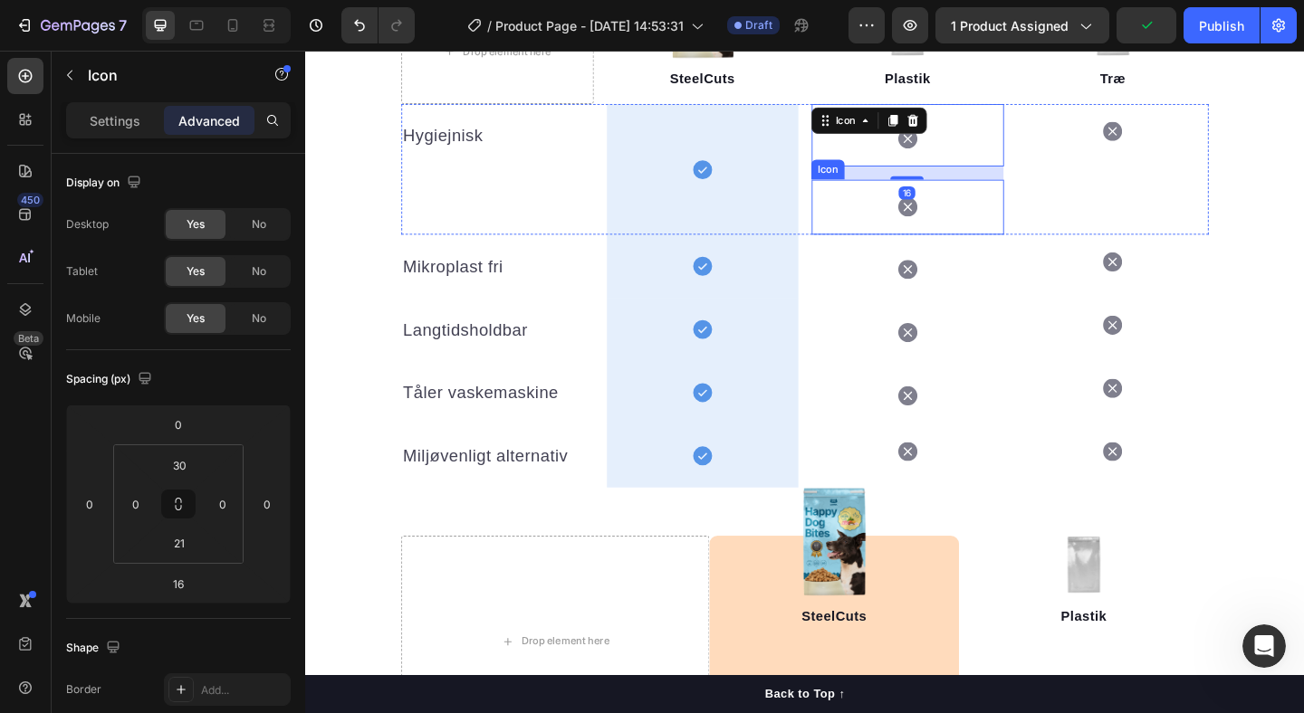
click at [922, 209] on div "Icon" at bounding box center [960, 221] width 209 height 60
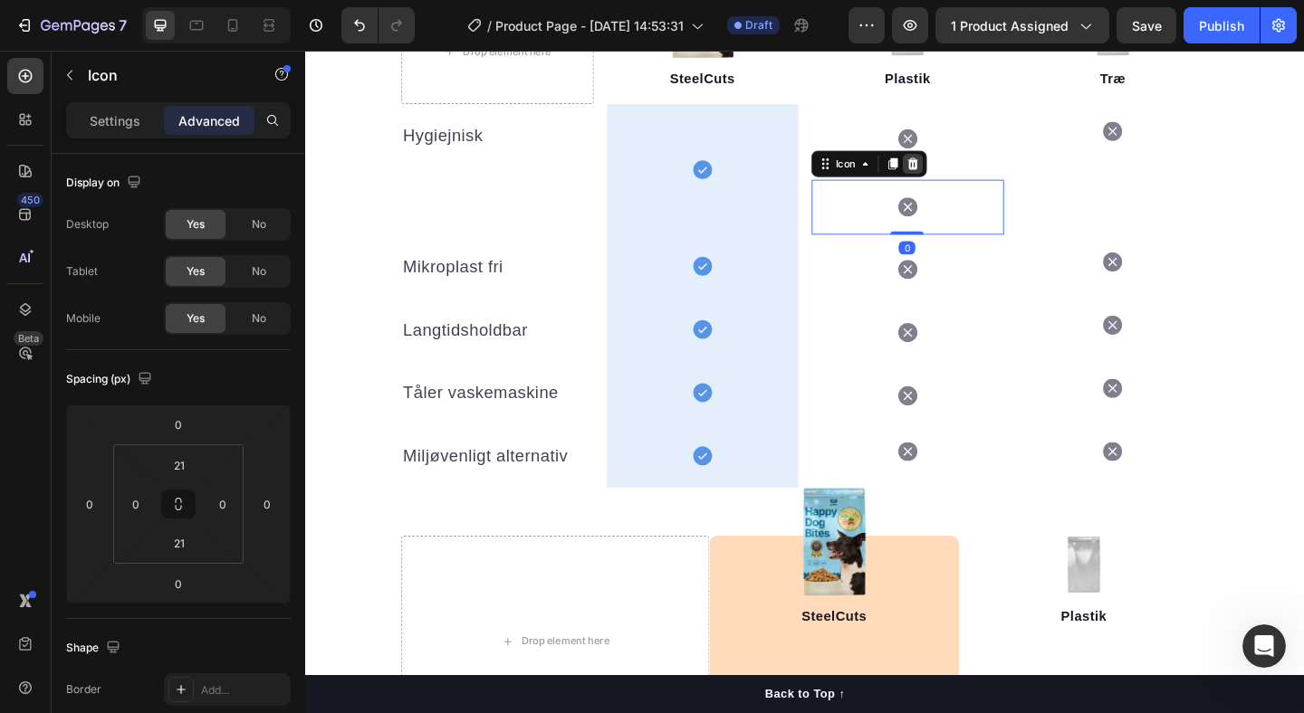
click at [971, 168] on icon at bounding box center [966, 174] width 14 height 14
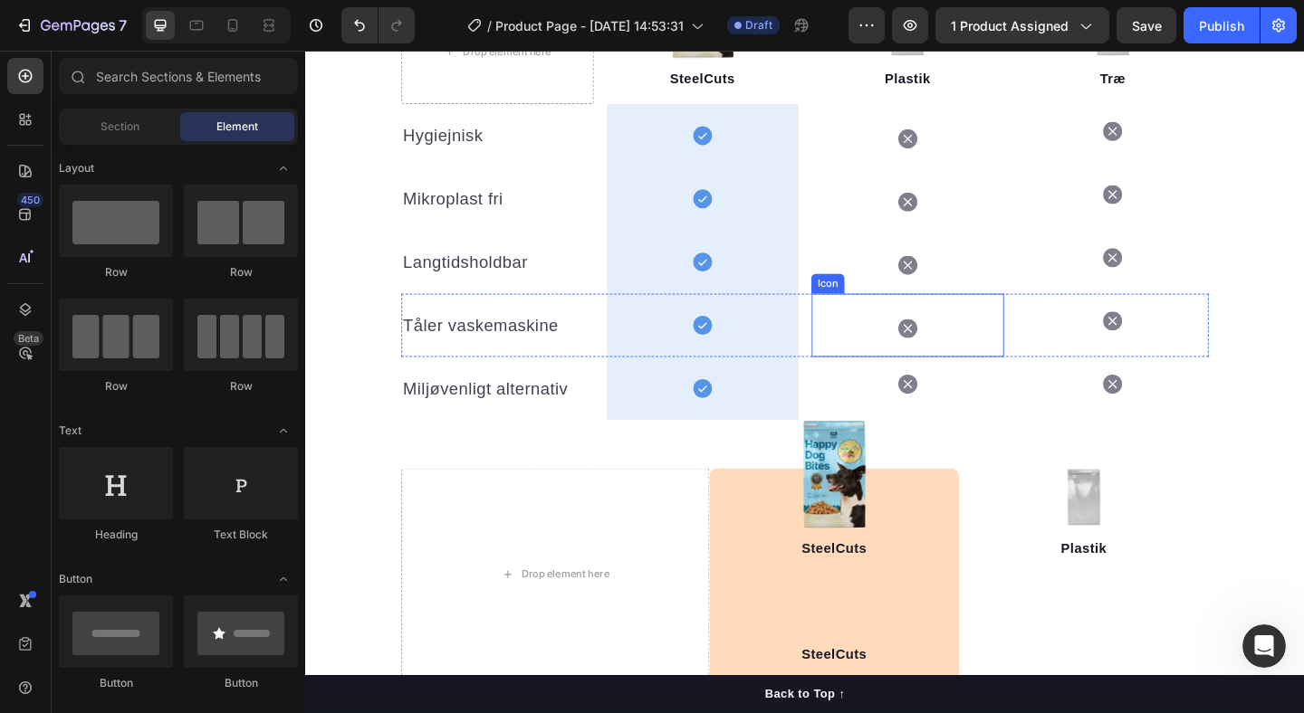
click at [1001, 341] on div "Icon" at bounding box center [960, 339] width 209 height 49
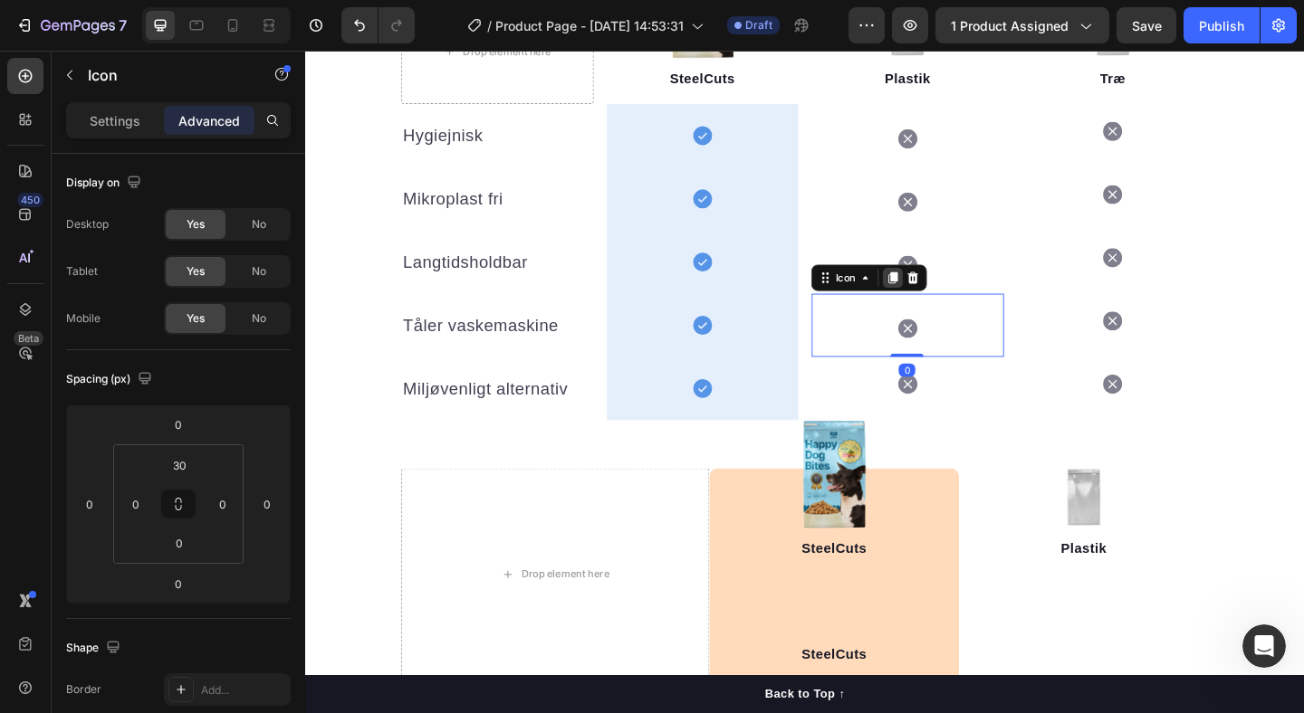
click at [946, 298] on icon at bounding box center [945, 298] width 10 height 13
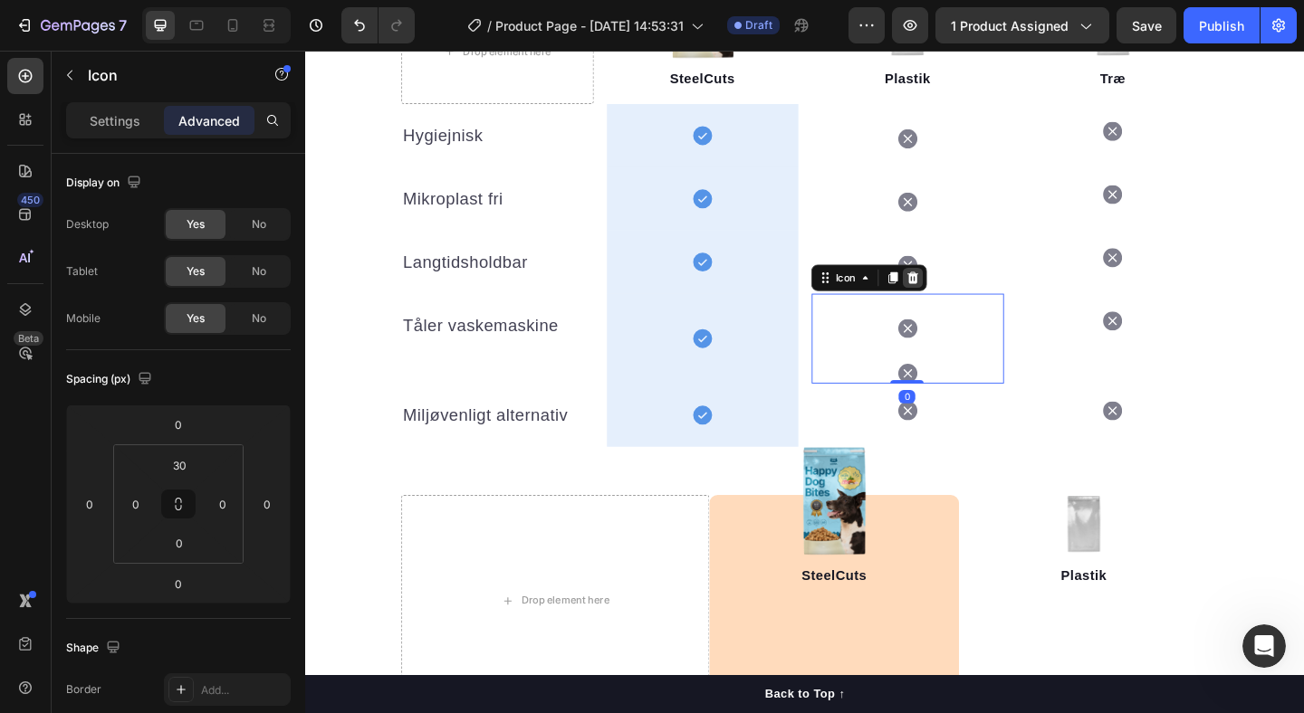
click at [967, 298] on icon at bounding box center [967, 298] width 12 height 13
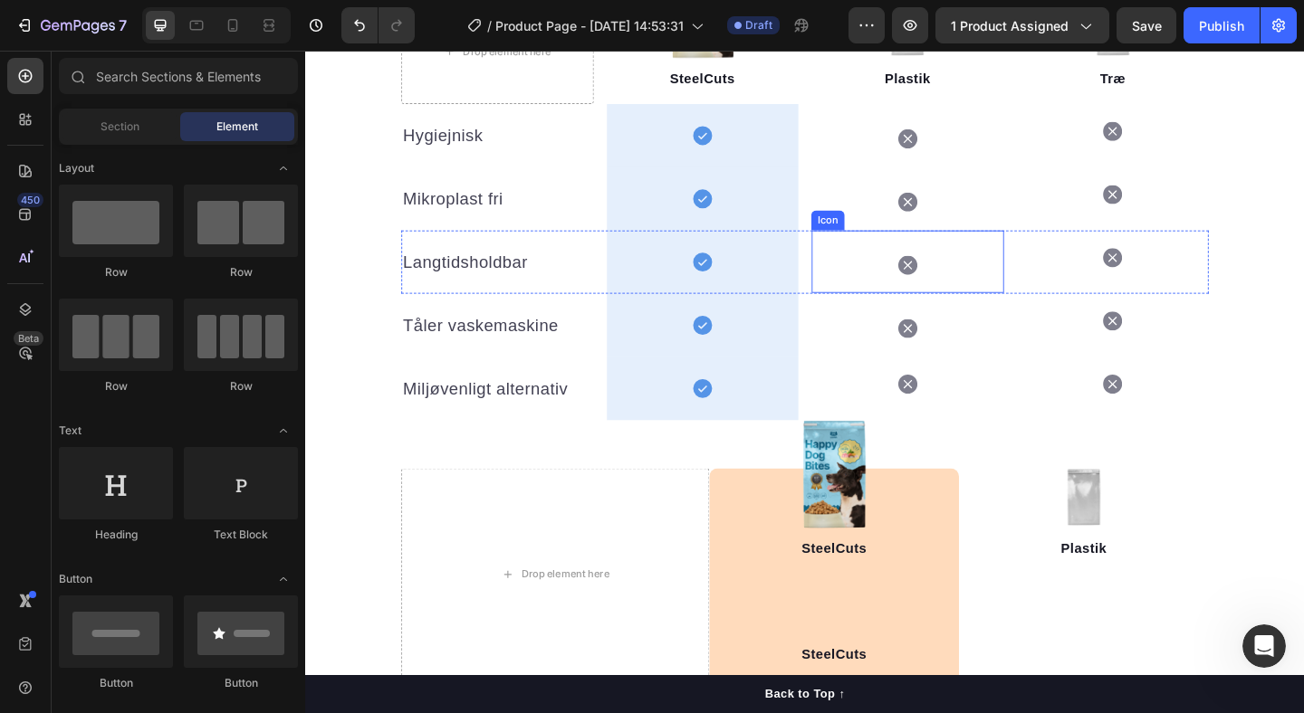
click at [985, 273] on div "Icon" at bounding box center [960, 280] width 209 height 68
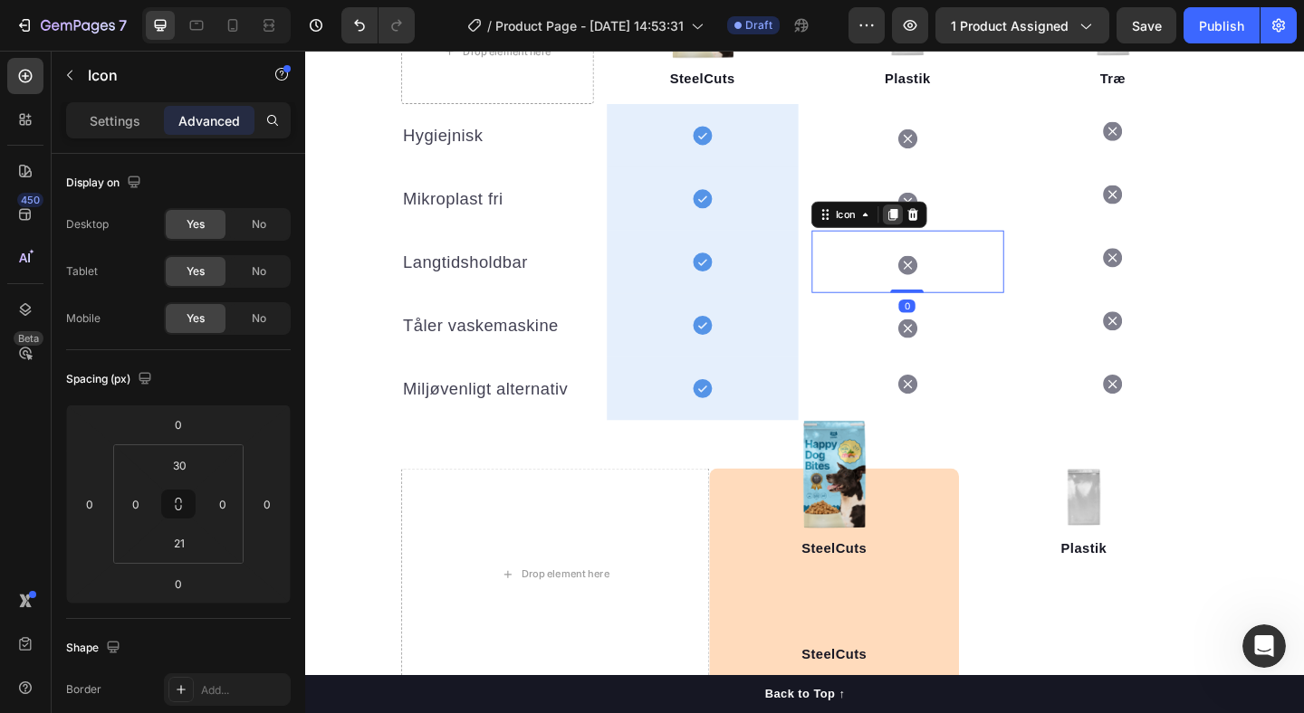
click at [934, 229] on div at bounding box center [945, 229] width 22 height 22
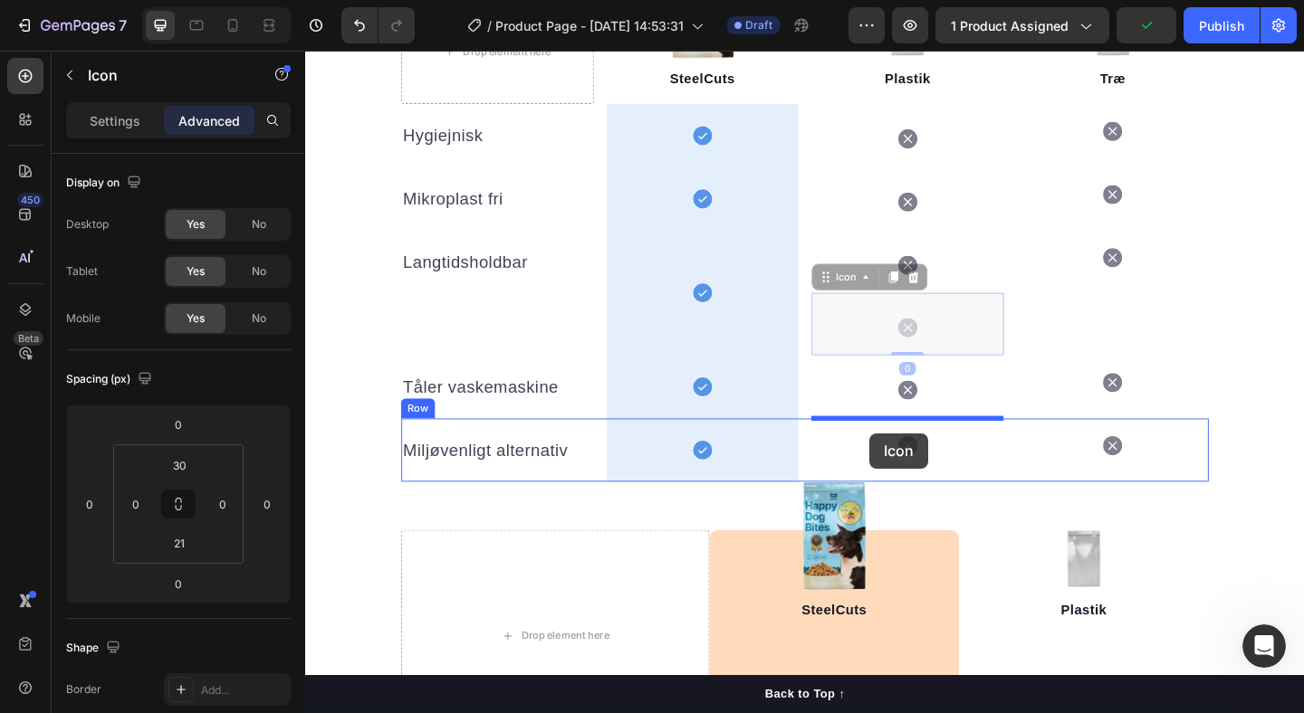
drag, startPoint x: 924, startPoint y: 349, endPoint x: 919, endPoint y: 467, distance: 118.7
type input "16"
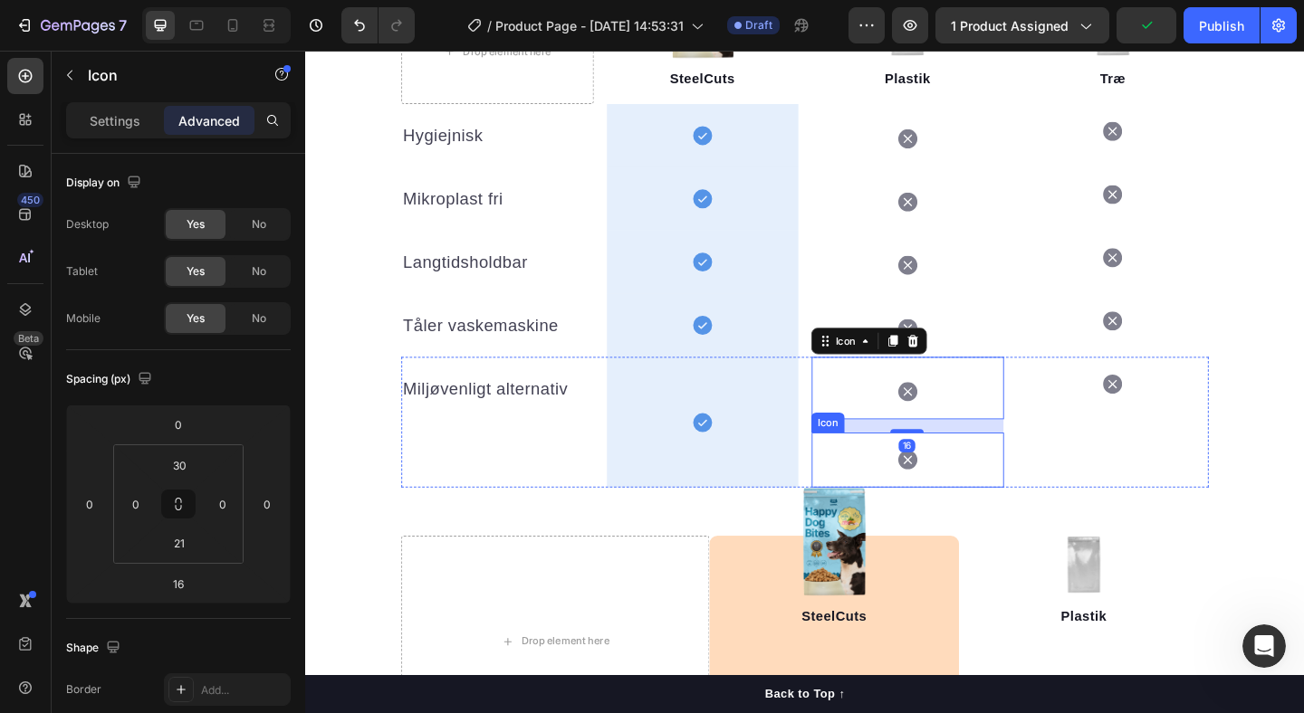
click at [996, 485] on div "Icon" at bounding box center [960, 496] width 209 height 60
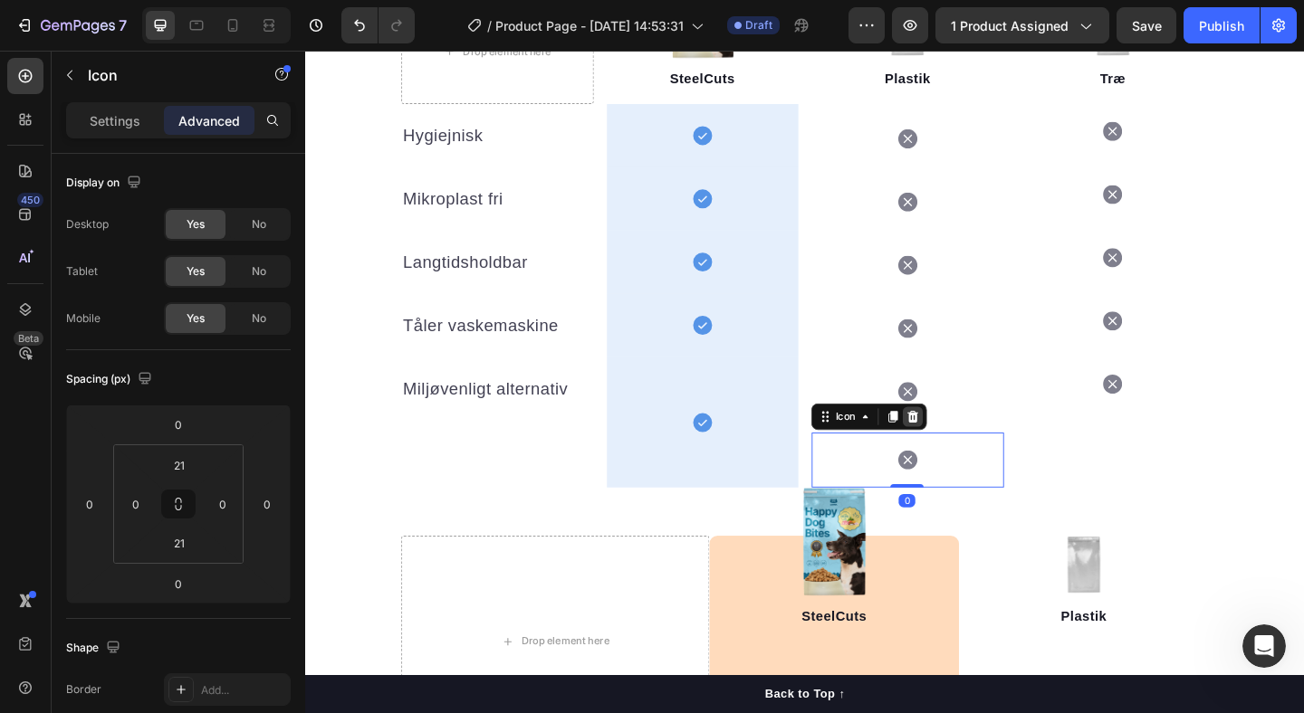
click at [971, 451] on icon at bounding box center [967, 449] width 12 height 13
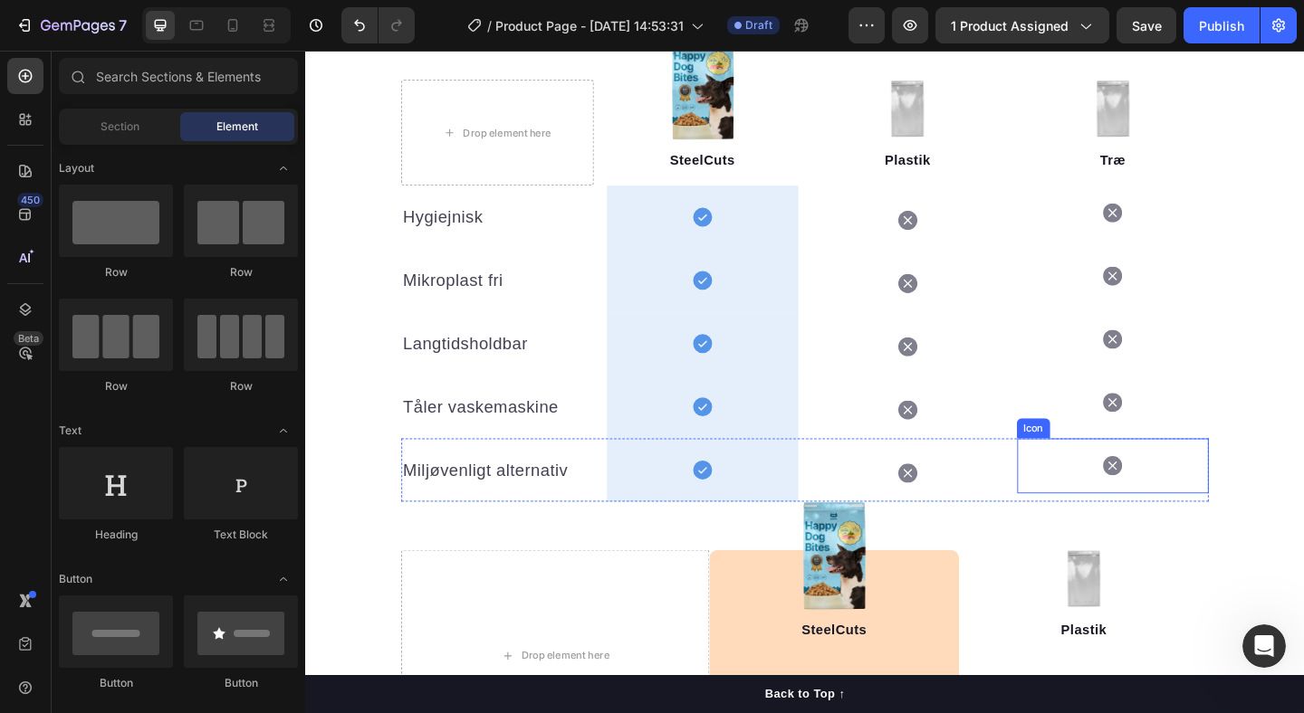
scroll to position [2046, 0]
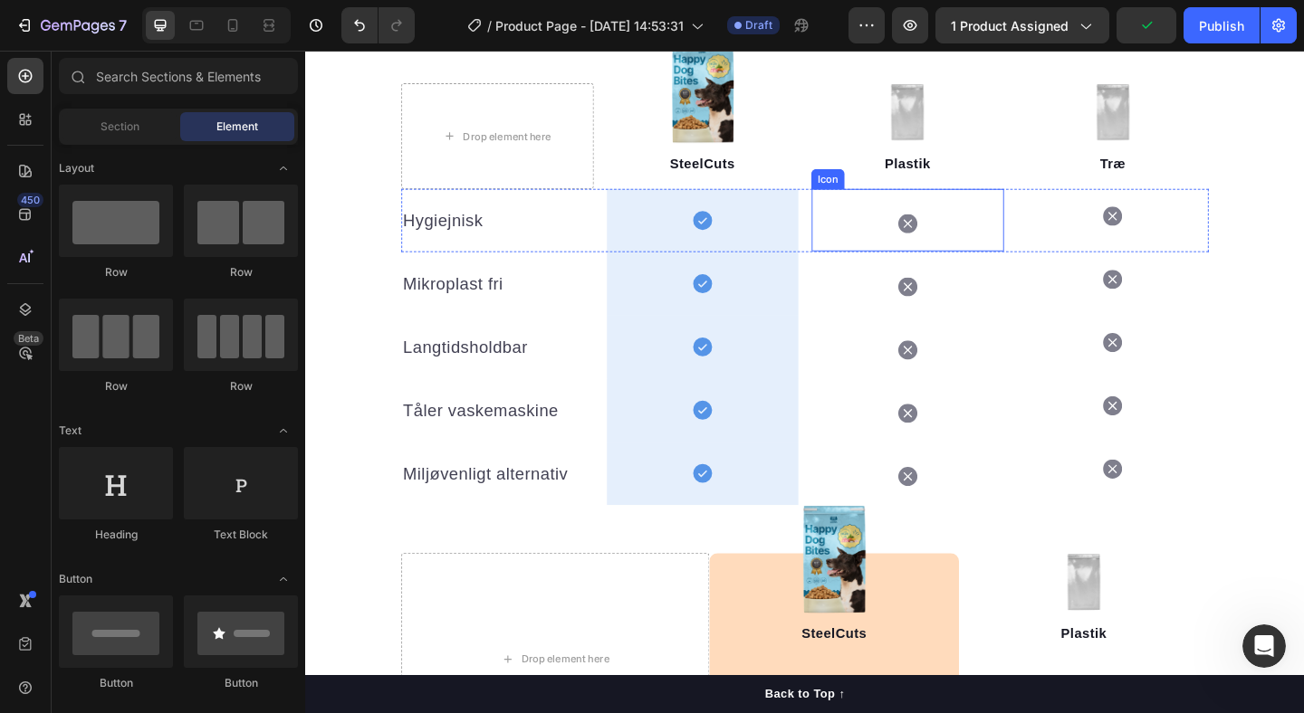
click at [1000, 241] on div "Icon" at bounding box center [960, 235] width 209 height 68
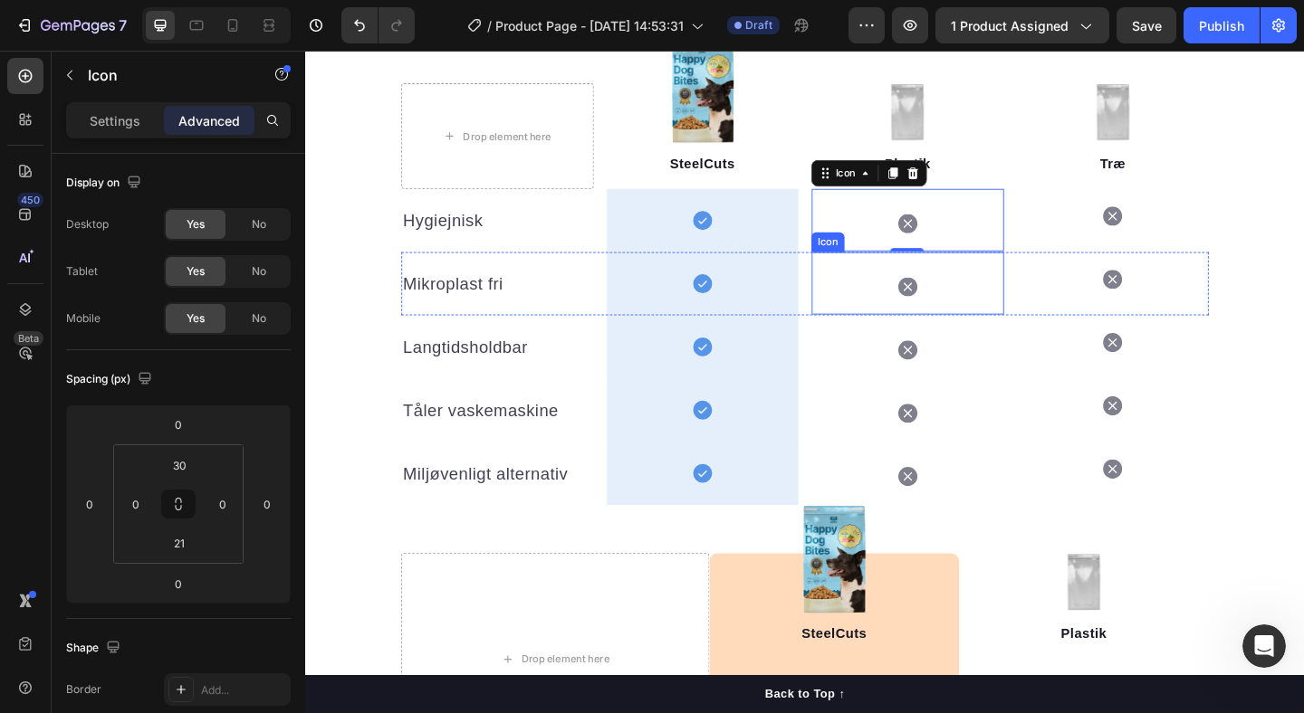
click at [1009, 306] on div "Icon" at bounding box center [960, 304] width 209 height 68
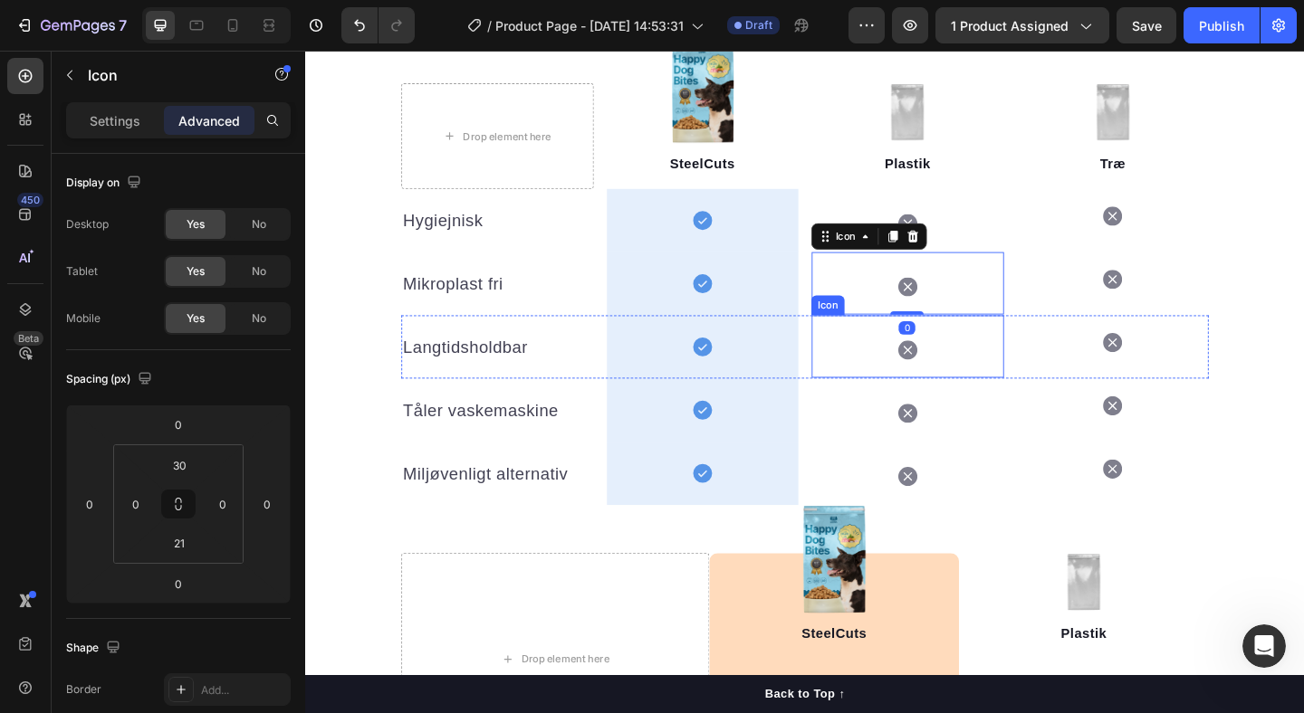
click at [1021, 381] on div "Icon" at bounding box center [960, 373] width 209 height 68
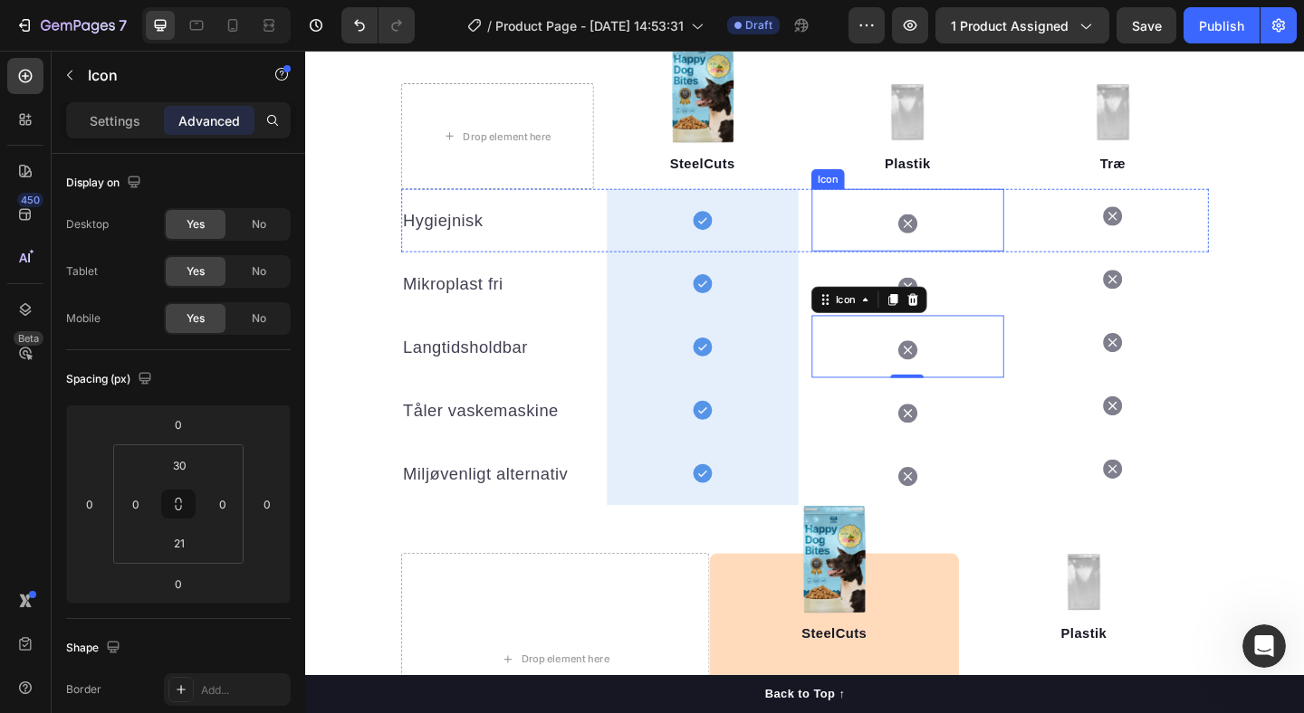
click at [1010, 223] on div "Icon" at bounding box center [960, 235] width 209 height 68
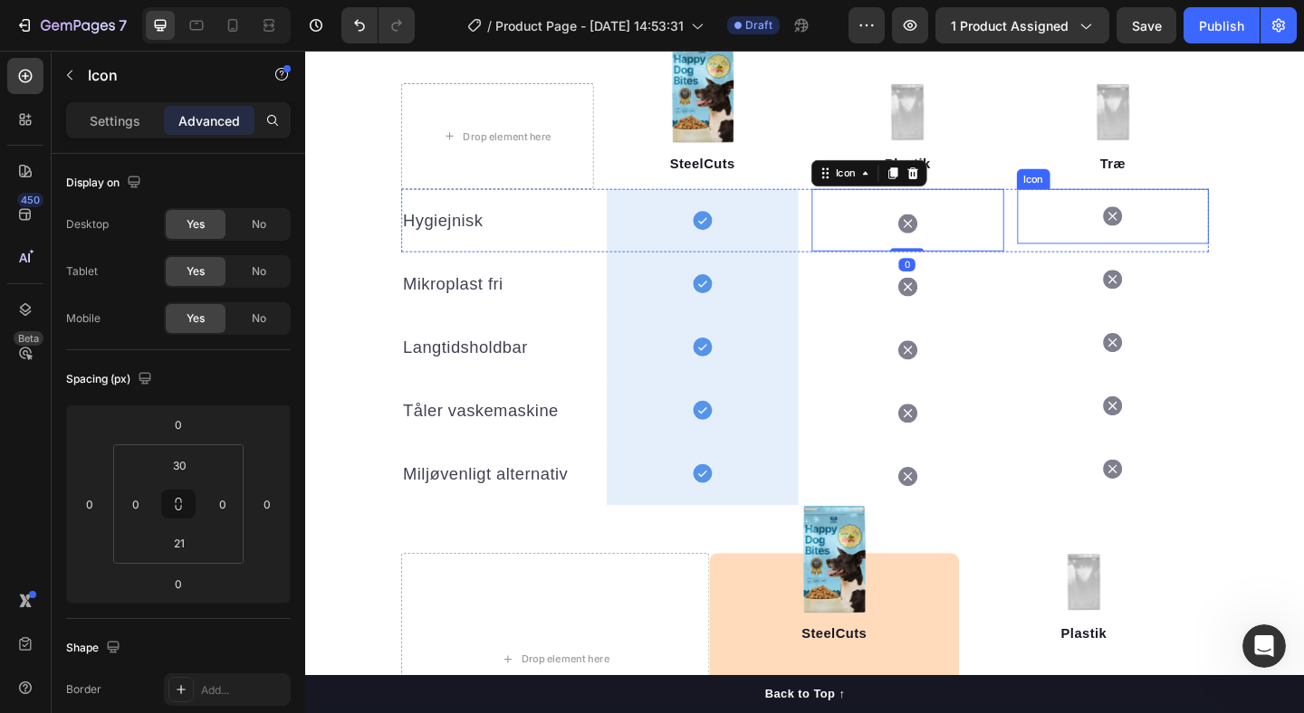
click at [1148, 236] on div "Icon" at bounding box center [1183, 231] width 209 height 60
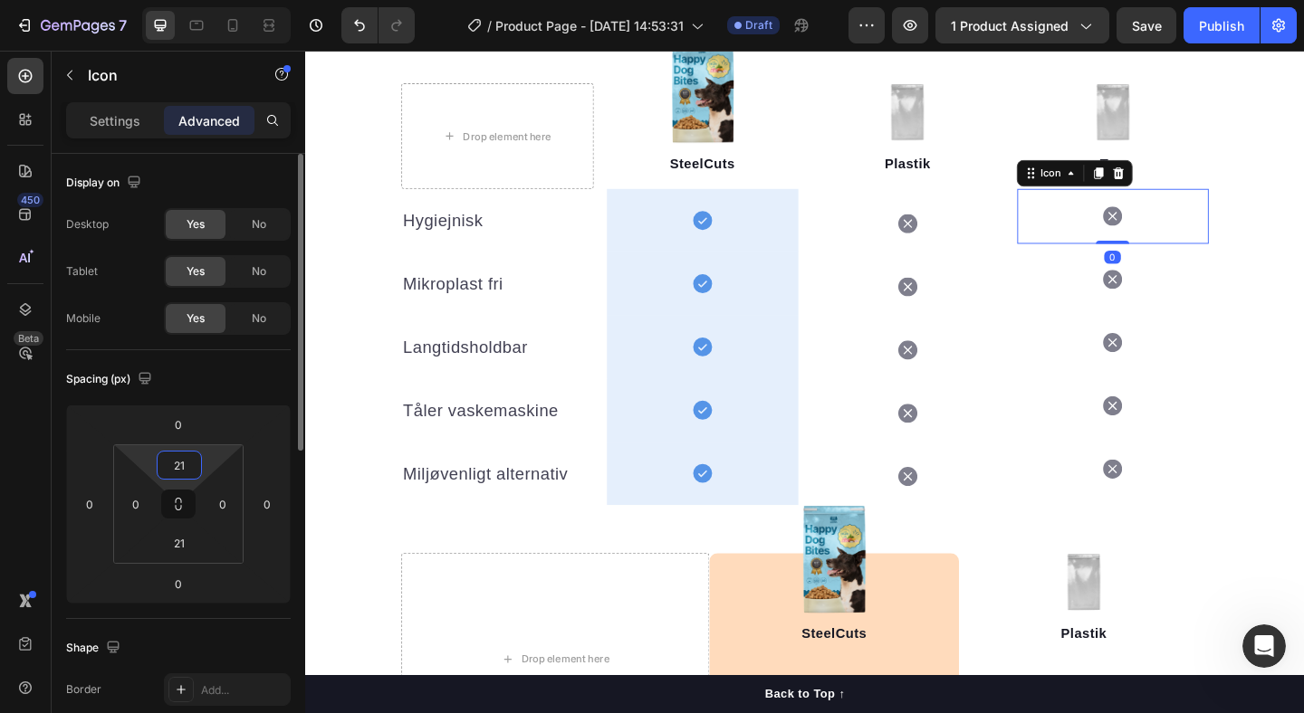
click at [183, 466] on input "21" at bounding box center [179, 465] width 36 height 27
type input "30"
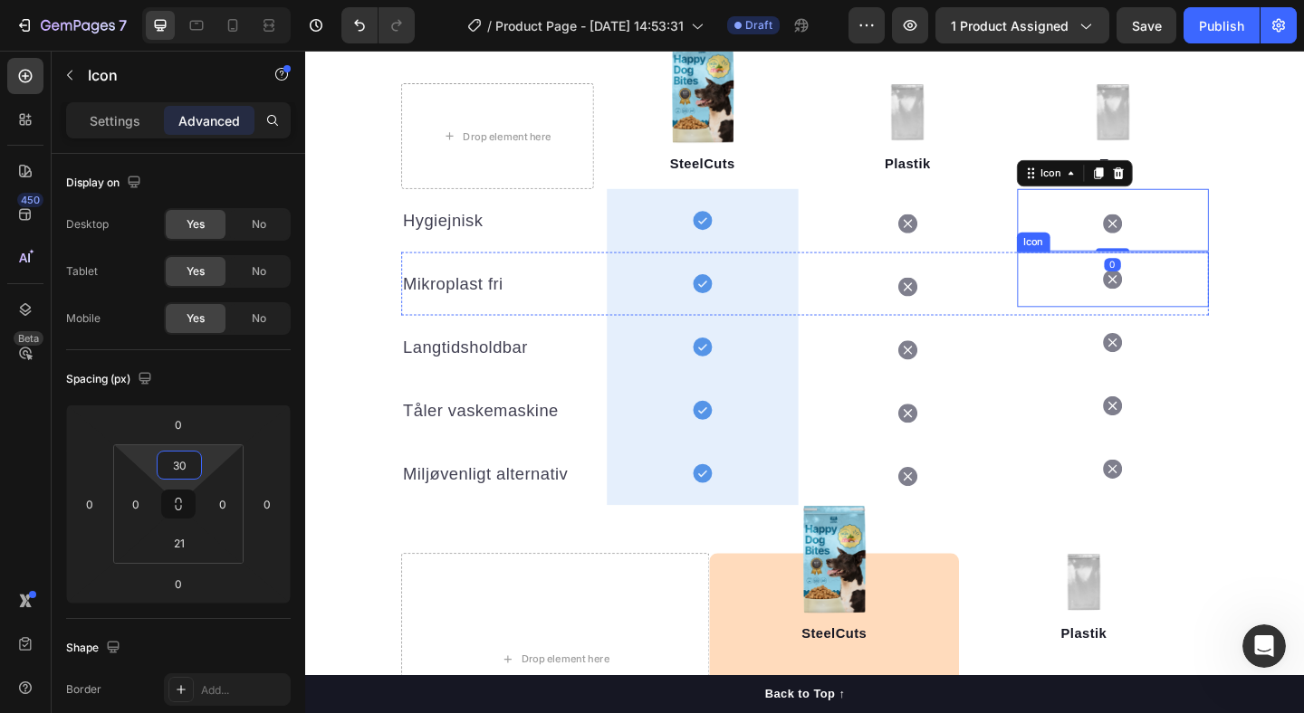
click at [1123, 292] on div "Icon" at bounding box center [1183, 300] width 209 height 60
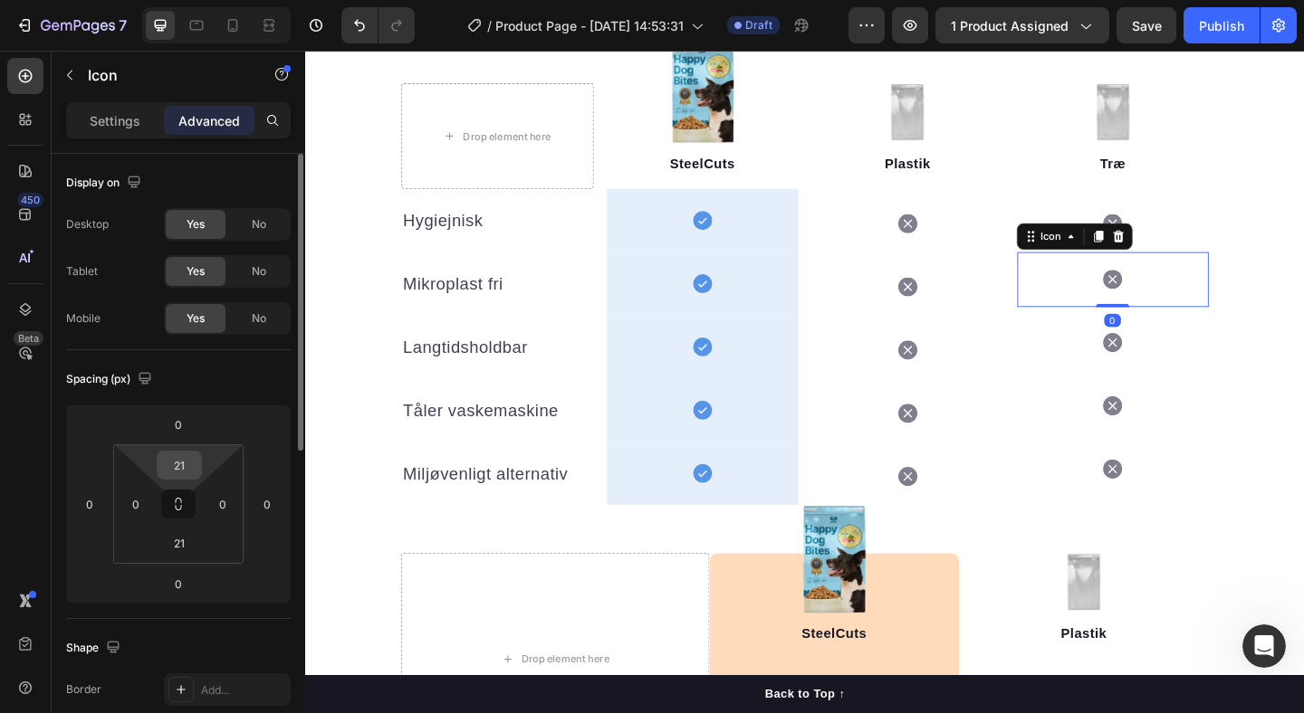
click at [184, 467] on input "21" at bounding box center [179, 465] width 36 height 27
type input "30"
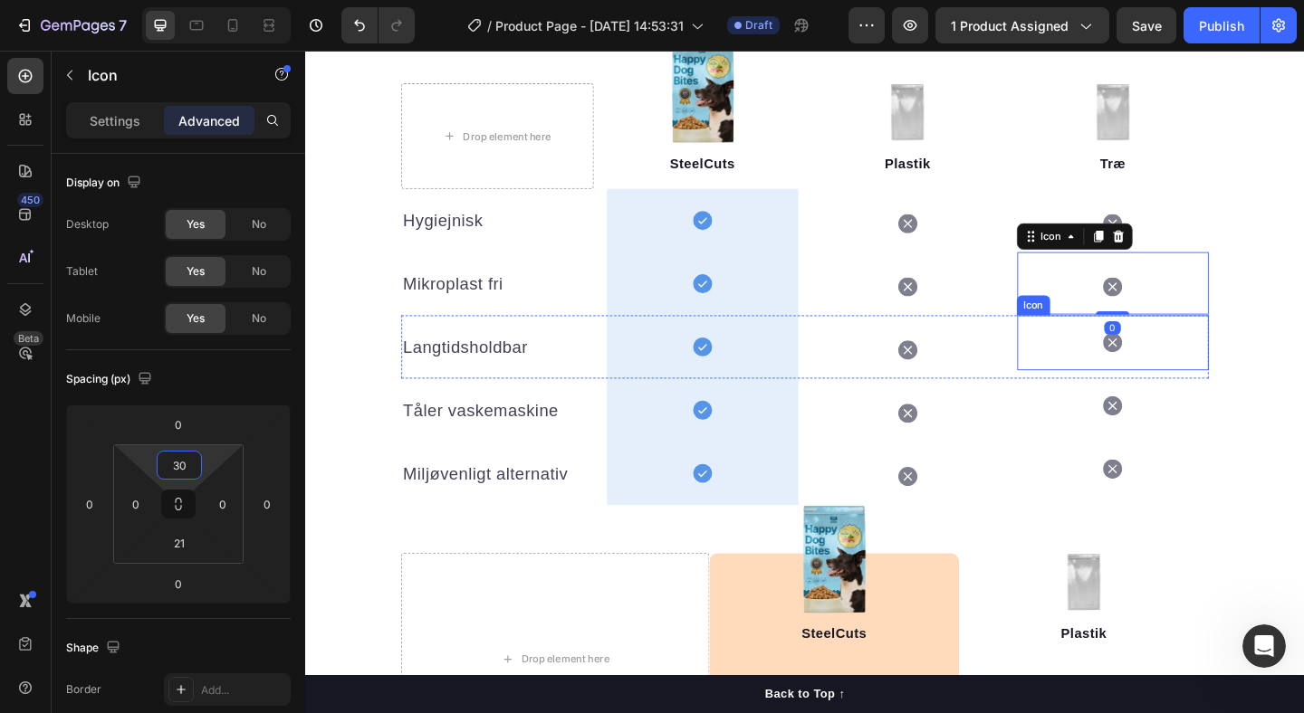
click at [1107, 354] on div "Icon" at bounding box center [1183, 369] width 209 height 60
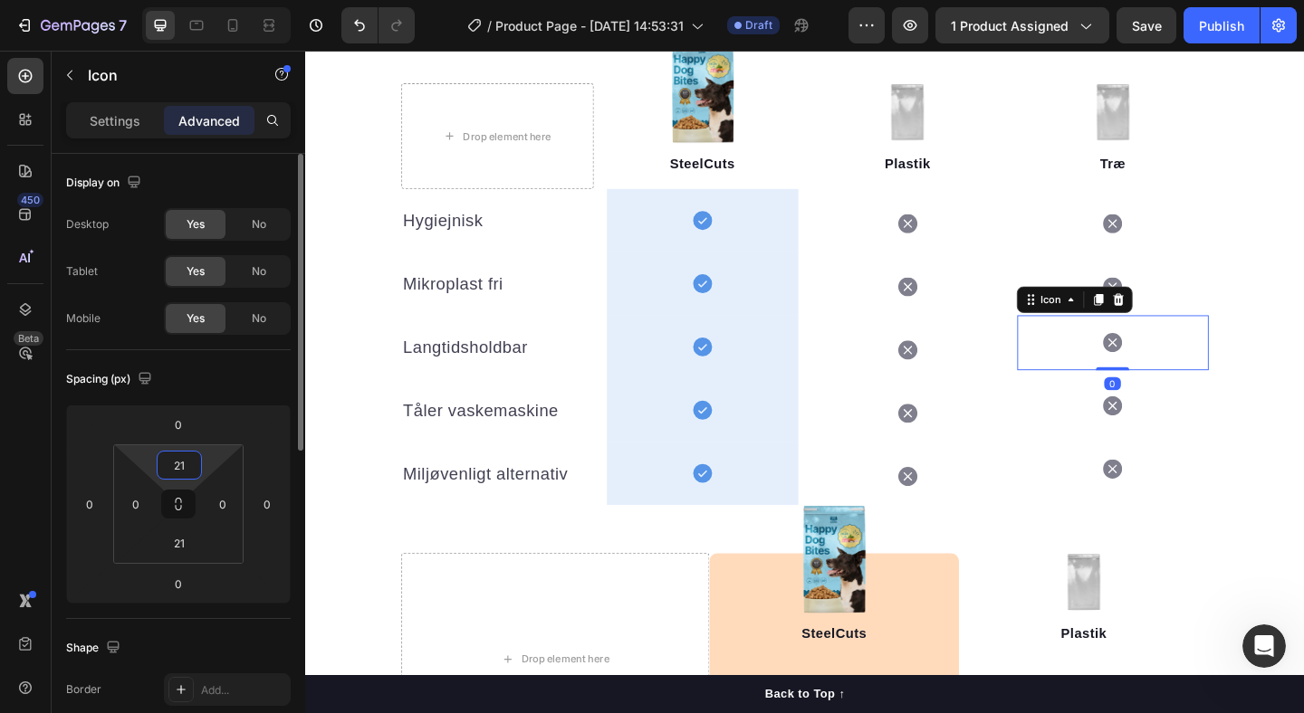
click at [185, 462] on input "21" at bounding box center [179, 465] width 36 height 27
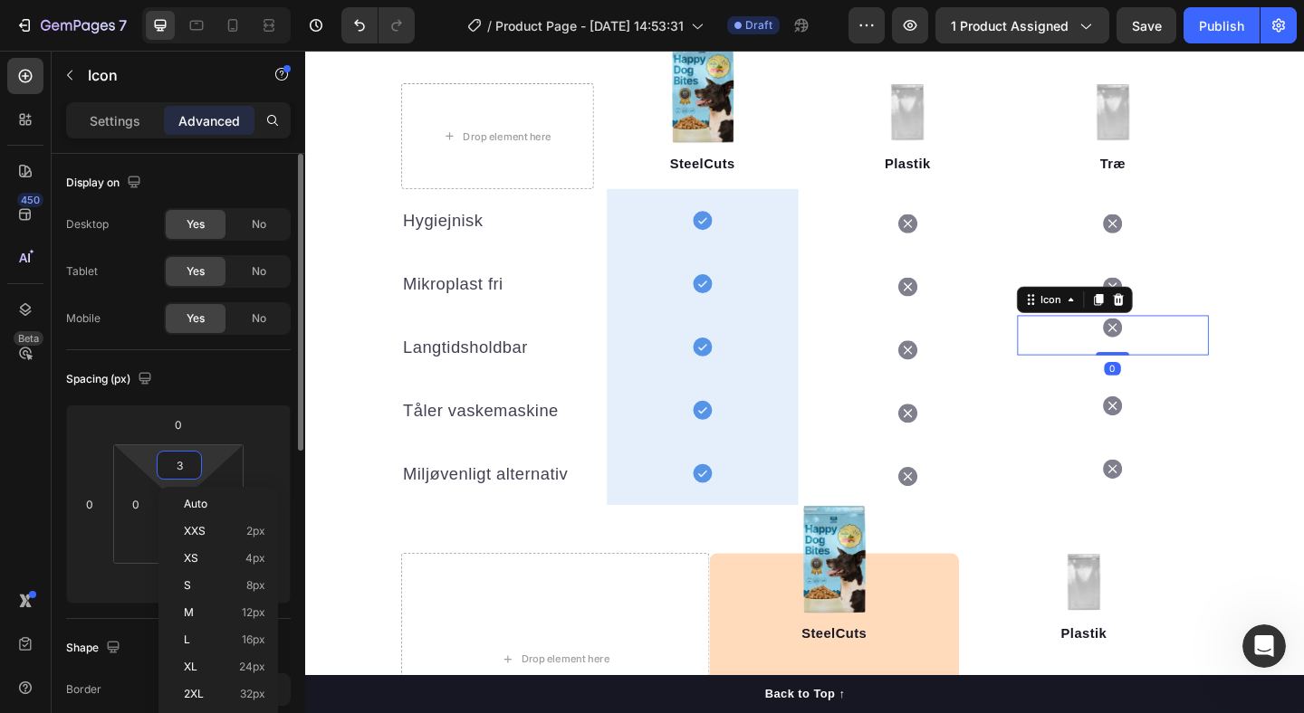
type input "30"
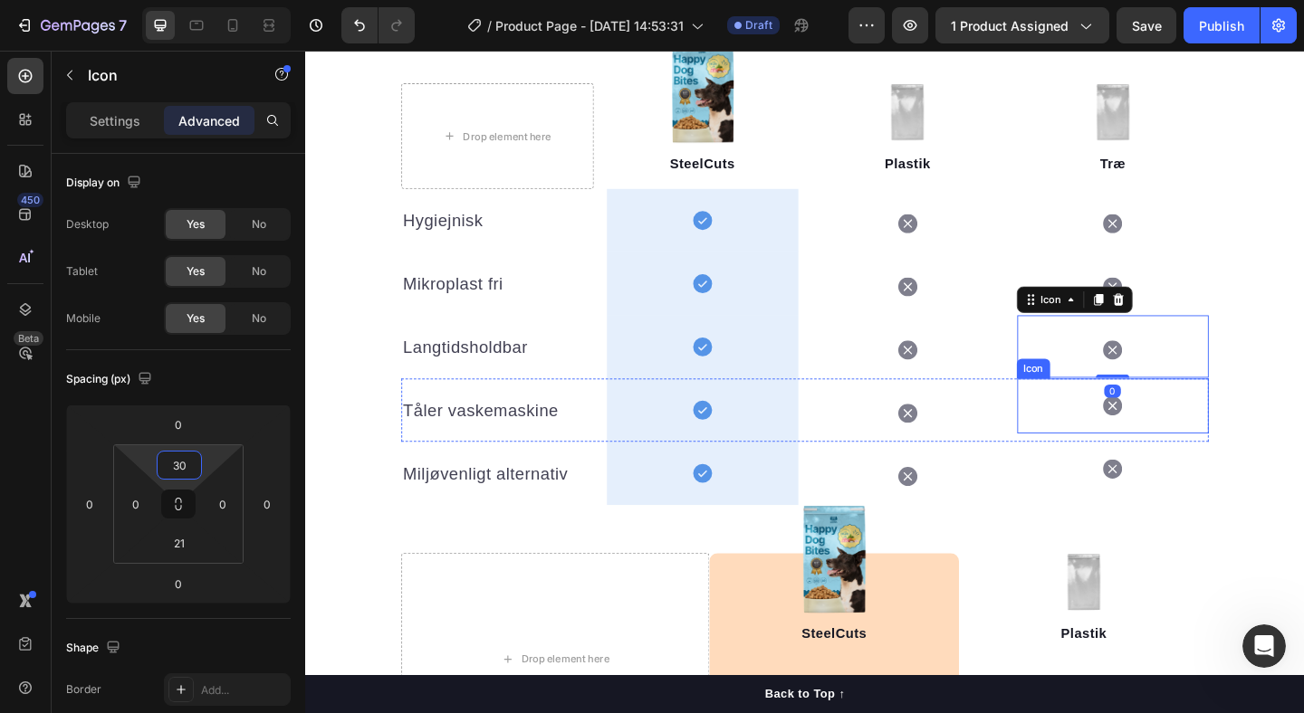
click at [1136, 438] on div "Icon" at bounding box center [1183, 437] width 209 height 60
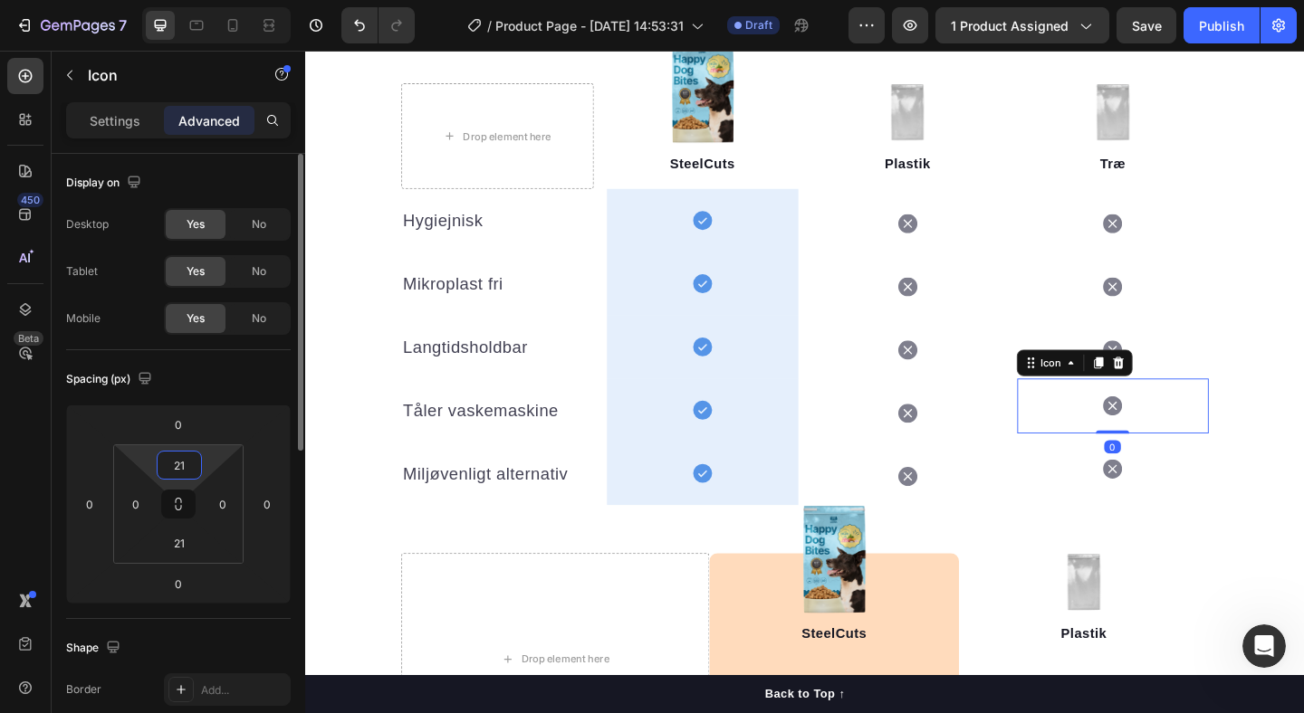
click at [177, 462] on input "21" at bounding box center [179, 465] width 36 height 27
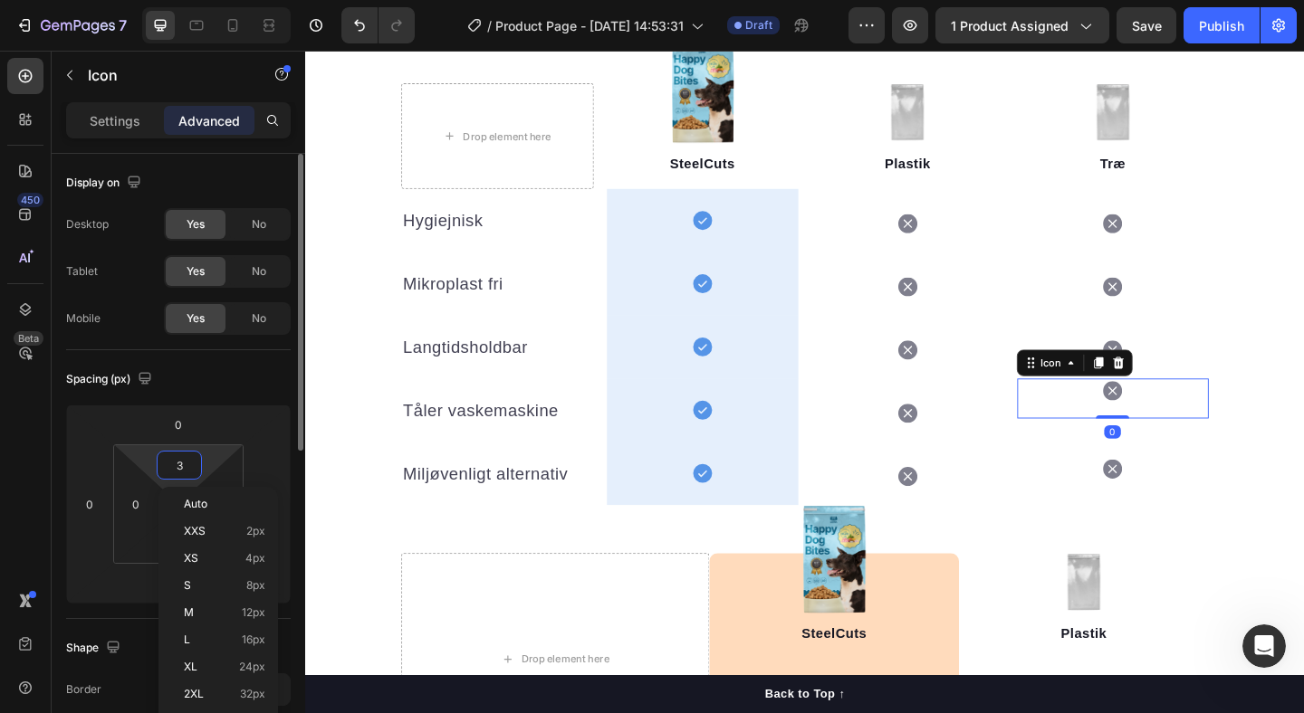
type input "30"
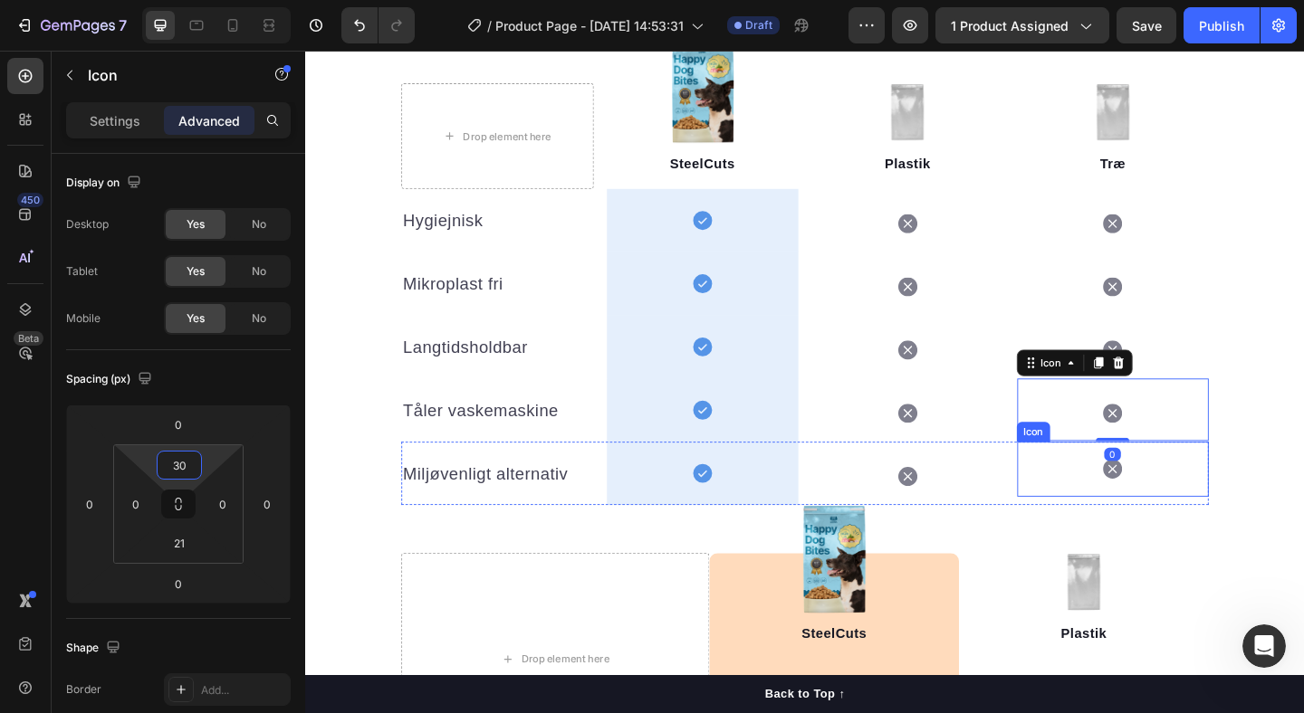
click at [1123, 506] on div "Icon" at bounding box center [1183, 506] width 209 height 60
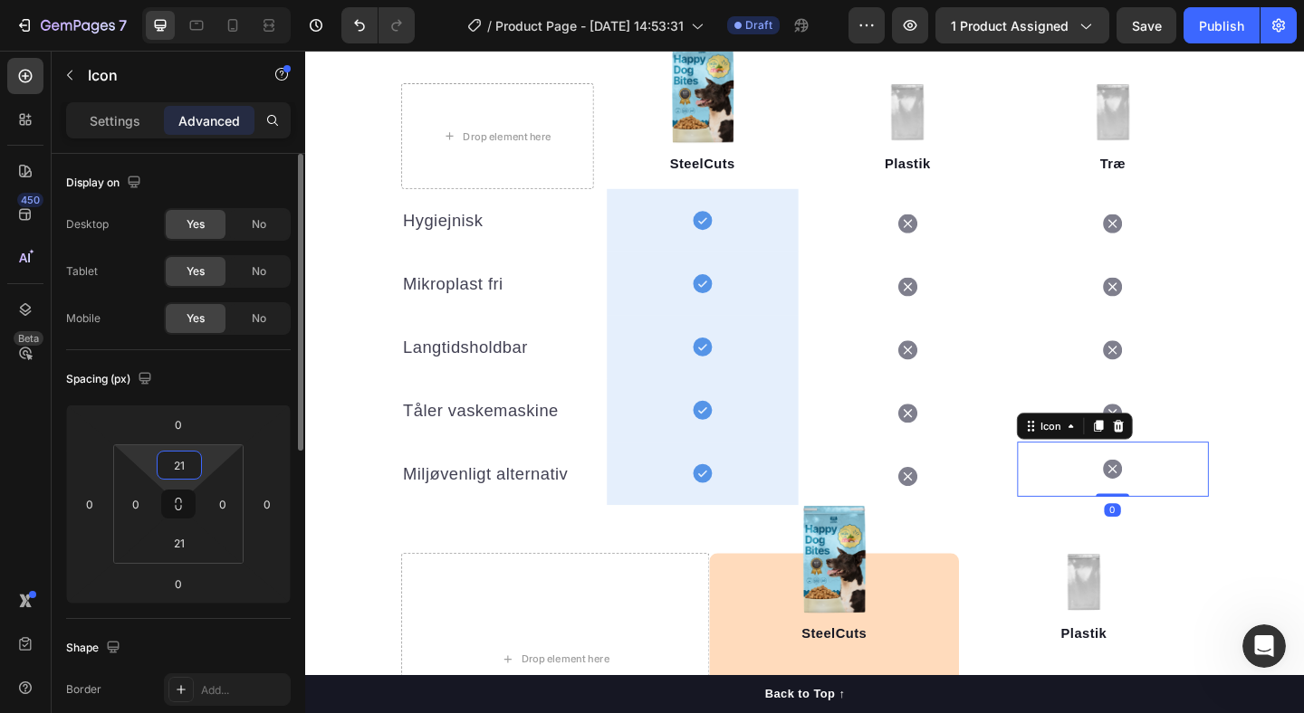
click at [187, 472] on input "21" at bounding box center [179, 465] width 36 height 27
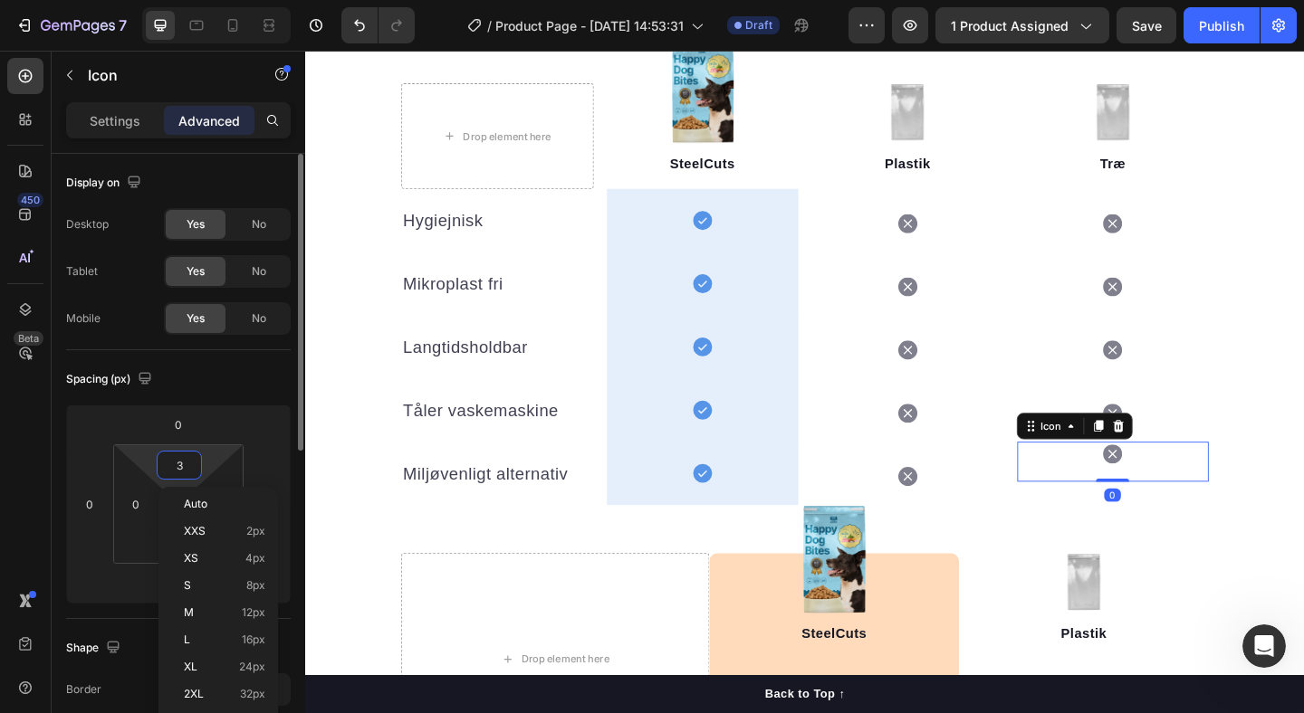
type input "30"
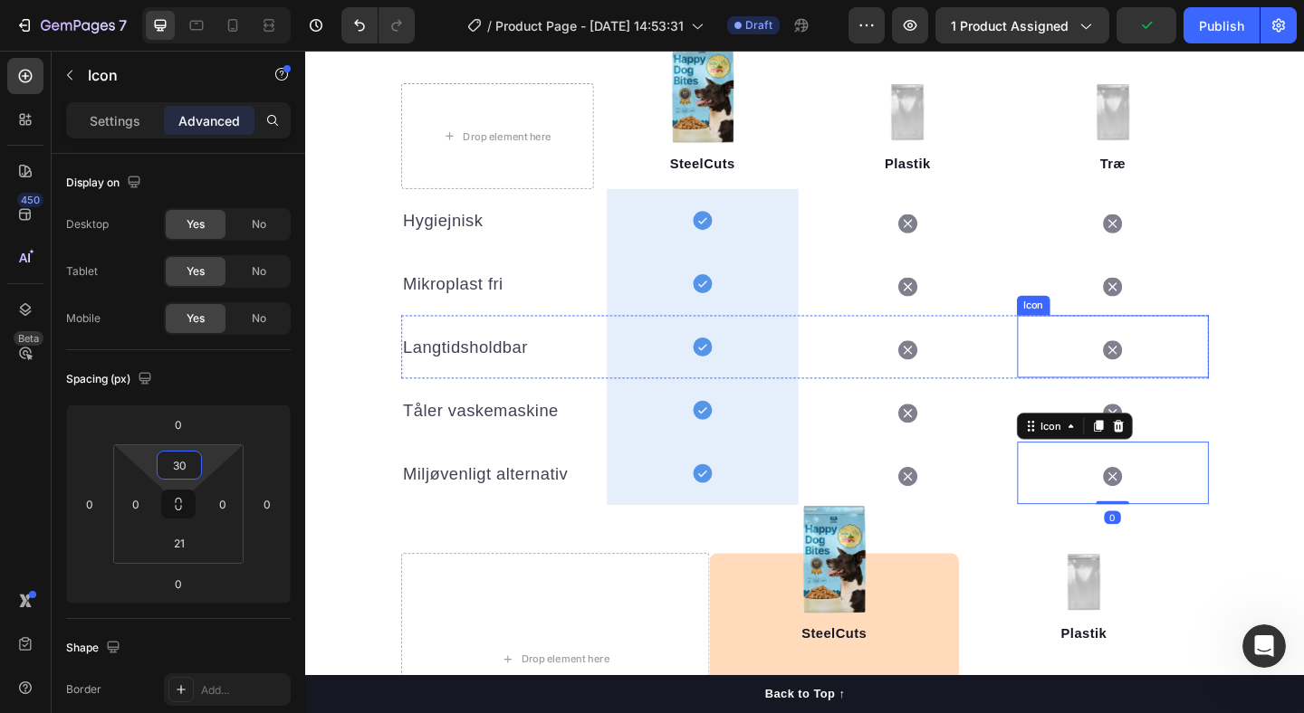
scroll to position [2137, 0]
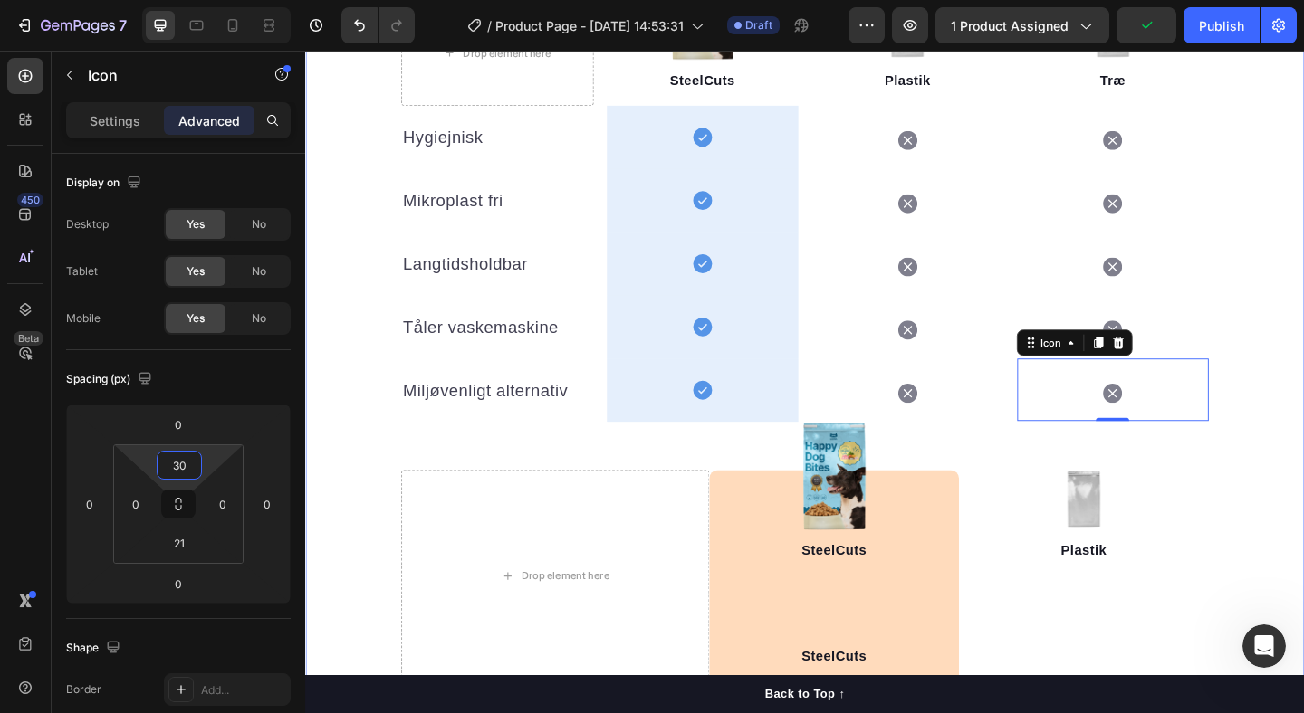
click at [1303, 323] on div "Vores stål er af en anden kaliber Heading Plastik frigiver mikroplast. Træ suge…" at bounding box center [848, 514] width 1087 height 1434
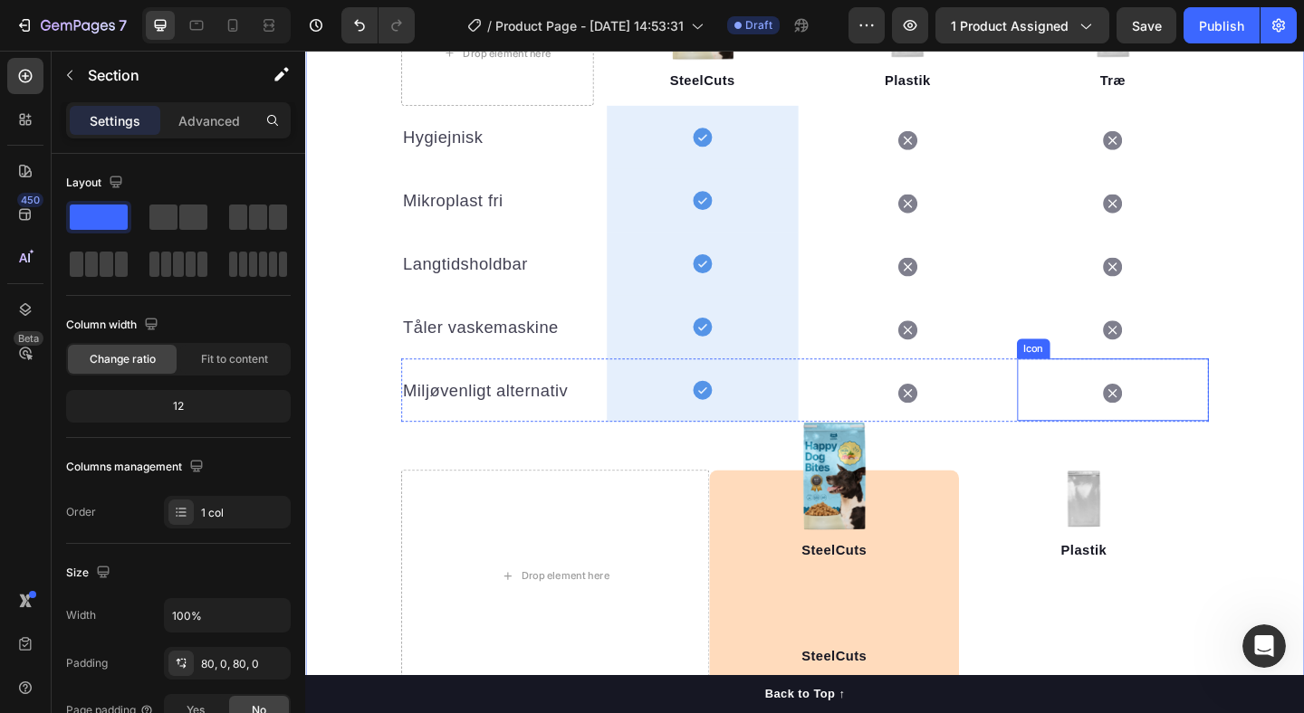
click at [1189, 424] on icon at bounding box center [1183, 423] width 21 height 21
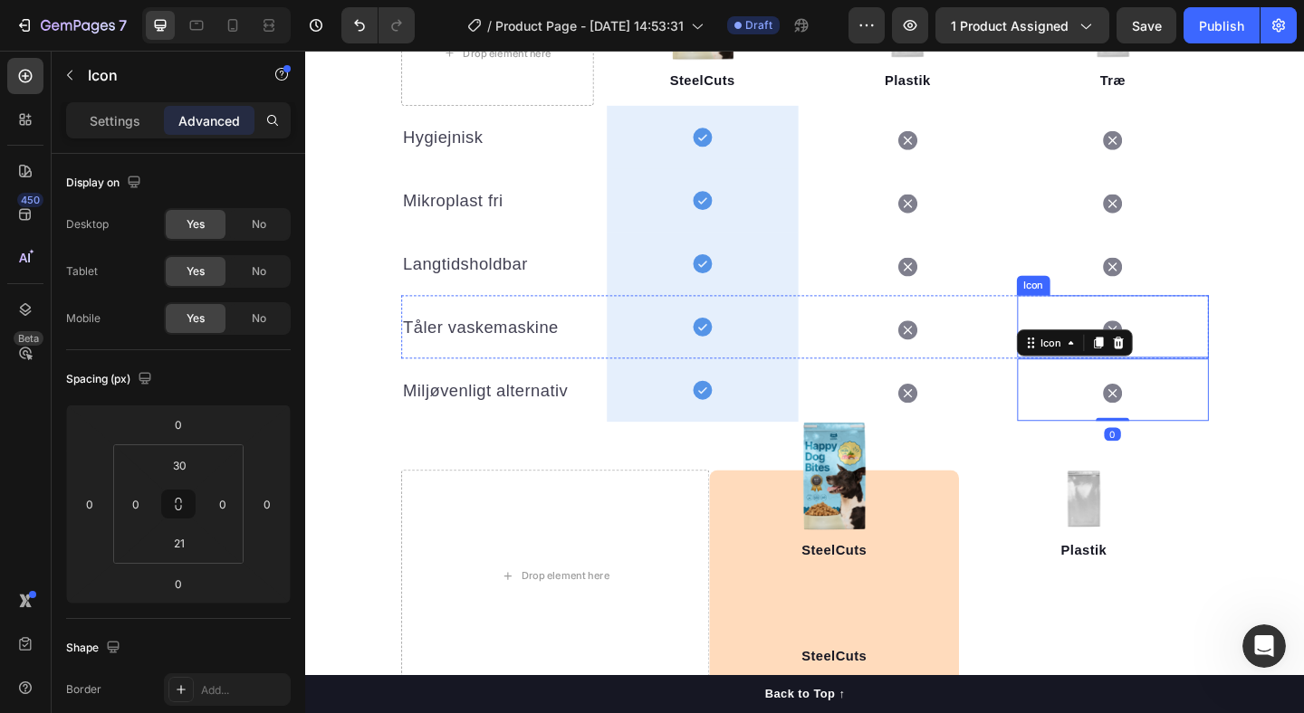
click at [1229, 357] on div "Icon" at bounding box center [1183, 351] width 209 height 68
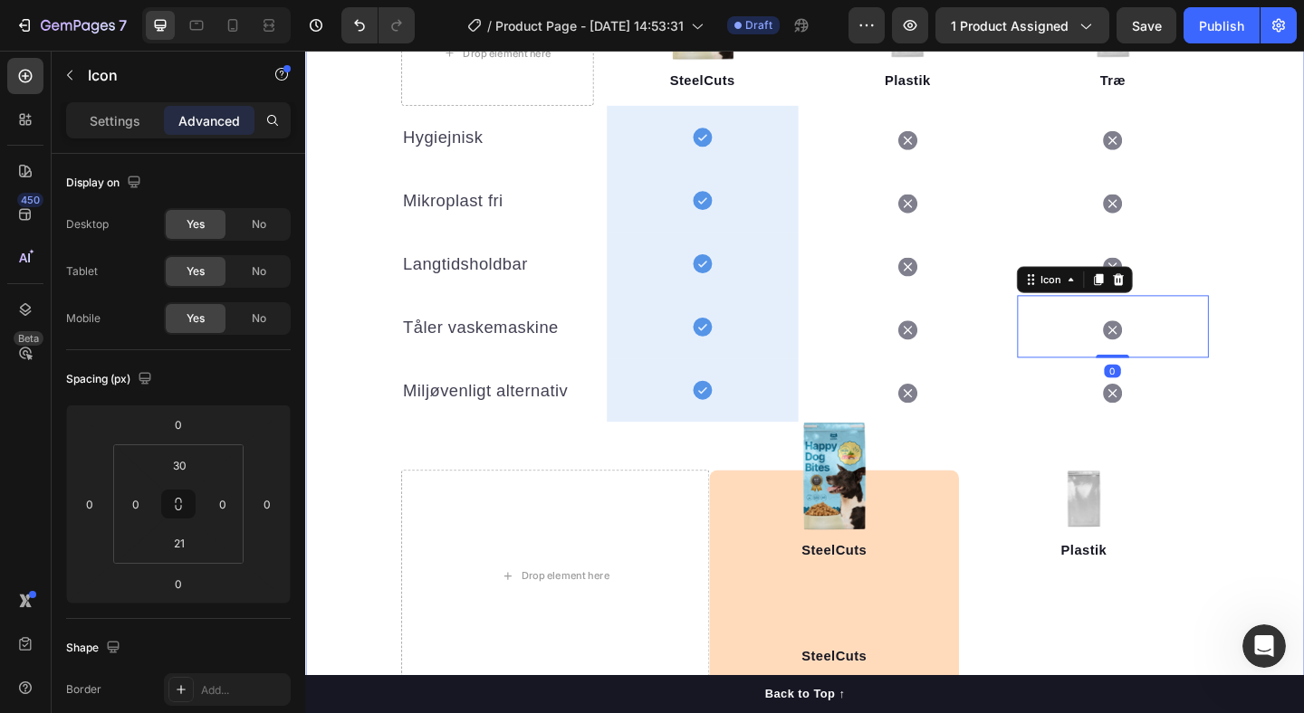
click at [1303, 397] on div "Vores stål er af en anden kaliber Heading Plastik frigiver mikroplast. Træ suge…" at bounding box center [848, 514] width 1087 height 1434
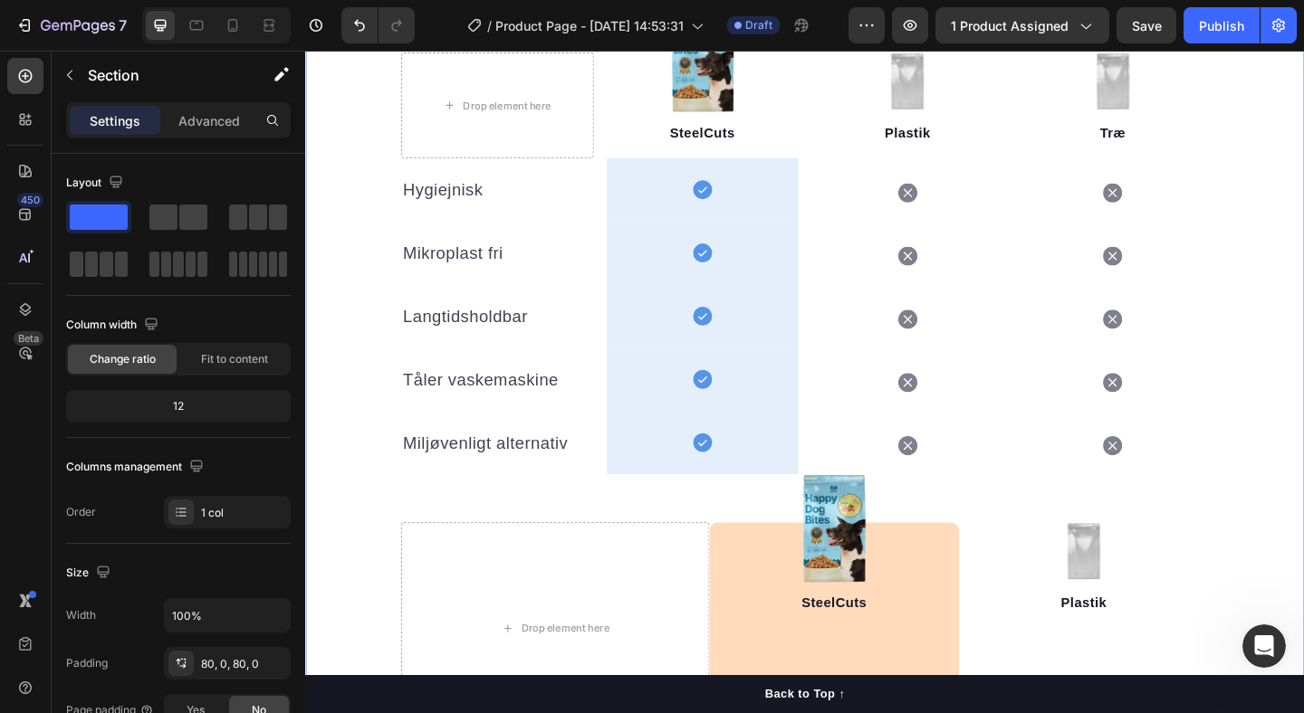
scroll to position [2078, 0]
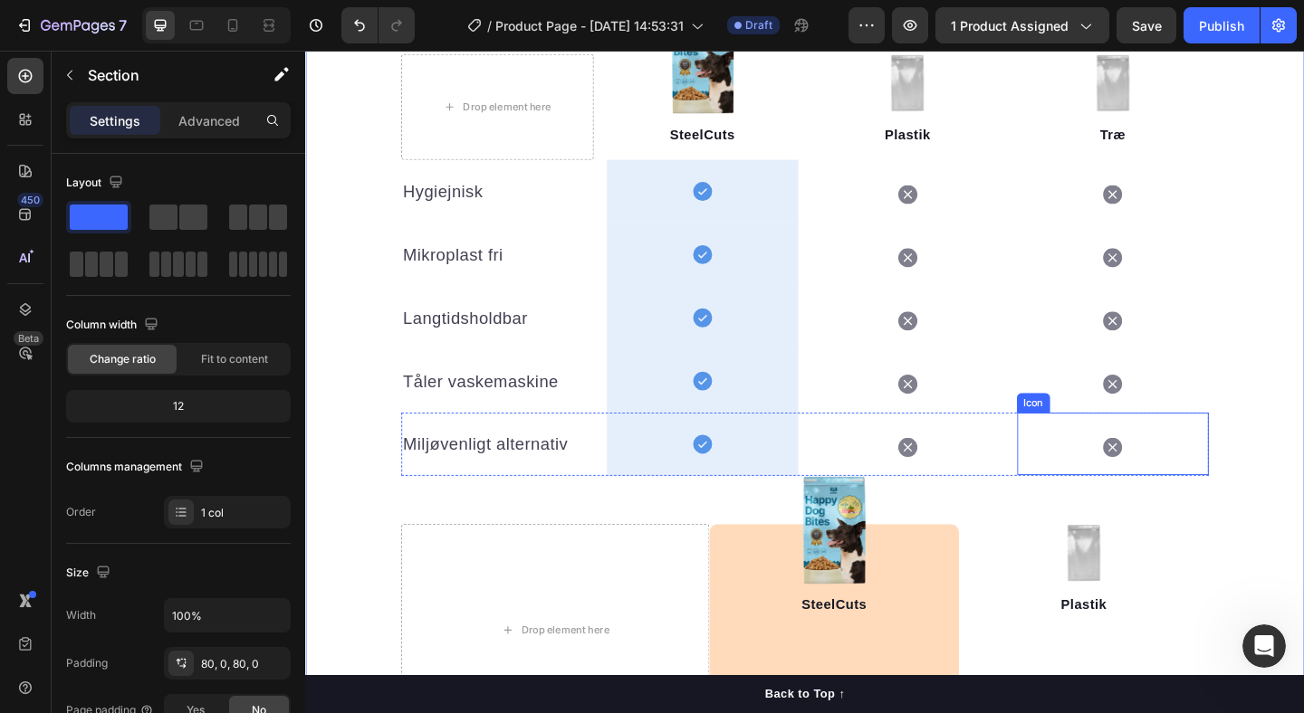
click at [1194, 484] on div "Icon" at bounding box center [1183, 479] width 209 height 68
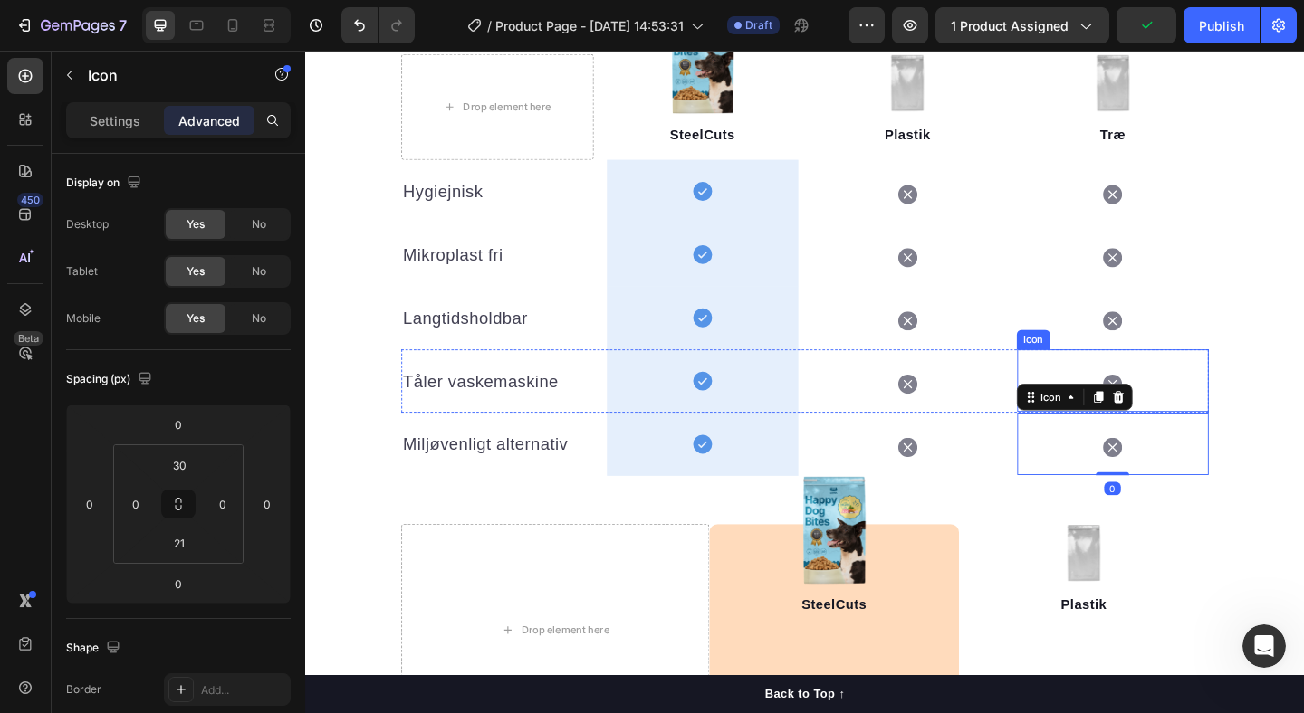
click at [1230, 417] on div "Icon" at bounding box center [1183, 410] width 209 height 68
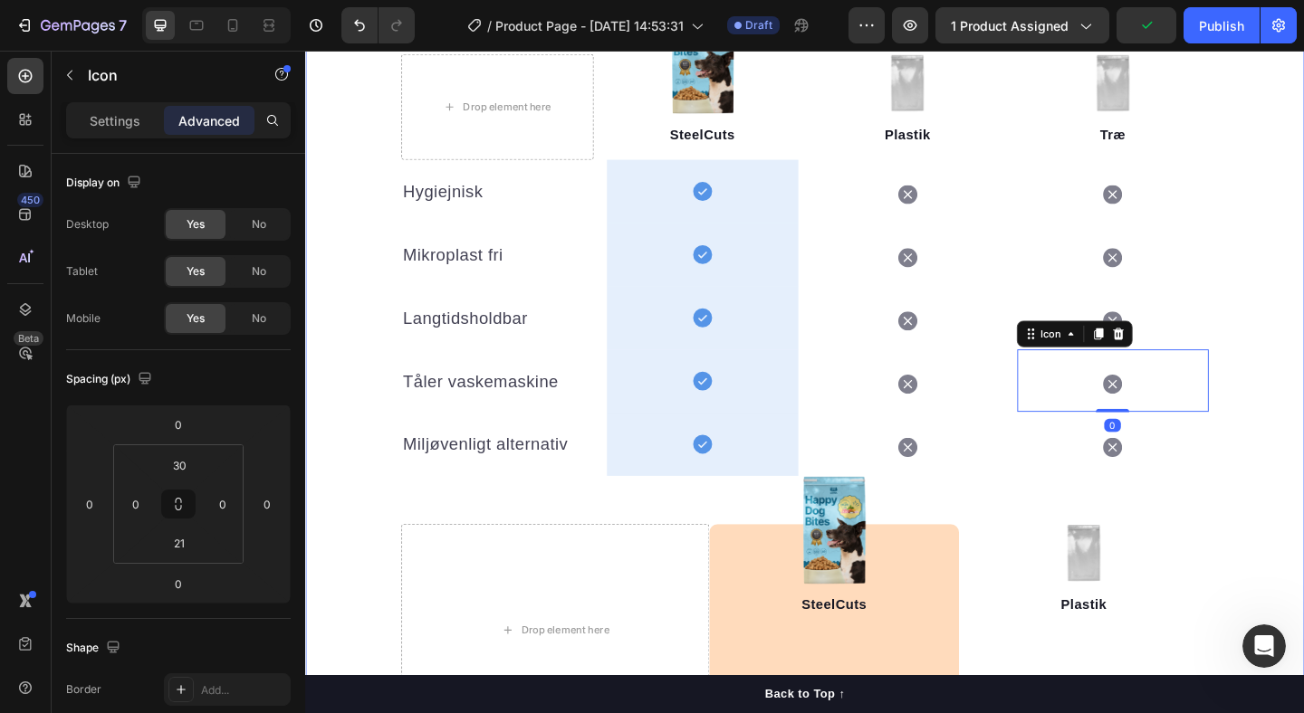
click at [1303, 490] on div "Vores stål er af en anden kaliber Heading Plastik frigiver mikroplast. Træ suge…" at bounding box center [848, 573] width 1087 height 1434
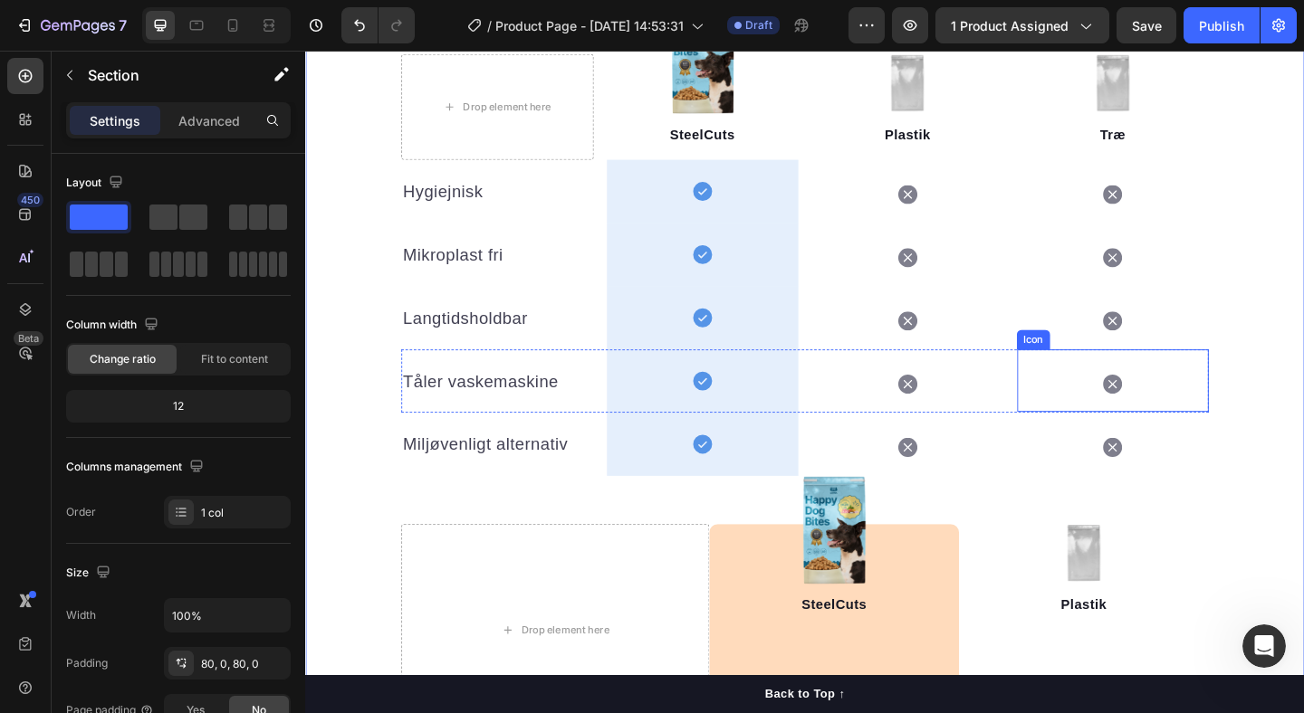
click at [1233, 424] on div "Icon" at bounding box center [1183, 410] width 209 height 68
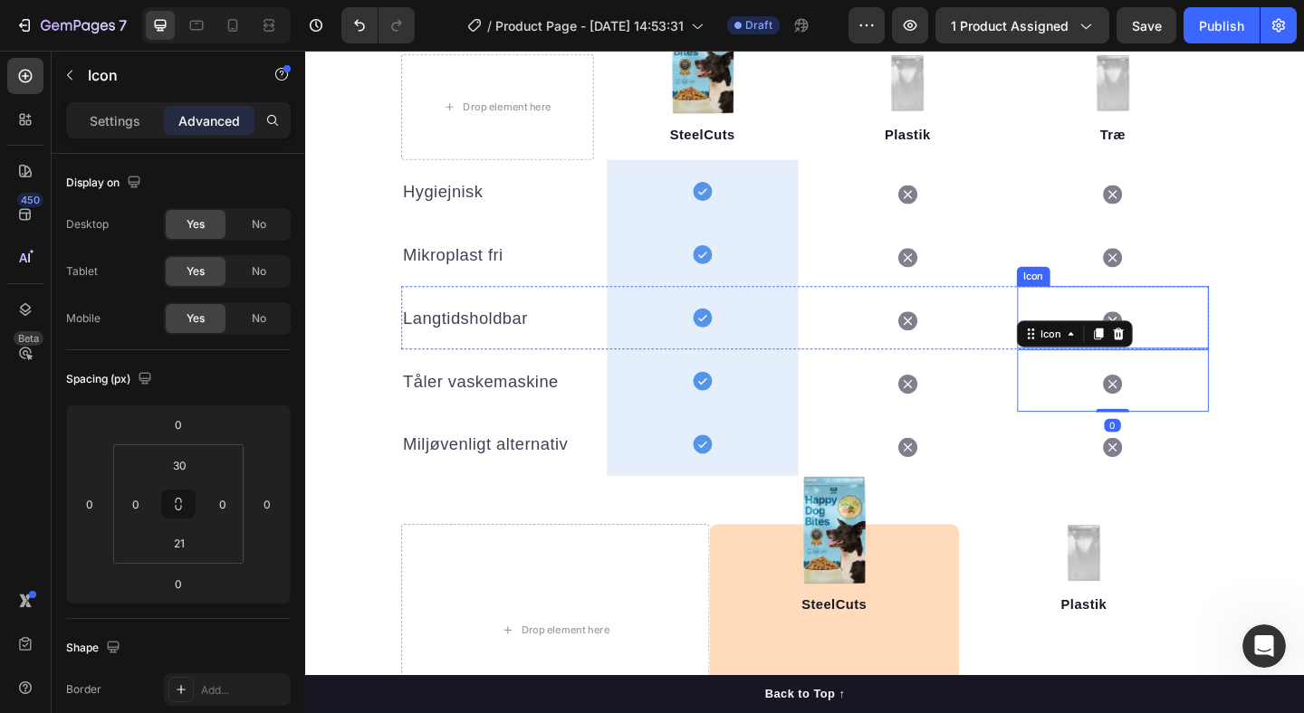
click at [1237, 352] on div "Icon" at bounding box center [1183, 341] width 209 height 68
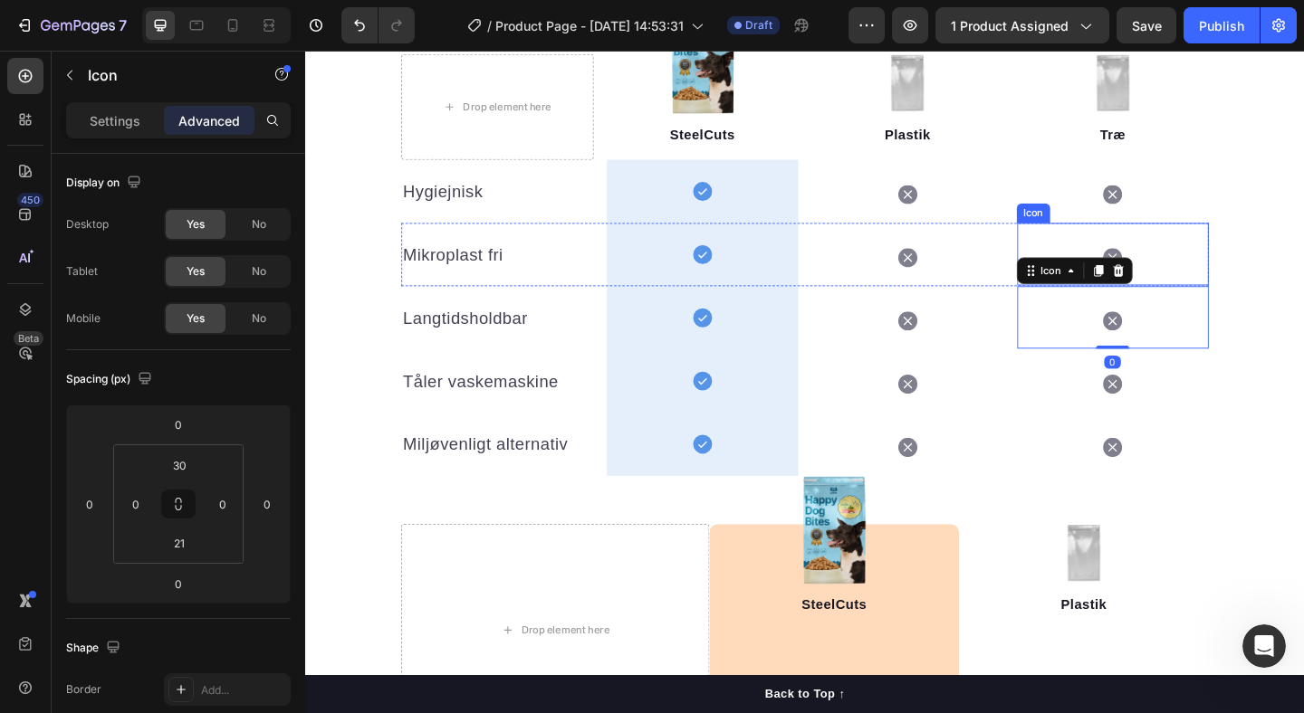
click at [1214, 283] on div "Icon" at bounding box center [1183, 272] width 209 height 68
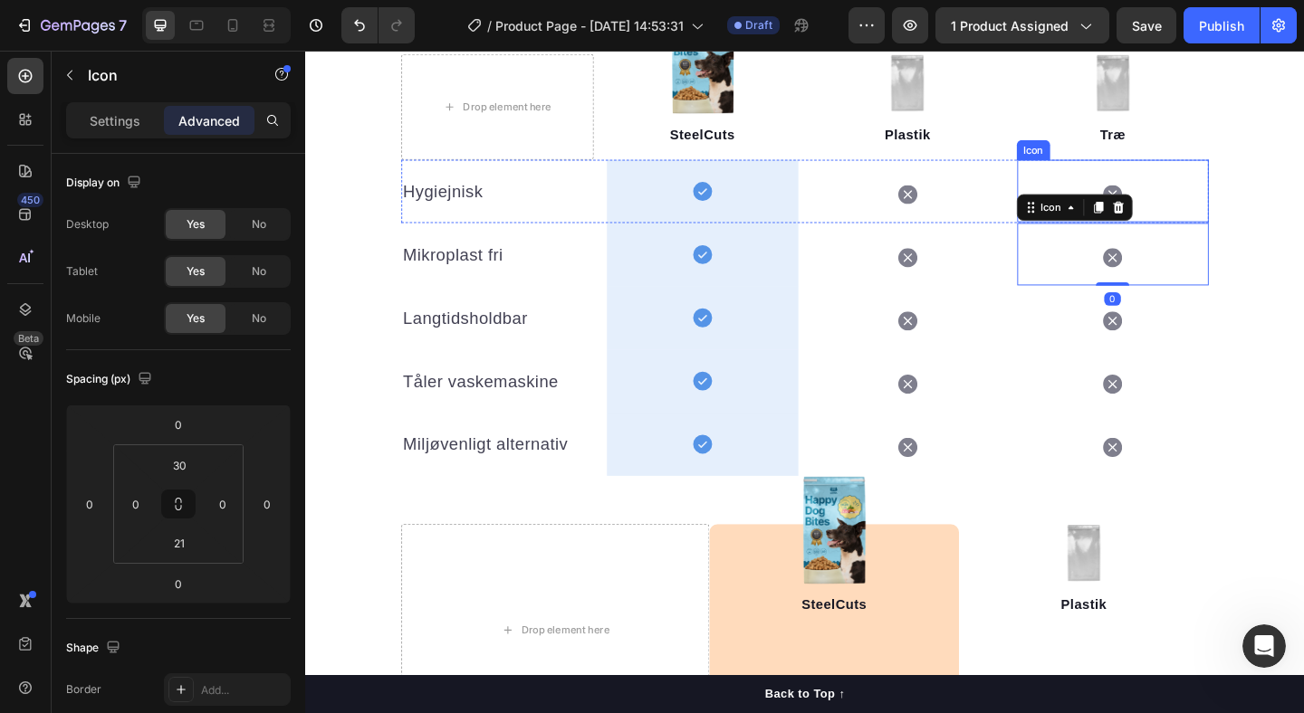
click at [1222, 229] on div "Icon" at bounding box center [1183, 203] width 209 height 68
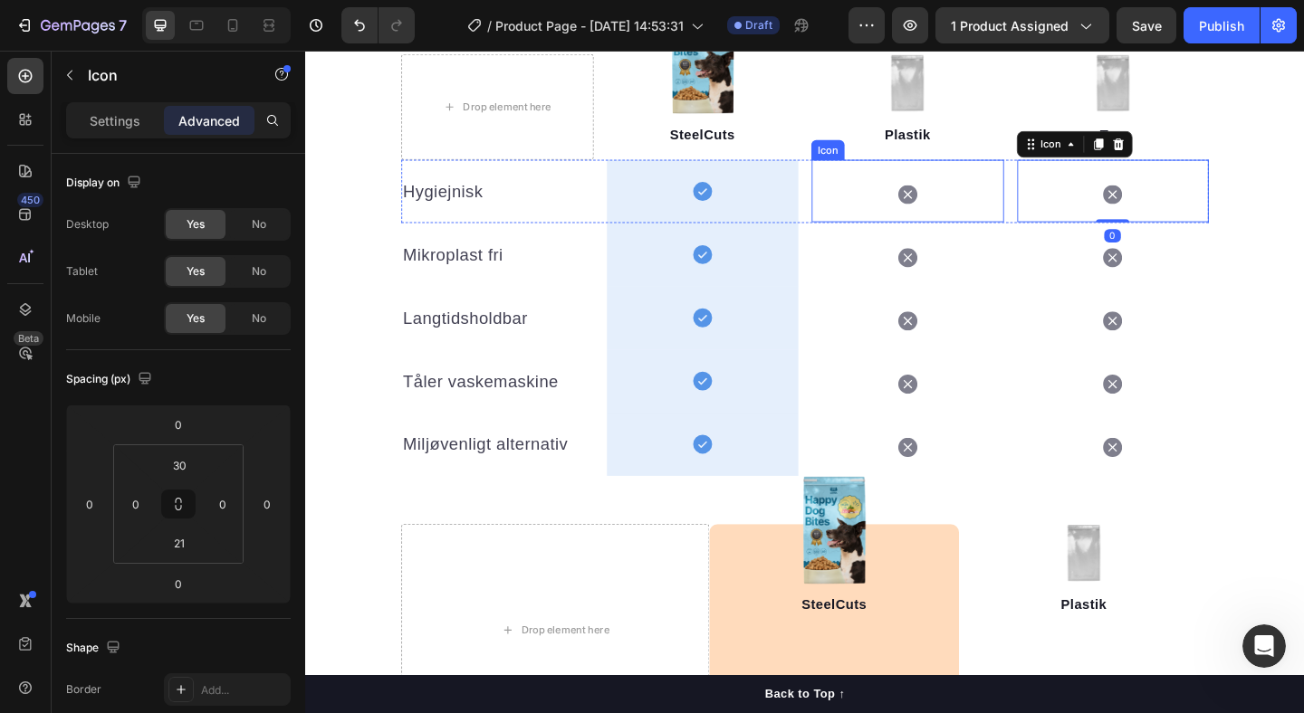
click at [994, 209] on div "Icon" at bounding box center [960, 203] width 209 height 68
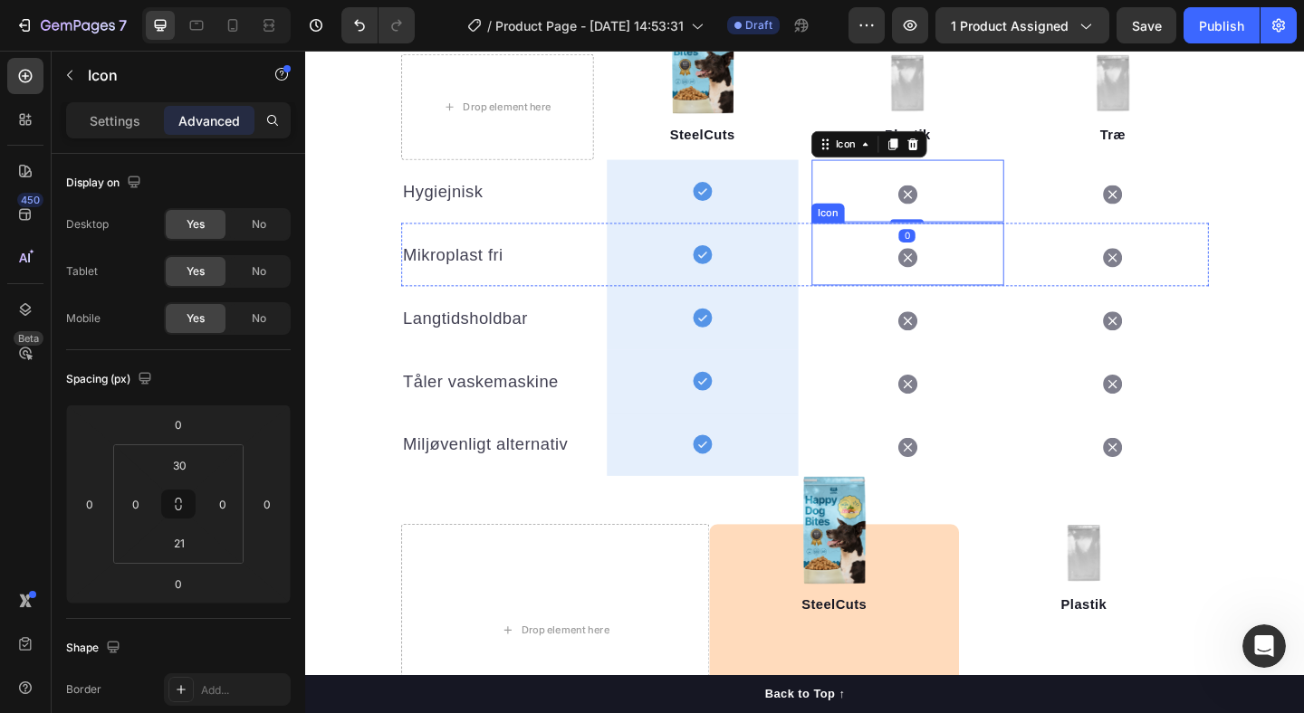
click at [1010, 292] on div "Icon" at bounding box center [960, 272] width 209 height 68
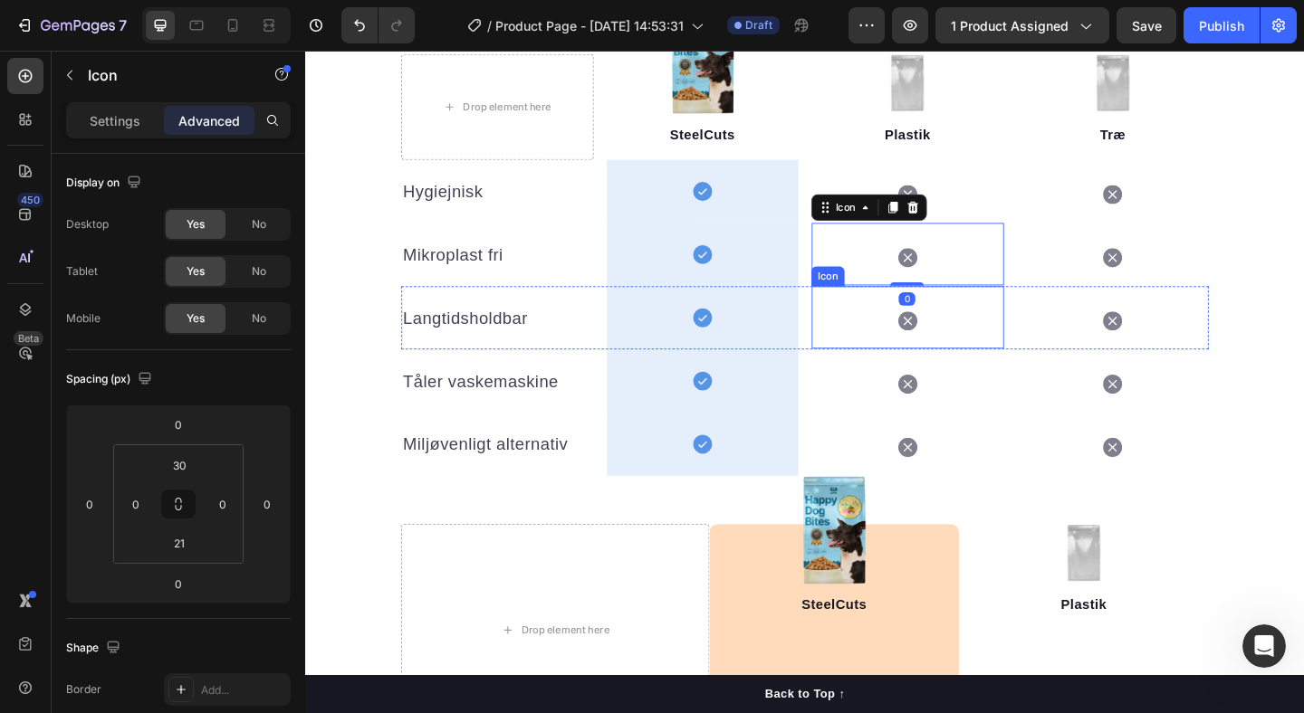
click at [1017, 341] on div "Icon" at bounding box center [960, 341] width 209 height 68
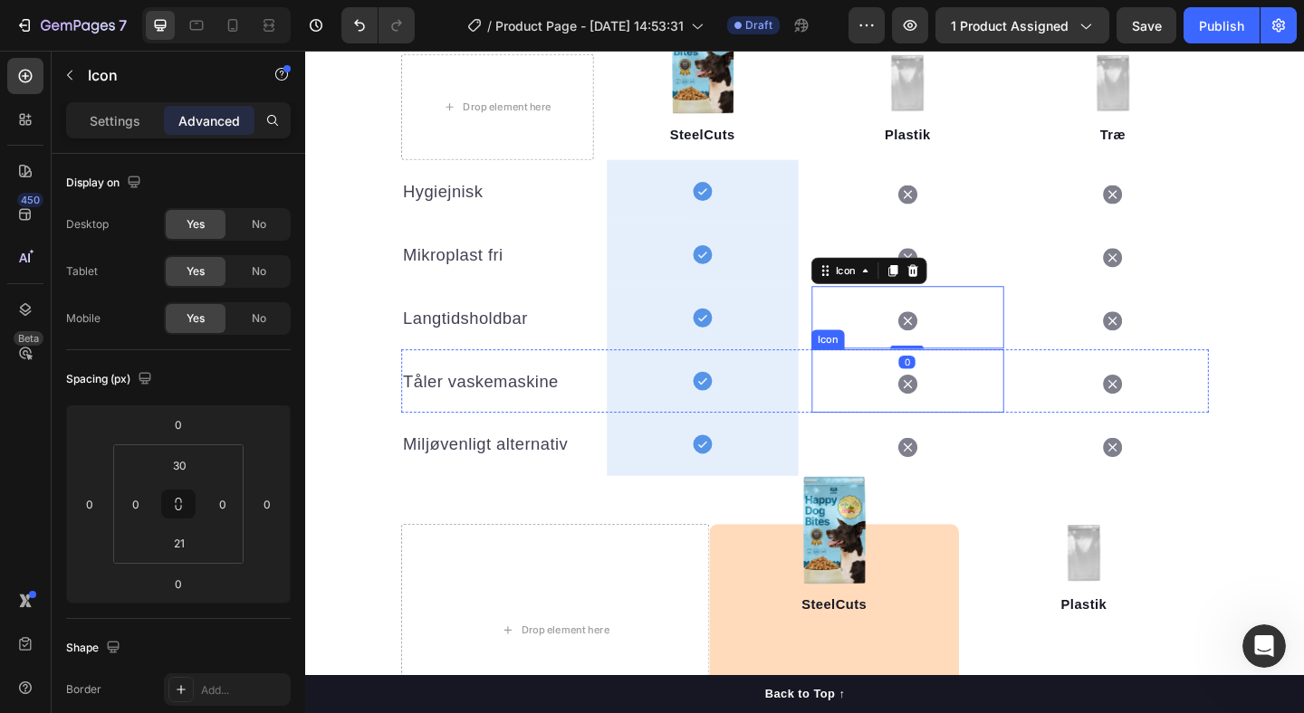
click at [1017, 388] on div "Icon" at bounding box center [960, 400] width 209 height 49
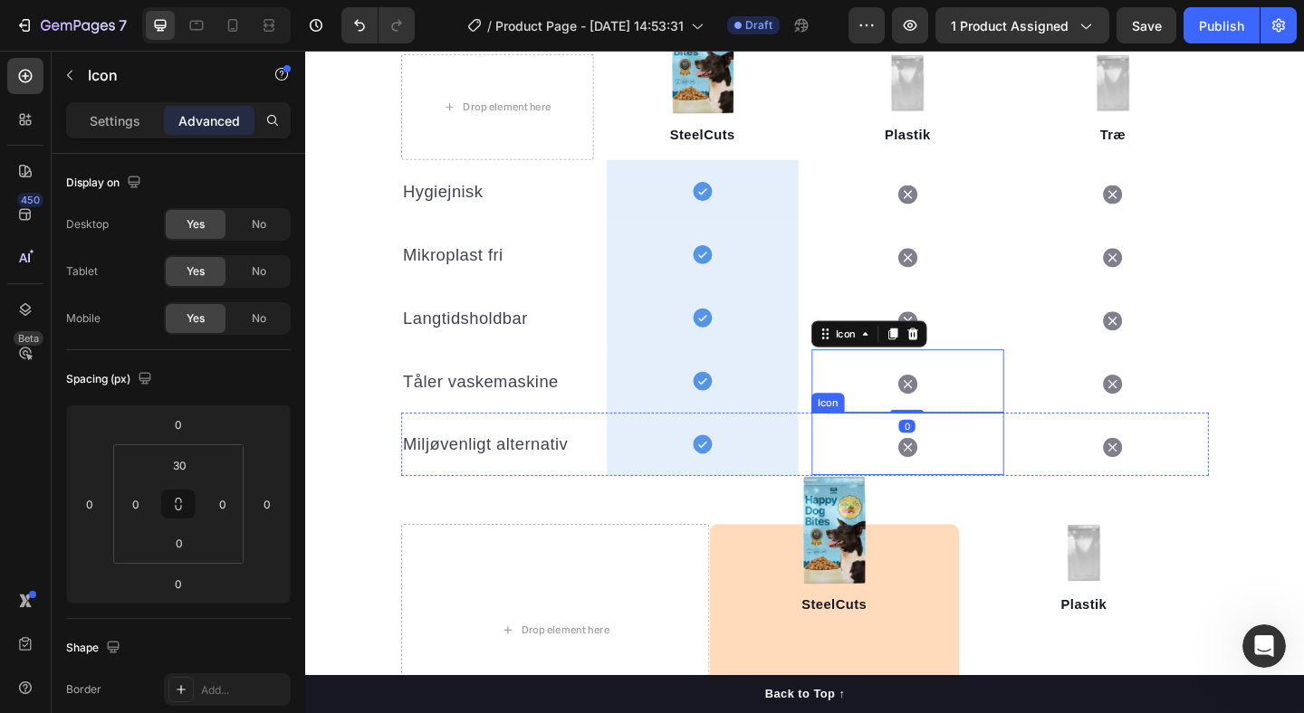
click at [1020, 465] on div "Icon" at bounding box center [960, 479] width 209 height 68
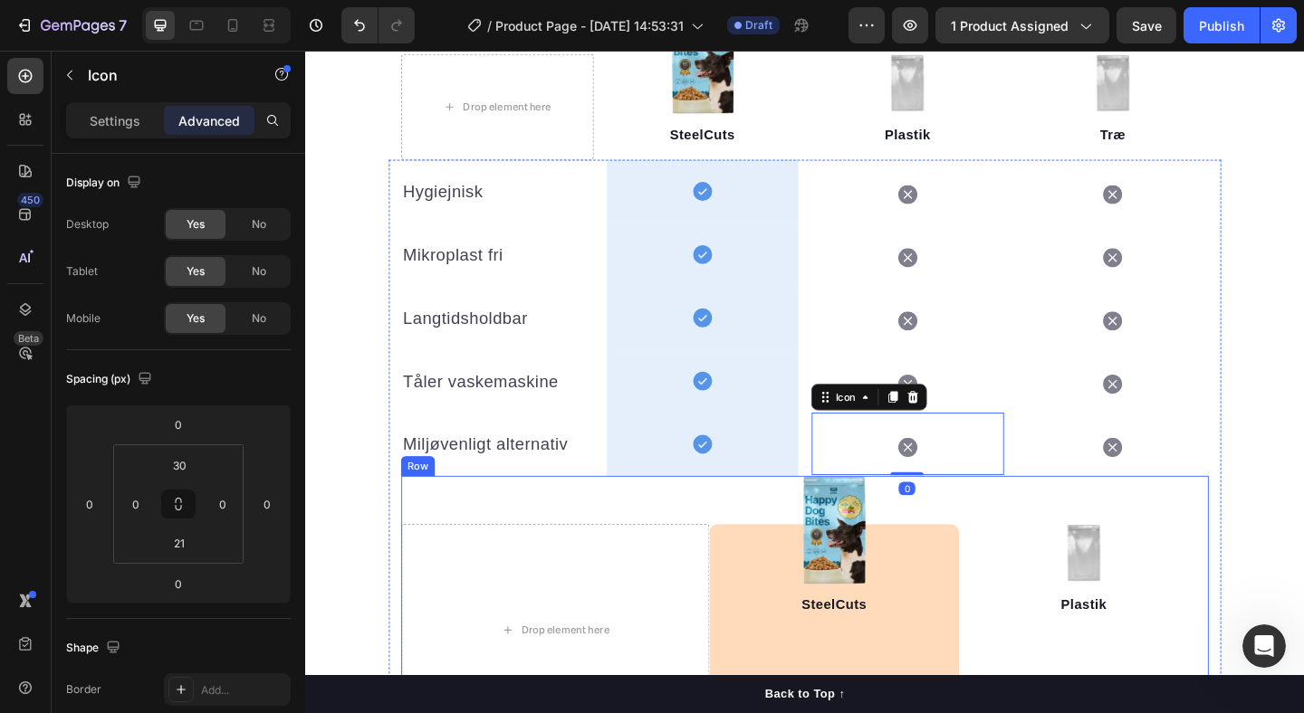
click at [1137, 552] on div "Drop element here Image Image SteelCuts Text block SteelCuts Text block Row Ima…" at bounding box center [848, 654] width 878 height 282
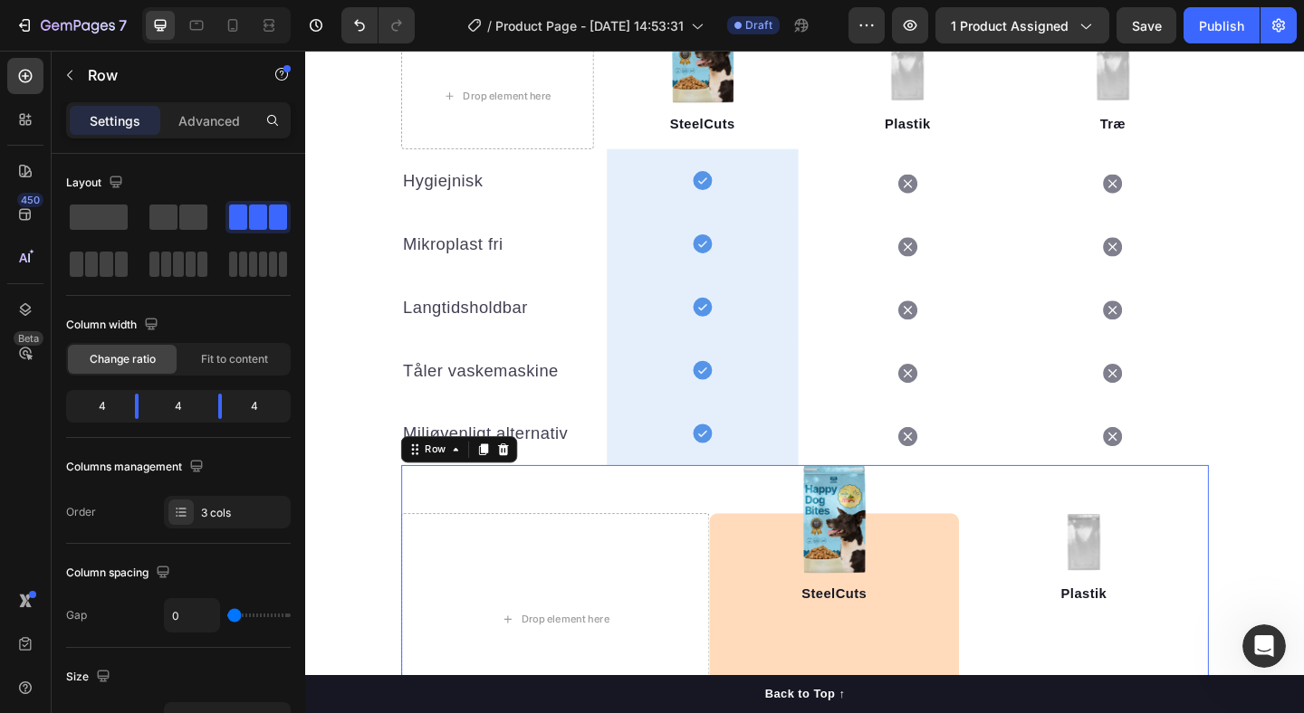
scroll to position [2071, 0]
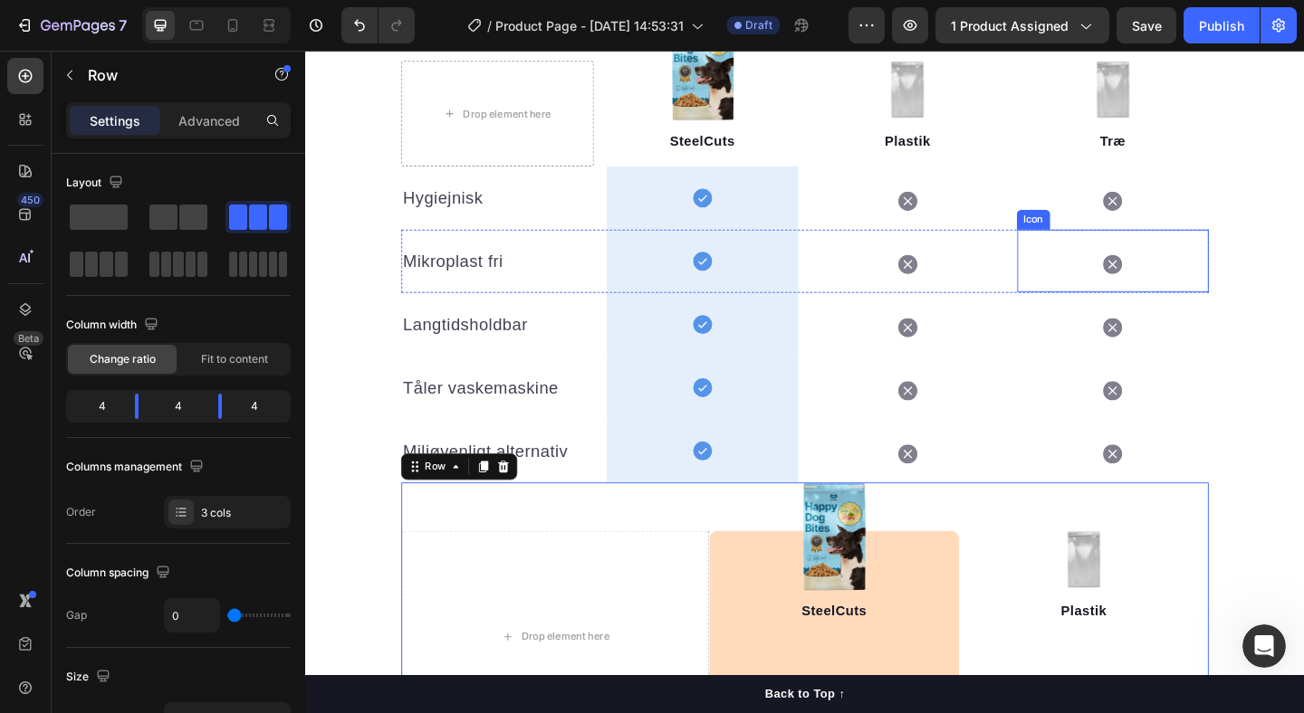
click at [1178, 285] on icon at bounding box center [1183, 283] width 21 height 21
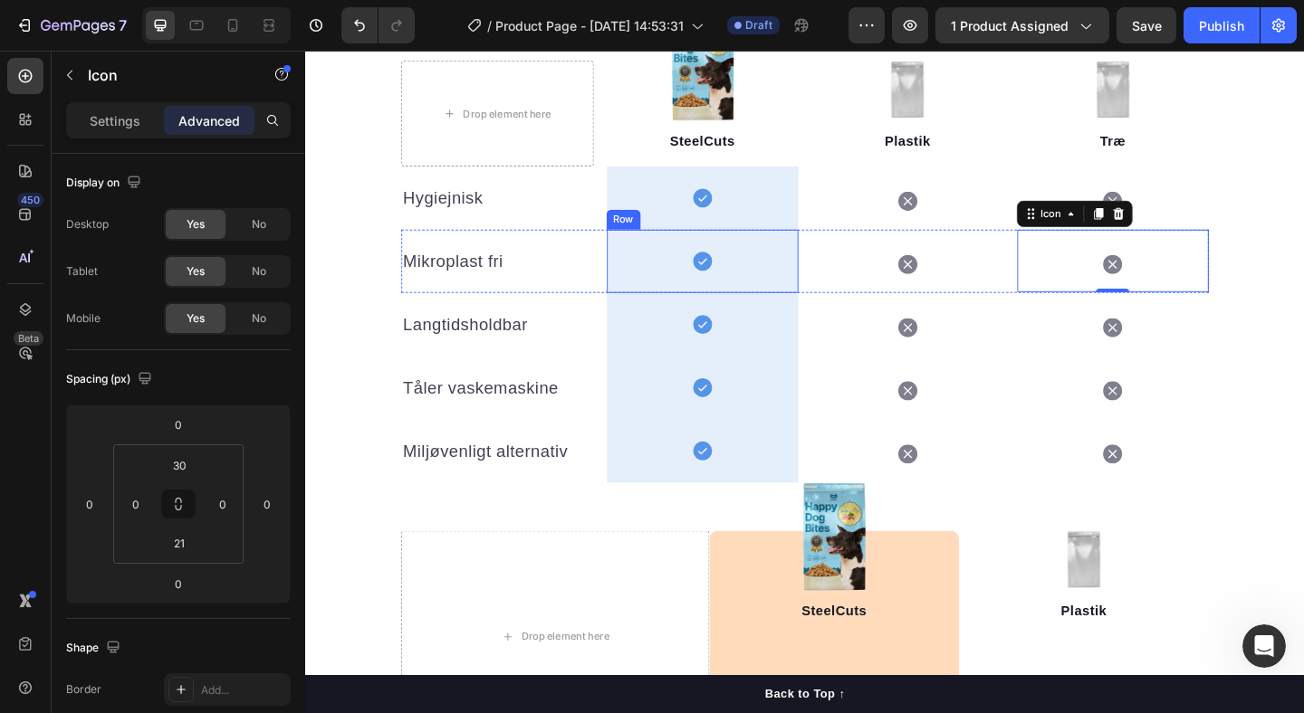
click at [766, 280] on div "Icon Row" at bounding box center [737, 279] width 209 height 69
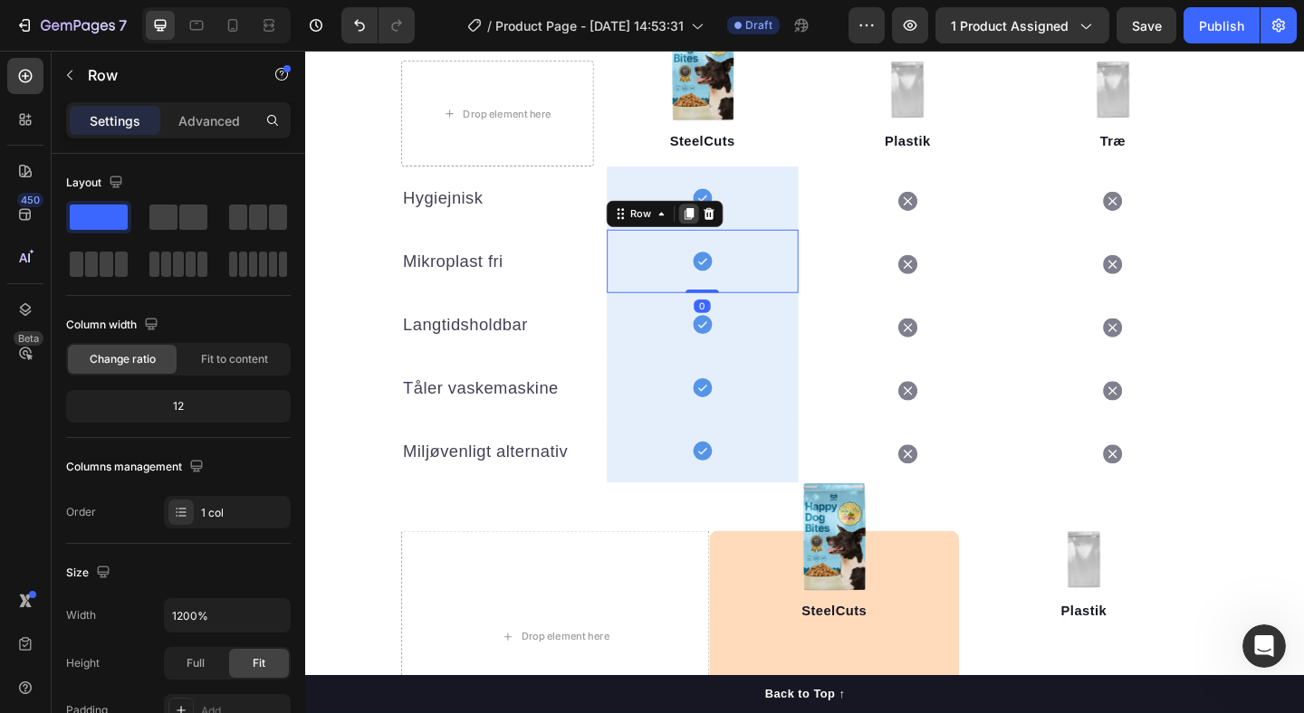
click at [723, 234] on icon at bounding box center [722, 228] width 10 height 13
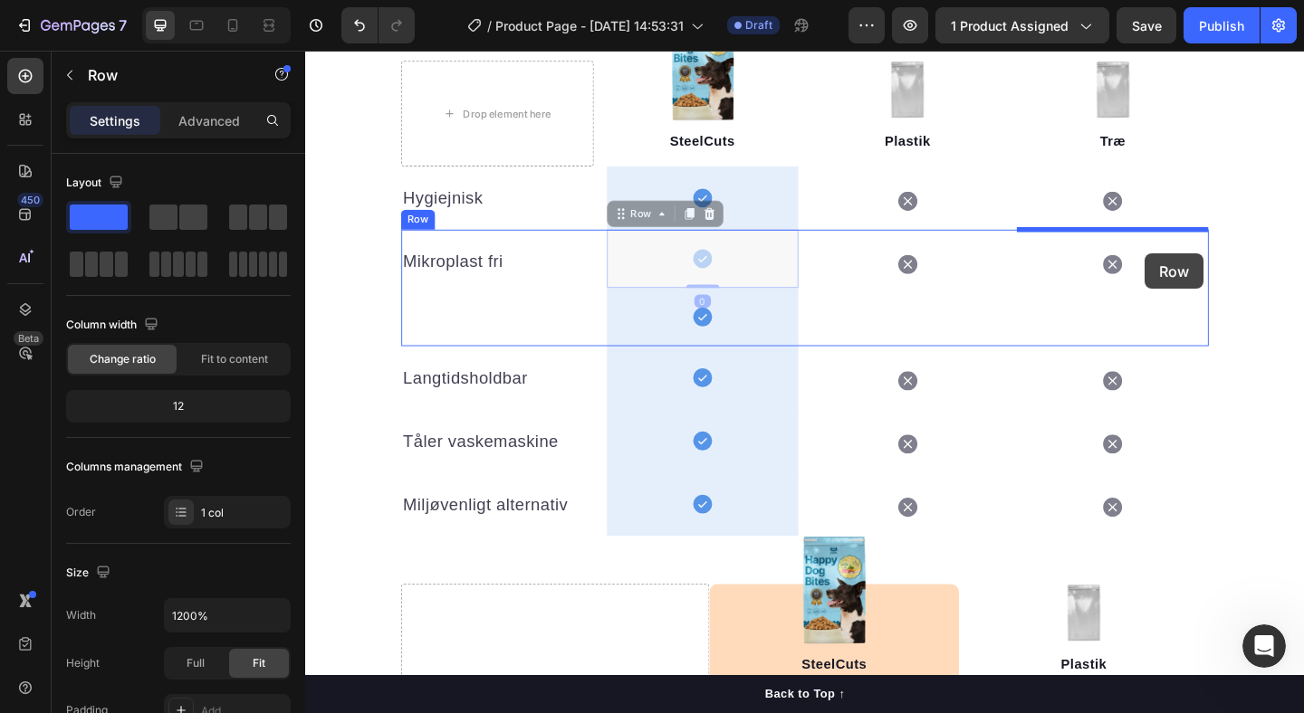
drag, startPoint x: 804, startPoint y: 277, endPoint x: 1218, endPoint y: 272, distance: 413.8
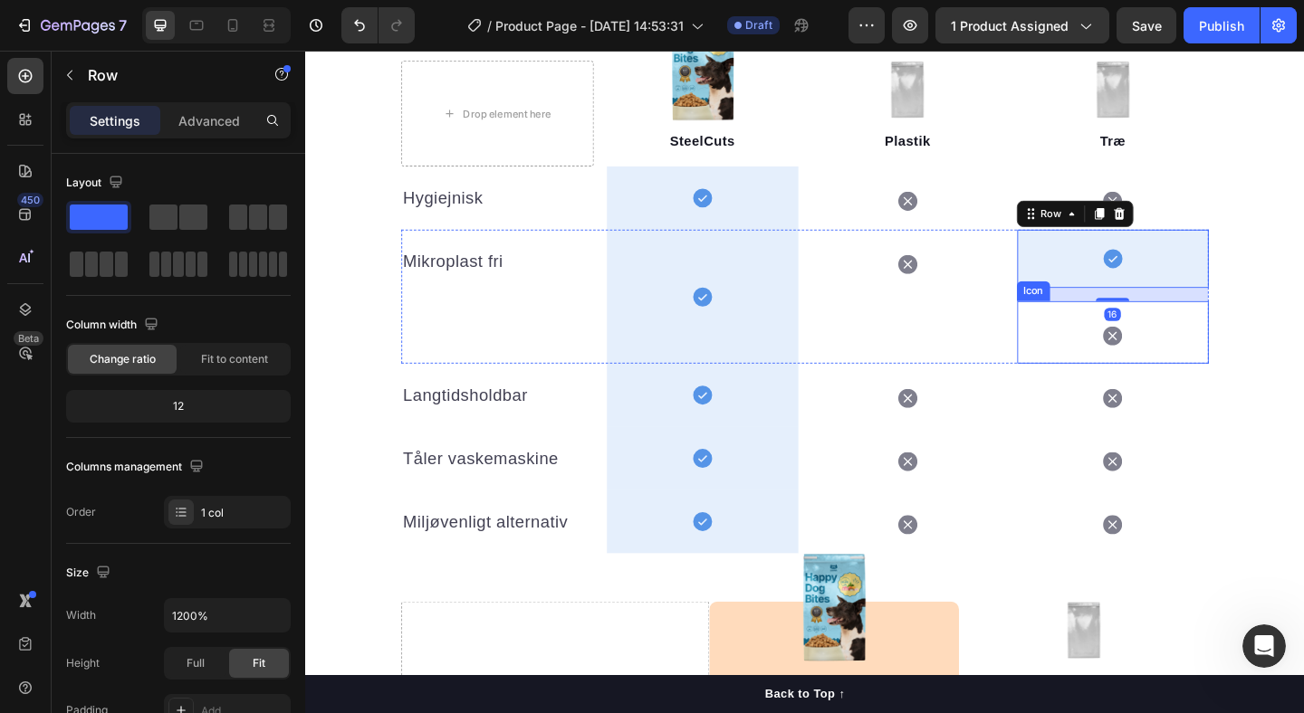
click at [1237, 349] on div "Icon" at bounding box center [1183, 357] width 209 height 68
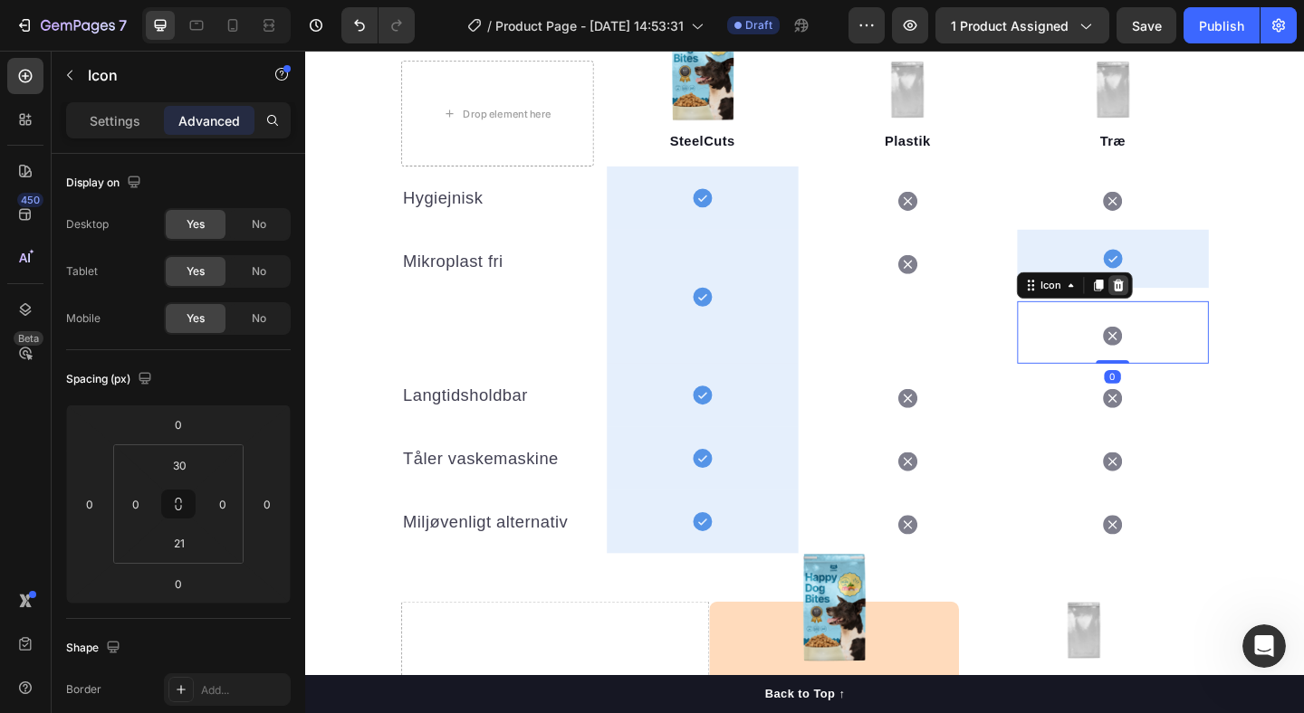
click at [1185, 299] on icon at bounding box center [1190, 306] width 14 height 14
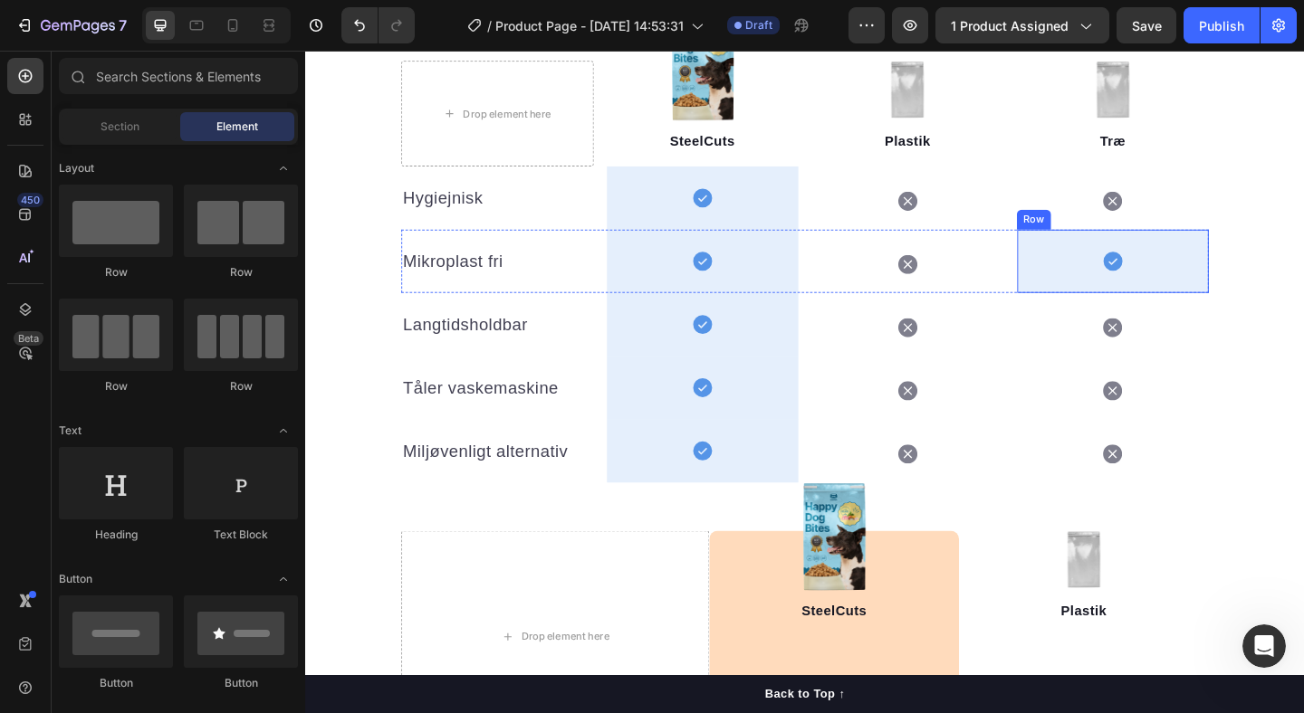
click at [1243, 286] on div "Icon Row" at bounding box center [1183, 279] width 209 height 69
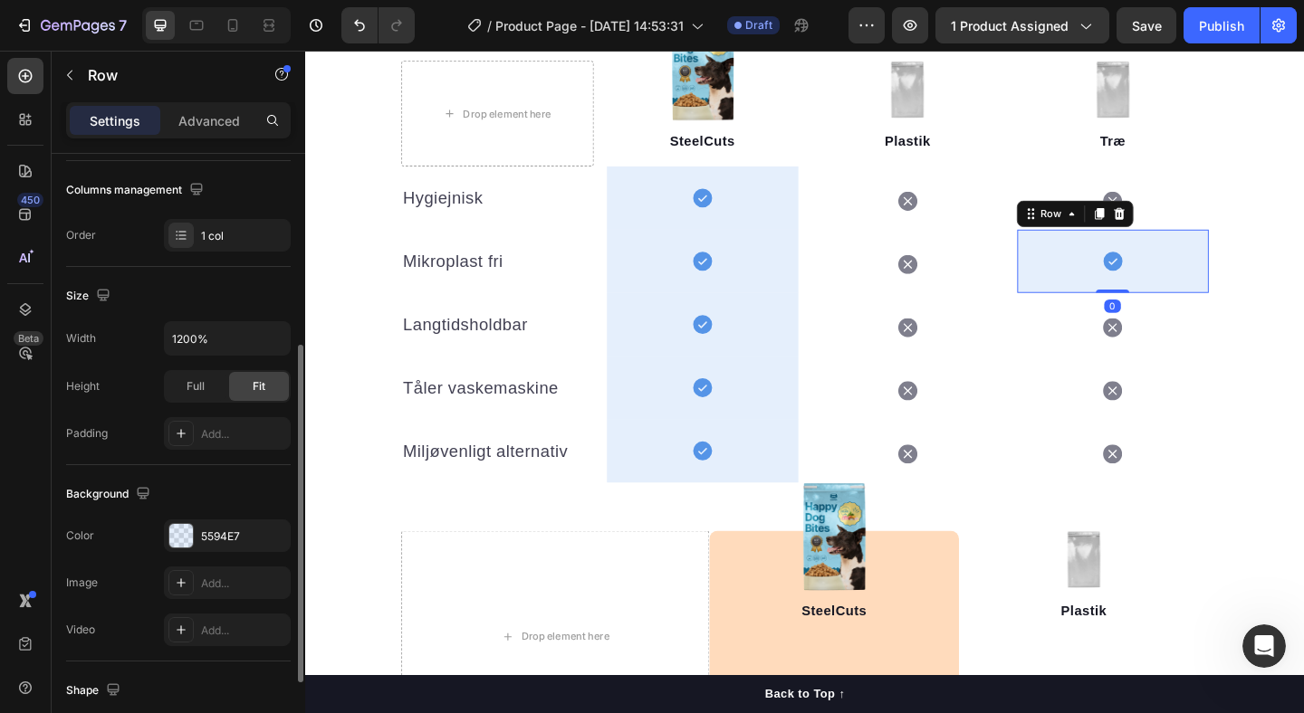
scroll to position [380, 0]
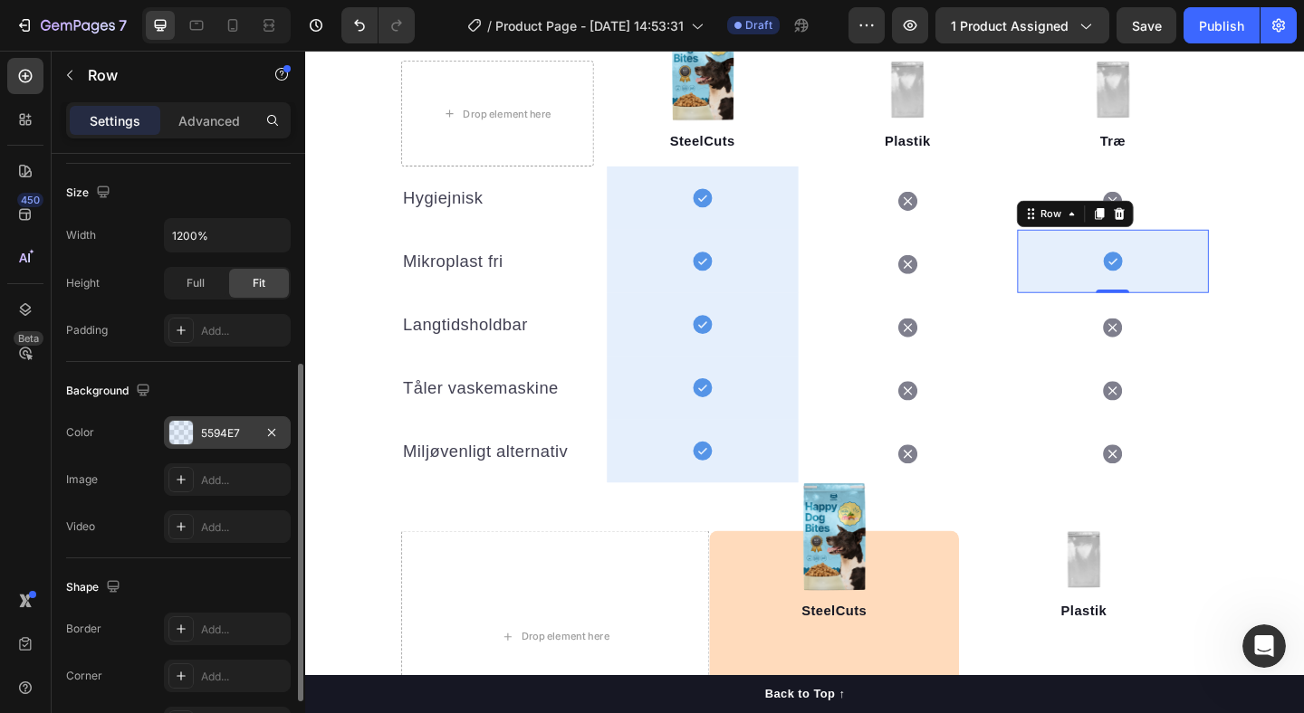
click at [230, 433] on div "5594E7" at bounding box center [227, 434] width 53 height 16
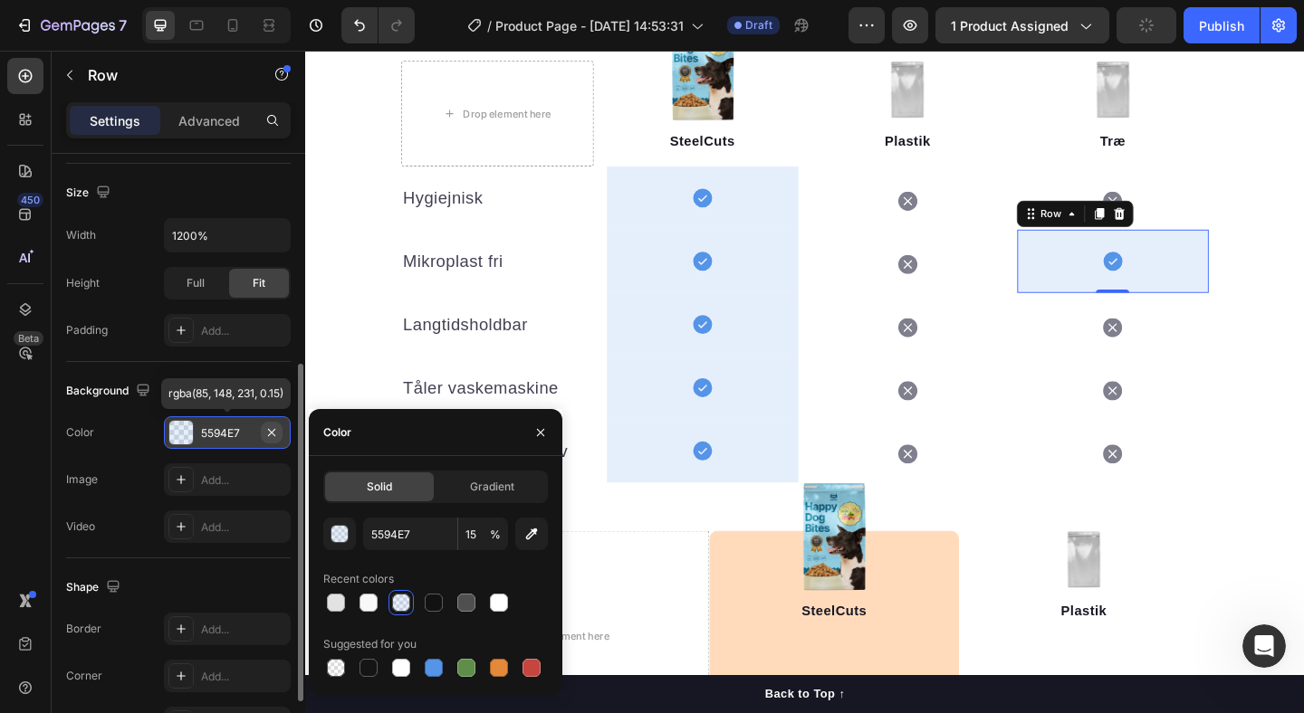
click at [274, 434] on icon "button" at bounding box center [271, 433] width 14 height 14
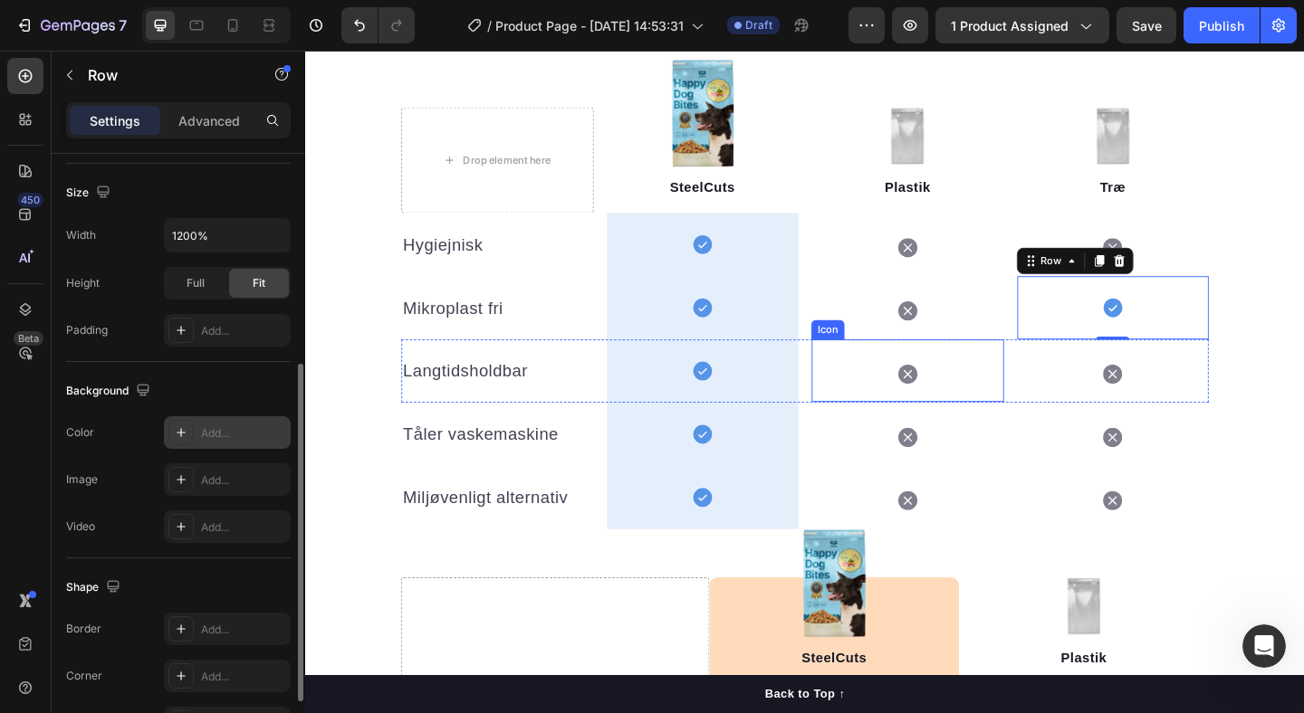
scroll to position [2021, 0]
click at [1170, 283] on icon at bounding box center [1168, 278] width 10 height 13
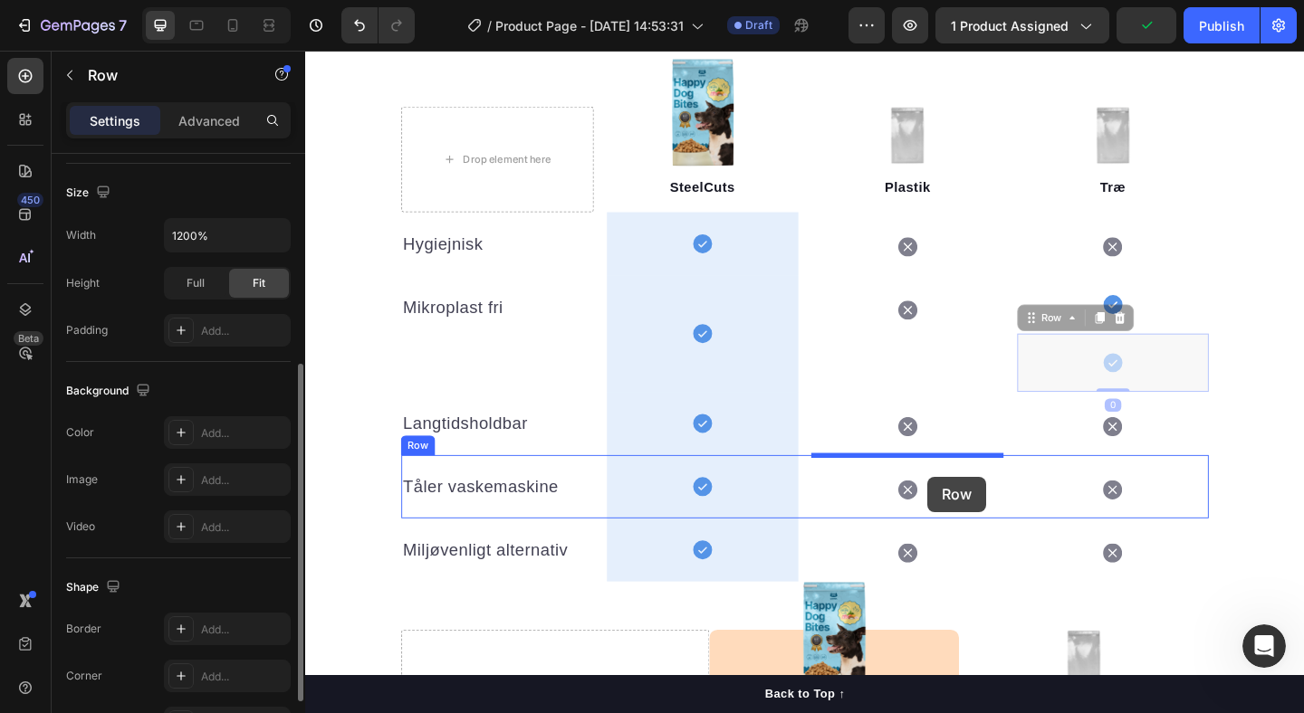
drag, startPoint x: 1163, startPoint y: 388, endPoint x: 981, endPoint y: 514, distance: 221.3
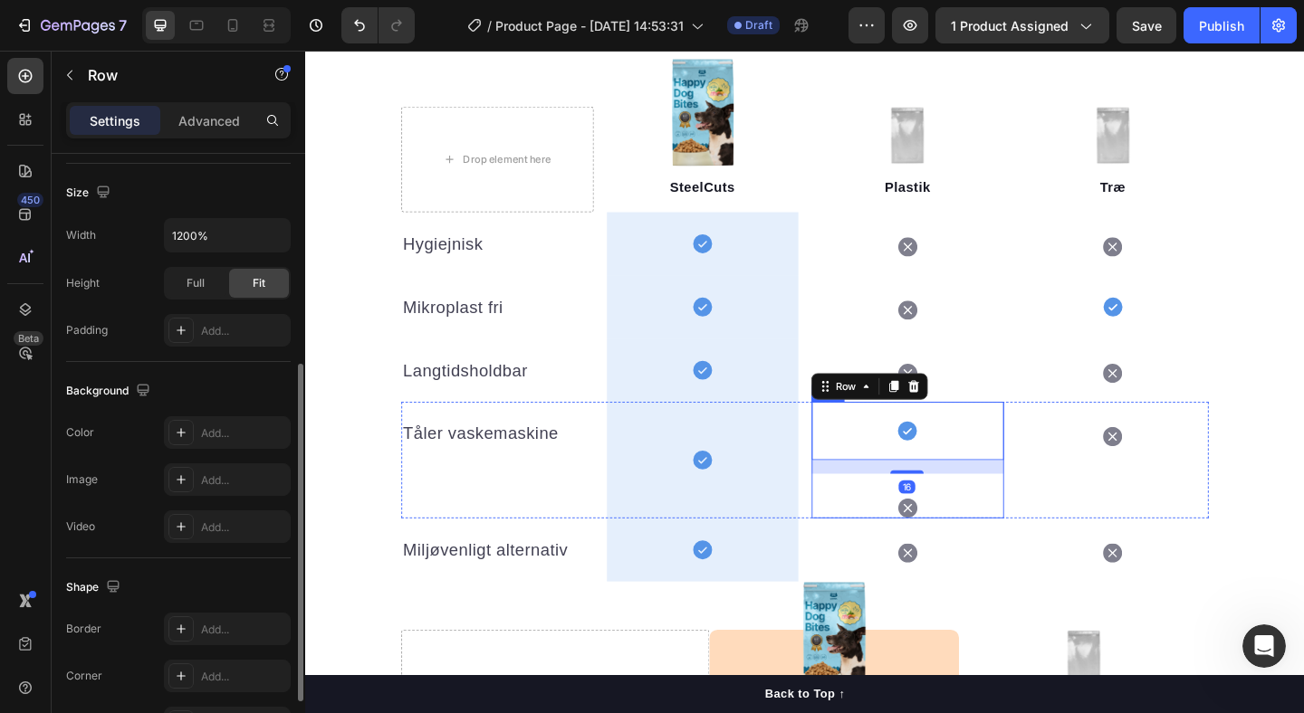
click at [1011, 541] on div "Icon" at bounding box center [960, 535] width 209 height 49
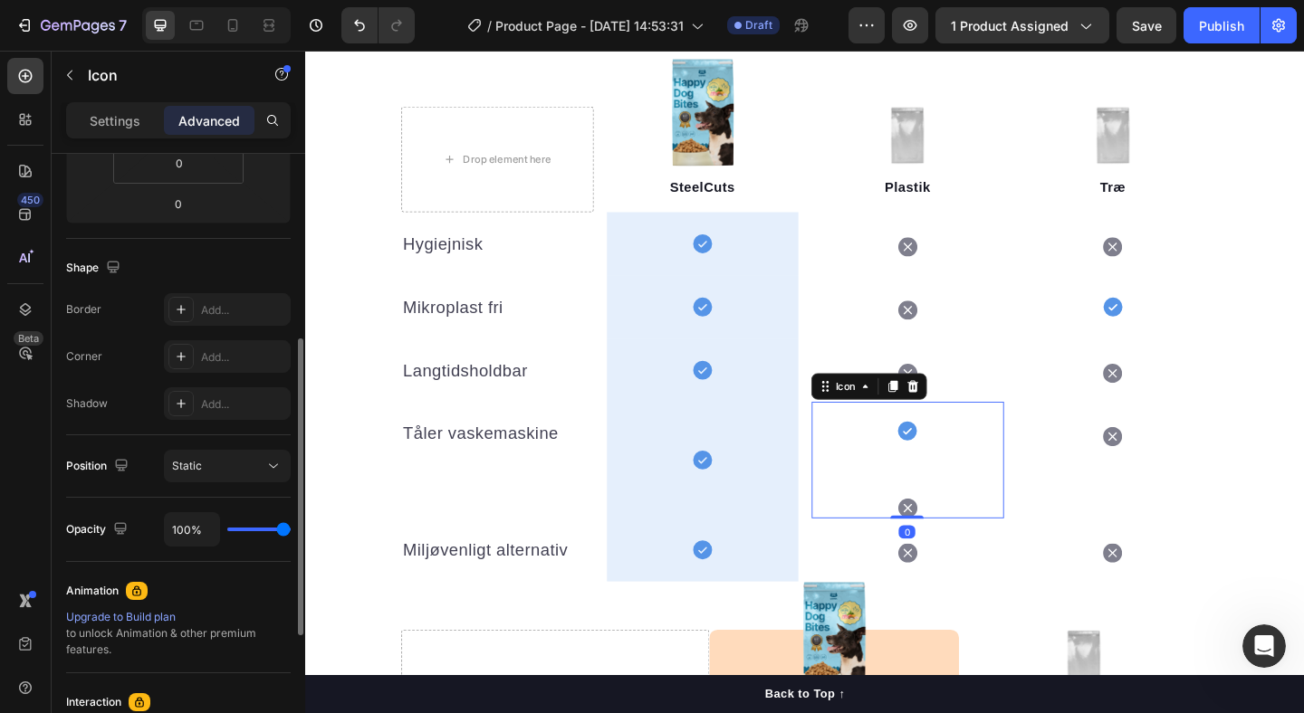
scroll to position [0, 0]
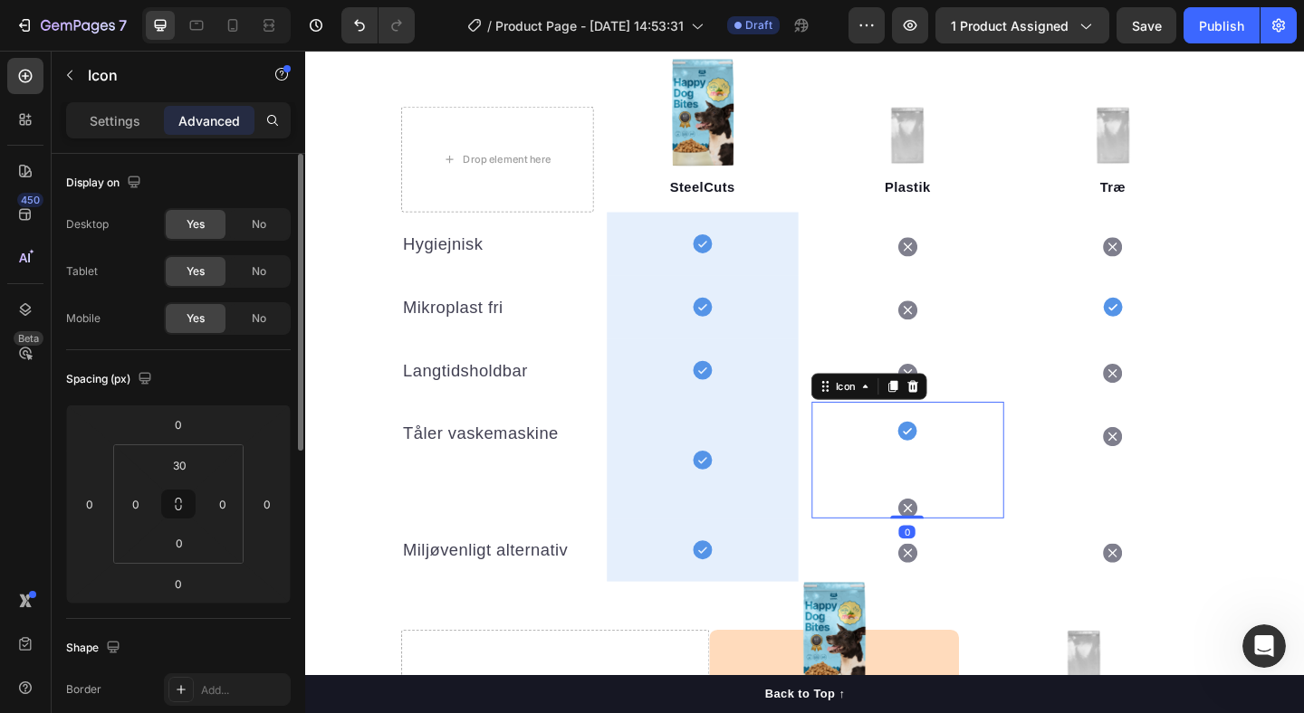
click at [950, 541] on icon at bounding box center [960, 549] width 21 height 22
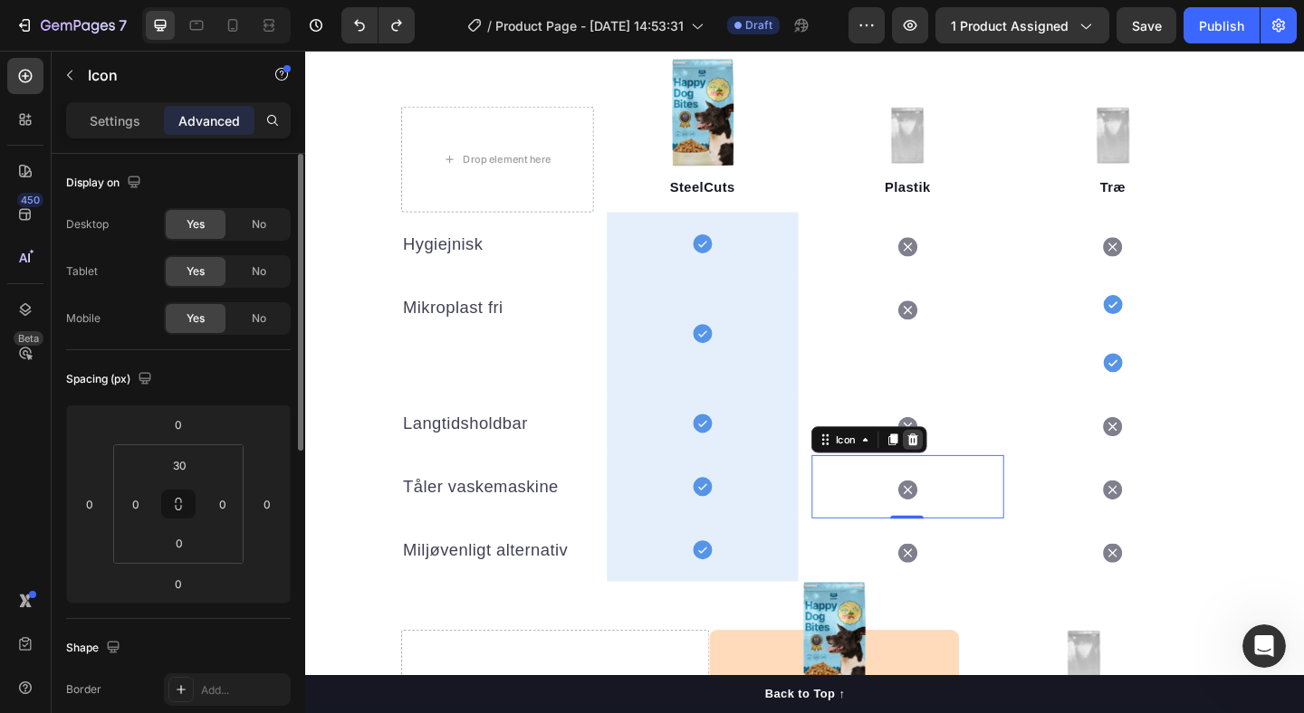
click at [968, 474] on icon at bounding box center [966, 473] width 14 height 14
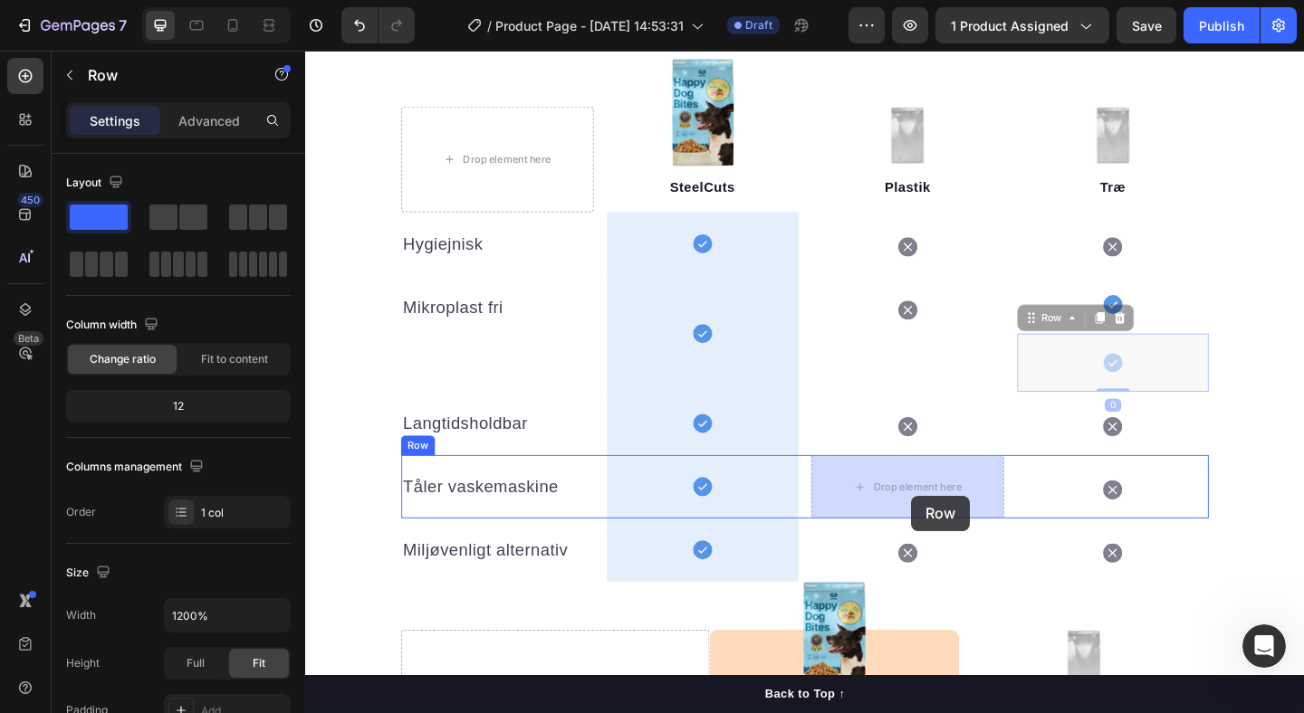
drag, startPoint x: 1144, startPoint y: 380, endPoint x: 964, endPoint y: 532, distance: 235.1
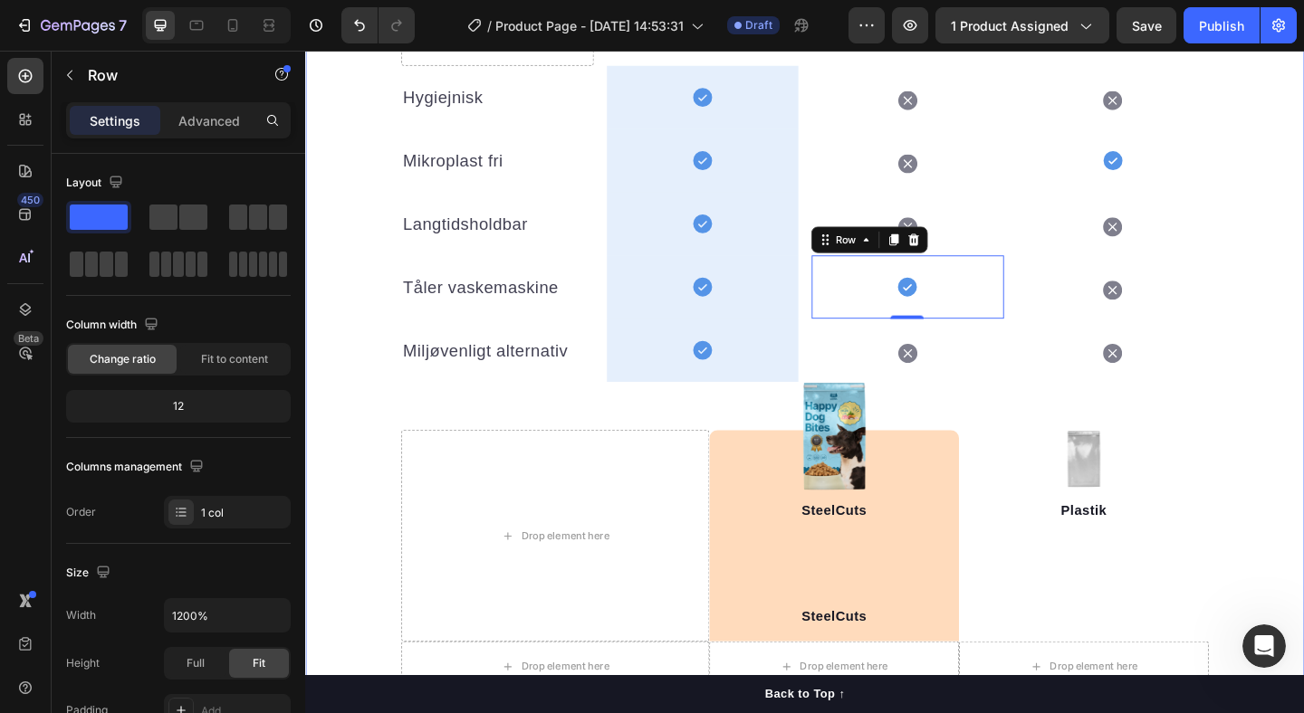
click at [1303, 513] on div "Vores stål er af en anden kaliber Heading Plastik frigiver mikroplast. Træ suge…" at bounding box center [848, 471] width 1087 height 1434
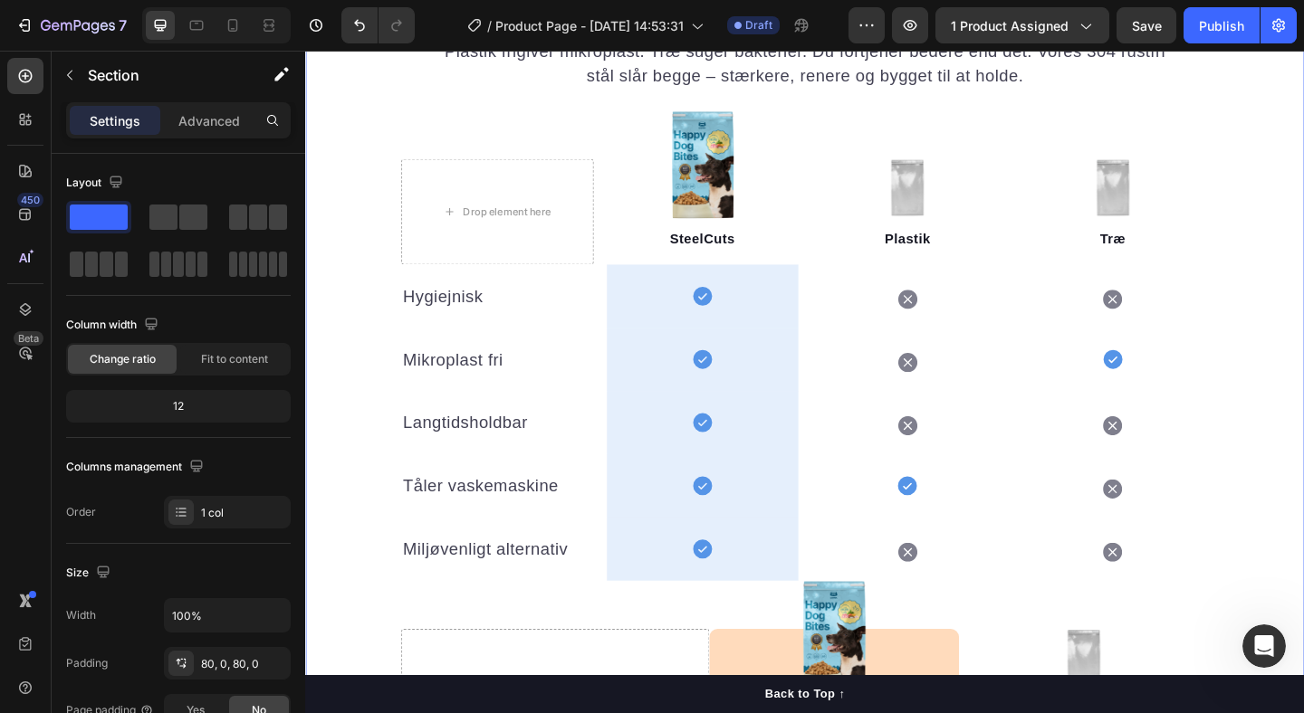
scroll to position [1951, 0]
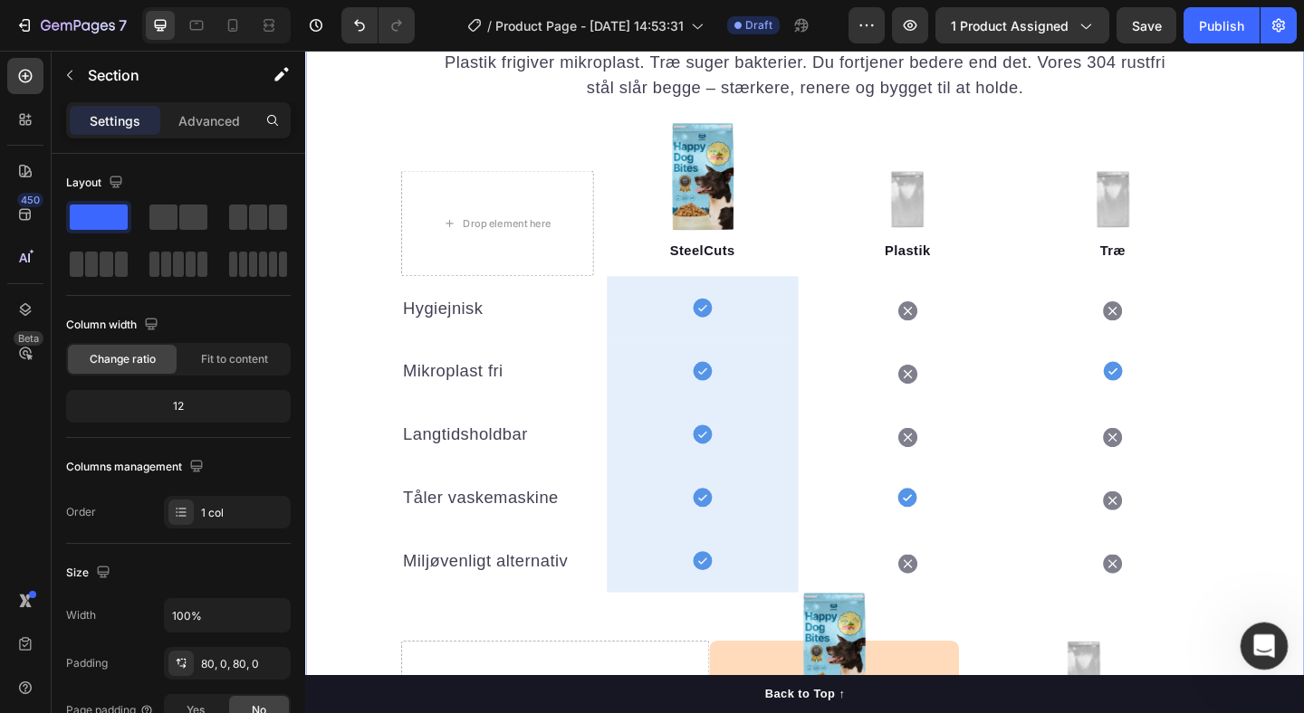
click at [1260, 636] on icon "Open Intercom Messenger" at bounding box center [1262, 644] width 30 height 30
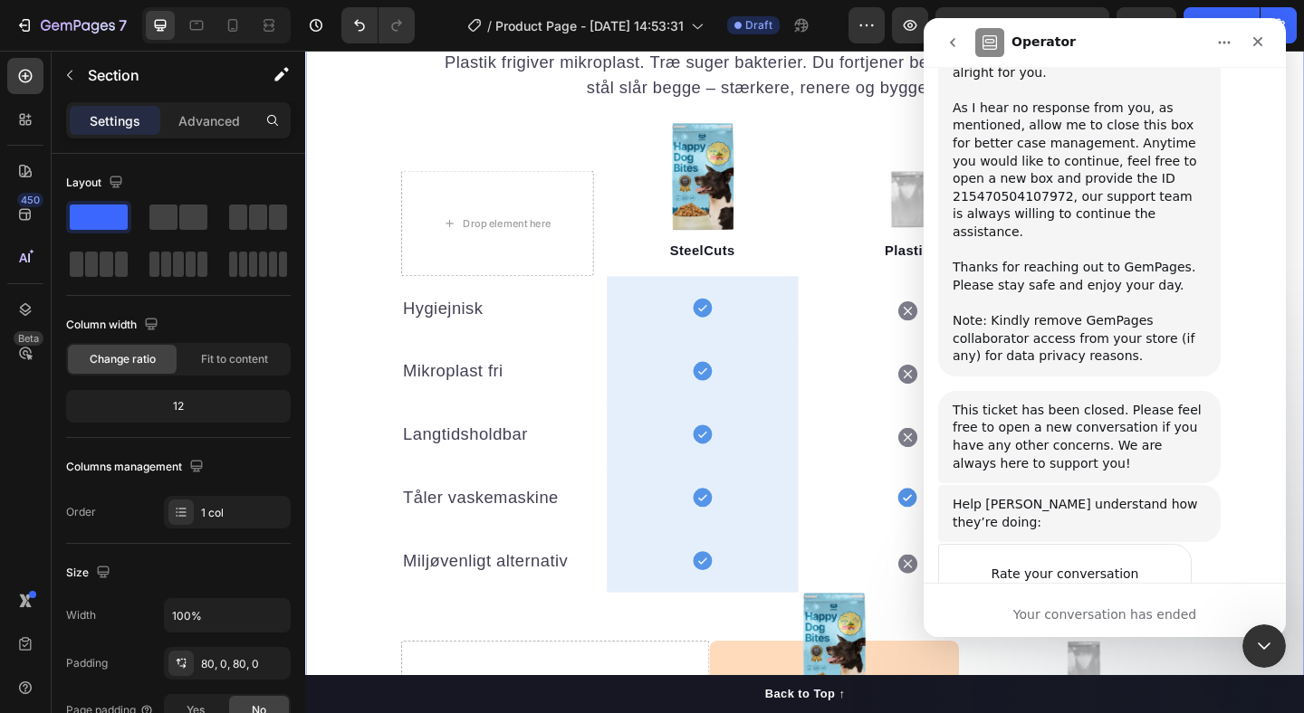
scroll to position [1866, 0]
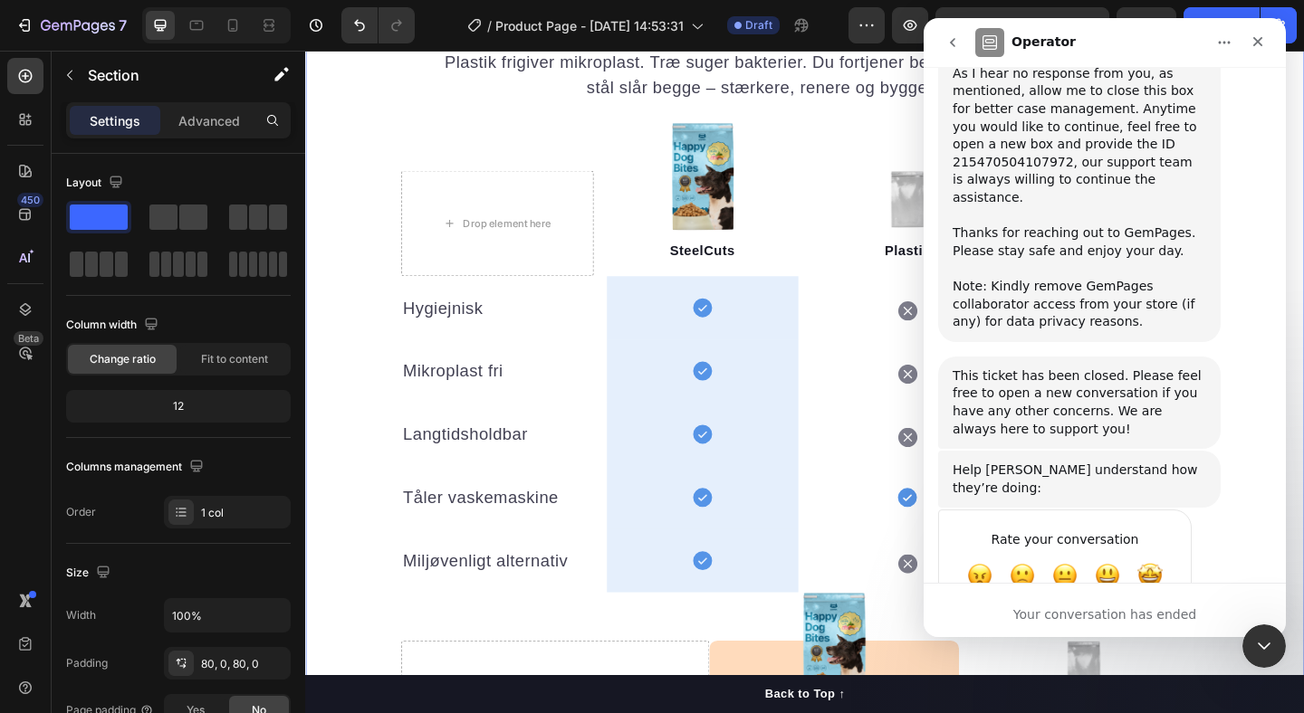
click at [952, 33] on button "go back" at bounding box center [952, 42] width 34 height 34
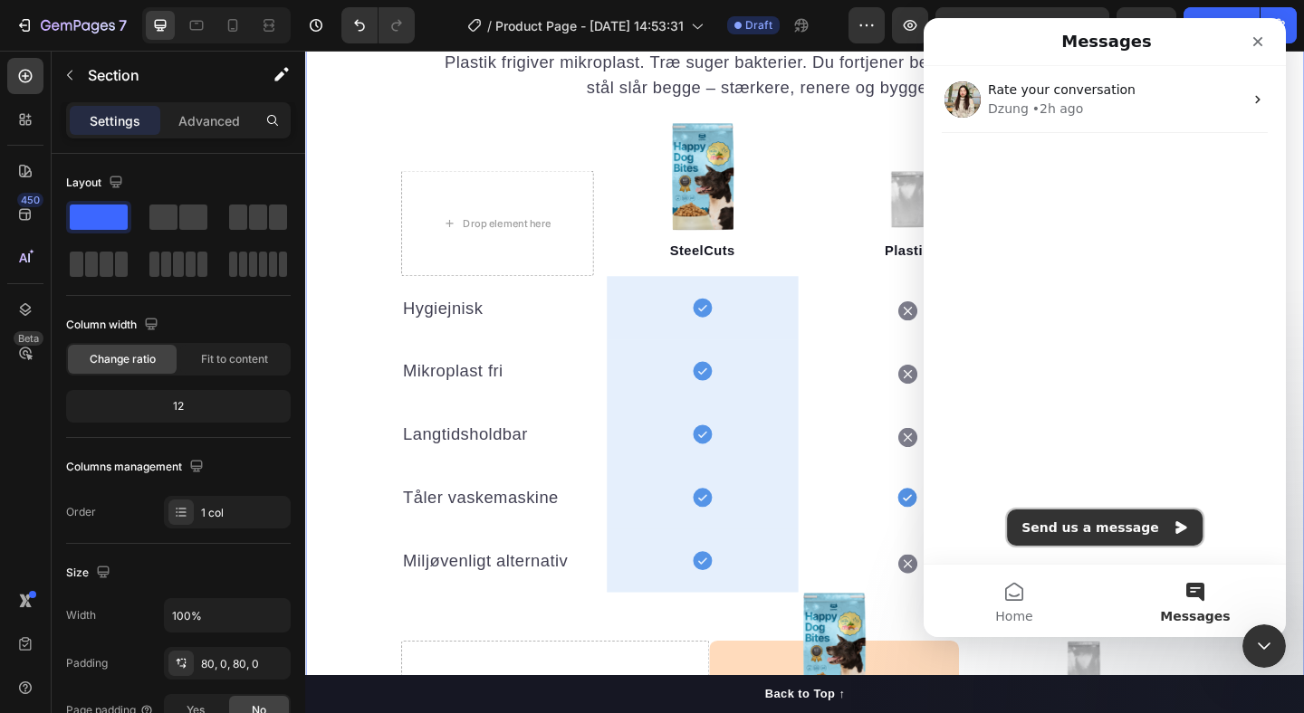
click at [1110, 512] on button "Send us a message" at bounding box center [1105, 528] width 196 height 36
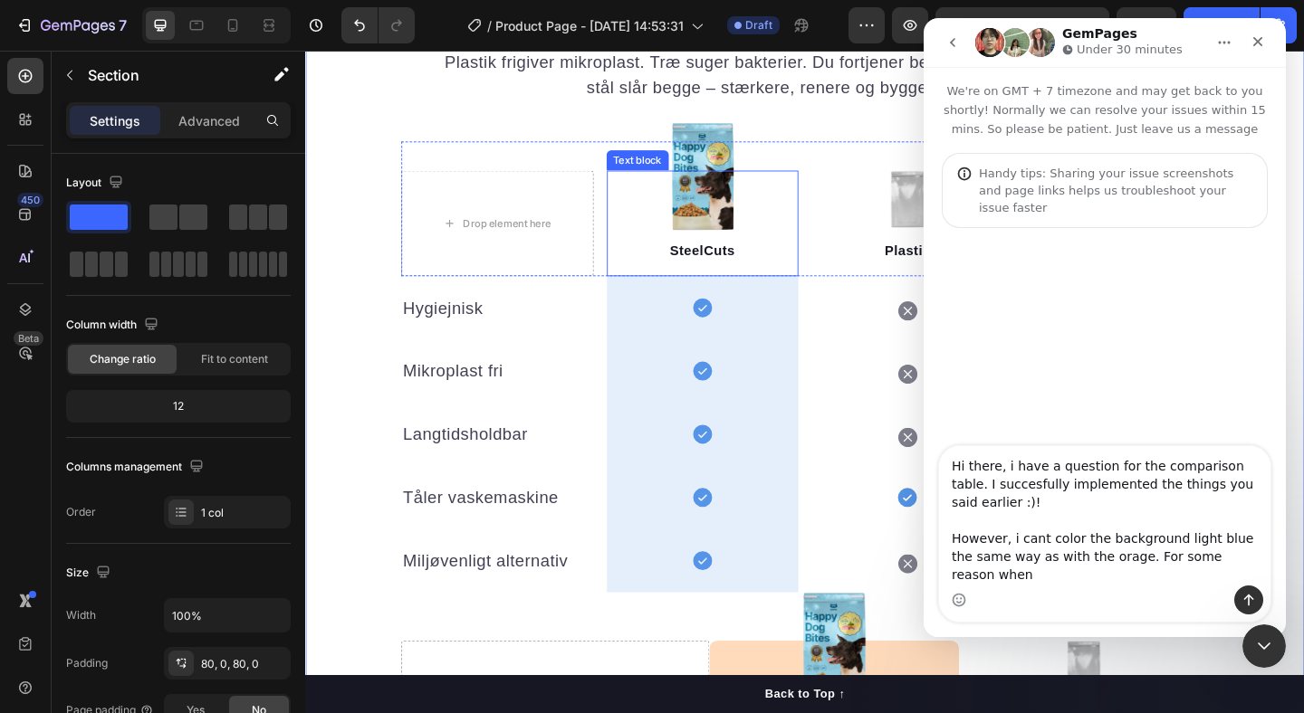
type textarea "Hi there, i have a question for the comparison table. I succesfully implemented…"
click at [651, 246] on div "SteelCuts Text block" at bounding box center [737, 238] width 209 height 115
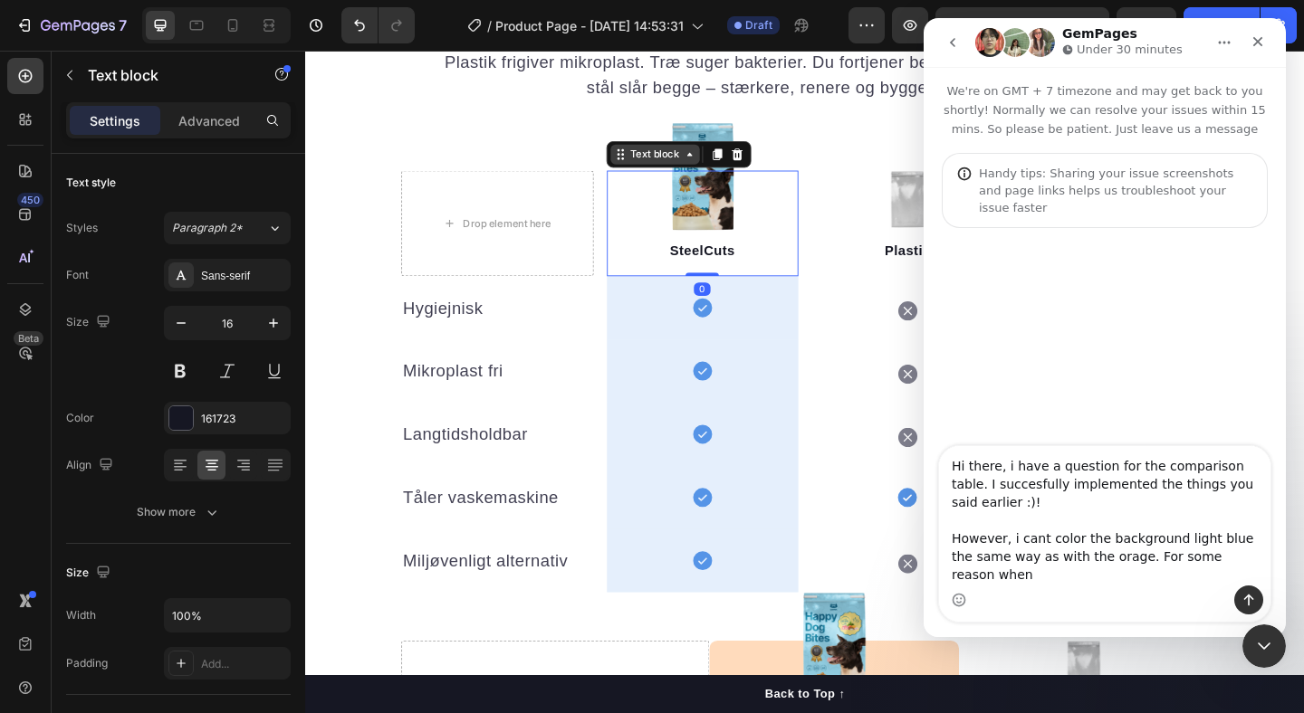
click at [656, 167] on div "Text block" at bounding box center [686, 164] width 61 height 16
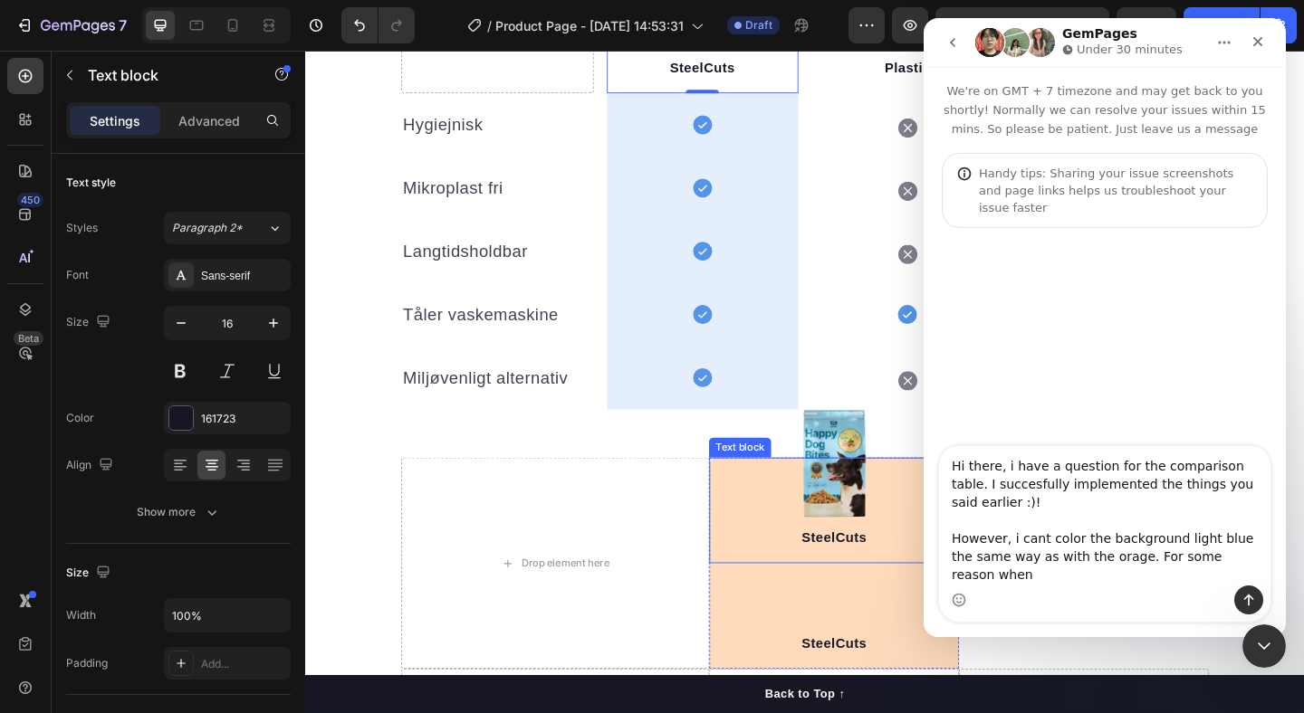
click at [755, 529] on div "SteelCuts Text block" at bounding box center [880, 550] width 272 height 115
click at [758, 477] on icon at bounding box center [759, 476] width 14 height 14
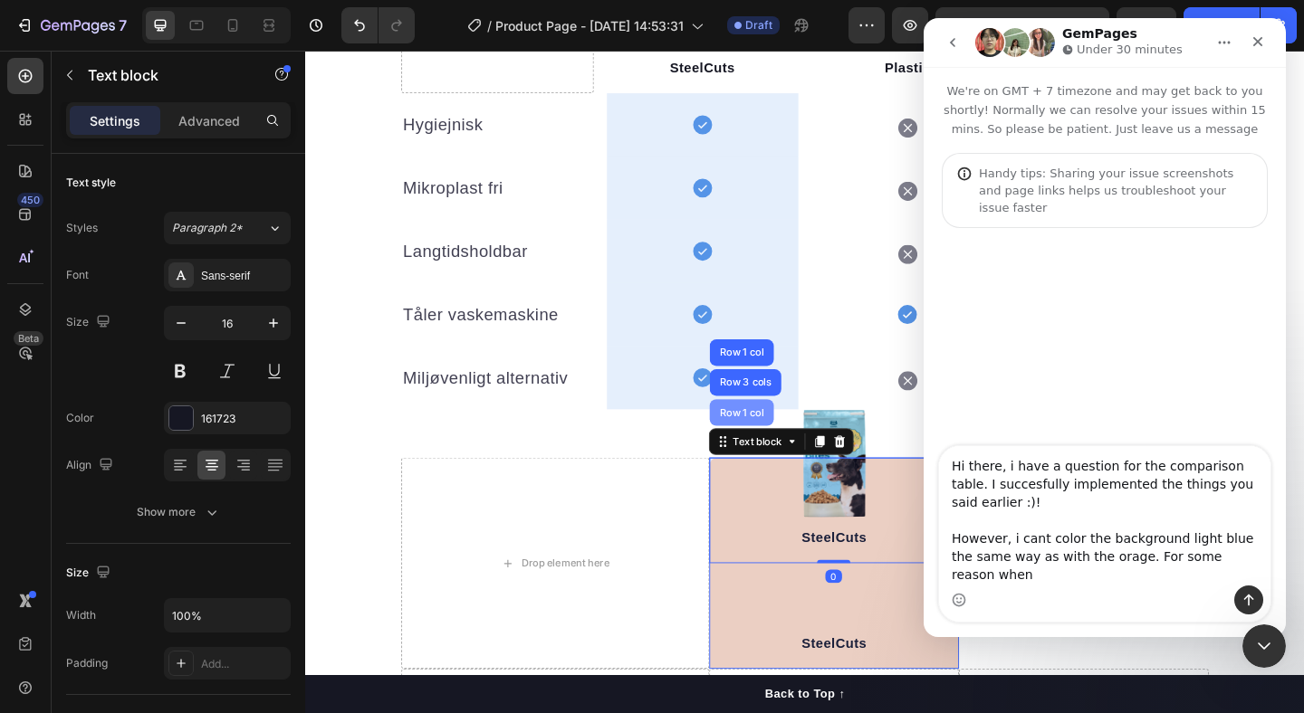
click at [771, 453] on div "Row 1 col" at bounding box center [780, 444] width 70 height 29
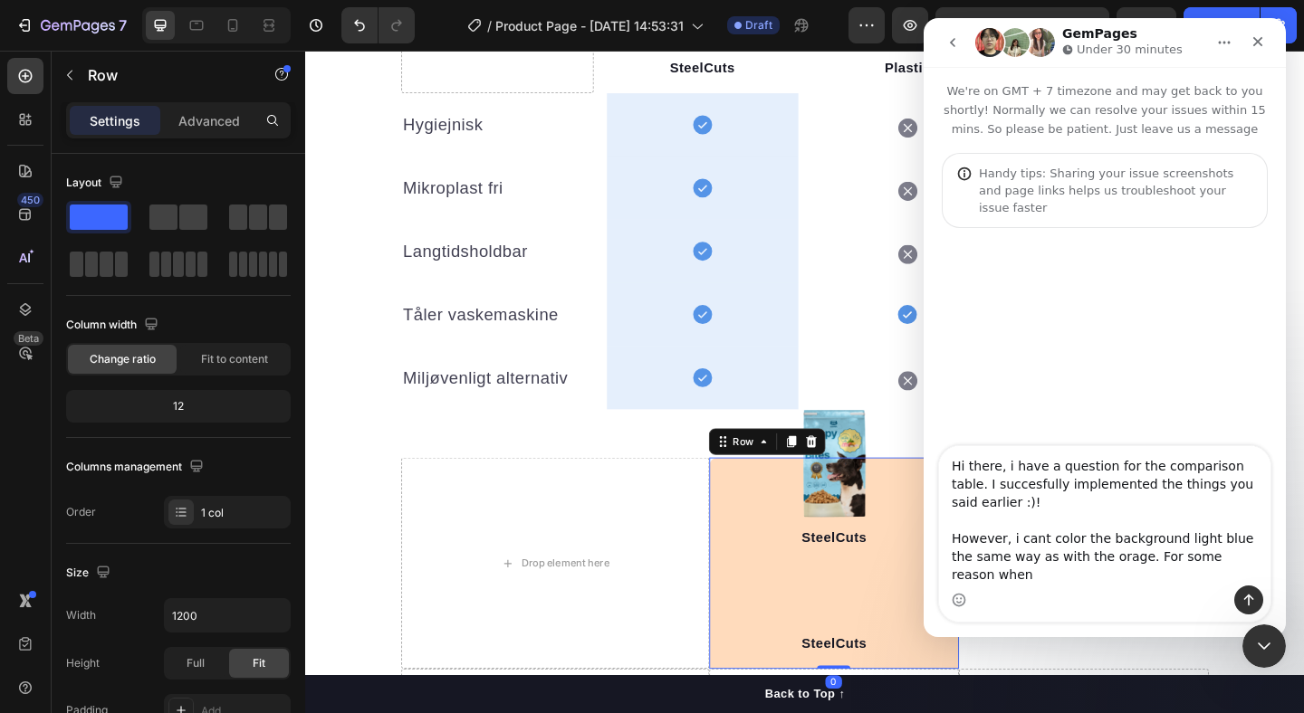
click at [790, 547] on div "SteelCuts Text block" at bounding box center [880, 550] width 272 height 115
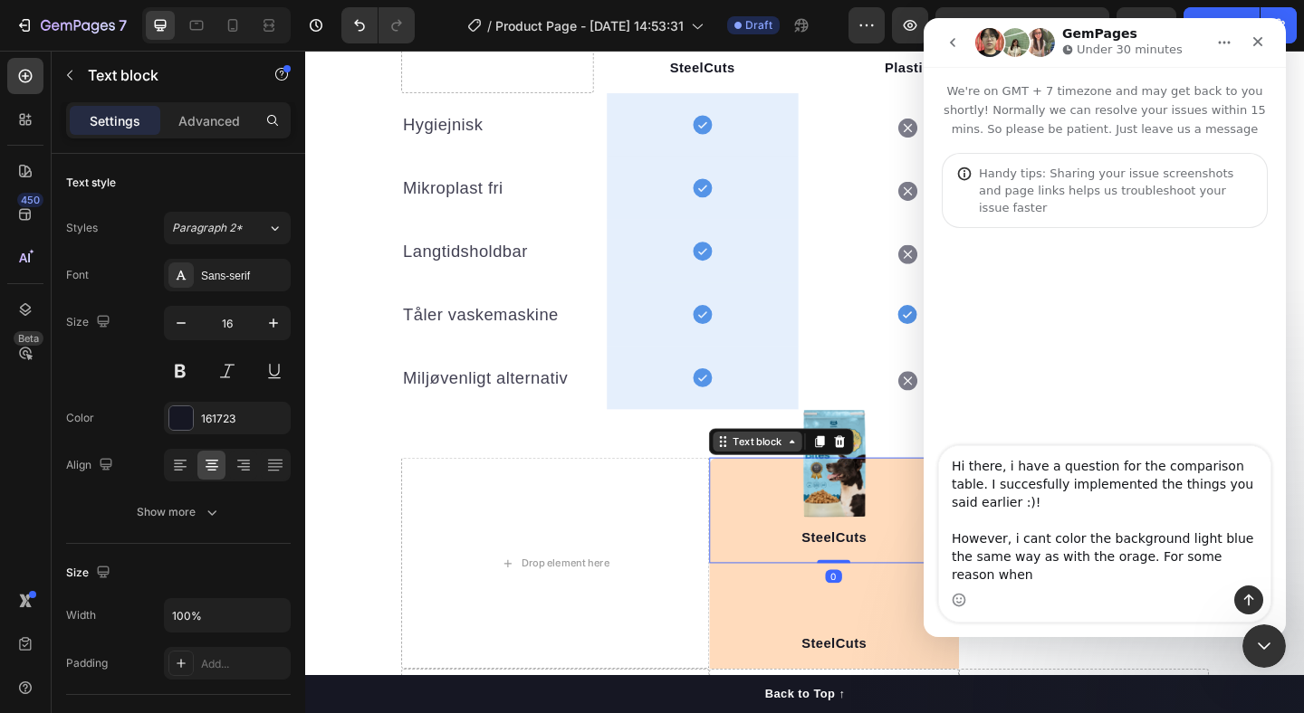
click at [761, 478] on icon at bounding box center [759, 476] width 14 height 14
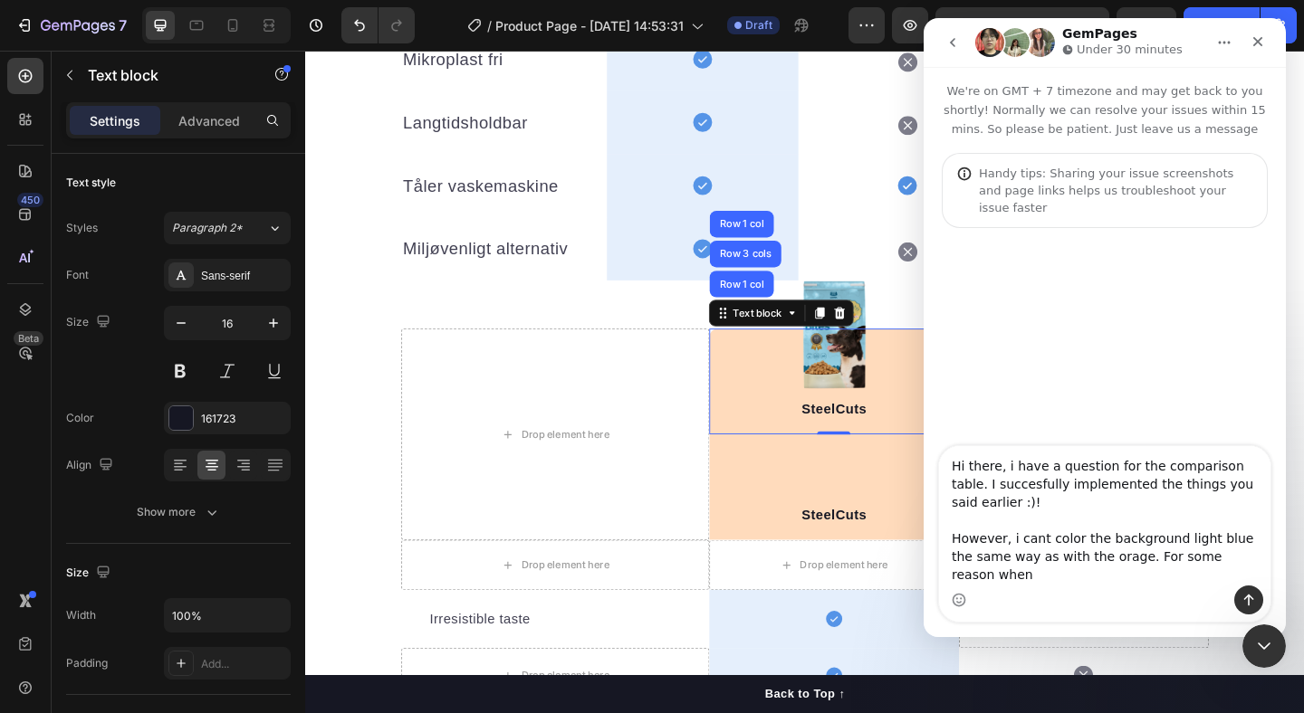
scroll to position [2292, 0]
click at [1095, 589] on div "Intercom messenger" at bounding box center [1104, 600] width 331 height 29
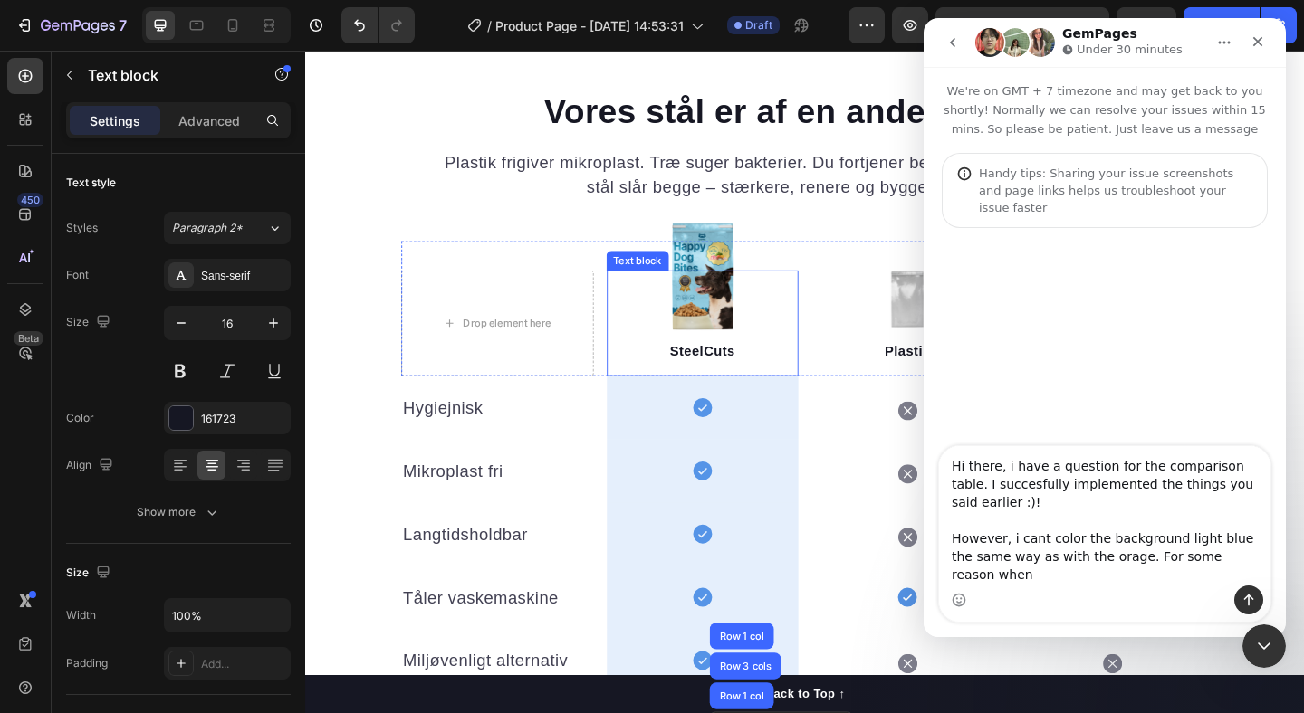
scroll to position [1788, 0]
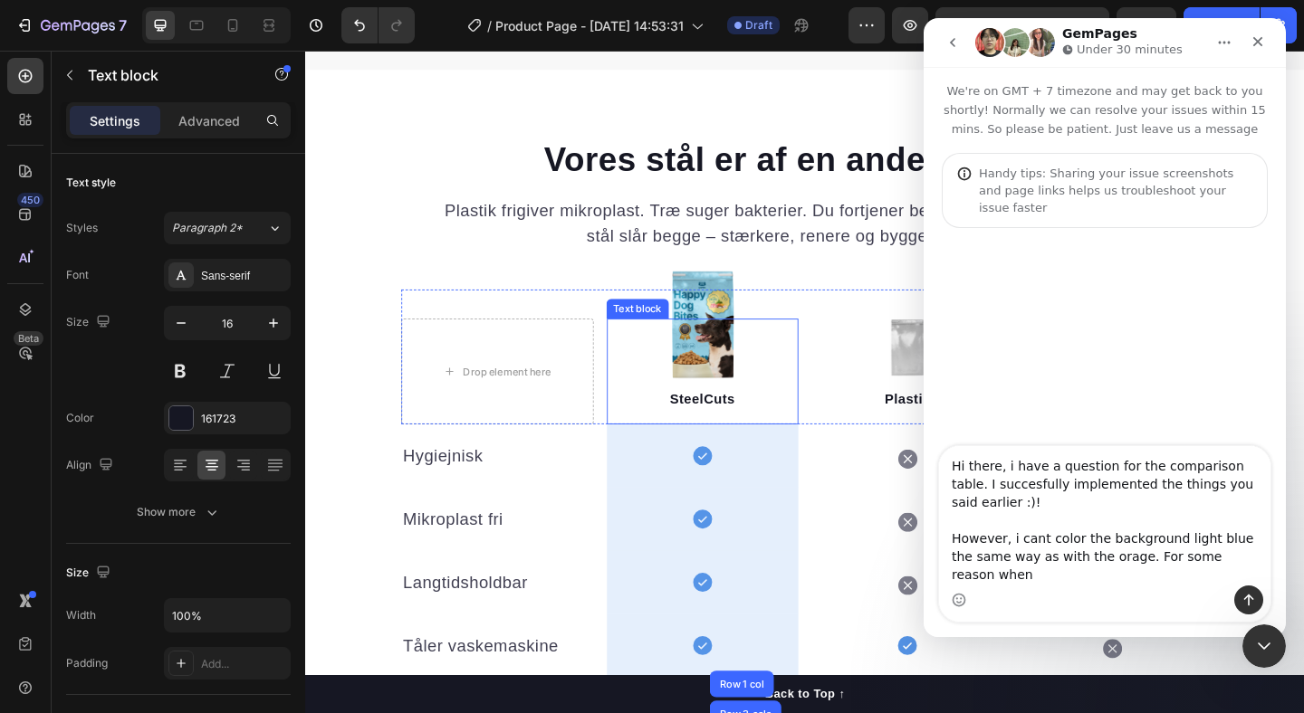
click at [669, 430] on p "SteelCuts" at bounding box center [738, 430] width 206 height 22
click at [676, 339] on div "Text block" at bounding box center [712, 325] width 158 height 29
click at [666, 329] on div "Text block" at bounding box center [686, 325] width 61 height 16
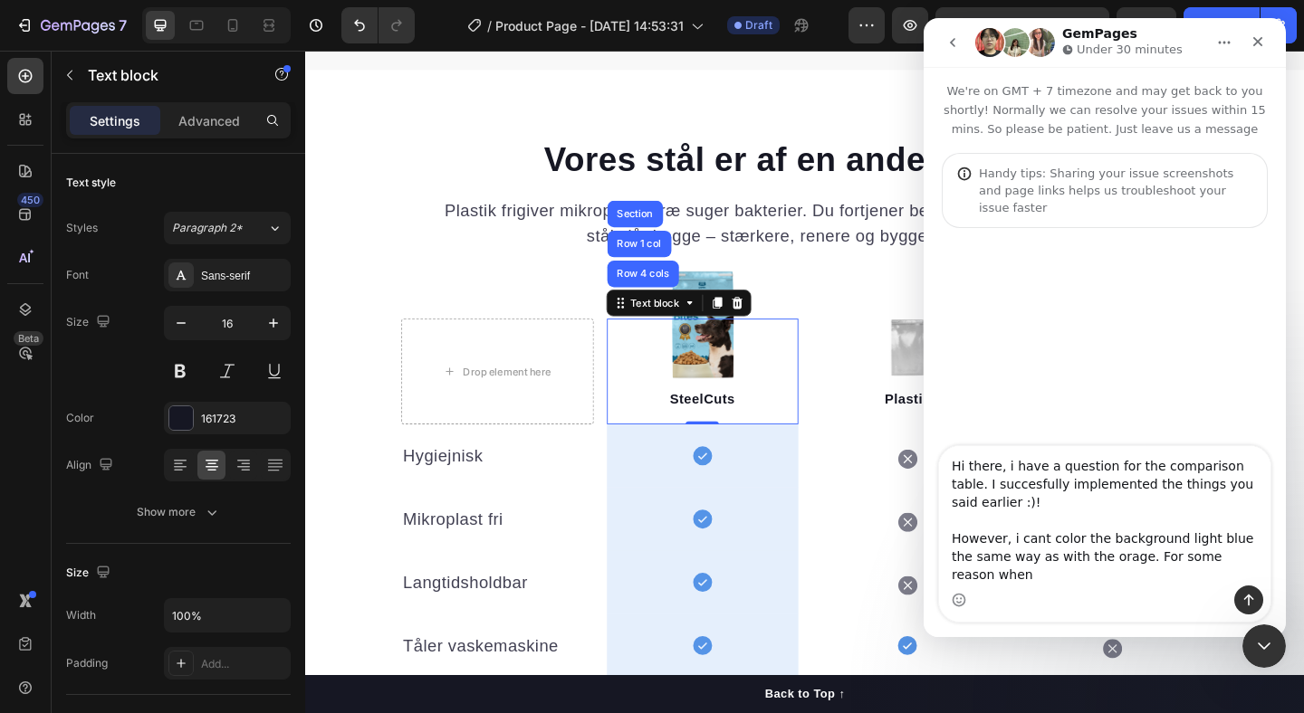
click at [1163, 605] on div "Intercom messenger" at bounding box center [1104, 600] width 331 height 29
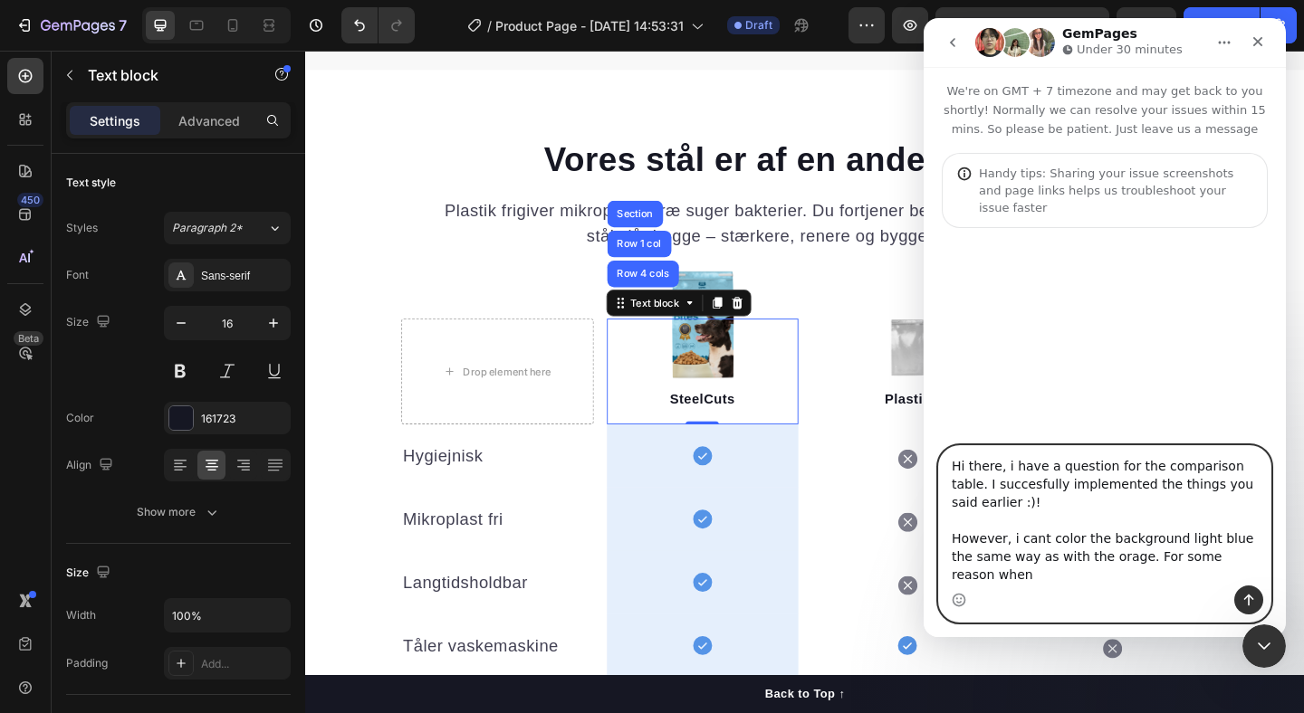
click at [1268, 568] on textarea "Hi there, i have a question for the comparison table. I succesfully implemented…" at bounding box center [1104, 515] width 331 height 139
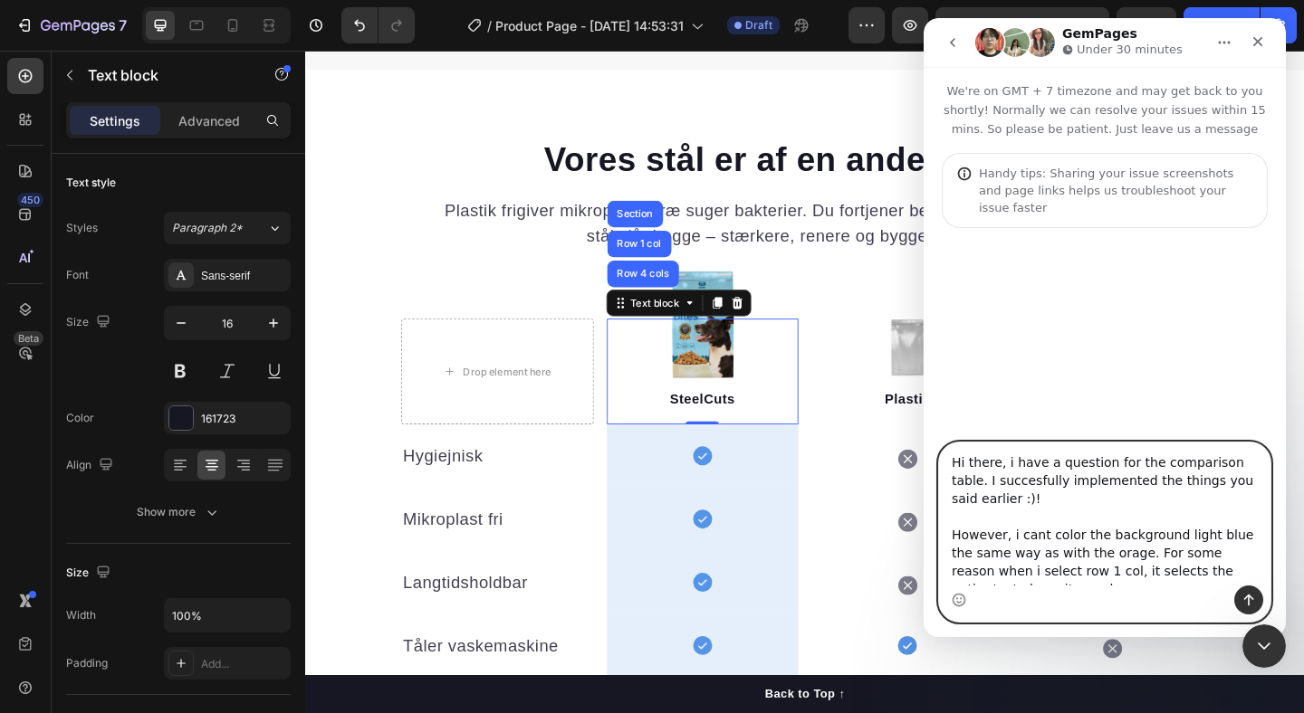
scroll to position [11, 0]
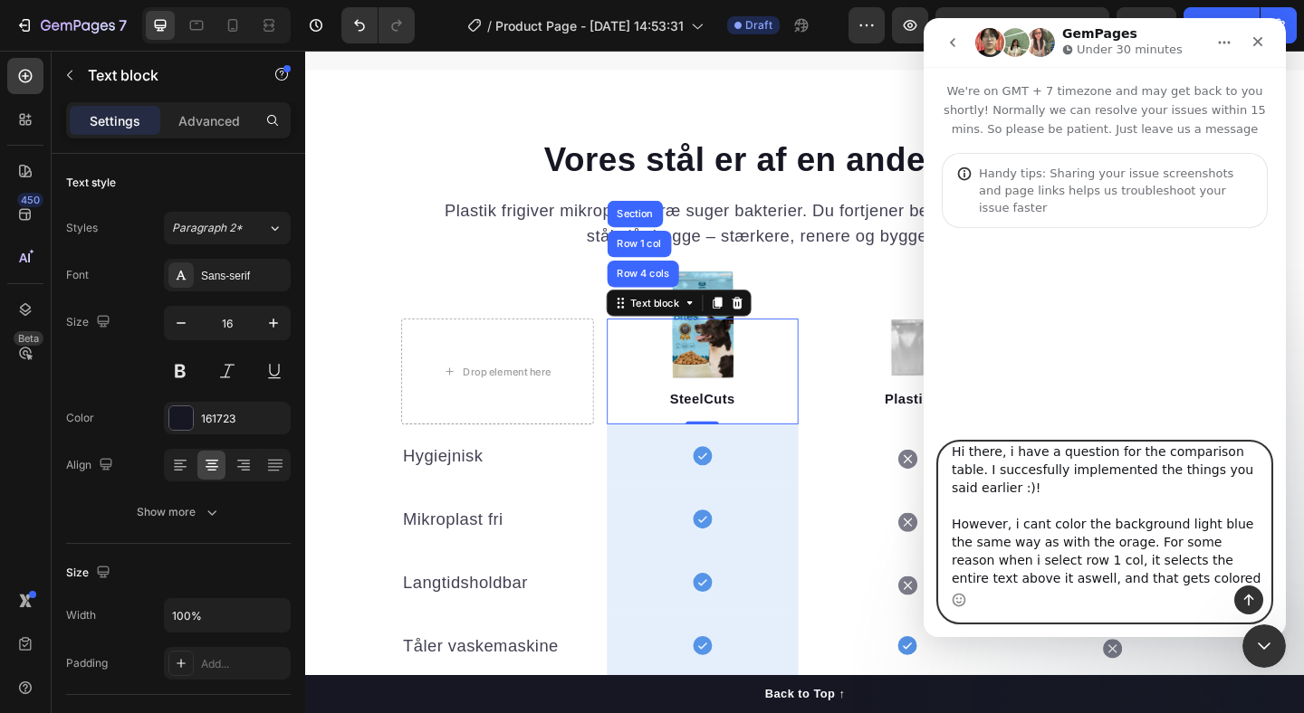
type textarea "Hi there, i have a question for the comparison table. I succesfully implemented…"
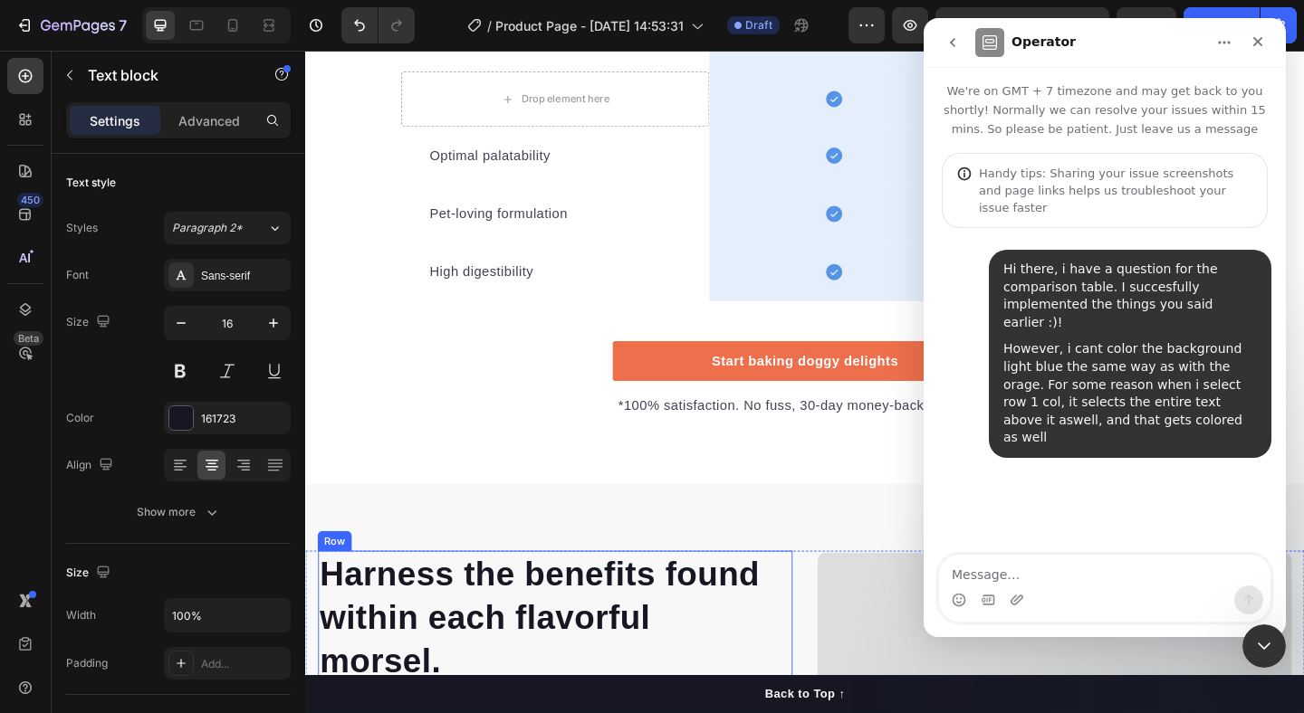
scroll to position [2858, 0]
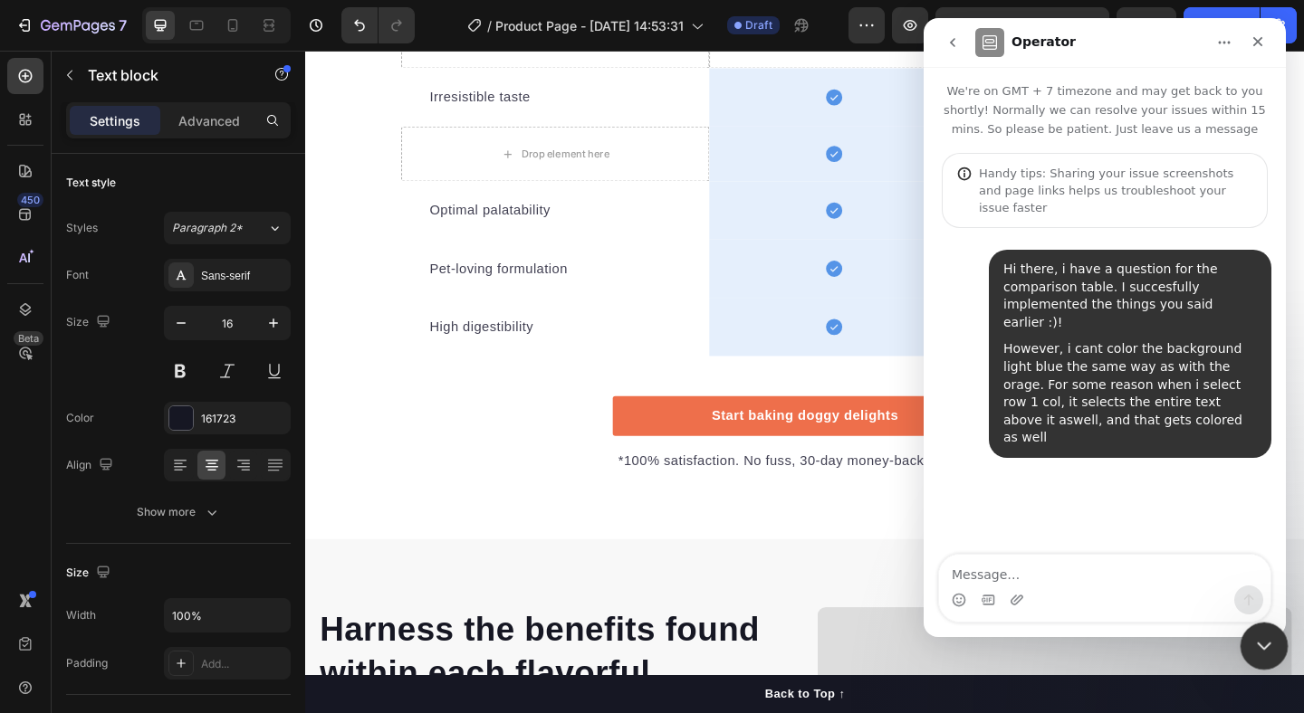
click at [1270, 646] on icon "Close Intercom Messenger" at bounding box center [1261, 644] width 22 height 22
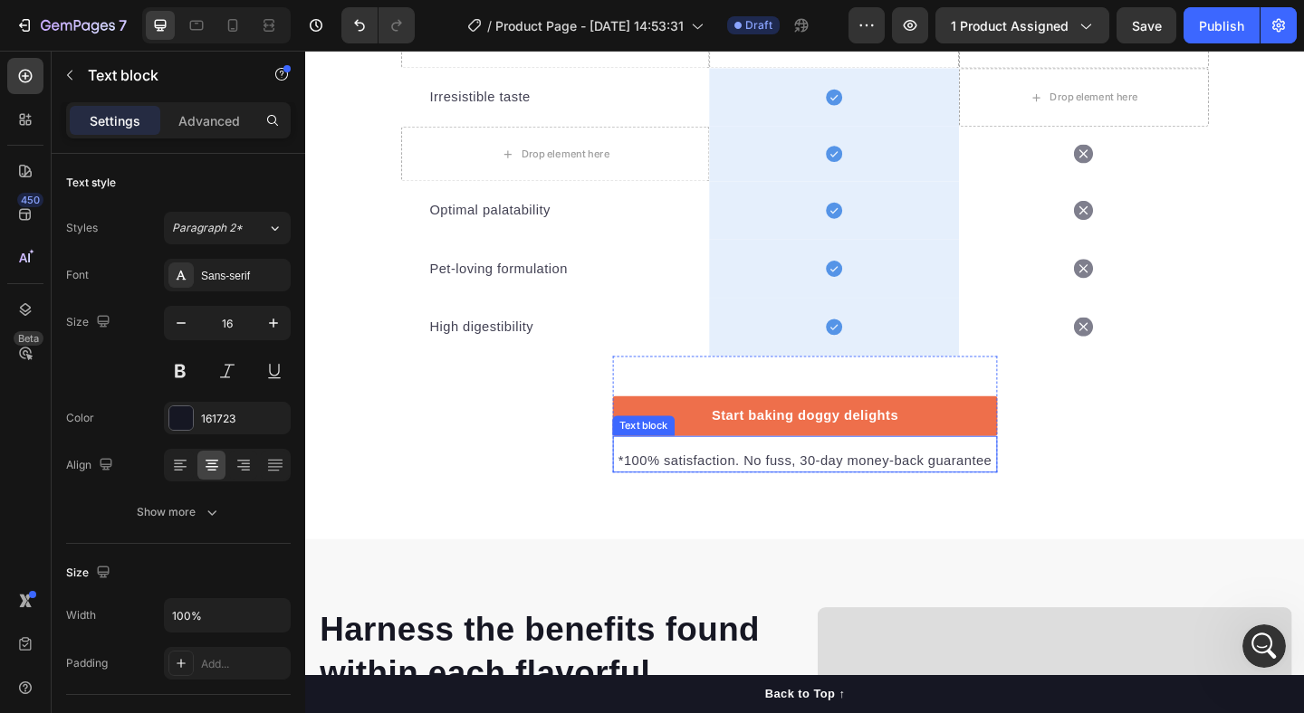
scroll to position [2835, 0]
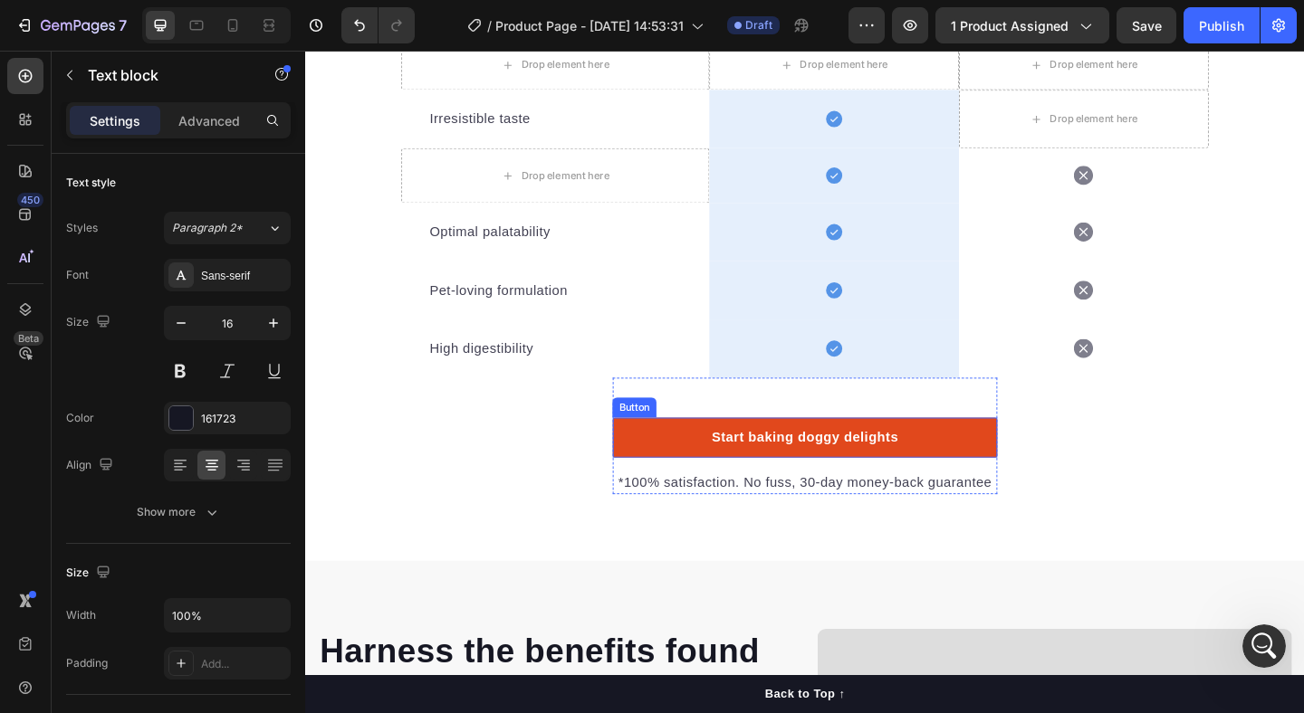
click at [1011, 472] on button "Start baking doggy delights" at bounding box center [848, 471] width 418 height 43
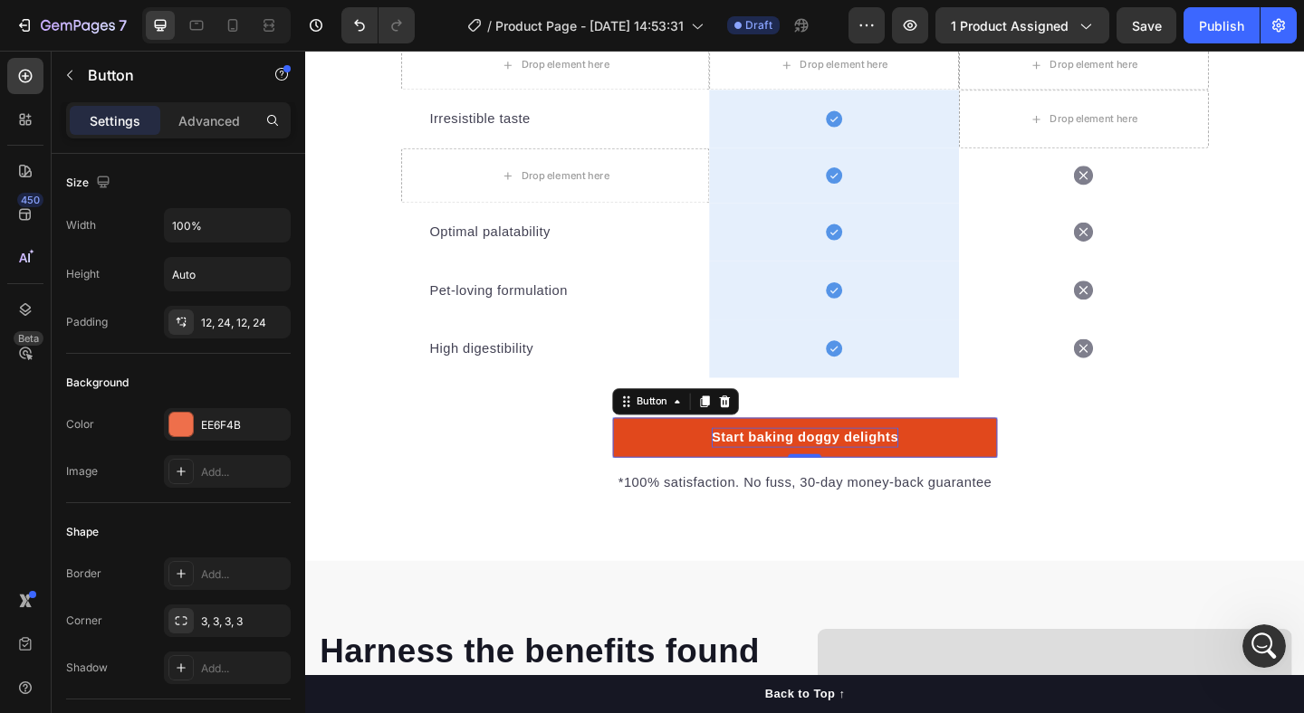
click at [814, 469] on div "Start baking doggy delights" at bounding box center [848, 472] width 203 height 22
click at [814, 469] on p "Start baking doggy delights" at bounding box center [848, 472] width 203 height 22
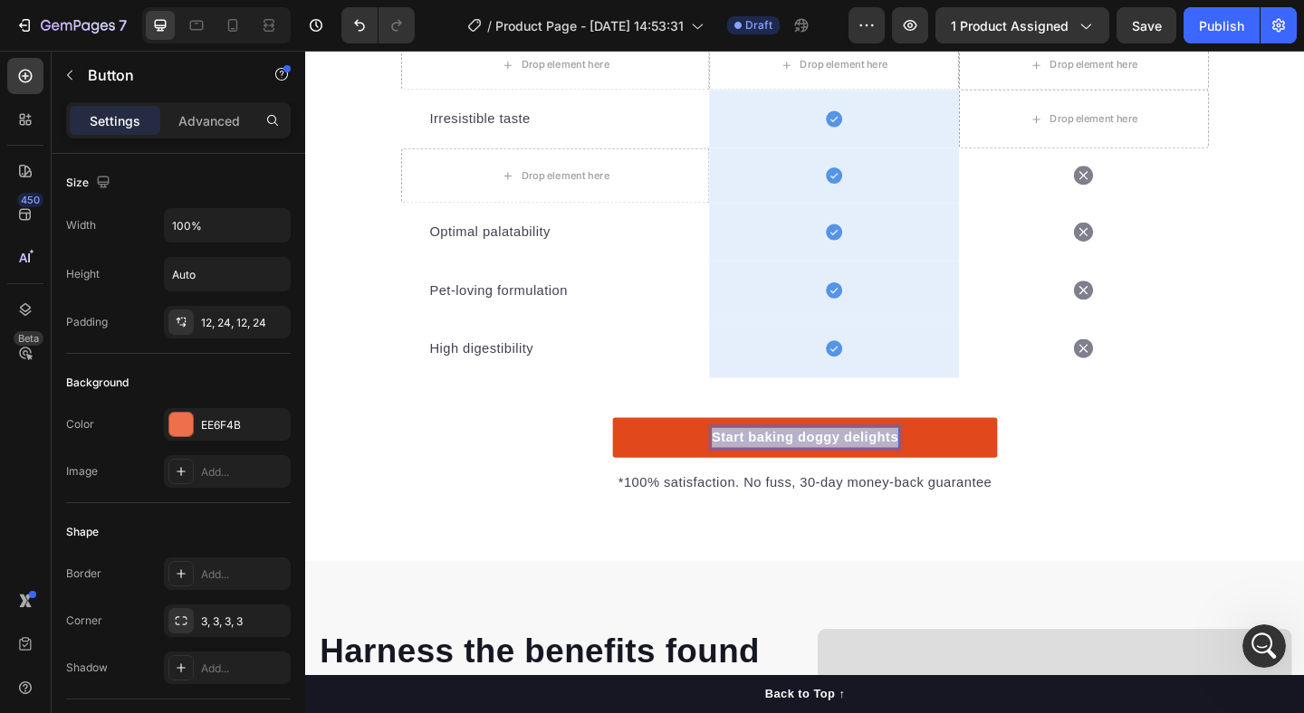
click at [814, 469] on p "Start baking doggy delights" at bounding box center [848, 472] width 203 height 22
click at [639, 450] on button "Oplev" at bounding box center [848, 471] width 418 height 43
click at [639, 450] on button "Oplev forskellen" at bounding box center [848, 471] width 418 height 43
click at [639, 450] on button "Oplev forskellen i" at bounding box center [848, 471] width 418 height 43
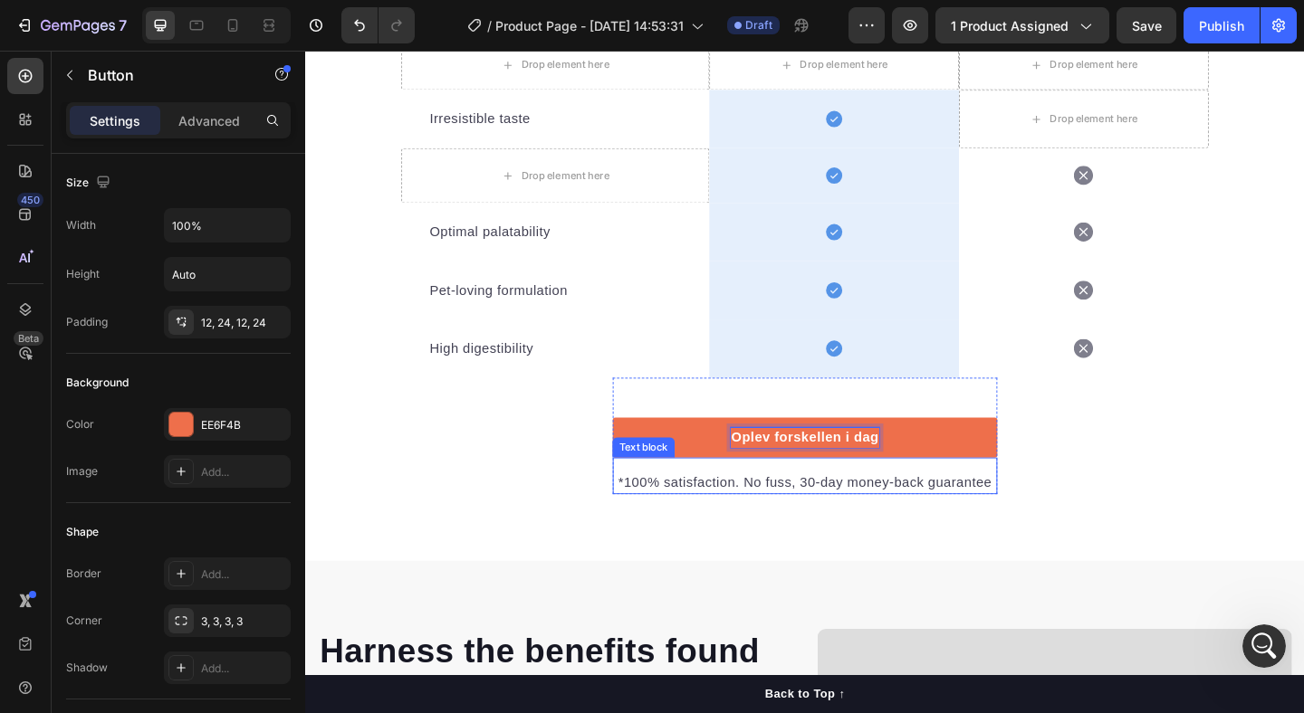
click at [753, 522] on p "*100% satisfaction. No fuss, 30-day money-back guarantee" at bounding box center [848, 521] width 415 height 22
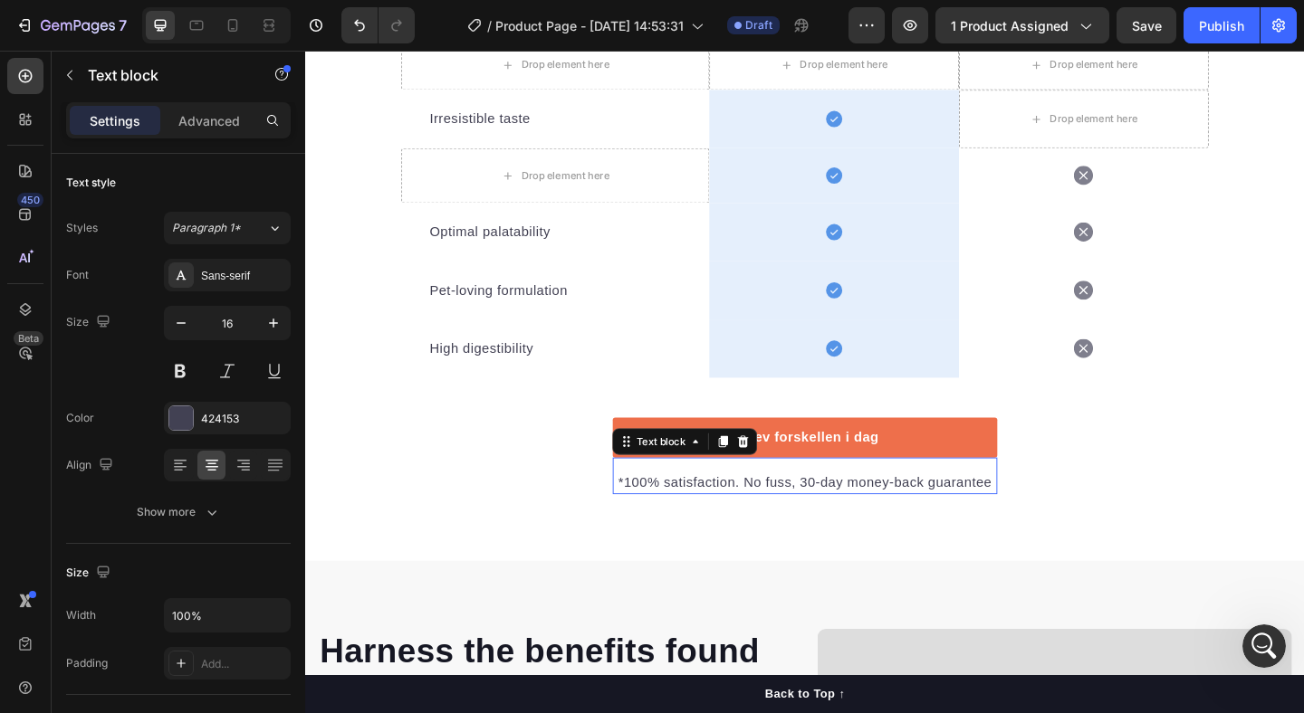
click at [753, 522] on p "*100% satisfaction. No fuss, 30-day money-back guarantee" at bounding box center [848, 521] width 415 height 22
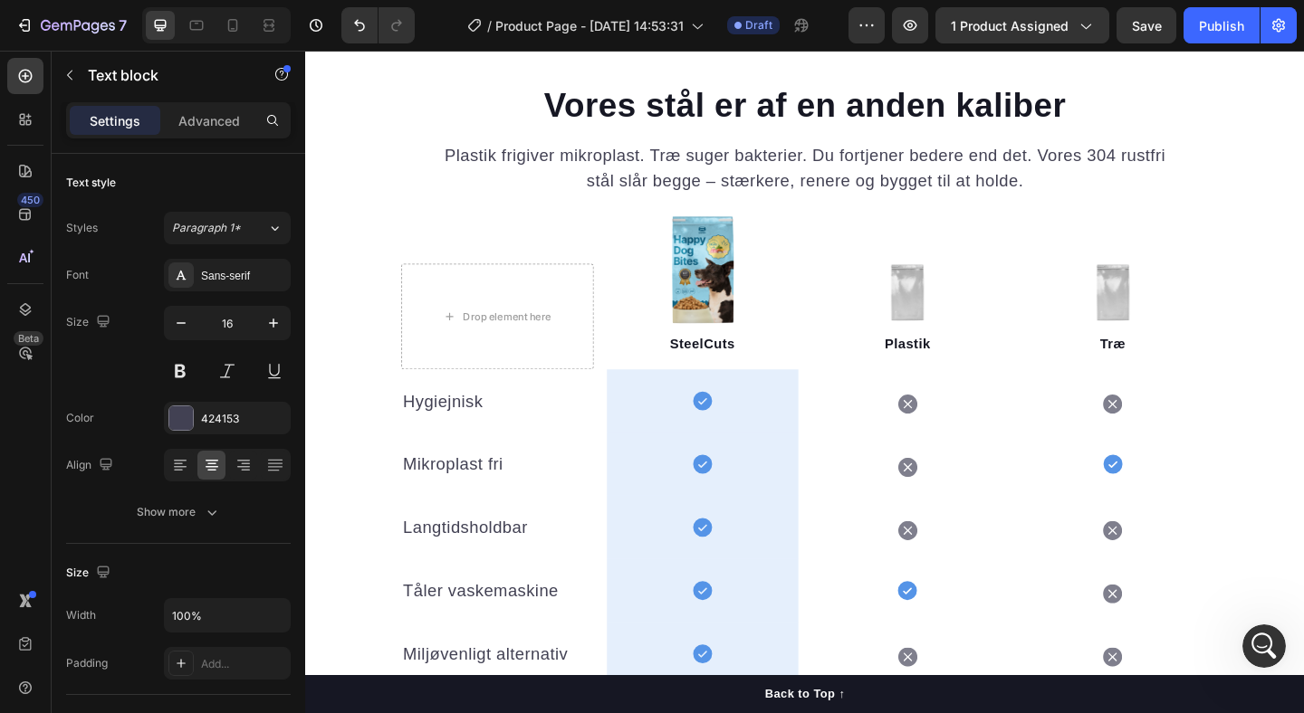
scroll to position [1844, 0]
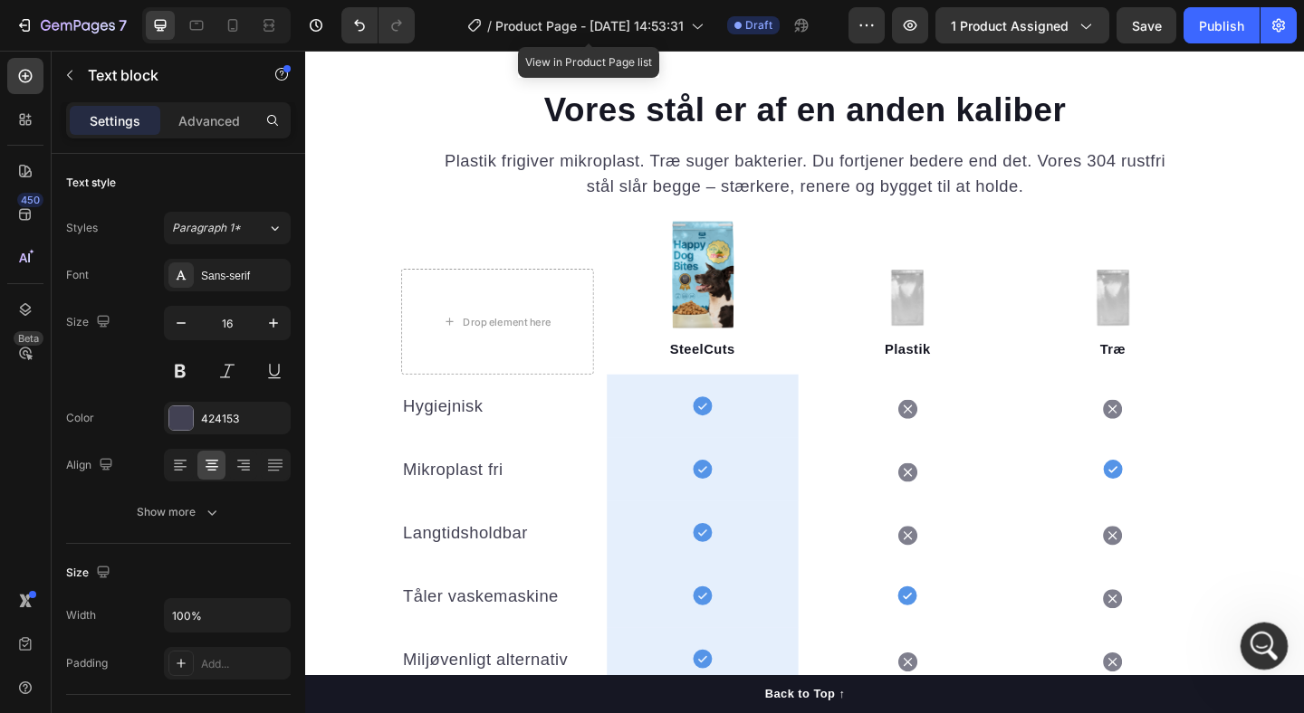
click at [1261, 647] on icon "Open Intercom Messenger" at bounding box center [1262, 644] width 30 height 30
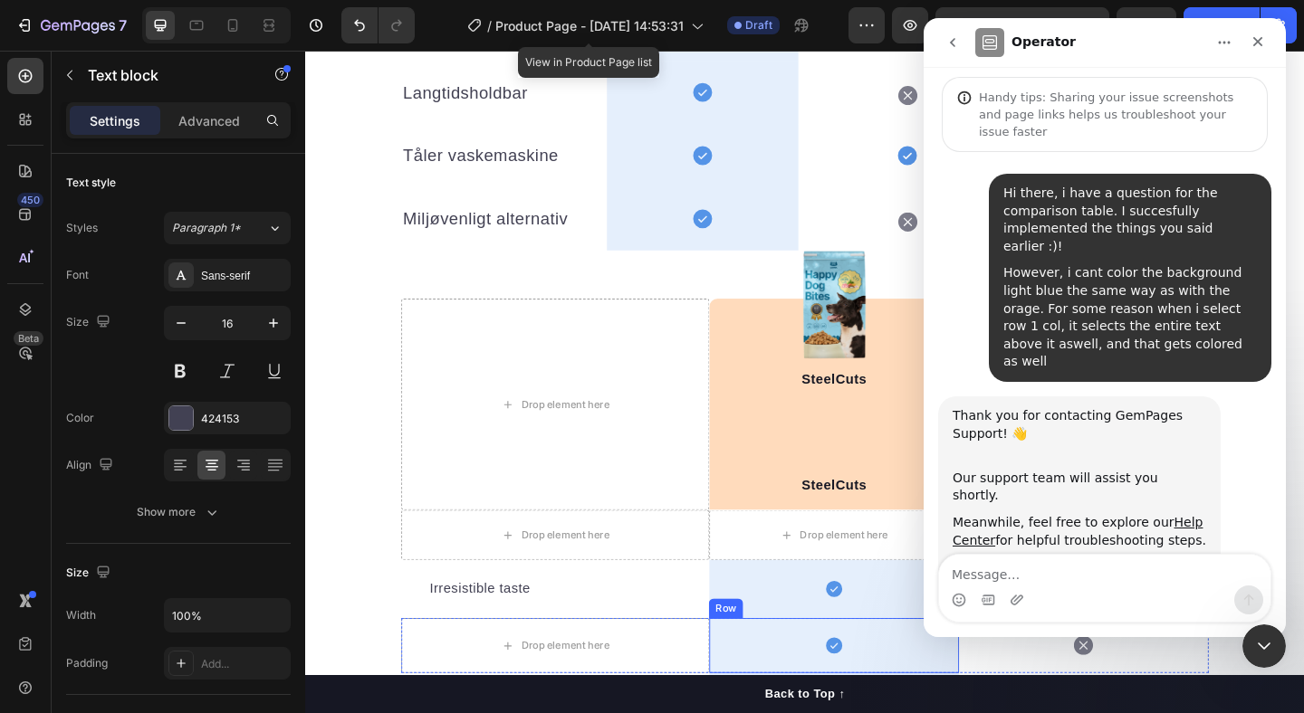
scroll to position [1826, 0]
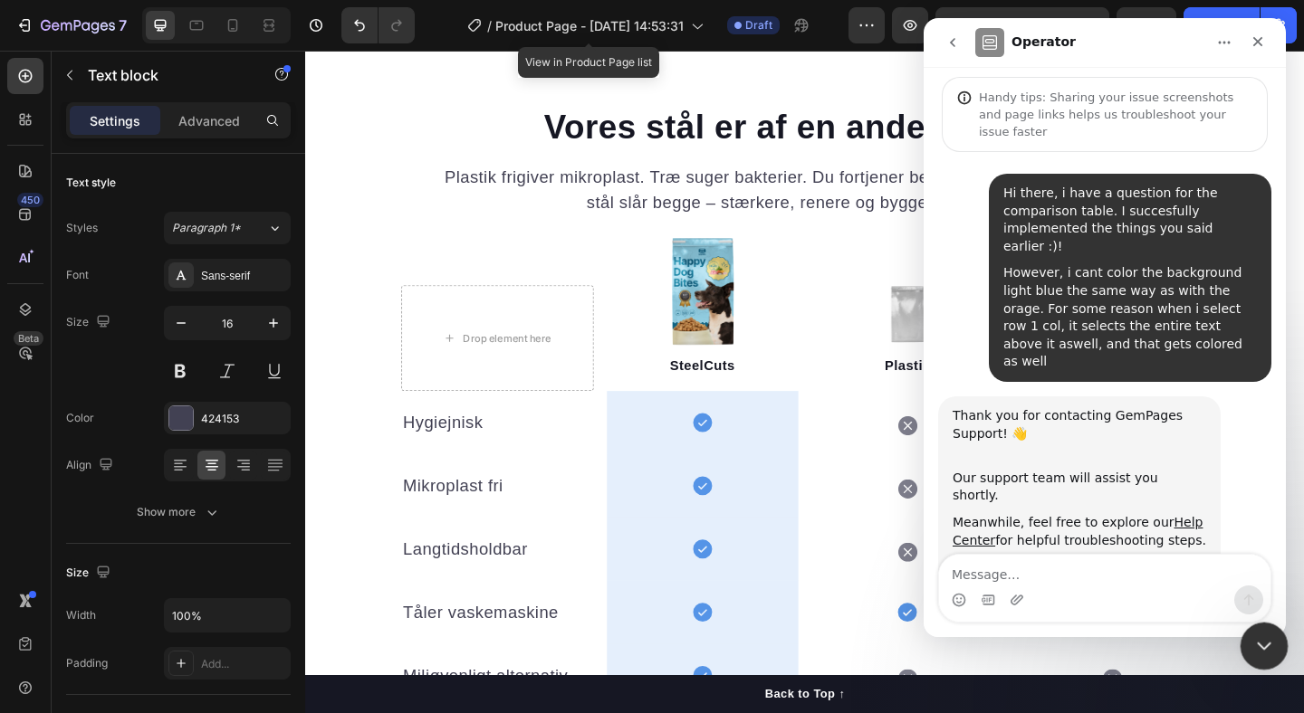
click at [1263, 639] on icon "Close Intercom Messenger" at bounding box center [1261, 644] width 22 height 22
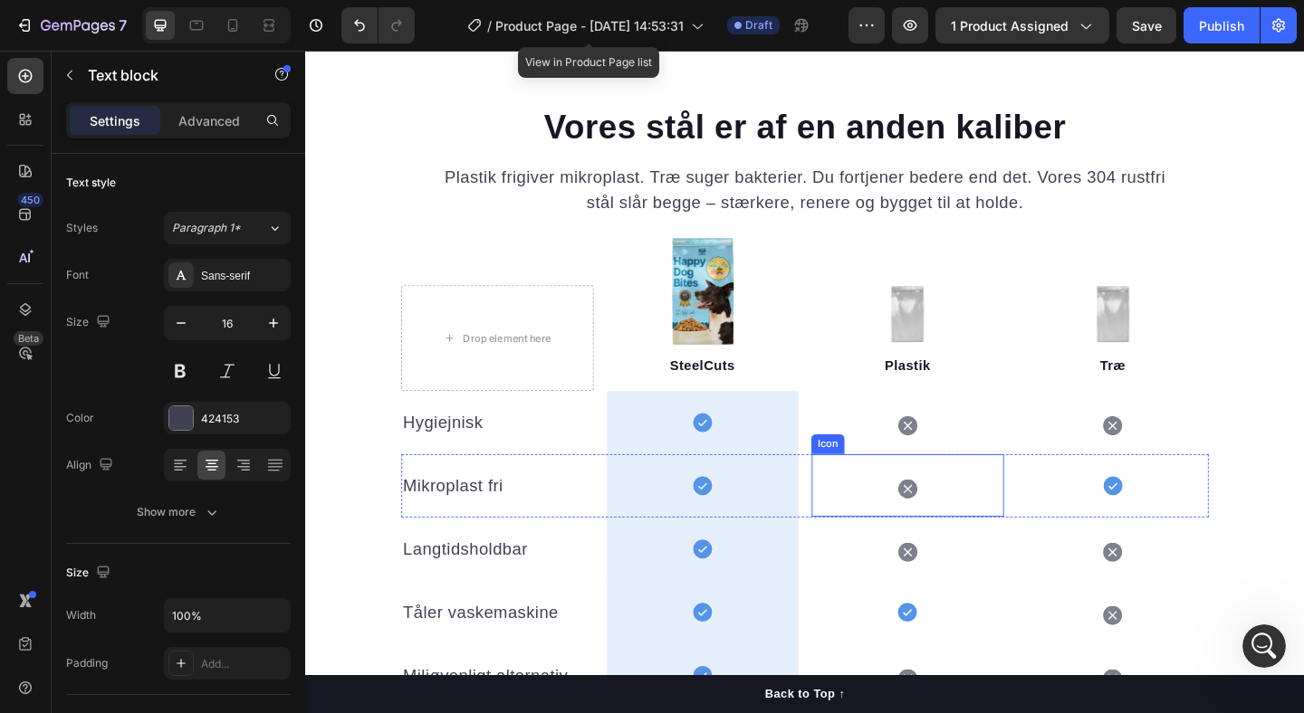
scroll to position [2734, 0]
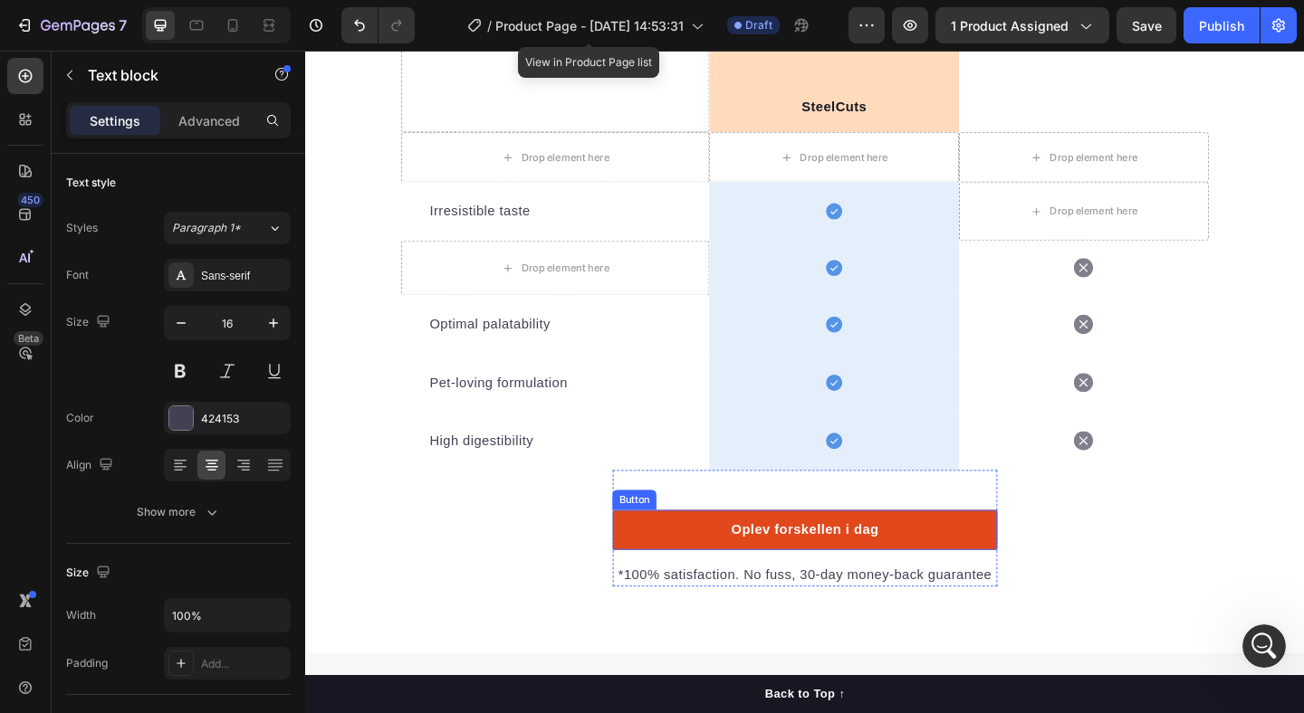
click at [1009, 560] on button "Oplev forskellen i dag" at bounding box center [848, 572] width 418 height 43
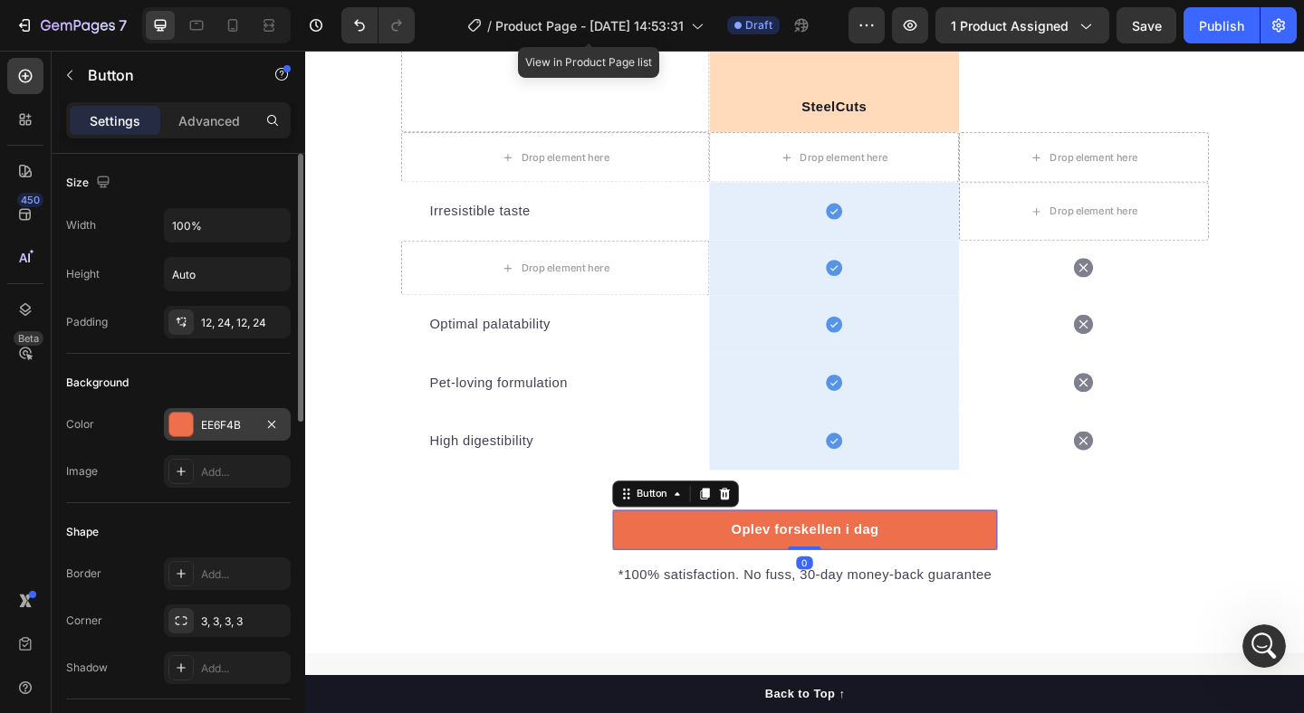
click at [220, 410] on div "EE6F4B" at bounding box center [227, 424] width 127 height 33
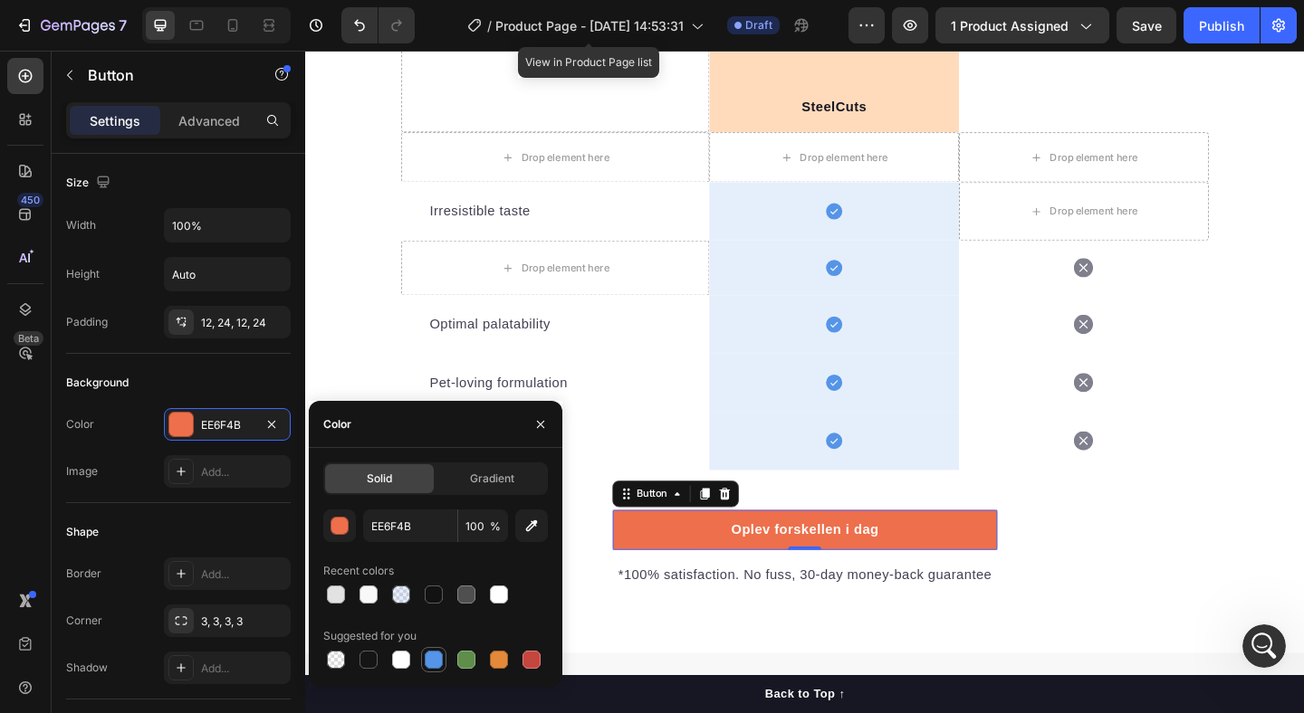
click at [438, 656] on div at bounding box center [434, 660] width 18 height 18
type input "5594E7"
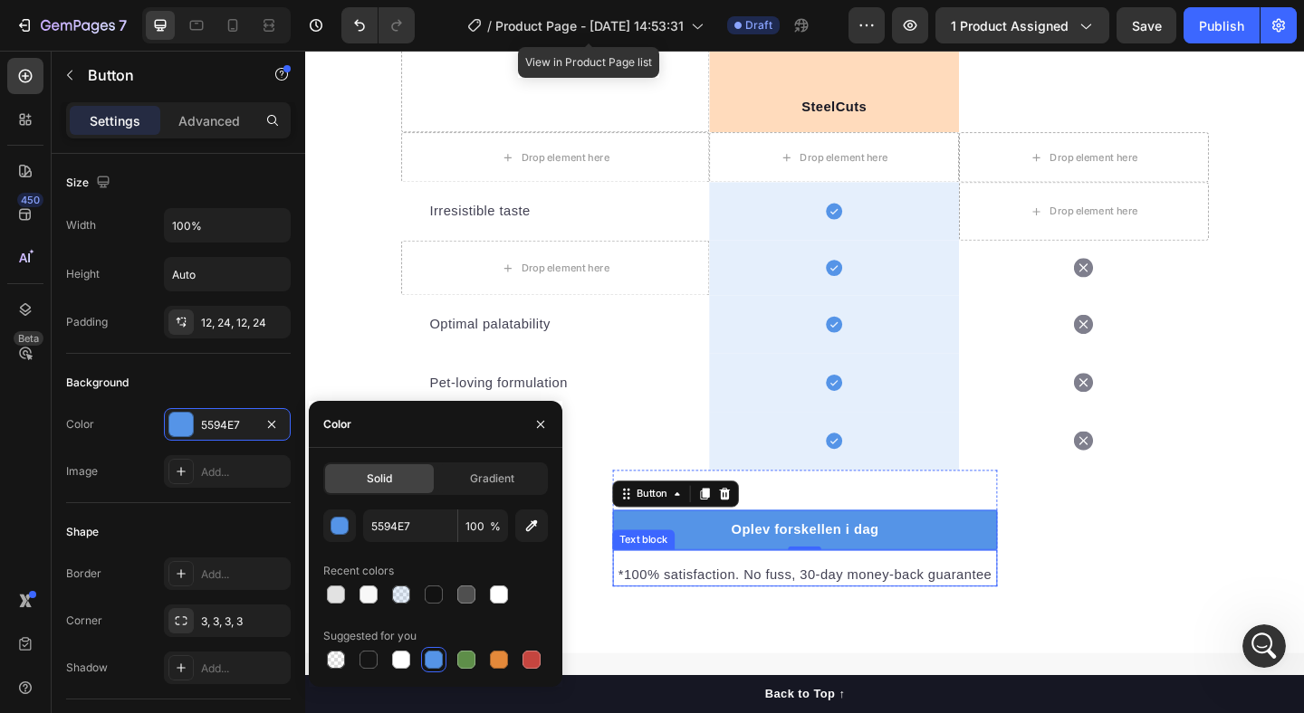
click at [855, 618] on p "*100% satisfaction. No fuss, 30-day money-back guarantee" at bounding box center [848, 621] width 415 height 22
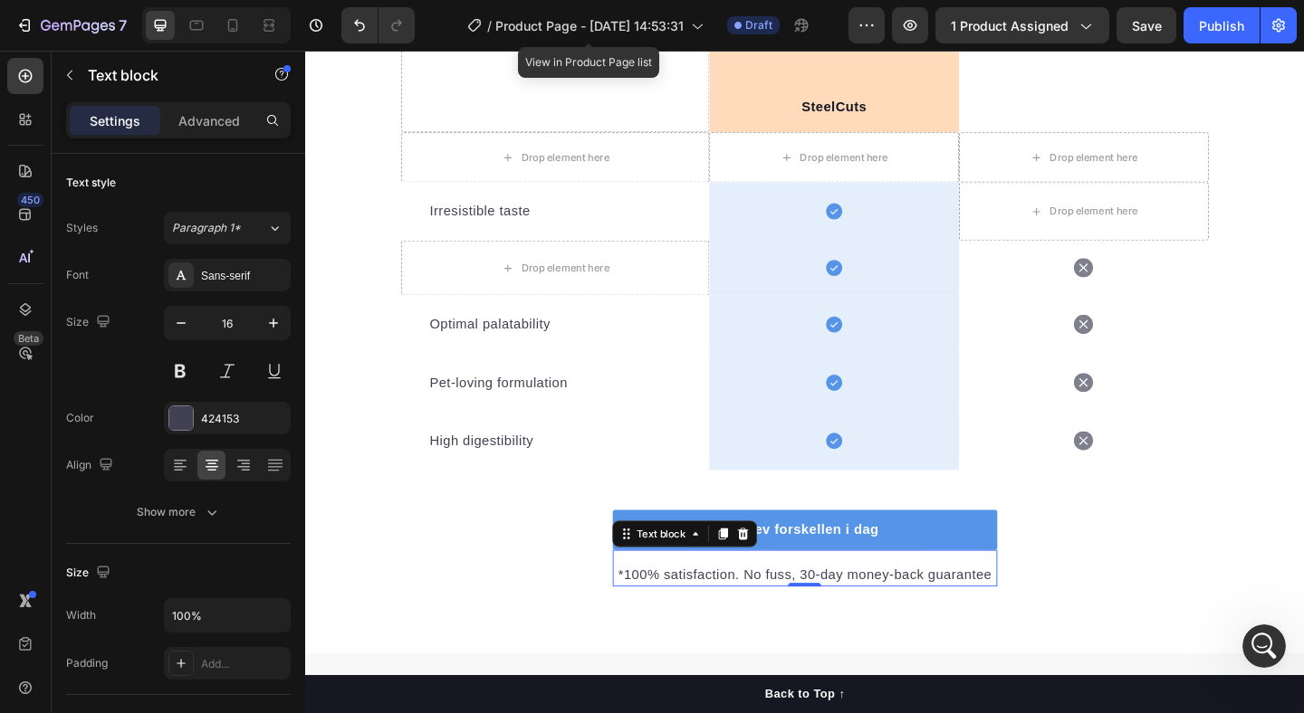
click at [780, 625] on p "*100% satisfaction. No fuss, 30-day money-back guarantee" at bounding box center [848, 621] width 415 height 22
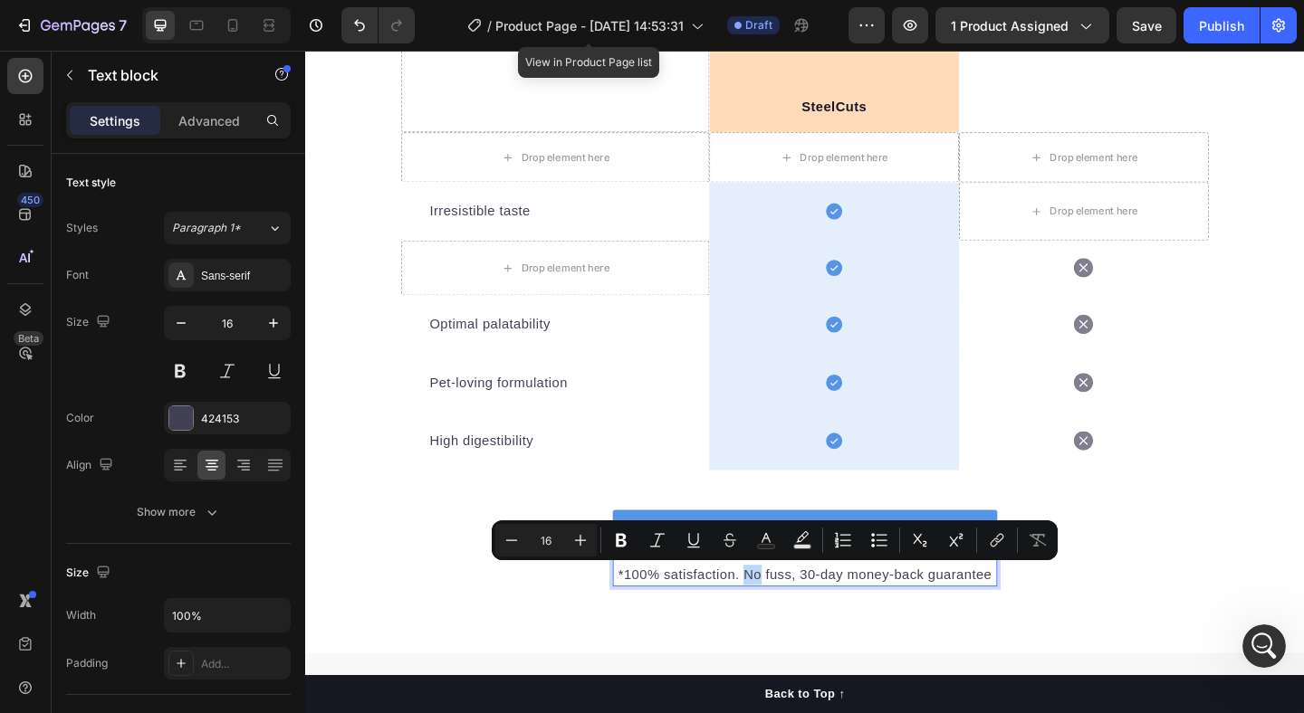
click at [780, 625] on p "*100% satisfaction. No fuss, 30-day money-back guarantee" at bounding box center [848, 621] width 415 height 22
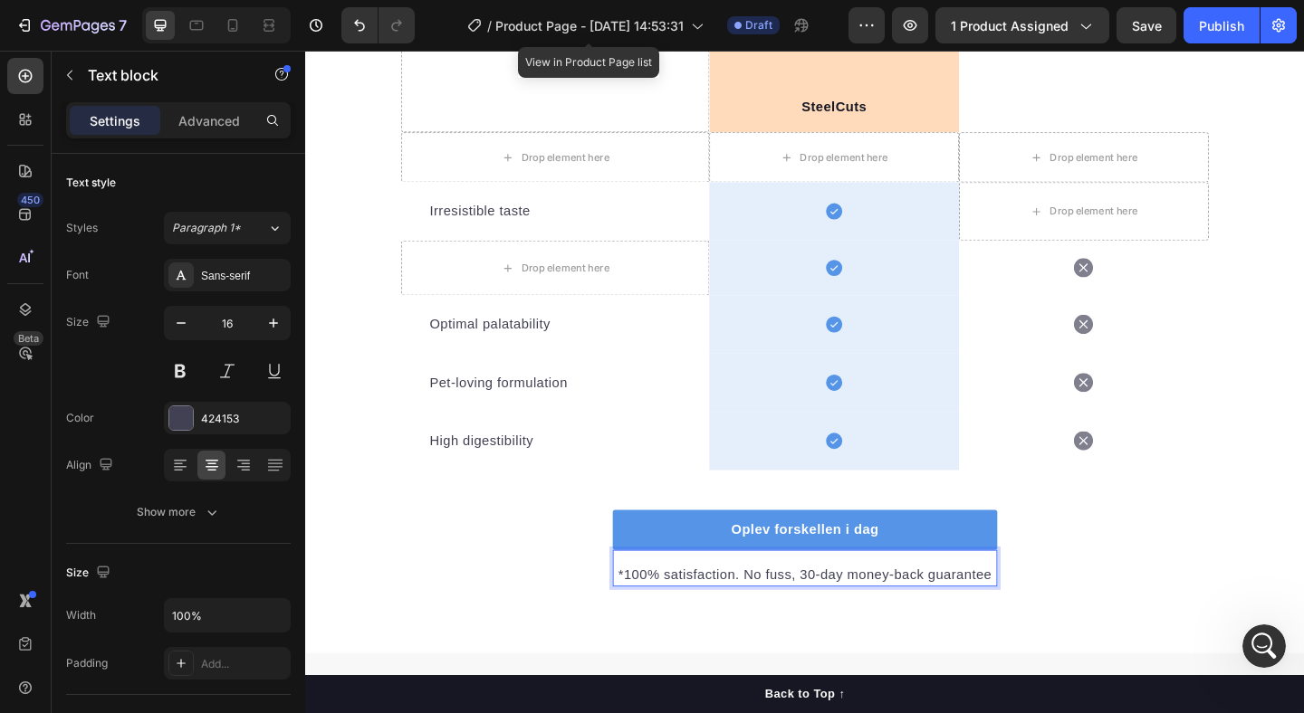
click at [769, 626] on p "*100% satisfaction. No fuss, 30-day money-back guarantee" at bounding box center [848, 621] width 415 height 22
click at [736, 625] on p "*100% satisfaction. No fuss, 30-day money-back guarantee" at bounding box center [848, 621] width 415 height 22
click at [779, 622] on p "*100% tilfredshed. No fuss, 30-day money-back guarantee" at bounding box center [848, 621] width 415 height 22
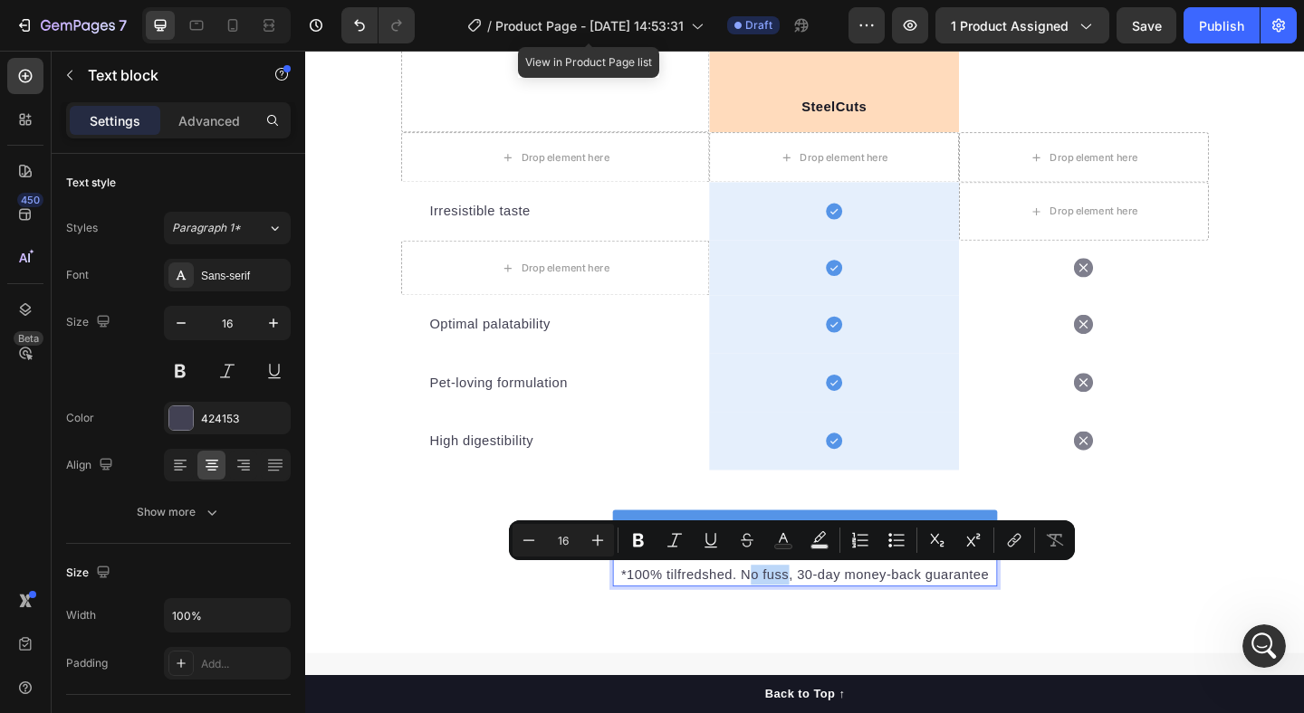
drag, startPoint x: 790, startPoint y: 622, endPoint x: 829, endPoint y: 620, distance: 39.0
click at [829, 620] on p "*100% tilfredshed. No fuss, 30-day money-back guarantee" at bounding box center [848, 621] width 415 height 22
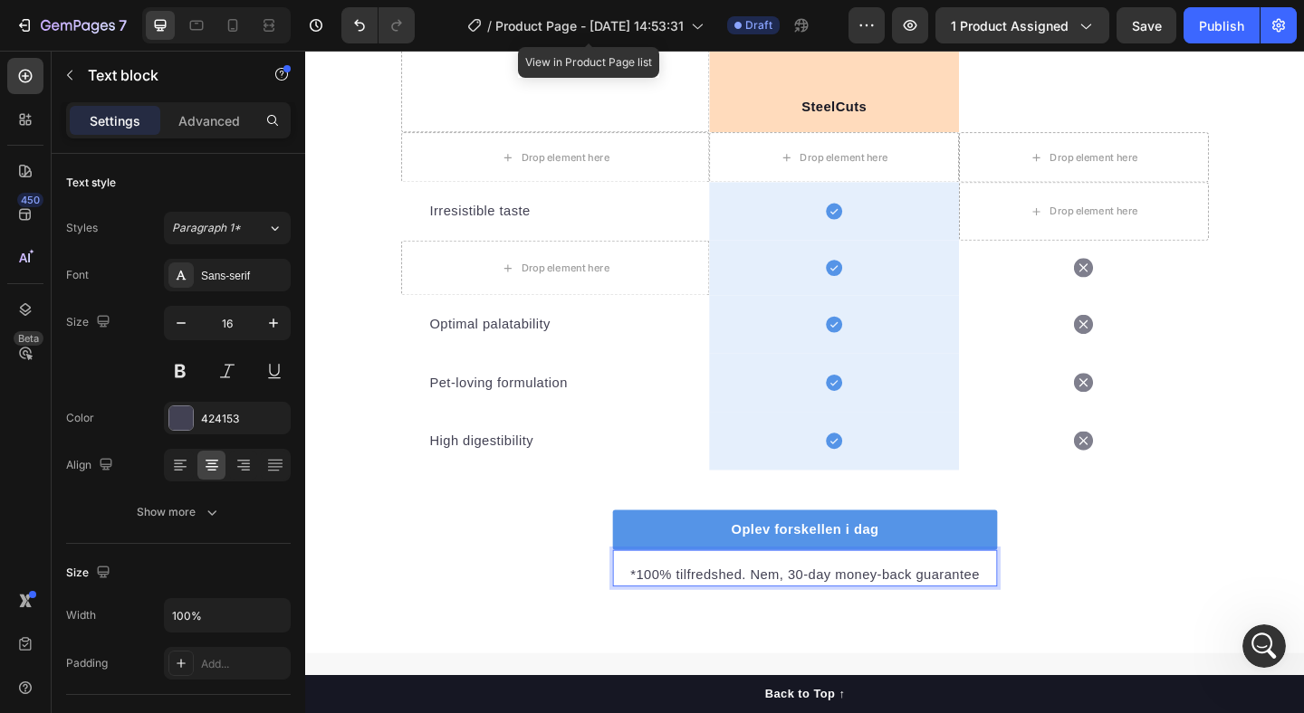
click at [873, 621] on p "*100% tilfredshed. Nem, 30-day money-back guarantee" at bounding box center [848, 621] width 415 height 22
click at [870, 621] on p "*100% tilfredshed. Nem, 30-day money-back guarantee" at bounding box center [848, 621] width 415 height 22
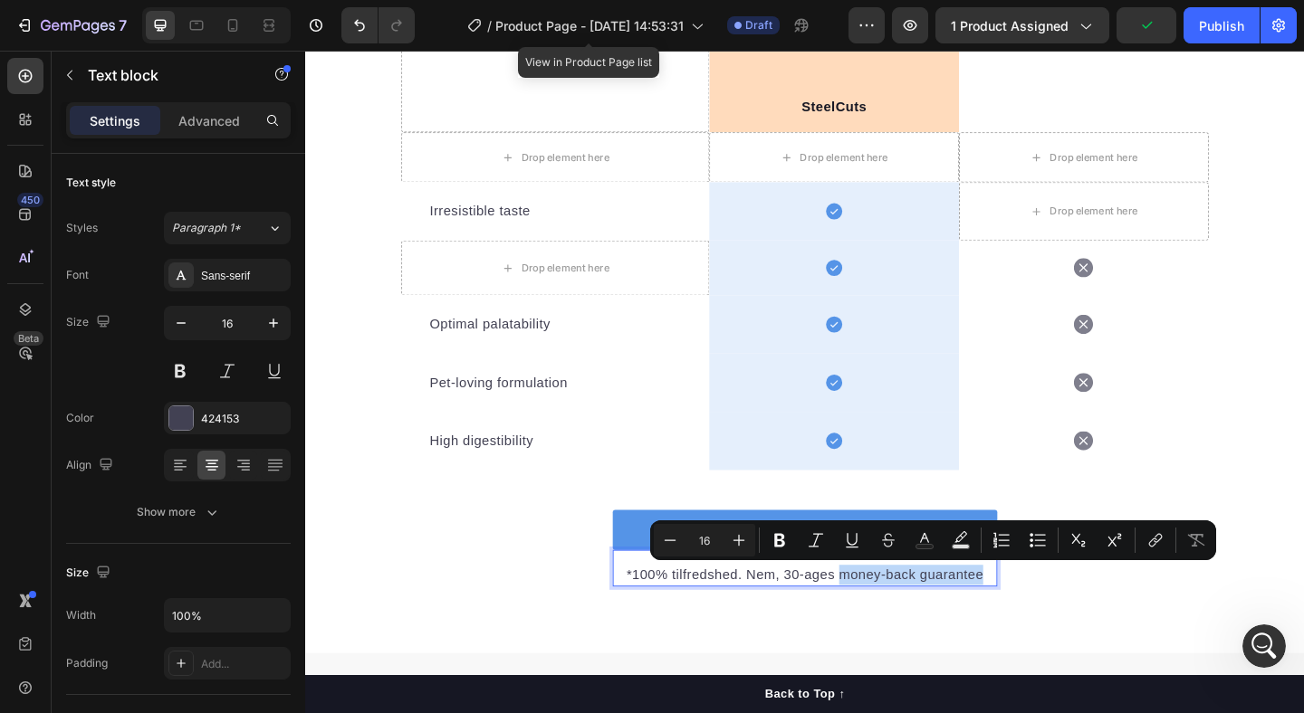
drag, startPoint x: 886, startPoint y: 621, endPoint x: 1042, endPoint y: 617, distance: 156.7
click at [1042, 617] on p "*100% tilfredshed. Nem, 30-ages money-back guarantee" at bounding box center [848, 621] width 415 height 22
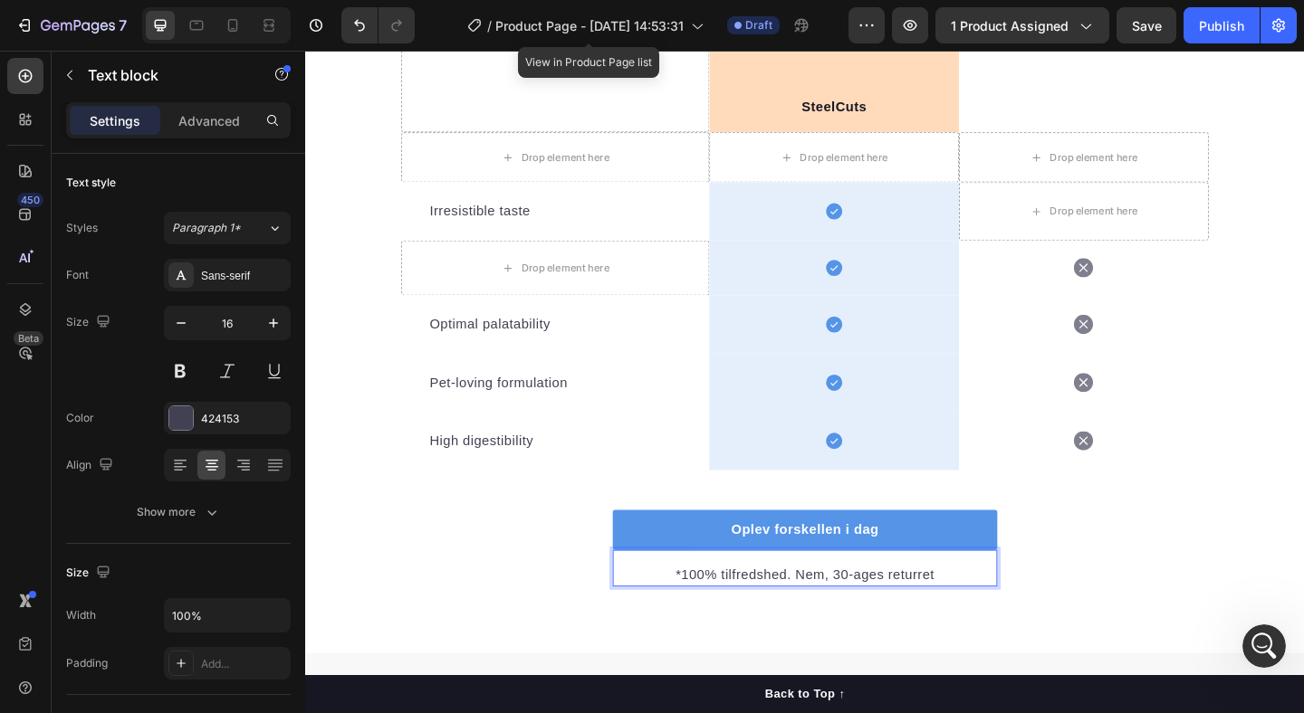
click at [887, 620] on p "*100% tilfredshed. Nem, 30-ages returret" at bounding box center [848, 621] width 415 height 22
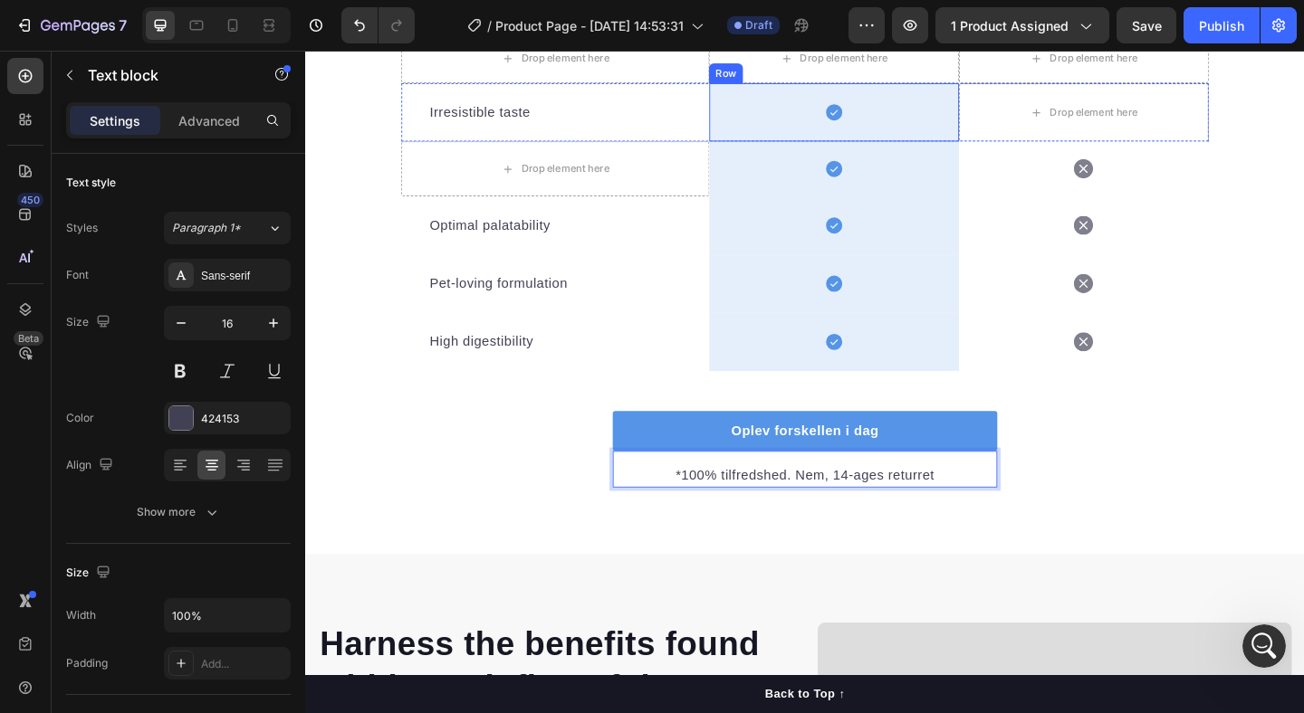
scroll to position [2903, 0]
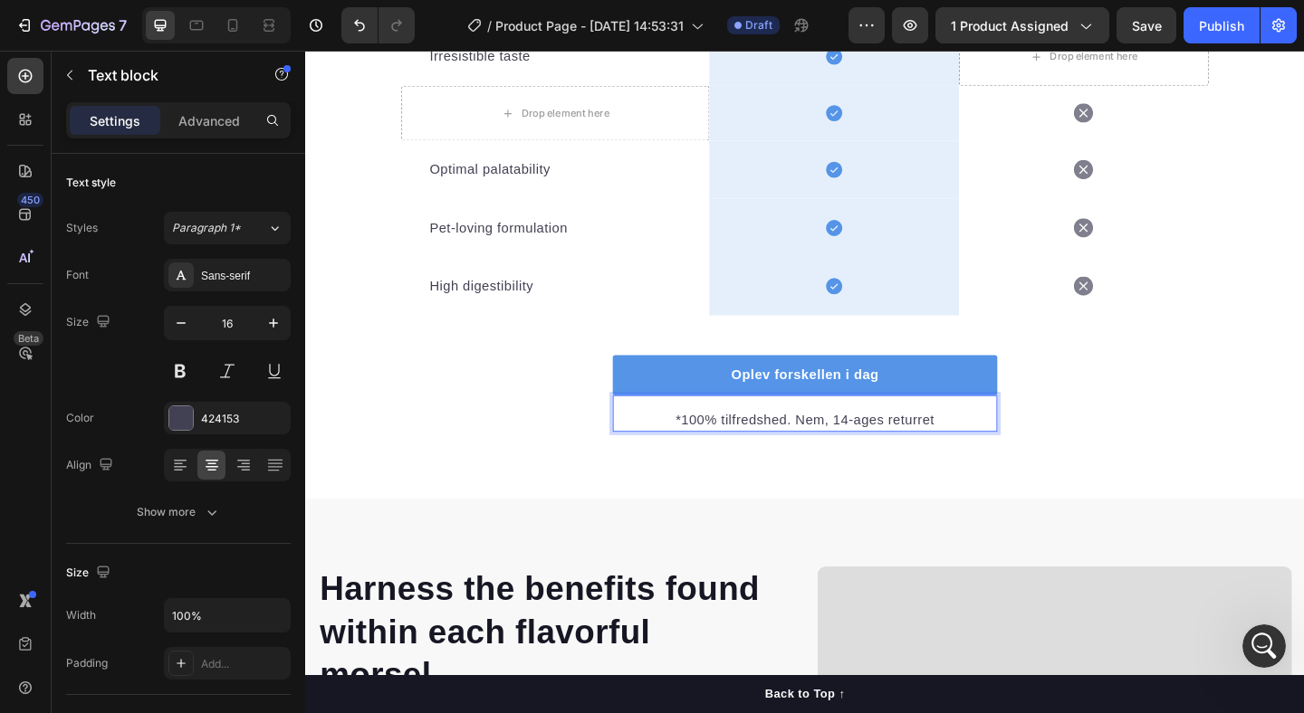
click at [827, 454] on p "*100% tilfredshed. Nem, 14-ages returret" at bounding box center [848, 453] width 415 height 22
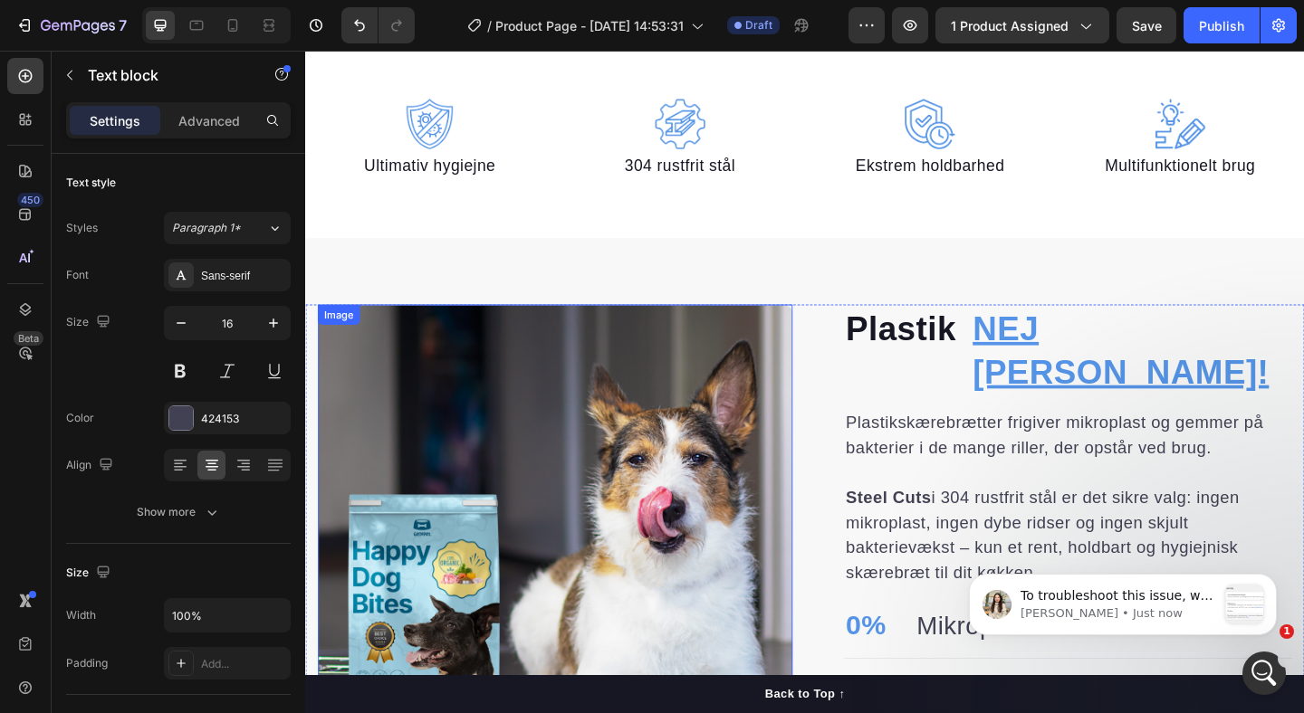
scroll to position [458, 0]
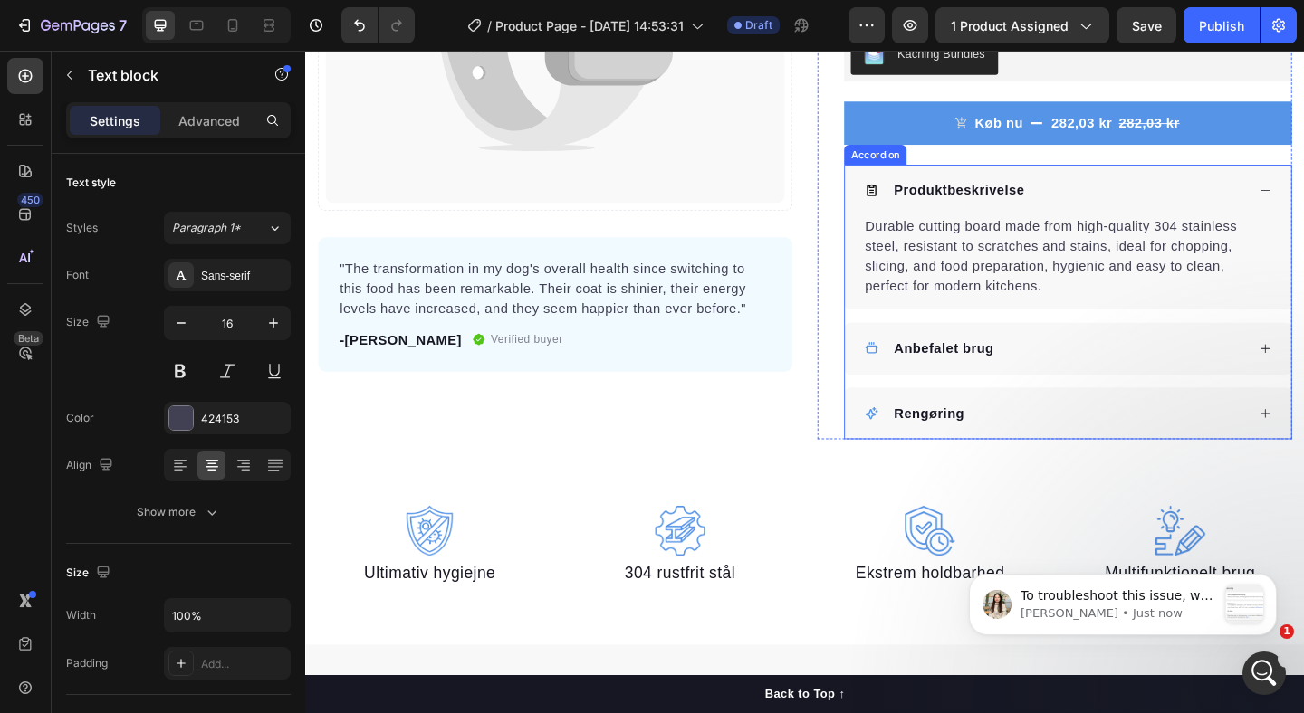
click at [1168, 428] on div "Rengøring" at bounding box center [1134, 445] width 485 height 56
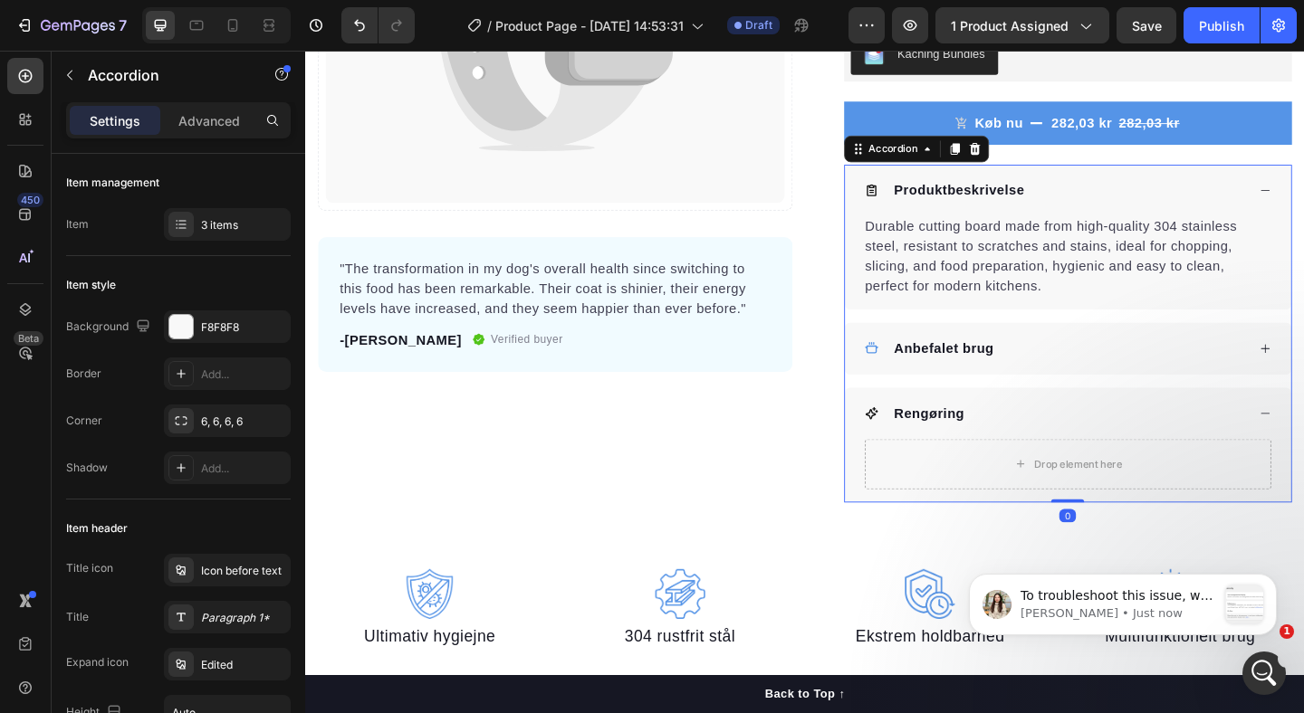
click at [1168, 428] on div "Rengøring" at bounding box center [1134, 445] width 485 height 56
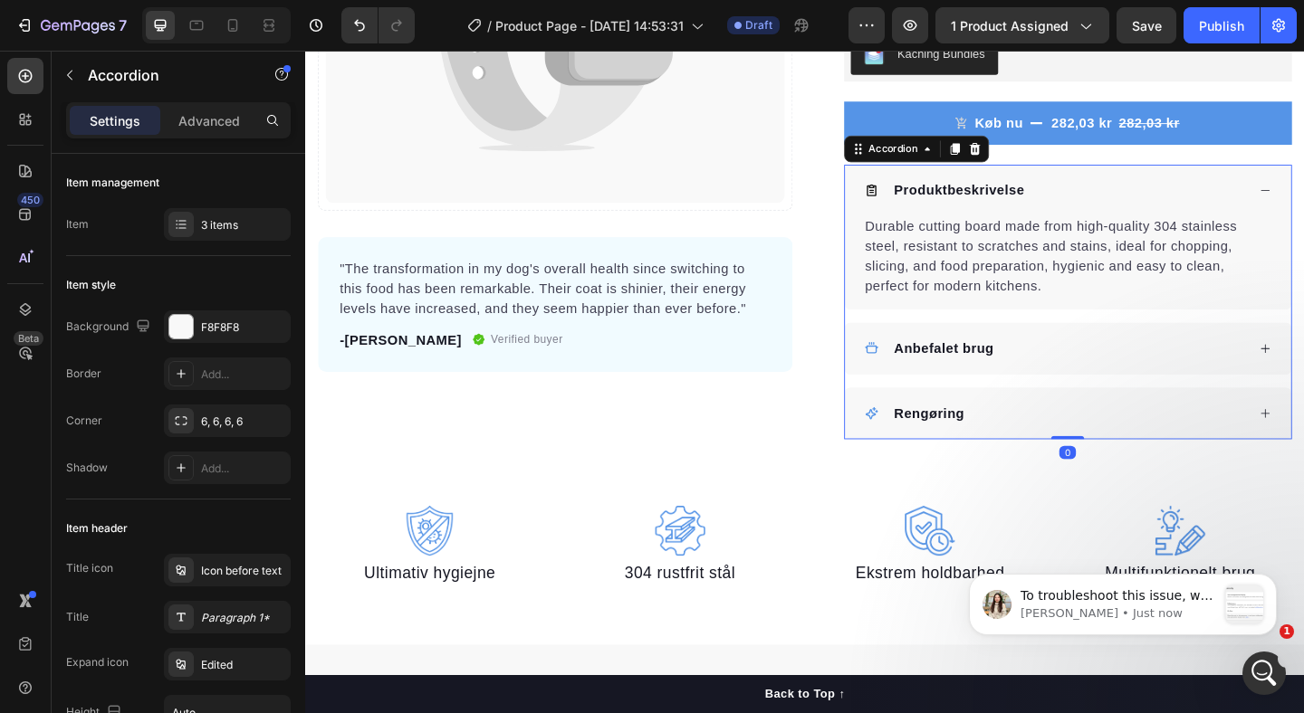
click at [1147, 373] on div "Anbefalet brug" at bounding box center [1121, 374] width 415 height 27
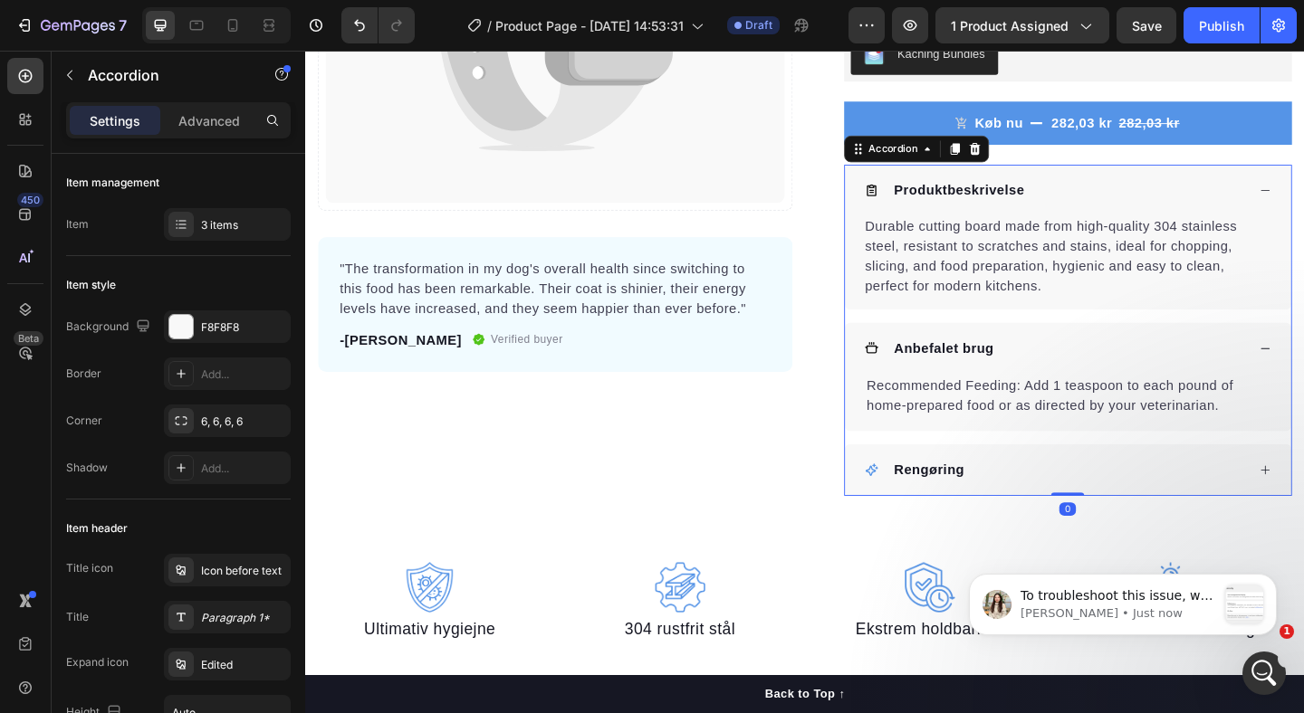
click at [1147, 373] on div "Anbefalet brug" at bounding box center [1121, 374] width 415 height 27
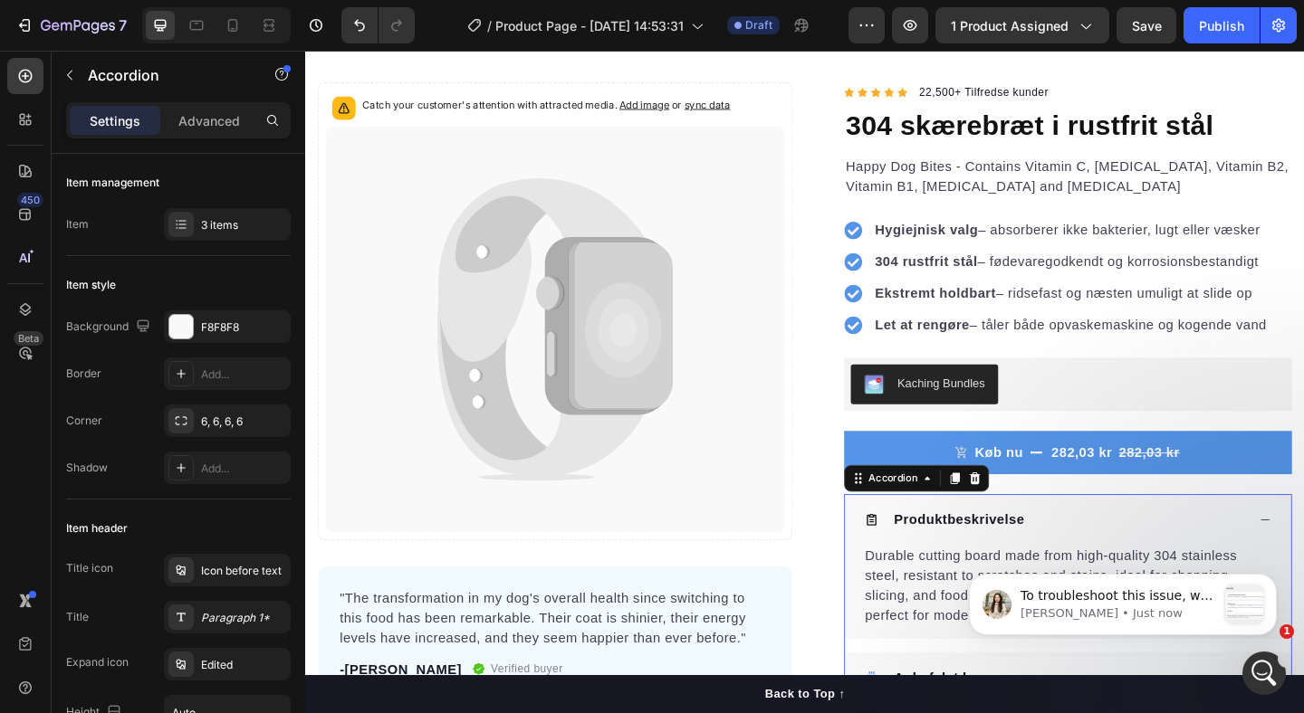
scroll to position [94, 0]
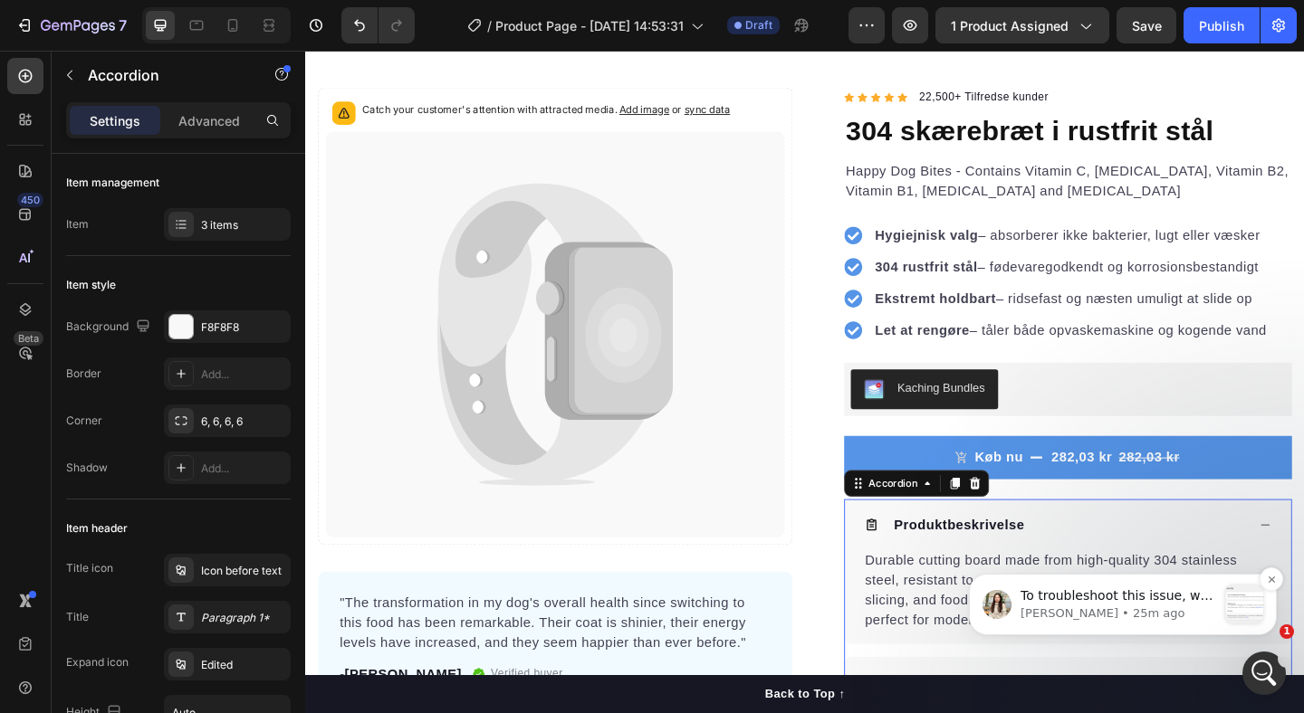
click at [1078, 609] on p "Dzung • 25m ago" at bounding box center [1118, 614] width 196 height 16
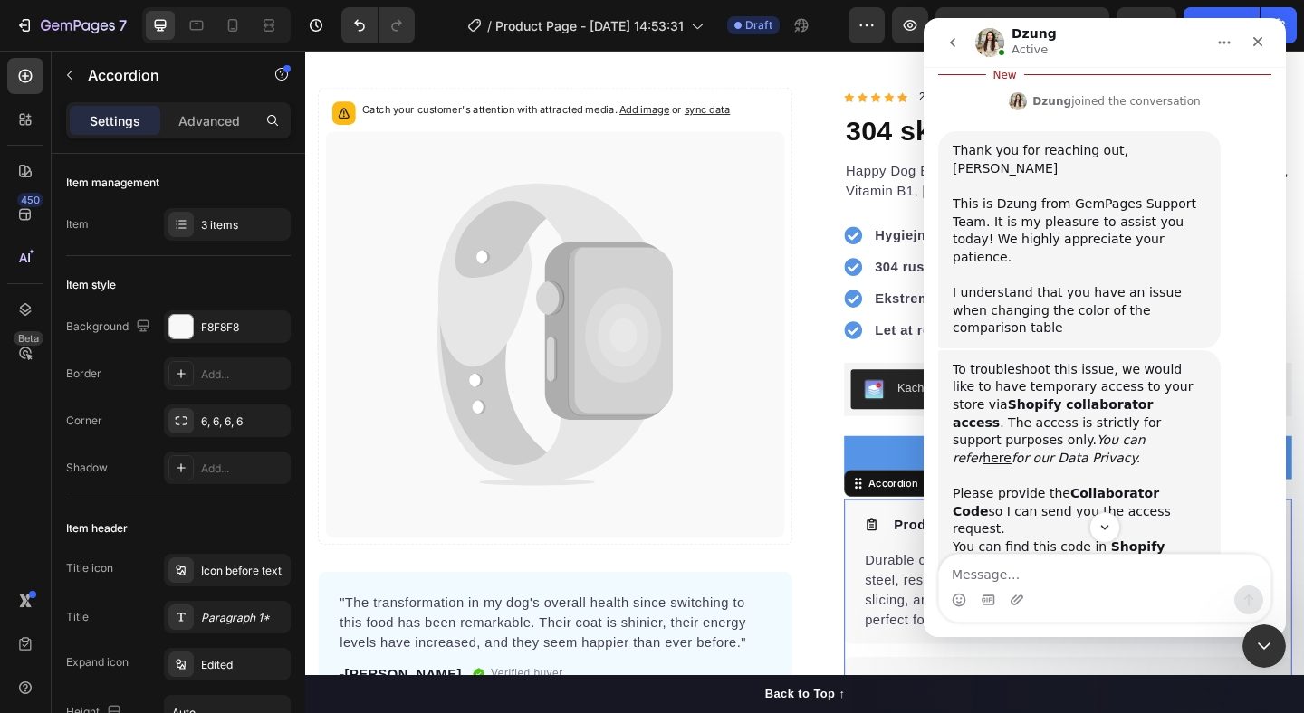
scroll to position [649, 0]
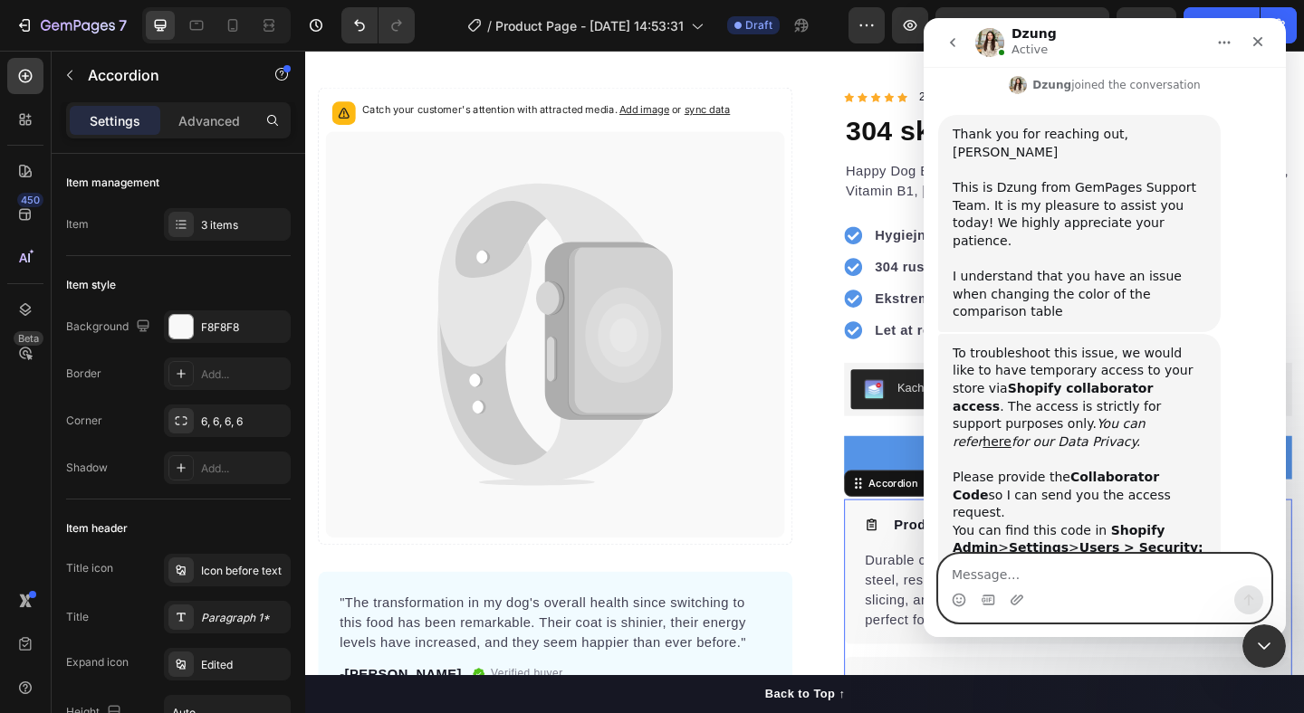
click at [1005, 575] on textarea "Message…" at bounding box center [1104, 570] width 331 height 31
paste textarea "6062"
type textarea "6062"
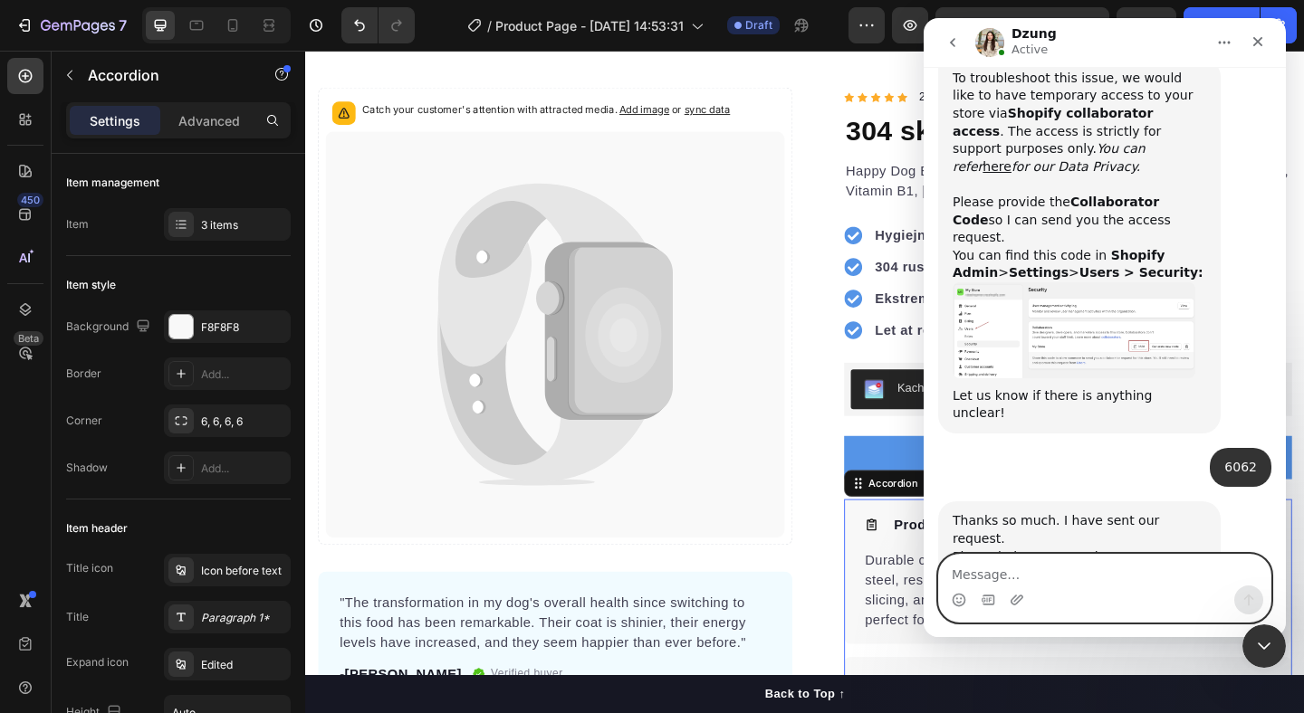
scroll to position [1018, 0]
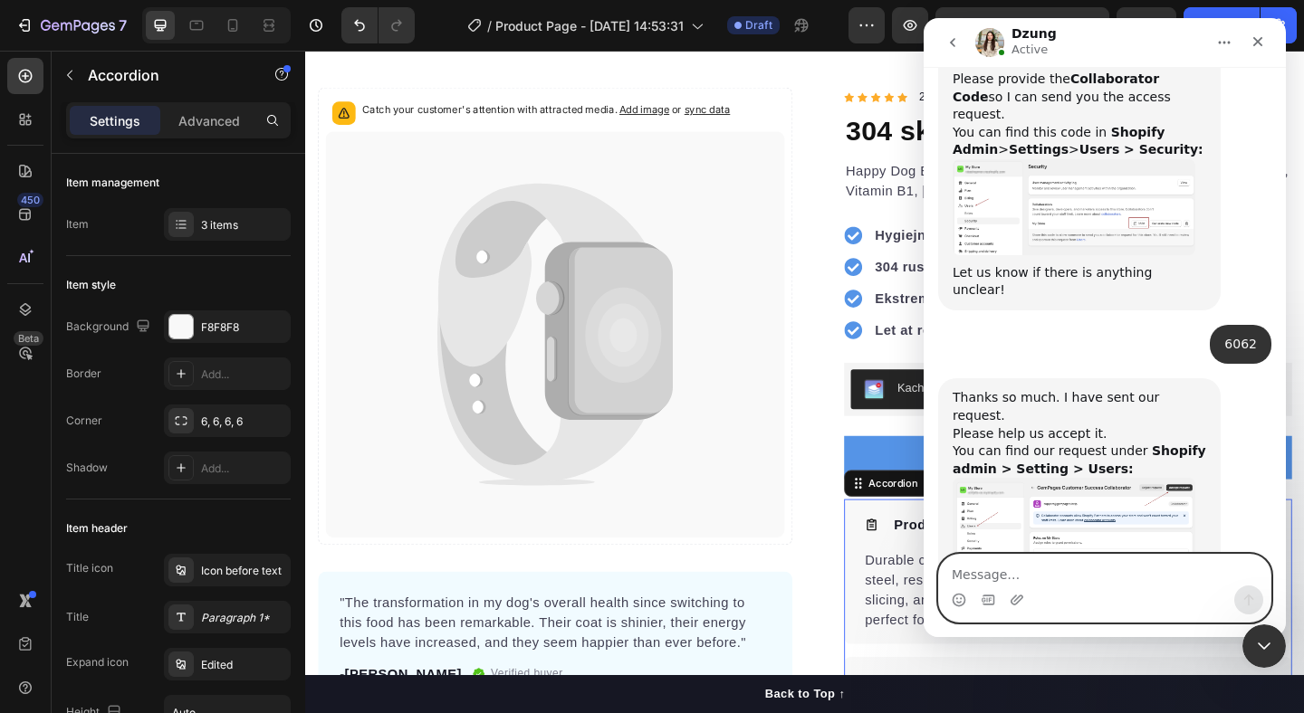
click at [1081, 567] on textarea "Message…" at bounding box center [1104, 570] width 331 height 31
type textarea "Its approved"
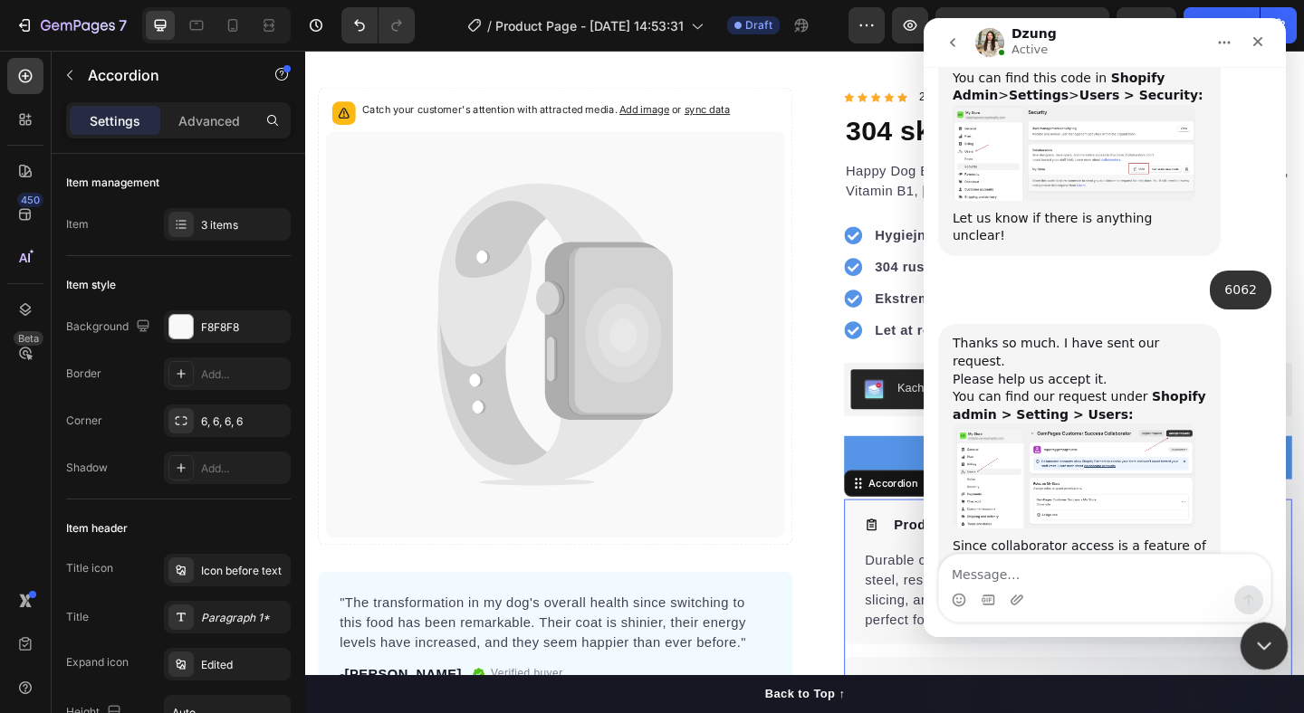
click at [1261, 648] on icon "Close Intercom Messenger" at bounding box center [1261, 644] width 22 height 22
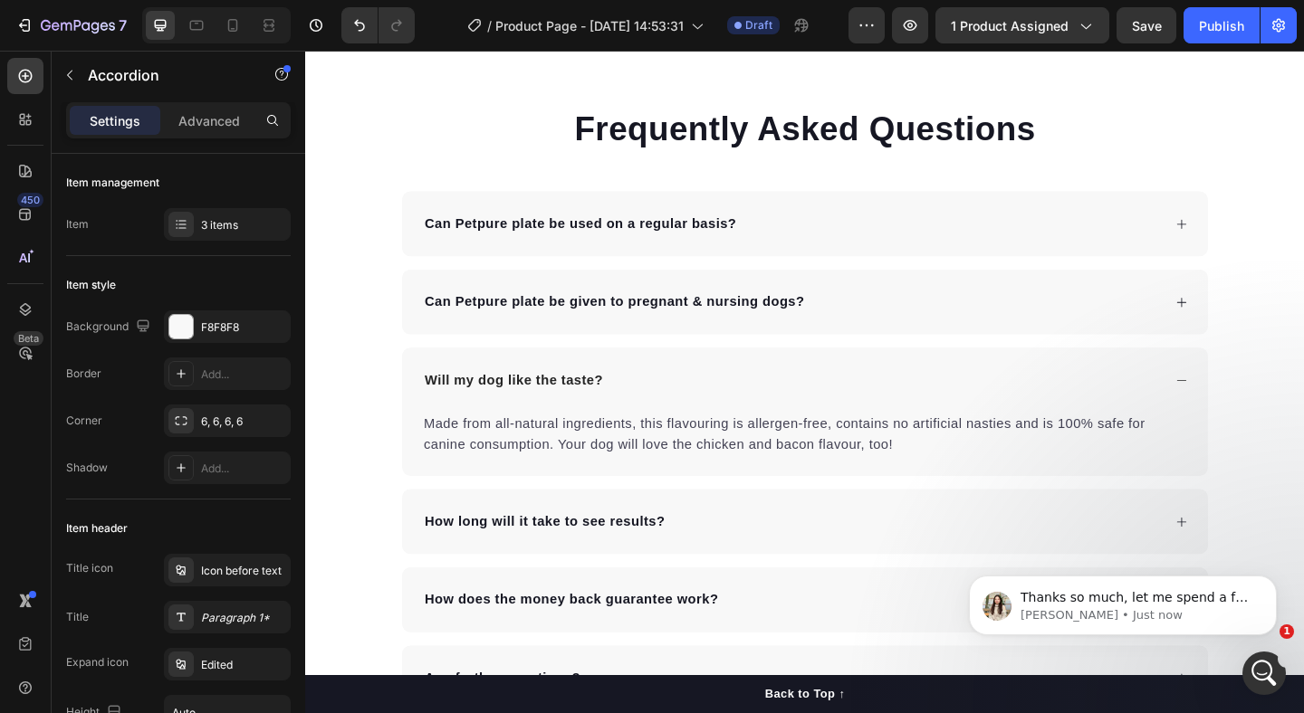
scroll to position [4127, 0]
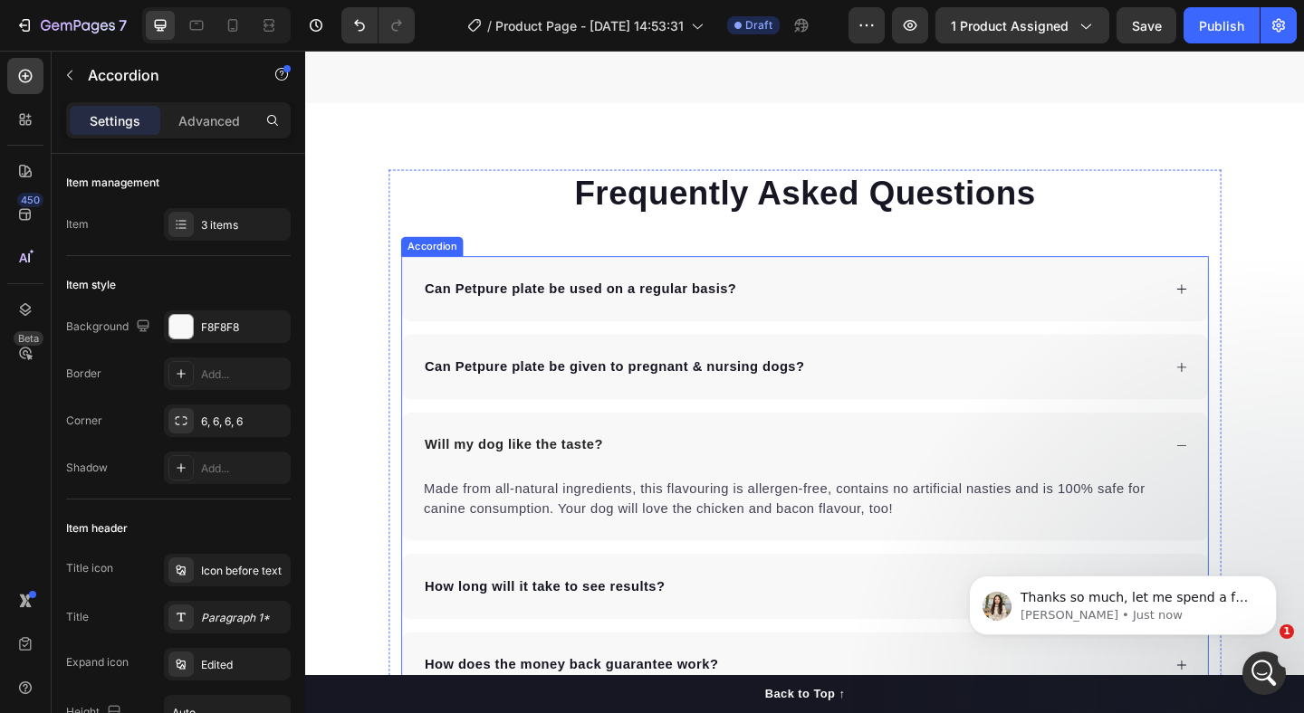
click at [601, 305] on p "Can Petpure plate be used on a regular basis?" at bounding box center [605, 310] width 340 height 22
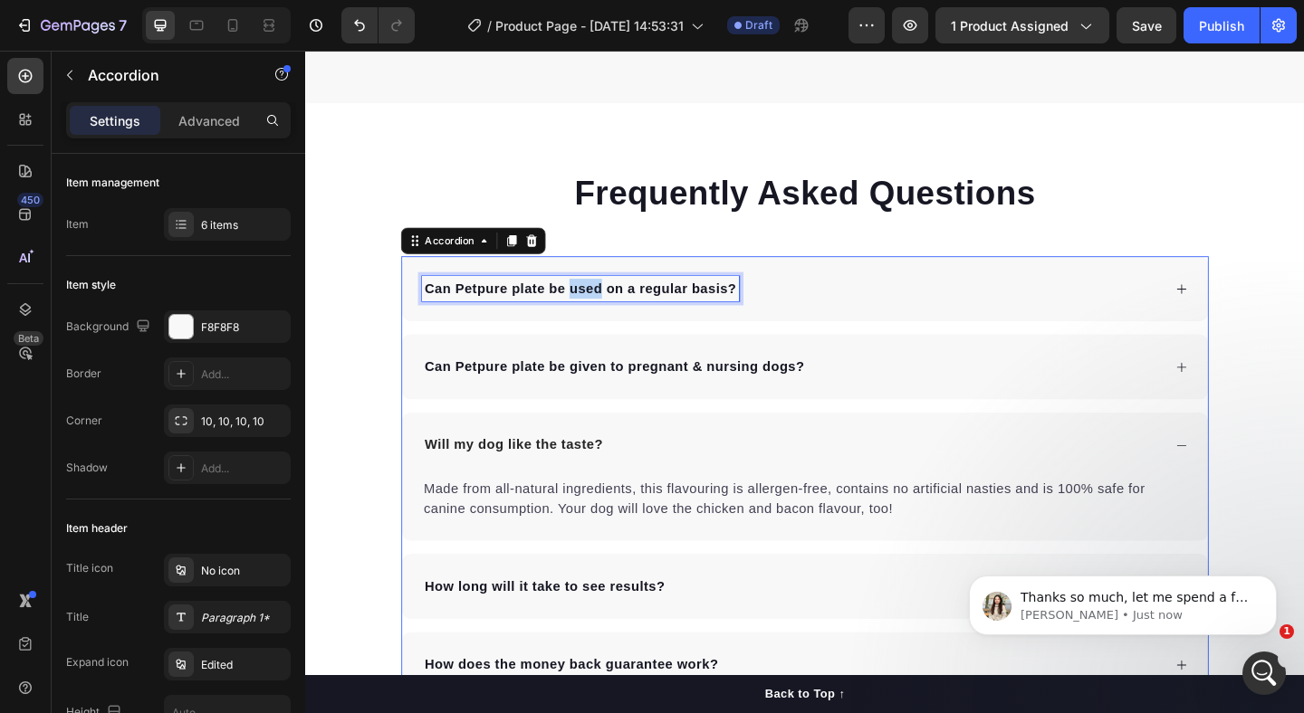
click at [601, 305] on p "Can Petpure plate be used on a regular basis?" at bounding box center [605, 310] width 340 height 22
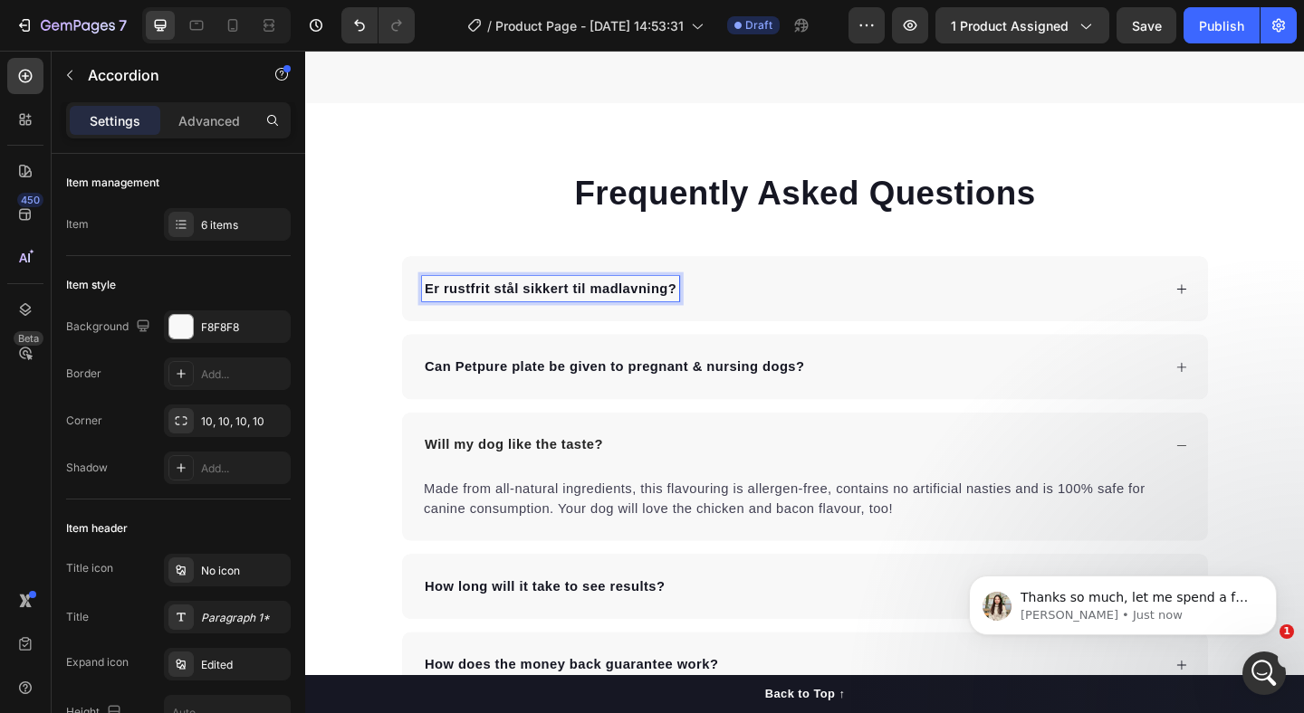
click at [1250, 305] on div "Er rustfrit stål sikkert til madlavning?" at bounding box center [848, 309] width 876 height 71
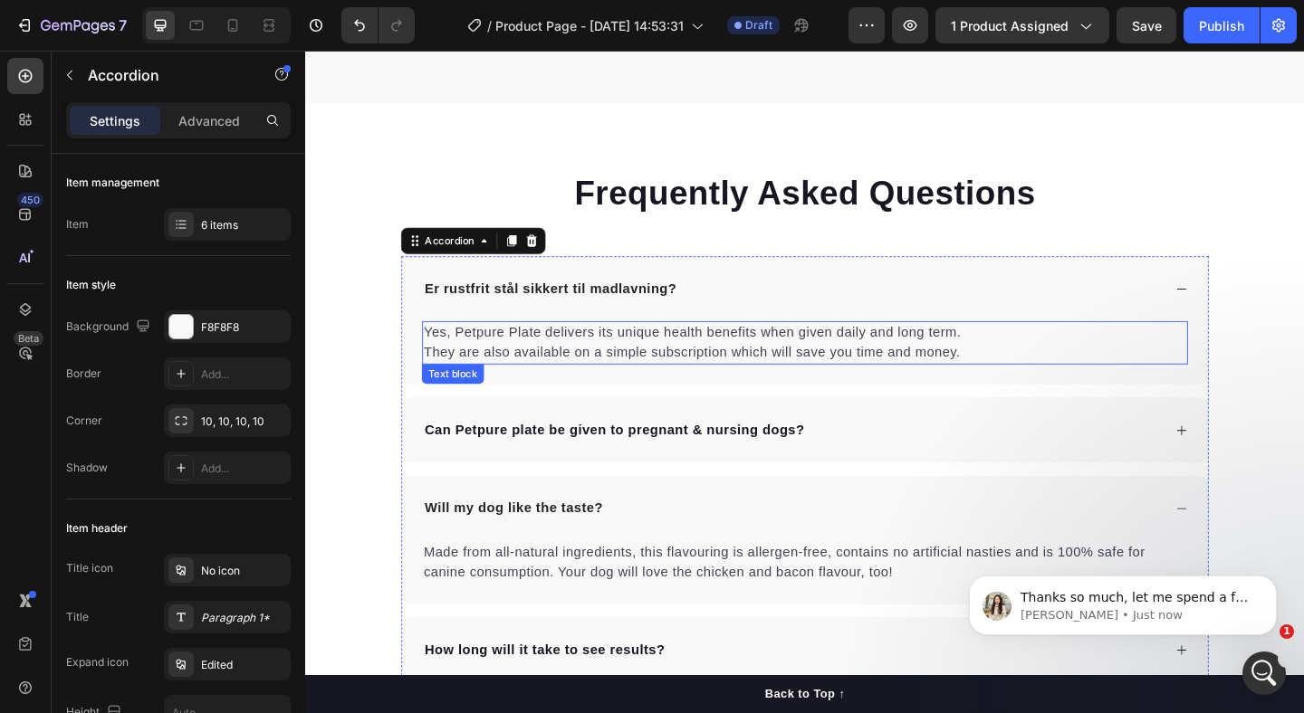
click at [766, 381] on p "Yes, Petpure Plate delivers its unique health benefits when given daily and lon…" at bounding box center [848, 368] width 829 height 43
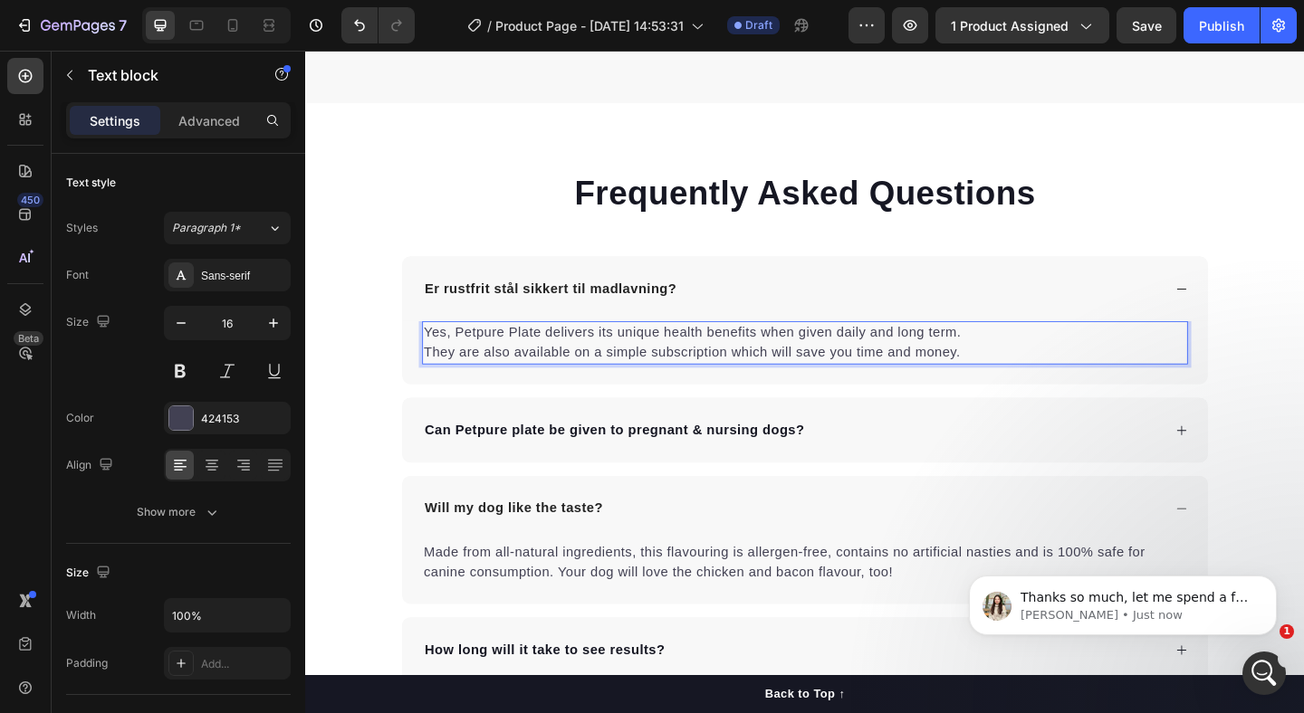
click at [606, 356] on p "Yes, Petpure Plate delivers its unique health benefits when given daily and lon…" at bounding box center [848, 368] width 829 height 43
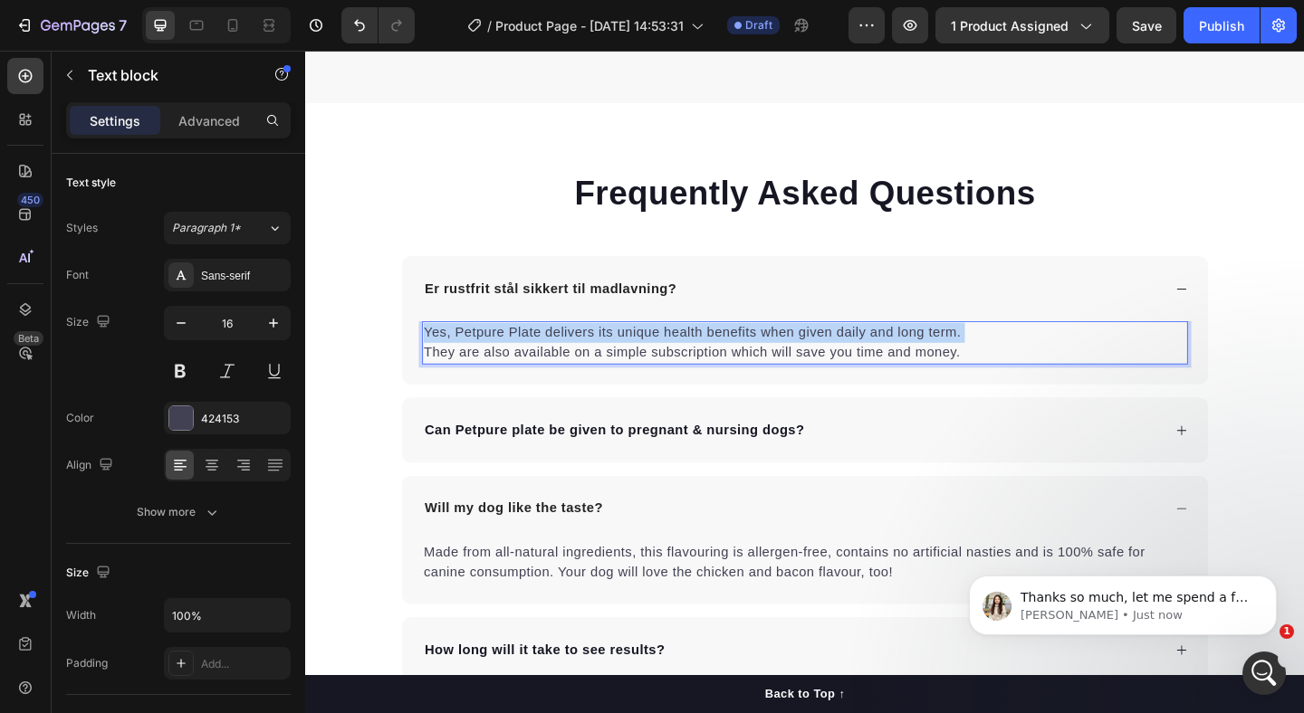
click at [606, 356] on p "Yes, Petpure Plate delivers its unique health benefits when given daily and lon…" at bounding box center [848, 368] width 829 height 43
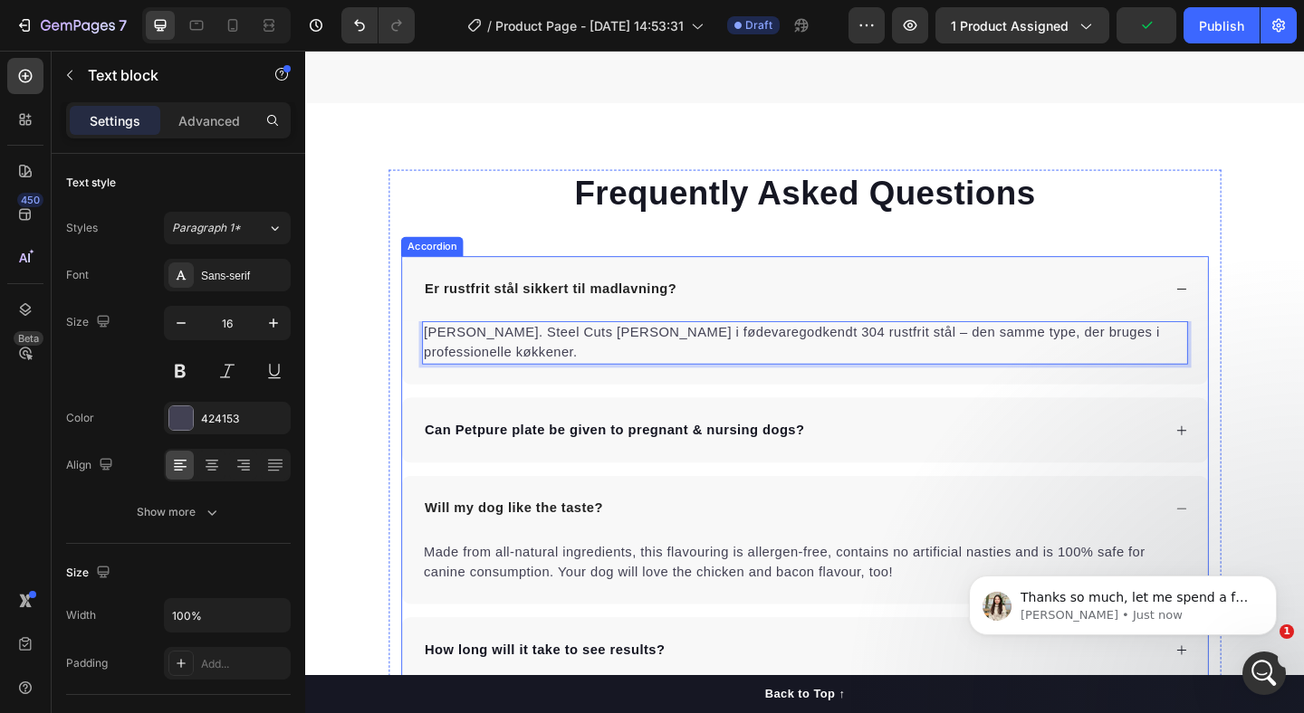
click at [593, 453] on p "Can Petpure plate be given to pregnant & nursing dogs?" at bounding box center [641, 464] width 413 height 22
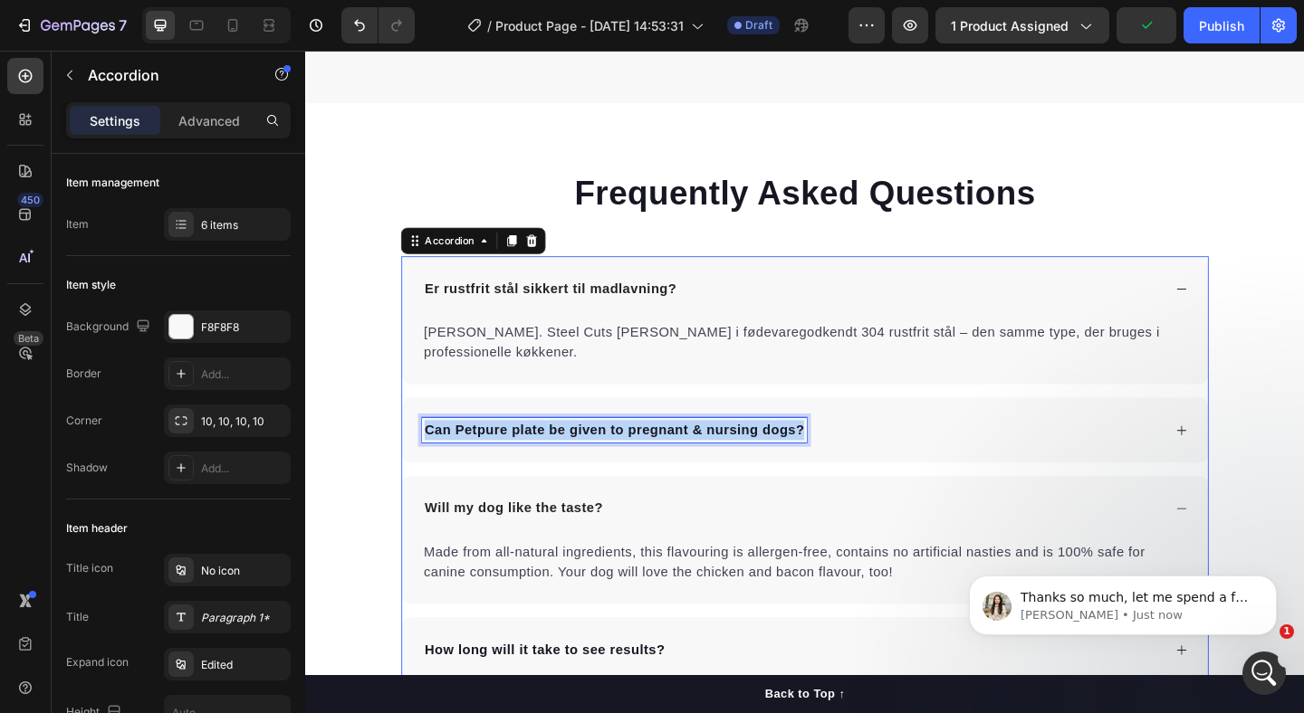
click at [593, 453] on p "Can Petpure plate be given to pregnant & nursing dogs?" at bounding box center [641, 464] width 413 height 22
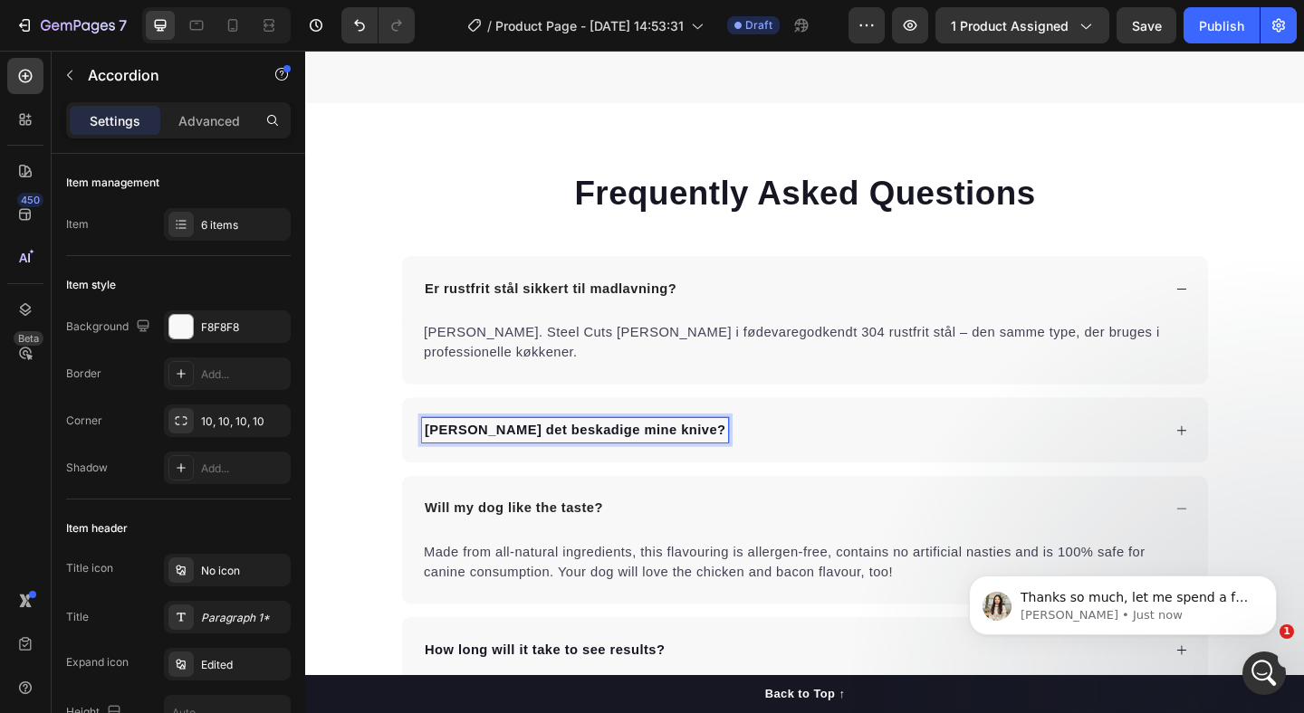
click at [1088, 450] on div "Kan det beskadige mine knive?" at bounding box center [834, 463] width 805 height 27
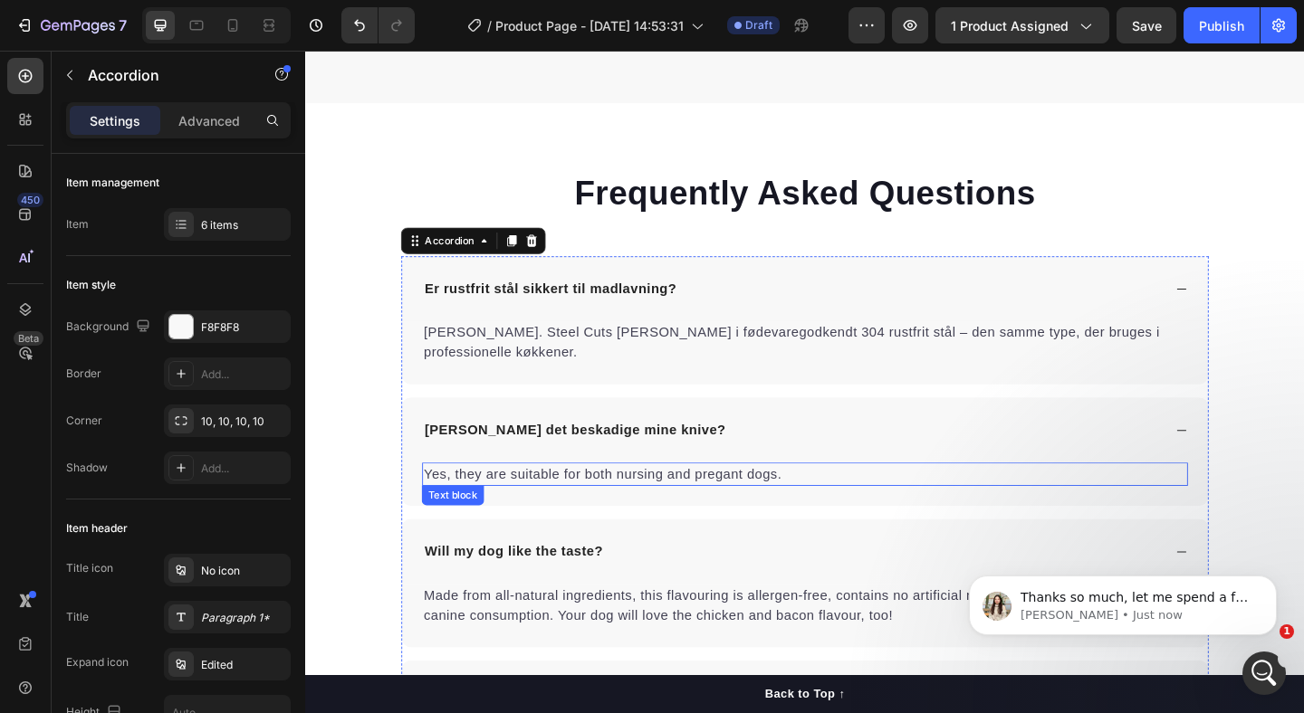
click at [661, 501] on p "Yes, they are suitable for both nursing and pregant dogs." at bounding box center [848, 512] width 829 height 22
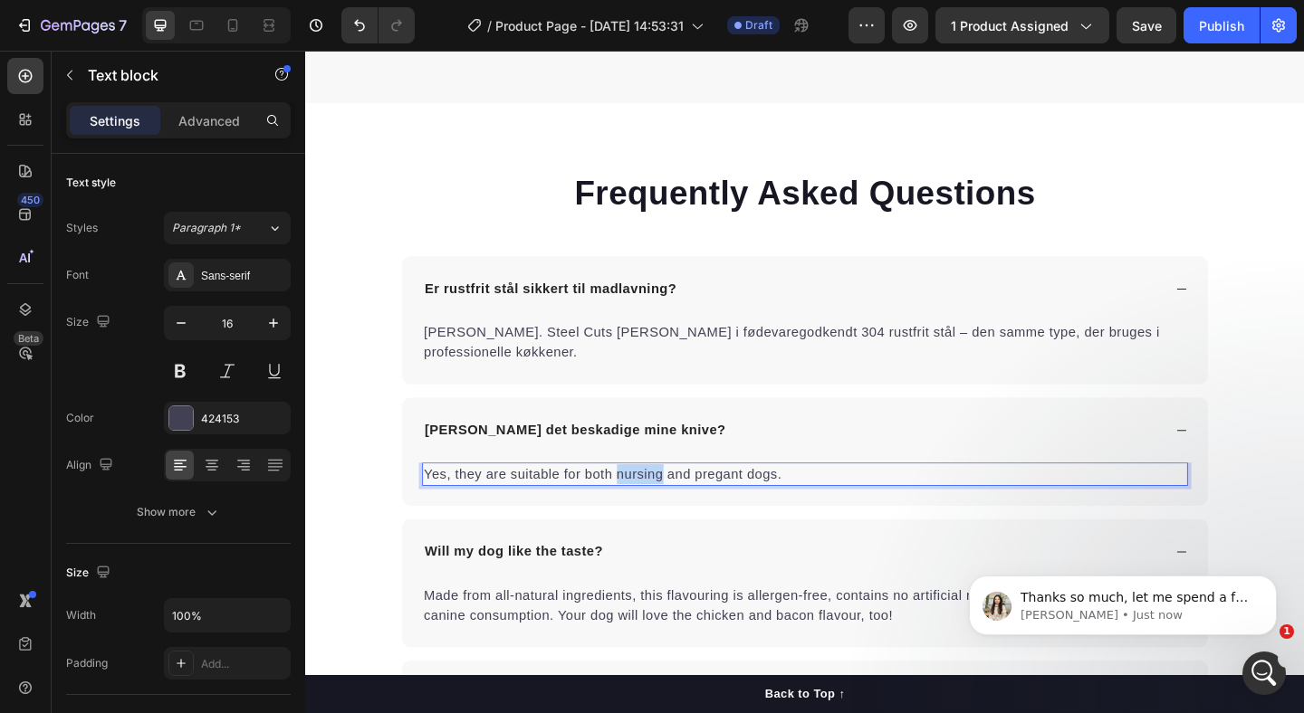
click at [661, 501] on p "Yes, they are suitable for both nursing and pregant dogs." at bounding box center [848, 512] width 829 height 22
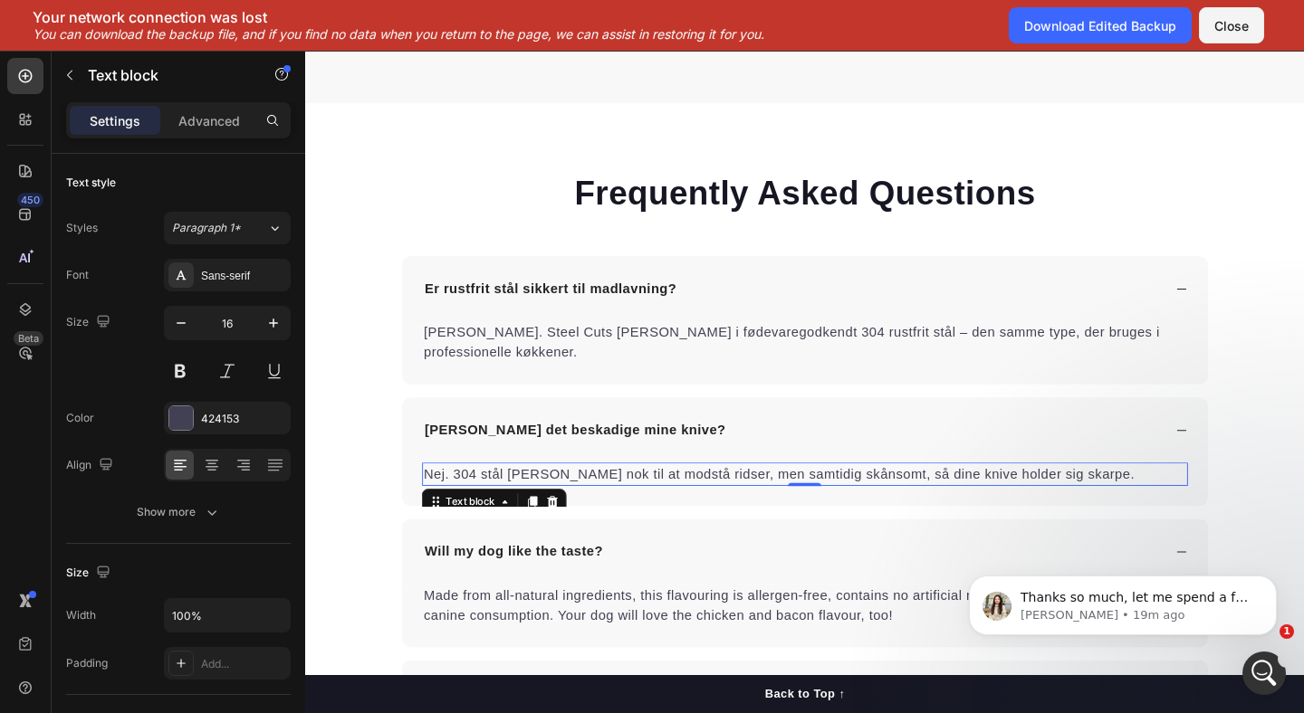
scroll to position [0, 0]
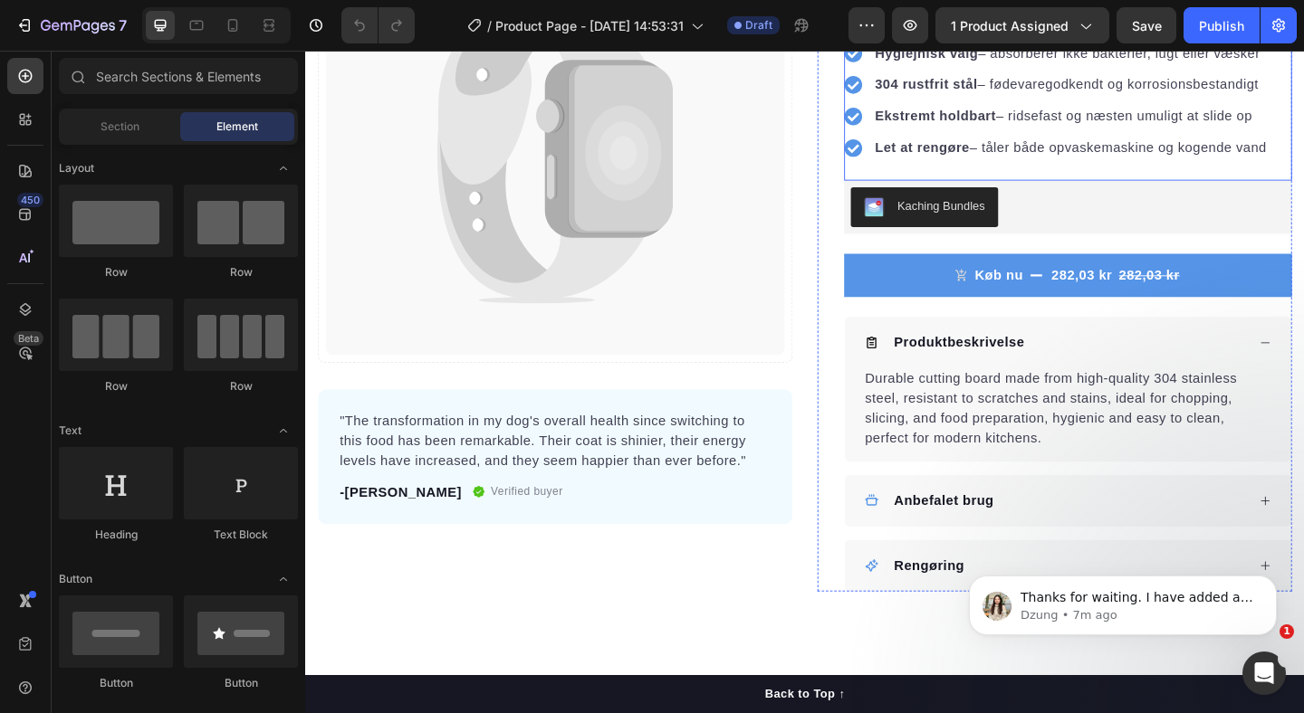
scroll to position [365, 0]
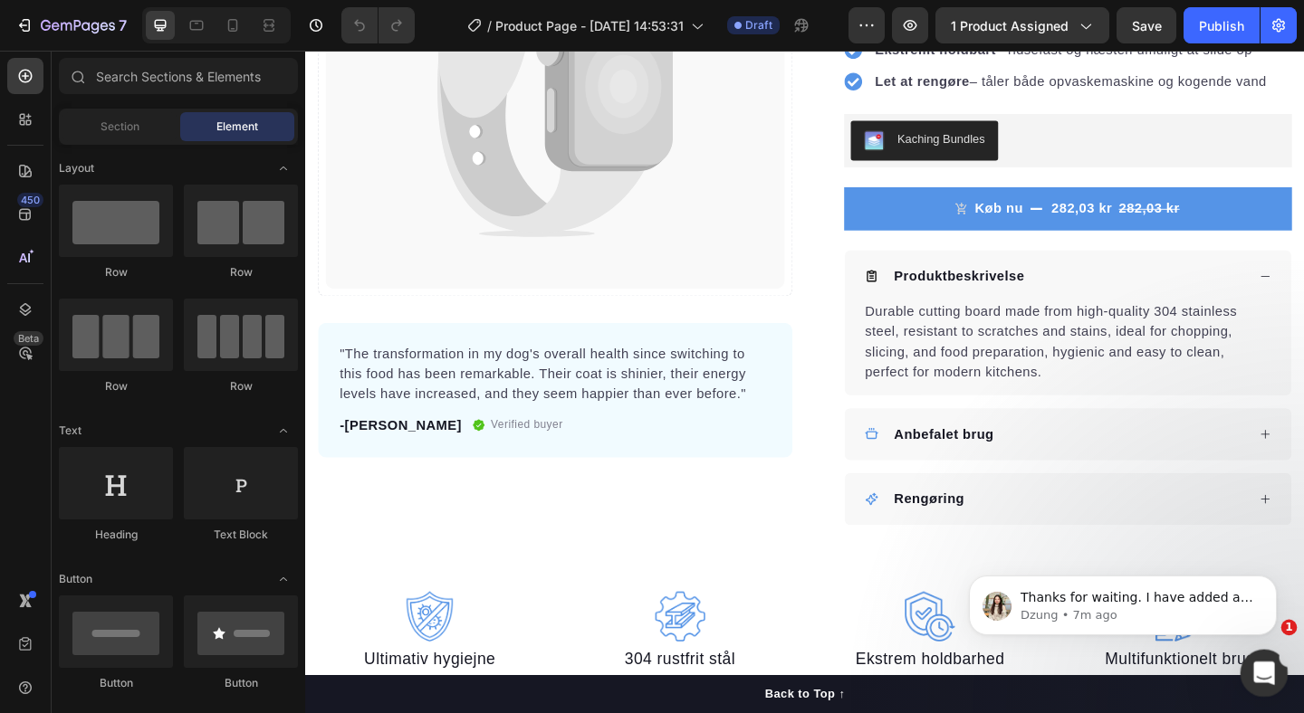
click at [1259, 675] on icon "Open Intercom Messenger" at bounding box center [1262, 671] width 30 height 30
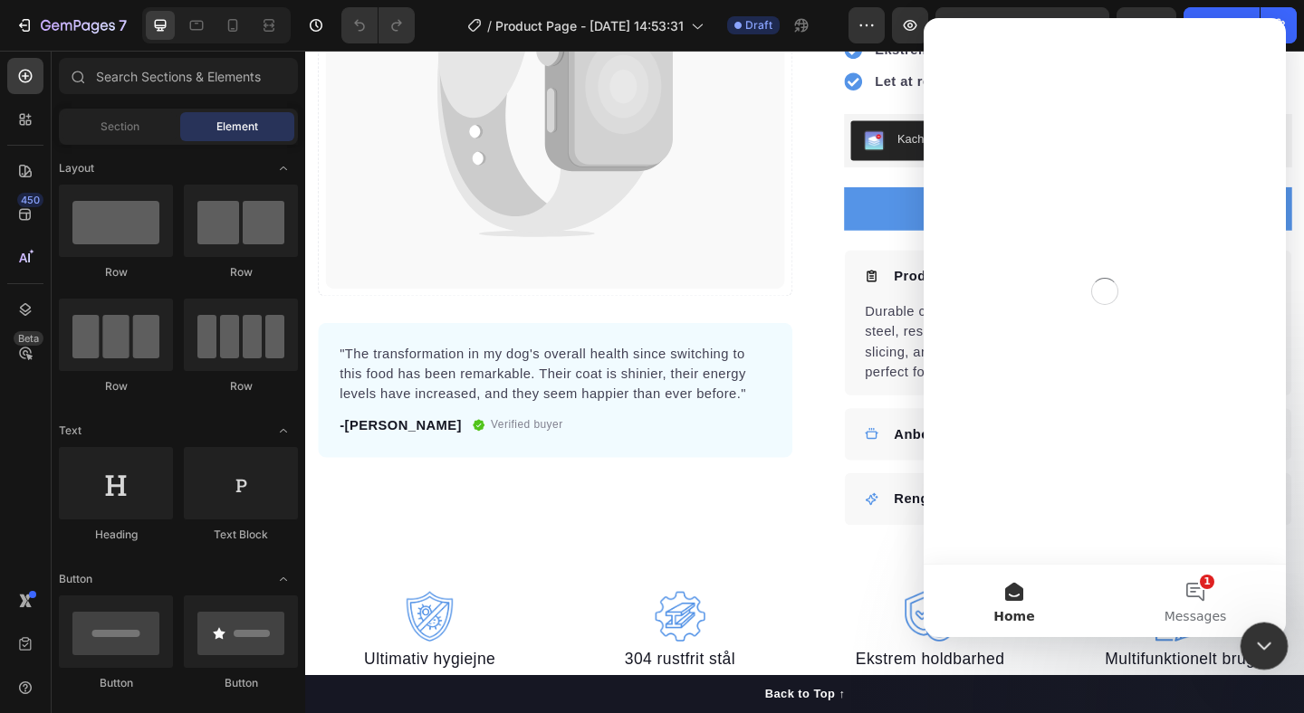
scroll to position [0, 0]
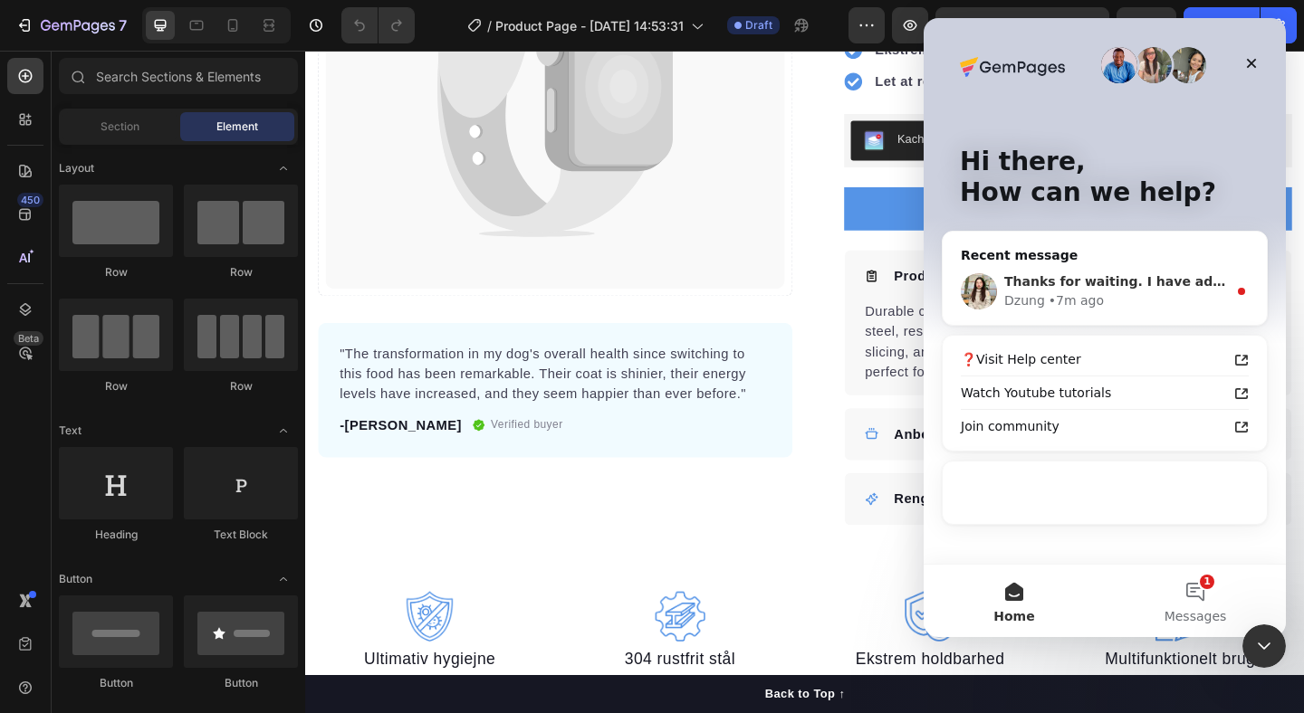
click at [1072, 295] on div "• 7m ago" at bounding box center [1075, 301] width 55 height 19
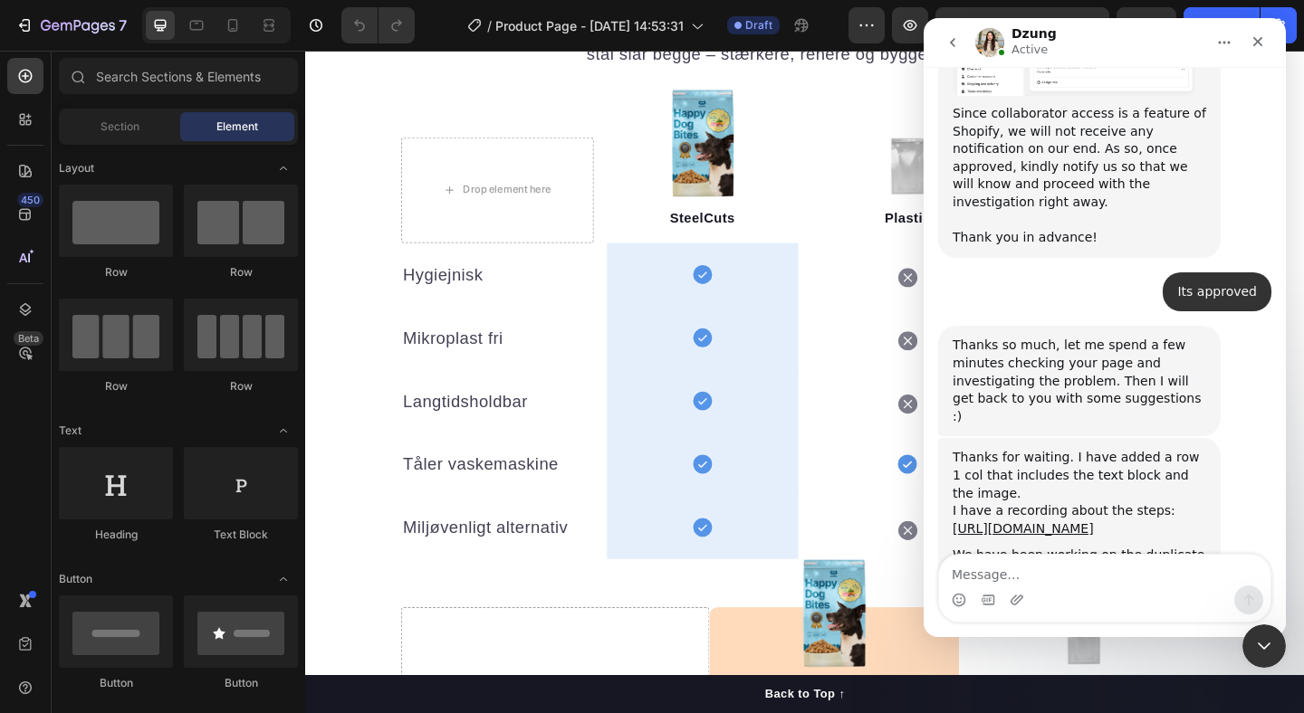
scroll to position [1463, 0]
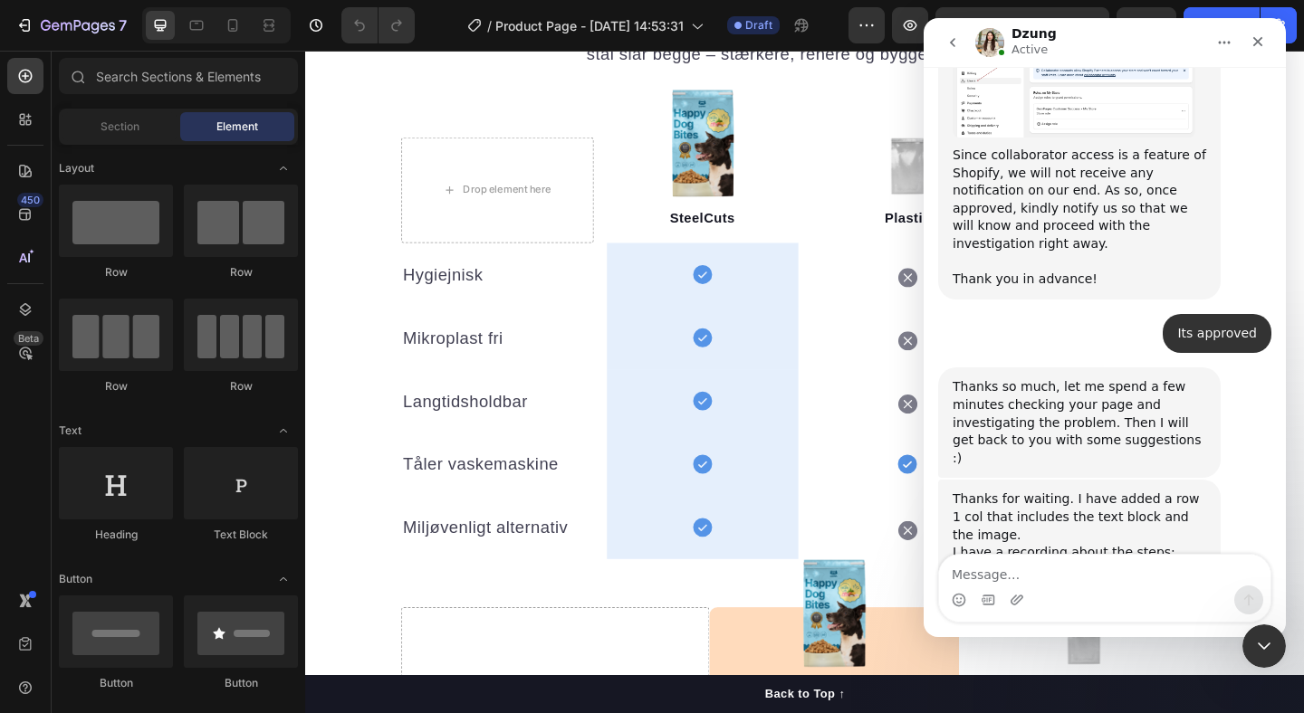
click at [1056, 563] on link "[URL][DOMAIN_NAME]" at bounding box center [1023, 570] width 141 height 14
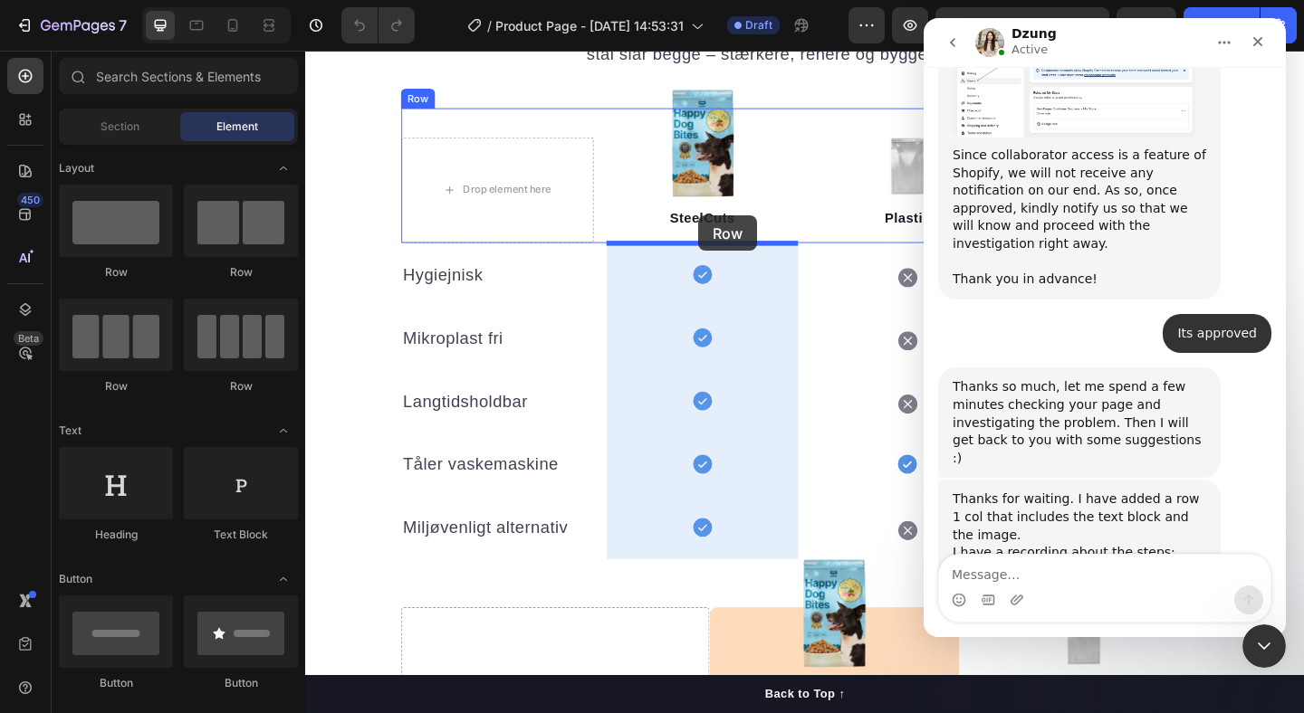
drag, startPoint x: 397, startPoint y: 268, endPoint x: 732, endPoint y: 231, distance: 338.0
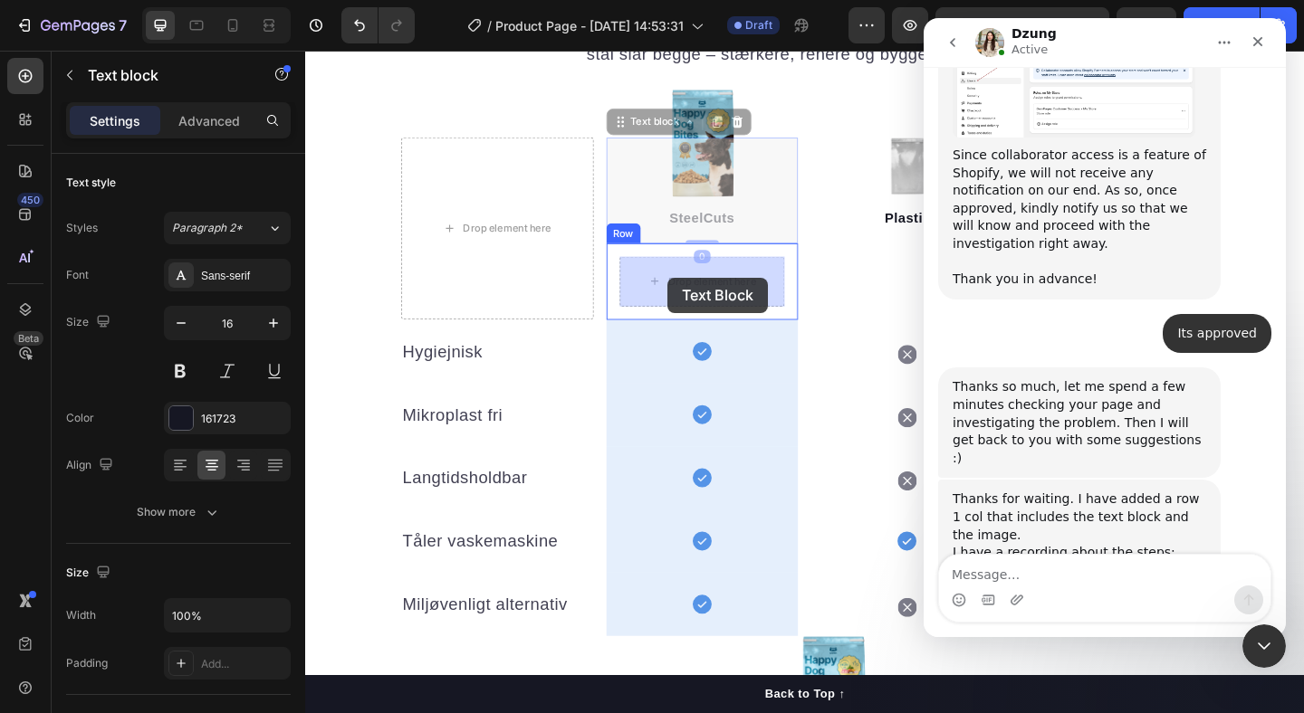
drag, startPoint x: 682, startPoint y: 186, endPoint x: 699, endPoint y: 298, distance: 113.6
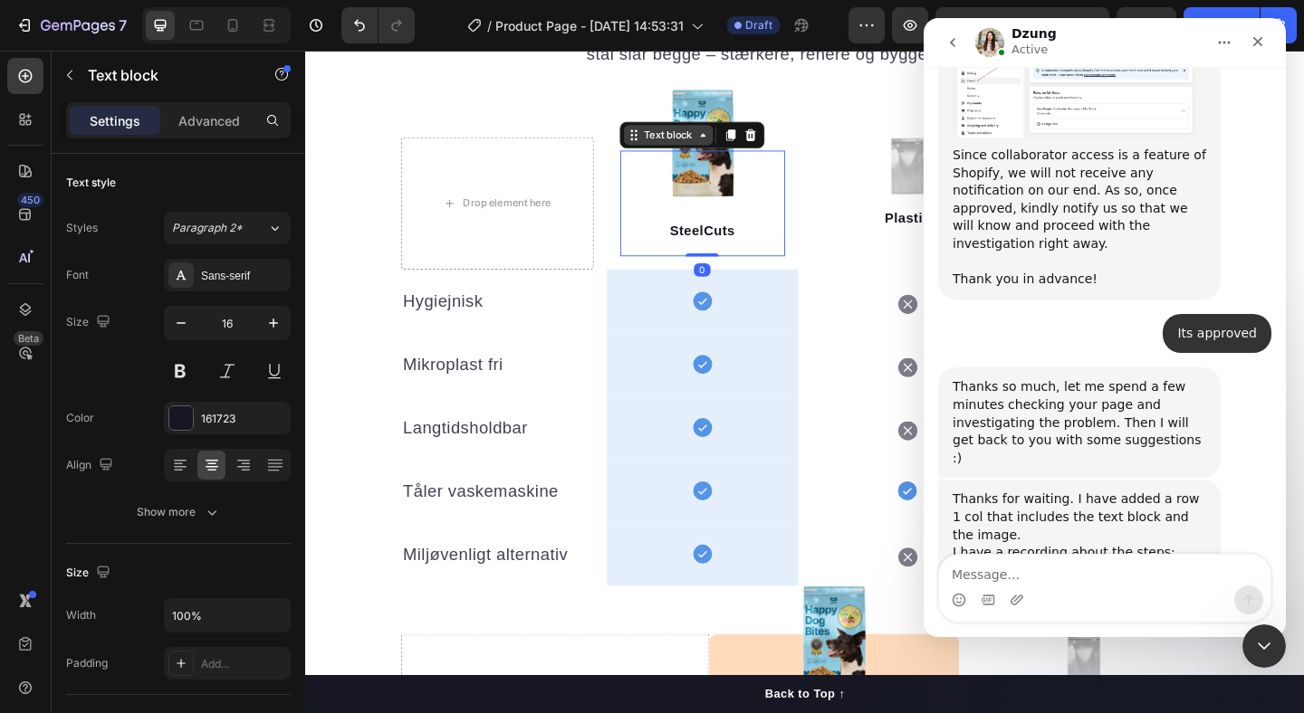
click at [663, 135] on icon at bounding box center [663, 142] width 14 height 14
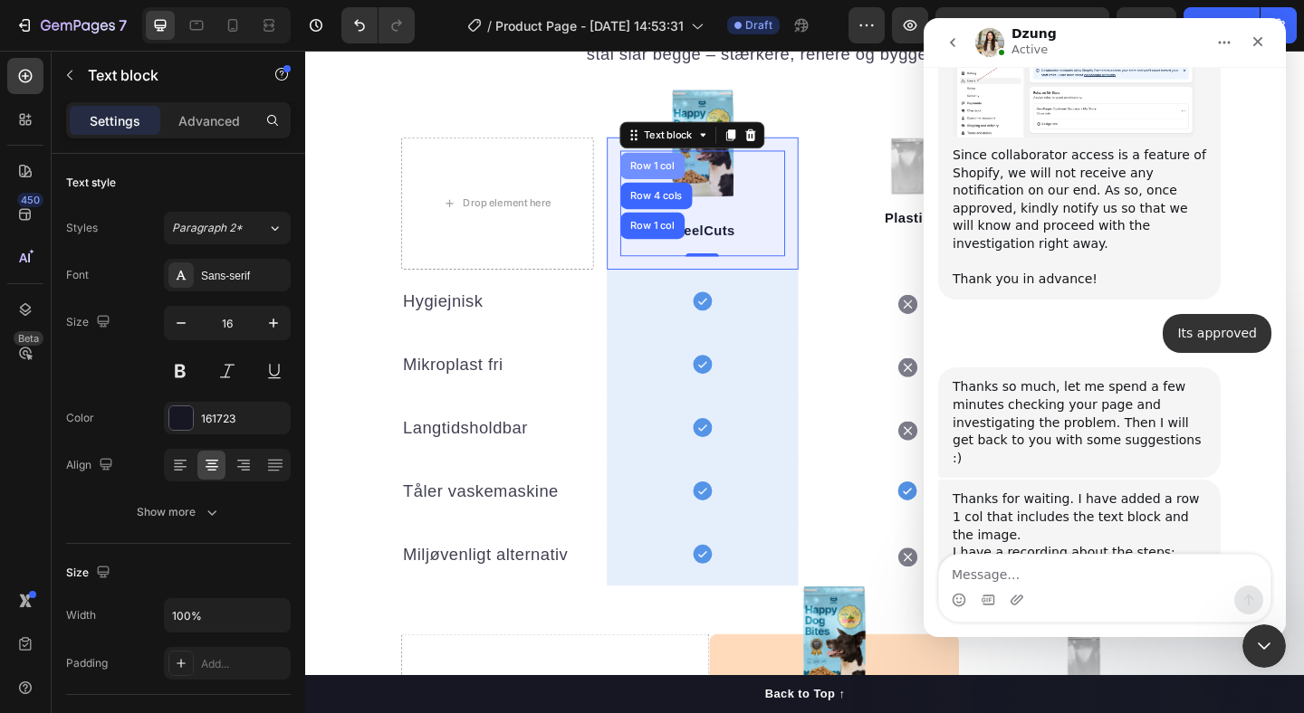
click at [672, 178] on div "Row 1 col" at bounding box center [683, 175] width 55 height 11
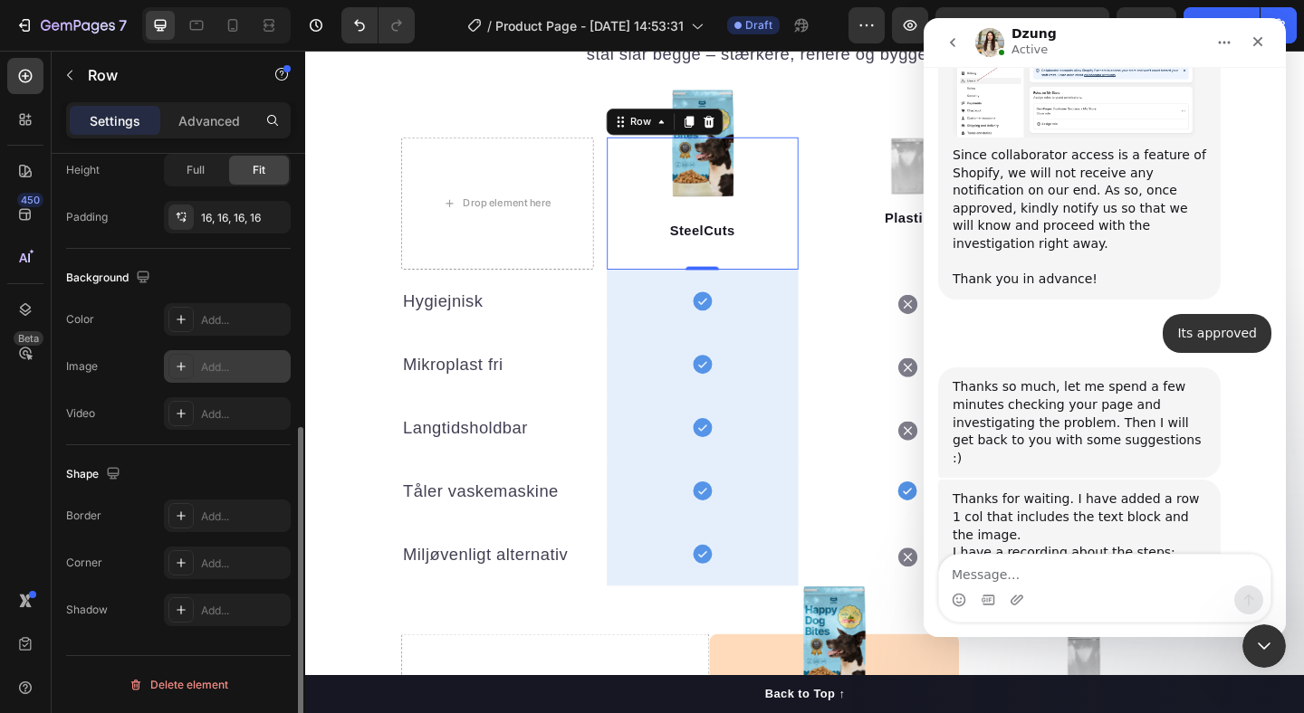
scroll to position [474, 0]
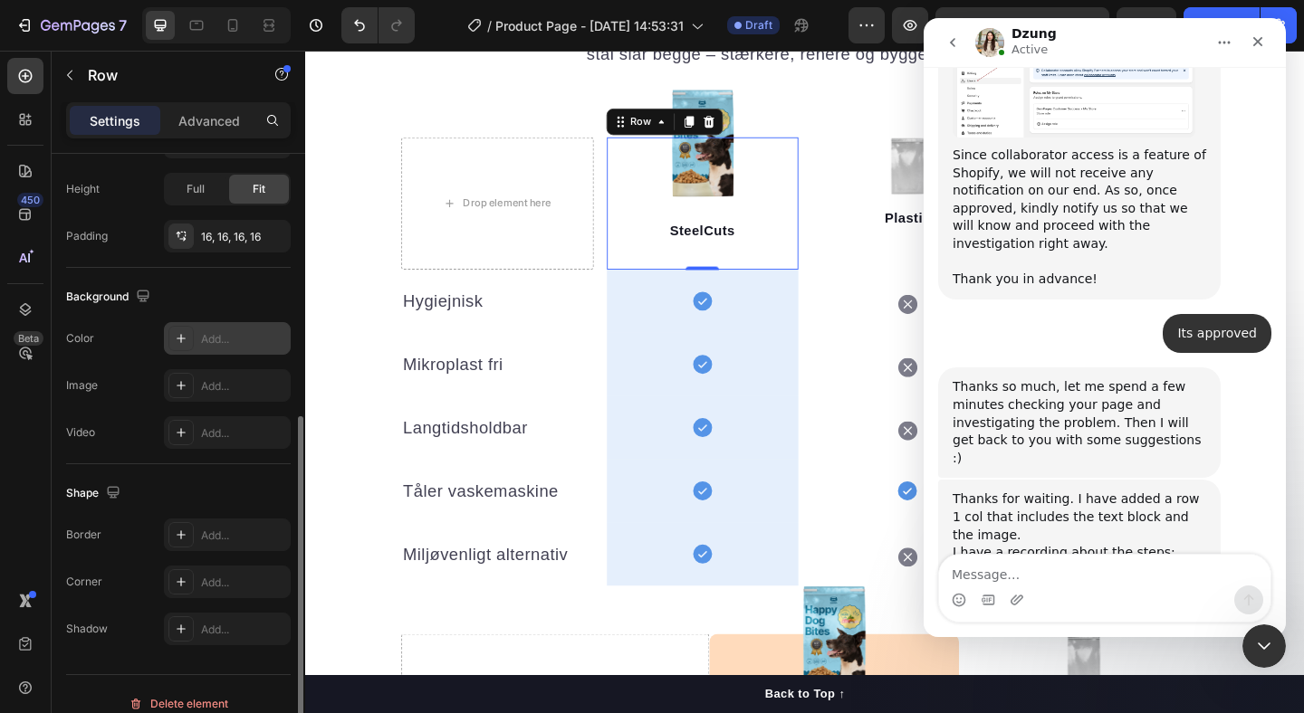
click at [220, 346] on div "Add..." at bounding box center [243, 339] width 85 height 16
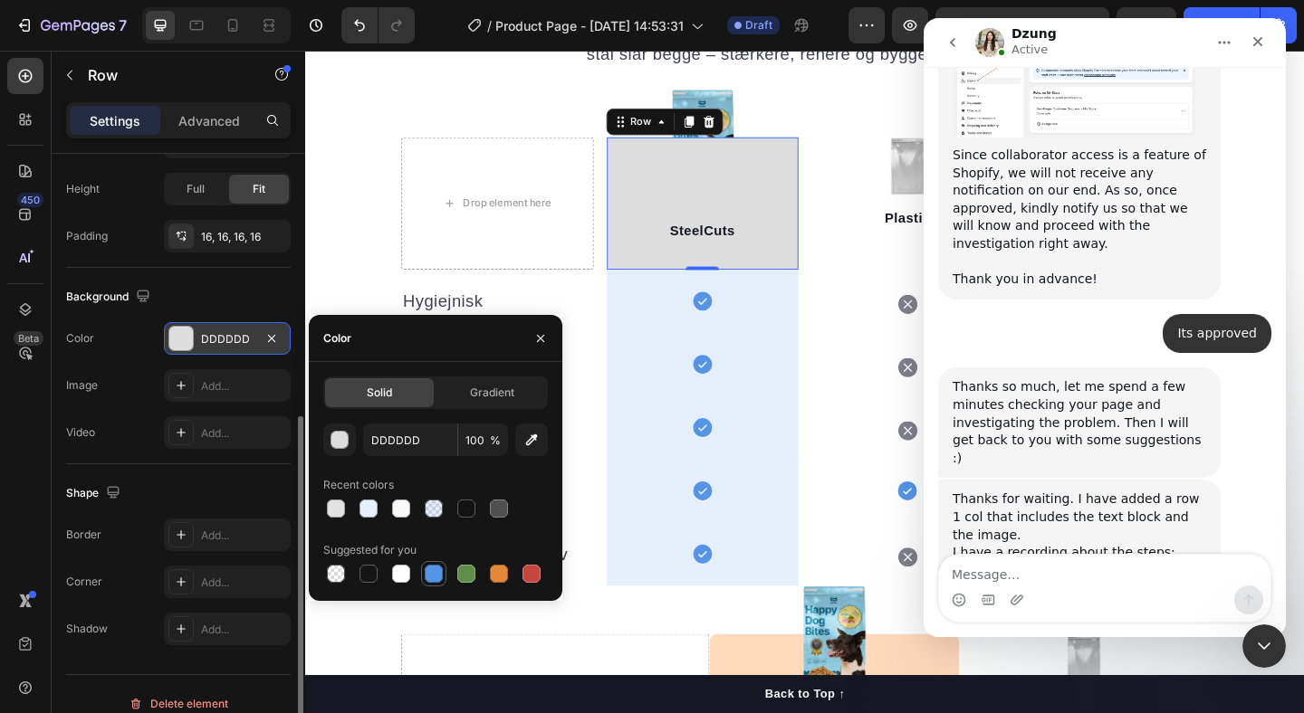
click at [431, 568] on div at bounding box center [434, 574] width 18 height 18
type input "5594E7"
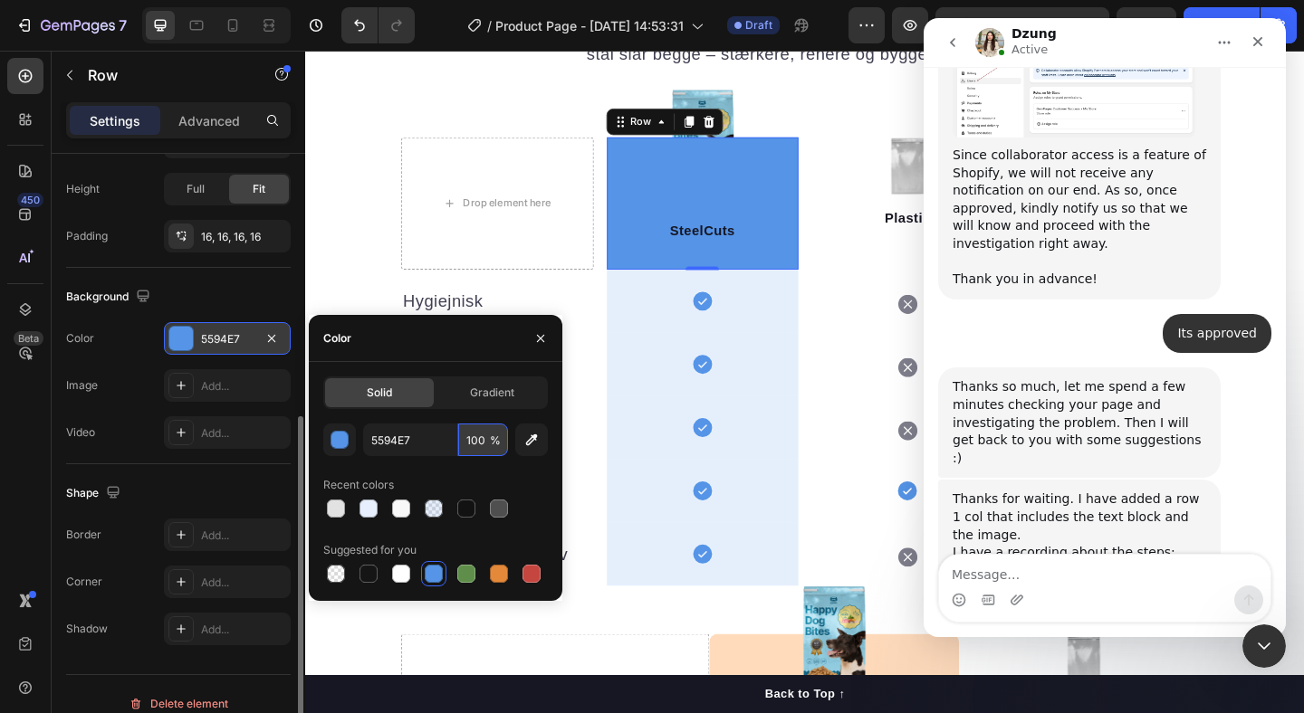
click at [474, 445] on input "100" at bounding box center [483, 440] width 50 height 33
click at [474, 444] on input "100" at bounding box center [483, 440] width 50 height 33
type input "10"
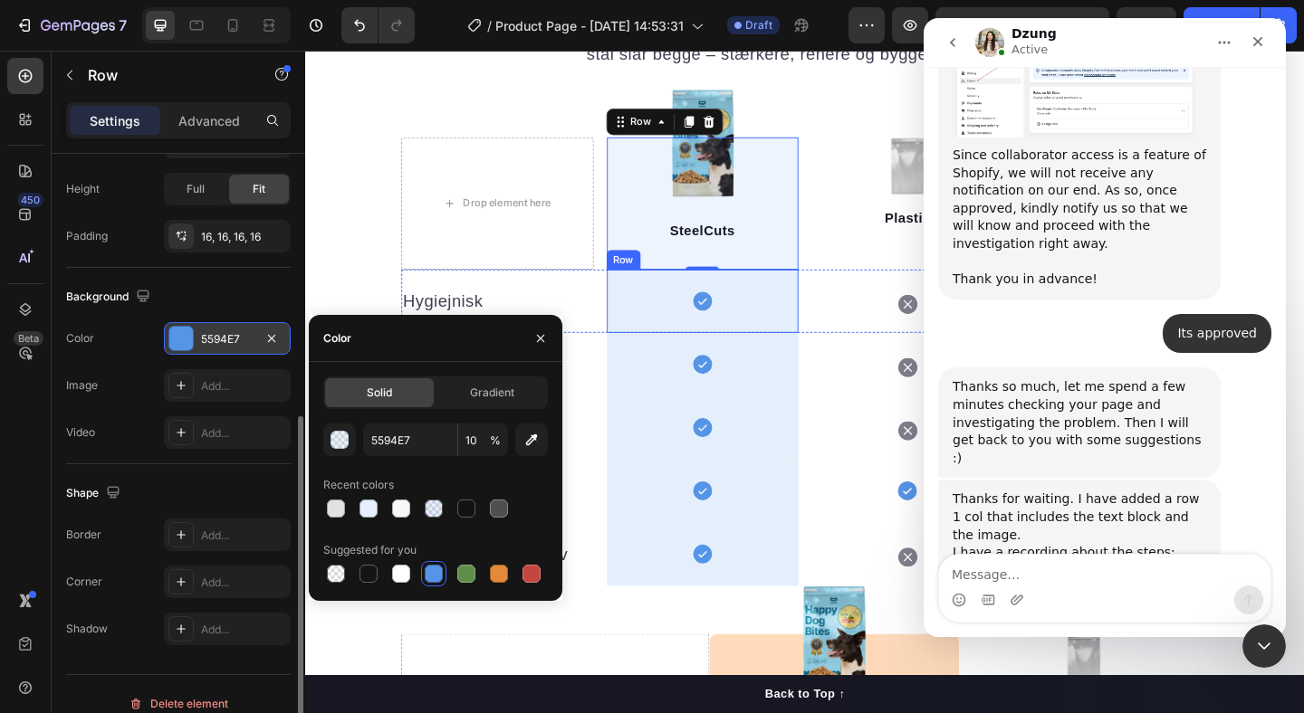
click at [685, 311] on div "Icon Row" at bounding box center [737, 323] width 209 height 69
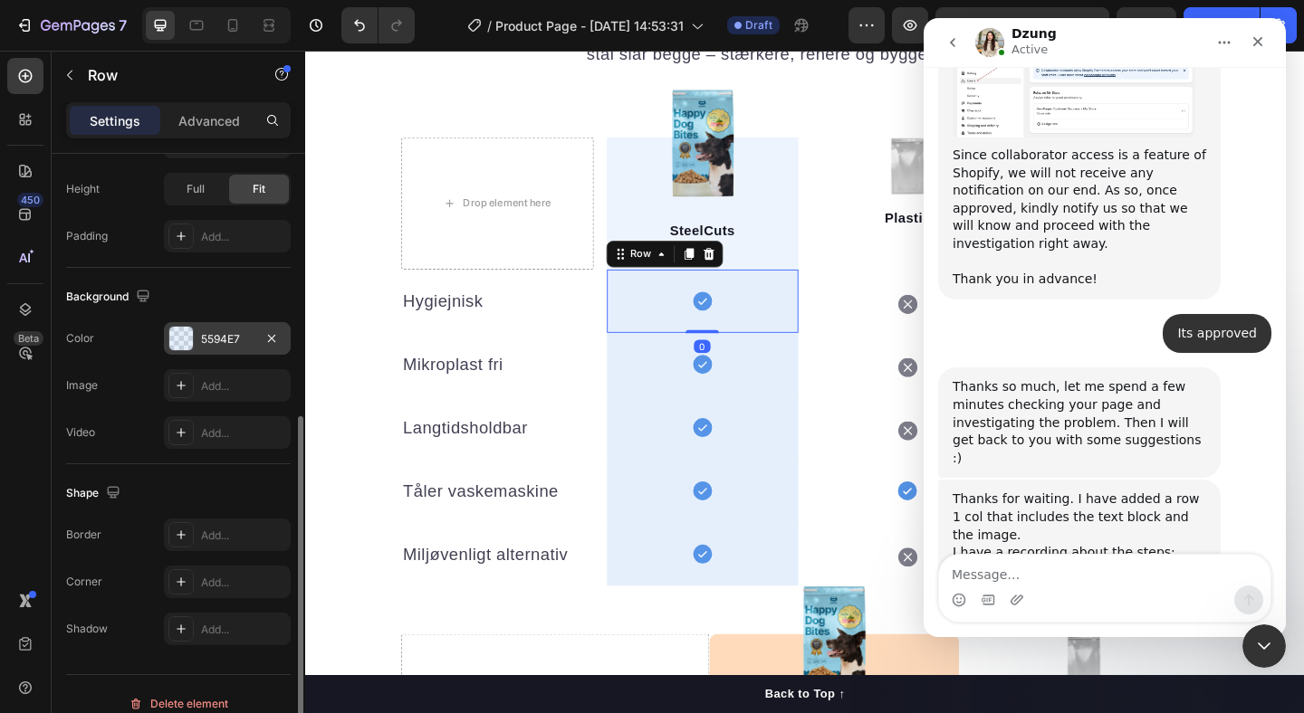
click at [220, 349] on div "5594E7" at bounding box center [227, 338] width 127 height 33
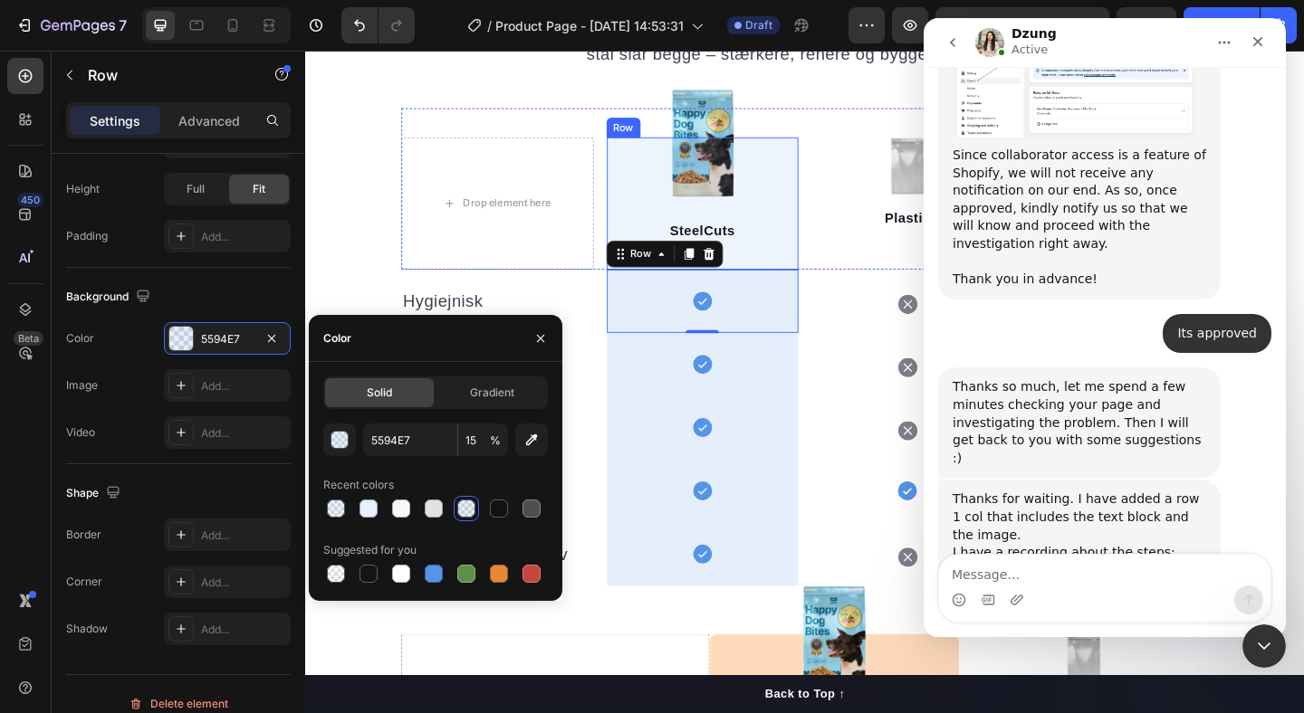
click at [637, 248] on div "SteelCuts Text block Row" at bounding box center [737, 217] width 209 height 144
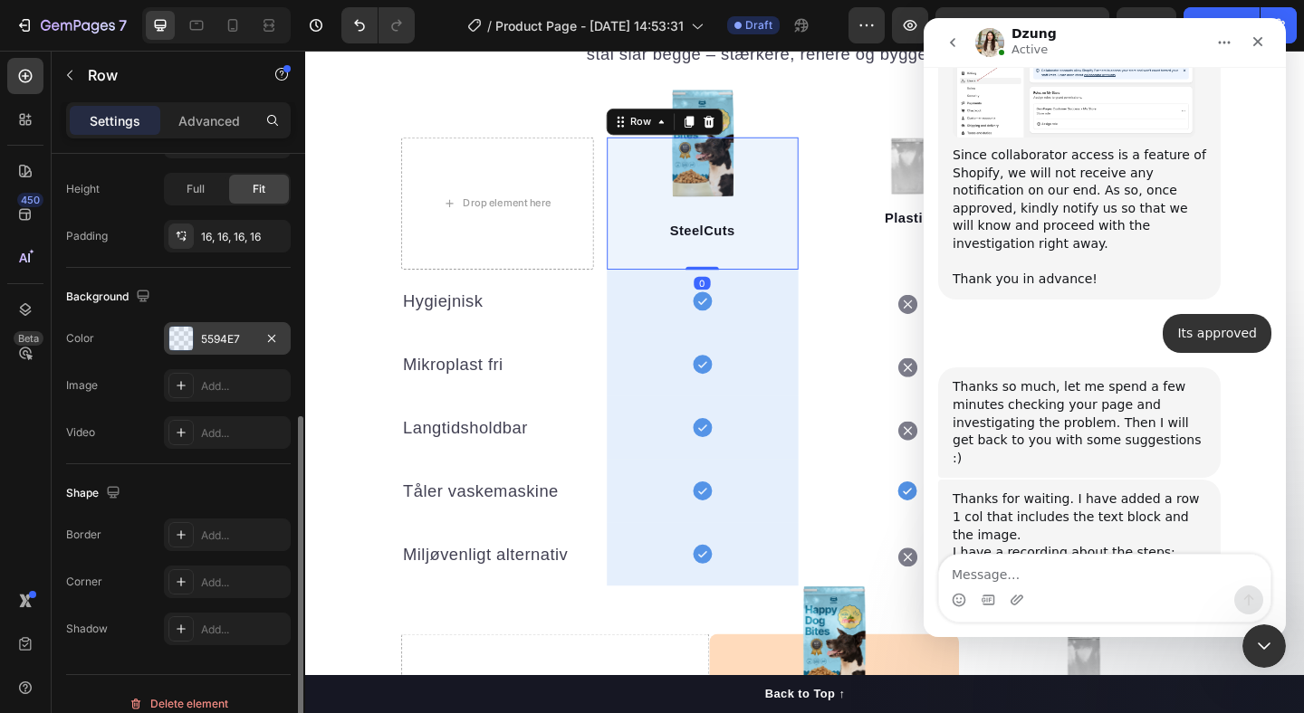
click at [196, 337] on div "5594E7" at bounding box center [227, 338] width 127 height 33
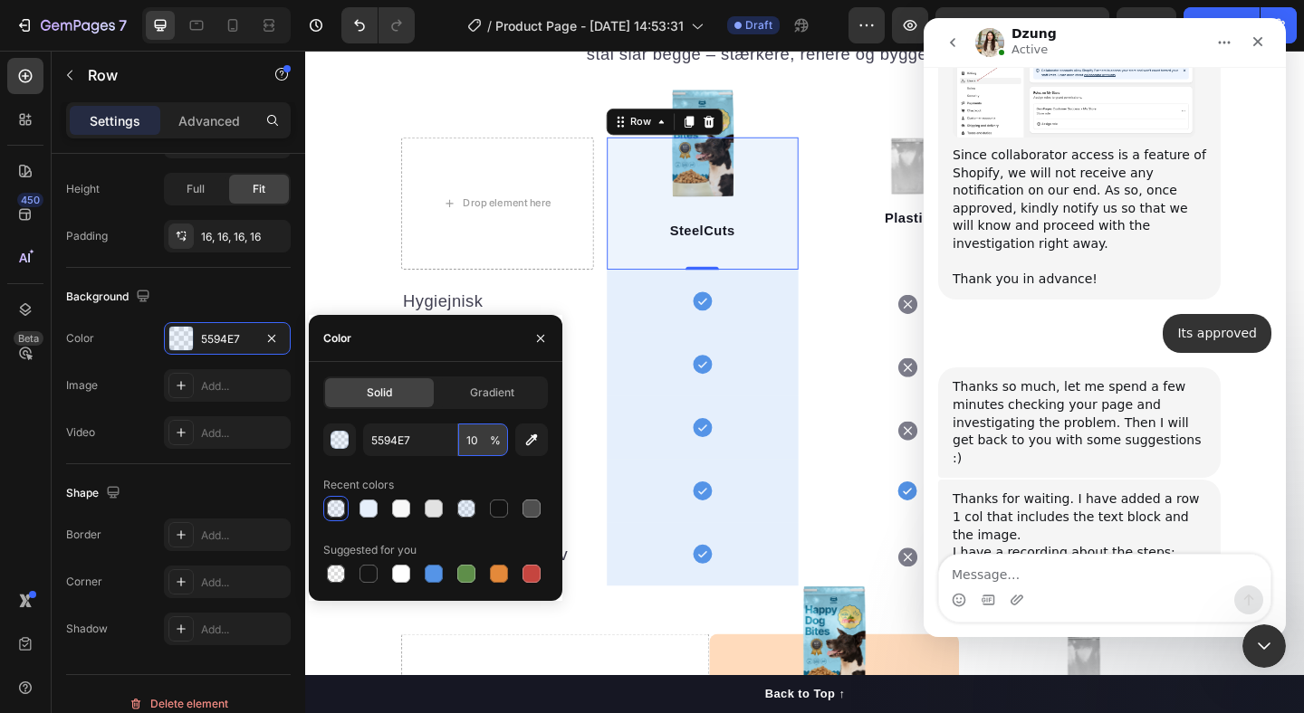
click at [480, 445] on input "10" at bounding box center [483, 440] width 50 height 33
type input "15"
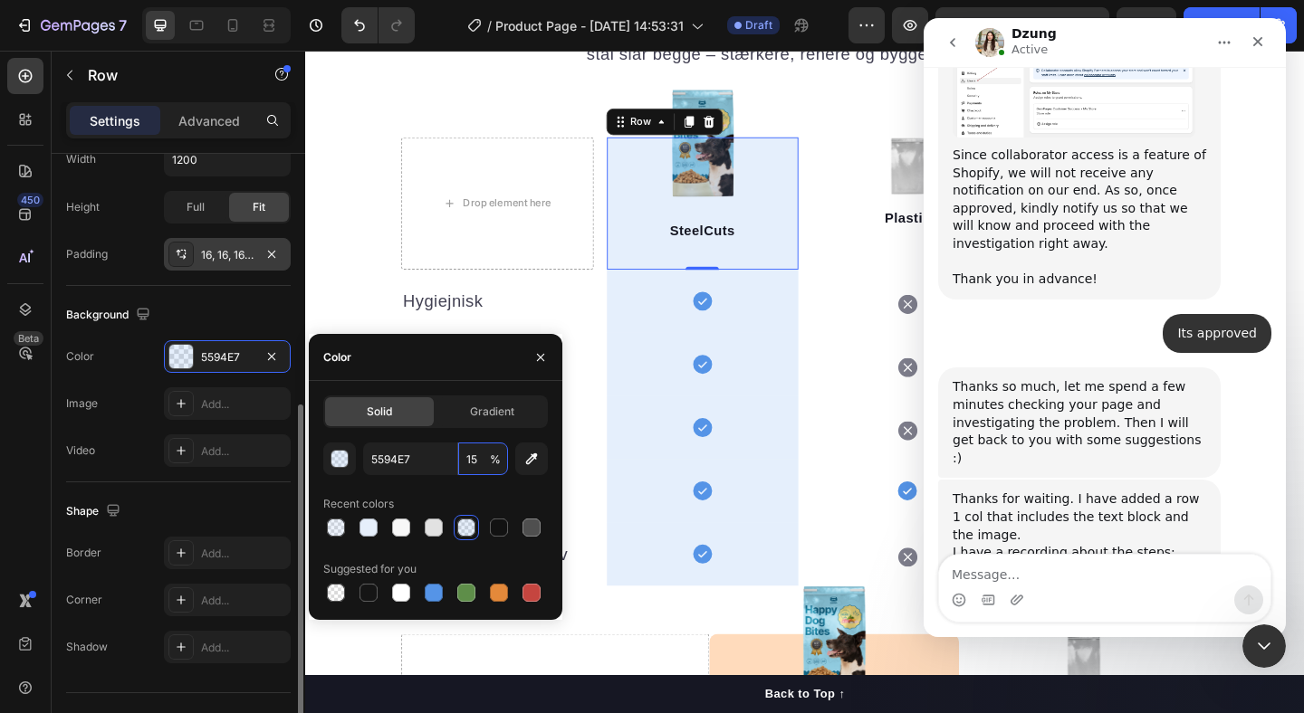
scroll to position [455, 0]
click at [218, 261] on div "16, 16, 16, 16" at bounding box center [227, 257] width 53 height 16
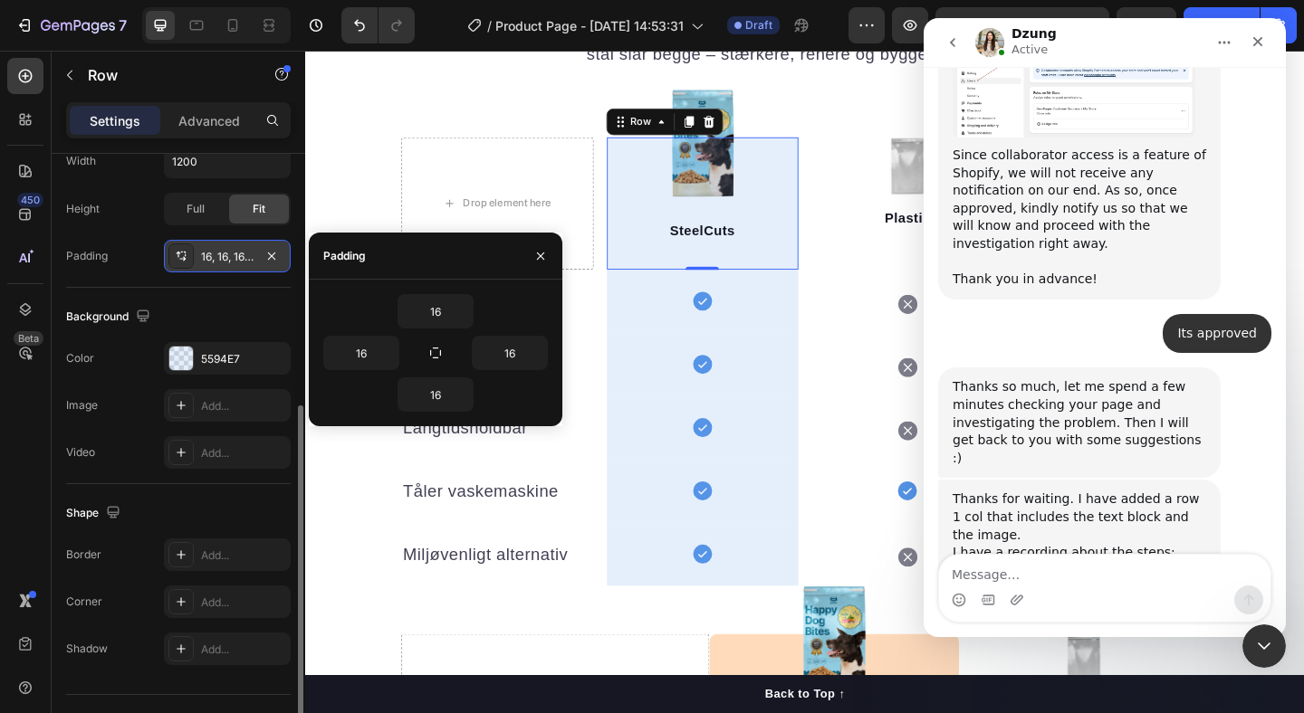
click at [218, 261] on div "16, 16, 16, 16" at bounding box center [227, 257] width 53 height 16
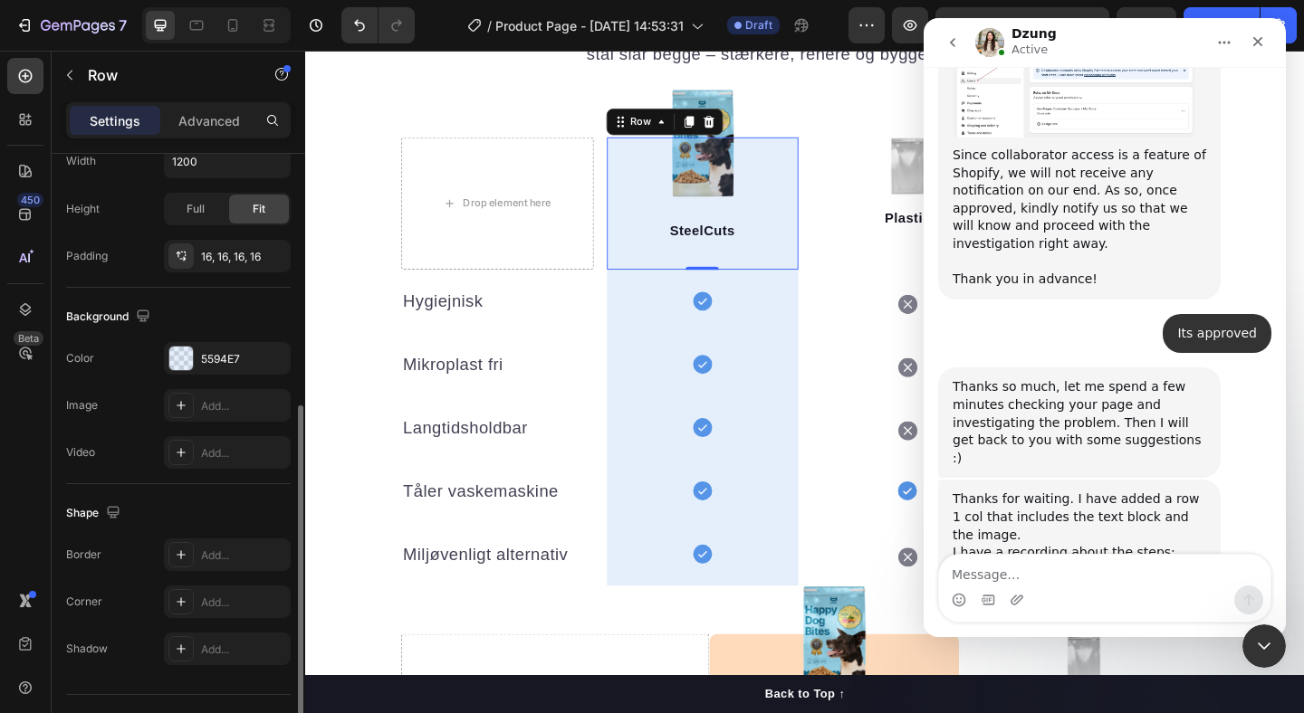
scroll to position [493, 0]
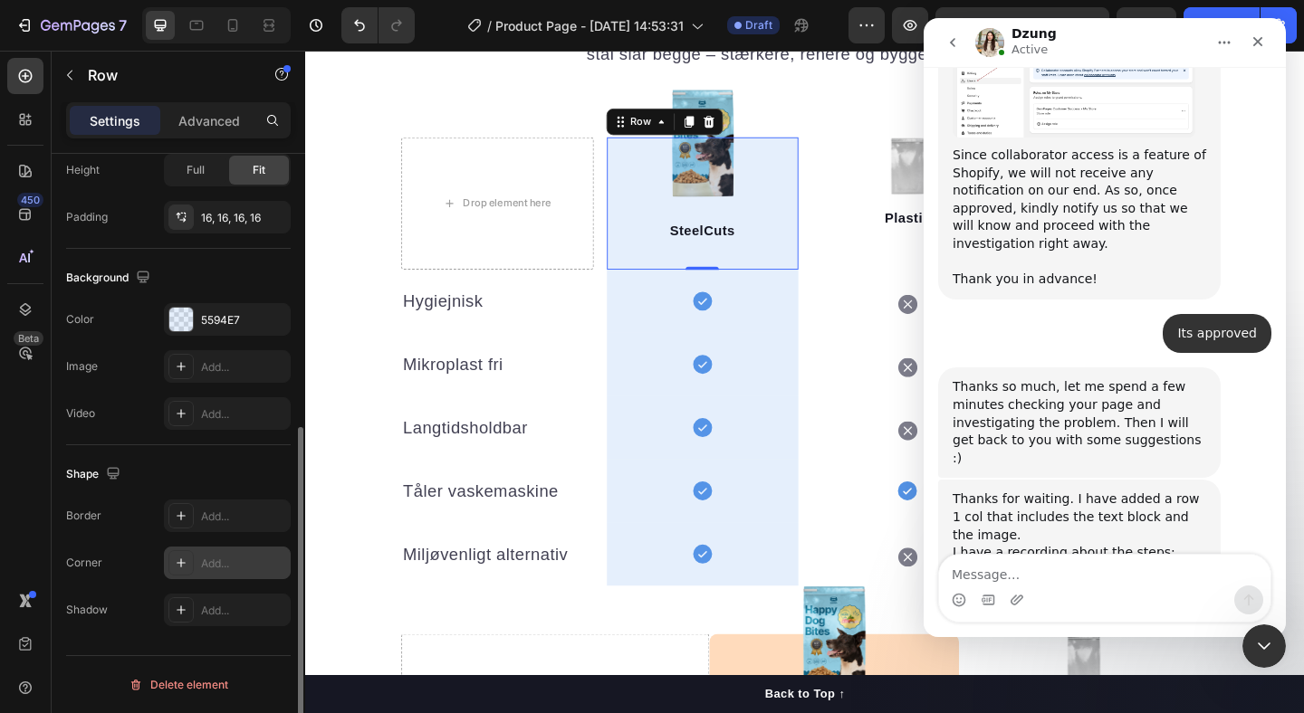
click at [235, 579] on div "Add..." at bounding box center [227, 563] width 127 height 33
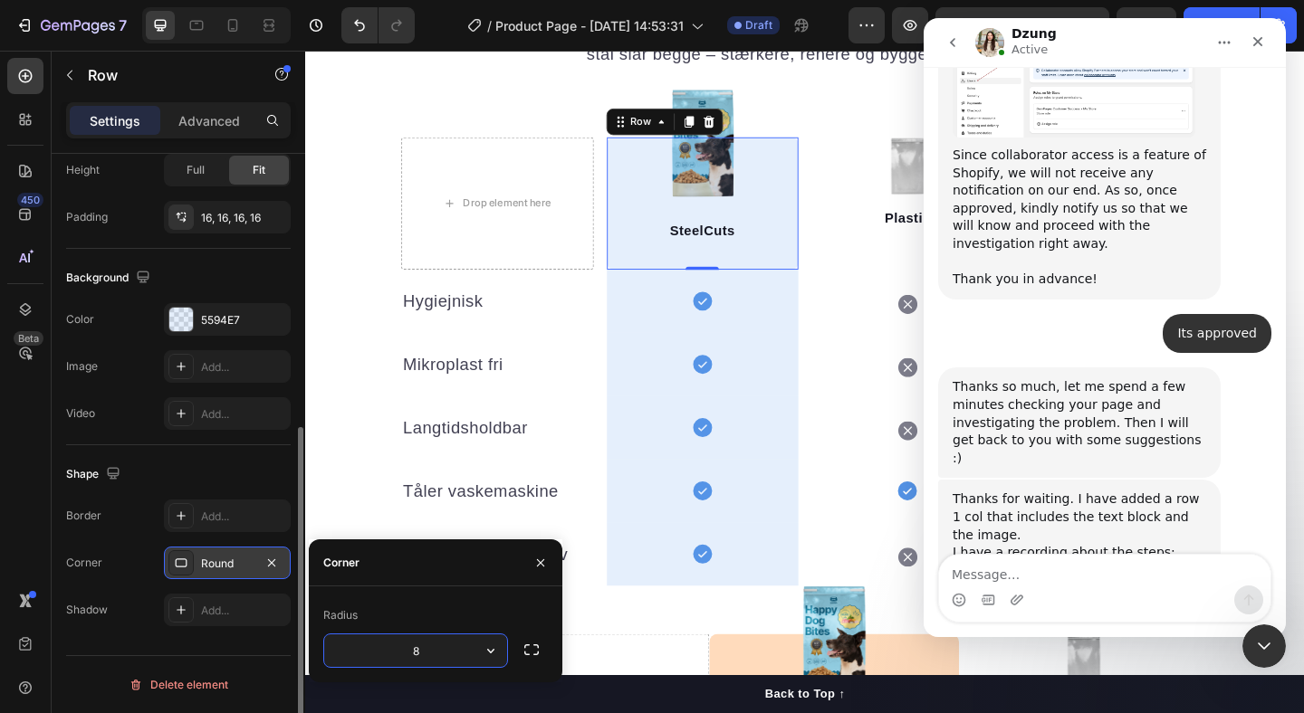
click at [235, 579] on div "Round" at bounding box center [227, 563] width 127 height 33
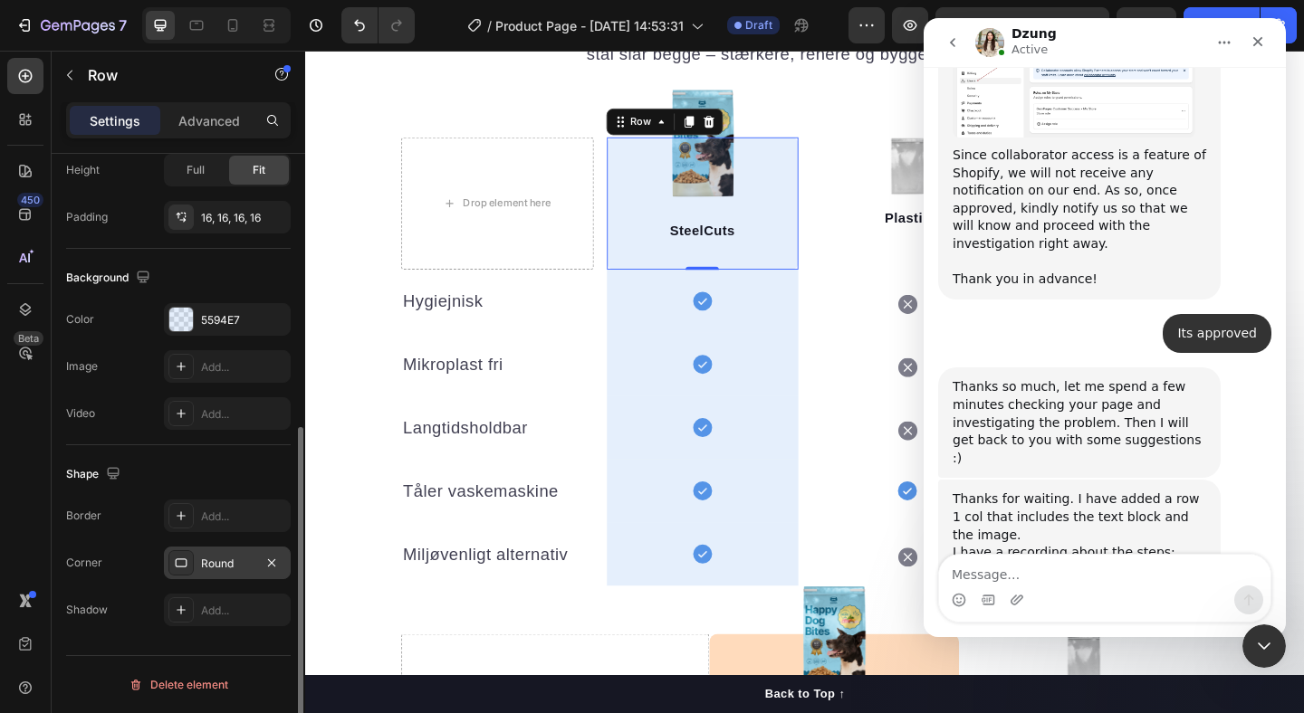
click at [209, 565] on div "Round" at bounding box center [227, 564] width 53 height 16
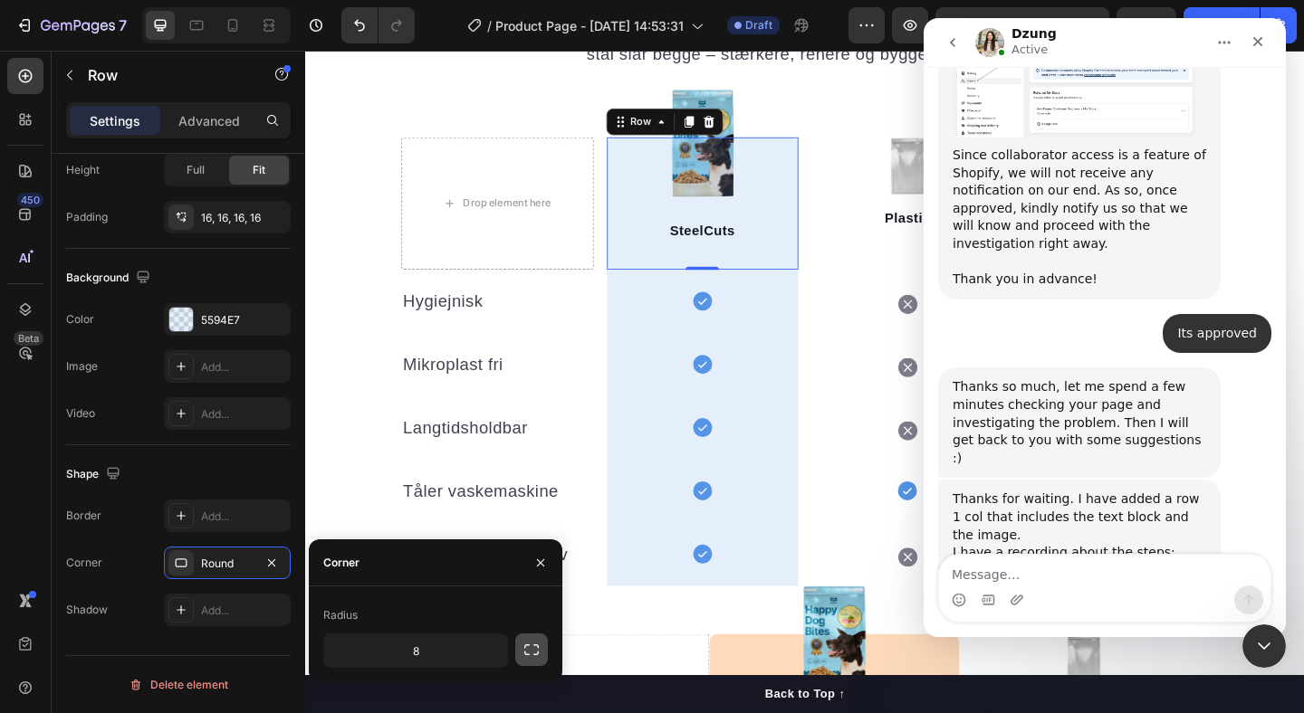
click at [524, 655] on icon "button" at bounding box center [531, 650] width 18 height 18
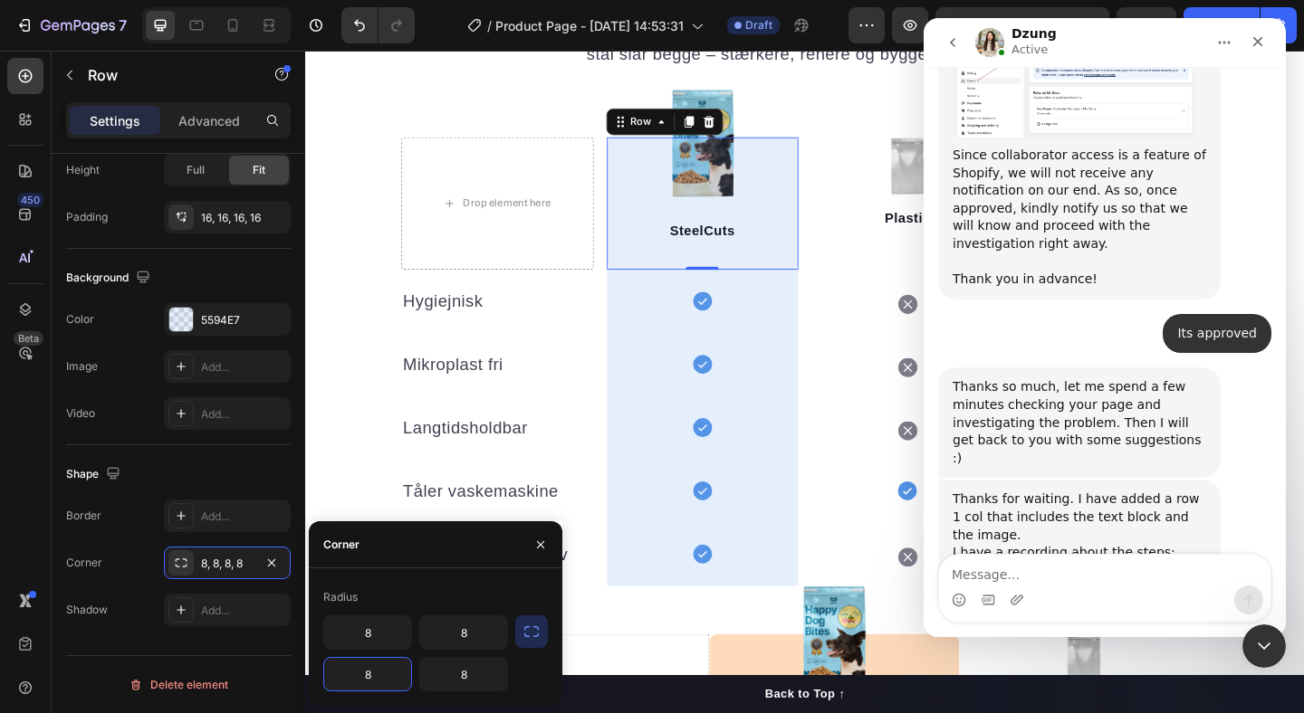
click at [376, 680] on input "8" at bounding box center [367, 674] width 87 height 33
type input "0"
click at [474, 678] on input "8" at bounding box center [463, 674] width 87 height 33
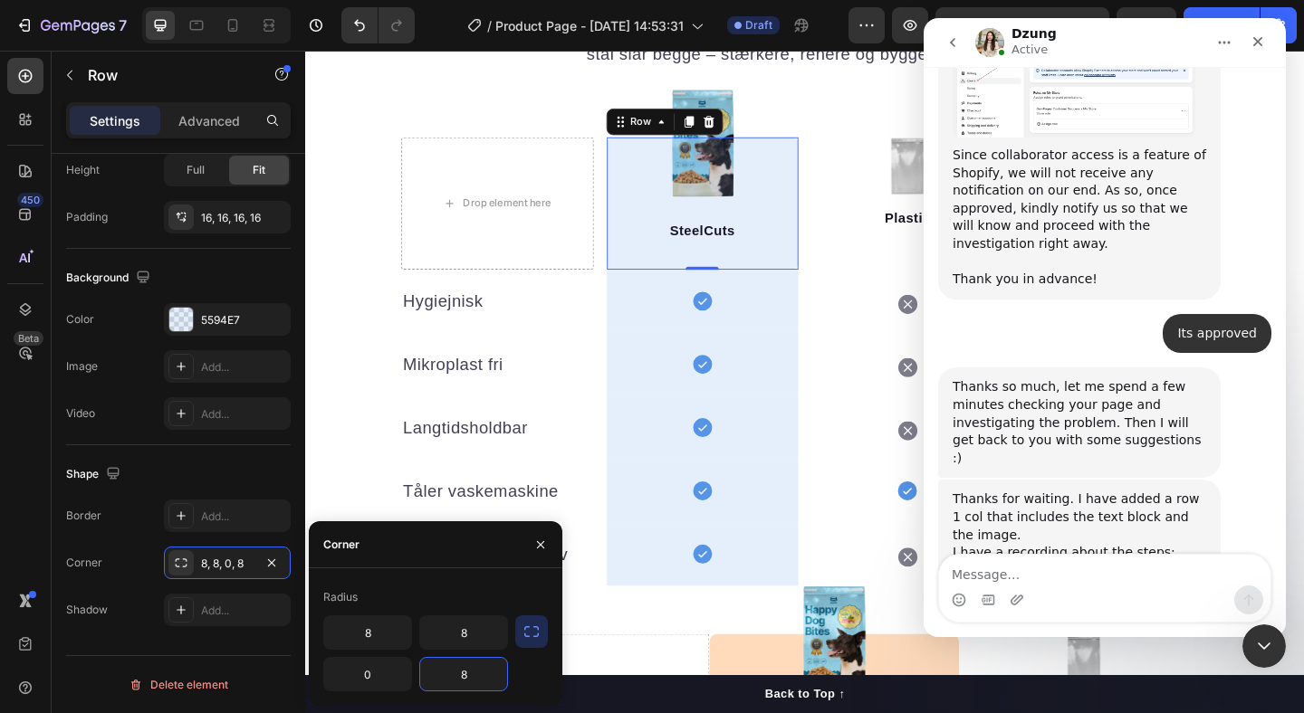
type input "0"
click at [364, 363] on div "Vores stål er af en anden kaliber Heading Plastik frigiver mikroplast. Træ suge…" at bounding box center [848, 678] width 1087 height 1463
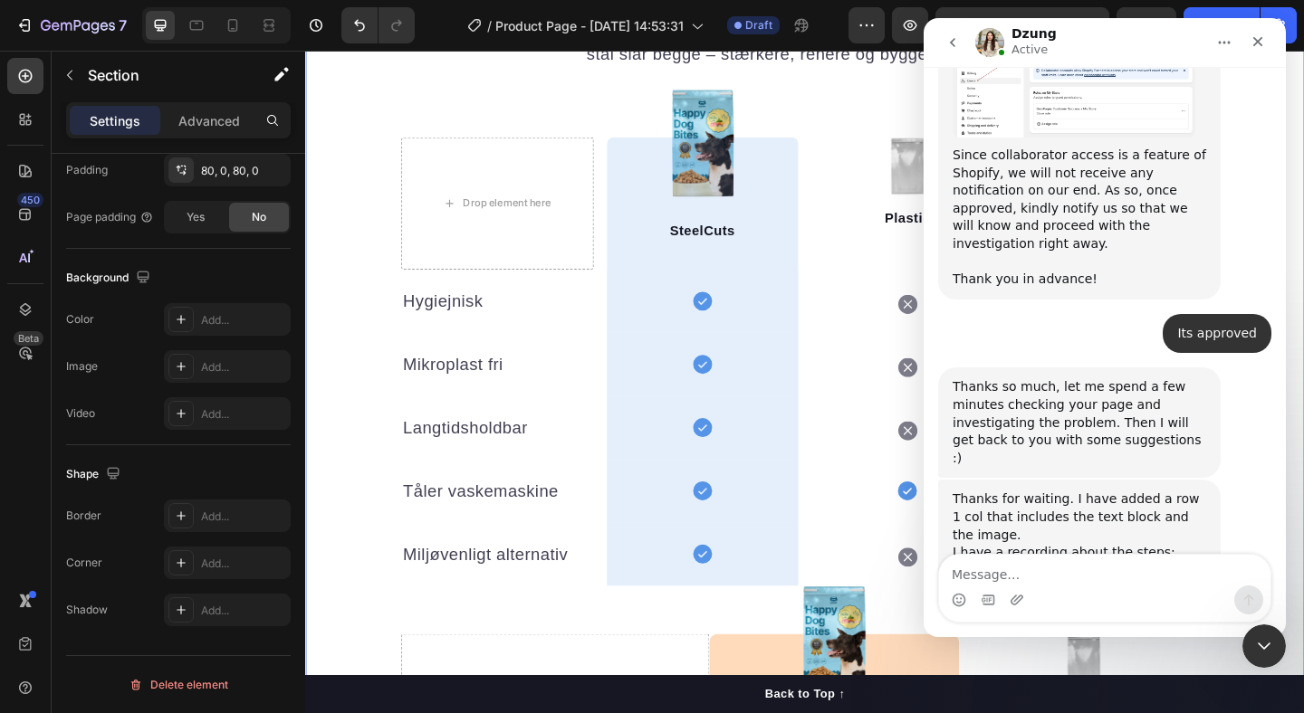
scroll to position [0, 0]
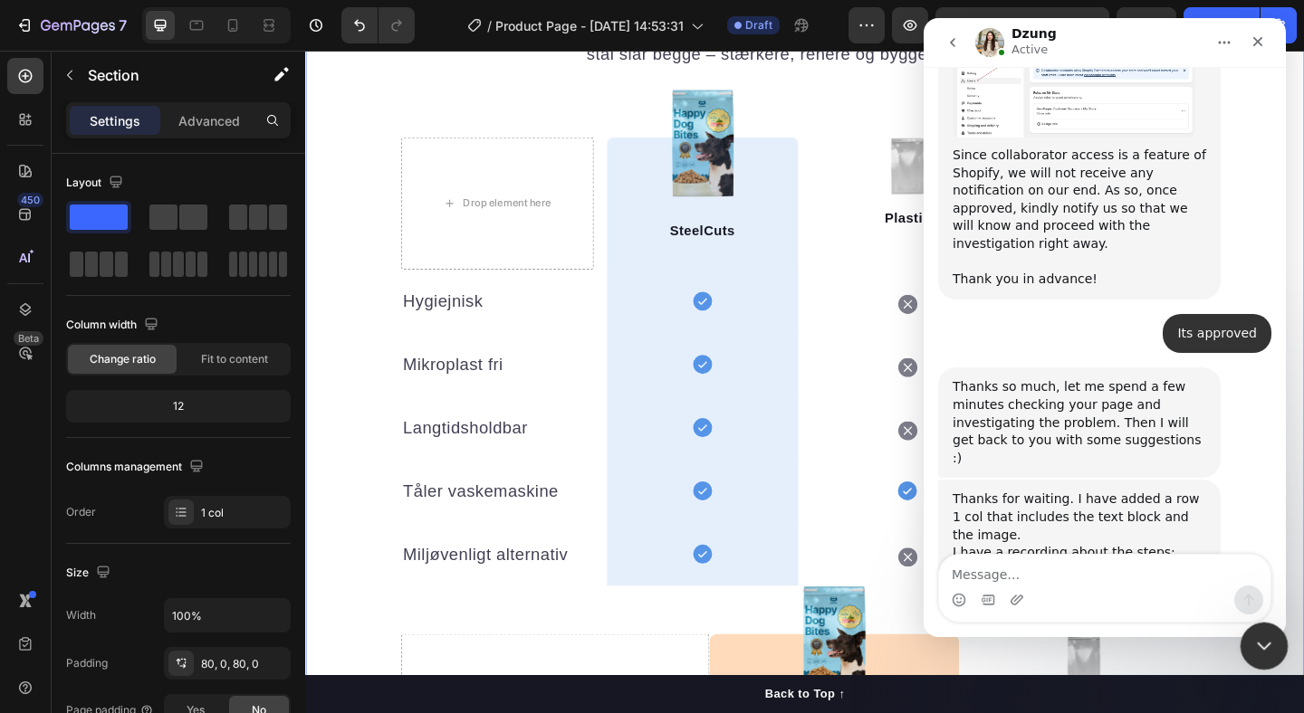
click at [1252, 637] on icon "Close Intercom Messenger" at bounding box center [1261, 644] width 22 height 22
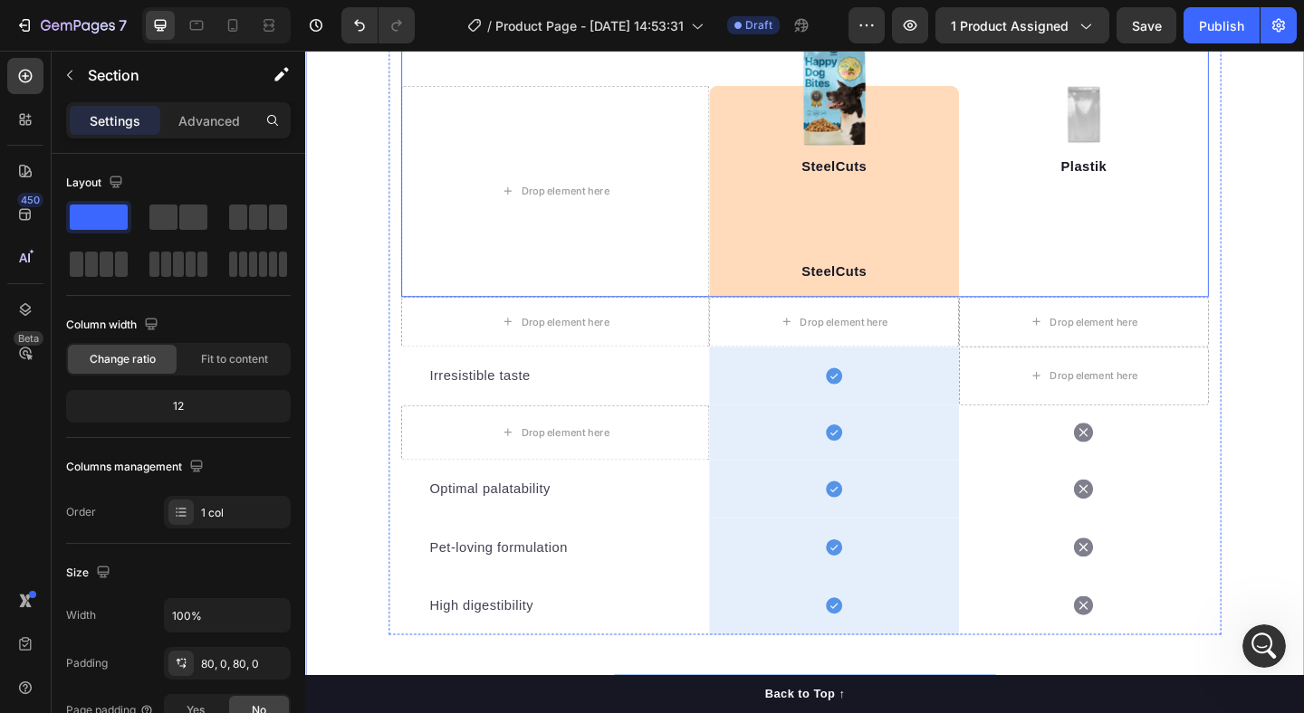
scroll to position [2274, 0]
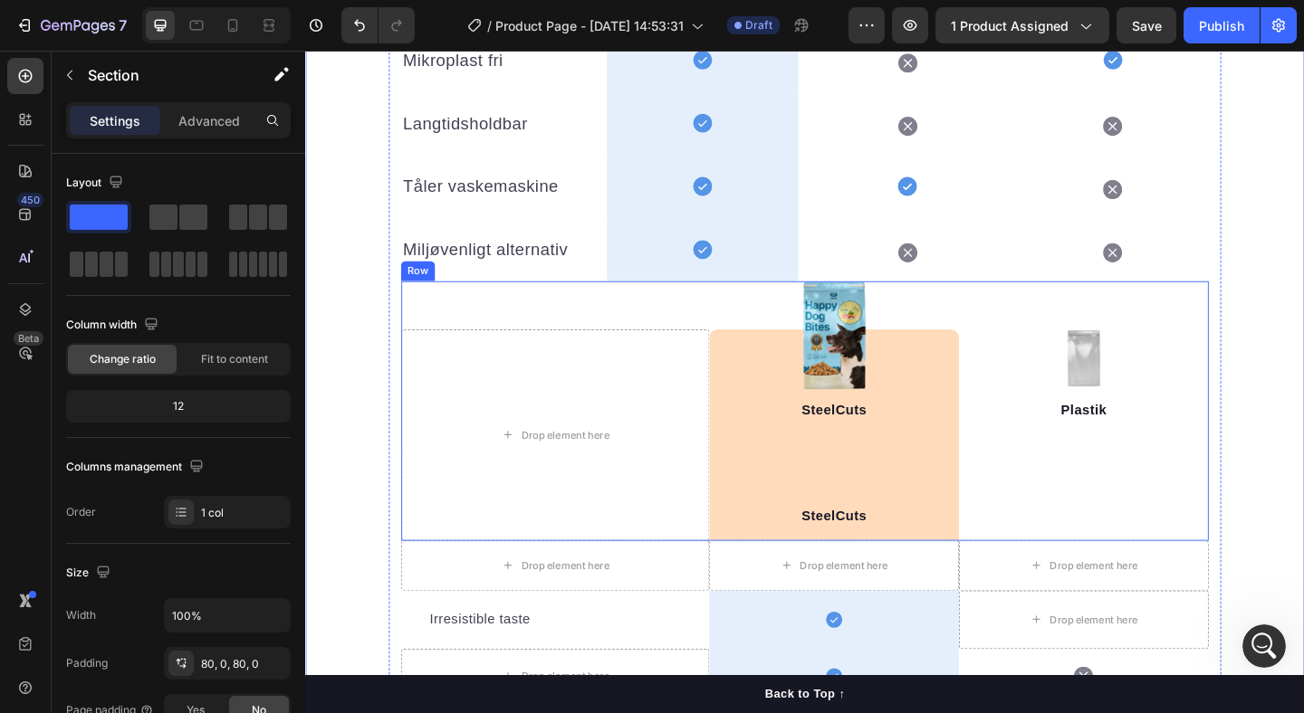
click at [459, 315] on div "Drop element here Image Image SteelCuts Text block SteelCuts Text block Row Ima…" at bounding box center [848, 443] width 878 height 282
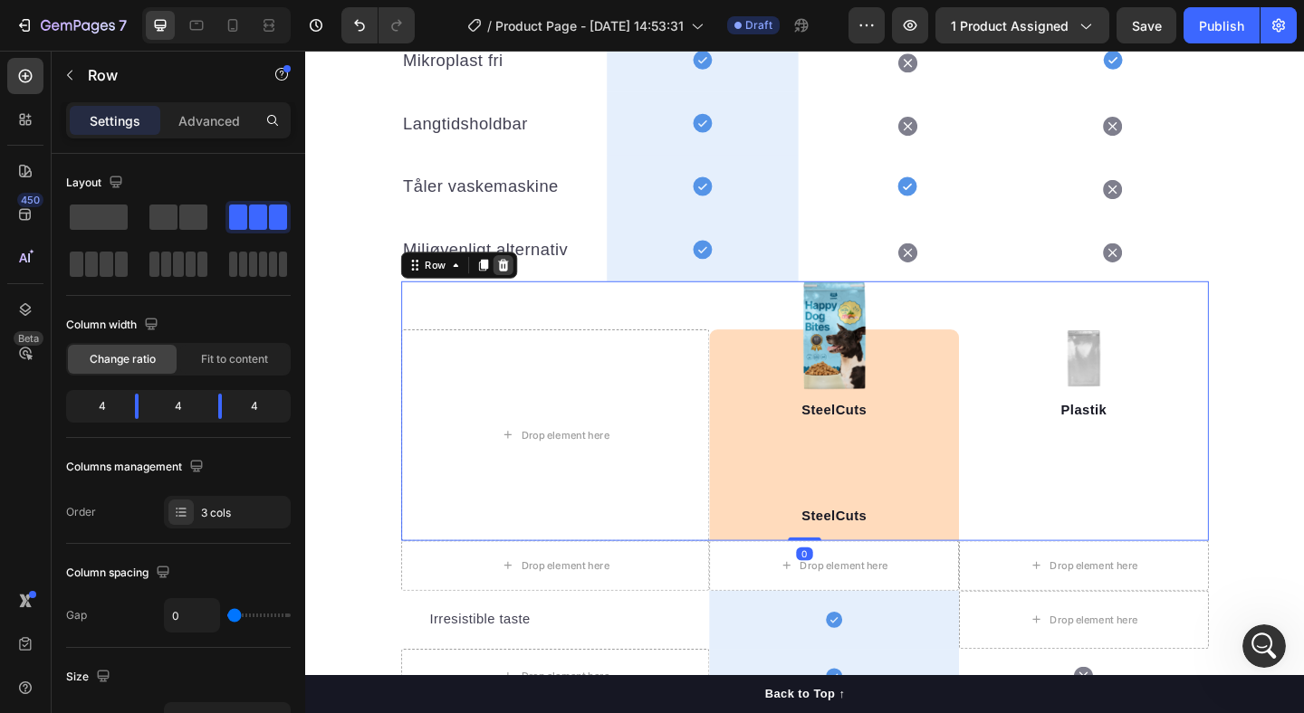
click at [514, 278] on icon at bounding box center [520, 284] width 14 height 14
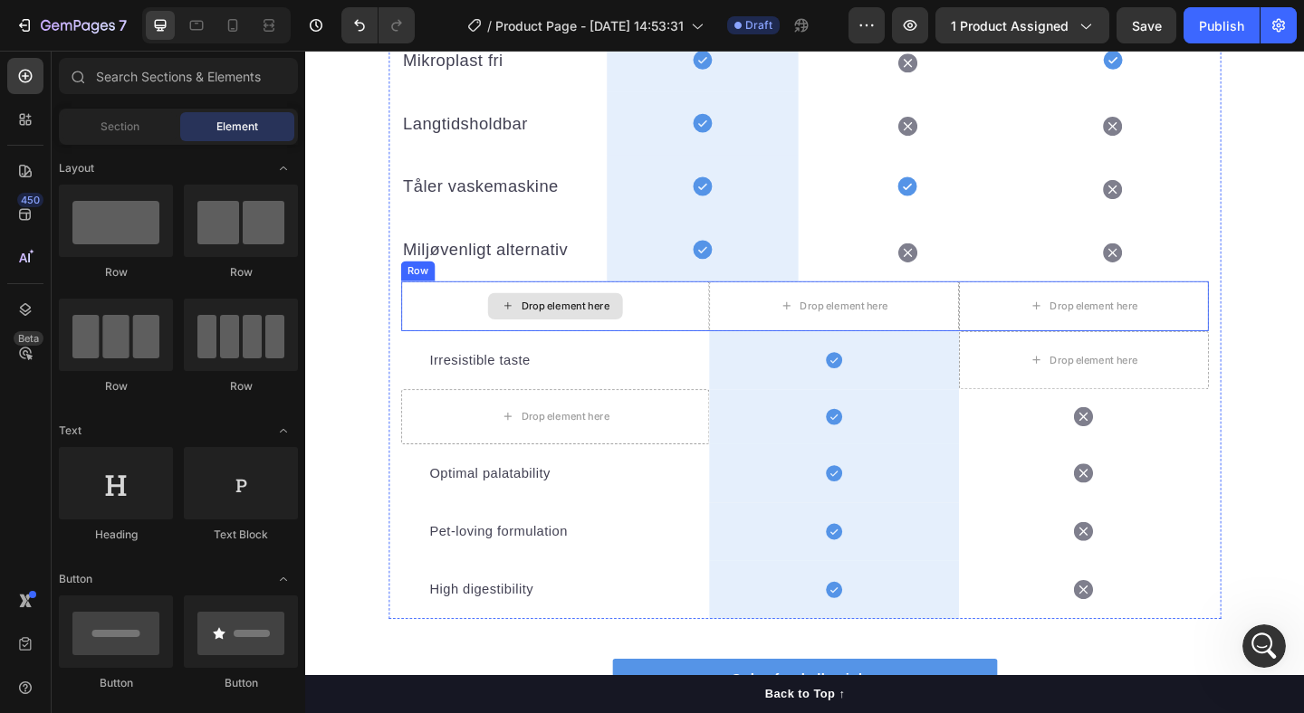
click at [477, 326] on div "Drop element here" at bounding box center [576, 329] width 335 height 54
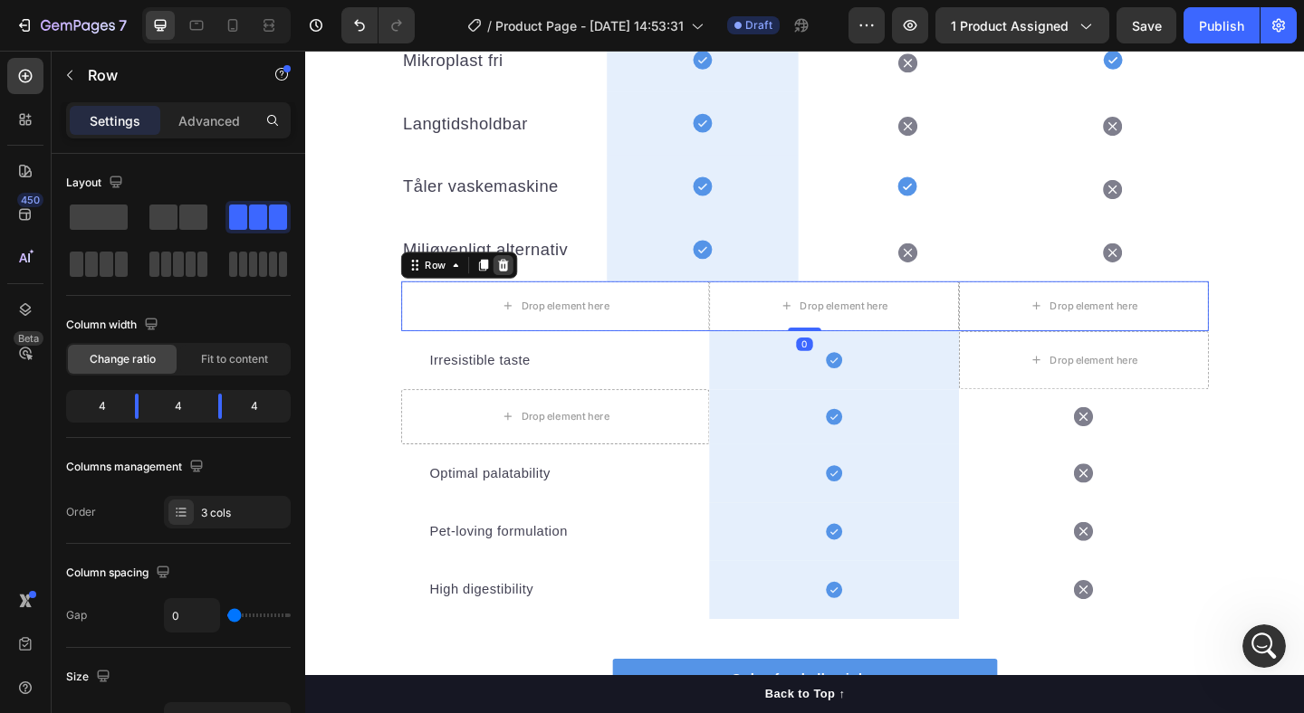
click at [524, 287] on icon at bounding box center [521, 283] width 12 height 13
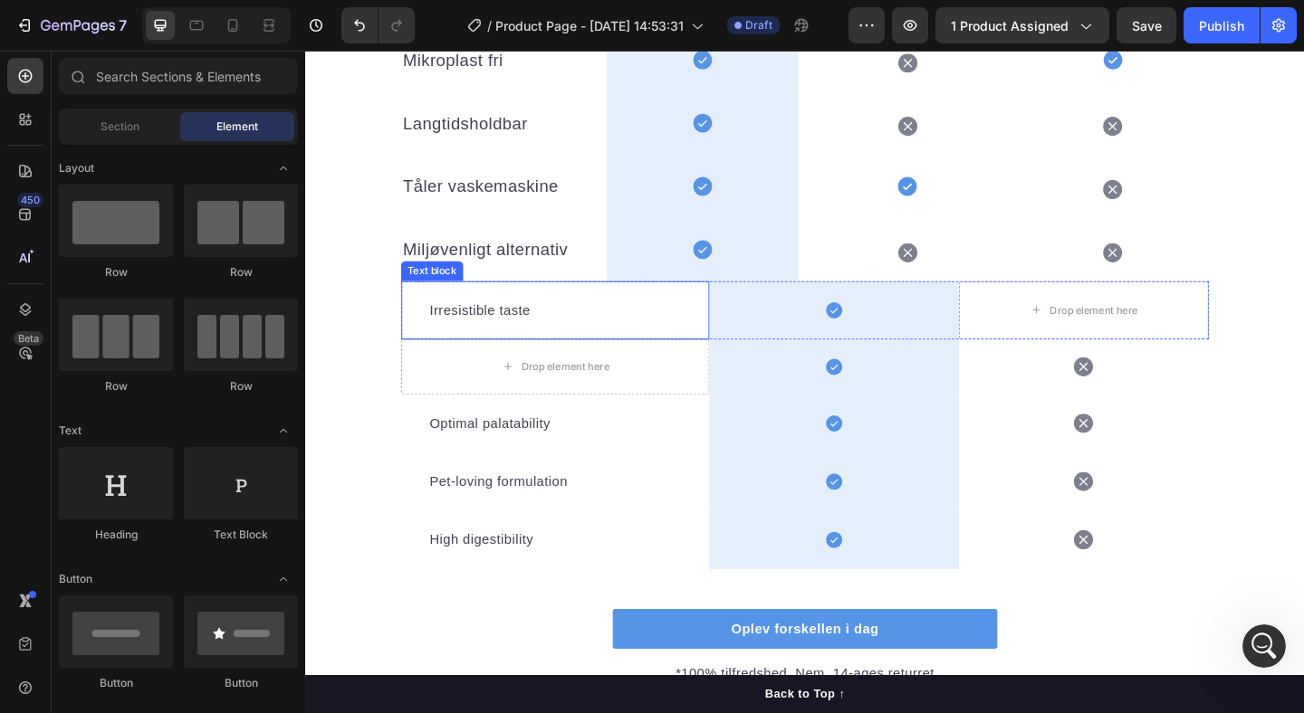
click at [437, 322] on div "Irresistible taste Text block" at bounding box center [576, 333] width 335 height 63
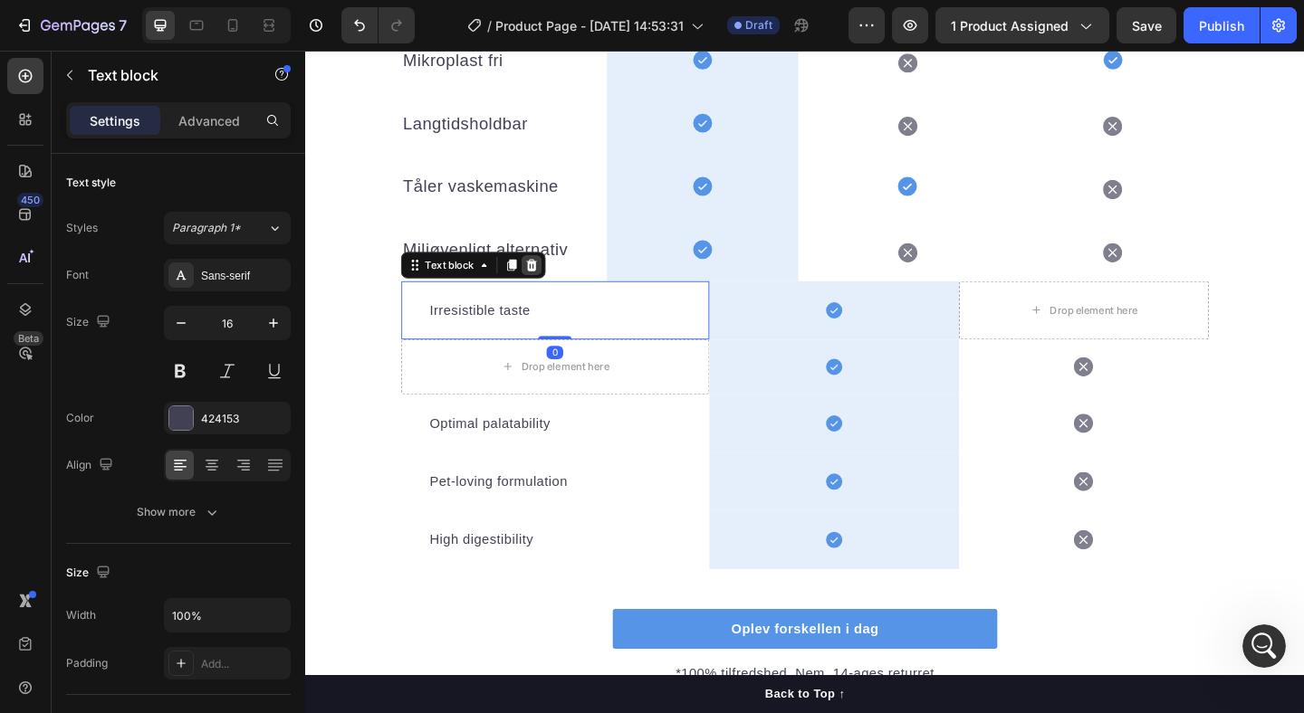
click at [556, 288] on icon at bounding box center [551, 284] width 14 height 14
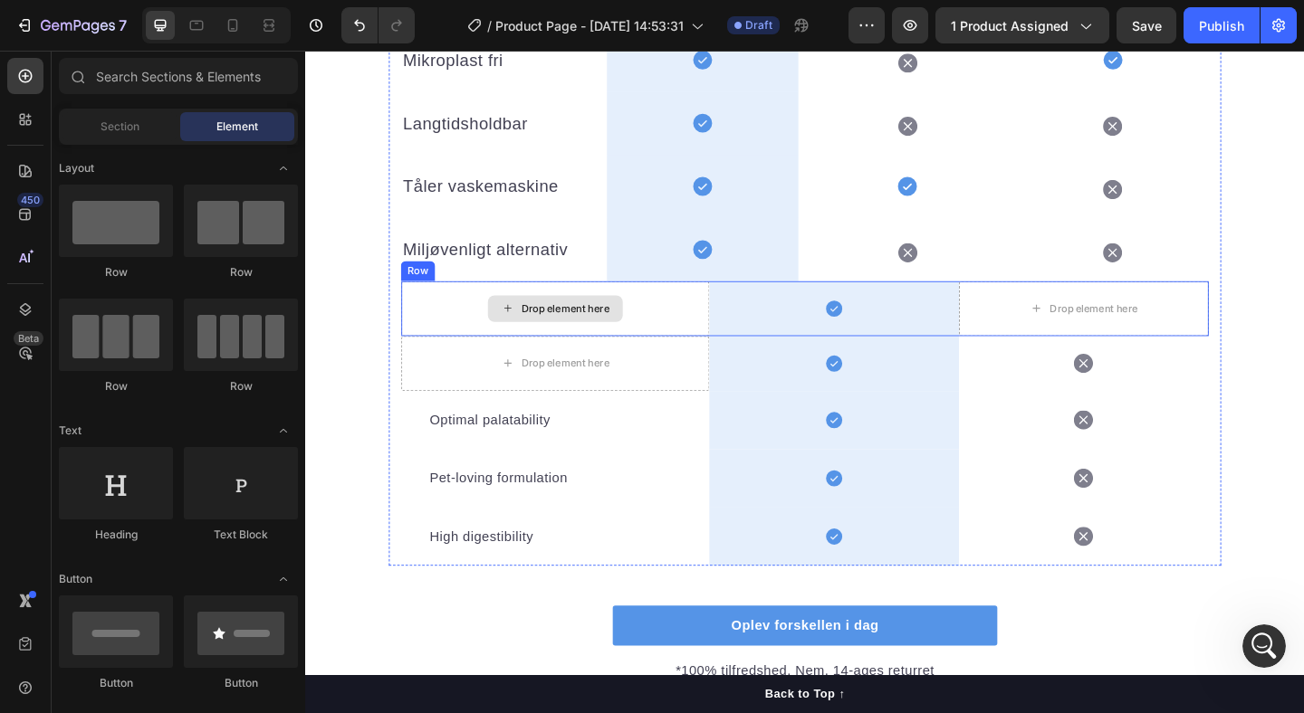
click at [425, 330] on div "Drop element here" at bounding box center [576, 332] width 335 height 60
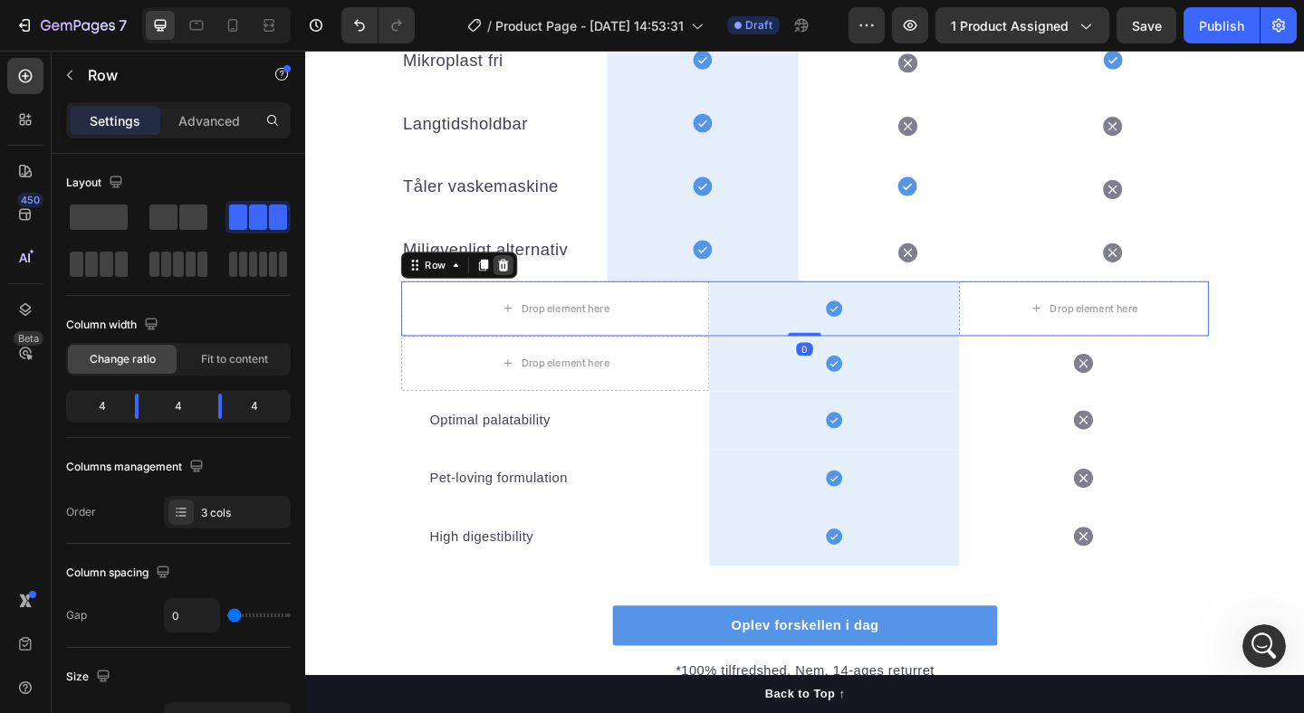
click at [521, 282] on icon at bounding box center [521, 283] width 12 height 13
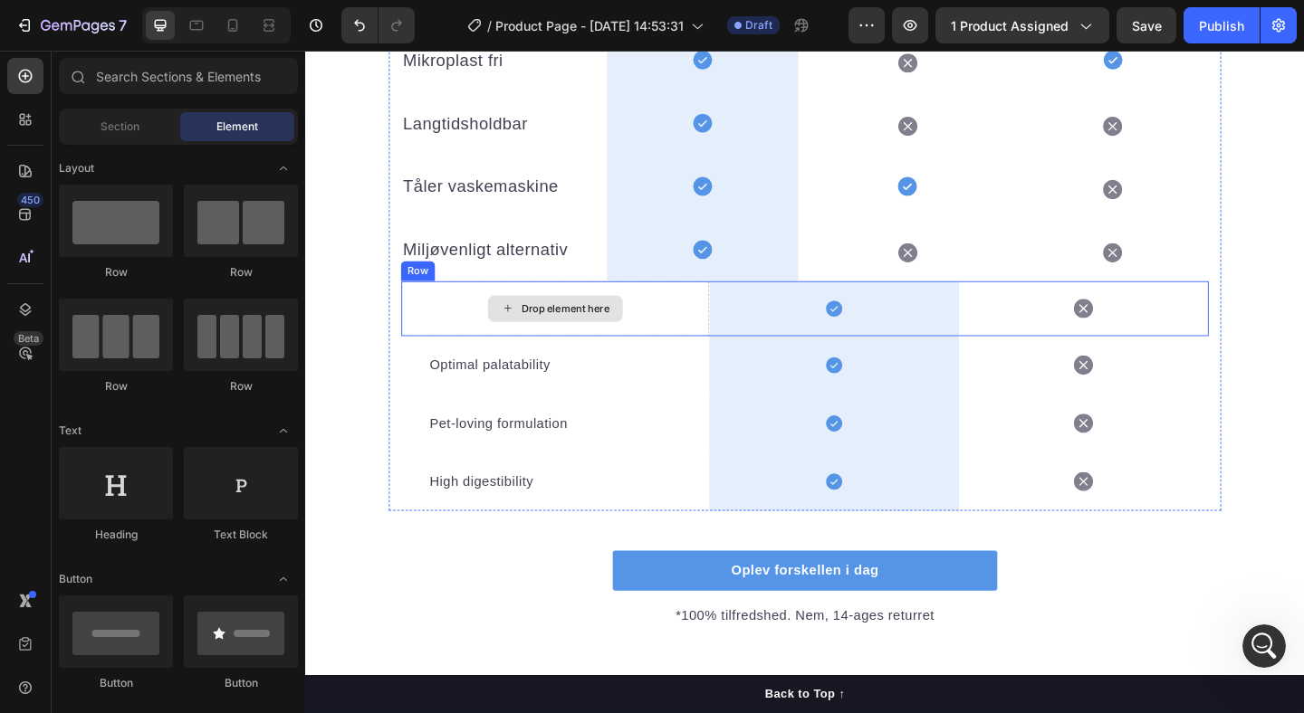
click at [422, 321] on div "Drop element here" at bounding box center [576, 332] width 335 height 60
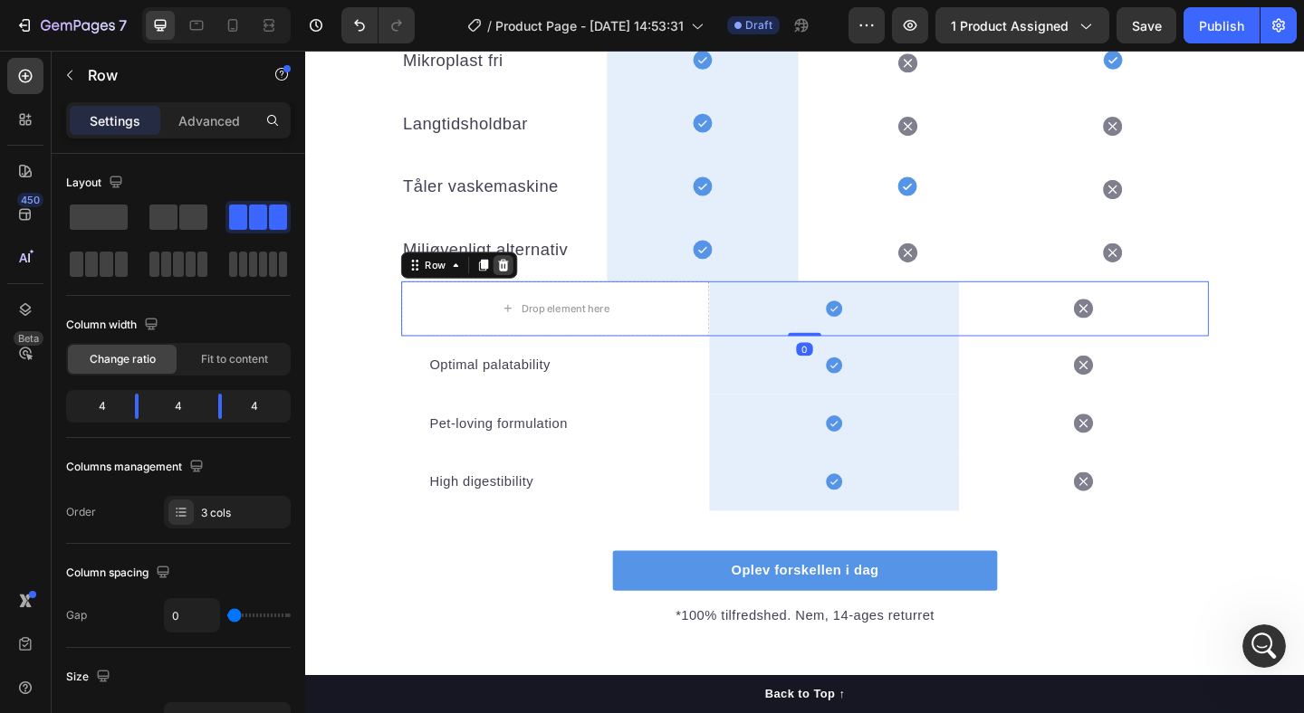
click at [520, 287] on icon at bounding box center [521, 283] width 12 height 13
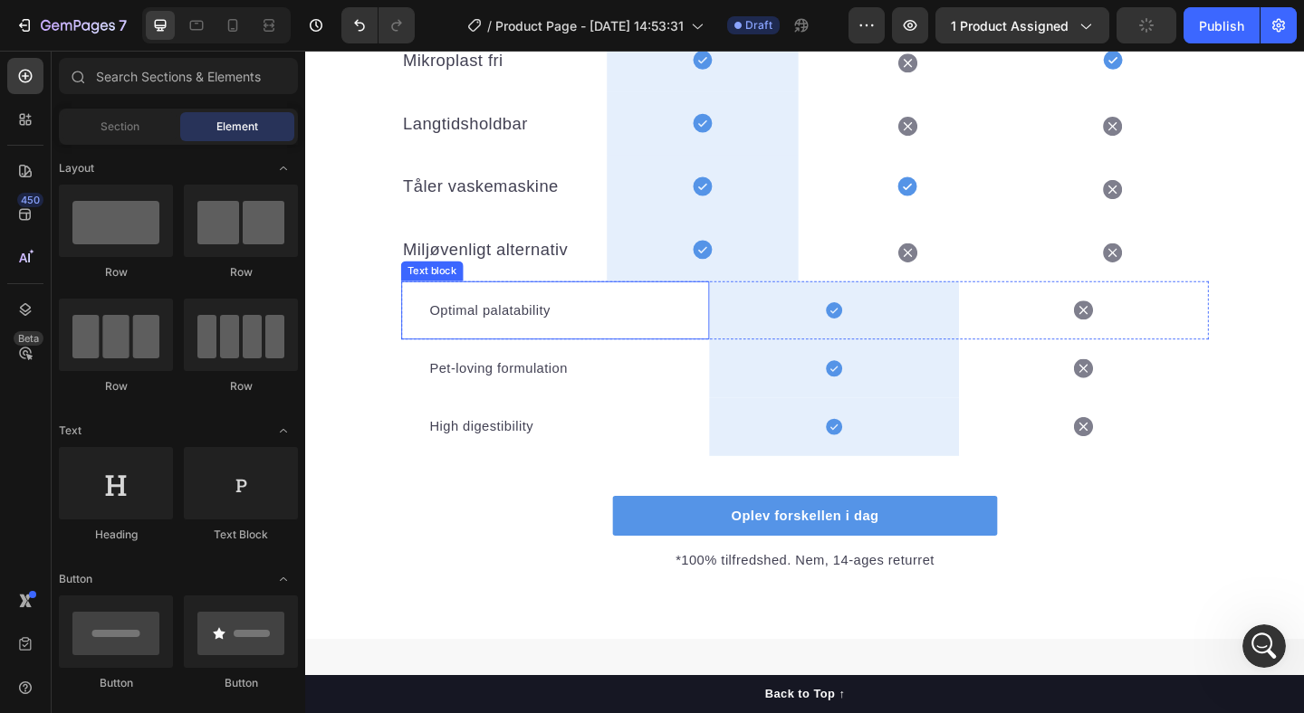
click at [422, 331] on div "Optimal palatability Text block" at bounding box center [576, 333] width 335 height 63
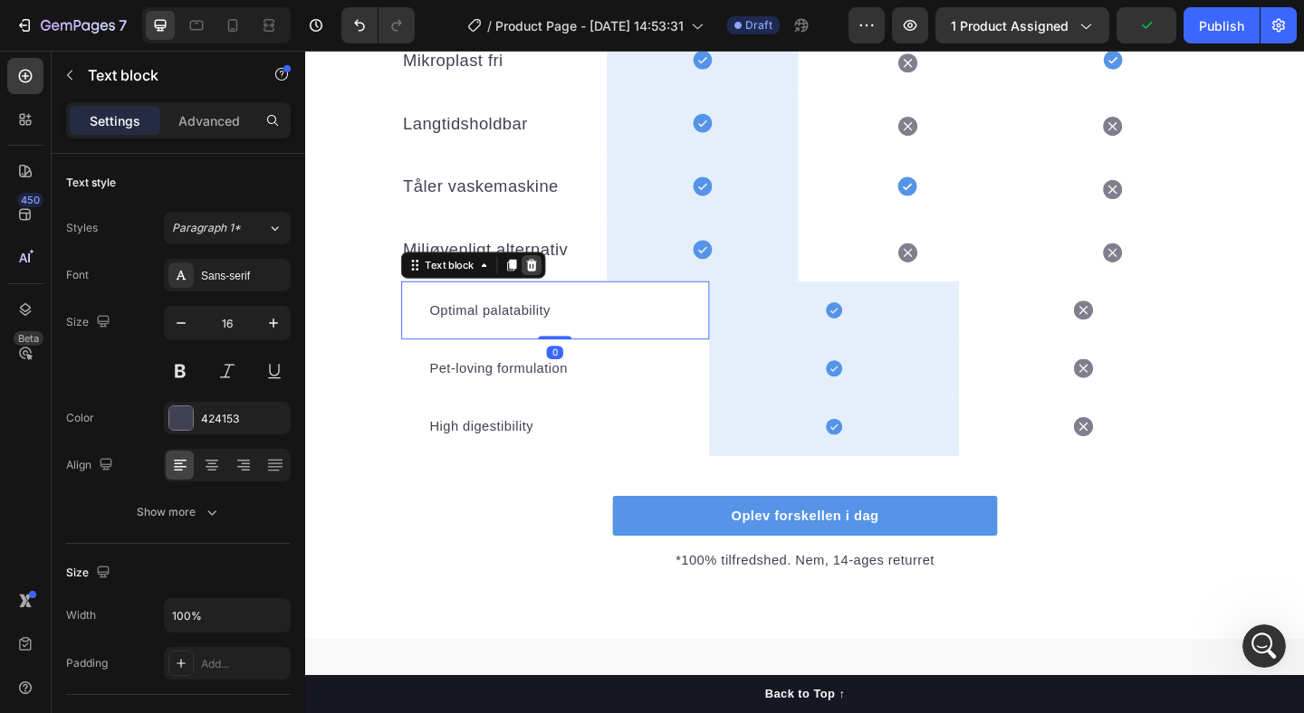
click at [560, 281] on div at bounding box center [552, 284] width 22 height 22
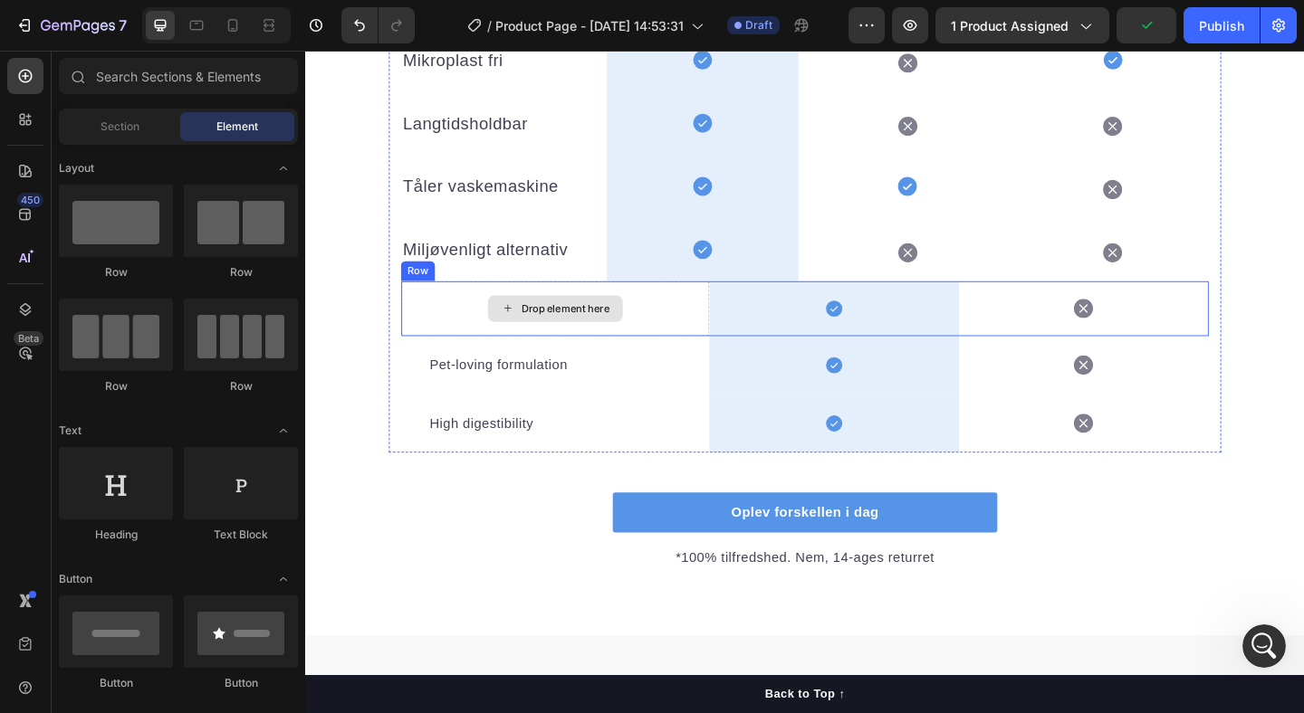
click at [435, 329] on div "Drop element here" at bounding box center [576, 332] width 335 height 60
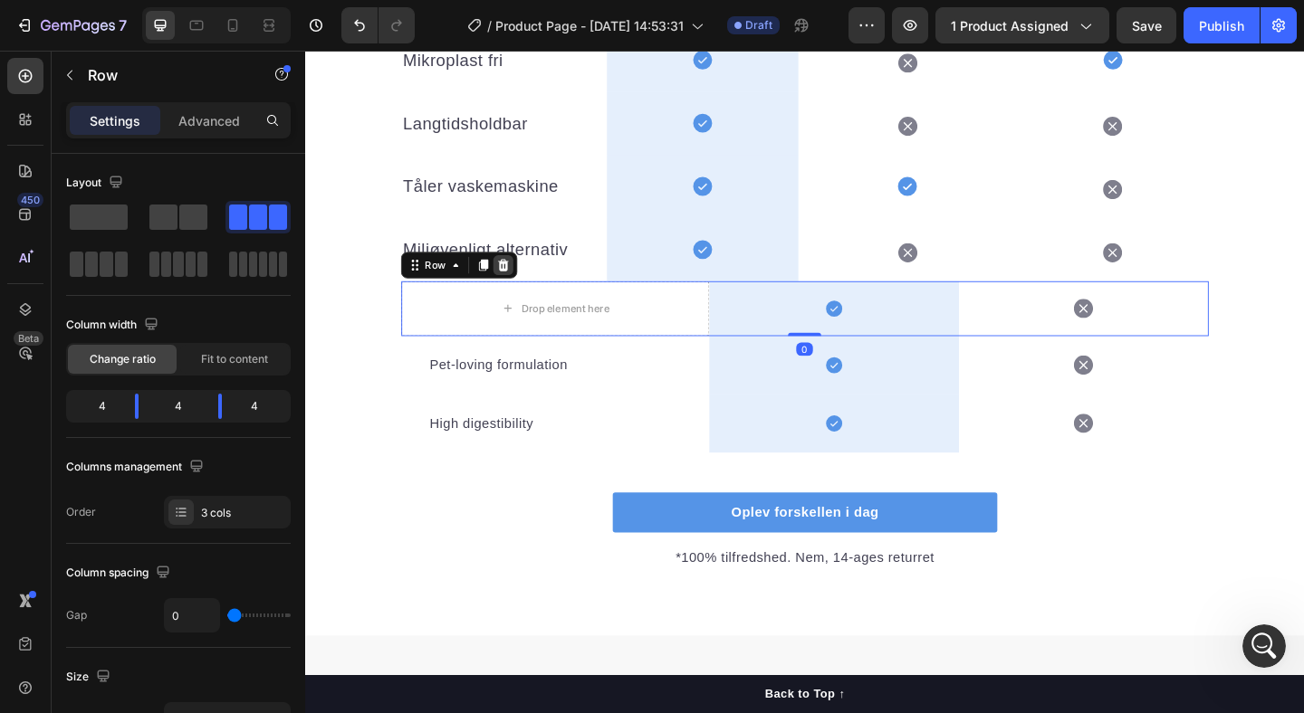
click at [524, 285] on icon at bounding box center [521, 283] width 12 height 13
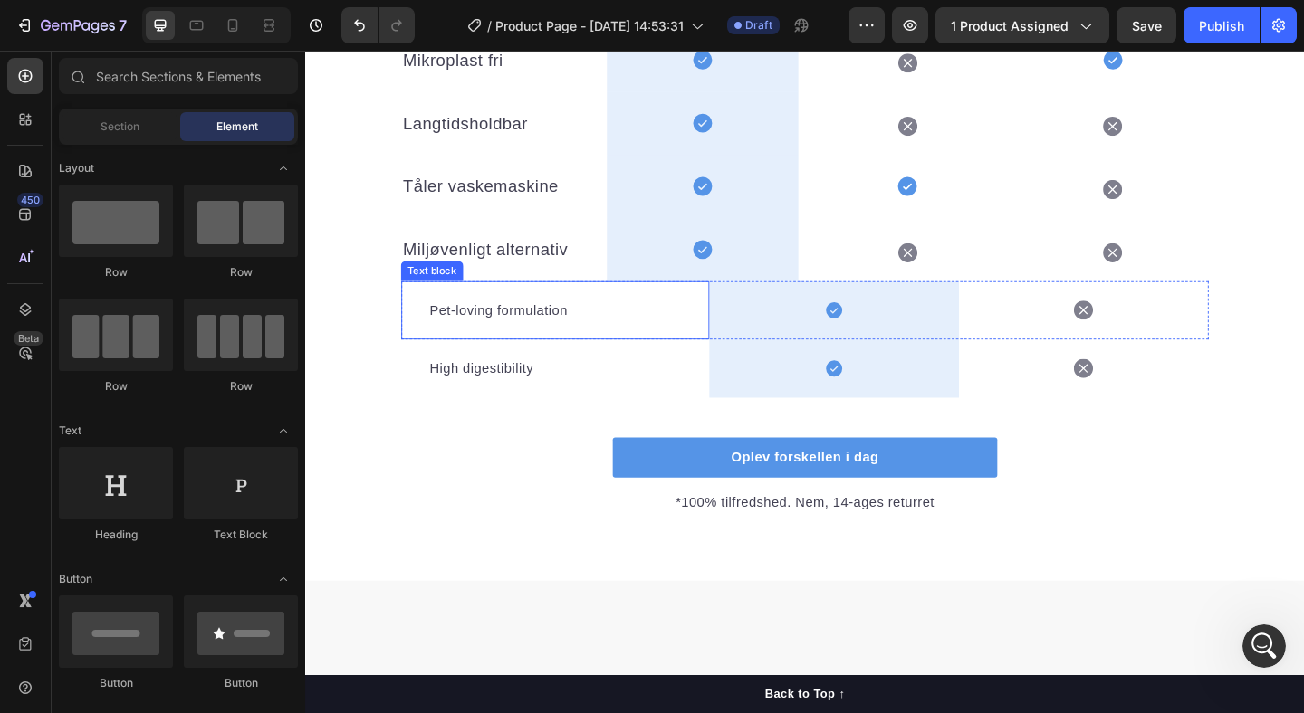
click at [420, 335] on div "Pet-loving formulation Text block" at bounding box center [576, 333] width 335 height 63
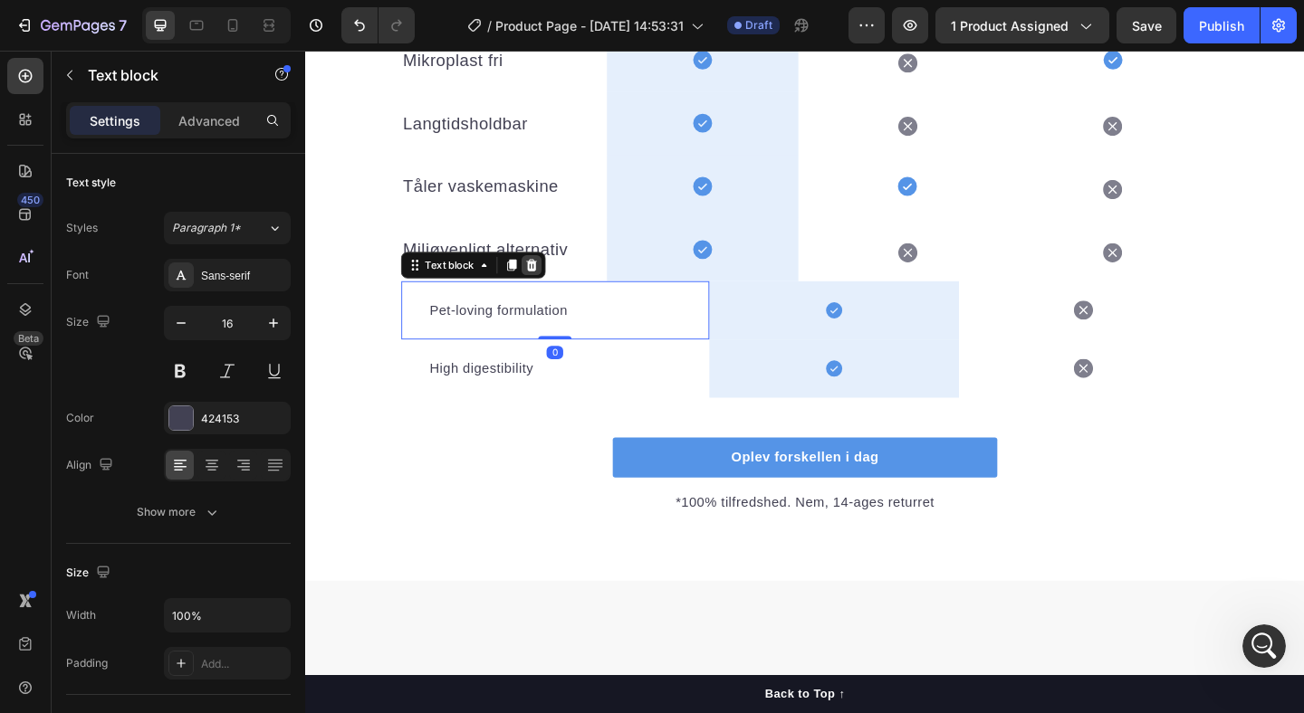
click at [557, 285] on icon at bounding box center [551, 284] width 14 height 14
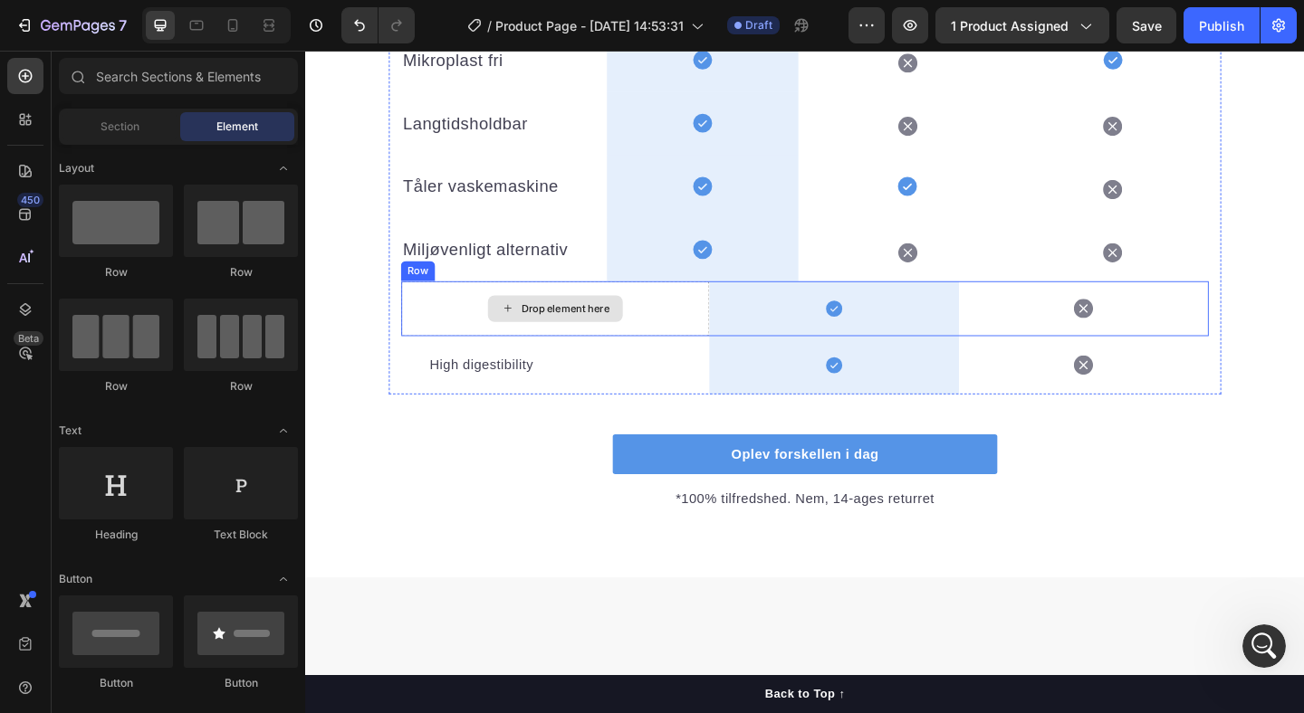
click at [413, 327] on div "Drop element here" at bounding box center [576, 332] width 335 height 60
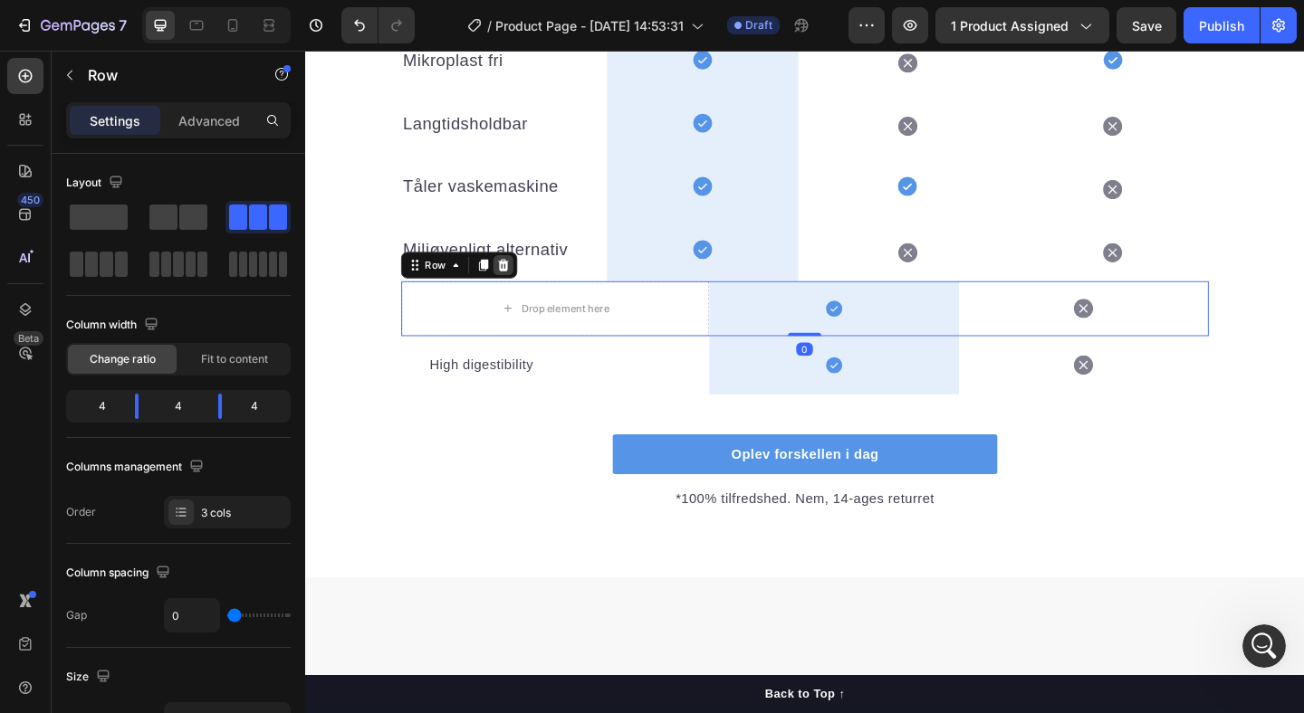
click at [520, 285] on icon at bounding box center [521, 283] width 12 height 13
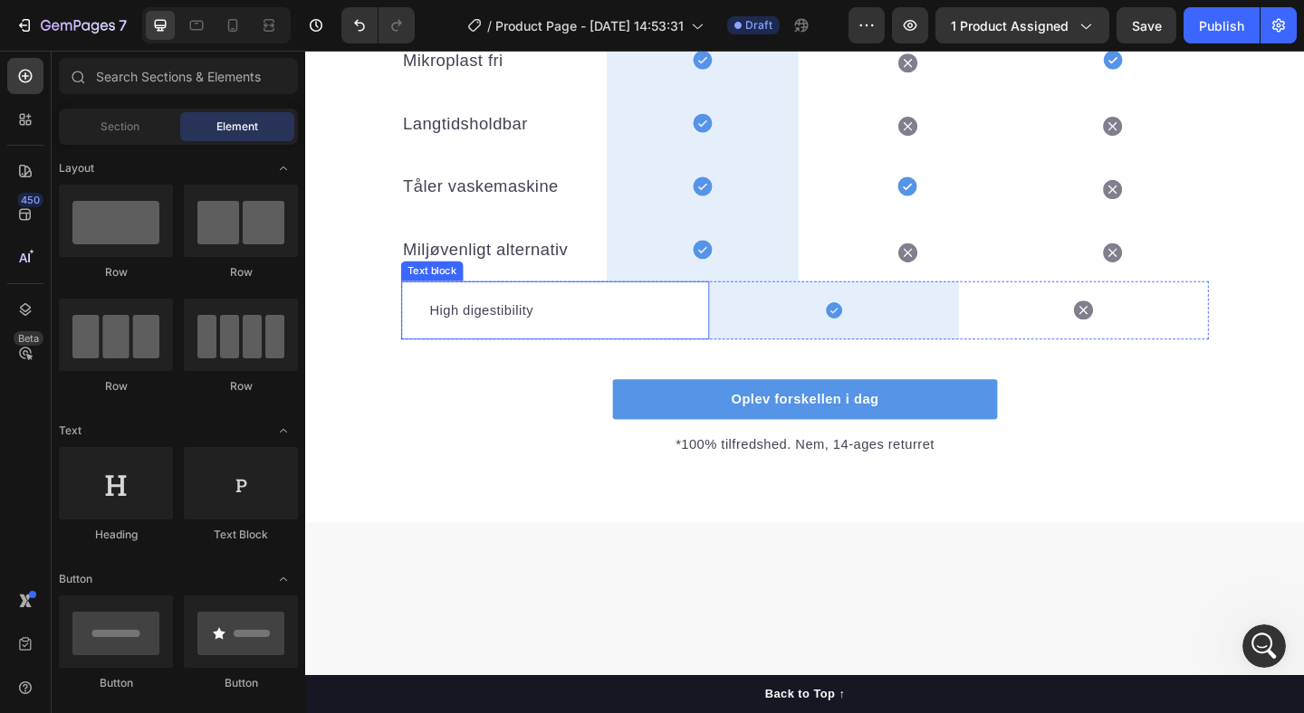
click at [435, 330] on div "High digestibility Text block" at bounding box center [576, 333] width 335 height 63
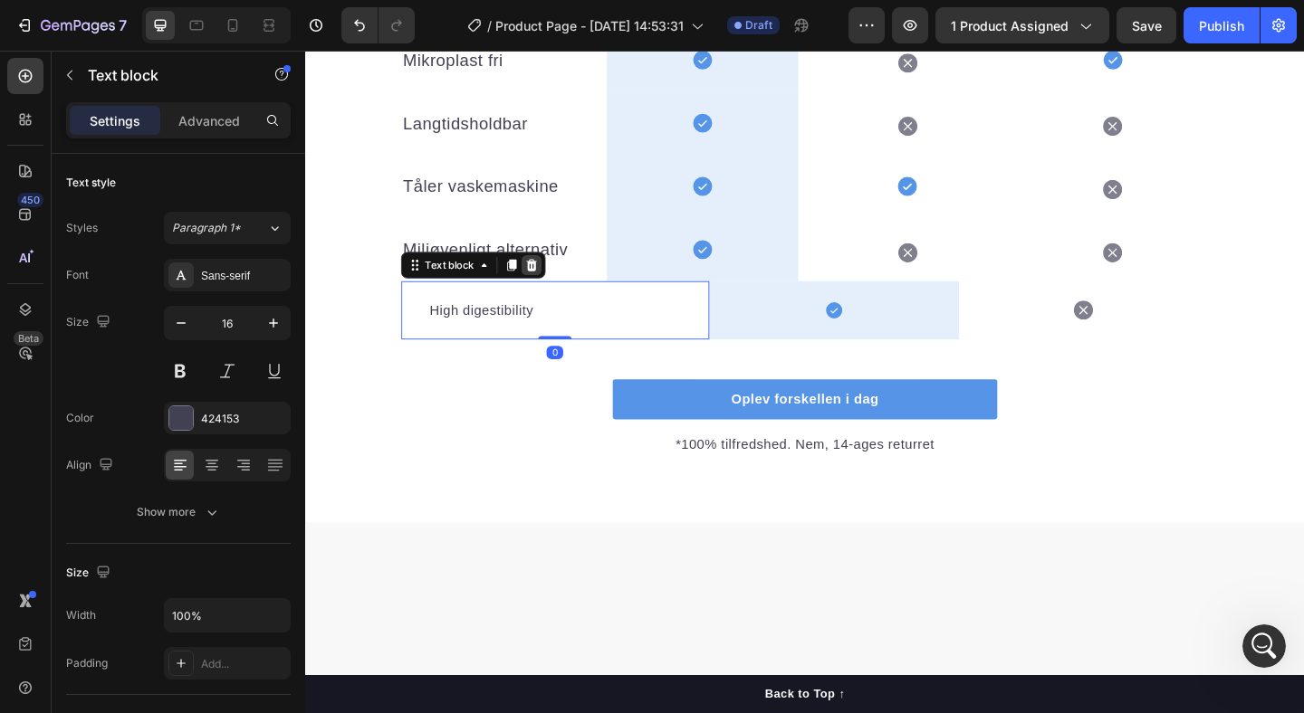
click at [553, 280] on icon at bounding box center [552, 283] width 12 height 13
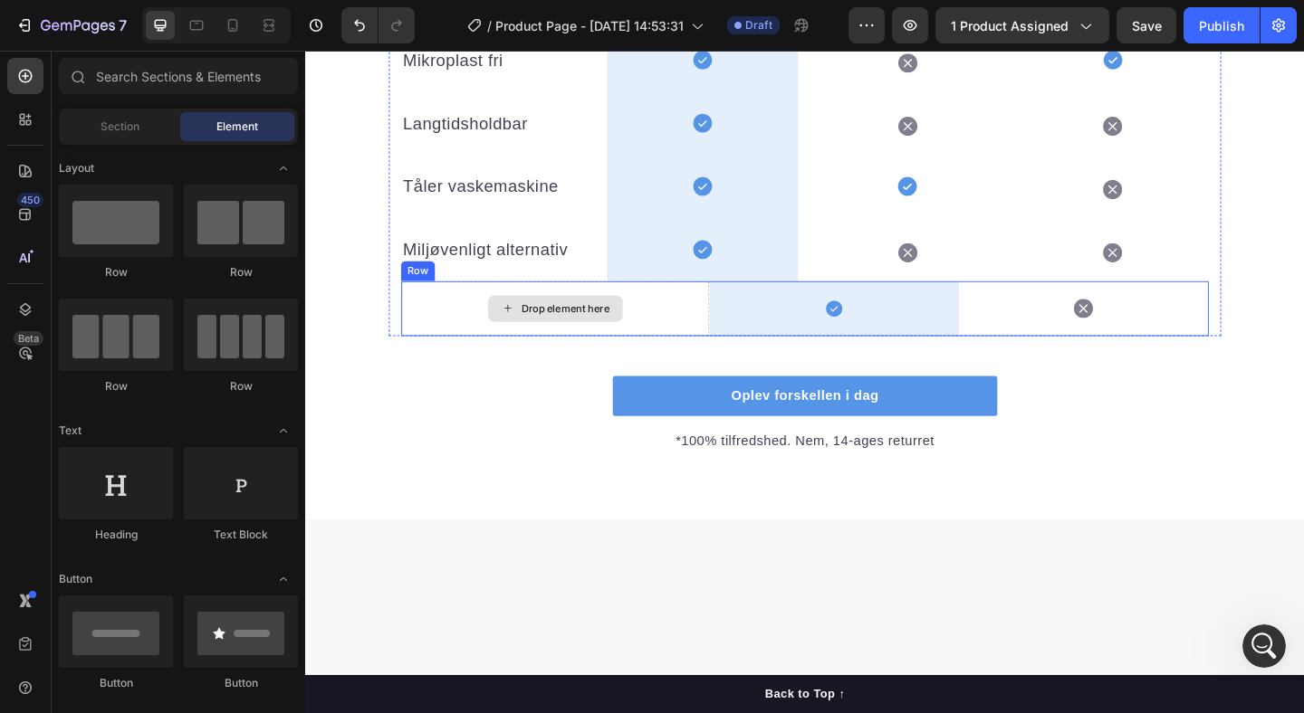
click at [440, 317] on div "Drop element here" at bounding box center [576, 332] width 335 height 60
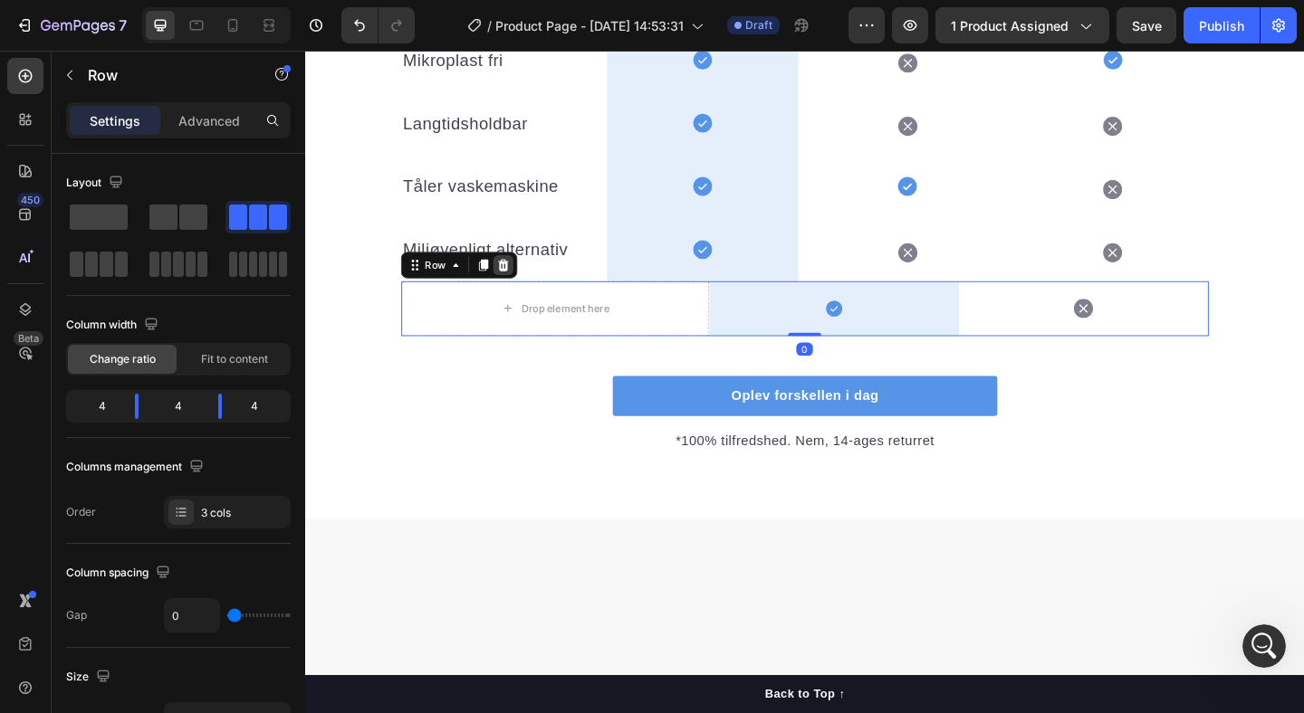
click at [521, 283] on icon at bounding box center [521, 283] width 12 height 13
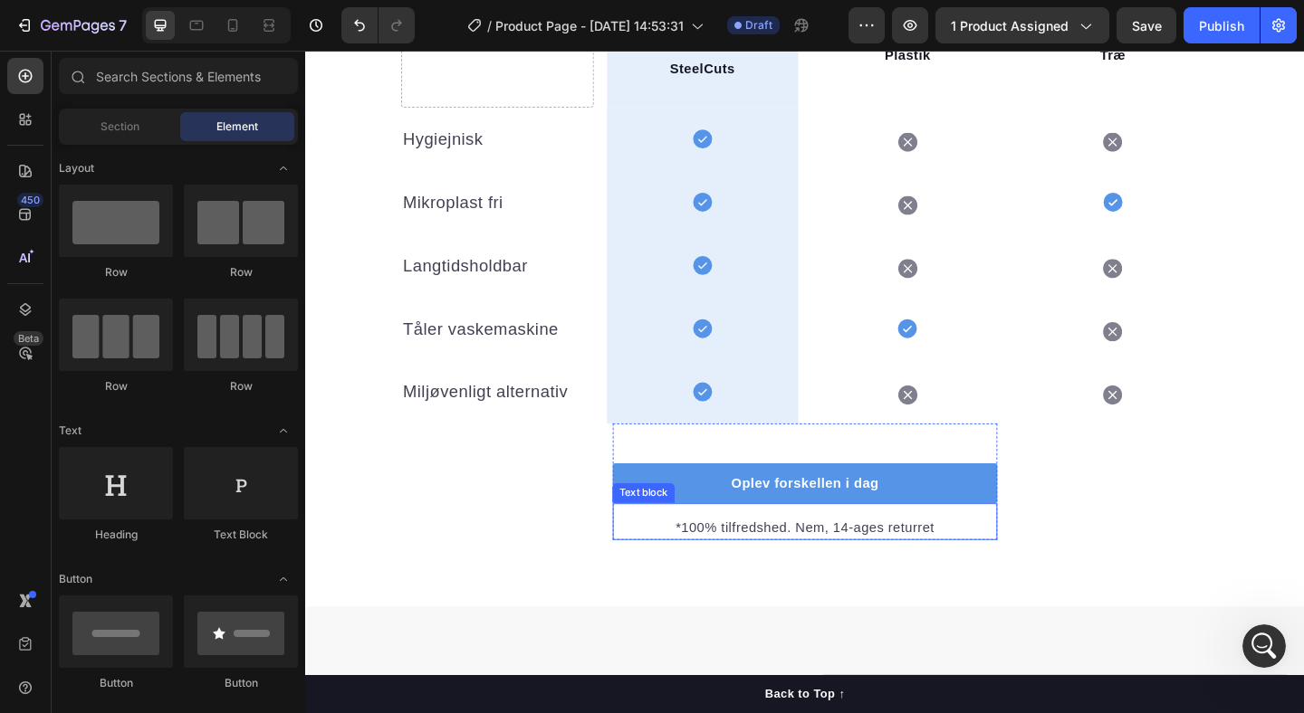
scroll to position [2039, 0]
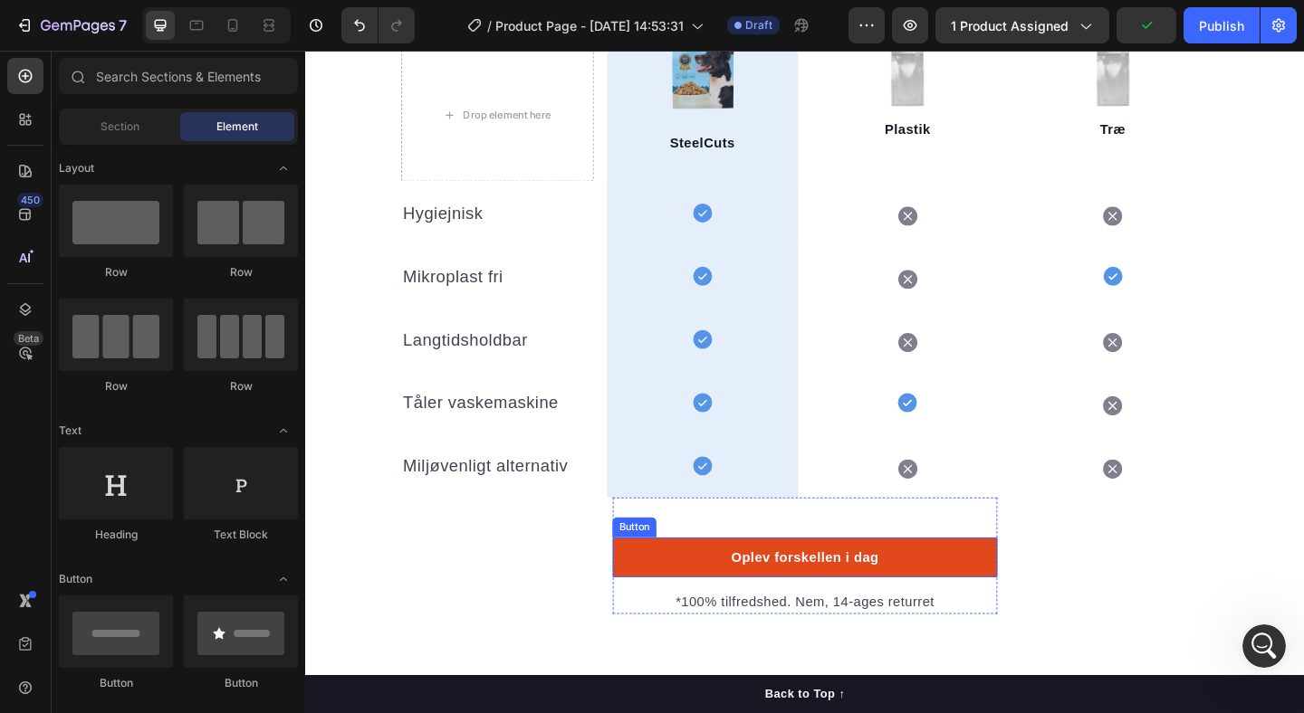
click at [679, 587] on button "Oplev forskellen i dag" at bounding box center [848, 601] width 418 height 43
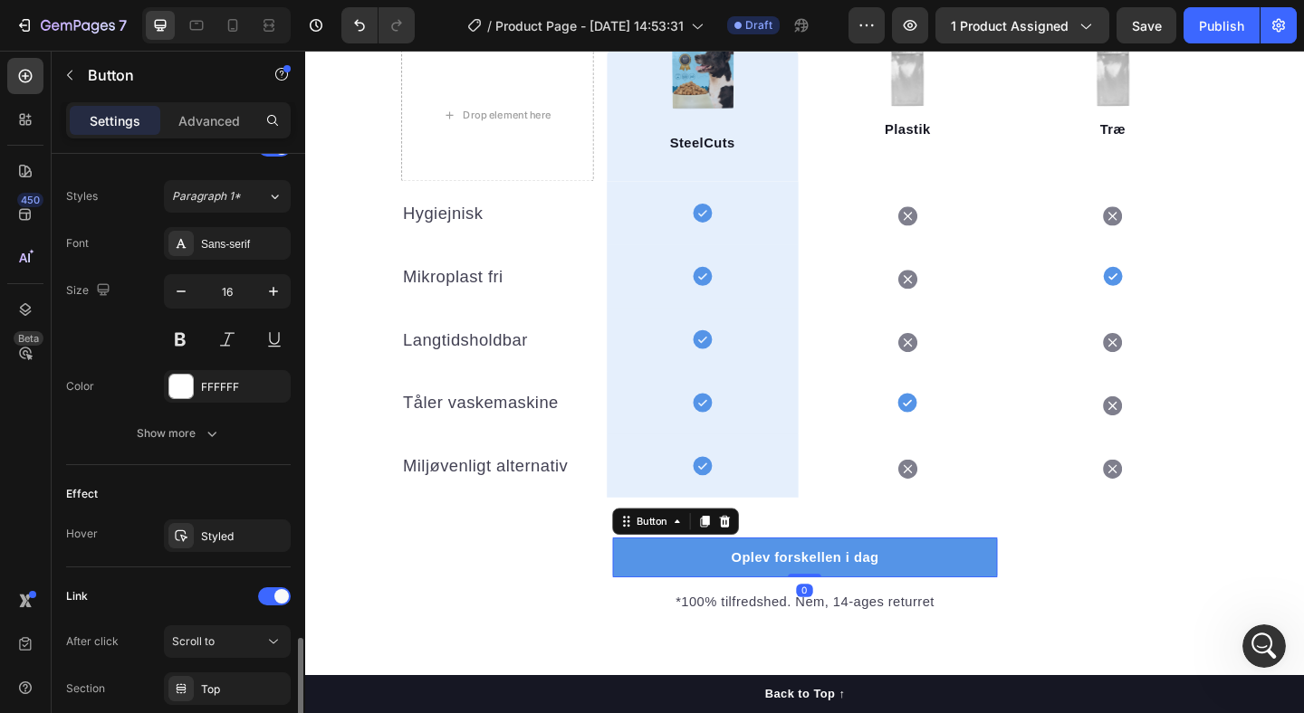
scroll to position [781, 0]
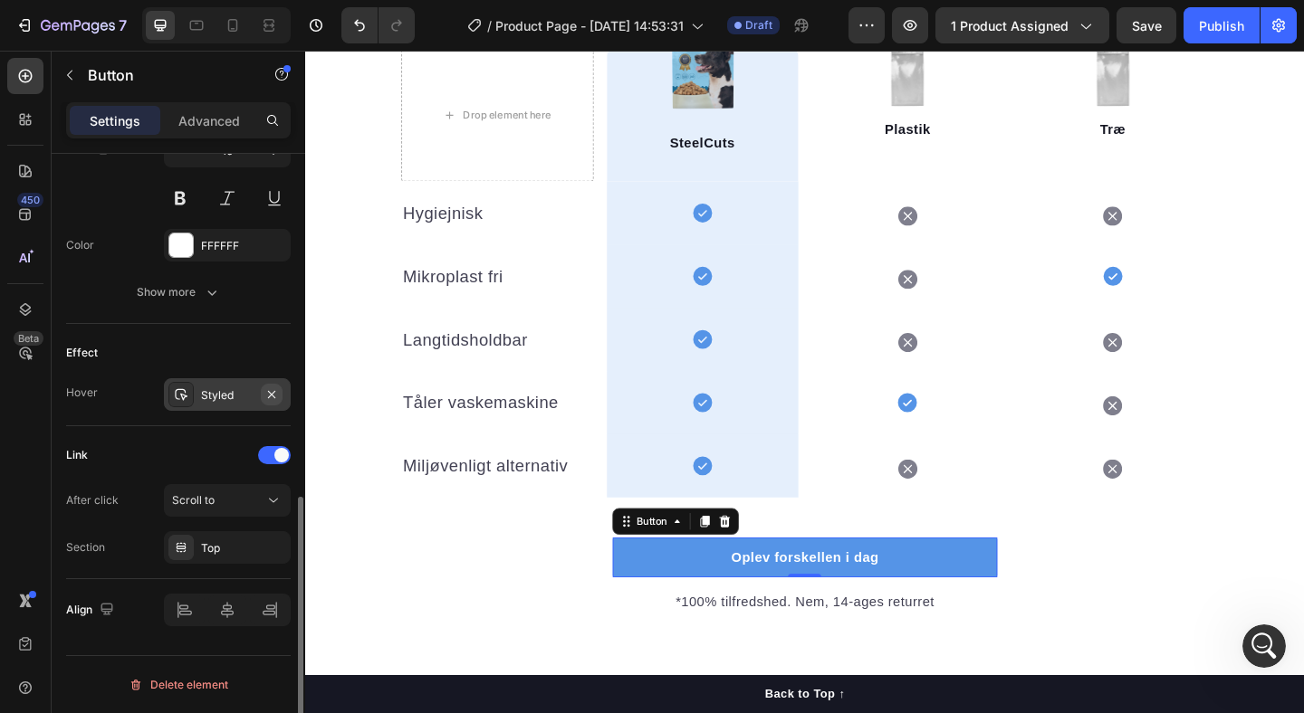
click at [272, 397] on icon "button" at bounding box center [271, 395] width 14 height 14
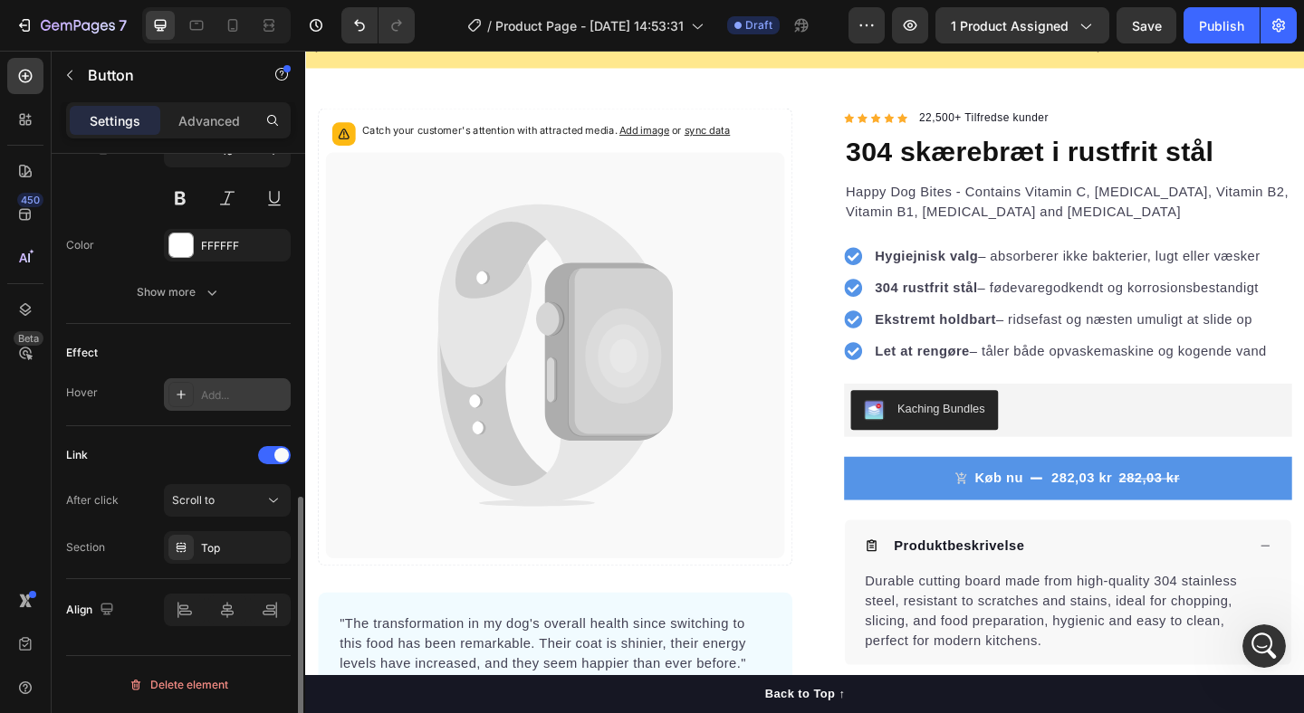
scroll to position [0, 0]
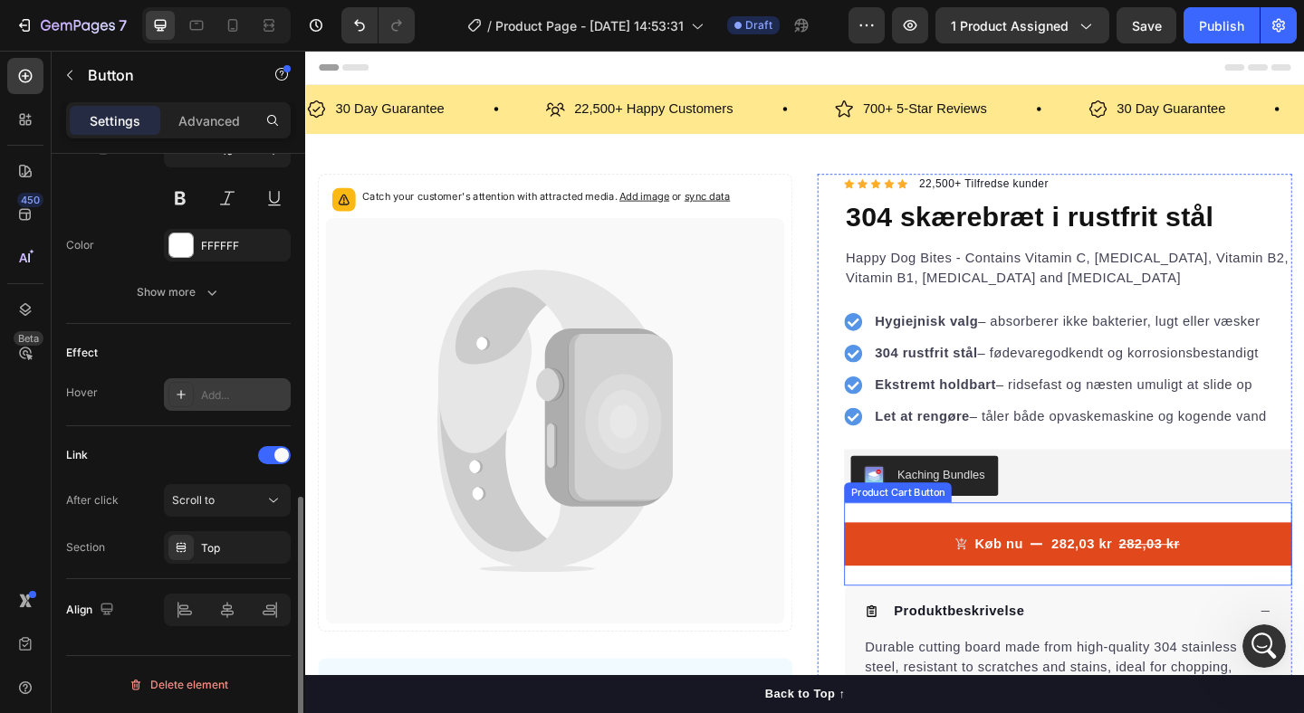
click at [895, 579] on button "Køb nu 282,03 kr 282,03 kr" at bounding box center [1134, 587] width 487 height 47
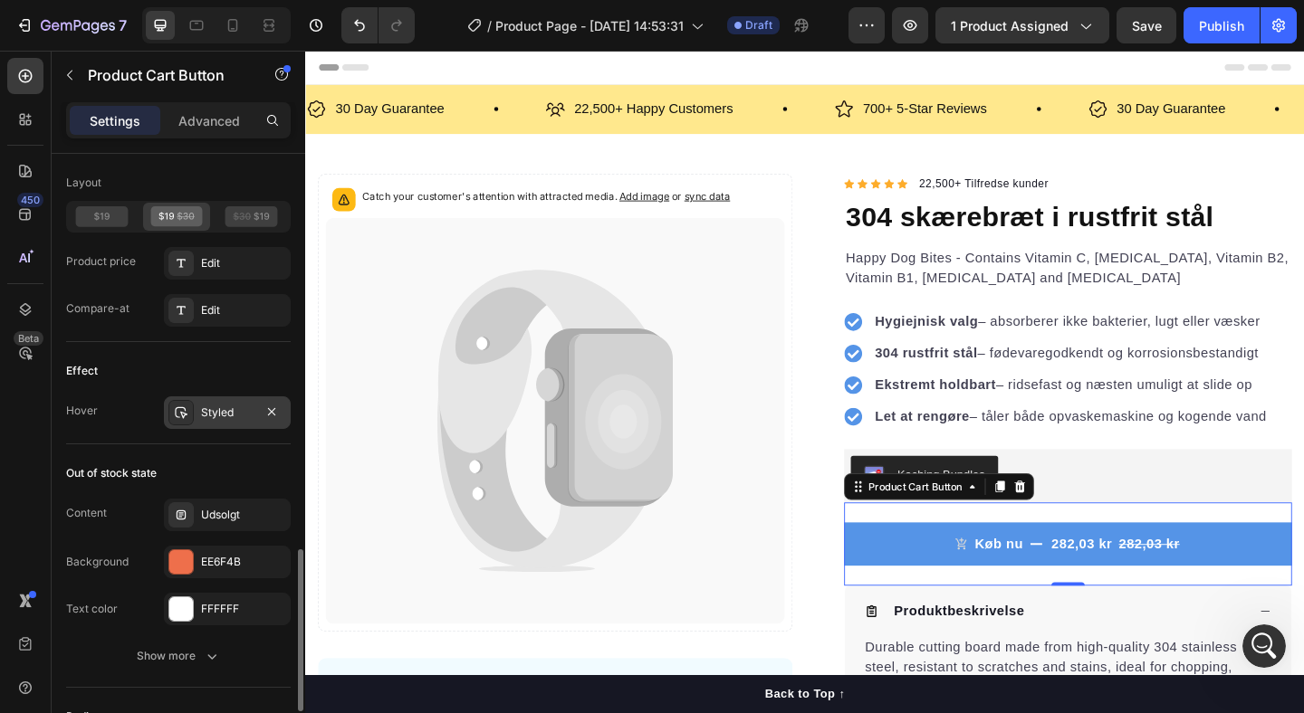
scroll to position [1480, 0]
click at [275, 409] on icon "button" at bounding box center [271, 413] width 14 height 14
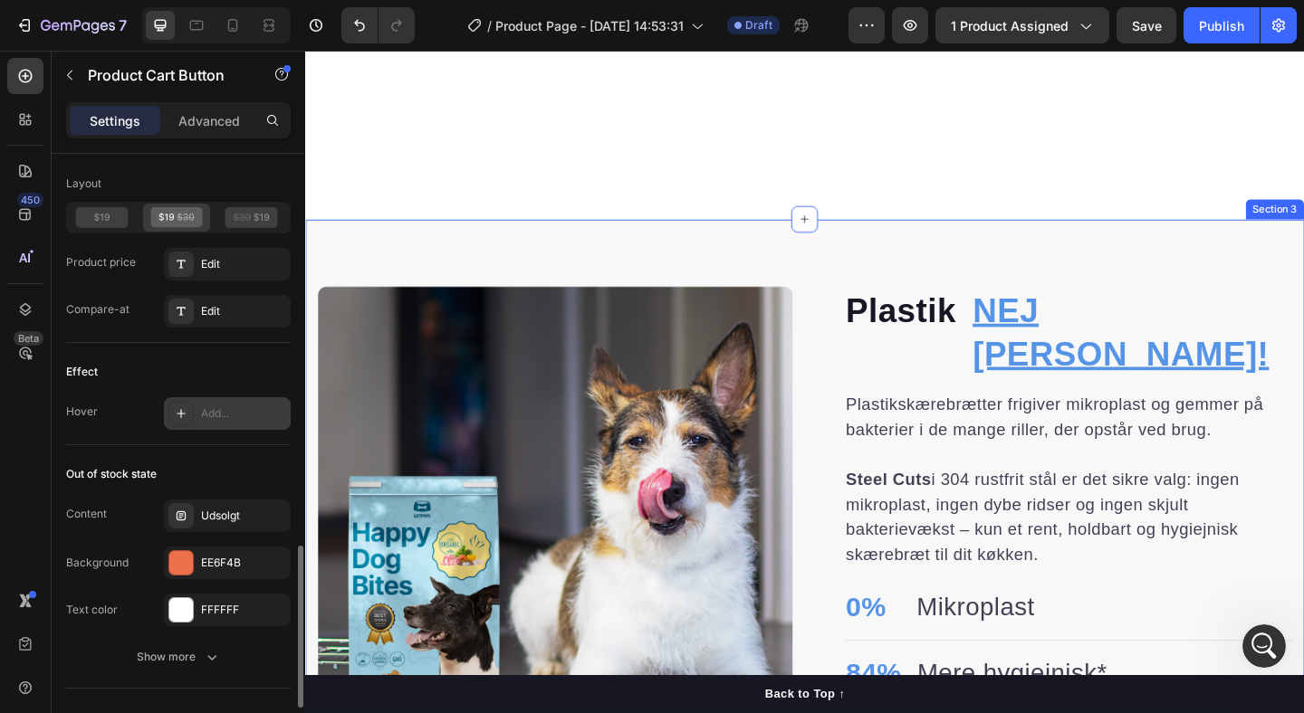
scroll to position [1165, 0]
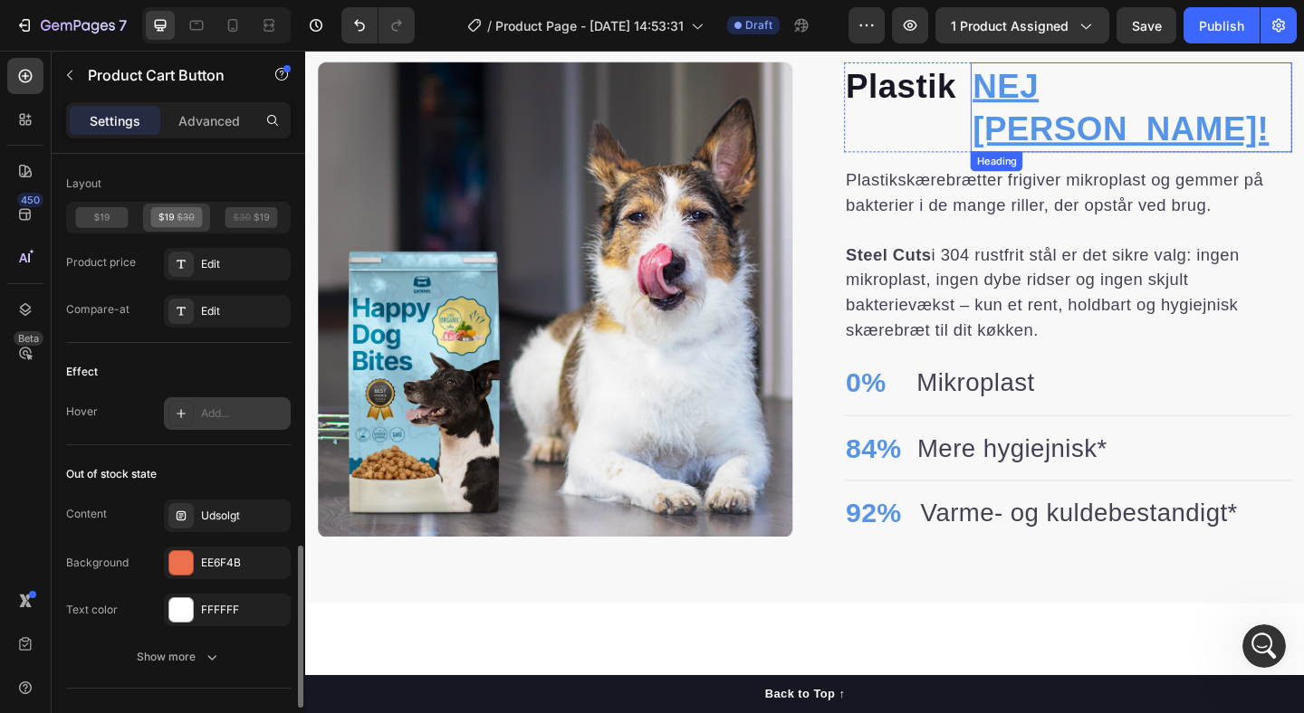
click at [1114, 108] on h2 "NEJ [PERSON_NAME]!" at bounding box center [1203, 112] width 349 height 98
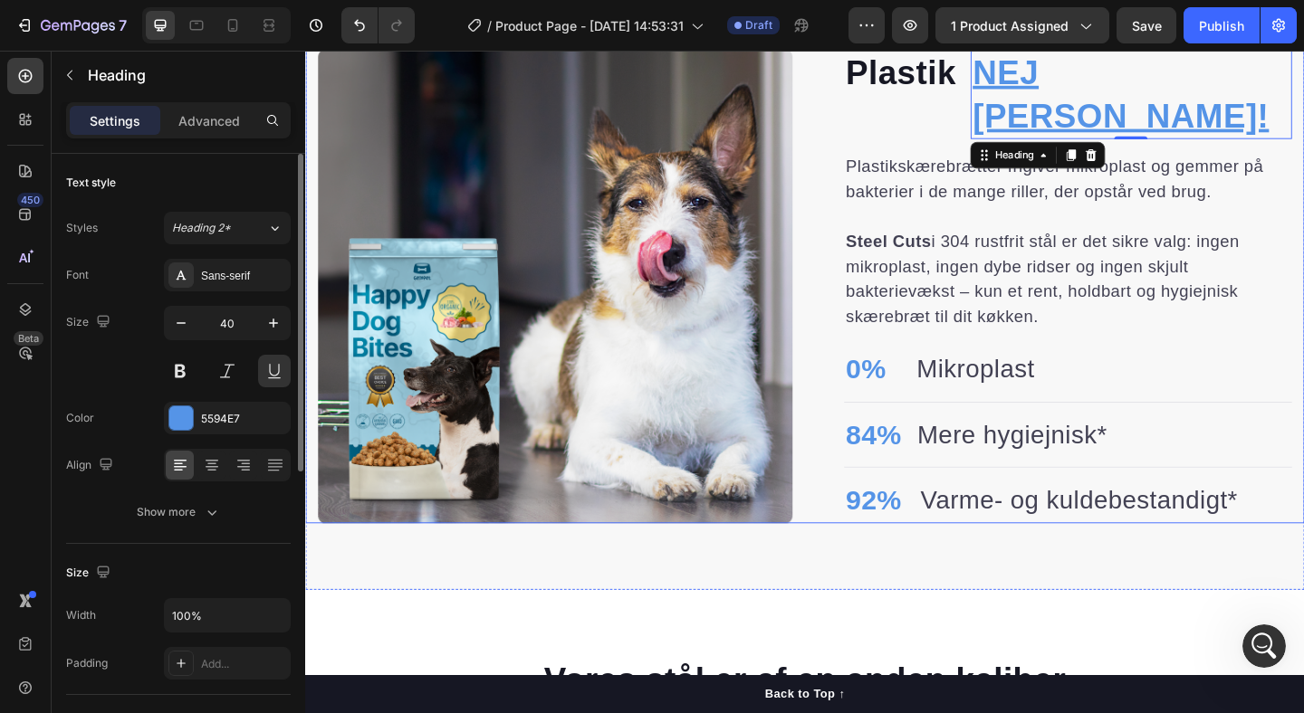
scroll to position [1278, 0]
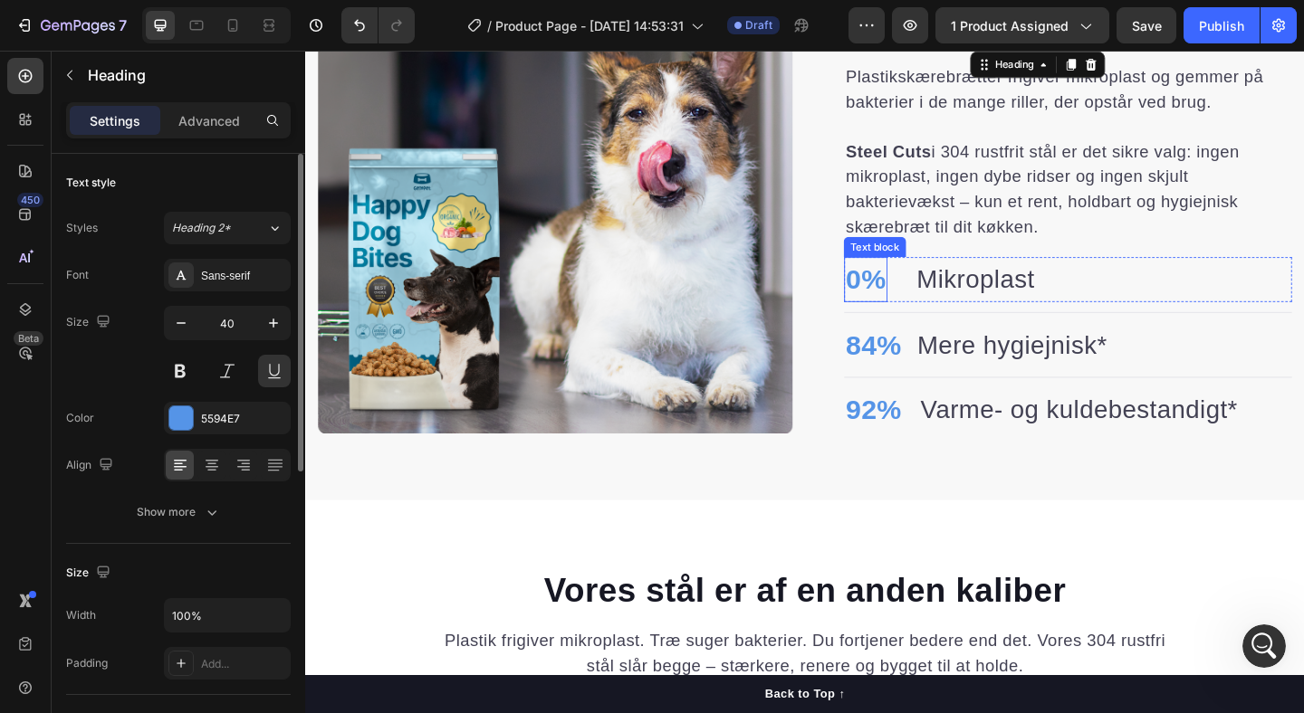
click at [916, 277] on p "0%" at bounding box center [914, 299] width 43 height 45
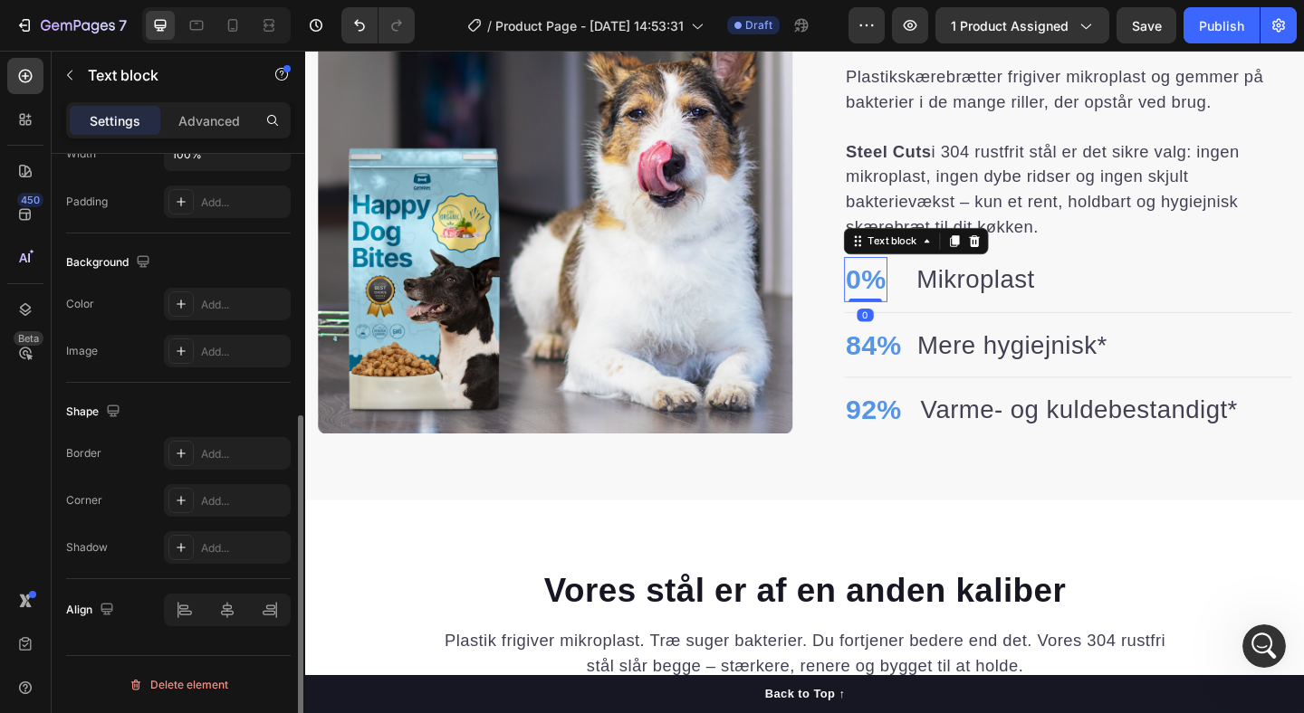
scroll to position [0, 0]
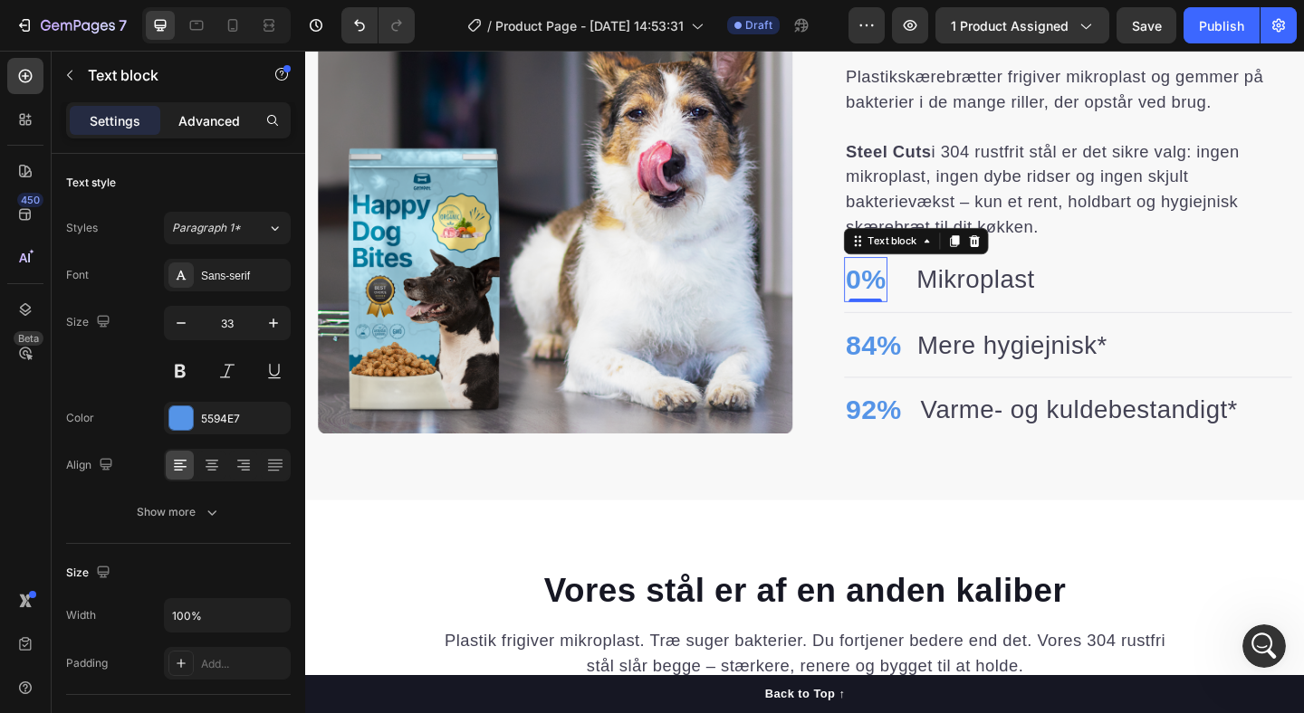
click at [211, 118] on p "Advanced" at bounding box center [209, 120] width 62 height 19
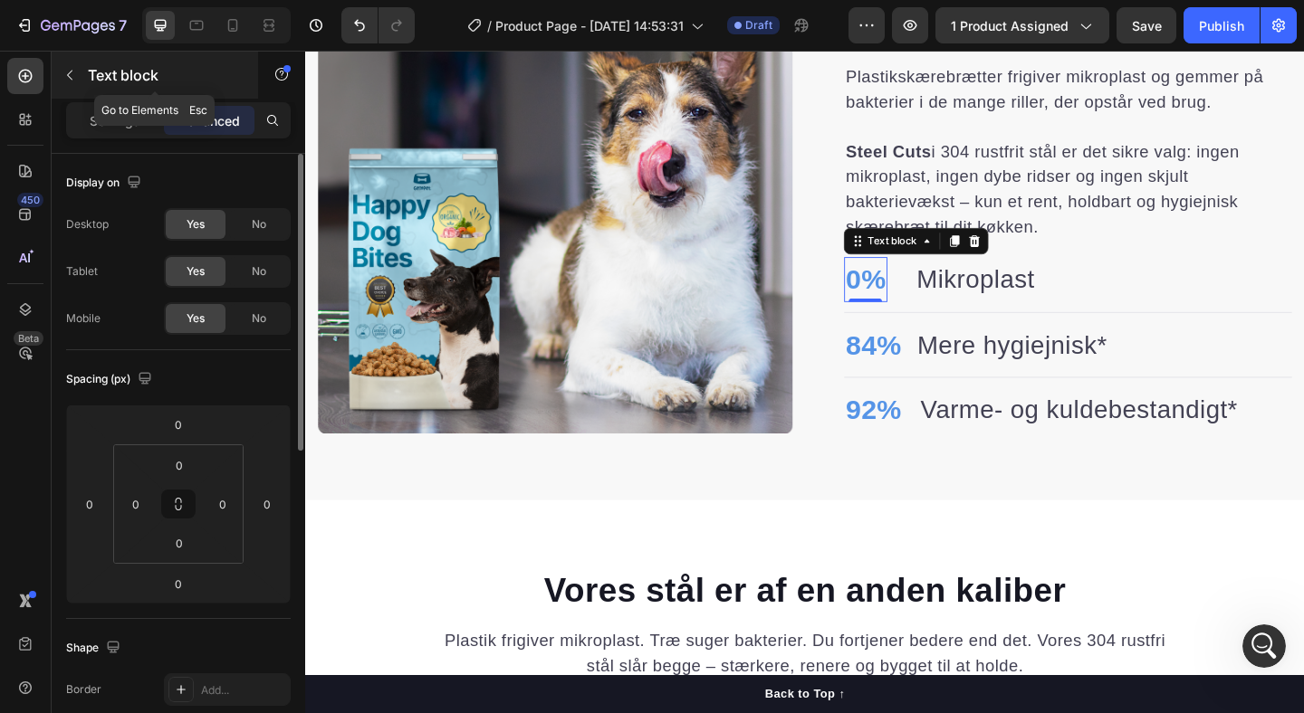
click at [74, 67] on button "button" at bounding box center [69, 75] width 29 height 29
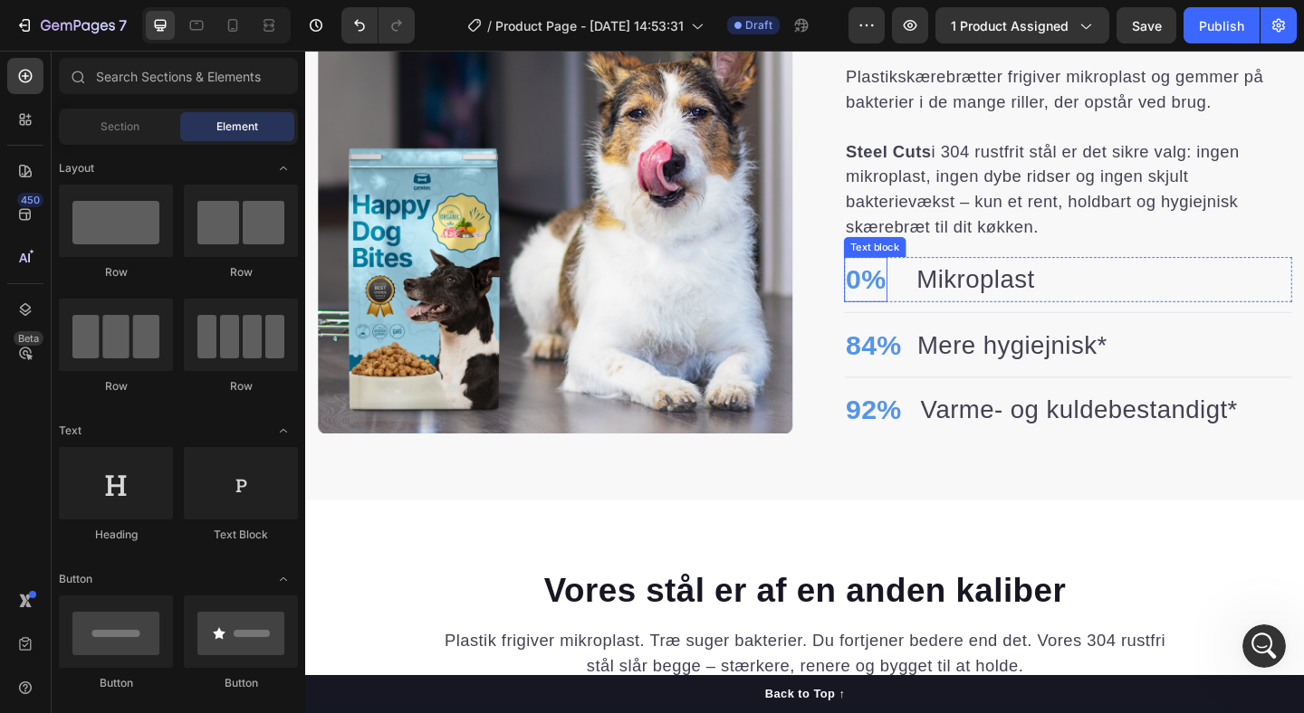
click at [916, 277] on p "0%" at bounding box center [914, 299] width 43 height 45
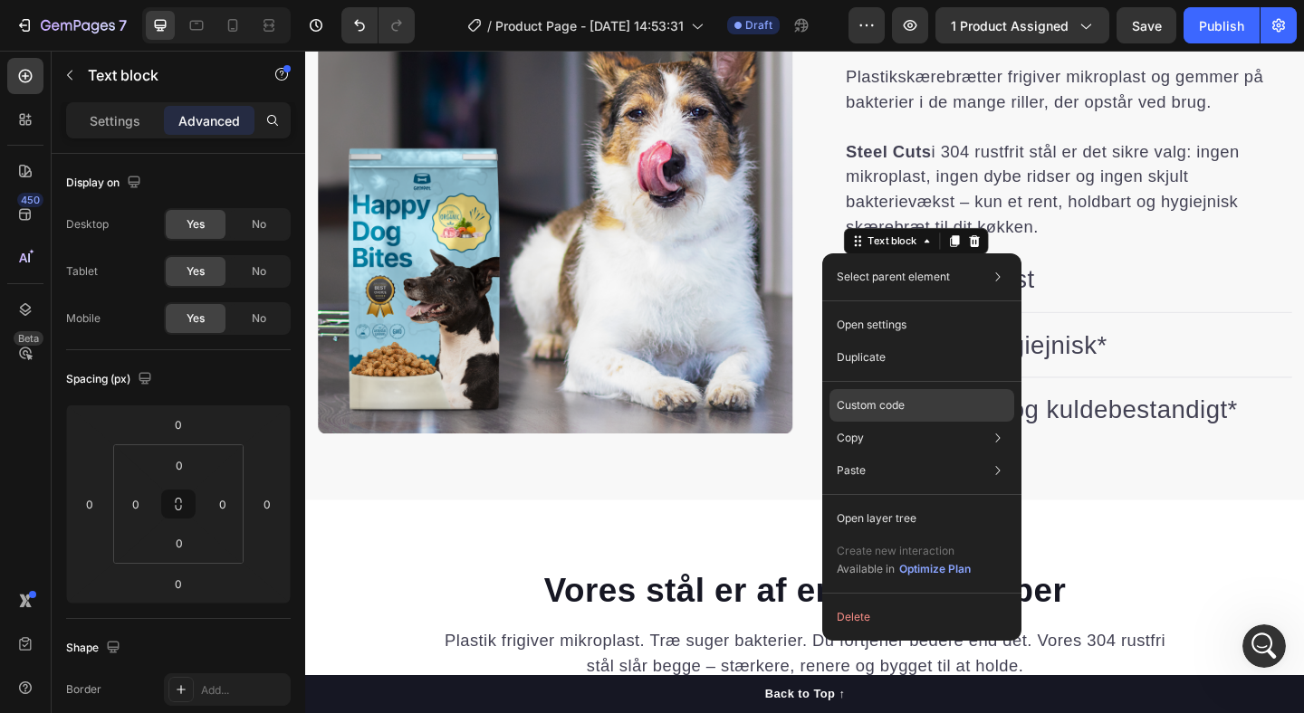
click at [883, 455] on div "Custom code" at bounding box center [921, 471] width 185 height 33
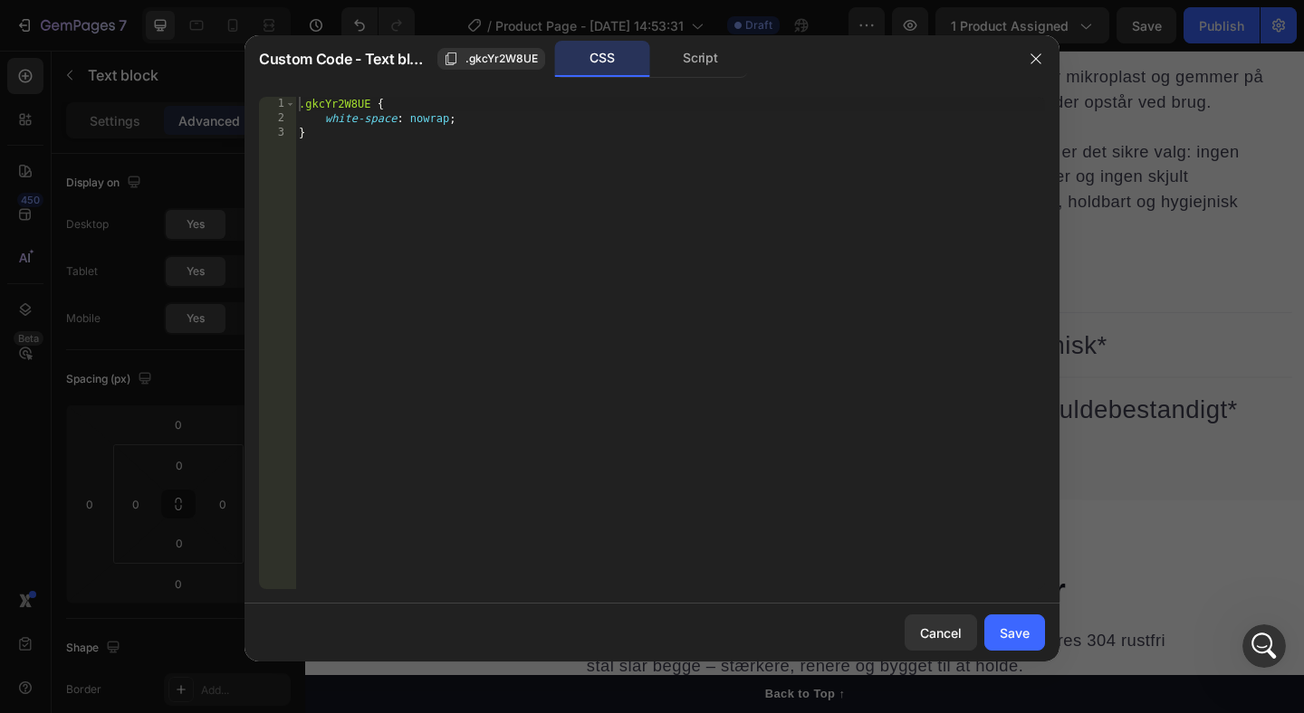
click at [384, 136] on div ".gkcYr2W8UE { white-space : nowrap ; }" at bounding box center [670, 358] width 750 height 522
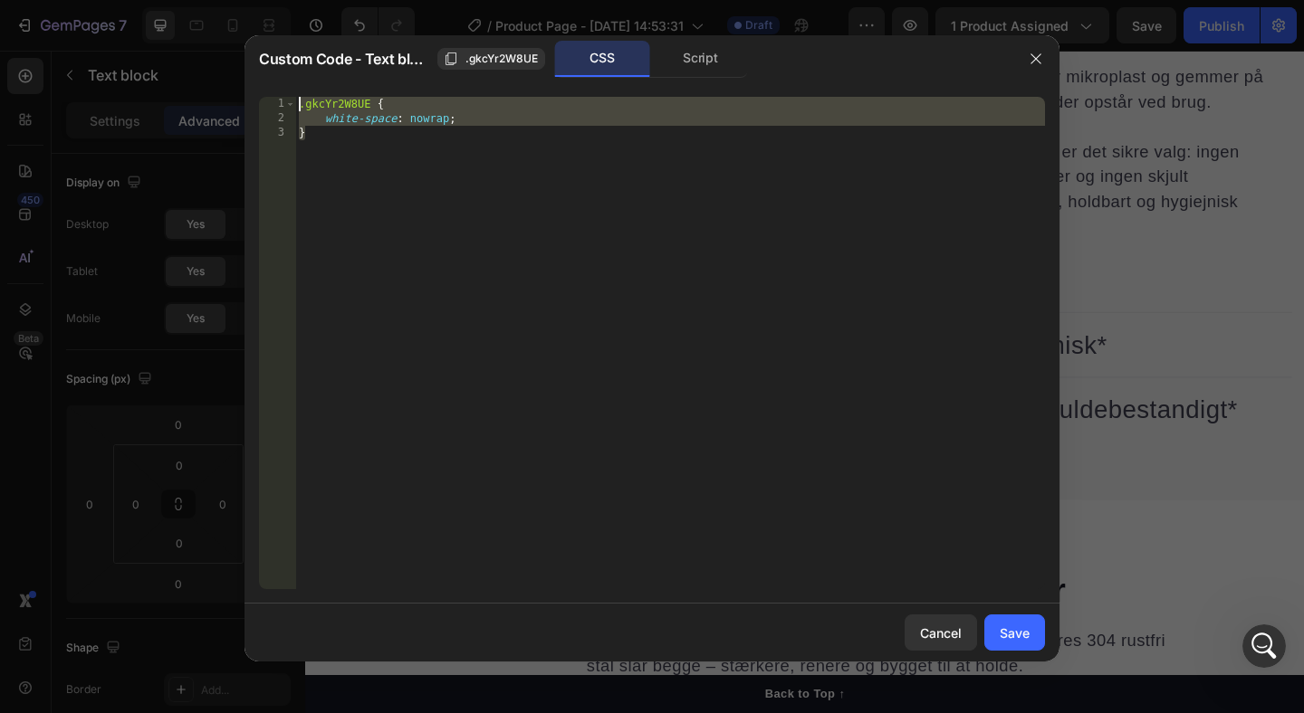
drag, startPoint x: 351, startPoint y: 136, endPoint x: 298, endPoint y: 92, distance: 68.9
click at [298, 92] on div "} 1 2 3 .gkcYr2W8UE { white-space : nowrap ; } הההההההההההההההההההההההההההההההה…" at bounding box center [651, 343] width 815 height 522
type textarea ".gkcYr2W8UE { white-space: nowrap;"
click at [1039, 62] on icon "button" at bounding box center [1035, 59] width 10 height 10
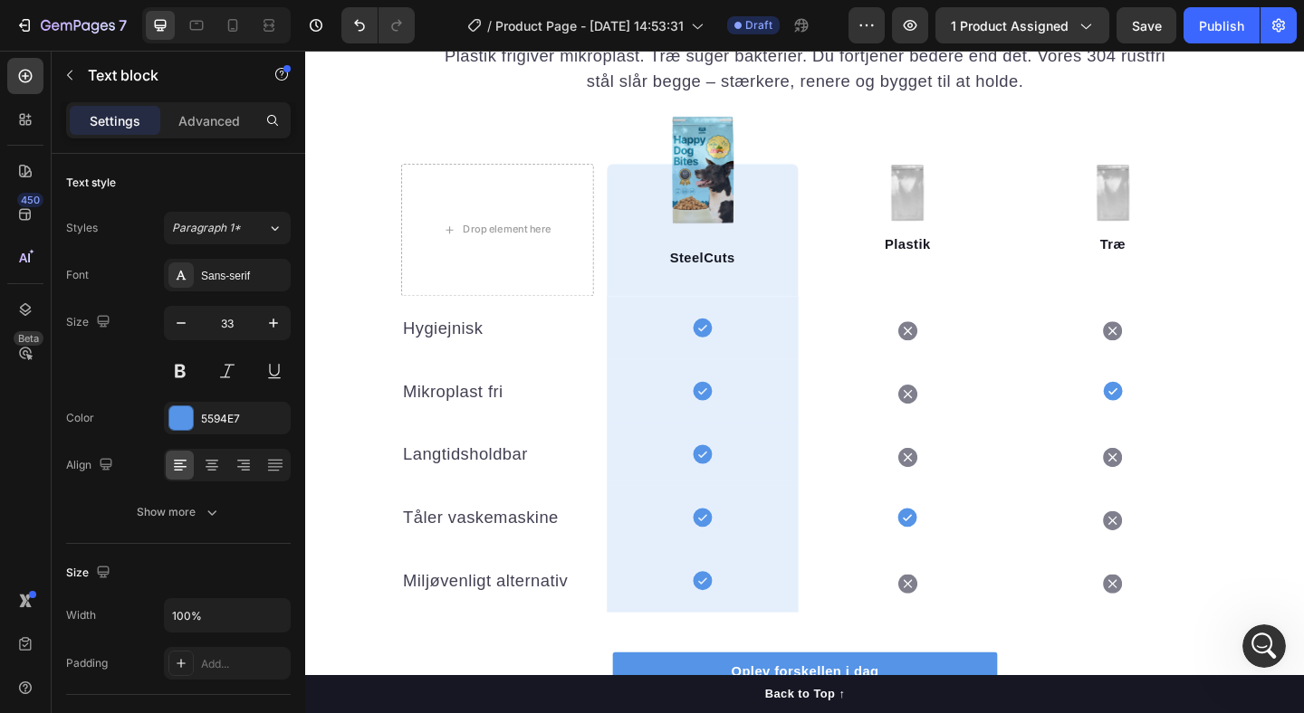
scroll to position [1912, 0]
click at [728, 160] on img at bounding box center [737, 182] width 69 height 118
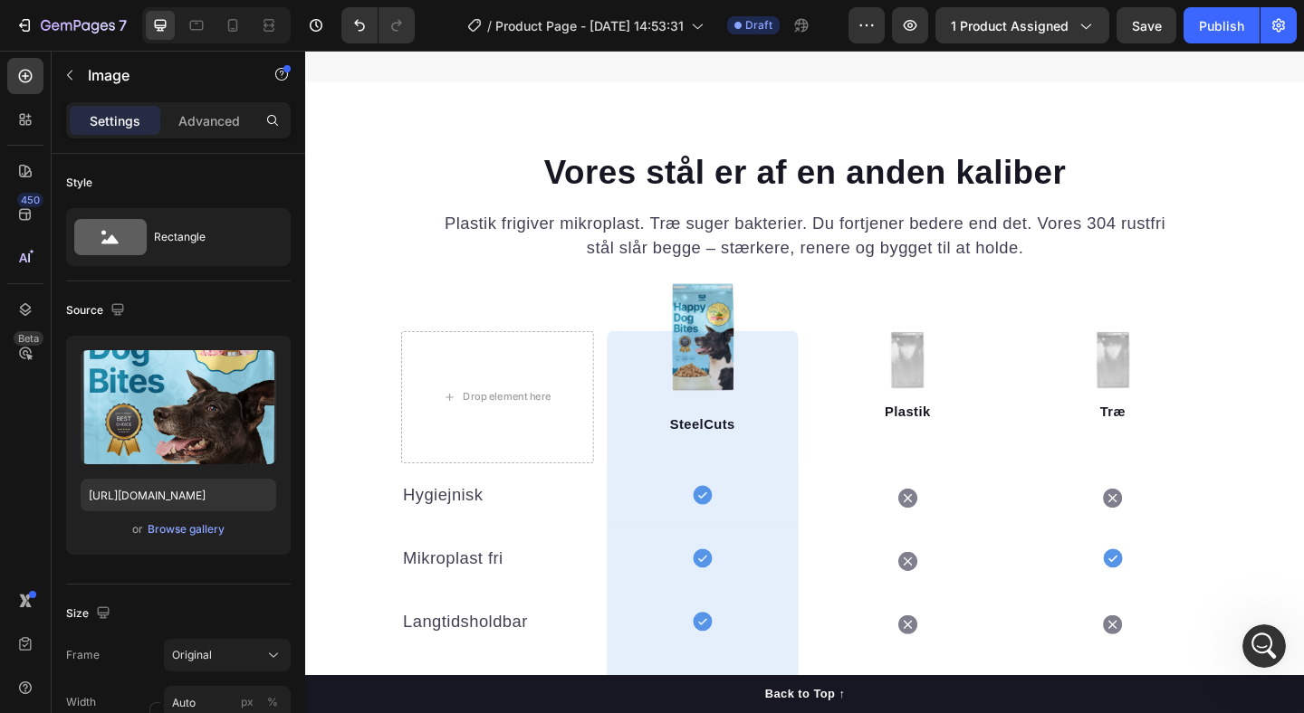
scroll to position [1786, 0]
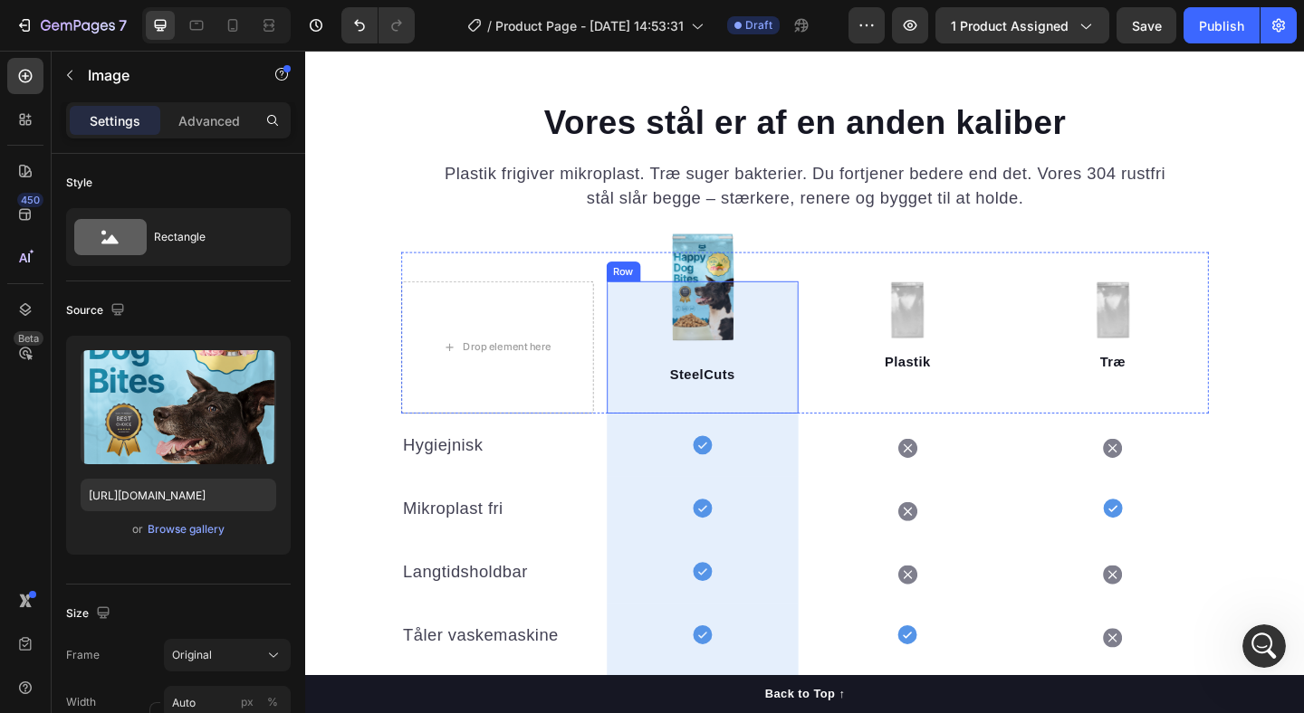
click at [742, 314] on div "SteelCuts Text block Row" at bounding box center [737, 374] width 209 height 144
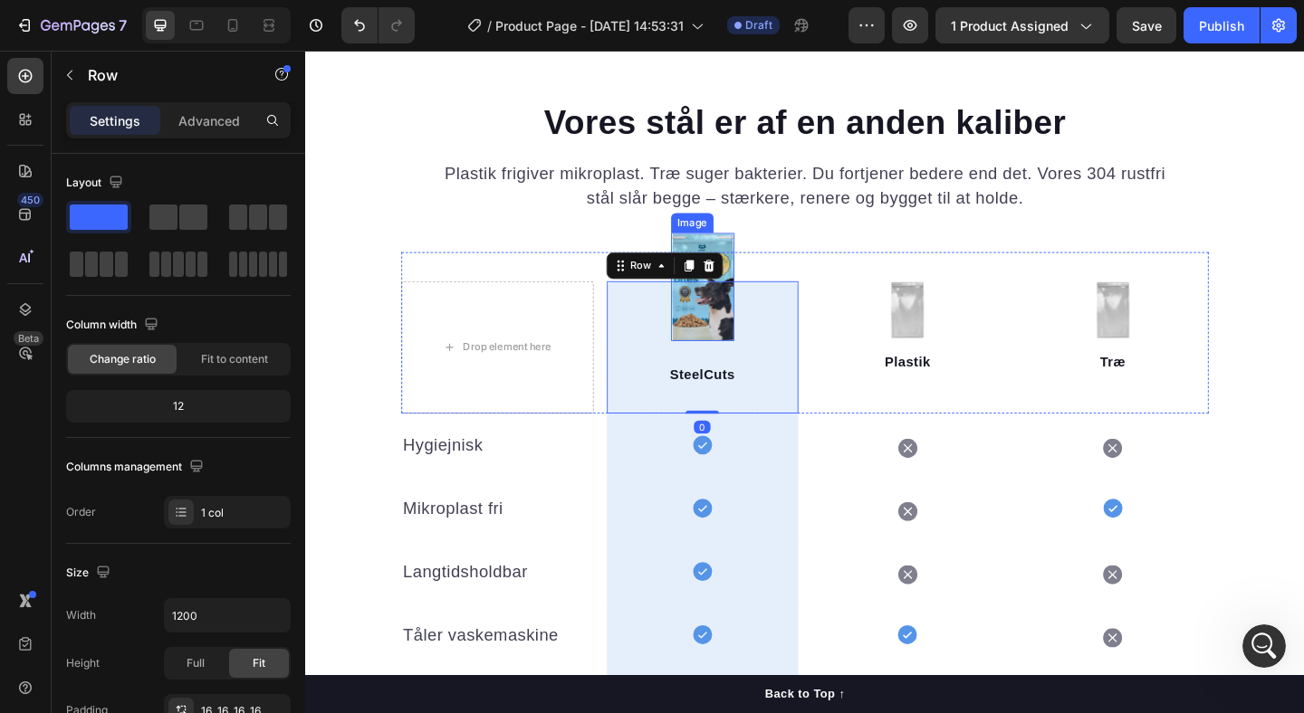
click at [748, 260] on img at bounding box center [737, 308] width 69 height 118
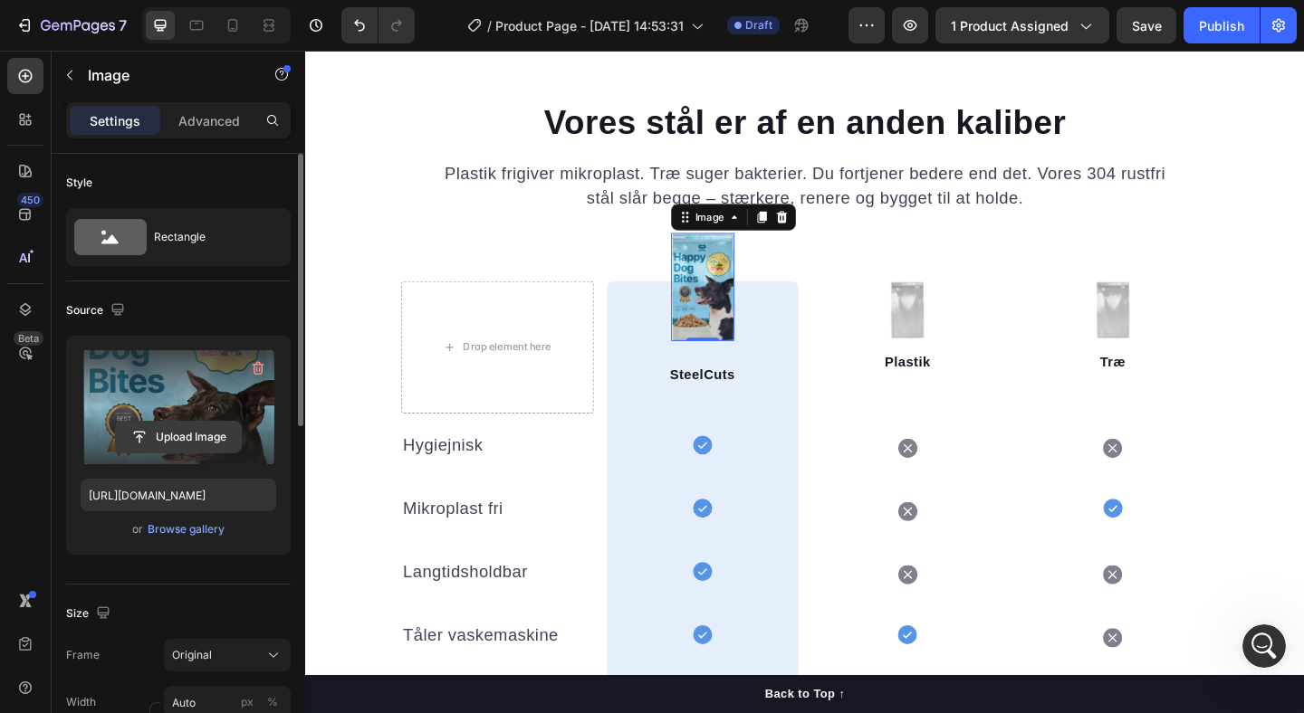
click at [164, 430] on input "file" at bounding box center [178, 437] width 125 height 31
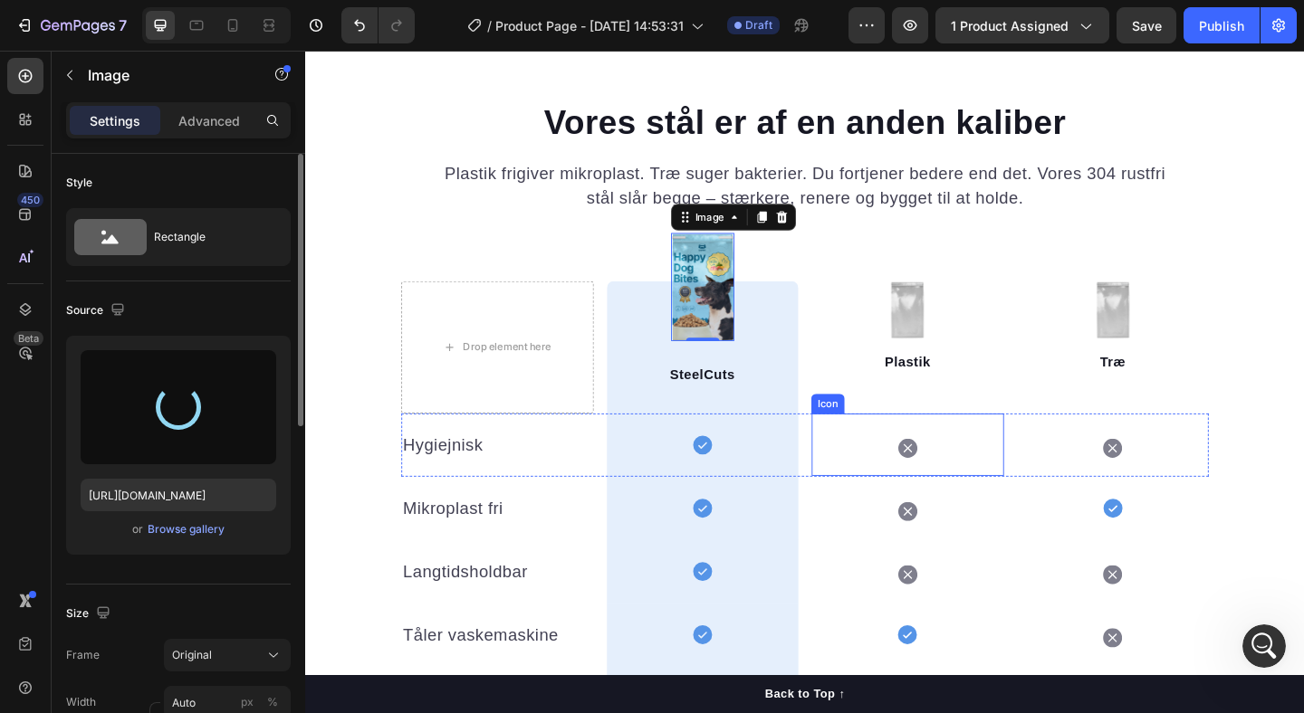
type input "https://cdn.shopify.com/s/files/1/0940/7358/6007/files/gempages_581492367509422…"
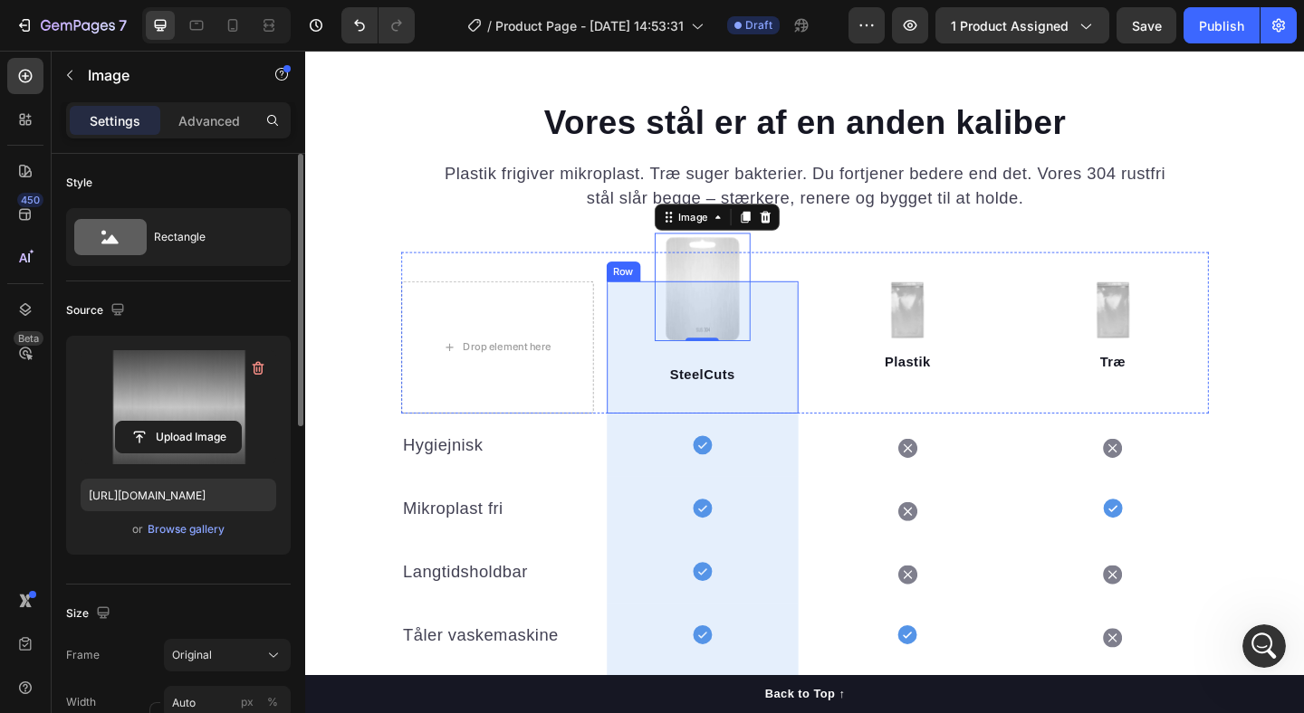
click at [733, 304] on div "SteelCuts Text block Row" at bounding box center [737, 374] width 209 height 144
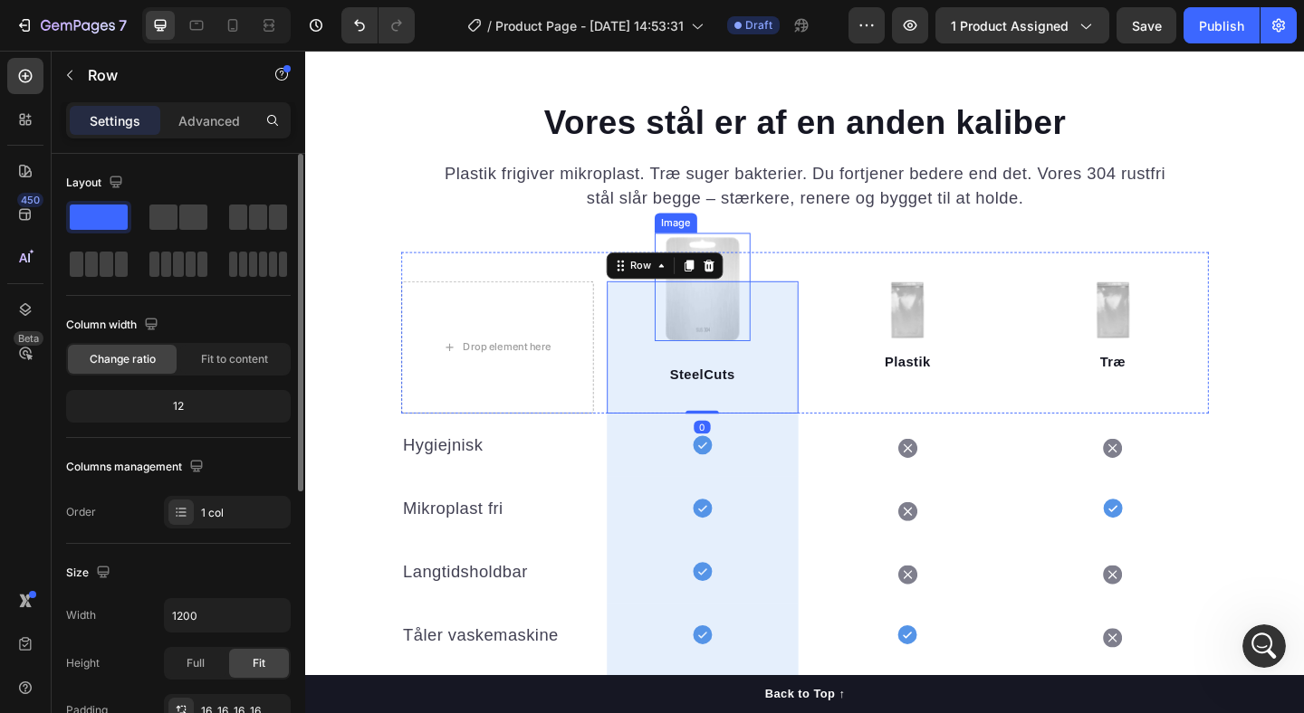
click at [759, 269] on img at bounding box center [737, 308] width 104 height 118
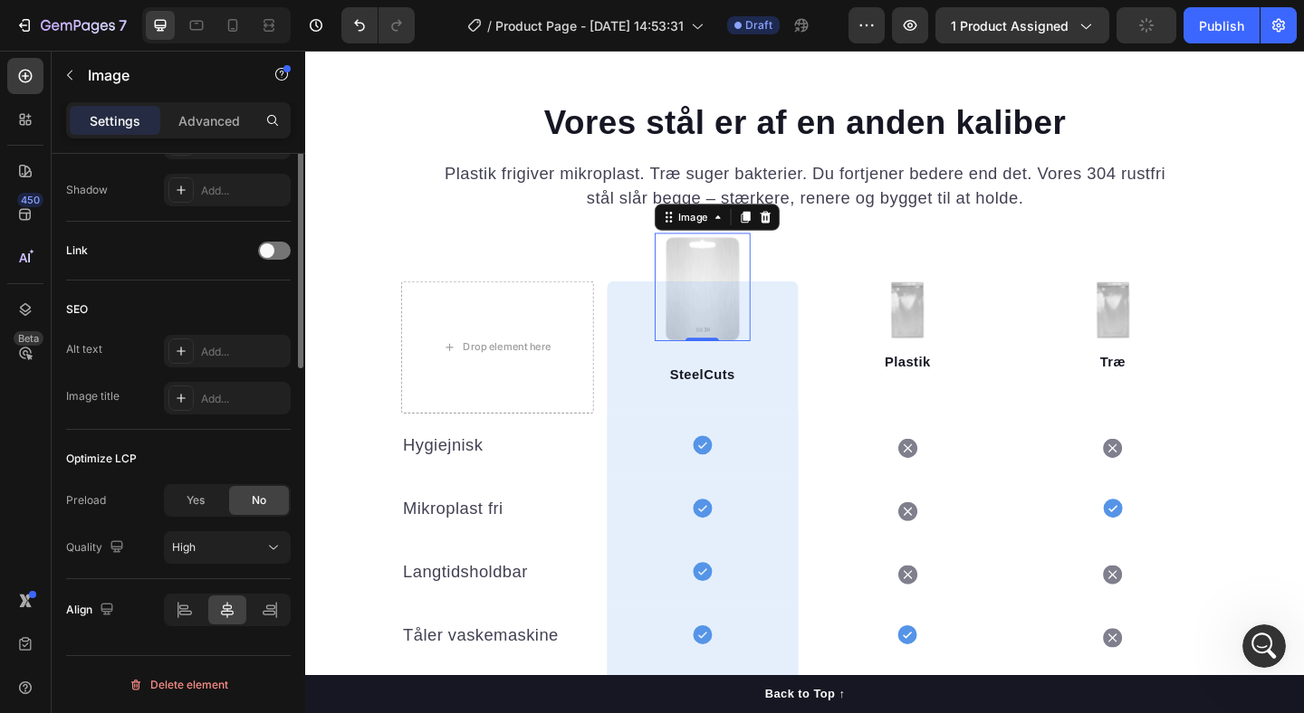
scroll to position [0, 0]
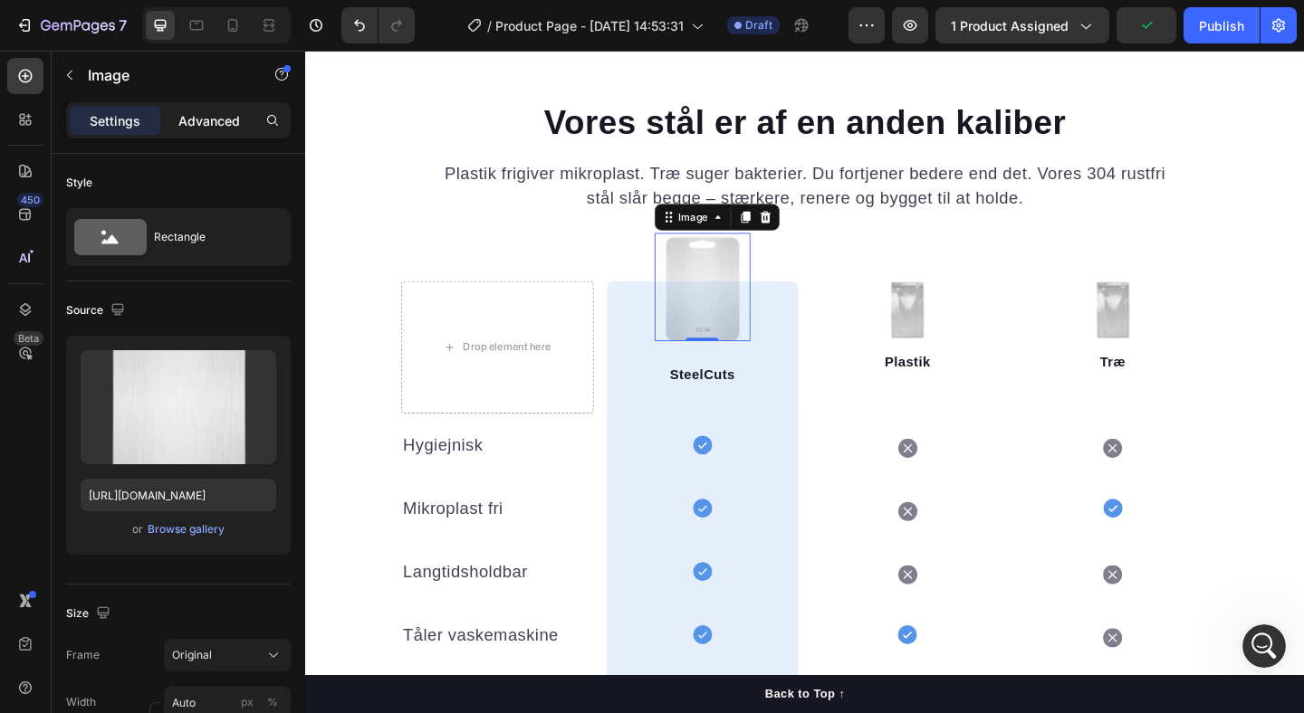
click at [204, 119] on p "Advanced" at bounding box center [209, 120] width 62 height 19
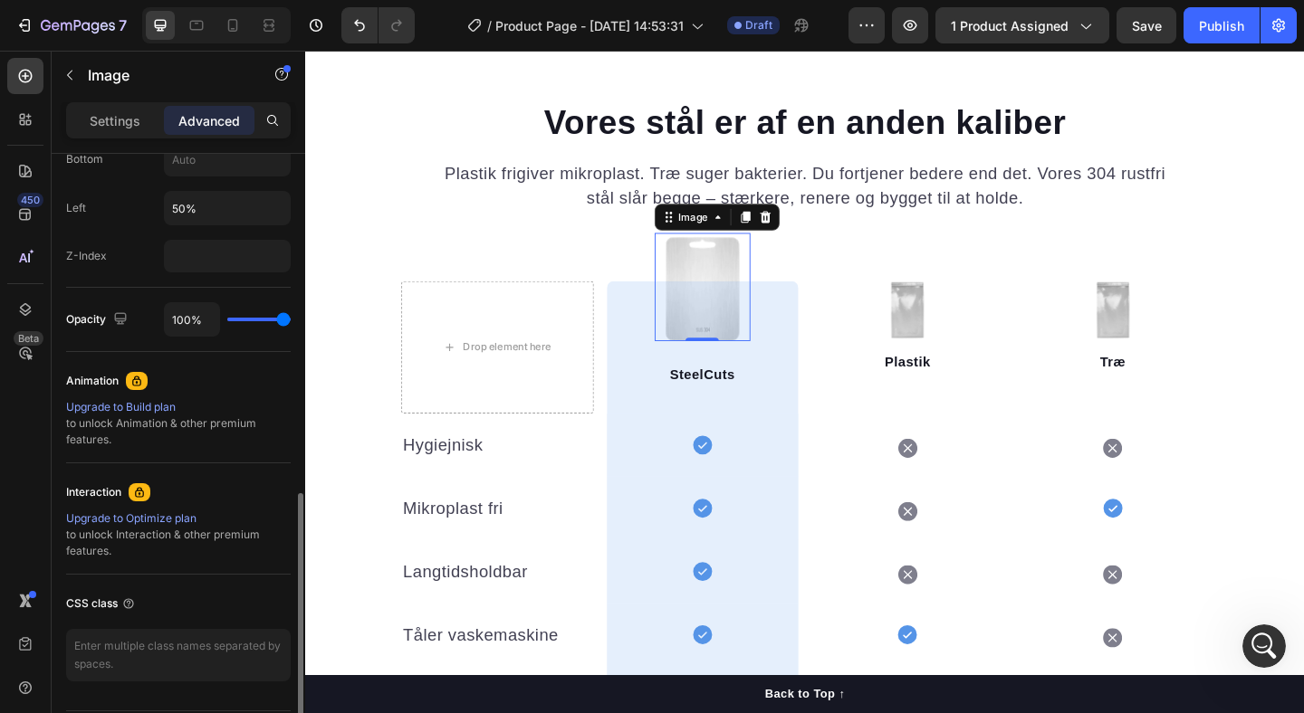
scroll to position [796, 0]
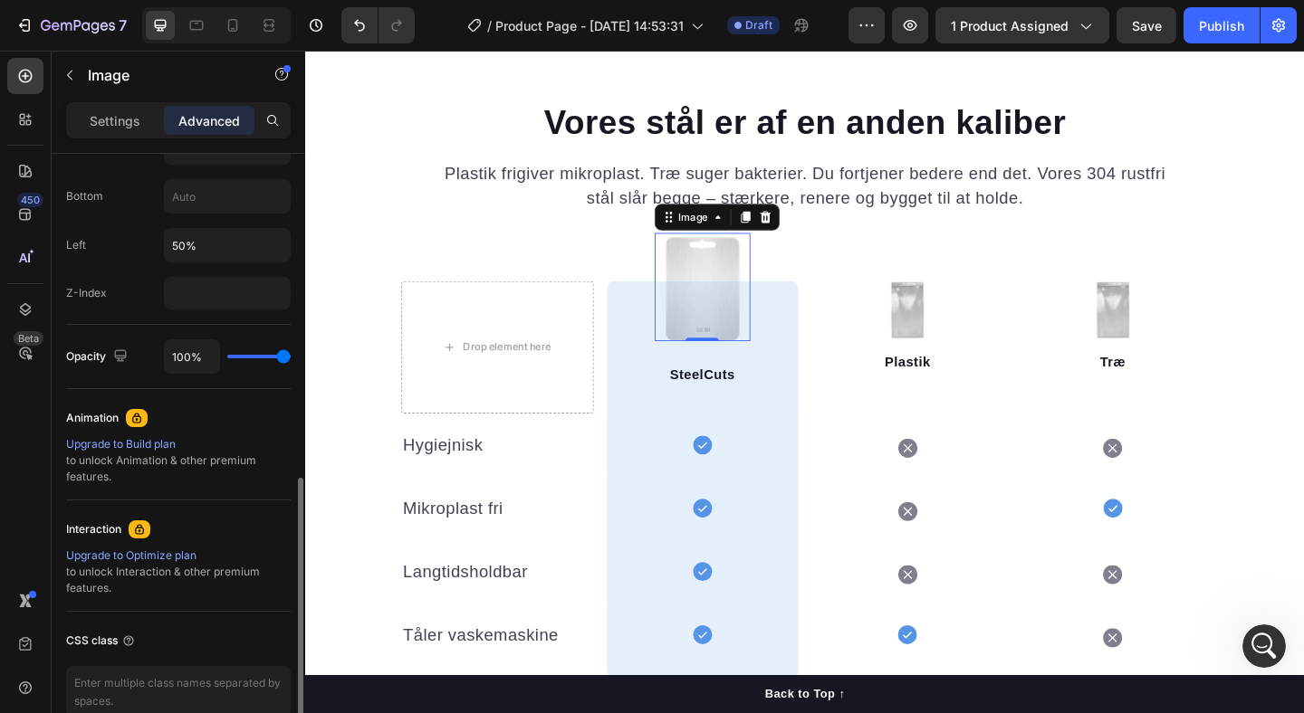
type input "17%"
type input "17"
type input "0%"
type input "0"
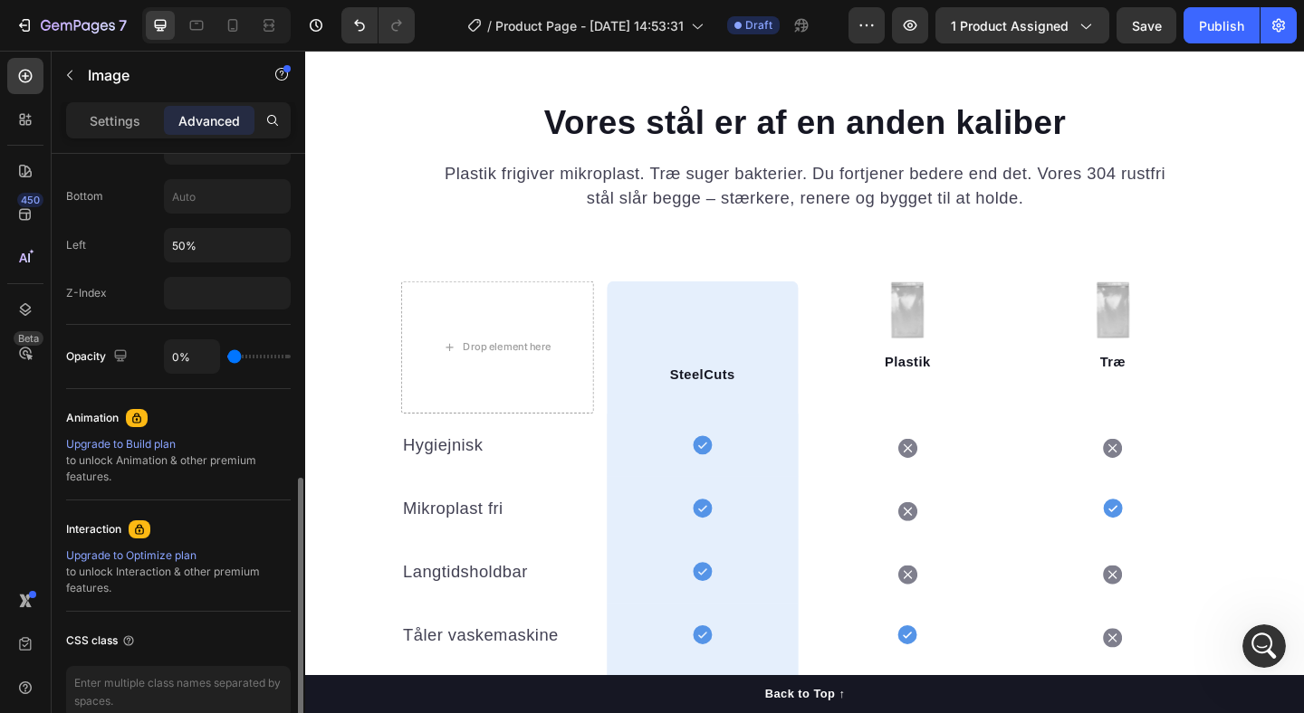
type input "100%"
type input "100"
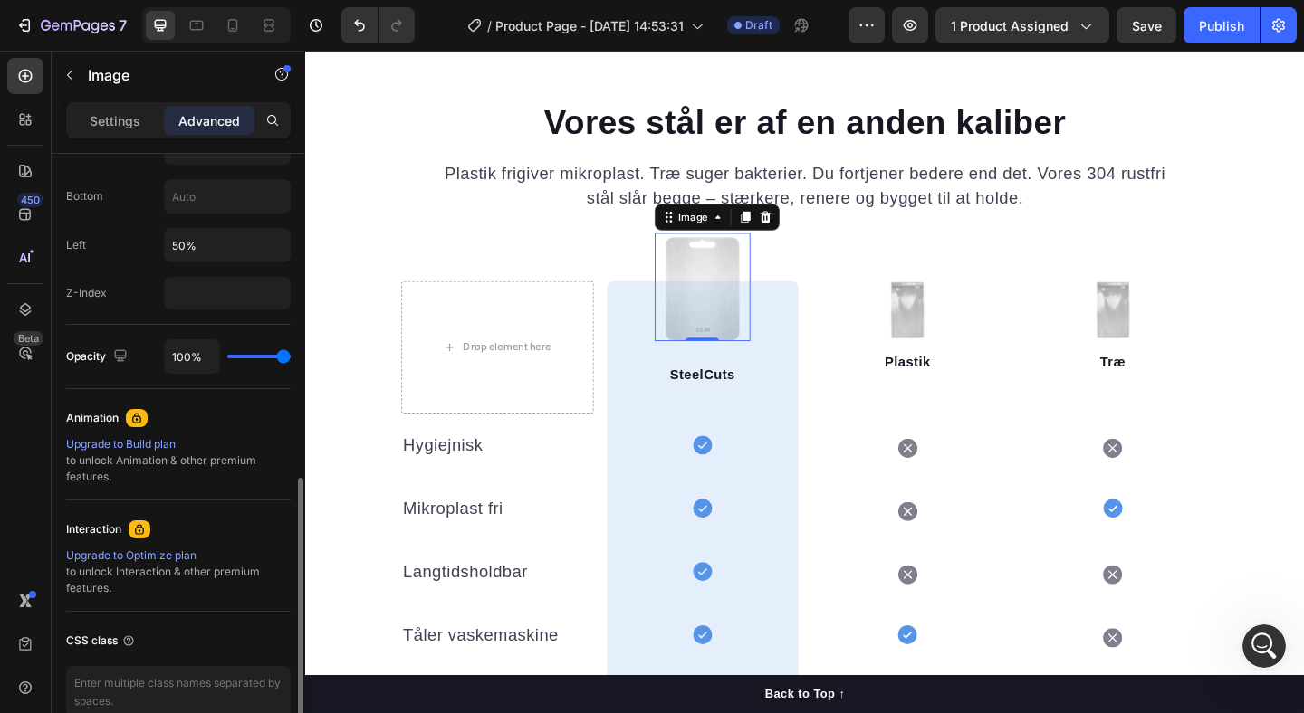
drag, startPoint x: 287, startPoint y: 359, endPoint x: 440, endPoint y: 335, distance: 155.0
click at [291, 355] on input "range" at bounding box center [258, 357] width 63 height 4
click at [732, 289] on img at bounding box center [737, 308] width 104 height 118
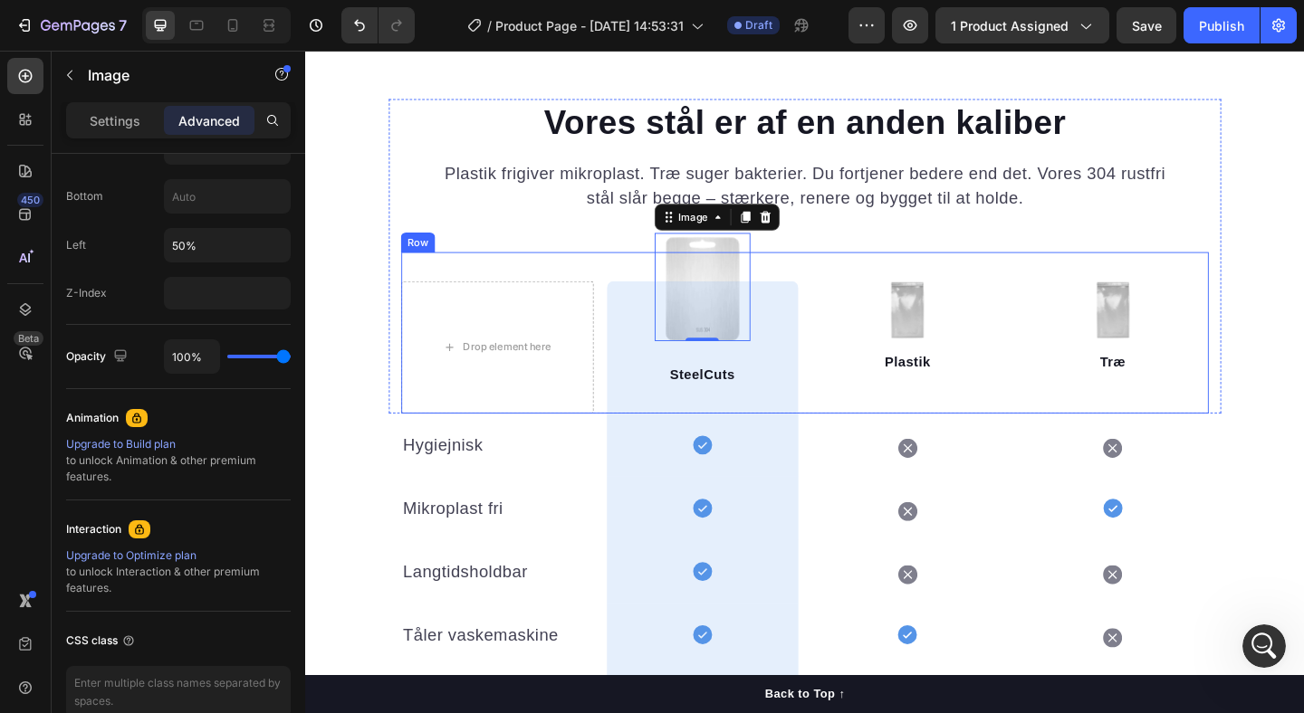
click at [848, 279] on div "Drop element here Image 0 SteelCuts Text block Row Image Plastik Text block Ima…" at bounding box center [848, 358] width 878 height 176
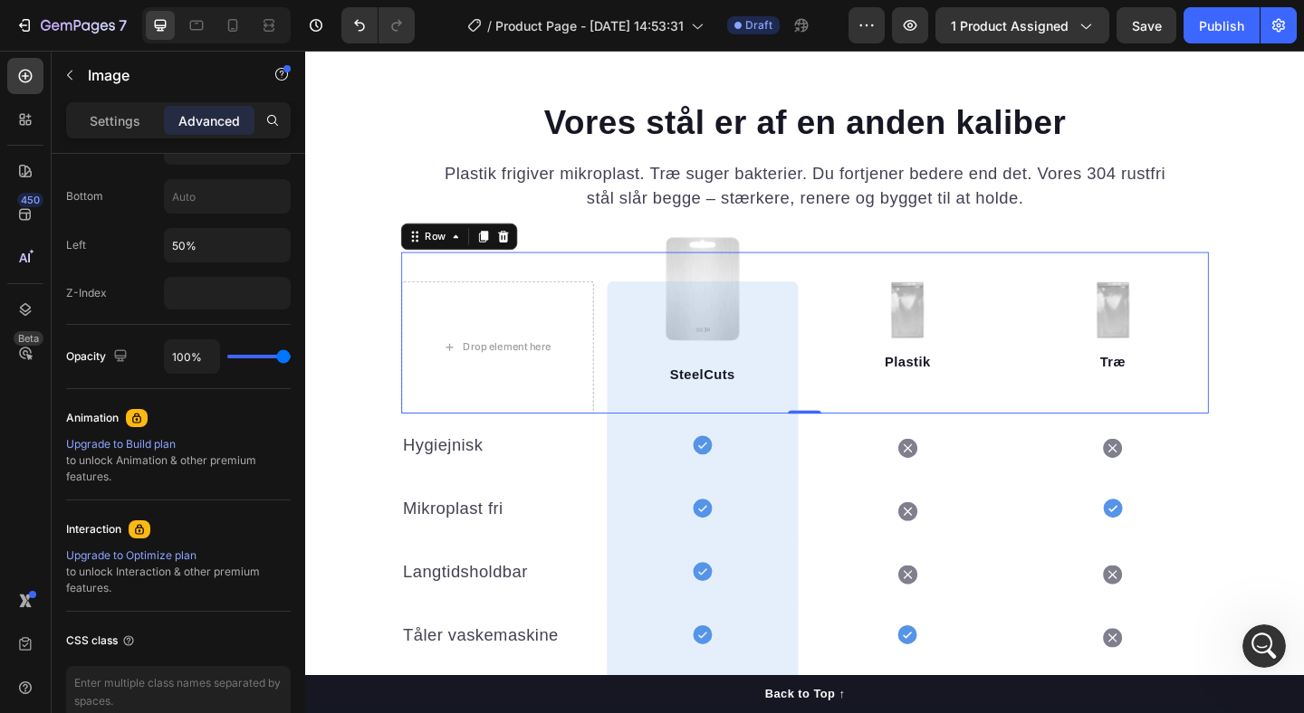
scroll to position [0, 0]
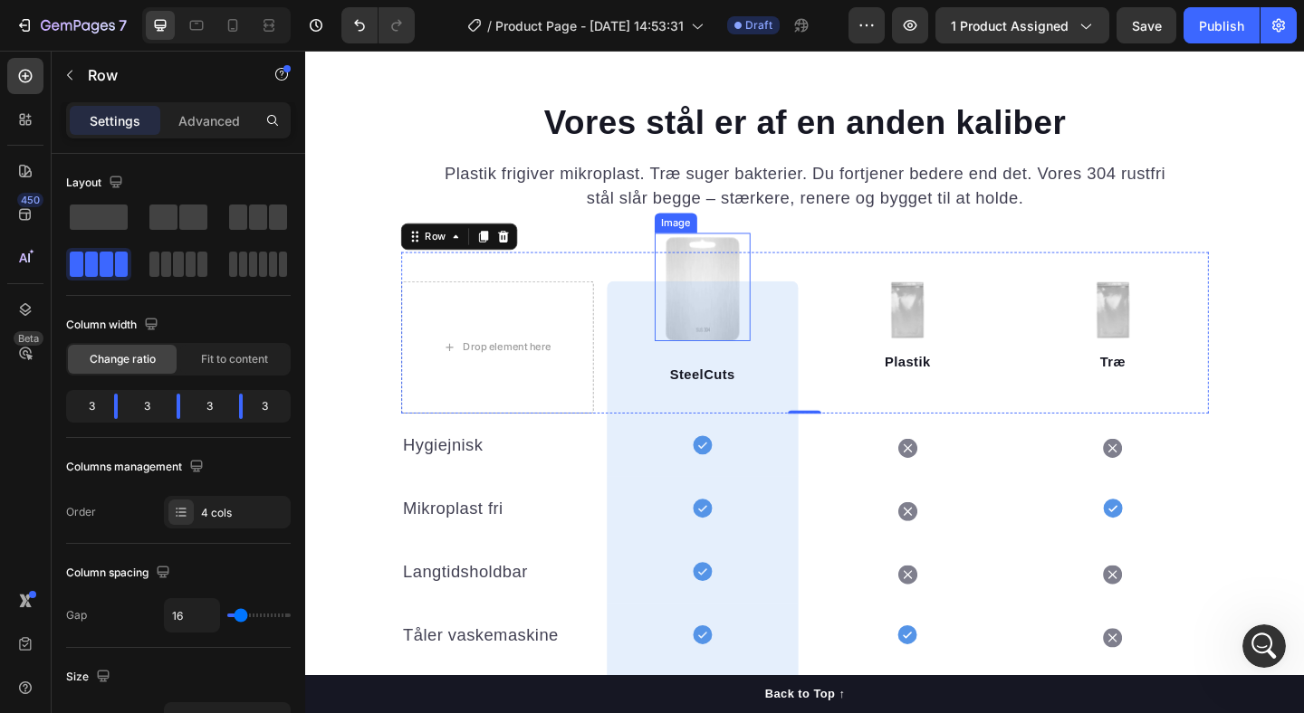
click at [742, 253] on img at bounding box center [737, 308] width 104 height 118
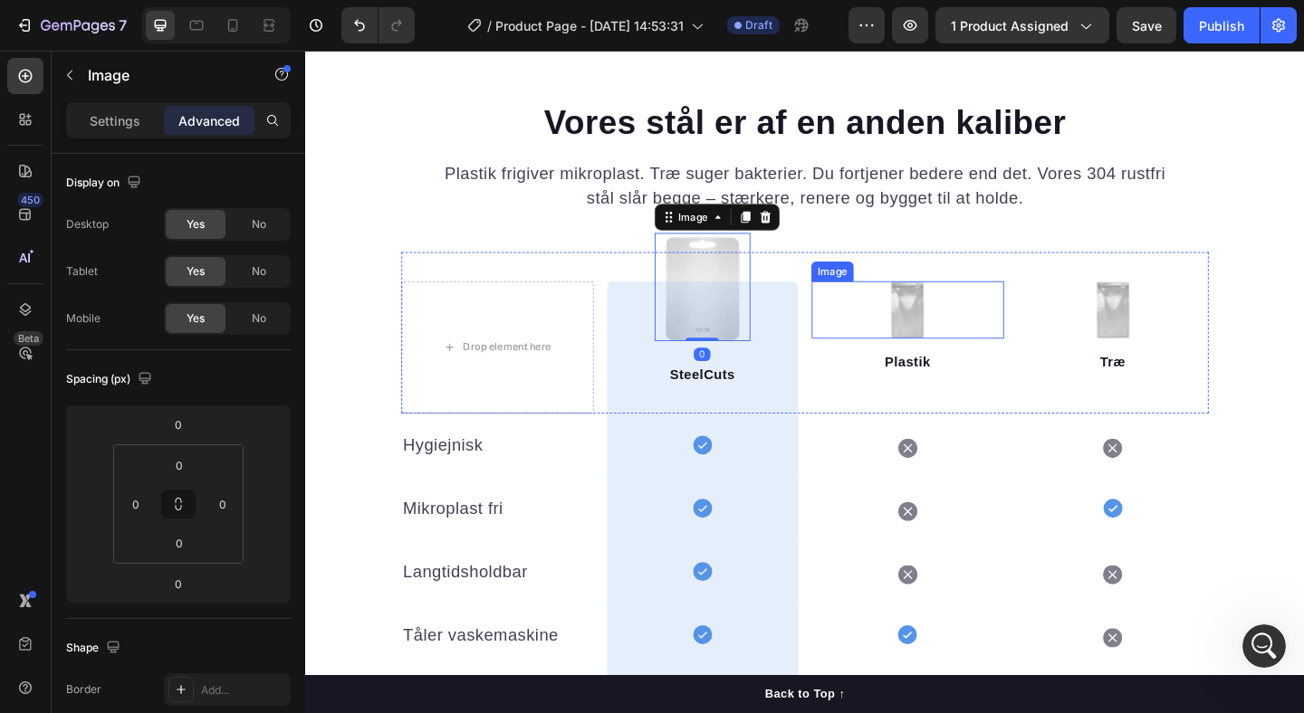
click at [959, 323] on img at bounding box center [960, 333] width 38 height 62
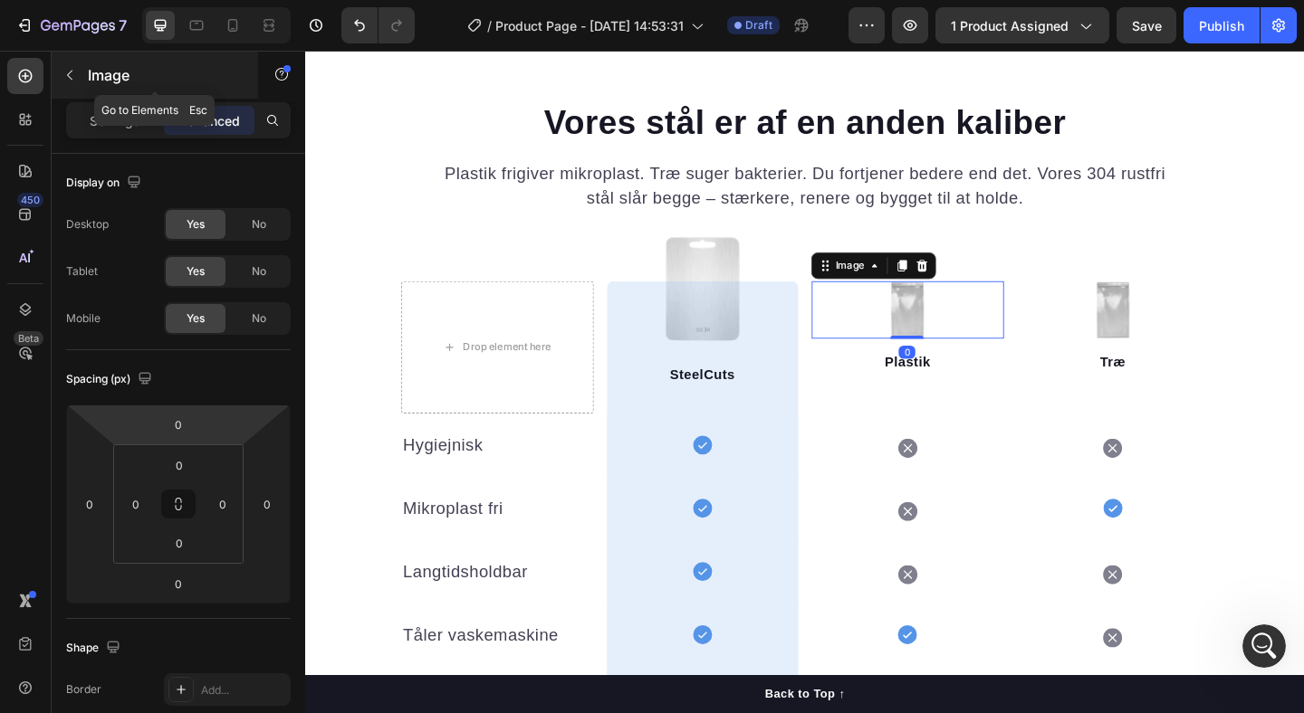
click at [67, 73] on icon "button" at bounding box center [69, 75] width 14 height 14
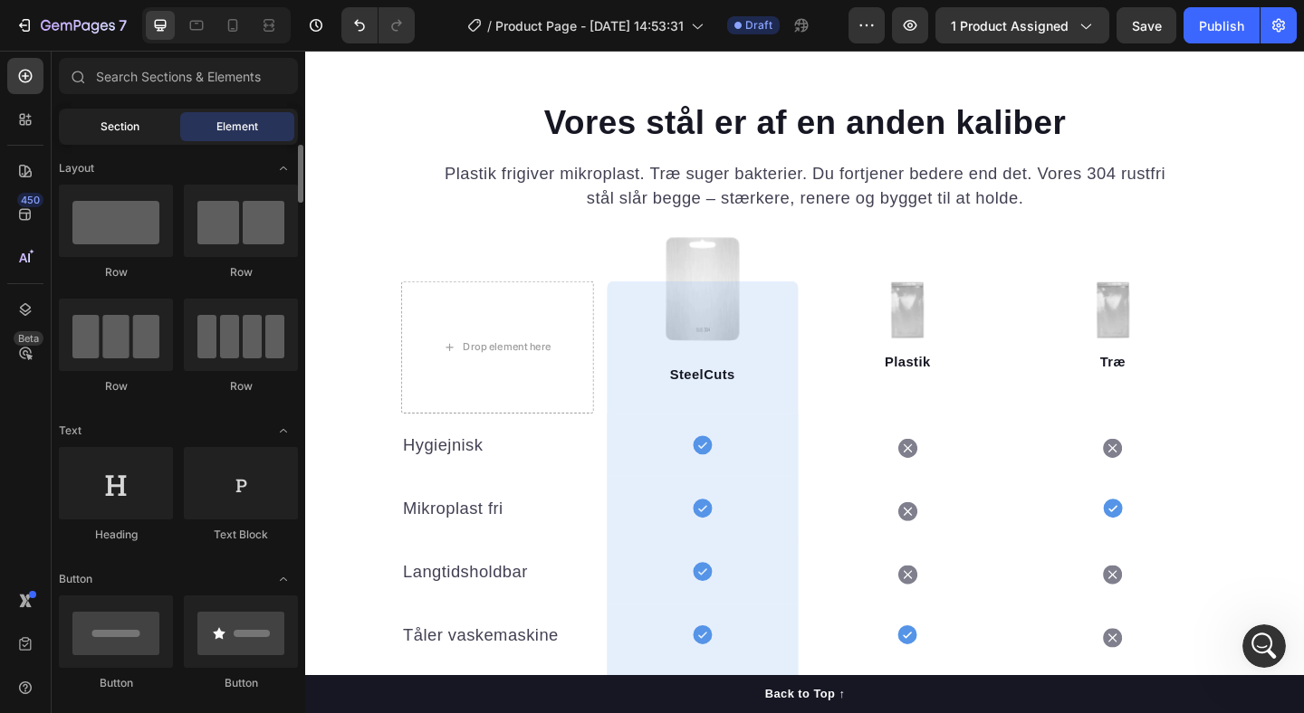
click at [133, 119] on span "Section" at bounding box center [120, 127] width 39 height 16
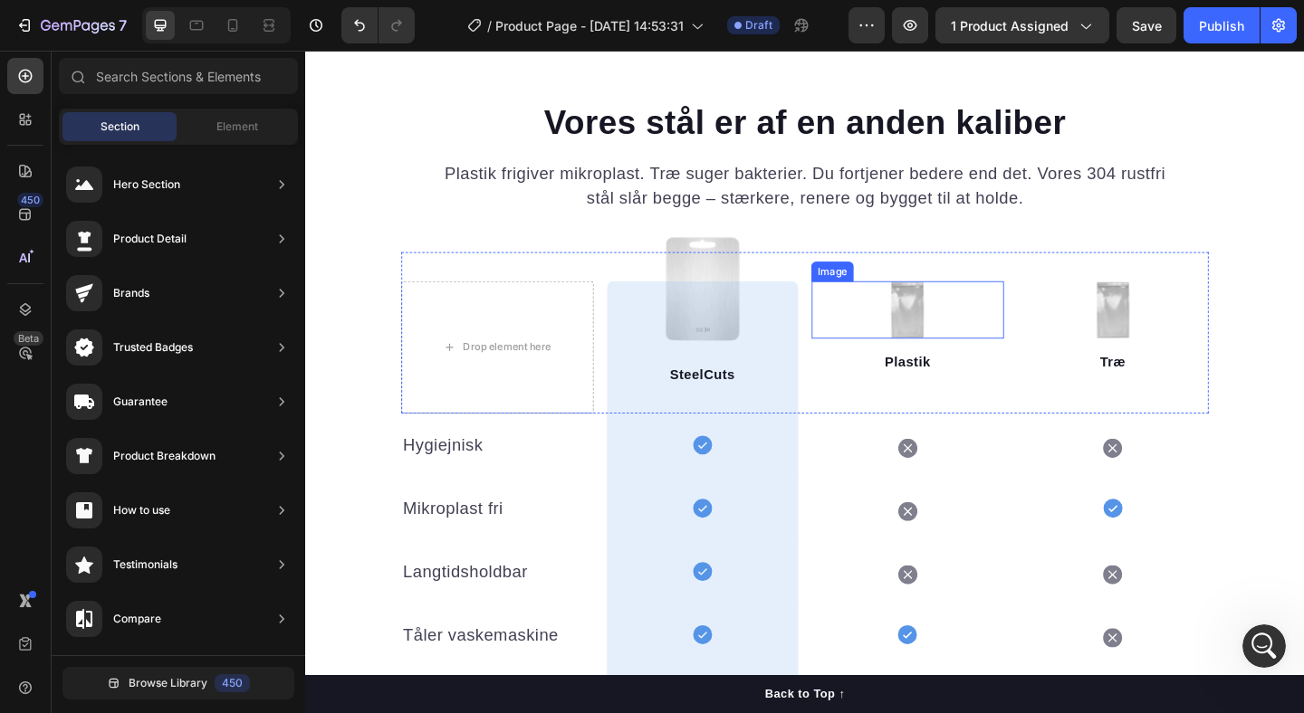
click at [971, 341] on img at bounding box center [960, 333] width 38 height 62
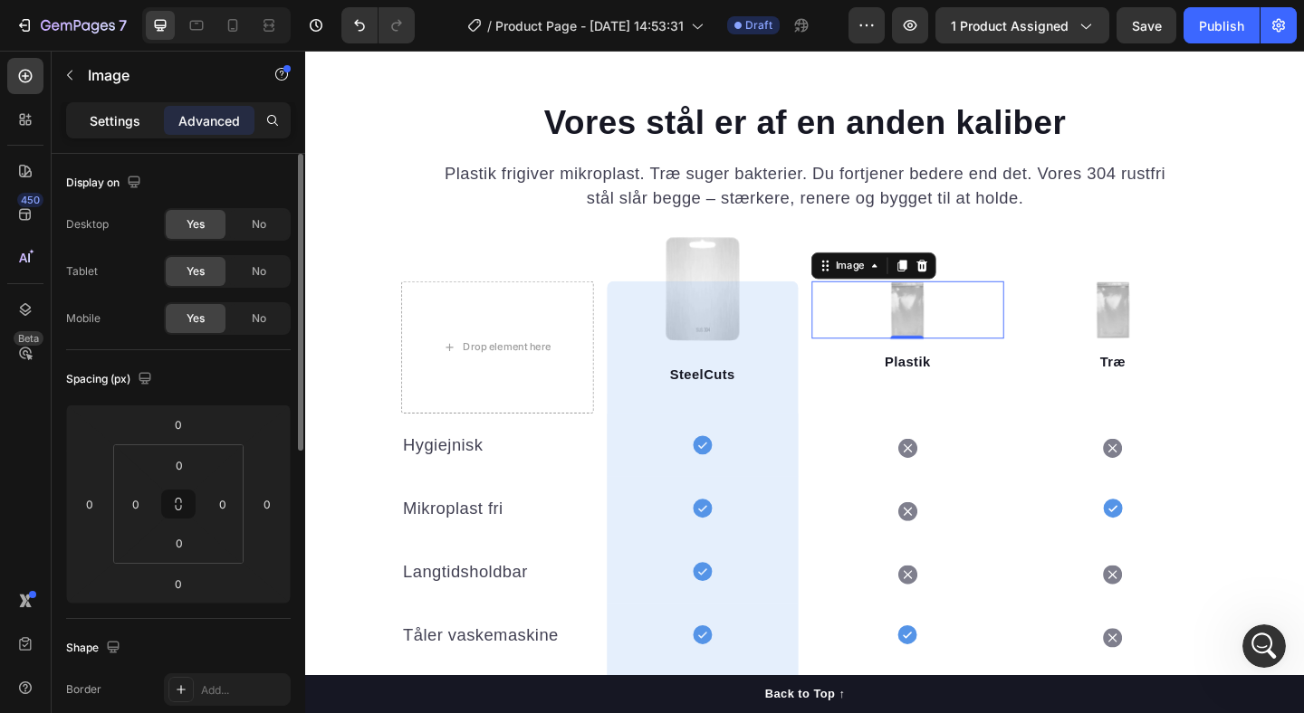
click at [107, 112] on p "Settings" at bounding box center [115, 120] width 51 height 19
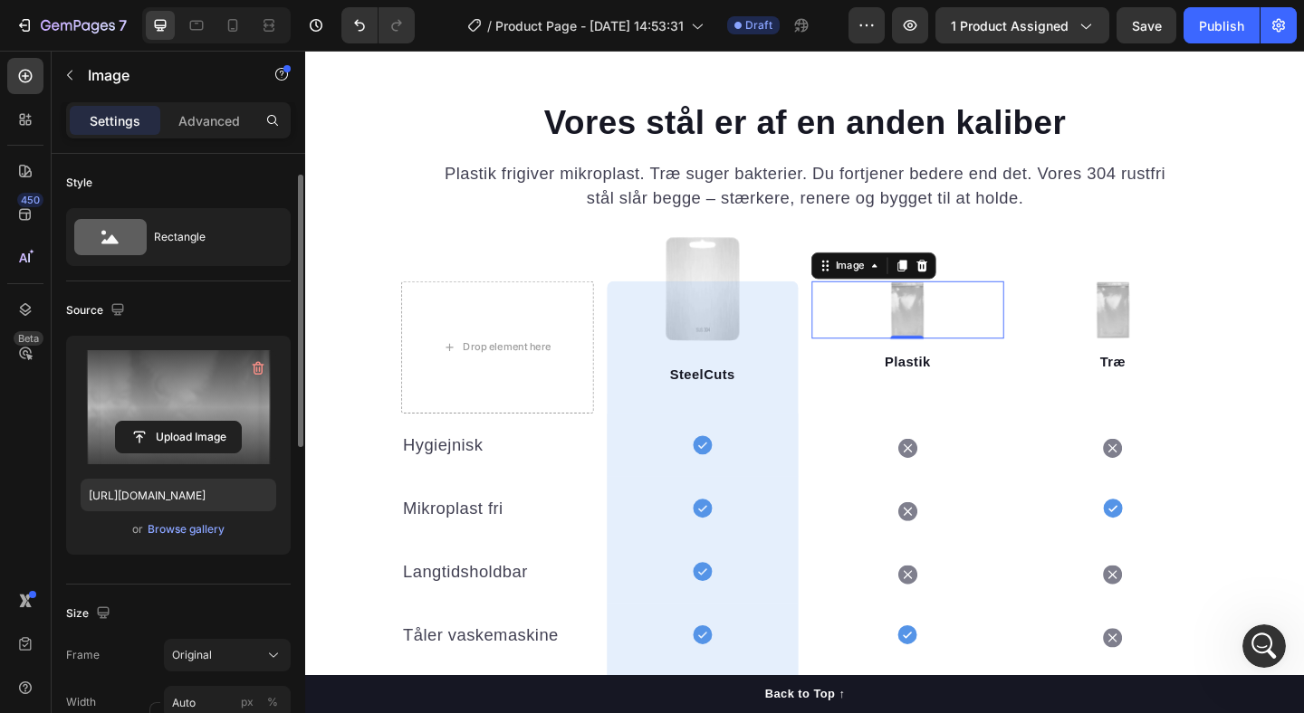
scroll to position [25, 0]
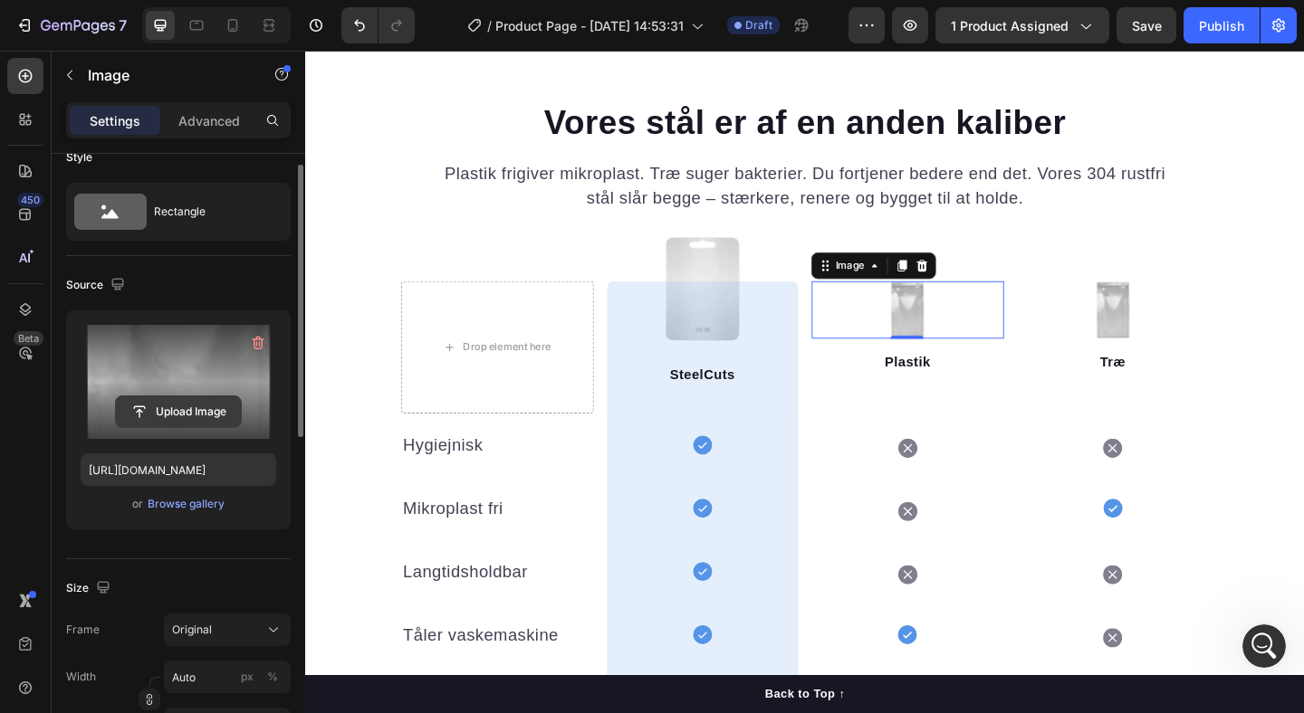
click at [159, 410] on input "file" at bounding box center [178, 412] width 125 height 31
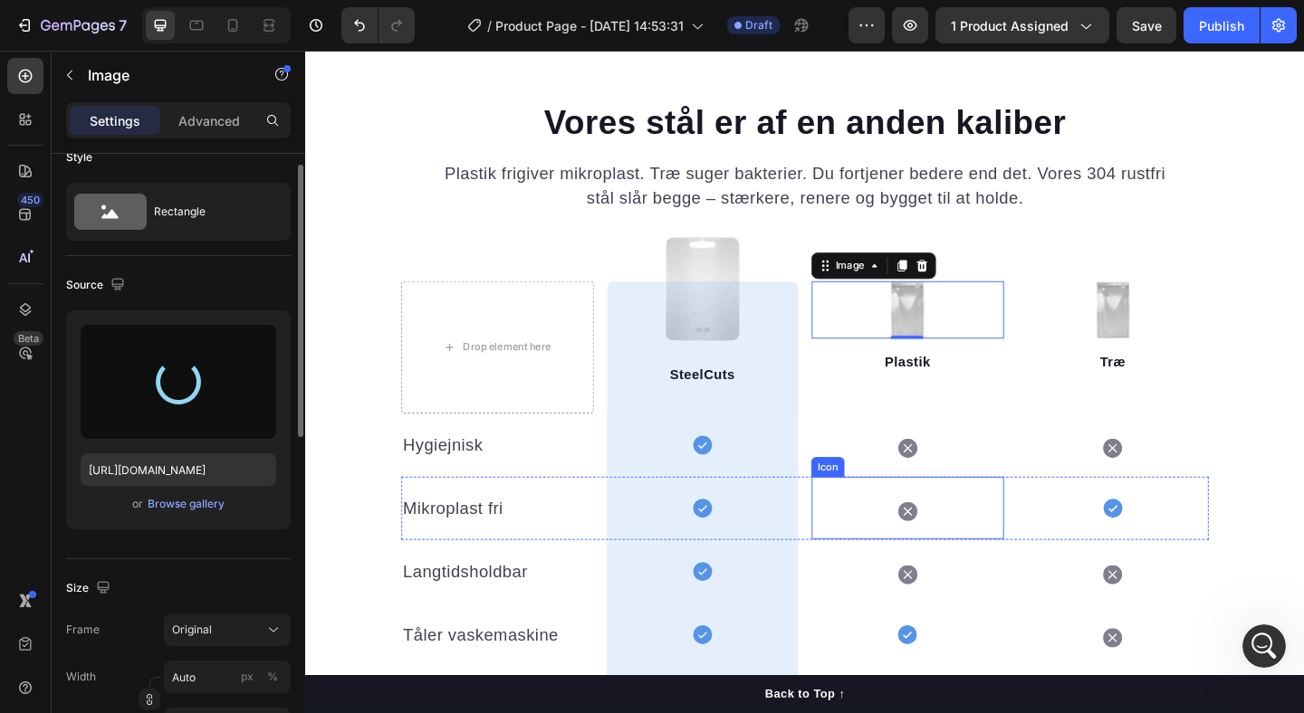
type input "https://cdn.shopify.com/s/files/1/0940/7358/6007/files/gempages_581492367509422…"
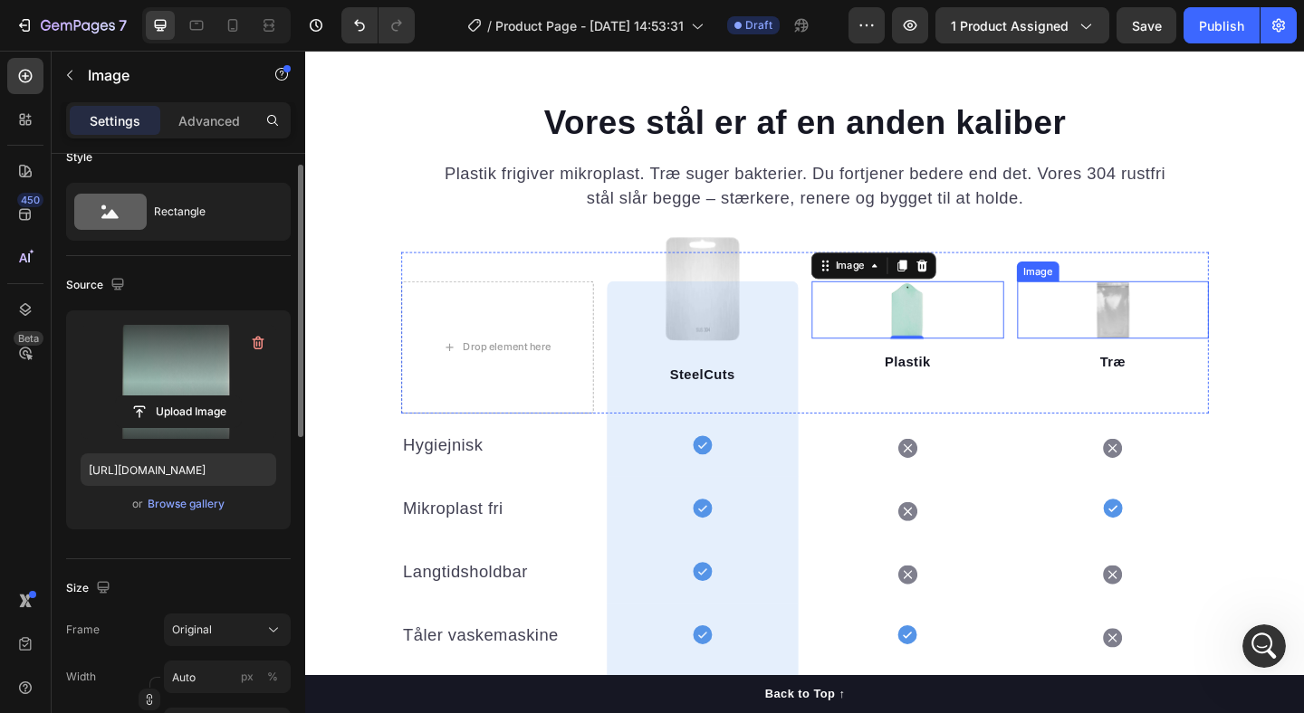
click at [1179, 336] on img at bounding box center [1183, 333] width 38 height 62
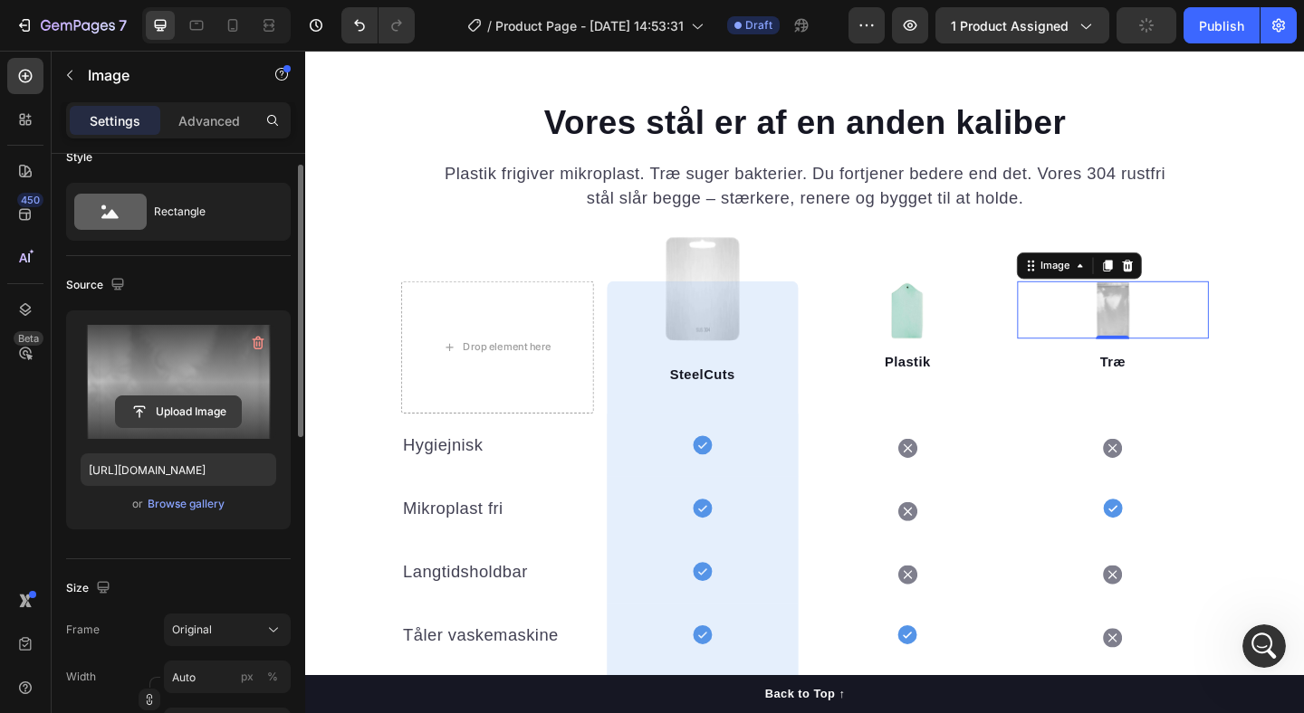
click at [164, 417] on input "file" at bounding box center [178, 412] width 125 height 31
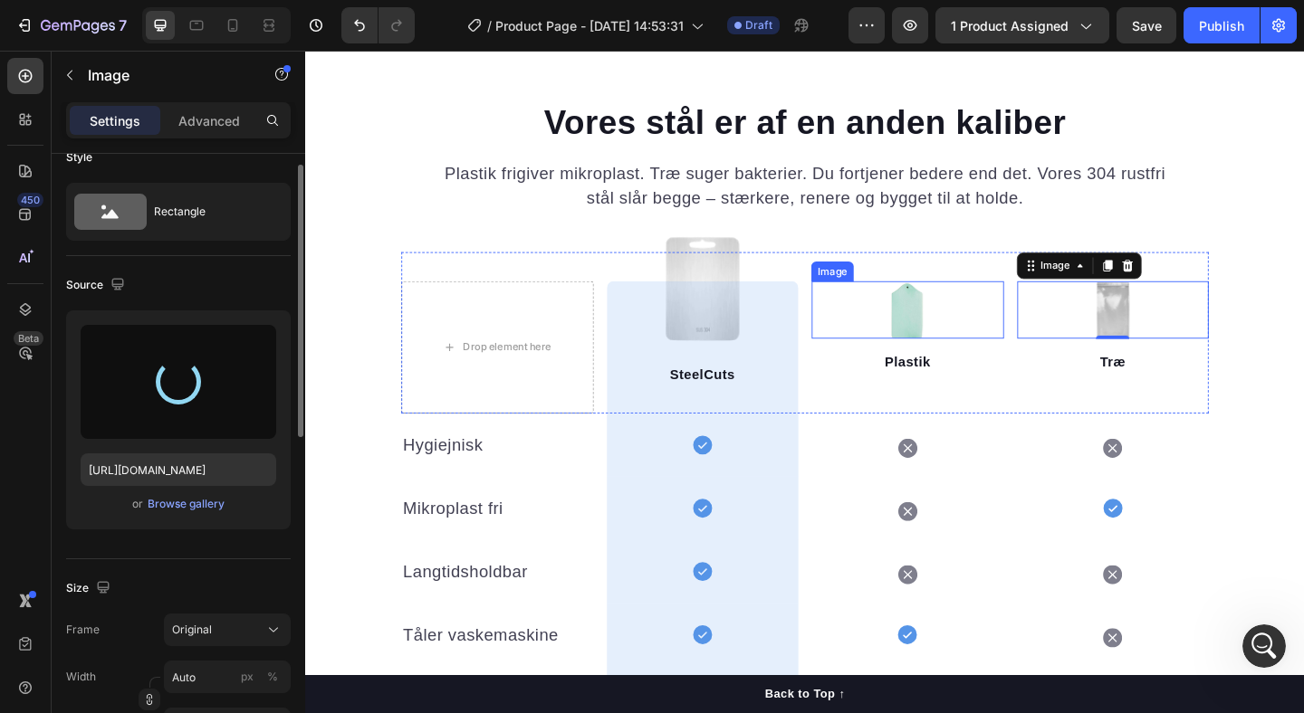
type input "https://cdn.shopify.com/s/files/1/0940/7358/6007/files/gempages_581492367509422…"
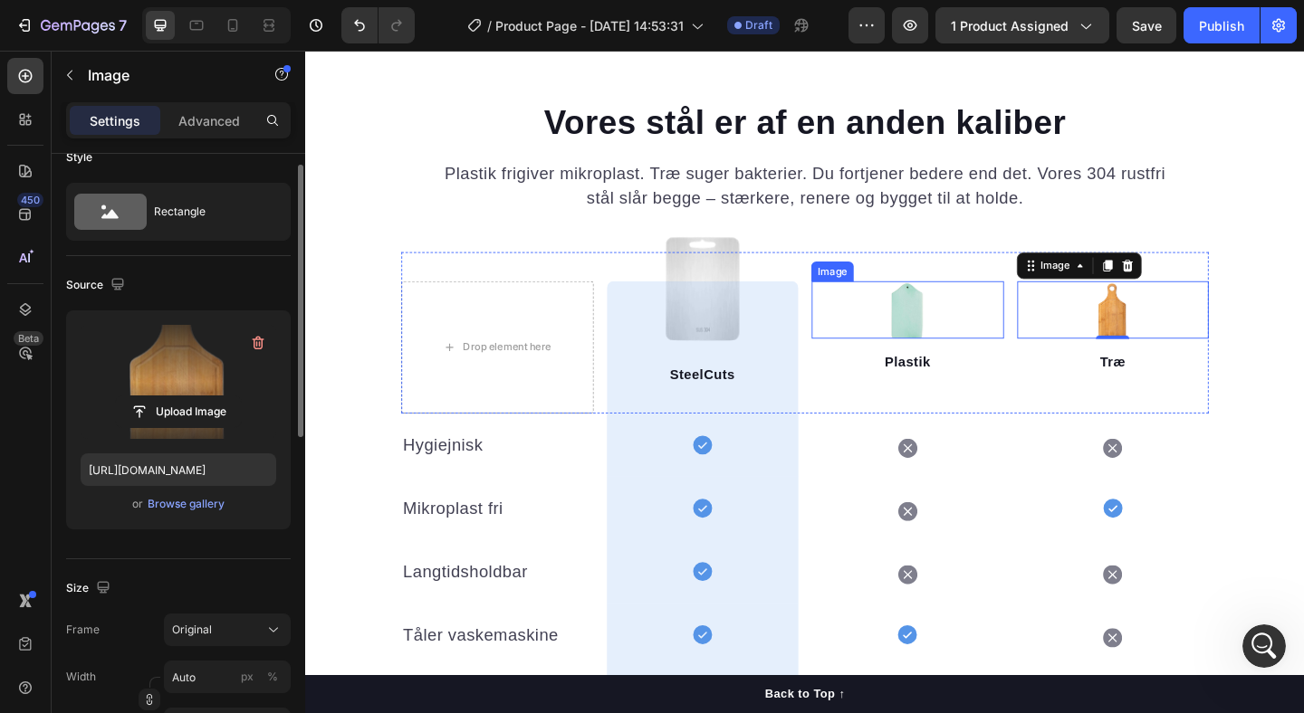
click at [999, 339] on div at bounding box center [960, 333] width 209 height 62
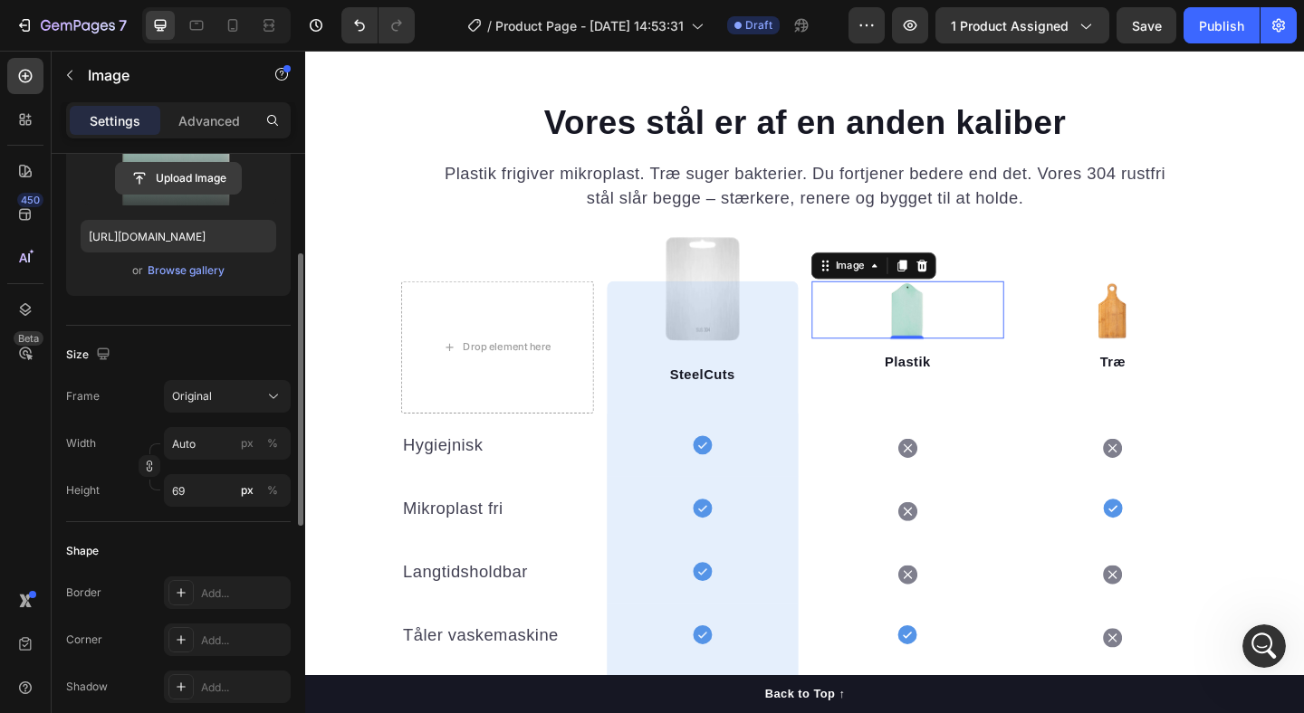
scroll to position [260, 0]
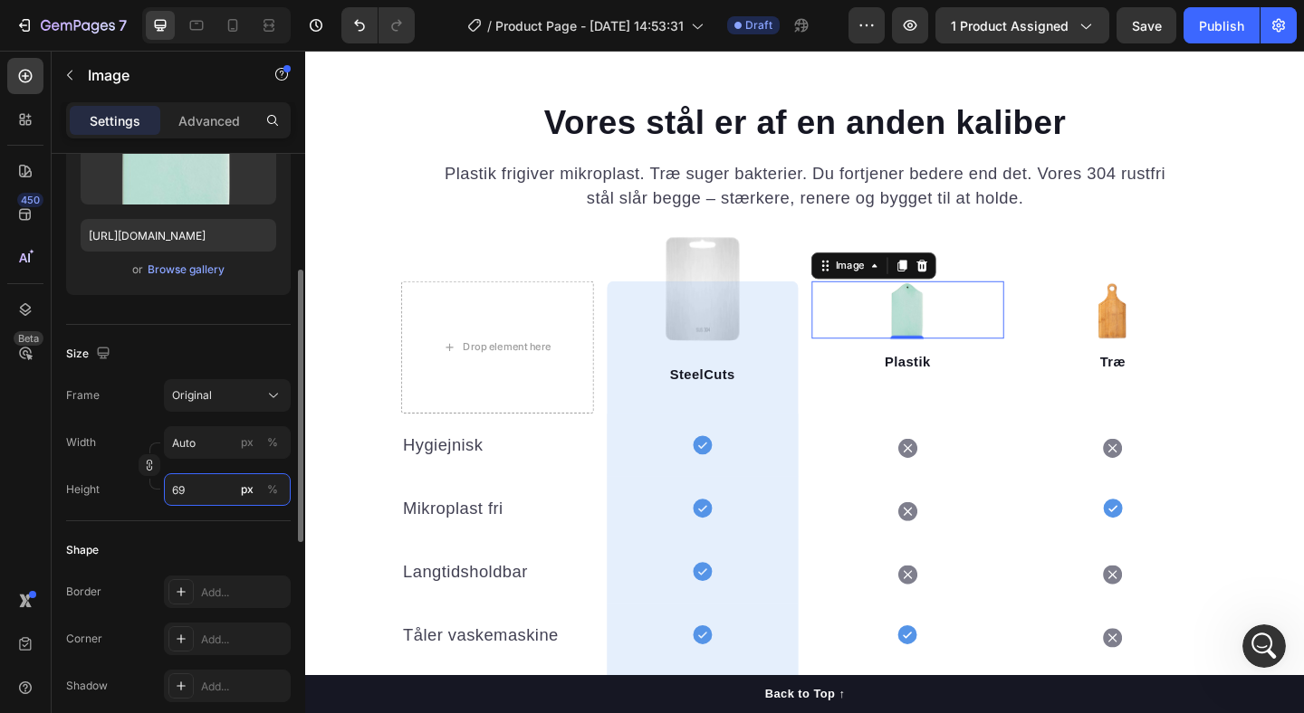
click at [206, 487] on input "69" at bounding box center [227, 490] width 127 height 33
type input "70"
click at [200, 334] on div "Size Frame Original Width px % Height 70 px %" at bounding box center [178, 423] width 225 height 196
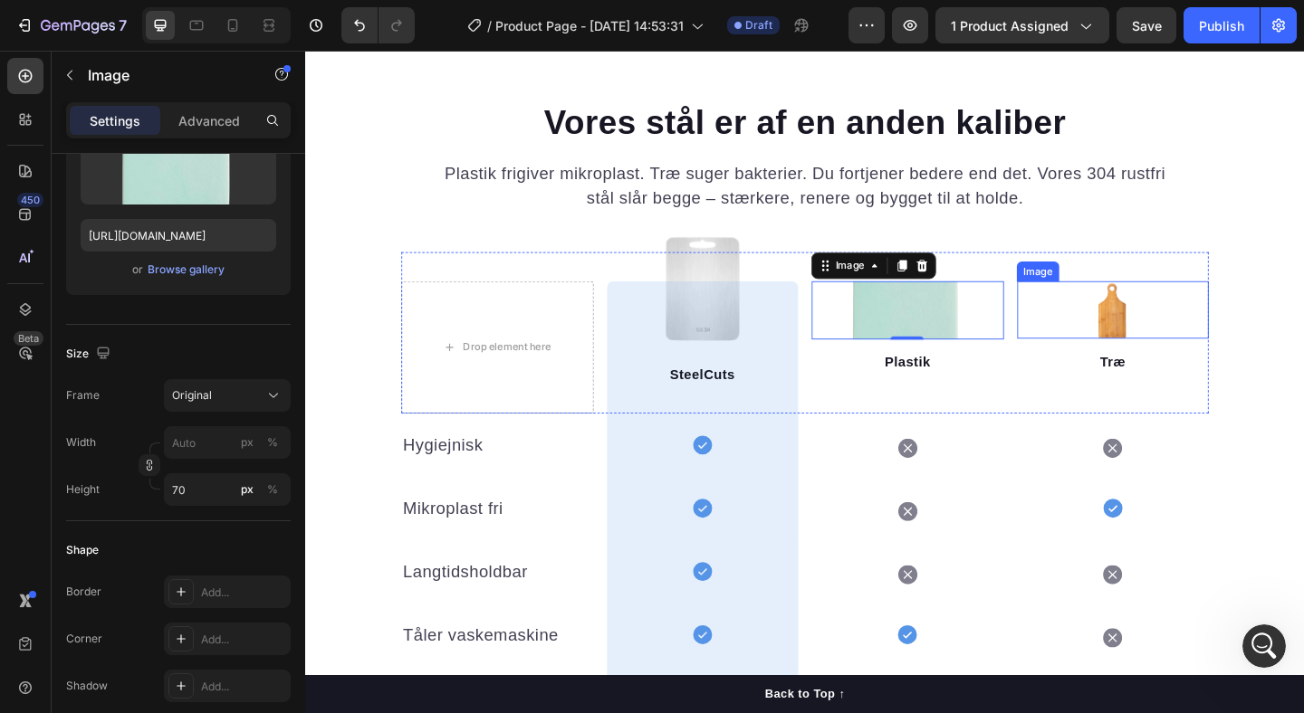
click at [1283, 325] on div at bounding box center [1183, 333] width 209 height 62
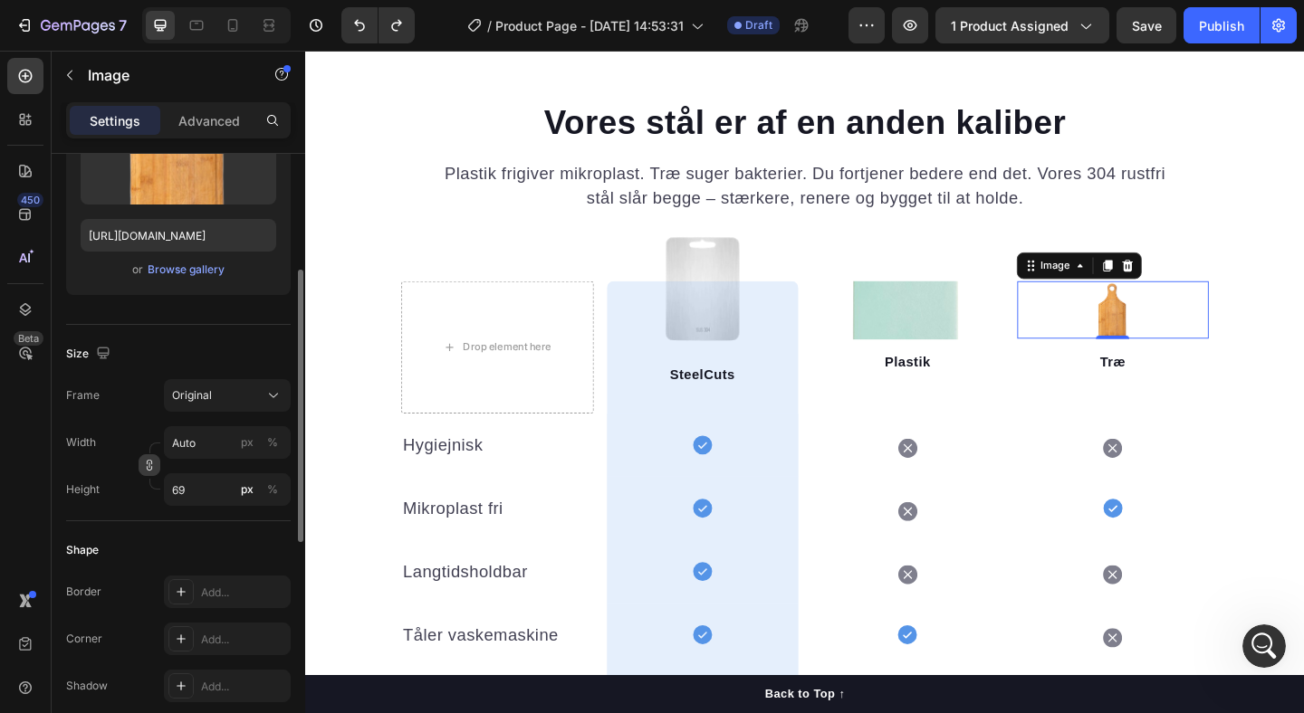
click at [139, 464] on button "button" at bounding box center [150, 466] width 22 height 22
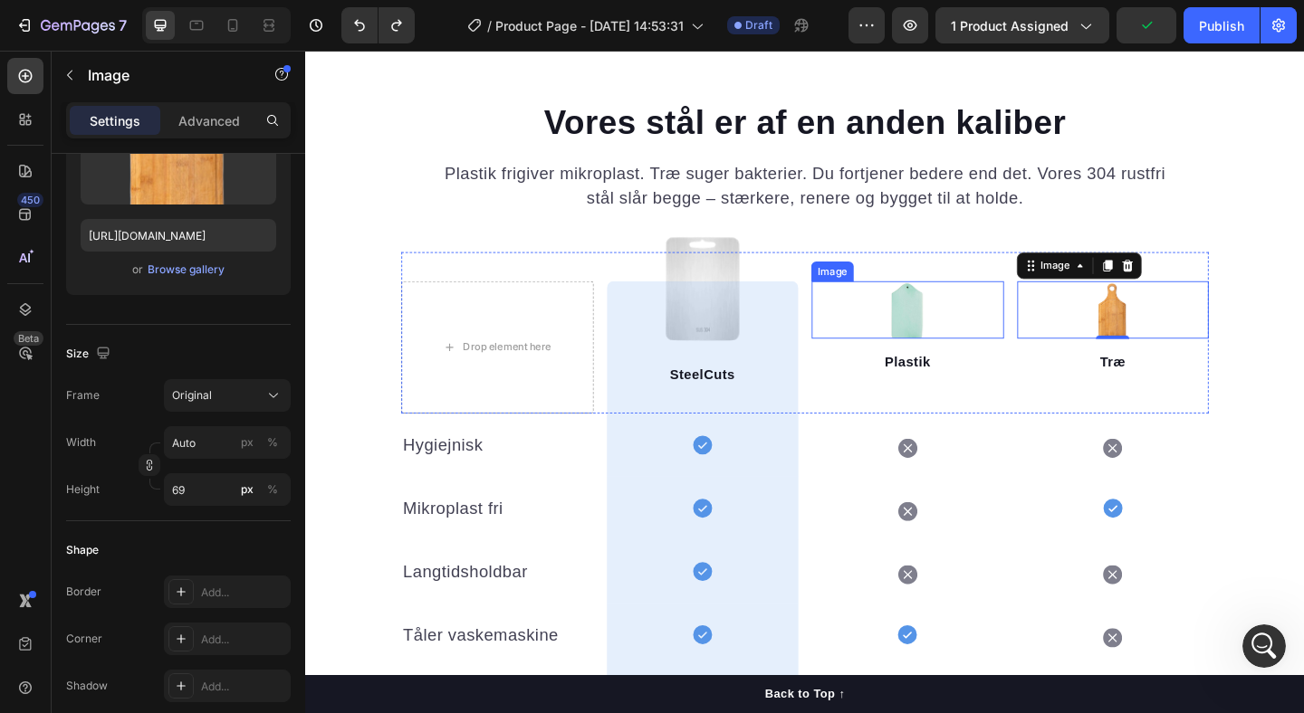
click at [966, 345] on img at bounding box center [960, 333] width 62 height 62
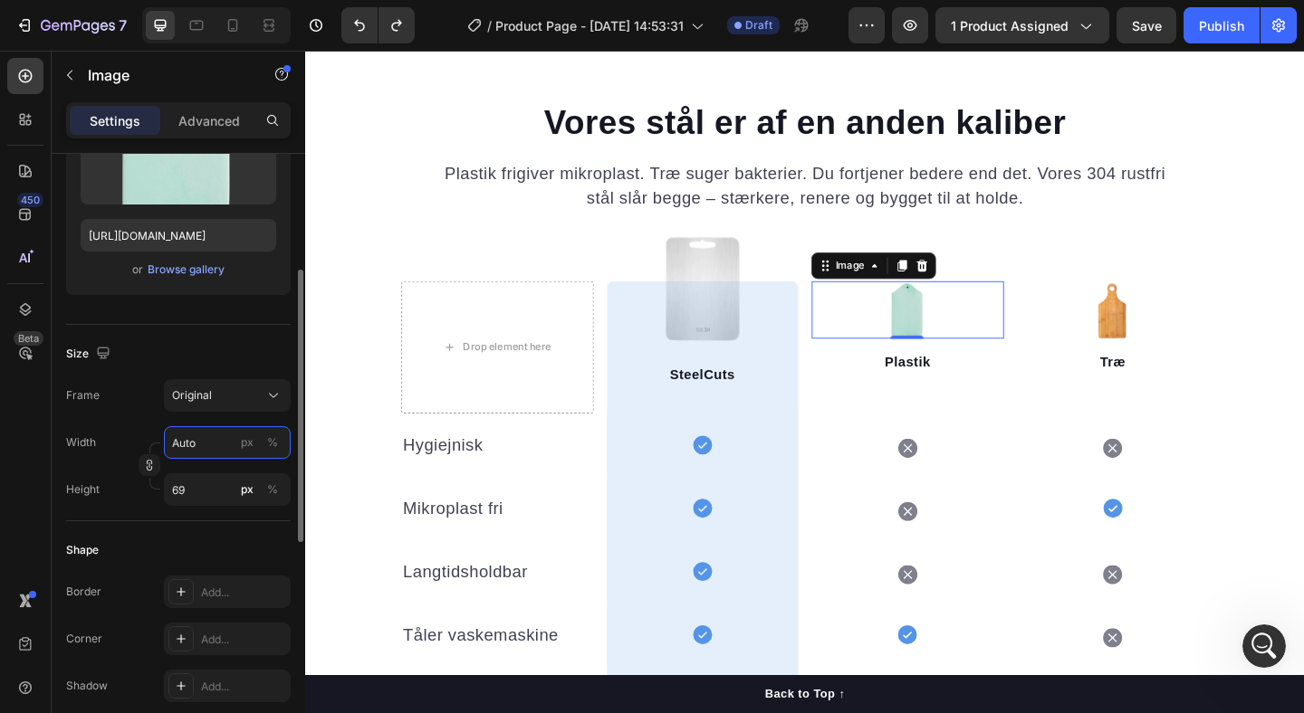
click at [203, 430] on input "Auto" at bounding box center [227, 442] width 127 height 33
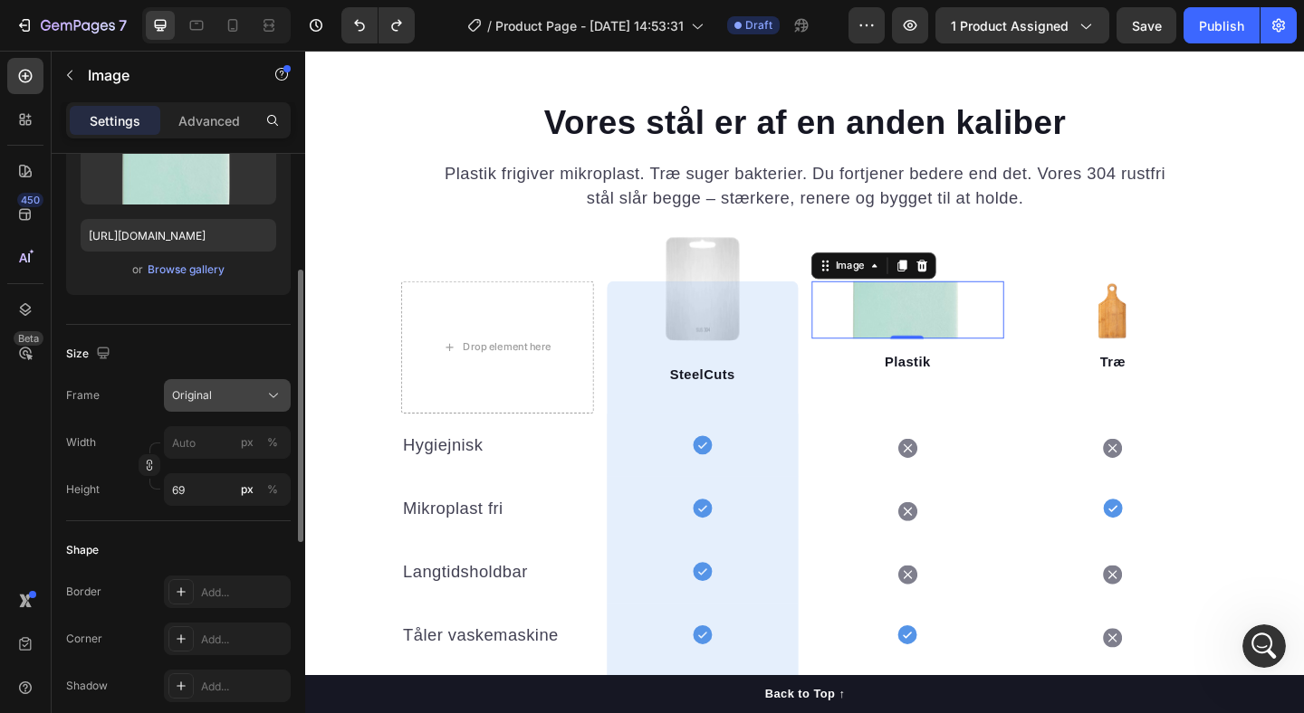
click at [214, 397] on div "Original" at bounding box center [216, 396] width 89 height 16
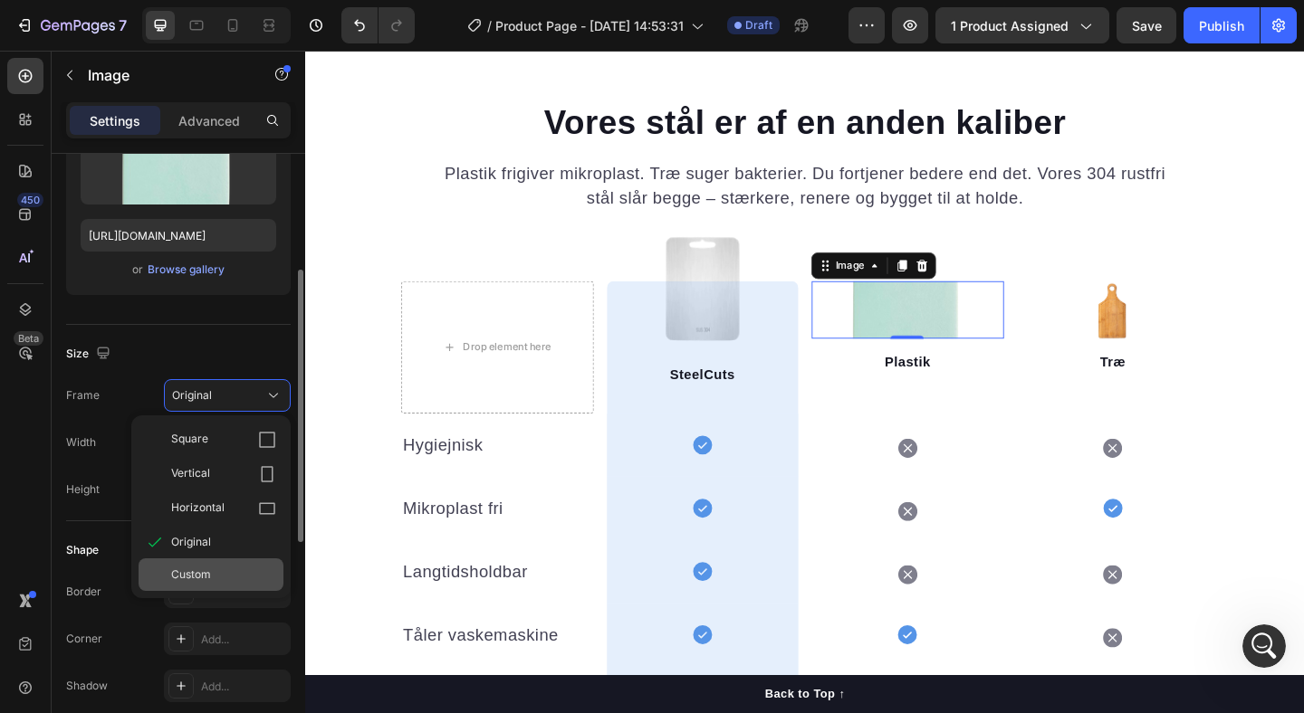
click at [204, 569] on span "Custom" at bounding box center [191, 575] width 40 height 16
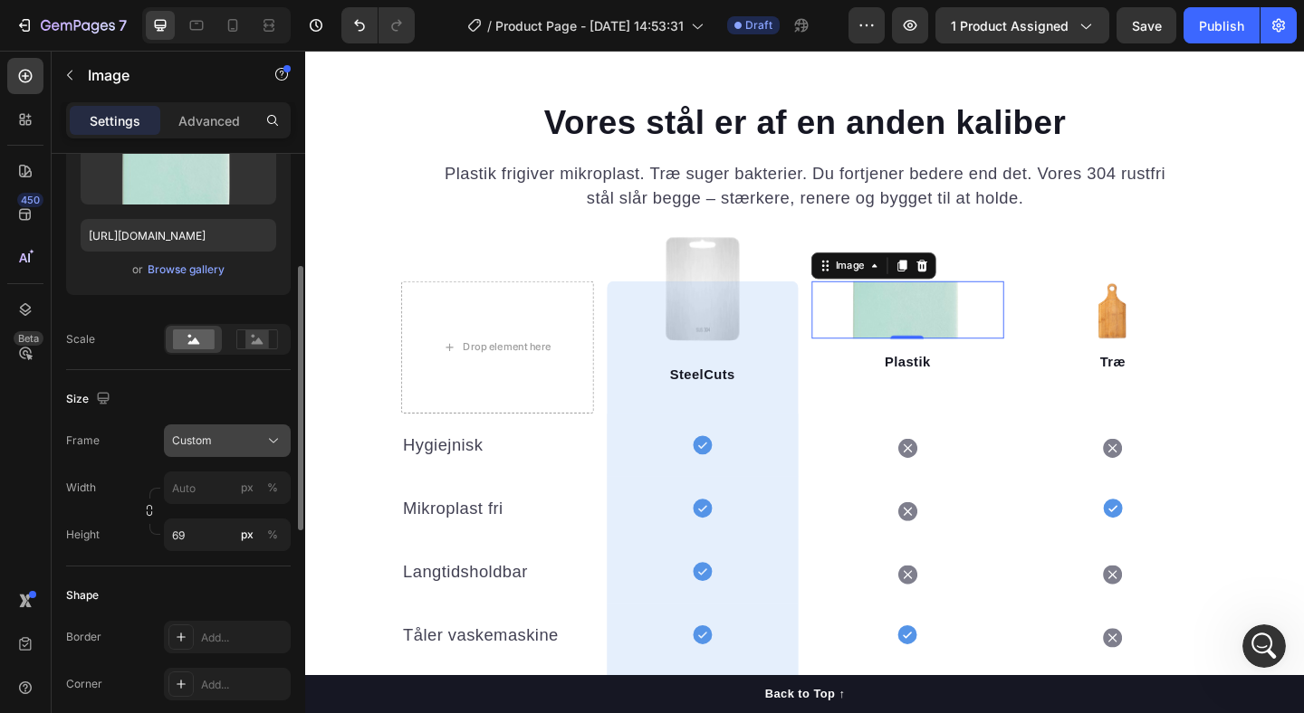
click at [207, 455] on button "Custom" at bounding box center [227, 441] width 127 height 33
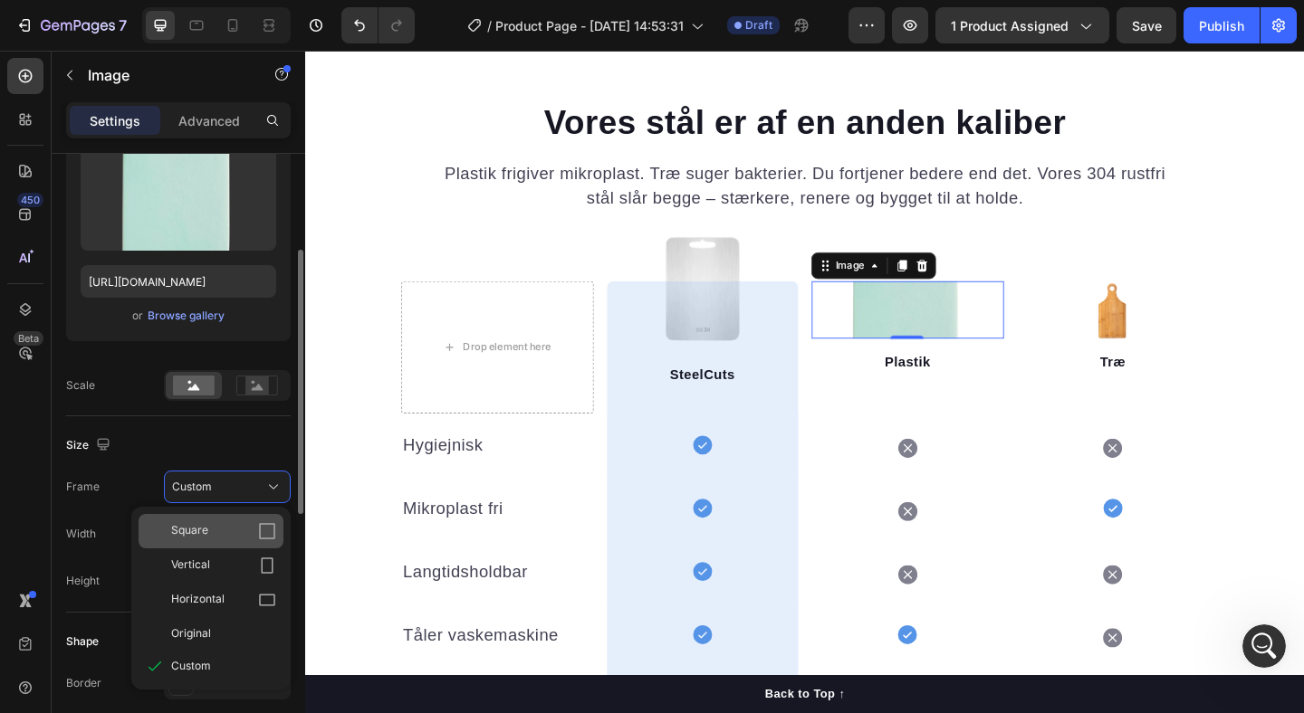
scroll to position [219, 0]
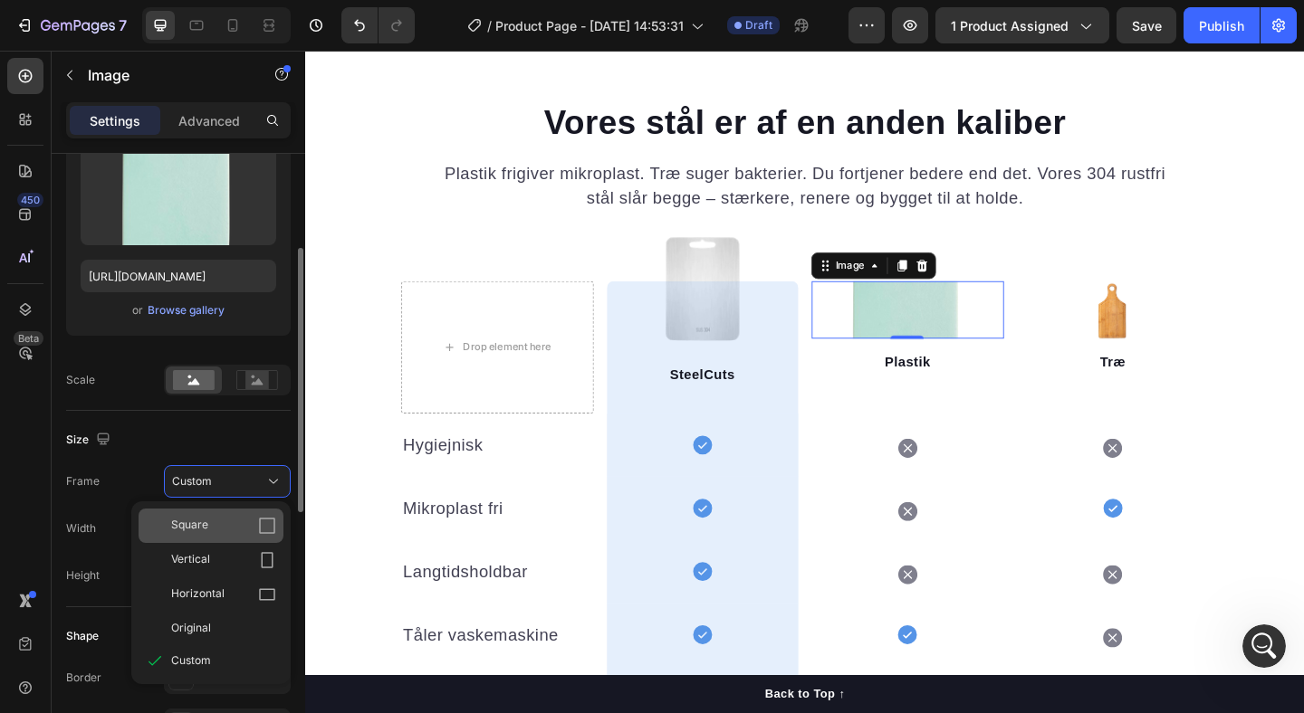
click at [215, 525] on div "Square" at bounding box center [223, 526] width 105 height 18
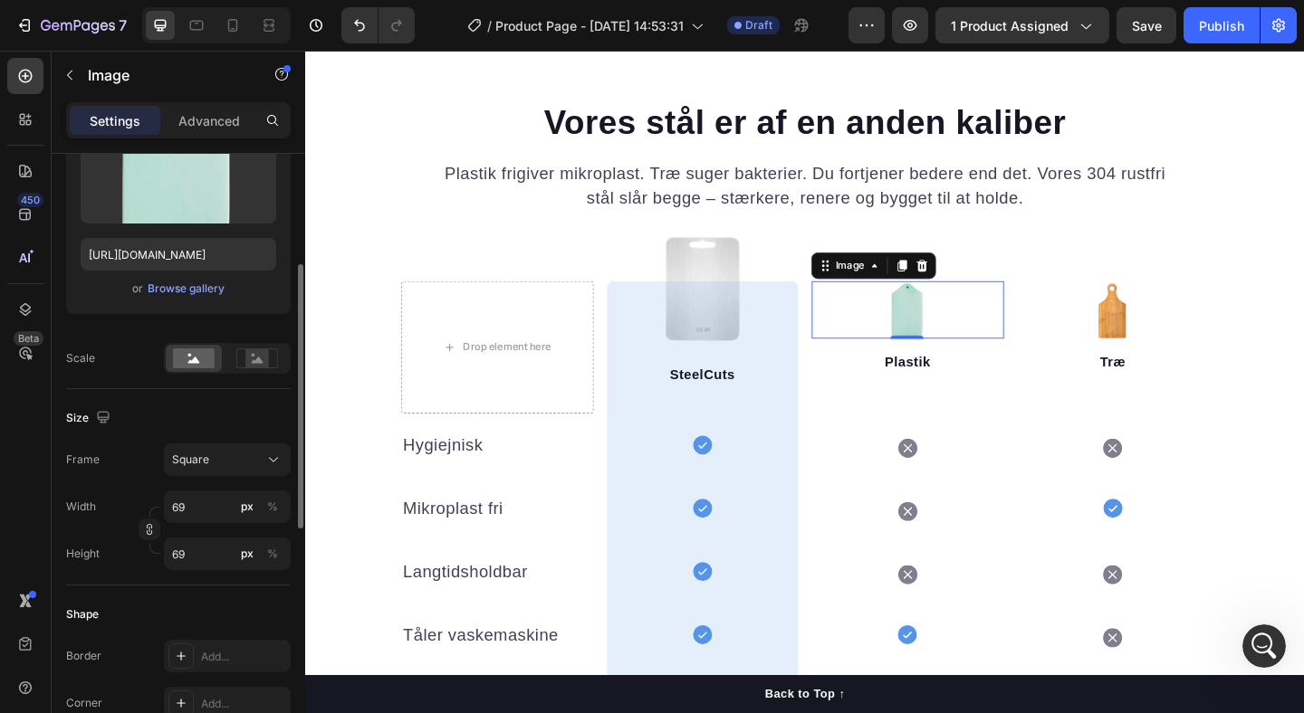
scroll to position [272, 0]
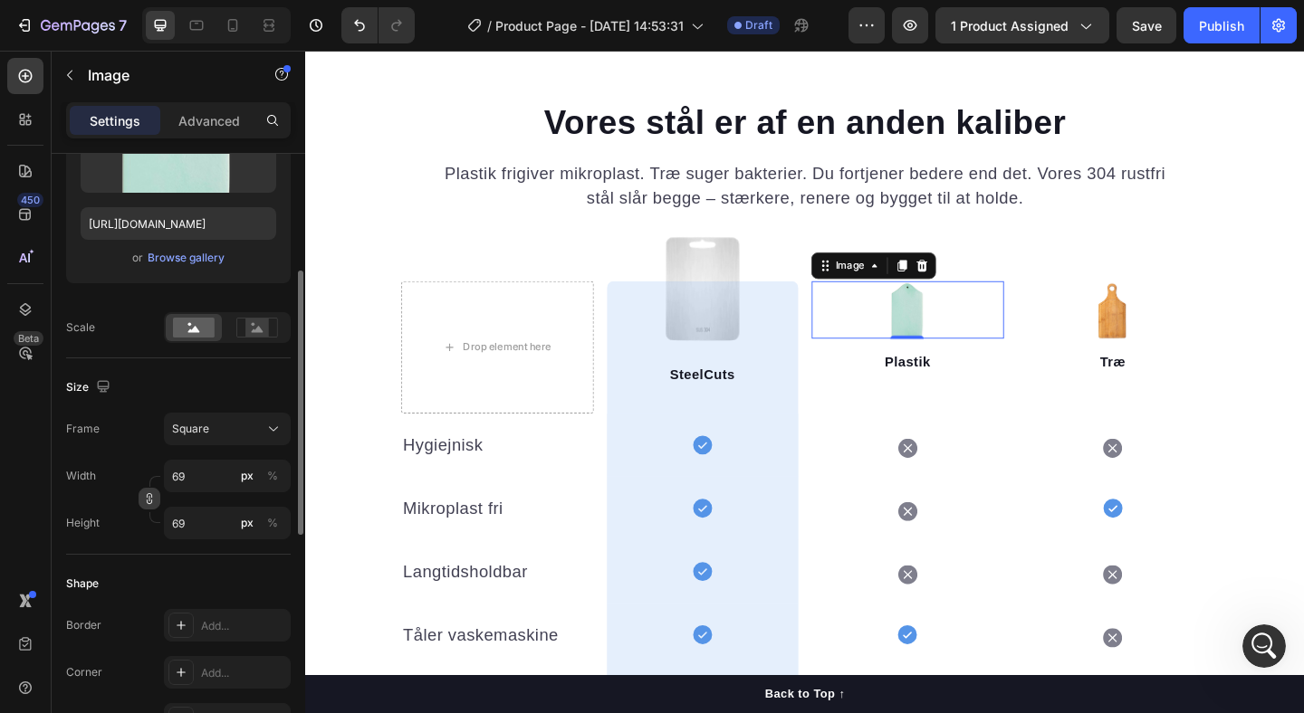
click at [148, 500] on icon "button" at bounding box center [149, 502] width 5 height 5
click at [150, 505] on button "button" at bounding box center [150, 499] width 22 height 22
click at [218, 489] on input "69" at bounding box center [227, 476] width 127 height 33
type input "8"
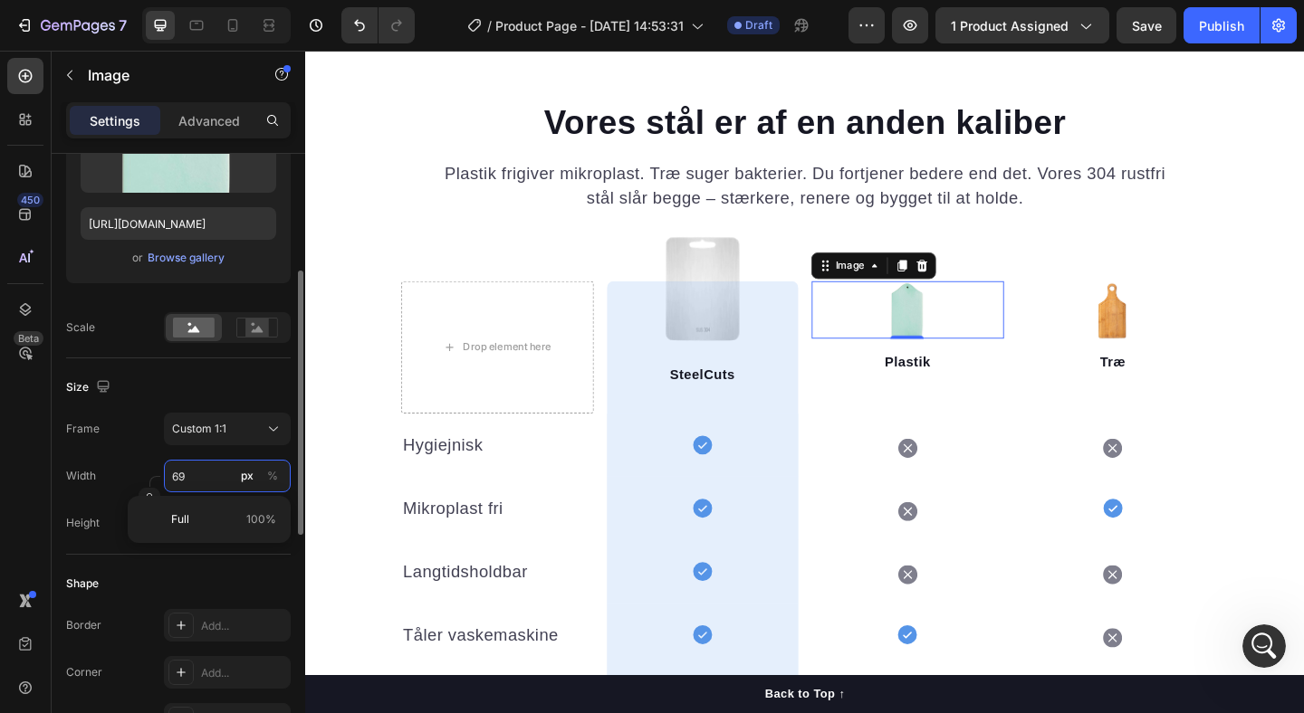
type input "8"
type input "80"
click at [188, 472] on input "80" at bounding box center [227, 476] width 127 height 33
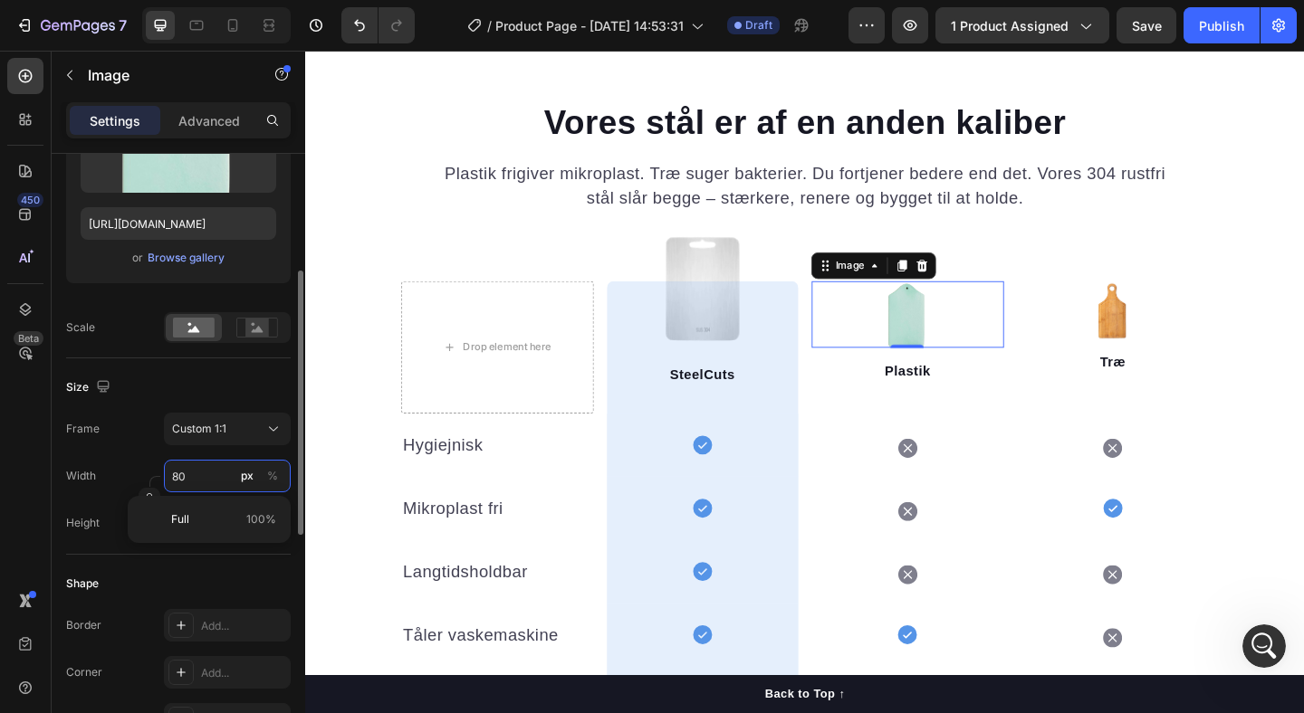
type input "1"
type input "10"
type input "100"
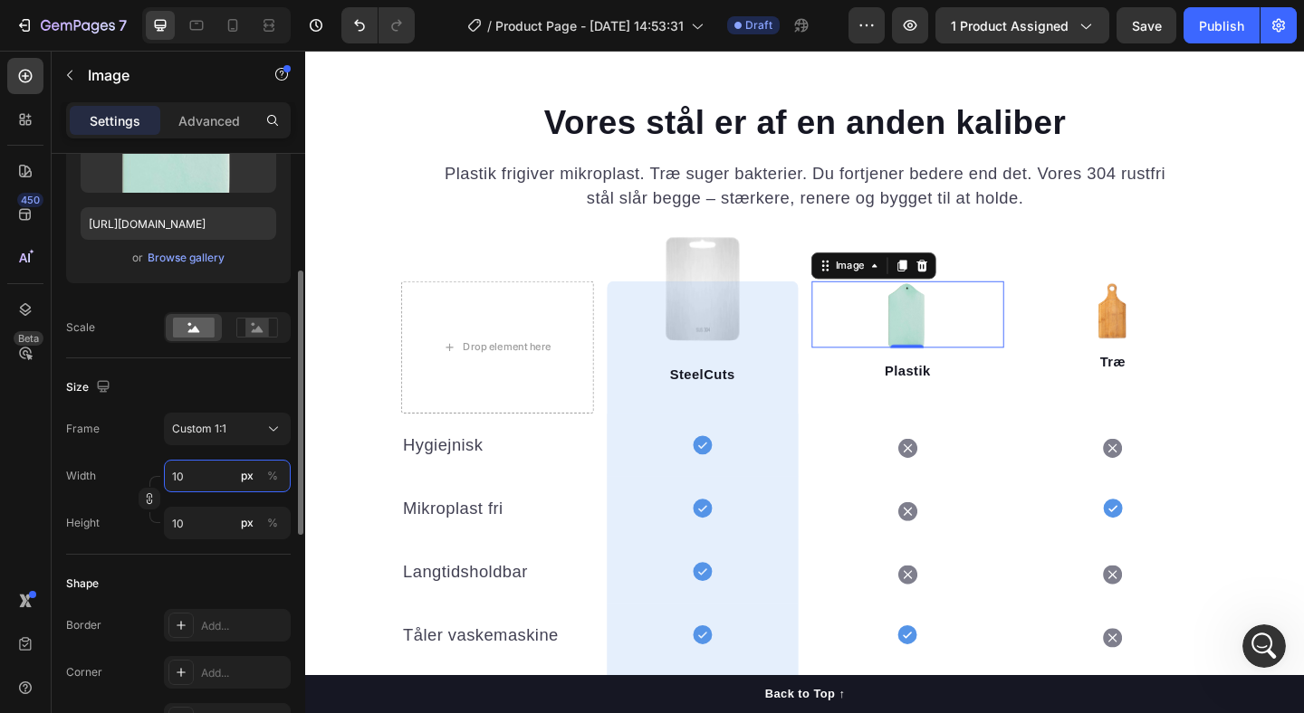
type input "100"
type input "69"
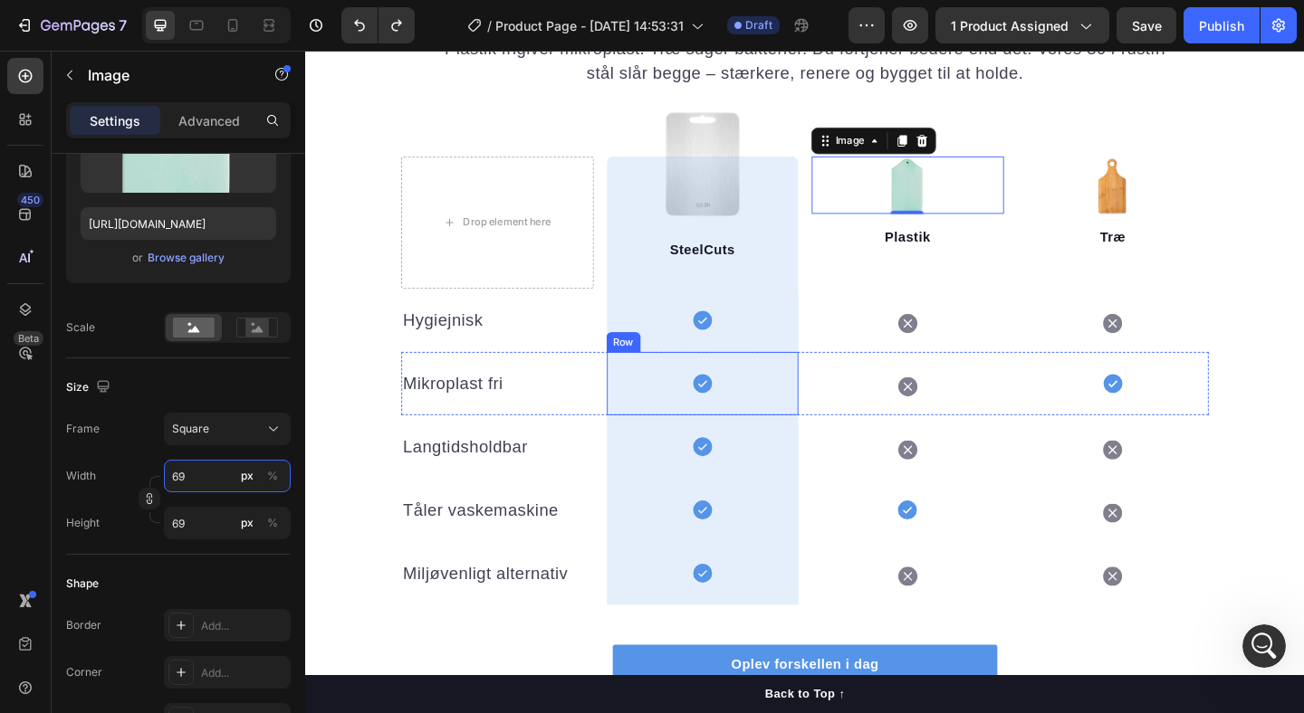
scroll to position [1924, 0]
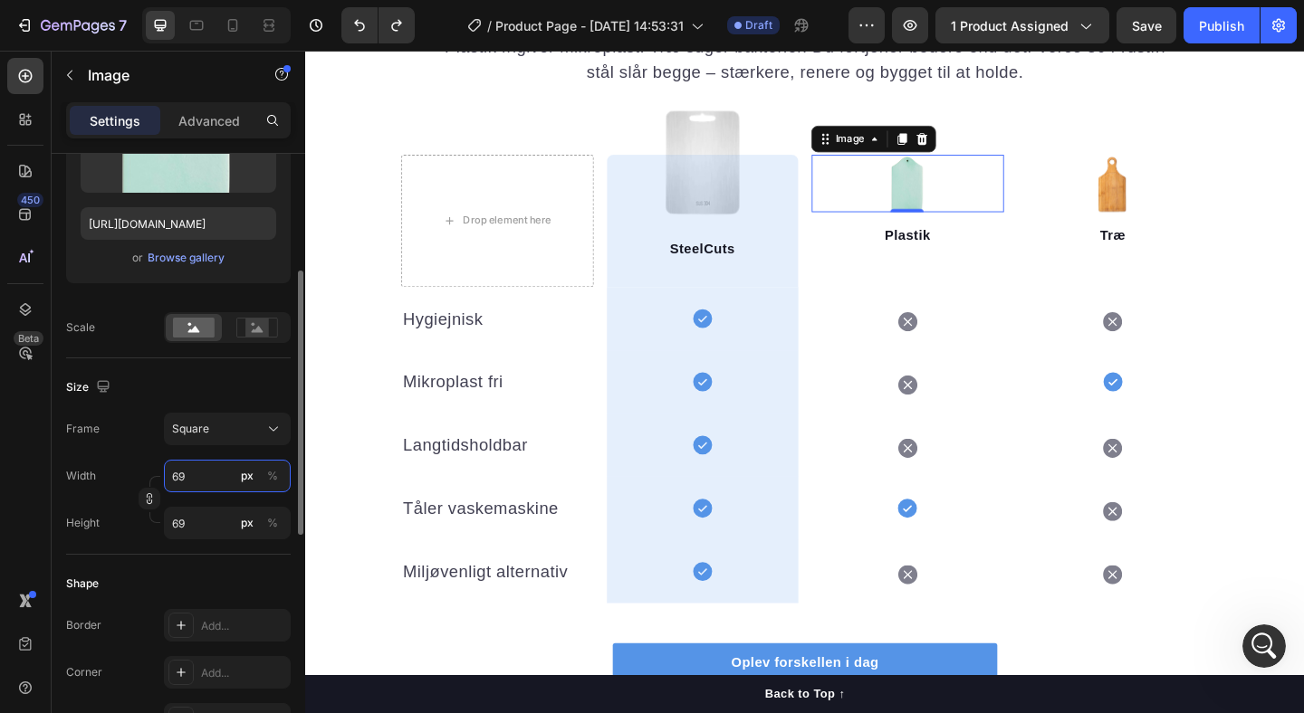
click at [196, 474] on input "69" at bounding box center [227, 476] width 127 height 33
type input "8"
type input "80"
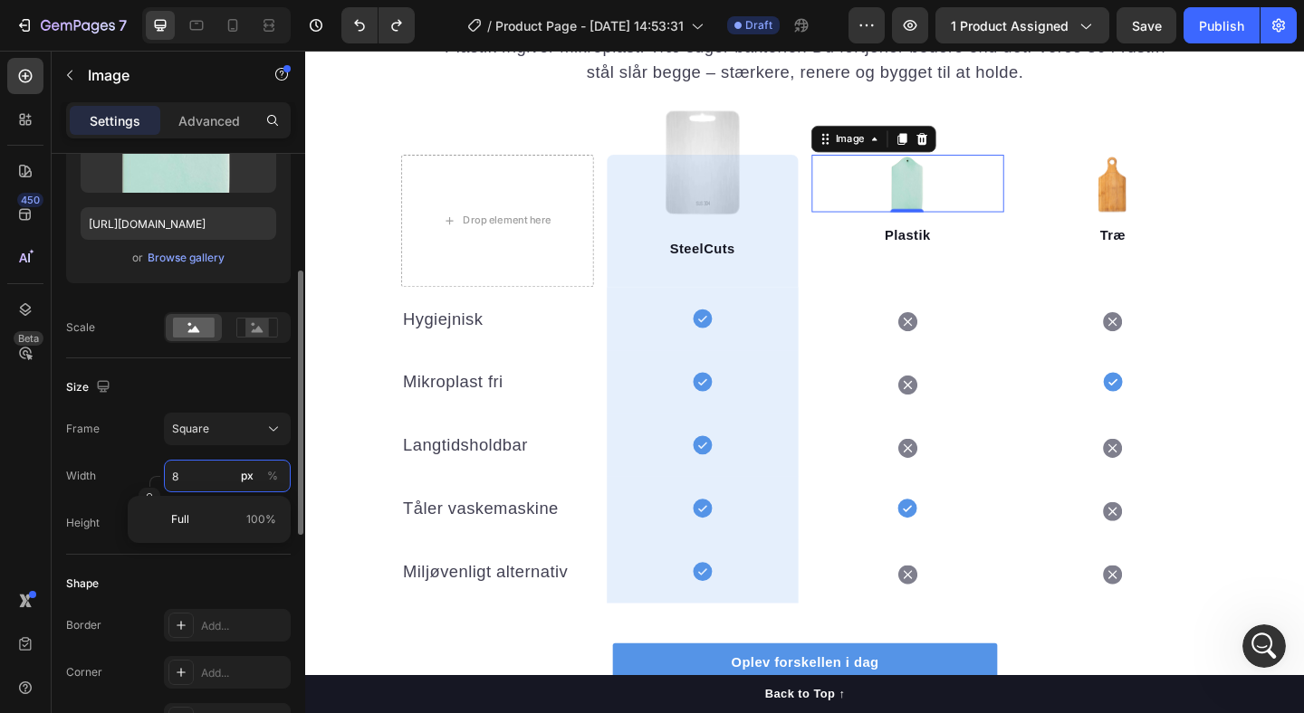
type input "80"
type input "8"
type input "85"
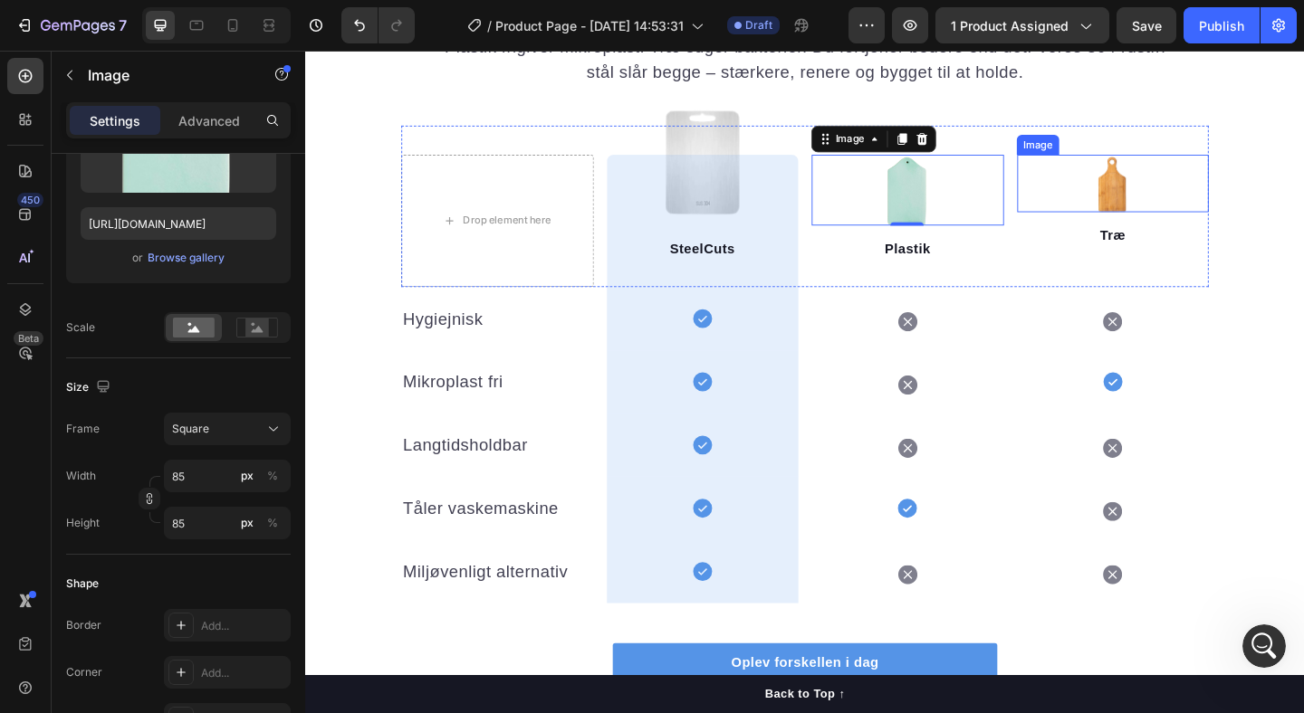
click at [1207, 191] on img at bounding box center [1183, 195] width 62 height 62
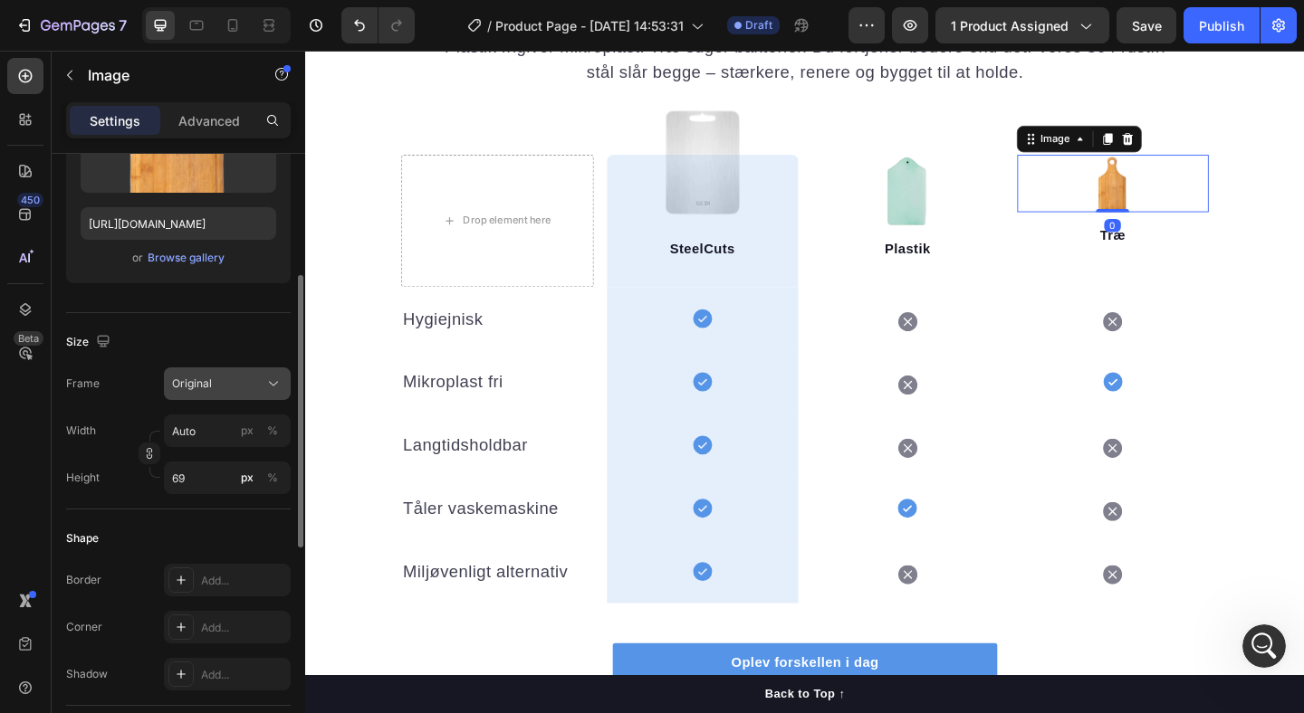
click at [209, 393] on button "Original" at bounding box center [227, 384] width 127 height 33
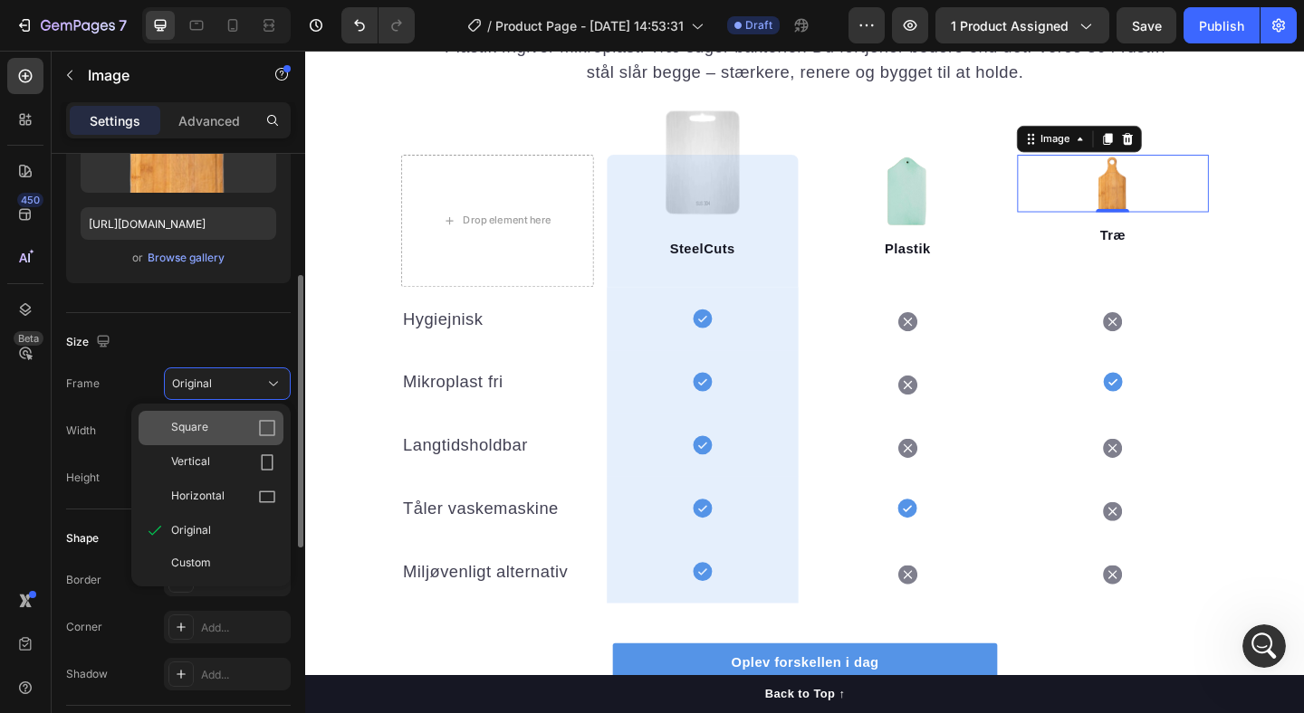
click at [213, 417] on div "Square" at bounding box center [211, 428] width 145 height 34
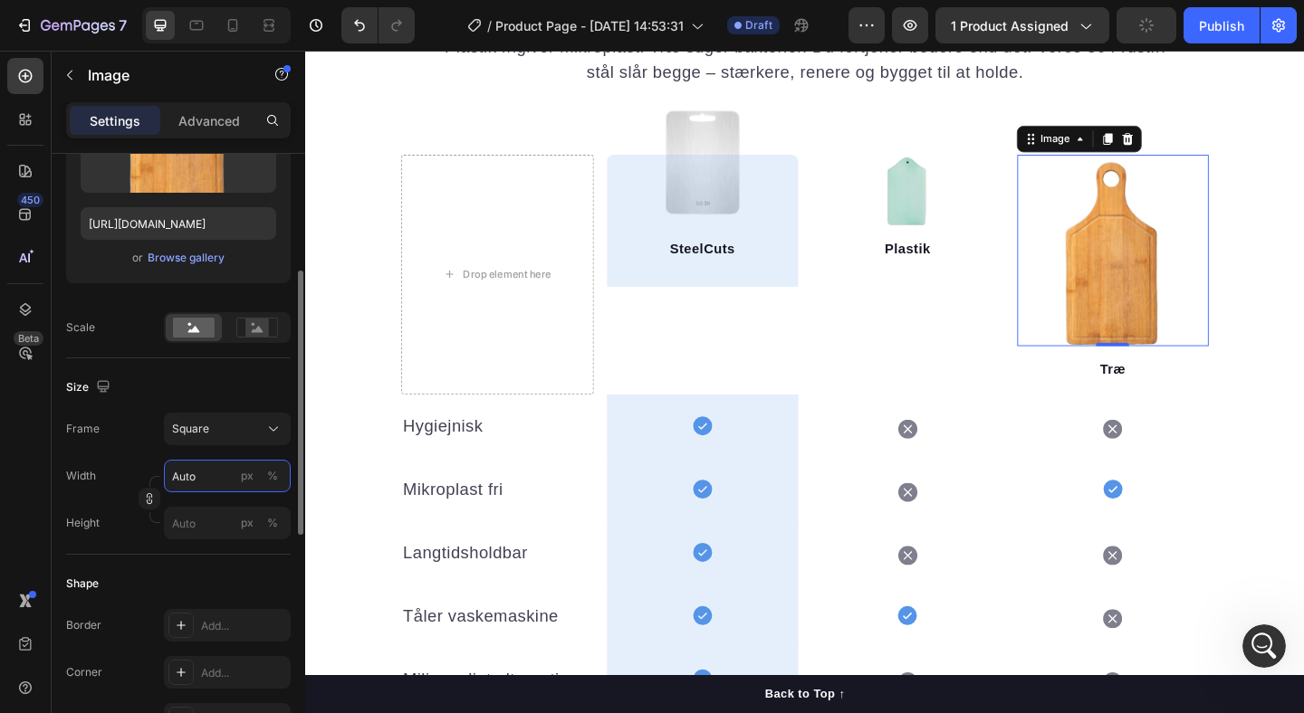
click at [206, 482] on input "Auto" at bounding box center [227, 476] width 127 height 33
type input "8"
type input "80"
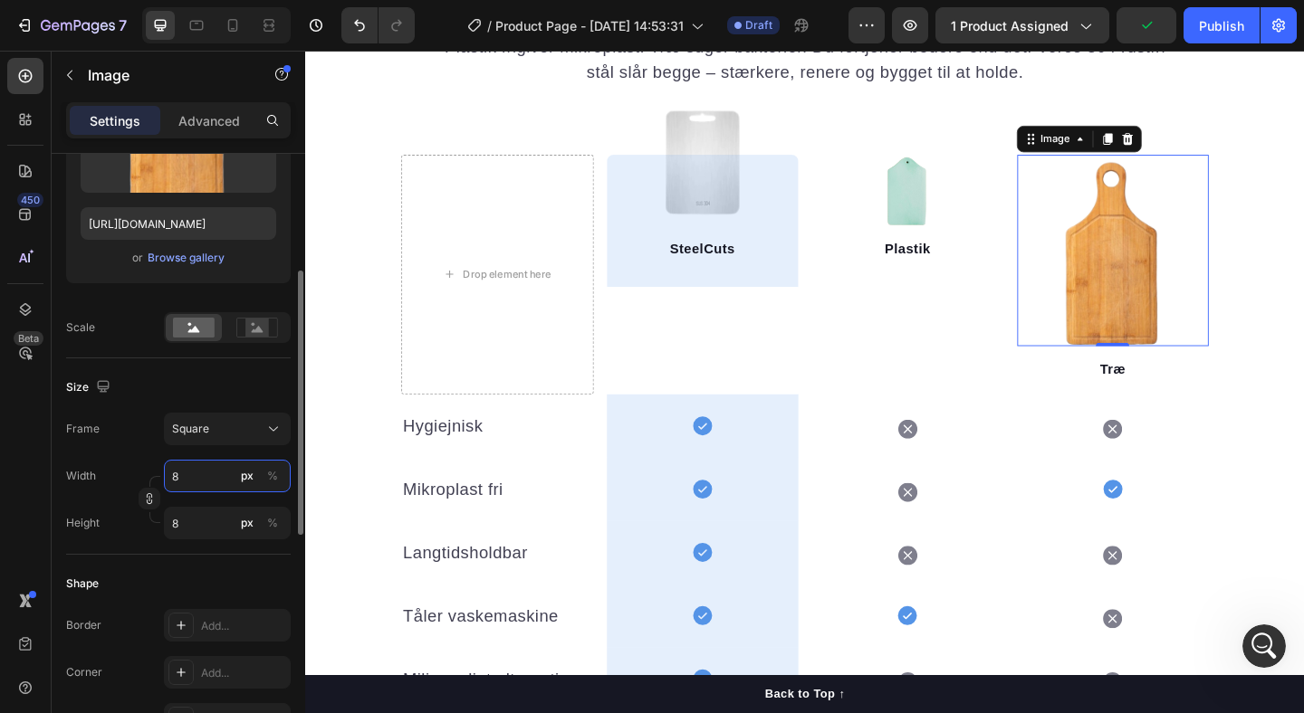
type input "80"
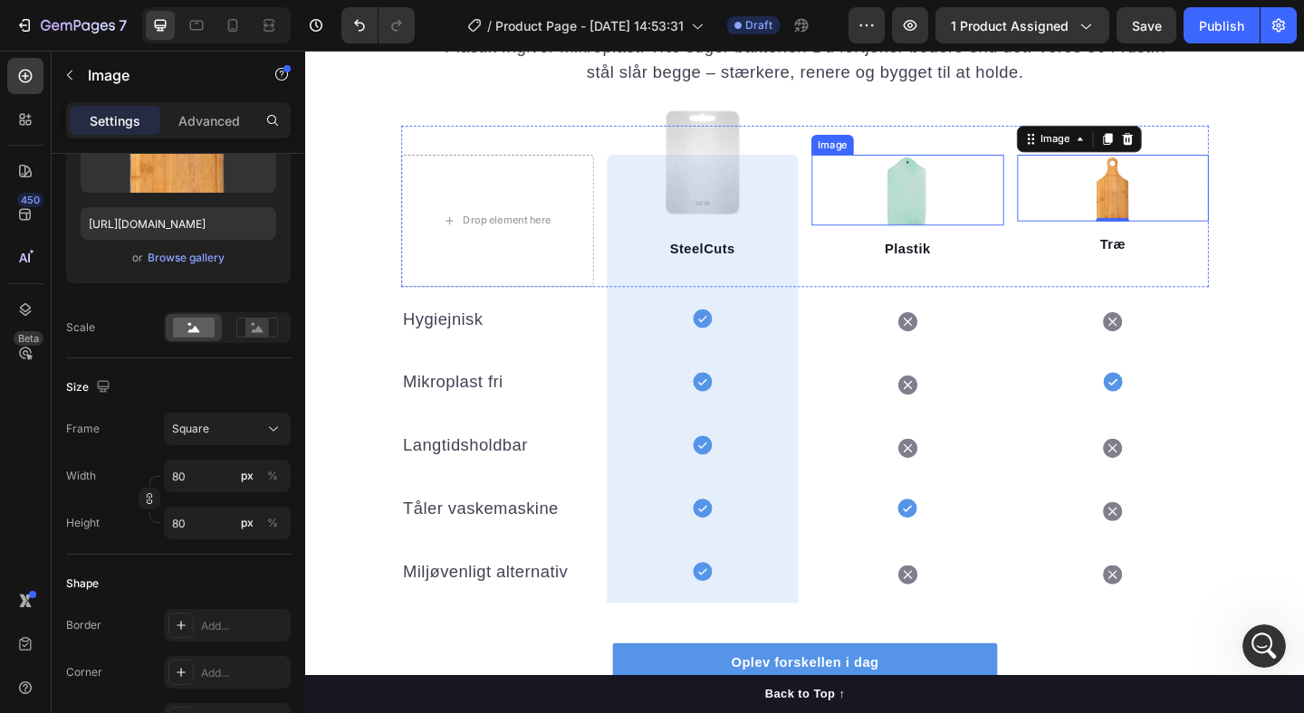
click at [961, 202] on img at bounding box center [960, 202] width 77 height 77
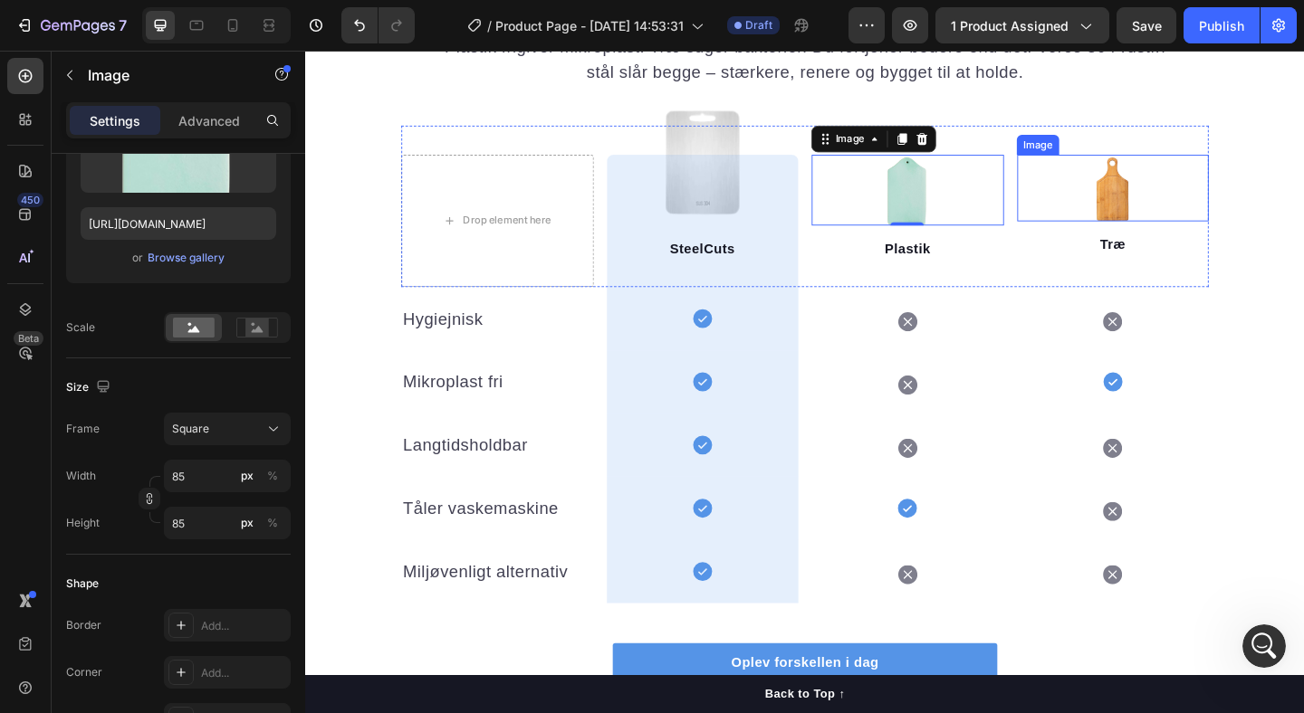
click at [1205, 206] on img at bounding box center [1183, 200] width 72 height 72
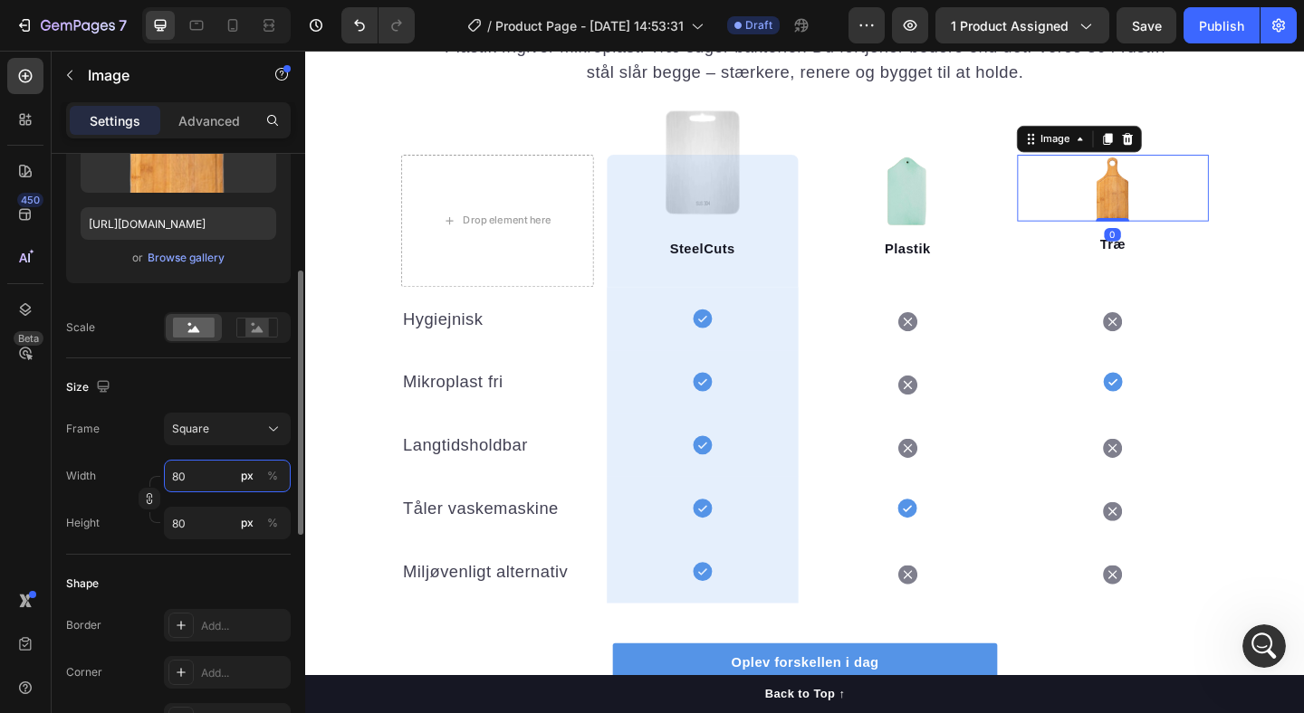
click at [208, 474] on input "80" at bounding box center [227, 476] width 127 height 33
type input "8"
type input "85"
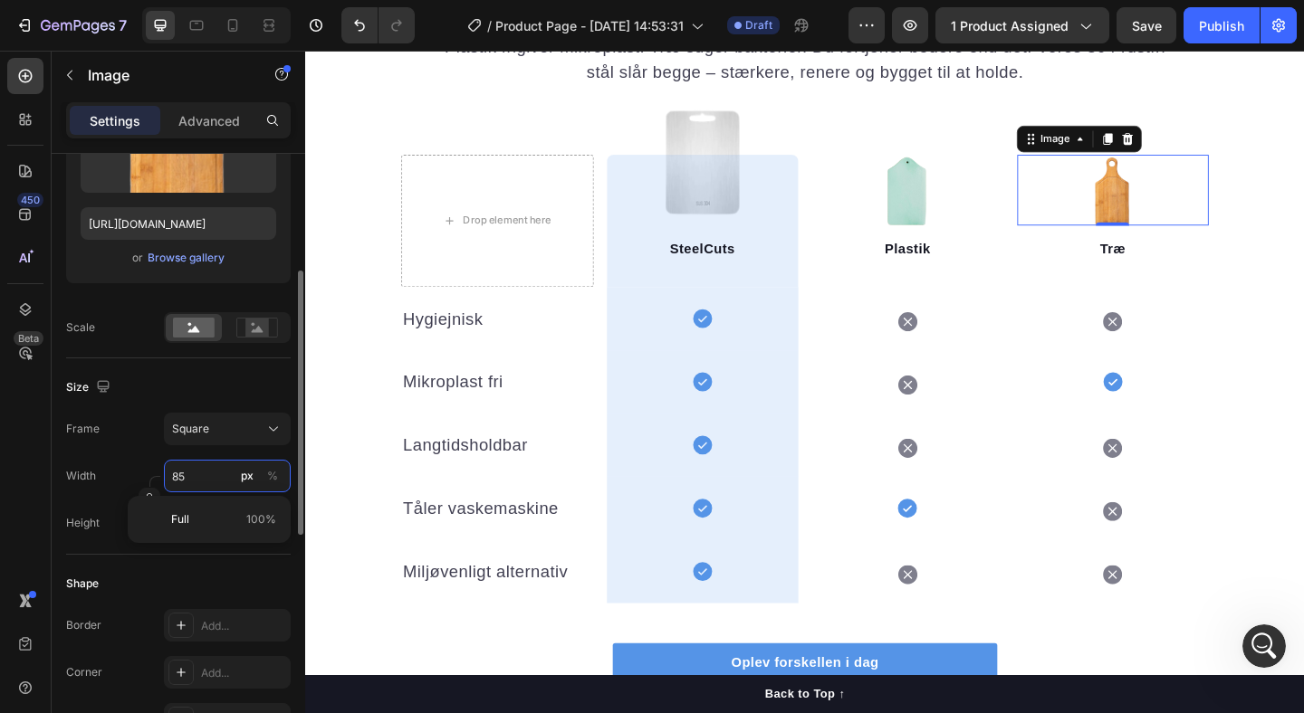
type input "85"
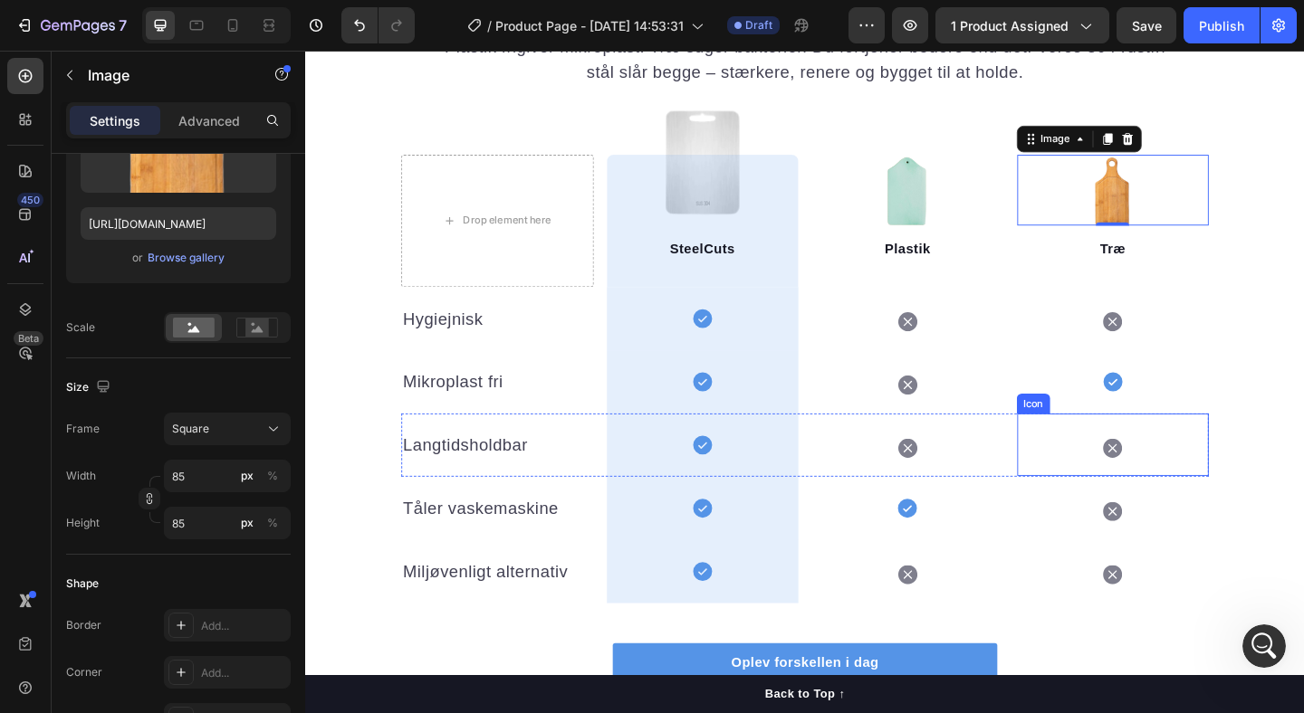
click at [1082, 493] on div "Icon" at bounding box center [1183, 479] width 209 height 68
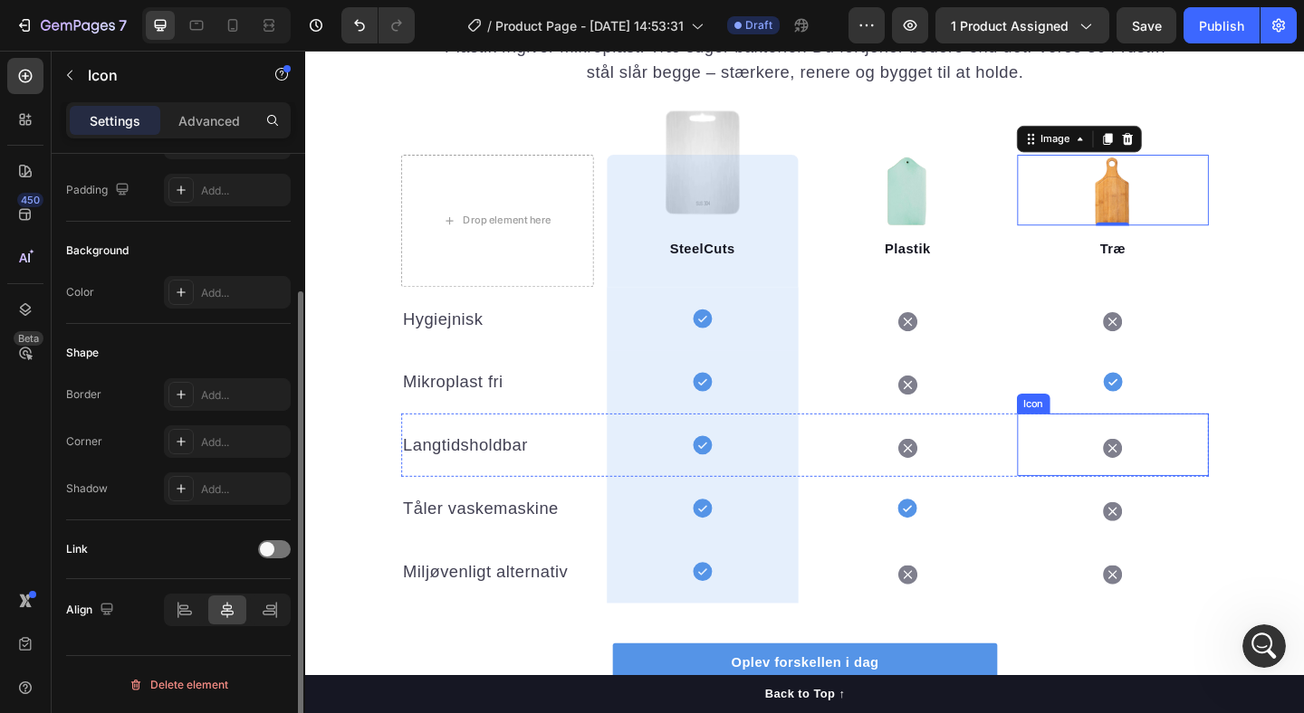
scroll to position [0, 0]
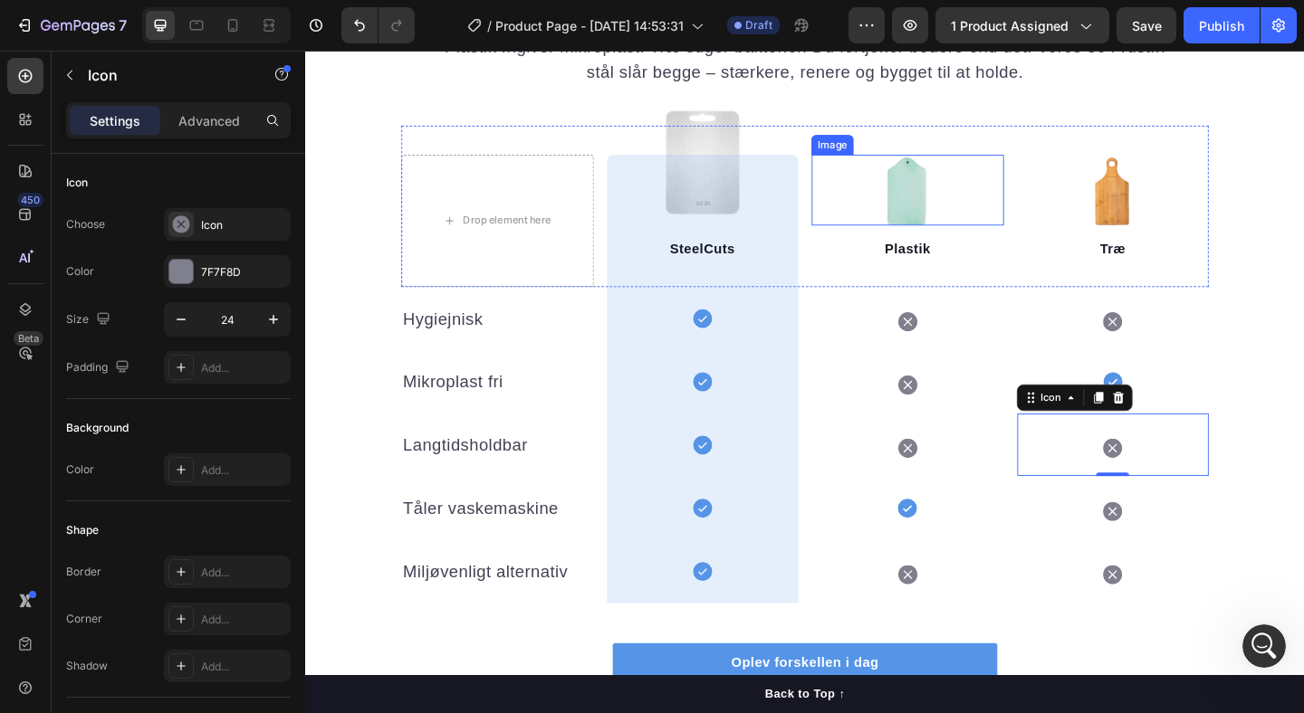
click at [970, 198] on img at bounding box center [960, 202] width 77 height 77
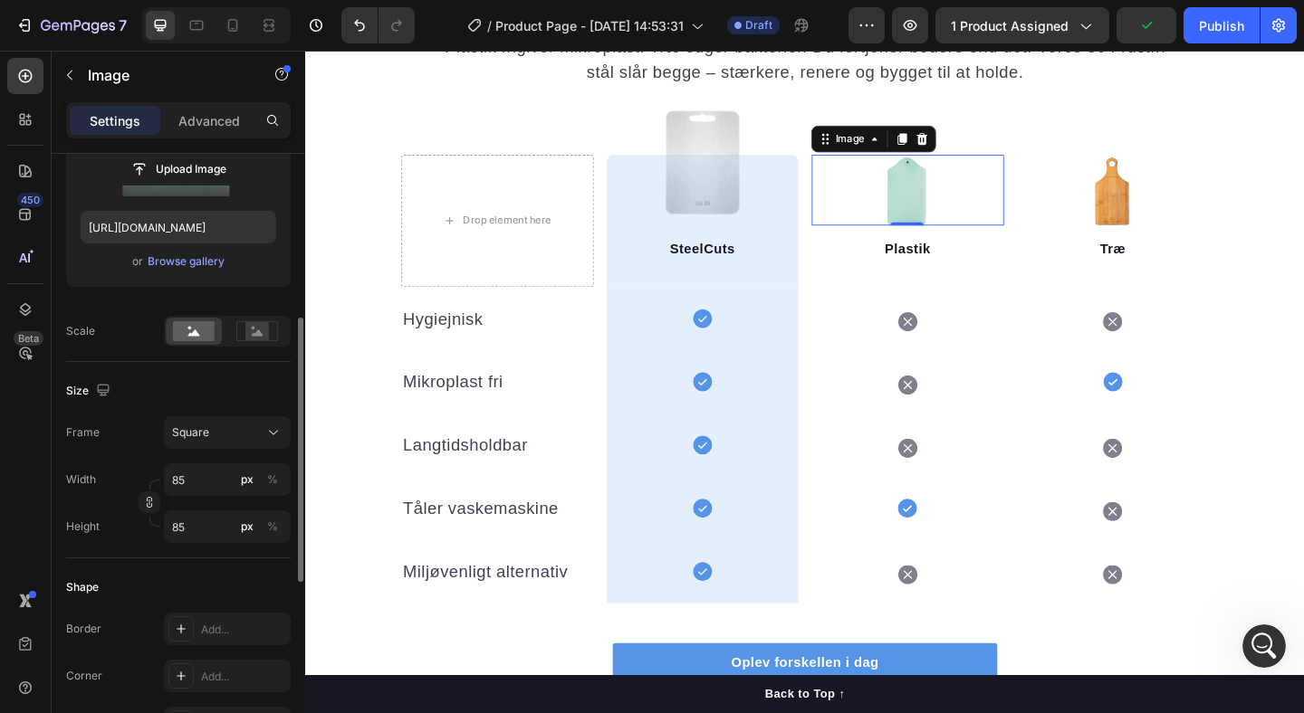
scroll to position [312, 0]
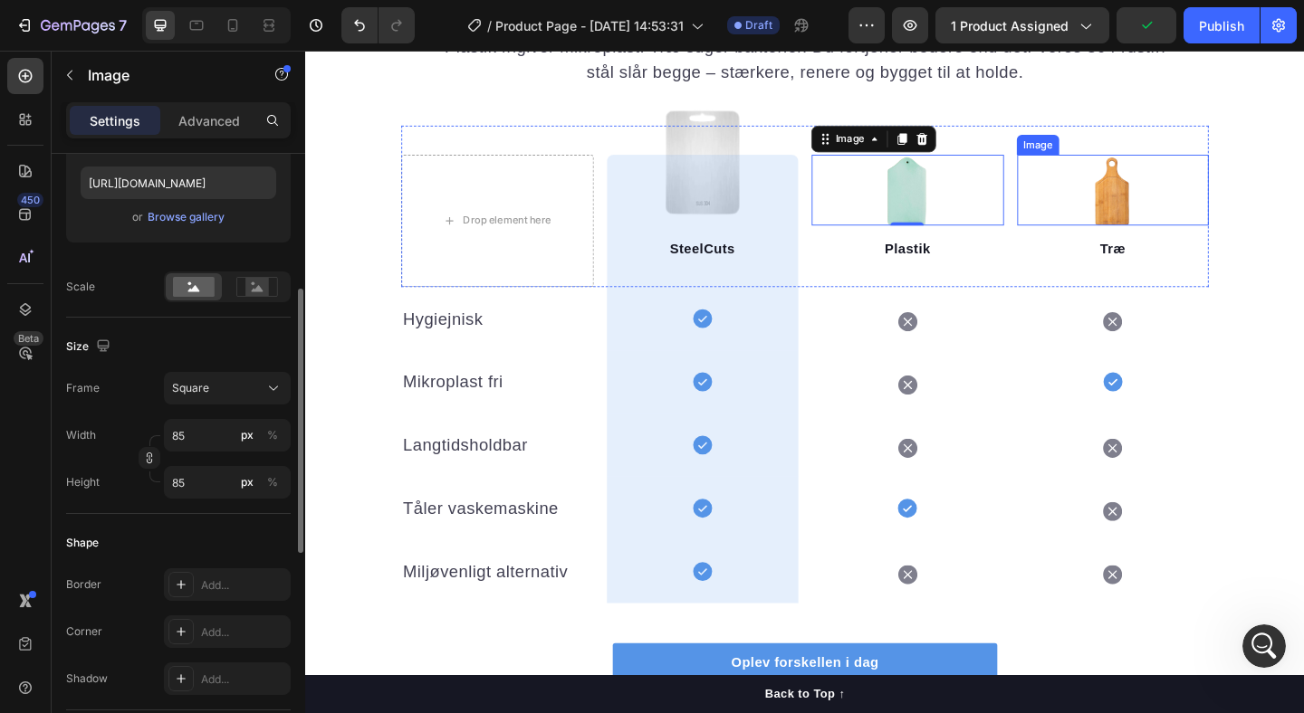
click at [1182, 194] on img at bounding box center [1182, 202] width 77 height 77
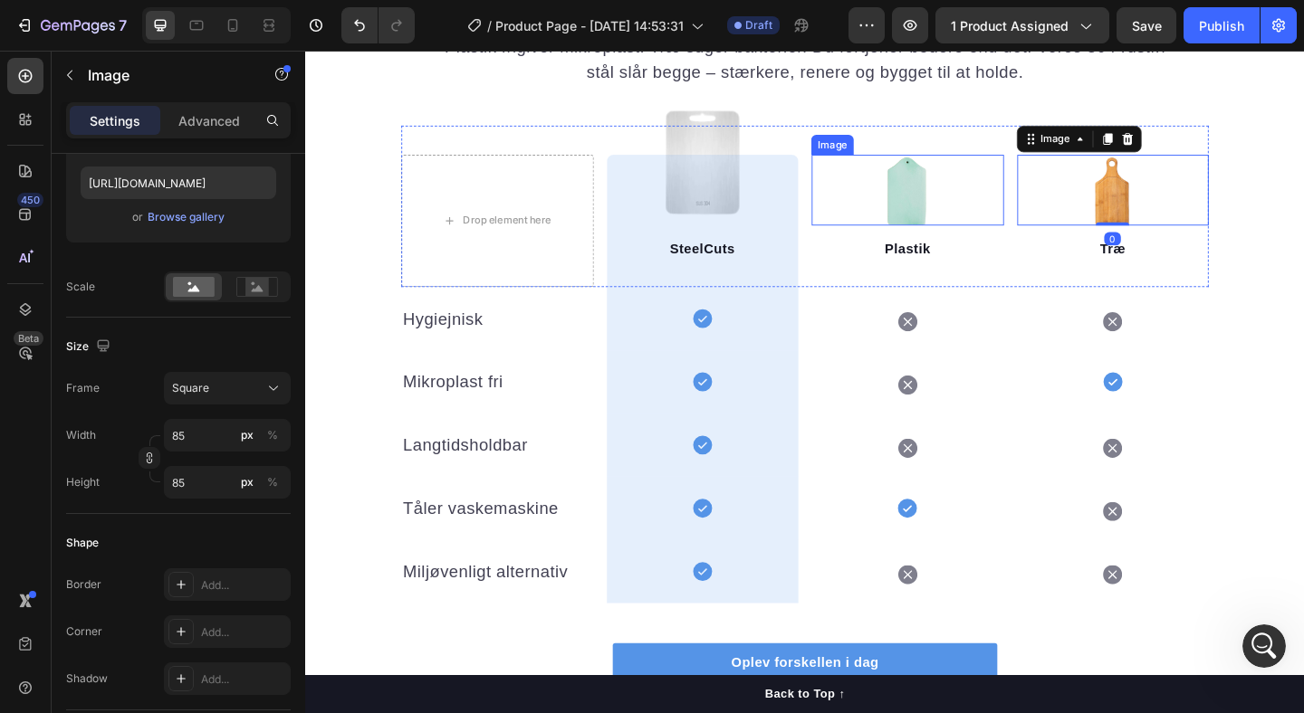
click at [963, 187] on img at bounding box center [960, 202] width 77 height 77
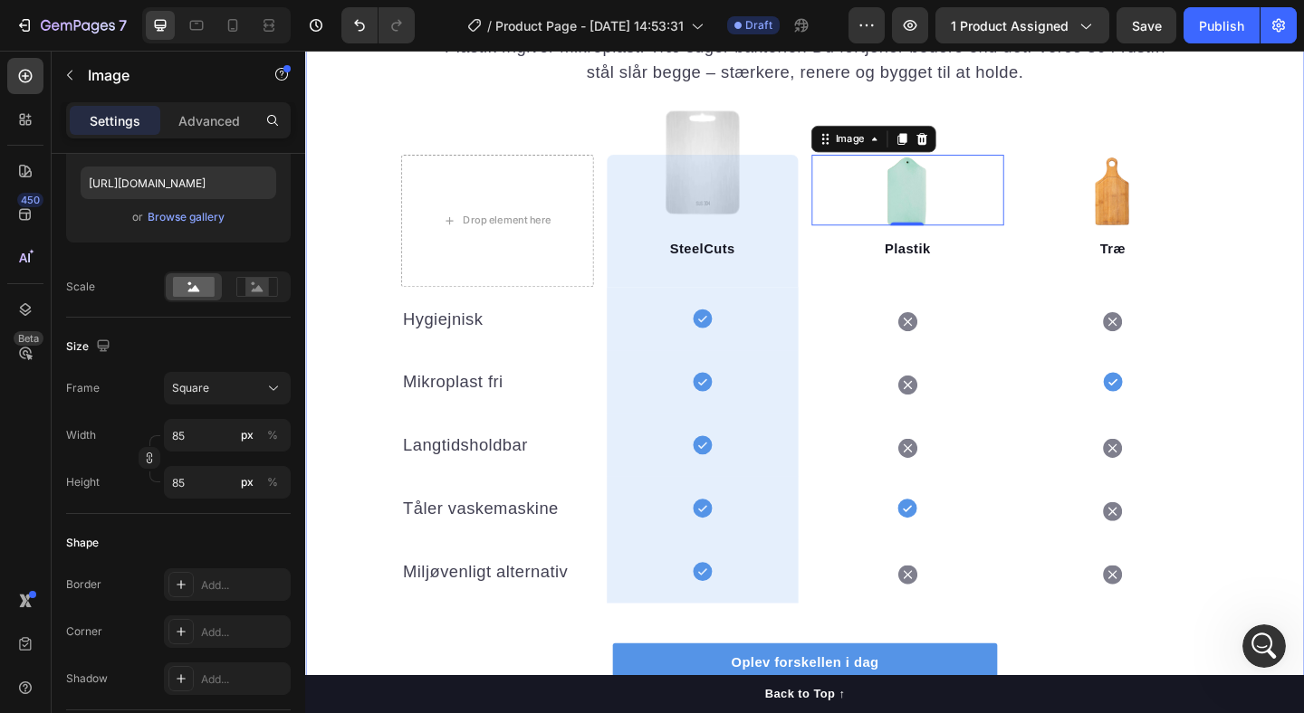
click at [1303, 343] on div "Vores stål er af en anden kaliber Heading Plastik frigiver mikroplast. Træ suge…" at bounding box center [848, 372] width 1087 height 813
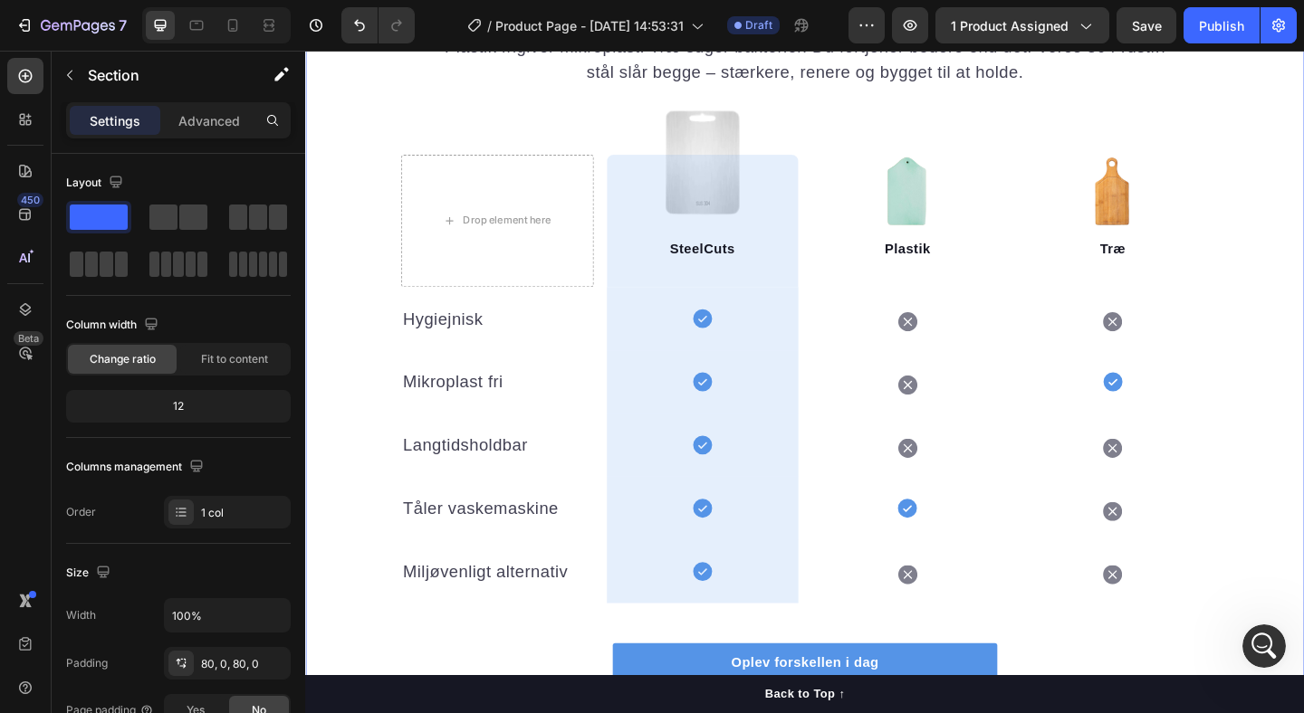
scroll to position [0, 0]
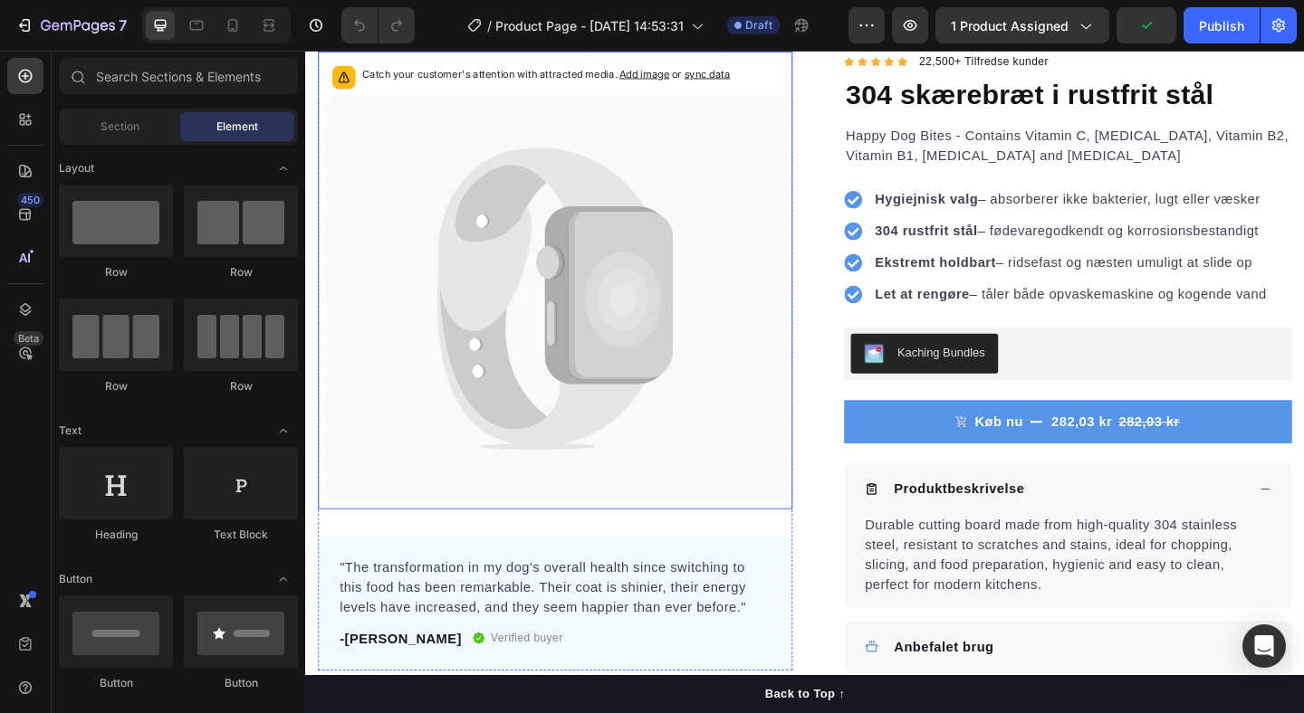
scroll to position [162, 0]
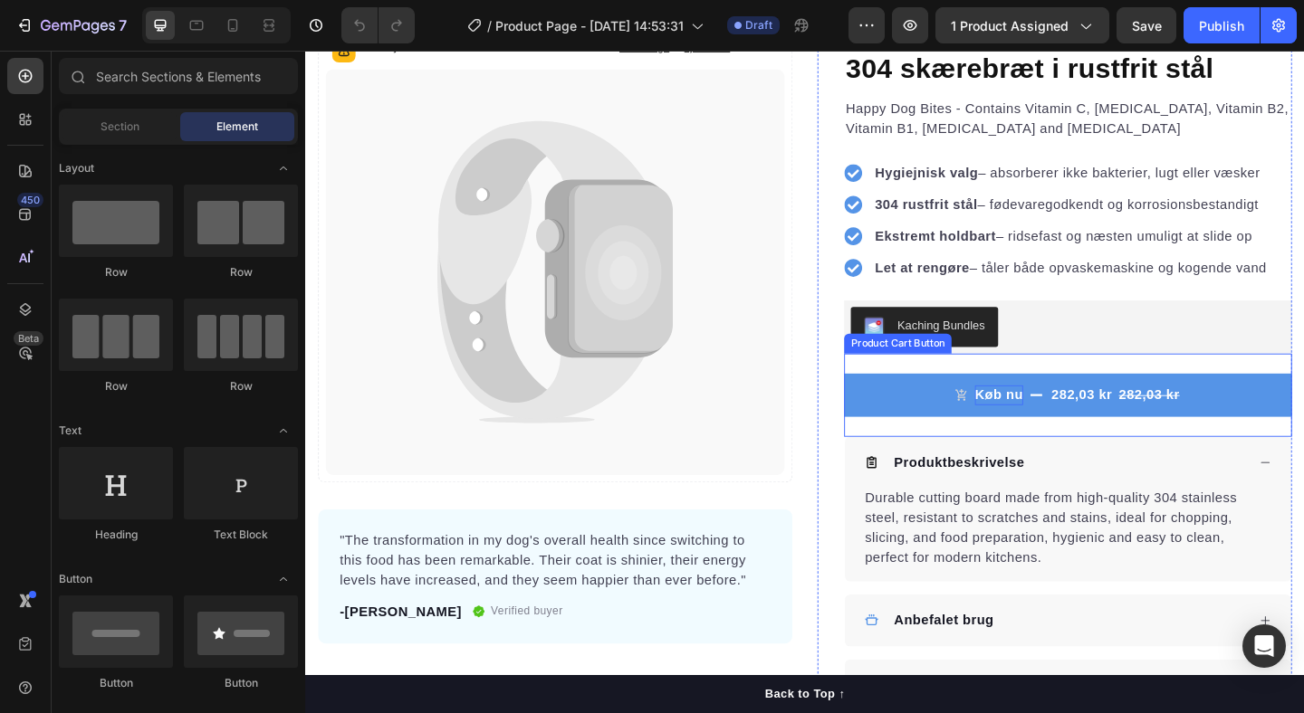
click at [1071, 434] on div "Køb nu" at bounding box center [1059, 426] width 53 height 22
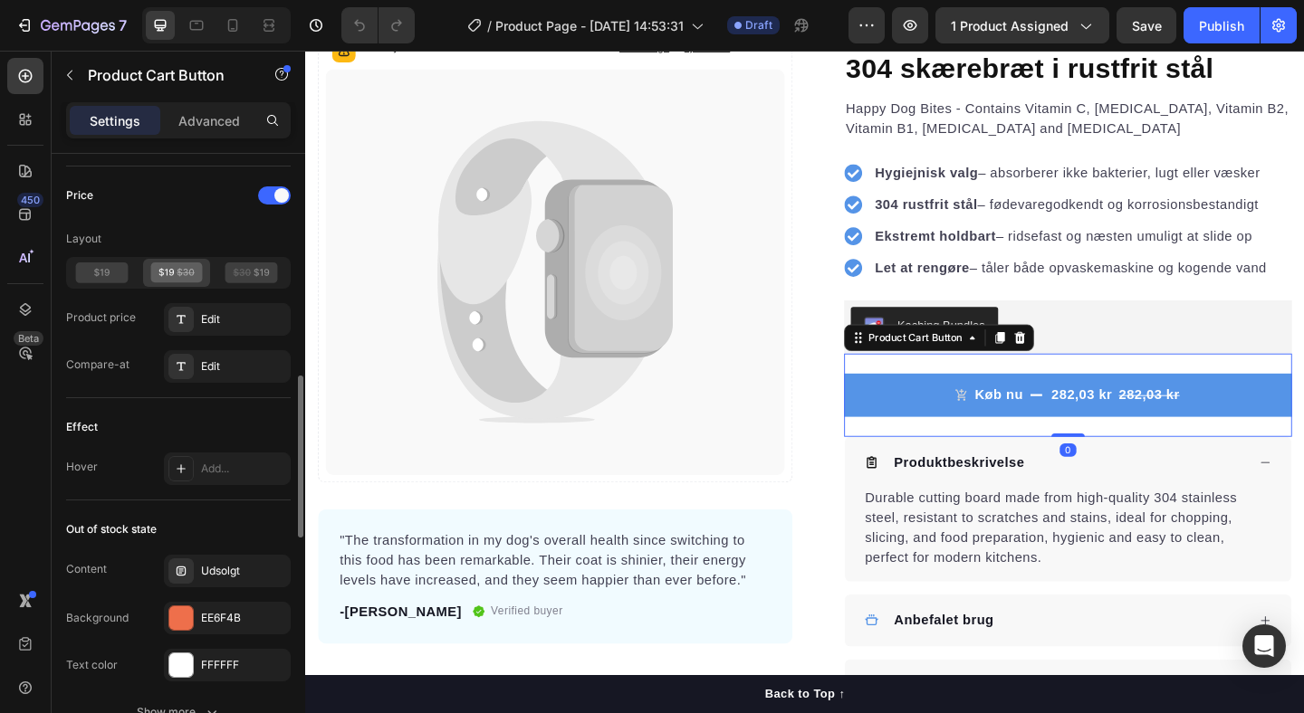
scroll to position [1691, 0]
